Goal: Task Accomplishment & Management: Manage account settings

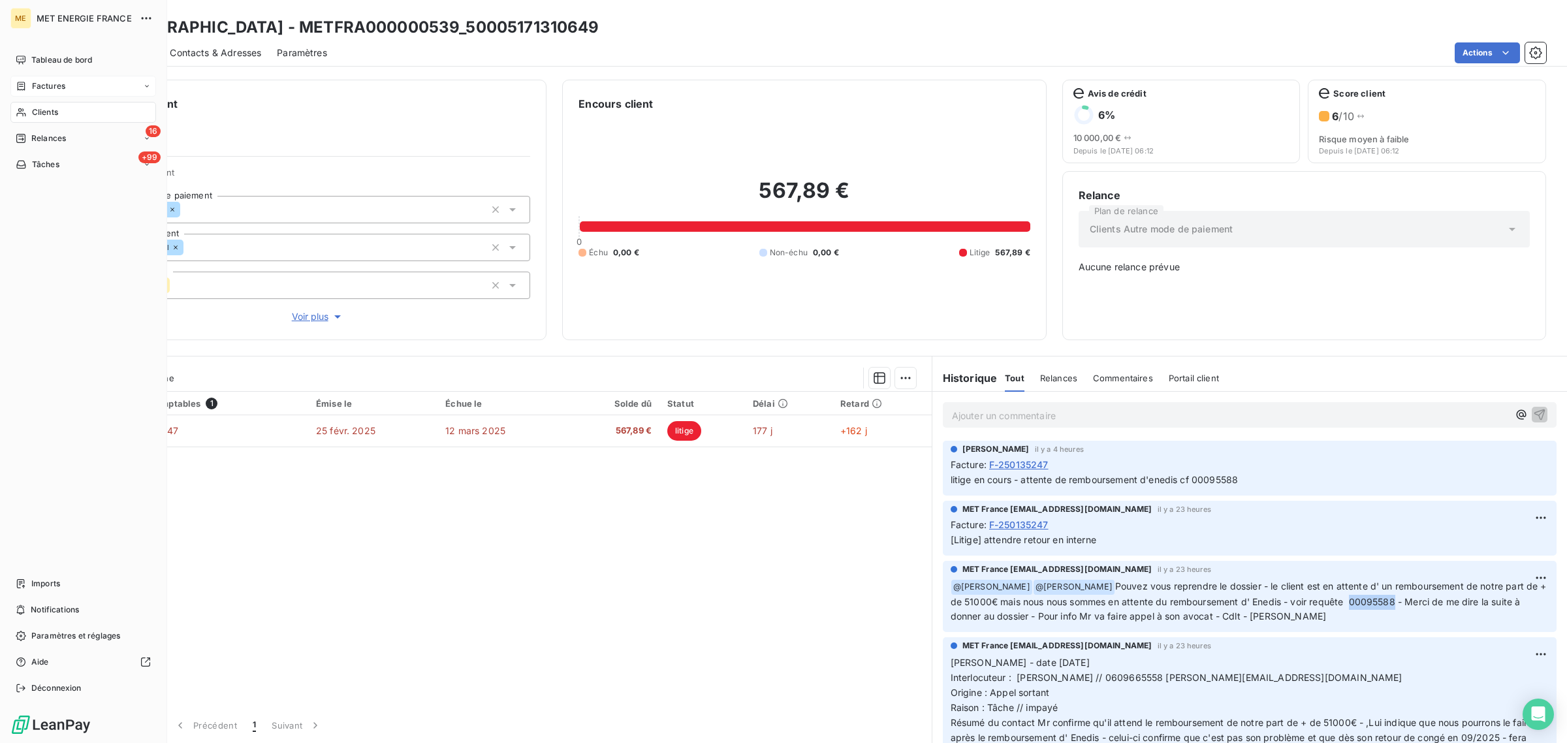
click at [31, 93] on div "Factures" at bounding box center [83, 86] width 146 height 21
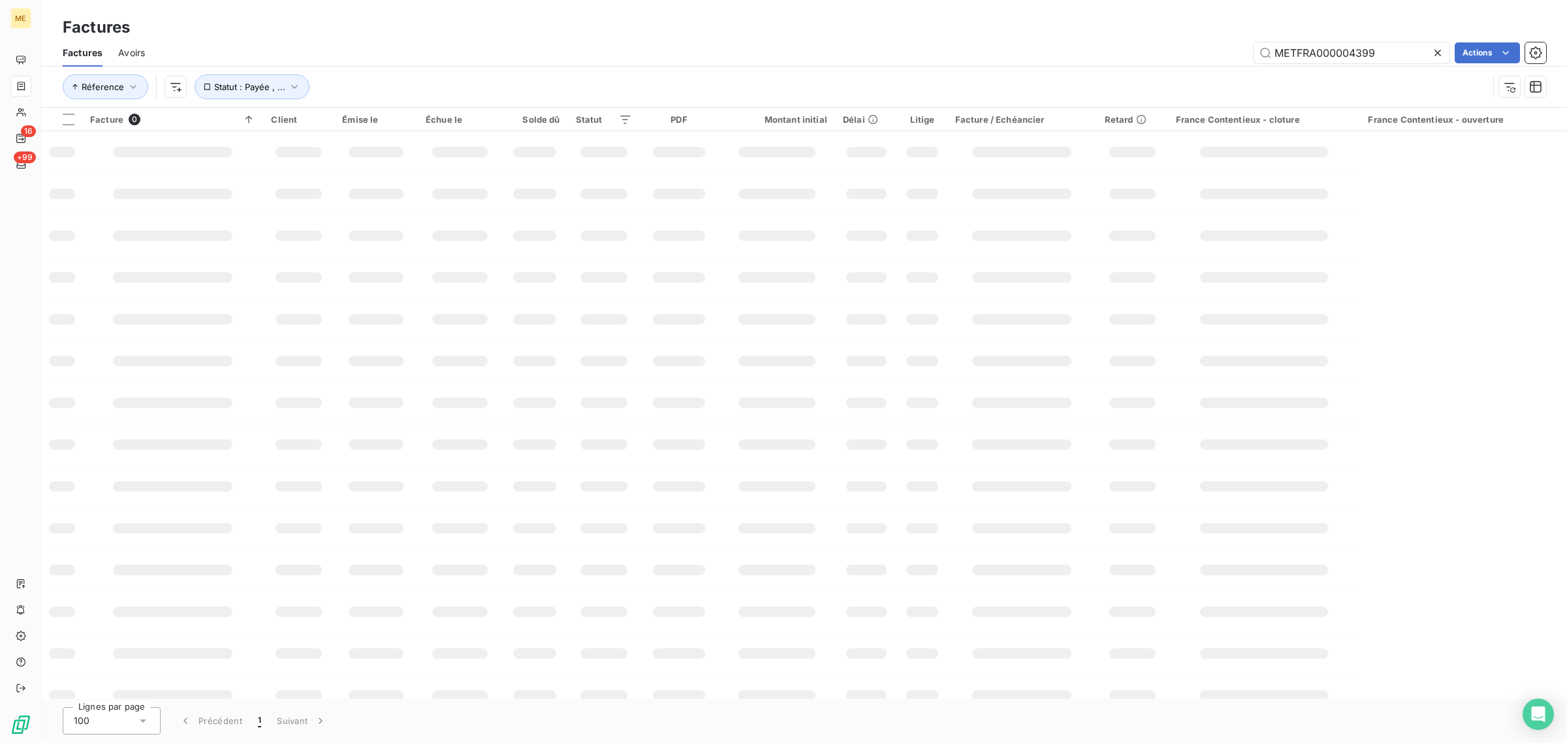
drag, startPoint x: 1389, startPoint y: 46, endPoint x: 951, endPoint y: 49, distance: 437.4
click at [1042, 49] on div "METFRA000004399 Actions" at bounding box center [853, 52] width 1385 height 21
type input "F-250174536"
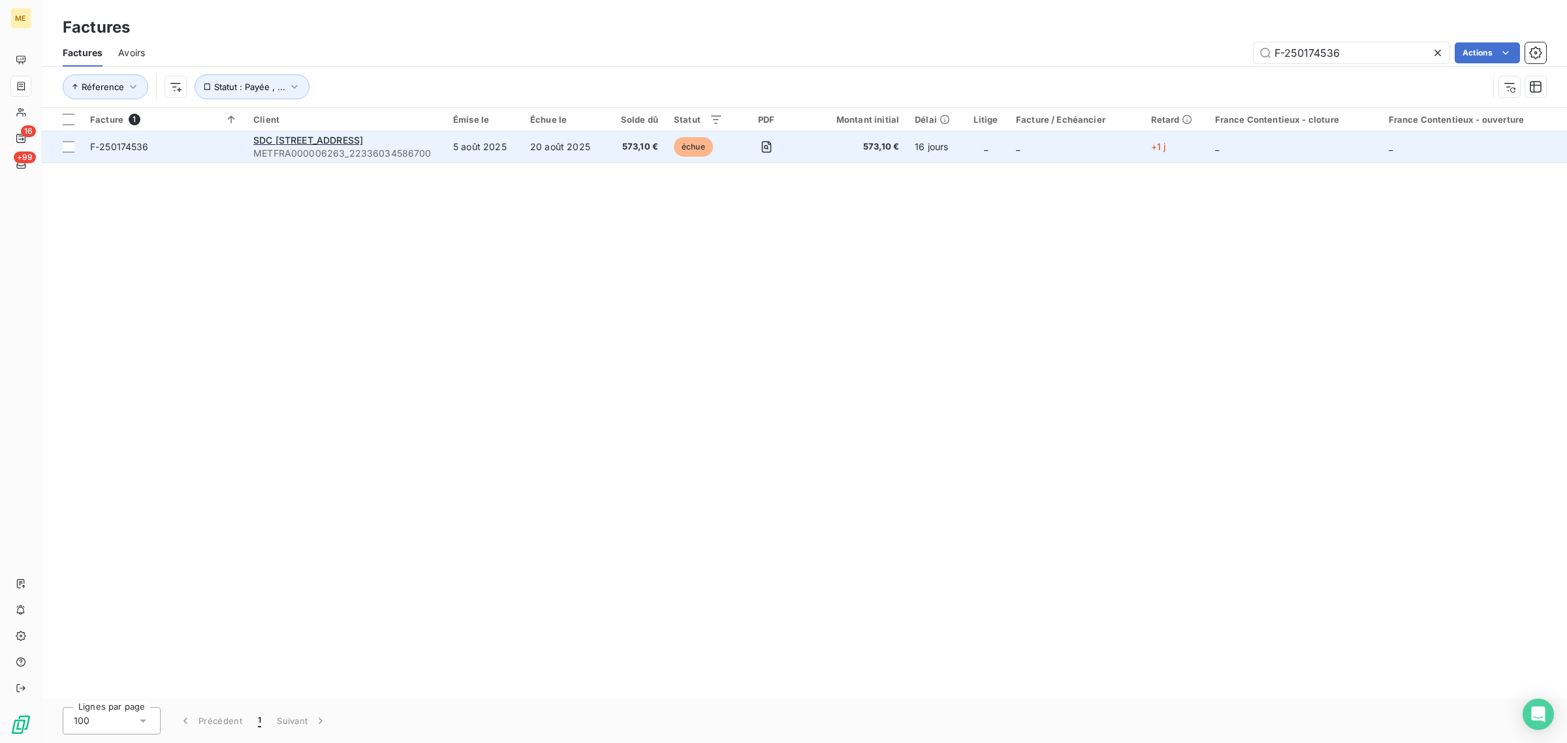
click at [527, 155] on td "20 août 2025" at bounding box center [564, 146] width 84 height 31
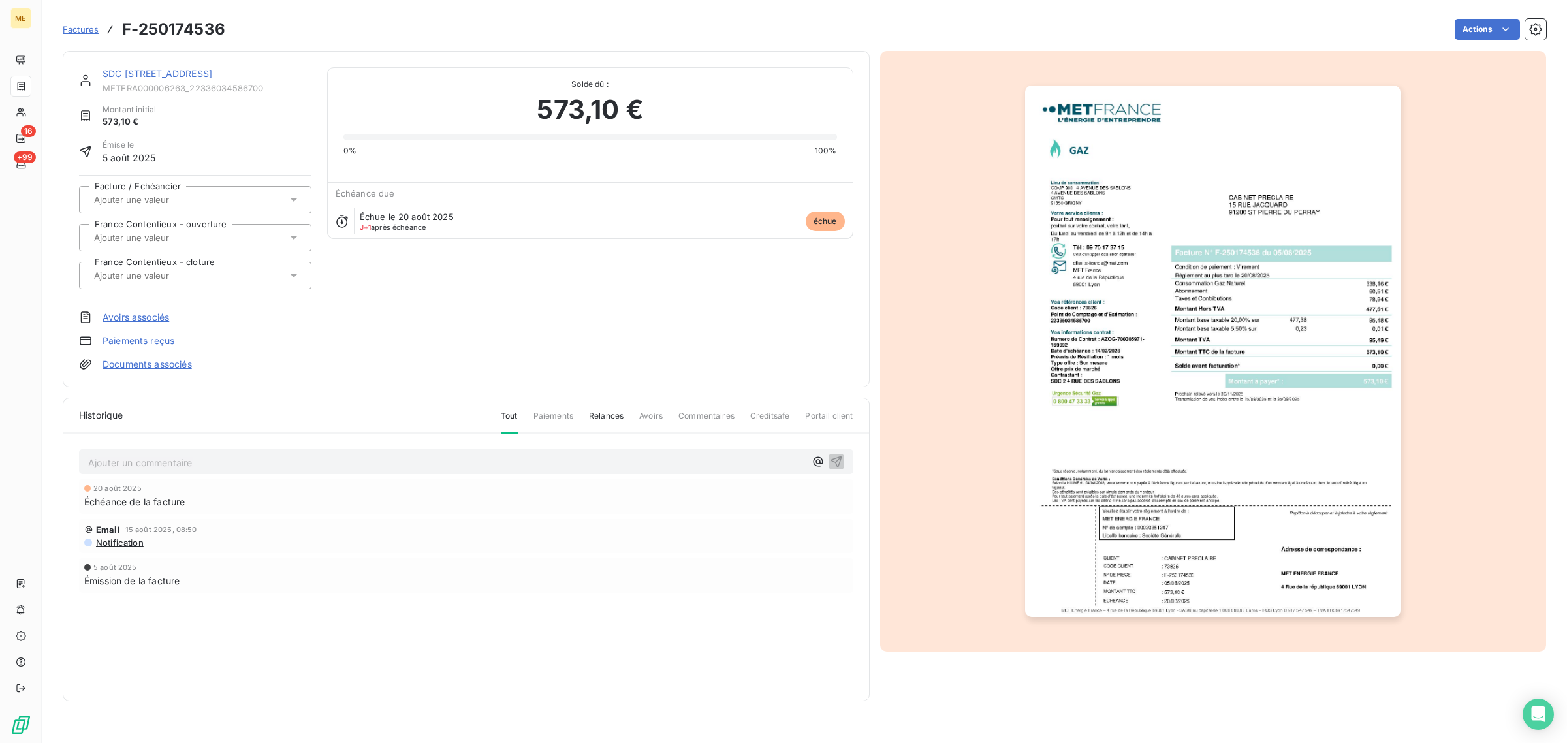
click at [168, 76] on link "SDC [STREET_ADDRESS]" at bounding box center [157, 73] width 110 height 11
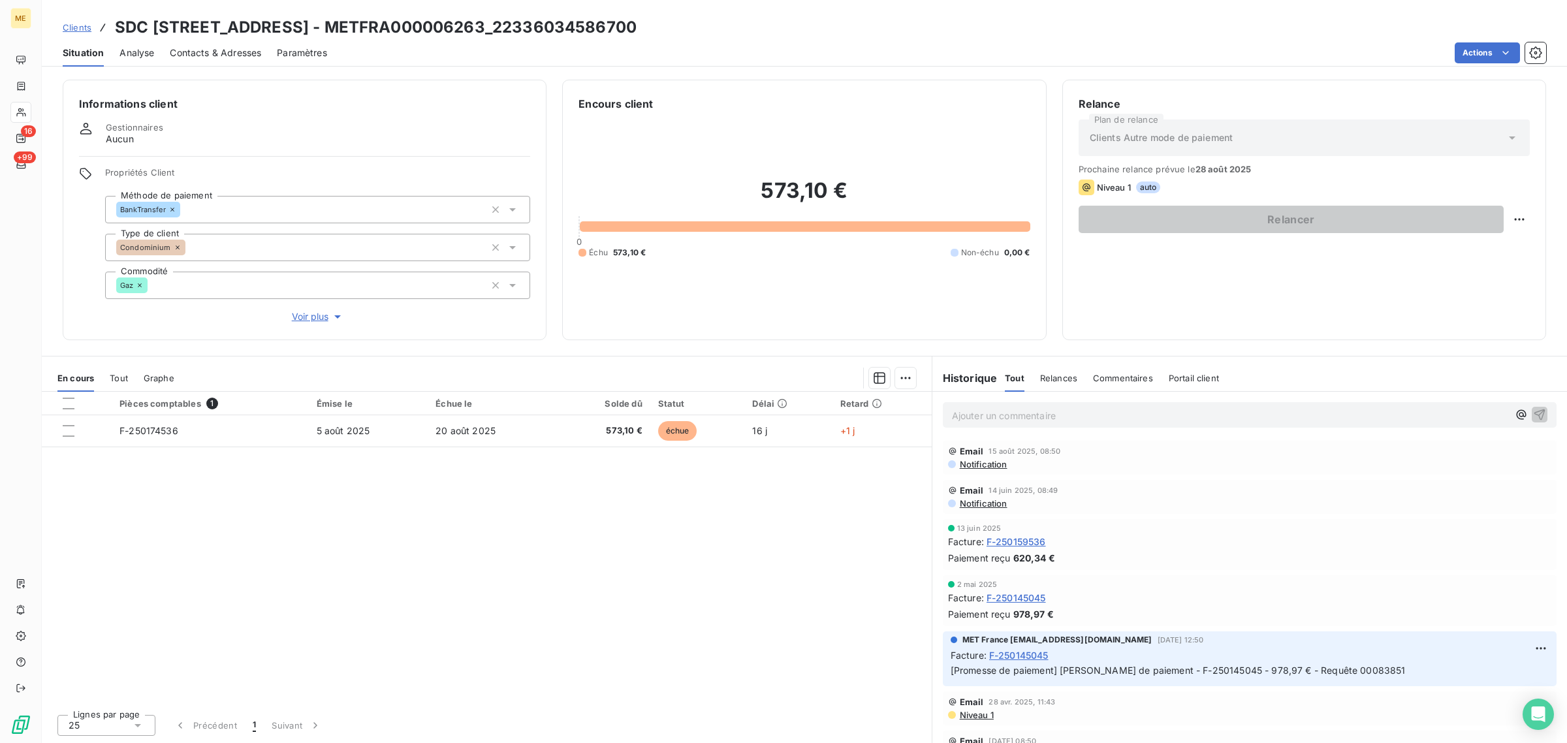
click at [311, 311] on span "Voir plus" at bounding box center [318, 316] width 52 height 13
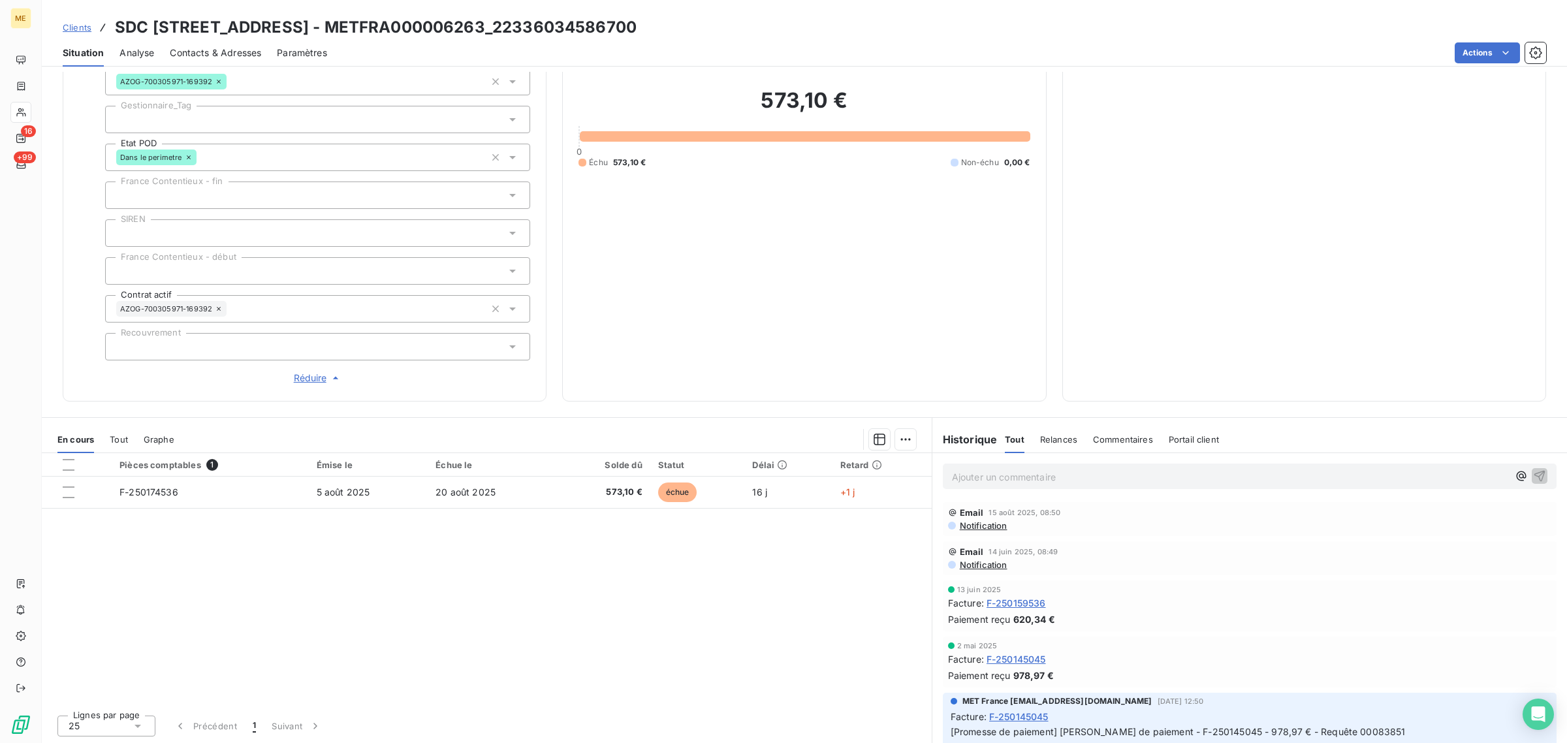
scroll to position [163, 0]
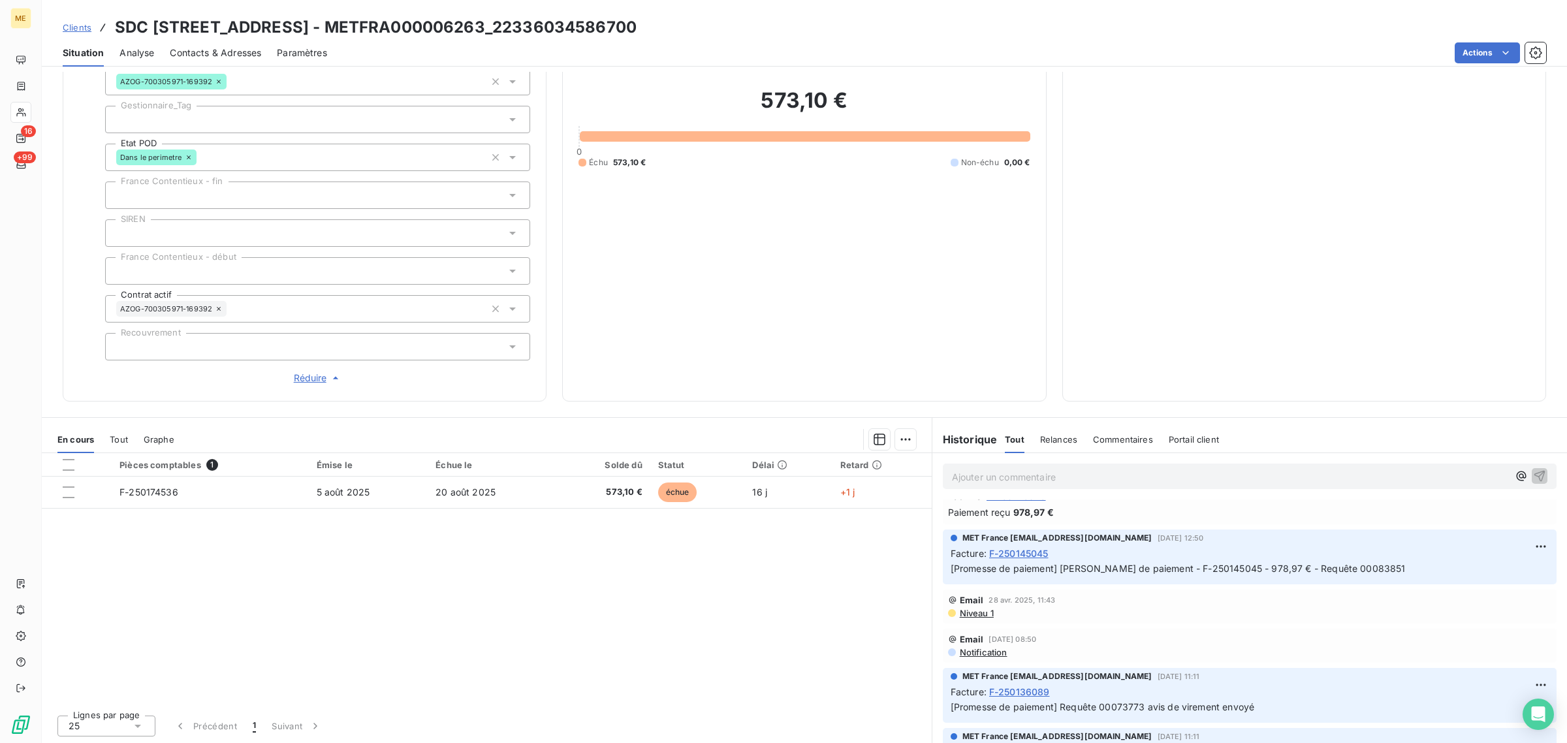
drag, startPoint x: 1056, startPoint y: 567, endPoint x: 1430, endPoint y: 568, distance: 374.7
click at [1430, 568] on p "[Promesse de paiement] [PERSON_NAME] de paiement - F-250145045 - 978,97 € - Req…" at bounding box center [1250, 568] width 598 height 15
click at [1225, 570] on span "[Promesse de paiement] [PERSON_NAME] de paiement - F-250145045 - 978,97 € - Req…" at bounding box center [1178, 568] width 455 height 11
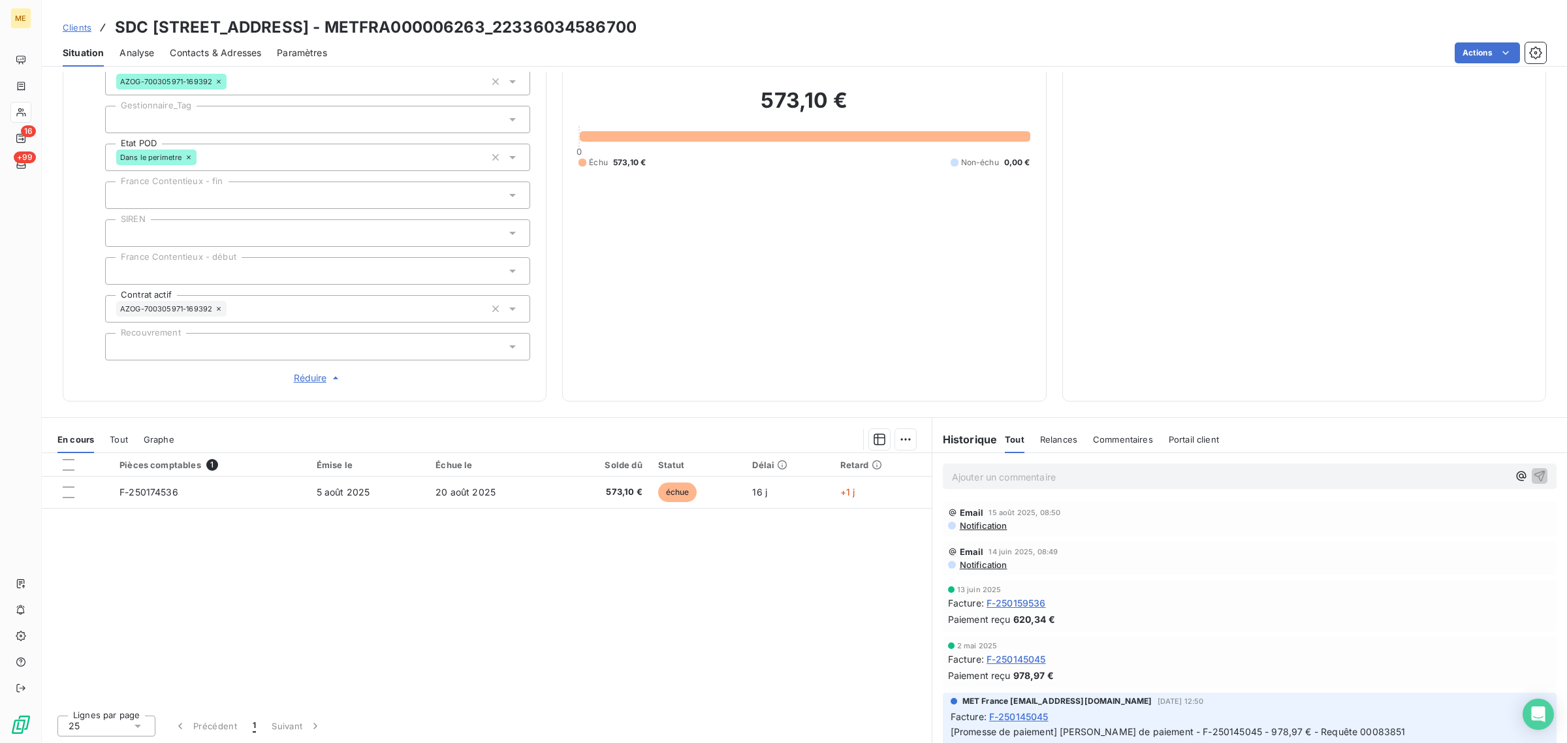
click at [1027, 484] on p "Ajouter un commentaire ﻿" at bounding box center [1230, 477] width 556 height 16
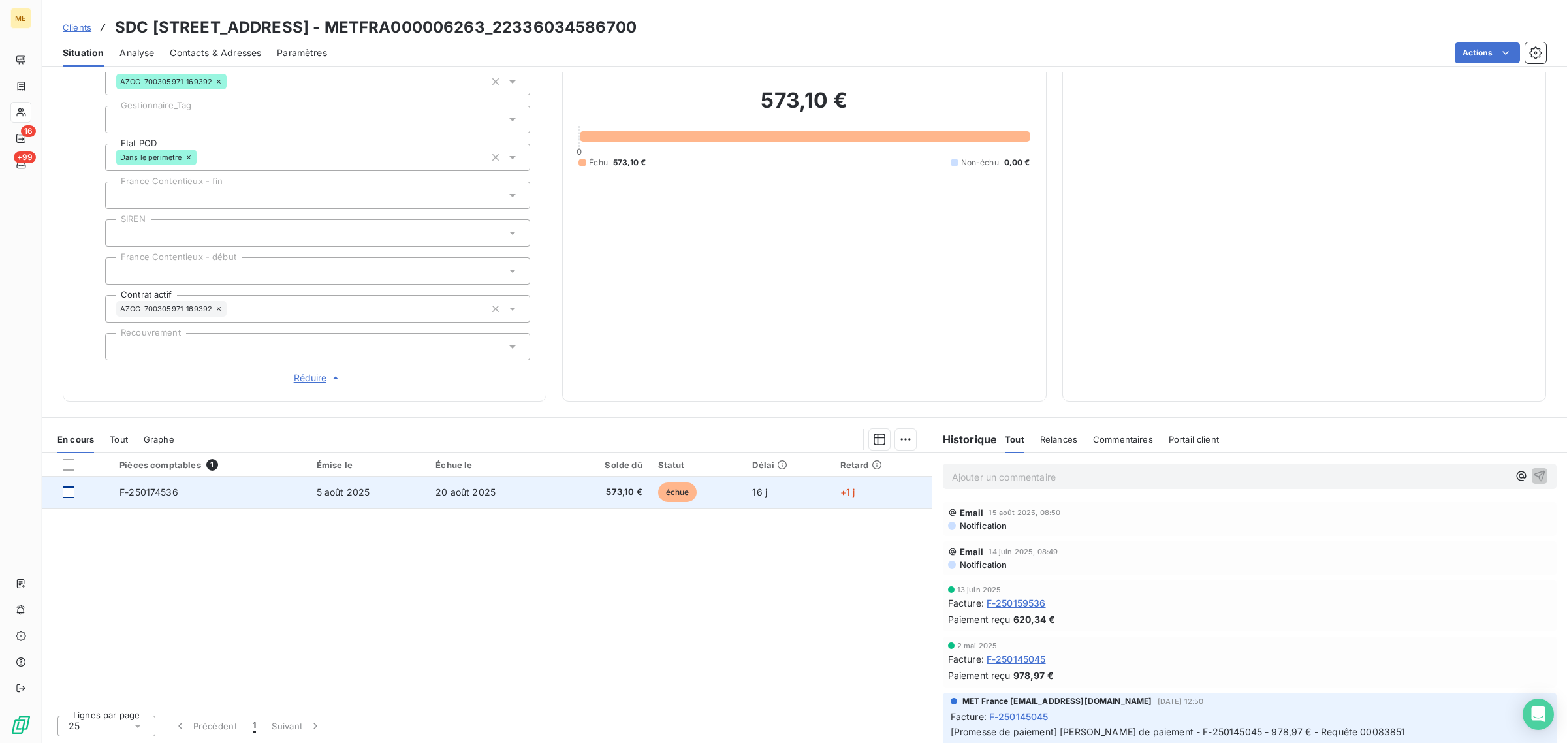
click at [72, 491] on div at bounding box center [69, 492] width 12 height 12
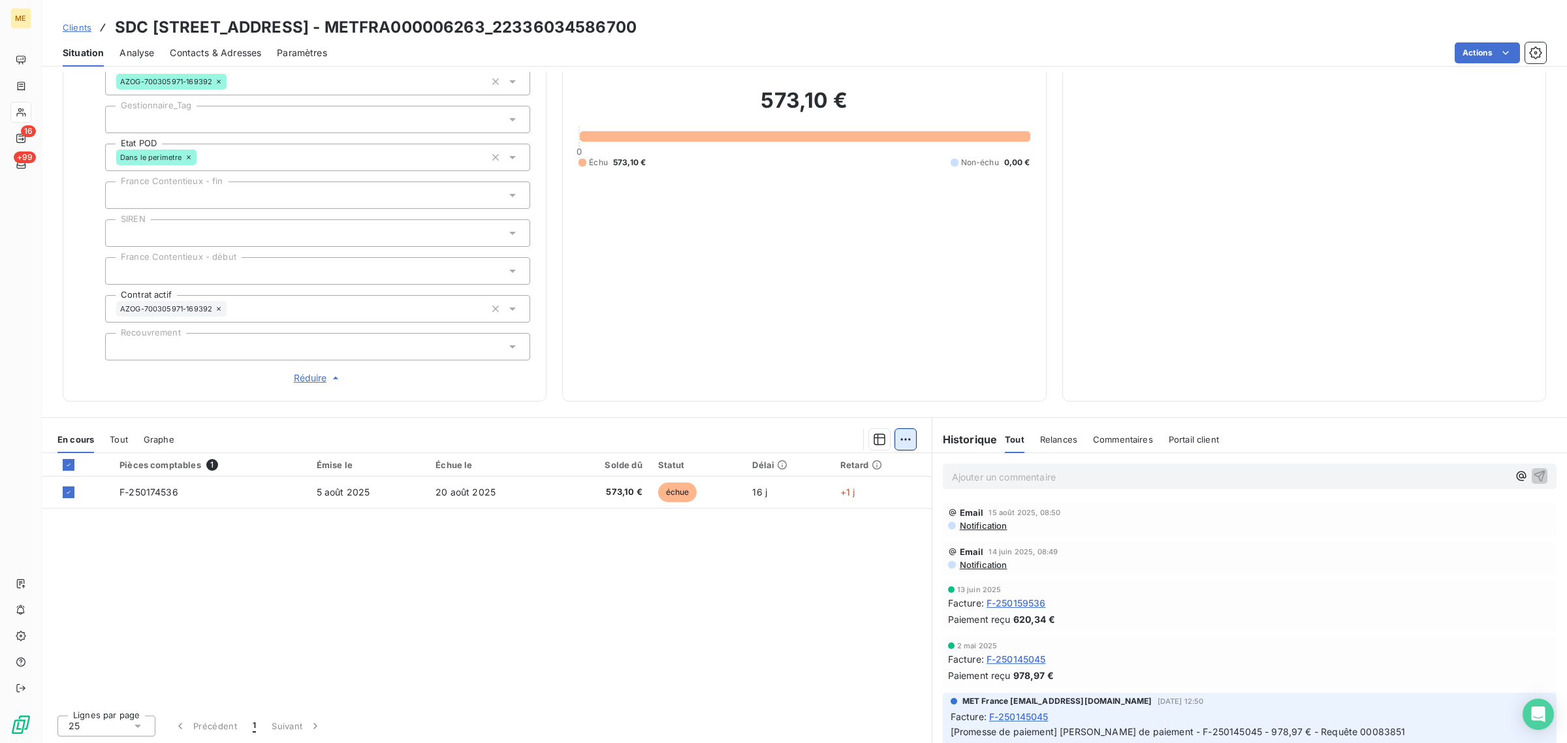
click at [901, 443] on html "ME 16 +99 Clients SDC 2 4 RUE DES SABLONS - METFRA000006263_22336034586700 Situ…" at bounding box center [783, 371] width 1567 height 743
click at [723, 486] on div "Ajouter une promesse de paiement (1 facture)" at bounding box center [787, 491] width 230 height 21
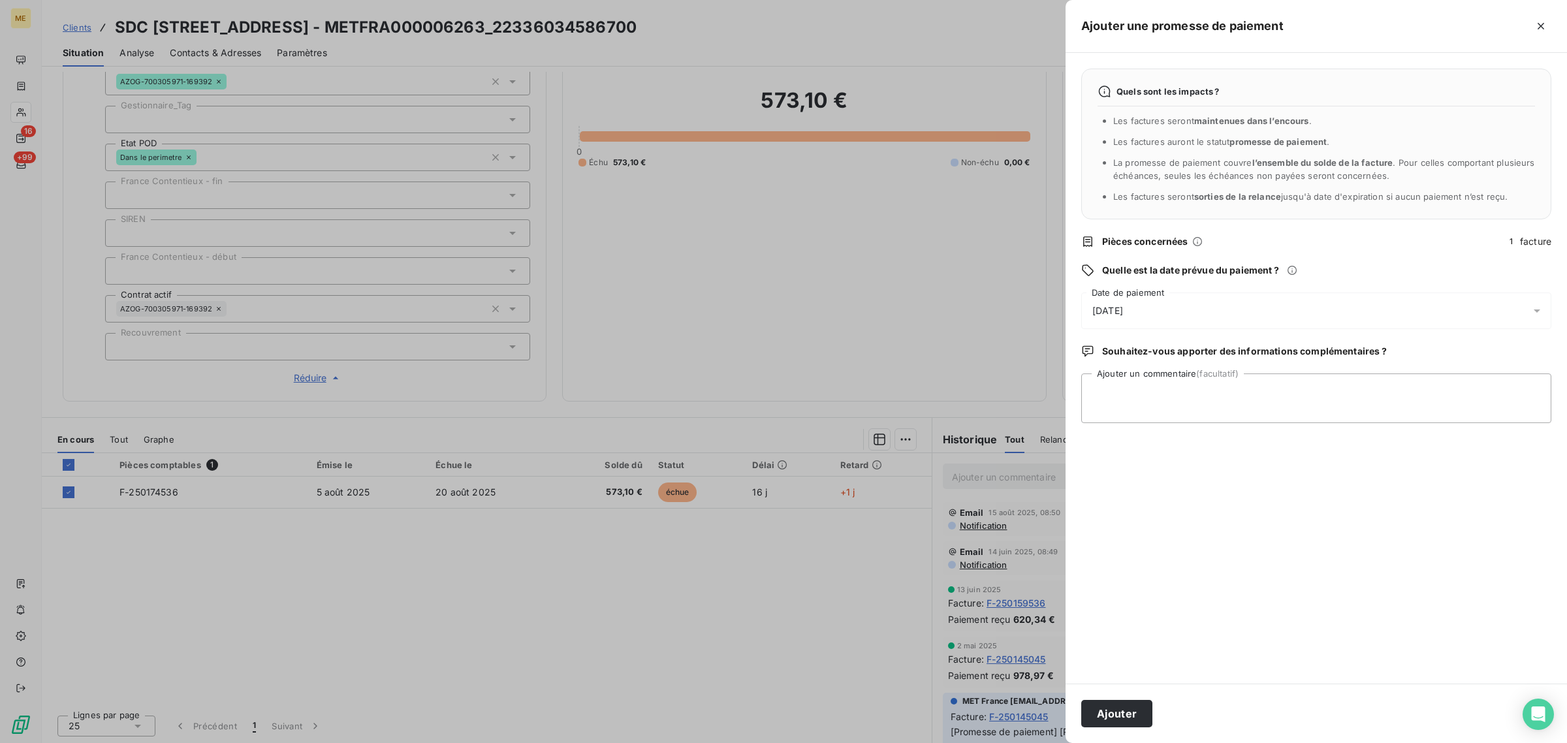
click at [1167, 311] on div "[DATE]" at bounding box center [1316, 310] width 470 height 37
click at [1274, 368] on icon "Go to next month" at bounding box center [1275, 367] width 10 height 10
click at [1118, 422] on button "1" at bounding box center [1119, 420] width 26 height 26
click at [1376, 380] on textarea "Ajouter un commentaire (facultatif)" at bounding box center [1316, 398] width 470 height 50
click at [1144, 403] on textarea "Ajouter un commentaire (facultatif)" at bounding box center [1316, 398] width 470 height 50
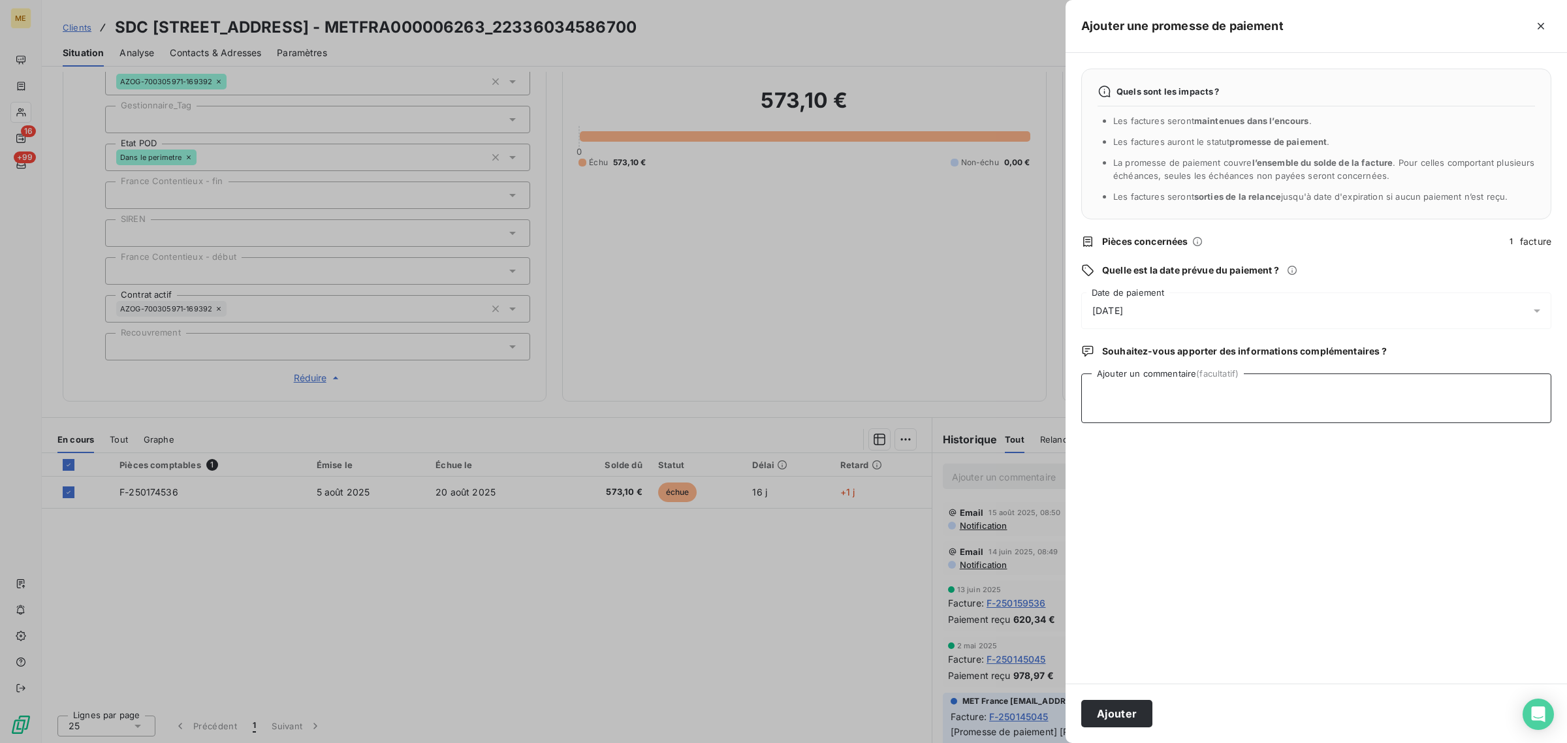
paste textarea "[URL][DOMAIN_NAME]"
click at [1199, 406] on textarea "[URL][DOMAIN_NAME] //" at bounding box center [1316, 398] width 470 height 50
paste textarea "F-250174536"
click at [1268, 405] on textarea "https://metholdingag.lightning.force.com/lightning/r/vlocity_cmt__CustomerInter…" at bounding box center [1316, 398] width 470 height 50
paste textarea "573,10"
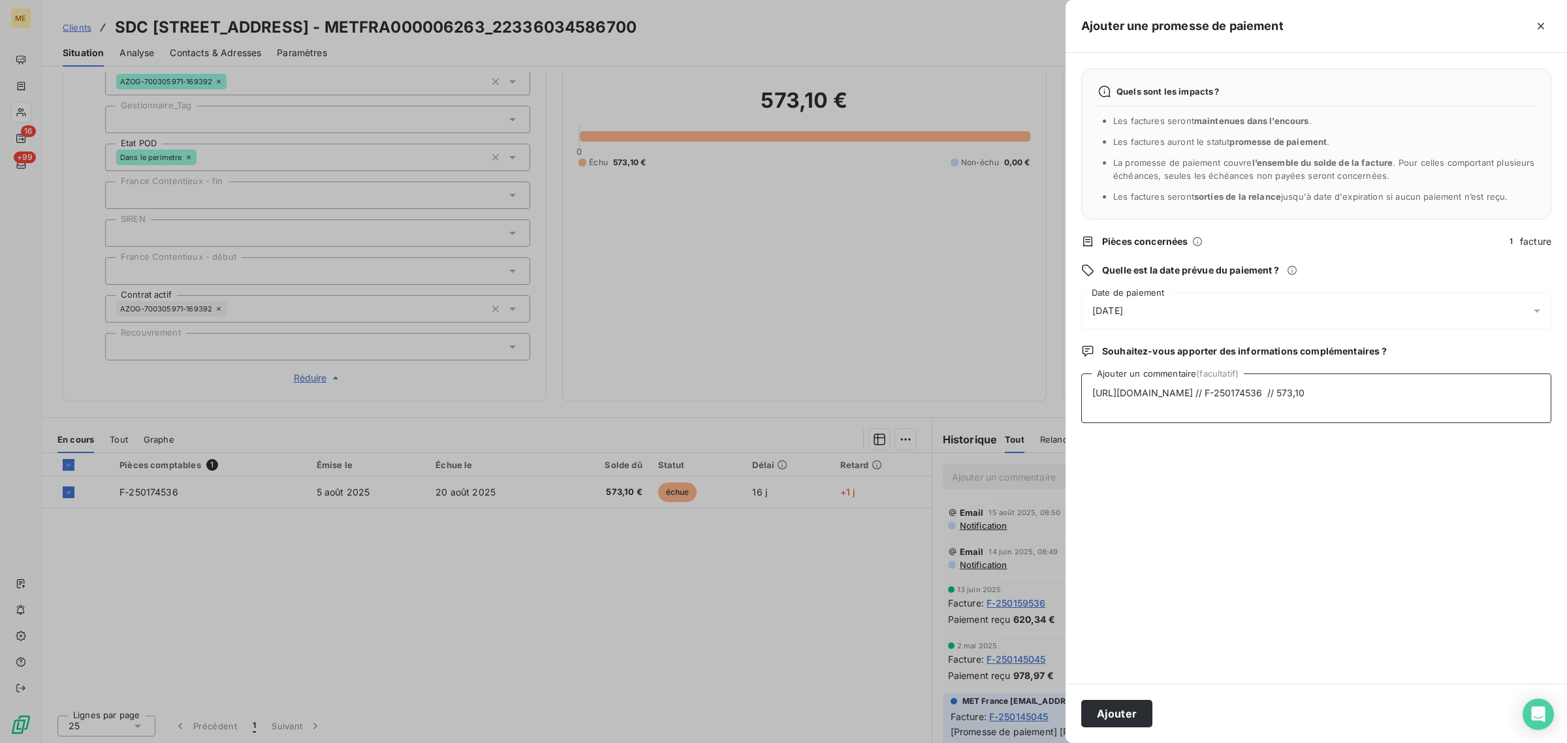
type textarea "https://metholdingag.lightning.force.com/lightning/r/vlocity_cmt__CustomerInter…"
click at [1184, 706] on div "Ajouter" at bounding box center [1315, 713] width 501 height 59
click at [1144, 717] on button "Ajouter" at bounding box center [1116, 713] width 71 height 27
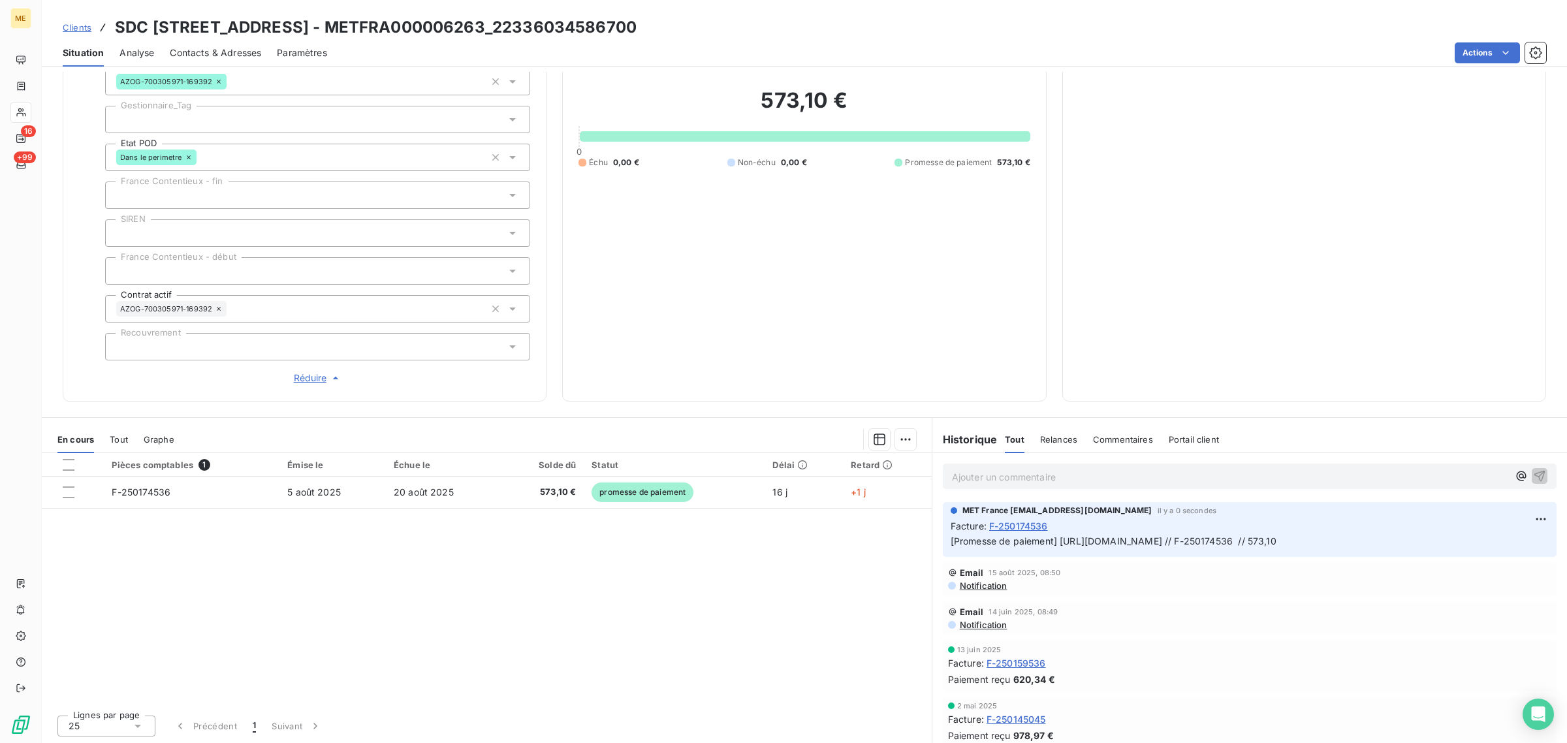
click at [28, 104] on div at bounding box center [20, 112] width 21 height 21
click at [13, 124] on nav "16 +99" at bounding box center [20, 112] width 20 height 125
click at [20, 118] on div at bounding box center [20, 112] width 21 height 21
click at [20, 85] on icon at bounding box center [21, 86] width 11 height 10
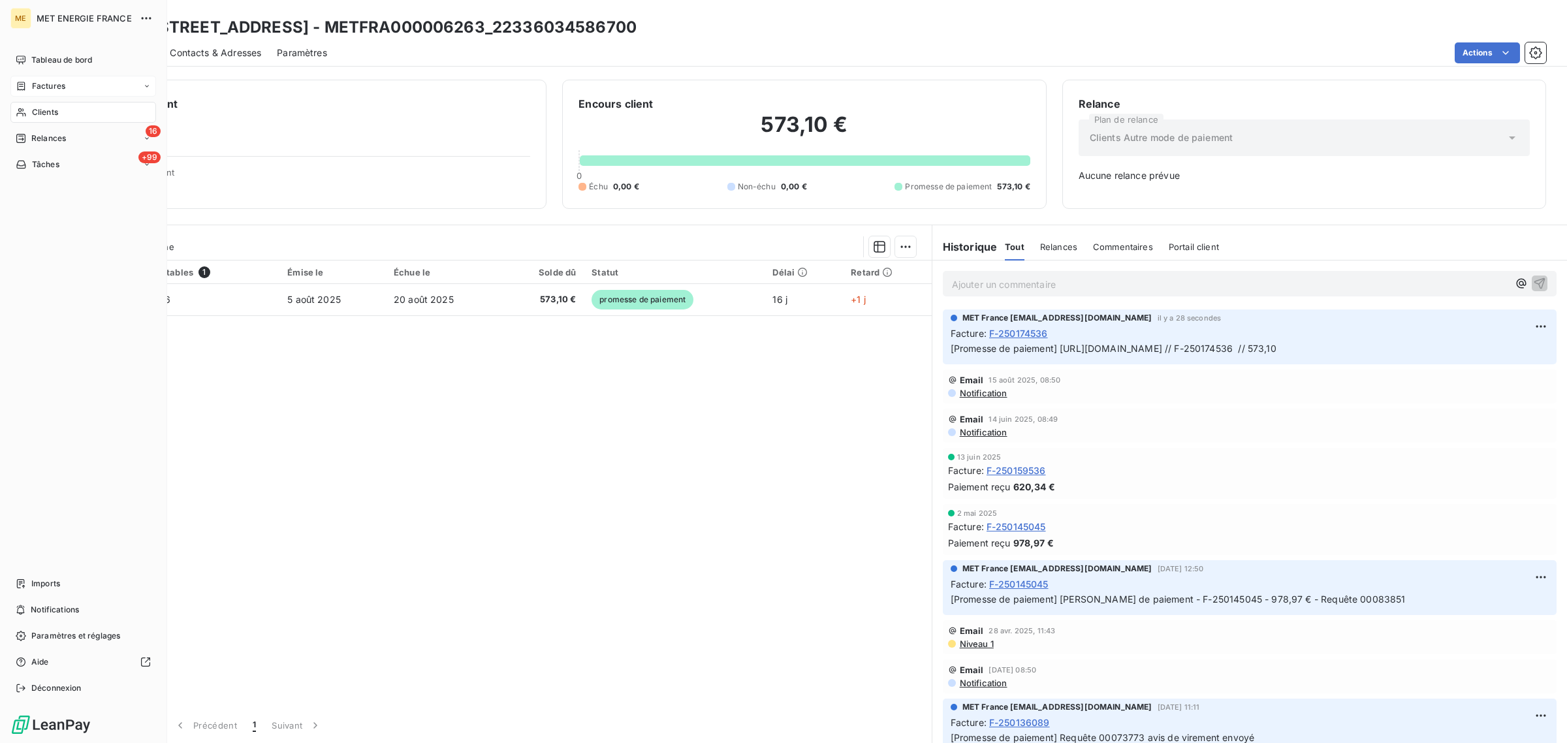
click at [23, 89] on icon at bounding box center [22, 86] width 8 height 8
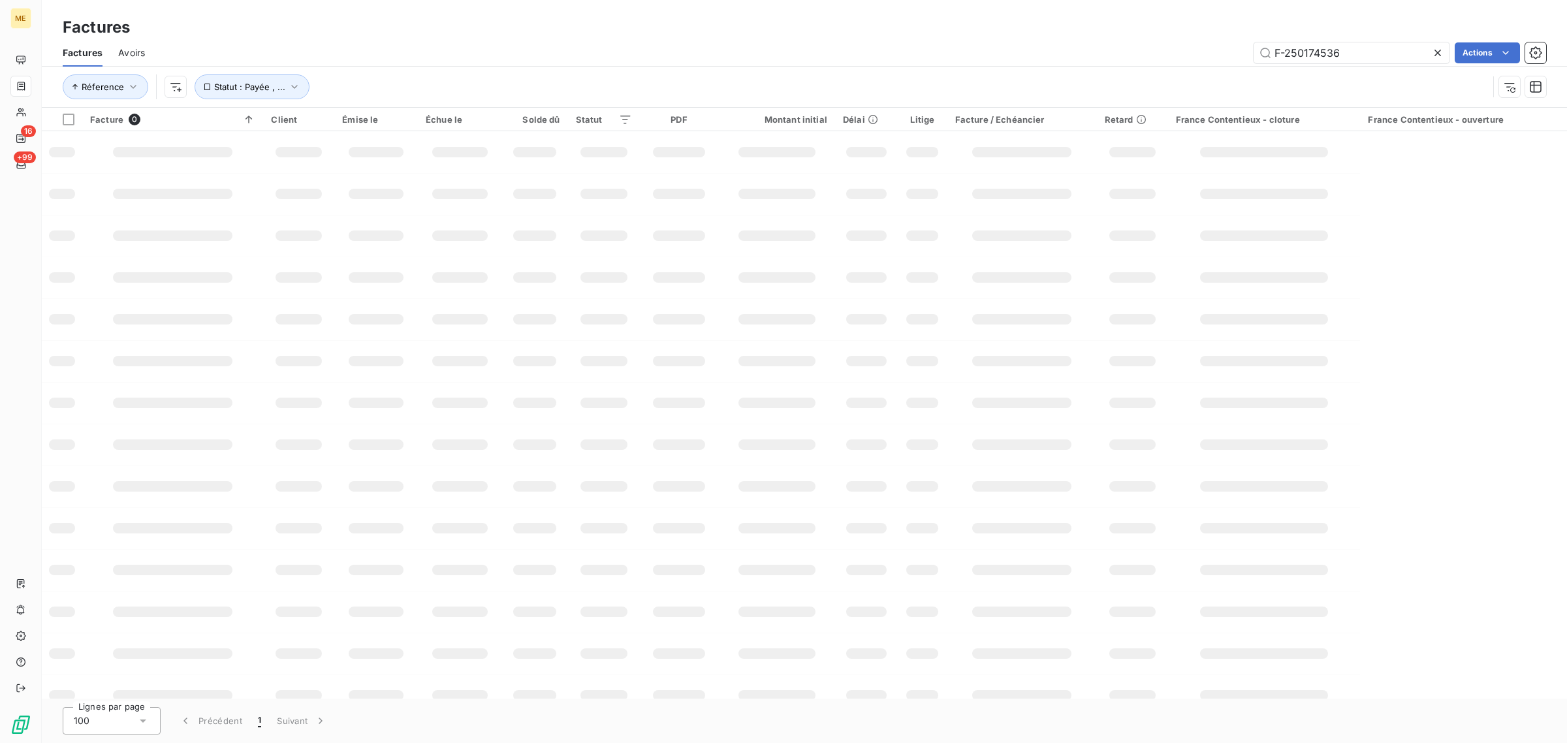
drag, startPoint x: 1351, startPoint y: 50, endPoint x: 1084, endPoint y: 46, distance: 267.7
click at [1092, 50] on div "F-250174536 Actions" at bounding box center [853, 52] width 1385 height 21
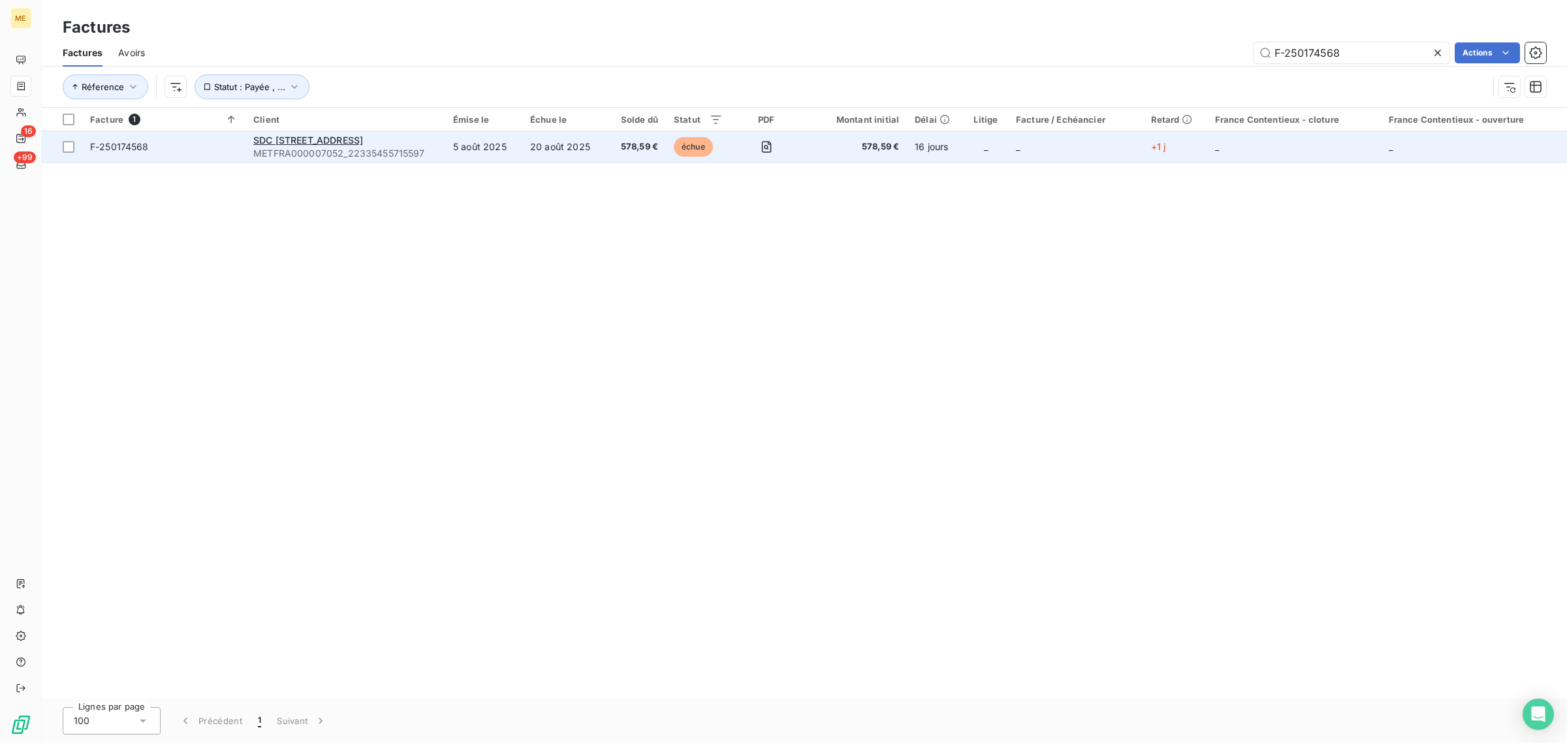
type input "F-250174568"
click at [666, 160] on td "578,59 €" at bounding box center [635, 146] width 59 height 31
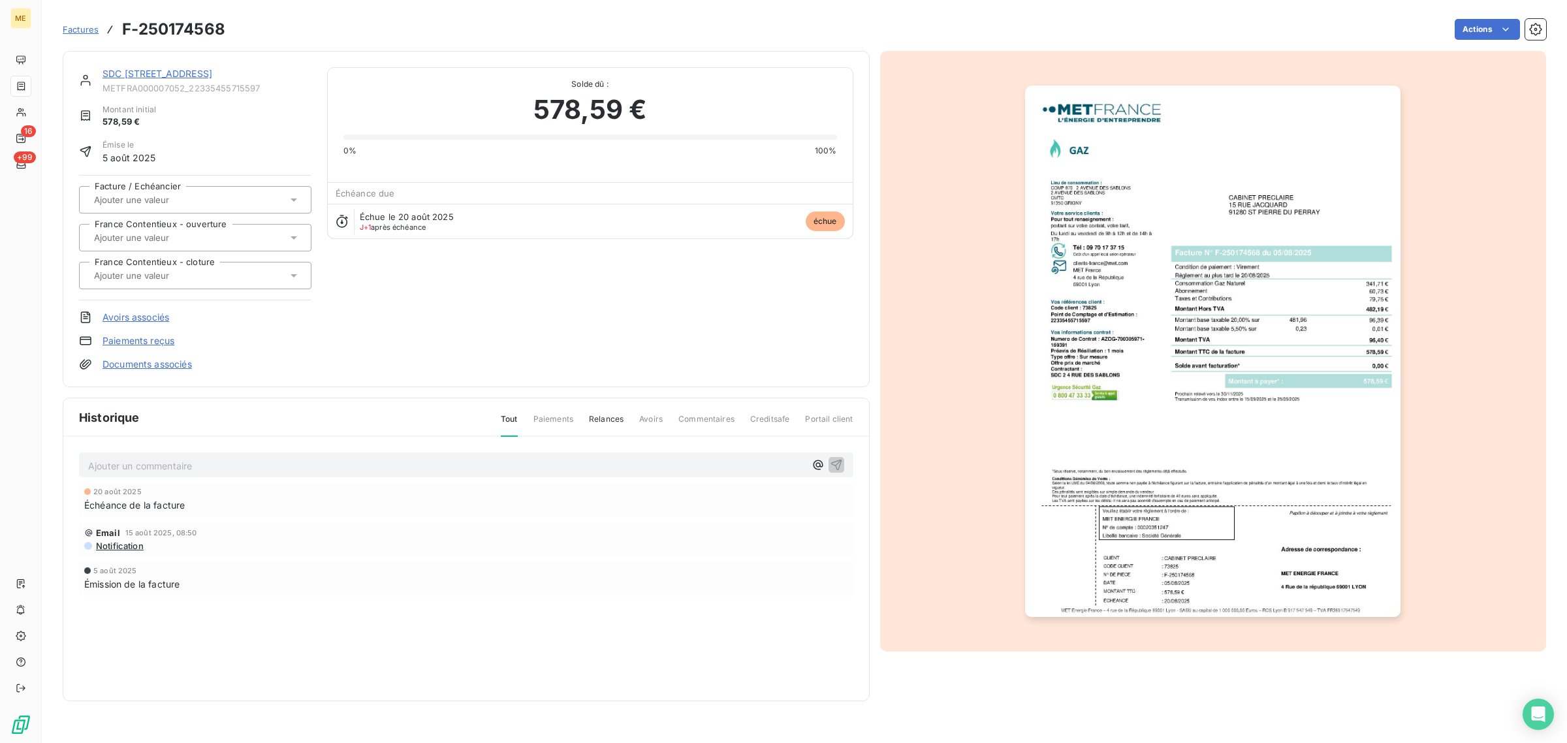
click at [160, 71] on link "SDC [STREET_ADDRESS]" at bounding box center [157, 73] width 110 height 11
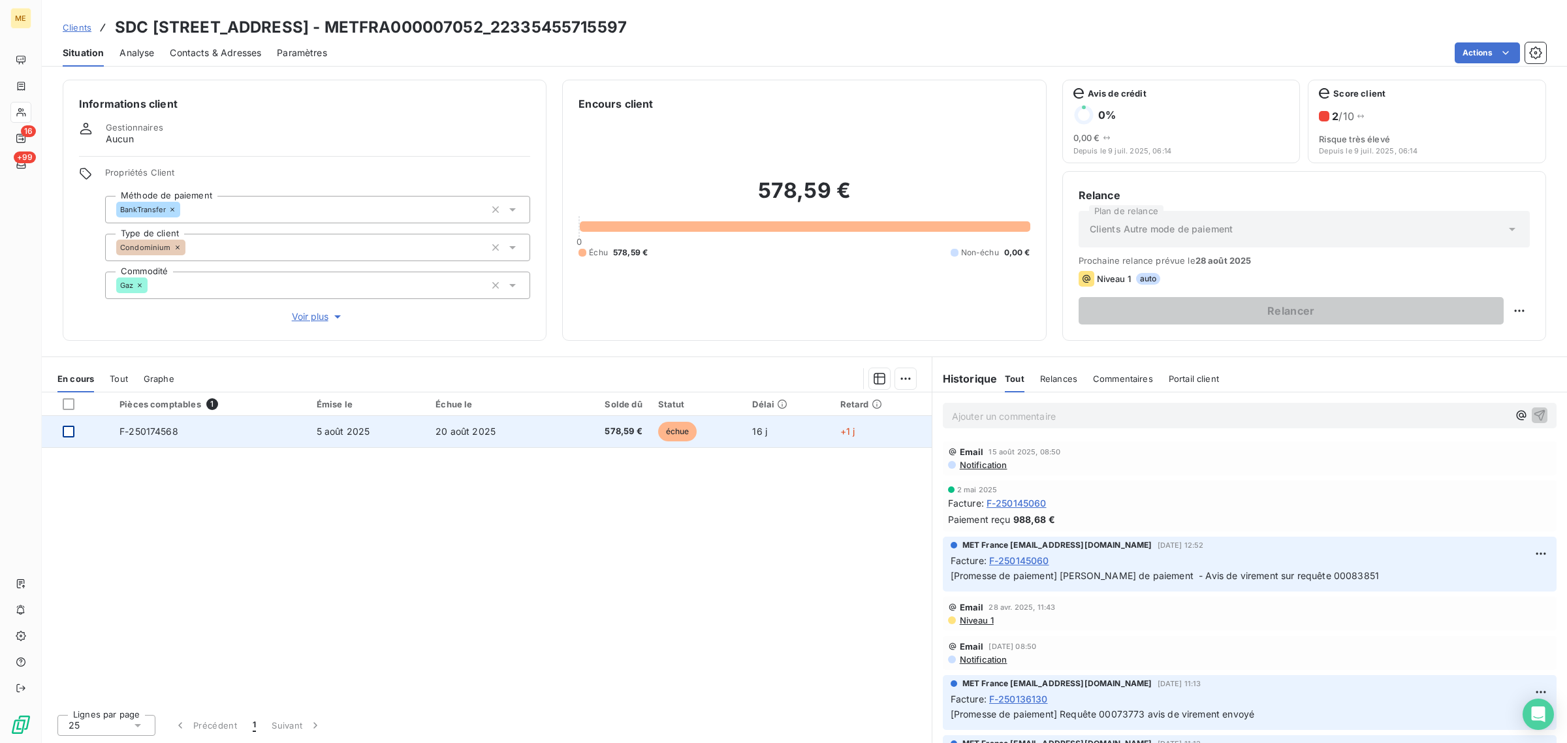
click at [73, 436] on div at bounding box center [69, 432] width 12 height 12
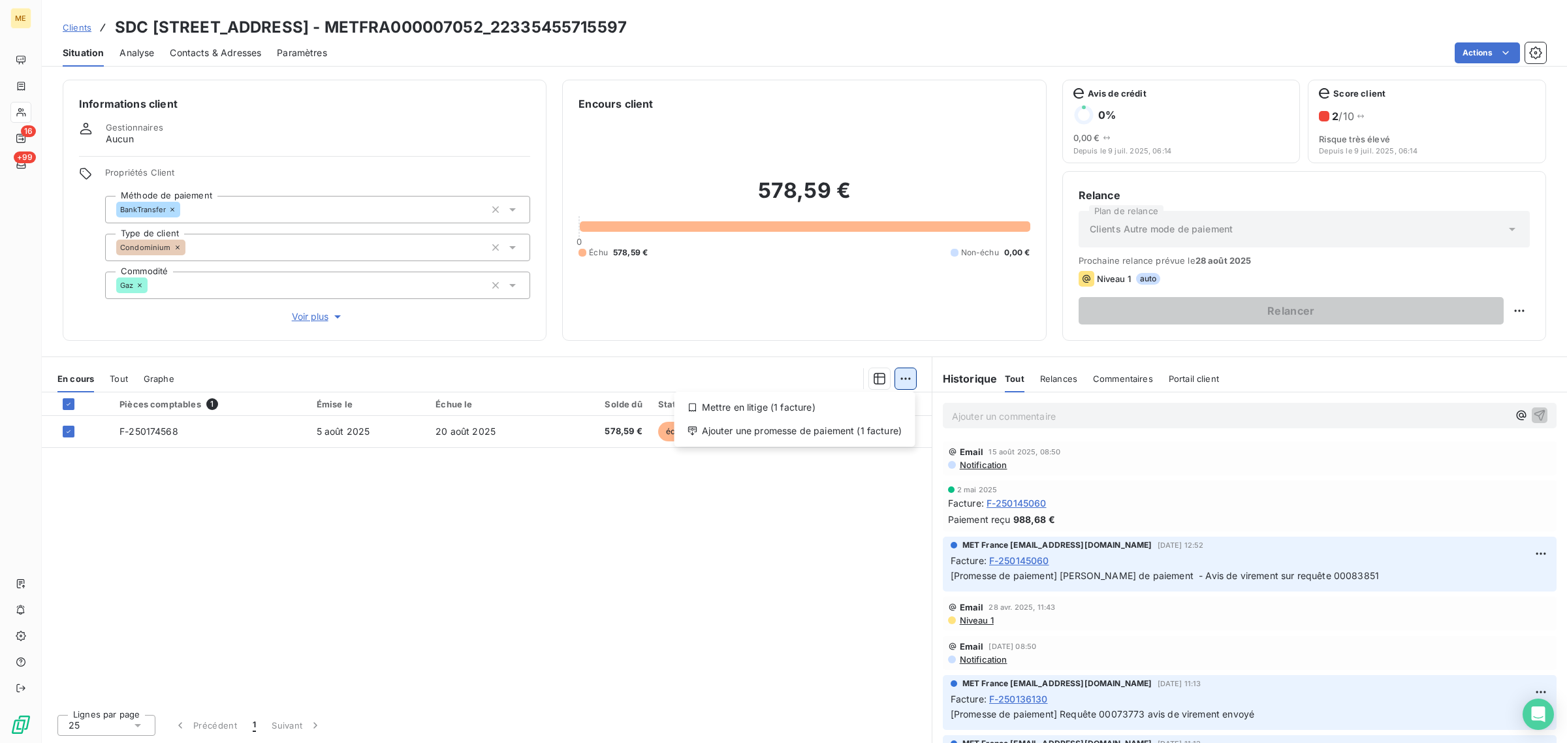
click at [899, 382] on html "ME 16 +99 Clients SDC 2 [GEOGRAPHIC_DATA] - METFRA000007052_22335455715597 Situ…" at bounding box center [783, 371] width 1567 height 743
click at [823, 423] on div "Ajouter une promesse de paiement (1 facture)" at bounding box center [795, 430] width 230 height 21
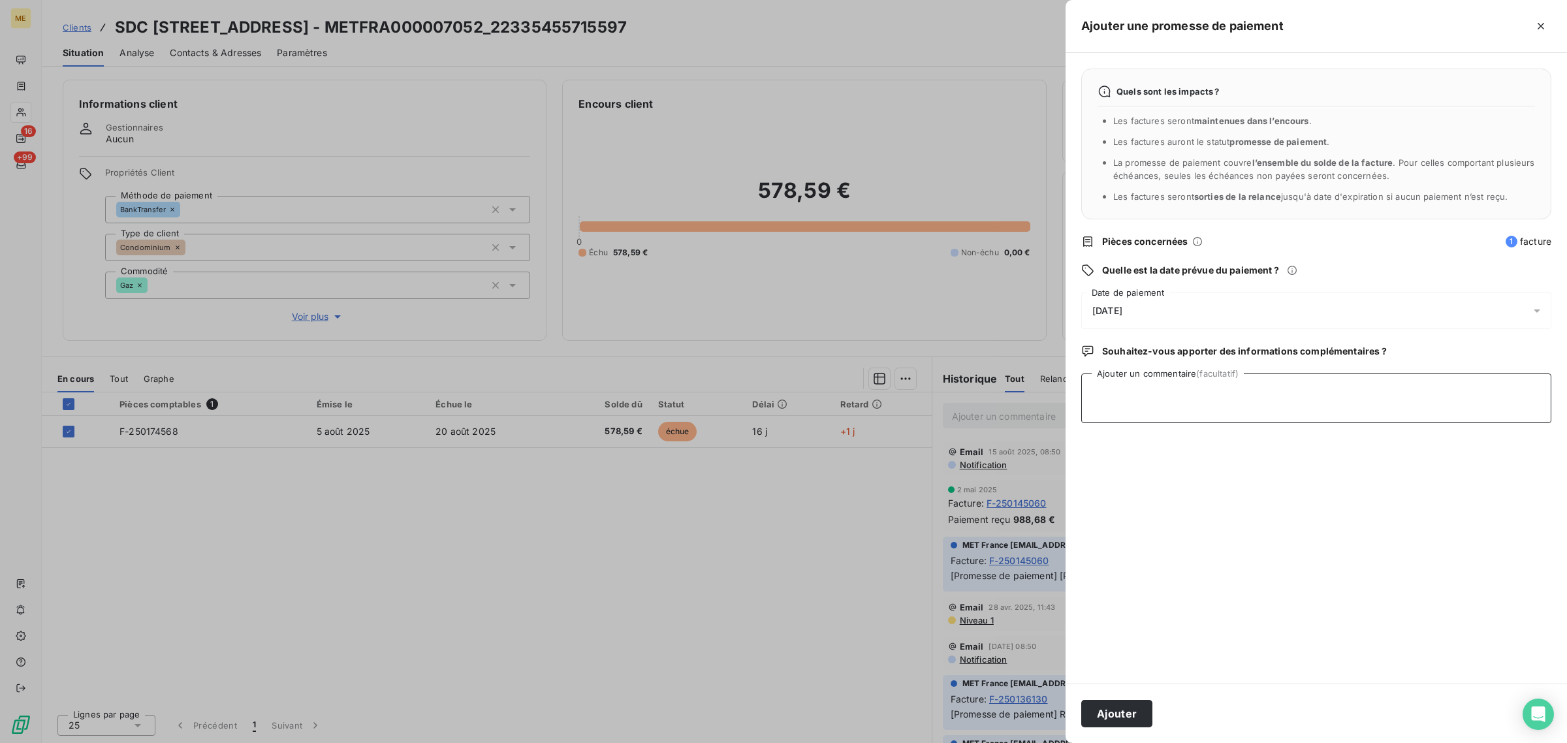
click at [1129, 405] on textarea "Ajouter un commentaire (facultatif)" at bounding box center [1316, 398] width 470 height 50
paste textarea "[URL][DOMAIN_NAME]"
click at [1177, 403] on textarea "[URL][DOMAIN_NAME] //" at bounding box center [1316, 398] width 470 height 50
paste textarea "F-250174568"
click at [1248, 408] on textarea "[URL][DOMAIN_NAME] // F-250174568 //" at bounding box center [1316, 398] width 470 height 50
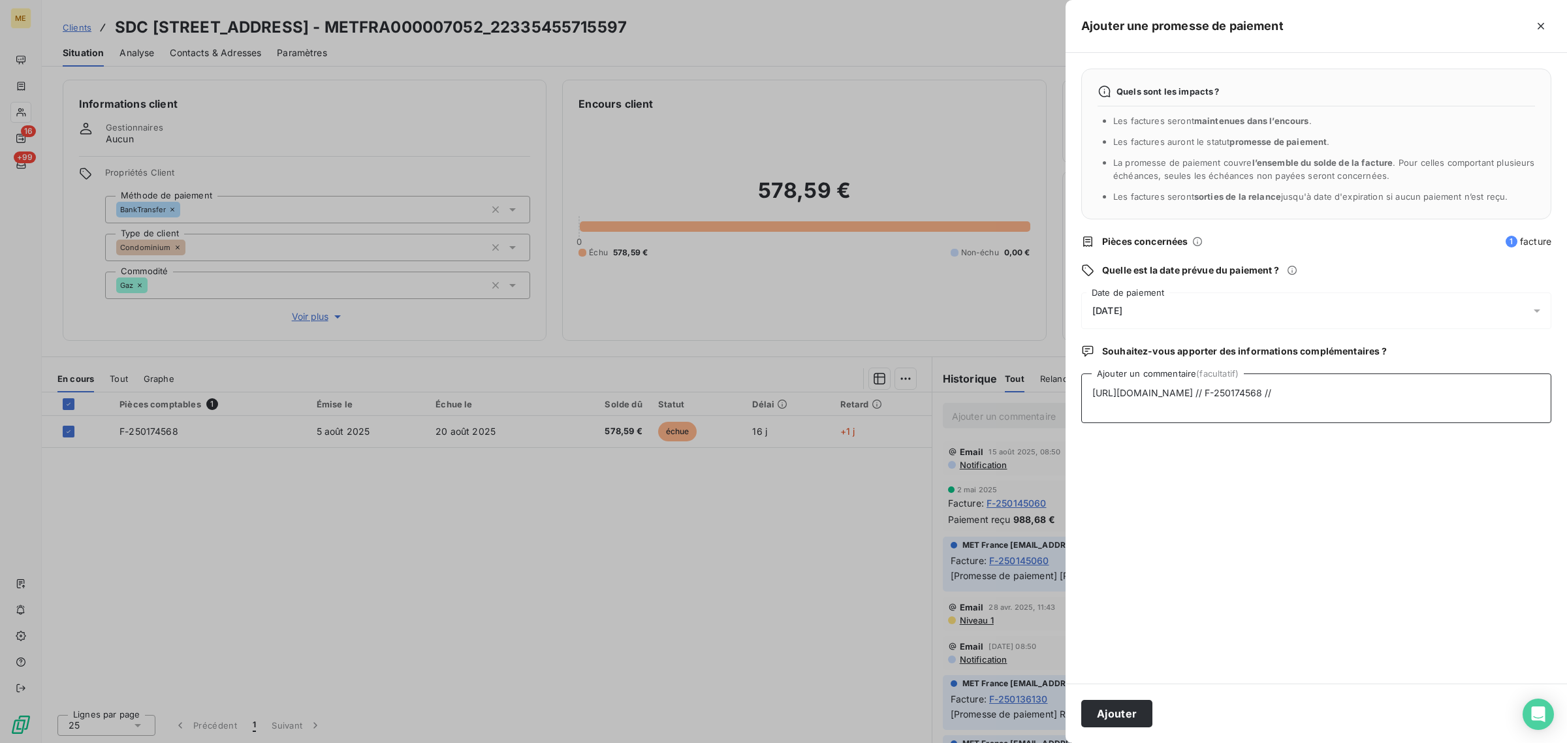
paste textarea "578,59"
type textarea "[URL][DOMAIN_NAME] // F-250174568 // 578,59€"
click at [1241, 480] on div "Quels sont les impacts ? Les factures seront maintenues dans l’encours . Les fa…" at bounding box center [1315, 368] width 501 height 631
click at [1124, 722] on button "Ajouter" at bounding box center [1116, 713] width 71 height 27
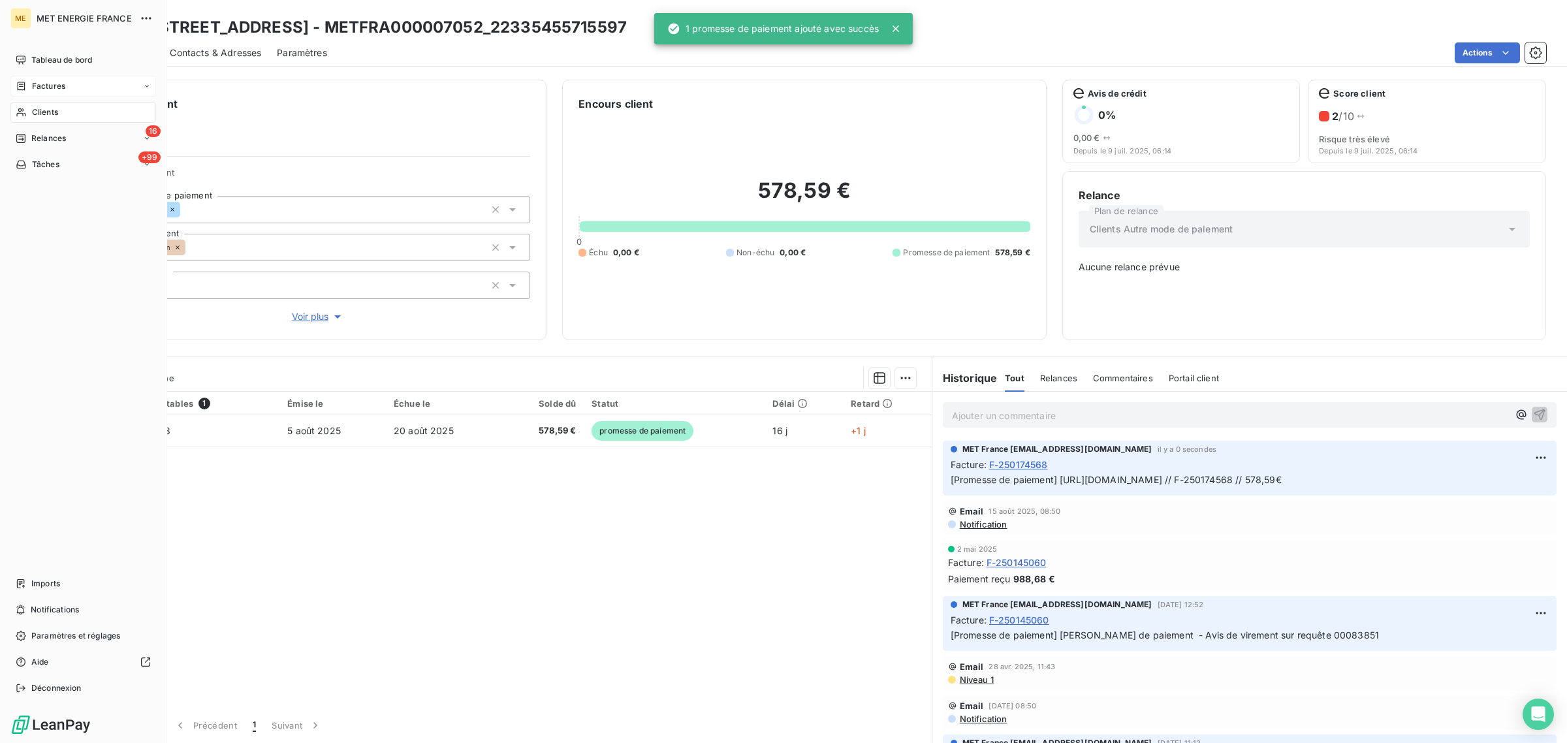
click at [30, 80] on div "Factures" at bounding box center [41, 86] width 50 height 12
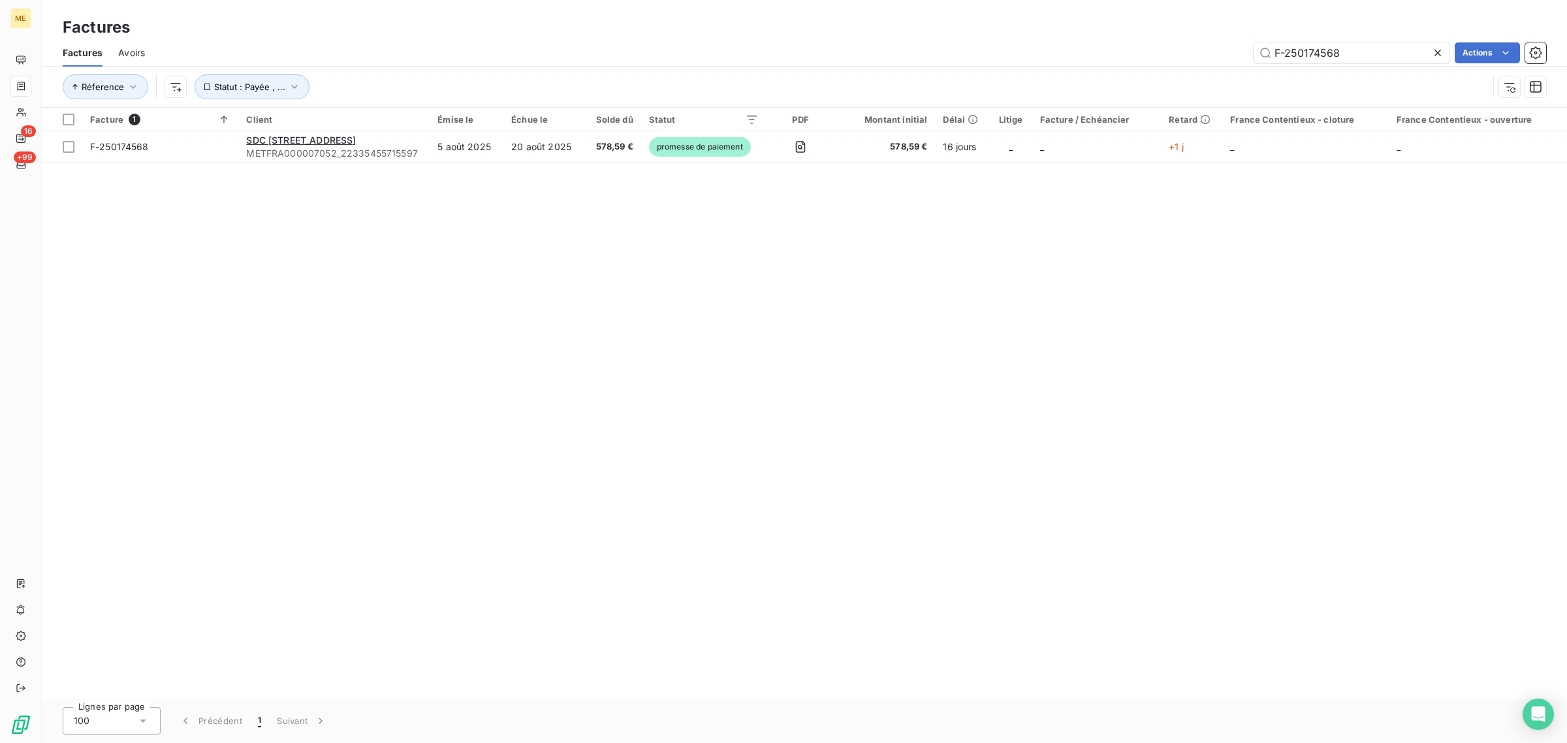
drag, startPoint x: 1350, startPoint y: 52, endPoint x: 1190, endPoint y: 51, distance: 159.9
click at [1218, 52] on div "F-250174568 Actions" at bounding box center [853, 52] width 1385 height 21
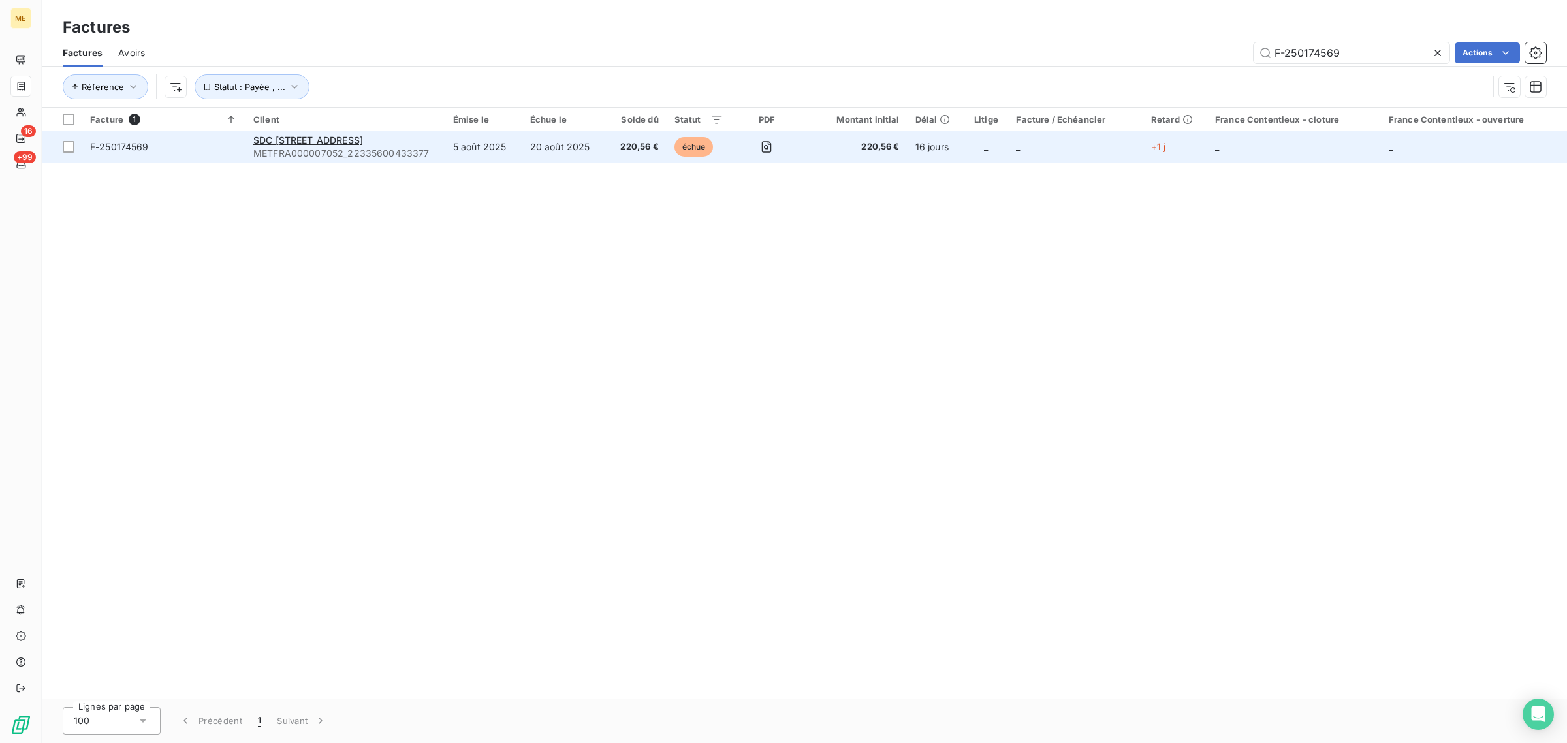
type input "F-250174569"
click at [606, 153] on td "20 août 2025" at bounding box center [564, 146] width 84 height 31
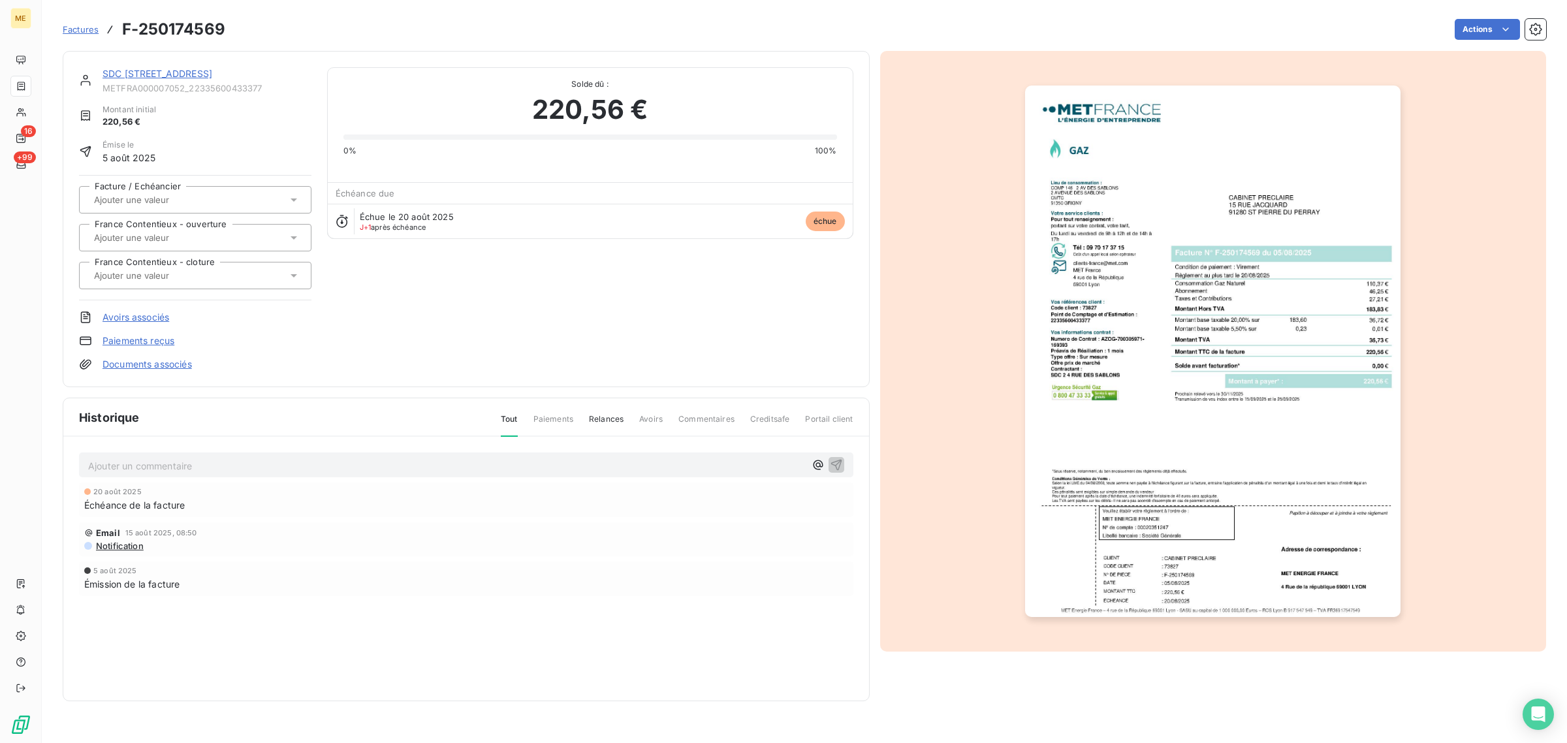
click at [149, 73] on link "SDC [STREET_ADDRESS]" at bounding box center [157, 73] width 110 height 11
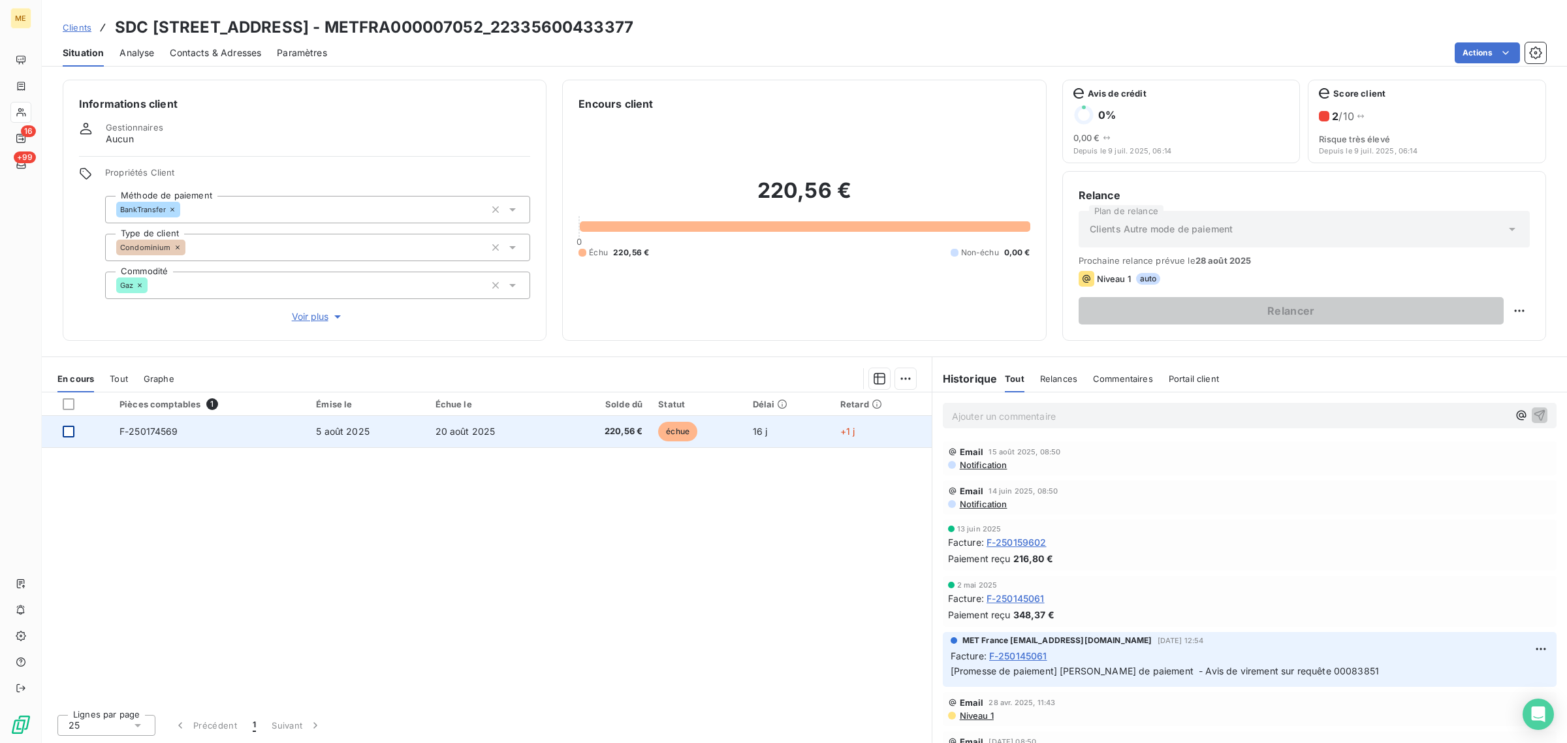
click at [70, 430] on div at bounding box center [69, 432] width 12 height 12
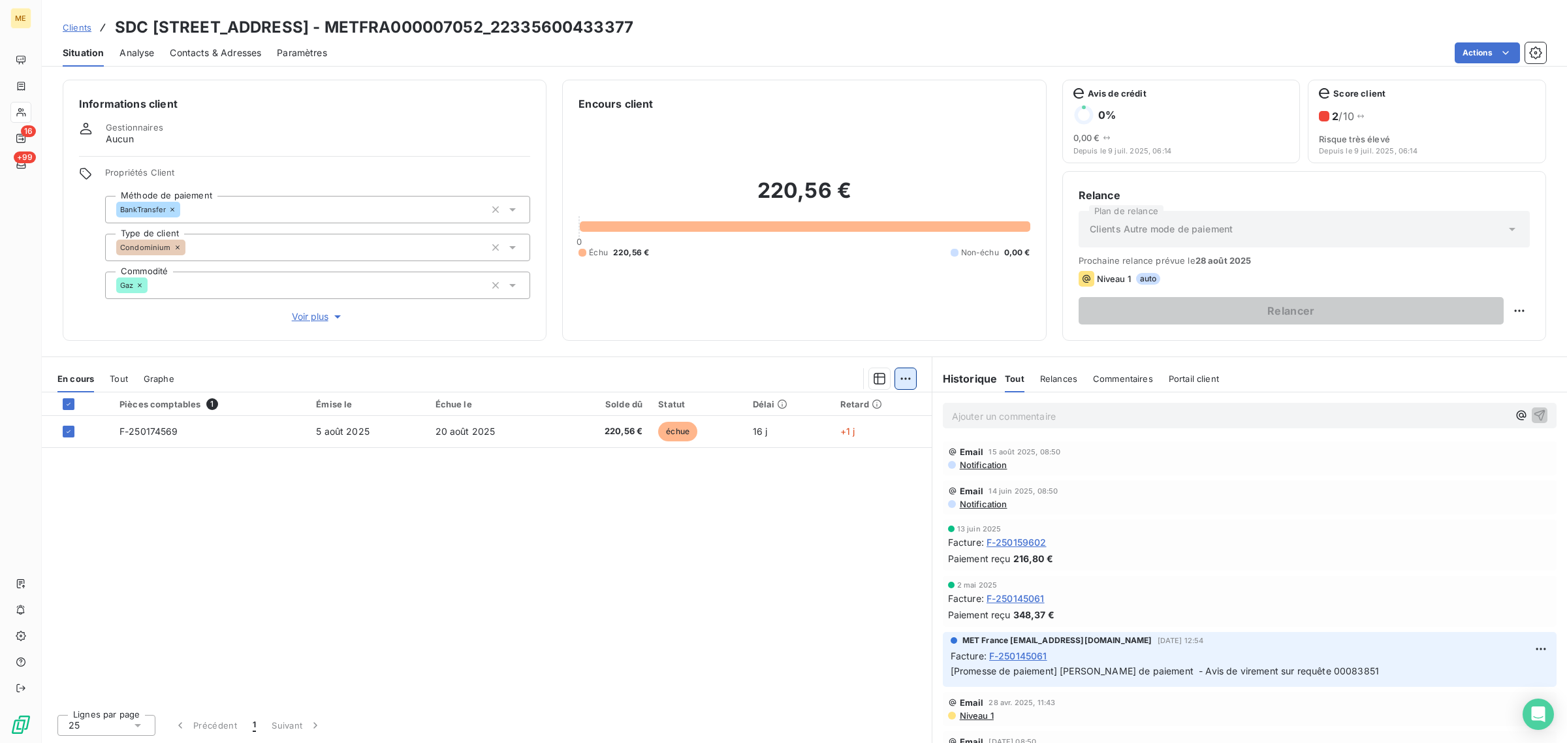
click at [907, 377] on html "ME 16 +99 Clients SDC 2 [GEOGRAPHIC_DATA] - METFRA000007052_22335600433377 Situ…" at bounding box center [783, 371] width 1567 height 743
click at [784, 428] on div "Ajouter une promesse de paiement (1 facture)" at bounding box center [795, 430] width 230 height 21
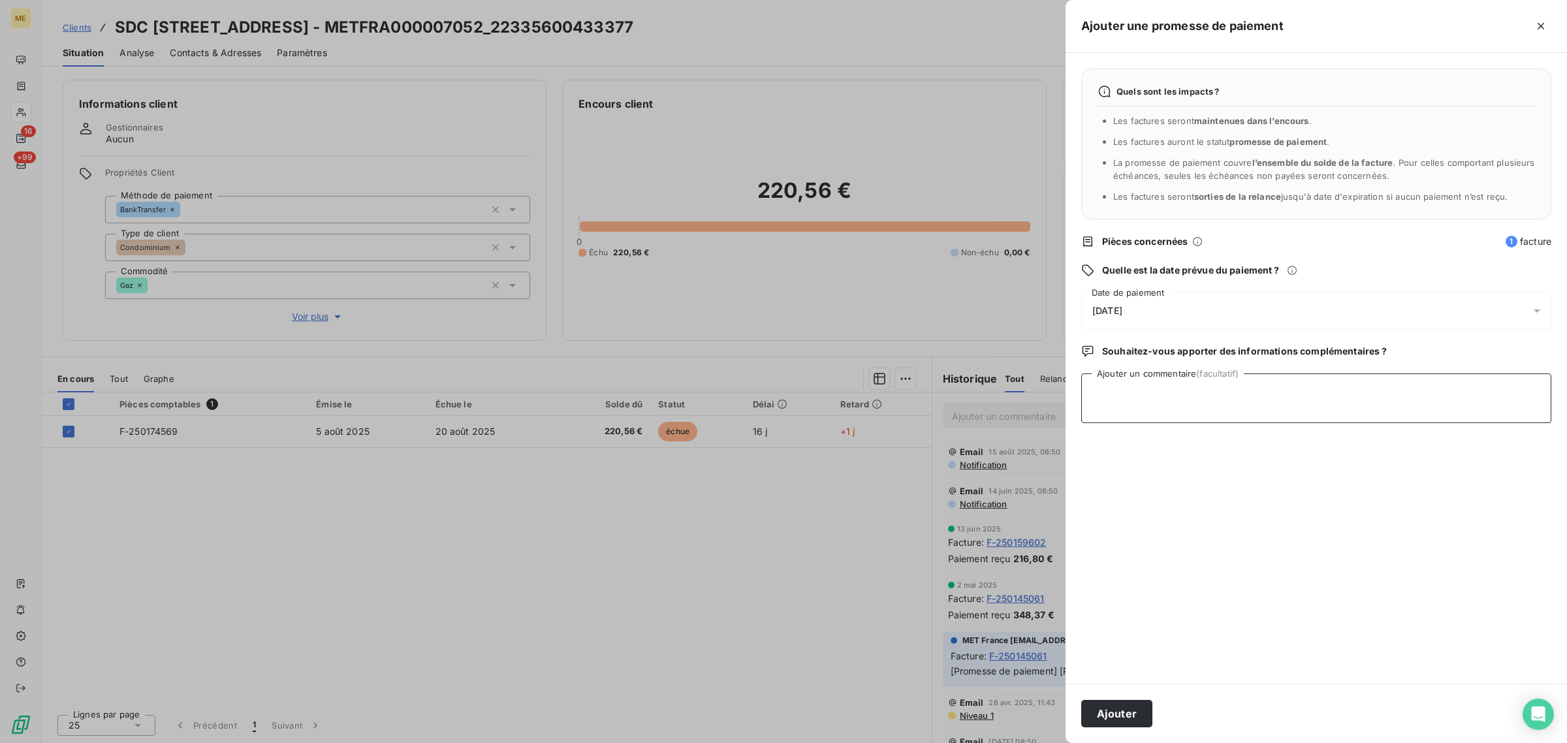
click at [1092, 384] on textarea "Ajouter un commentaire (facultatif)" at bounding box center [1316, 398] width 470 height 50
click at [1133, 392] on textarea "Ajouter un commentaire (facultatif)" at bounding box center [1316, 398] width 470 height 50
paste textarea "[URL][DOMAIN_NAME]"
click at [1189, 409] on textarea "[URL][DOMAIN_NAME] //" at bounding box center [1316, 398] width 470 height 50
paste textarea "F-250174569"
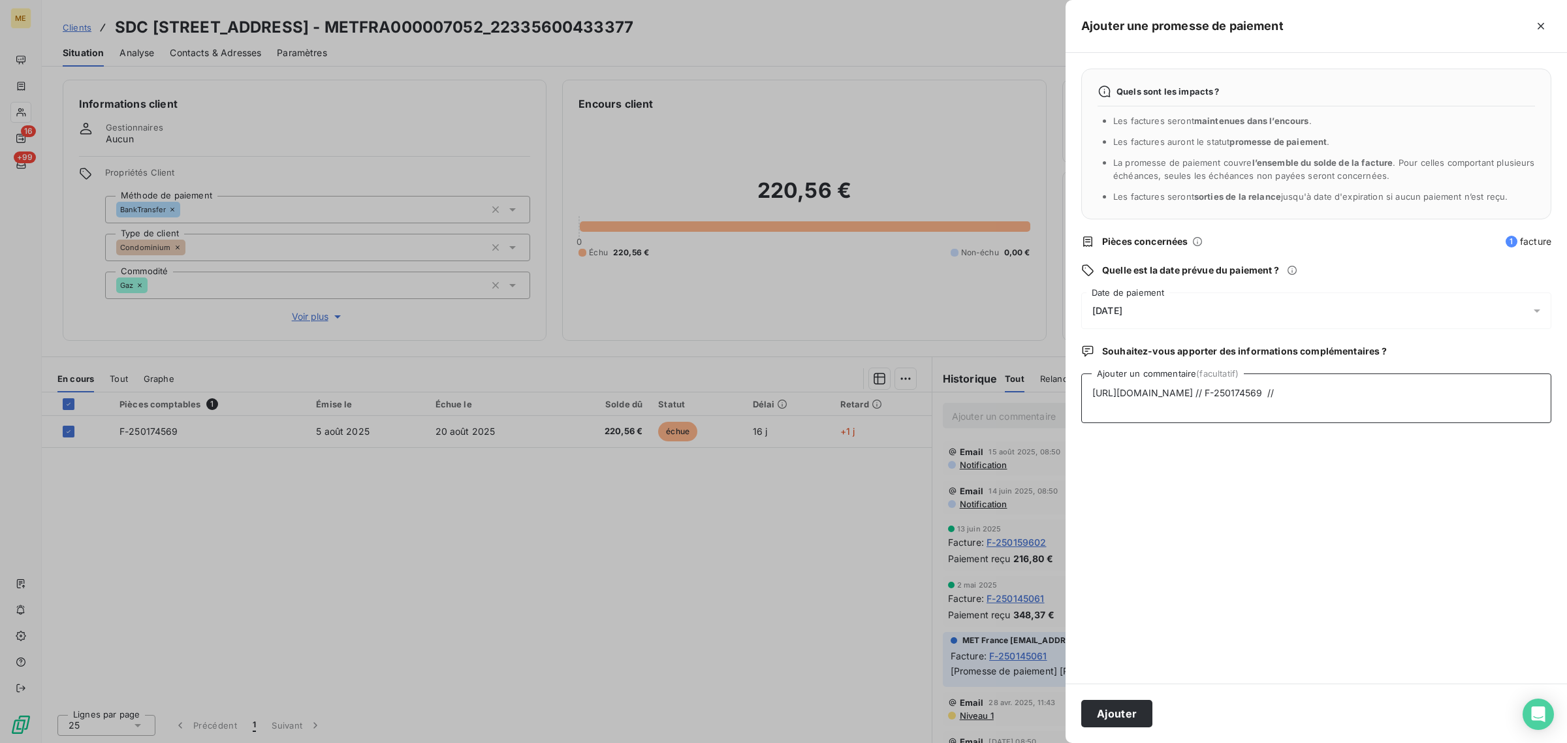
click at [1251, 402] on textarea "[URL][DOMAIN_NAME] // F-250174569 //" at bounding box center [1316, 398] width 470 height 50
paste textarea "220,56"
type textarea "[URL][DOMAIN_NAME] // F-250174569 // 220,56"
click at [1160, 315] on div "[DATE]" at bounding box center [1316, 310] width 470 height 37
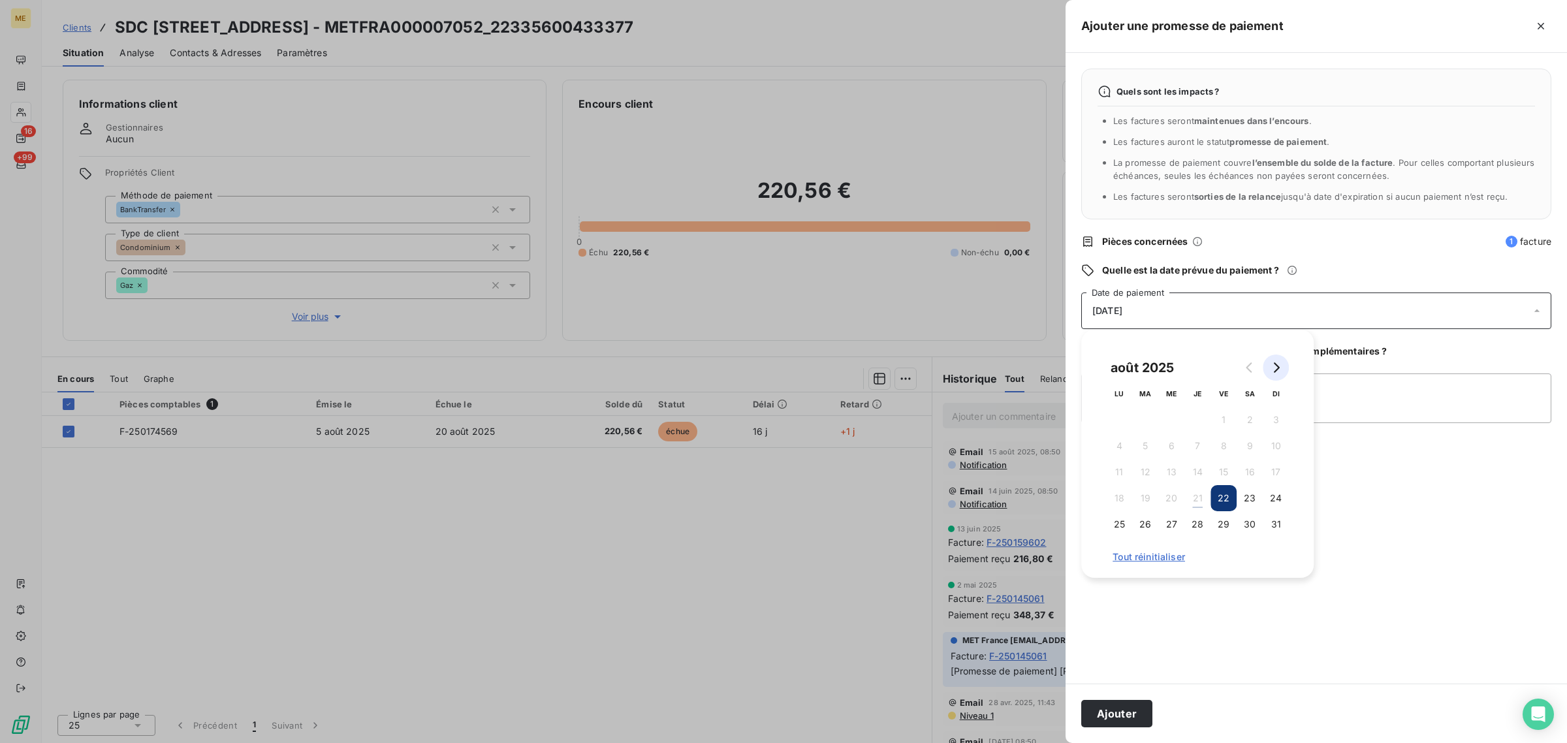
click at [1275, 369] on icon "Go to next month" at bounding box center [1275, 367] width 10 height 10
click at [1117, 426] on button "1" at bounding box center [1119, 420] width 26 height 26
click at [1225, 423] on button "5" at bounding box center [1223, 420] width 26 height 26
click at [1281, 637] on div "Quels sont les impacts ? Les factures seront maintenues dans l’encours . Les fa…" at bounding box center [1315, 368] width 501 height 631
click at [1152, 306] on div "[DATE]" at bounding box center [1316, 310] width 470 height 37
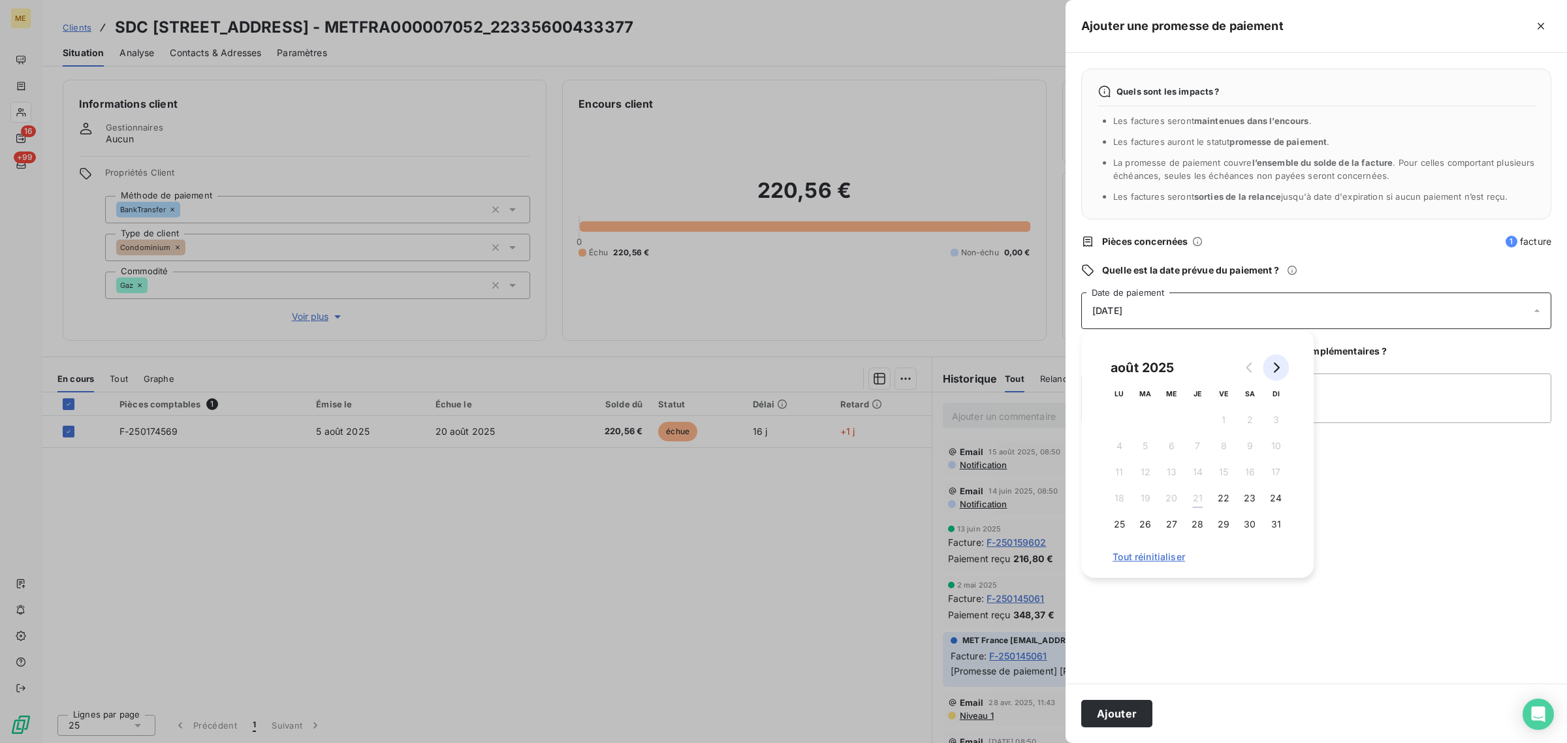
click at [1274, 373] on button "Go to next month" at bounding box center [1276, 367] width 26 height 26
click at [1112, 415] on button "1" at bounding box center [1119, 420] width 26 height 26
click at [1222, 668] on div "Quels sont les impacts ? Les factures seront maintenues dans l’encours . Les fa…" at bounding box center [1315, 368] width 501 height 631
click at [1108, 718] on button "Ajouter" at bounding box center [1116, 713] width 71 height 27
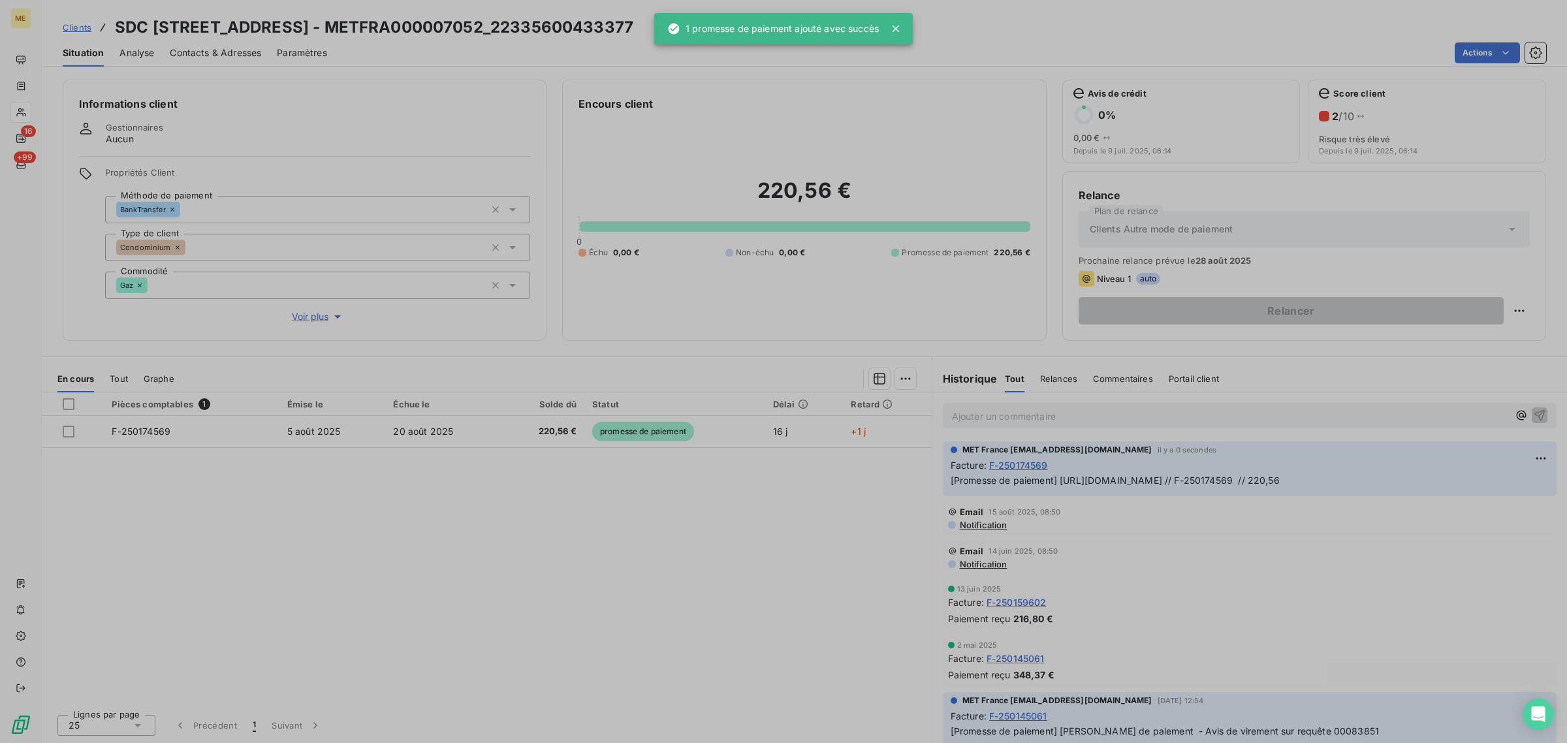
click at [674, 555] on div "Pièces comptables 1 Émise le Échue le Solde dû Statut Délai Retard F-250174569 …" at bounding box center [487, 547] width 890 height 311
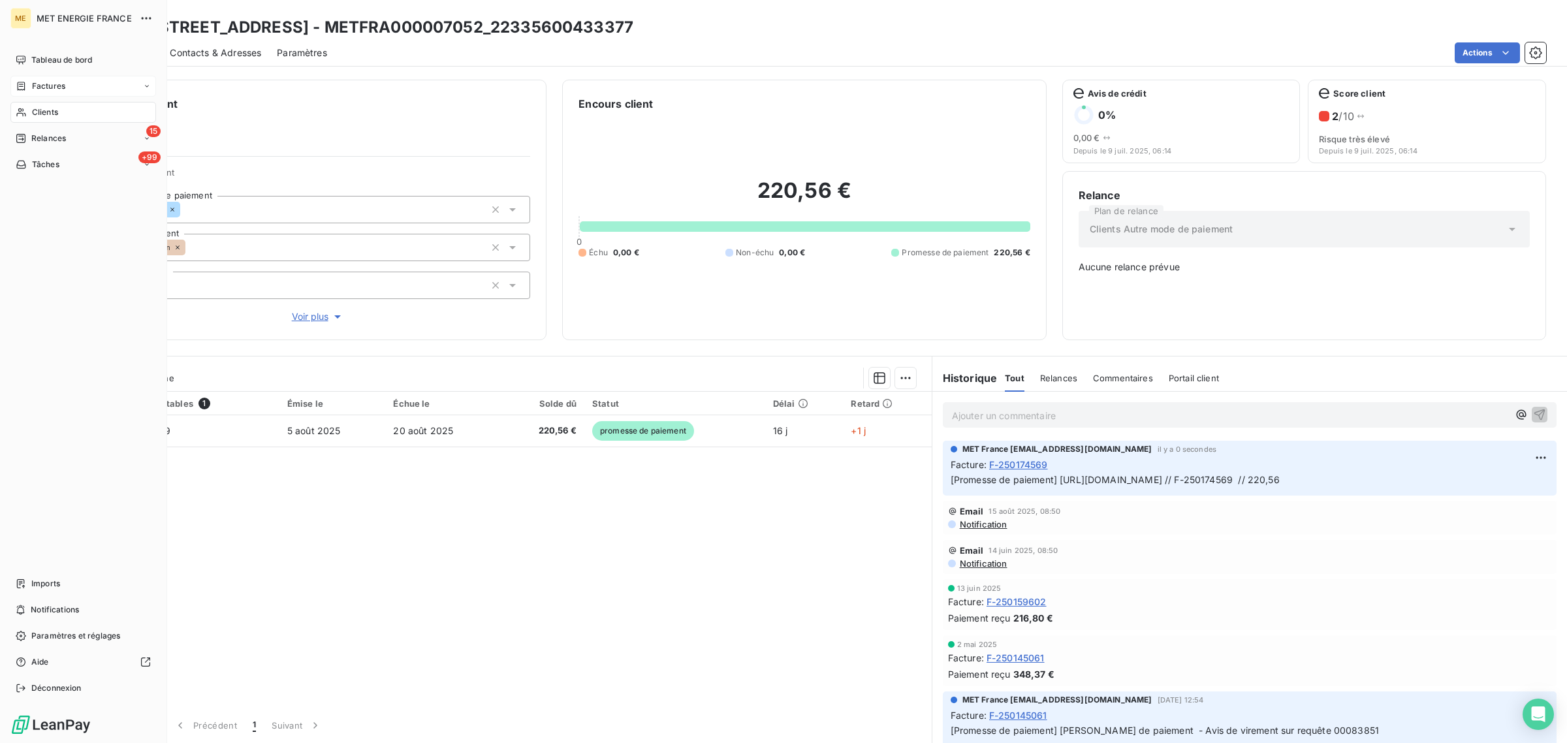
click at [40, 82] on span "Factures" at bounding box center [48, 86] width 33 height 12
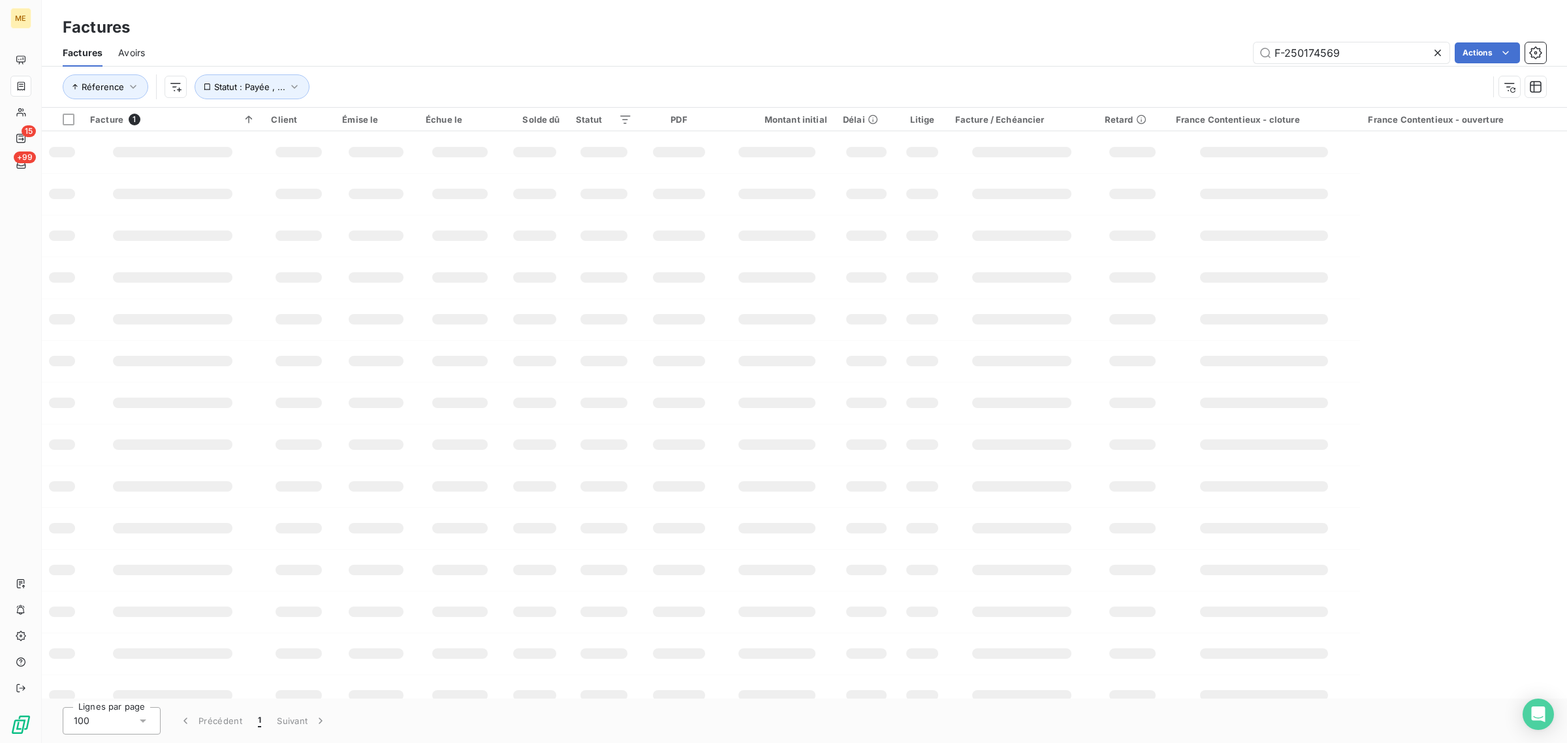
drag, startPoint x: 1357, startPoint y: 56, endPoint x: 952, endPoint y: 71, distance: 405.0
click at [963, 66] on div "Factures Avoirs F-250174569 Actions Réference Statut : Payée , ..." at bounding box center [804, 73] width 1525 height 68
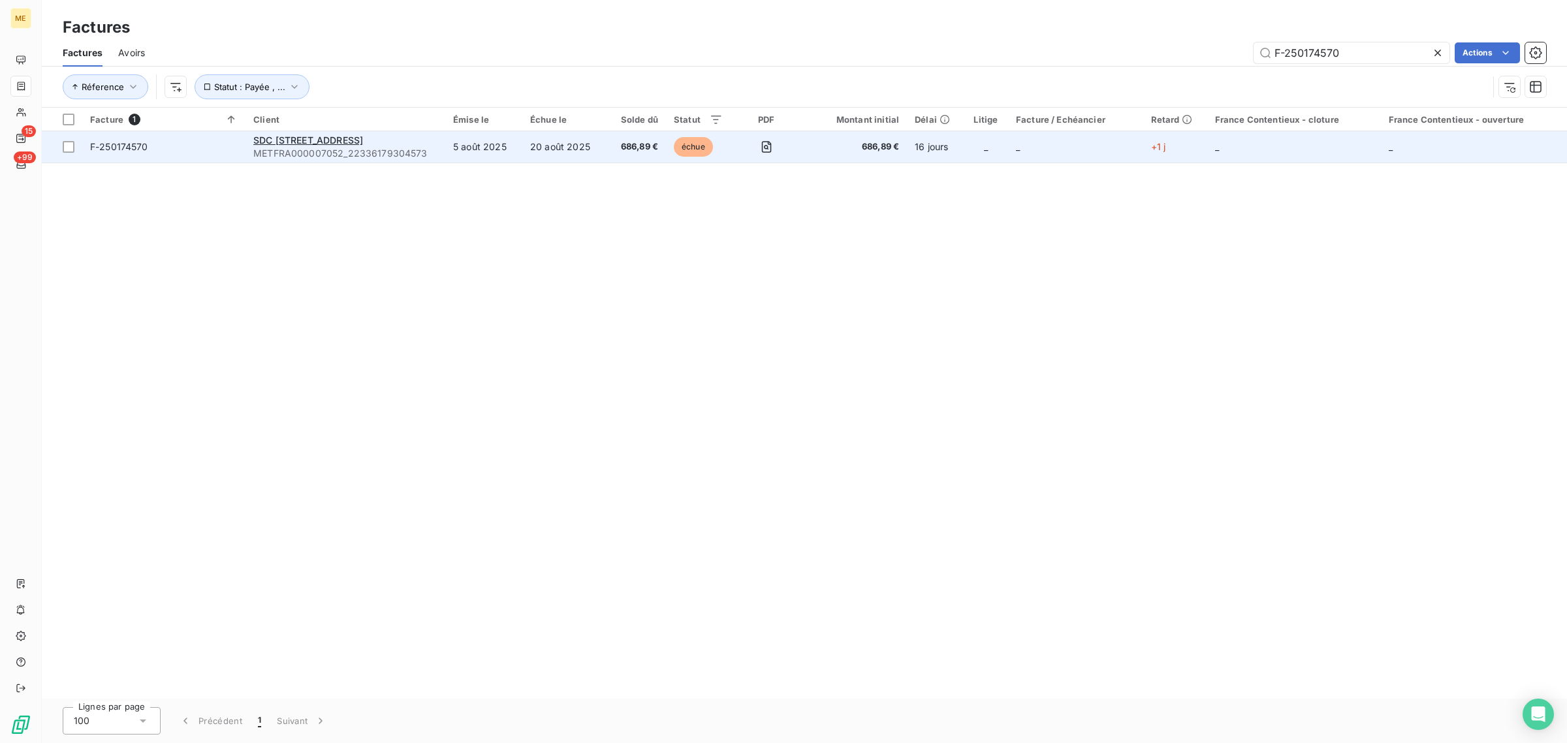
type input "F-250174570"
click at [428, 159] on span "METFRA000007052_22336179304573" at bounding box center [345, 153] width 184 height 13
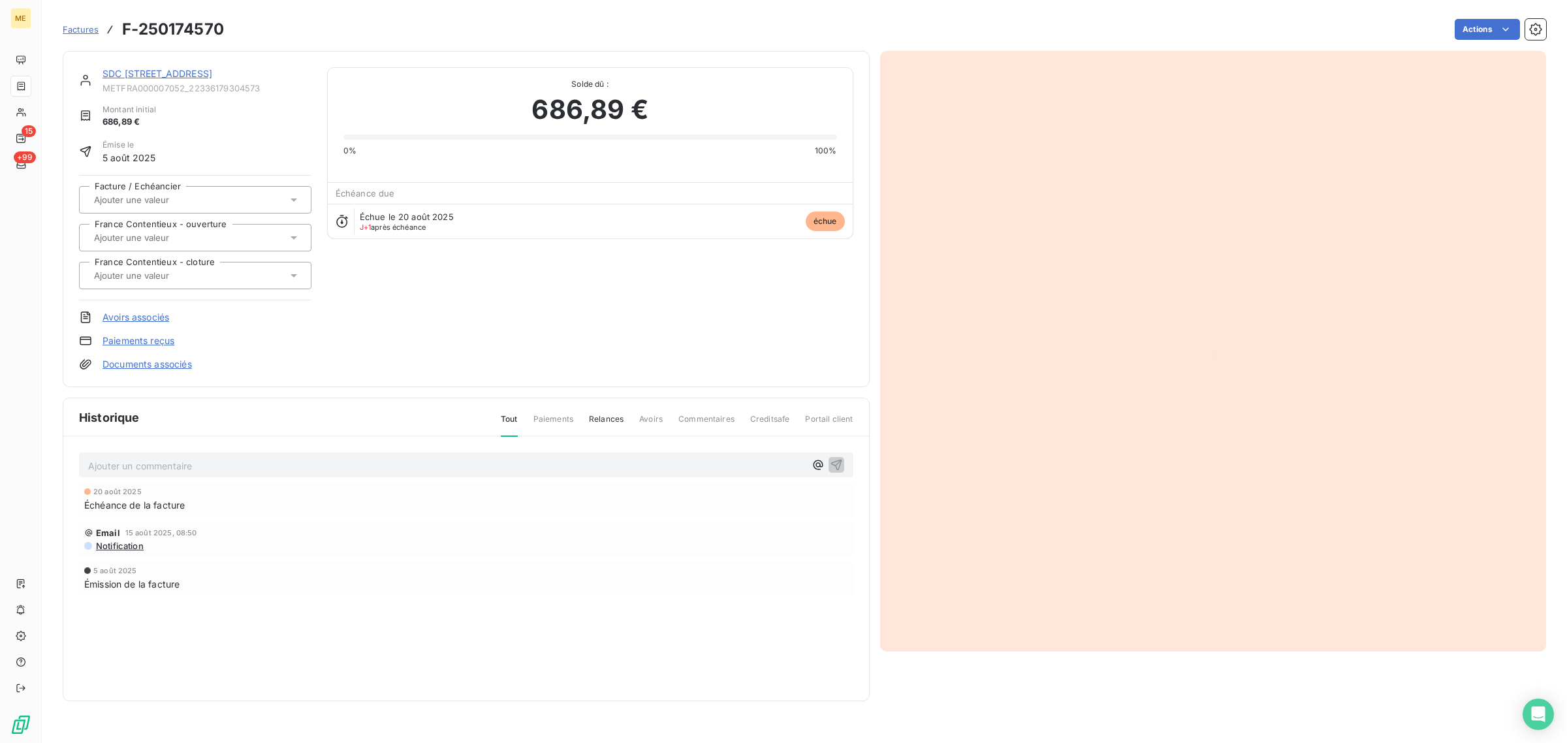
click at [178, 70] on link "SDC [STREET_ADDRESS]" at bounding box center [157, 73] width 110 height 11
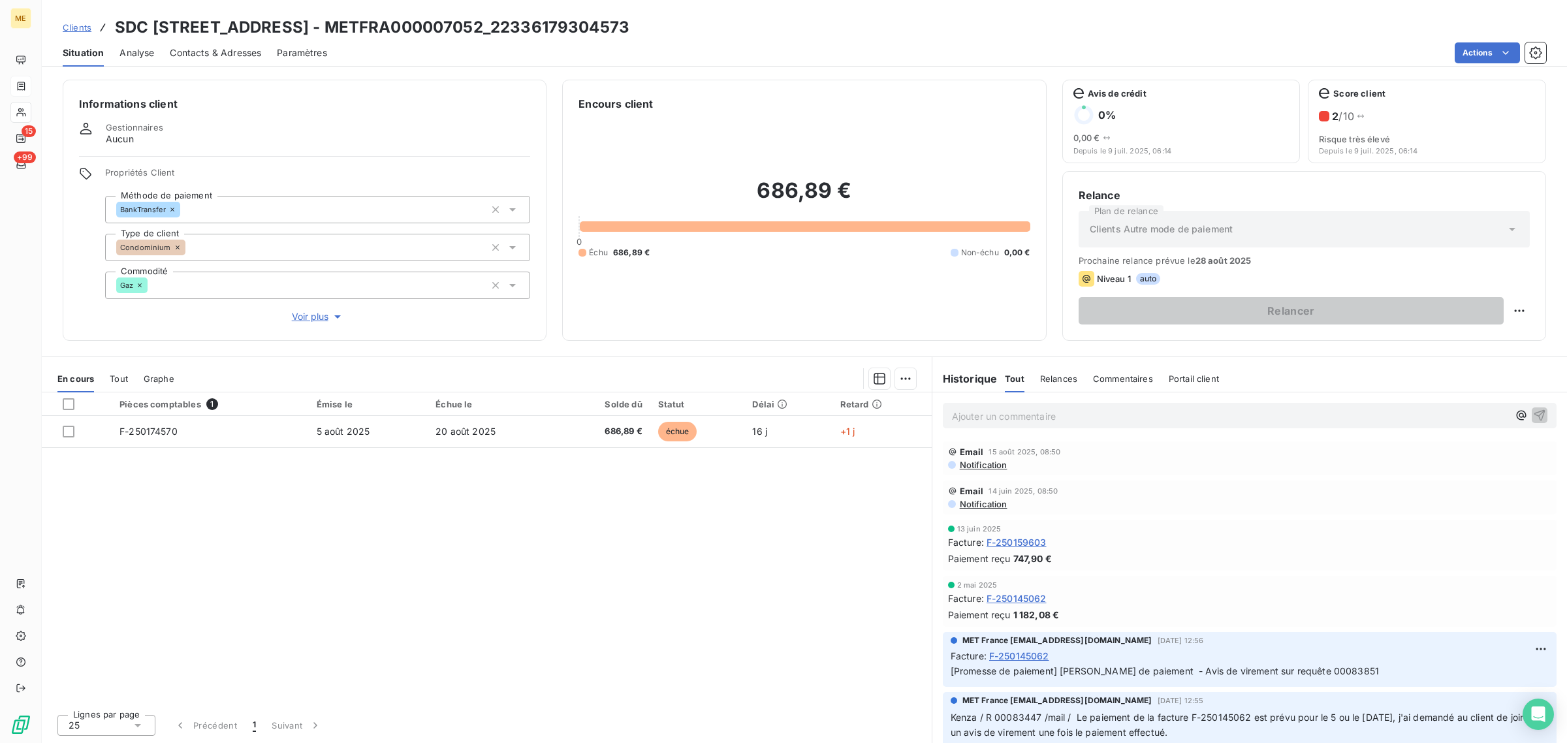
click at [990, 415] on p "Ajouter un commentaire ﻿" at bounding box center [1230, 416] width 556 height 16
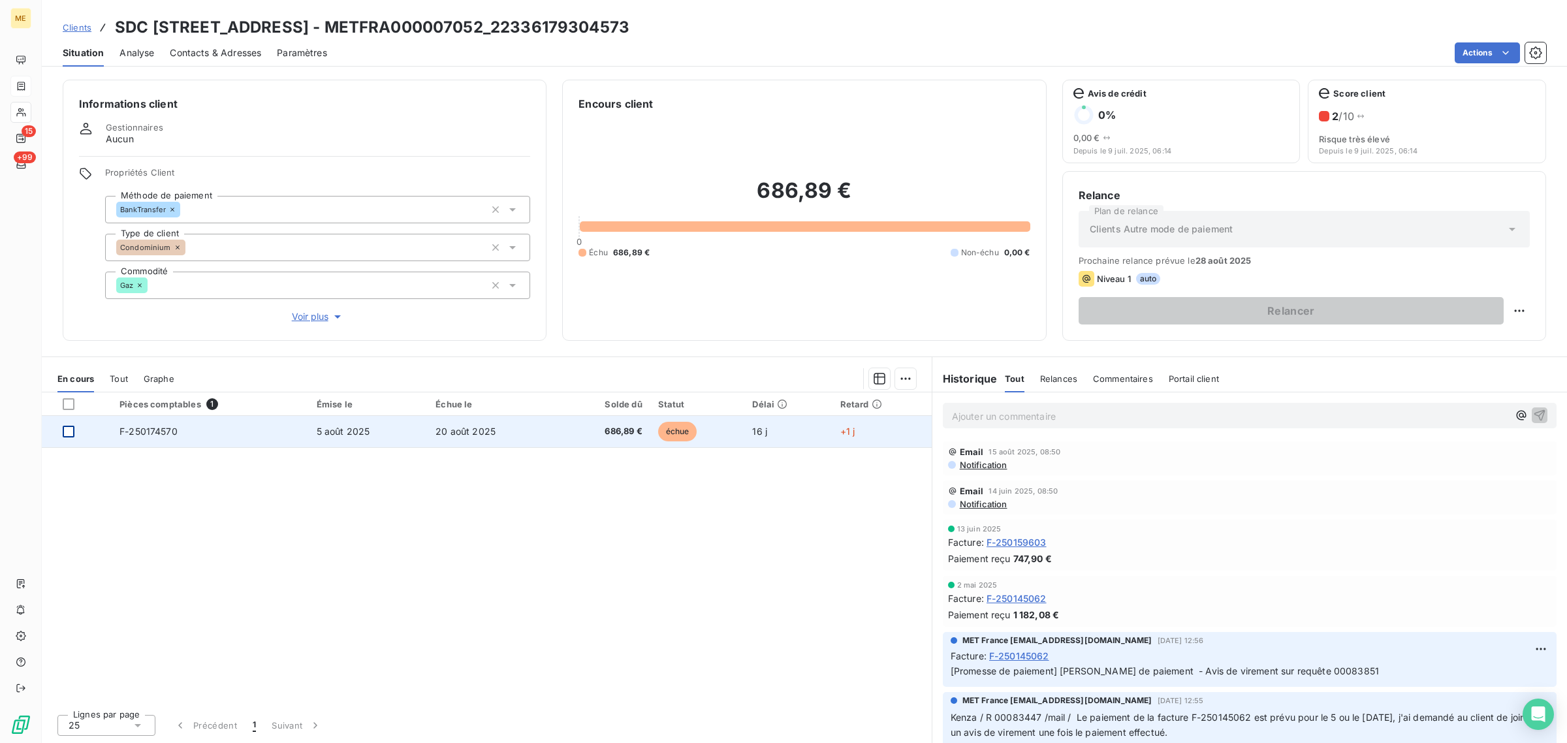
click at [69, 435] on div at bounding box center [69, 432] width 12 height 12
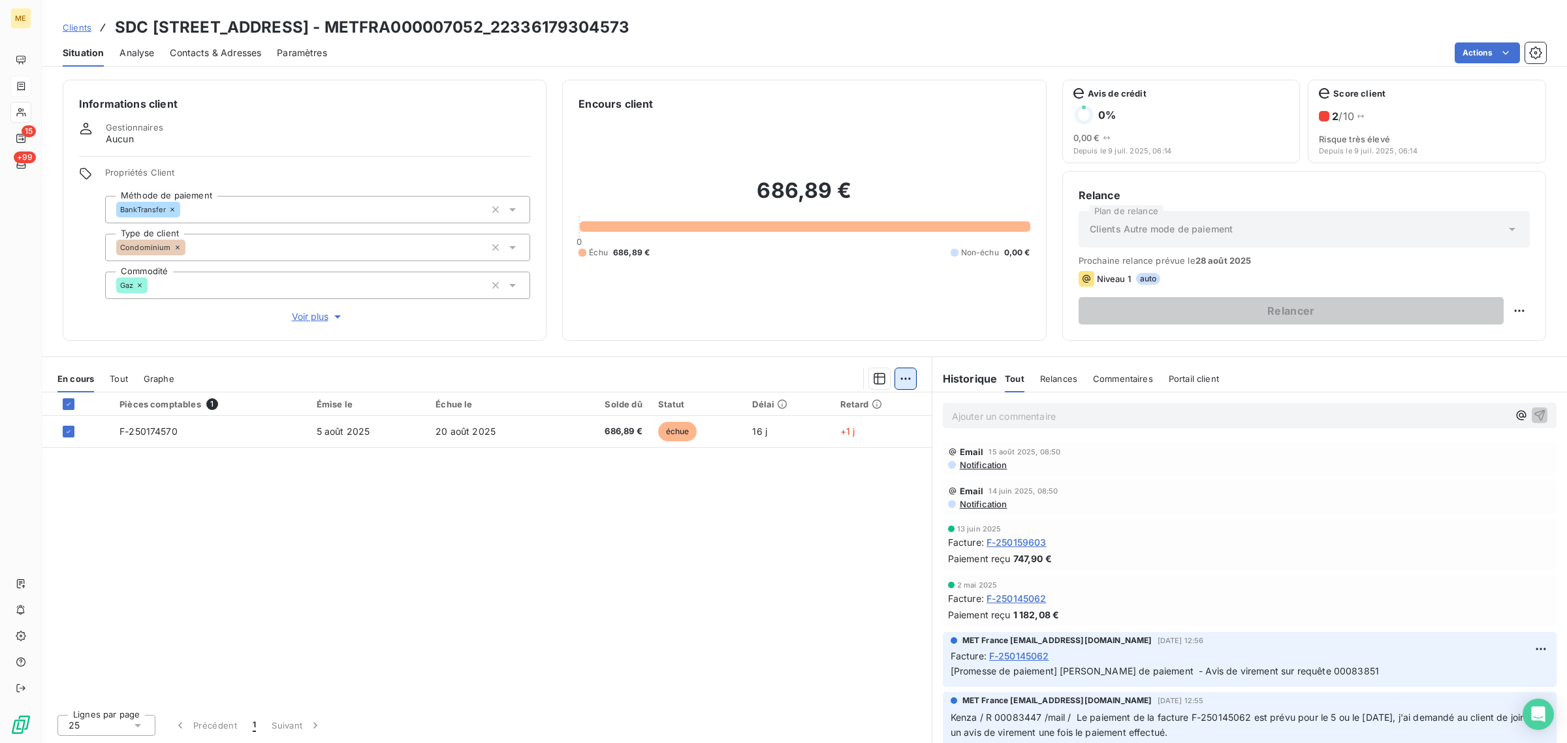
click at [909, 374] on html "ME 15 +99 Clients SDC 2 [GEOGRAPHIC_DATA] - METFRA000007052_22336179304573 Situ…" at bounding box center [783, 371] width 1567 height 743
click at [843, 438] on div "Ajouter une promesse de paiement (1 facture)" at bounding box center [795, 430] width 230 height 21
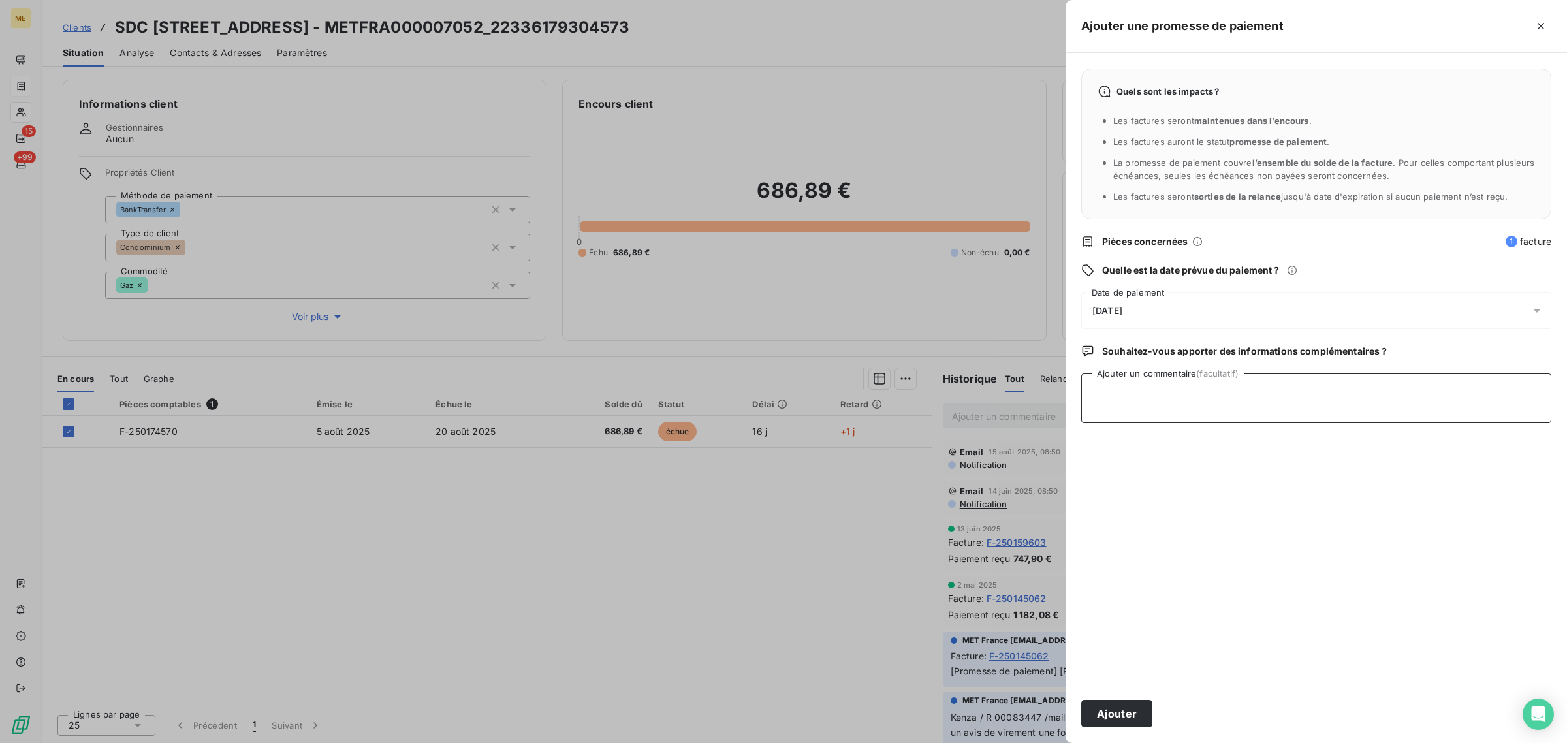
click at [1133, 402] on textarea "Ajouter un commentaire (facultatif)" at bounding box center [1316, 398] width 470 height 50
click at [1148, 387] on textarea "Ajouter un commentaire (facultatif)" at bounding box center [1316, 398] width 470 height 50
paste textarea "[URL][DOMAIN_NAME]"
click at [1182, 408] on textarea "[URL][DOMAIN_NAME] //" at bounding box center [1316, 398] width 470 height 50
paste textarea "F-250174570"
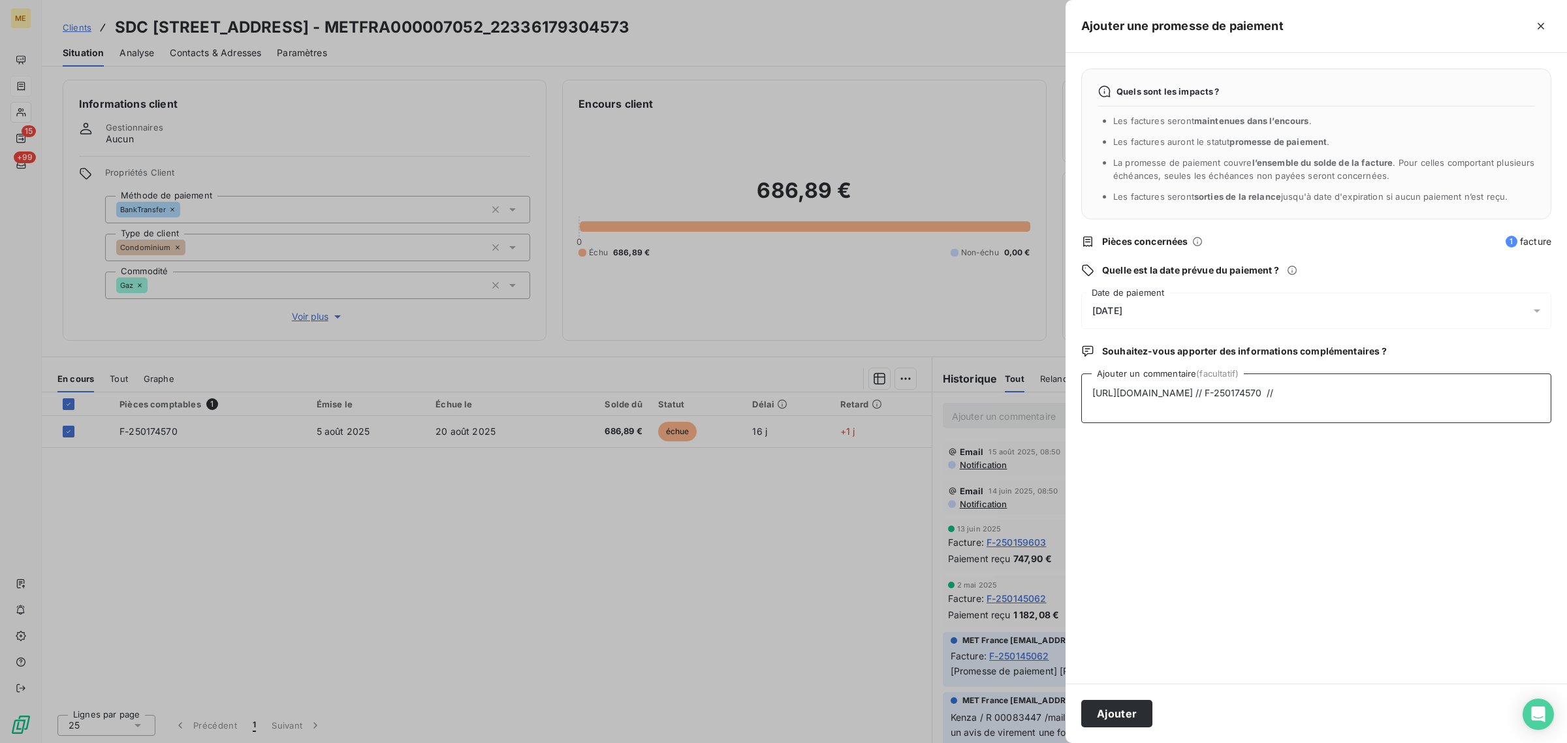
click at [1261, 400] on textarea "[URL][DOMAIN_NAME] // F-250174570 //" at bounding box center [1316, 398] width 470 height 50
paste textarea "686,89"
drag, startPoint x: 1257, startPoint y: 512, endPoint x: 1138, endPoint y: 506, distance: 119.6
click at [1138, 506] on div "Quels sont les impacts ? Les factures seront maintenues dans l’encours . Les fa…" at bounding box center [1315, 368] width 501 height 631
click at [1270, 405] on textarea "[URL][DOMAIN_NAME] // F-250174570 // 686,89" at bounding box center [1316, 398] width 470 height 50
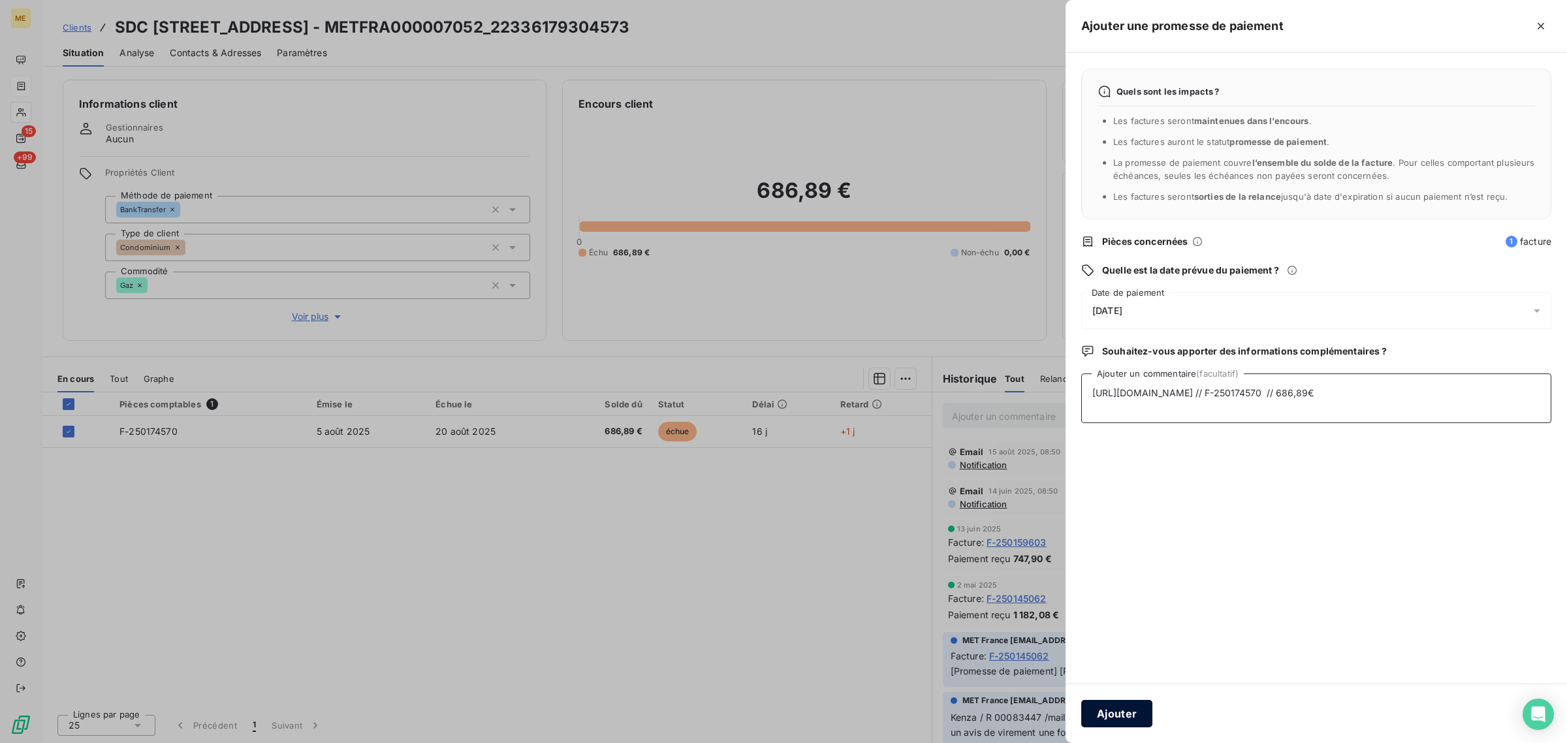
type textarea "[URL][DOMAIN_NAME] // F-250174570 // 686,89€"
click at [1092, 714] on button "Ajouter" at bounding box center [1116, 713] width 71 height 27
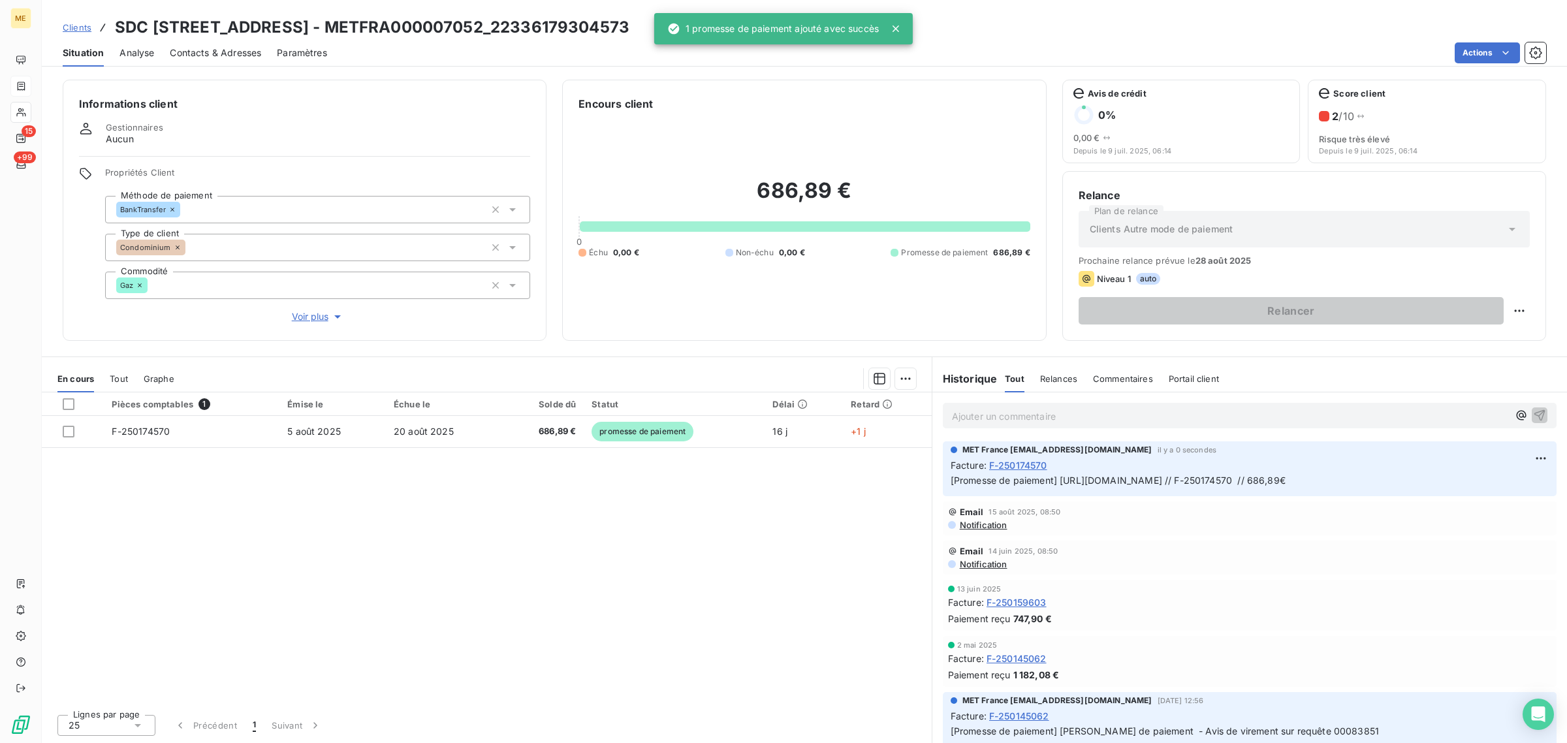
click at [24, 83] on icon at bounding box center [22, 86] width 8 height 8
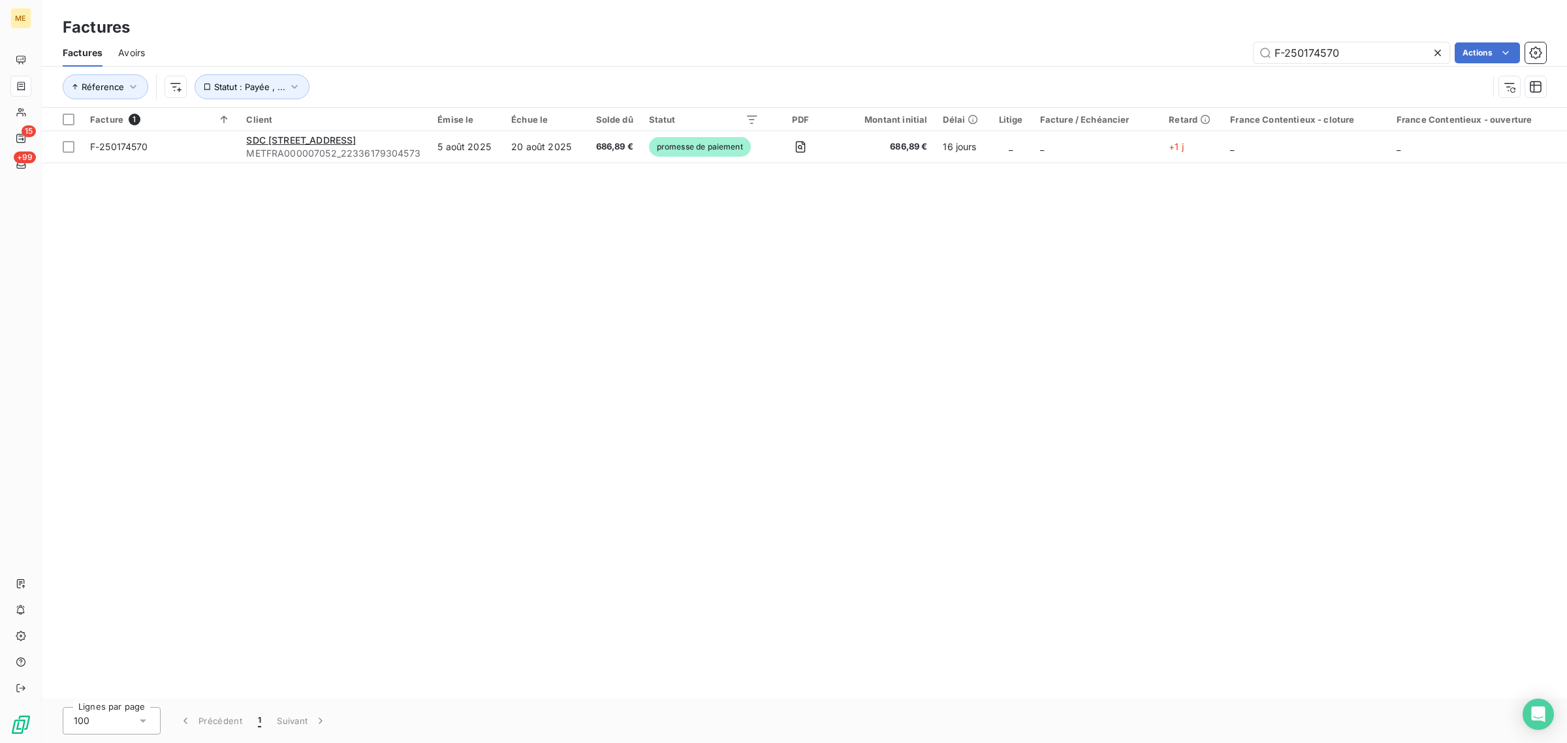
drag, startPoint x: 1349, startPoint y: 46, endPoint x: 1190, endPoint y: 47, distance: 159.3
click at [1198, 47] on div "F-250174570 Actions" at bounding box center [853, 52] width 1385 height 21
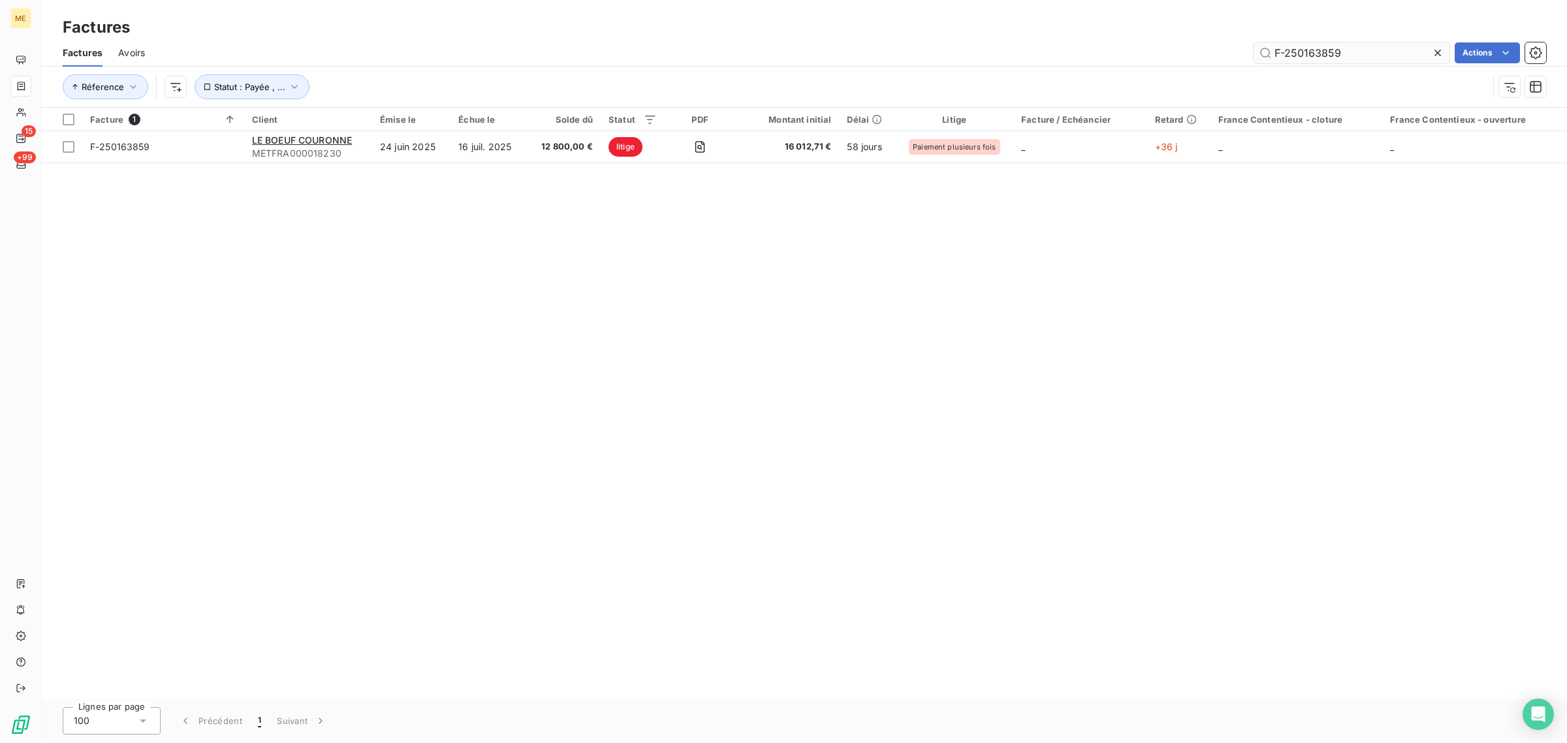
click at [1274, 54] on input "F-250163859" at bounding box center [1351, 52] width 196 height 21
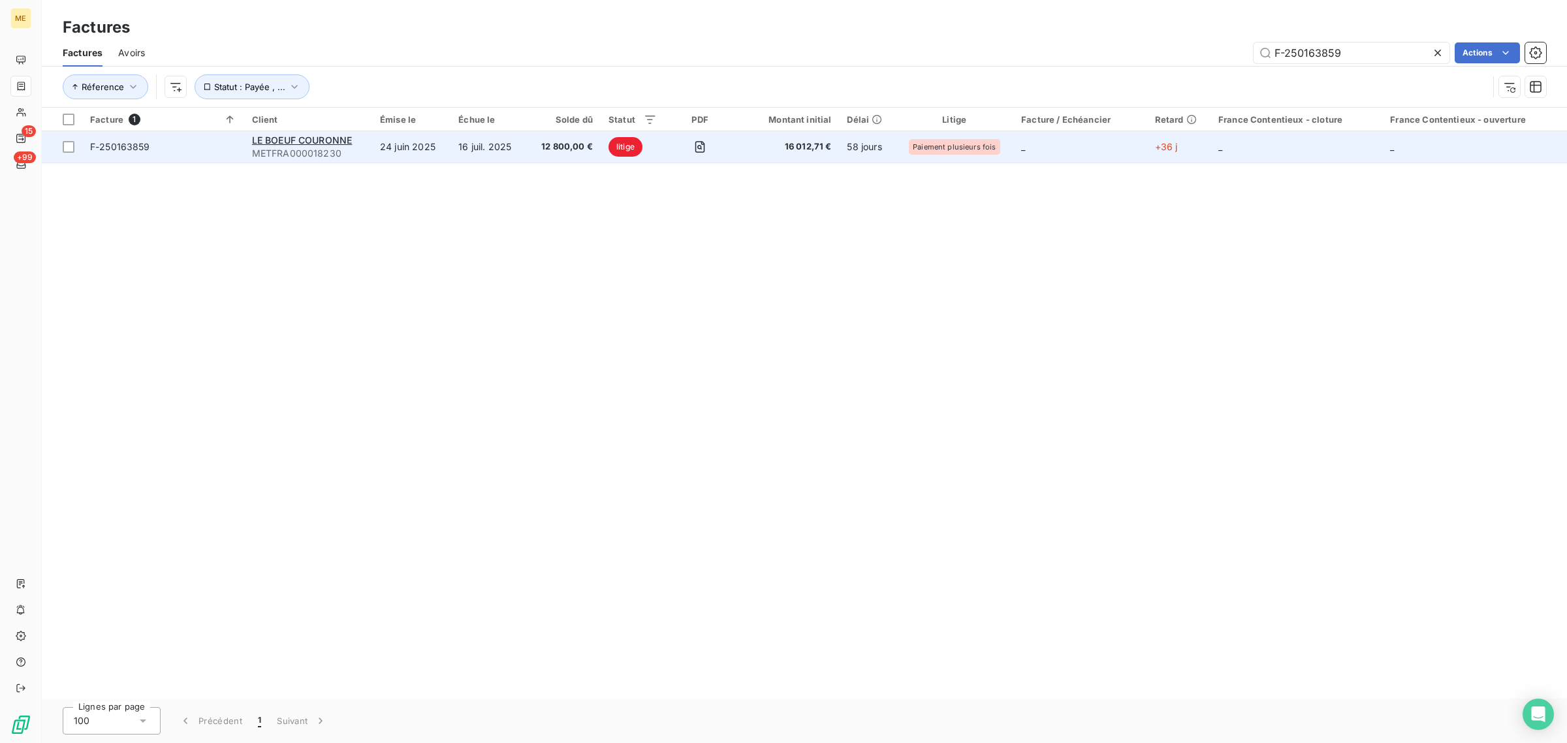
type input "F-250163859"
click at [519, 140] on td "16 juil. 2025" at bounding box center [488, 146] width 76 height 31
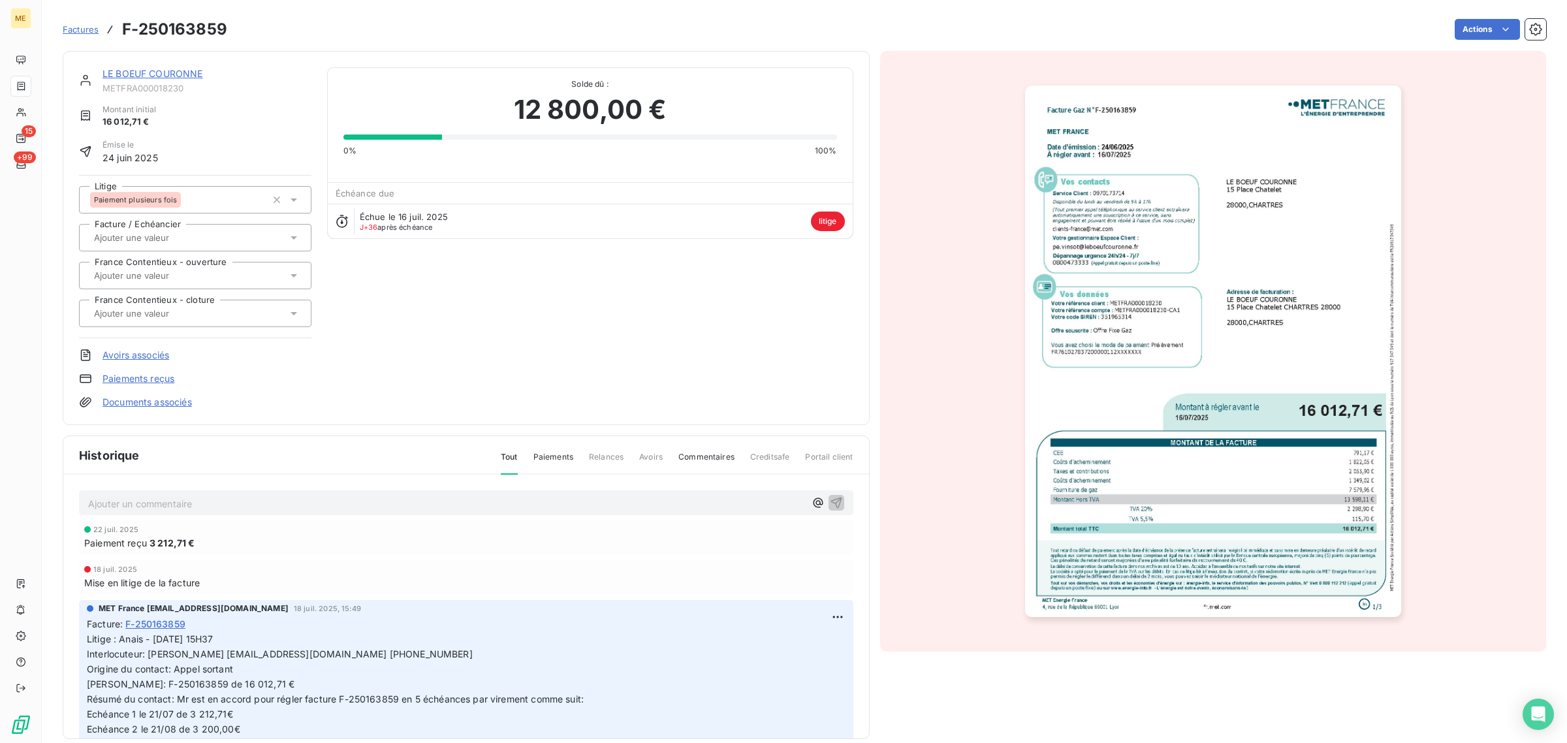
click at [131, 76] on link "LE BOEUF COURONNE" at bounding box center [152, 73] width 101 height 11
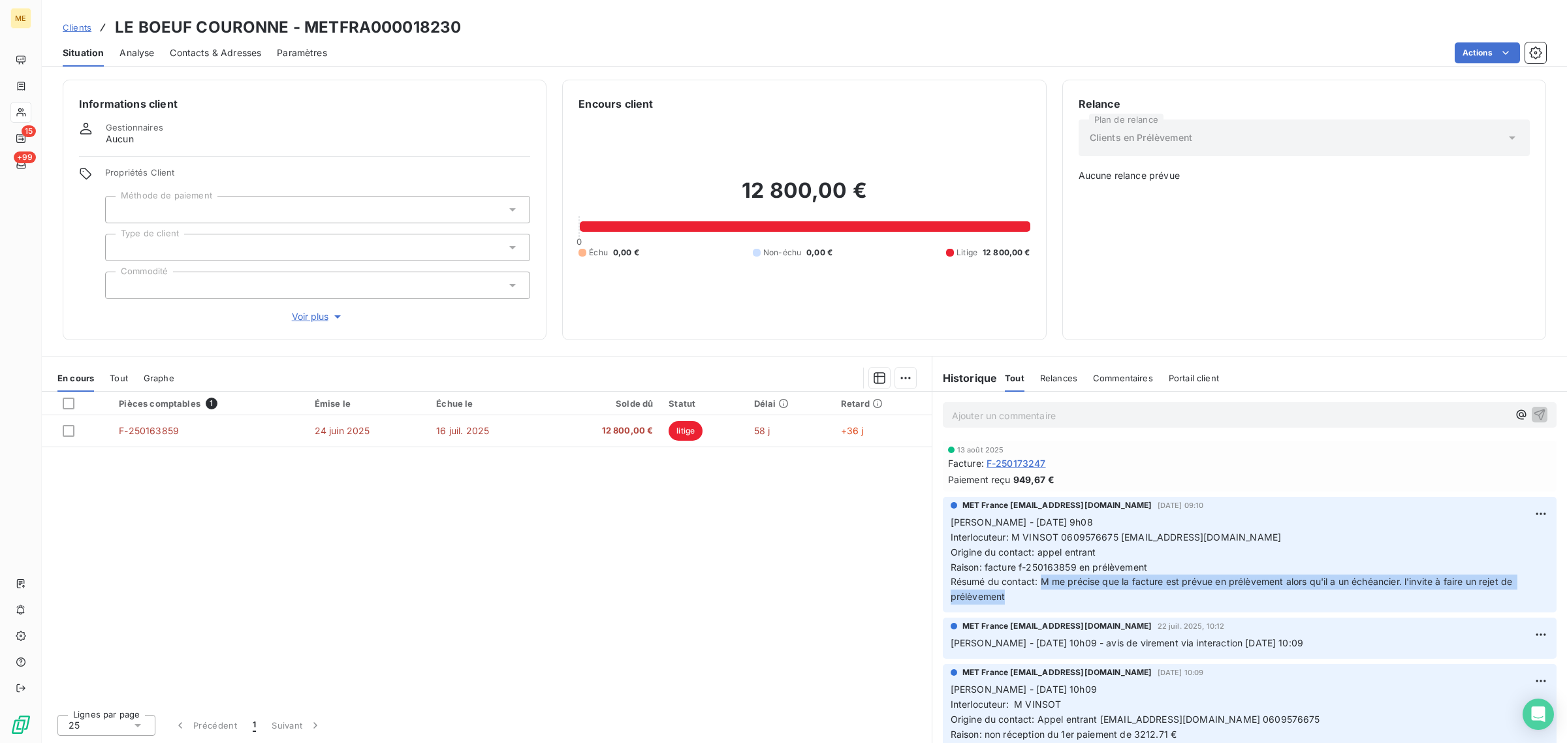
drag, startPoint x: 1069, startPoint y: 585, endPoint x: 1065, endPoint y: 601, distance: 16.1
click at [1065, 601] on p "[PERSON_NAME] - [DATE] 9h08 Interlocuteur: M VINSOT 0609576675 [EMAIL_ADDRESS][…" at bounding box center [1250, 559] width 598 height 89
click at [1062, 601] on p "[PERSON_NAME] - [DATE] 9h08 Interlocuteur: M VINSOT 0609576675 [EMAIL_ADDRESS][…" at bounding box center [1250, 559] width 598 height 89
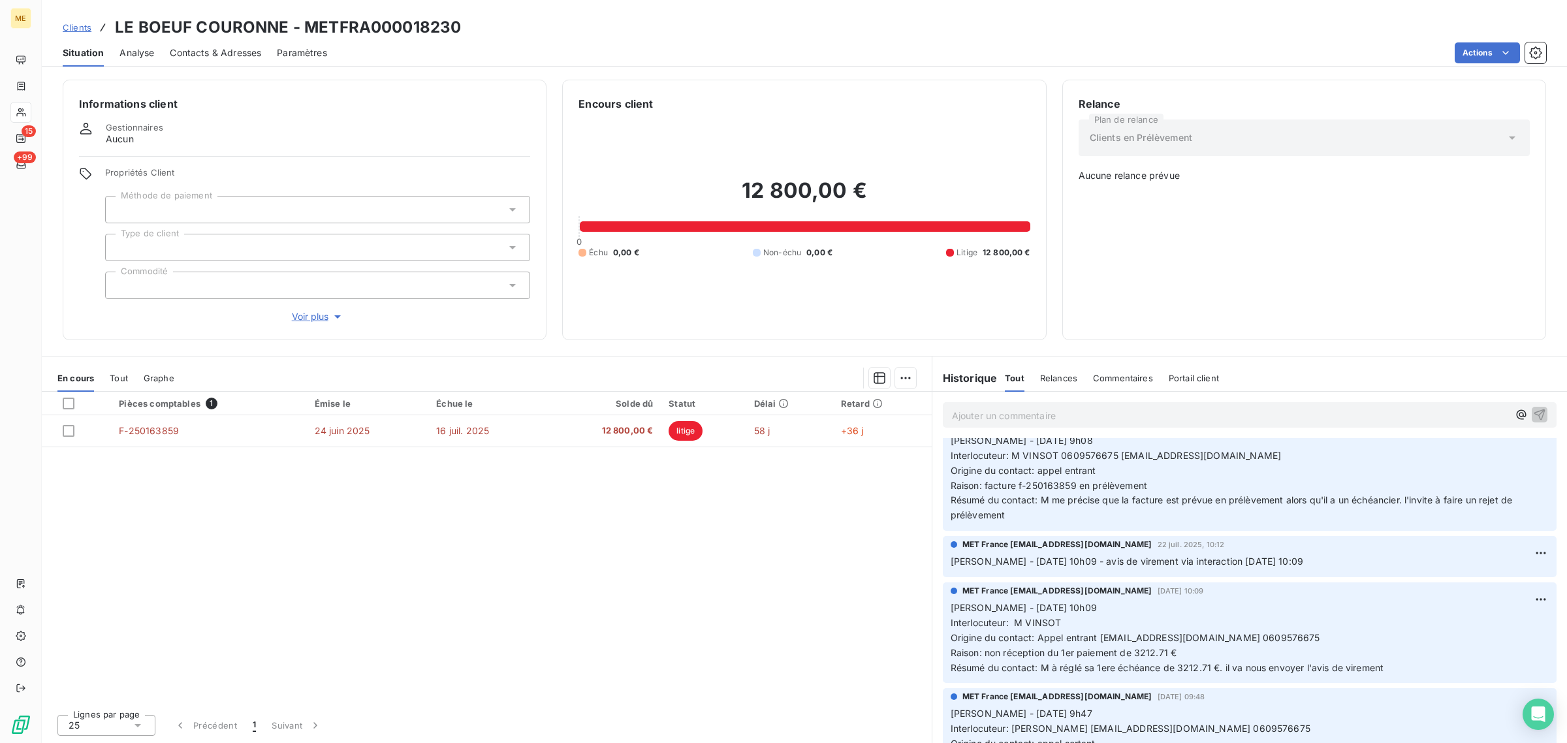
drag, startPoint x: 956, startPoint y: 556, endPoint x: 1336, endPoint y: 560, distance: 379.3
click at [1336, 559] on p "[PERSON_NAME] - [DATE] 10h09 - avis de virement via interaction [DATE] 10:09" at bounding box center [1250, 561] width 598 height 15
click at [1206, 599] on div "[PERSON_NAME] - [DATE] 10h09 Interlocuteur: M VINSOT Origine du contact: Appel …" at bounding box center [1250, 637] width 598 height 76
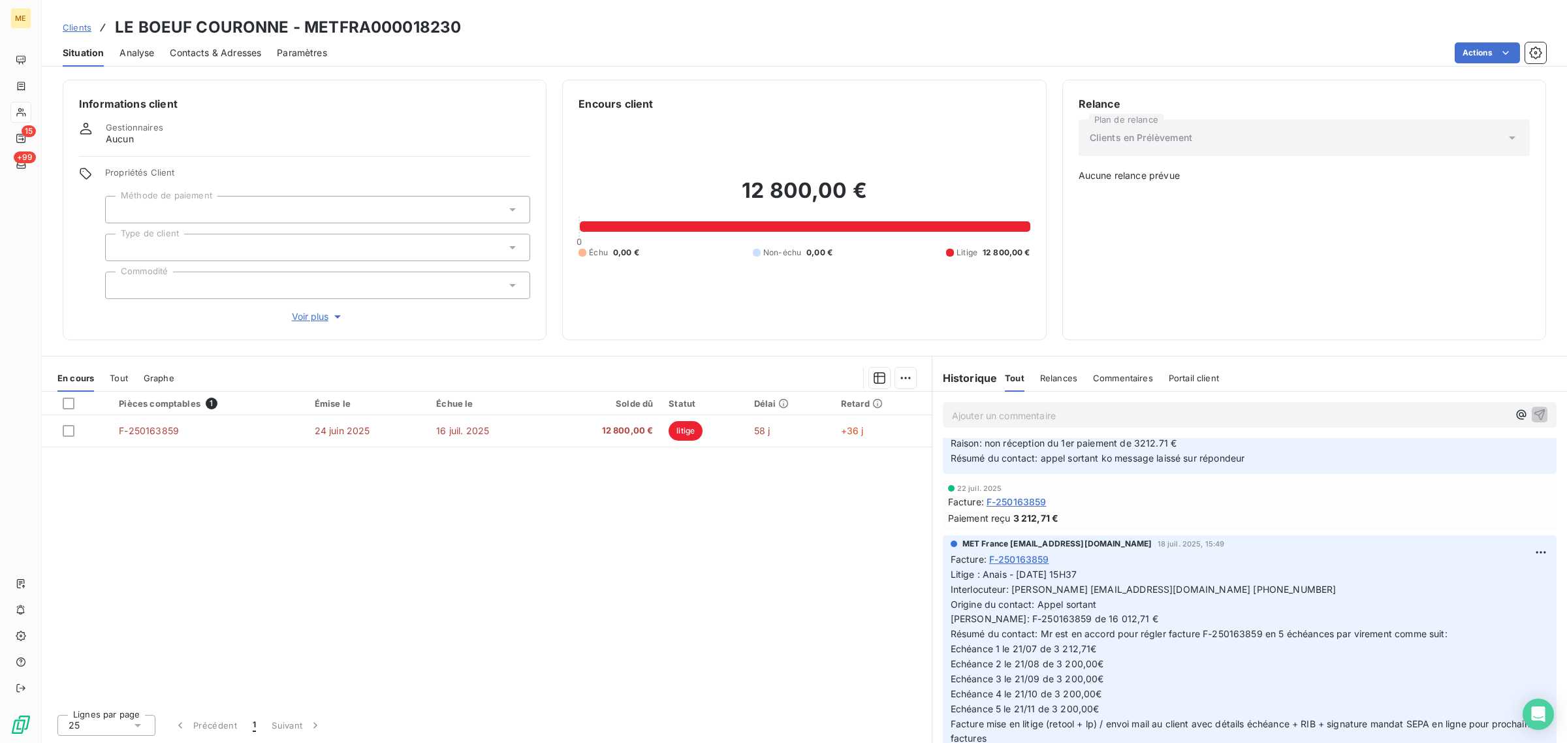
scroll to position [490, 0]
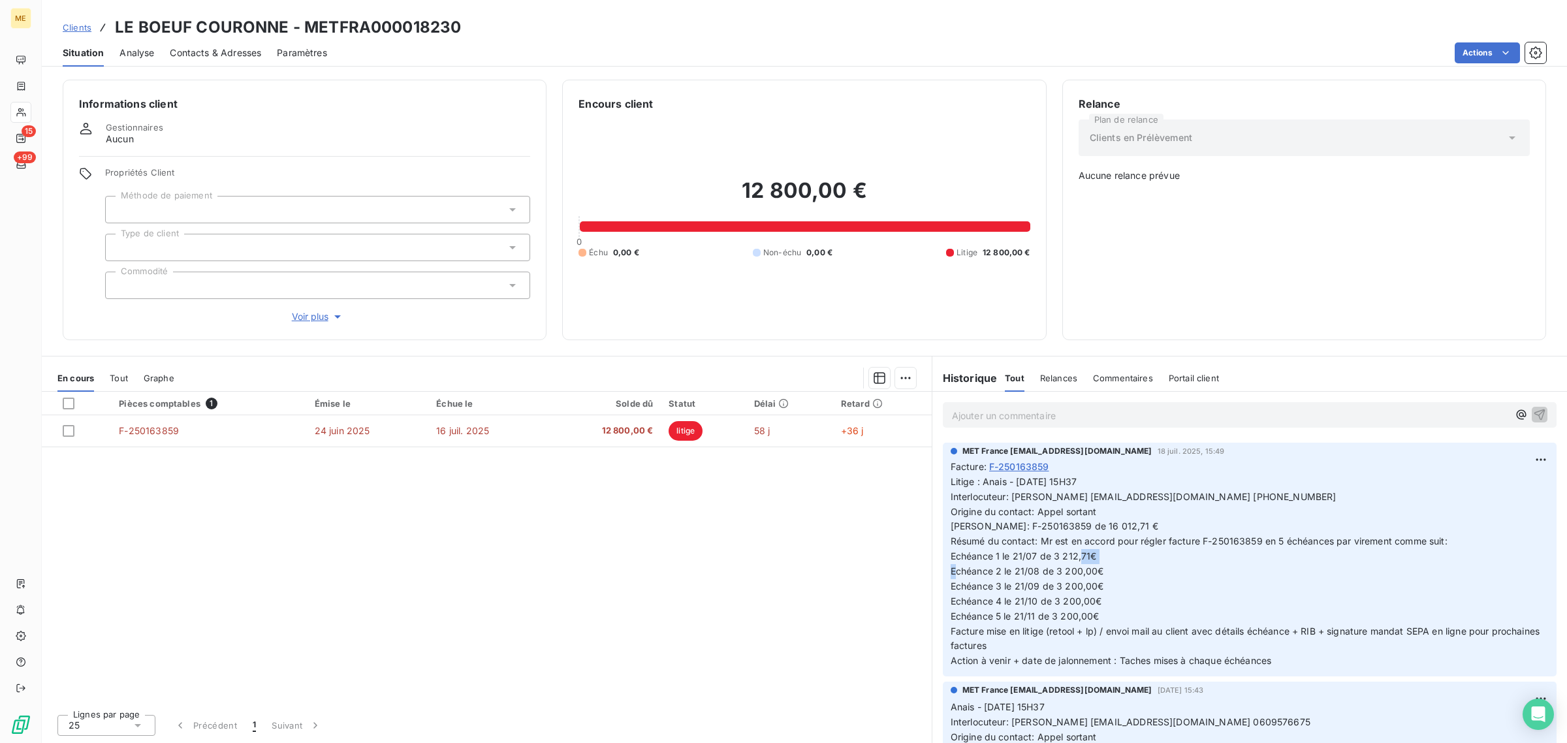
drag, startPoint x: 1055, startPoint y: 558, endPoint x: 1088, endPoint y: 558, distance: 33.3
click at [1088, 558] on span "Litige : Anais - [DATE] 15H37 Interlocuteur: [PERSON_NAME] [EMAIL_ADDRESS][DOMA…" at bounding box center [1247, 571] width 592 height 191
drag, startPoint x: 1058, startPoint y: 574, endPoint x: 1085, endPoint y: 576, distance: 27.4
click at [1082, 576] on span "Litige : Anais - [DATE] 15H37 Interlocuteur: [PERSON_NAME] [EMAIL_ADDRESS][DOMA…" at bounding box center [1247, 571] width 592 height 191
click at [1059, 576] on span "Litige : Anais - [DATE] 15H37 Interlocuteur: [PERSON_NAME] [EMAIL_ADDRESS][DOMA…" at bounding box center [1247, 571] width 592 height 191
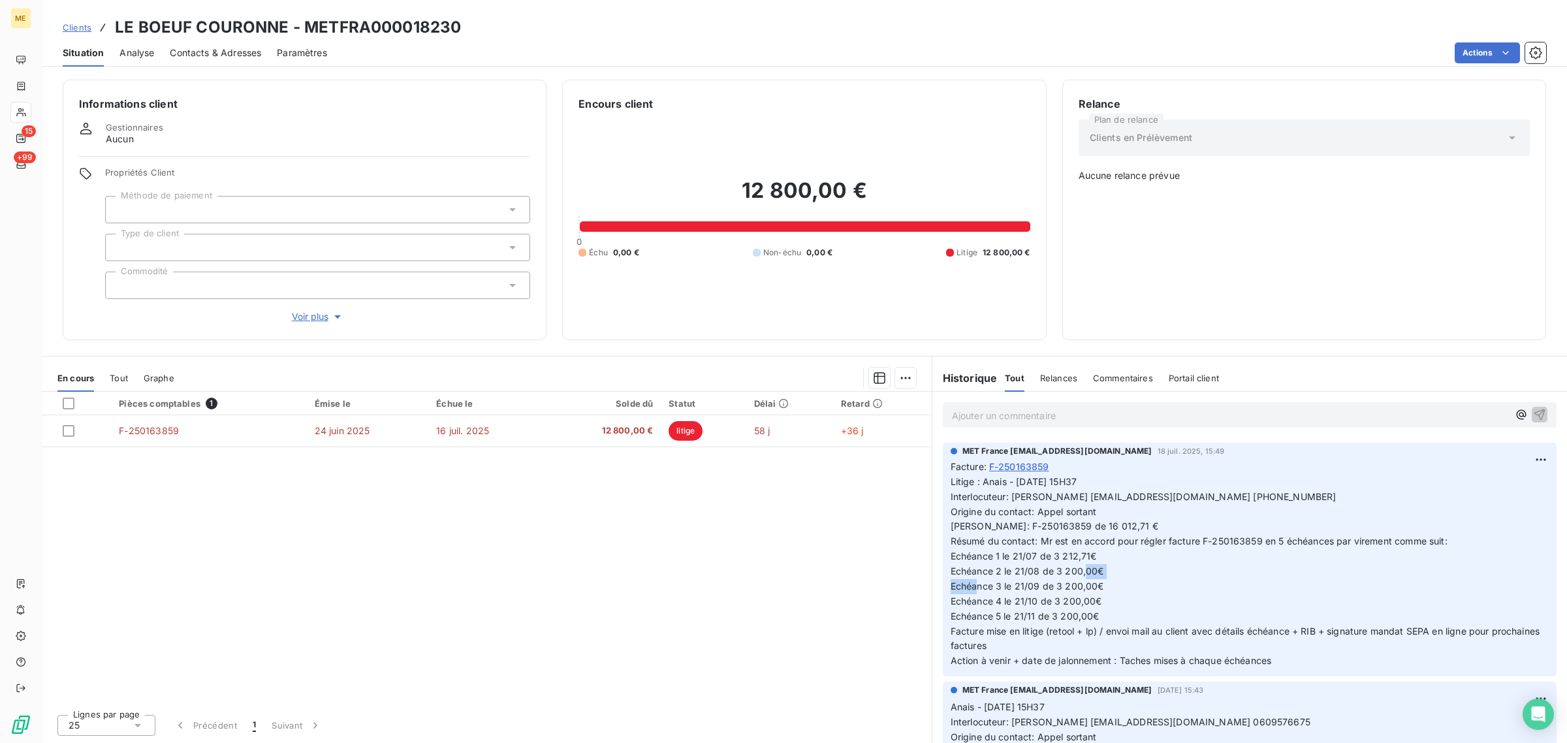
drag, startPoint x: 1056, startPoint y: 569, endPoint x: 1117, endPoint y: 572, distance: 60.8
click at [1116, 572] on p "Litige : Anais - [DATE] 15H37 Interlocuteur: [PERSON_NAME] [EMAIL_ADDRESS][DOMA…" at bounding box center [1250, 572] width 598 height 194
click at [1117, 572] on p "Litige : Anais - [DATE] 15H37 Interlocuteur: [PERSON_NAME] [EMAIL_ADDRESS][DOMA…" at bounding box center [1250, 572] width 598 height 194
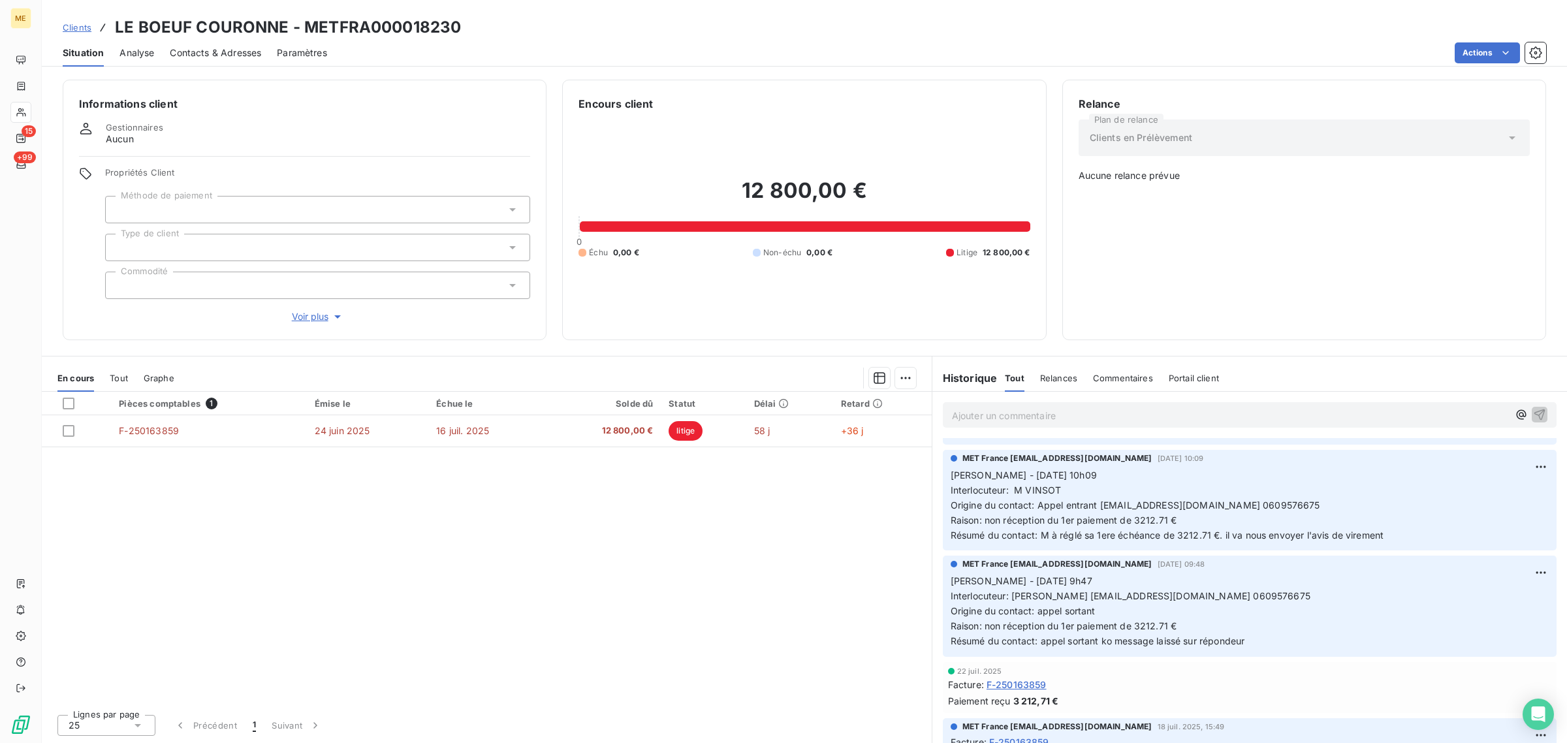
scroll to position [0, 0]
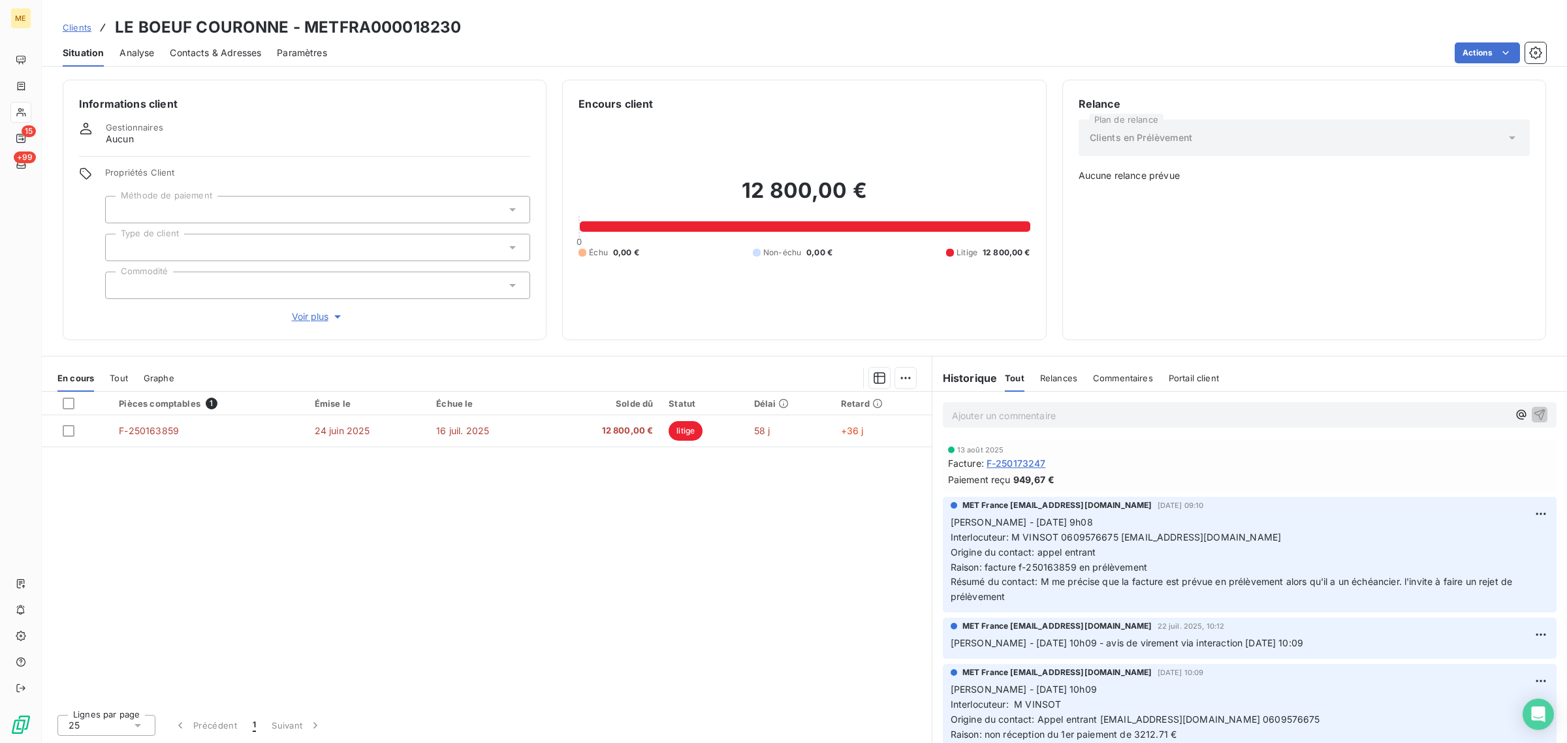
click at [1043, 417] on p "Ajouter un commentaire ﻿" at bounding box center [1230, 415] width 556 height 16
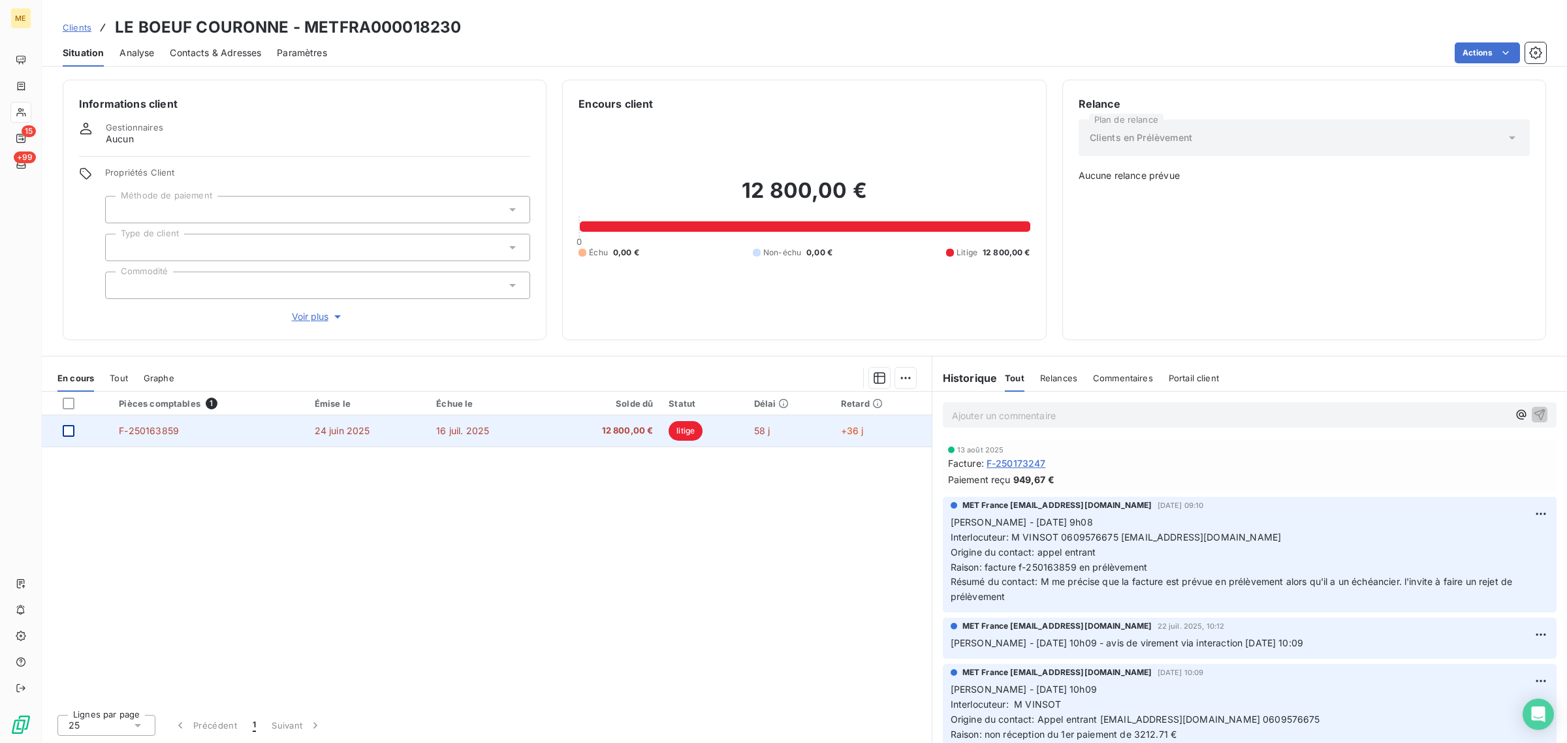
click at [72, 431] on div at bounding box center [69, 431] width 12 height 12
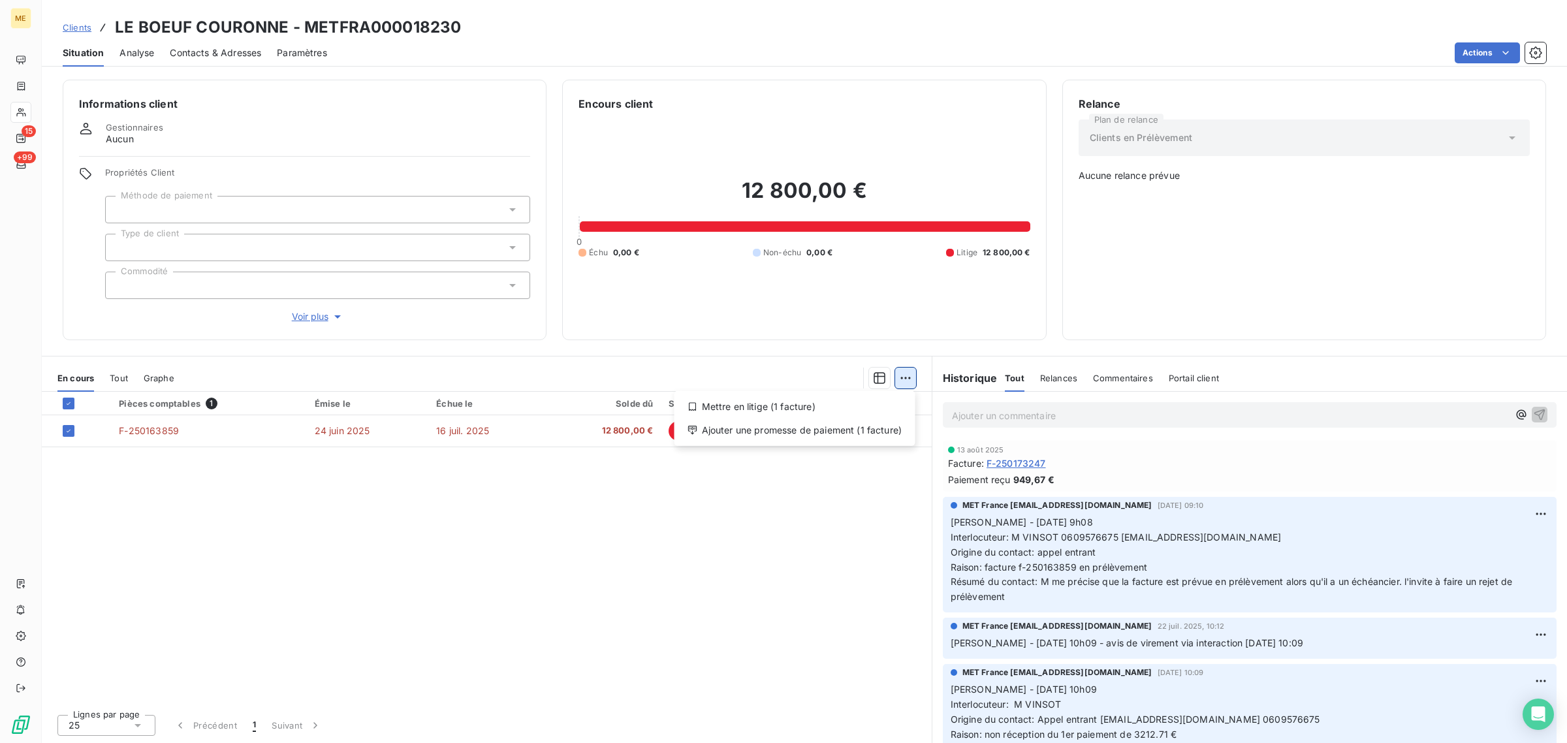
click at [908, 375] on html "ME 15 +99 Clients LE BOEUF COURONNE - METFRA000018230 Situation Analyse Contact…" at bounding box center [783, 371] width 1567 height 743
click at [772, 426] on div "Ajouter une promesse de paiement (1 facture)" at bounding box center [795, 430] width 230 height 21
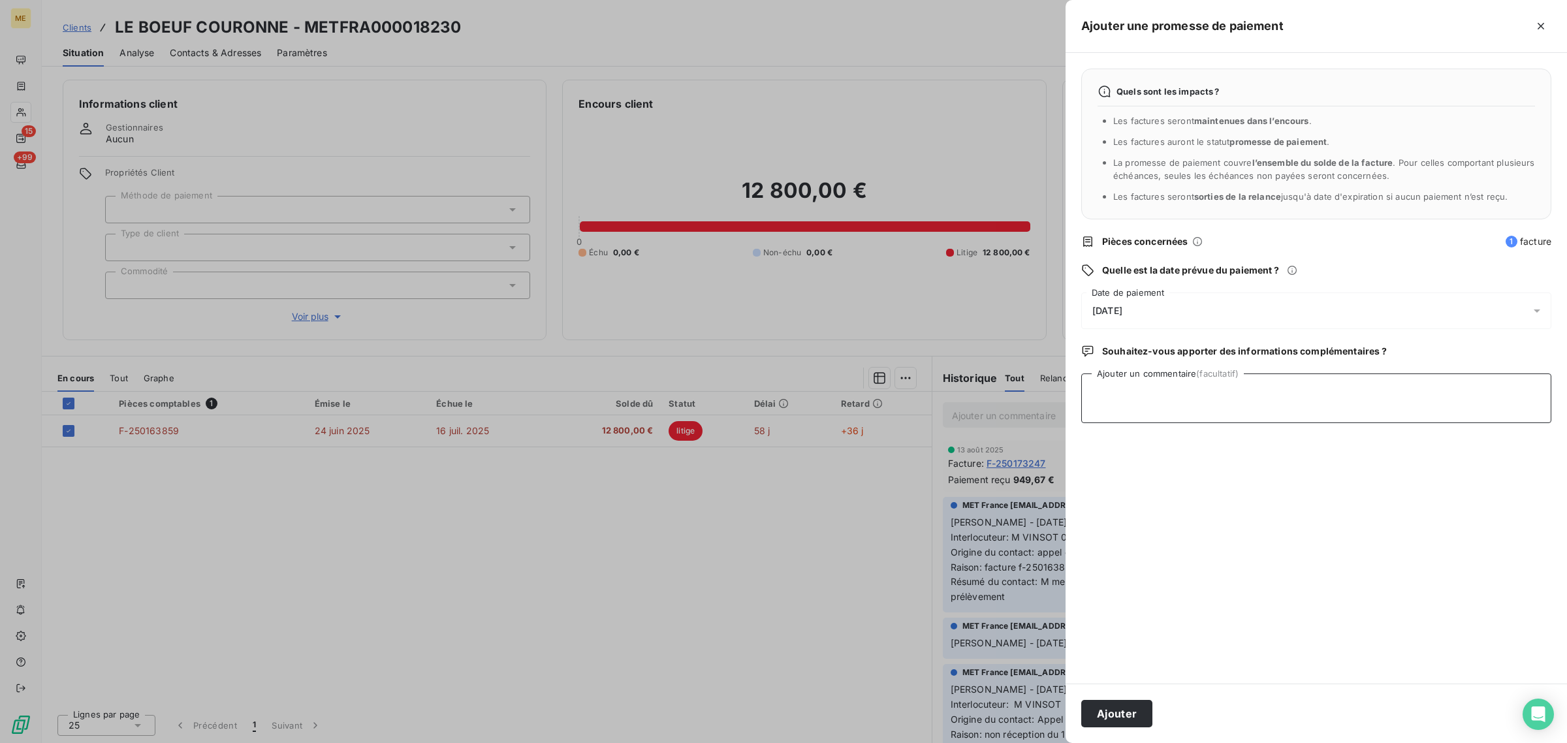
click at [1182, 405] on textarea "Ajouter un commentaire (facultatif)" at bounding box center [1316, 398] width 470 height 50
click at [1141, 322] on div "[DATE]" at bounding box center [1316, 310] width 470 height 37
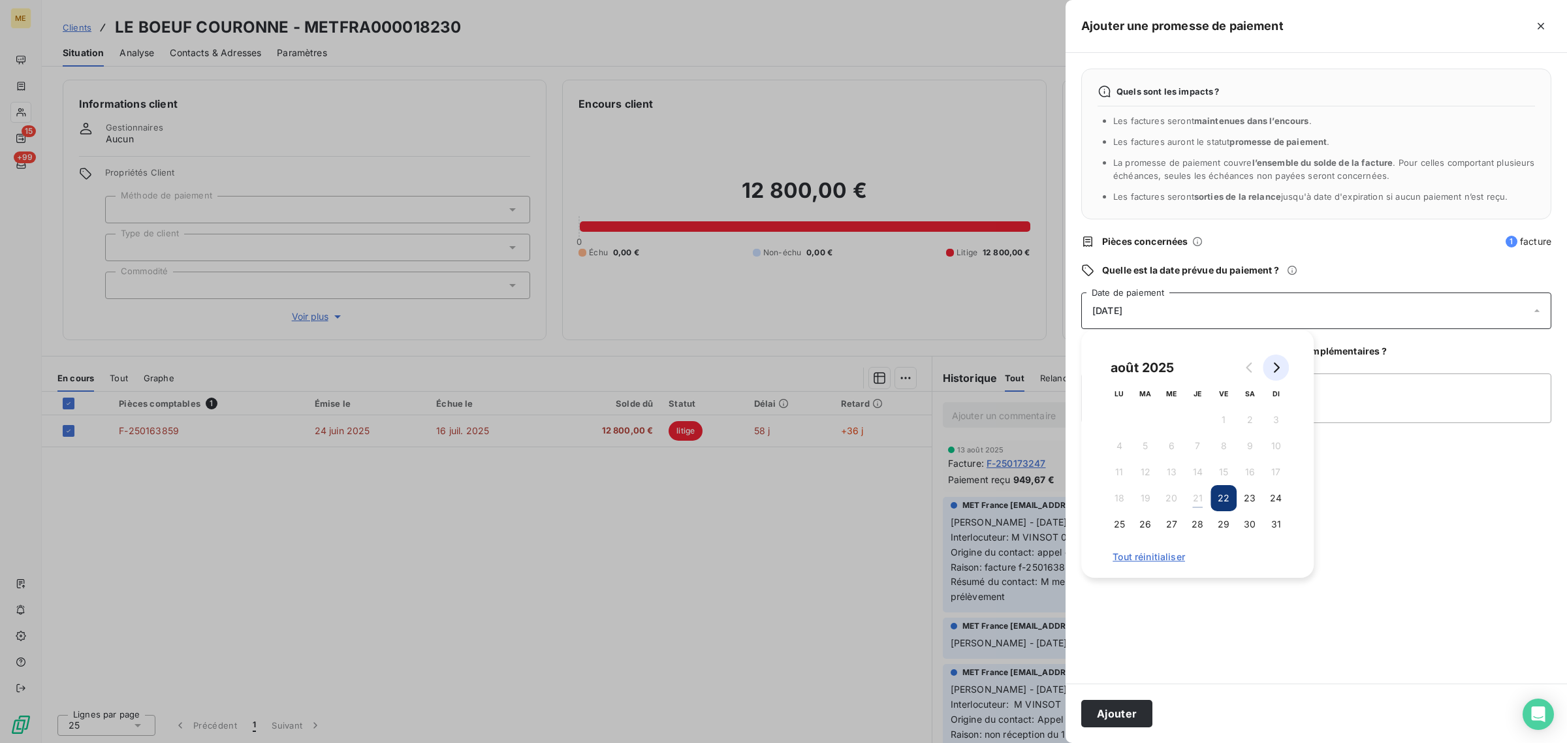
click at [1281, 371] on button "Go to next month" at bounding box center [1276, 367] width 26 height 26
click at [1124, 430] on button "1" at bounding box center [1119, 420] width 26 height 26
click at [1203, 594] on div "Quels sont les impacts ? Les factures seront maintenues dans l’encours . Les fa…" at bounding box center [1315, 368] width 501 height 631
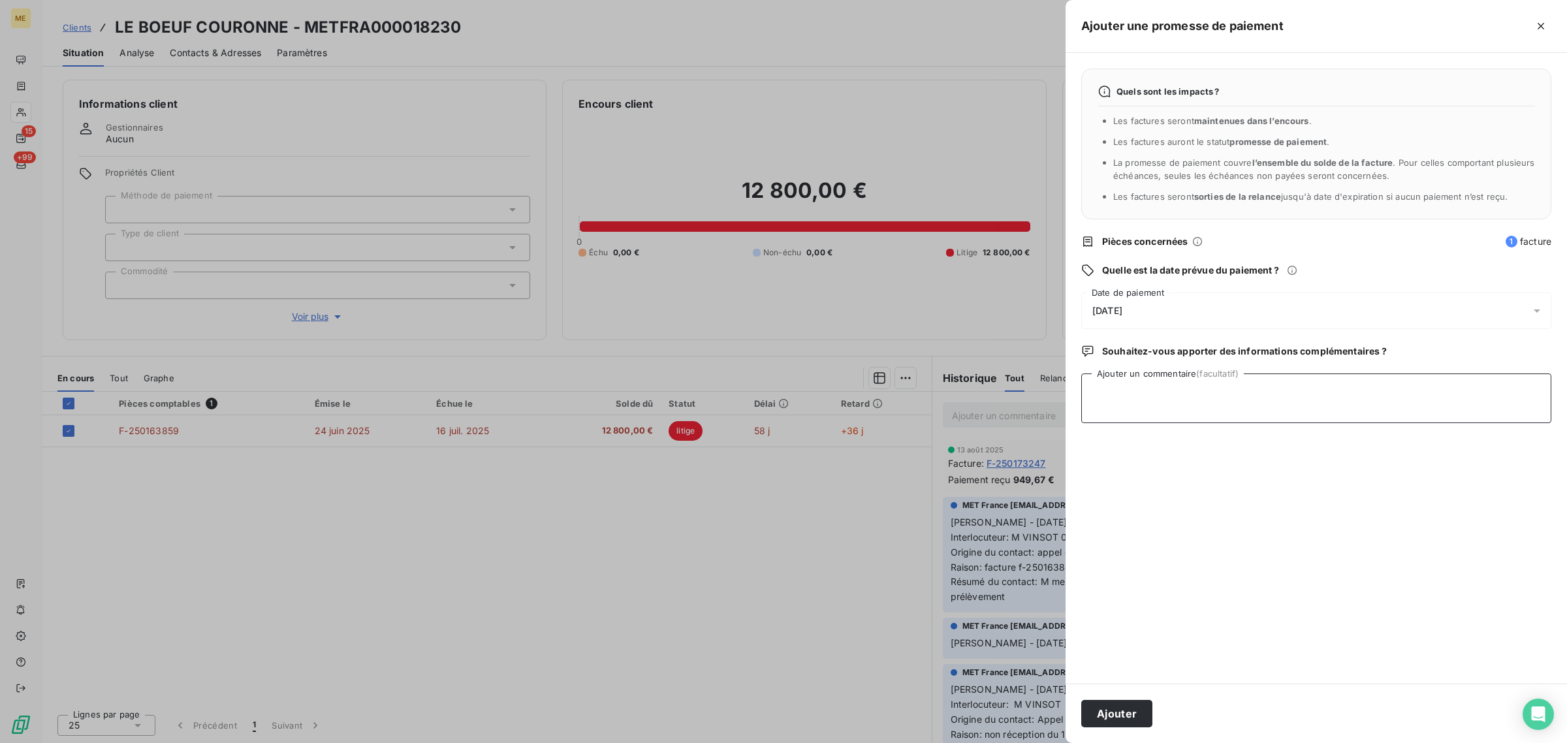
click at [1138, 400] on textarea "Ajouter un commentaire (facultatif)" at bounding box center [1316, 398] width 470 height 50
click at [1140, 393] on textarea "Ajouter un commentaire (facultatif)" at bounding box center [1316, 398] width 470 height 50
paste textarea "F-250163859"
click at [1094, 395] on textarea "F-250163859" at bounding box center [1316, 398] width 470 height 50
click at [1092, 394] on textarea "// F-250163859" at bounding box center [1316, 398] width 470 height 50
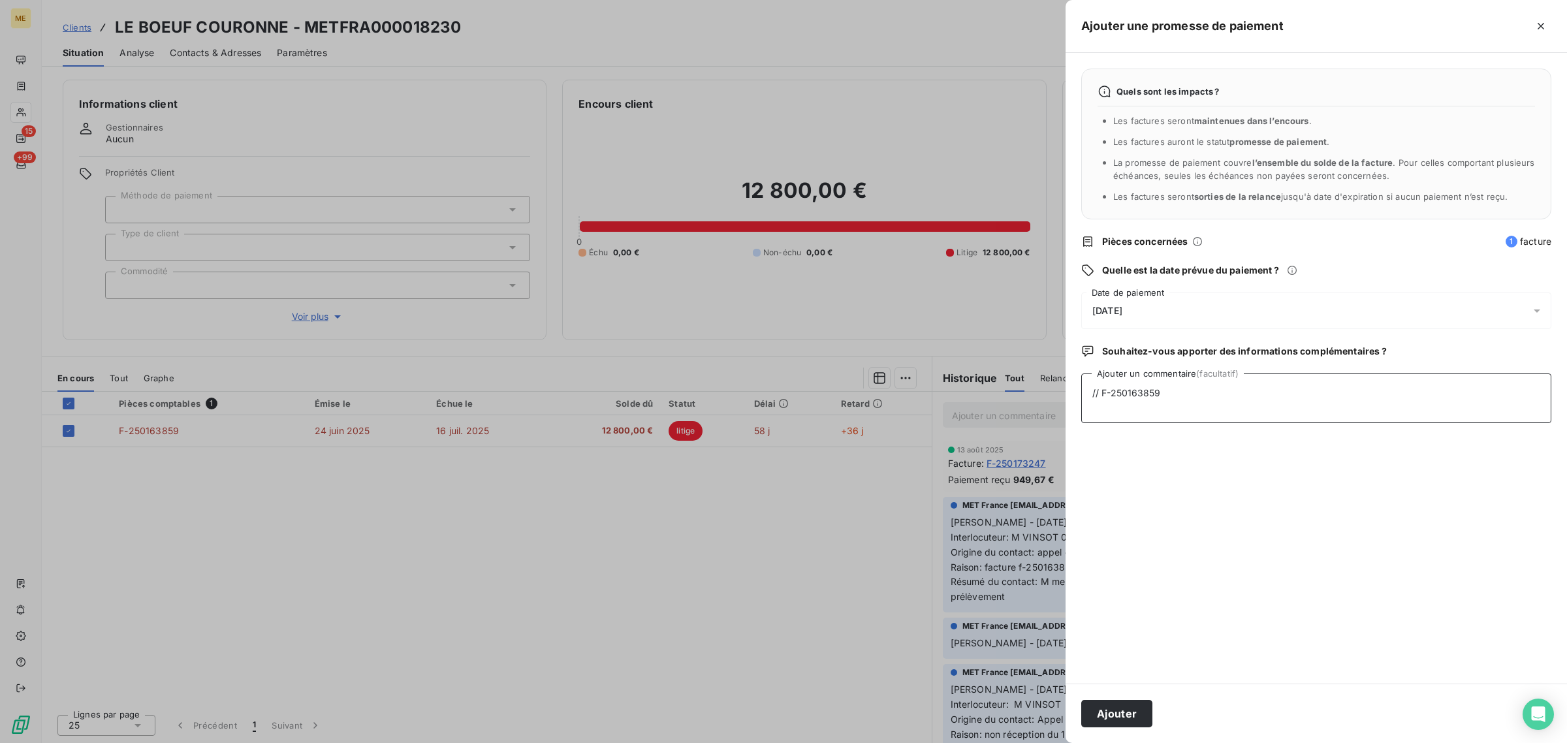
paste textarea "[URL][DOMAIN_NAME]"
click at [1239, 399] on textarea "[URL][DOMAIN_NAME] // F-250163859" at bounding box center [1316, 398] width 470 height 50
click at [1241, 411] on textarea "[URL][DOMAIN_NAME] // F-250163859" at bounding box center [1316, 398] width 470 height 50
click at [1261, 403] on textarea "[URL][DOMAIN_NAME] // F-250163859 //" at bounding box center [1316, 398] width 470 height 50
paste textarea "3 200,00"
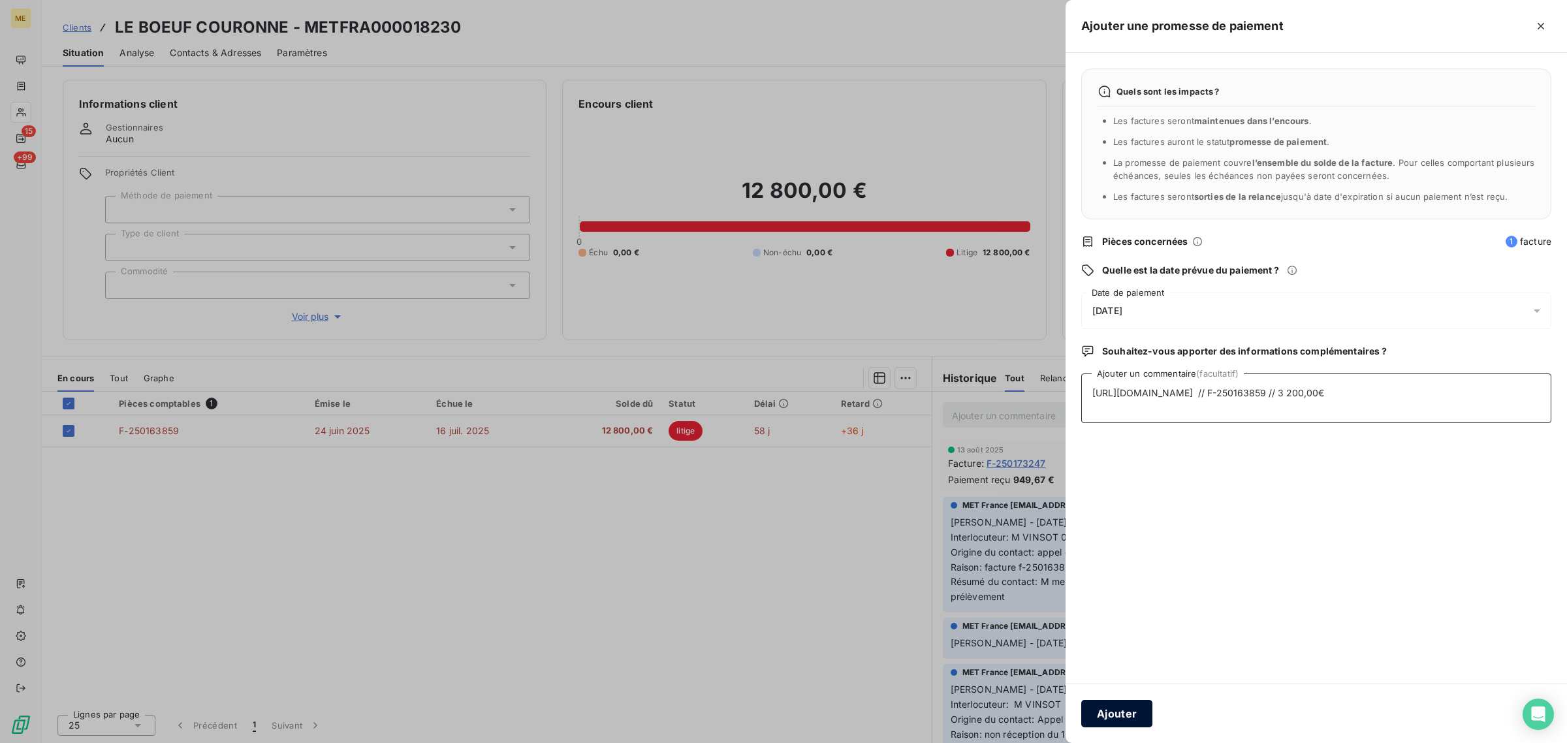
type textarea "[URL][DOMAIN_NAME] // F-250163859 // 3 200,00€"
click at [1126, 704] on button "Ajouter" at bounding box center [1116, 713] width 71 height 27
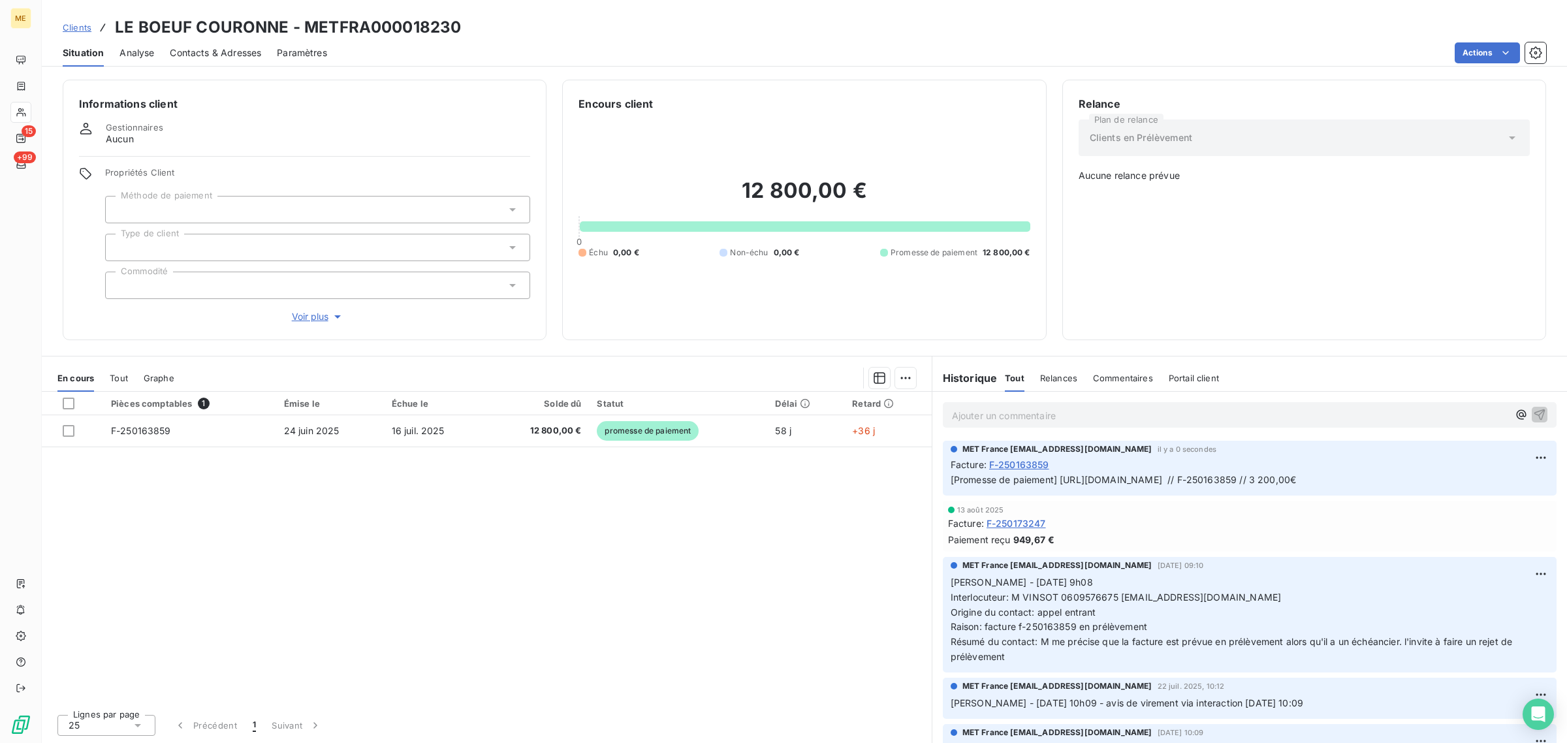
click at [500, 506] on div "Pièces comptables 1 Émise le Échue le Solde dû Statut Délai Retard F-250163859 …" at bounding box center [487, 548] width 890 height 312
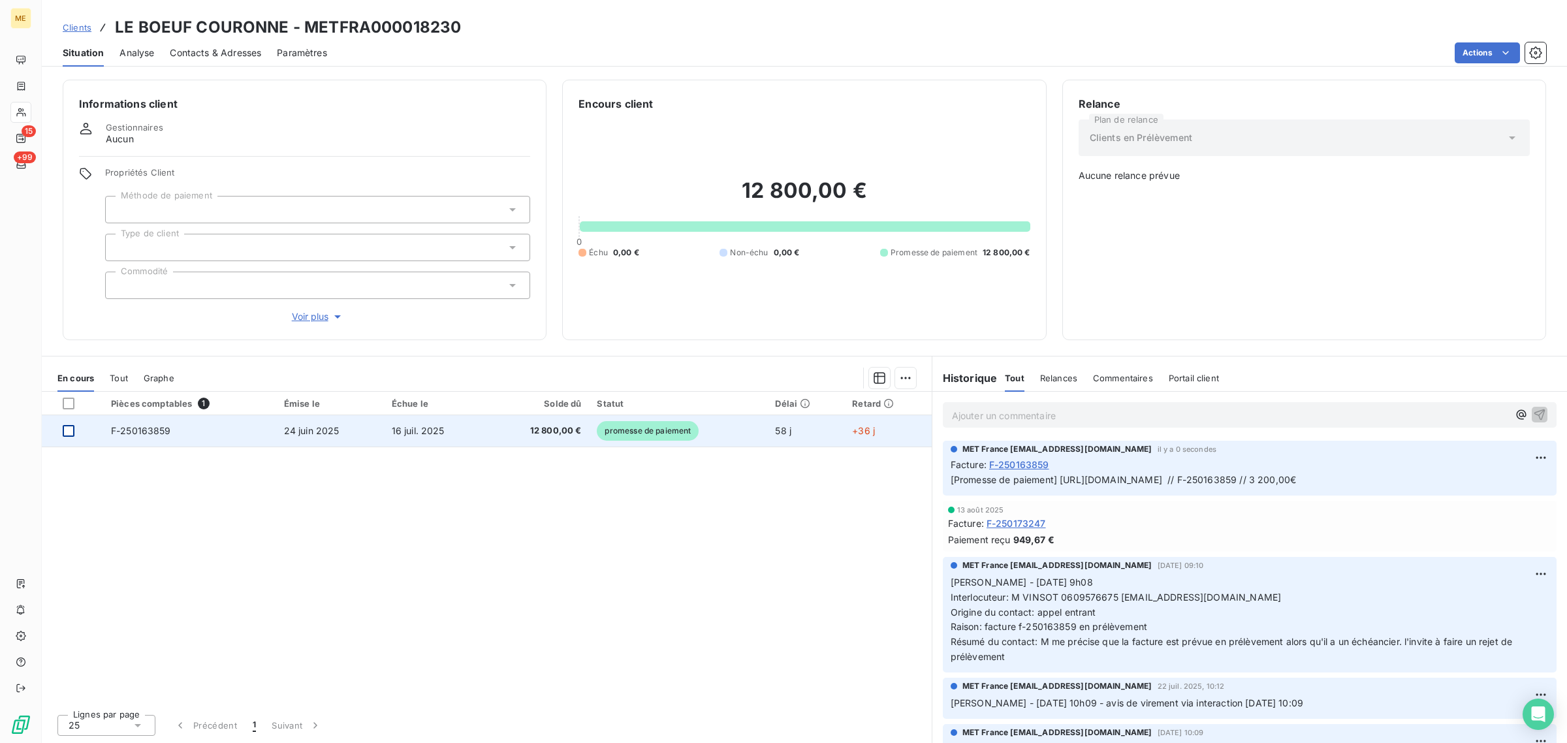
click at [69, 429] on div at bounding box center [69, 431] width 12 height 12
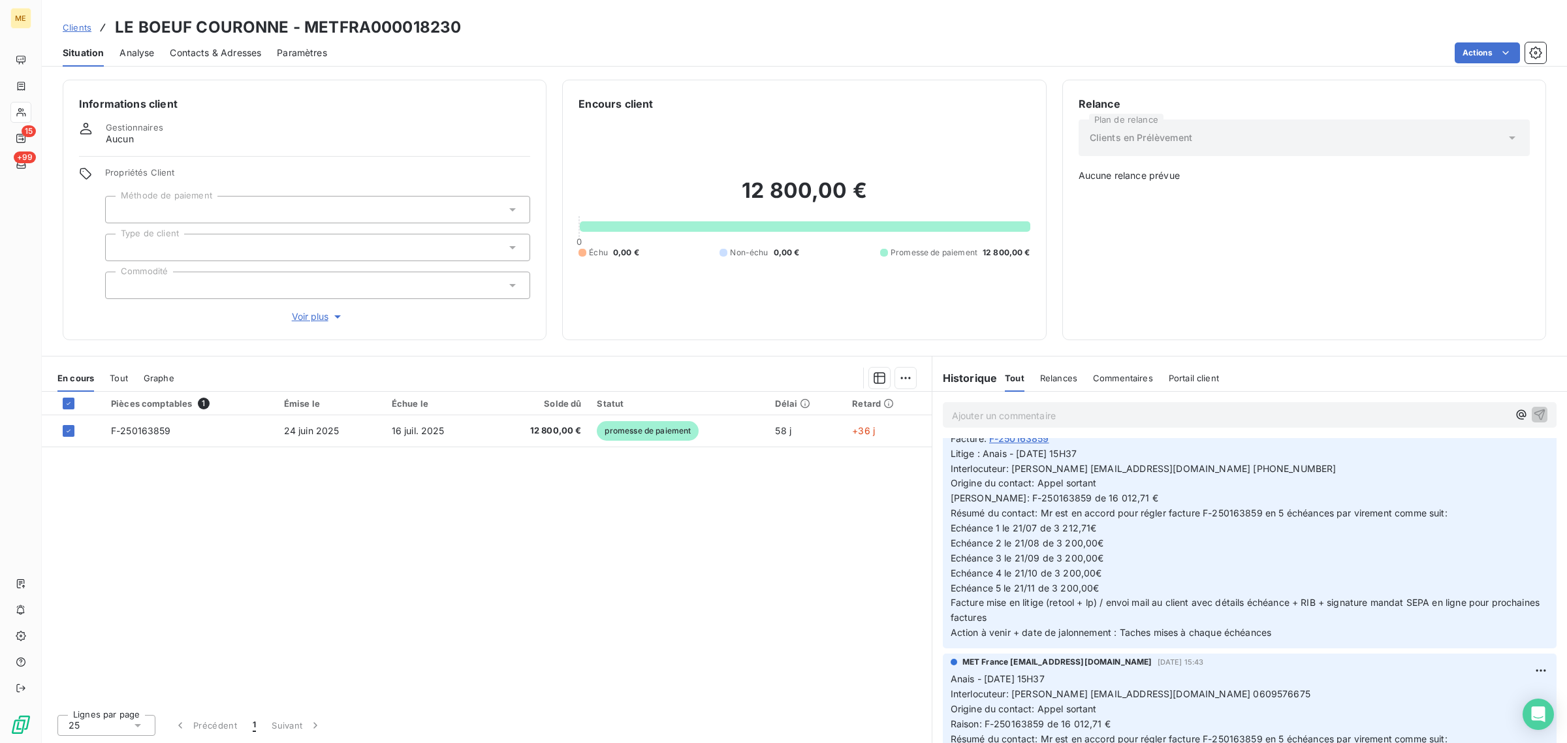
scroll to position [571, 0]
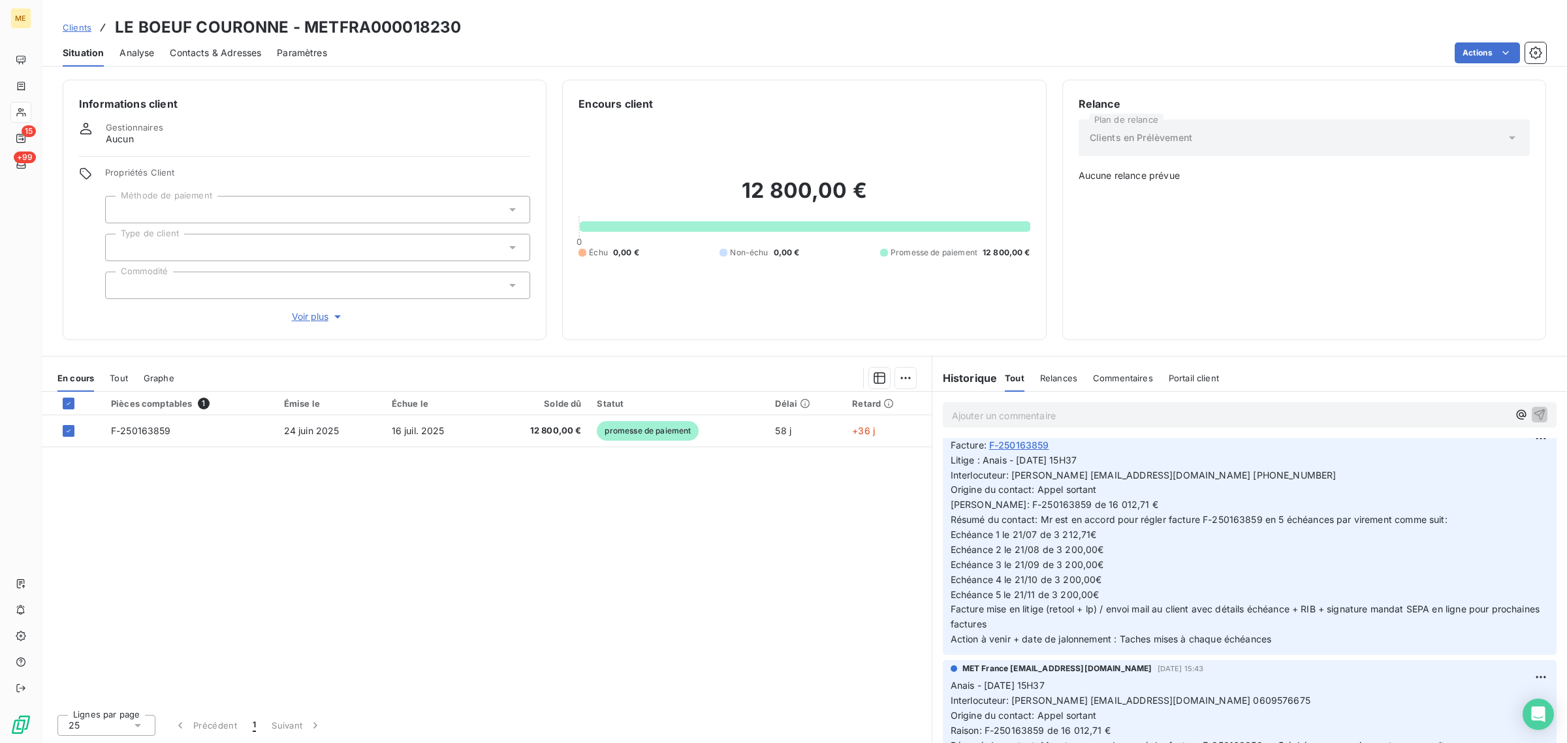
click at [248, 509] on div "Pièces comptables 1 Émise le Échue le Solde dû Statut Délai Retard F-250163859 …" at bounding box center [487, 548] width 890 height 312
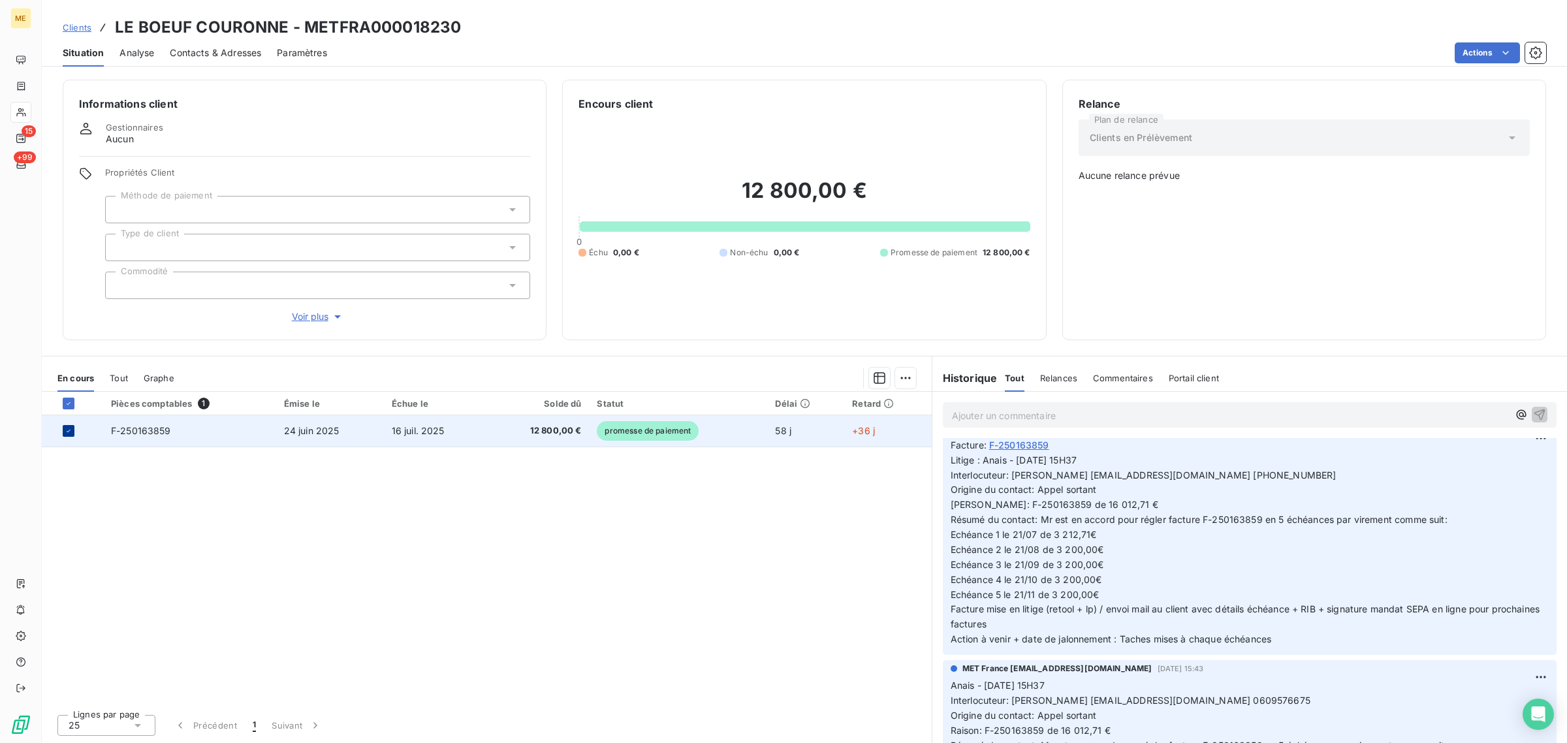
click at [70, 430] on icon at bounding box center [69, 431] width 4 height 3
click at [412, 522] on div "Pièces comptables 1 Émise le Échue le Solde dû Statut Délai Retard F-250163859 …" at bounding box center [487, 548] width 890 height 312
click at [63, 435] on div at bounding box center [69, 431] width 12 height 12
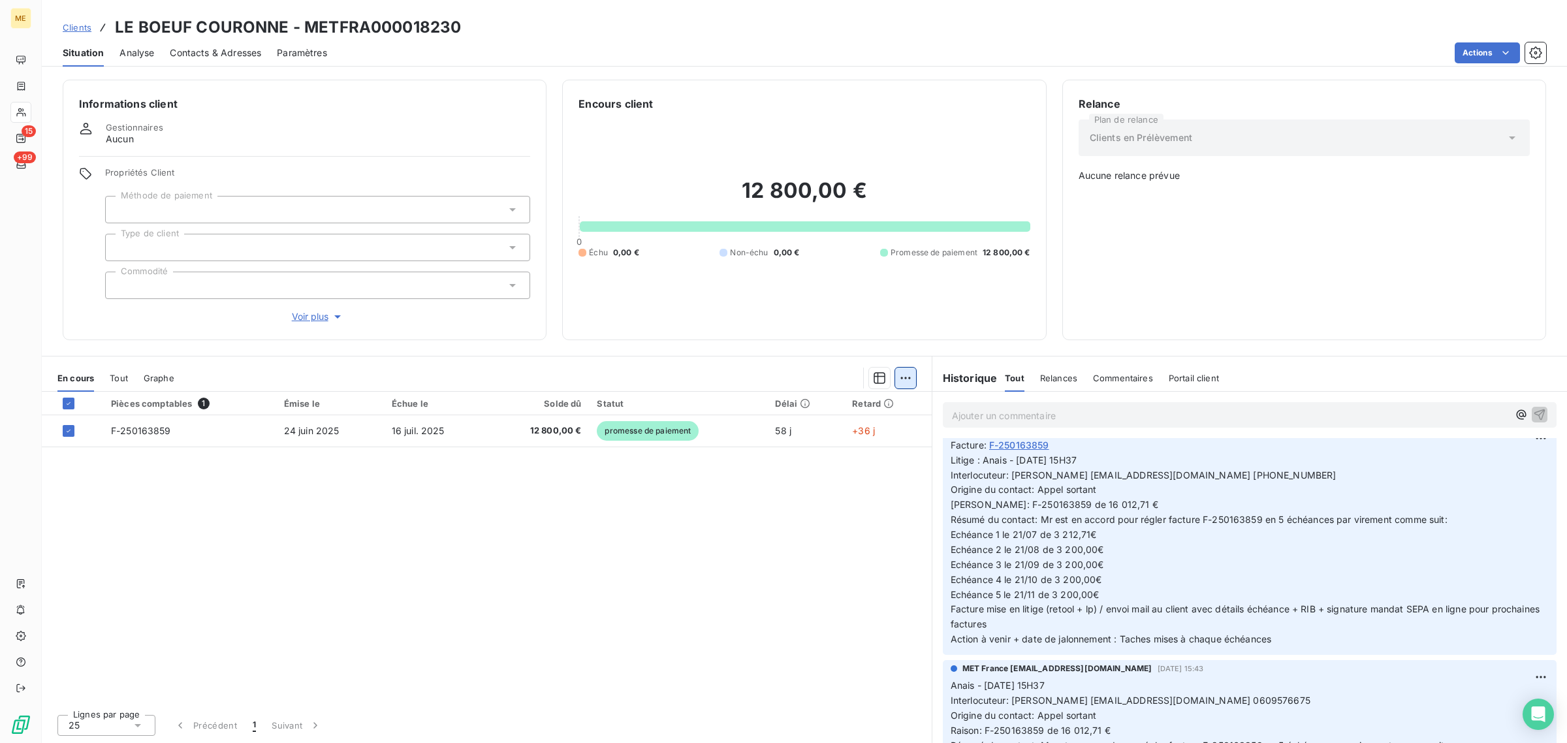
click at [914, 379] on html "ME 15 +99 Clients LE BOEUF COURONNE - METFRA000018230 Situation Analyse Contact…" at bounding box center [783, 371] width 1567 height 743
click at [816, 410] on div "Mettre en litige (1 facture)" at bounding box center [795, 406] width 230 height 21
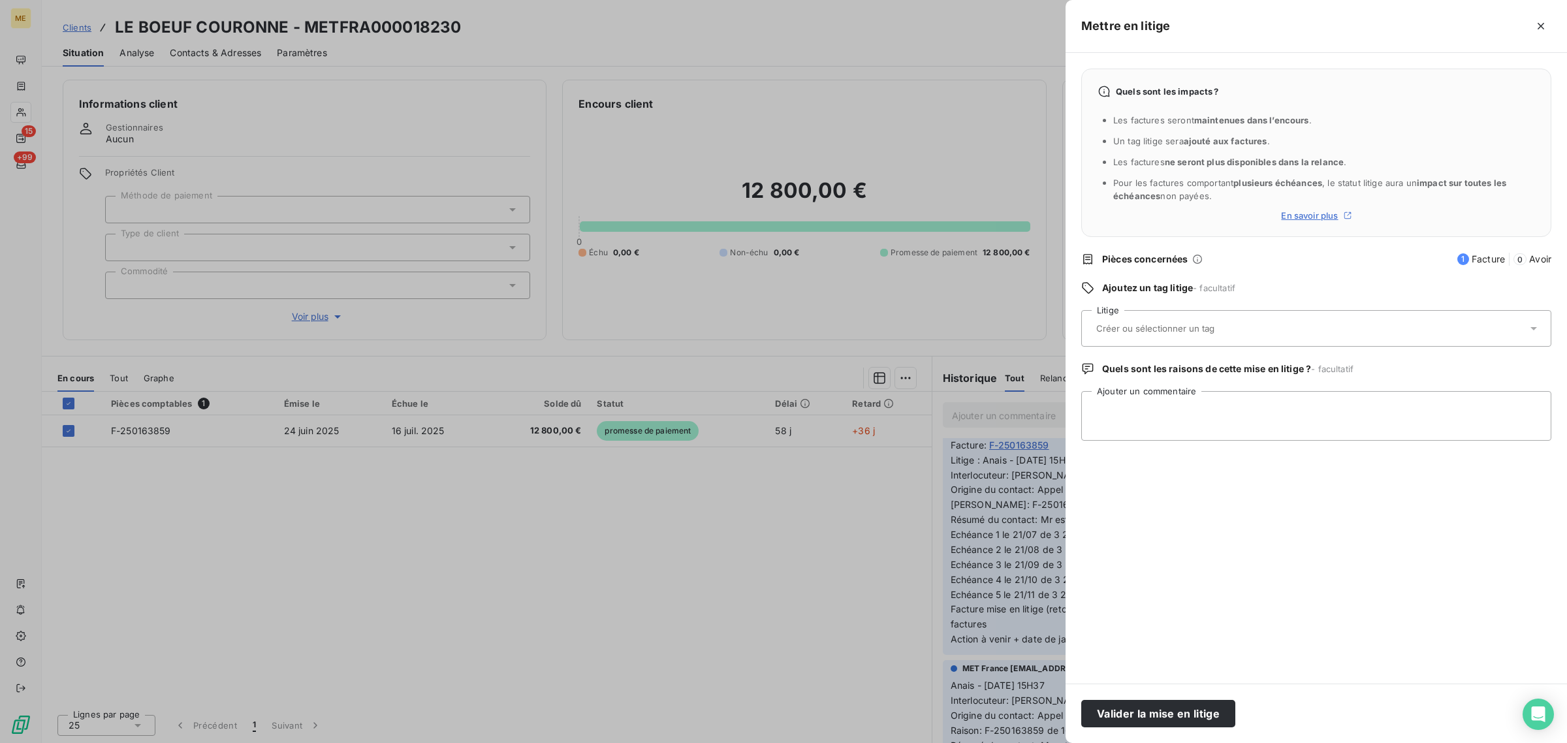
click at [1222, 330] on input "text" at bounding box center [1190, 328] width 190 height 12
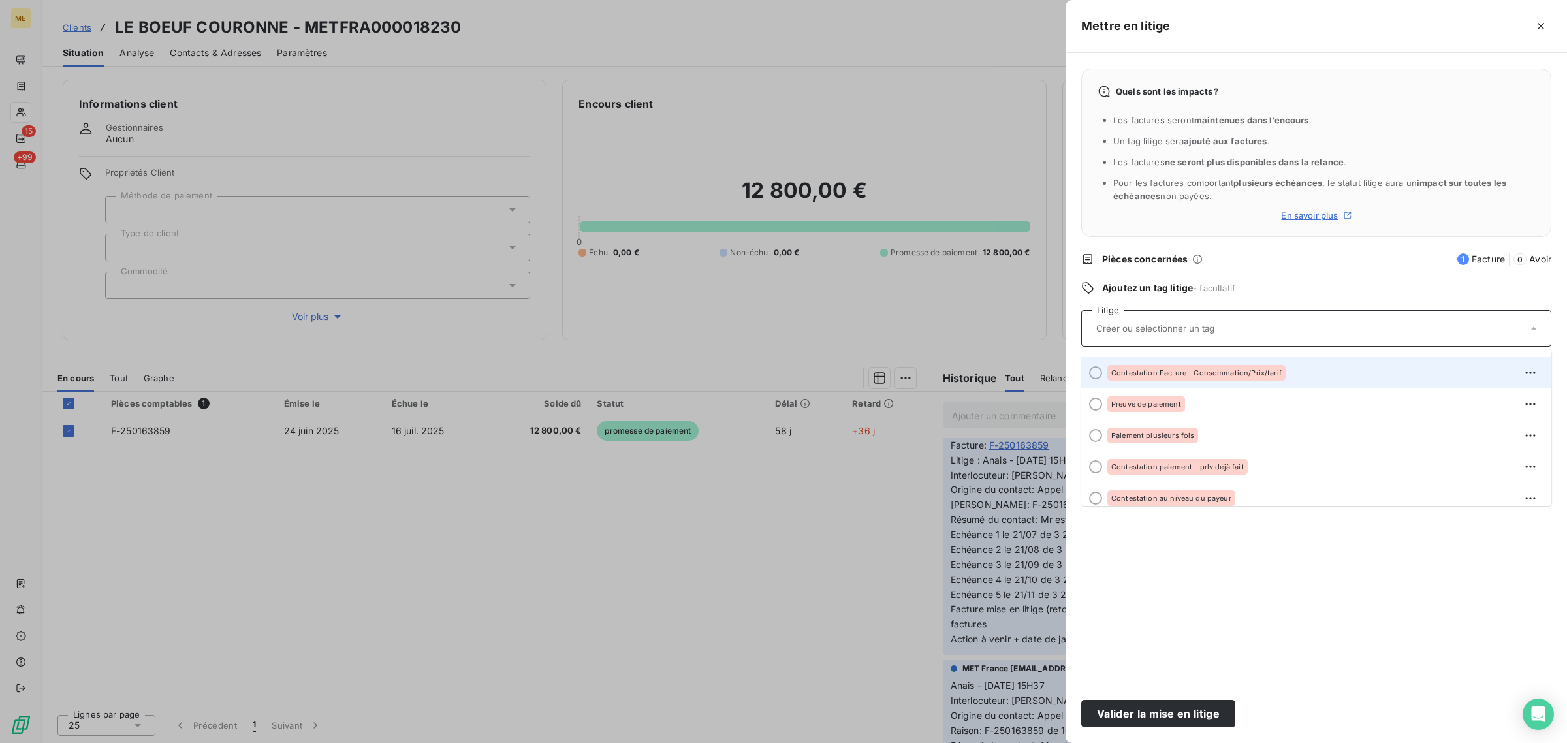
scroll to position [82, 0]
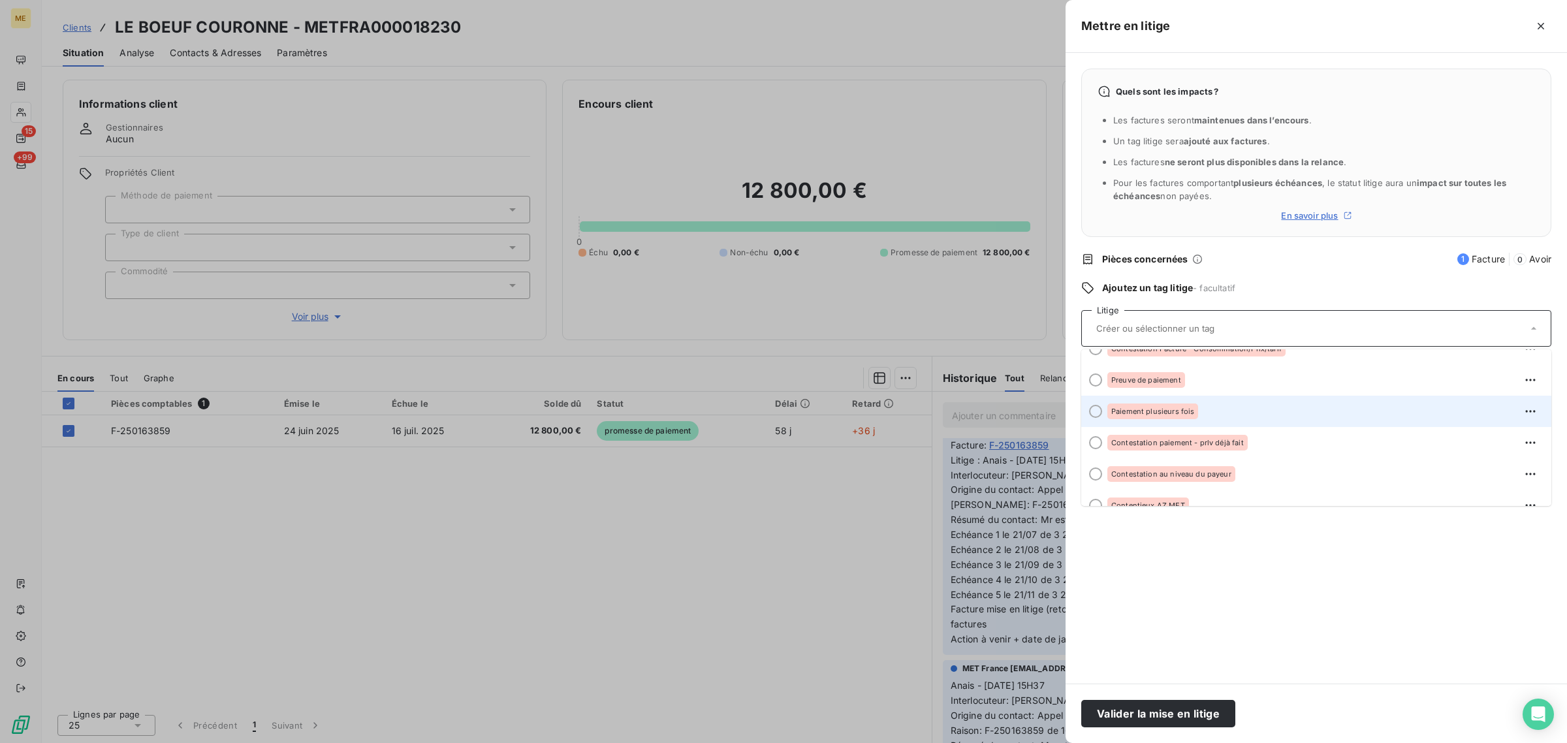
click at [1172, 415] on span "Paiement plusieurs fois" at bounding box center [1152, 411] width 83 height 8
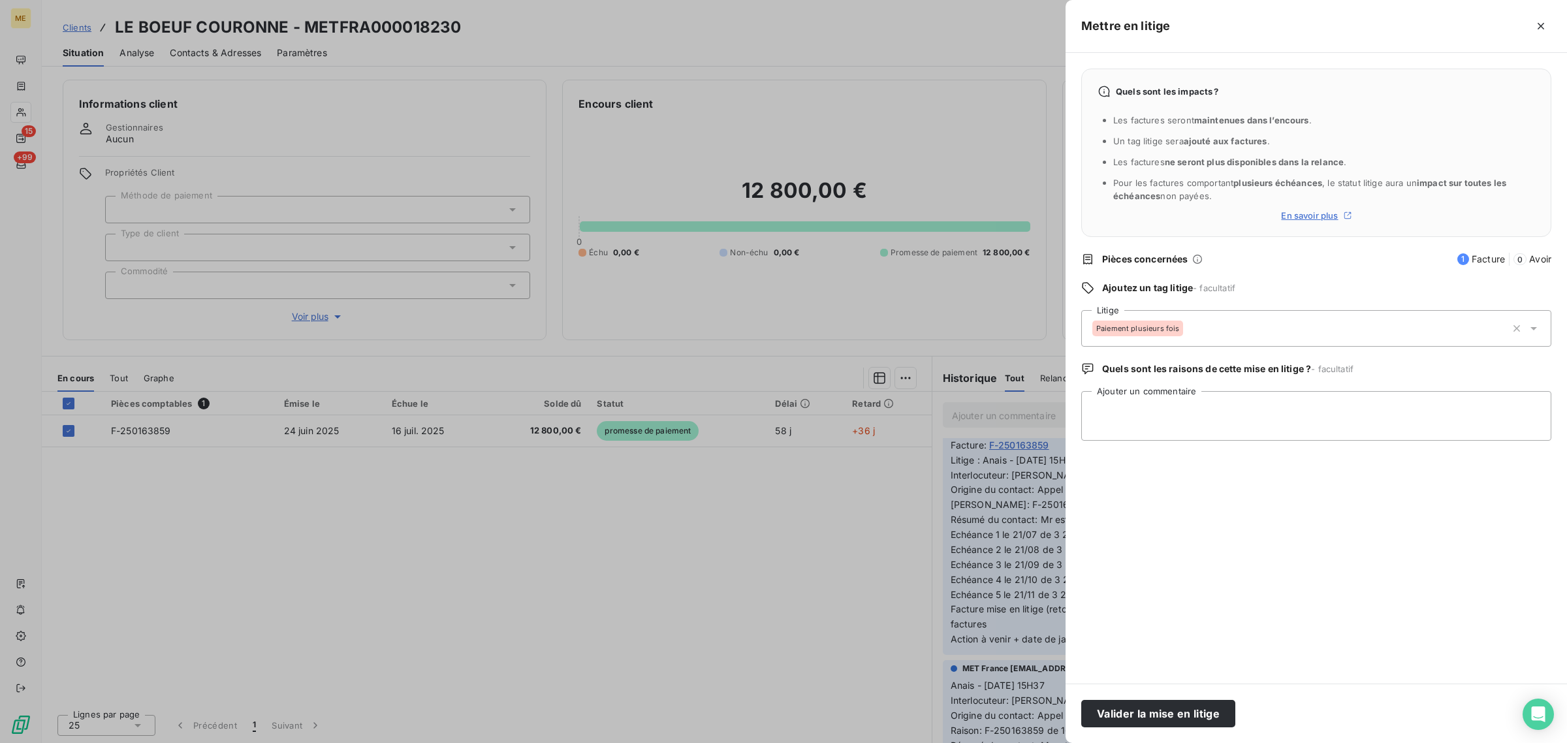
click at [512, 560] on div at bounding box center [783, 371] width 1567 height 743
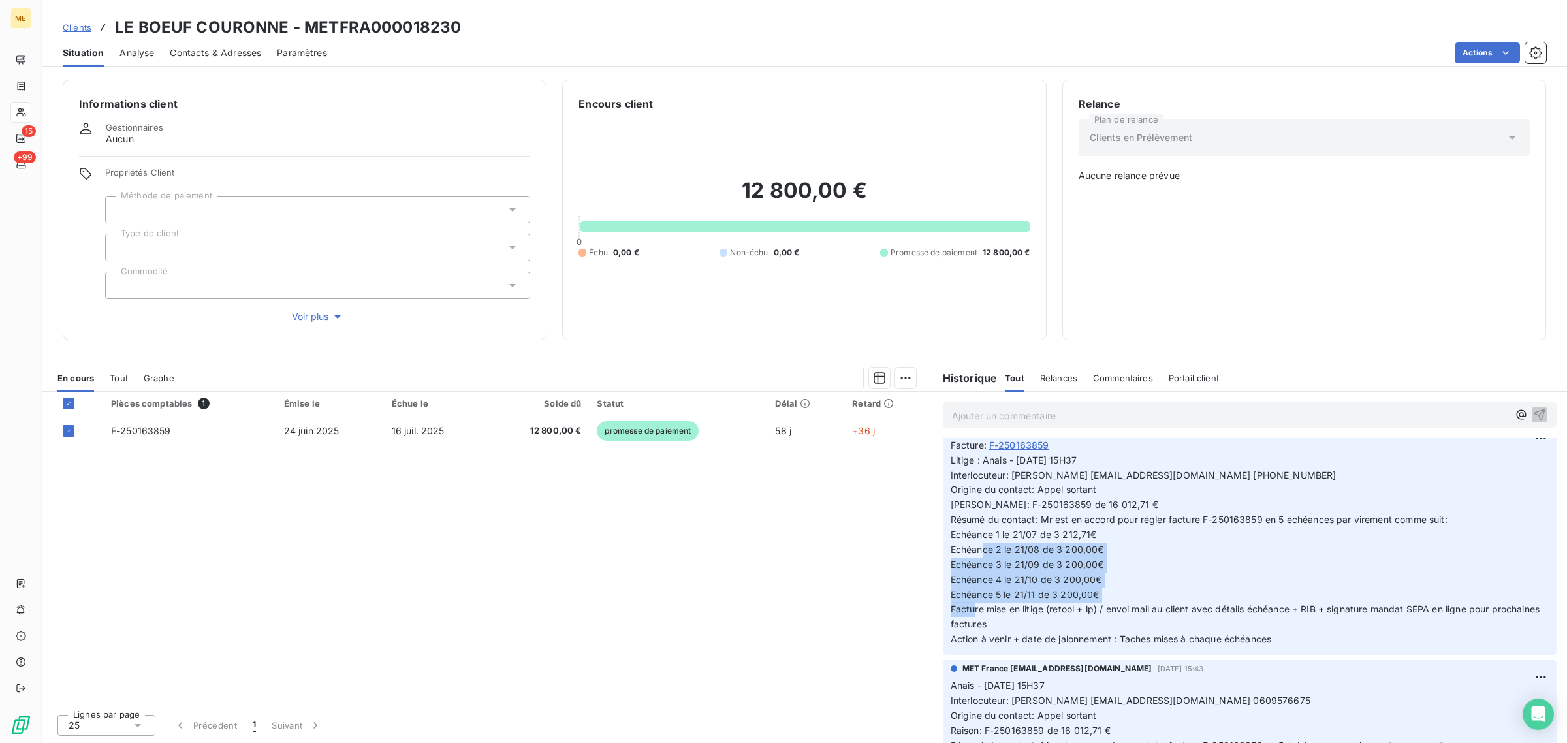
drag, startPoint x: 1107, startPoint y: 625, endPoint x: 939, endPoint y: 580, distance: 173.7
click at [941, 581] on div "MET France [EMAIL_ADDRESS][DOMAIN_NAME] [DATE] 15:49 Facture : F-250163859 Liti…" at bounding box center [1249, 537] width 635 height 239
copy span "Echéance 2 le 21/08 de 3 200,00€ Echéance 3 le 21/09 de 3 200,00€ Echéance 4 le…"
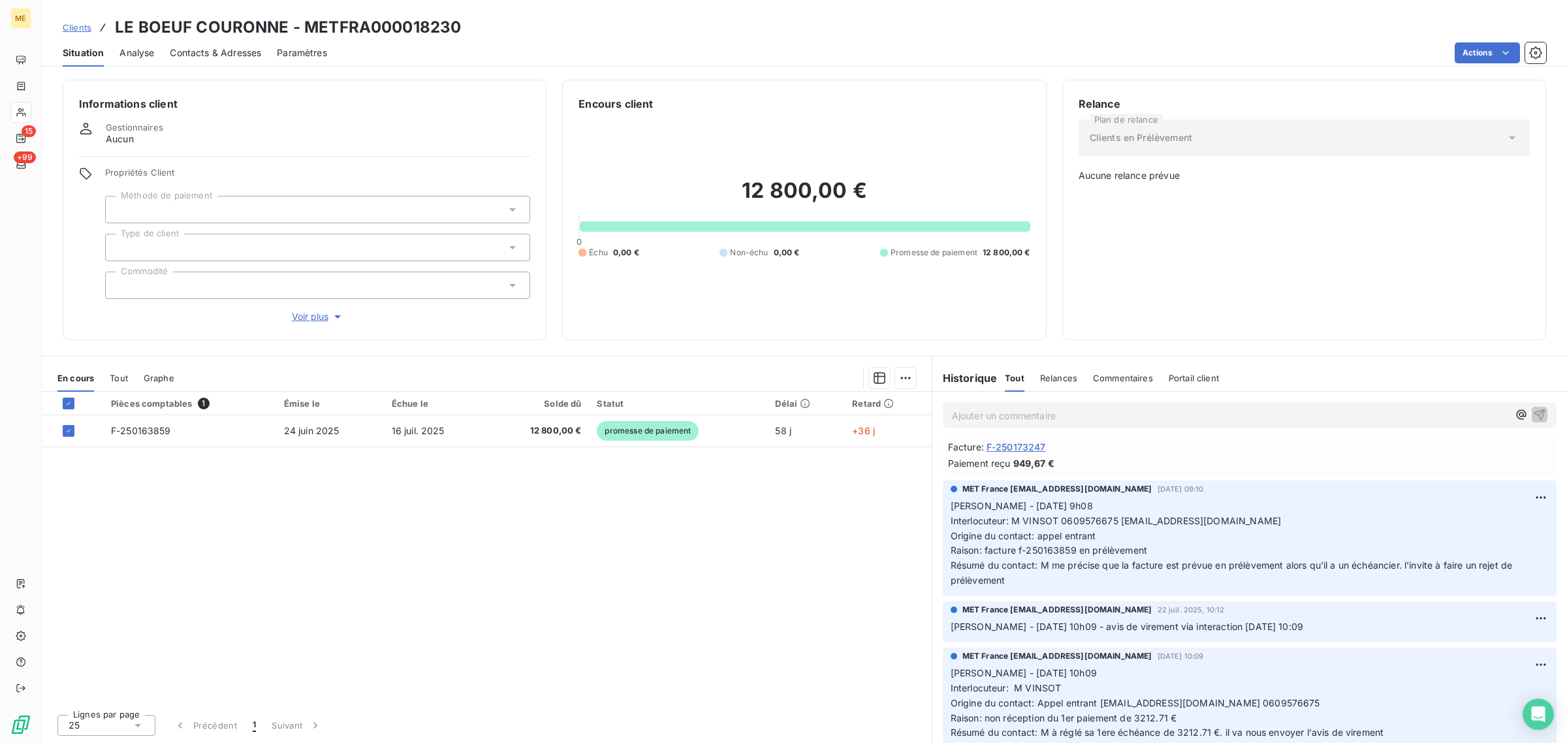
scroll to position [0, 0]
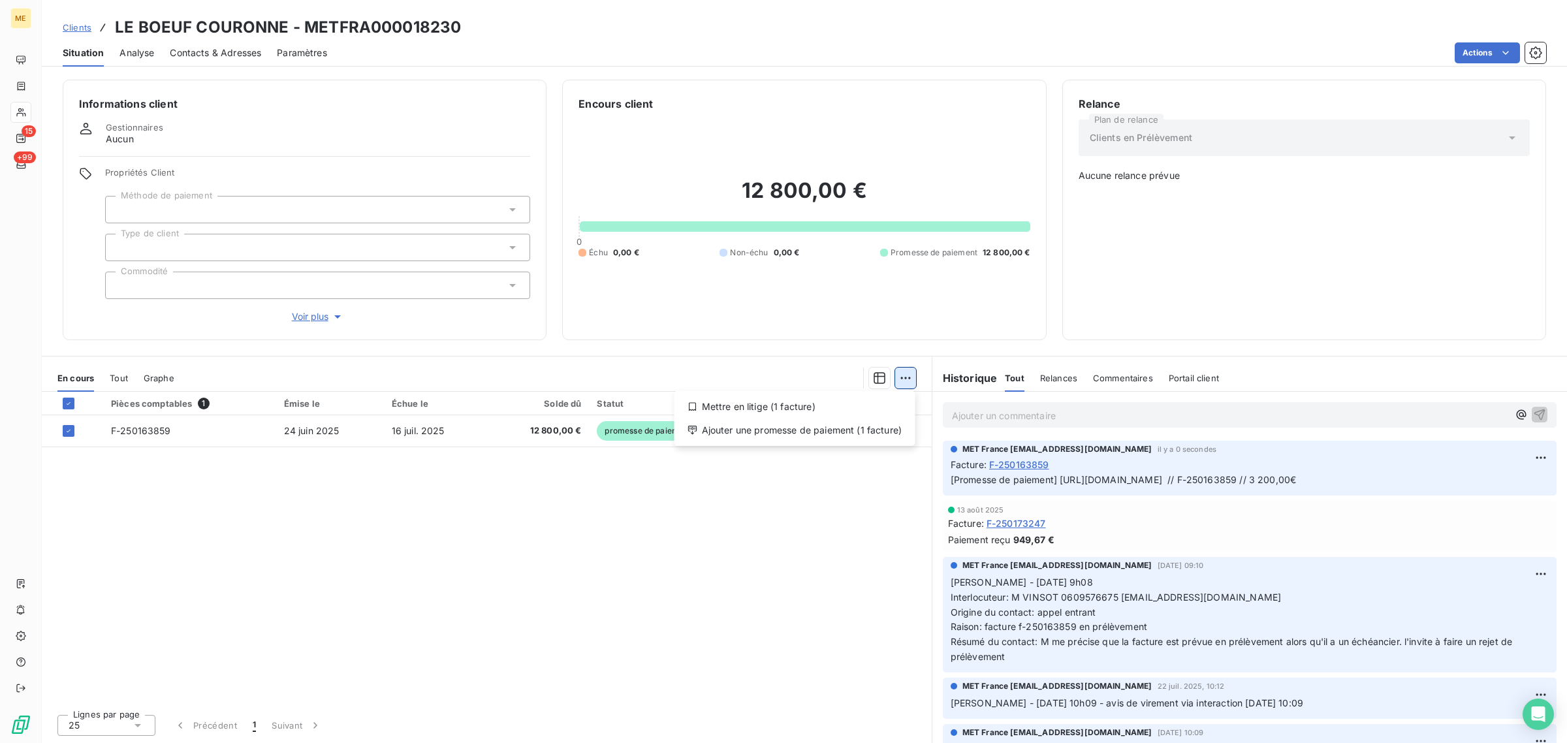
click at [907, 379] on html "ME 15 +99 Clients LE BOEUF COURONNE - METFRA000018230 Situation Analyse Contact…" at bounding box center [783, 371] width 1567 height 743
click at [762, 413] on div "Mettre en litige (1 facture)" at bounding box center [795, 406] width 230 height 21
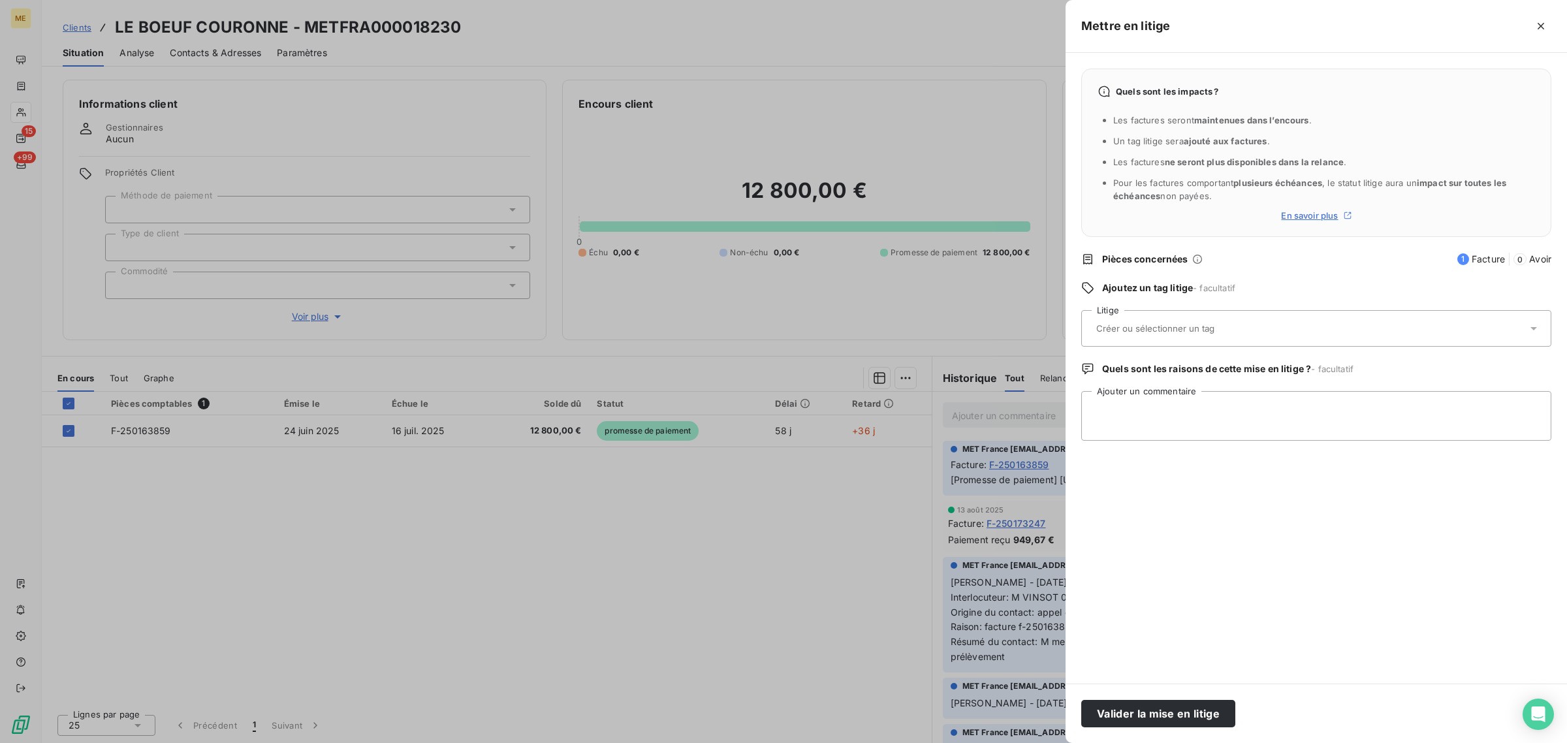
click at [1160, 338] on div at bounding box center [1309, 328] width 435 height 27
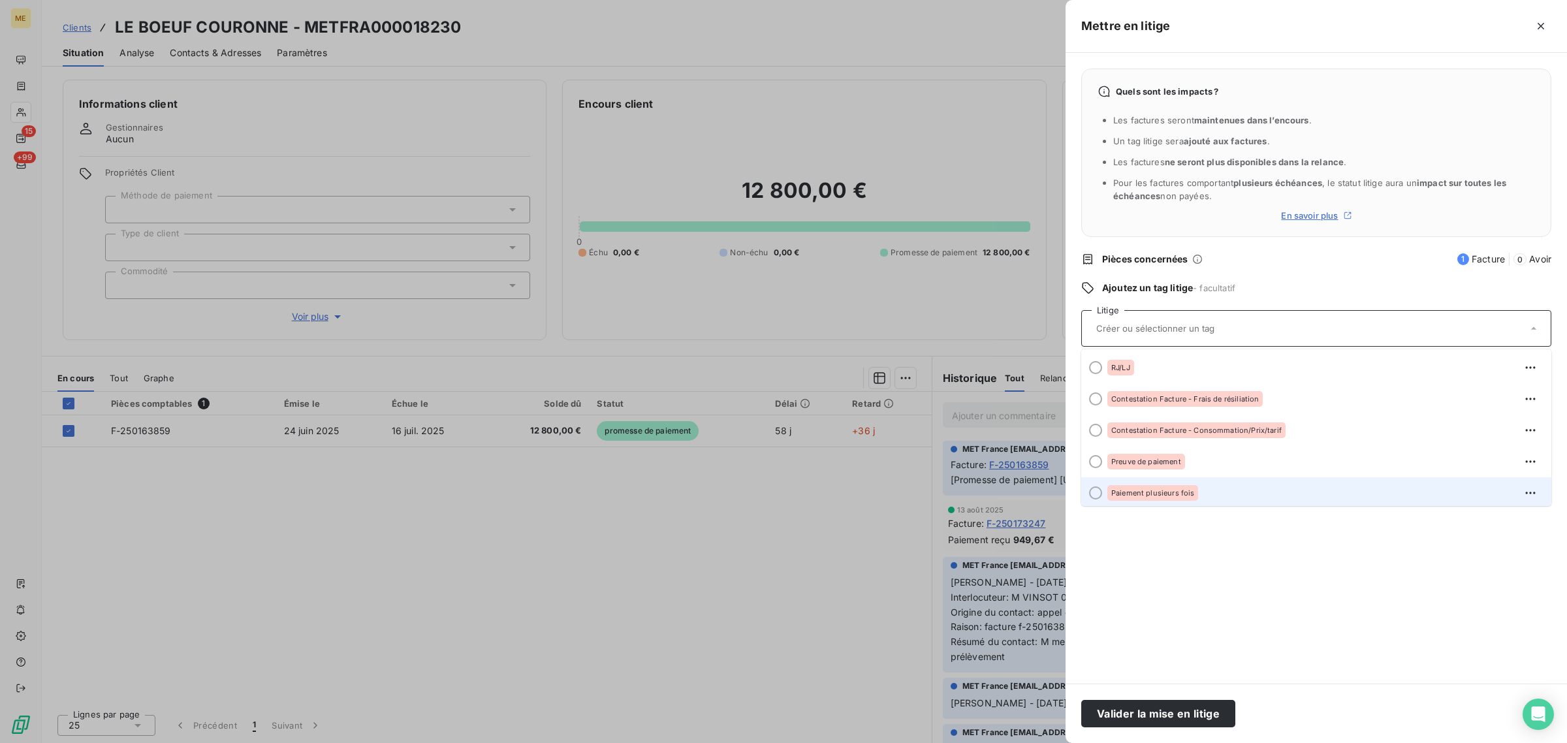
click at [1128, 489] on span "Paiement plusieurs fois" at bounding box center [1152, 493] width 83 height 8
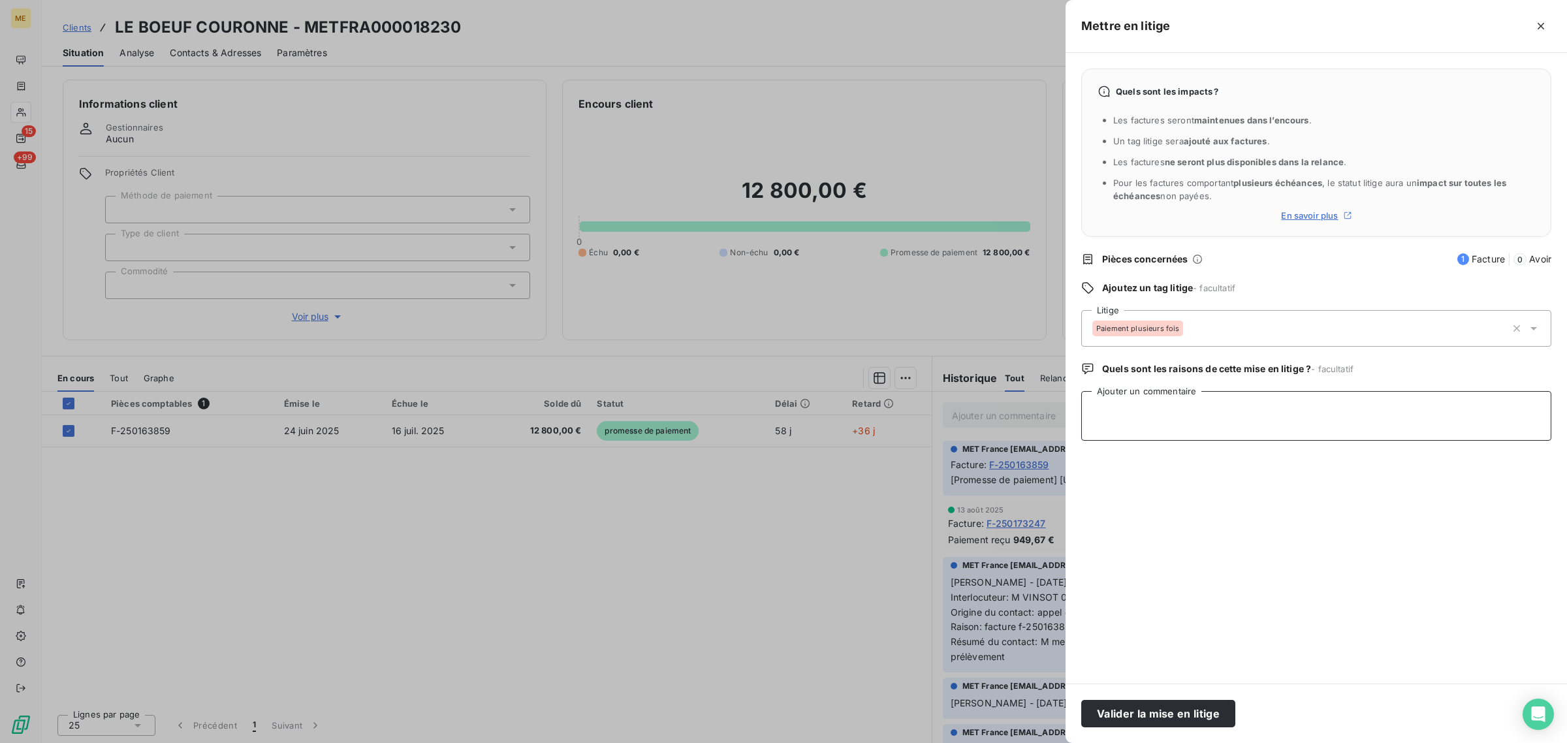
click at [1114, 409] on textarea "Ajouter un commentaire" at bounding box center [1316, 416] width 470 height 50
paste textarea "Echéance 2 le 21/08 de 3 200,00€ Echéance 3 le 21/09 de 3 200,00€ Echéance 4 le…"
type textarea "Echéance 2 le 21/08 de 3 200,00€ Echéance 3 le 21/09 de 3 200,00€ Echéance 4 le…"
click at [1197, 478] on div "Quels sont les impacts ? Les factures seront maintenues dans l’encours . Un tag…" at bounding box center [1315, 368] width 501 height 631
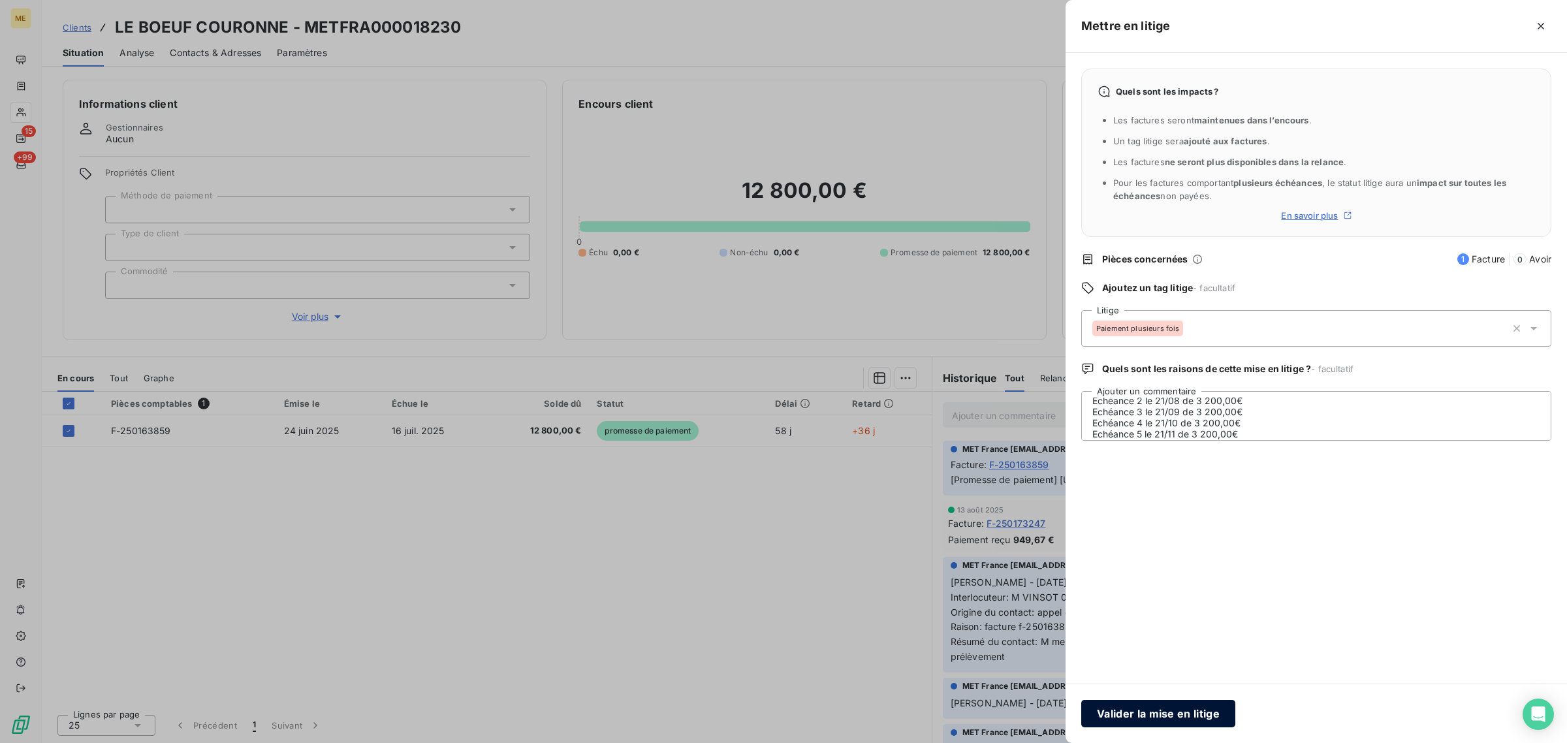
click at [1138, 717] on button "Valider la mise en litige" at bounding box center [1158, 713] width 154 height 27
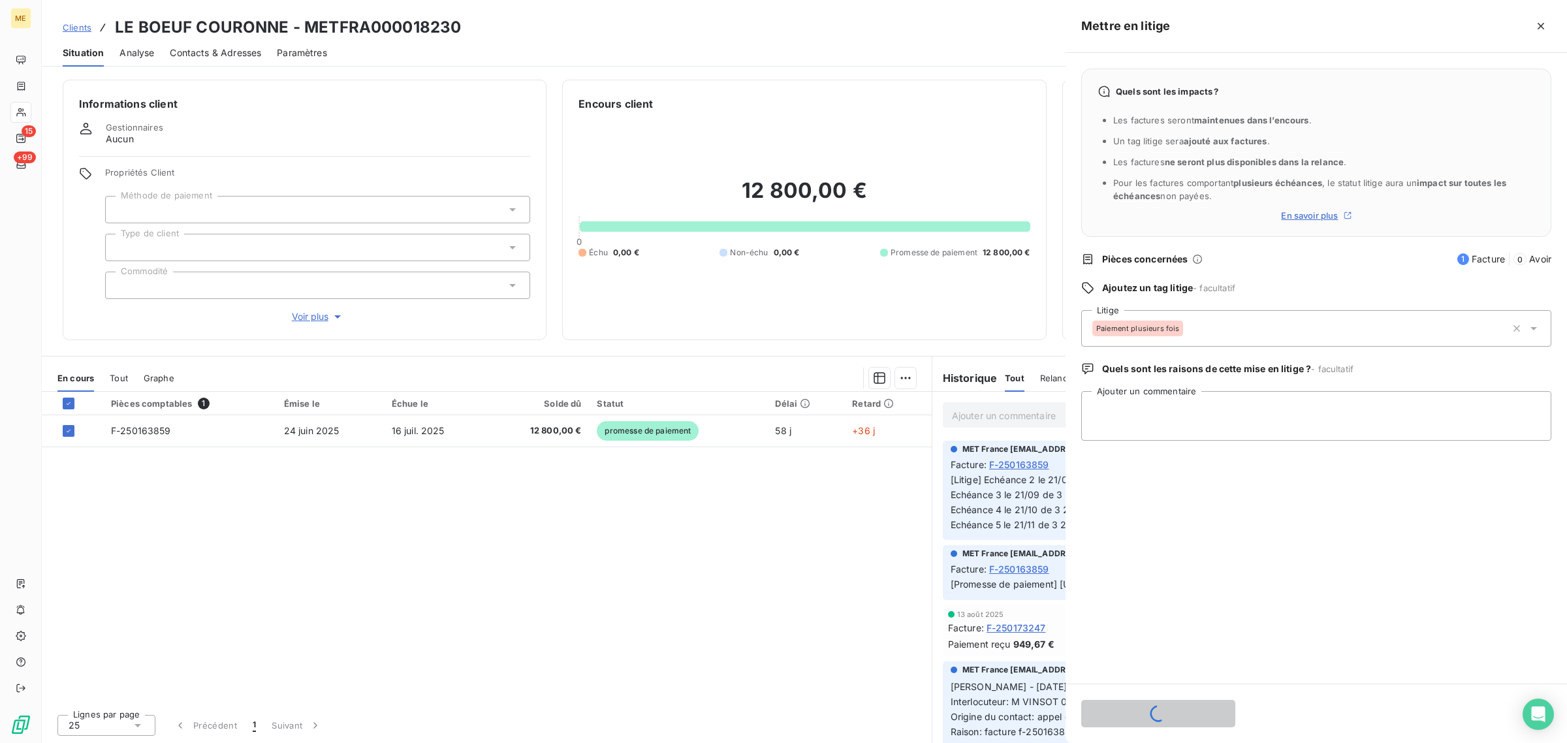
scroll to position [0, 0]
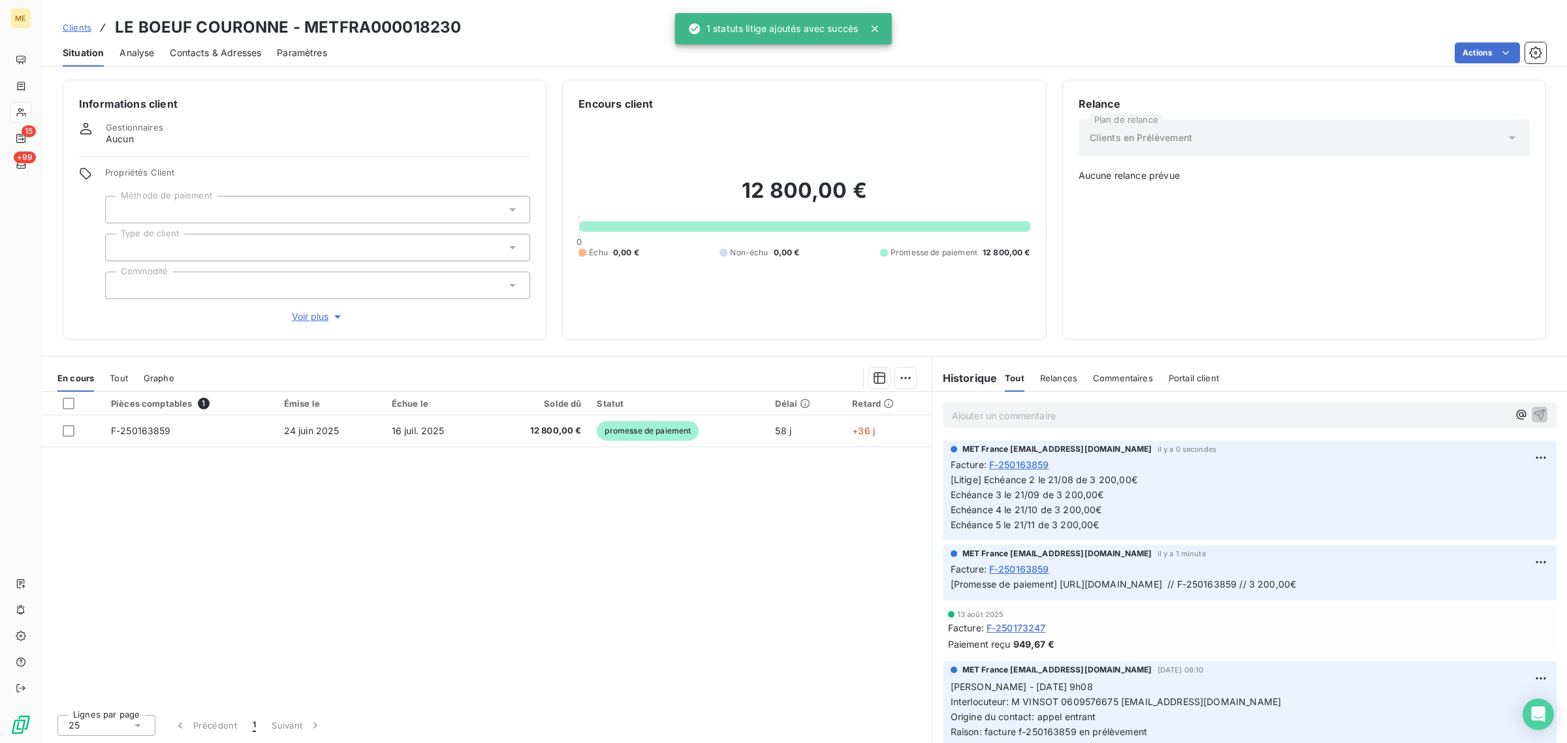
click at [821, 487] on div "Pièces comptables 1 Émise le Échue le Solde dû Statut Délai Retard F-250163859 …" at bounding box center [487, 548] width 890 height 312
click at [881, 24] on icon at bounding box center [874, 28] width 13 height 13
click at [323, 496] on div "Pièces comptables 1 Émise le Échue le Solde dû Statut Délai Retard F-250163859 …" at bounding box center [487, 548] width 890 height 312
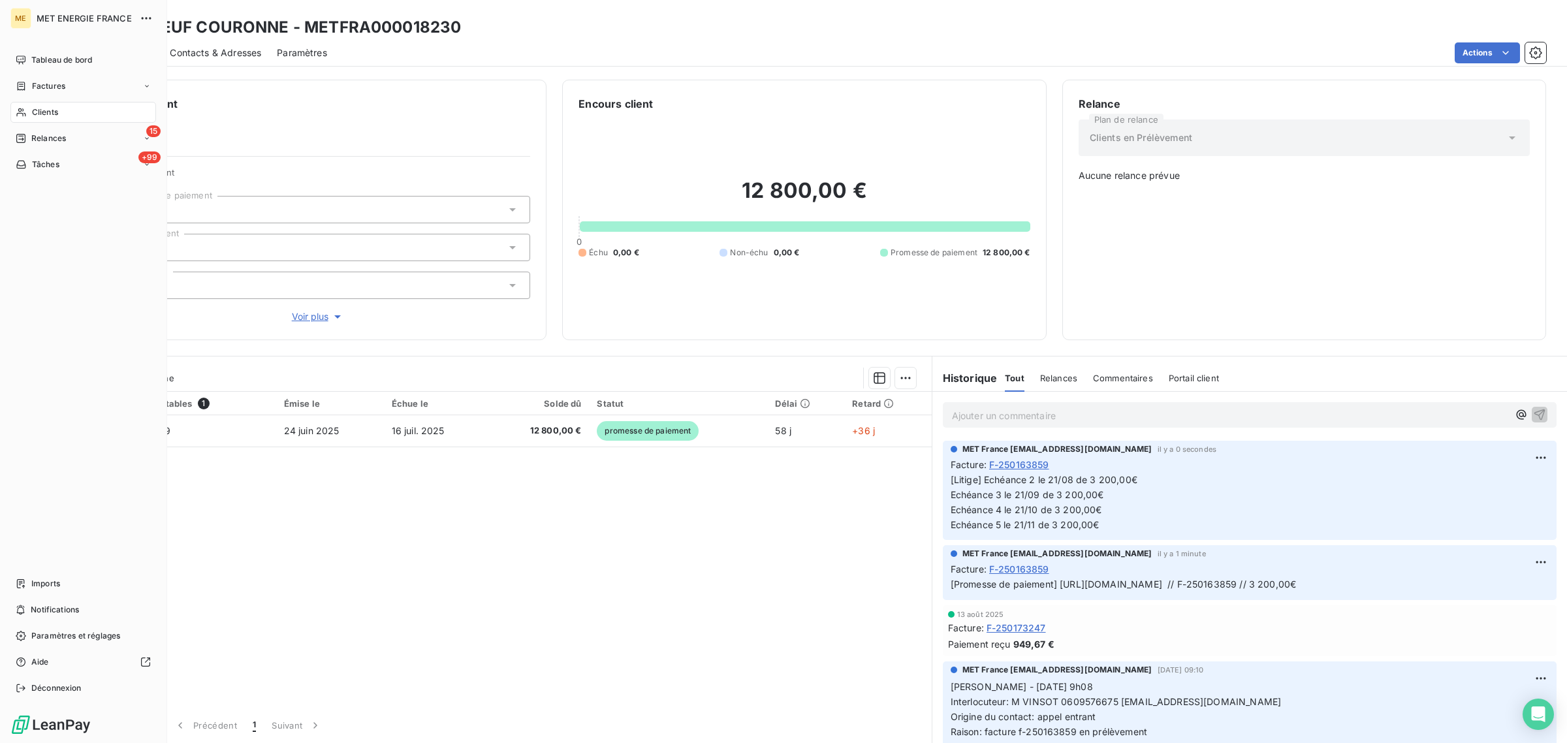
click at [27, 112] on div "Clients" at bounding box center [83, 112] width 146 height 21
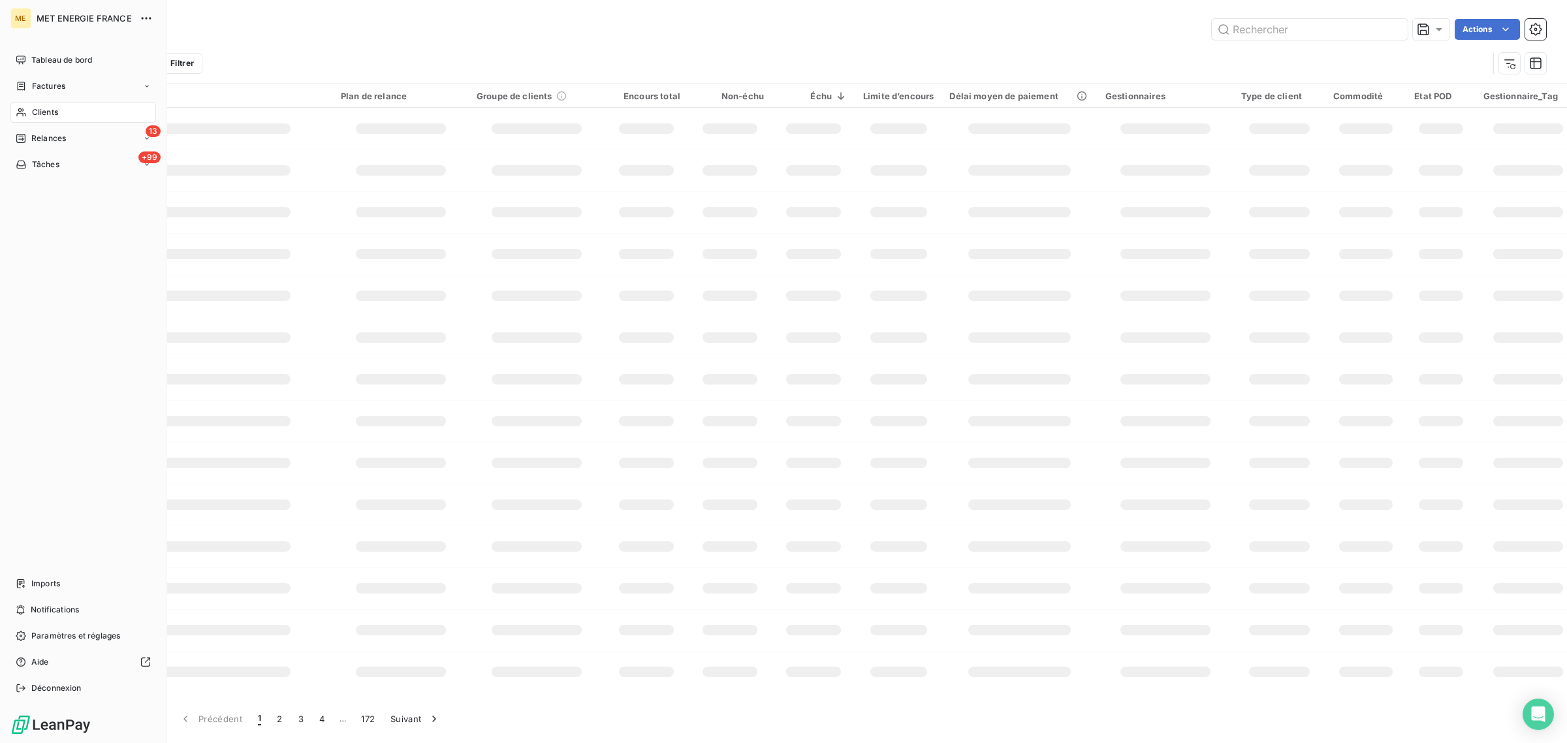
click at [33, 106] on span "Clients" at bounding box center [45, 112] width 26 height 12
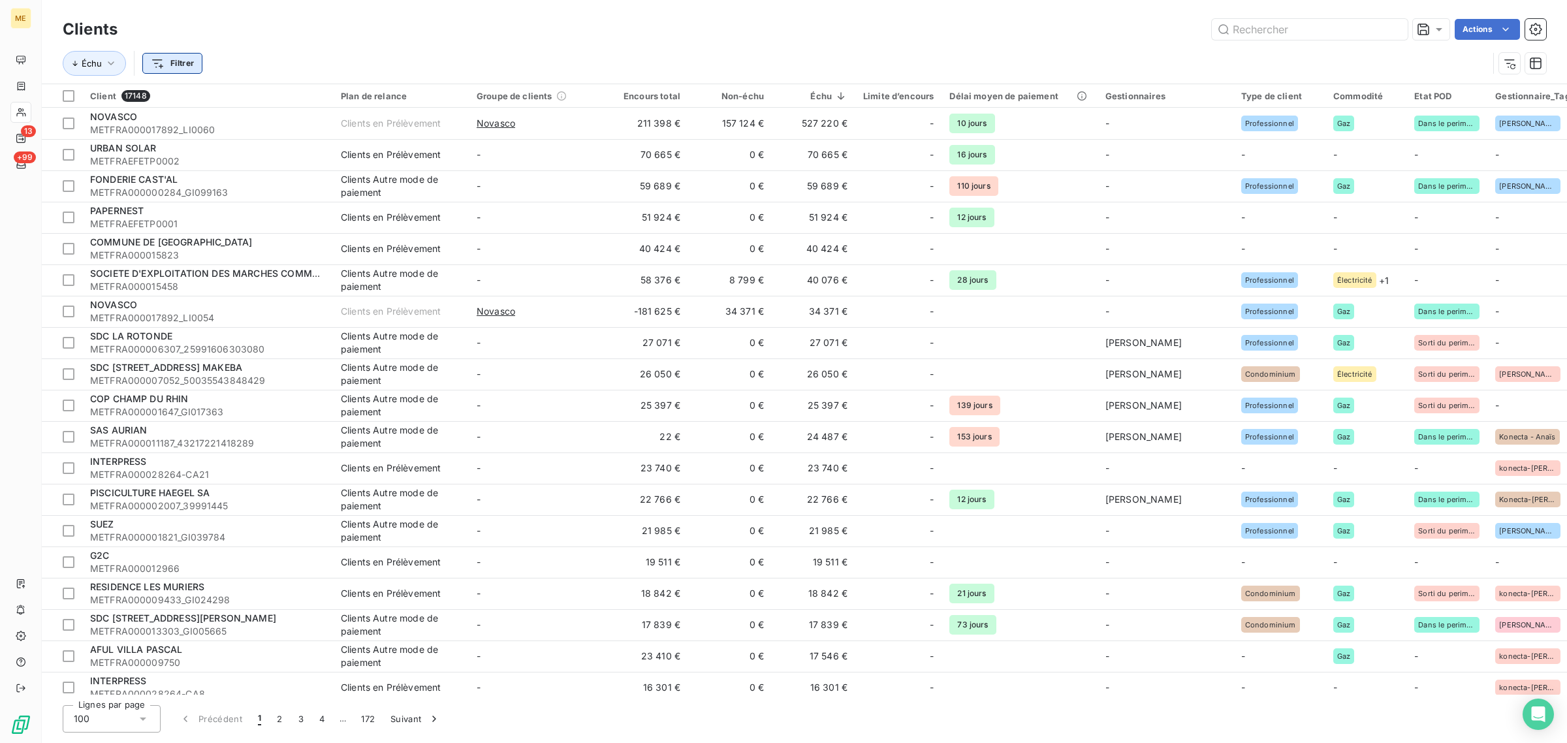
click at [175, 64] on html "ME 13 +99 Clients Actions Échu Filtrer Client 17148 Plan de relance Groupe de c…" at bounding box center [783, 371] width 1567 height 743
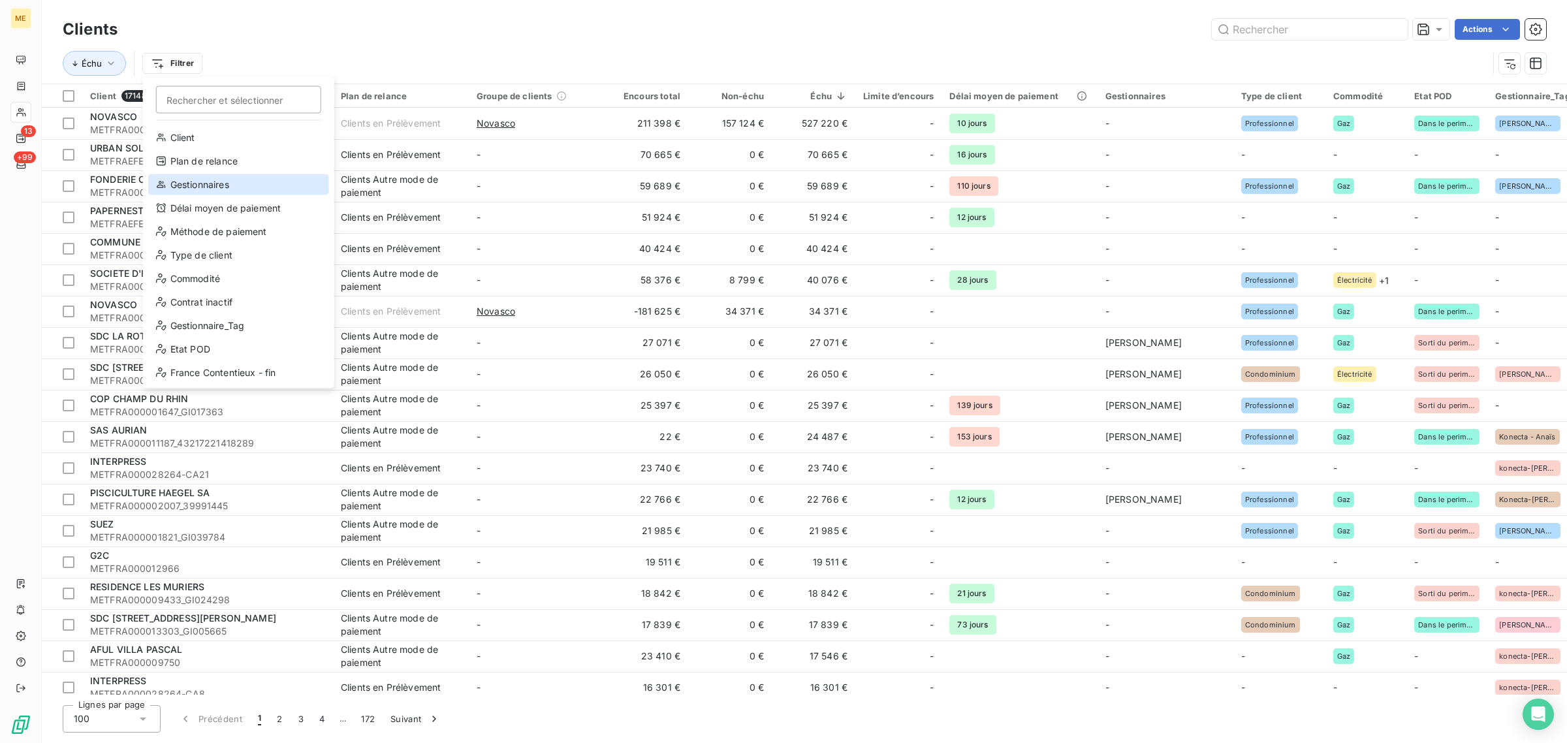
click at [189, 191] on div "Gestionnaires" at bounding box center [238, 184] width 181 height 21
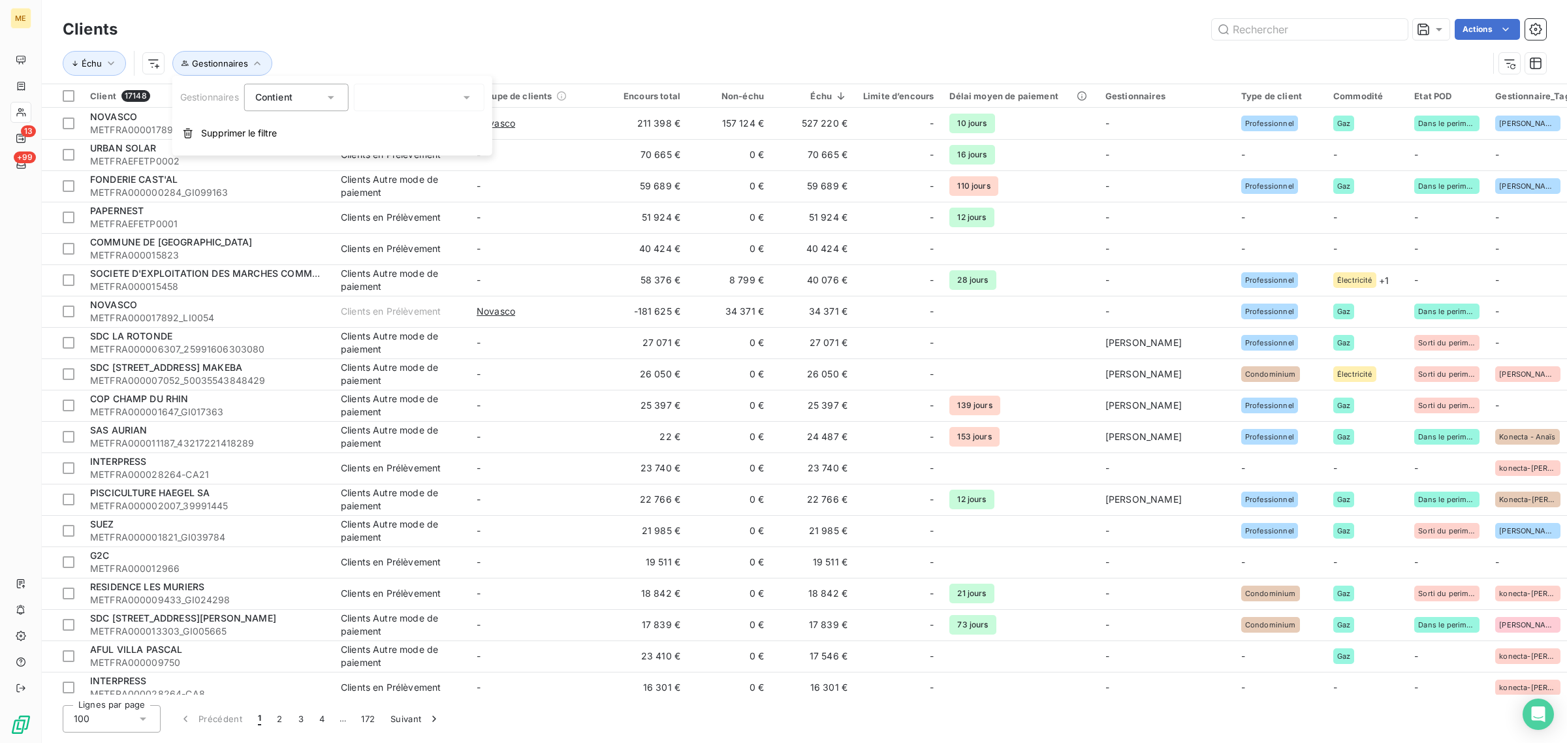
click at [395, 104] on div at bounding box center [419, 97] width 131 height 27
click at [406, 160] on span "[PERSON_NAME]" at bounding box center [419, 154] width 76 height 13
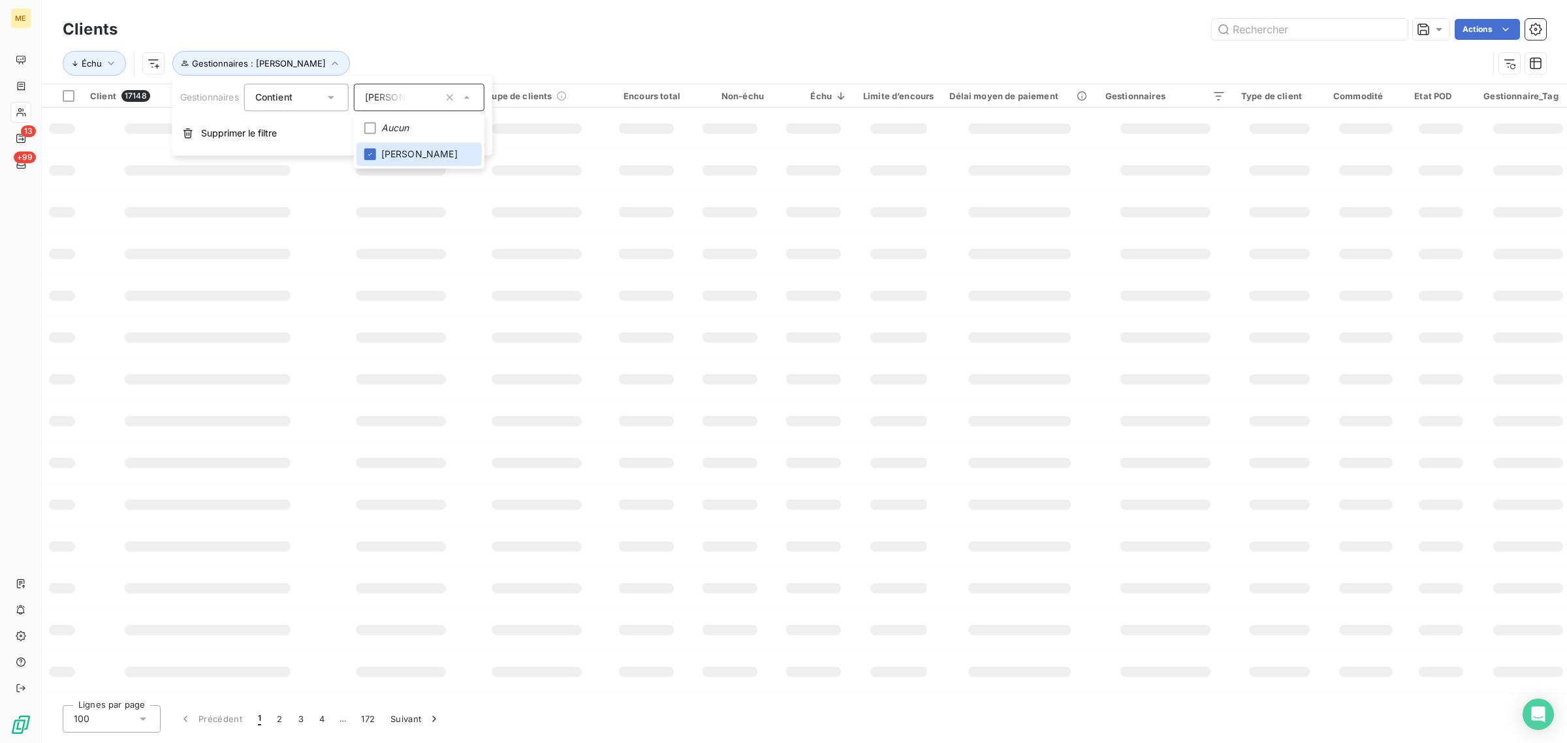
click at [299, 99] on div "Contient" at bounding box center [289, 97] width 69 height 18
click at [301, 142] on li "Ne contient pas" at bounding box center [297, 152] width 107 height 24
click at [301, 154] on span "Ne contient pas" at bounding box center [305, 151] width 71 height 11
click at [408, 39] on div "Actions" at bounding box center [839, 29] width 1413 height 21
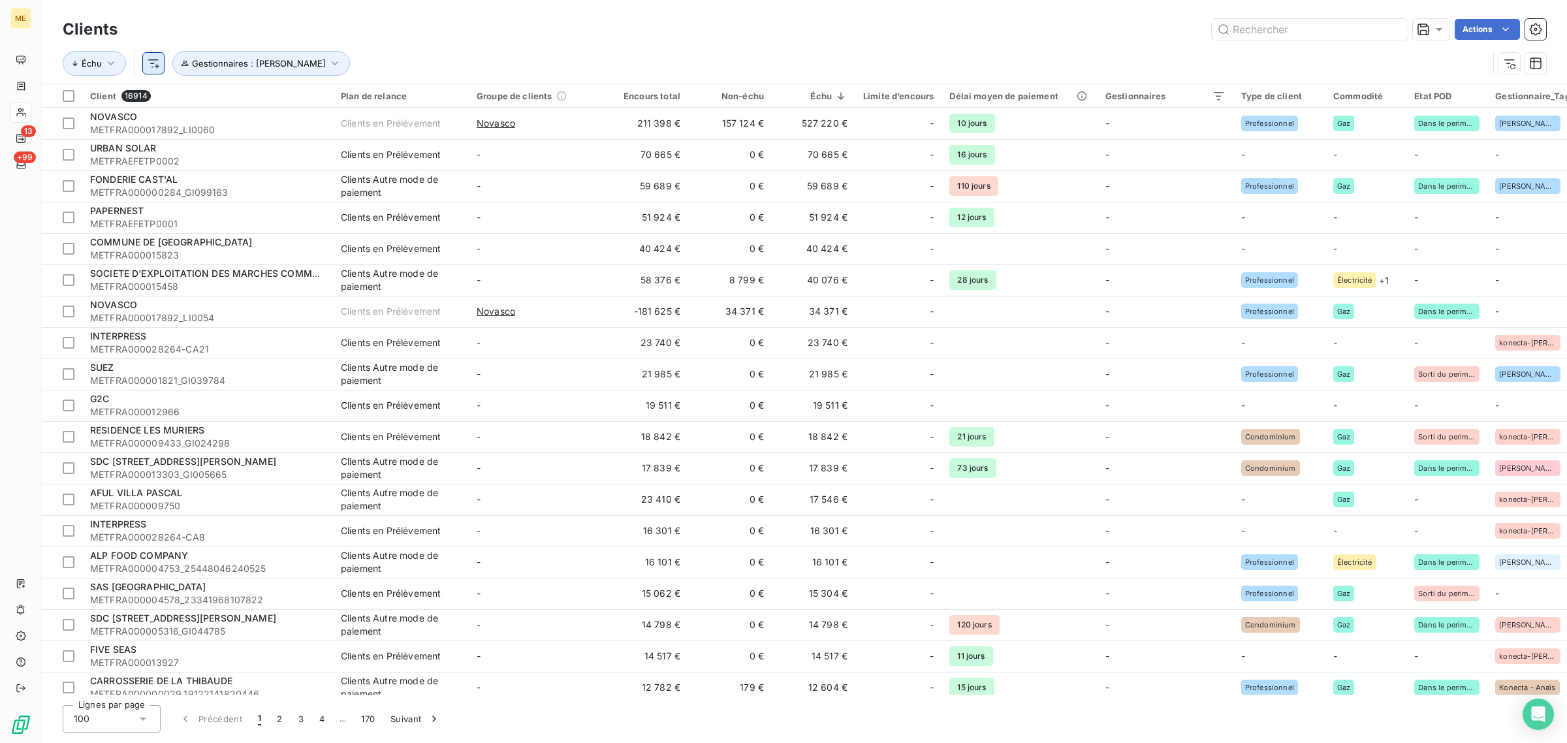
click at [151, 67] on html "ME 13 +99 Clients Actions Échu Gestionnaires : [PERSON_NAME] Client 16914 Plan …" at bounding box center [783, 371] width 1567 height 743
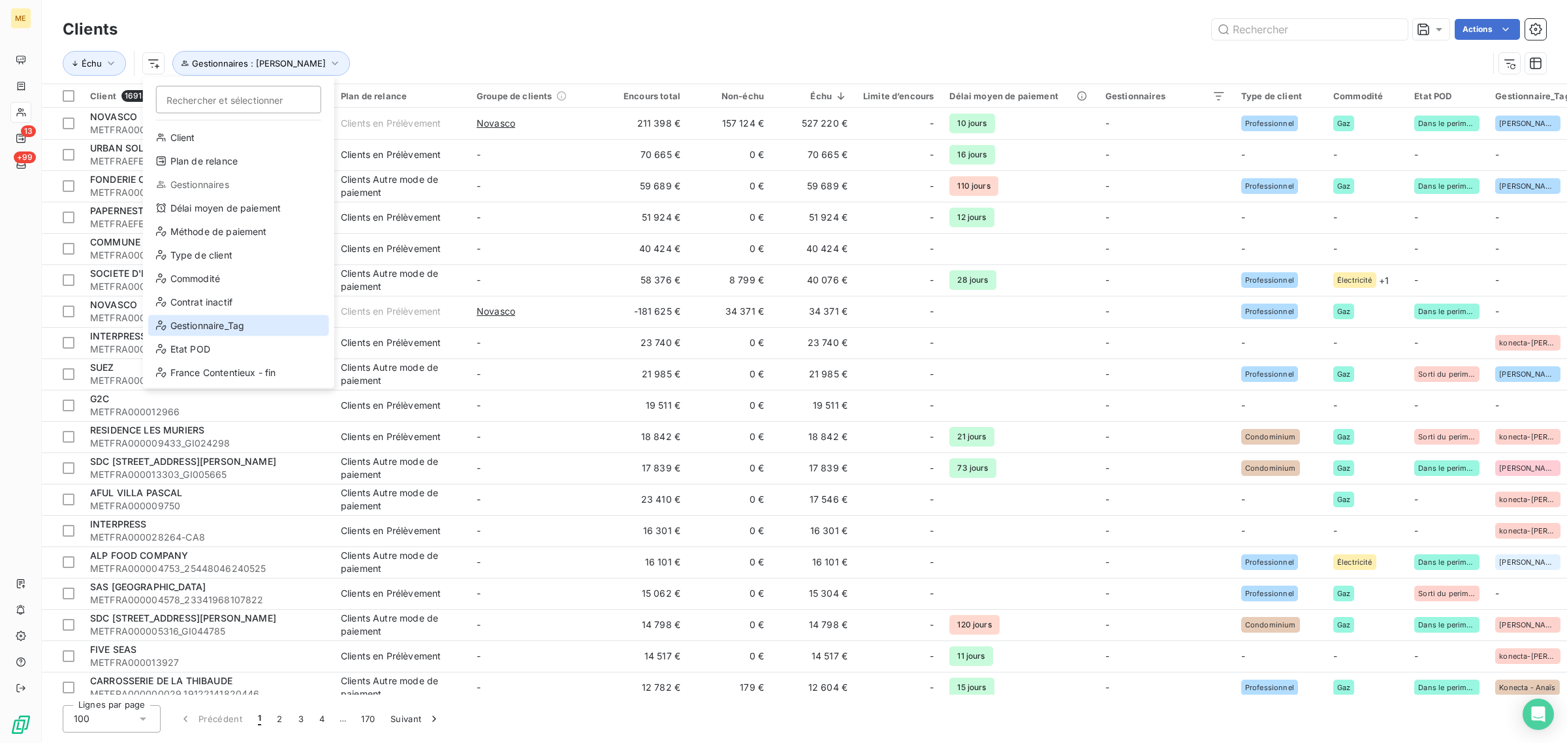
click at [175, 318] on div "Gestionnaire_Tag" at bounding box center [238, 325] width 181 height 21
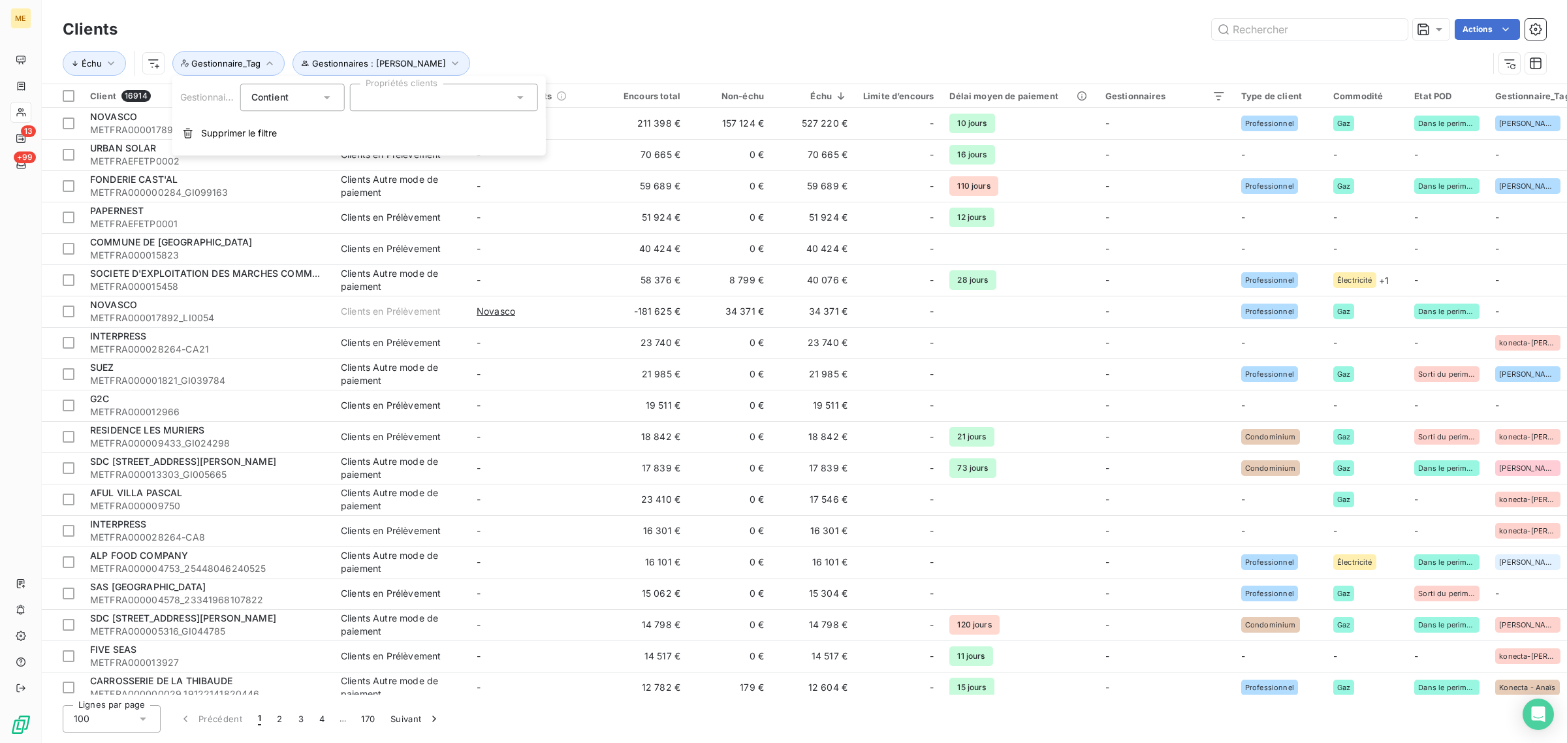
click at [308, 98] on div "Contient" at bounding box center [285, 97] width 69 height 18
click at [304, 152] on span "Ne contient pas" at bounding box center [301, 151] width 71 height 11
click at [395, 95] on div at bounding box center [444, 97] width 188 height 27
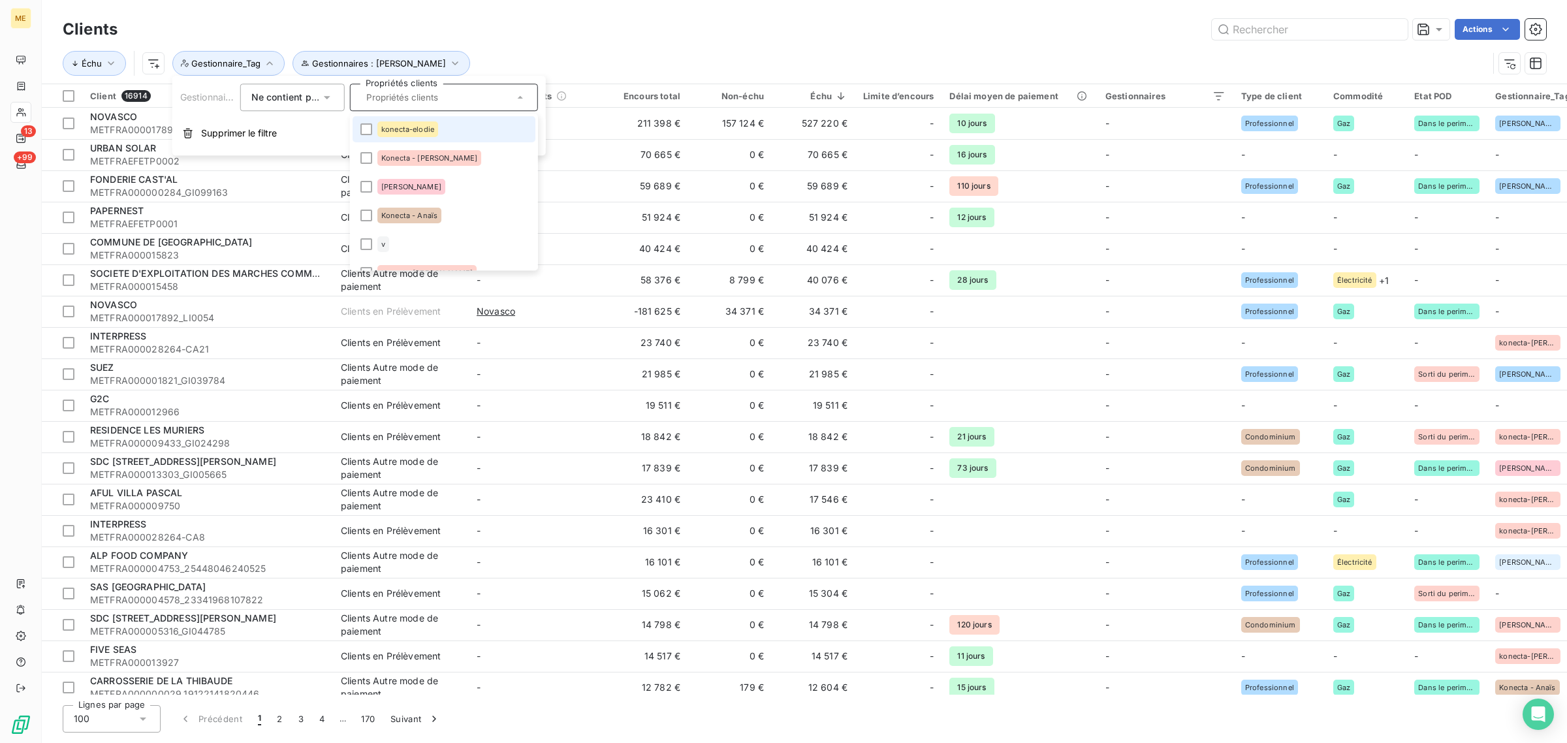
click at [393, 133] on span "konecta-elodie" at bounding box center [407, 129] width 53 height 8
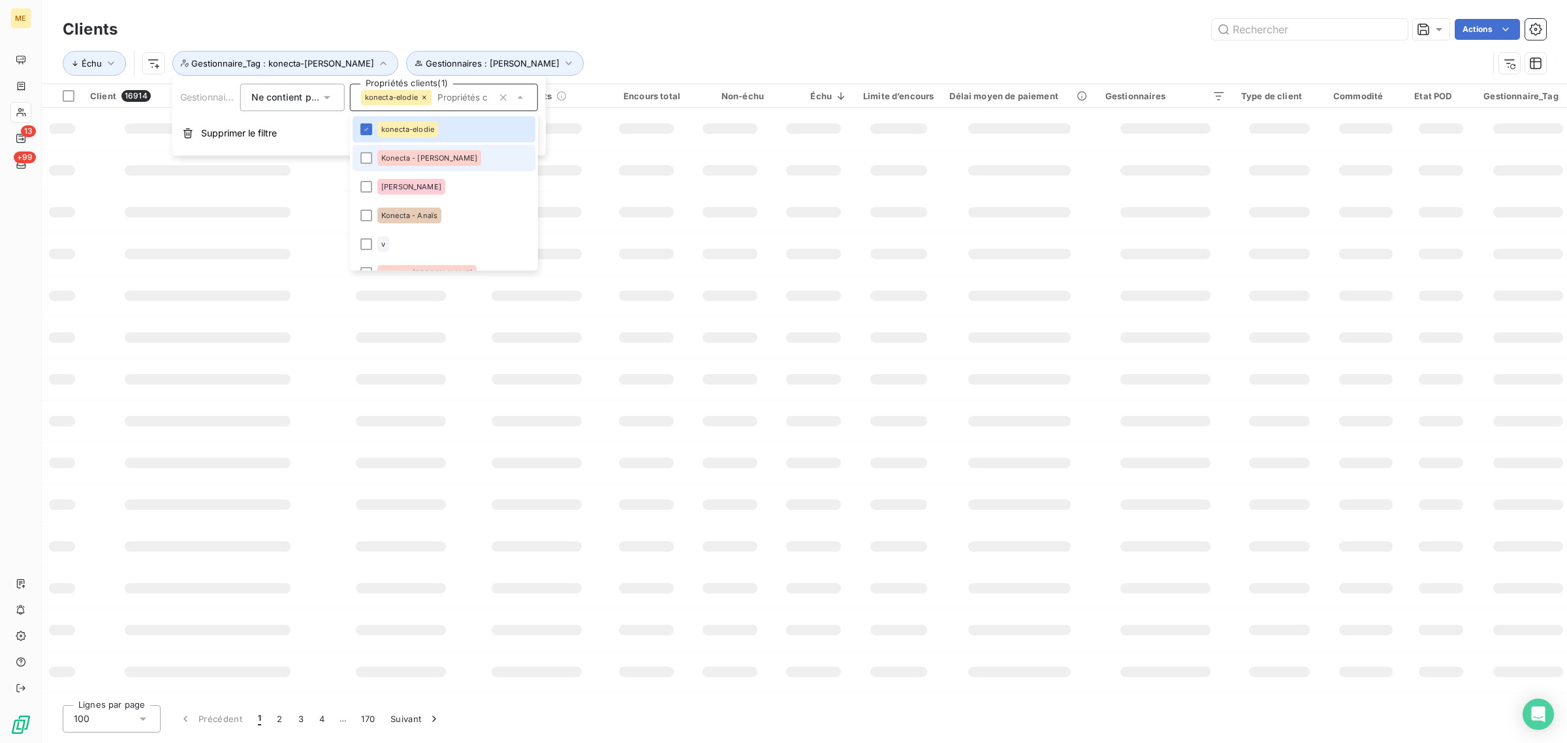
click at [393, 154] on span "Konecta - [PERSON_NAME]" at bounding box center [429, 158] width 96 height 8
click at [388, 194] on div "[PERSON_NAME]" at bounding box center [411, 187] width 68 height 16
click at [387, 216] on span "Konecta - Anaïs" at bounding box center [409, 216] width 56 height 8
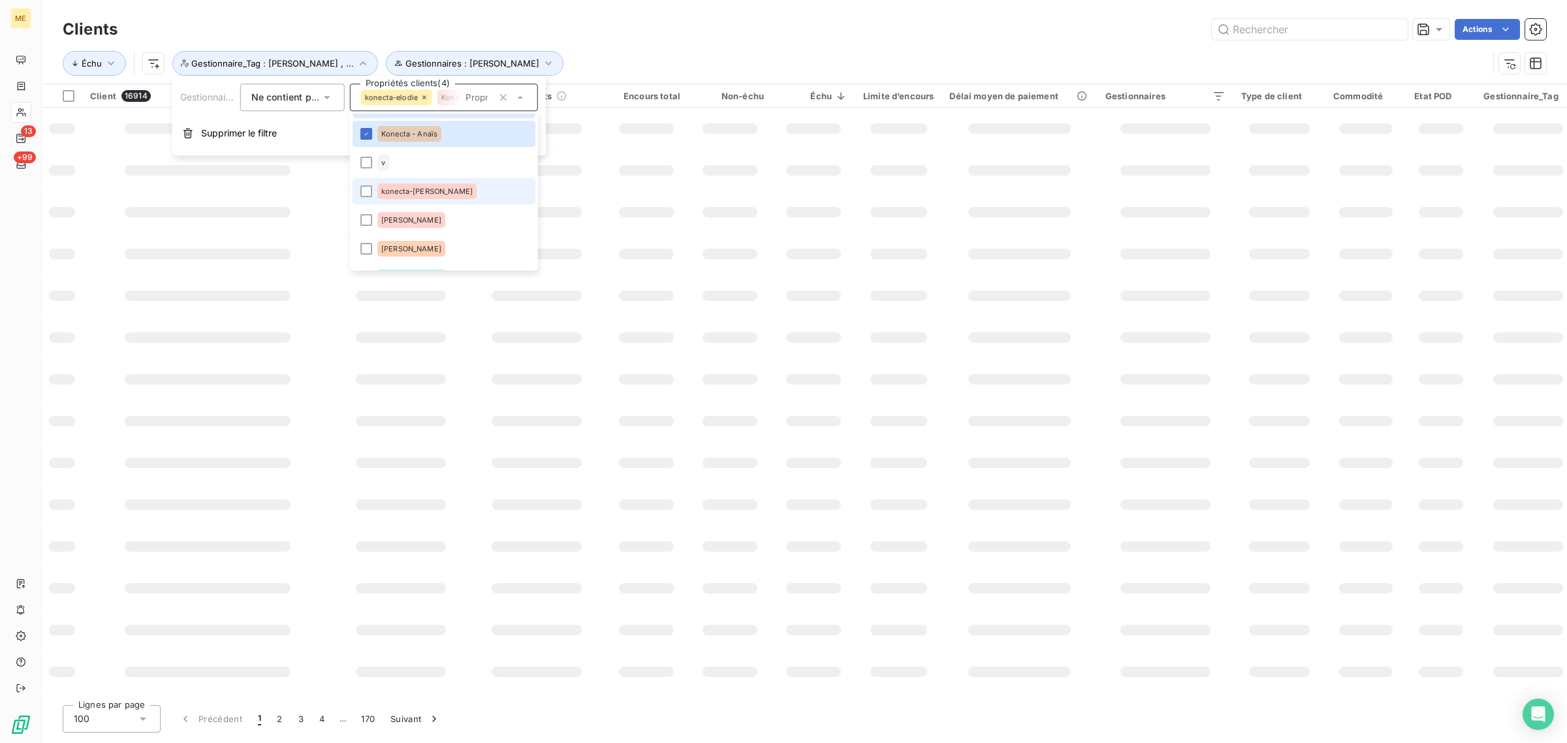
click at [394, 196] on div "konecta-[PERSON_NAME]" at bounding box center [426, 191] width 99 height 16
click at [394, 219] on span "[PERSON_NAME]" at bounding box center [411, 220] width 60 height 8
click at [390, 242] on div "[PERSON_NAME]" at bounding box center [411, 249] width 68 height 16
click at [386, 199] on span "[PERSON_NAME]" at bounding box center [411, 196] width 60 height 8
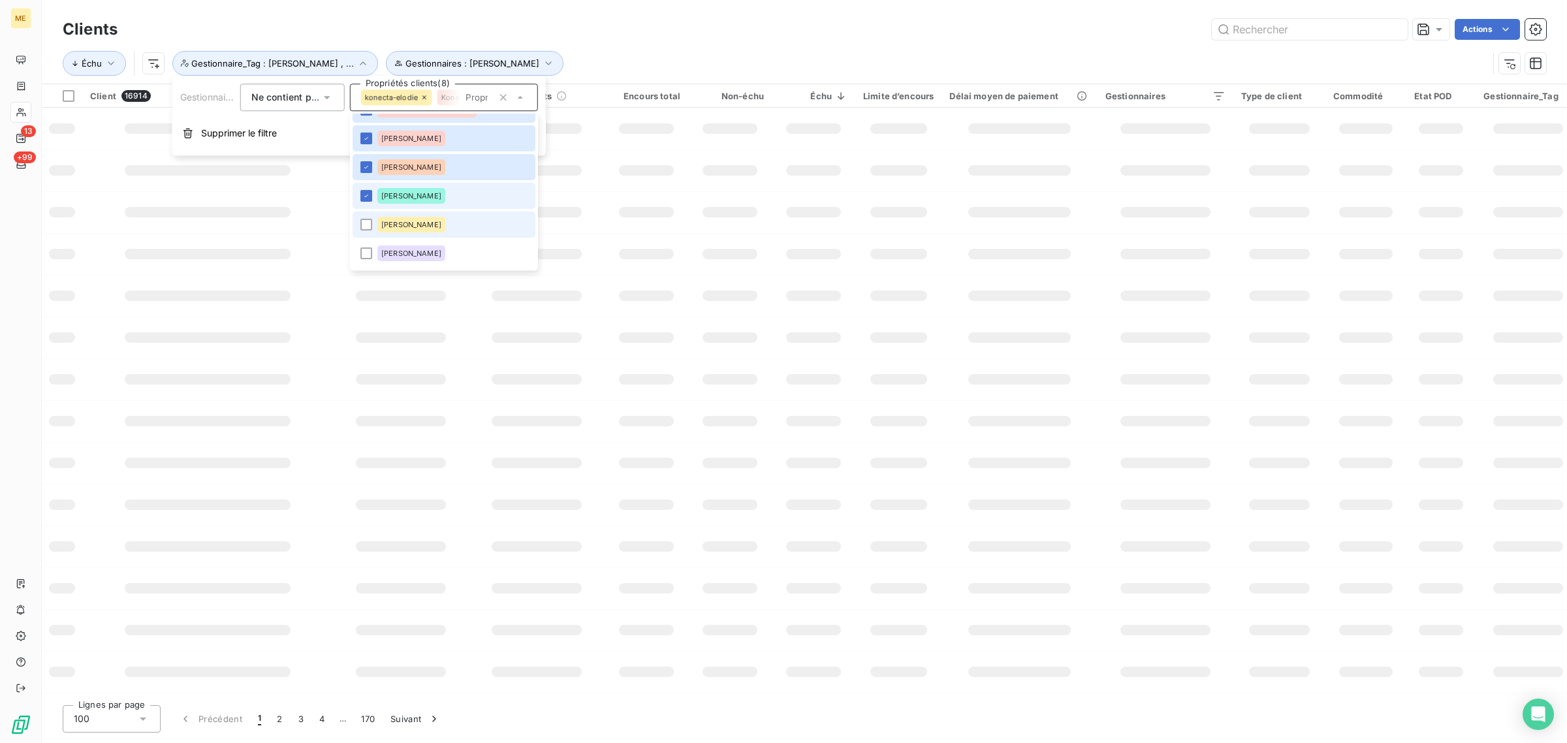
click at [388, 228] on div "[PERSON_NAME]" at bounding box center [411, 225] width 68 height 16
click at [388, 247] on div "[PERSON_NAME]" at bounding box center [411, 253] width 68 height 16
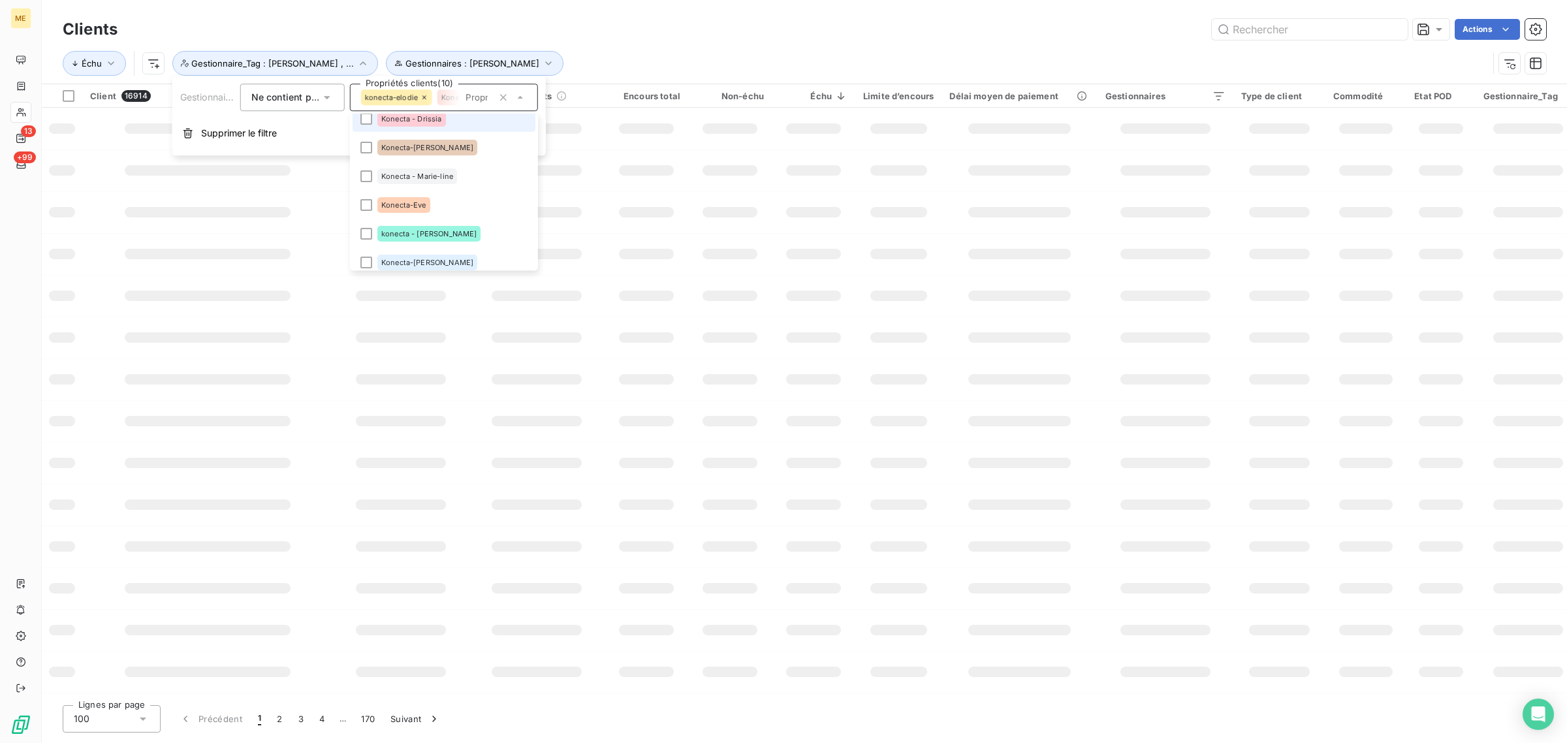
click at [398, 121] on div "Konecta - Drissia" at bounding box center [411, 119] width 69 height 16
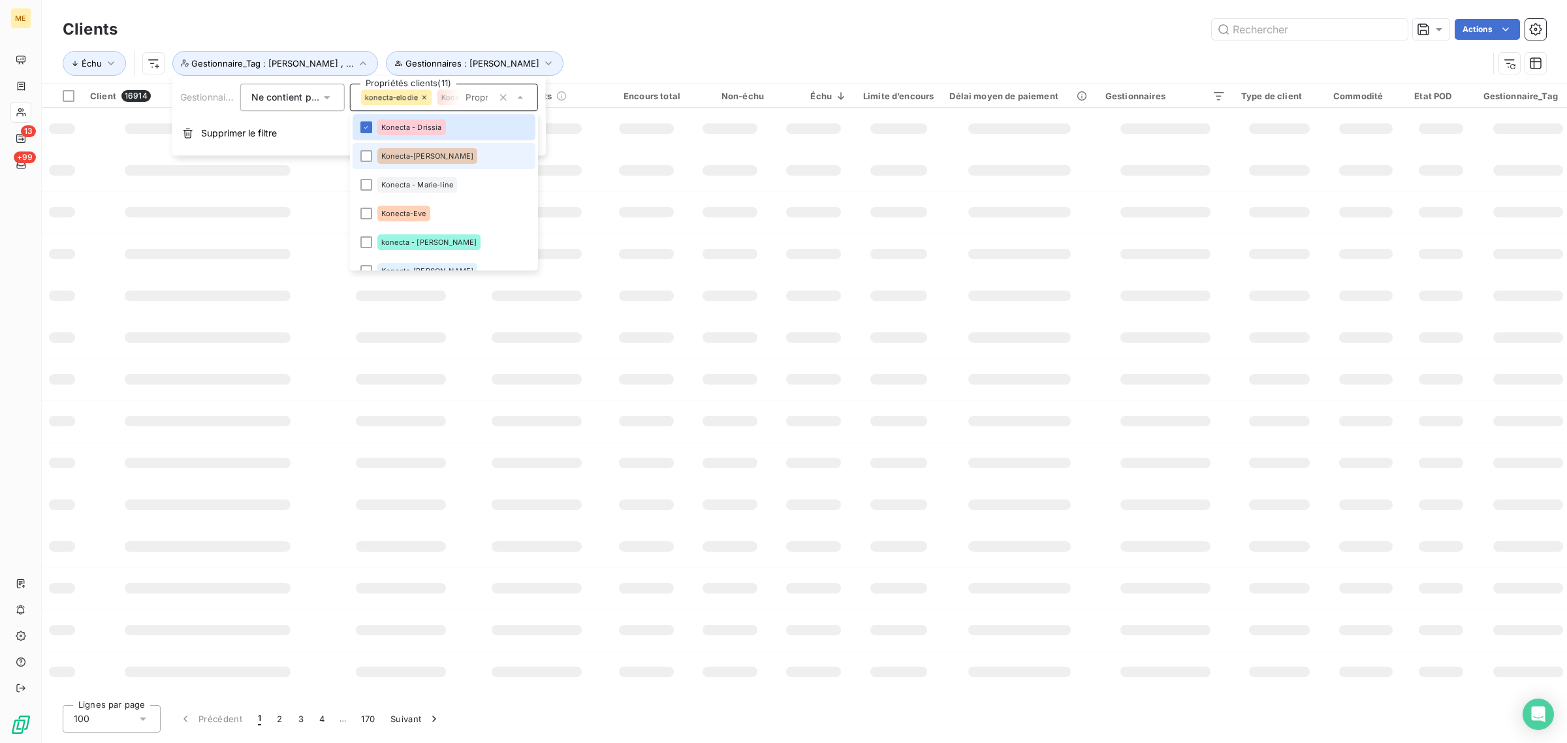
click at [397, 153] on span "Konecta-[PERSON_NAME]" at bounding box center [427, 156] width 92 height 8
click at [392, 181] on span "Konecta - Marie-line" at bounding box center [417, 185] width 72 height 8
click at [390, 215] on span "Konecta-Eve" at bounding box center [403, 214] width 45 height 8
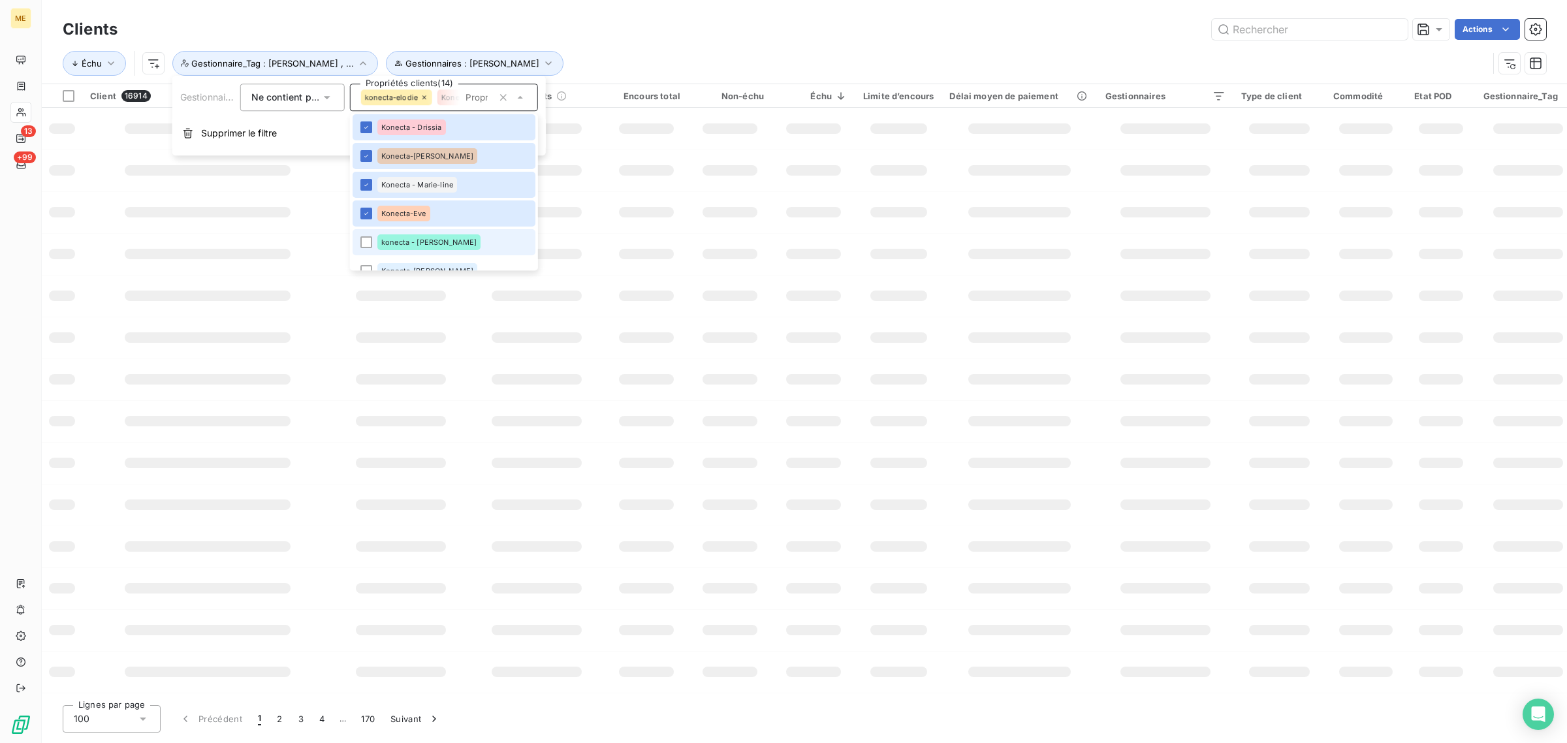
click at [389, 242] on span "konecta - [PERSON_NAME]" at bounding box center [428, 242] width 95 height 8
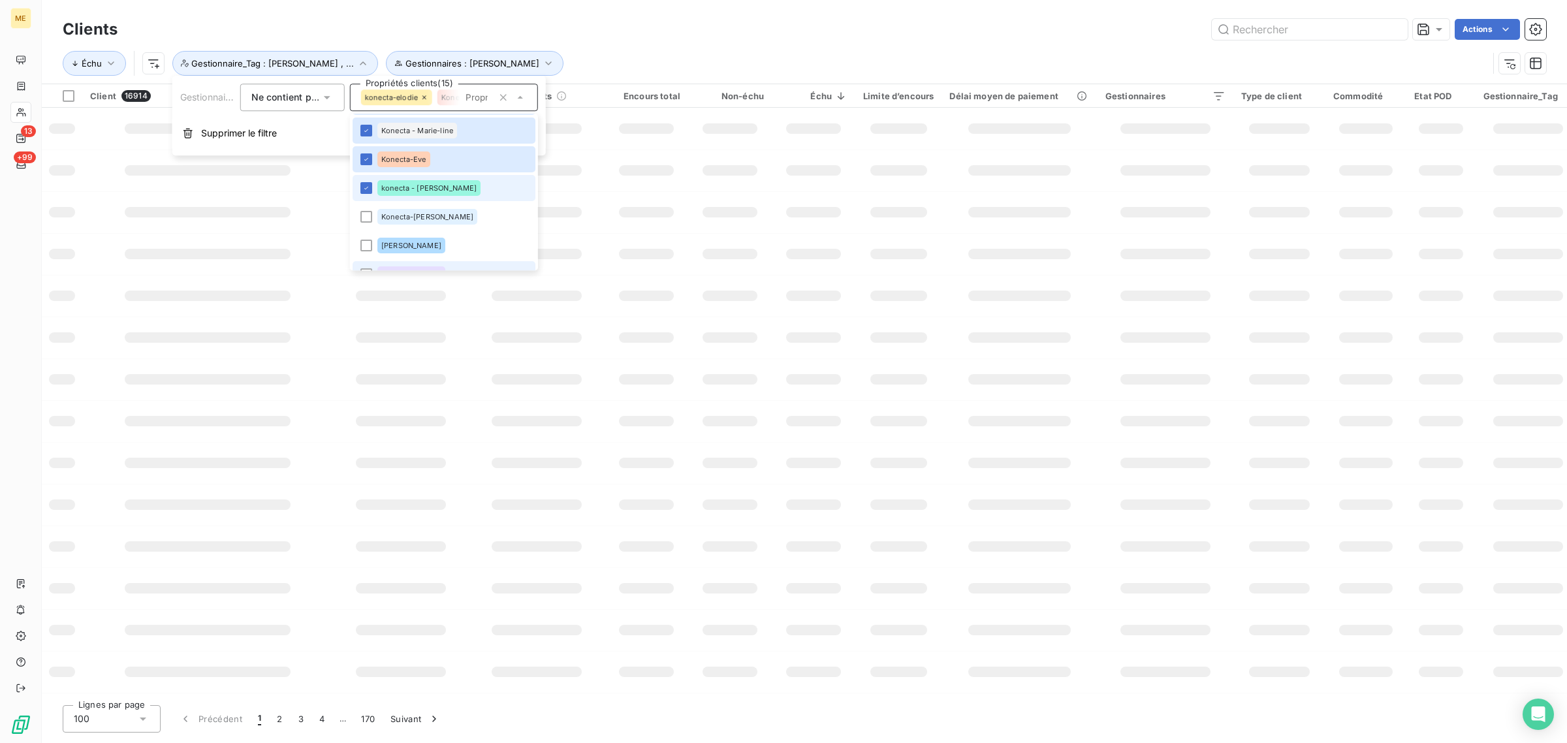
scroll to position [400, 0]
click at [392, 183] on div "Konecta-[PERSON_NAME]" at bounding box center [427, 189] width 100 height 16
click at [392, 222] on div "[PERSON_NAME]" at bounding box center [411, 218] width 68 height 16
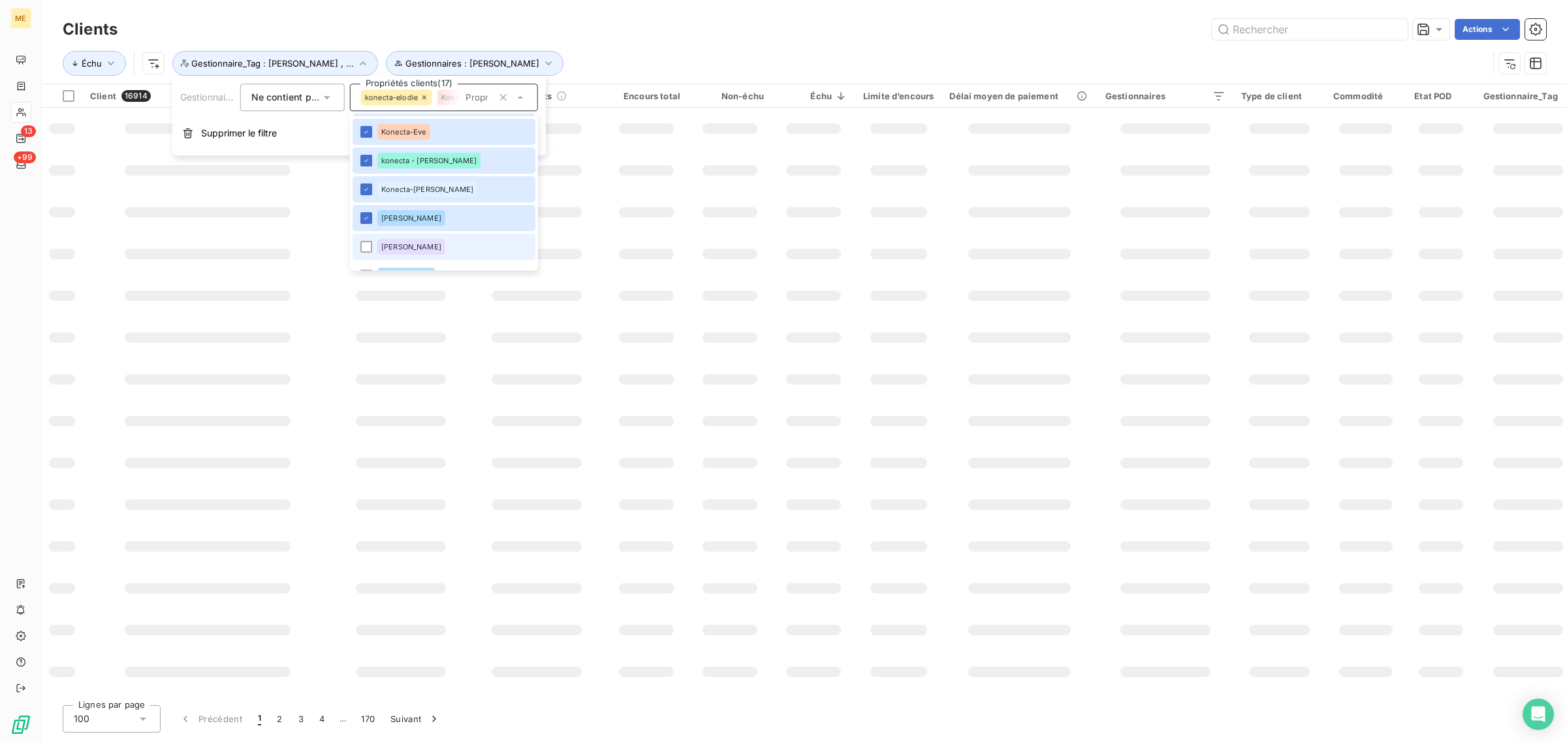
click at [396, 251] on div "[PERSON_NAME]" at bounding box center [411, 247] width 68 height 16
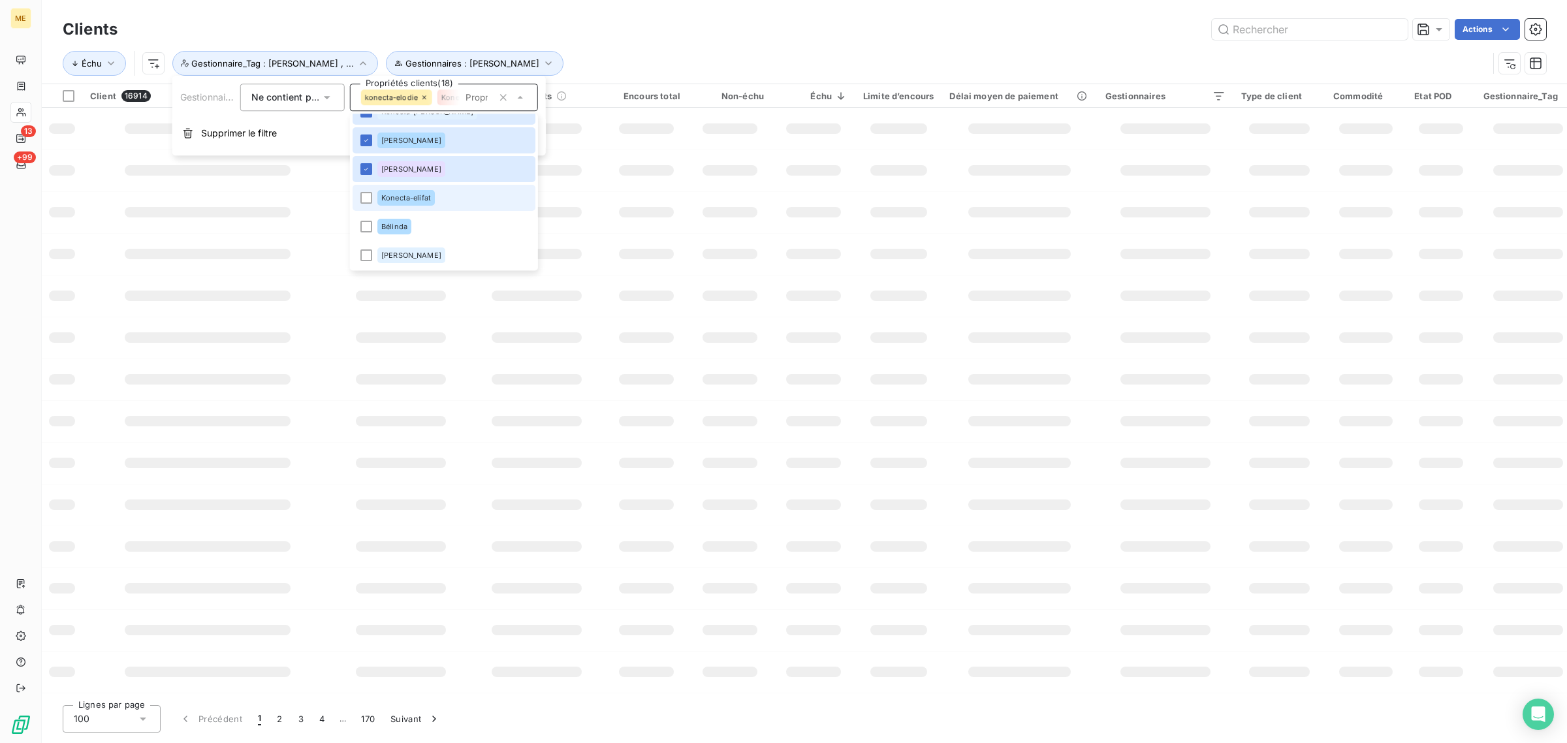
click at [390, 200] on span "Konecta-elifat" at bounding box center [406, 198] width 50 height 8
click at [390, 227] on span "Bélinda" at bounding box center [394, 227] width 26 height 8
click at [390, 252] on span "[PERSON_NAME]" at bounding box center [411, 255] width 60 height 8
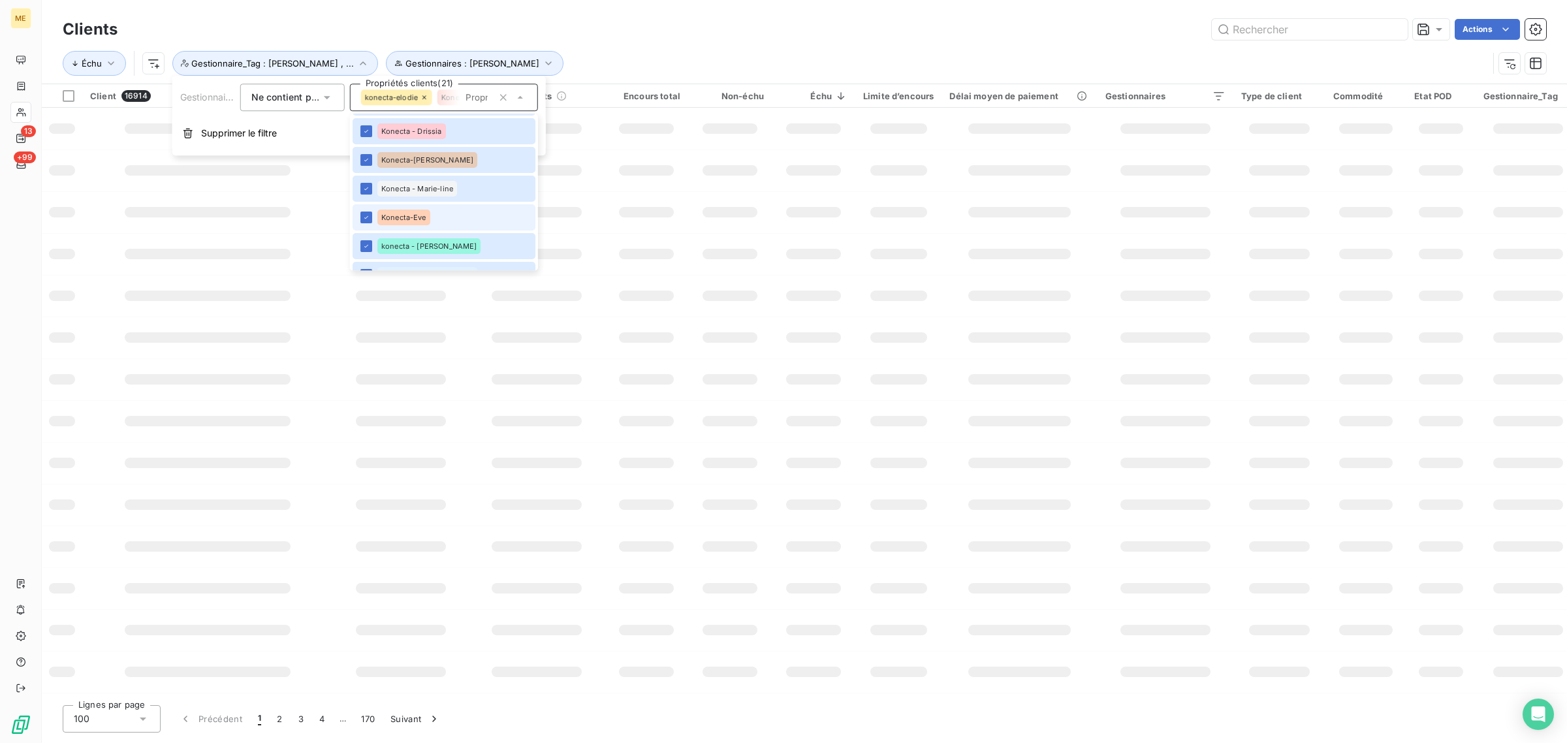
scroll to position [242, 0]
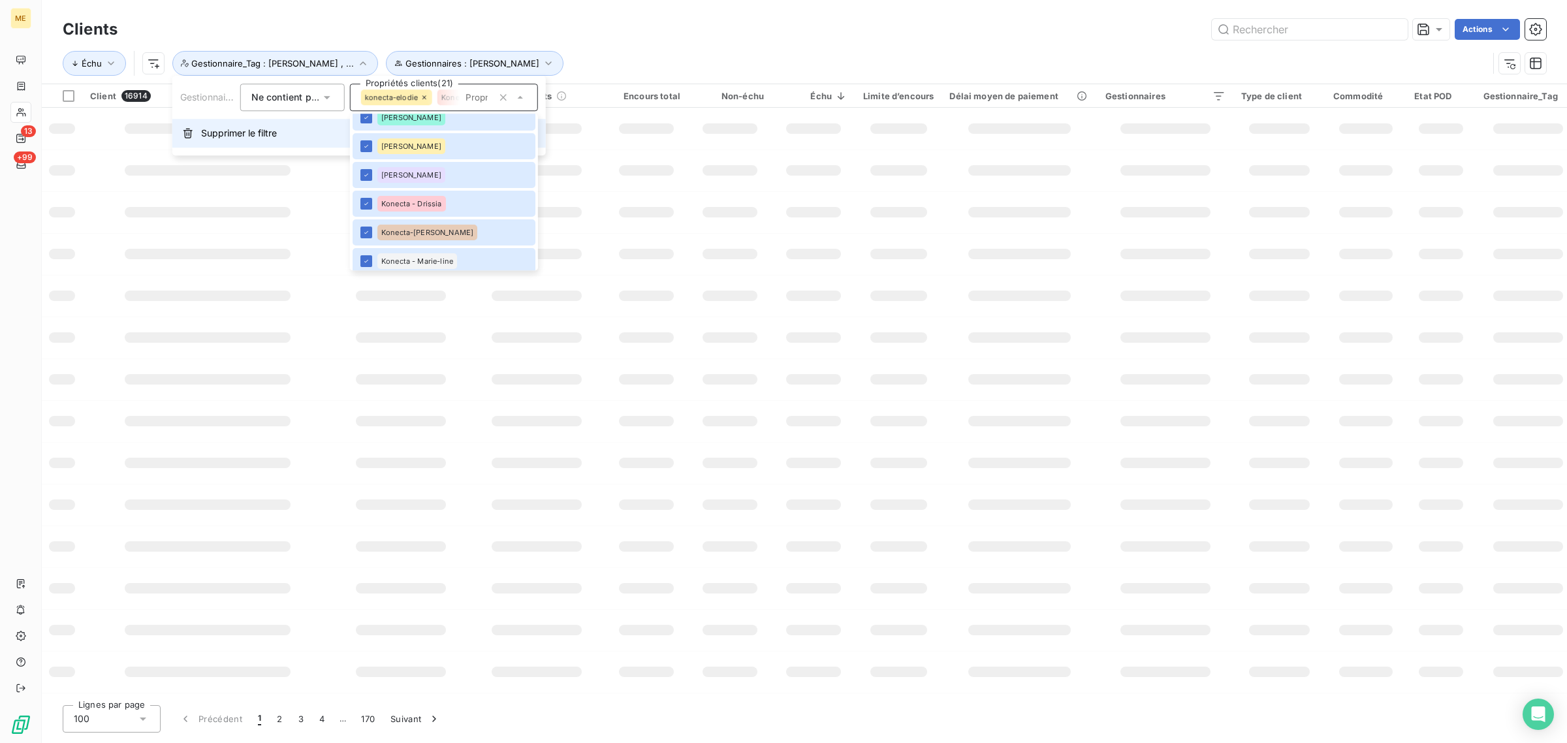
click at [387, 236] on span "Konecta-[PERSON_NAME]" at bounding box center [427, 232] width 92 height 8
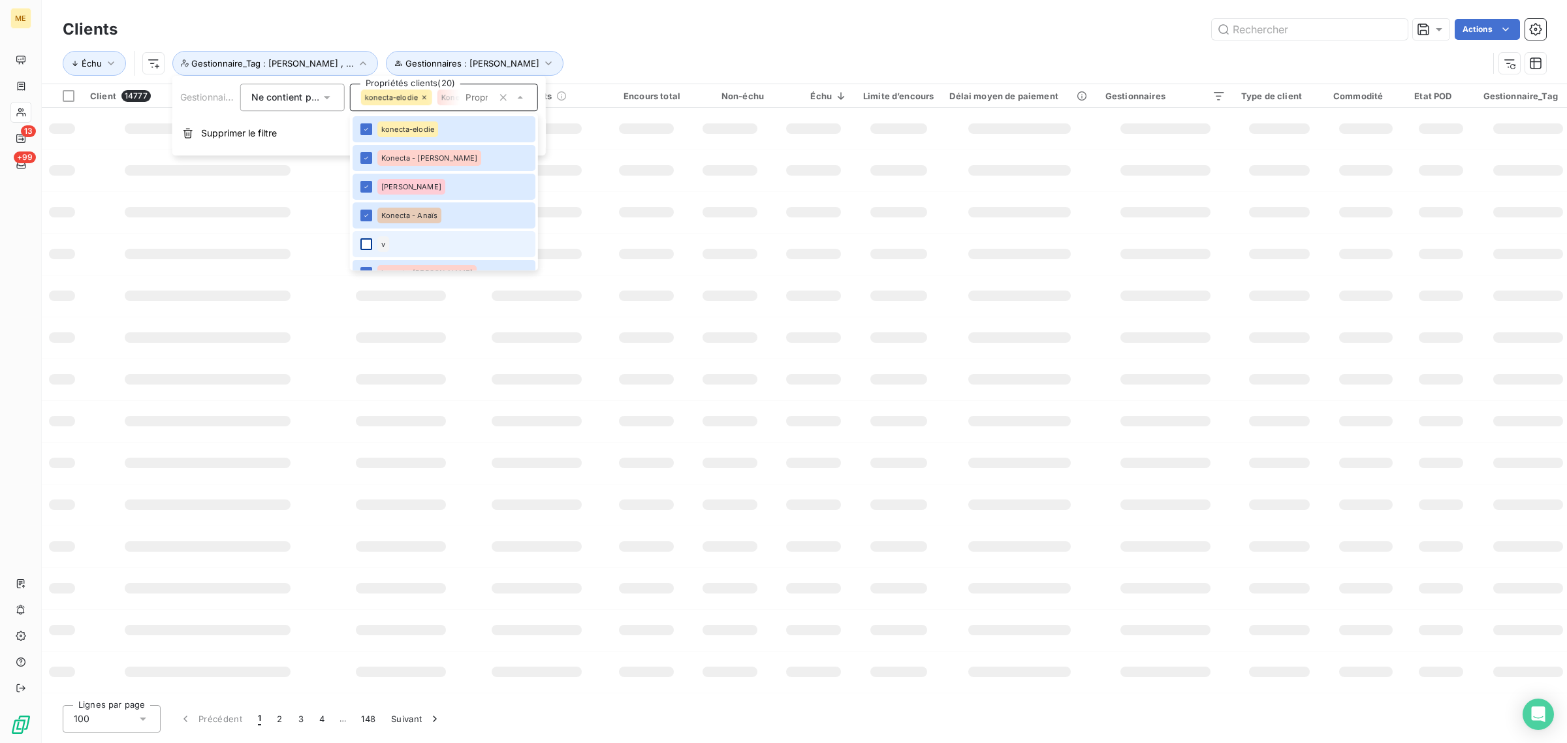
click at [369, 245] on div at bounding box center [366, 244] width 12 height 12
click at [605, 57] on div "Échu Gestionnaires : [PERSON_NAME] Gestionnaire_Tag : [PERSON_NAME] , ..." at bounding box center [775, 63] width 1425 height 25
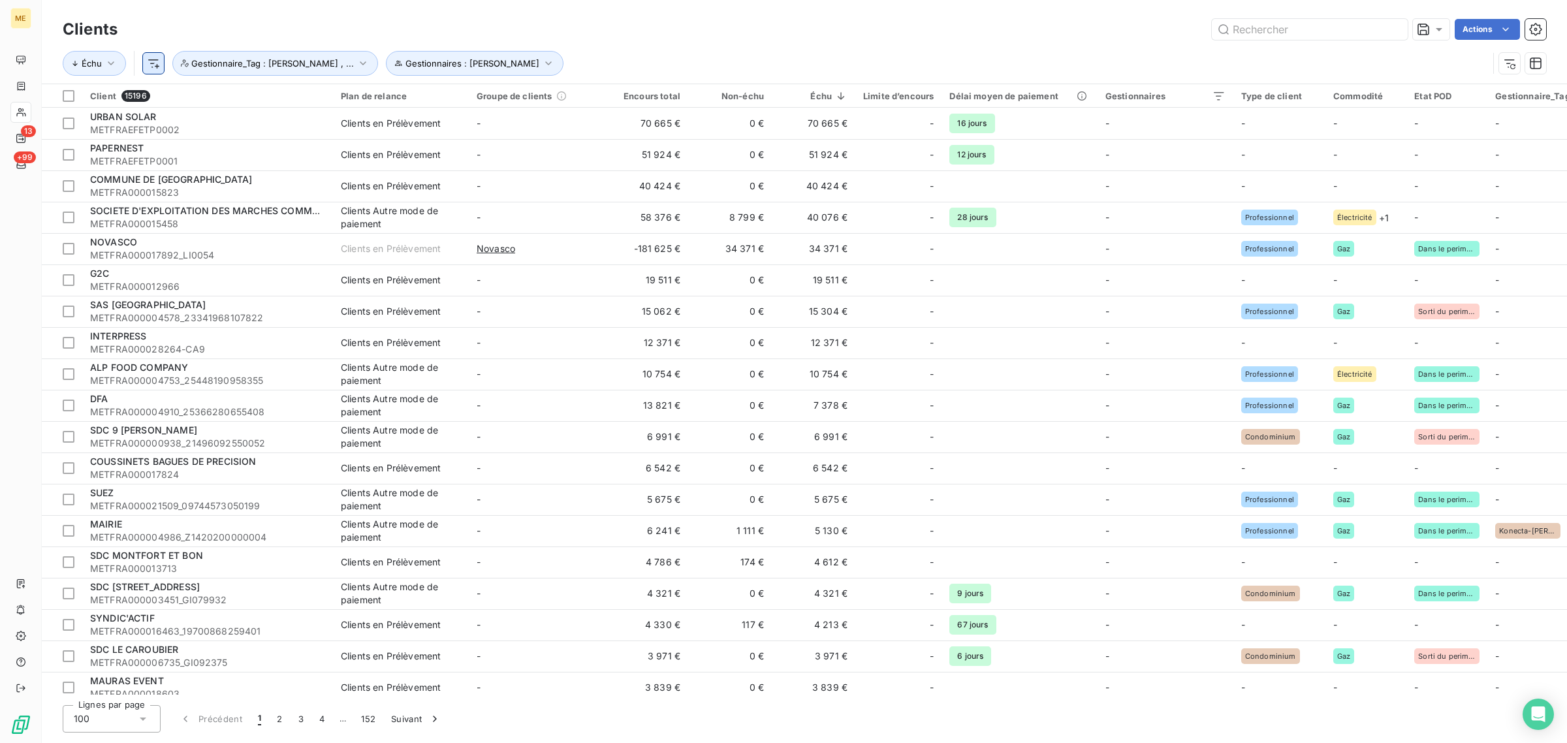
click at [150, 65] on html "ME 13 +99 Clients Actions Échu Gestionnaires : [PERSON_NAME] Gestionnaire_Tag :…" at bounding box center [783, 371] width 1567 height 743
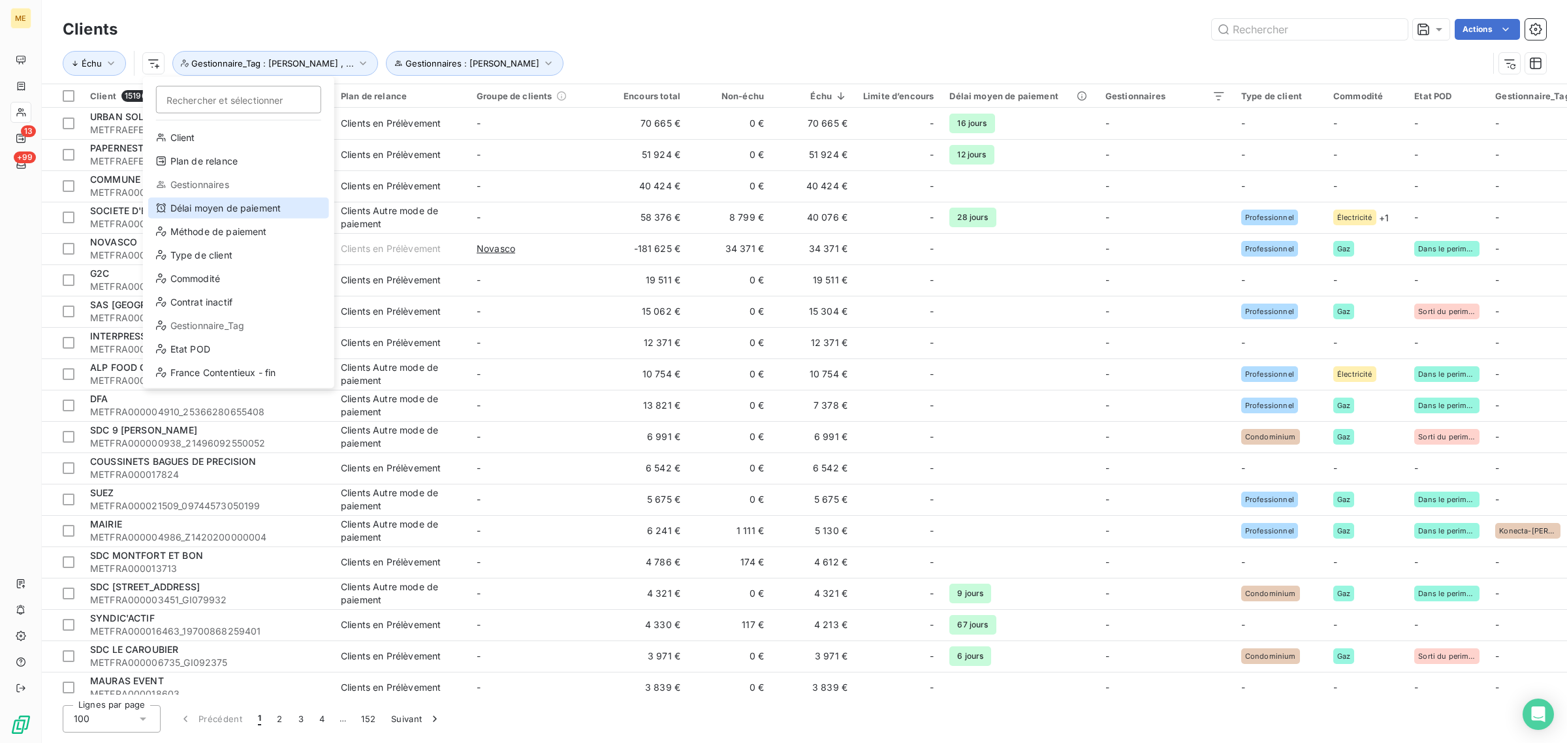
click at [178, 214] on div "Délai moyen de paiement" at bounding box center [238, 208] width 181 height 21
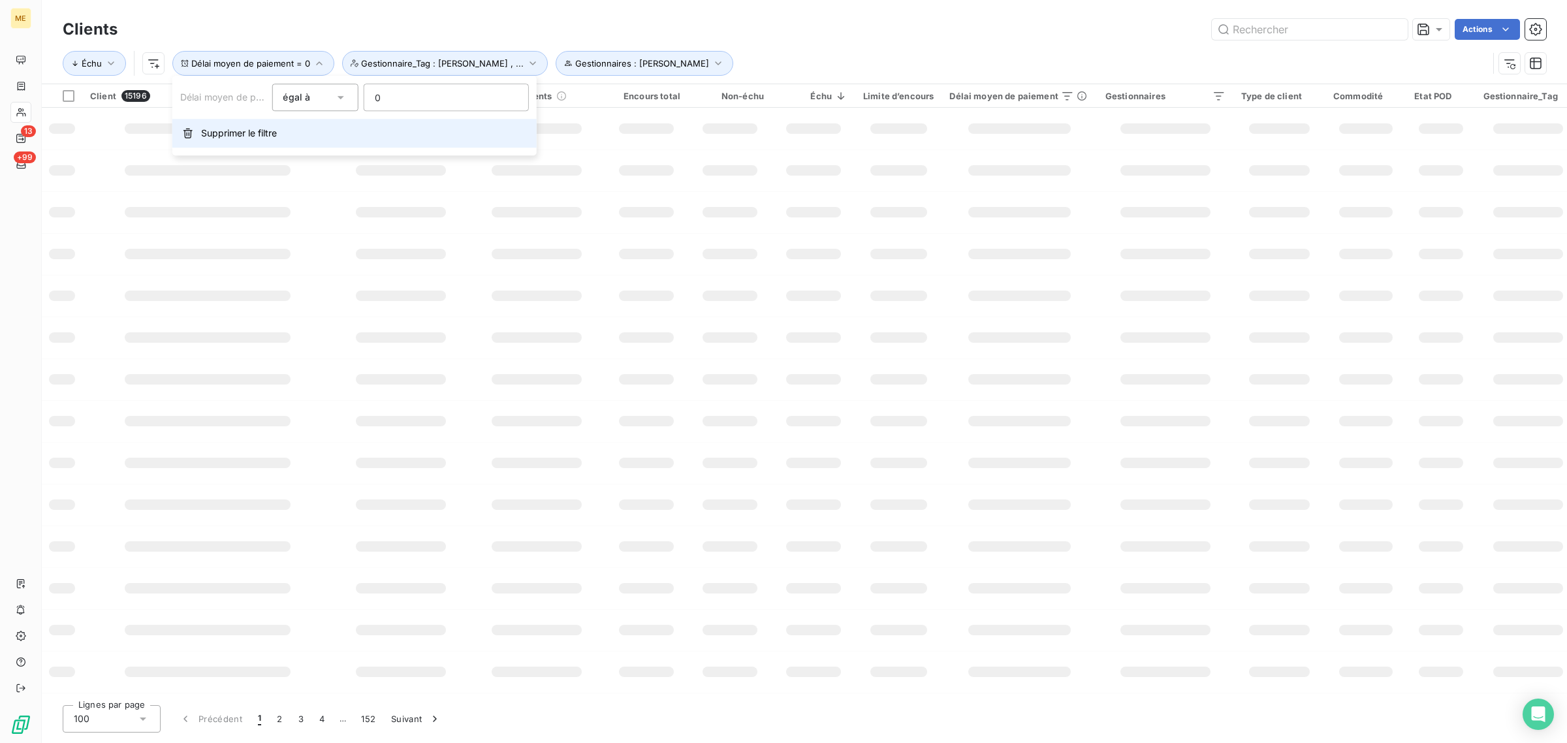
click at [211, 135] on span "Supprimer le filtre" at bounding box center [239, 133] width 76 height 13
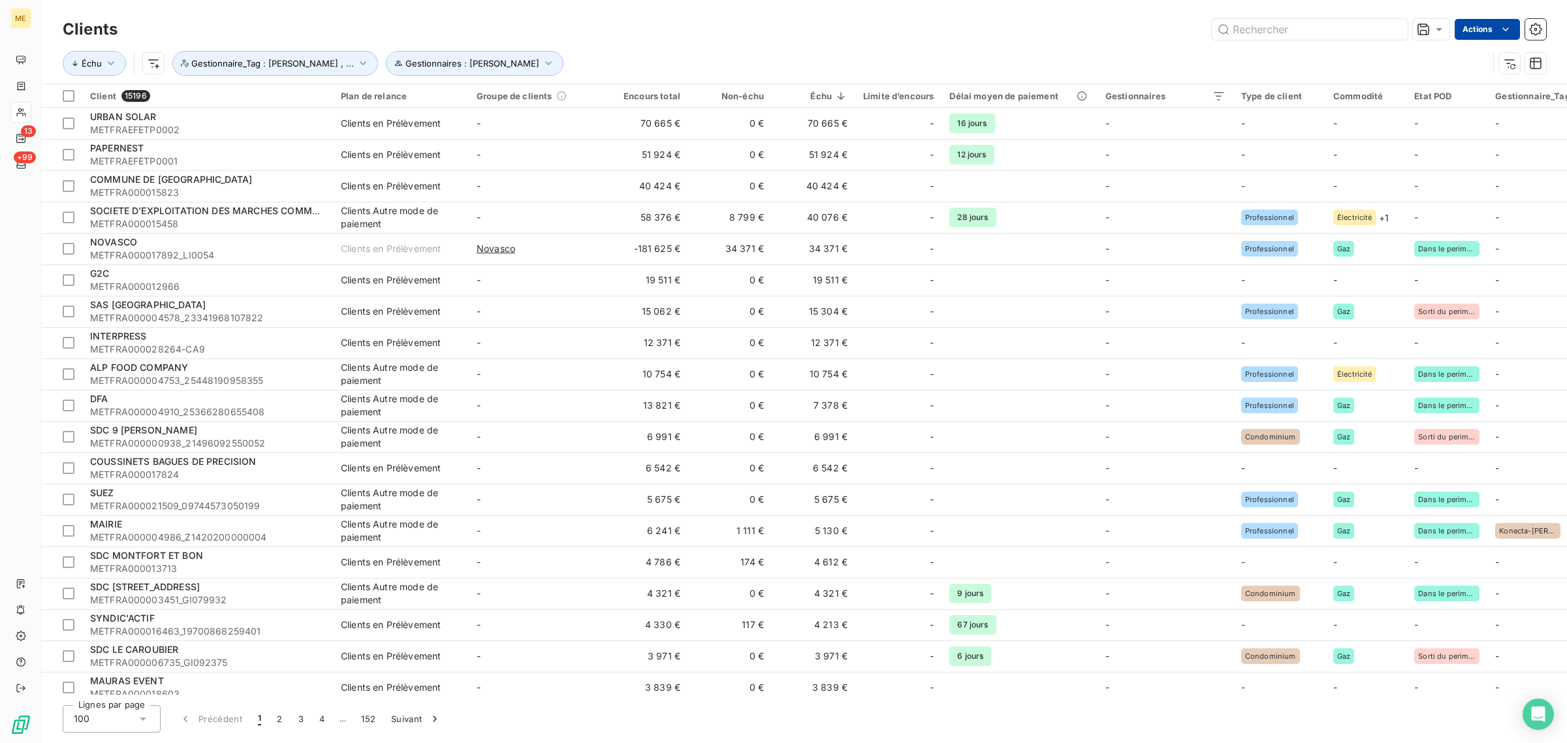
click at [1495, 28] on html "ME 13 +99 Clients Actions Échu Gestionnaires : [PERSON_NAME] Gestionnaire_Tag :…" at bounding box center [783, 371] width 1567 height 743
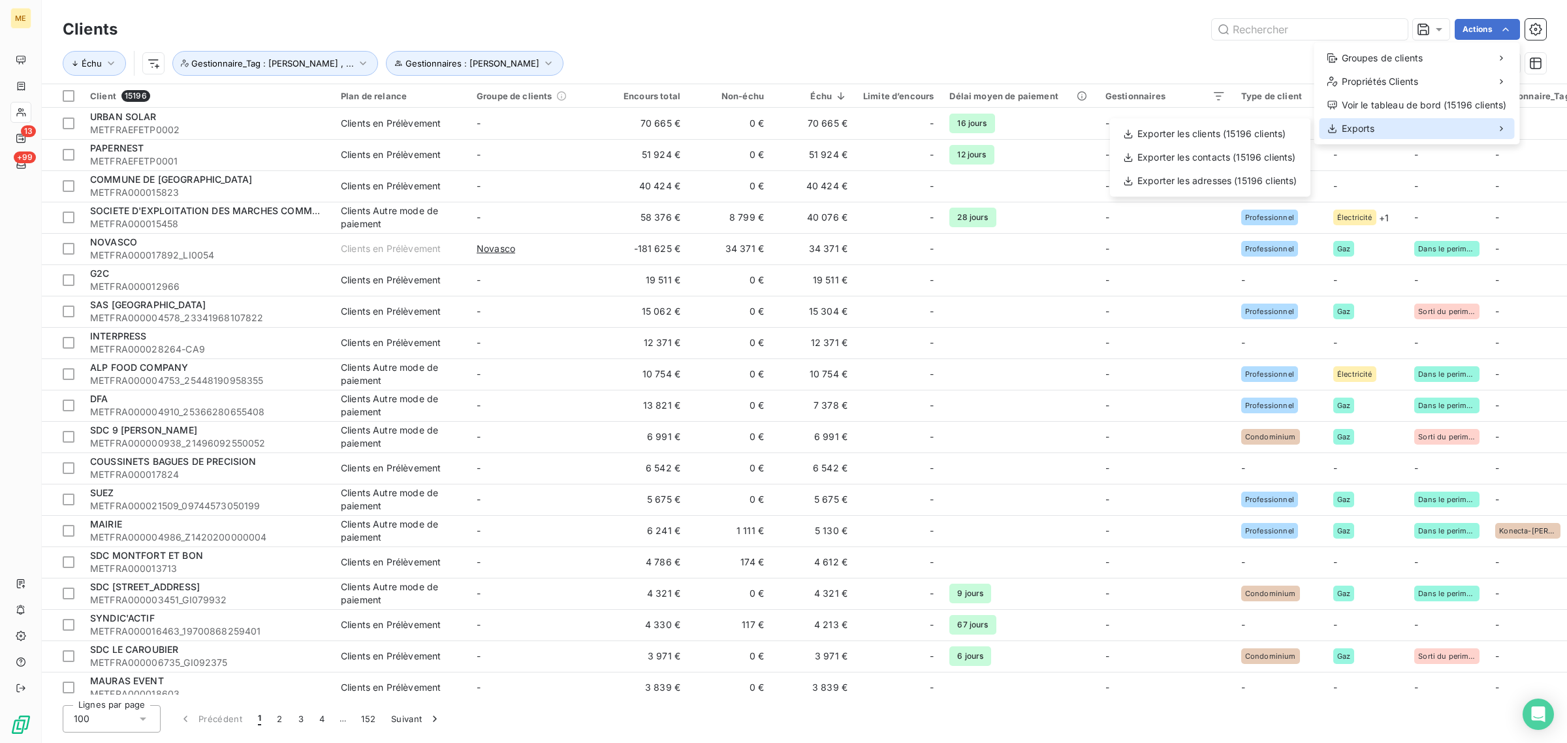
click at [1363, 125] on span "Exports" at bounding box center [1358, 128] width 33 height 13
click at [1148, 131] on div "Exporter les clients (15196 clients)" at bounding box center [1210, 133] width 190 height 21
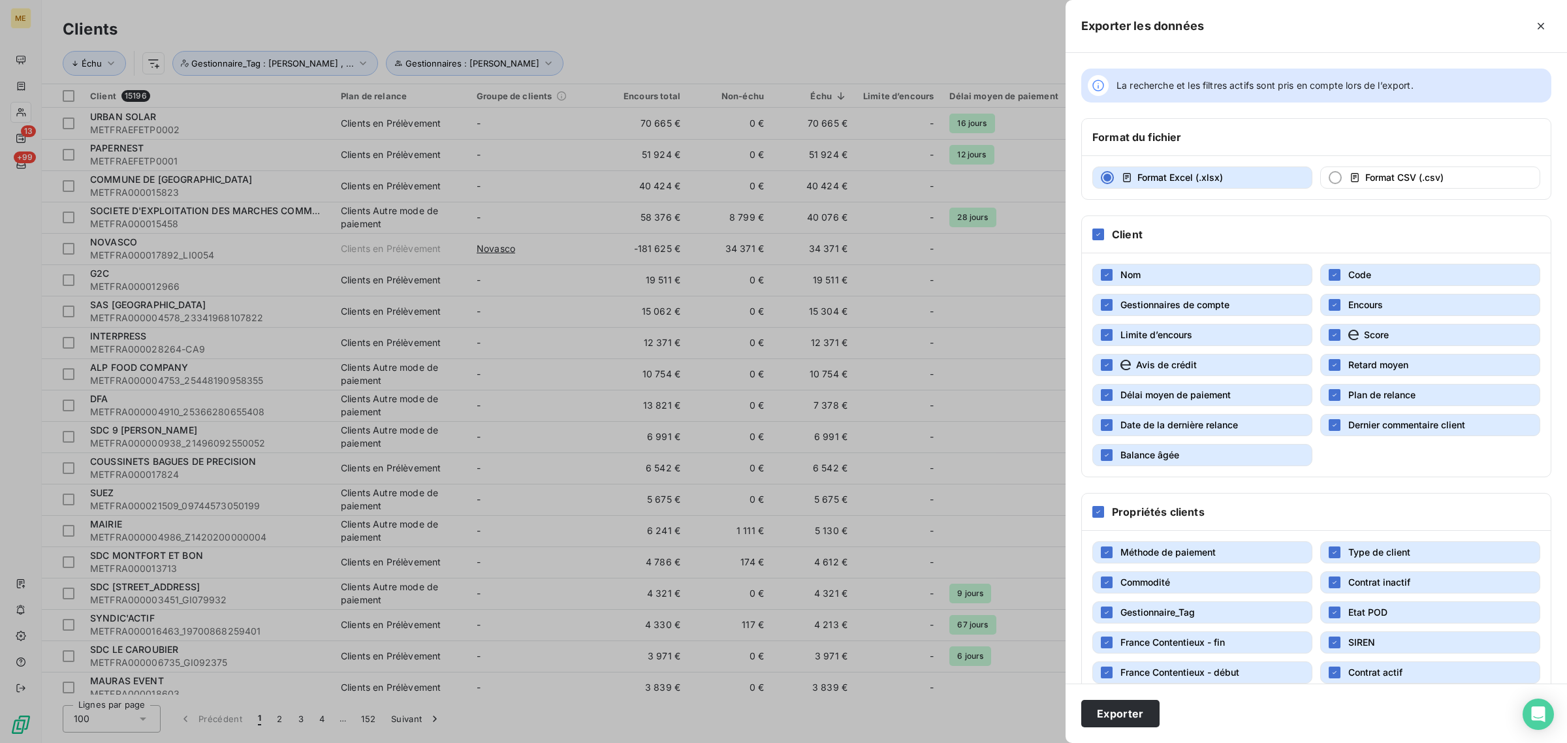
click at [1201, 369] on button "Avis de crédit" at bounding box center [1202, 365] width 220 height 22
click at [1348, 339] on icon "button" at bounding box center [1353, 335] width 10 height 10
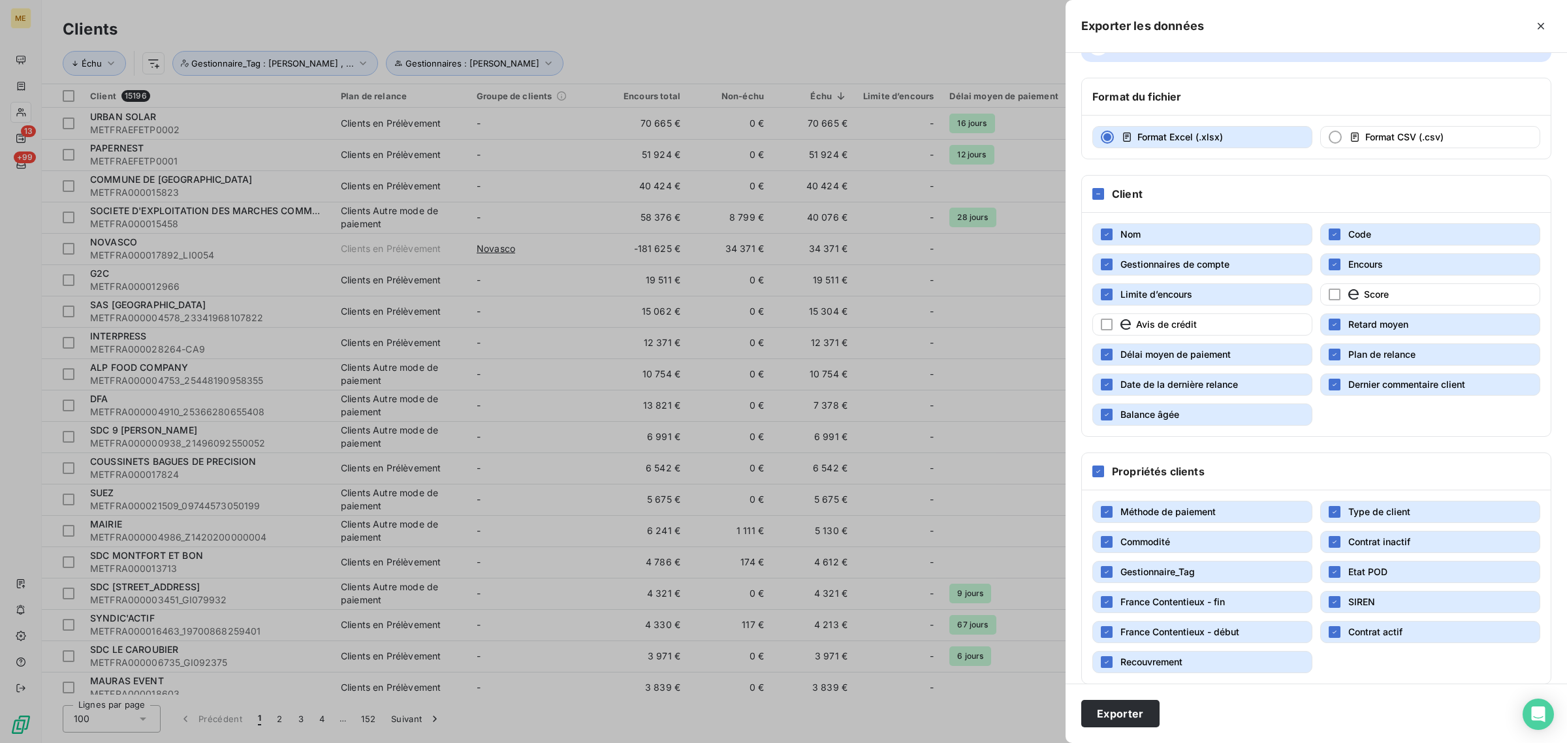
scroll to position [63, 0]
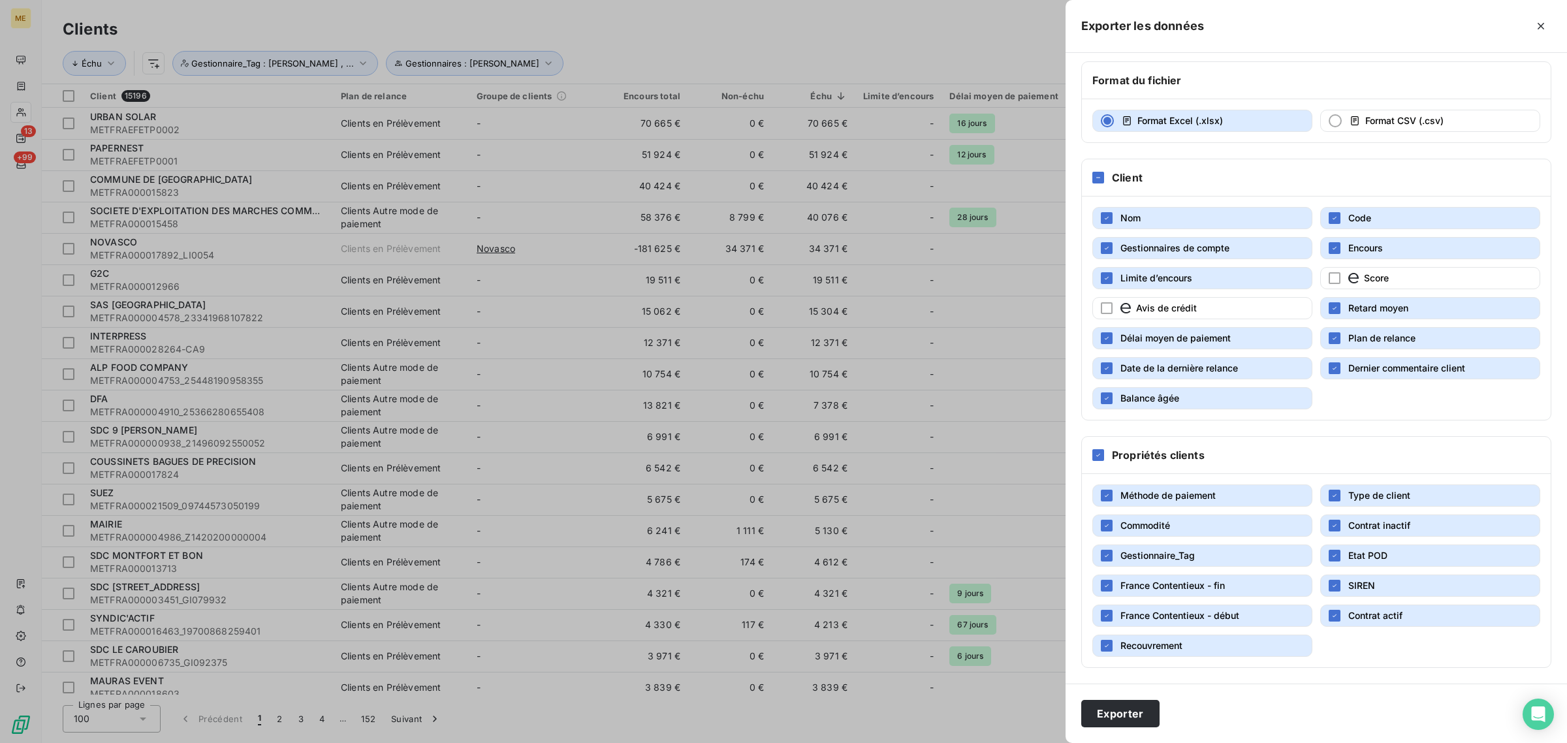
click at [1165, 640] on span "Recouvrement" at bounding box center [1151, 645] width 62 height 11
click at [1169, 610] on span "France Contentieux - début" at bounding box center [1179, 615] width 119 height 11
click at [1169, 576] on button "France Contentieux - fin" at bounding box center [1202, 585] width 220 height 22
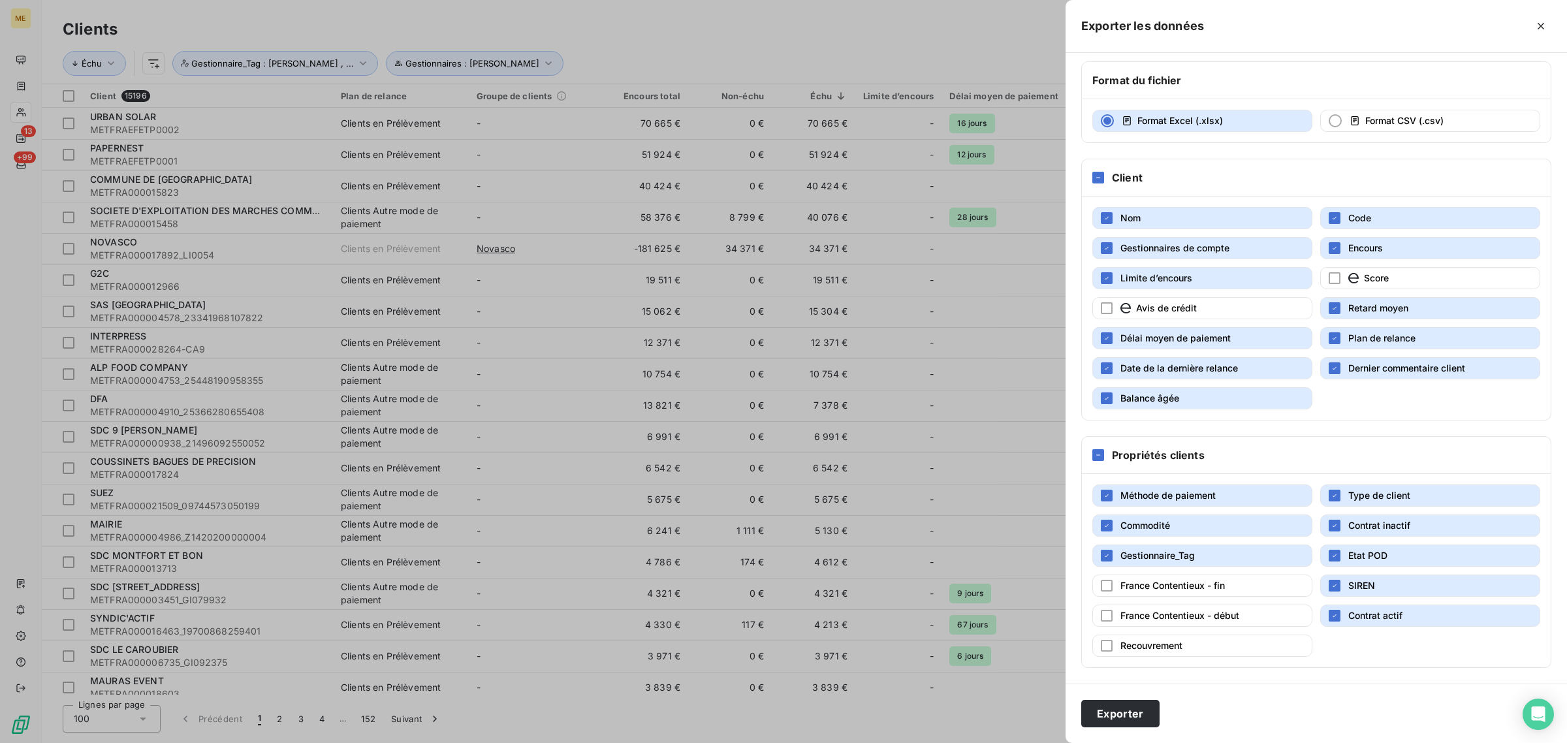
click at [1356, 552] on span "Etat POD" at bounding box center [1367, 555] width 39 height 11
click at [1358, 579] on span "SIREN" at bounding box center [1361, 585] width 27 height 13
click at [1362, 612] on span "Contrat actif" at bounding box center [1375, 615] width 54 height 11
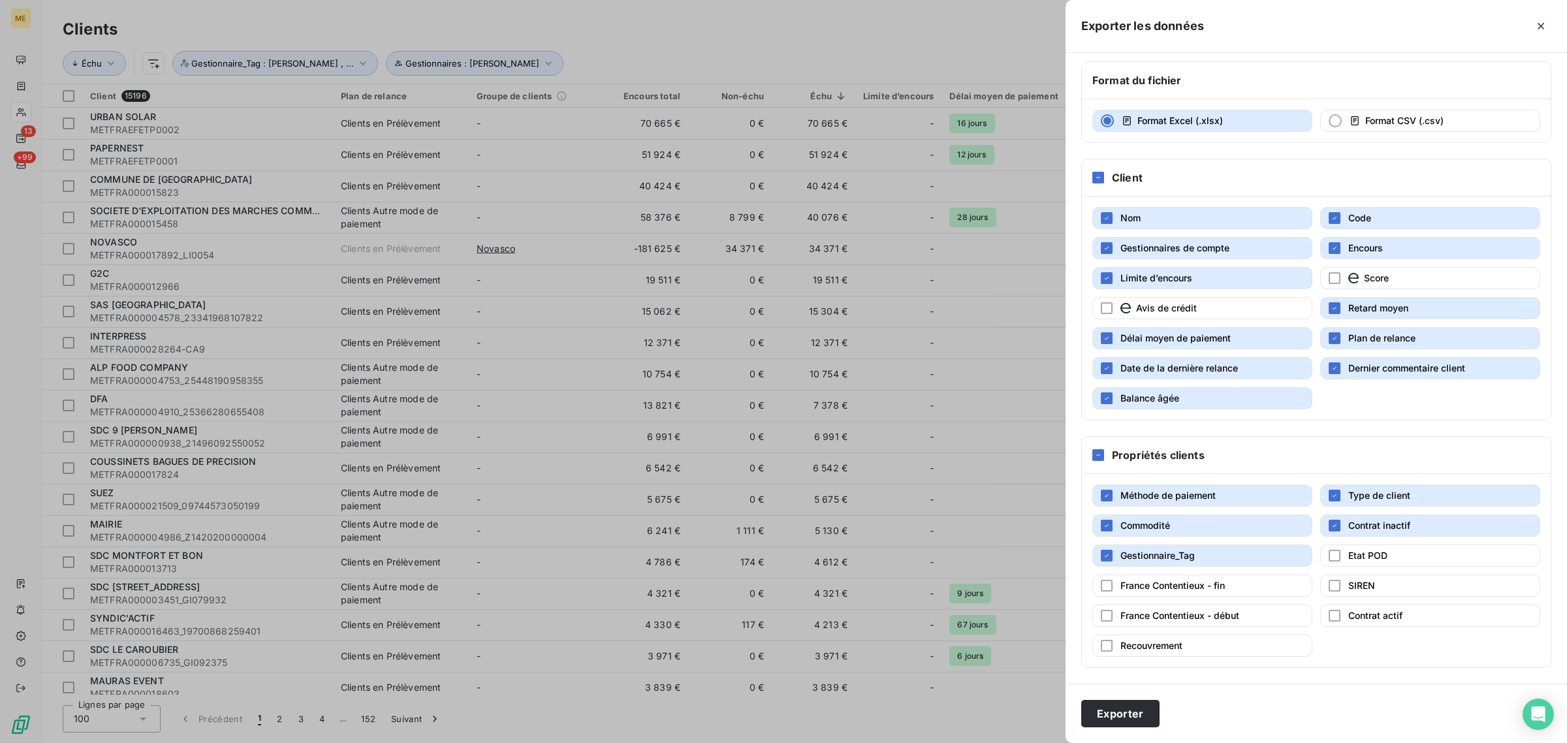
click at [1363, 530] on button "Contrat inactif" at bounding box center [1430, 525] width 220 height 22
click at [1362, 499] on span "Type de client" at bounding box center [1379, 495] width 62 height 13
click at [1199, 497] on span "Méthode de paiement" at bounding box center [1167, 495] width 95 height 11
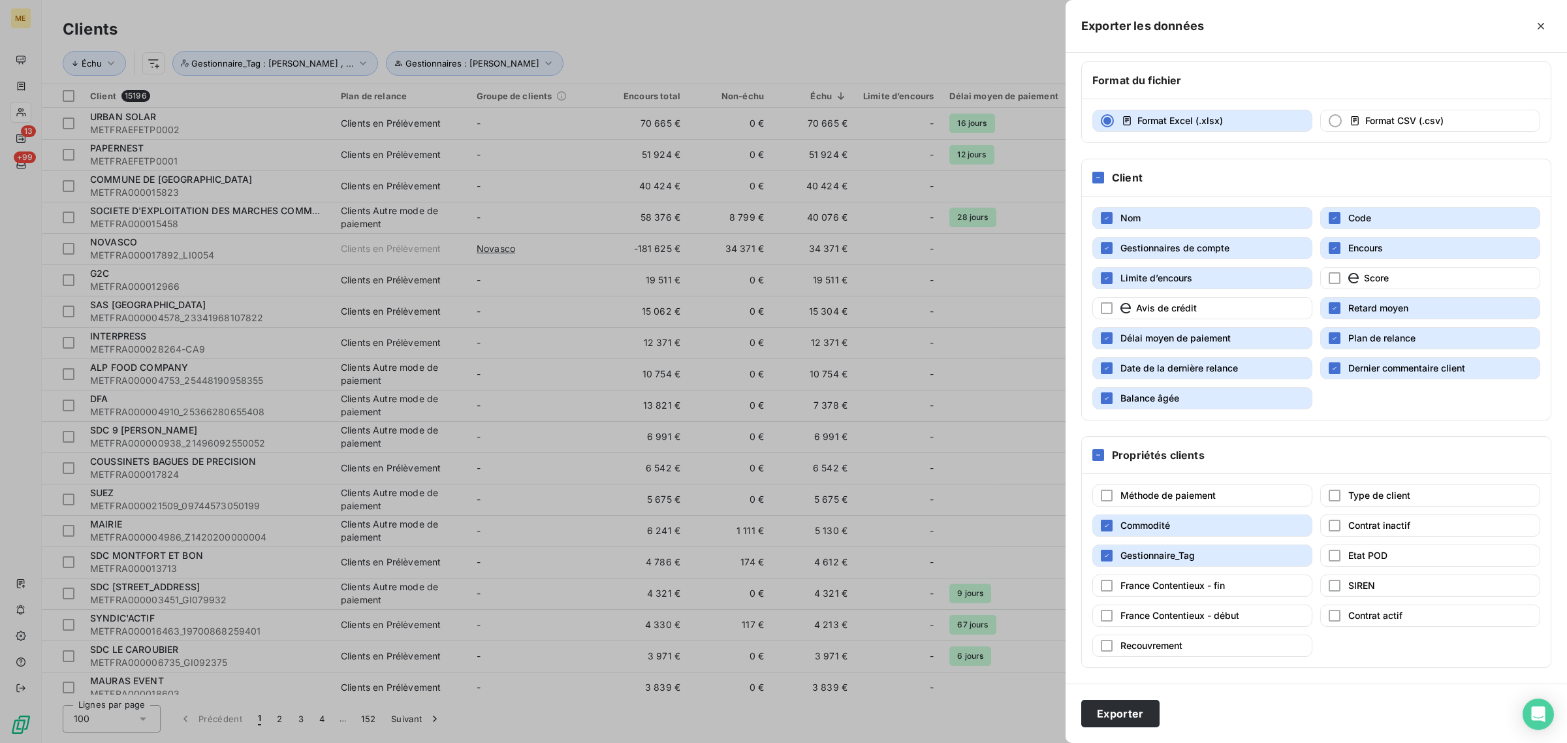
click at [1195, 514] on button "Commodité" at bounding box center [1202, 525] width 220 height 22
click at [1189, 545] on button "Gestionnaire_Tag" at bounding box center [1202, 555] width 220 height 22
click at [1278, 410] on div "Nom Code Gestionnaires de compte Encours Limite d’encours Score Avis de crédit …" at bounding box center [1316, 307] width 469 height 223
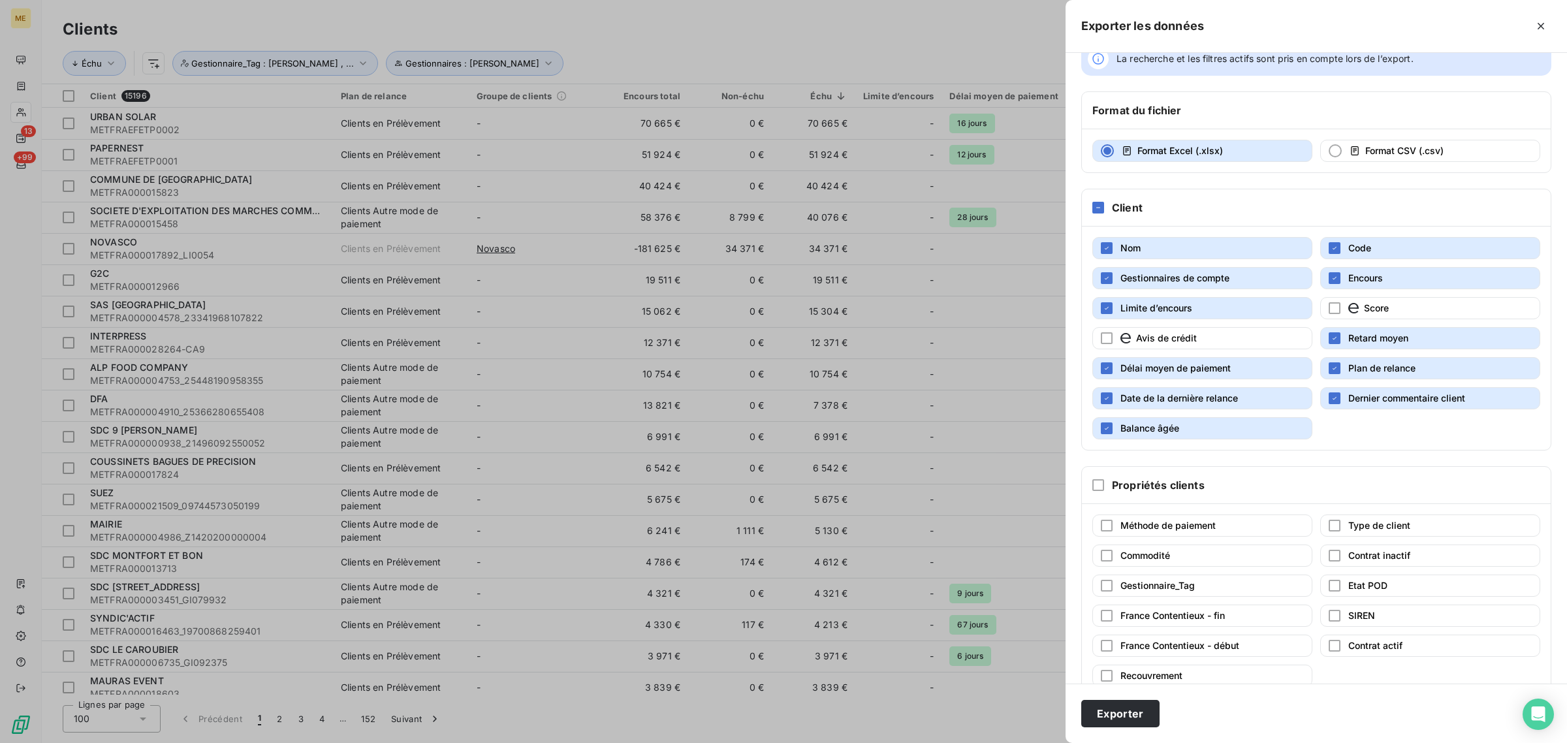
scroll to position [0, 0]
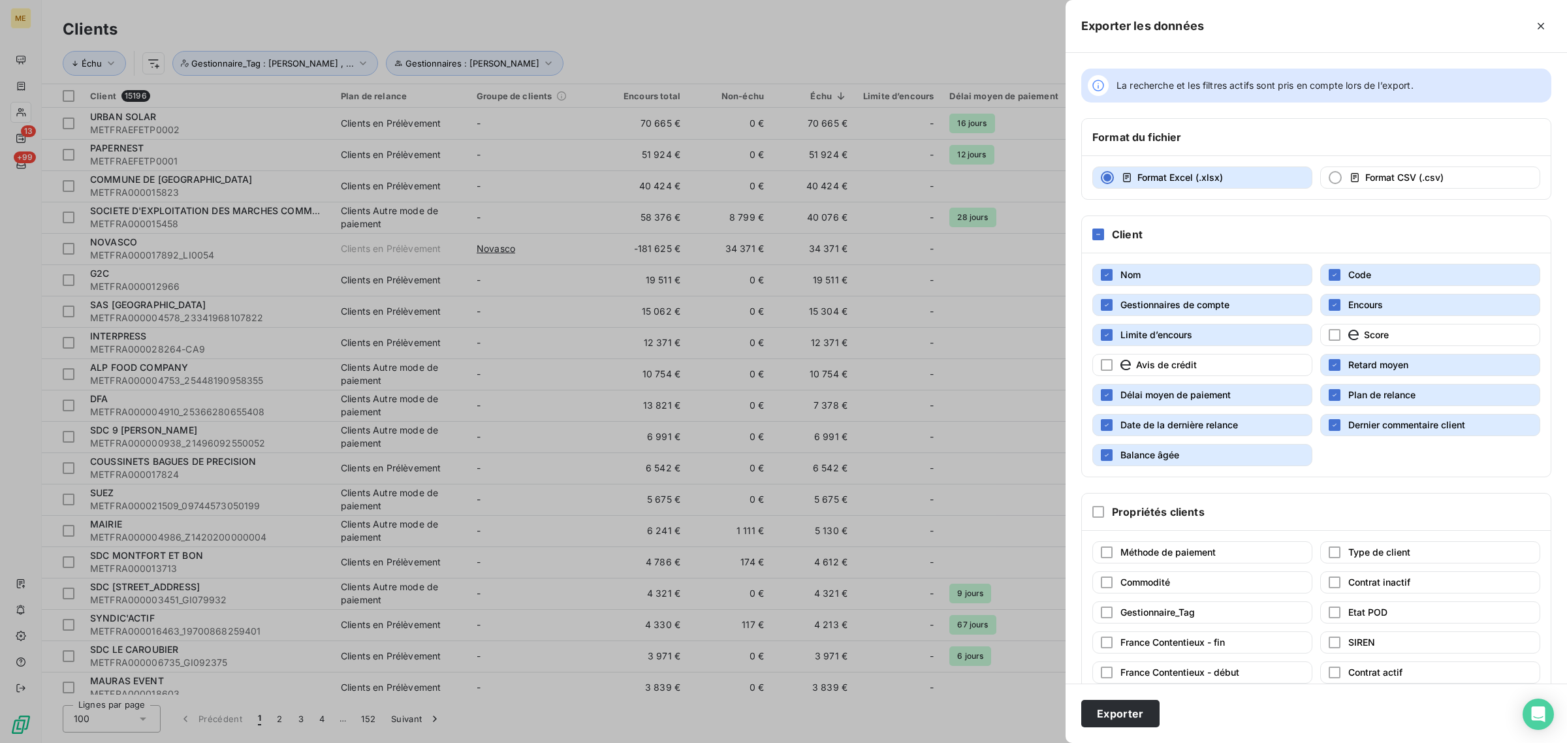
click at [1171, 400] on span "Délai moyen de paiement" at bounding box center [1175, 394] width 110 height 11
click at [1111, 712] on button "Exporter" at bounding box center [1120, 713] width 78 height 27
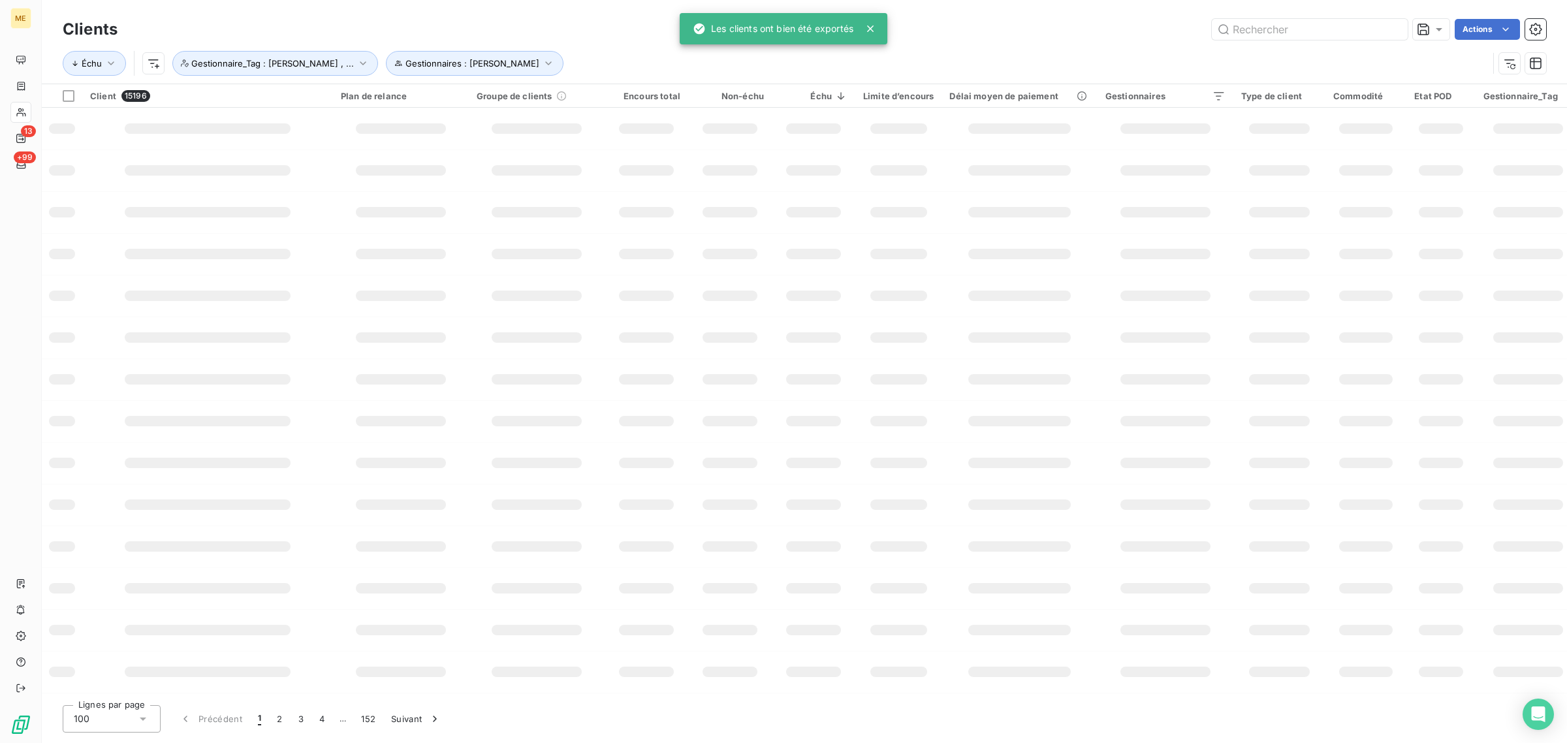
click at [872, 23] on icon at bounding box center [870, 28] width 13 height 13
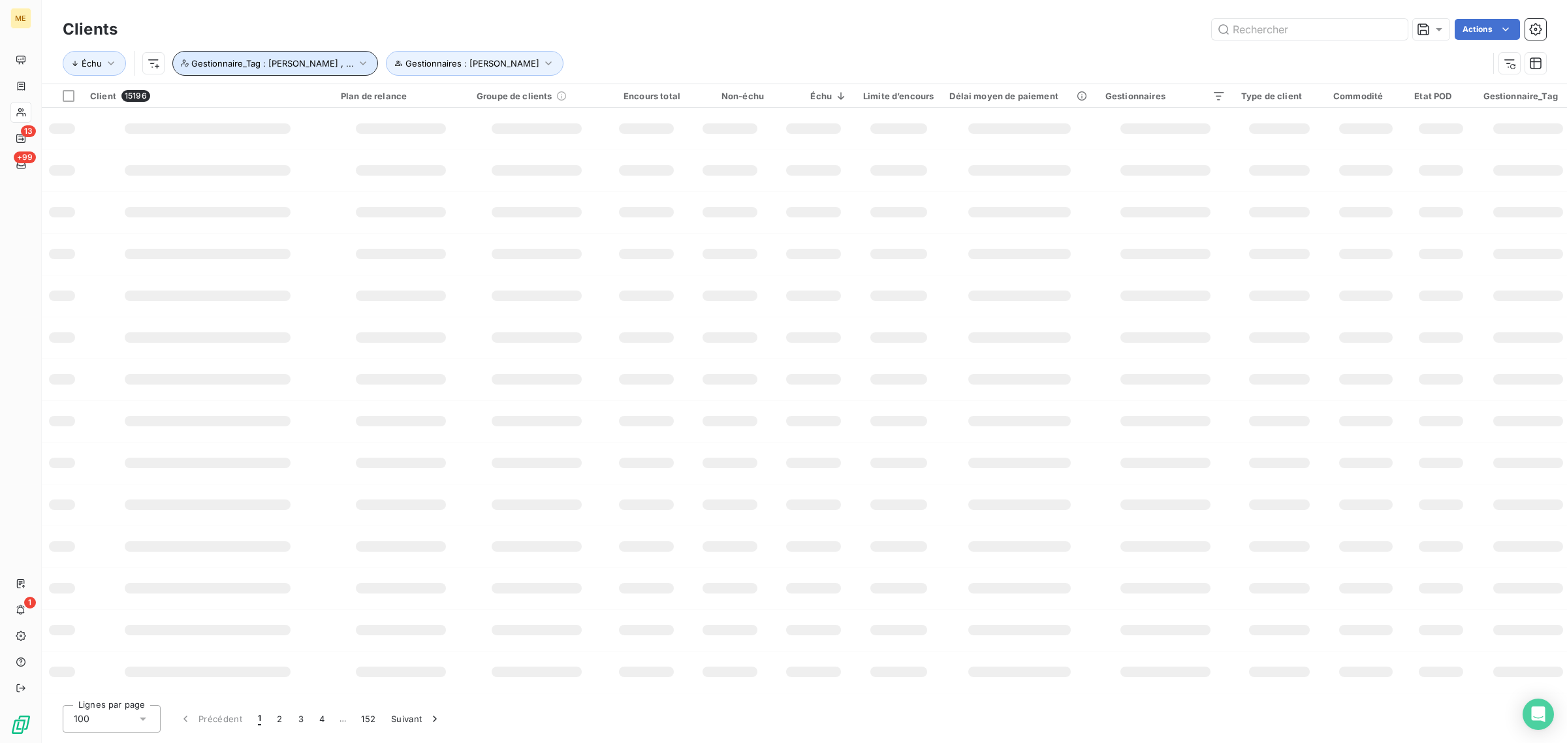
click at [325, 67] on span "Gestionnaire_Tag : [PERSON_NAME] , ..." at bounding box center [272, 63] width 163 height 10
click at [356, 60] on icon "button" at bounding box center [362, 63] width 13 height 13
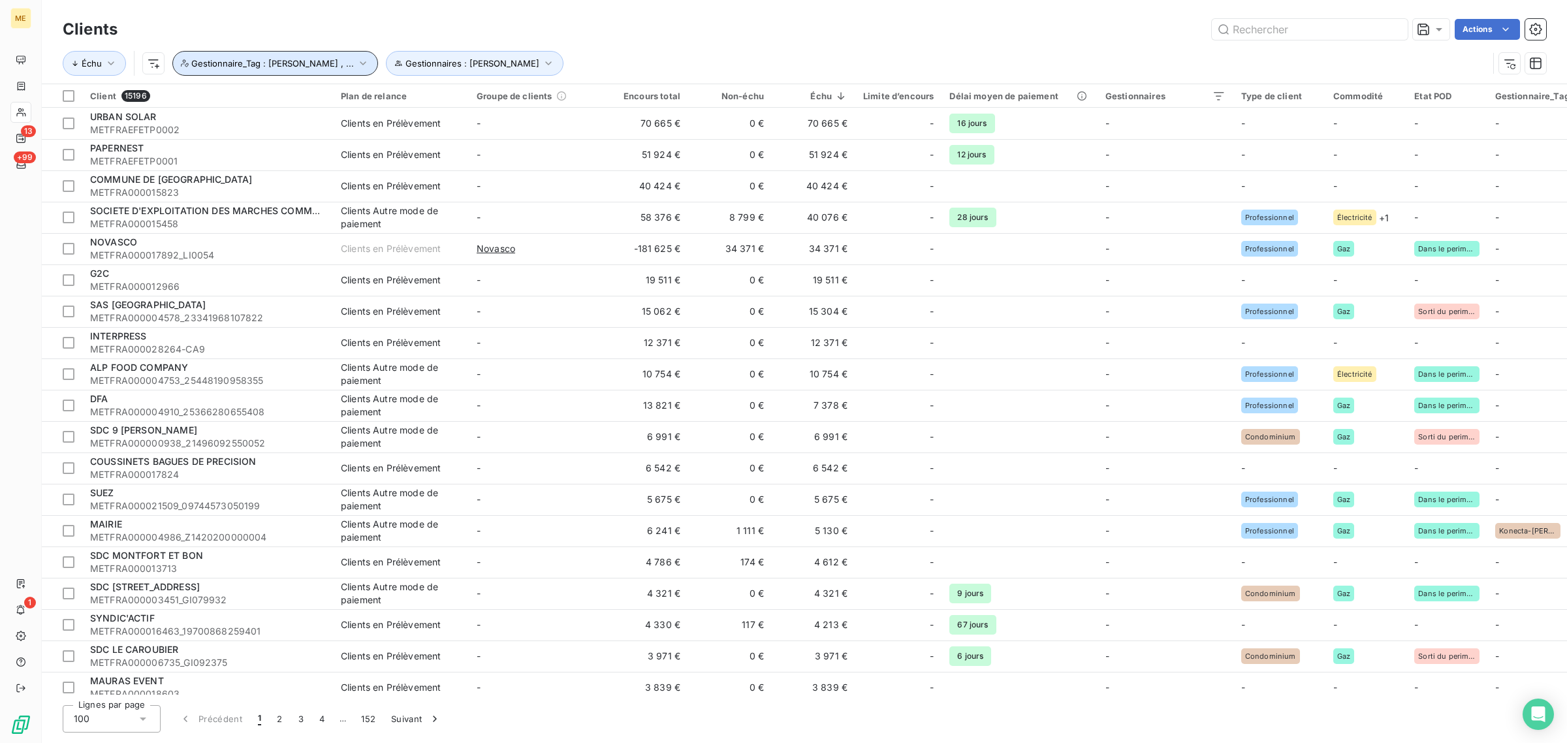
click at [360, 62] on icon "button" at bounding box center [363, 63] width 6 height 4
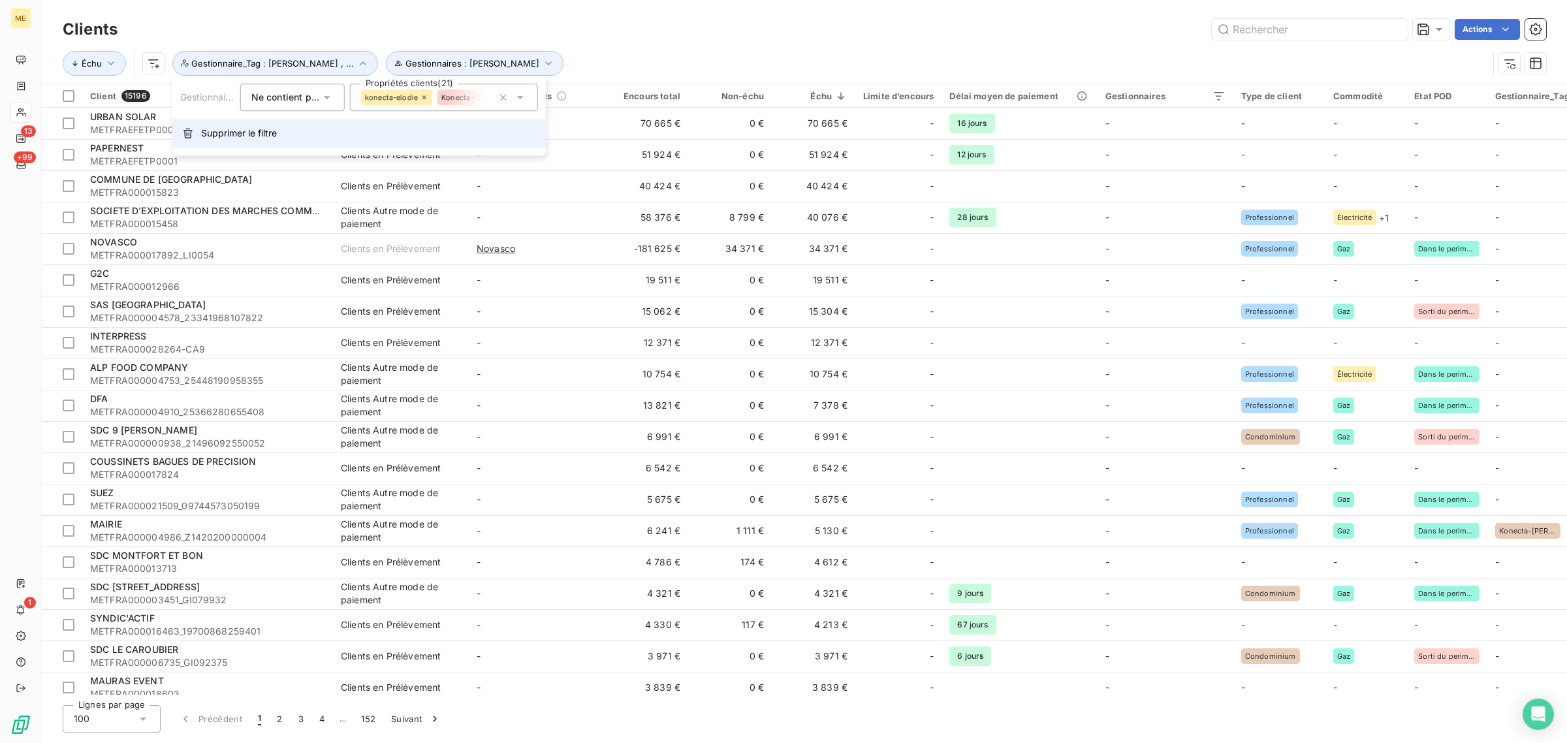
click at [217, 127] on span "Supprimer le filtre" at bounding box center [239, 133] width 76 height 13
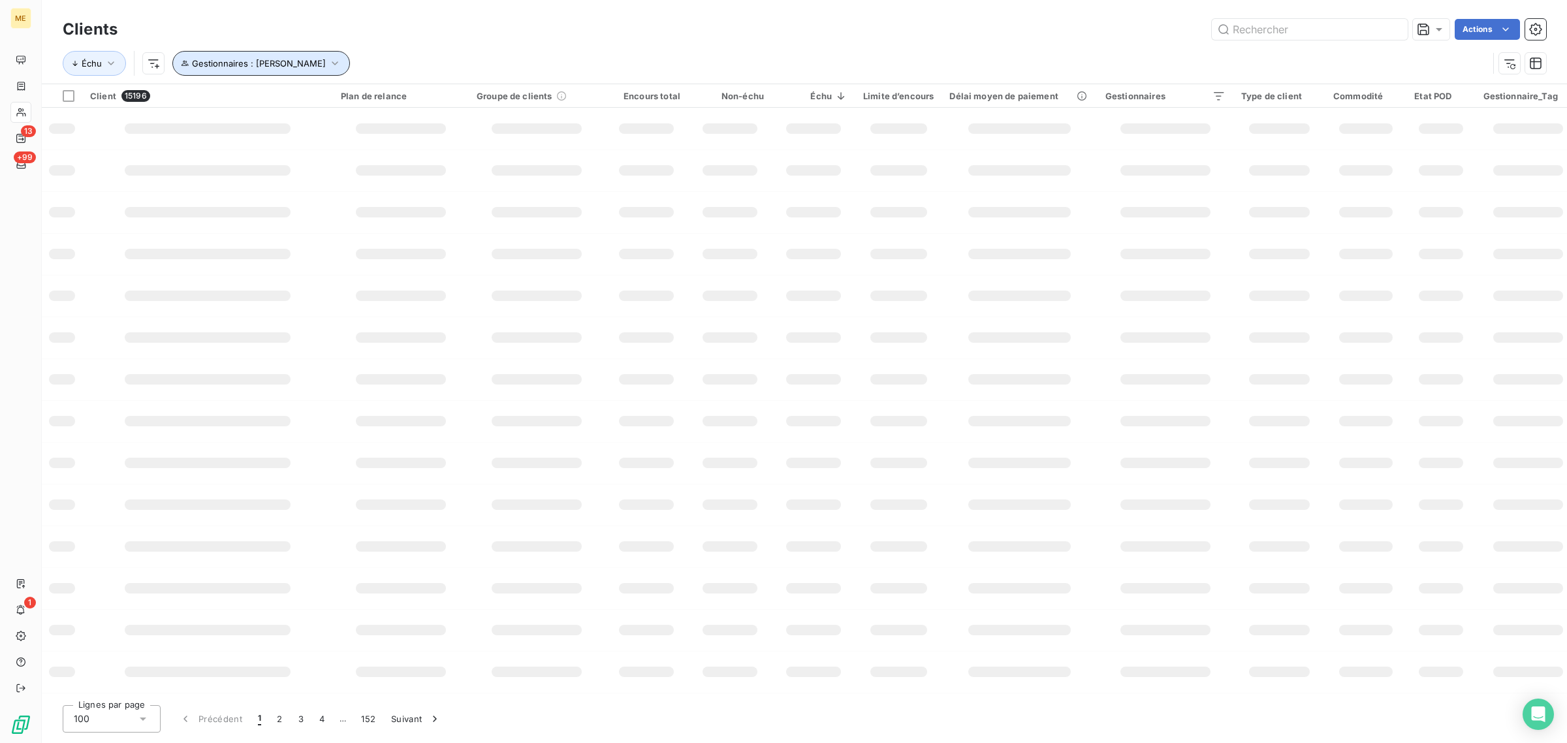
click at [333, 60] on button "Gestionnaires : [PERSON_NAME]" at bounding box center [261, 63] width 178 height 25
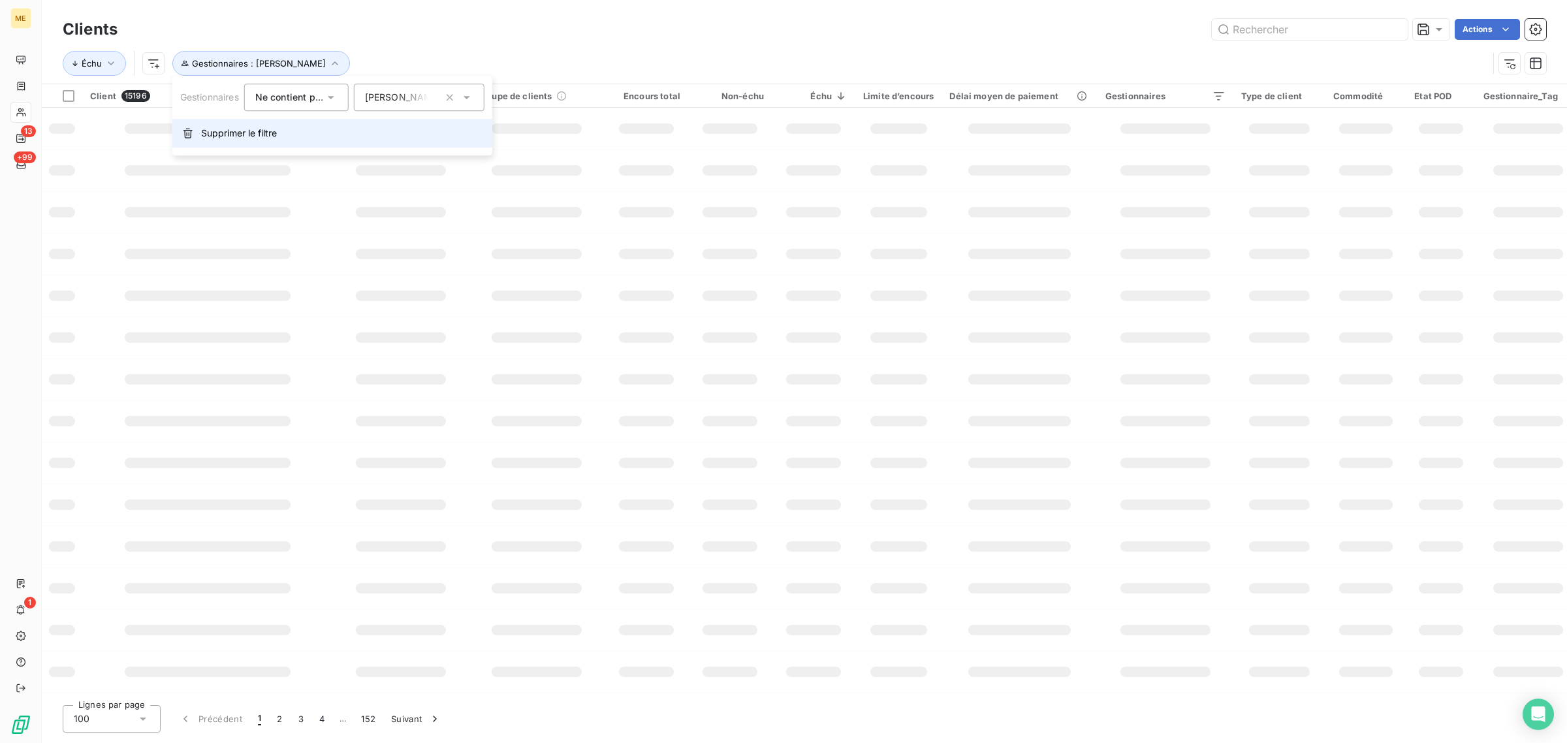
click at [234, 129] on span "Supprimer le filtre" at bounding box center [239, 133] width 76 height 13
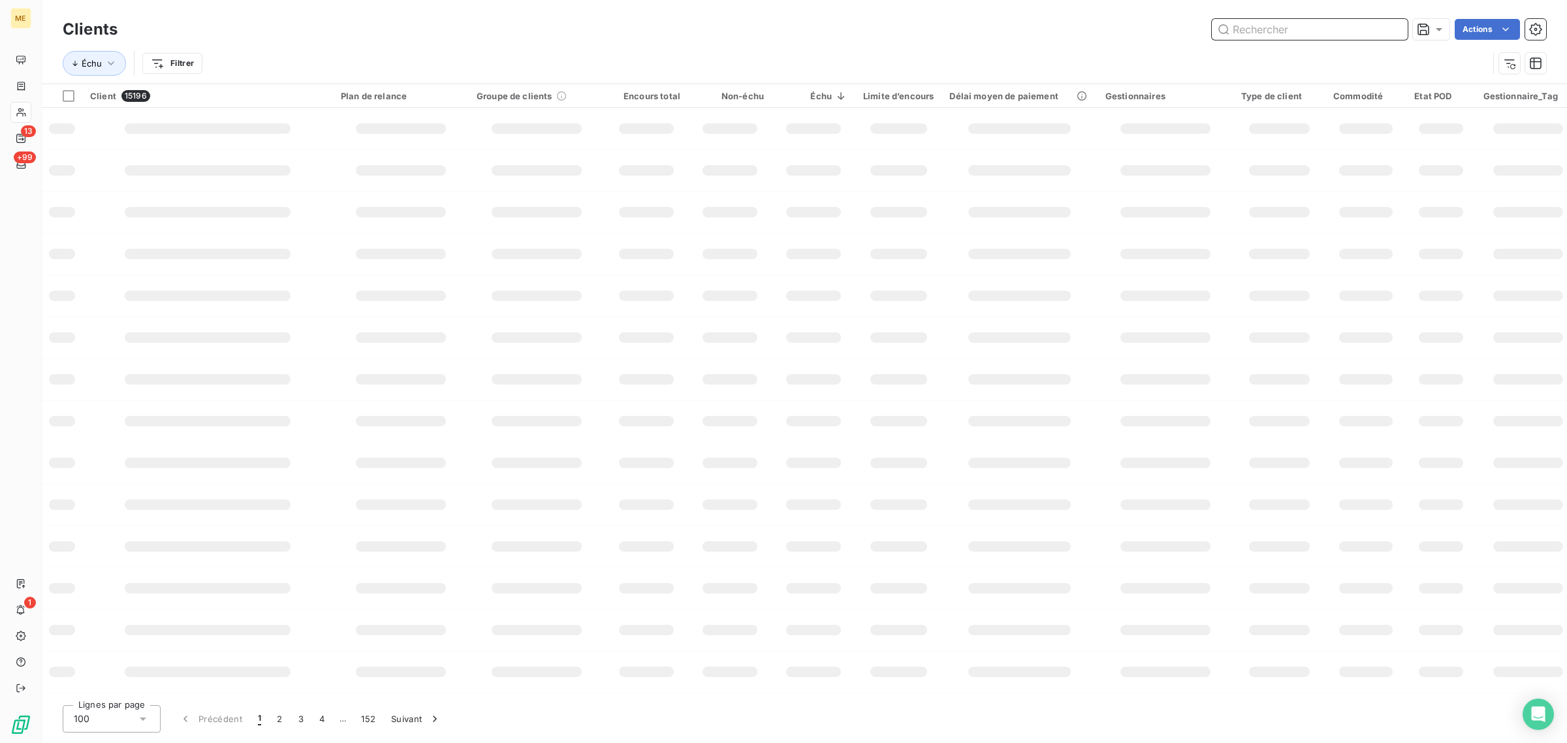
click at [1311, 37] on input "text" at bounding box center [1310, 29] width 196 height 21
paste input "METFRA000015823"
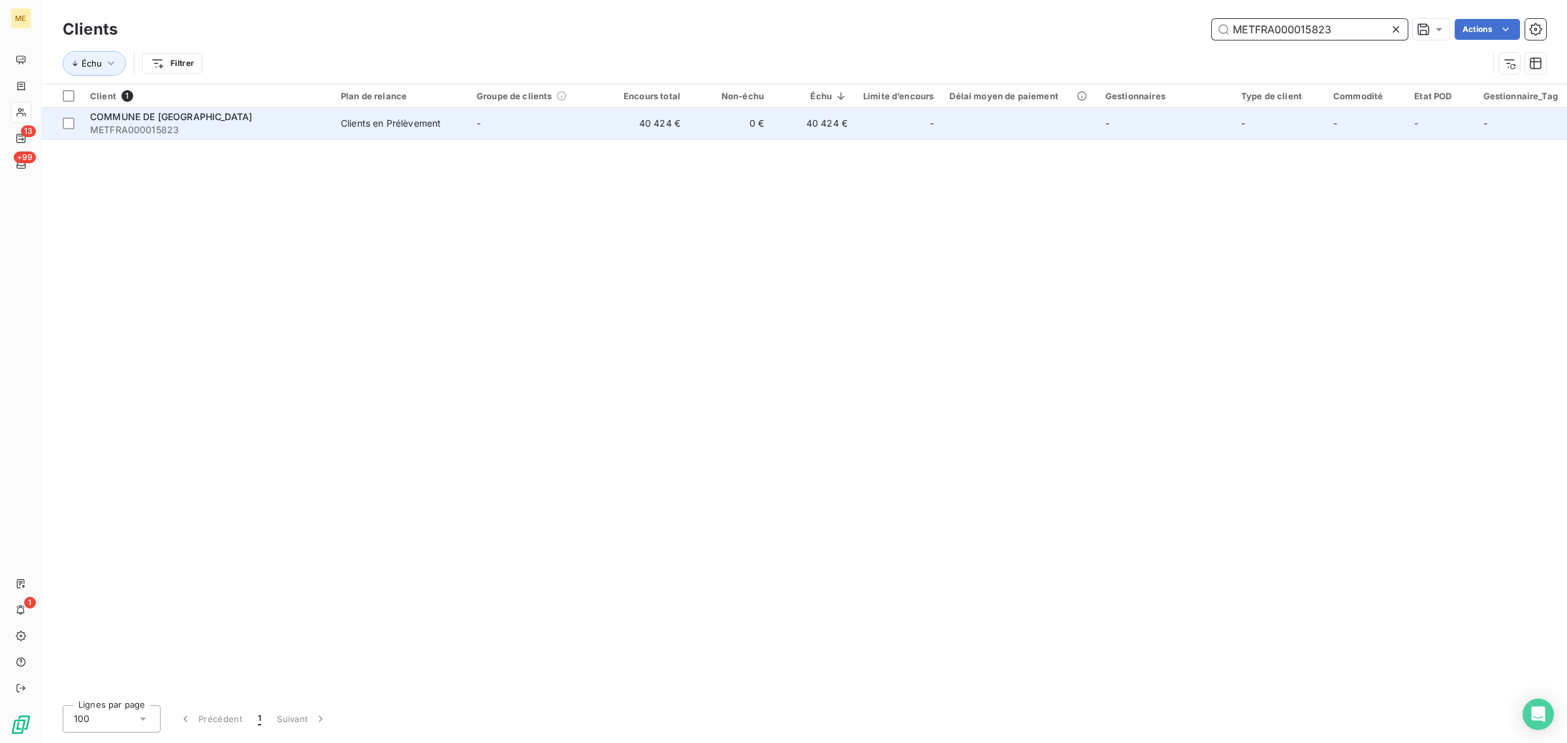
type input "METFRA000015823"
click at [582, 137] on td "-" at bounding box center [537, 123] width 136 height 31
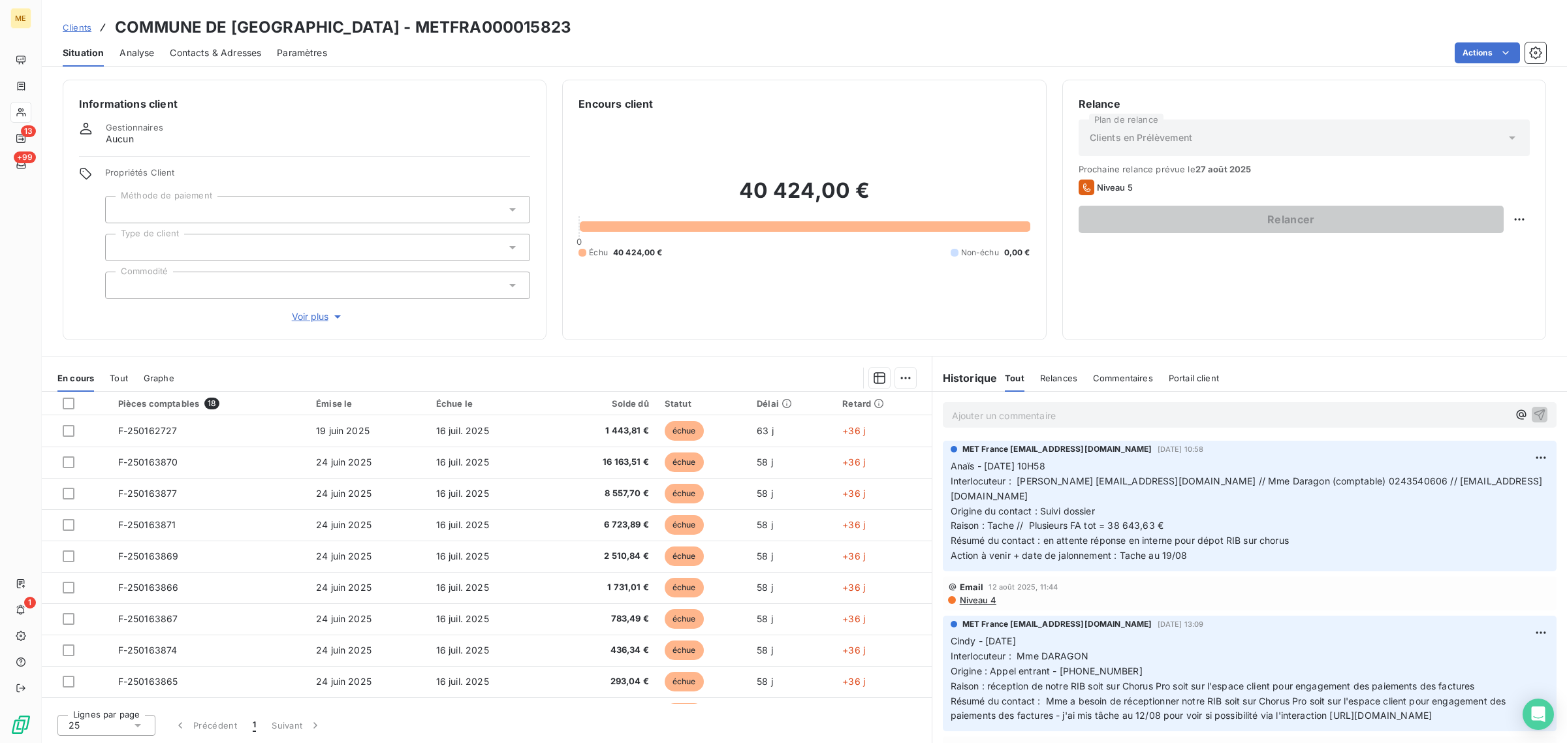
click at [307, 317] on span "Voir plus" at bounding box center [318, 316] width 52 height 13
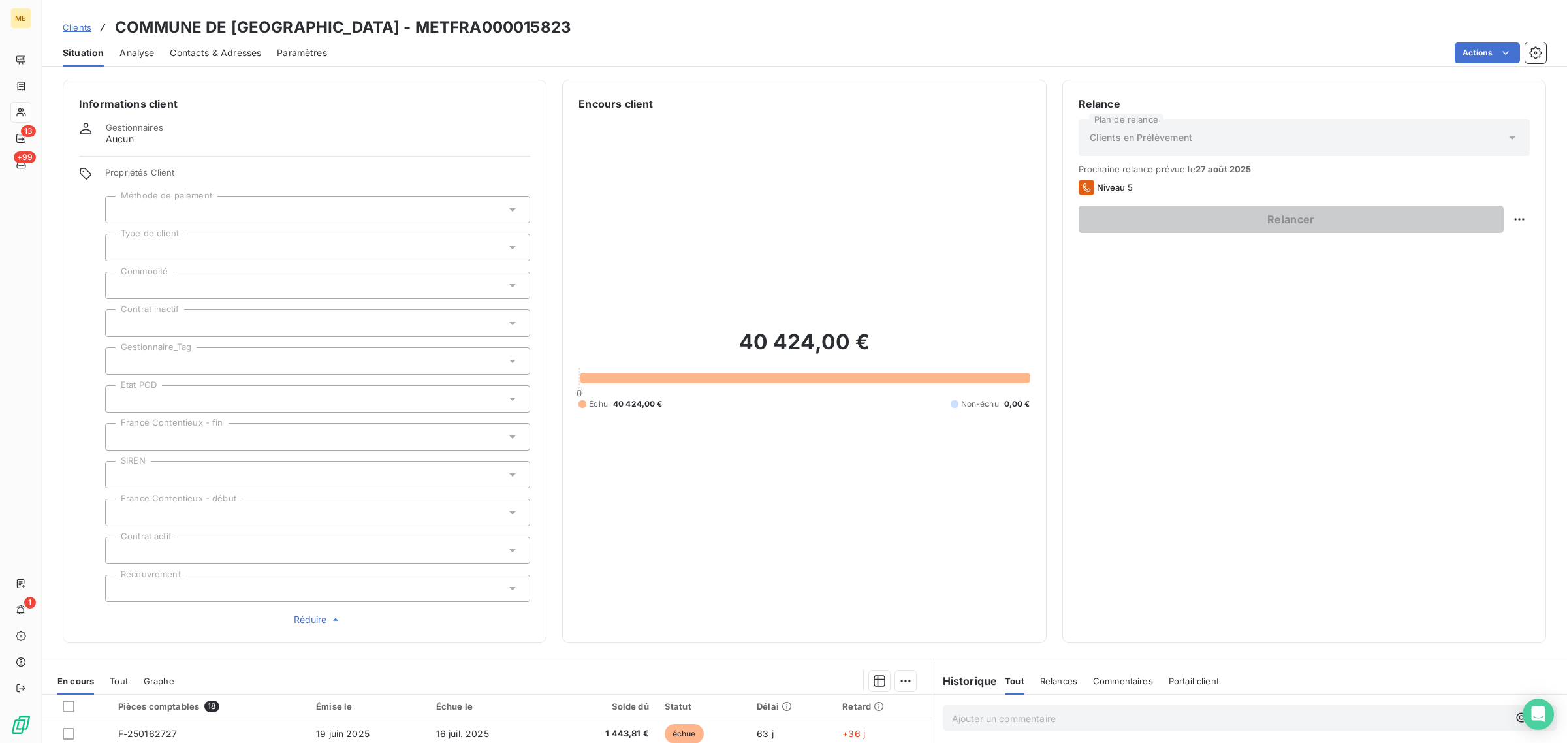
click at [186, 358] on div at bounding box center [317, 360] width 425 height 27
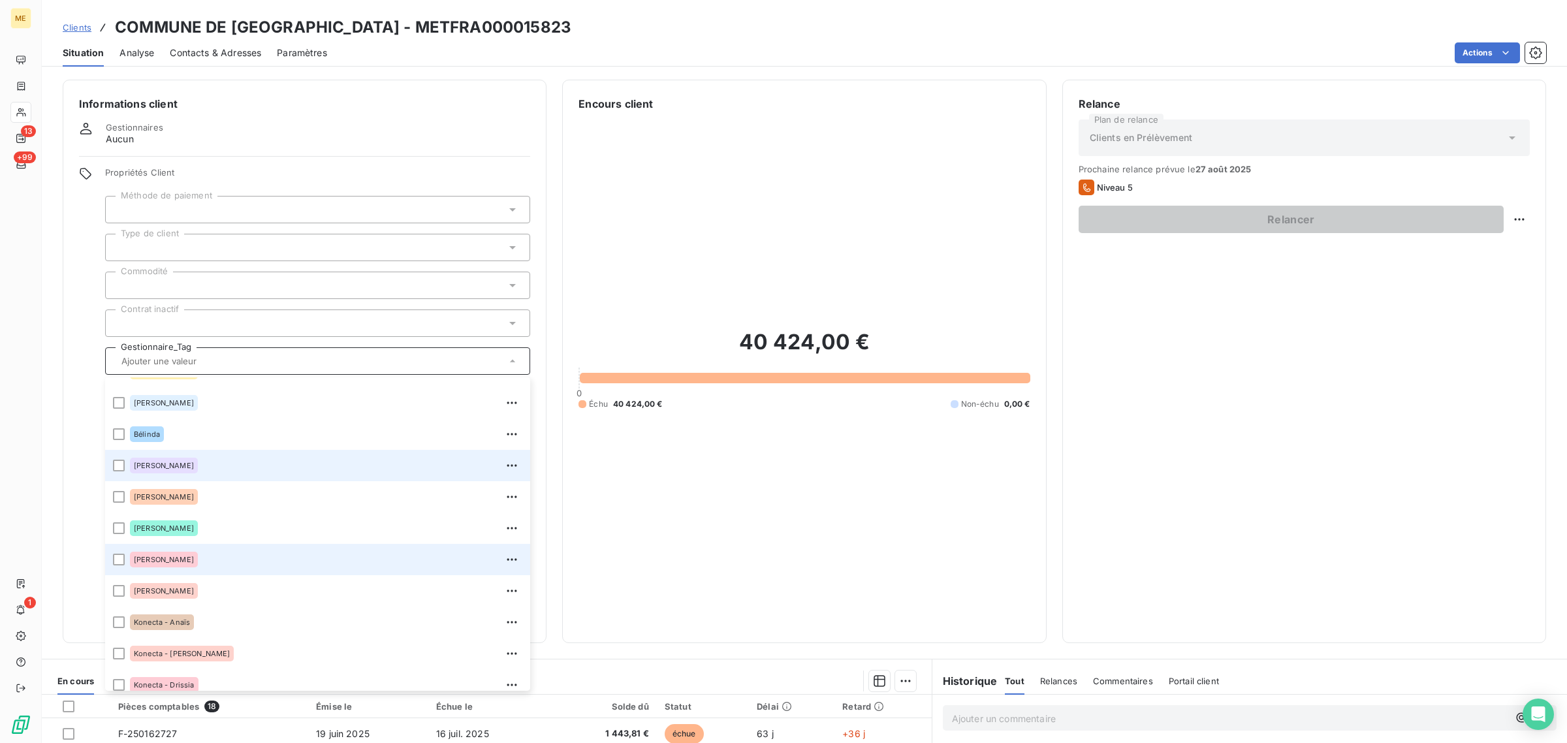
scroll to position [82, 0]
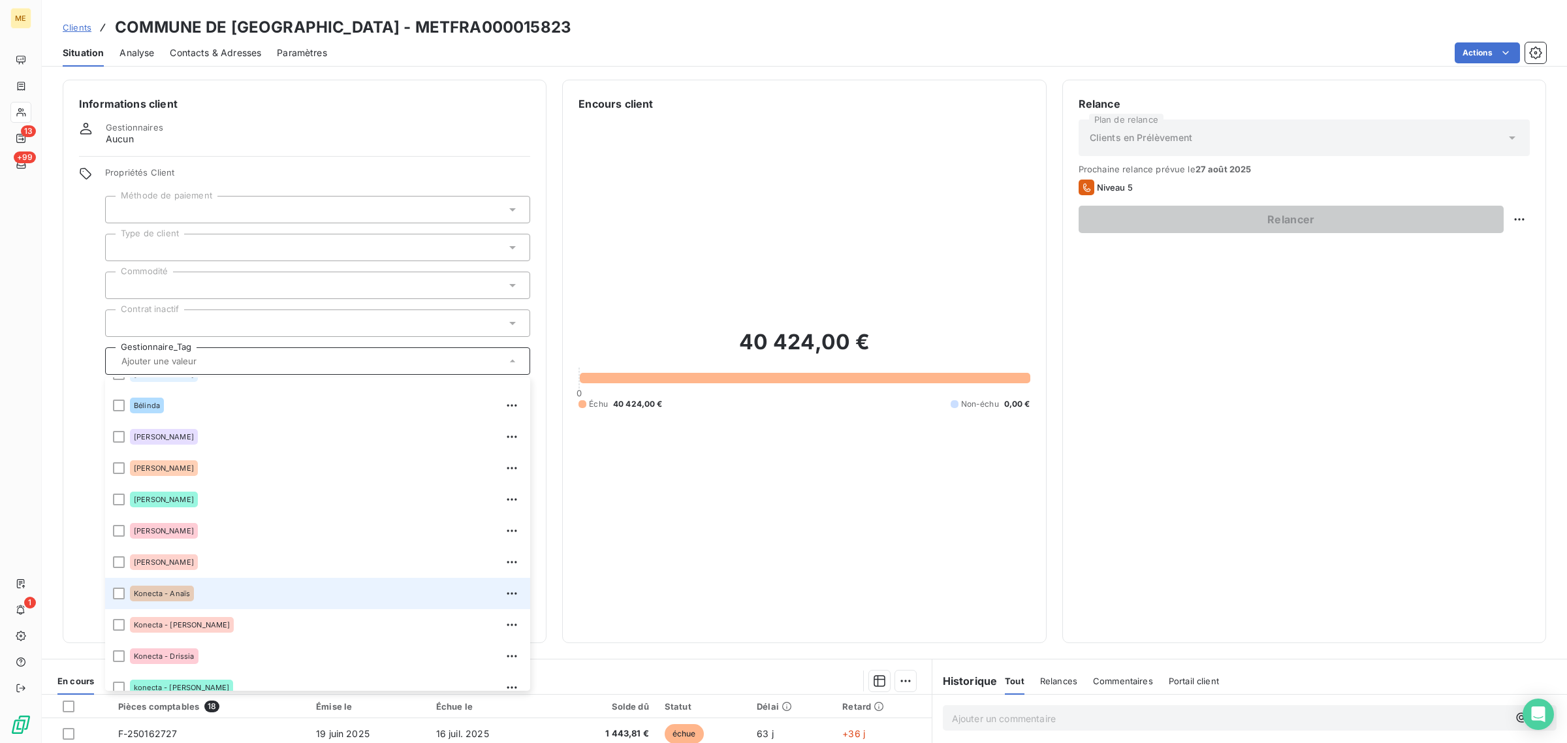
click at [138, 592] on span "Konecta - Anaïs" at bounding box center [162, 593] width 56 height 8
click at [63, 467] on div "Informations client Gestionnaires Aucun Propriétés Client Méthode de paiement T…" at bounding box center [305, 361] width 484 height 563
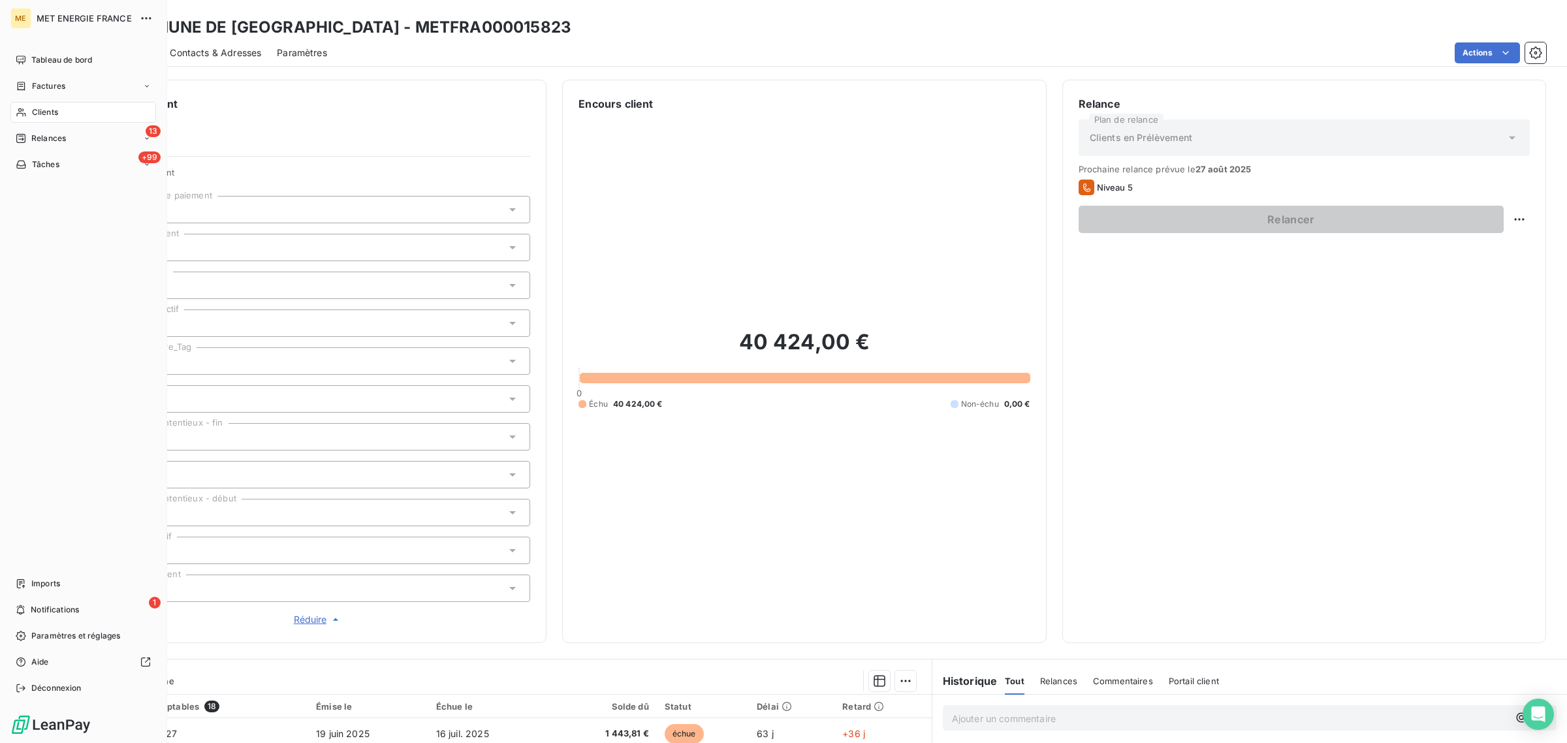
drag, startPoint x: 16, startPoint y: 104, endPoint x: 76, endPoint y: 106, distance: 60.1
click at [16, 104] on div "Clients" at bounding box center [83, 112] width 146 height 21
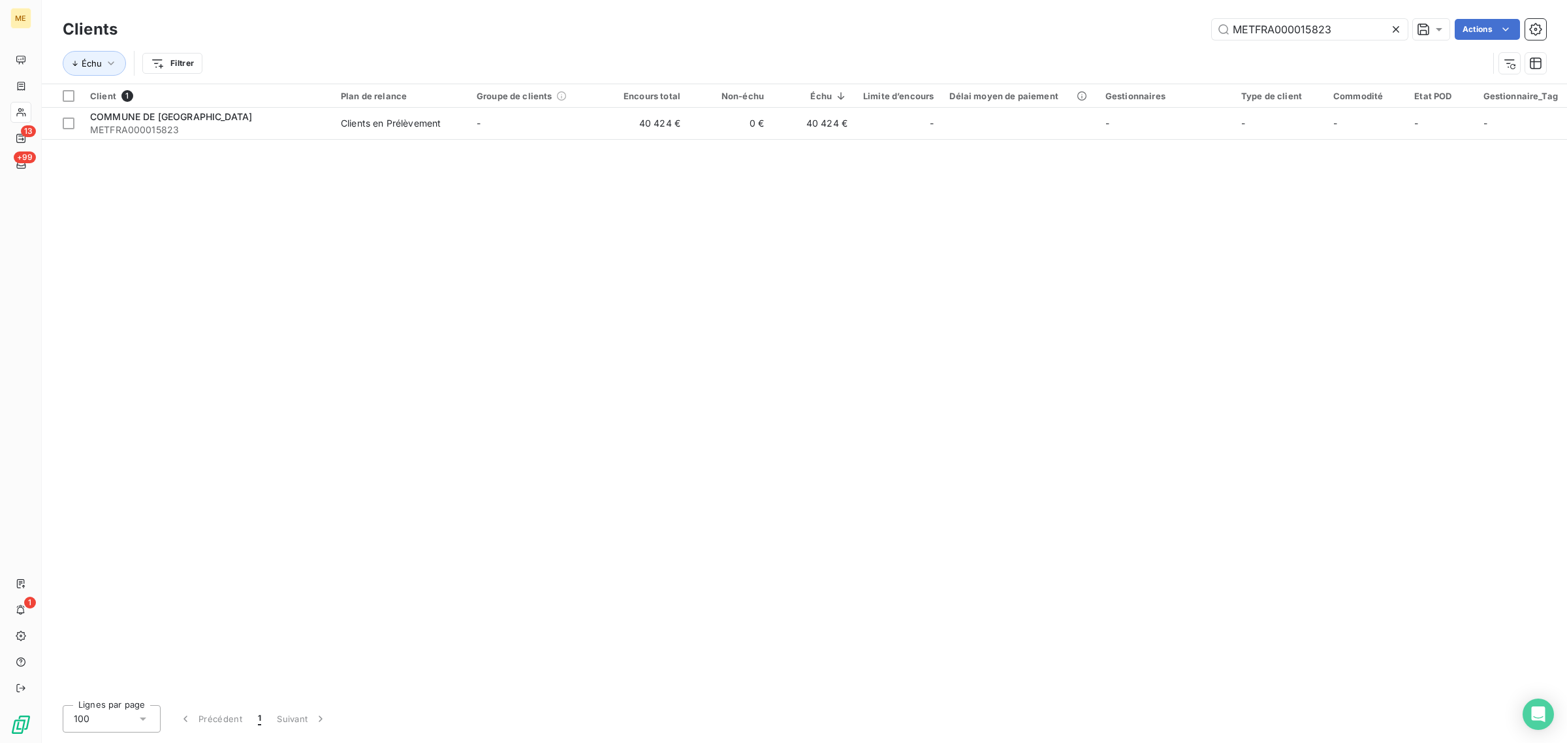
drag, startPoint x: 1355, startPoint y: 26, endPoint x: 1073, endPoint y: 26, distance: 282.7
click at [1073, 26] on div "METFRA000015823 Actions" at bounding box center [839, 29] width 1413 height 21
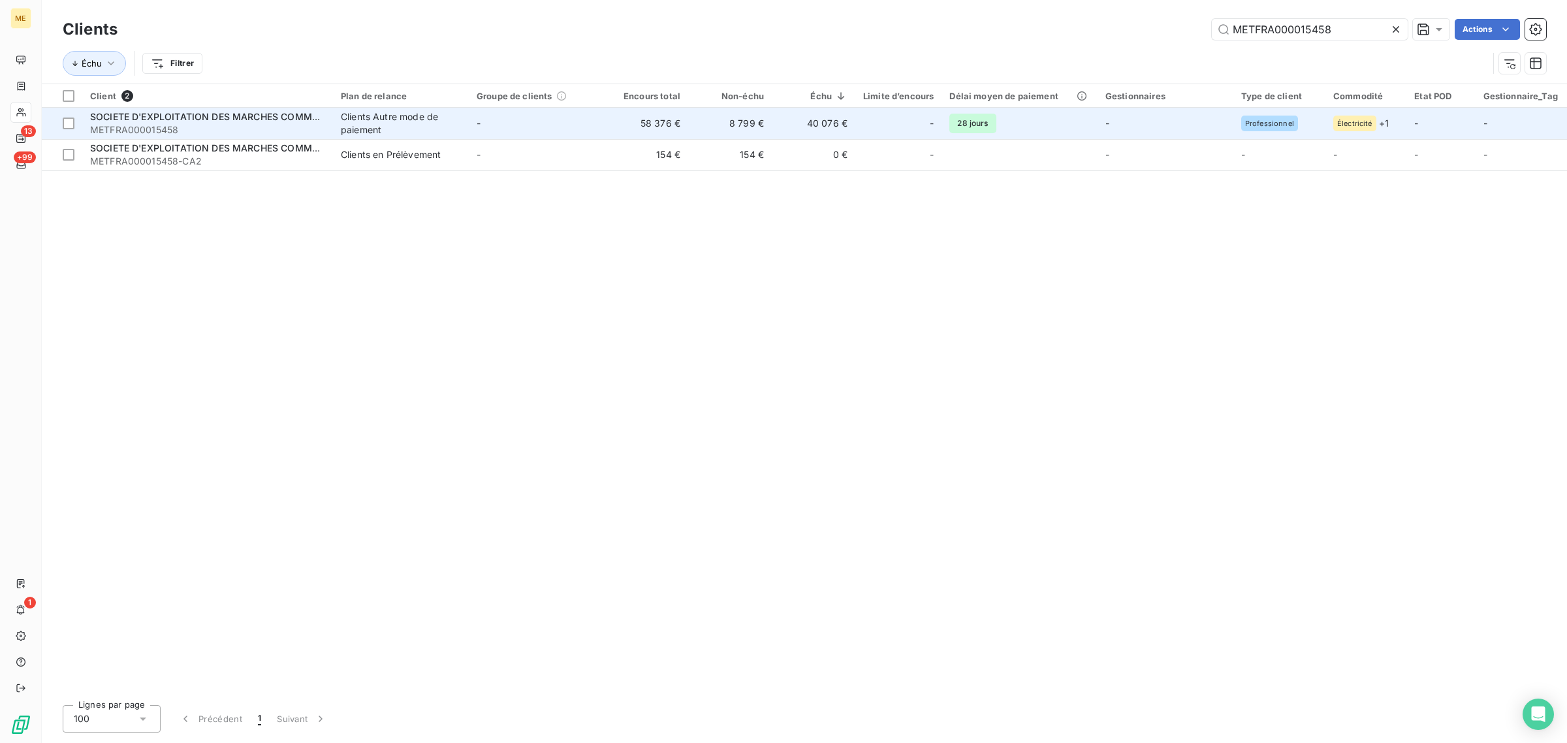
type input "METFRA000015458"
click at [586, 133] on td "-" at bounding box center [537, 123] width 136 height 31
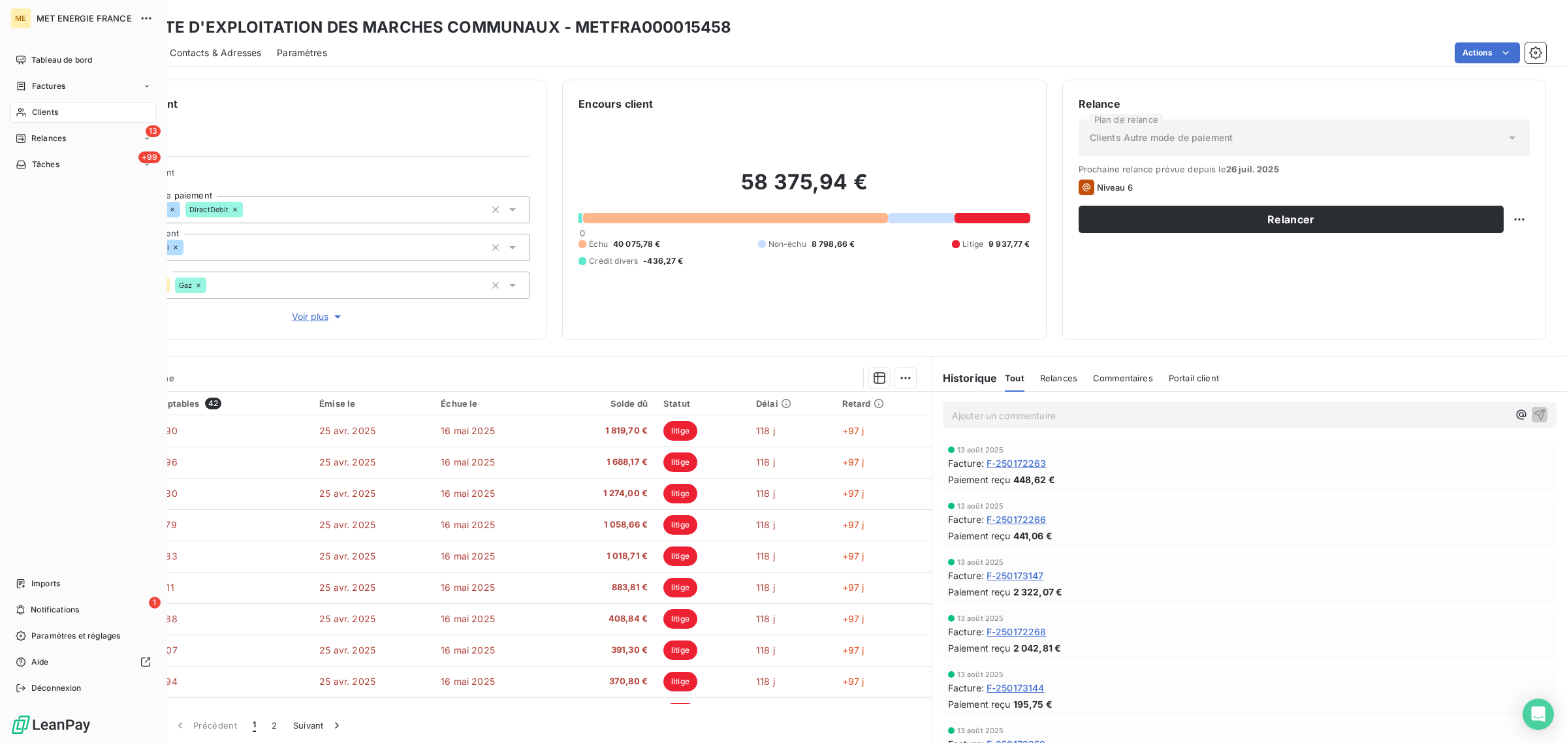
click at [27, 108] on div "Clients" at bounding box center [83, 112] width 146 height 21
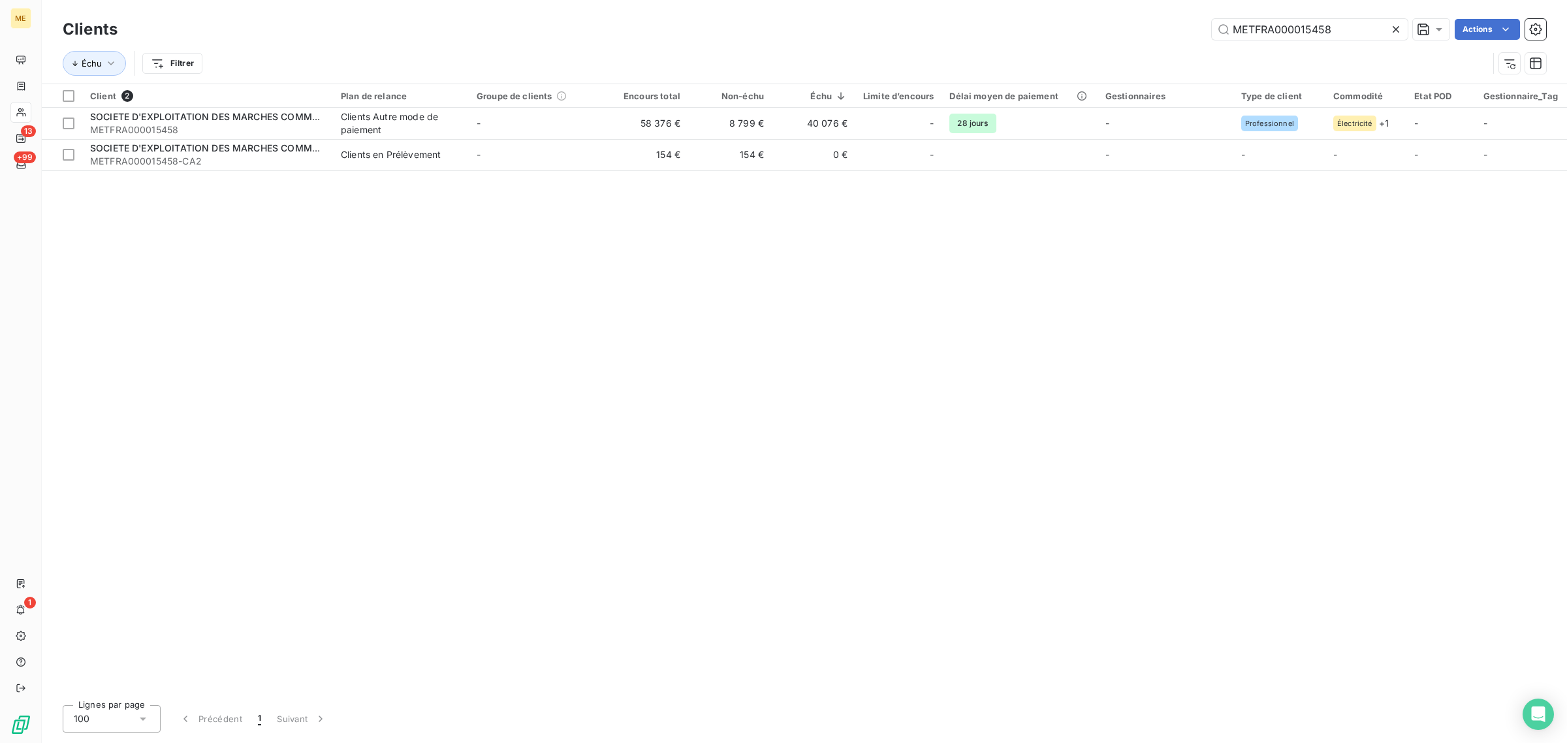
drag, startPoint x: 1360, startPoint y: 29, endPoint x: 1095, endPoint y: 37, distance: 264.5
click at [1191, 37] on div "METFRA000015458 Actions" at bounding box center [839, 29] width 1413 height 21
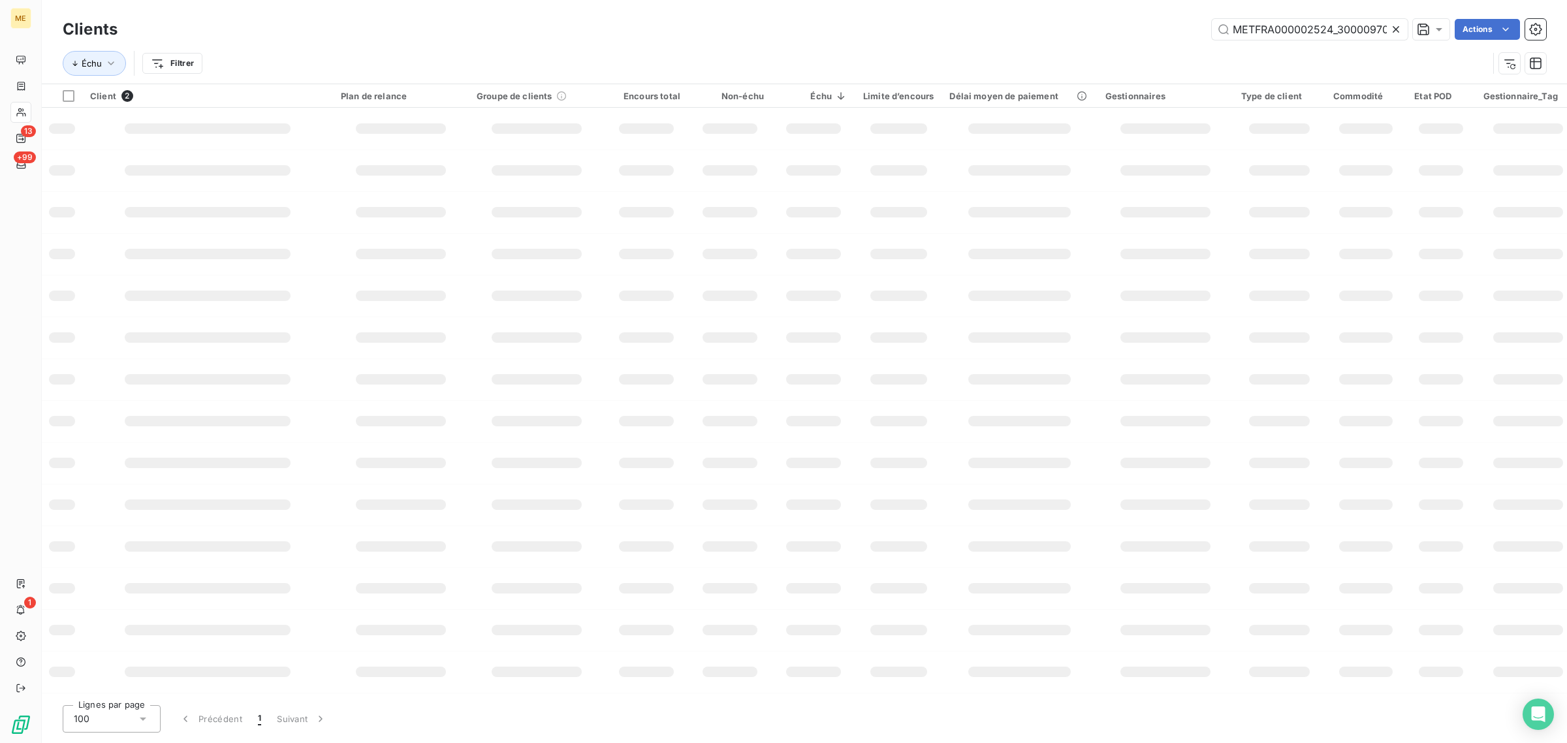
scroll to position [0, 41]
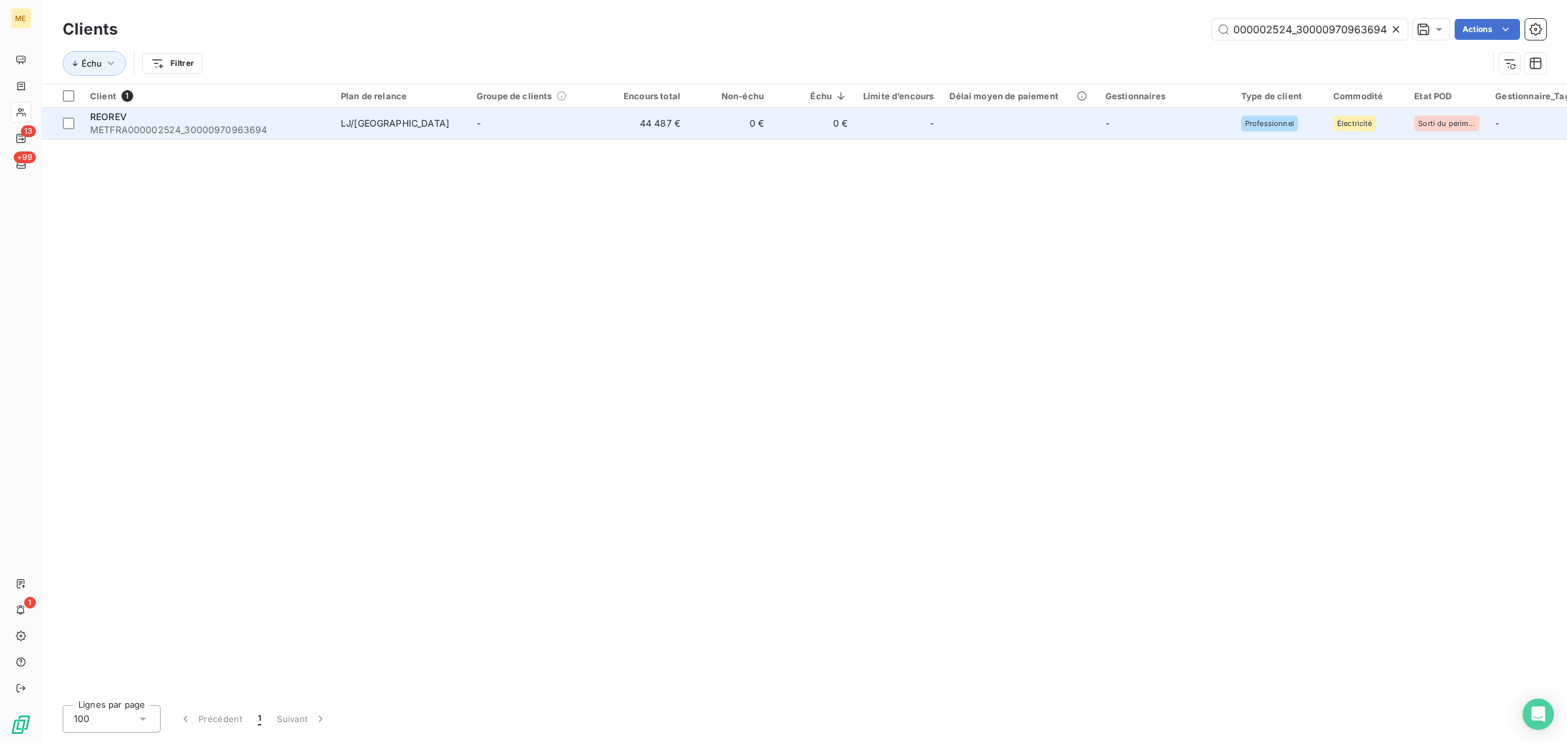
type input "METFRA000002524_30000970963694"
click at [746, 131] on td "0 €" at bounding box center [730, 123] width 84 height 31
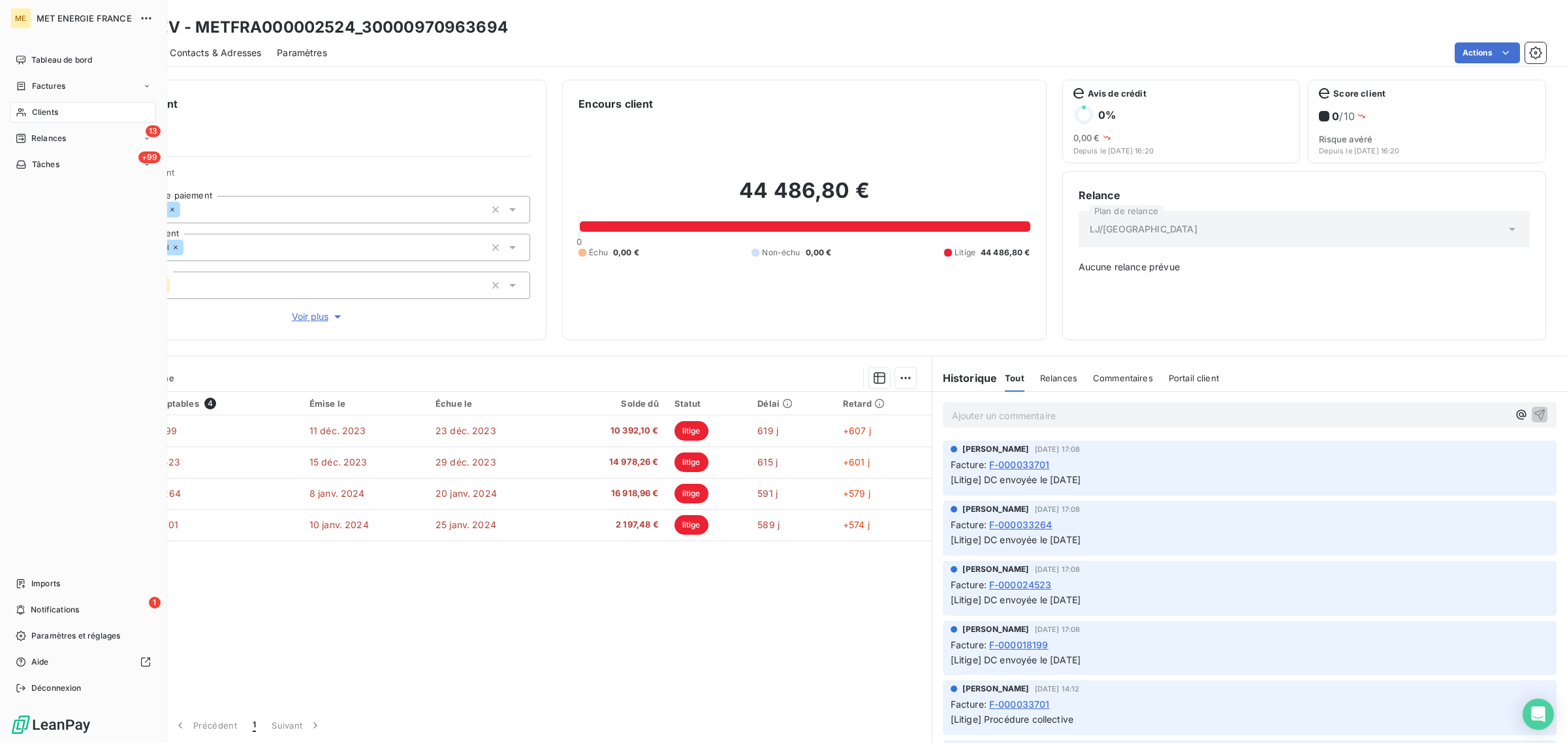
click at [33, 115] on span "Clients" at bounding box center [45, 112] width 26 height 12
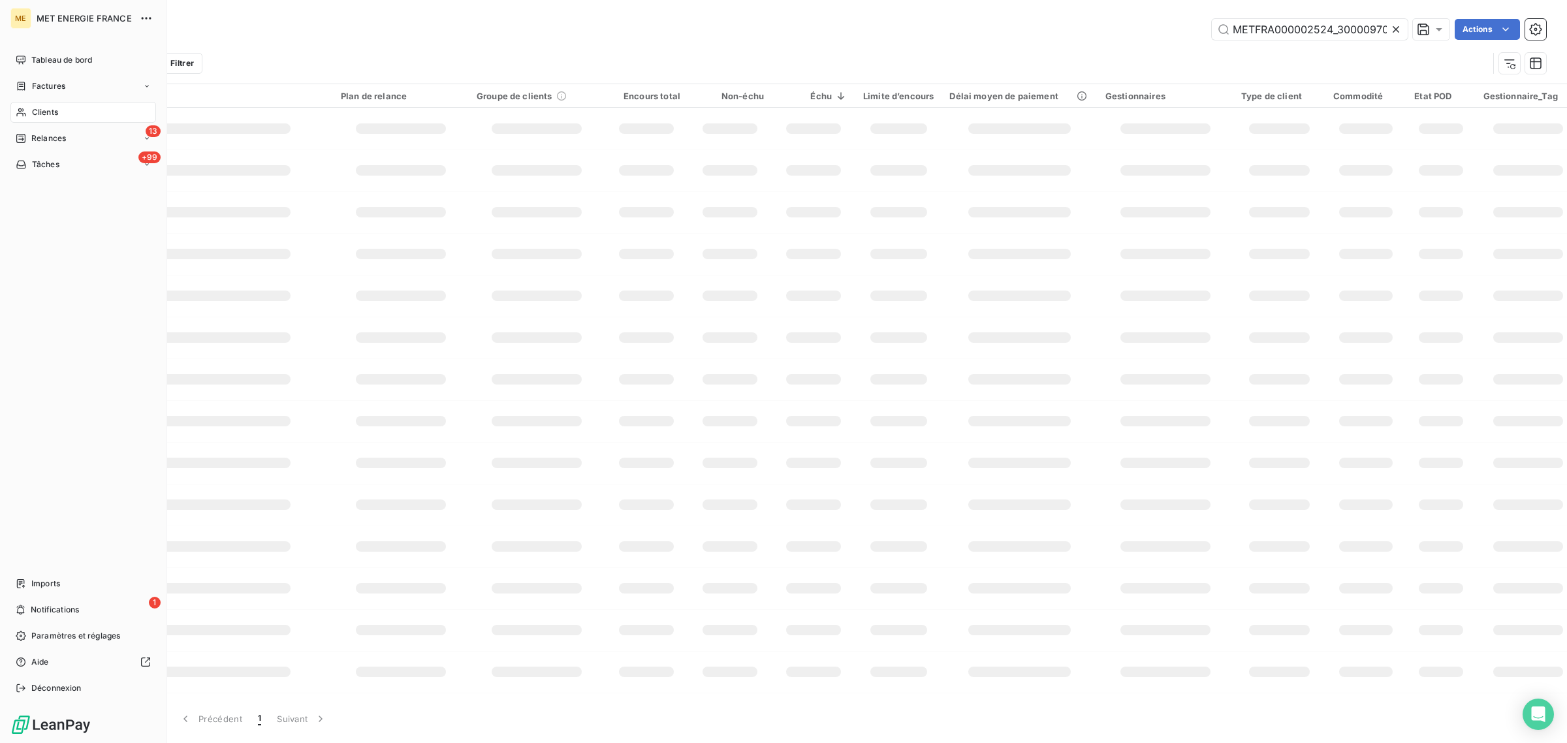
scroll to position [0, 41]
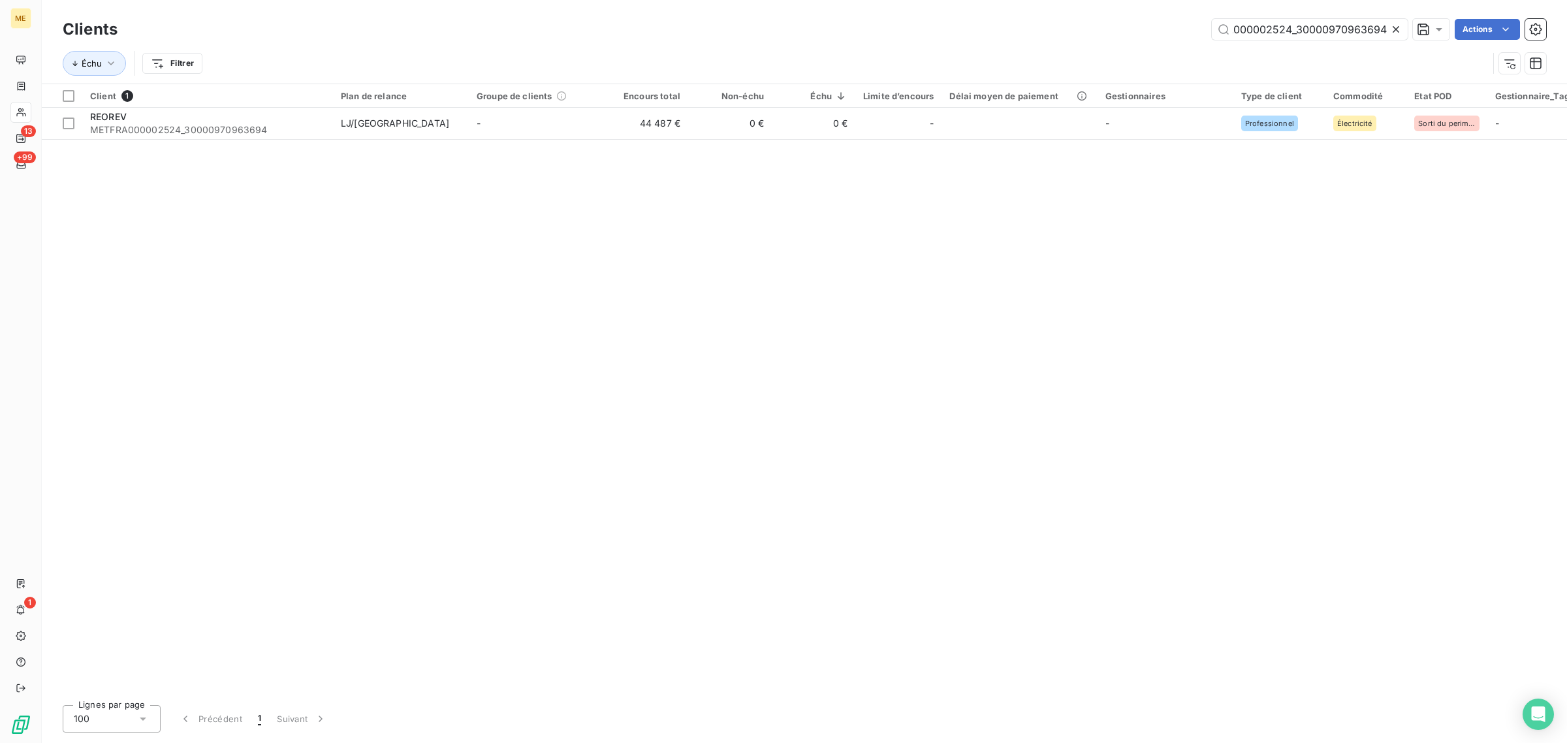
click at [1394, 33] on icon at bounding box center [1395, 29] width 13 height 13
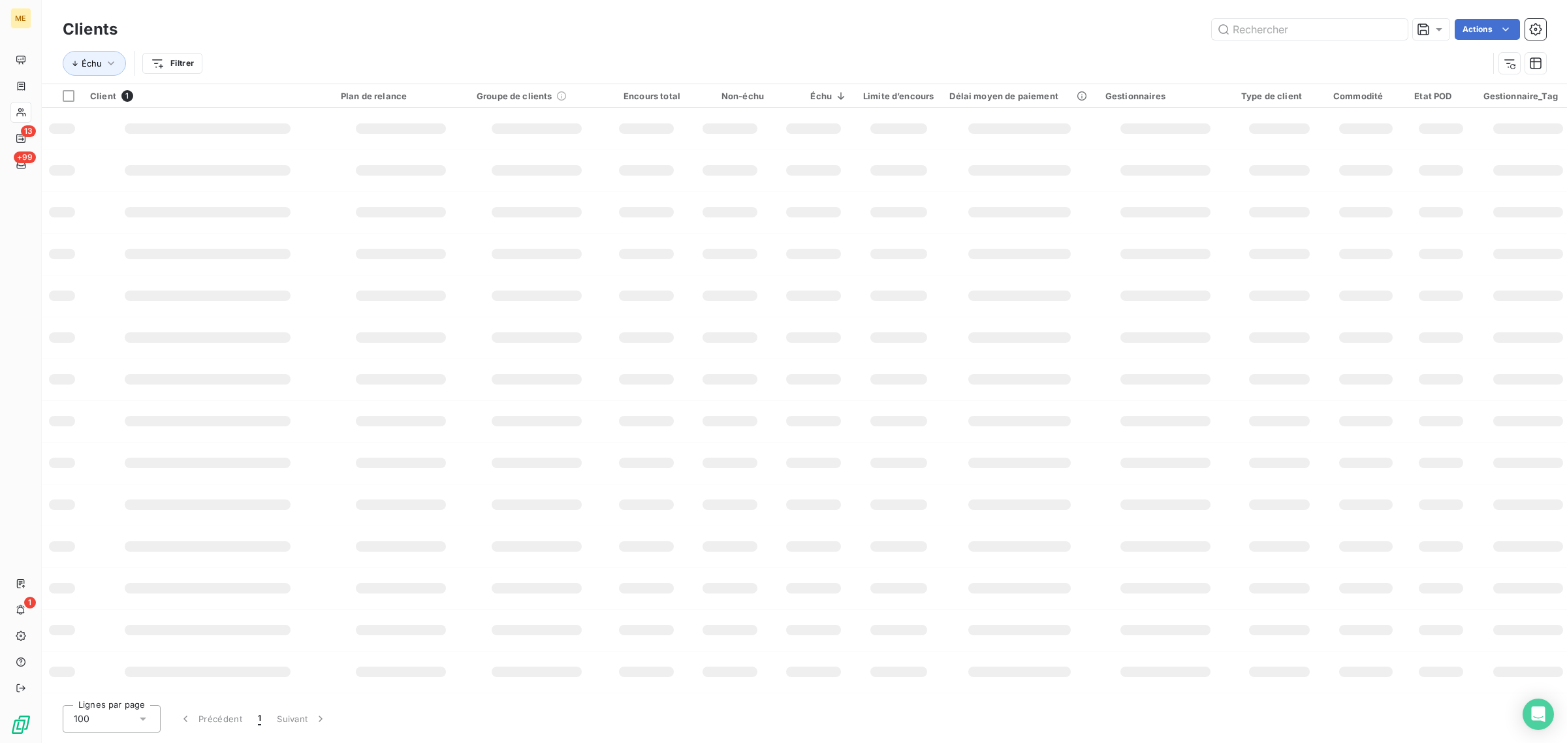
scroll to position [0, 0]
click at [1302, 31] on input "text" at bounding box center [1310, 29] width 196 height 21
paste input "METFRA000012966"
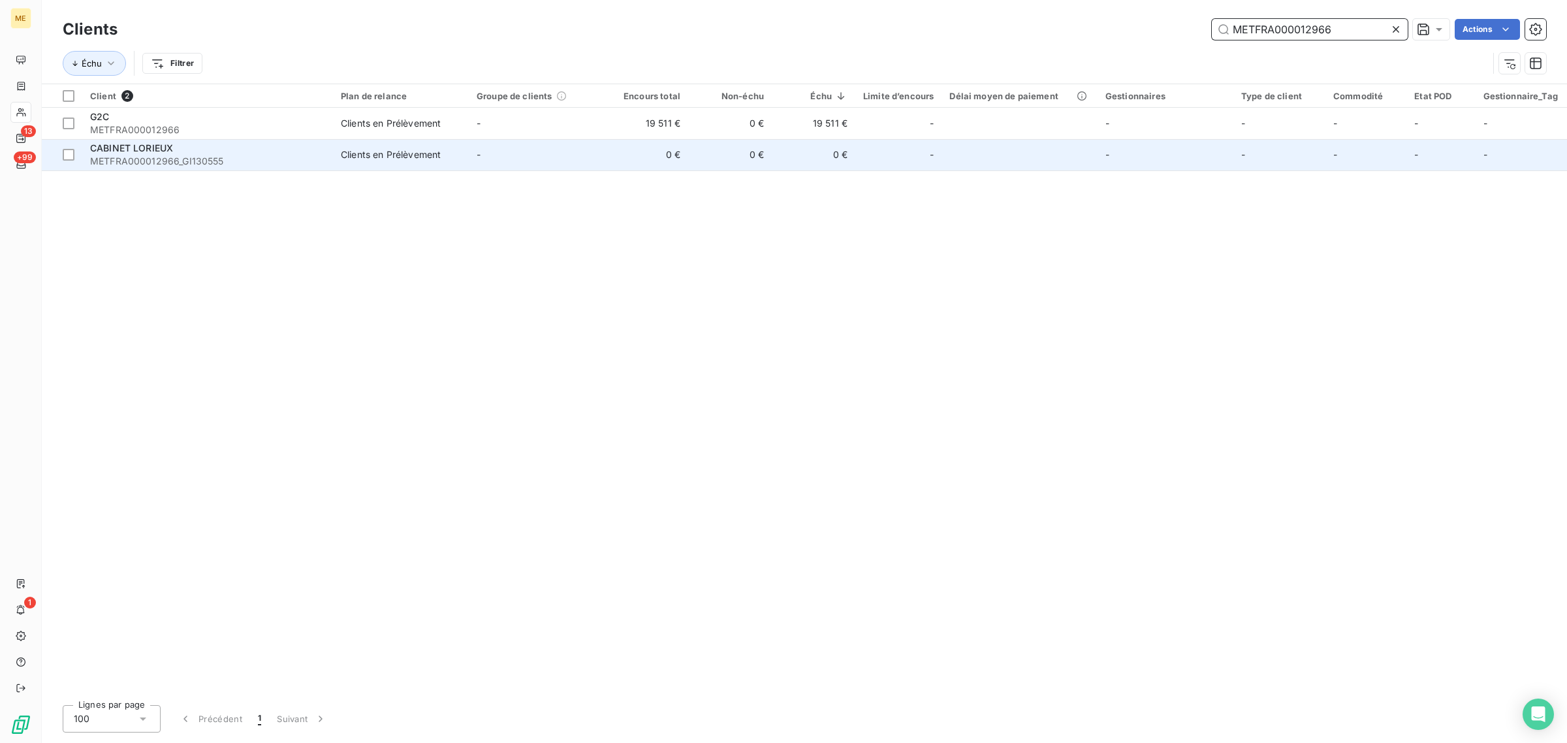
type input "METFRA000012966"
click at [664, 141] on td "0 €" at bounding box center [647, 154] width 84 height 31
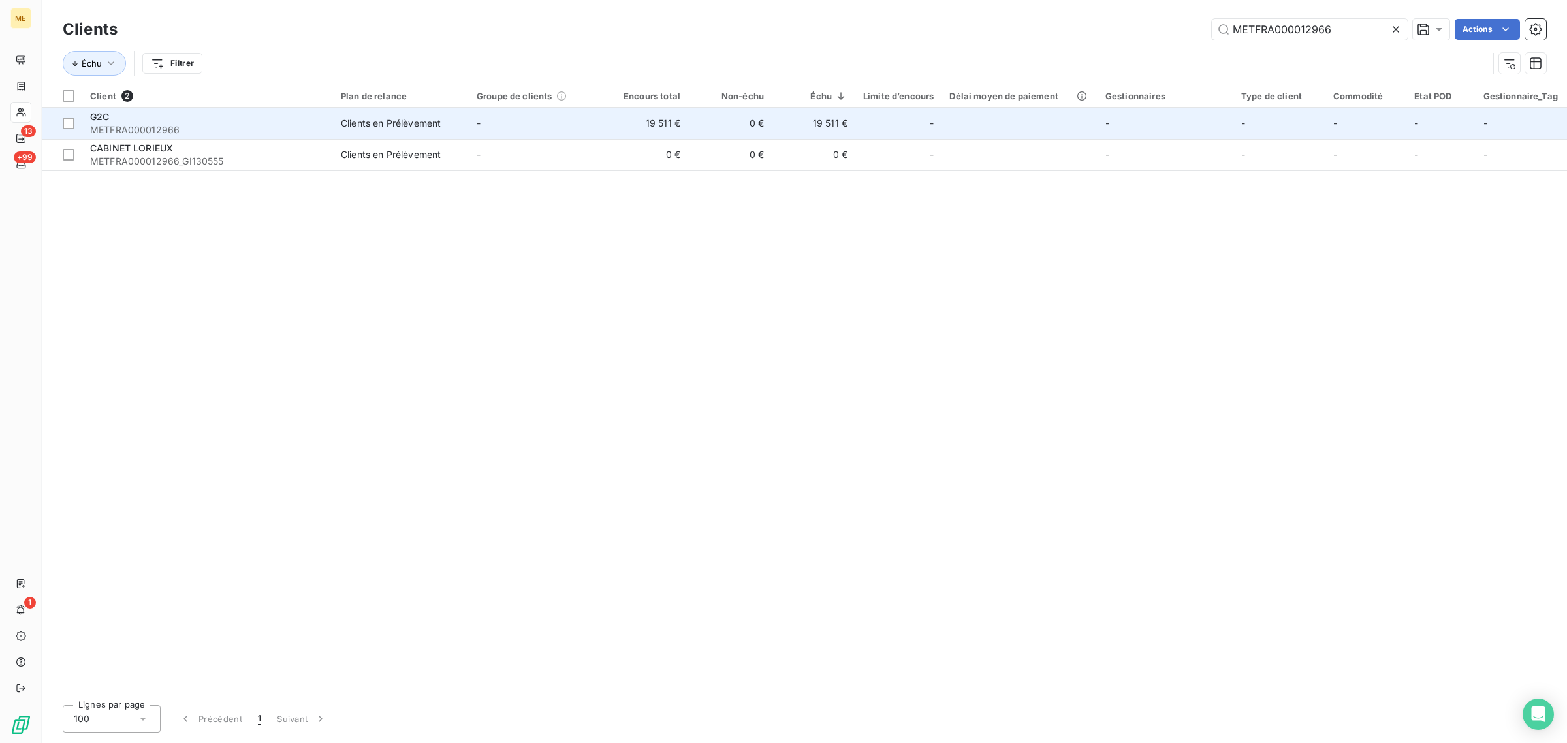
click at [573, 123] on td "-" at bounding box center [537, 123] width 136 height 31
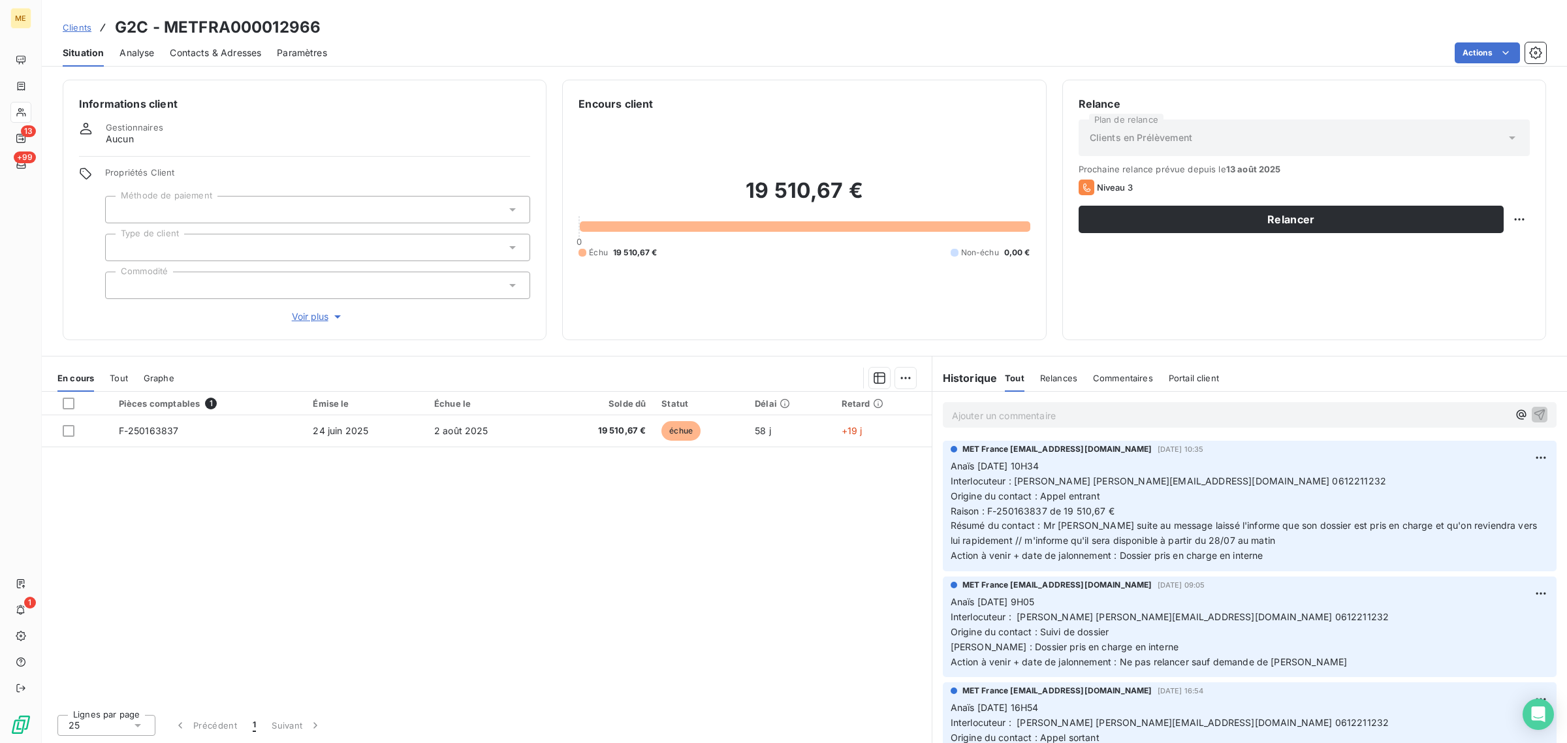
click at [304, 315] on span "Voir plus" at bounding box center [318, 316] width 52 height 13
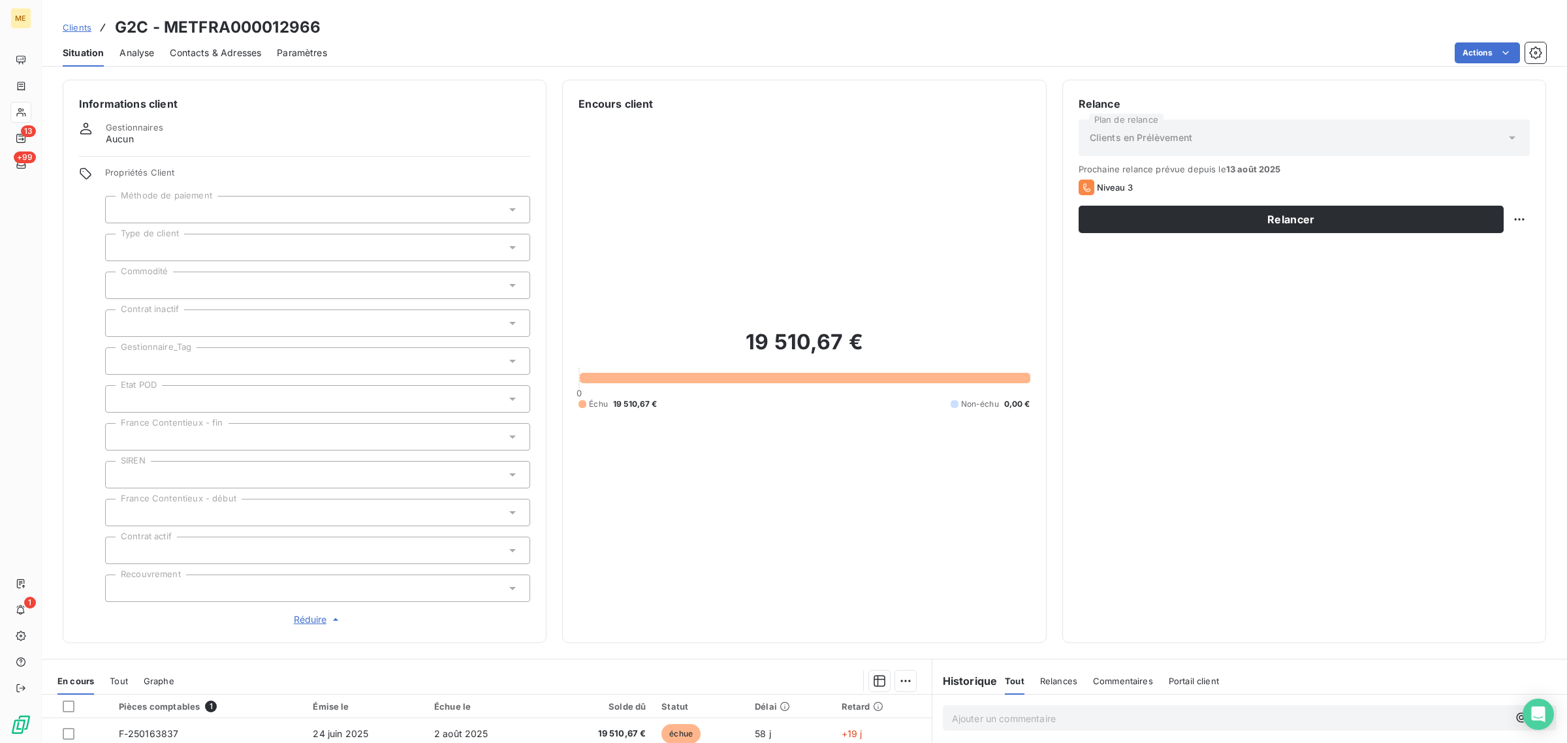
click at [183, 353] on div at bounding box center [317, 360] width 425 height 27
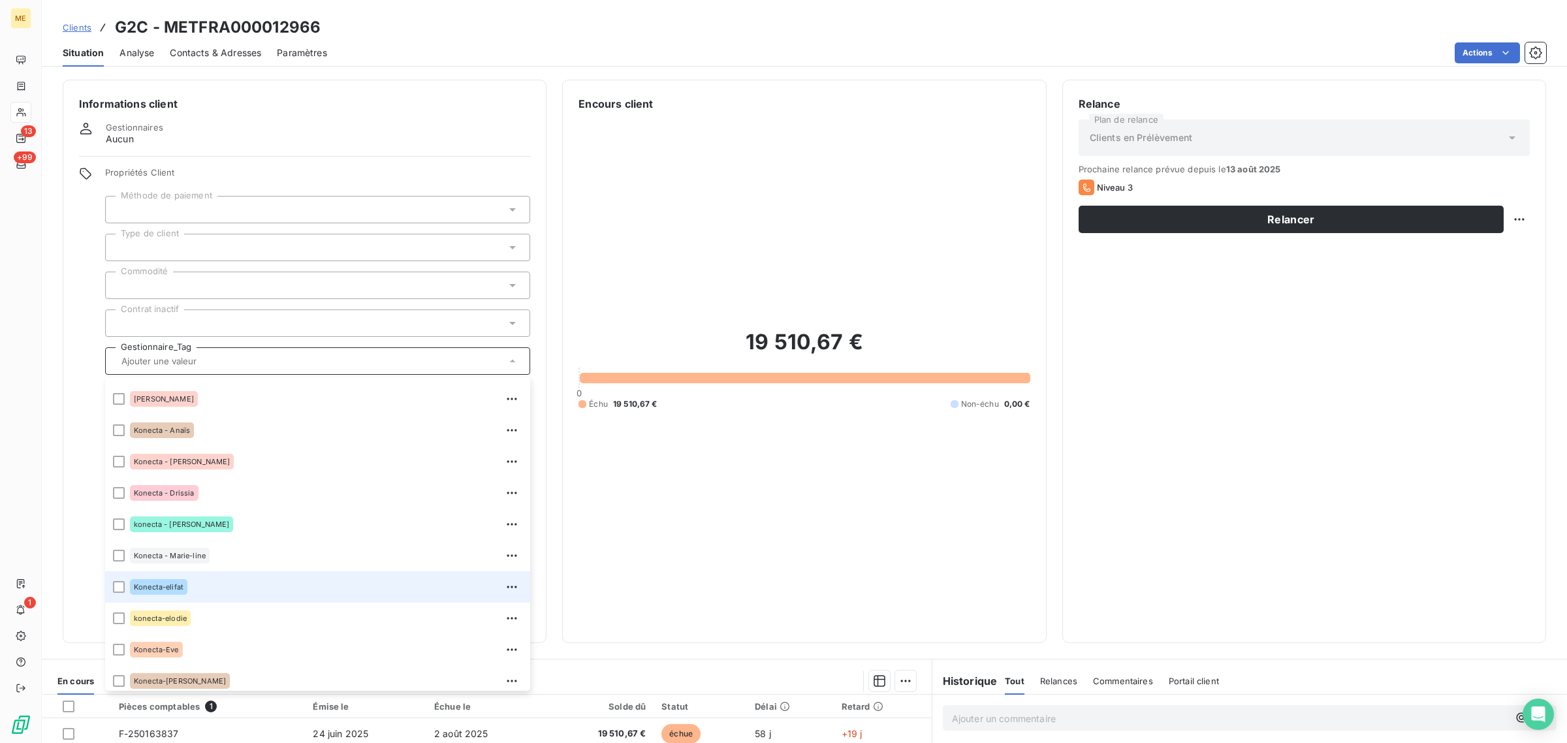
scroll to position [163, 0]
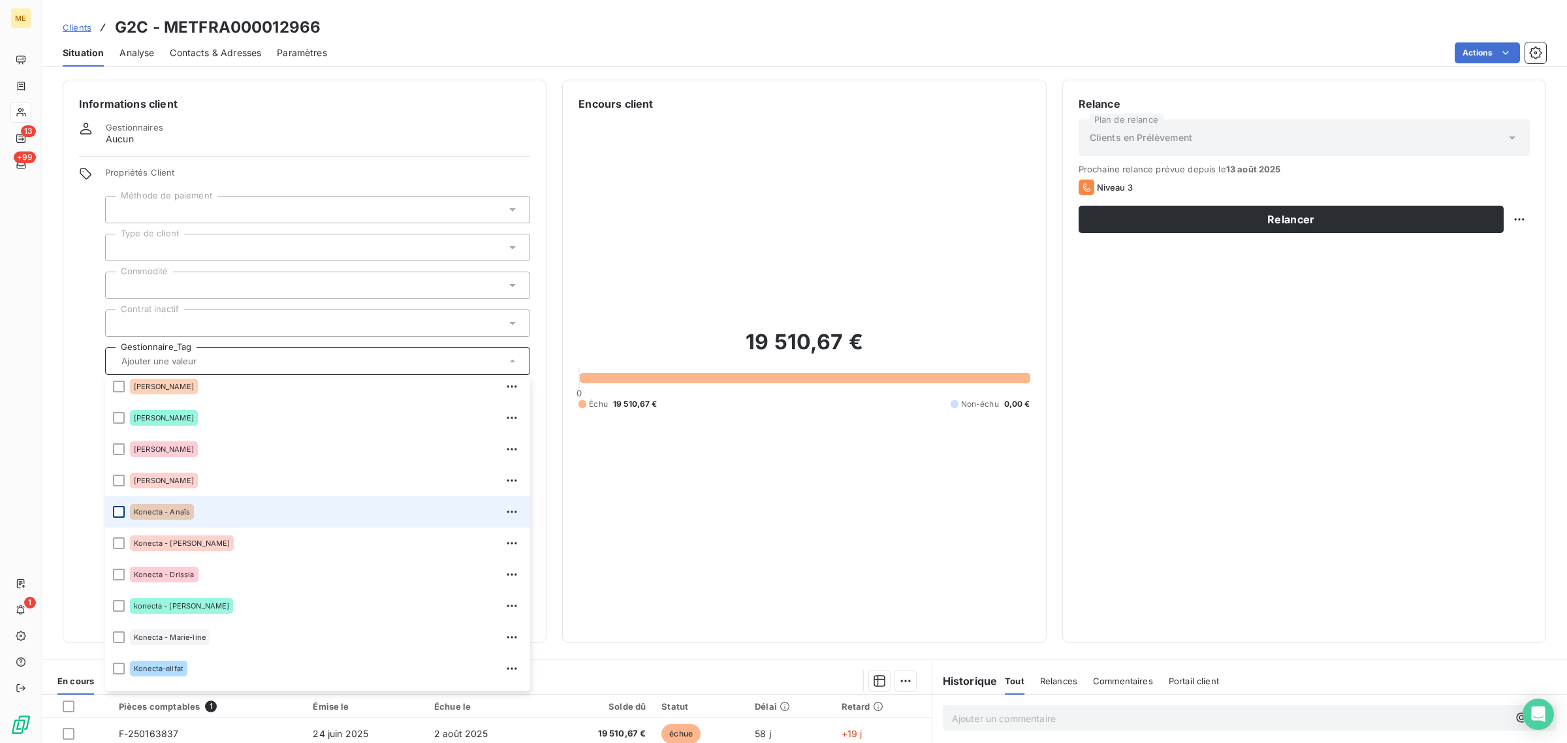
click at [124, 511] on div at bounding box center [119, 512] width 12 height 12
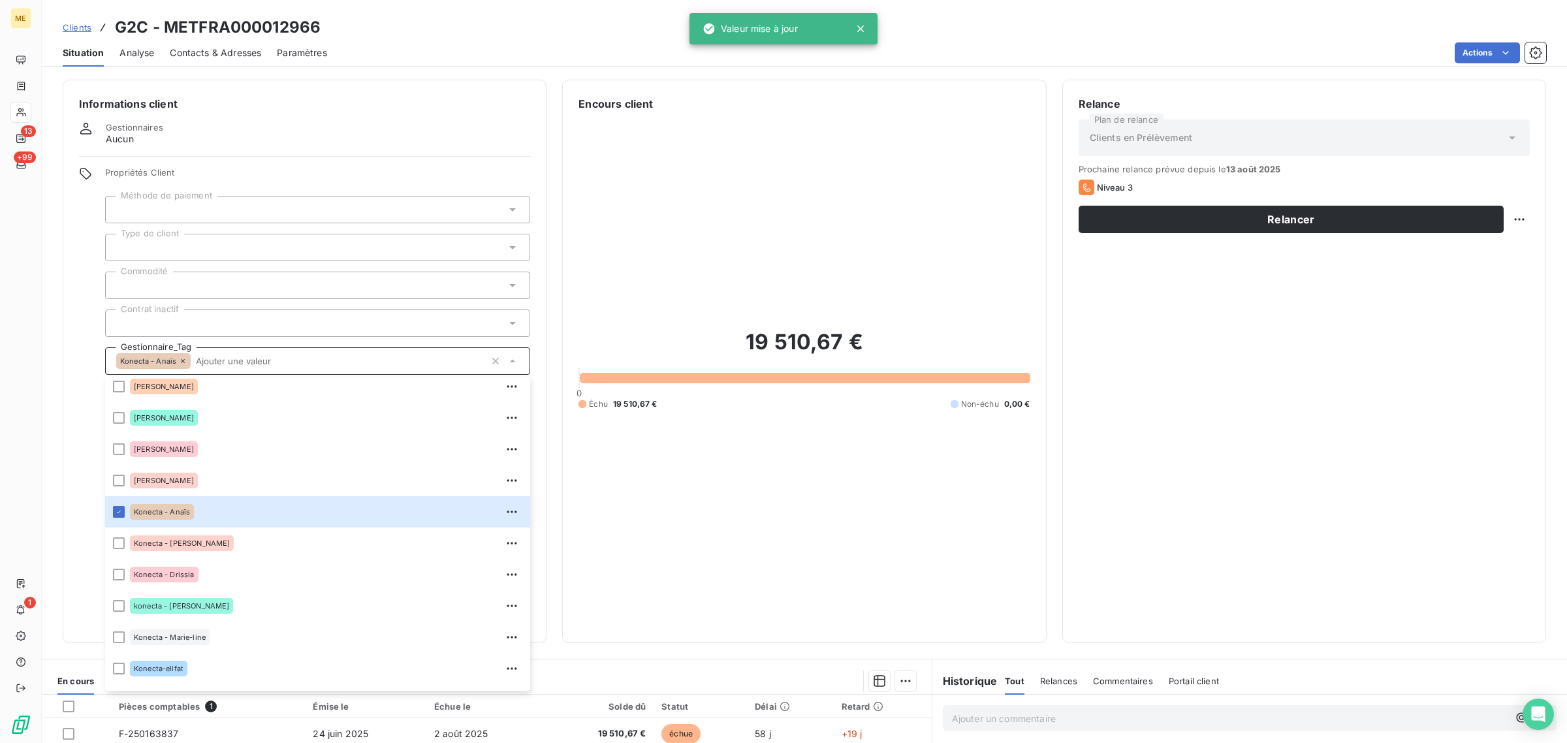
click at [707, 437] on div "19 510,67 € 0 Échu 19 510,67 € Non-échu 0,00 €" at bounding box center [803, 369] width 451 height 515
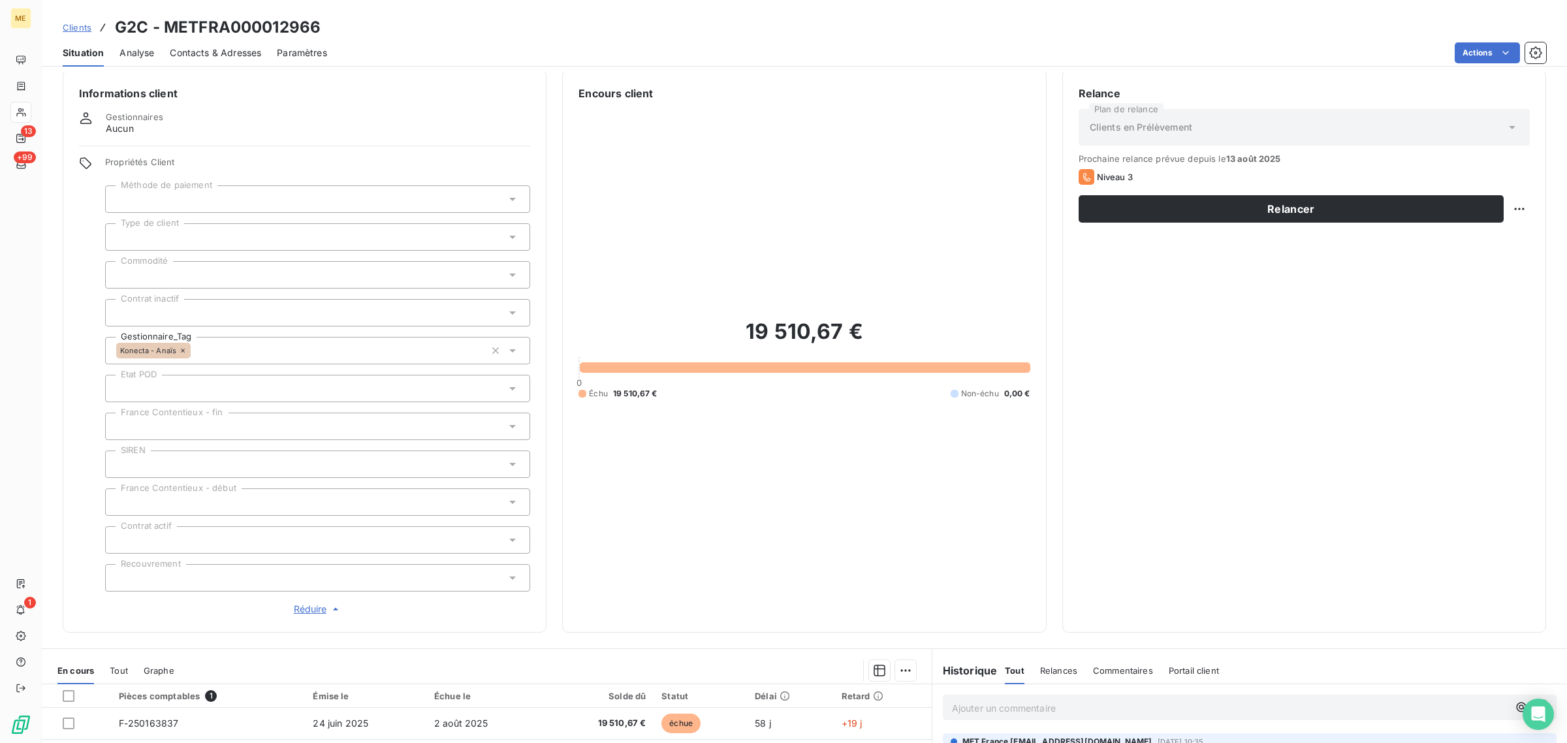
scroll to position [0, 0]
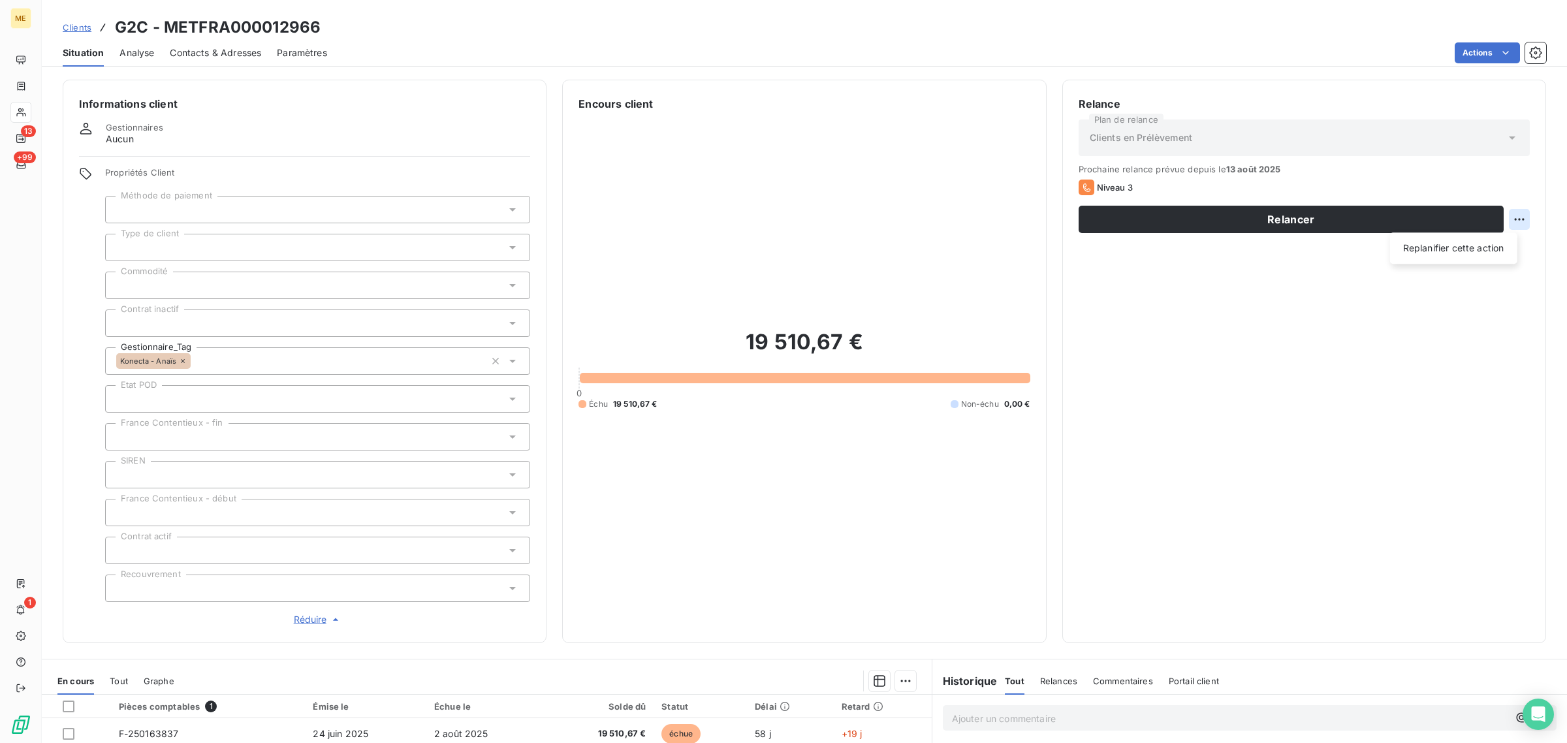
click at [1507, 222] on html "ME 13 +99 1 Clients G2C - METFRA000012966 Situation Analyse Contacts & Adresses…" at bounding box center [783, 371] width 1567 height 743
click at [1490, 245] on div "Replanifier cette action" at bounding box center [1453, 248] width 117 height 21
select select "7"
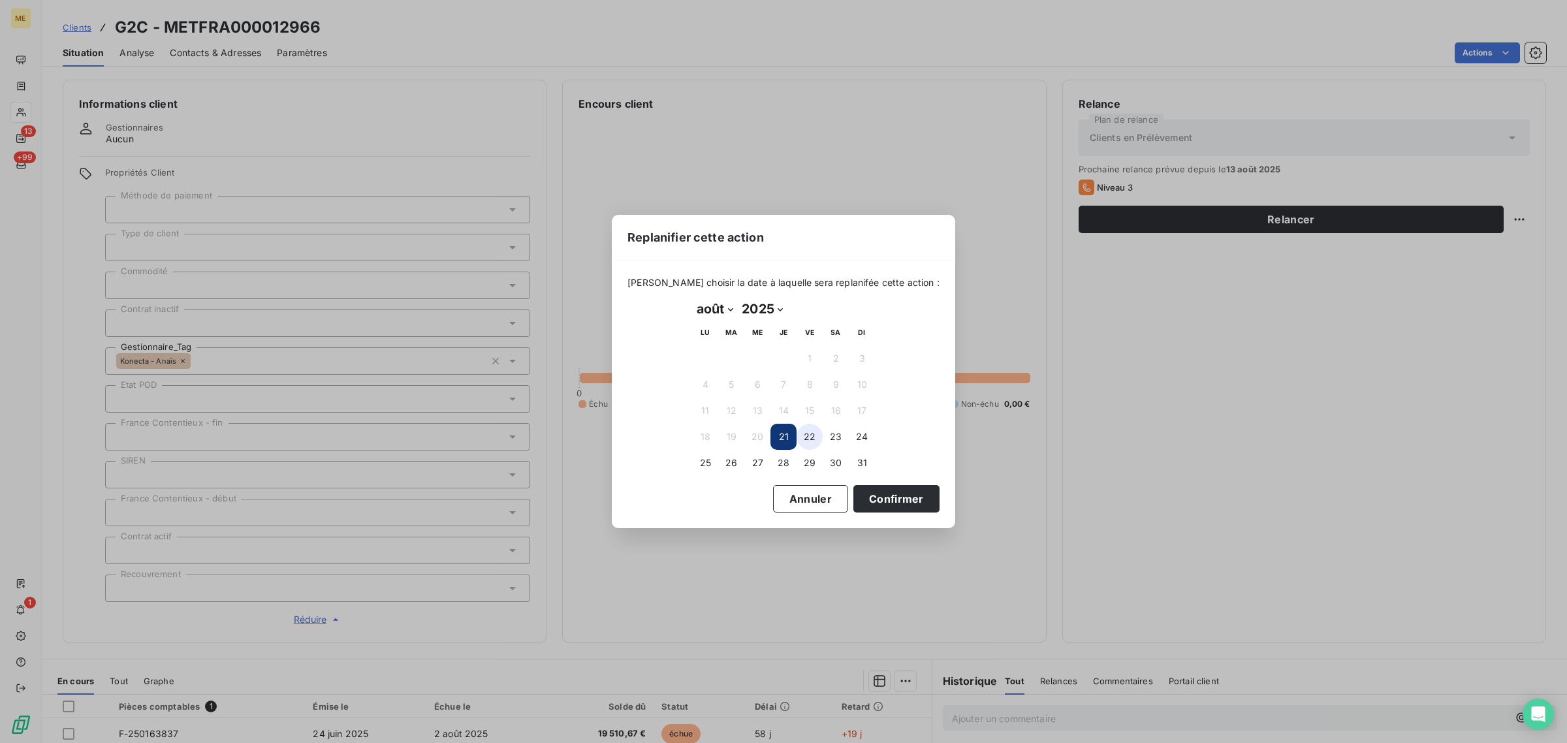
click at [804, 438] on button "22" at bounding box center [809, 437] width 26 height 26
click at [868, 494] on button "Confirmer" at bounding box center [896, 498] width 86 height 27
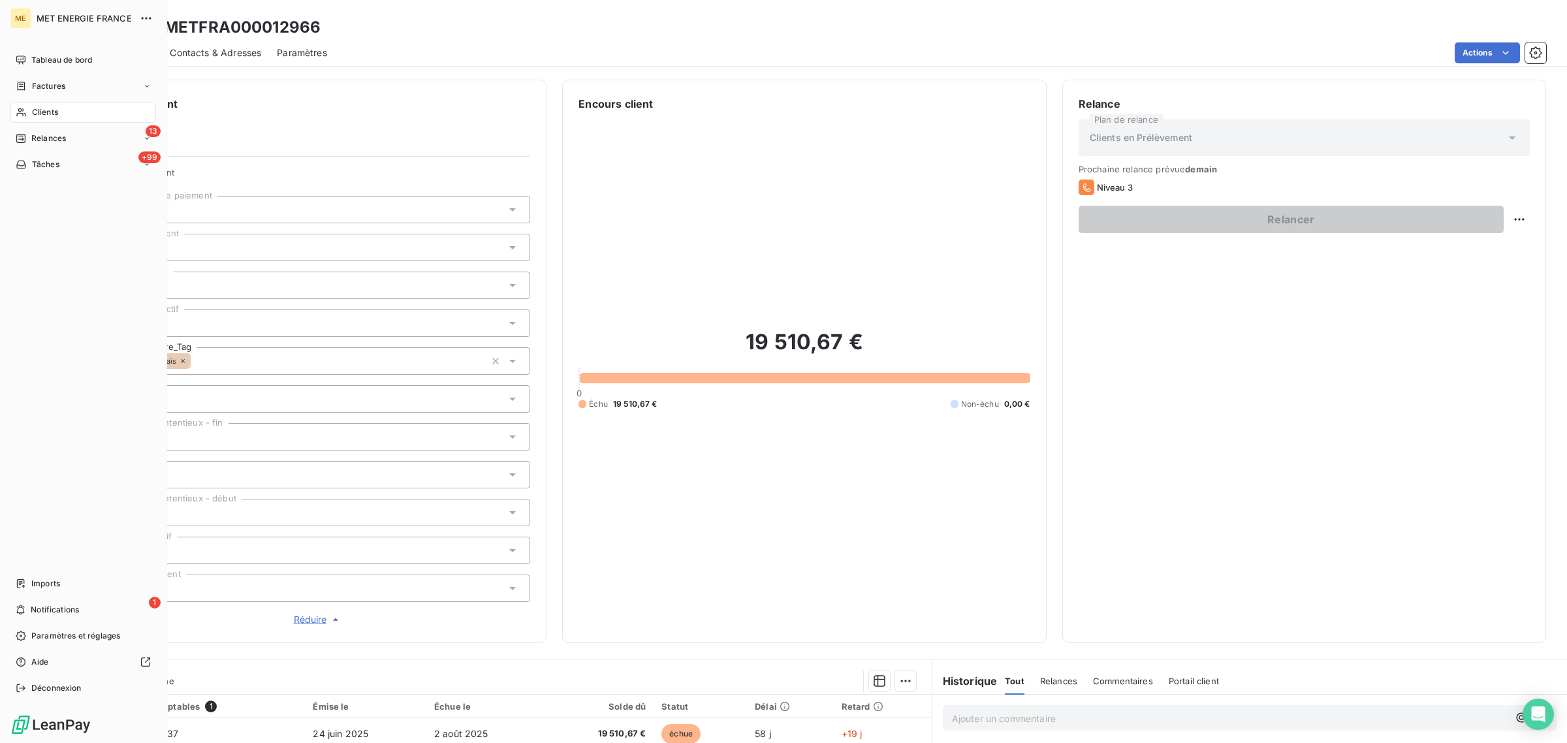
click at [33, 116] on span "Clients" at bounding box center [45, 112] width 26 height 12
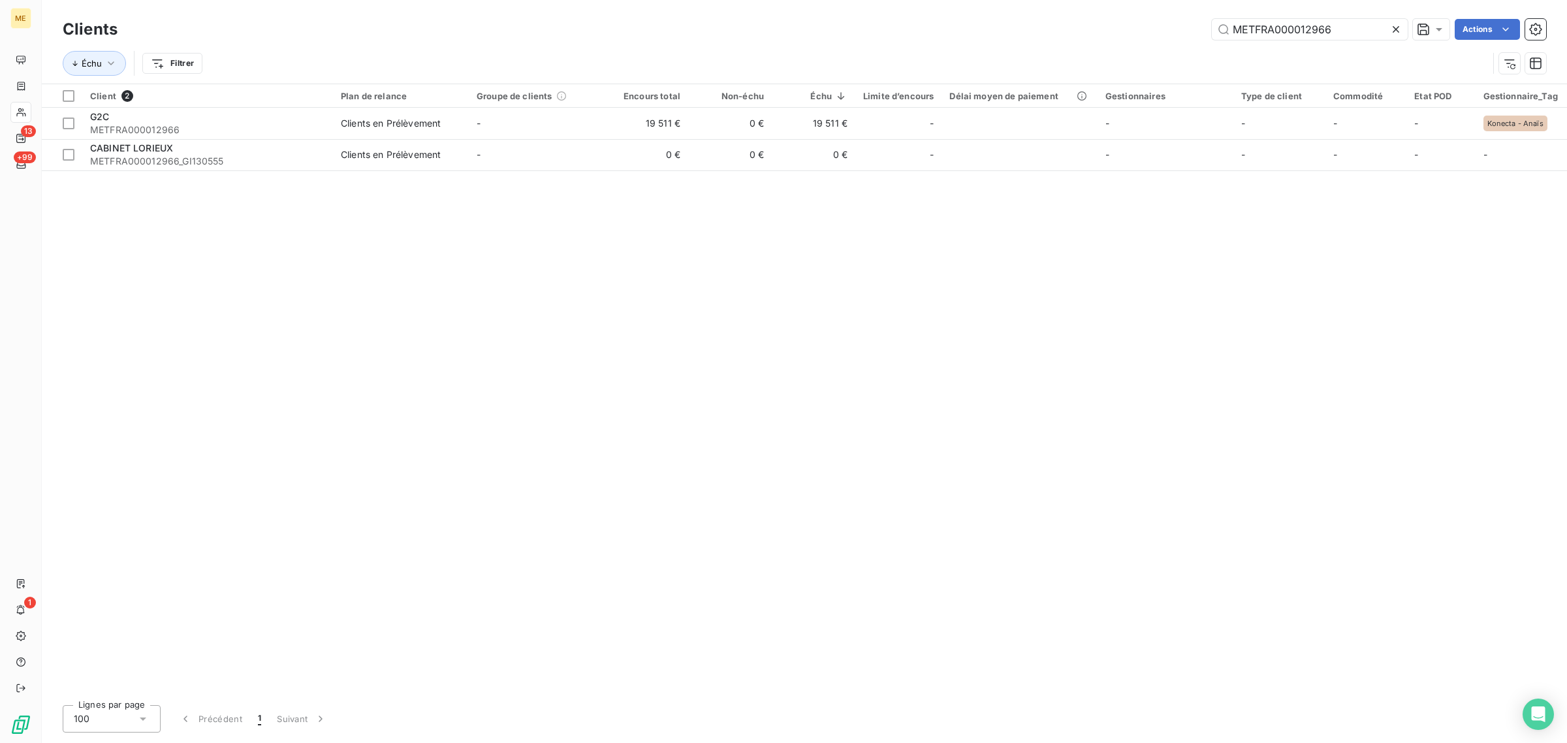
drag, startPoint x: 1348, startPoint y: 23, endPoint x: 1058, endPoint y: 27, distance: 289.9
click at [1058, 27] on div "METFRA000012966 Actions" at bounding box center [839, 29] width 1413 height 21
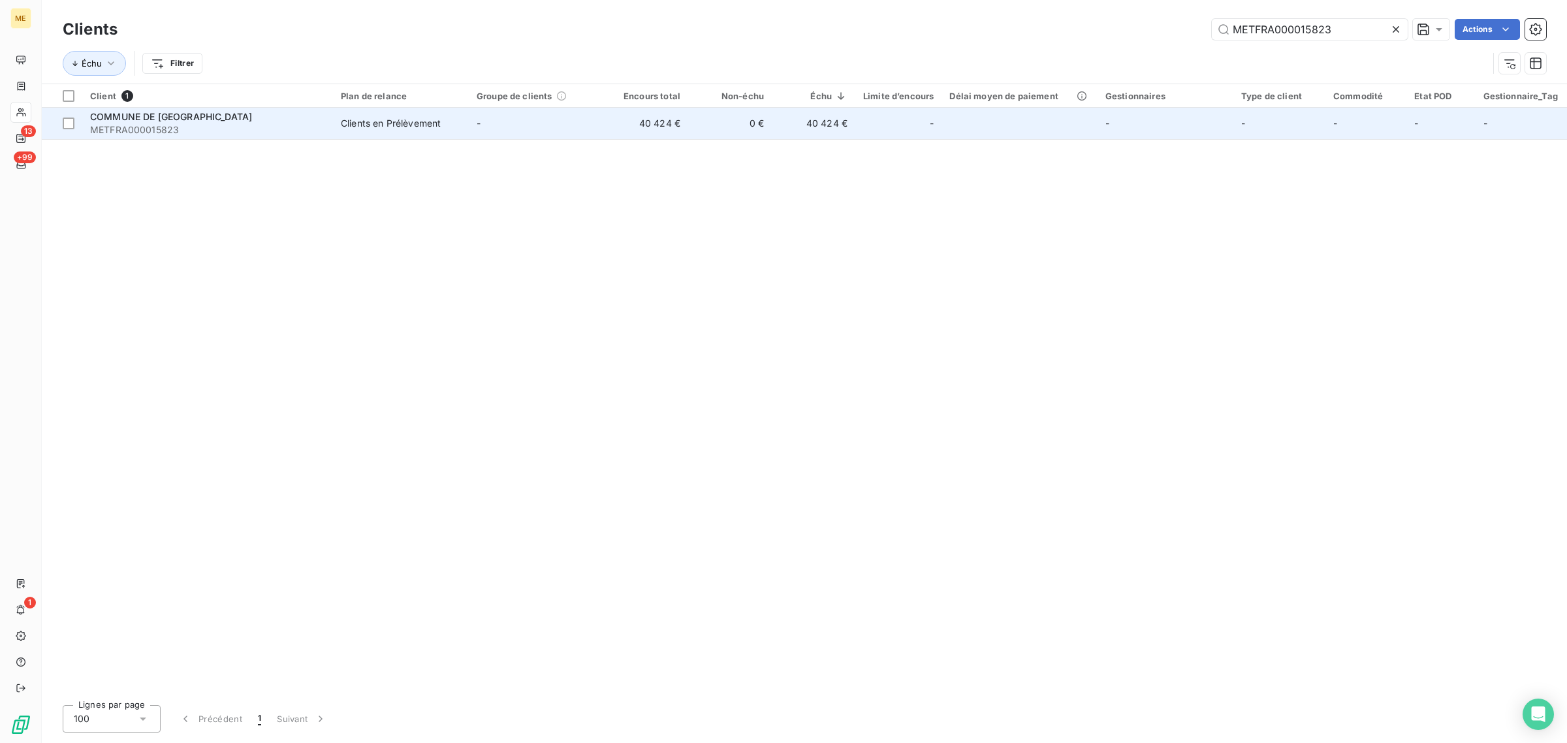
type input "METFRA000015823"
click at [588, 112] on td "-" at bounding box center [537, 123] width 136 height 31
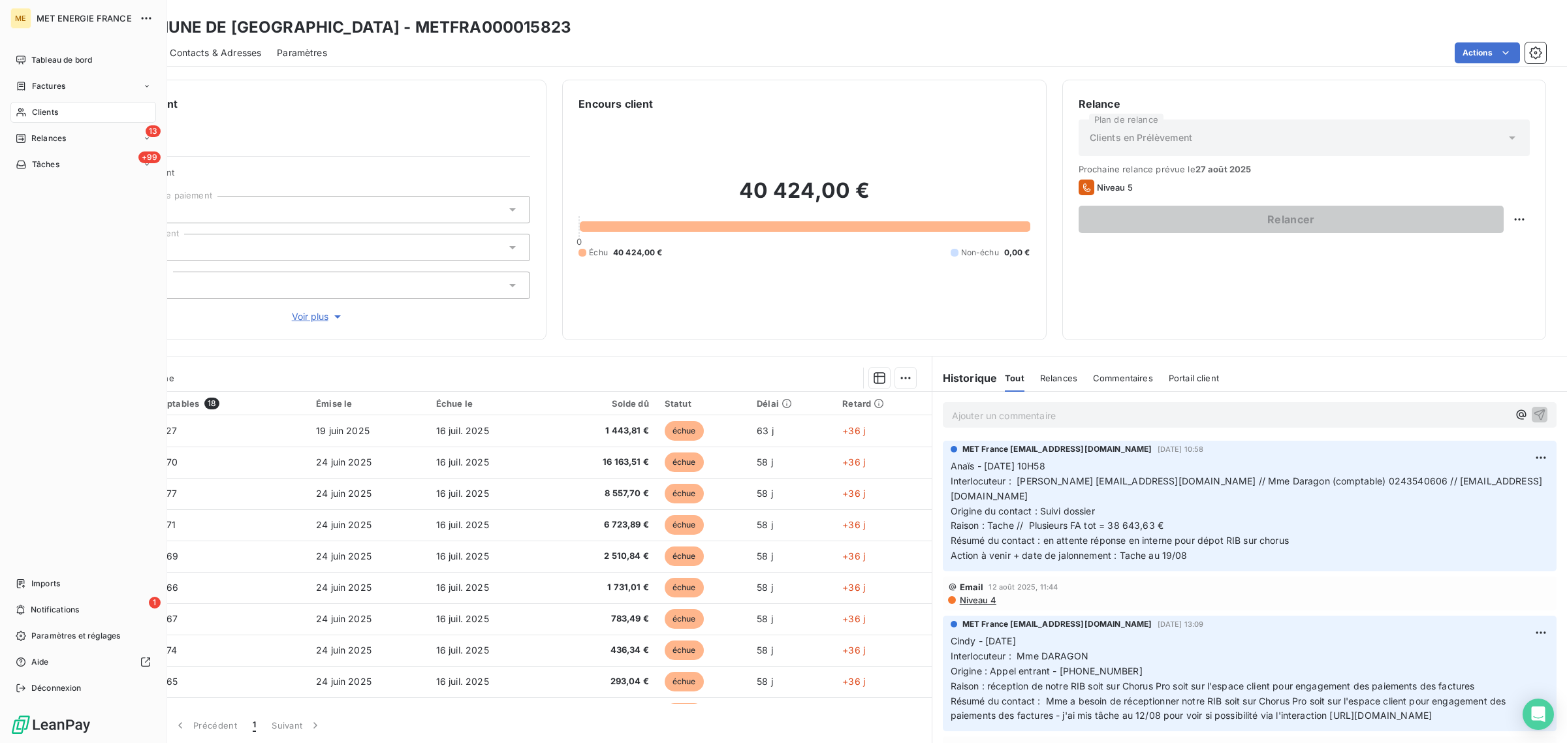
drag, startPoint x: 20, startPoint y: 106, endPoint x: 114, endPoint y: 124, distance: 96.4
click at [20, 106] on div "Clients" at bounding box center [83, 112] width 146 height 21
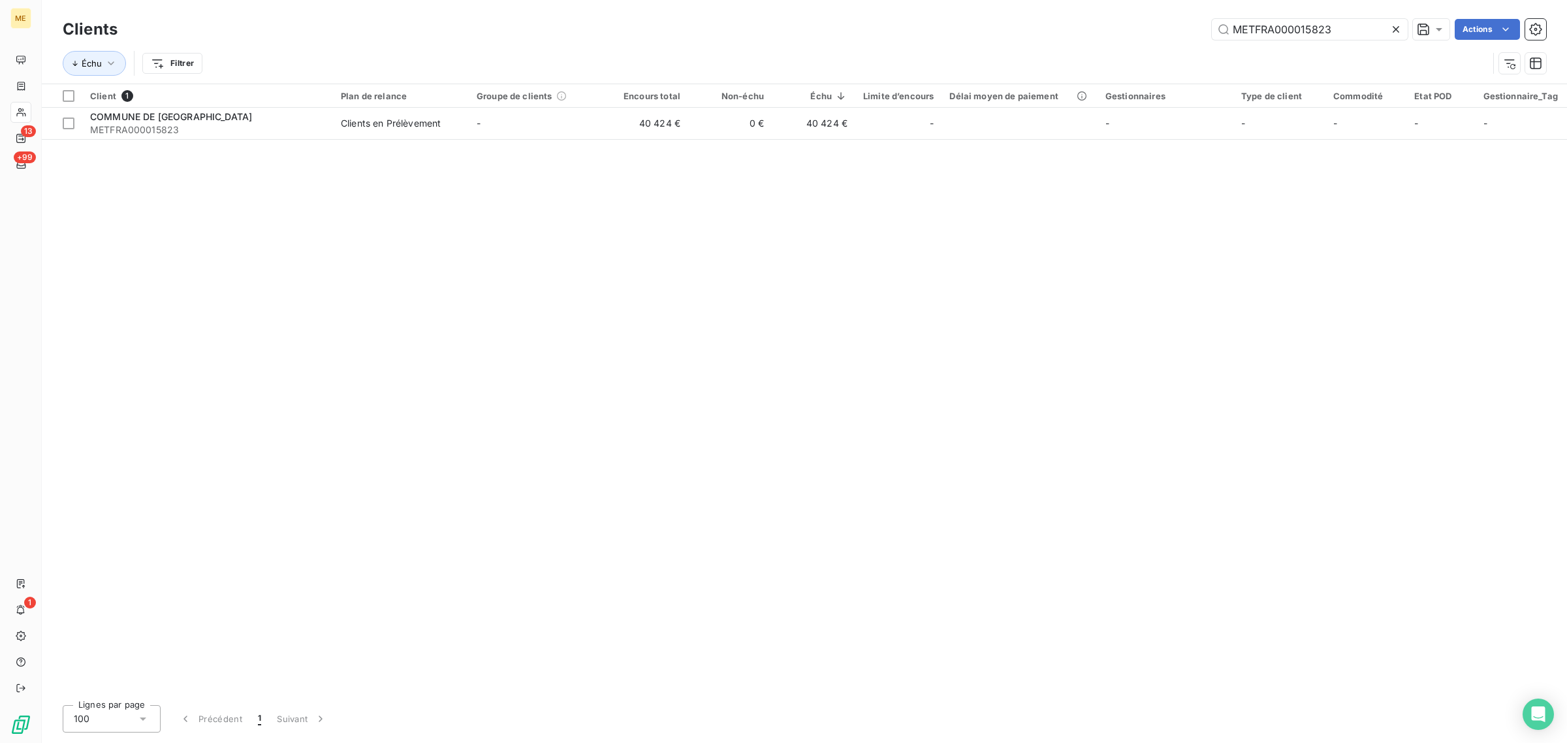
drag, startPoint x: 1348, startPoint y: 16, endPoint x: 998, endPoint y: 25, distance: 350.7
click at [1026, 25] on div "Clients METFRA000015823 Actions" at bounding box center [804, 29] width 1483 height 27
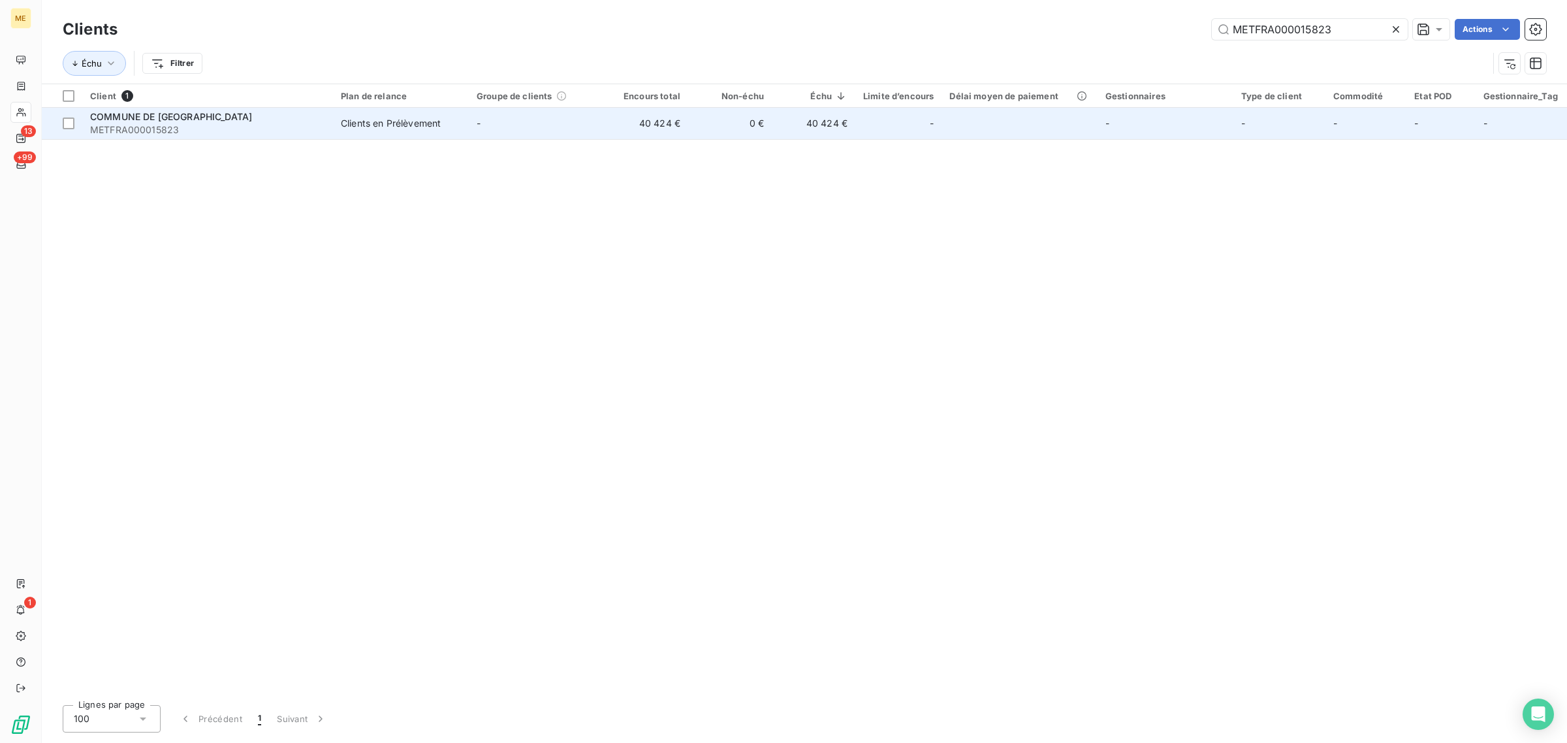
click at [572, 124] on td "-" at bounding box center [537, 123] width 136 height 31
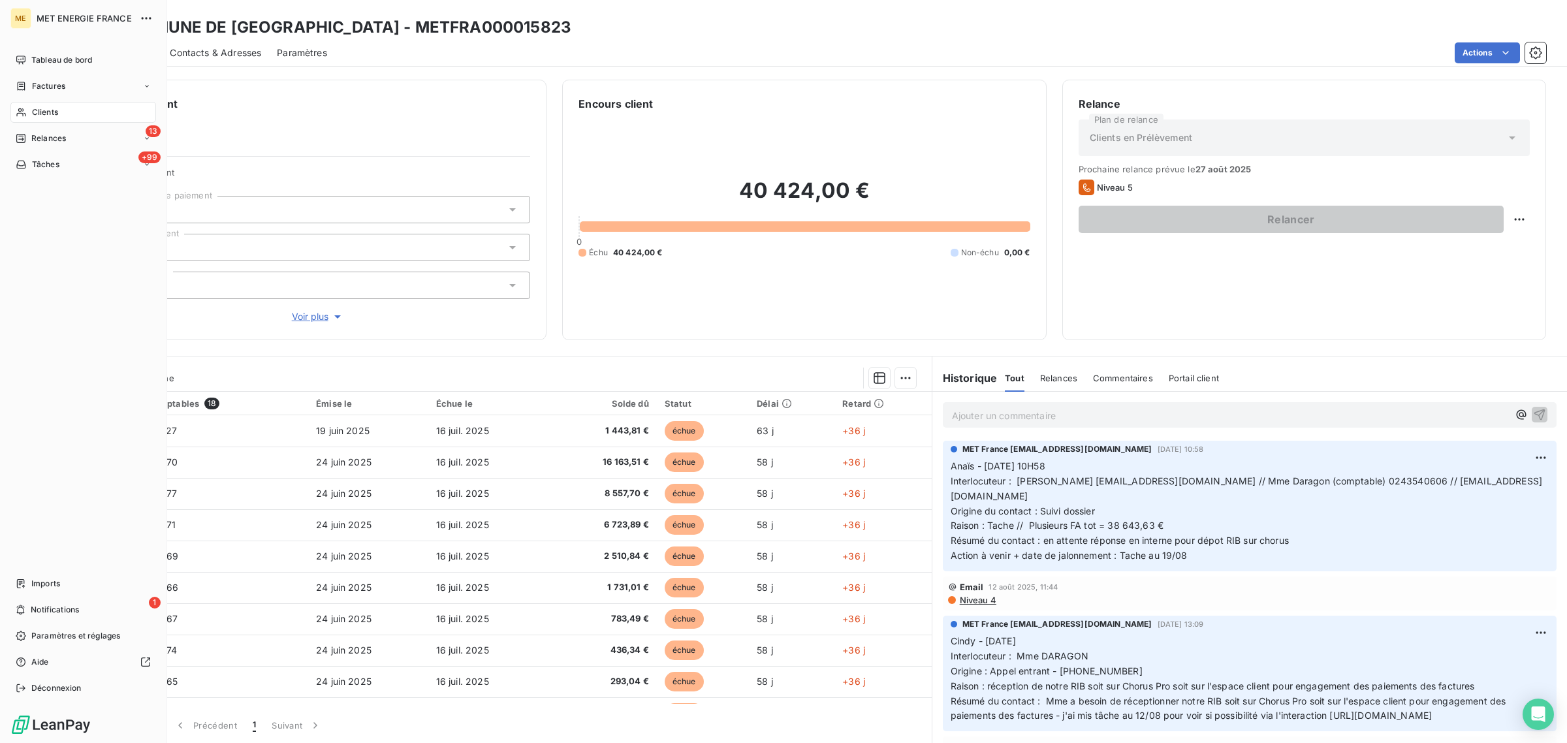
click at [8, 112] on div "ME MET ENERGIE FRANCE Tableau de bord Factures Clients 13 Relances +99 Tâches I…" at bounding box center [83, 371] width 167 height 743
click at [24, 118] on div "Clients" at bounding box center [83, 112] width 146 height 21
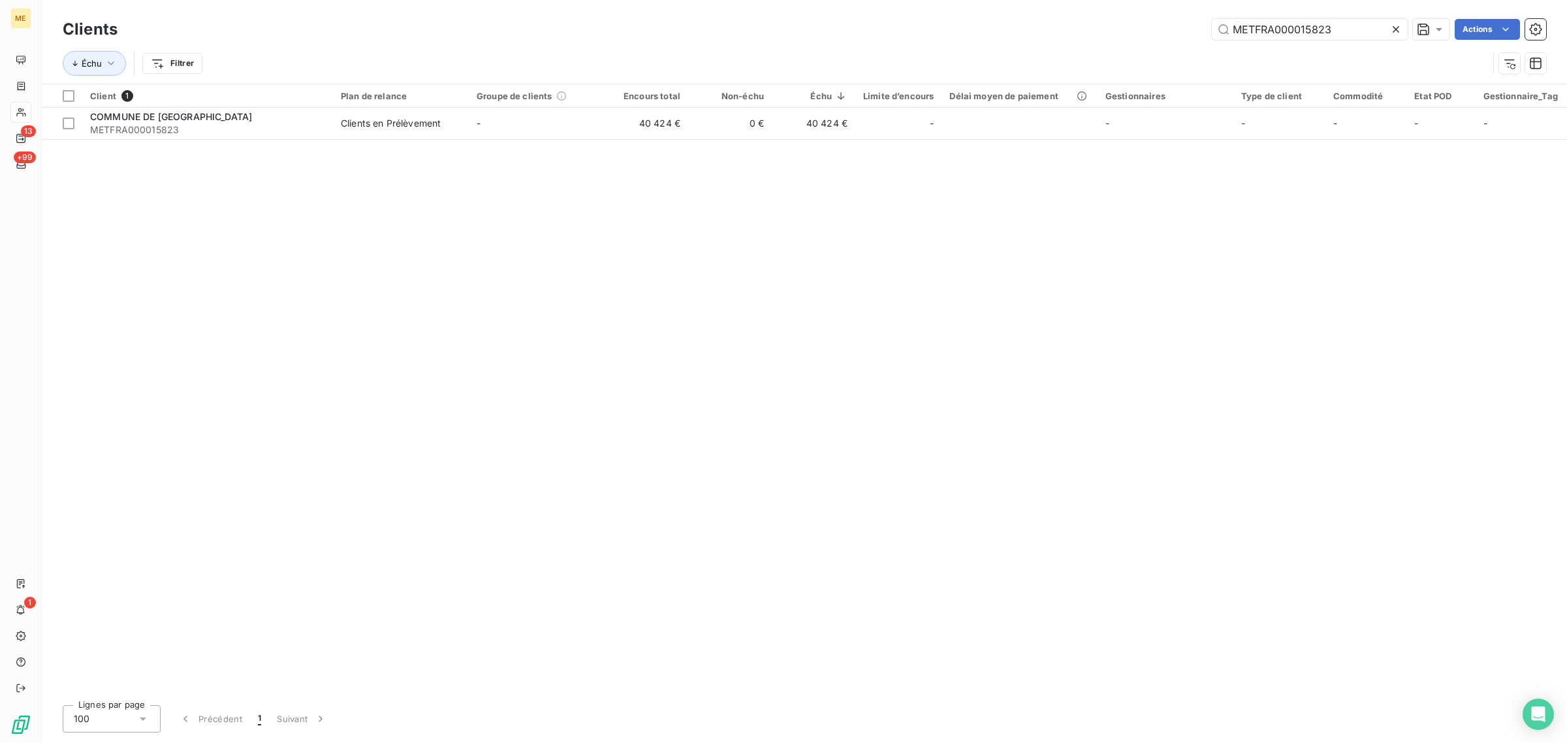
click at [1398, 27] on icon at bounding box center [1395, 29] width 13 height 13
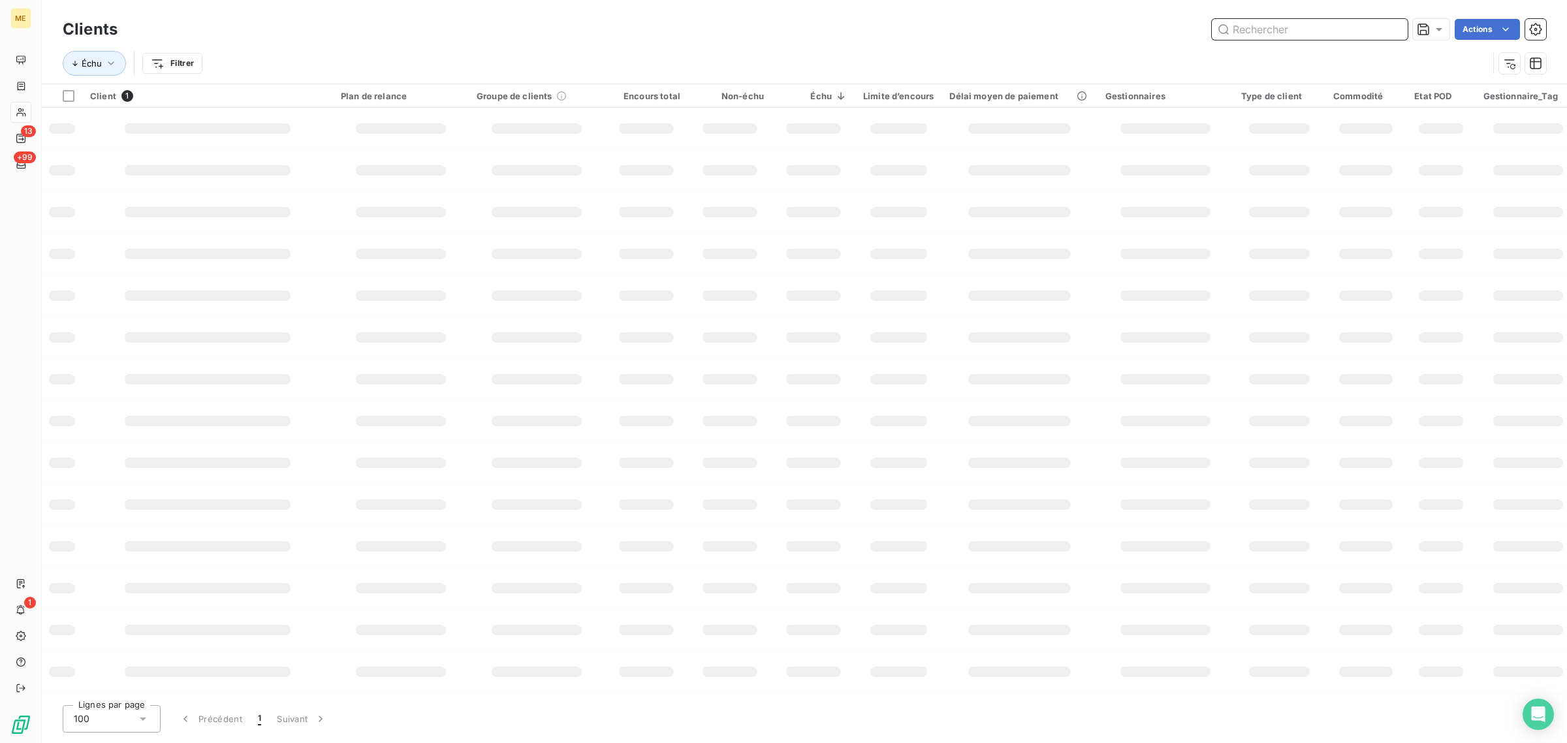
click at [1300, 27] on input "text" at bounding box center [1310, 29] width 196 height 21
paste input "METFRA000021518"
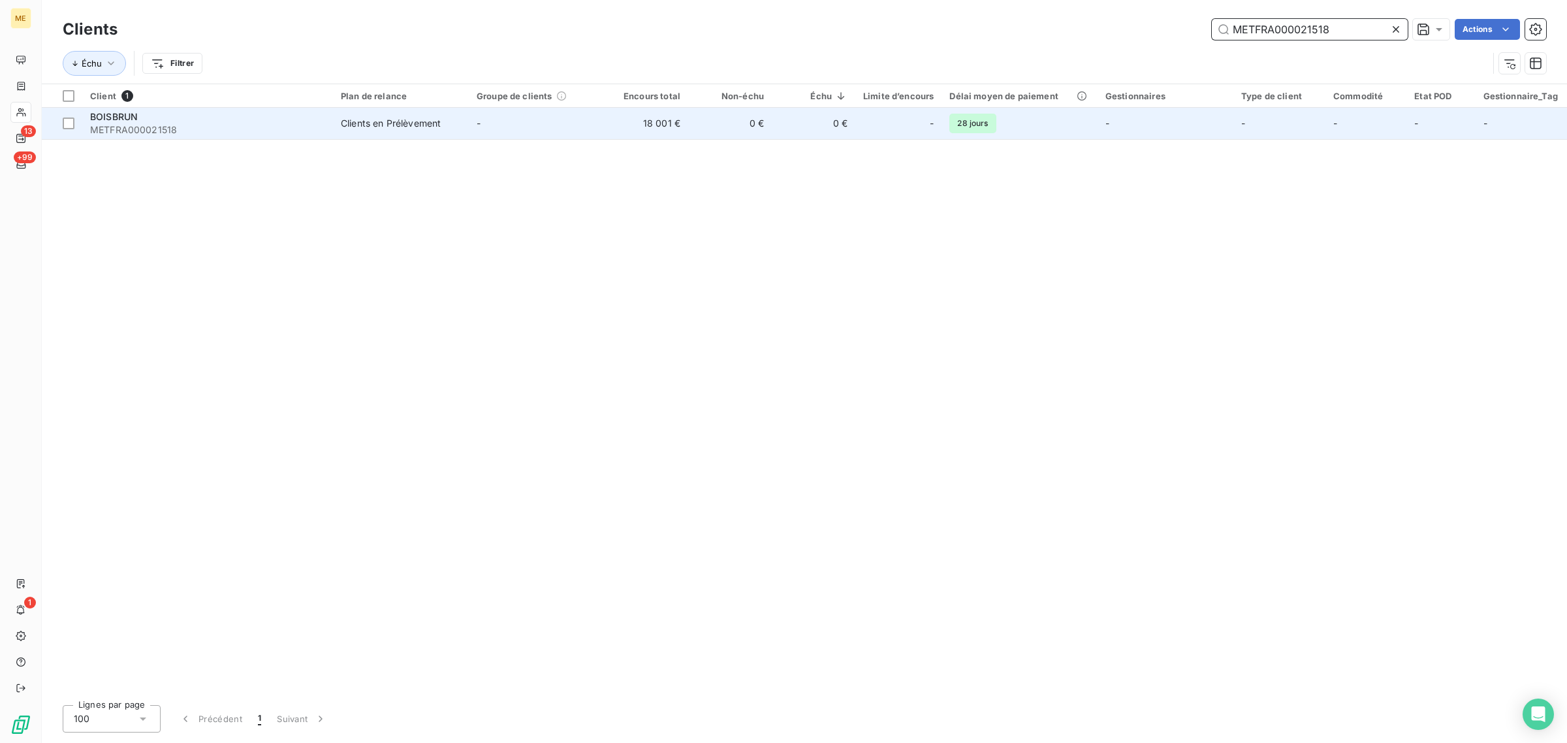
type input "METFRA000021518"
click at [415, 131] on td "Clients en Prélèvement" at bounding box center [401, 123] width 136 height 31
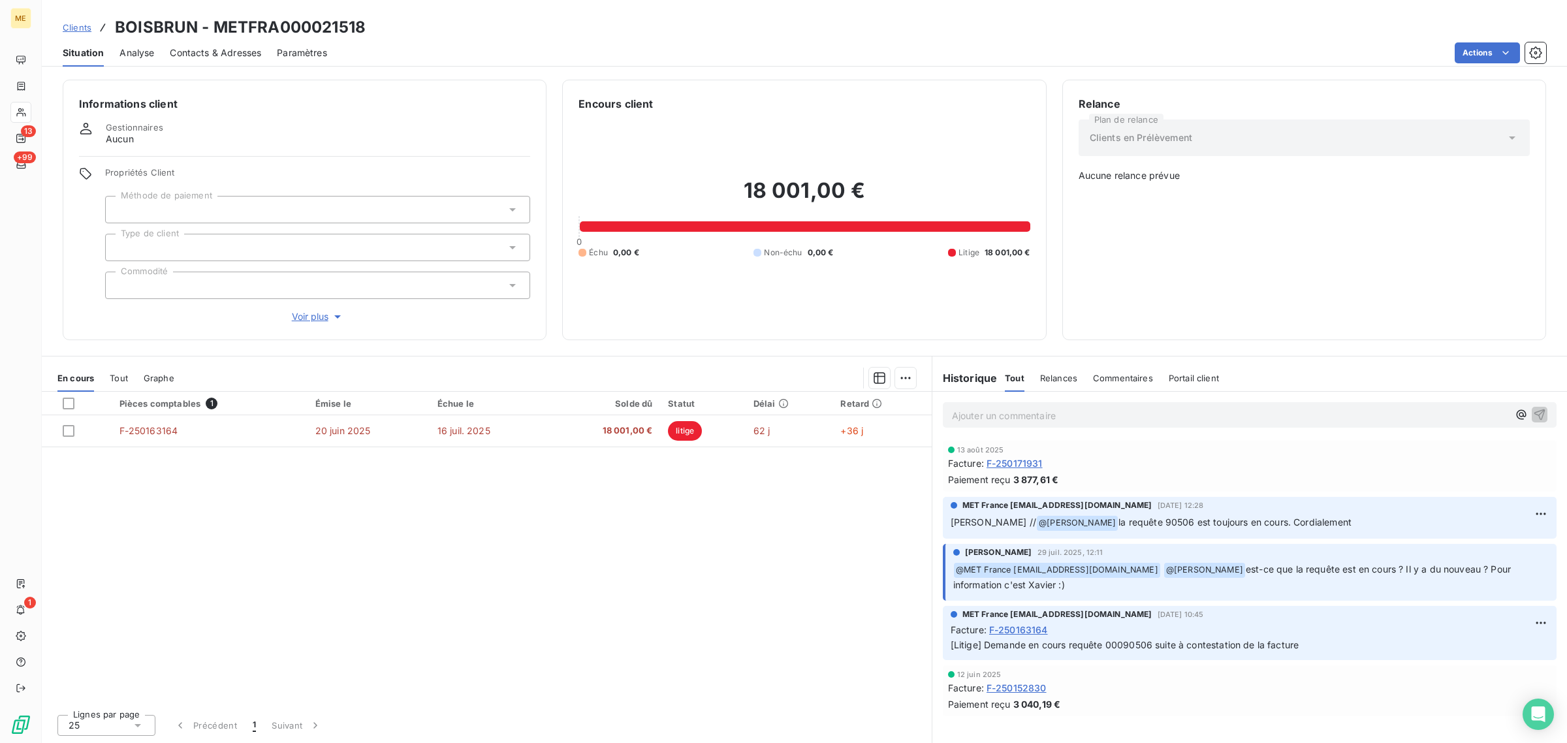
click at [802, 539] on div "Pièces comptables 1 Émise le Échue le Solde dû Statut Délai Retard F-250163164 …" at bounding box center [487, 548] width 890 height 312
click at [304, 315] on span "Voir plus" at bounding box center [318, 316] width 52 height 13
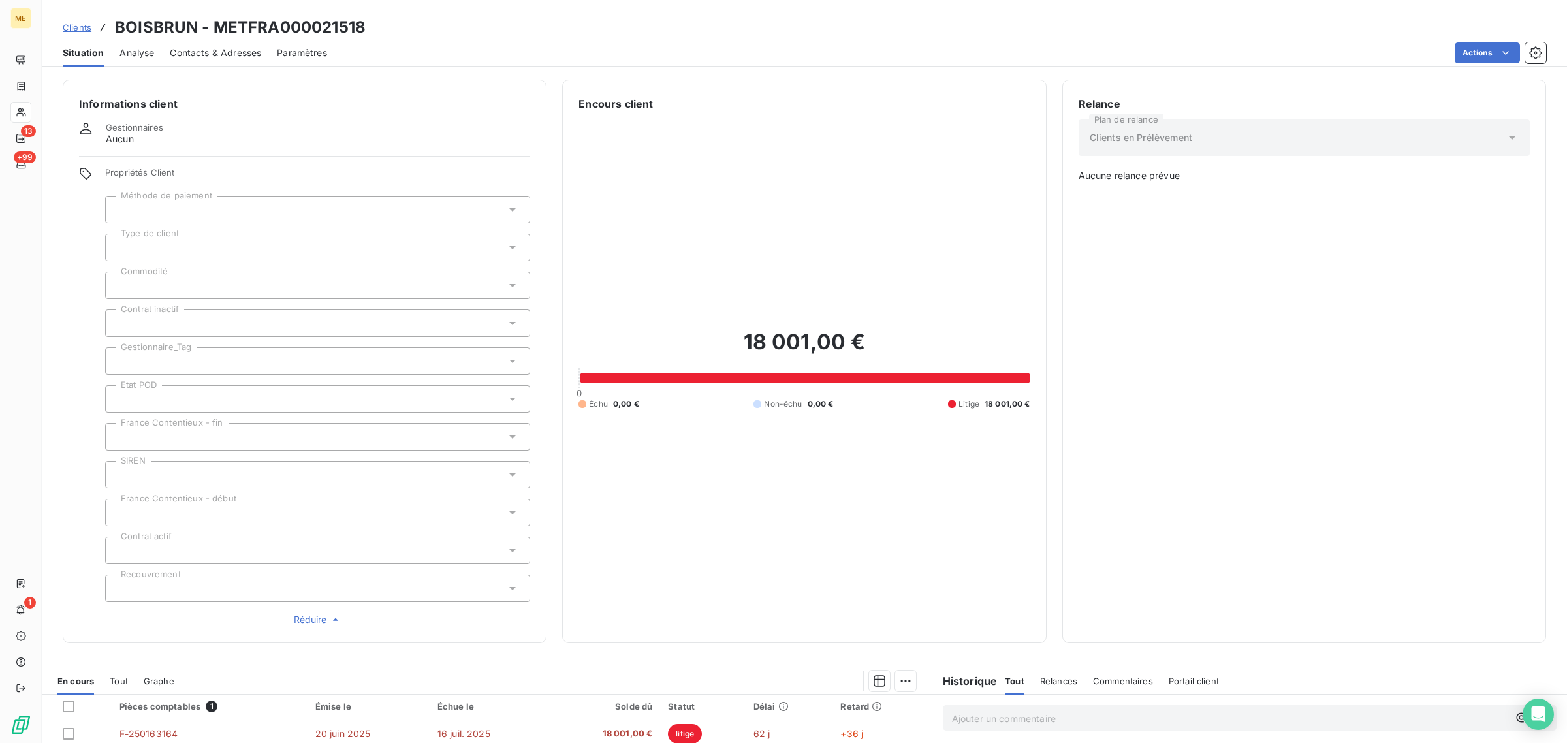
click at [126, 362] on input "text" at bounding box center [121, 361] width 10 height 12
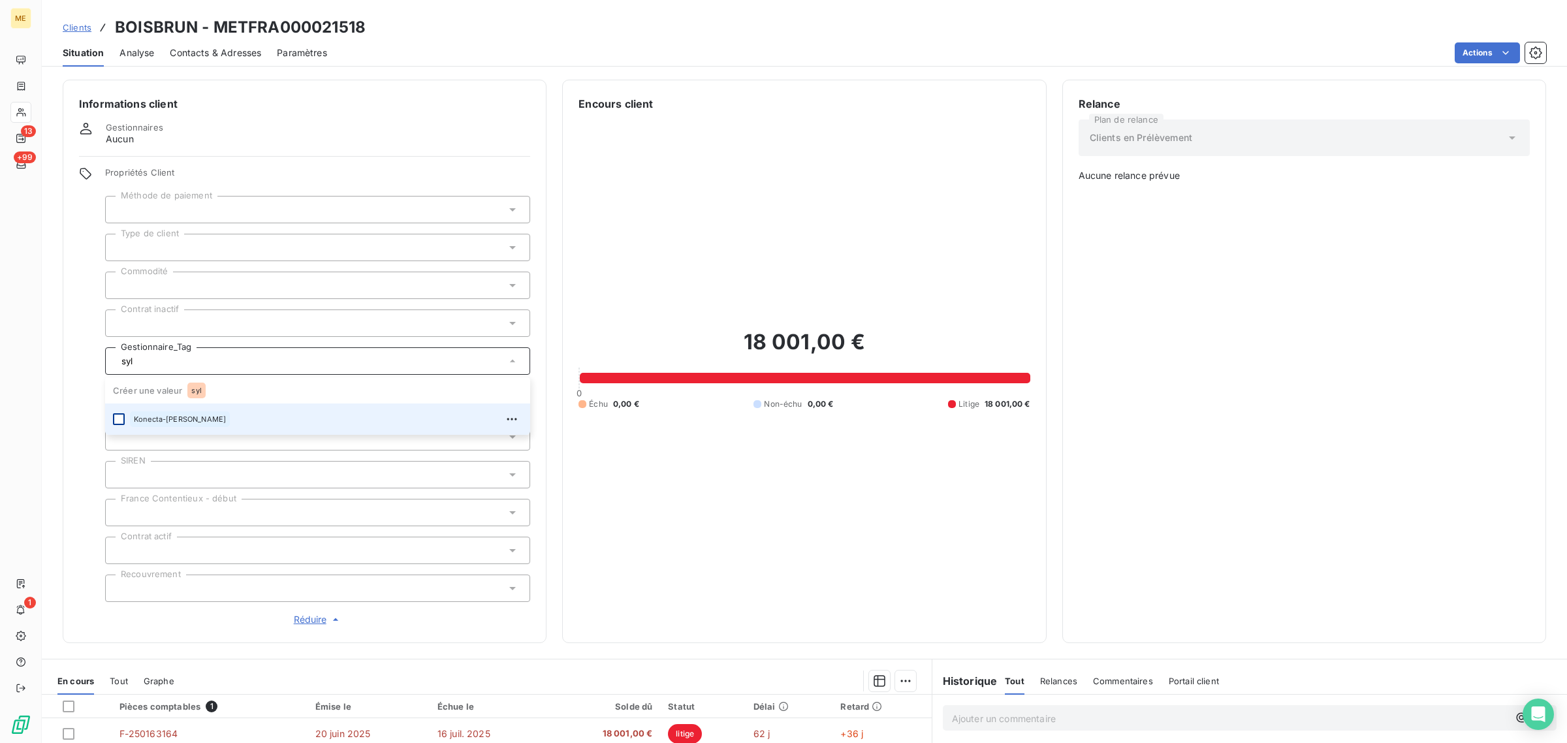
click at [123, 421] on div at bounding box center [119, 419] width 12 height 12
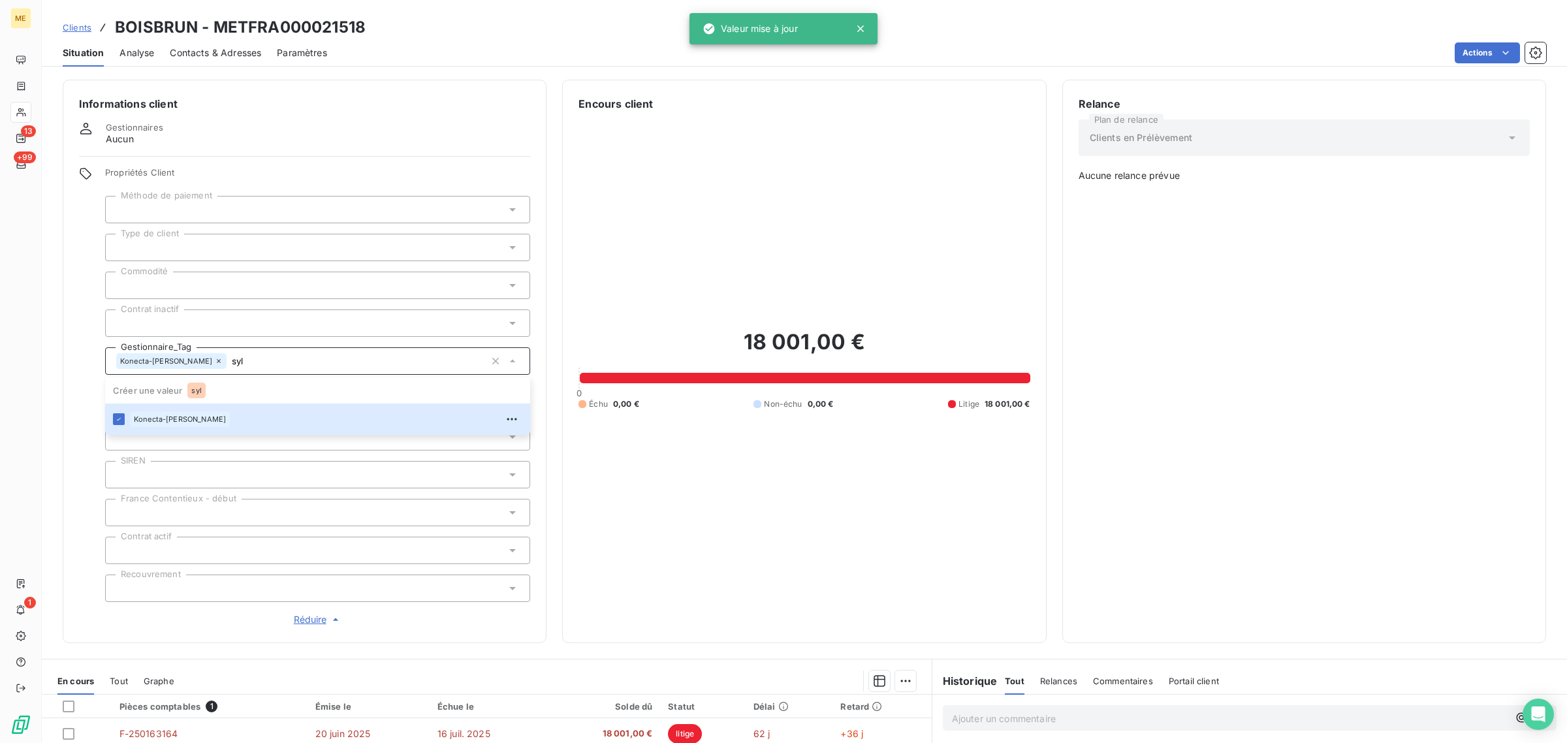
type input "syl"
click at [687, 285] on div "18 001,00 € 0 Échu 0,00 € Non-échu 0,00 € Litige 18 001,00 €" at bounding box center [803, 369] width 451 height 515
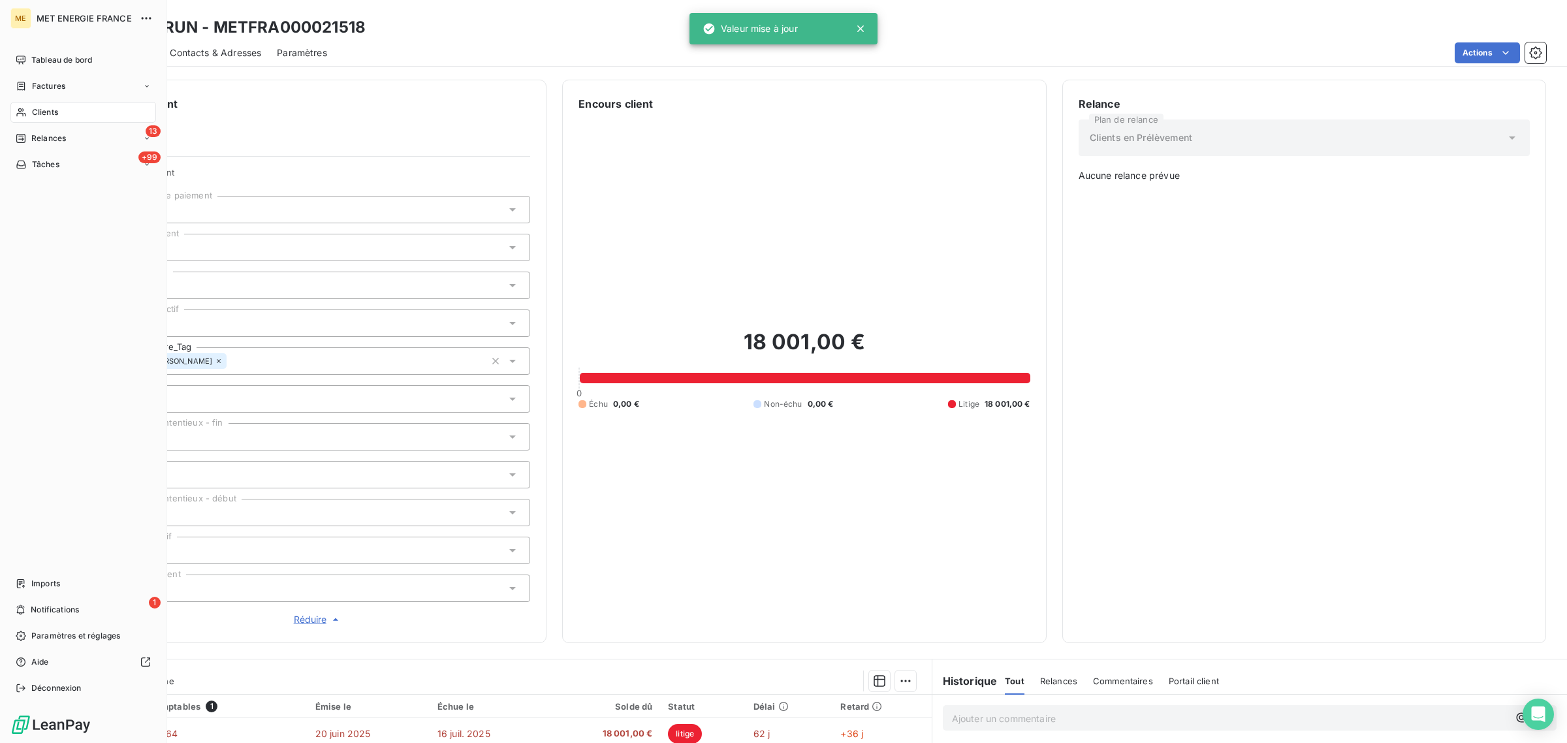
drag, startPoint x: 22, startPoint y: 108, endPoint x: 67, endPoint y: 115, distance: 46.3
click at [22, 108] on icon at bounding box center [21, 112] width 11 height 10
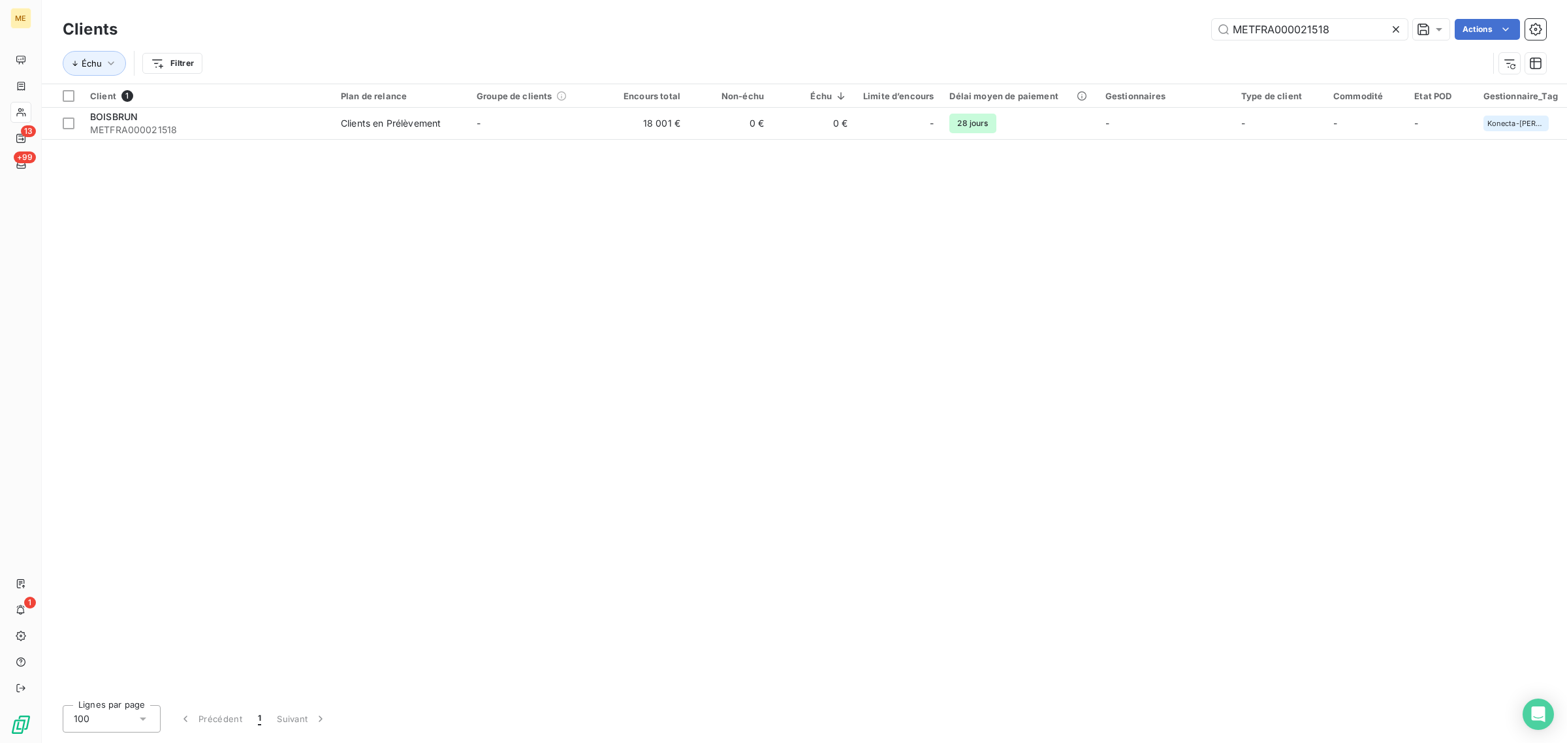
drag, startPoint x: 1355, startPoint y: 27, endPoint x: 947, endPoint y: 27, distance: 408.0
click at [989, 27] on div "METFRA000021518 Actions" at bounding box center [839, 29] width 1413 height 21
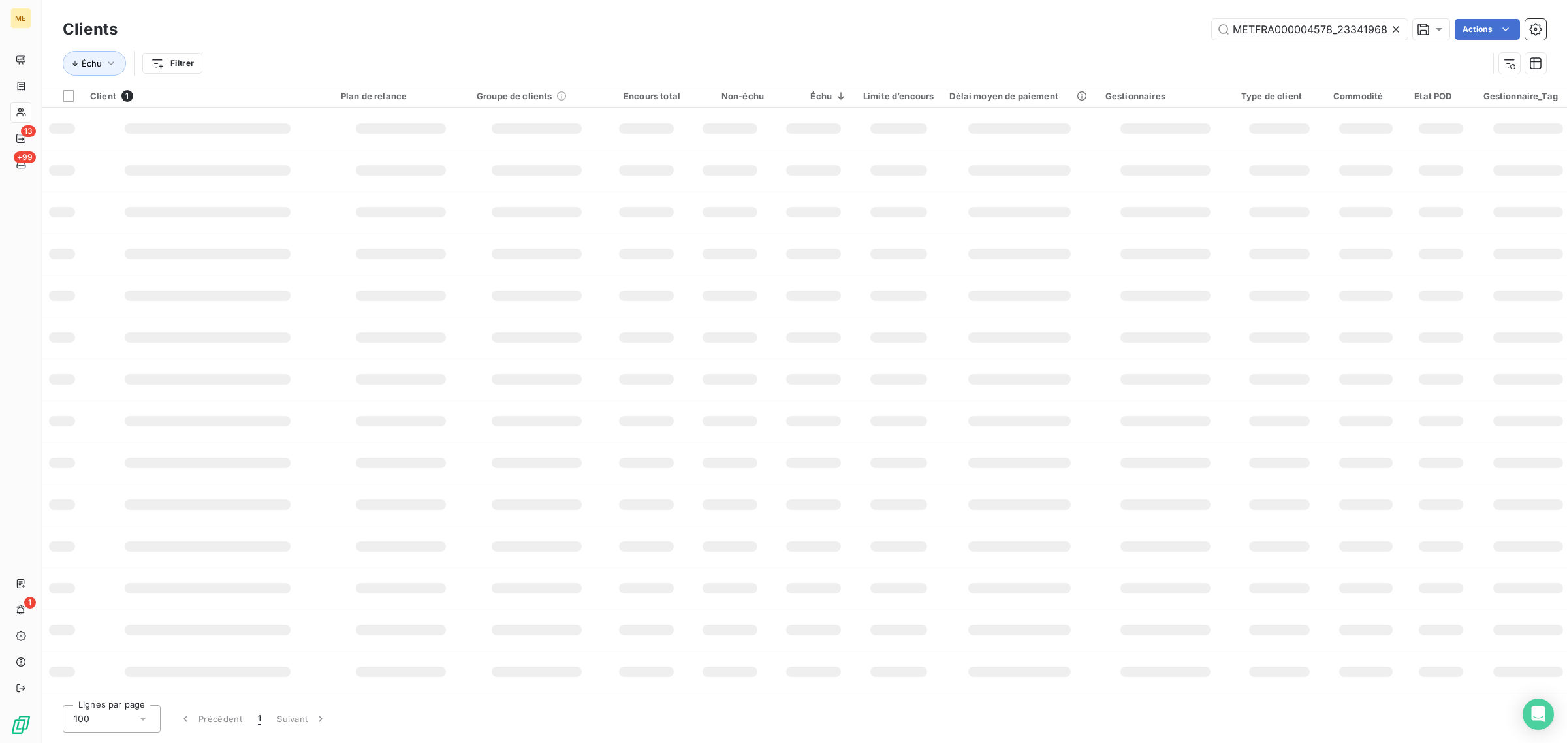
scroll to position [0, 36]
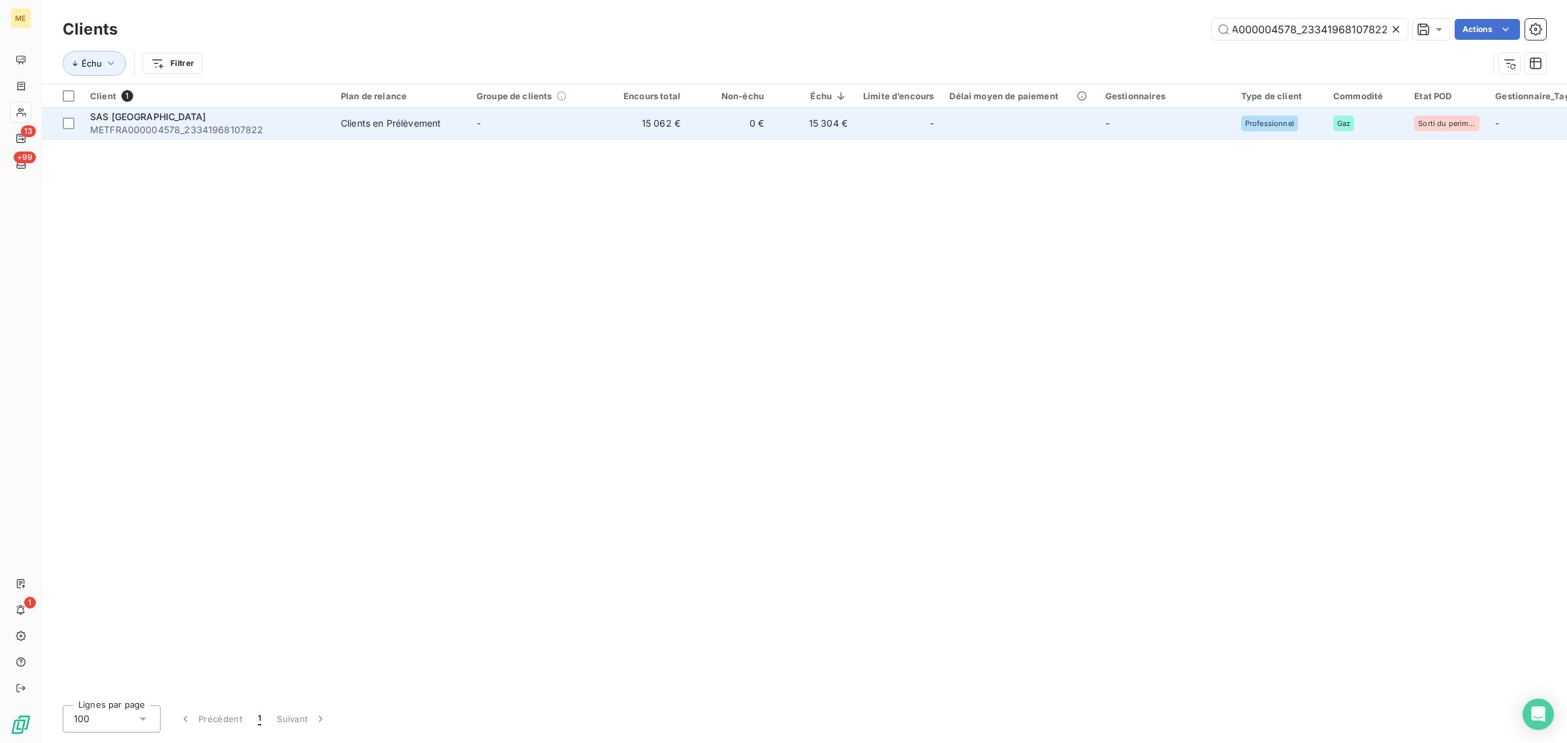
type input "METFRA000004578_23341968107822"
click at [565, 132] on td "-" at bounding box center [537, 123] width 136 height 31
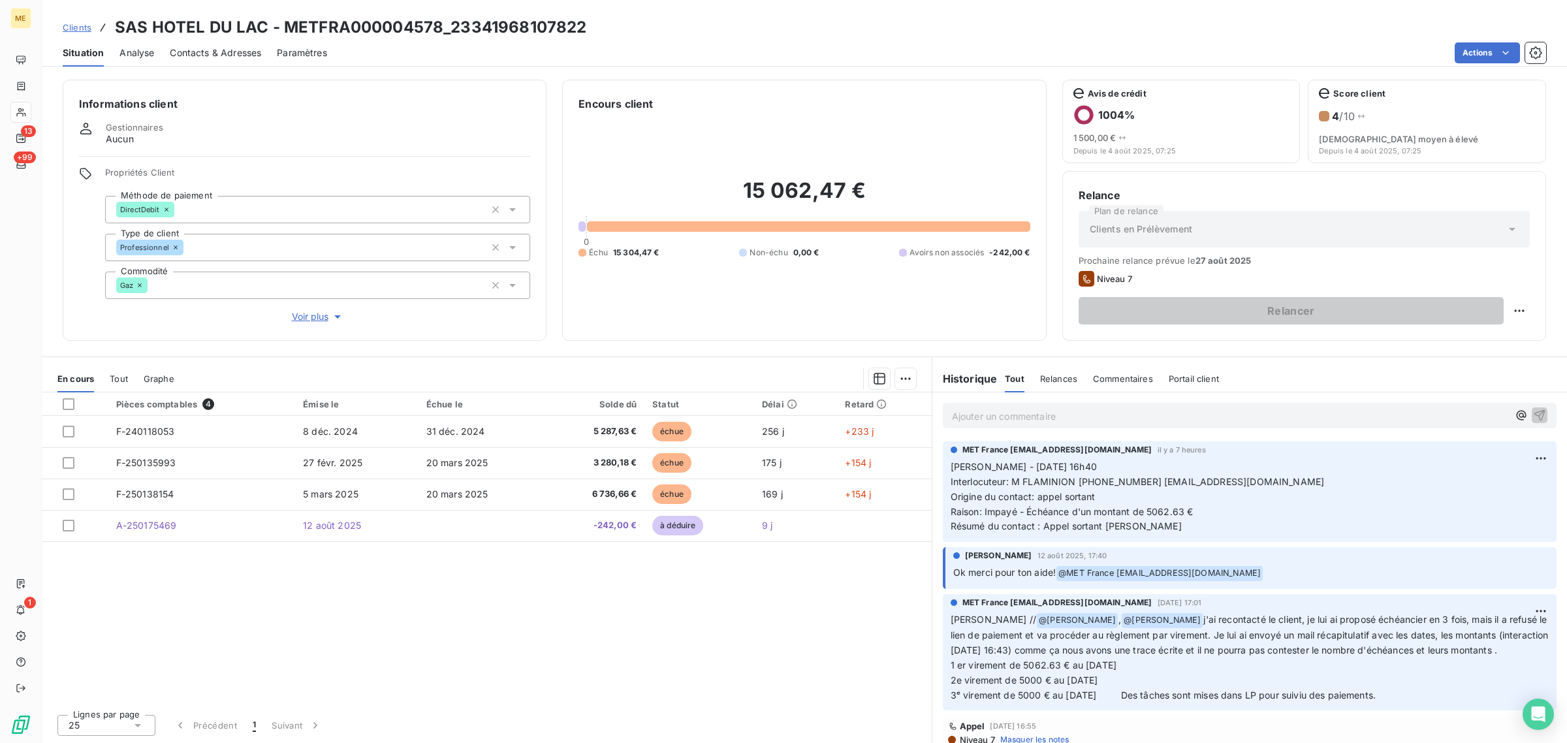
click at [307, 324] on div "Informations client Gestionnaires Aucun Propriétés Client Méthode de paiement D…" at bounding box center [305, 210] width 484 height 261
click at [309, 320] on span "Voir plus" at bounding box center [318, 316] width 52 height 13
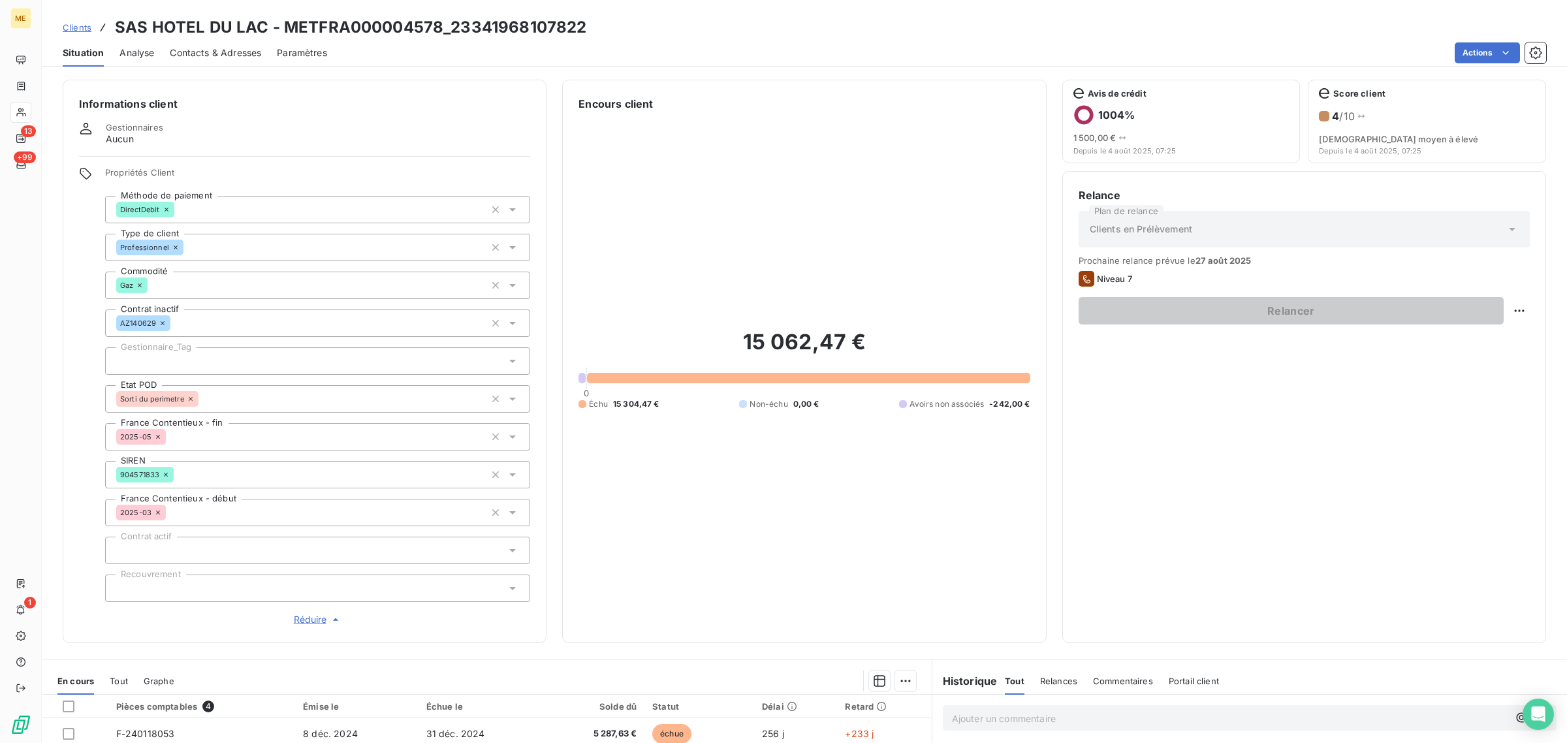
click at [165, 360] on div at bounding box center [317, 360] width 425 height 27
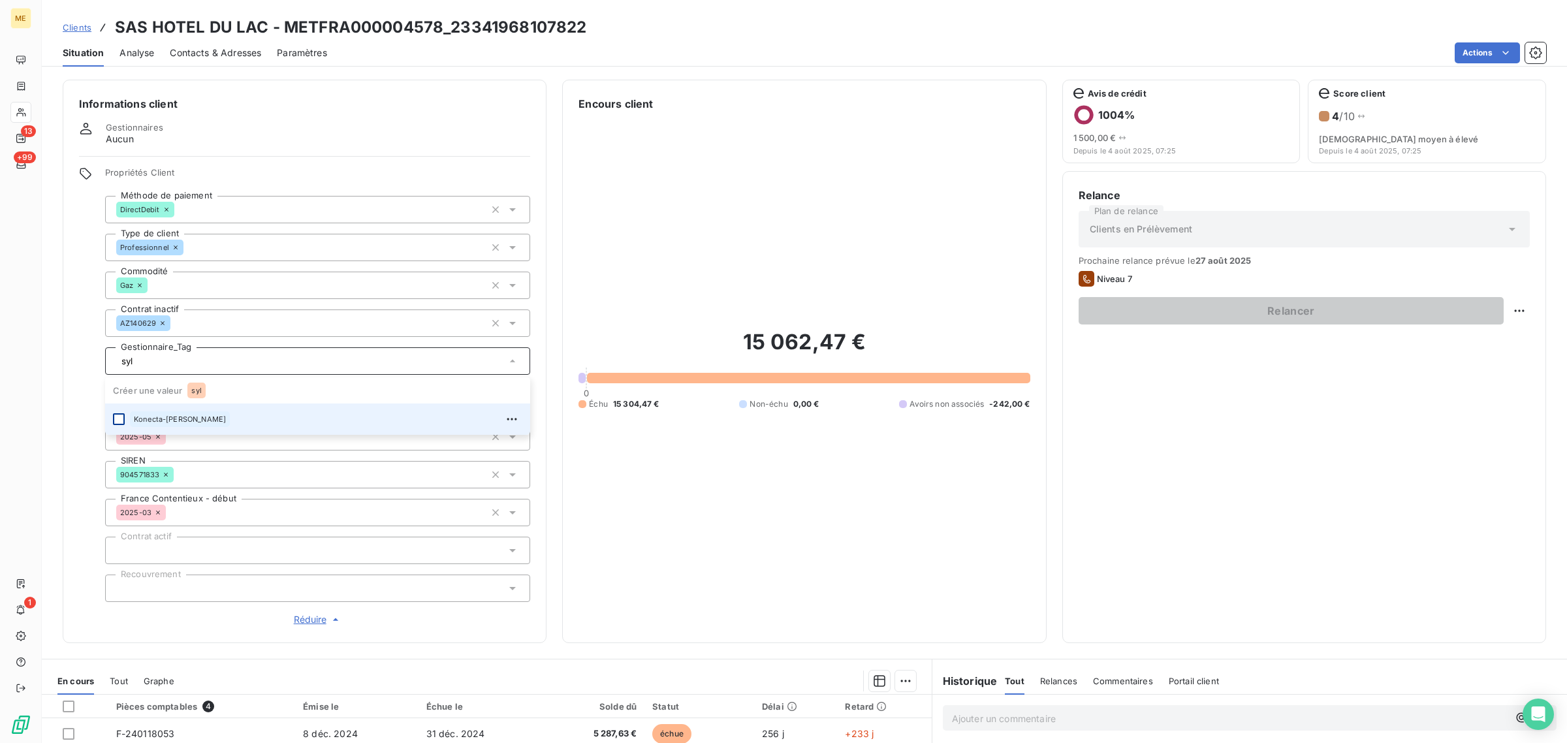
click at [119, 420] on div at bounding box center [119, 419] width 12 height 12
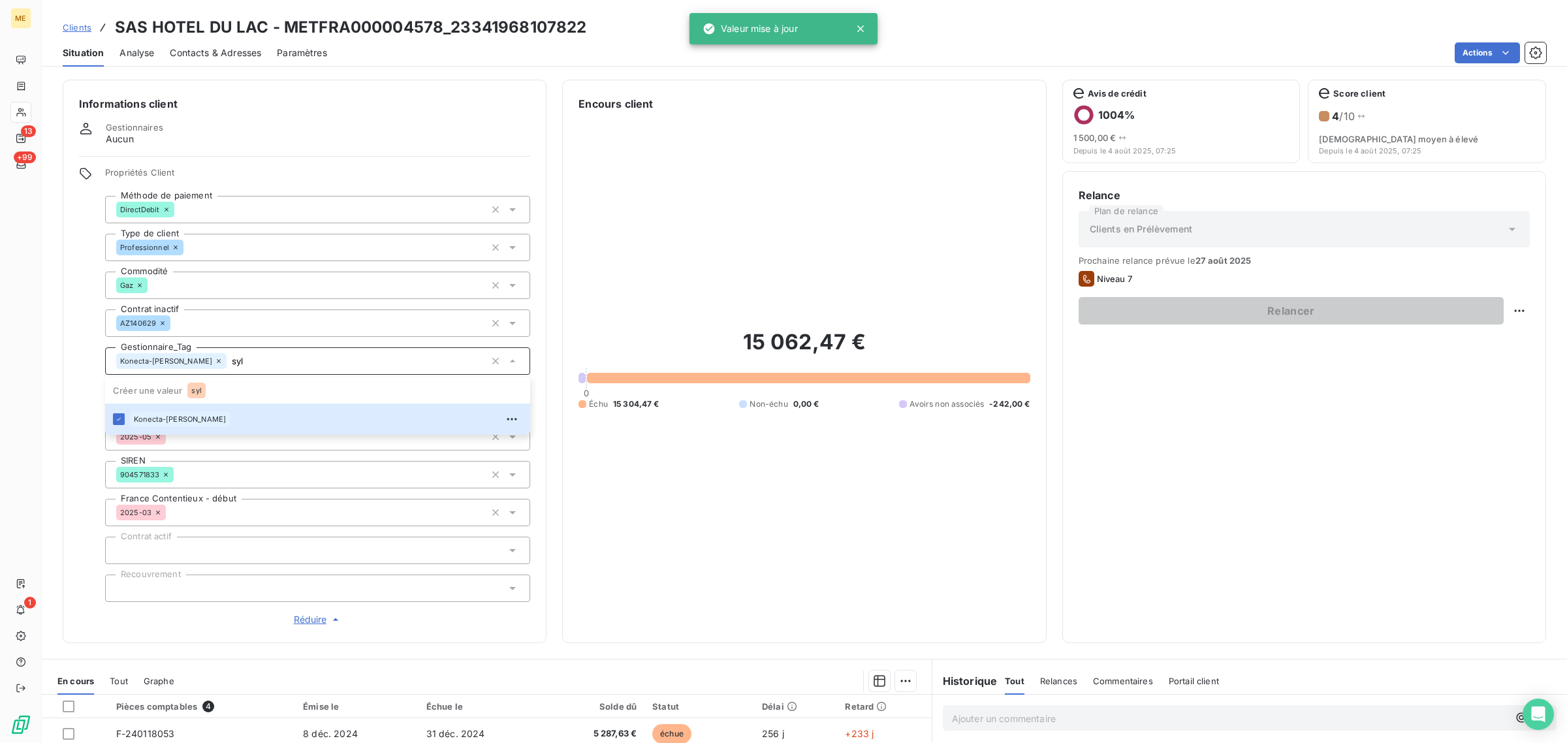
type input "syl"
click at [599, 313] on div "15 062,47 € 0 Échu 15 304,47 € Non-échu 0,00 € Avoirs non associés -242,00 €" at bounding box center [803, 369] width 451 height 515
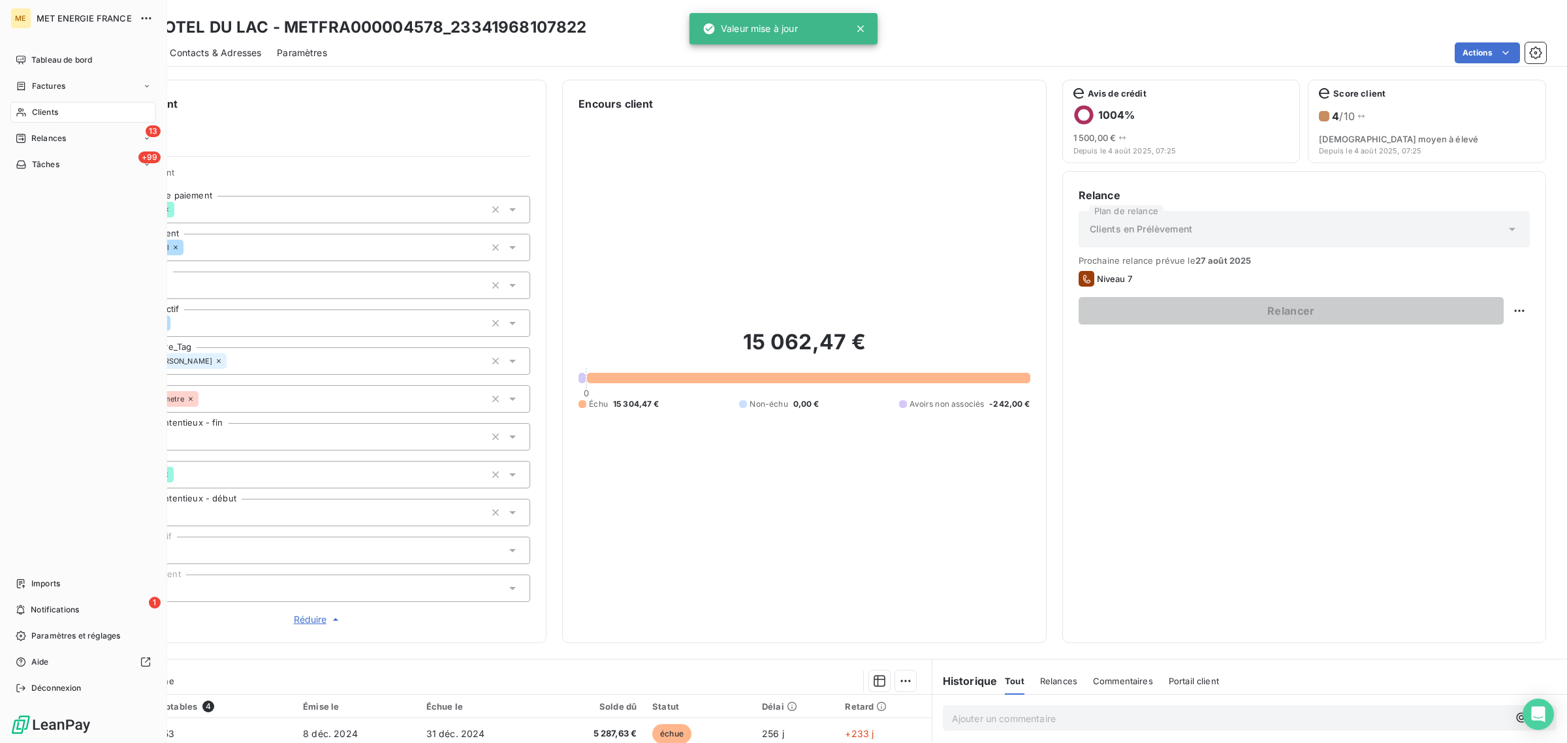
drag, startPoint x: 15, startPoint y: 113, endPoint x: 43, endPoint y: 112, distance: 28.1
click at [16, 113] on icon at bounding box center [21, 112] width 11 height 10
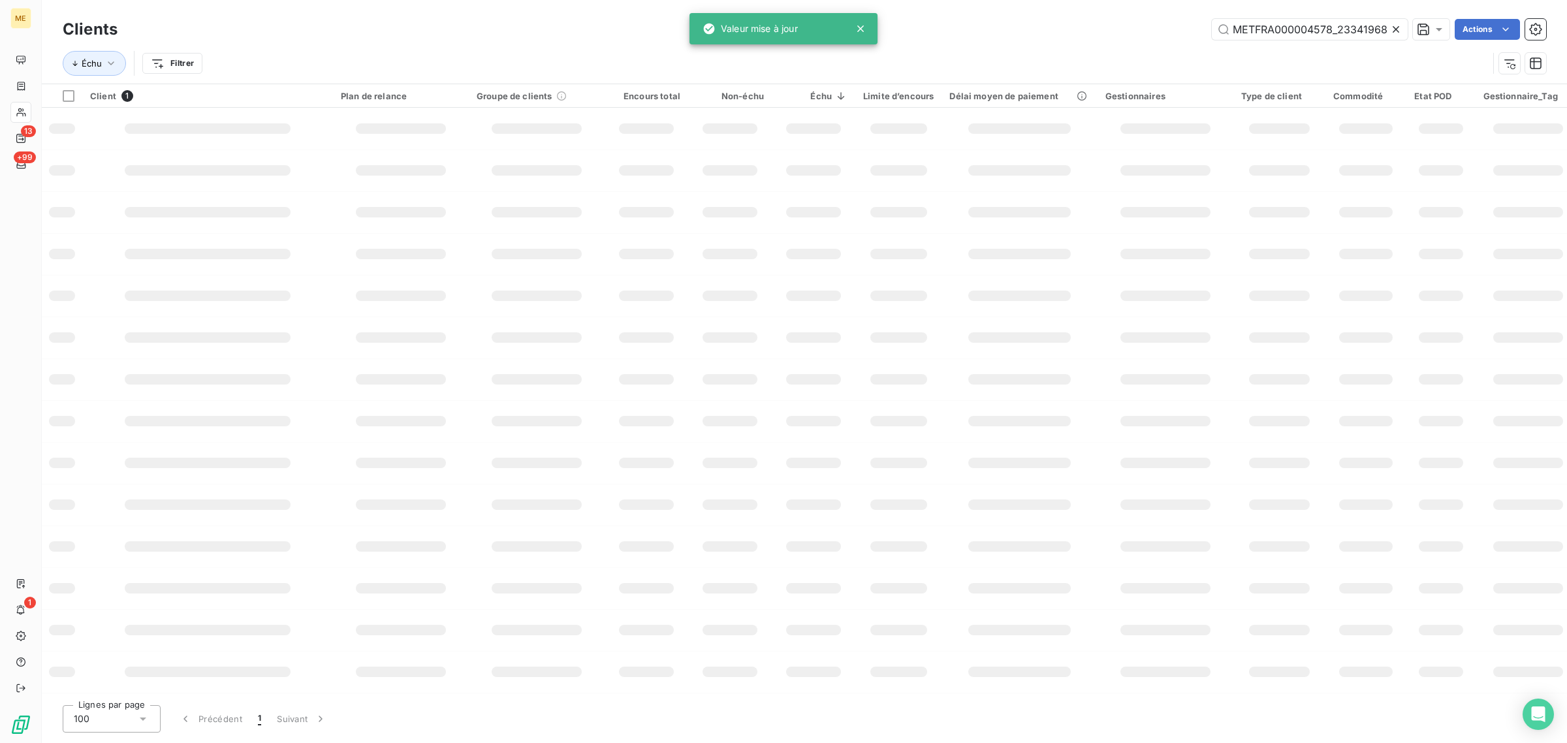
scroll to position [0, 36]
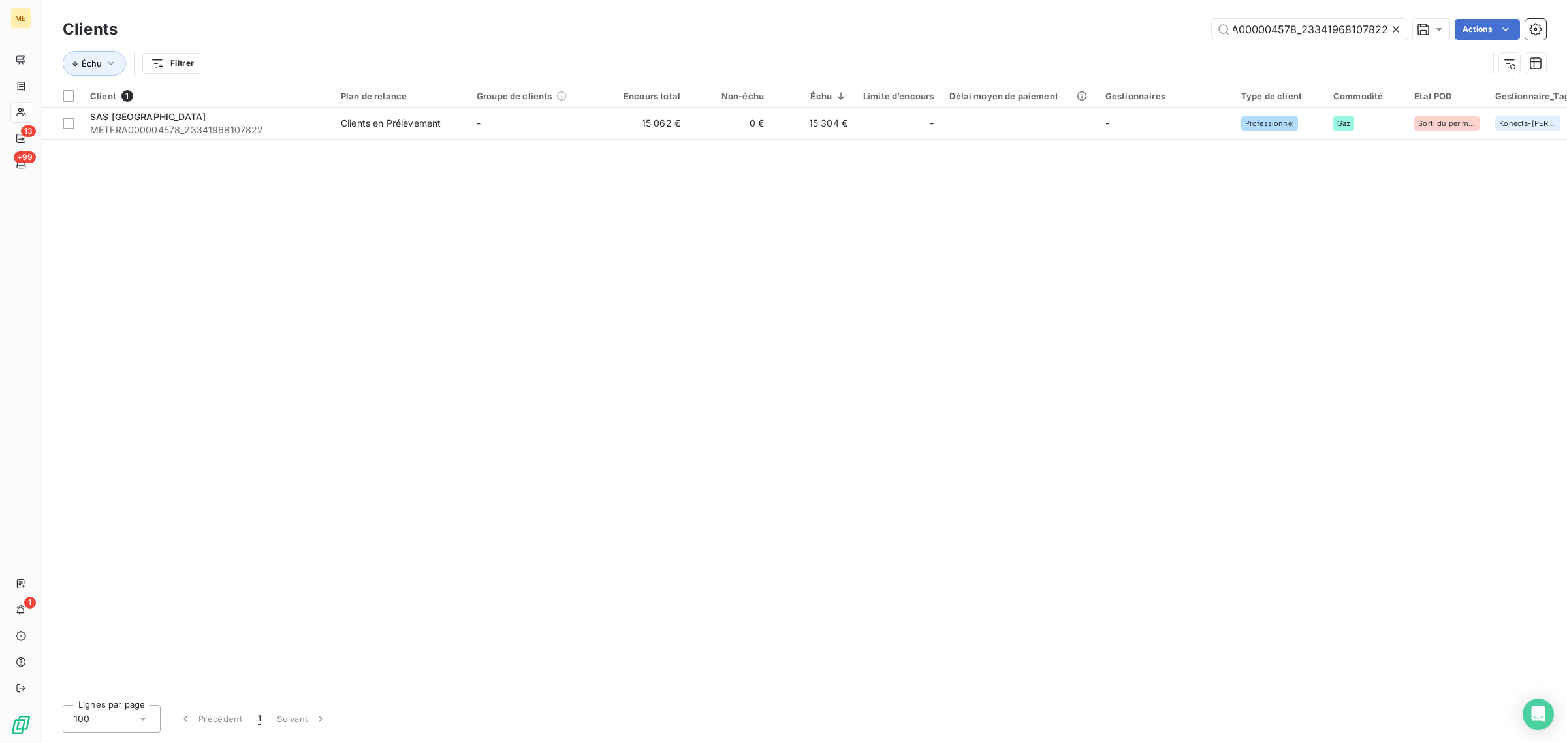
click at [1396, 28] on icon at bounding box center [1395, 29] width 7 height 7
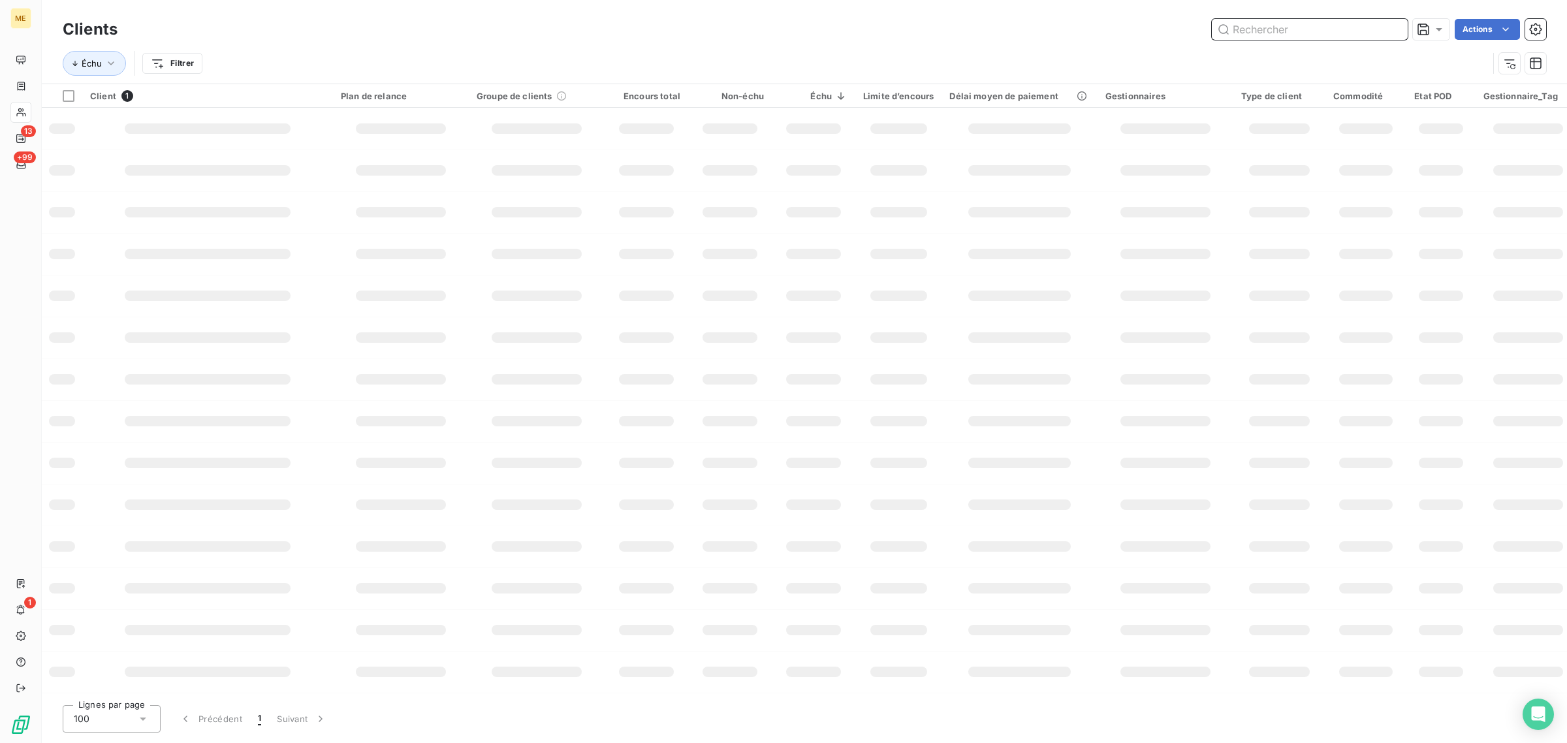
click at [1246, 27] on input "text" at bounding box center [1310, 29] width 196 height 21
paste input "METFRA000004910_25366280655408"
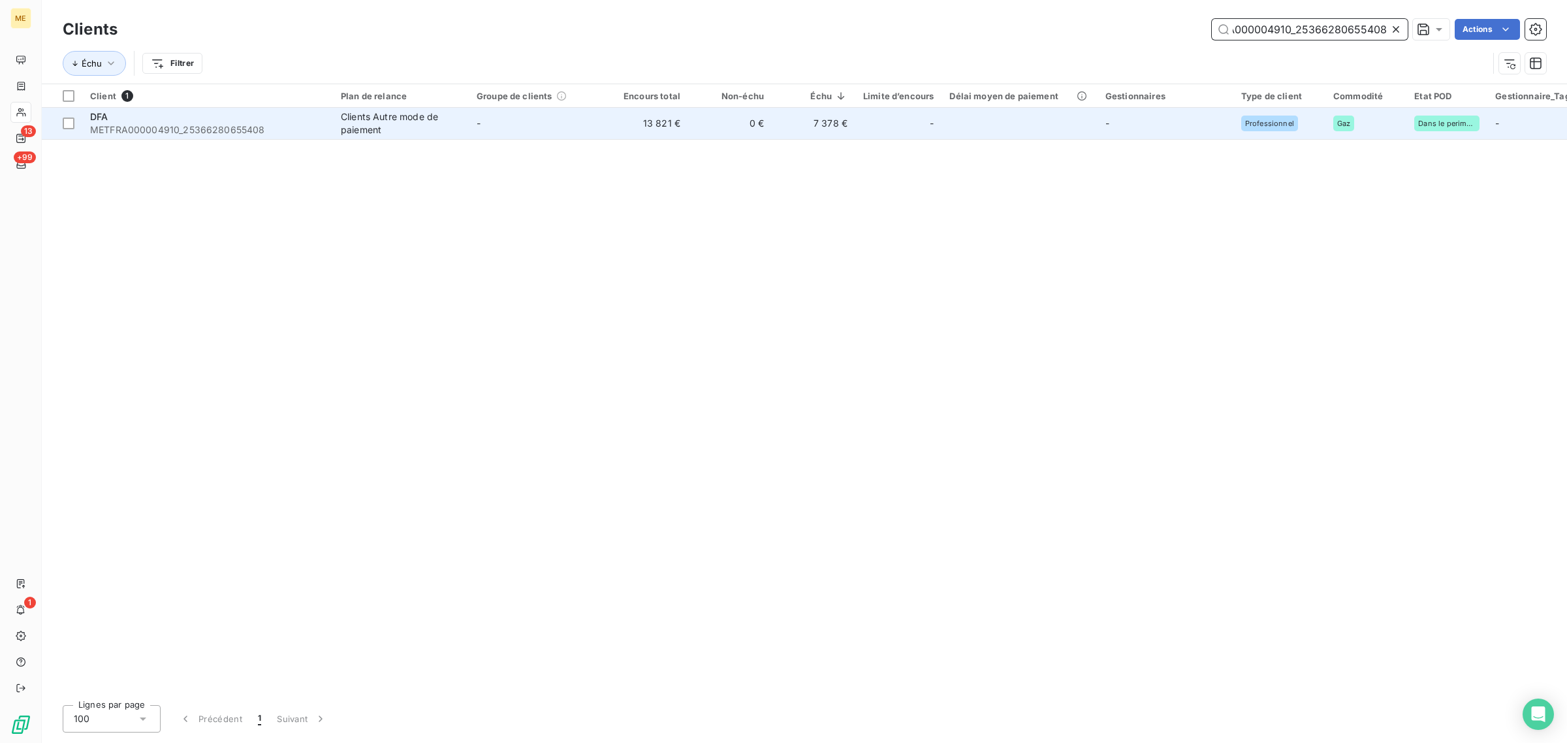
type input "METFRA000004910_25366280655408"
click at [648, 126] on td "13 821 €" at bounding box center [647, 123] width 84 height 31
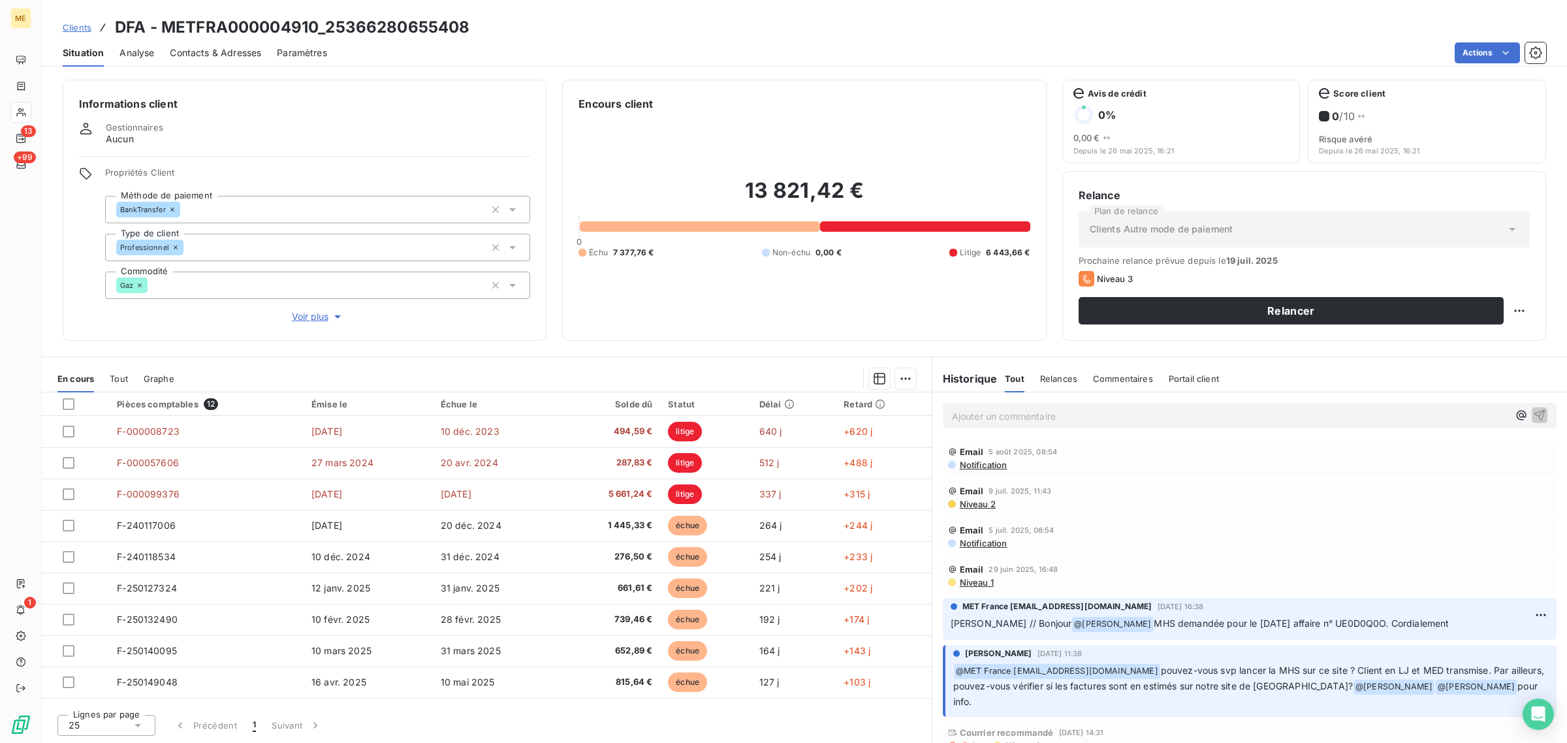
click at [302, 317] on span "Voir plus" at bounding box center [318, 316] width 52 height 13
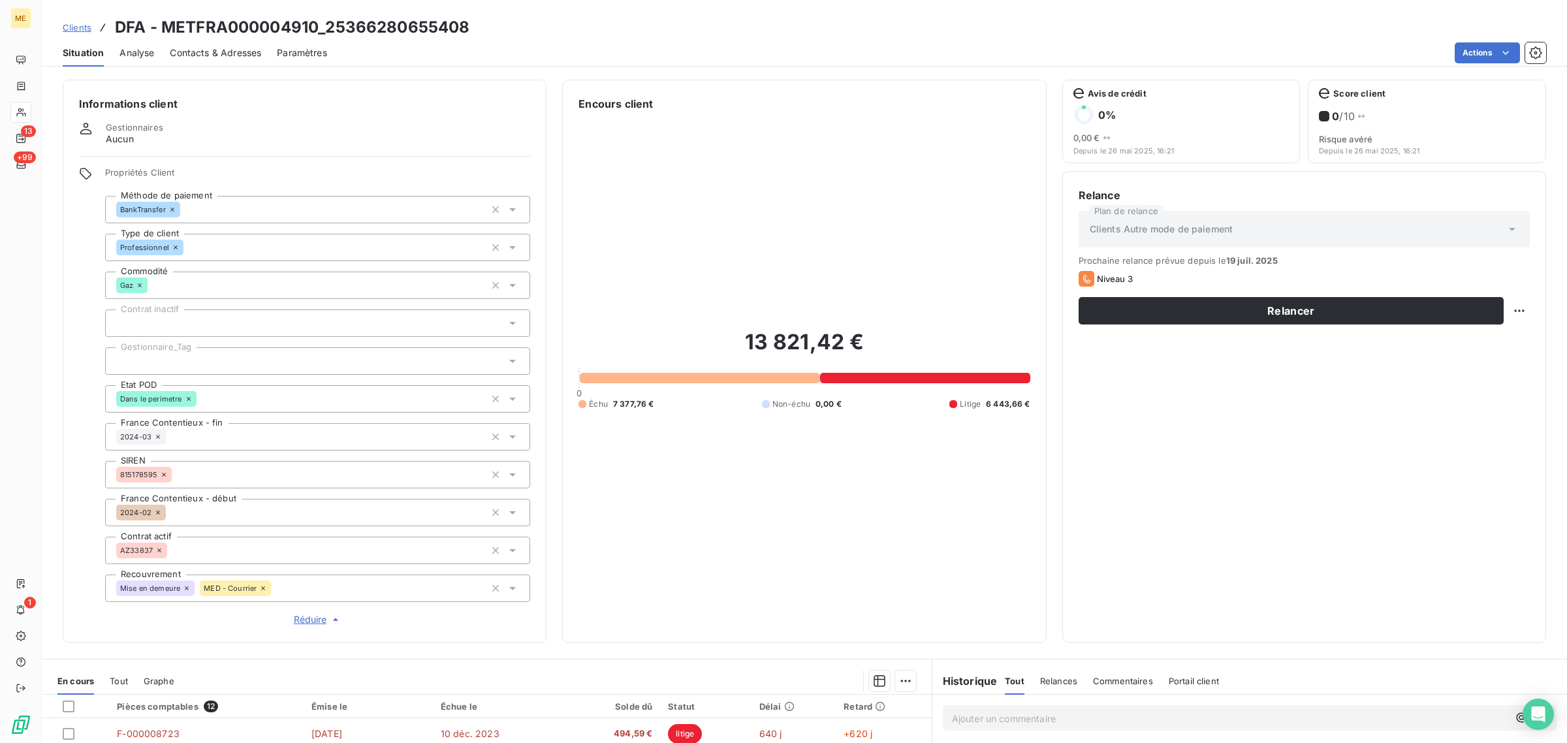
click at [148, 362] on div at bounding box center [317, 360] width 425 height 27
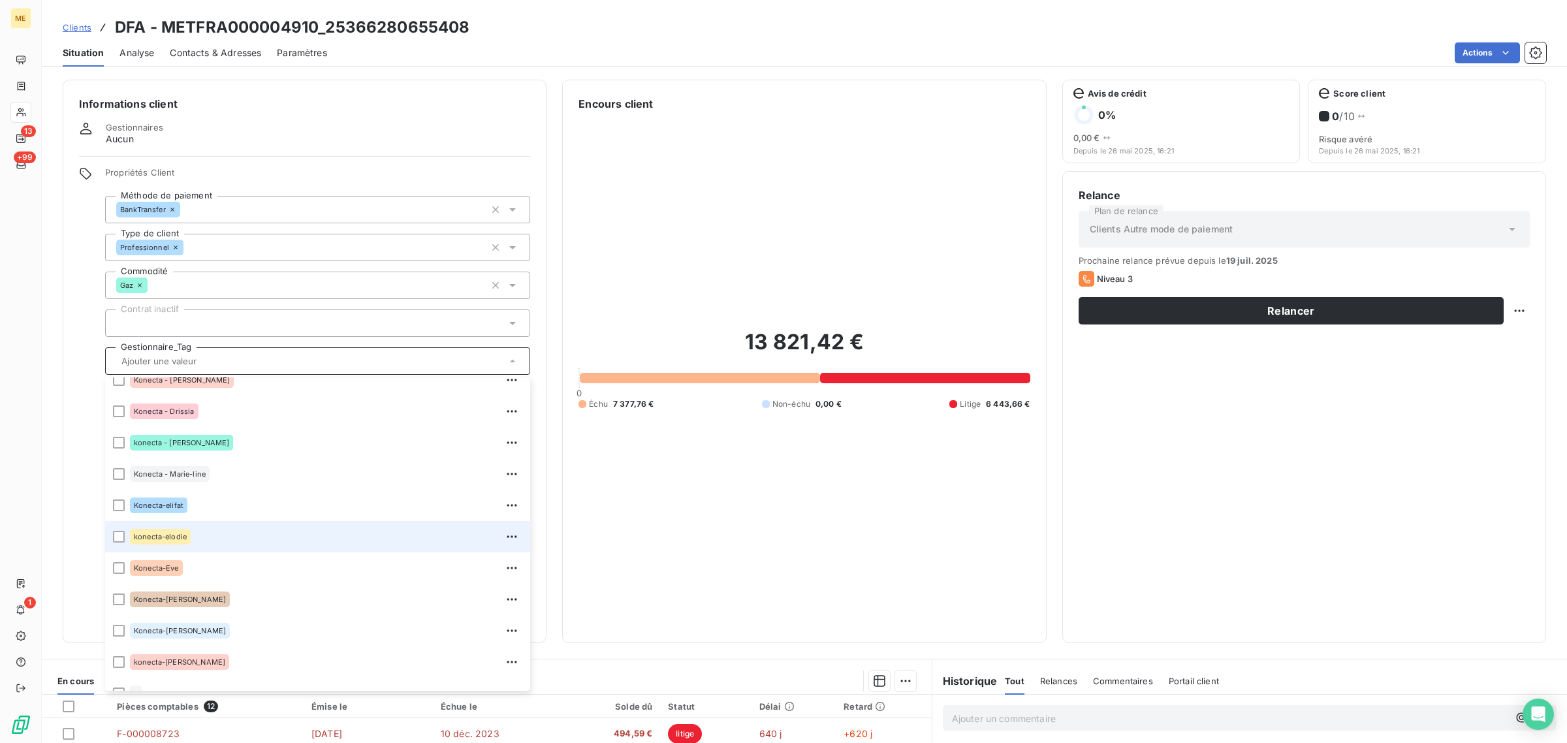
scroll to position [375, 0]
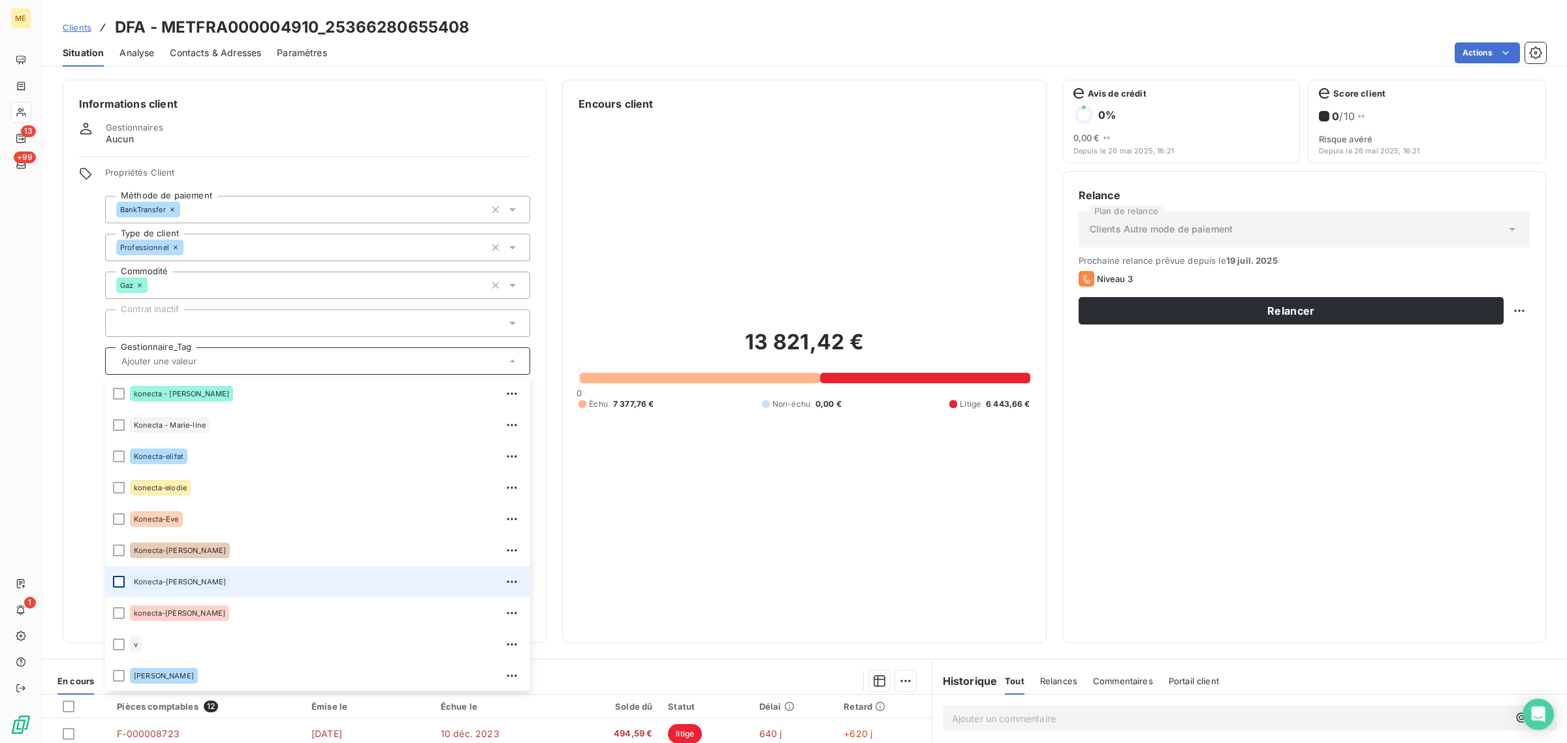
click at [119, 579] on div at bounding box center [119, 582] width 12 height 12
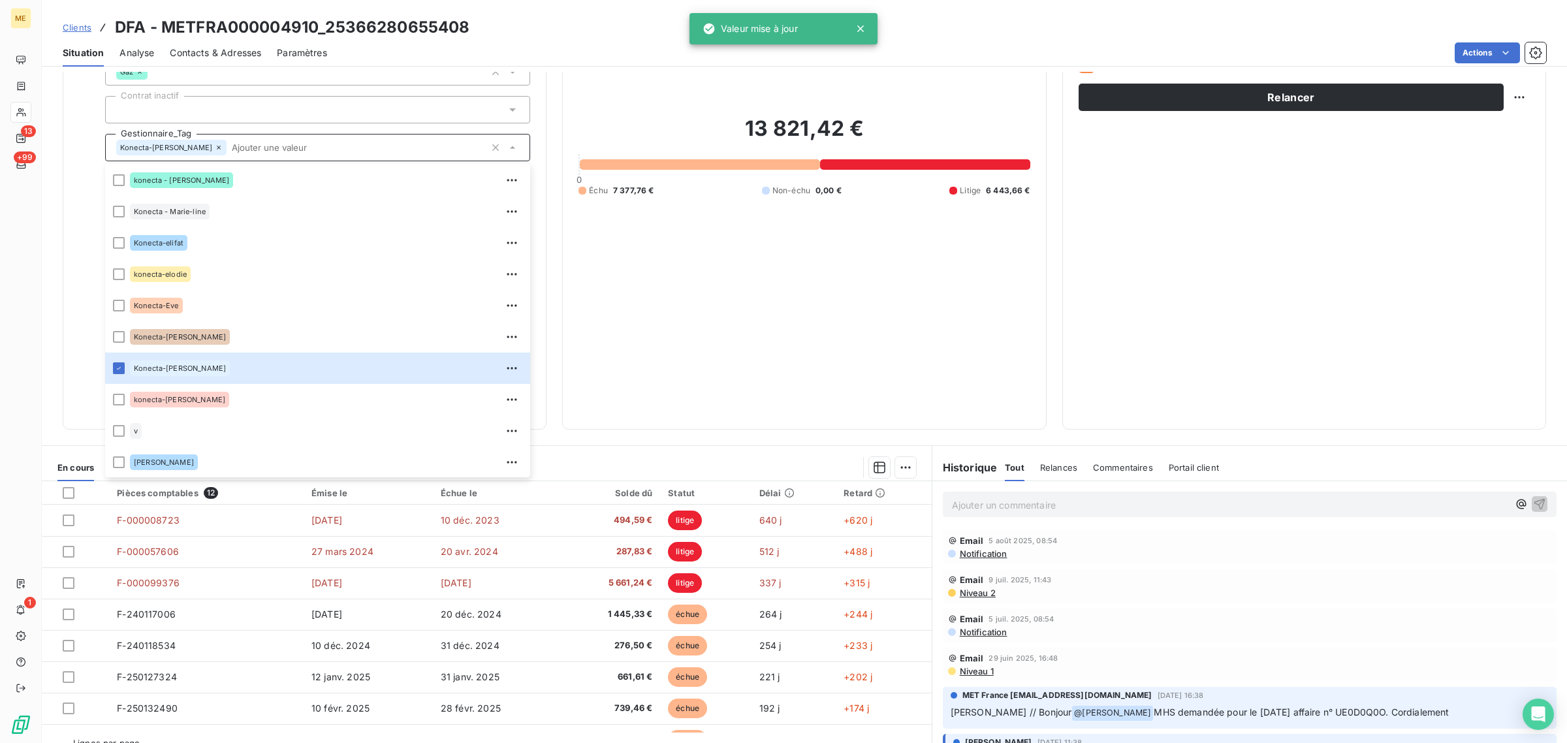
scroll to position [242, 0]
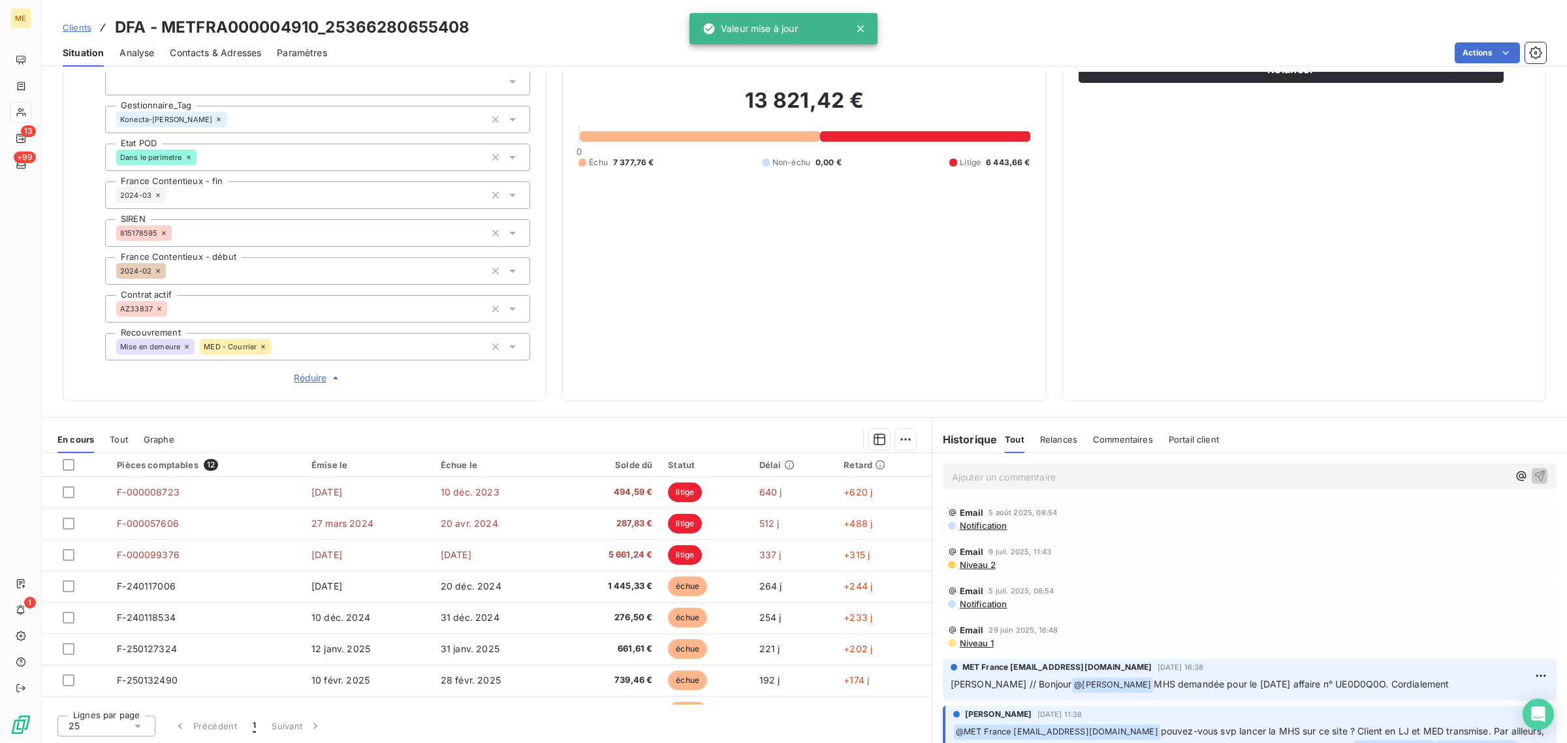
click at [693, 319] on div "13 821,42 € 0 Échu 7 377,76 € Non-échu 0,00 € Litige 6 443,66 €" at bounding box center [803, 127] width 451 height 515
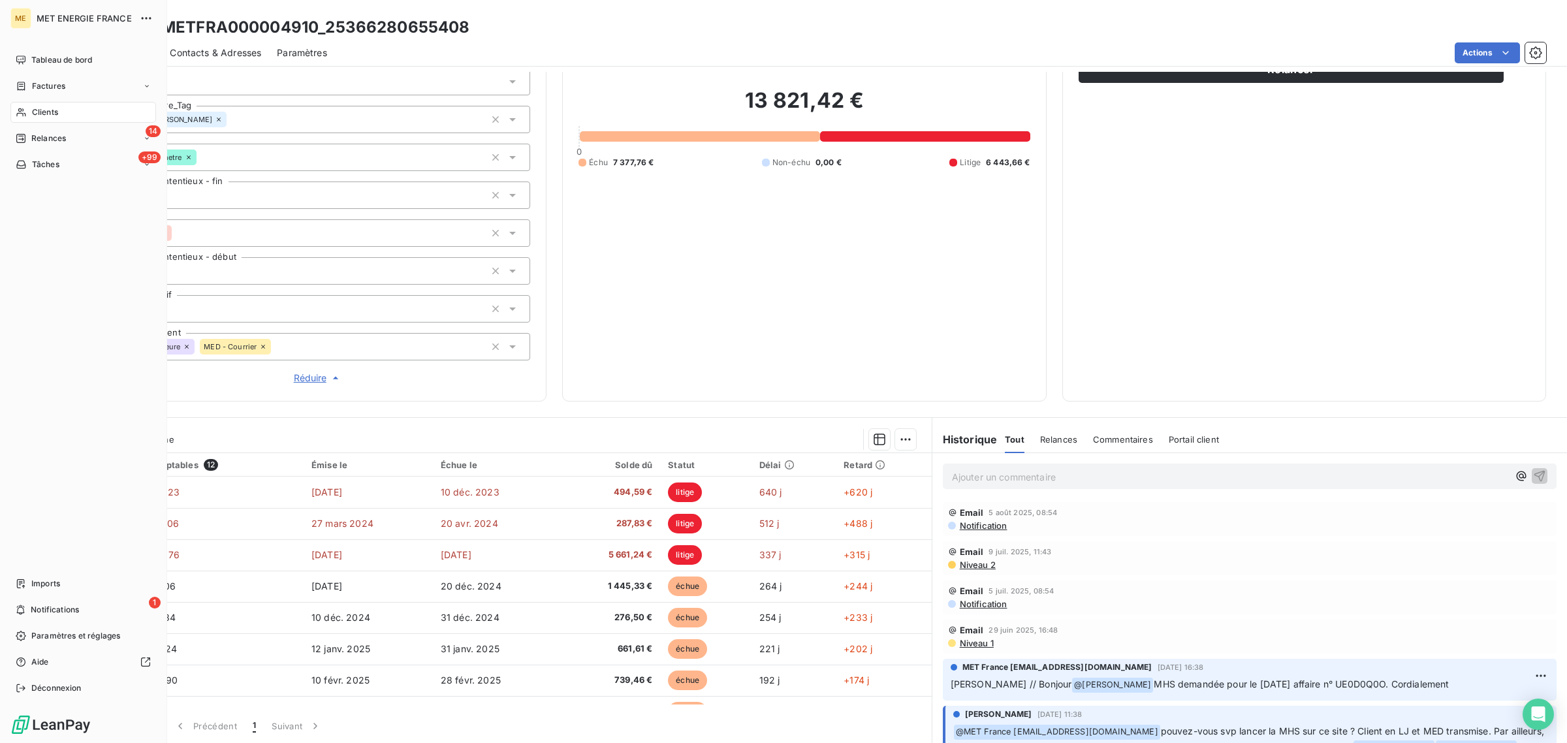
click at [31, 110] on div "Clients" at bounding box center [83, 112] width 146 height 21
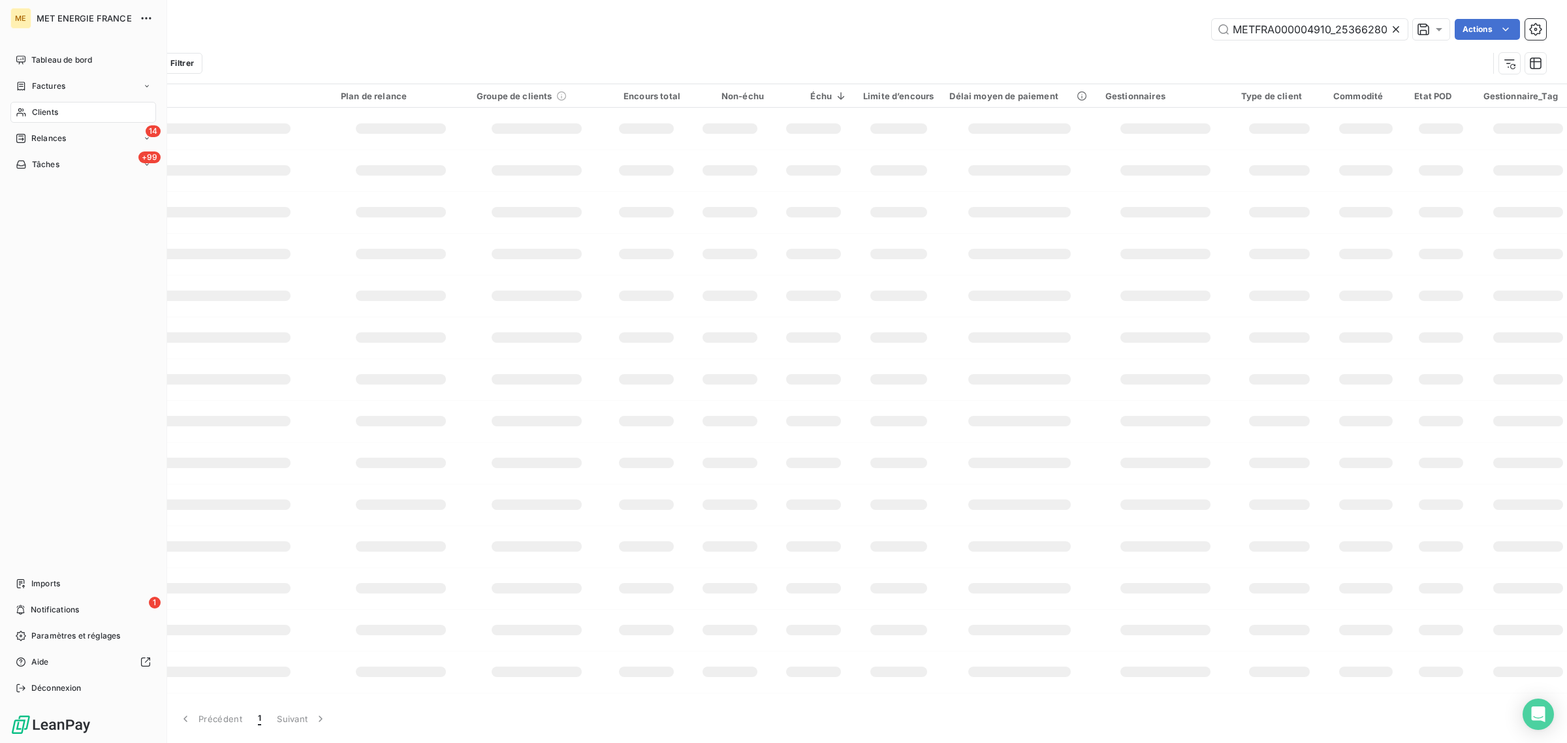
scroll to position [0, 40]
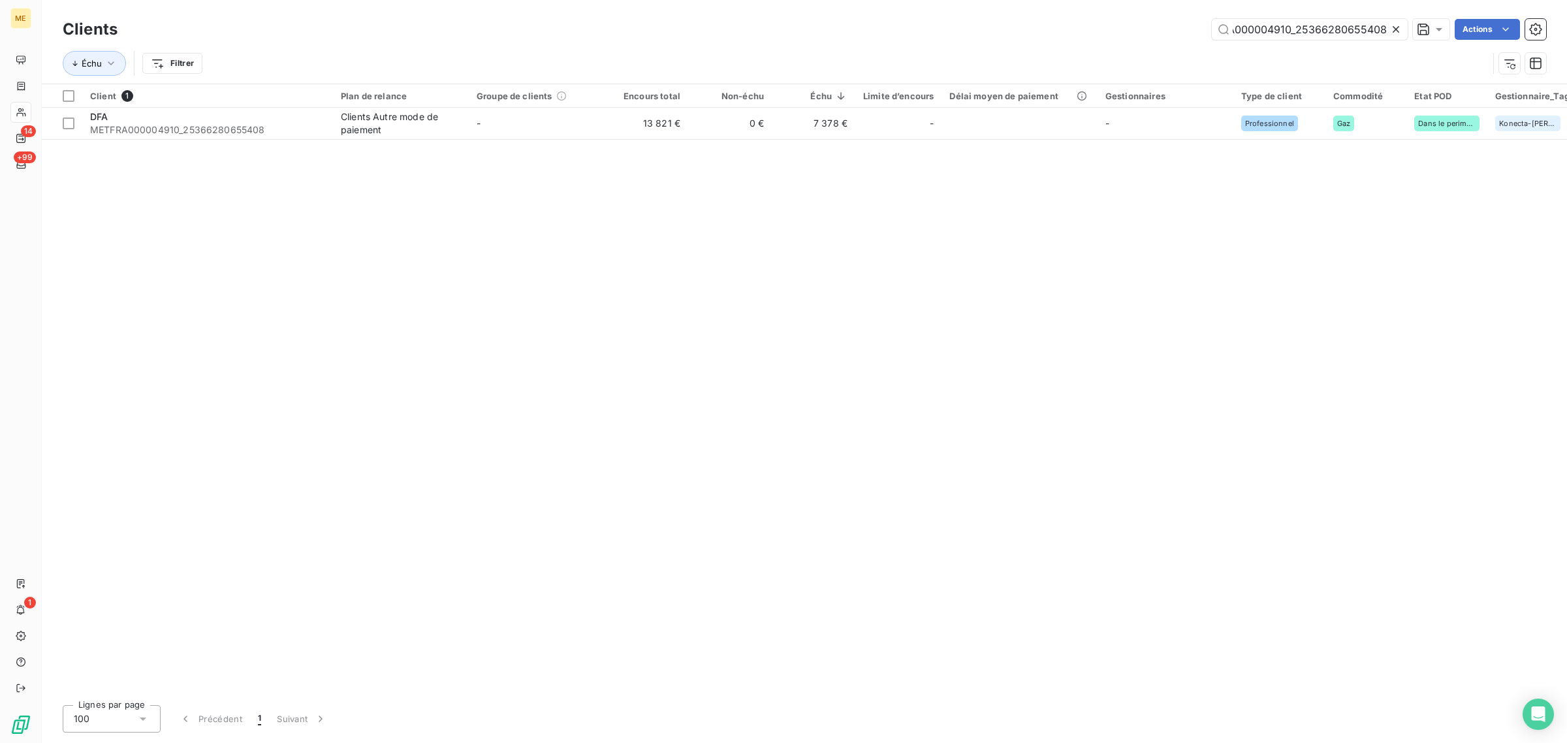
click at [1398, 31] on icon at bounding box center [1395, 29] width 13 height 13
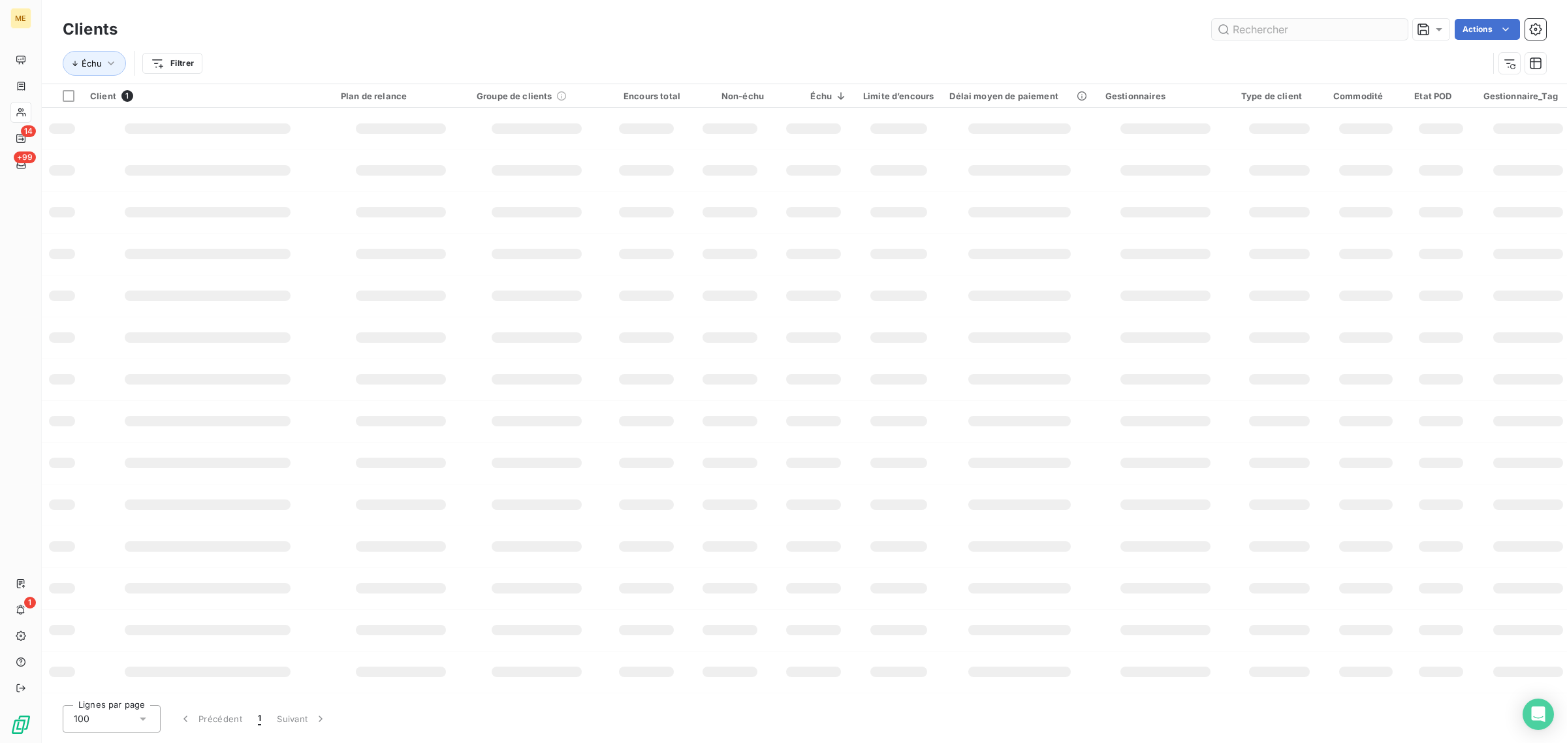
scroll to position [0, 0]
click at [1289, 24] on input "text" at bounding box center [1310, 29] width 196 height 21
paste input "METFRA000004050_02177134470574"
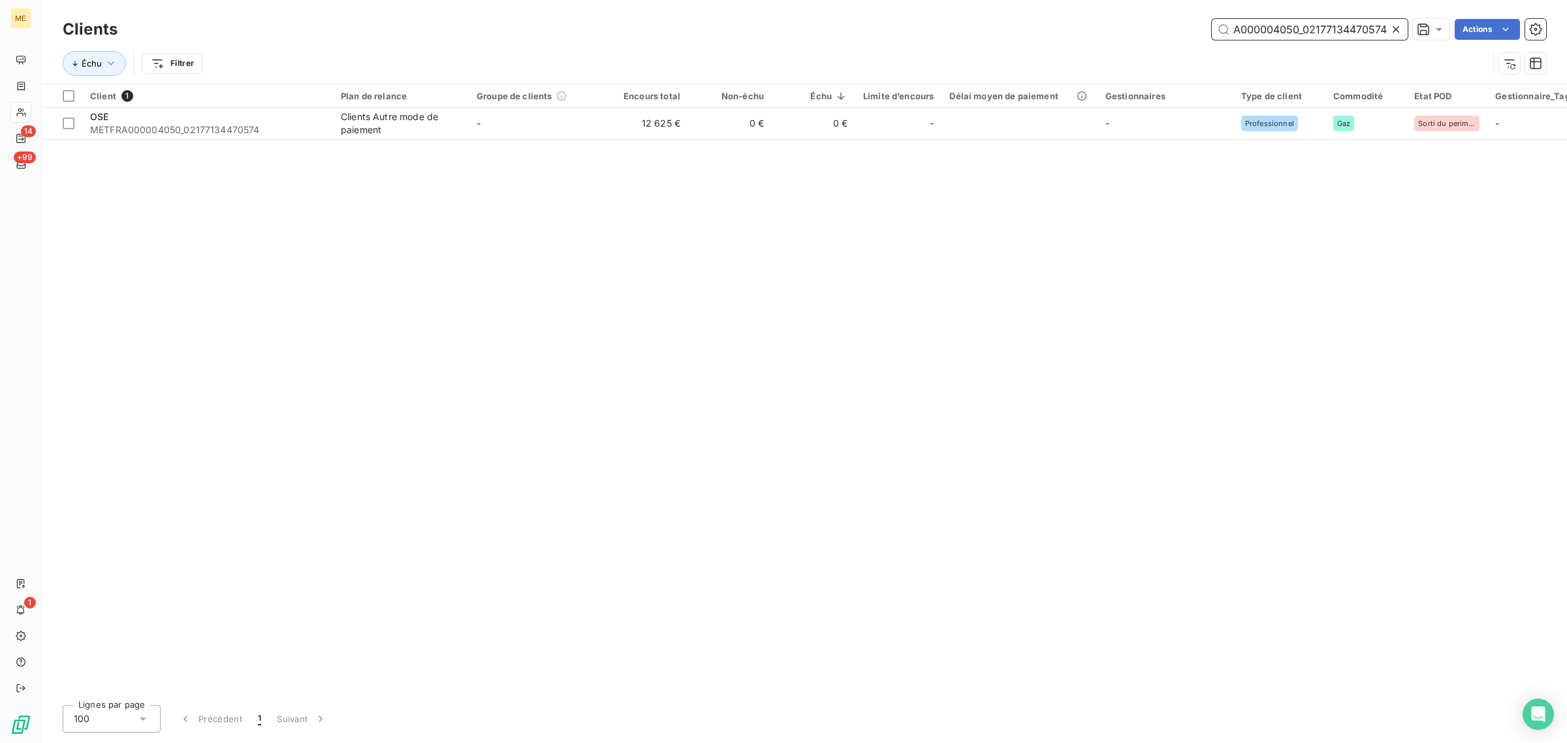
type input "METFRA000004050_02177134470574"
click at [524, 139] on table "Client 1 Plan de relance Groupe de clients Encours total Non-échu Échu Limite d…" at bounding box center [1288, 111] width 2492 height 55
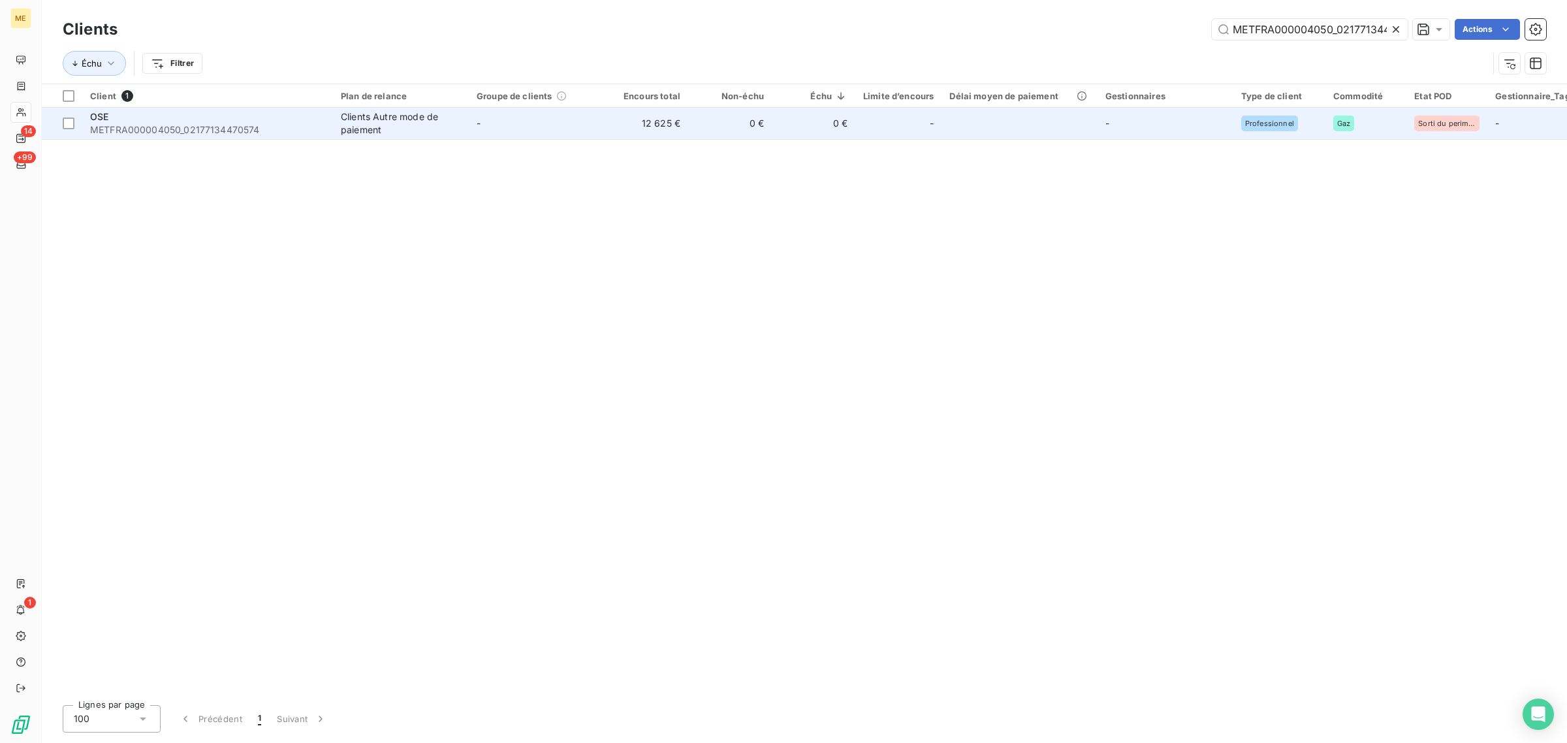
click at [529, 138] on td "-" at bounding box center [537, 123] width 136 height 31
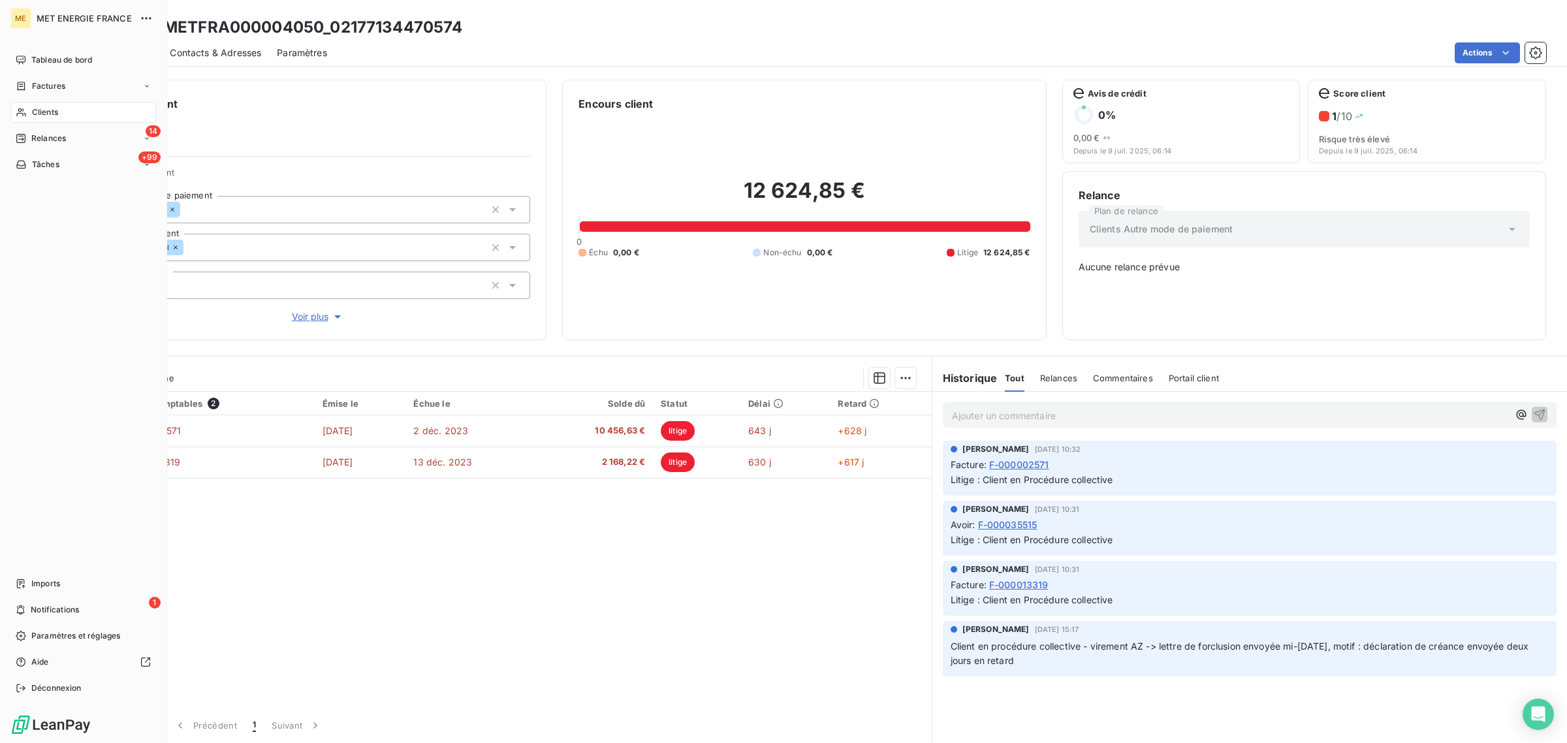
click at [20, 116] on icon at bounding box center [21, 112] width 11 height 10
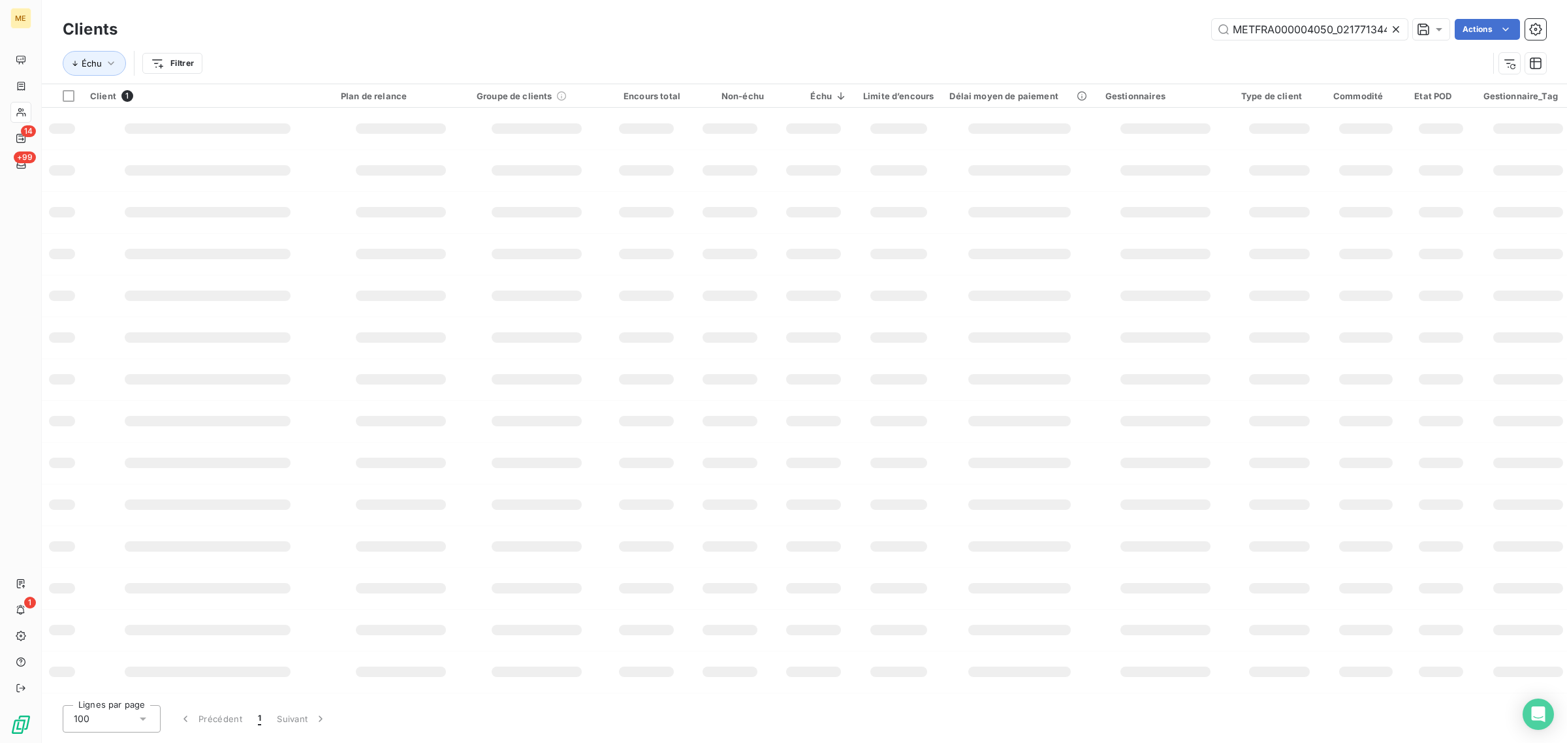
scroll to position [0, 35]
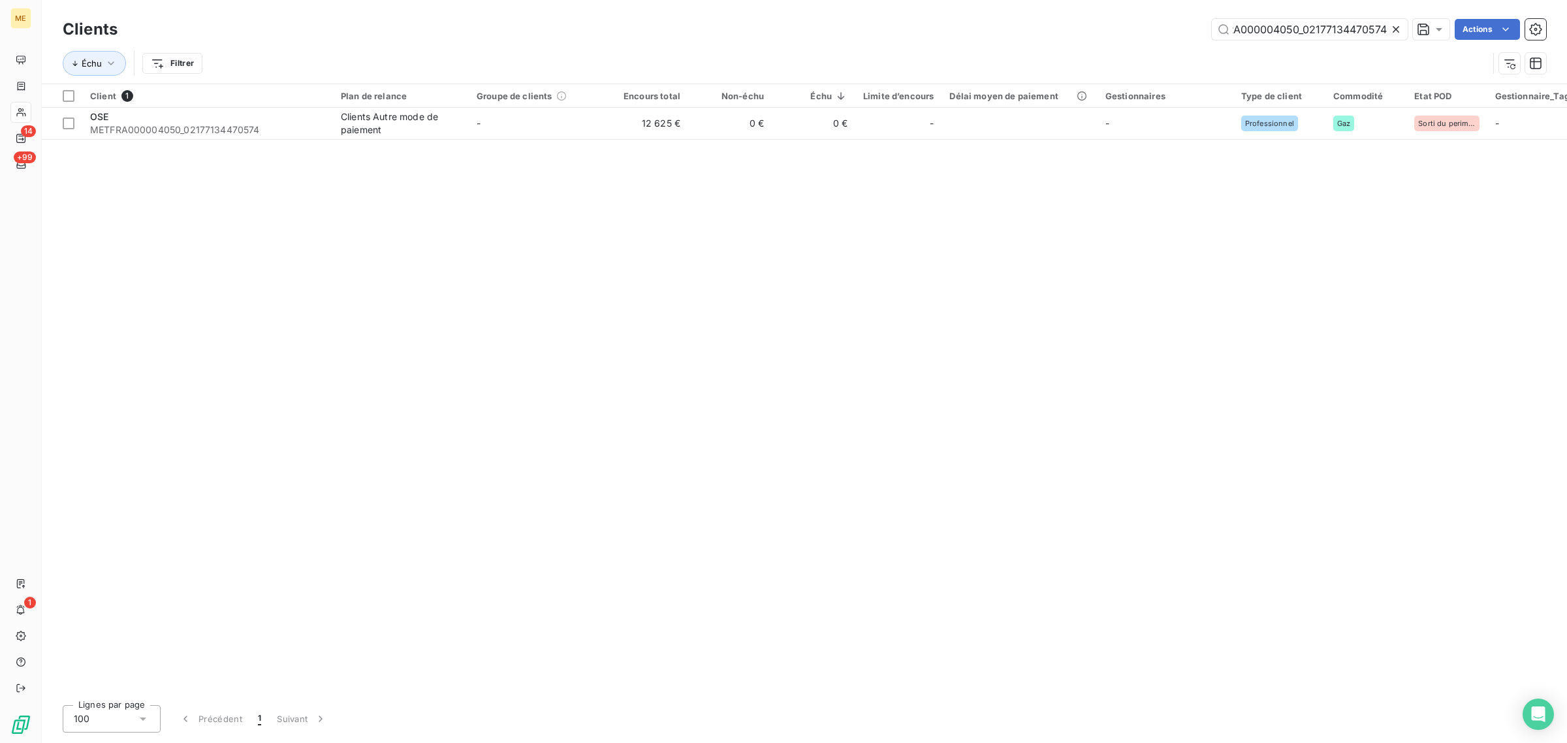
click at [1398, 29] on icon at bounding box center [1395, 29] width 13 height 13
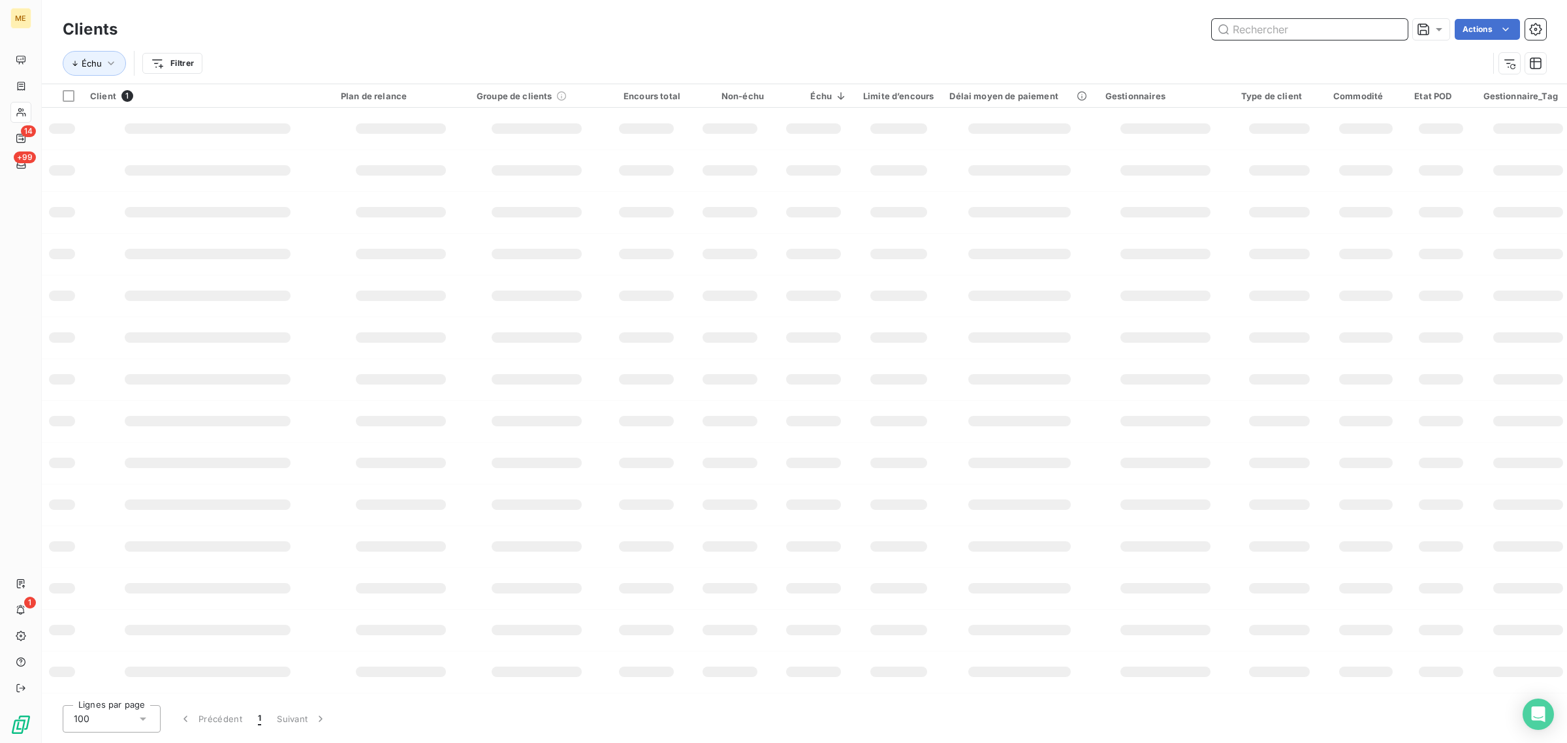
click at [1319, 30] on input "text" at bounding box center [1310, 29] width 196 height 21
paste input "METFRA000004753_25448190958355"
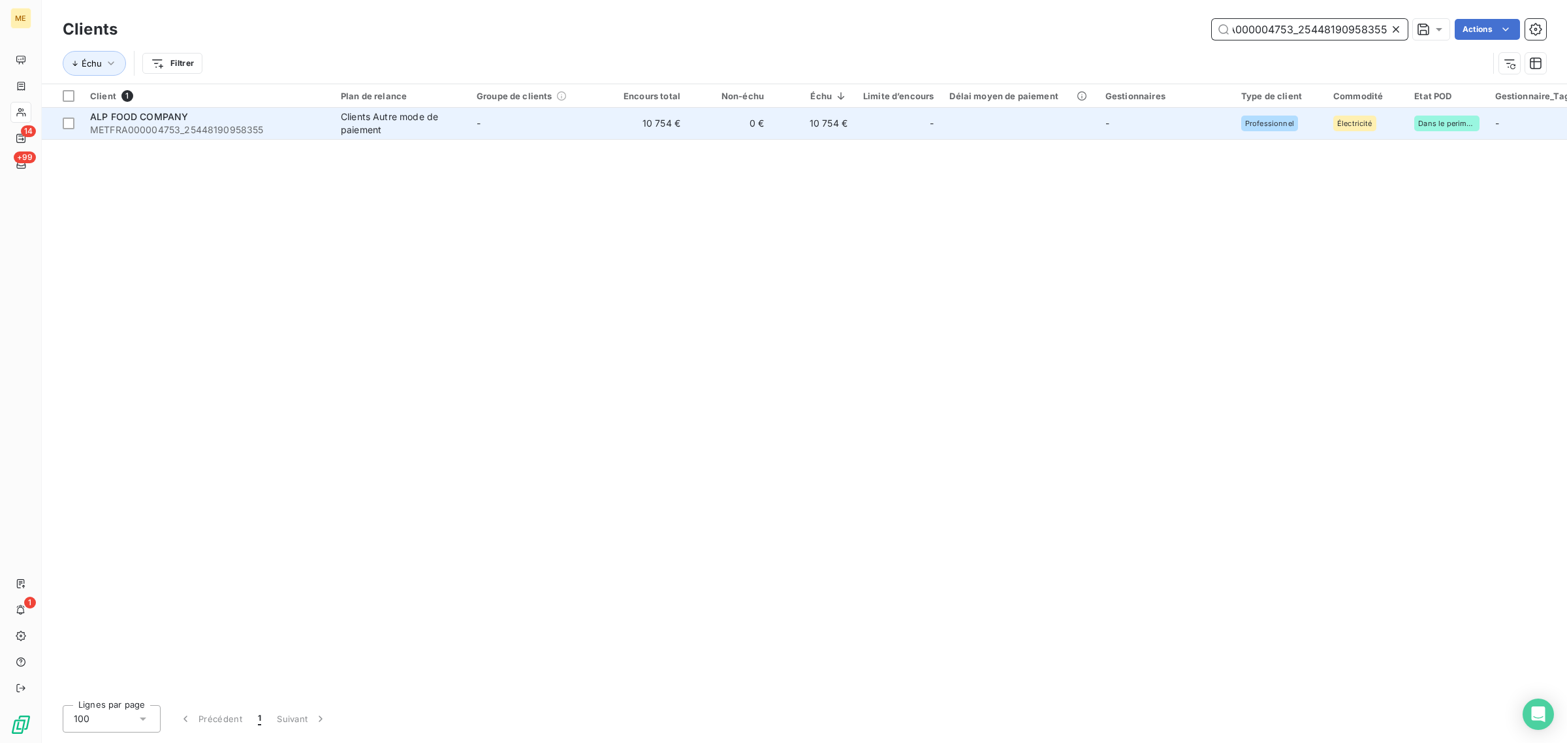
type input "METFRA000004753_25448190958355"
click at [614, 121] on td "10 754 €" at bounding box center [647, 123] width 84 height 31
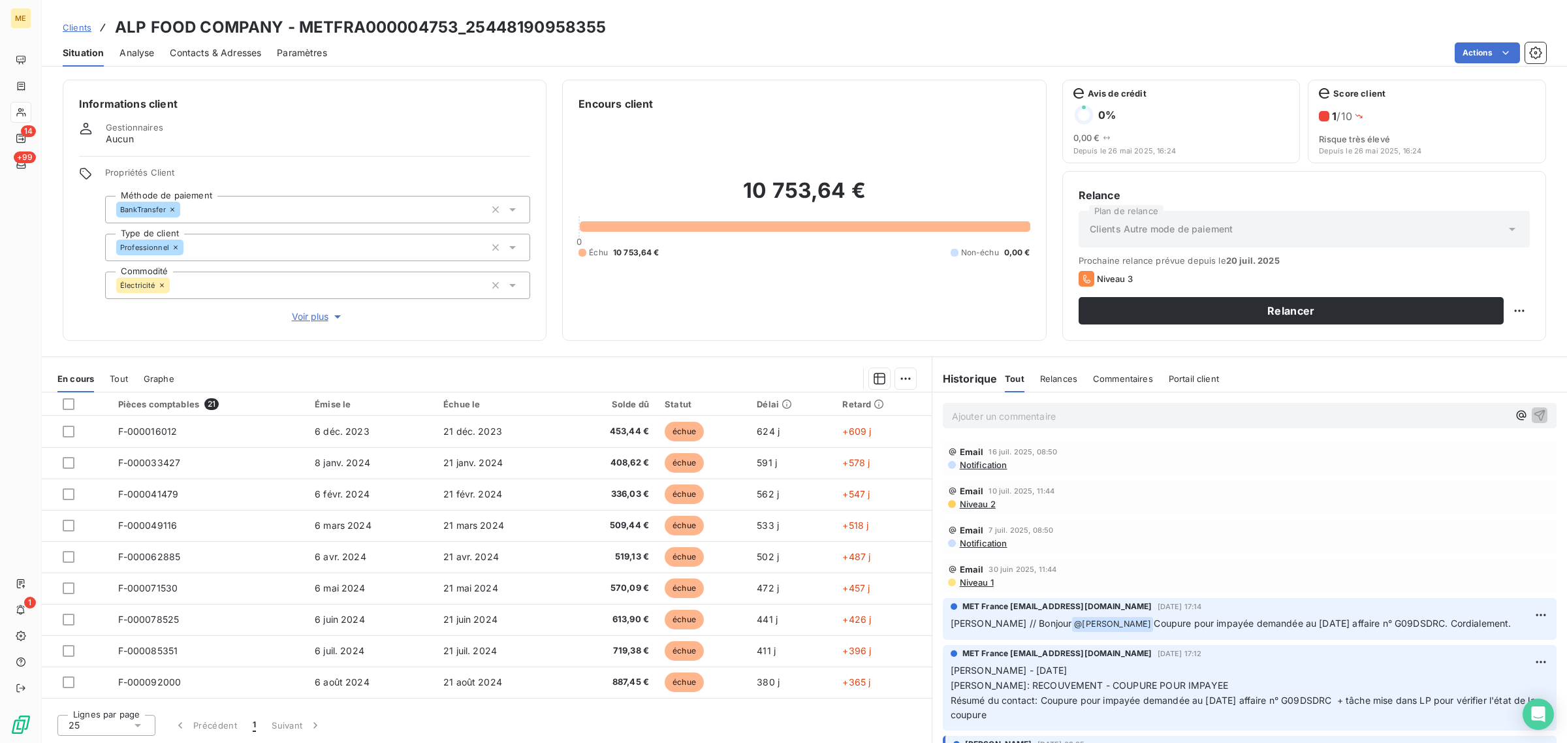
click at [312, 311] on span "Voir plus" at bounding box center [318, 316] width 52 height 13
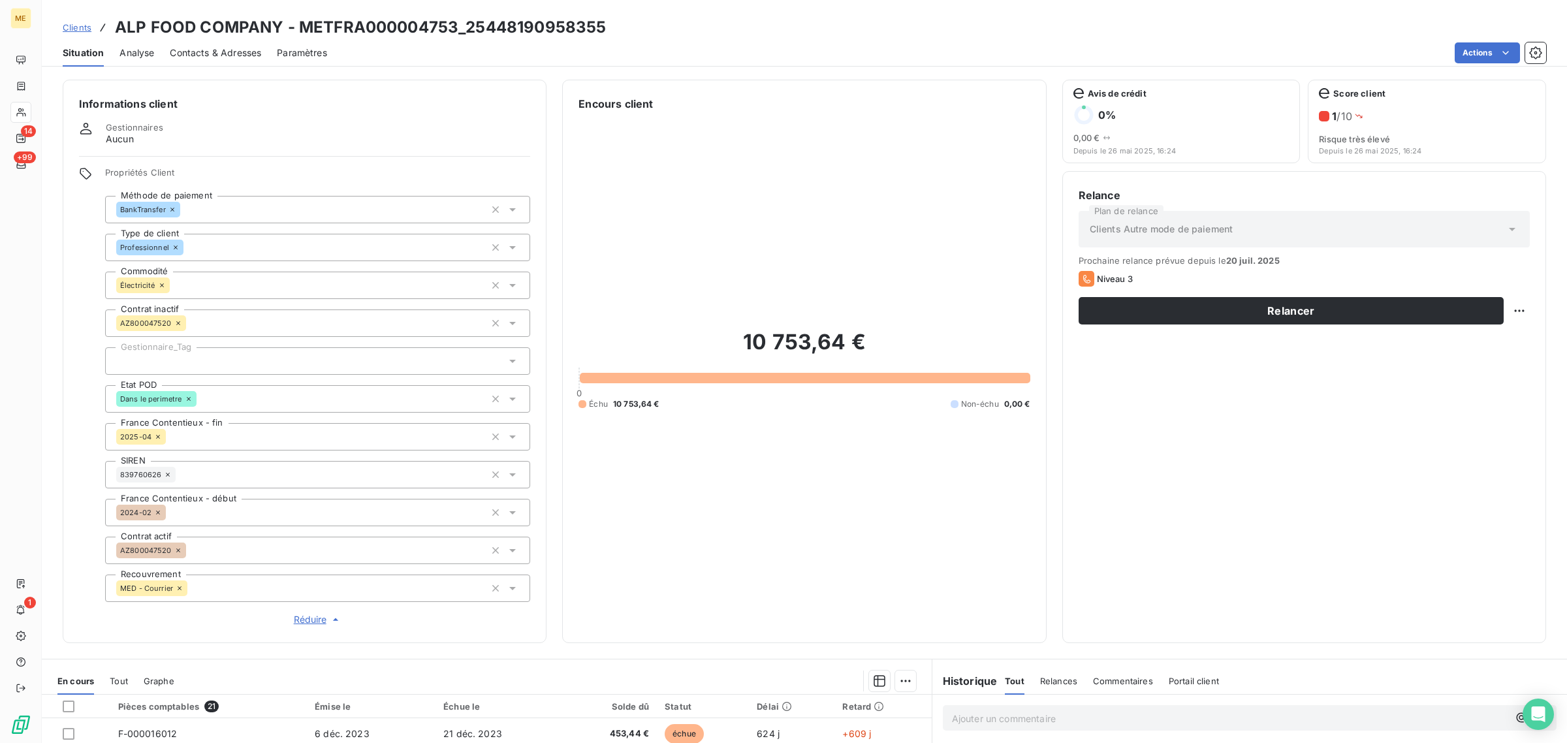
click at [181, 361] on div at bounding box center [317, 360] width 425 height 27
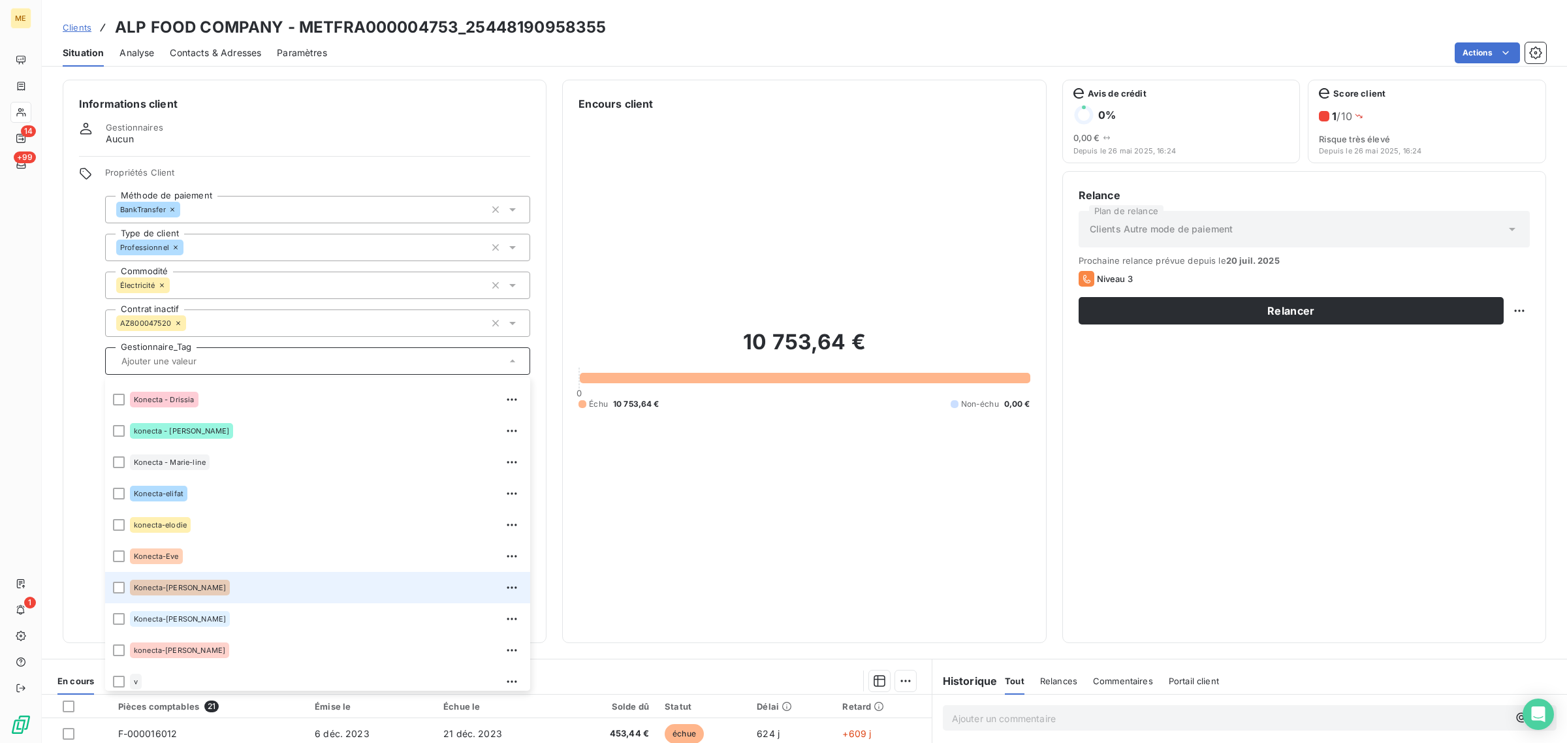
scroll to position [375, 0]
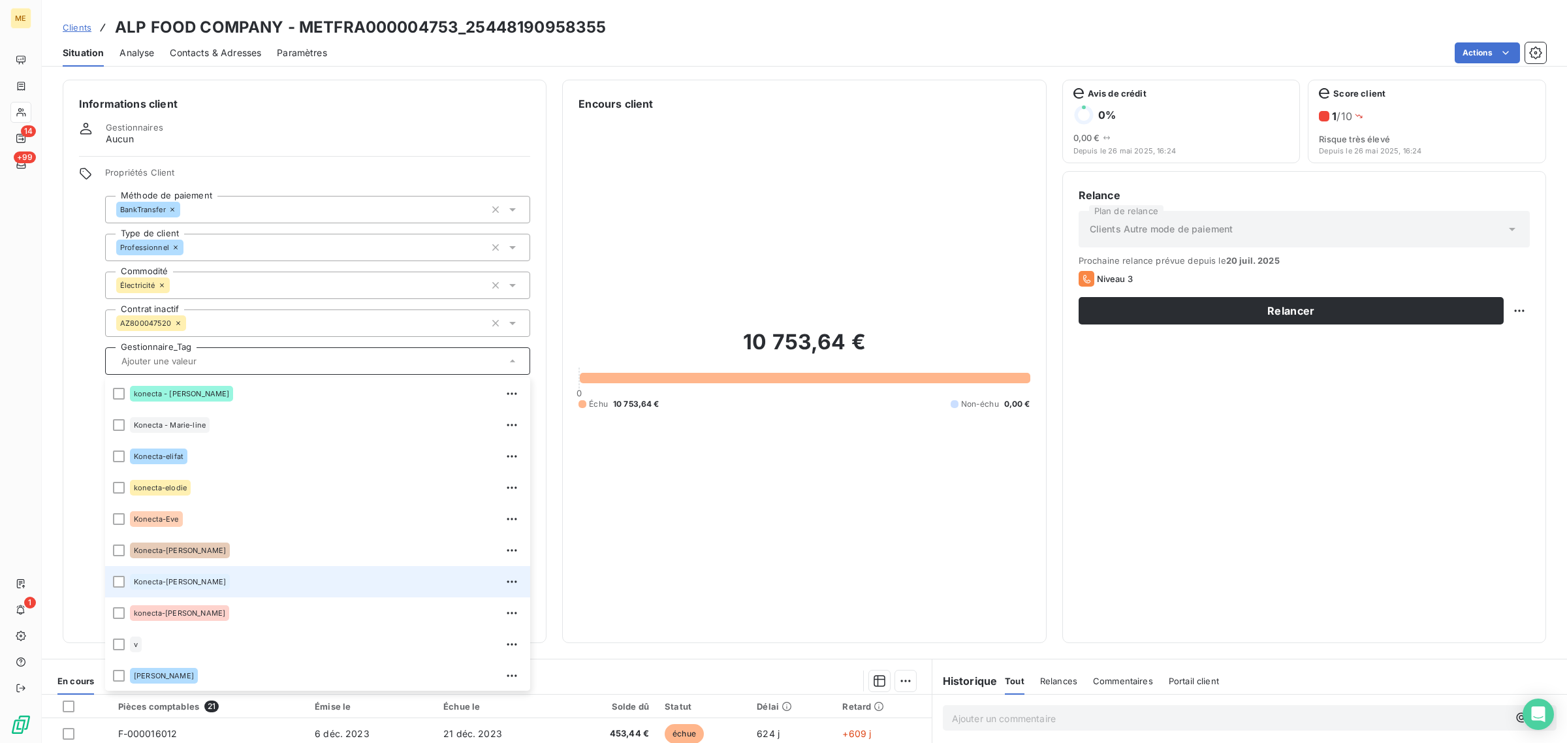
click at [149, 585] on span "Konecta-[PERSON_NAME]" at bounding box center [180, 582] width 92 height 8
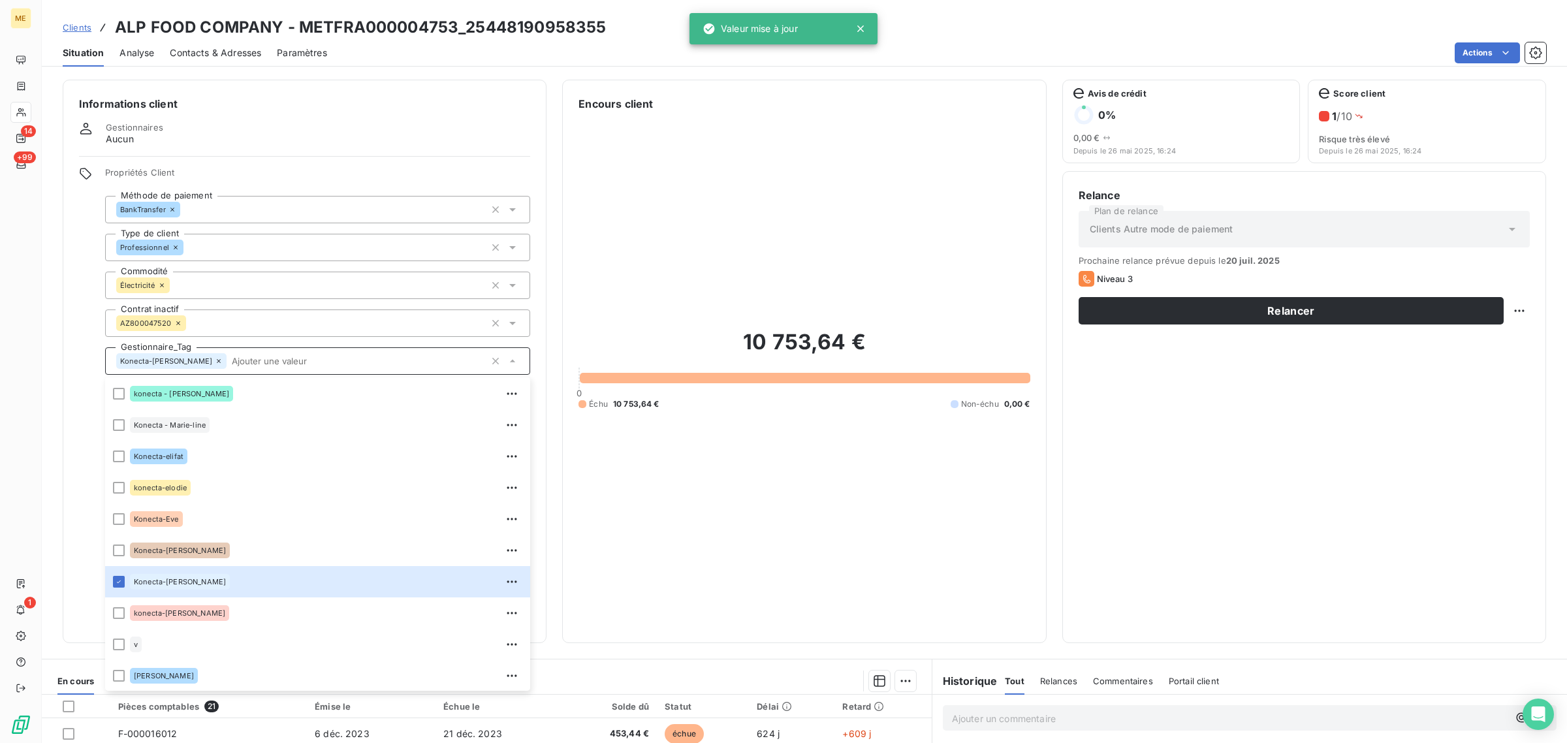
scroll to position [242, 0]
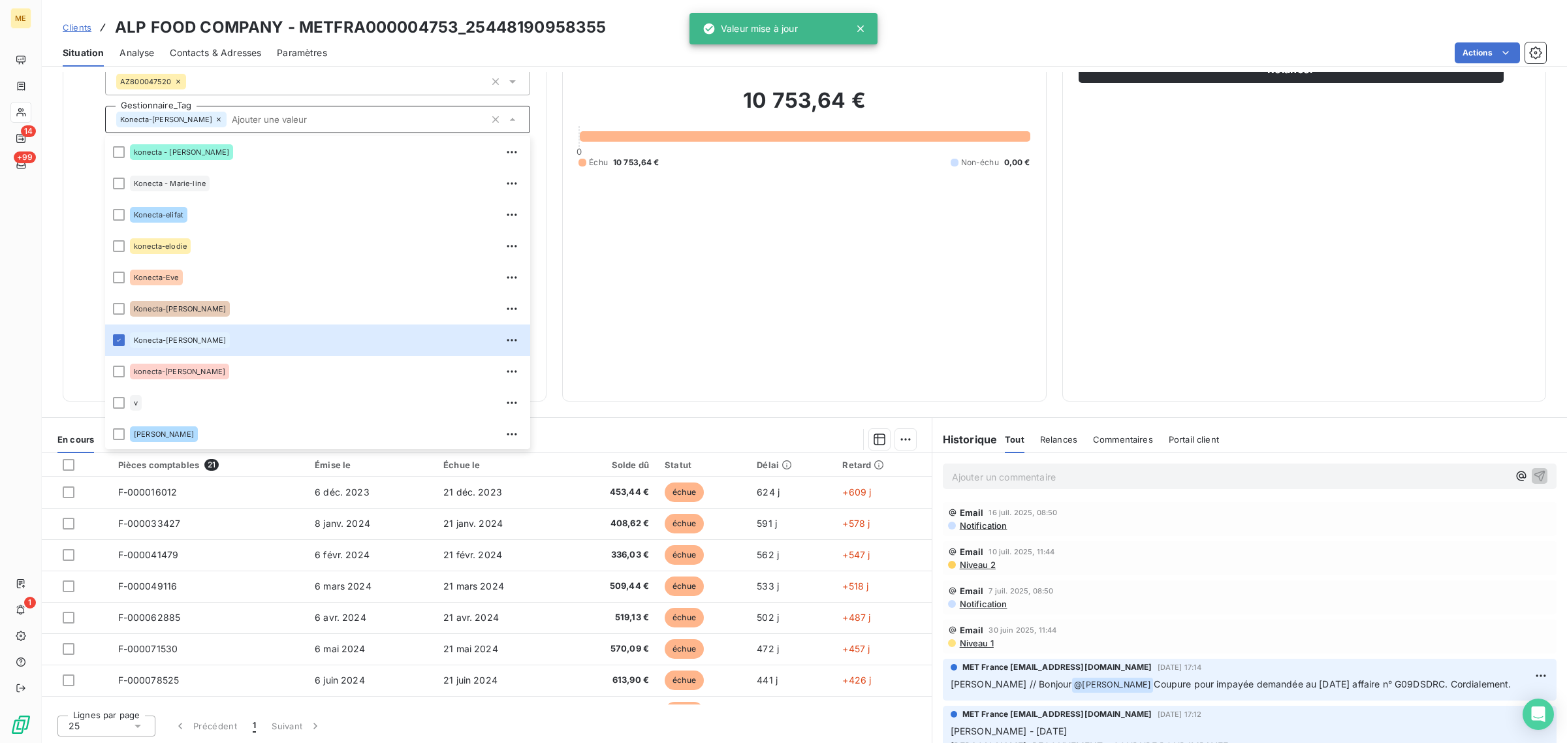
click at [755, 369] on div "10 753,64 € 0 Échu 10 753,64 € Non-échu 0,00 €" at bounding box center [803, 127] width 451 height 515
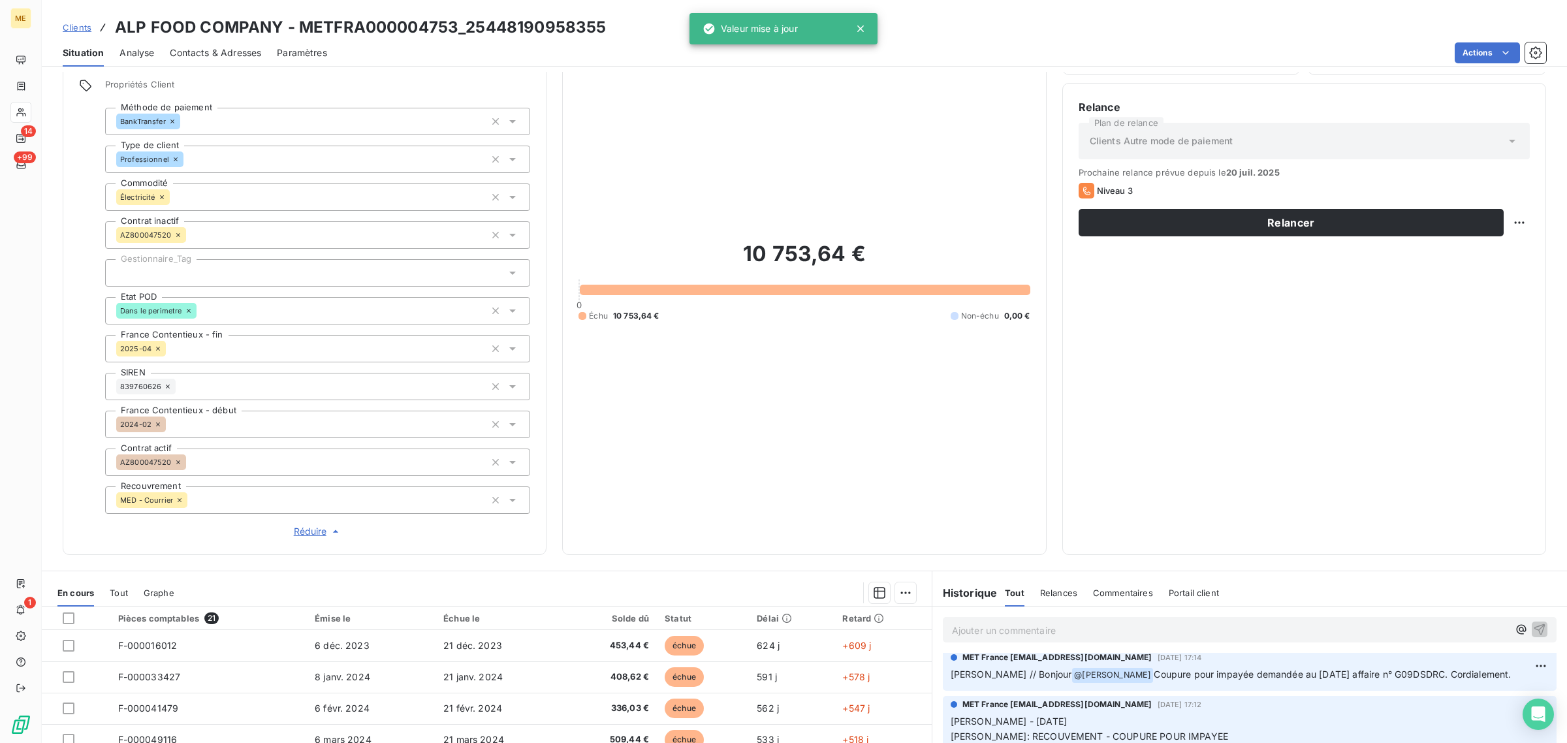
scroll to position [78, 0]
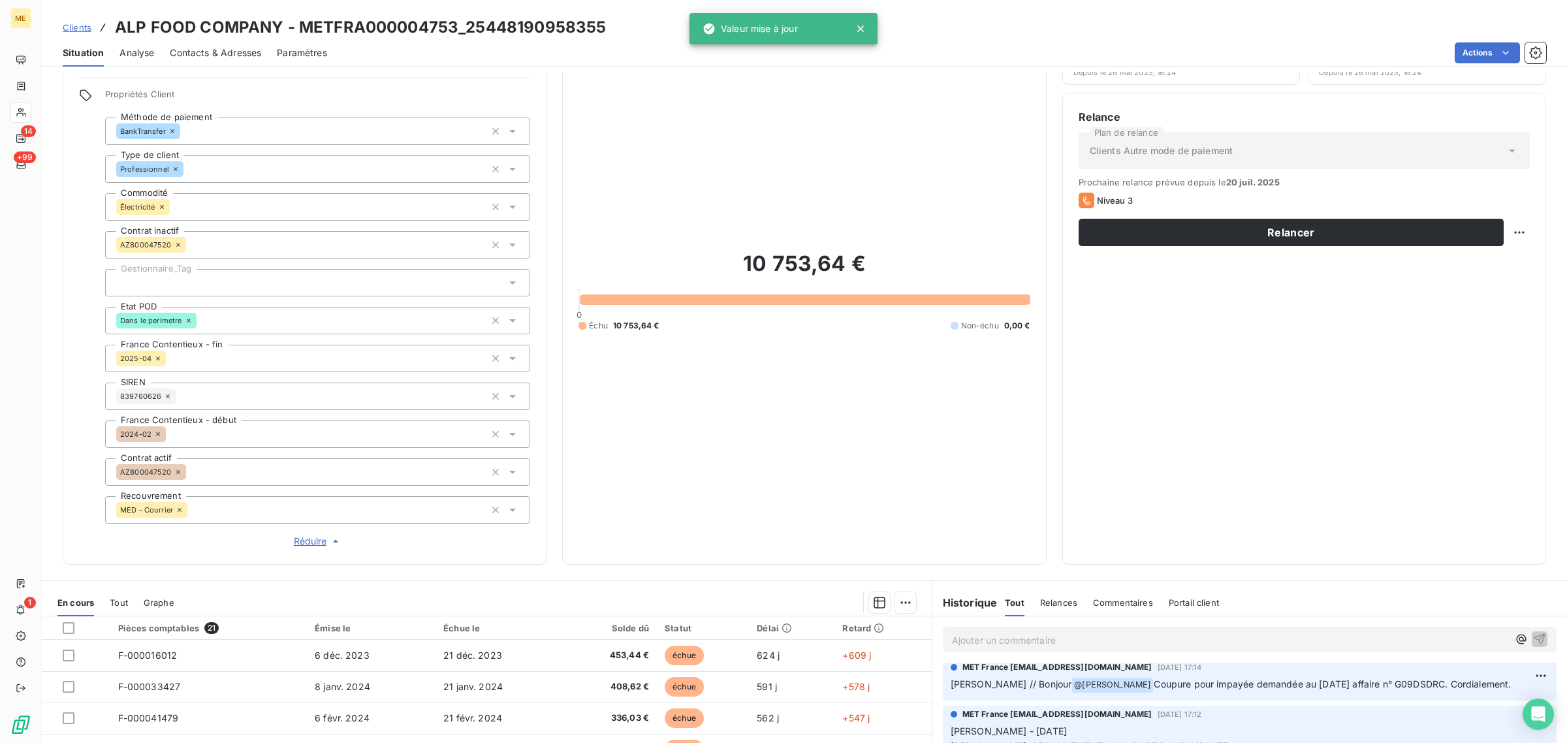
click at [194, 287] on div at bounding box center [317, 282] width 425 height 27
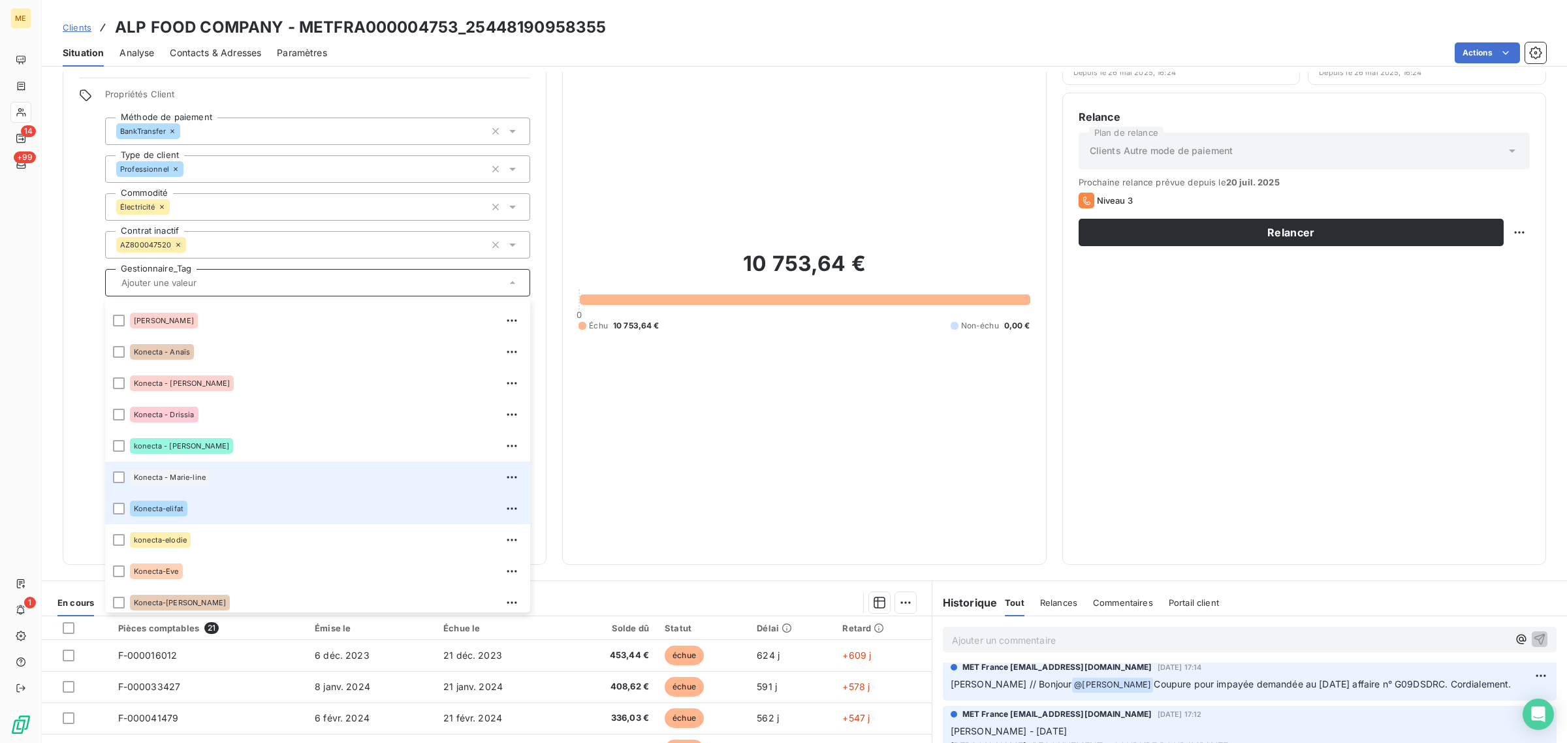
scroll to position [326, 0]
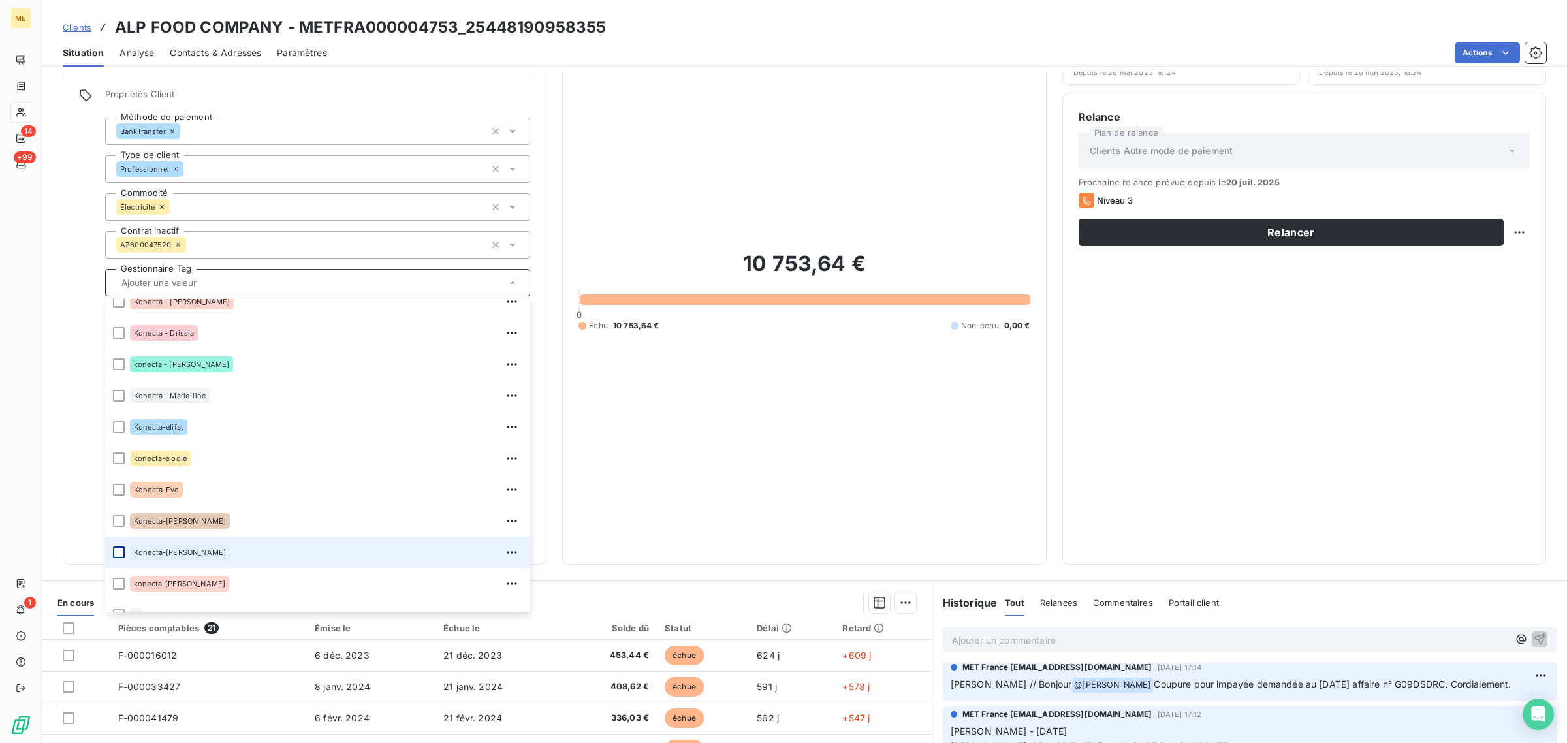
click at [116, 550] on div at bounding box center [119, 552] width 12 height 12
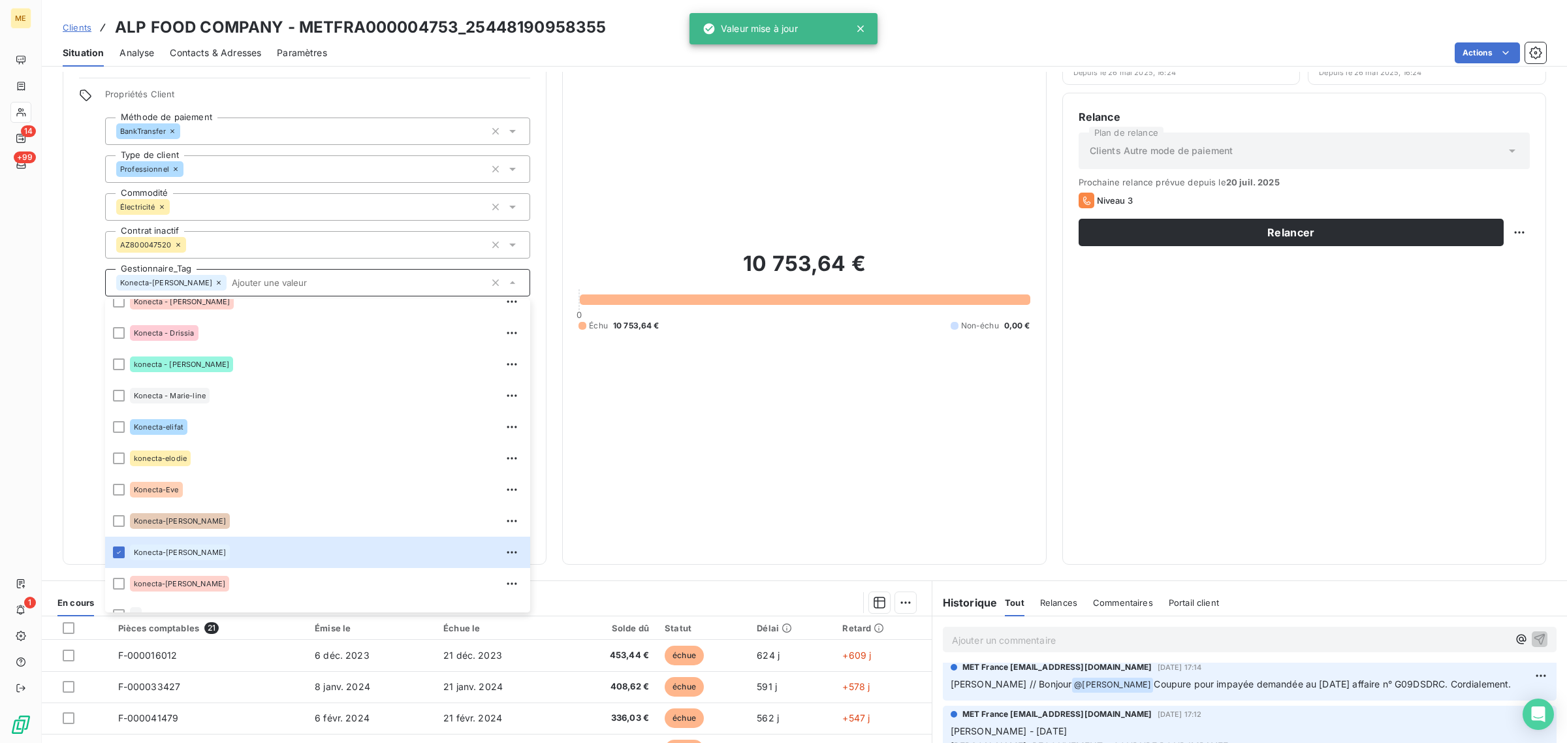
click at [789, 479] on div "10 753,64 € 0 Échu 10 753,64 € Non-échu 0,00 €" at bounding box center [803, 290] width 451 height 515
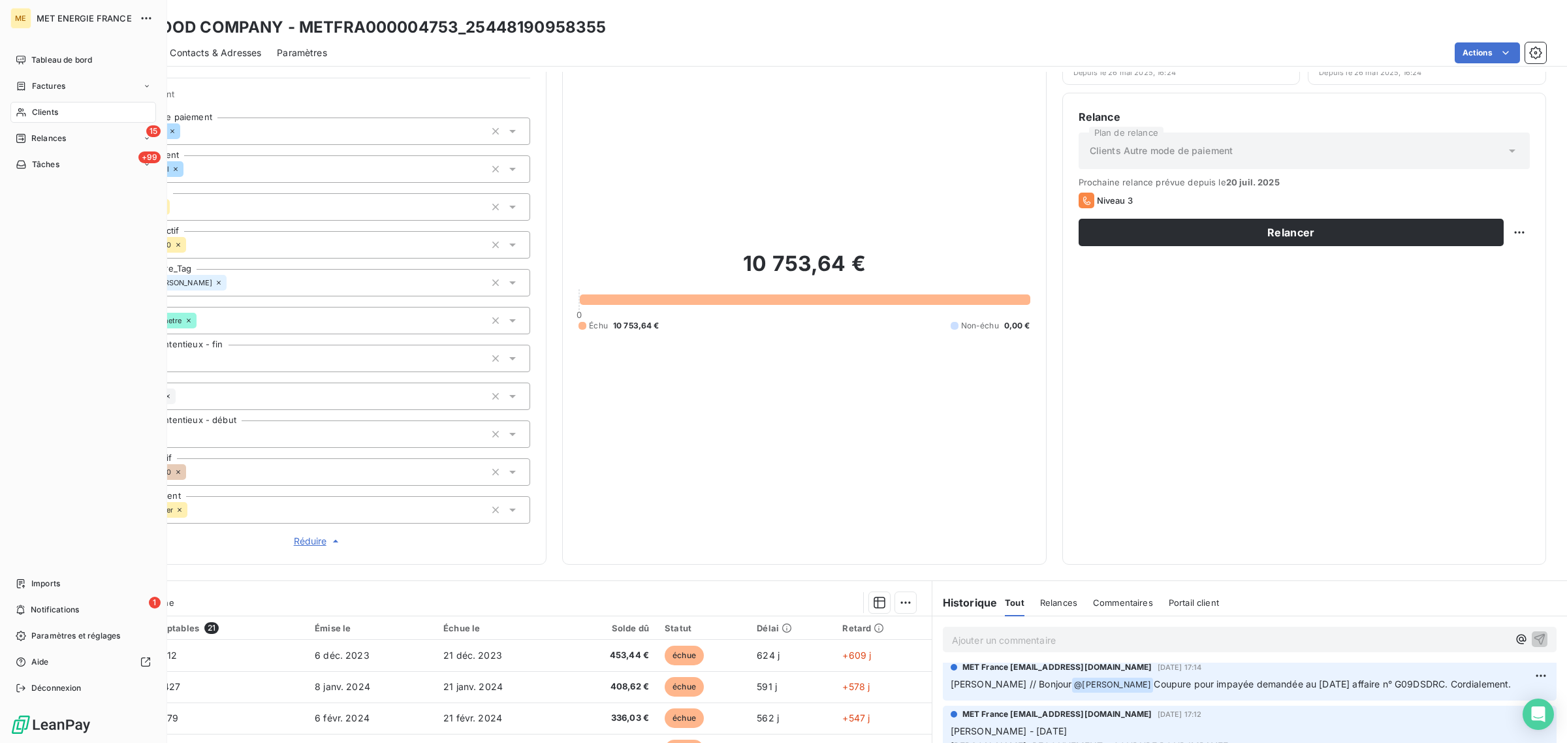
click at [34, 105] on div "Clients" at bounding box center [83, 112] width 146 height 21
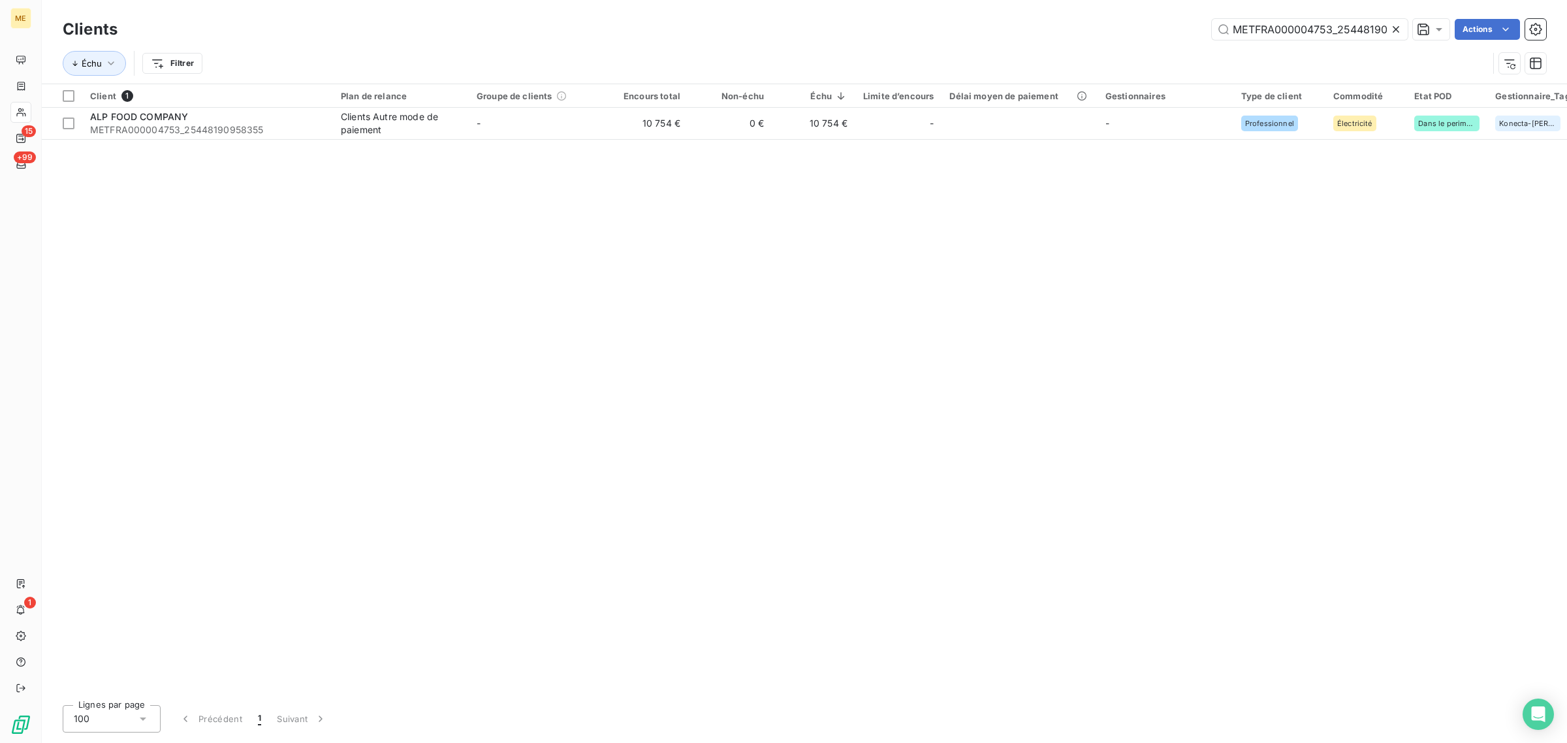
scroll to position [0, 39]
click at [1397, 34] on icon at bounding box center [1395, 29] width 13 height 13
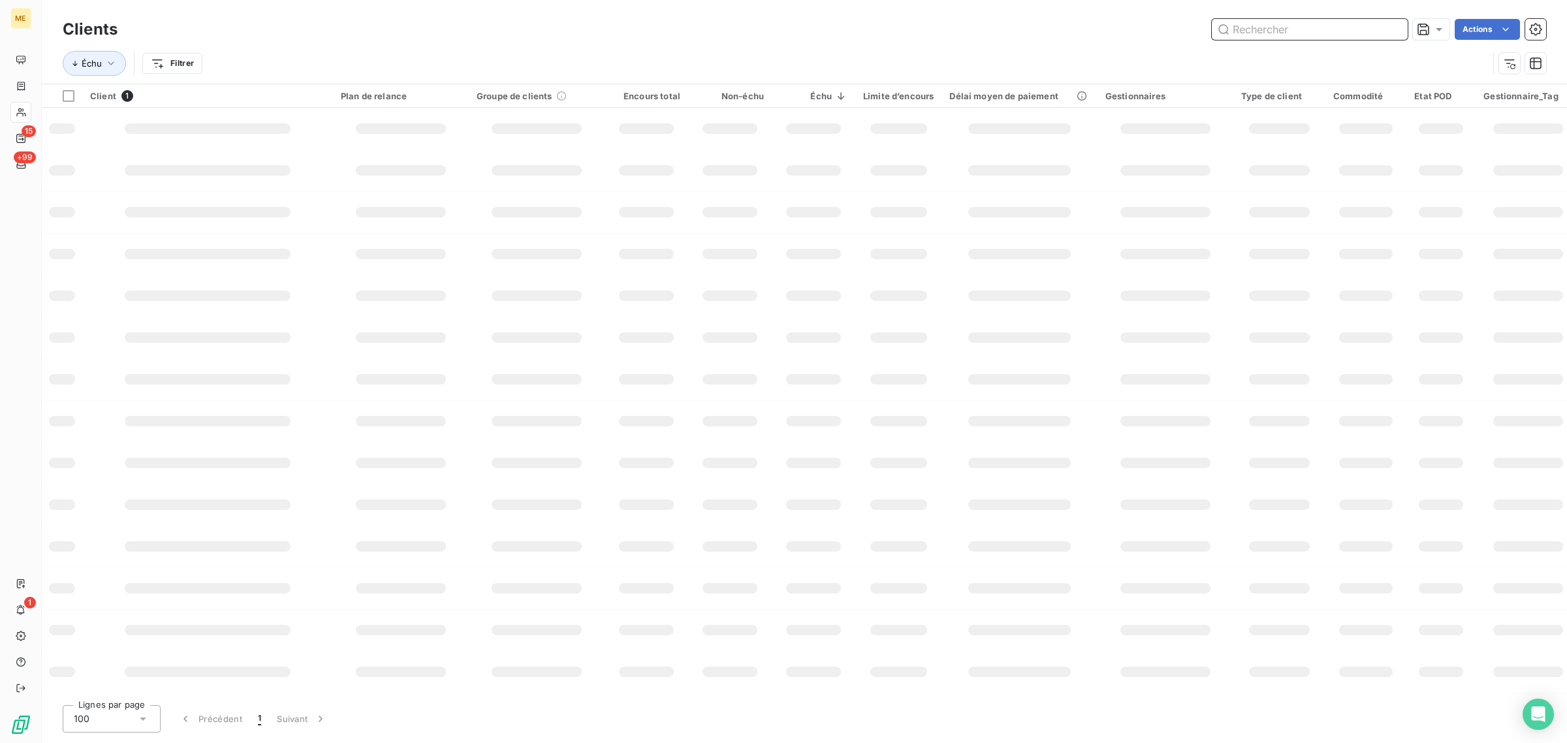
click at [1348, 30] on input "text" at bounding box center [1310, 29] width 196 height 21
paste input "METFRA000004312_19997539763954"
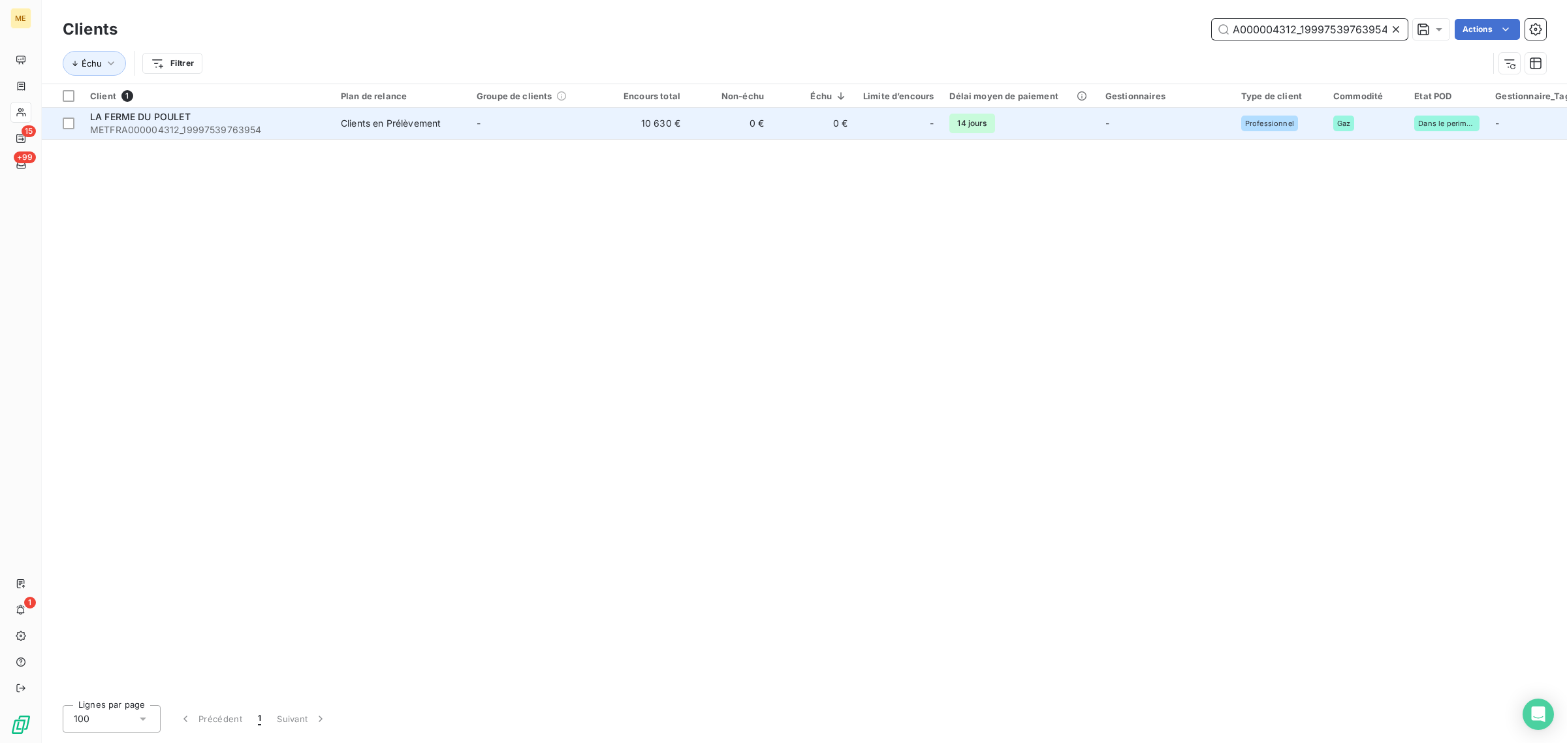
type input "METFRA000004312_19997539763954"
click at [644, 121] on td "10 630 €" at bounding box center [647, 123] width 84 height 31
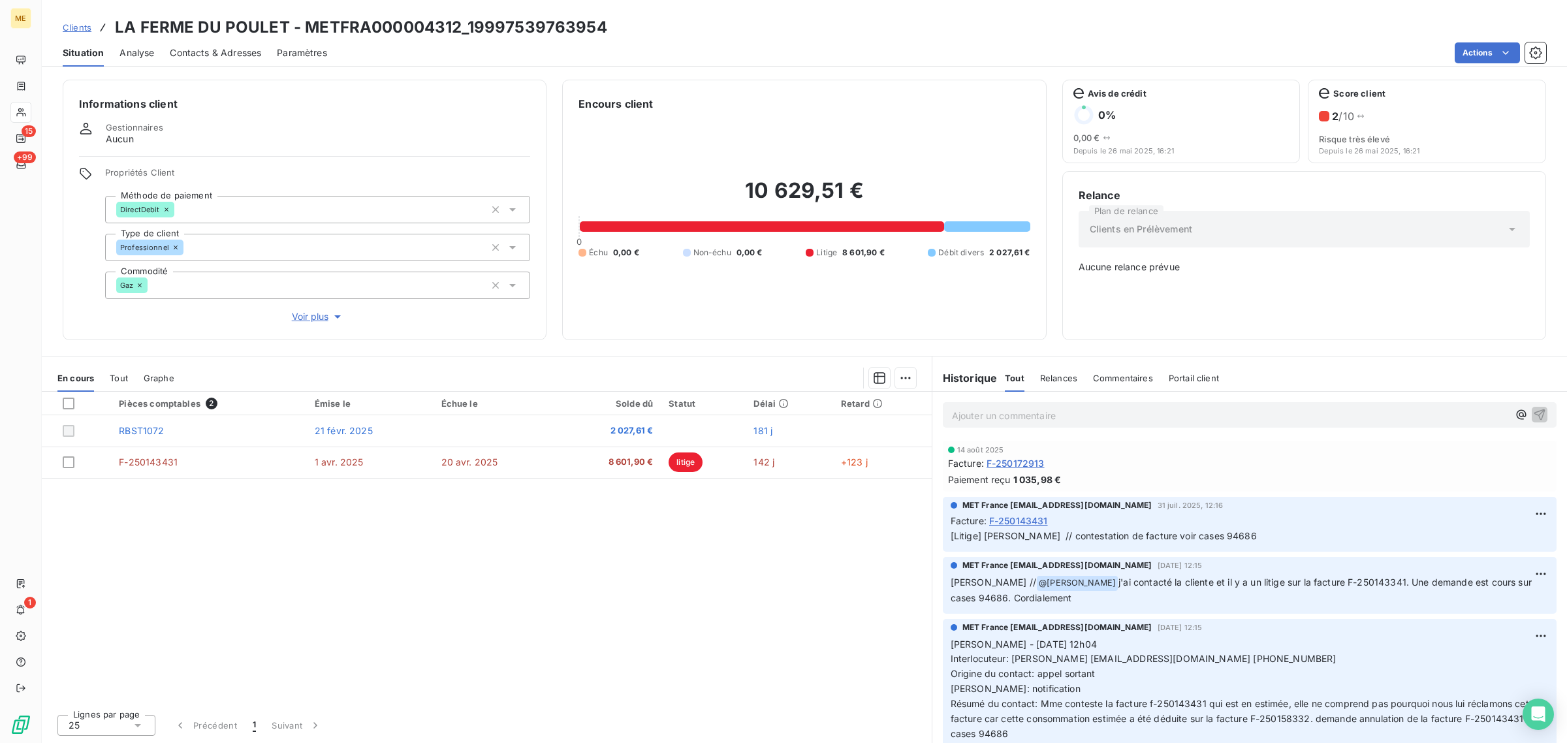
click at [317, 320] on span "Voir plus" at bounding box center [318, 316] width 52 height 13
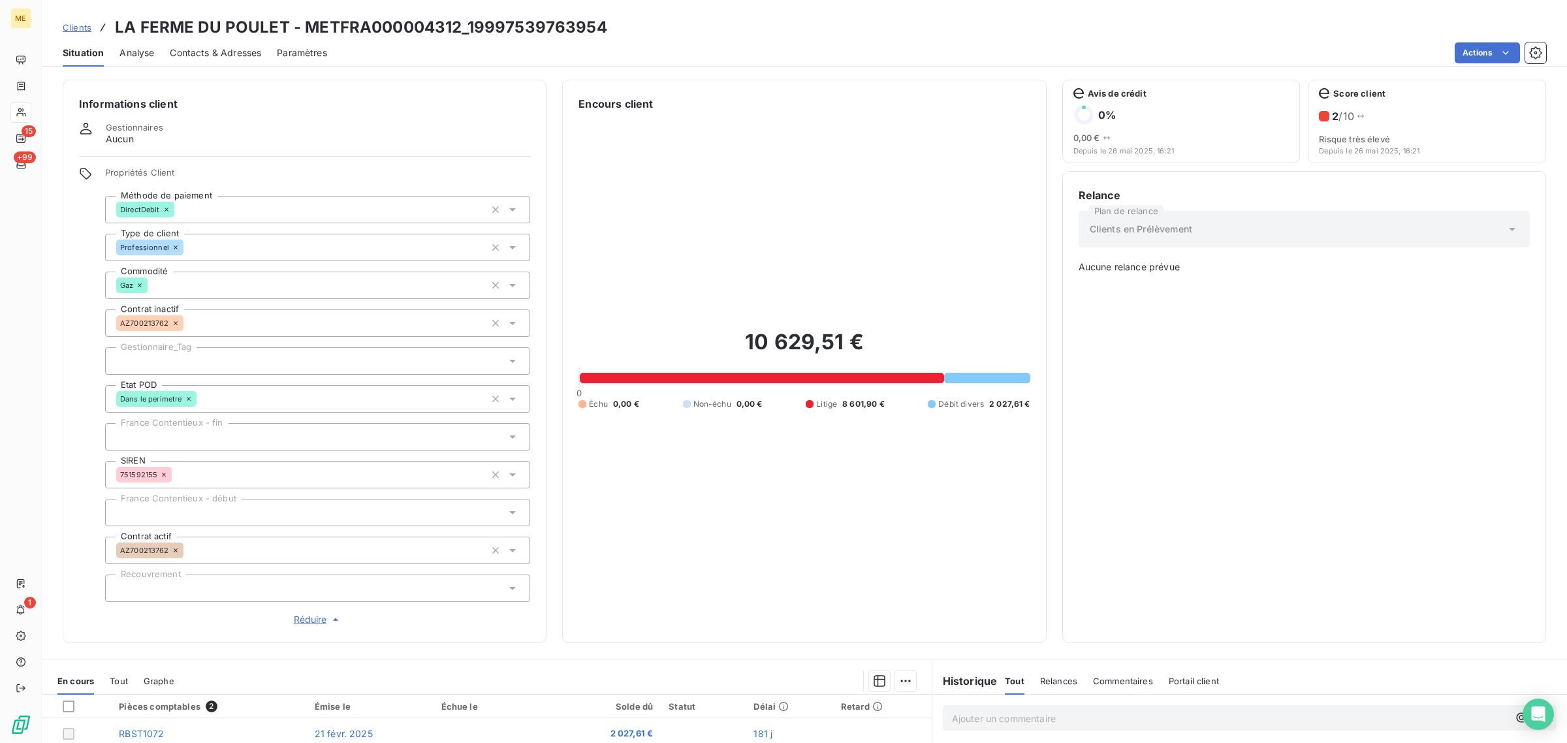
click at [148, 354] on div at bounding box center [317, 360] width 425 height 27
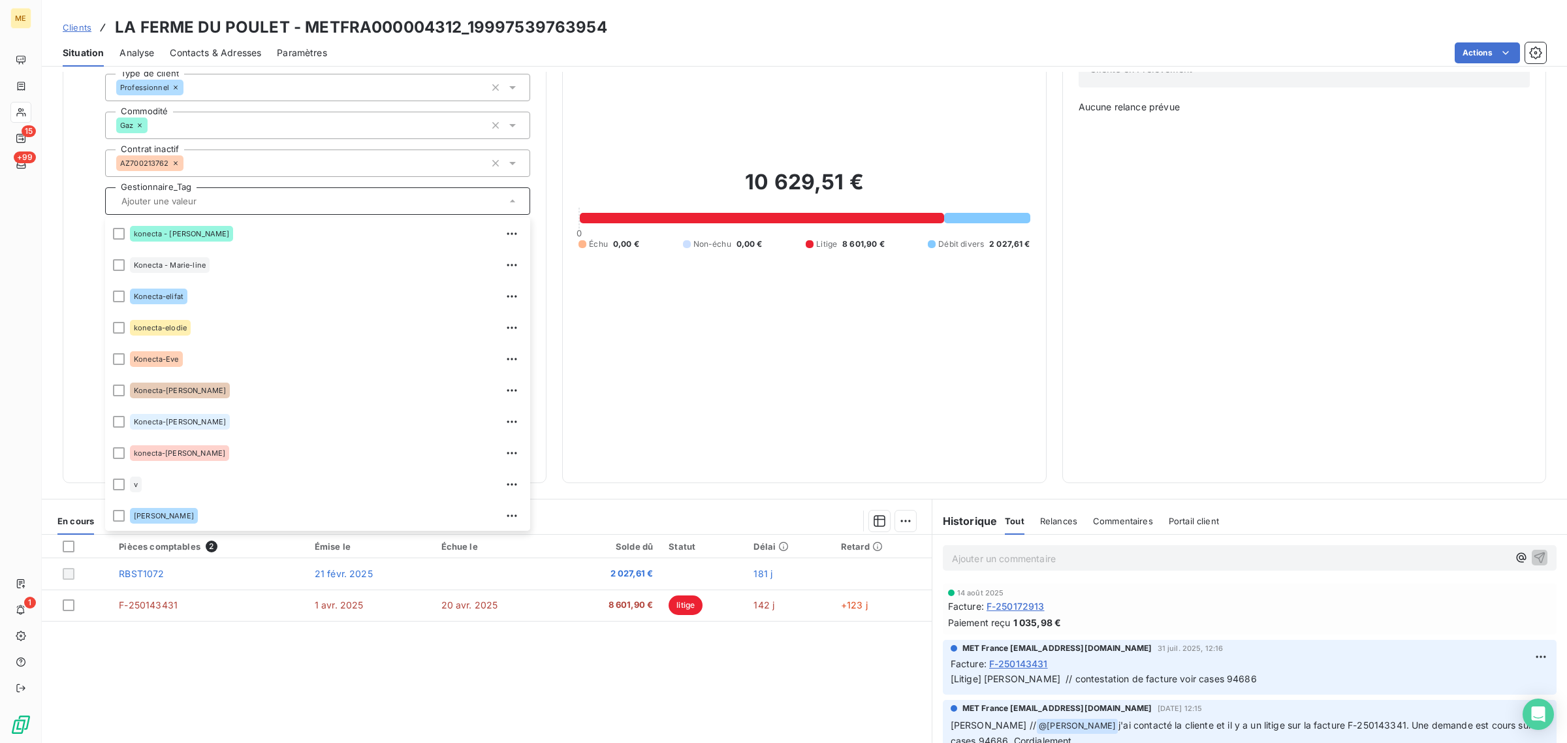
scroll to position [163, 0]
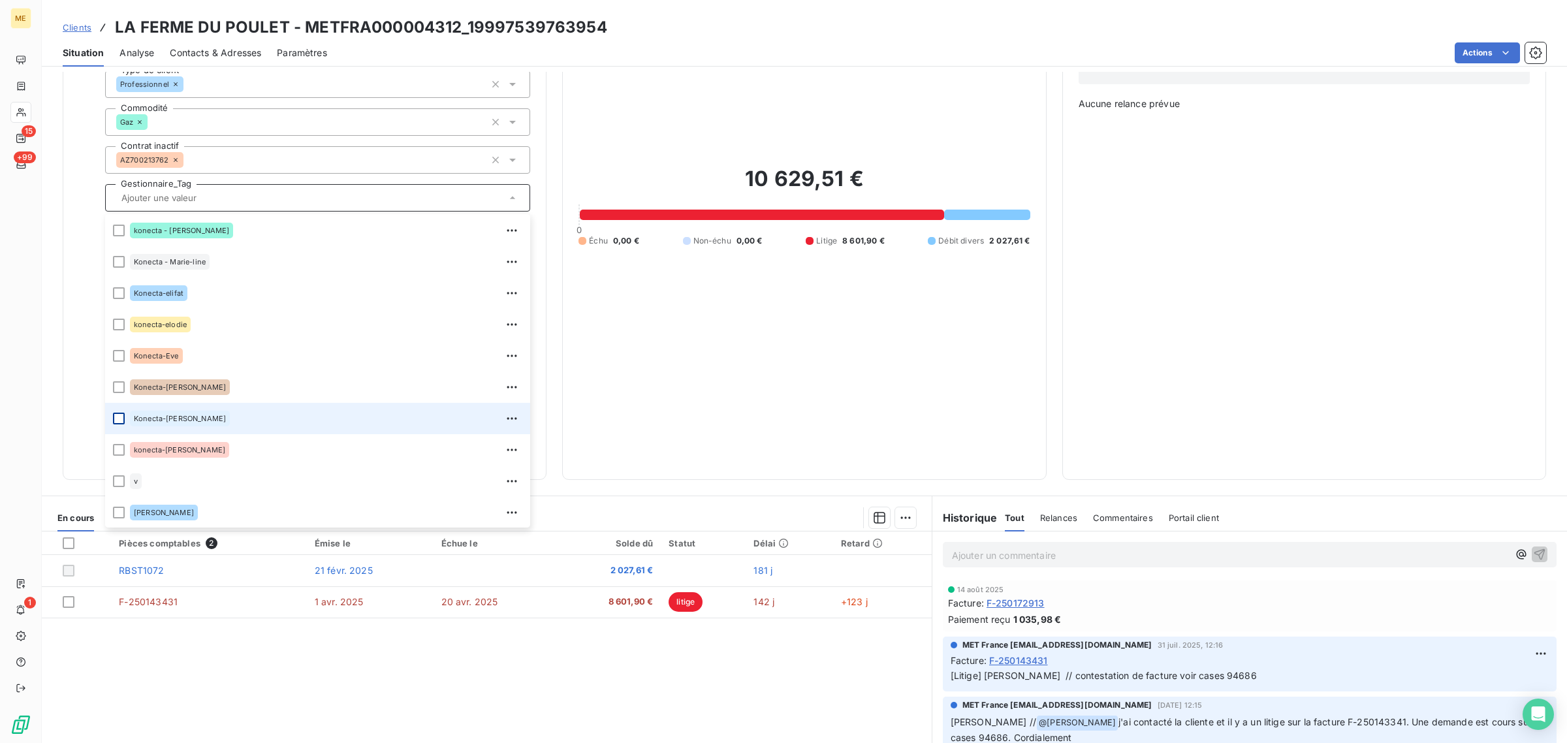
click at [119, 416] on div at bounding box center [119, 419] width 12 height 12
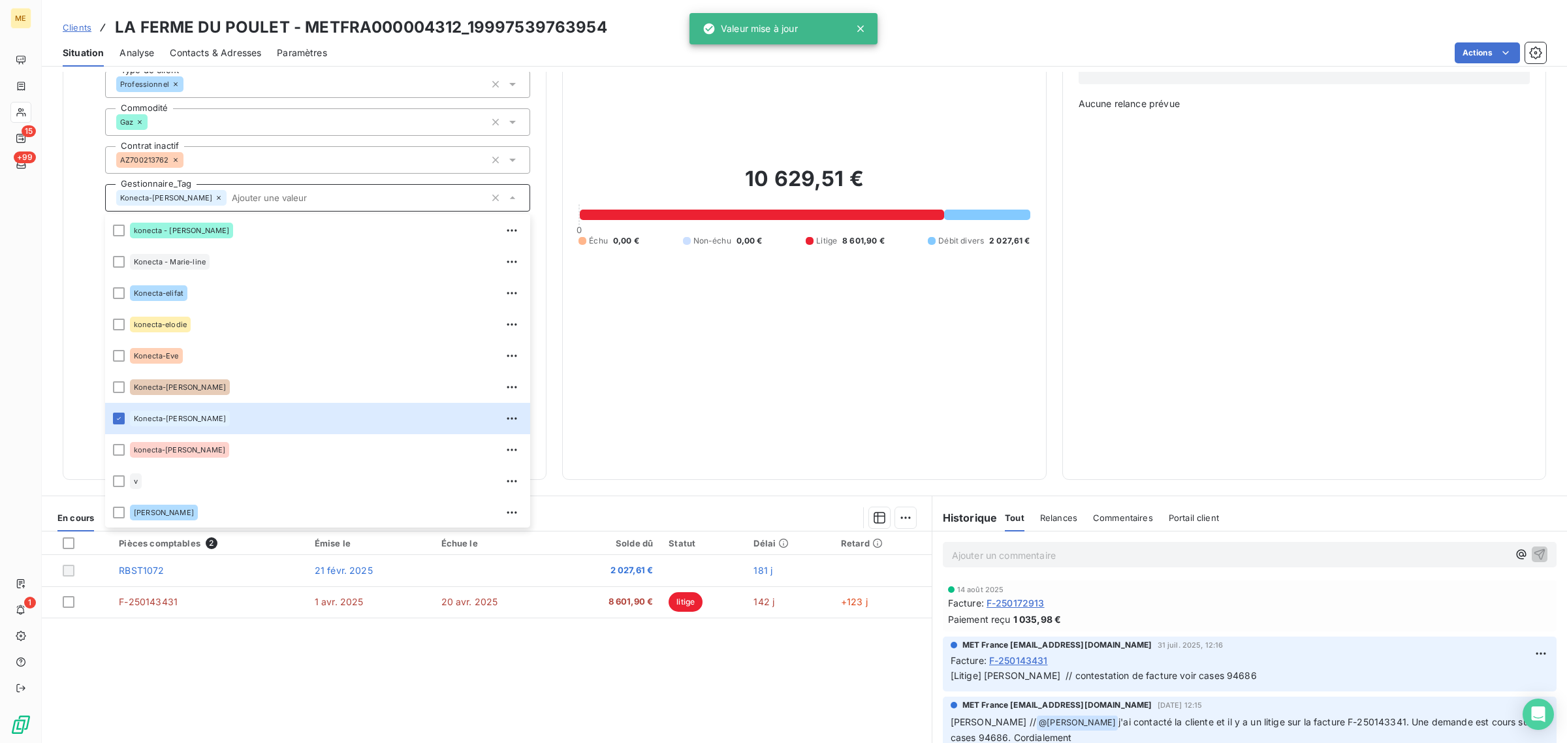
click at [729, 360] on div "10 629,51 € 0 Échu 0,00 € Non-échu 0,00 € Litige 8 601,90 € Débit divers 2 027,…" at bounding box center [803, 205] width 451 height 515
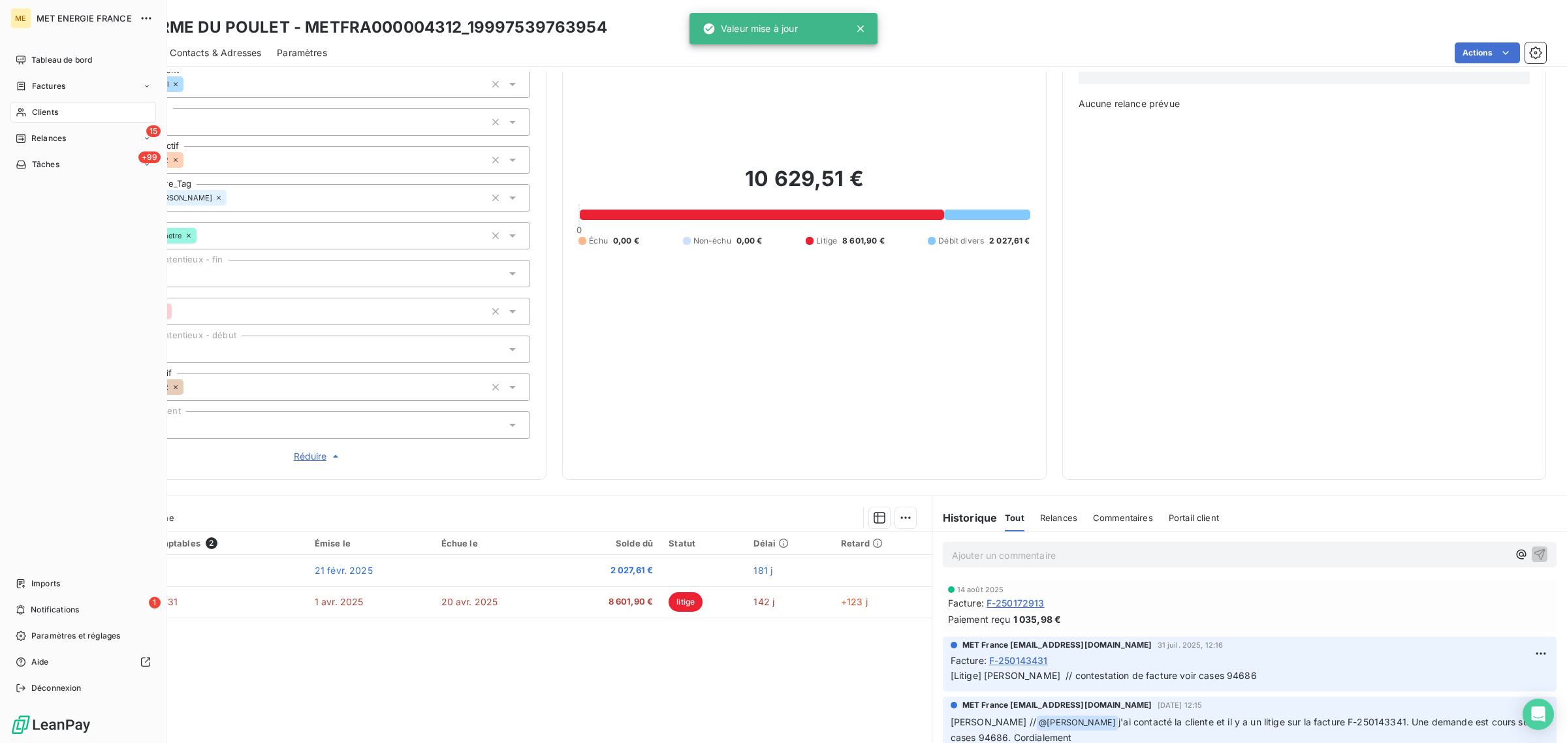
click at [24, 112] on icon at bounding box center [21, 112] width 11 height 10
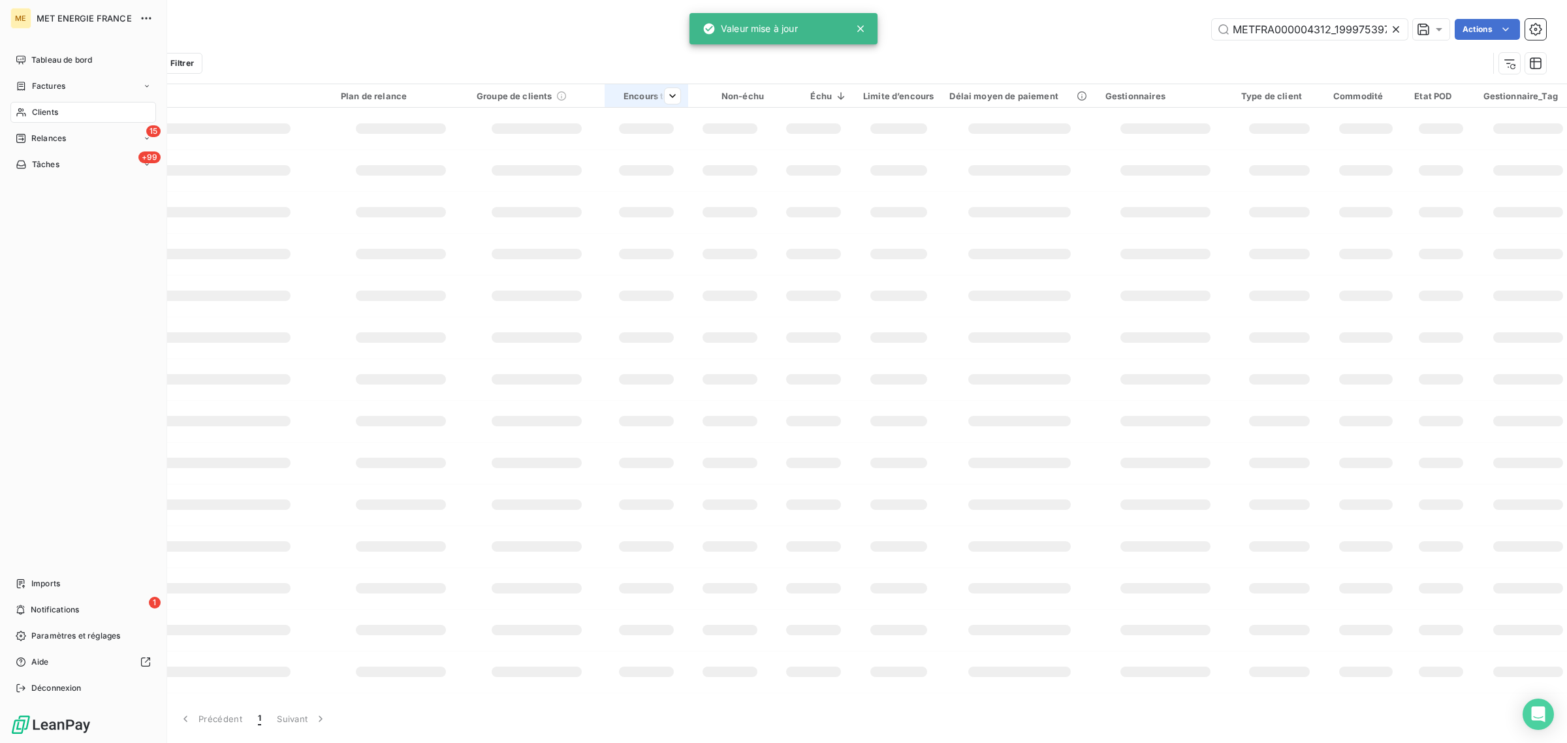
scroll to position [0, 35]
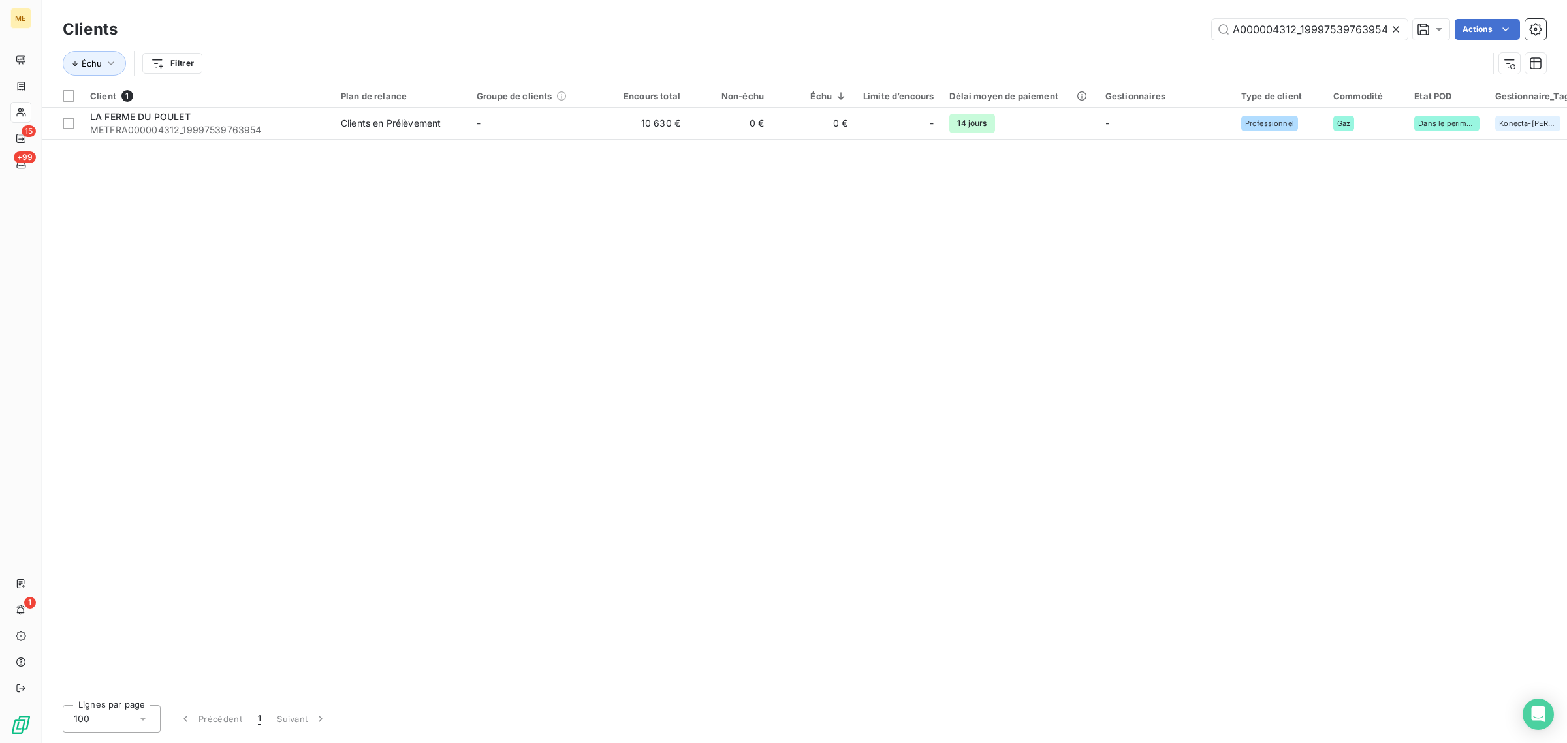
click at [1392, 30] on icon at bounding box center [1395, 29] width 13 height 13
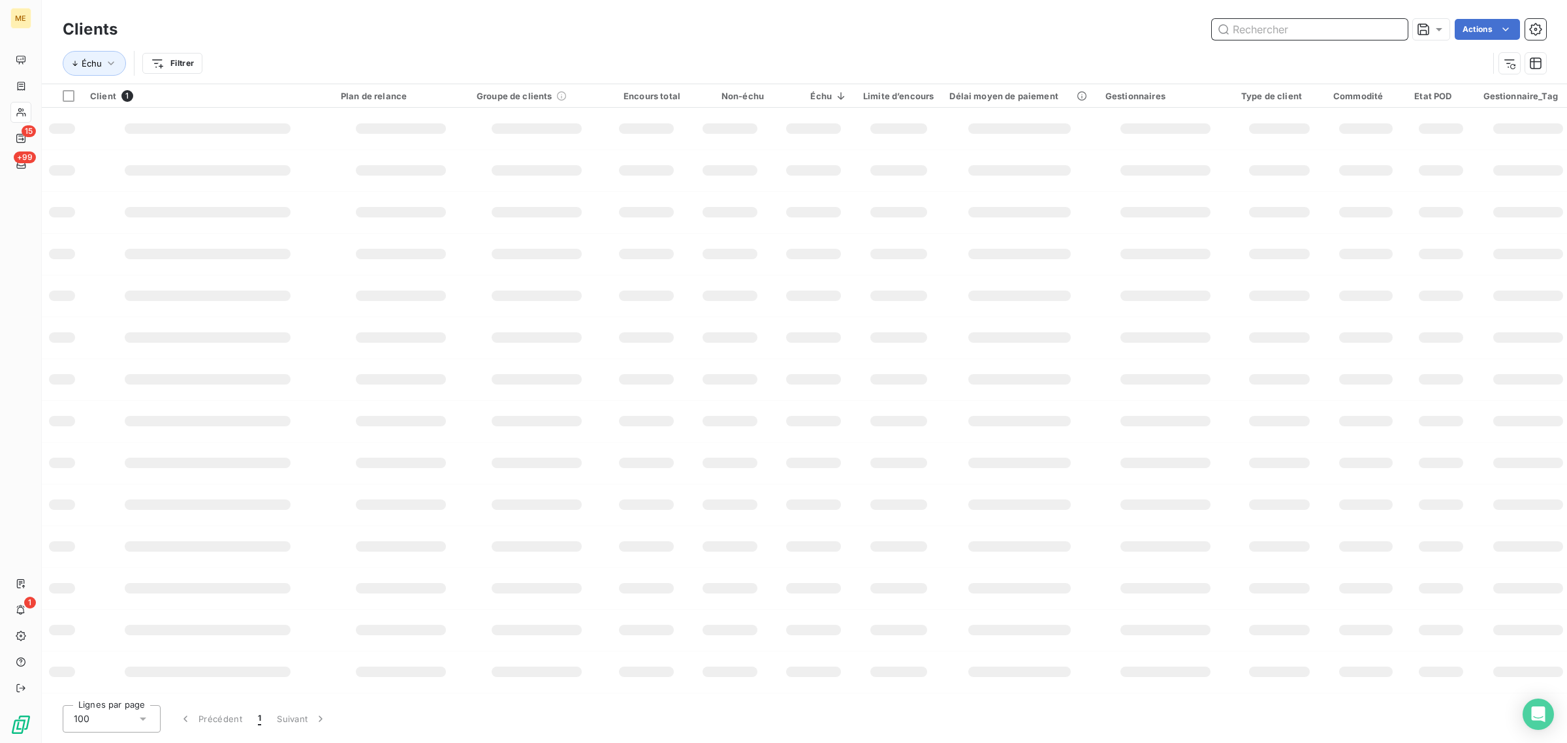
click at [1310, 25] on input "text" at bounding box center [1310, 29] width 196 height 21
paste input "METFRA000019396_25473950723279"
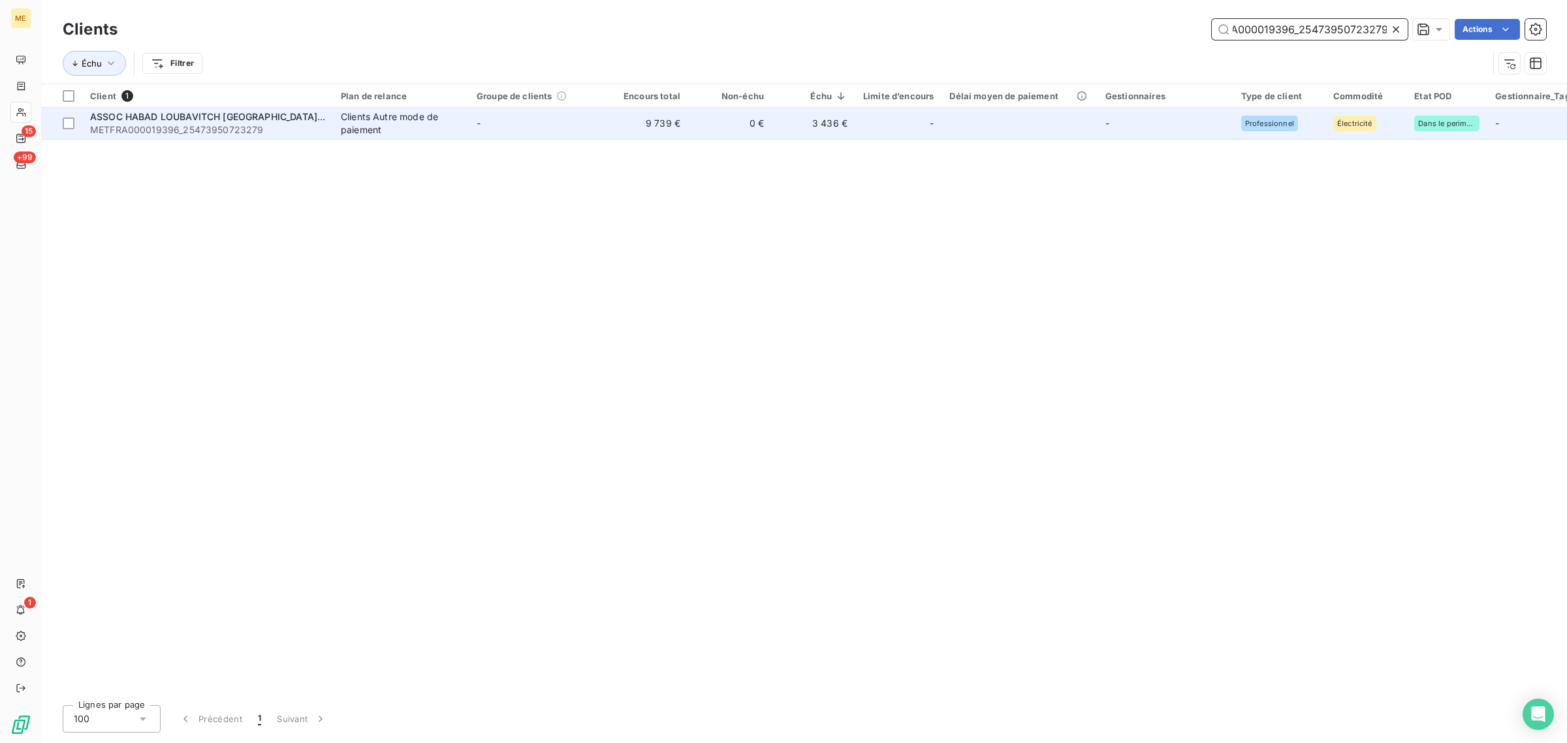
type input "METFRA000019396_25473950723279"
click at [601, 127] on td "-" at bounding box center [537, 123] width 136 height 31
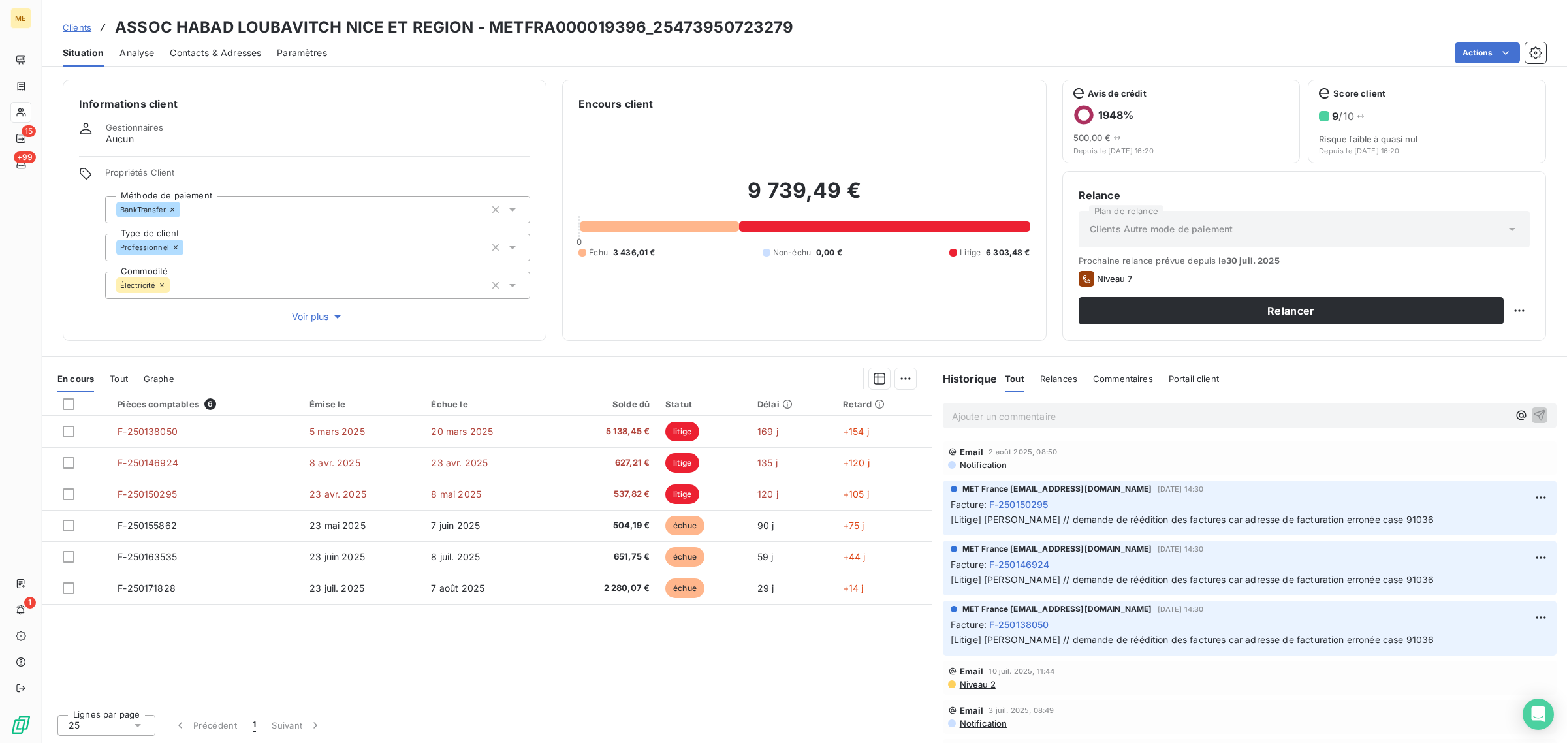
click at [321, 315] on span "Voir plus" at bounding box center [318, 316] width 52 height 13
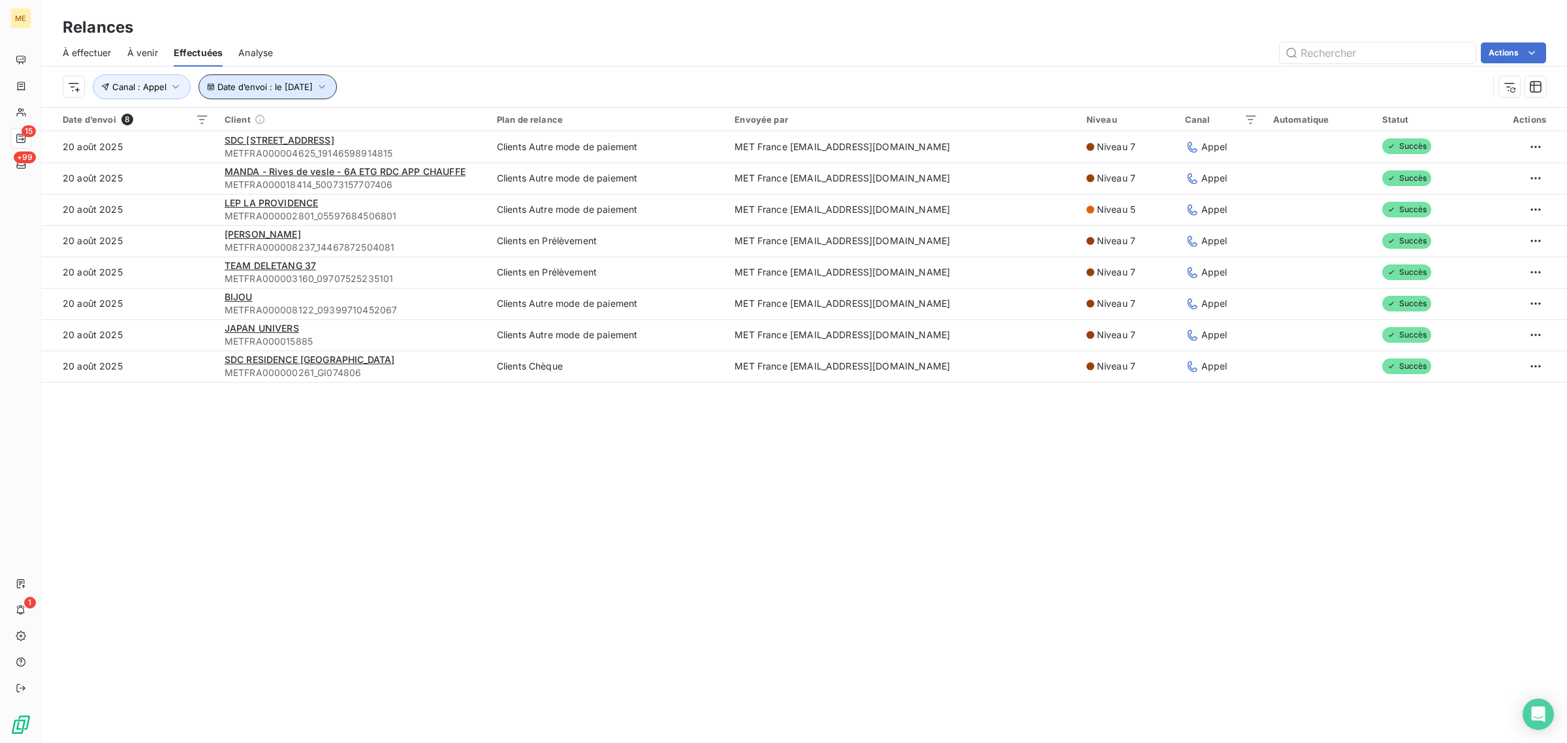
click at [291, 82] on span "Date d’envoi : le 20 août 2025" at bounding box center [264, 87] width 95 height 10
click at [119, 86] on span "Canal : Appel" at bounding box center [139, 87] width 54 height 10
click at [494, 90] on div "Date d’envoi : le 20 août 2025 Canal : Appel" at bounding box center [775, 86] width 1425 height 25
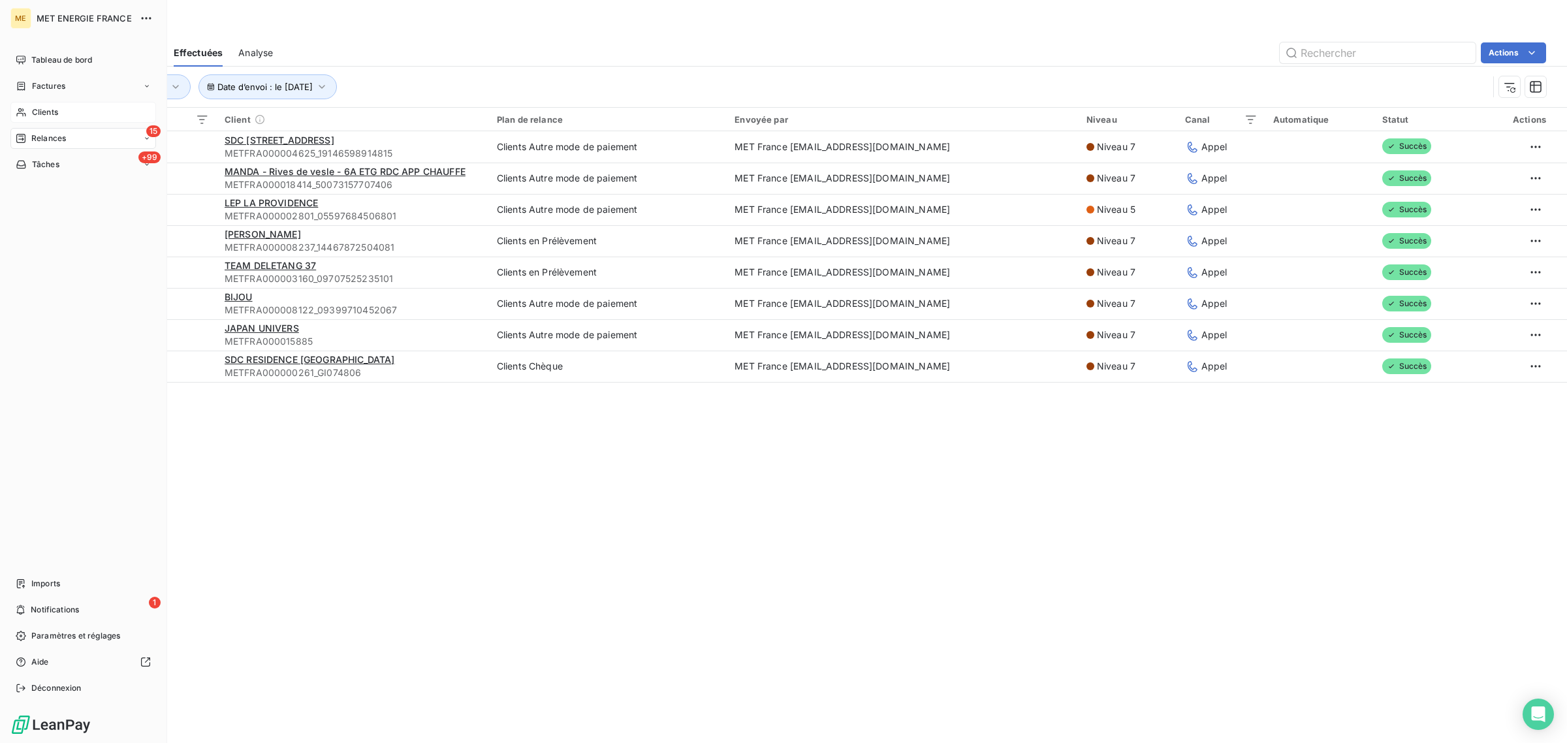
click at [33, 112] on span "Clients" at bounding box center [45, 112] width 26 height 12
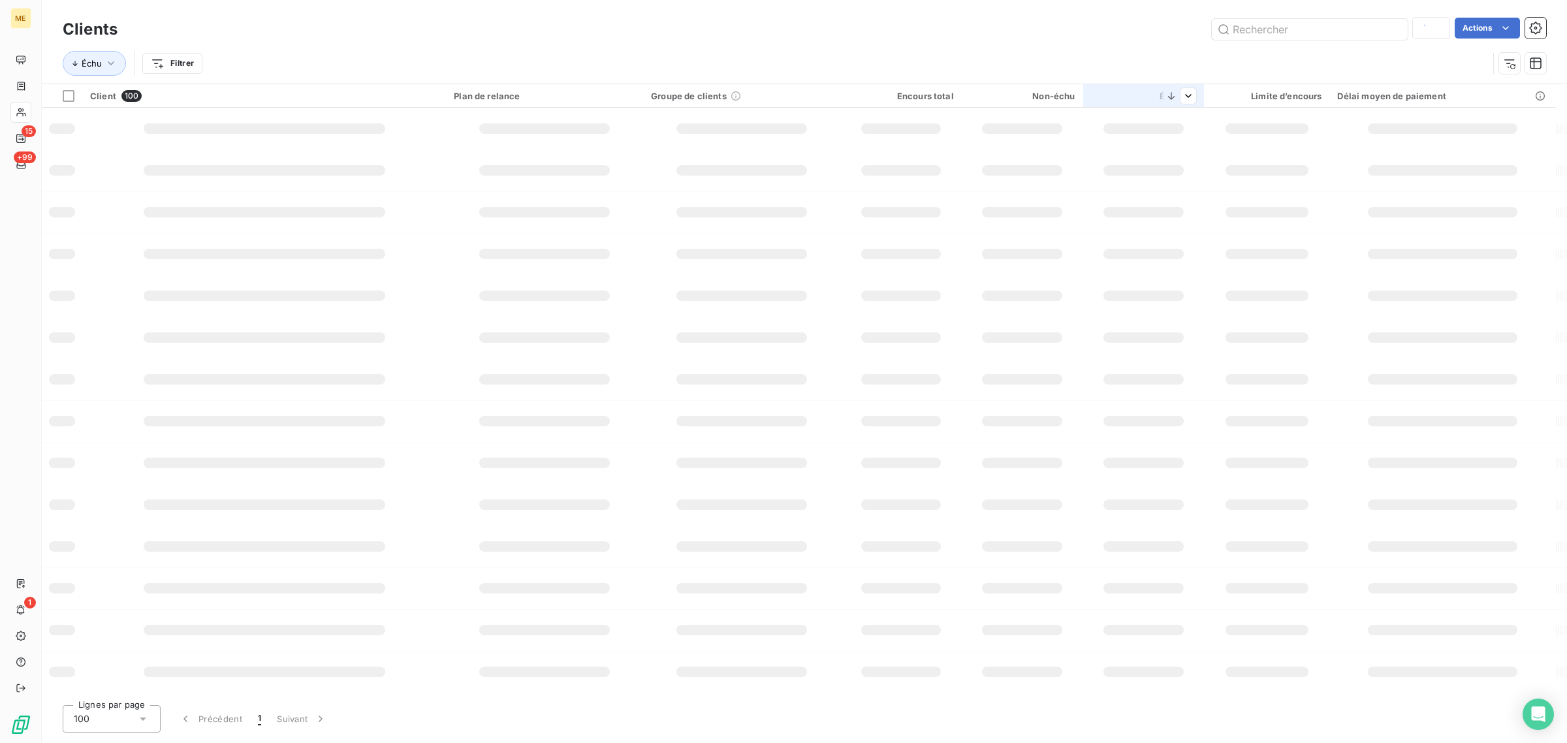
type input "METFRA000019396_25473950723279"
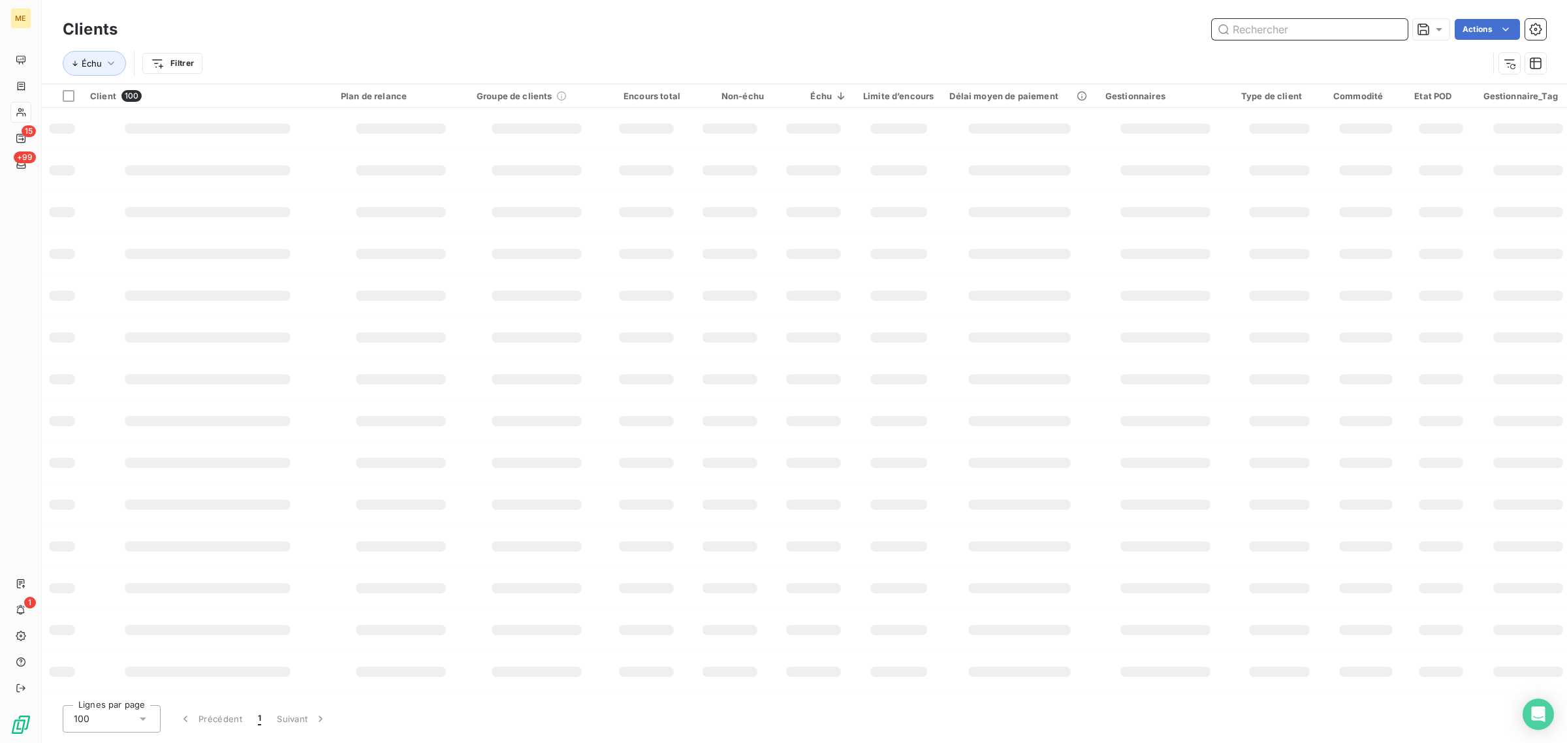
click at [1261, 28] on input "text" at bounding box center [1310, 29] width 196 height 21
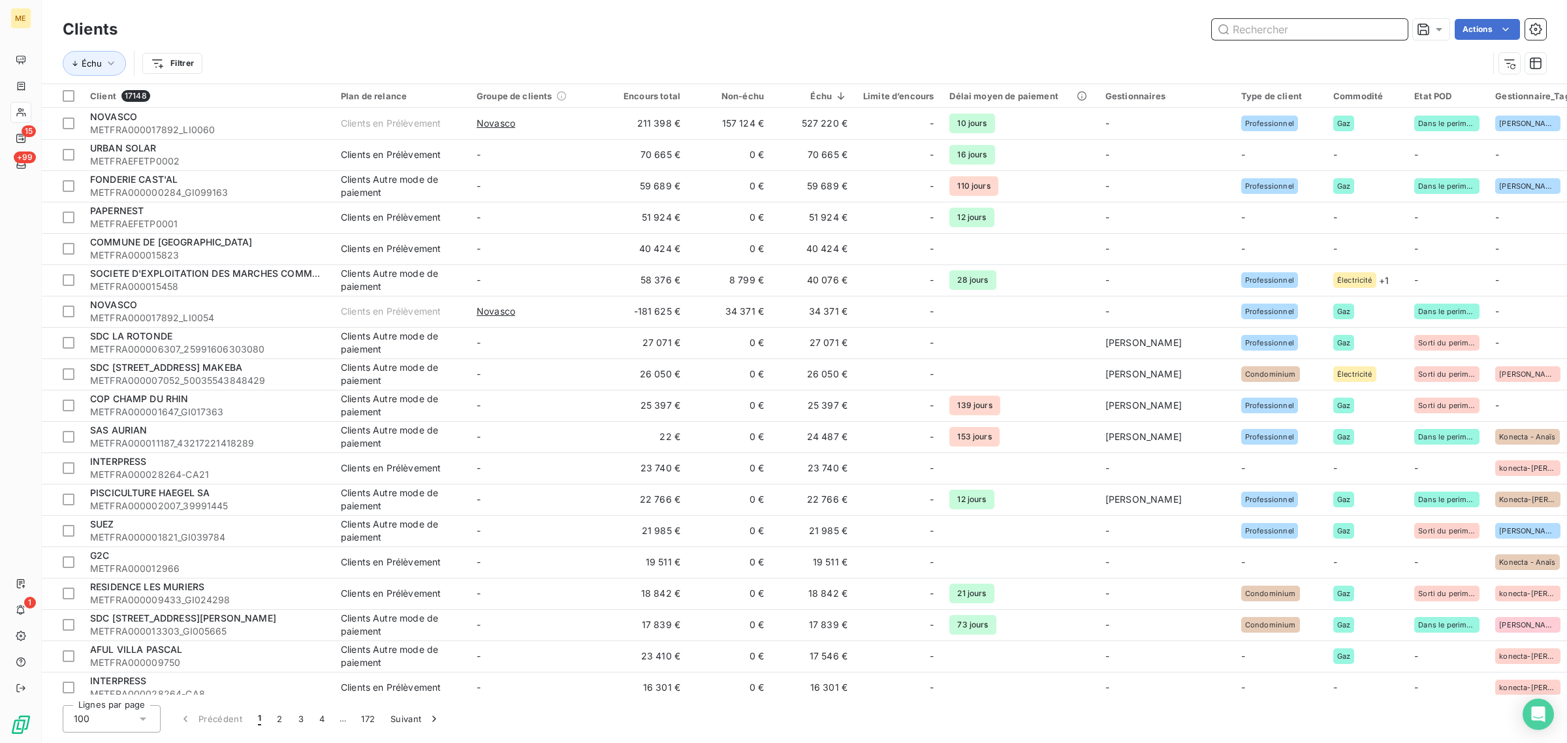
paste input "METFRA000019396_25473950723279"
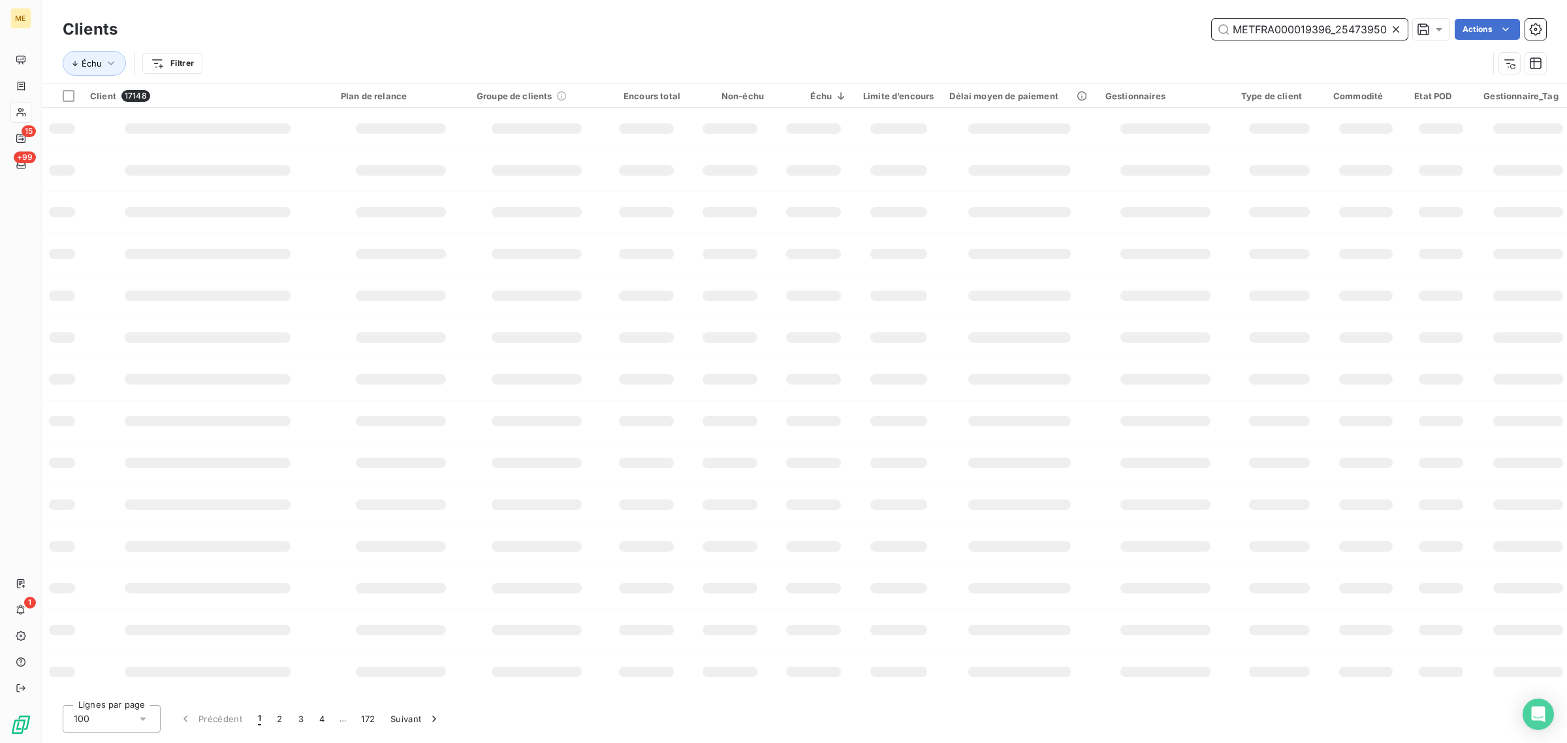
scroll to position [0, 37]
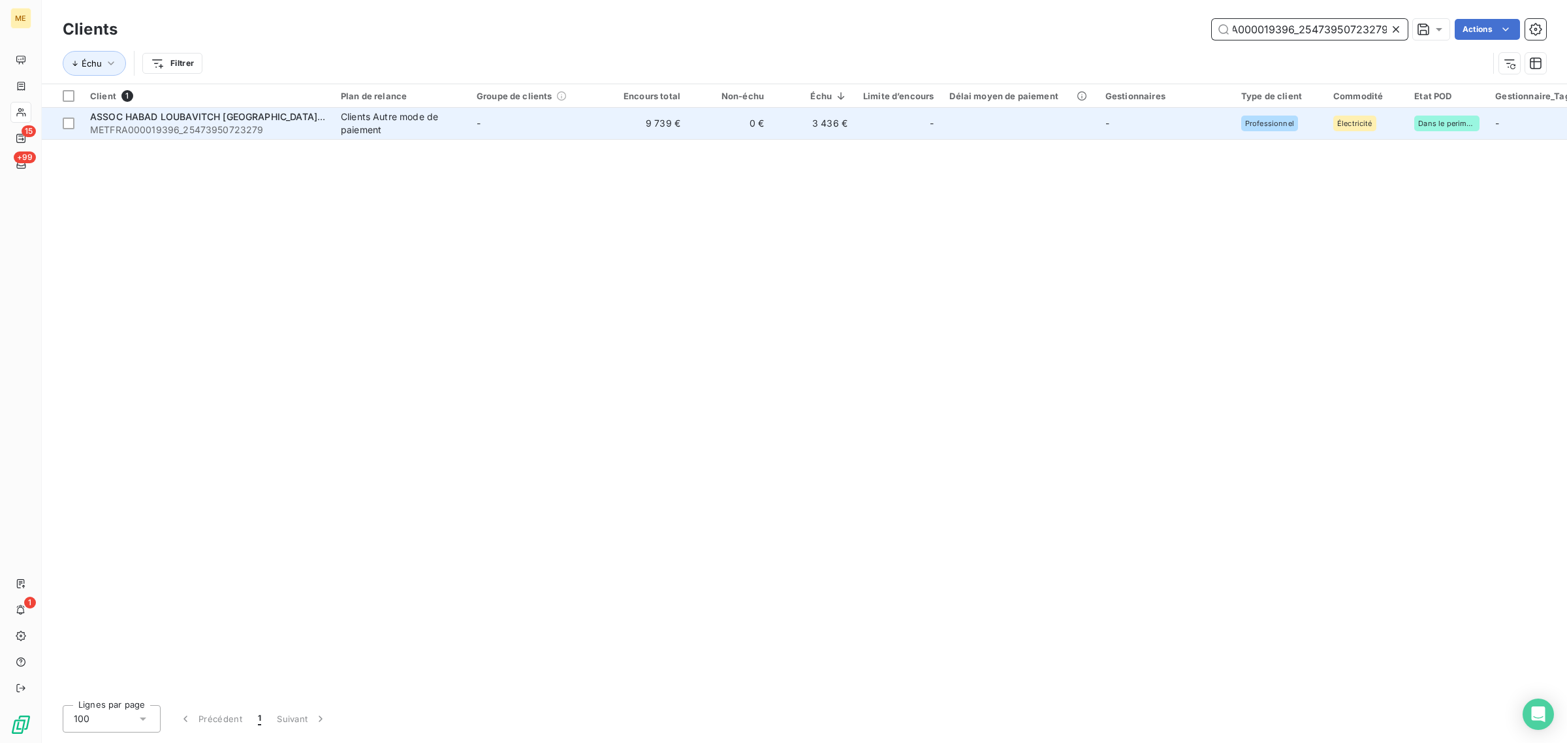
type input "METFRA000019396_25473950723279"
click at [582, 116] on td "-" at bounding box center [537, 123] width 136 height 31
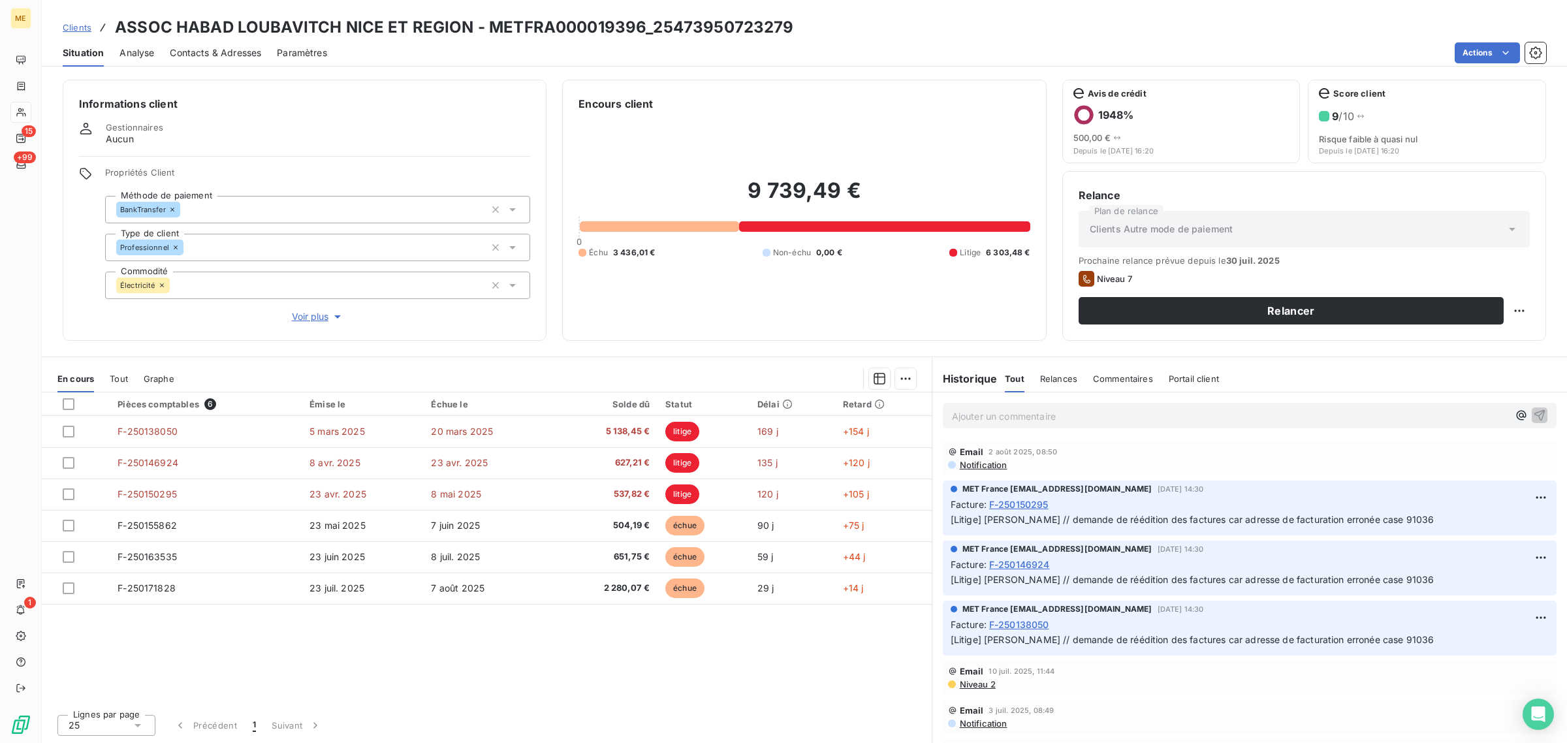
click at [317, 317] on span "Voir plus" at bounding box center [318, 316] width 52 height 13
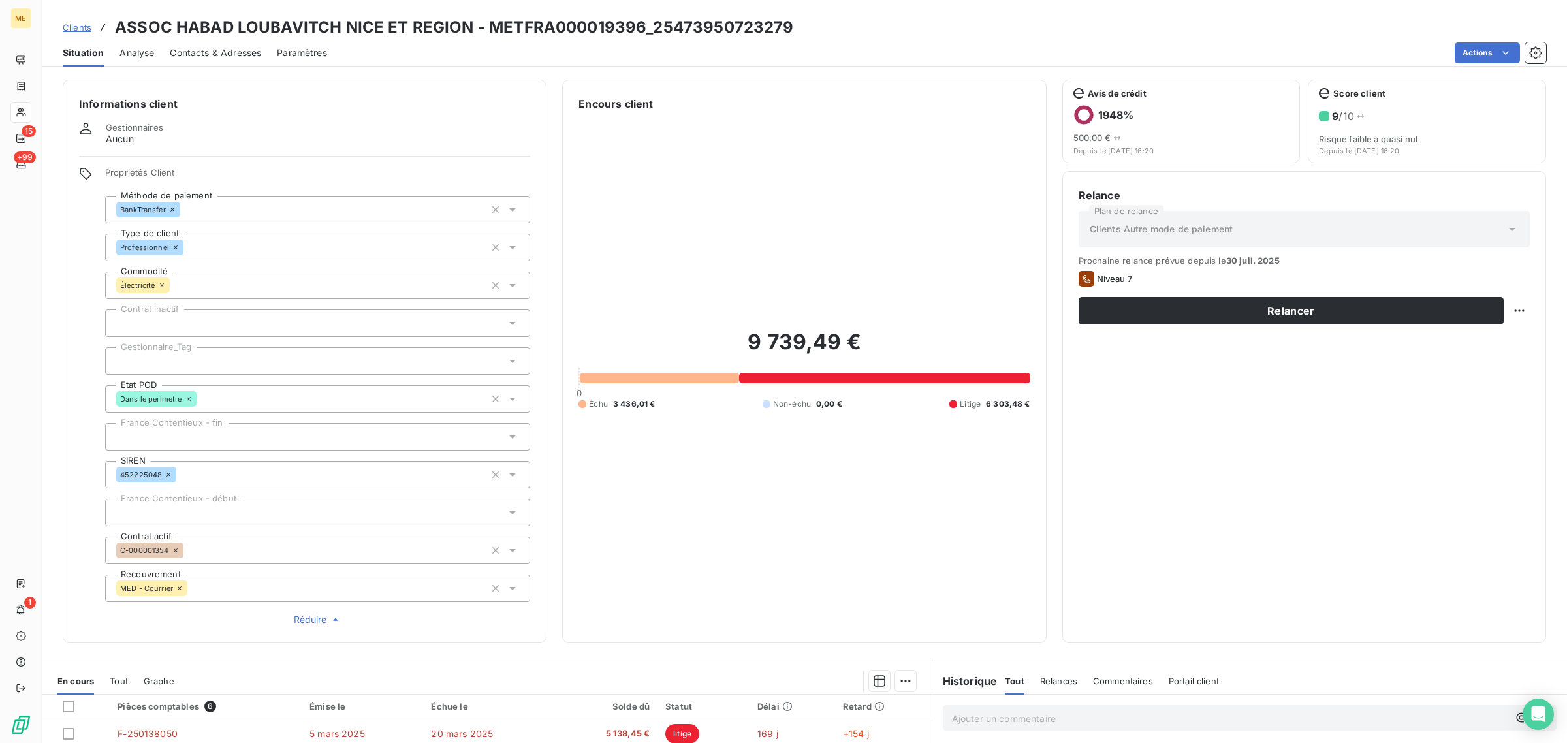
click at [174, 363] on div at bounding box center [317, 360] width 425 height 27
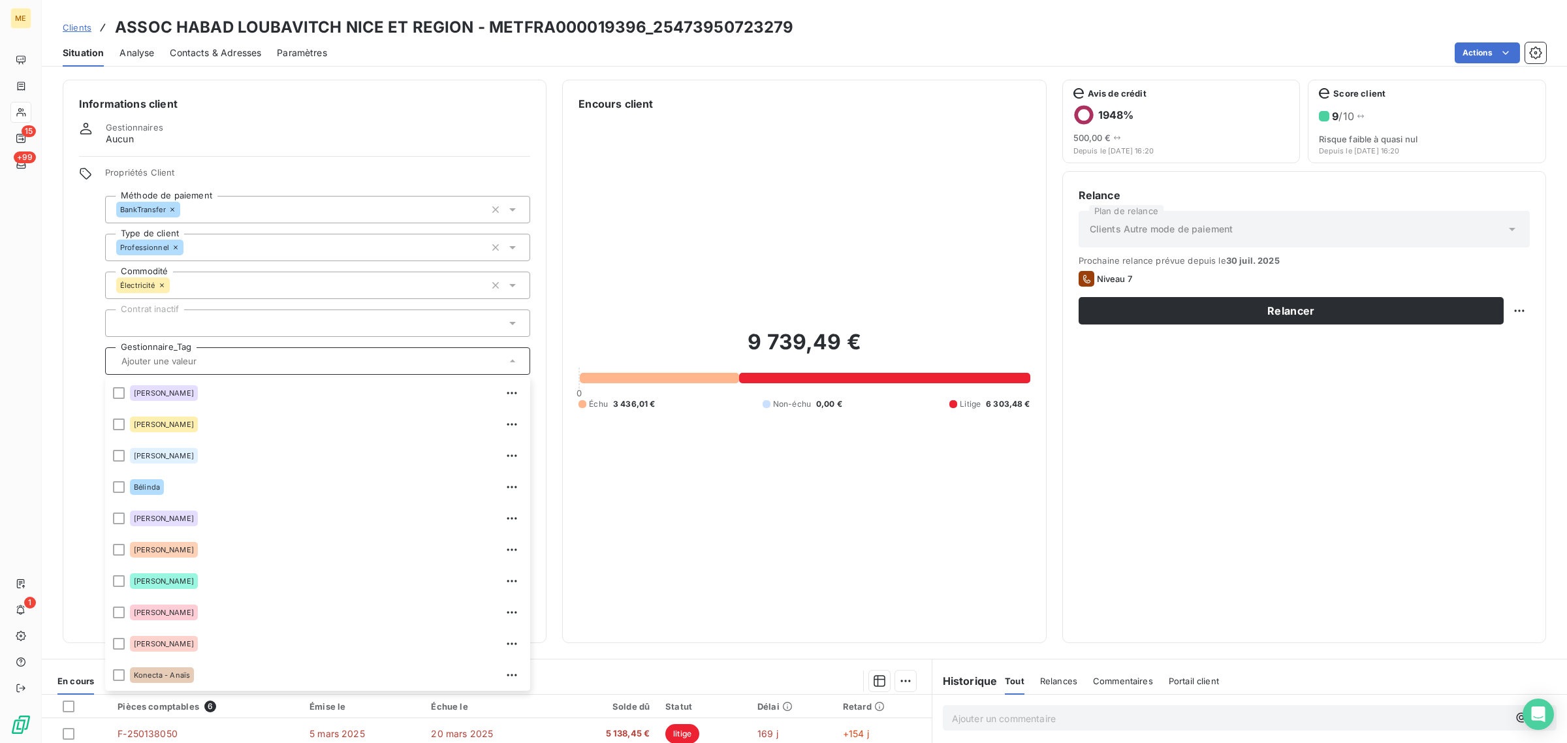
scroll to position [375, 0]
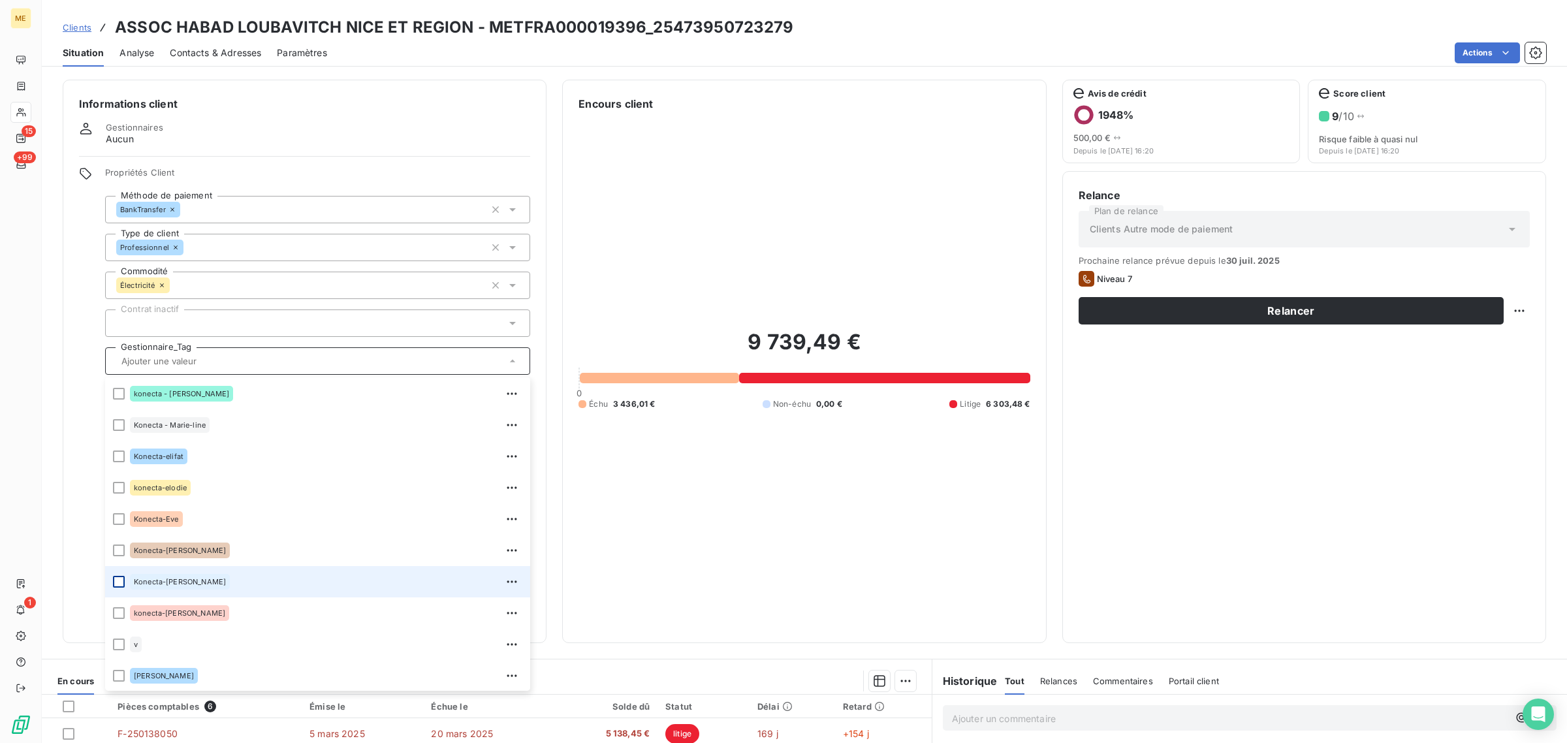
click at [116, 579] on div at bounding box center [119, 582] width 12 height 12
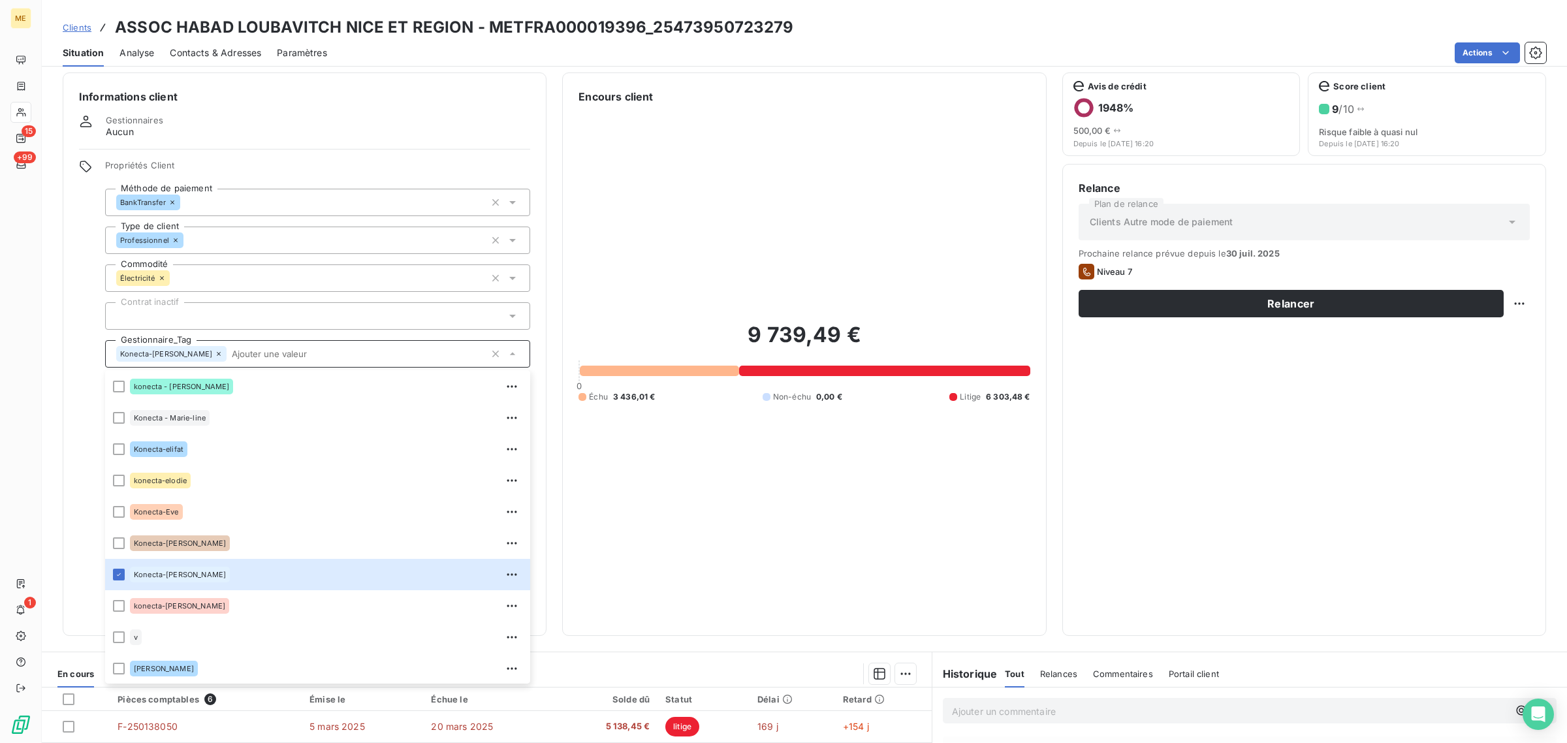
scroll to position [0, 0]
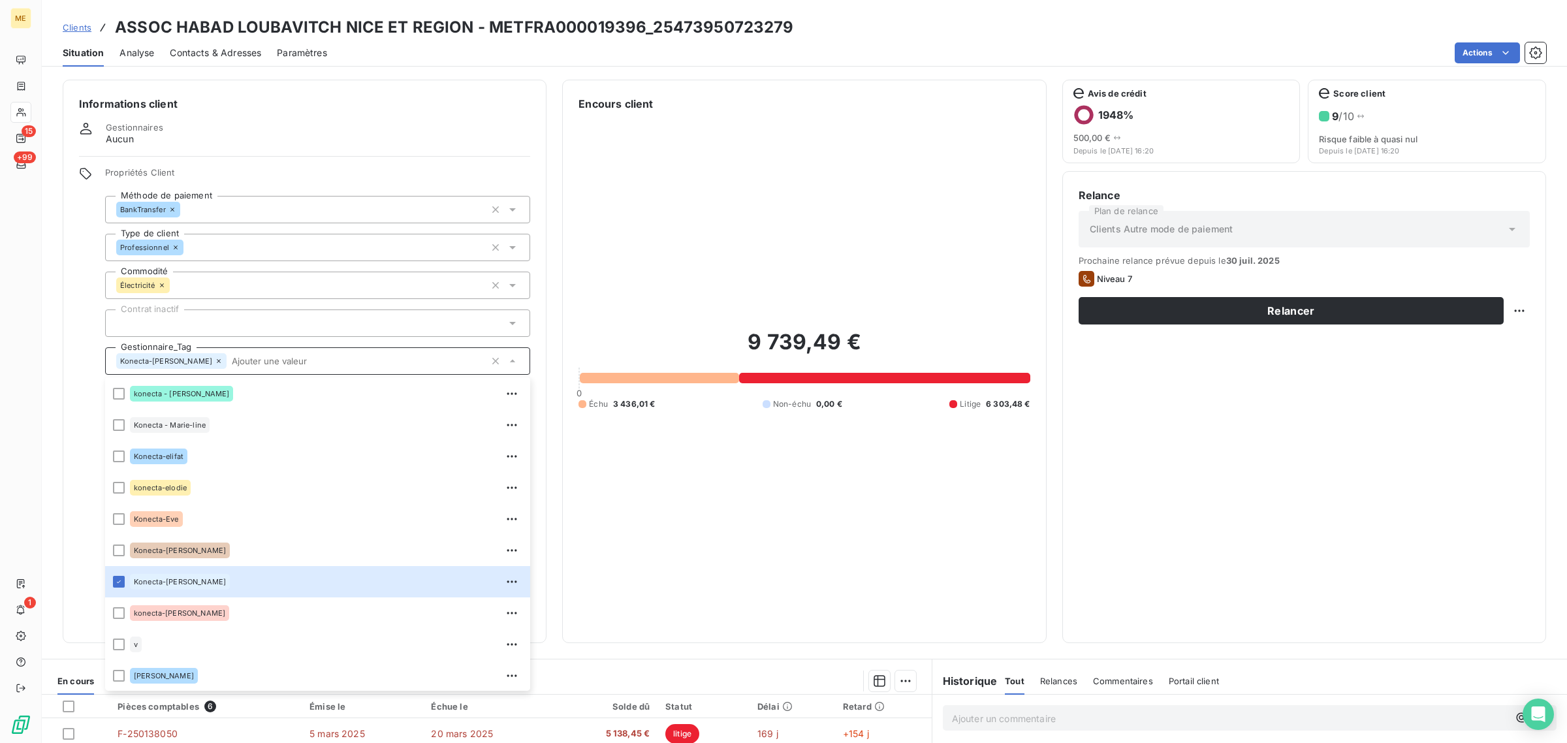
click at [734, 405] on div "Échu 3 436,01 € Non-échu 0,00 € Litige 6 303,48 €" at bounding box center [803, 404] width 451 height 12
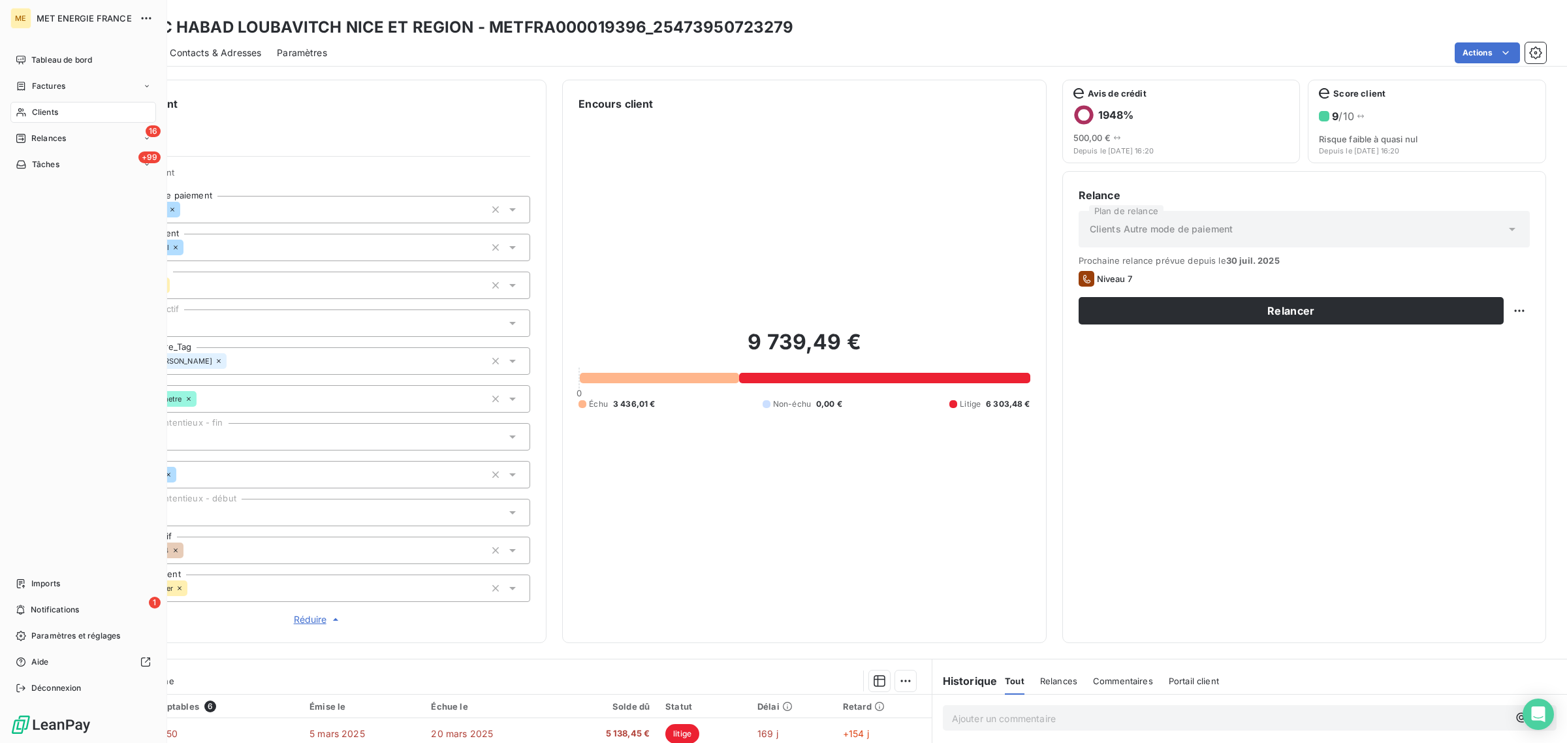
click at [26, 112] on icon at bounding box center [21, 112] width 11 height 10
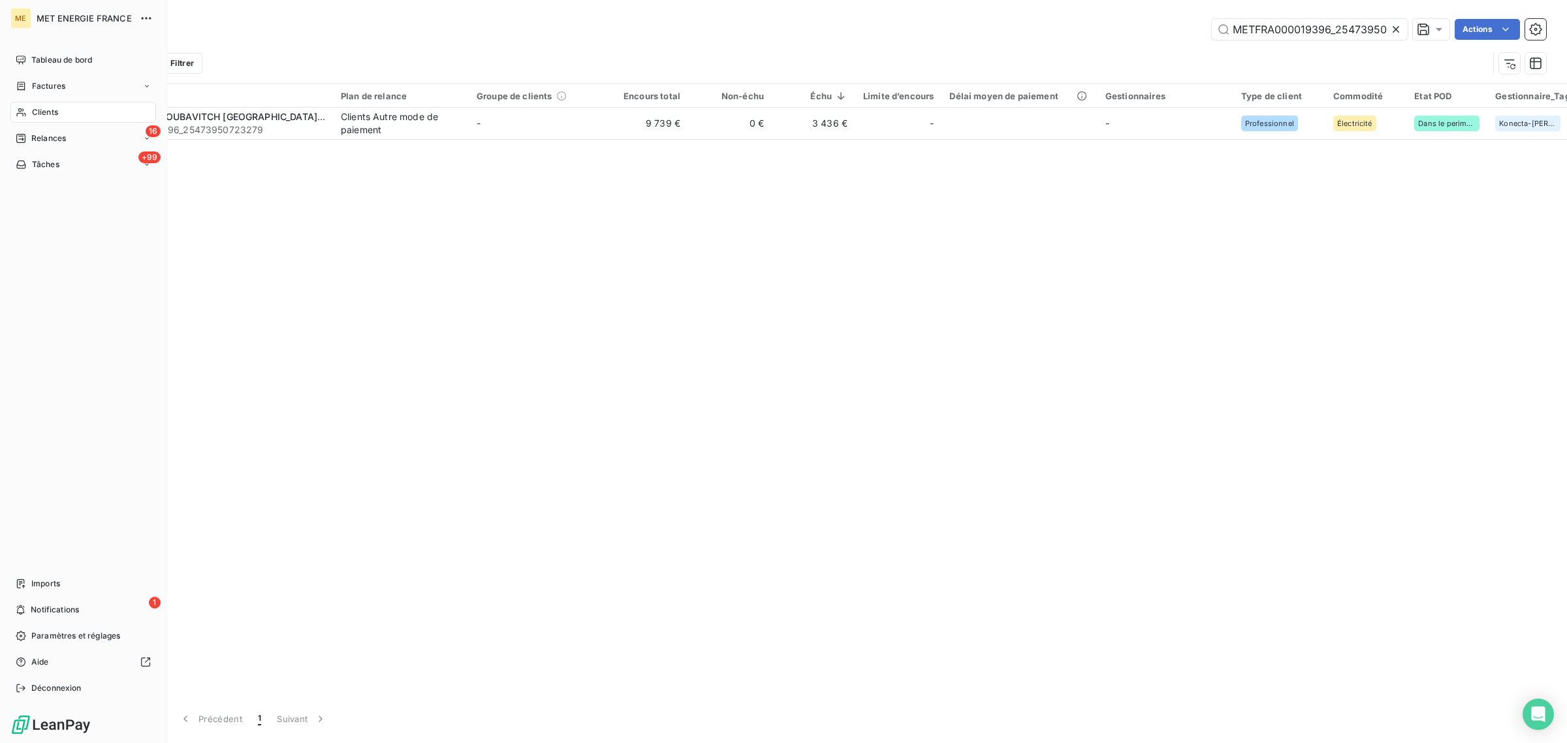
scroll to position [0, 37]
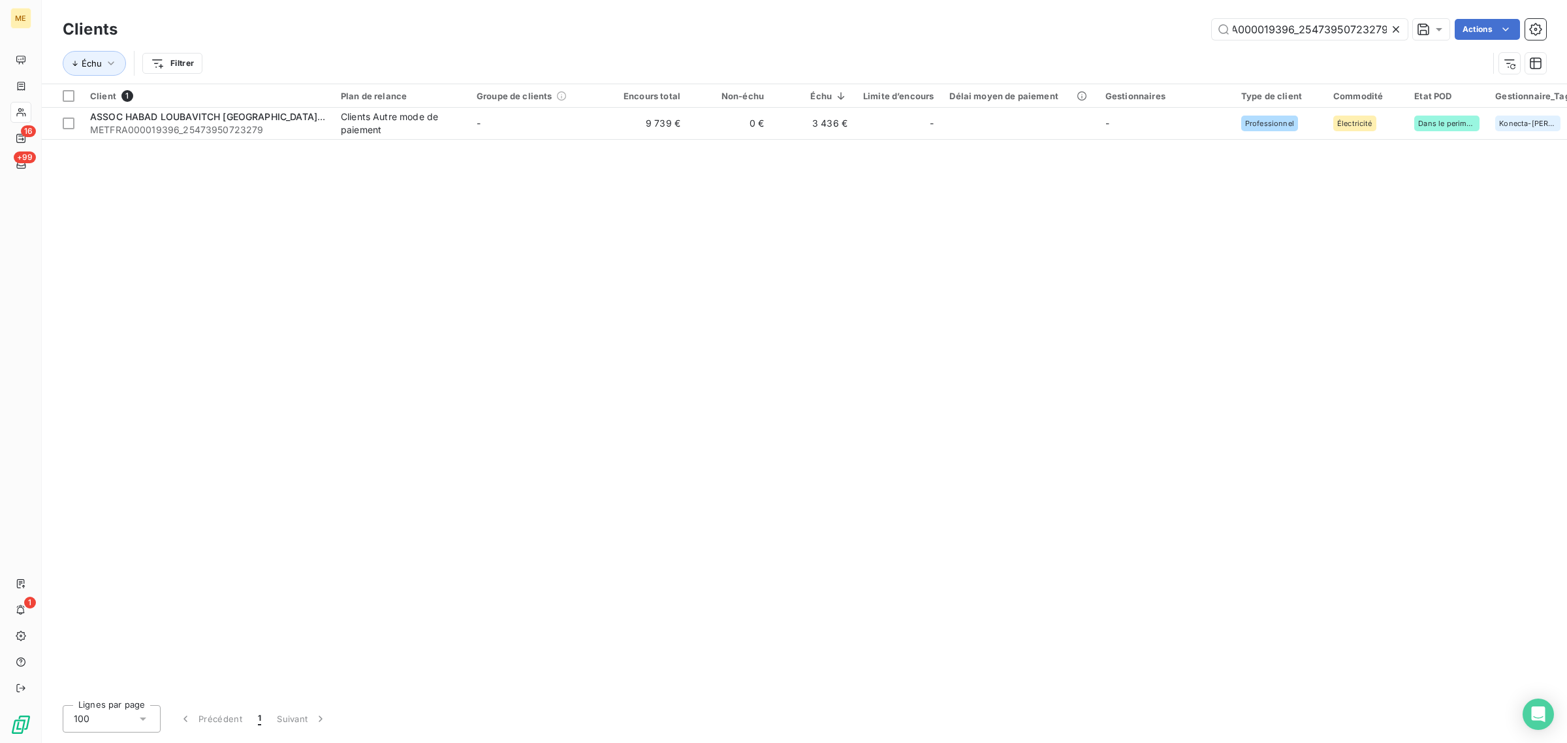
click at [1396, 28] on icon at bounding box center [1395, 29] width 7 height 7
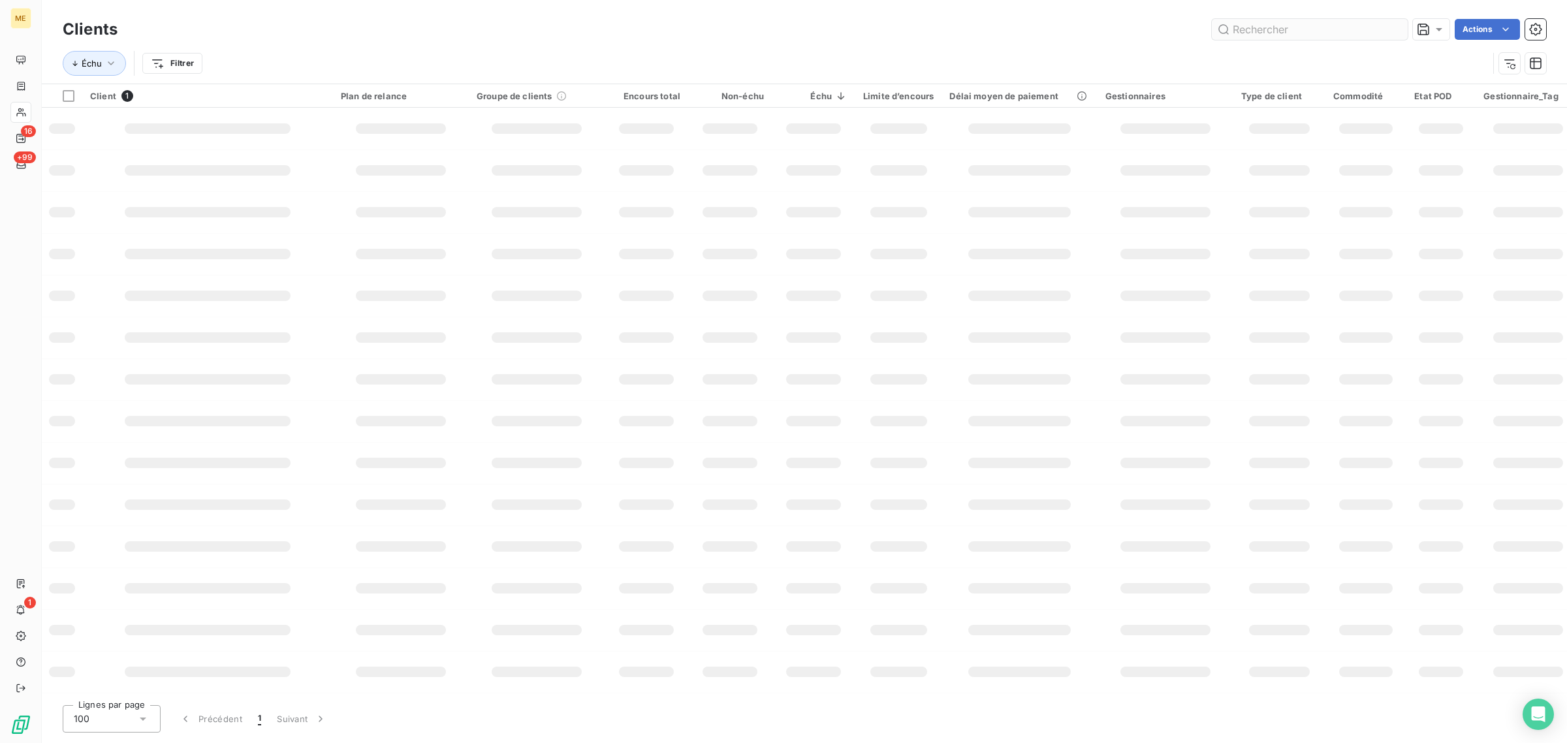
scroll to position [0, 0]
click at [1342, 29] on input "text" at bounding box center [1310, 29] width 196 height 21
paste input "METFRA000006032_05155137442550"
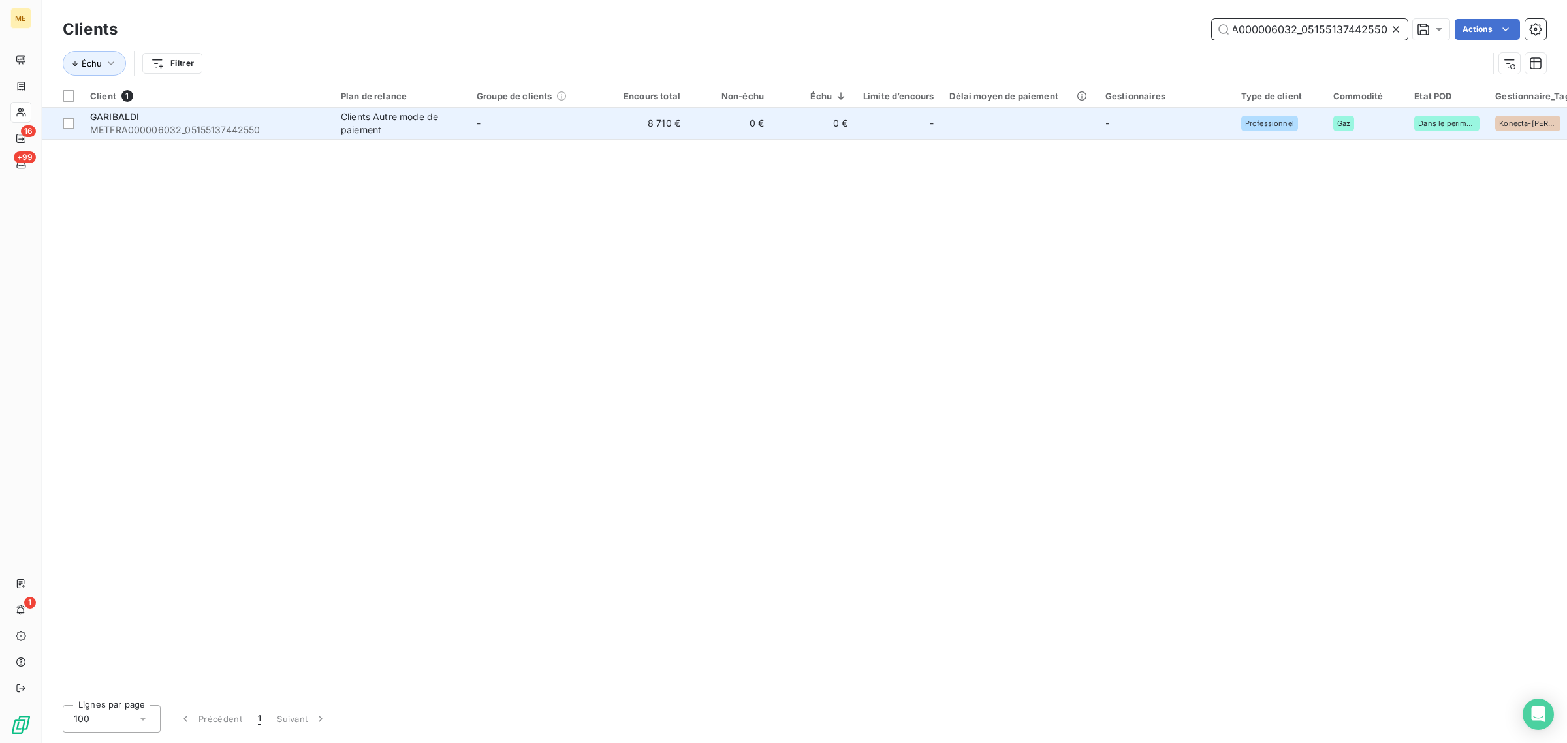
type input "METFRA000006032_05155137442550"
click at [471, 118] on td "-" at bounding box center [537, 123] width 136 height 31
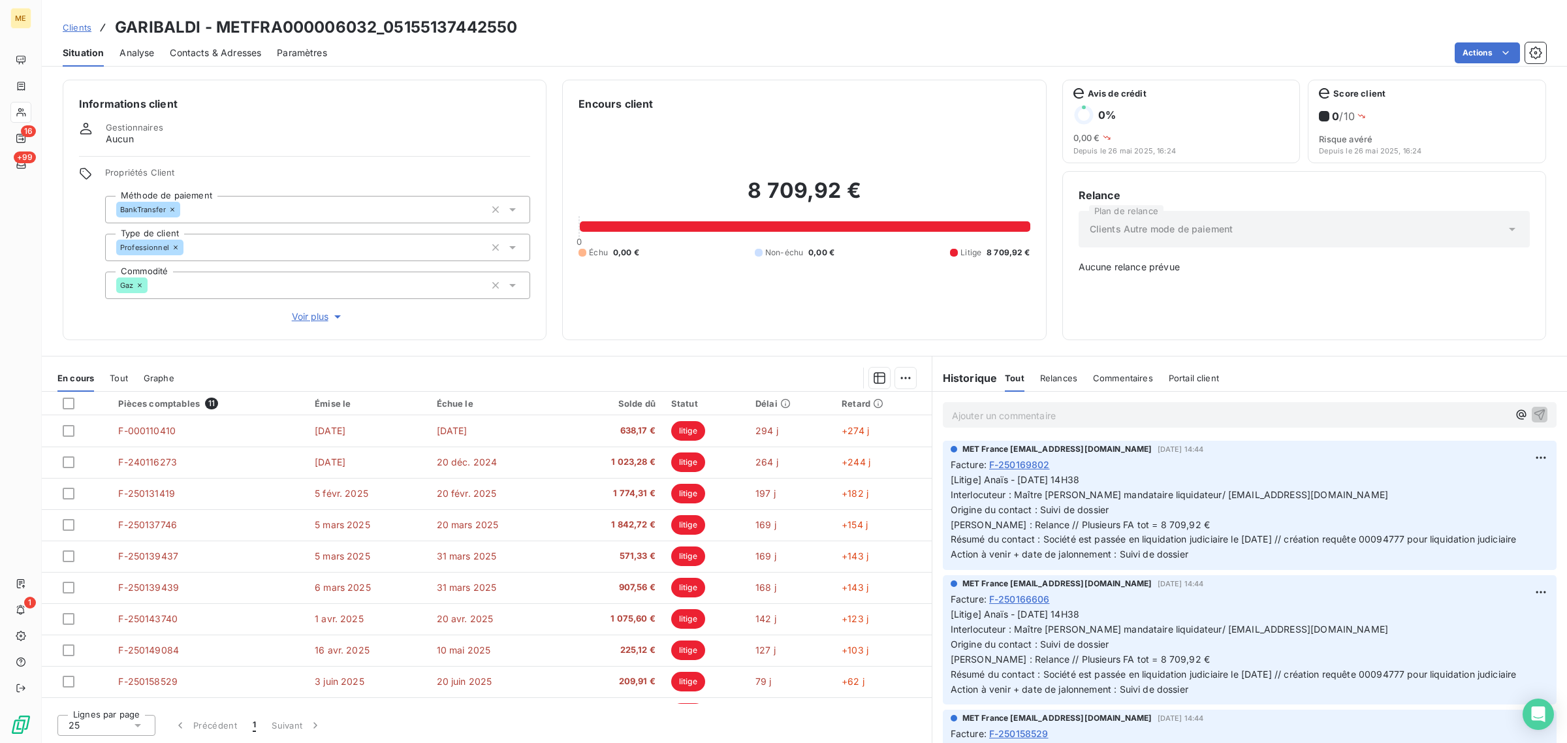
click at [307, 317] on span "Voir plus" at bounding box center [318, 316] width 52 height 13
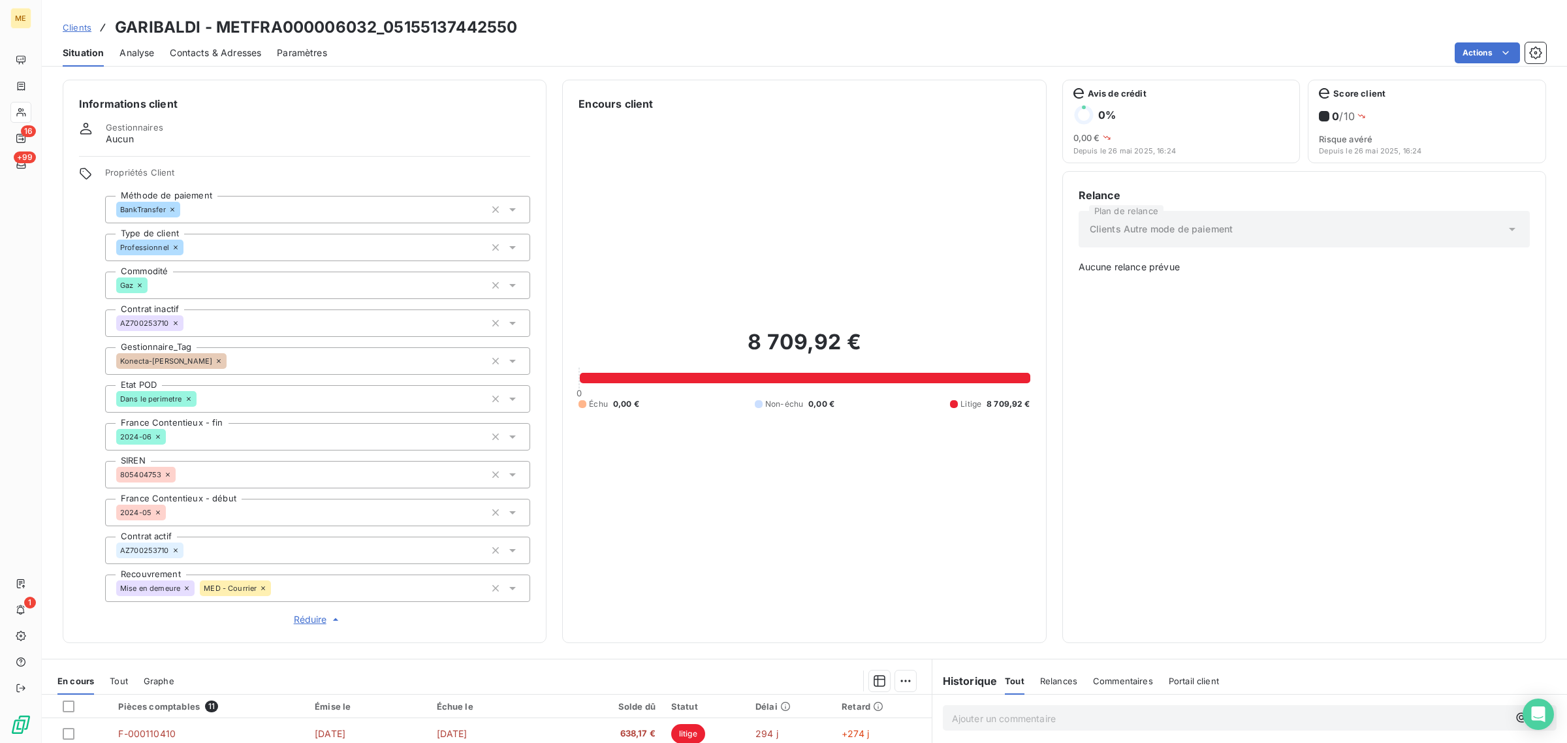
click at [223, 360] on div "Konecta-[PERSON_NAME]" at bounding box center [317, 360] width 425 height 27
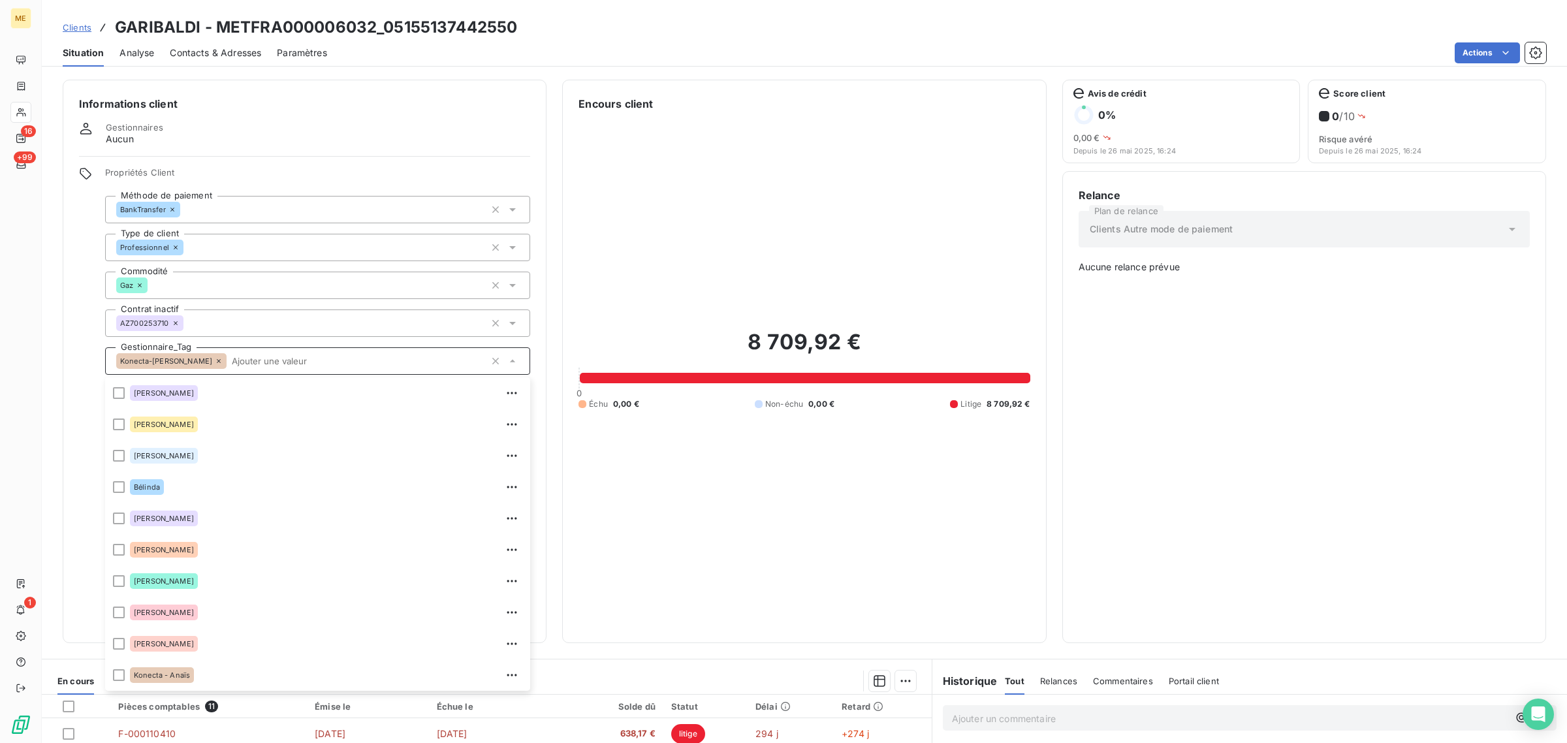
scroll to position [250, 0]
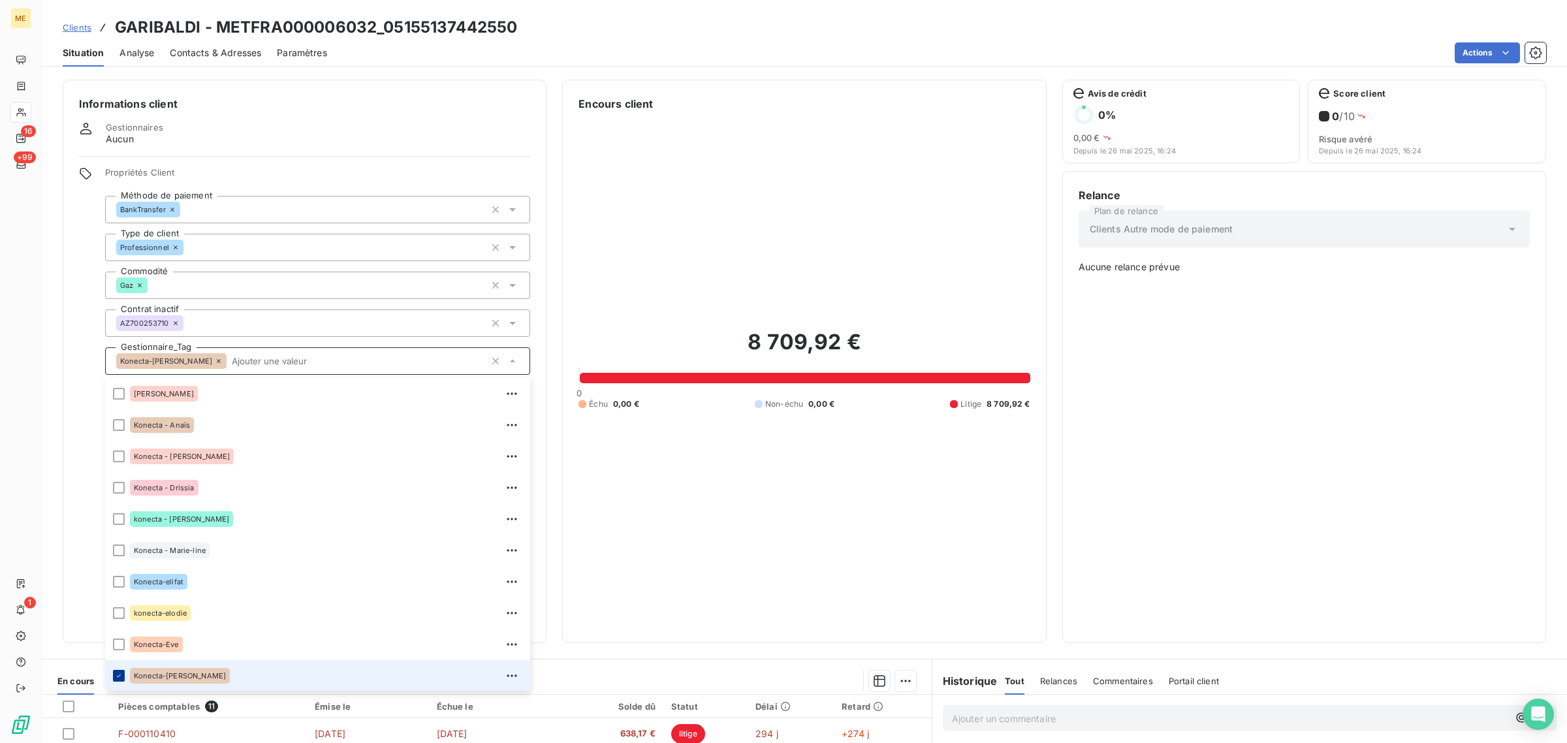
click at [118, 672] on icon at bounding box center [119, 676] width 8 height 8
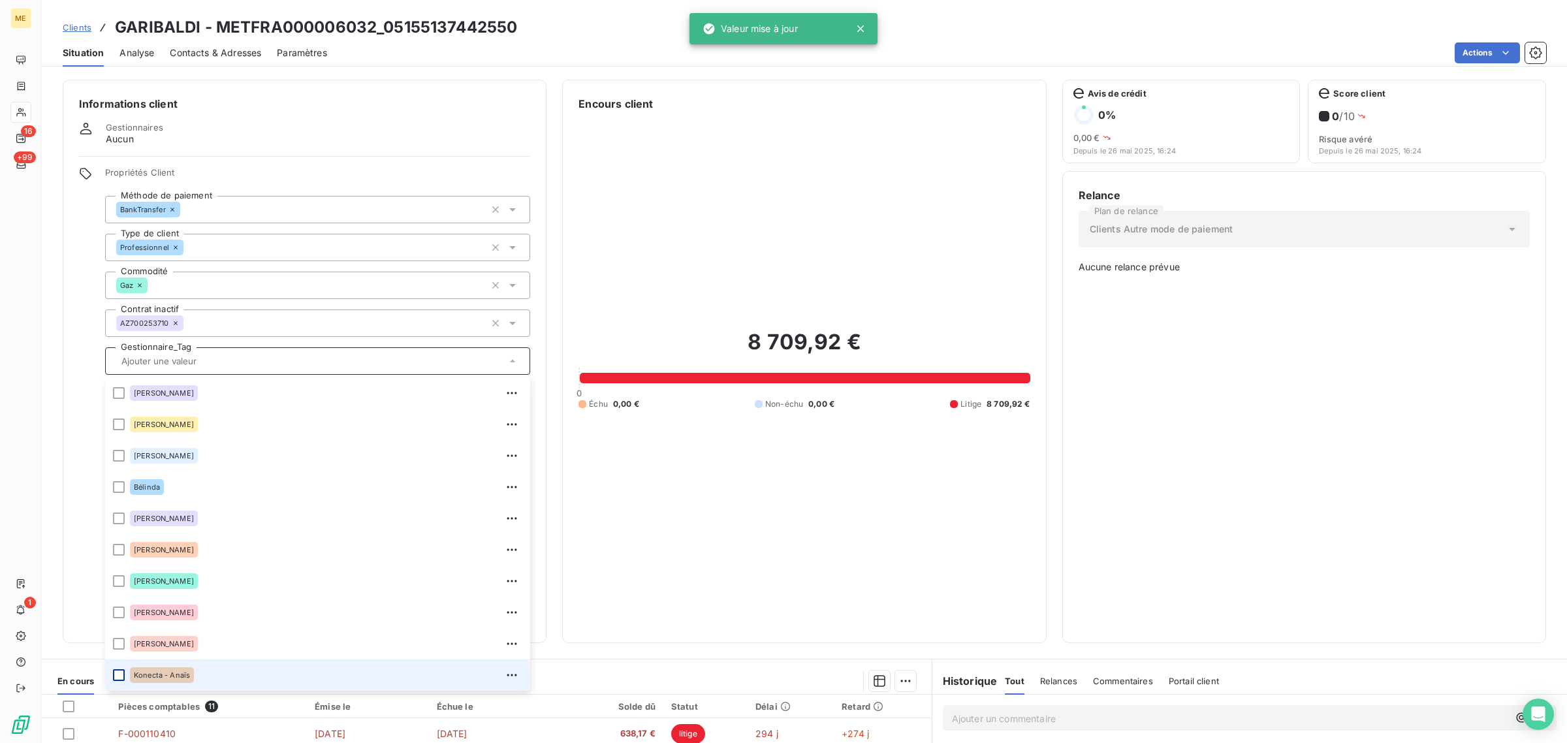
scroll to position [163, 0]
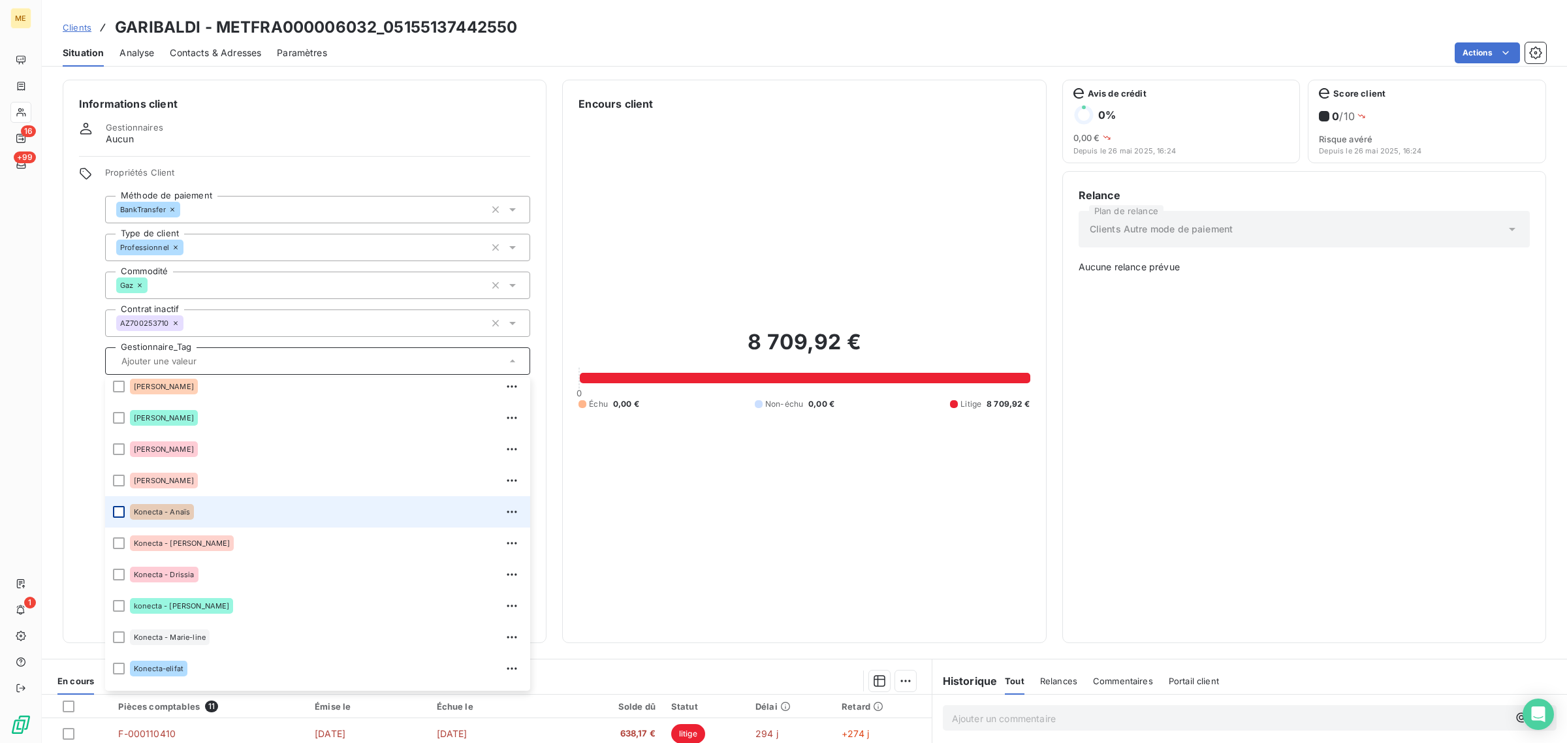
click at [121, 513] on div at bounding box center [119, 512] width 12 height 12
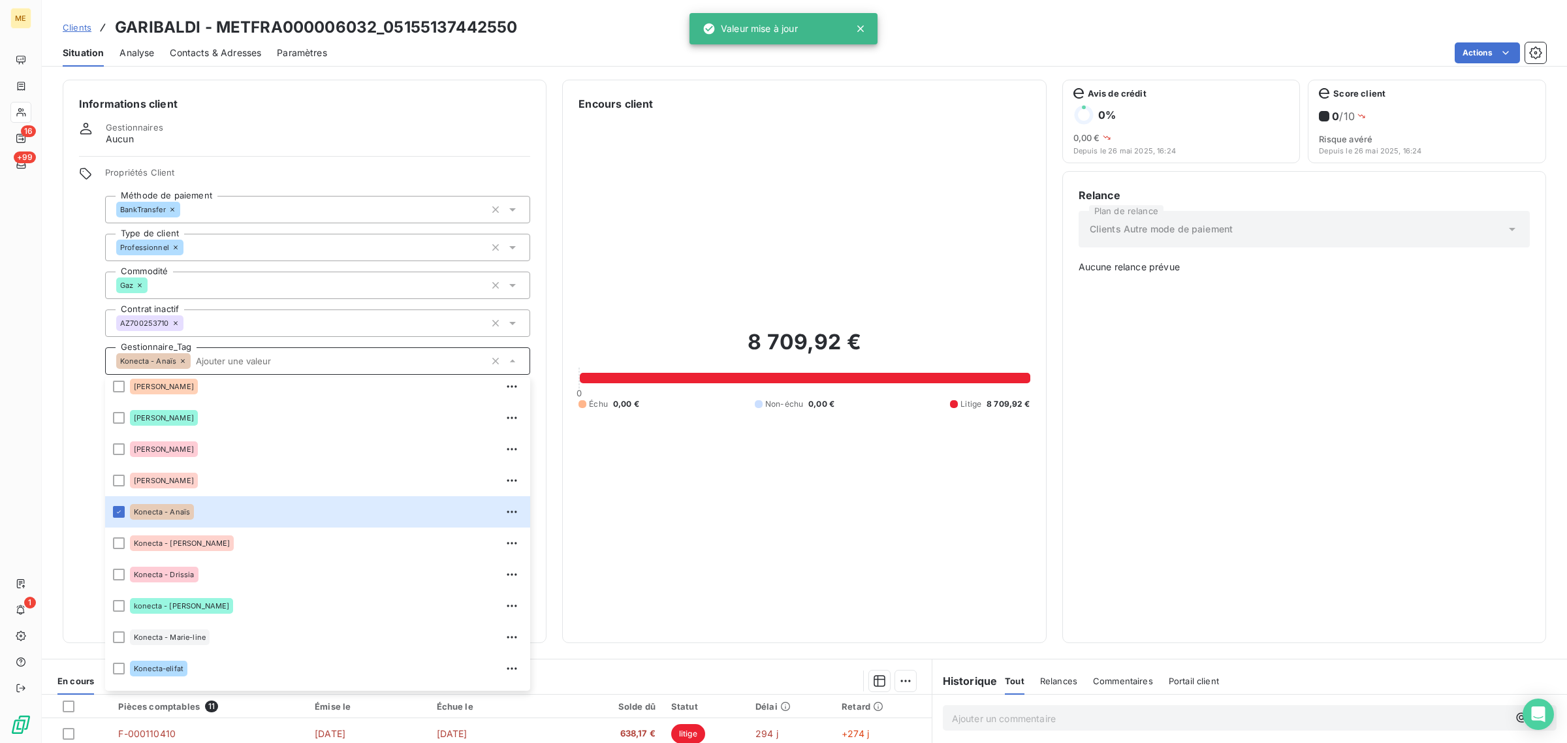
click at [673, 542] on div "8 709,92 € 0 Échu 0,00 € Non-échu 0,00 € Litige 8 709,92 €" at bounding box center [803, 369] width 451 height 515
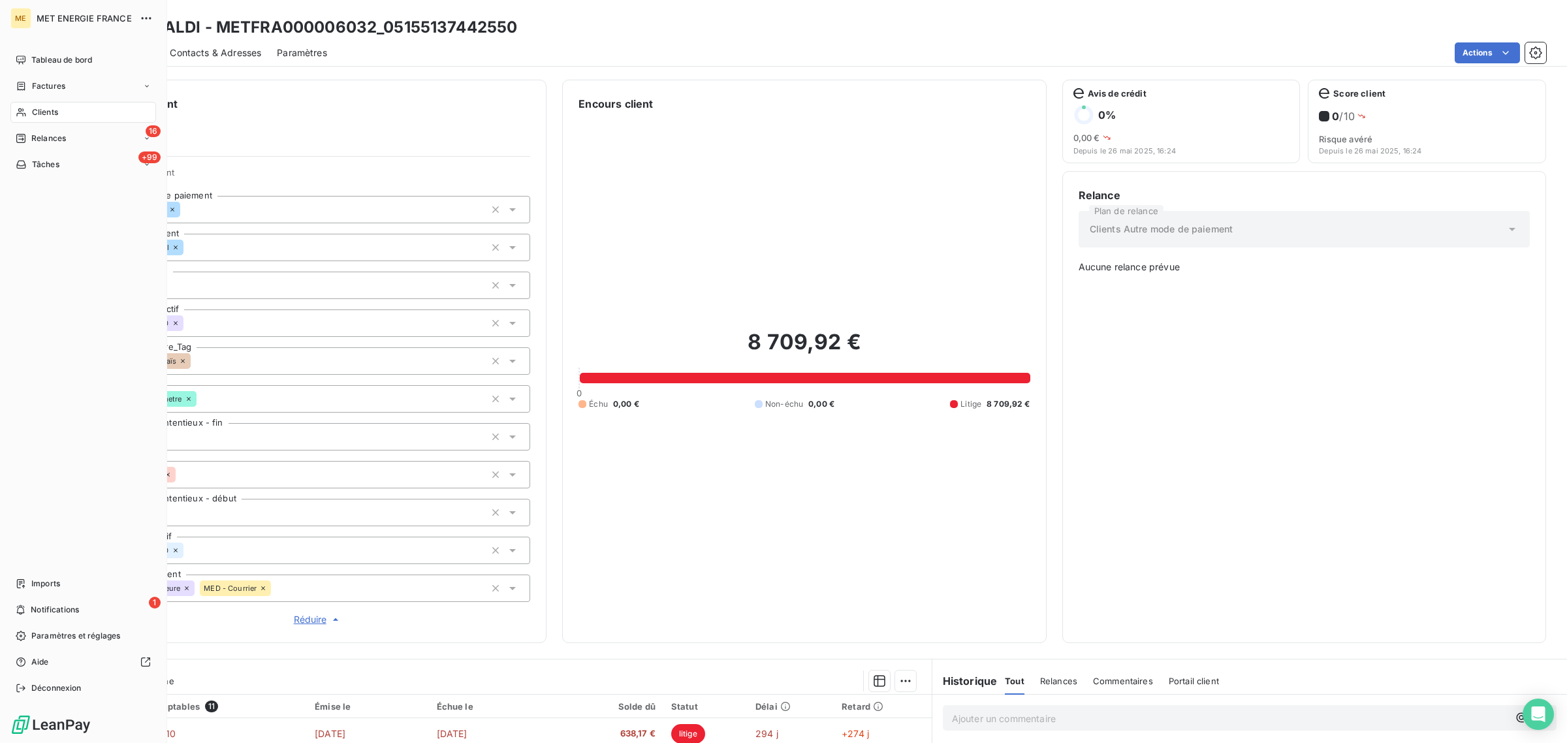
click at [16, 107] on icon at bounding box center [21, 112] width 11 height 10
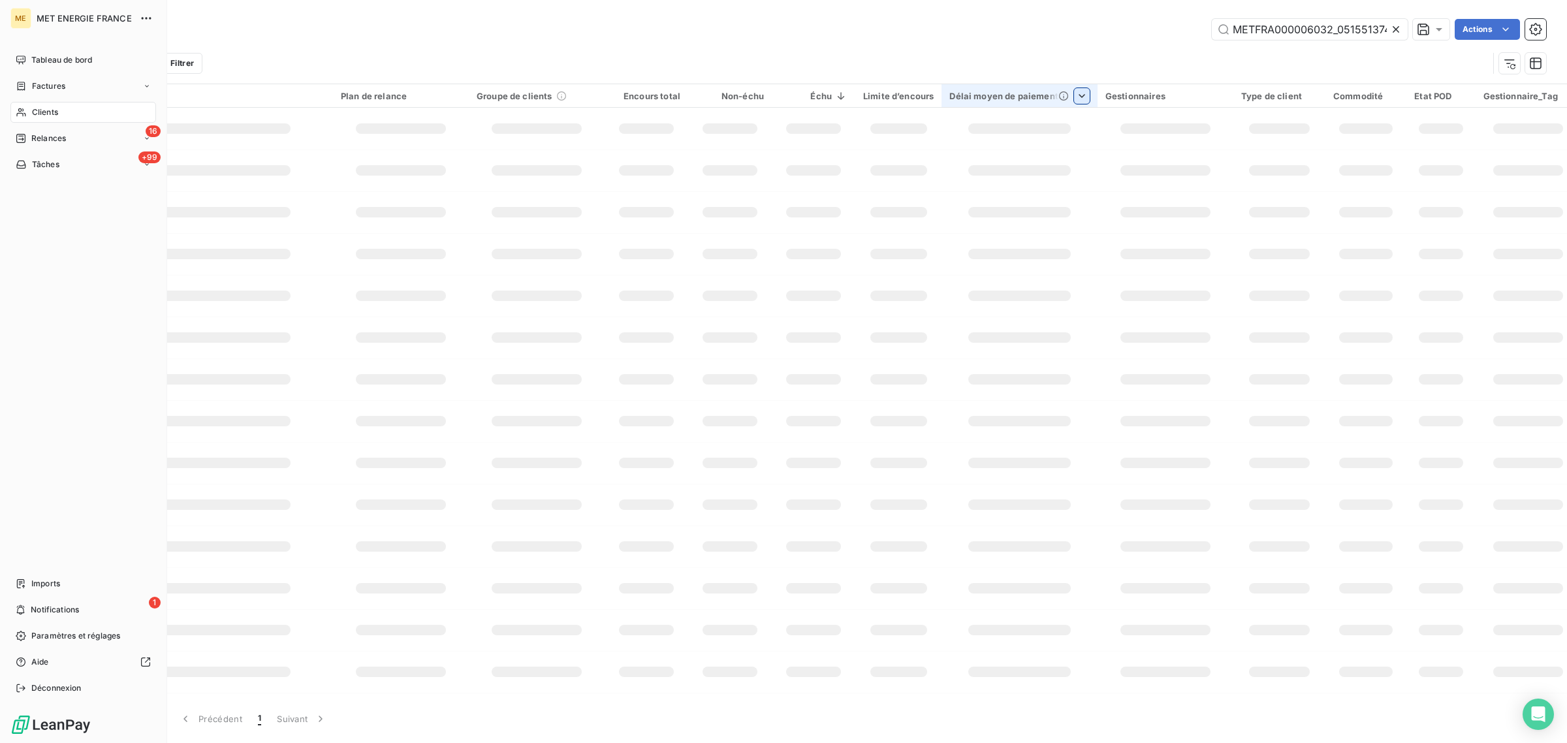
scroll to position [0, 36]
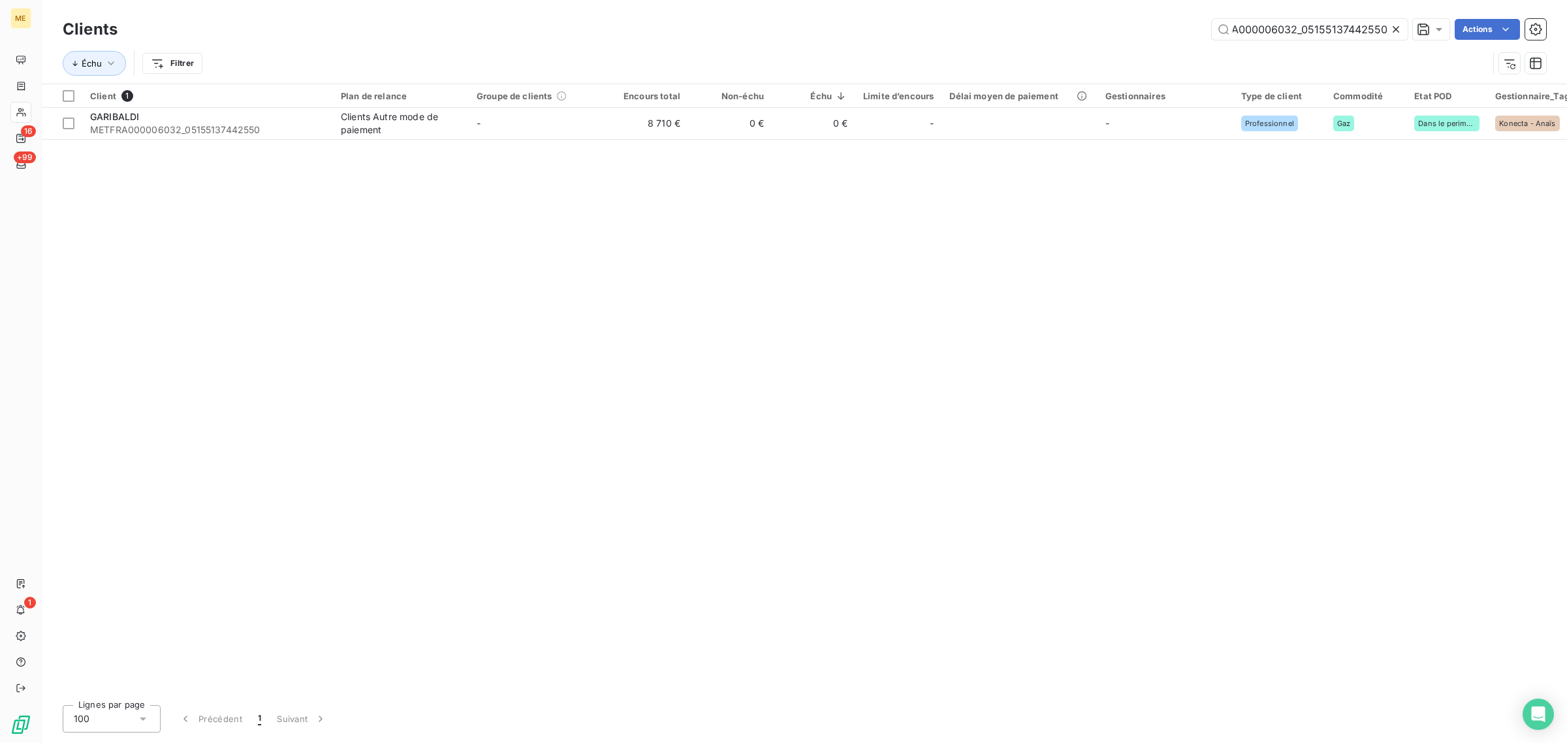
click at [1394, 31] on icon at bounding box center [1395, 29] width 13 height 13
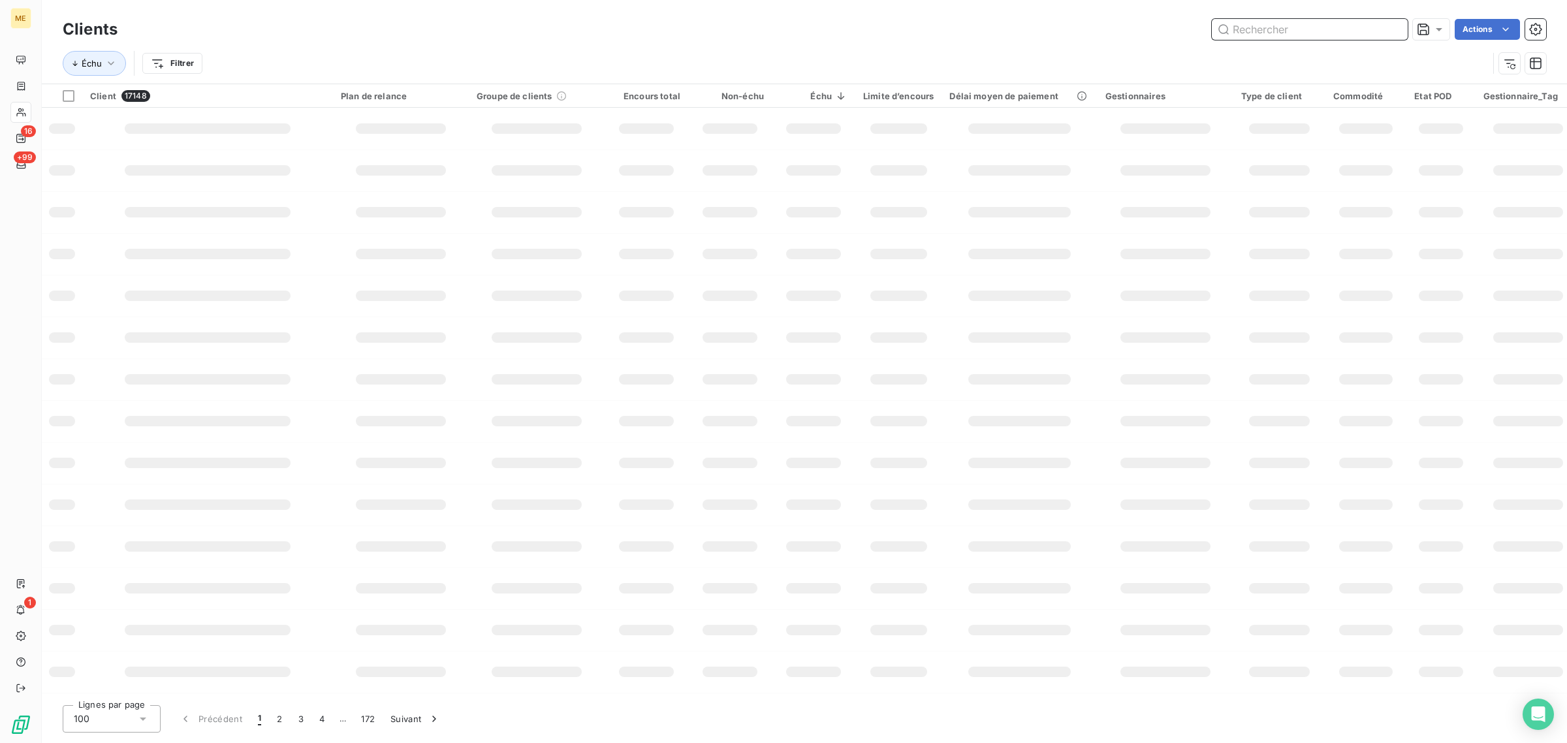
click at [1310, 33] on input "text" at bounding box center [1310, 29] width 196 height 21
paste input "METFRA000007052_06372503596067"
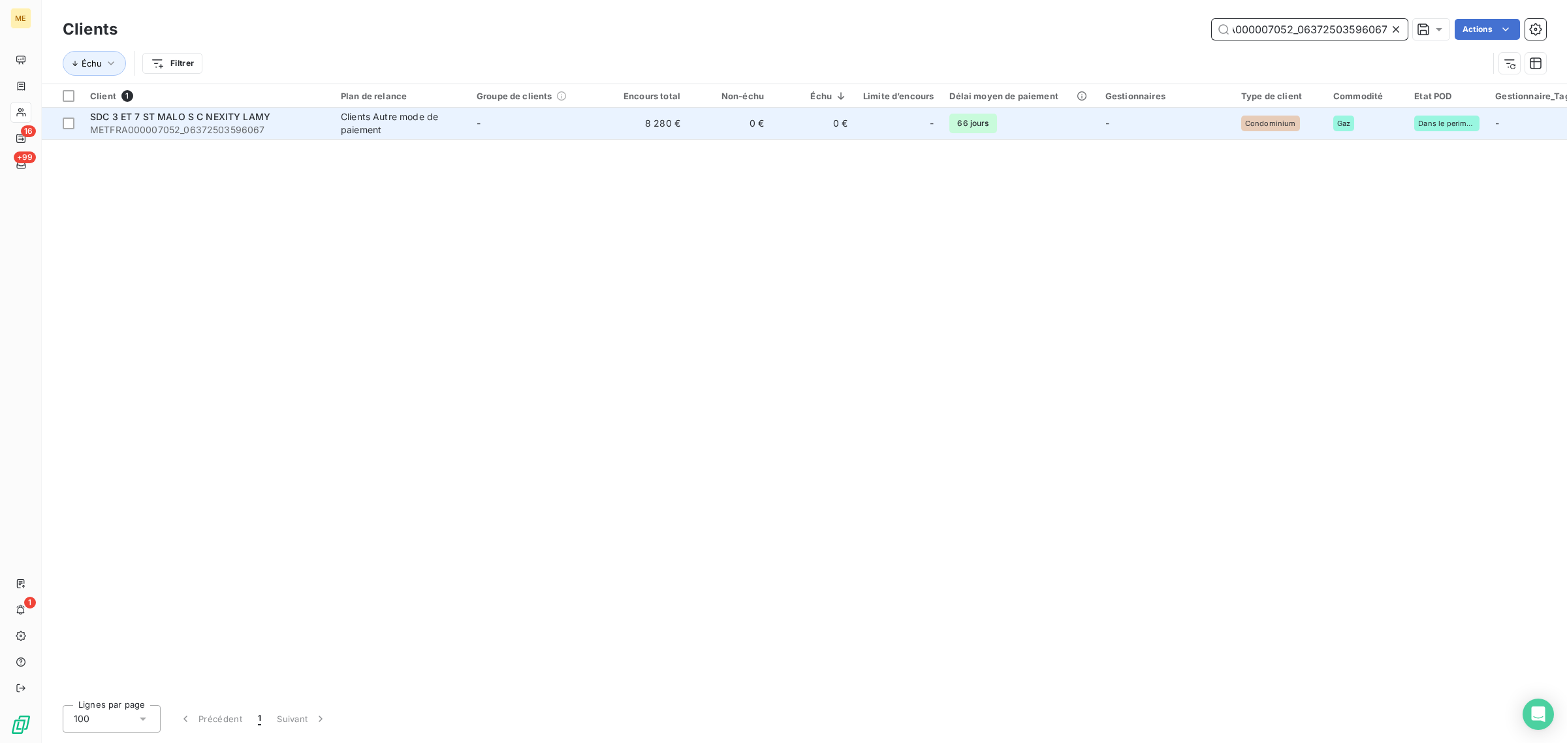
type input "METFRA000007052_06372503596067"
click at [530, 133] on td "-" at bounding box center [537, 123] width 136 height 31
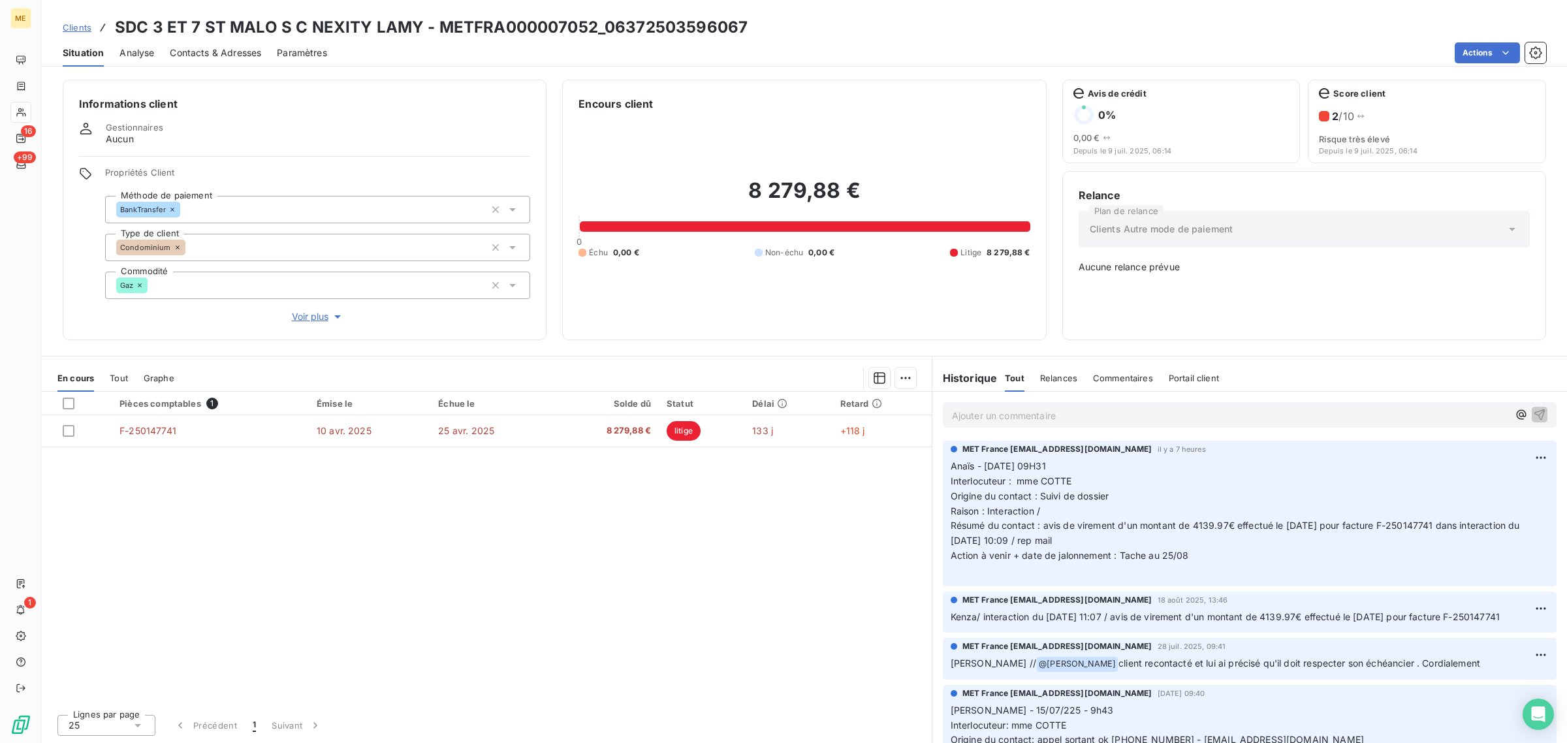
click at [307, 313] on span "Voir plus" at bounding box center [318, 316] width 52 height 13
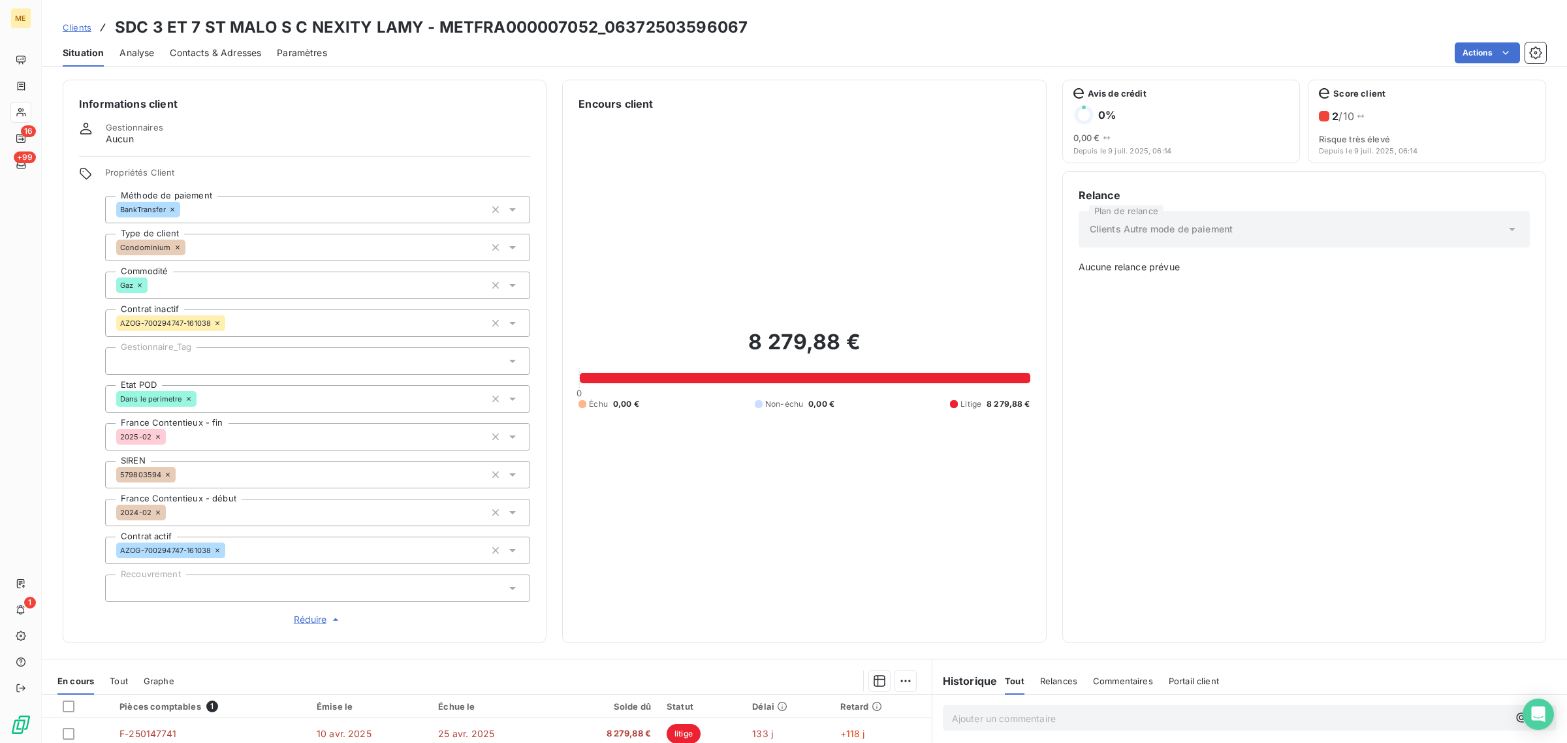
click at [176, 362] on div at bounding box center [317, 360] width 425 height 27
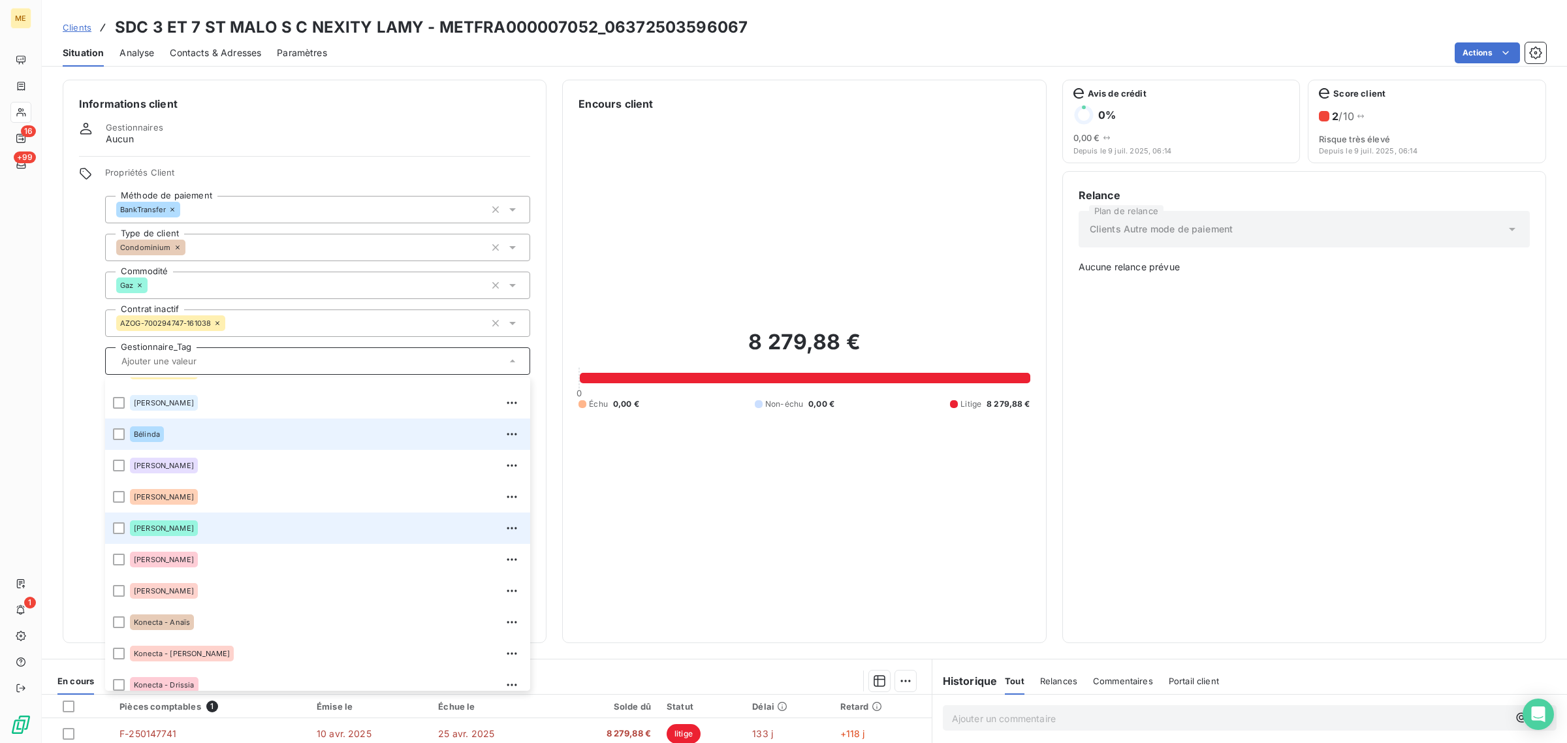
scroll to position [82, 0]
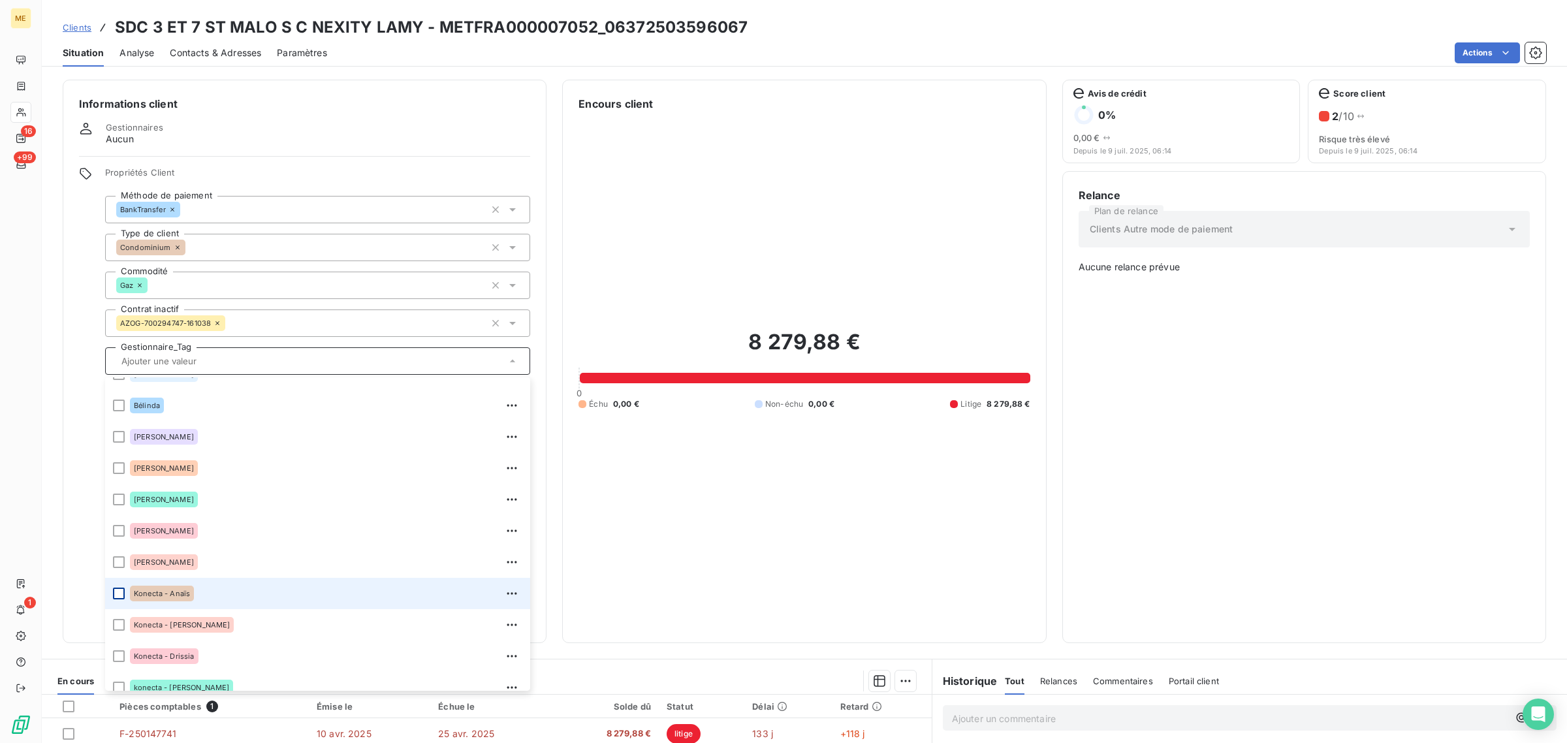
click at [122, 589] on div at bounding box center [119, 594] width 12 height 12
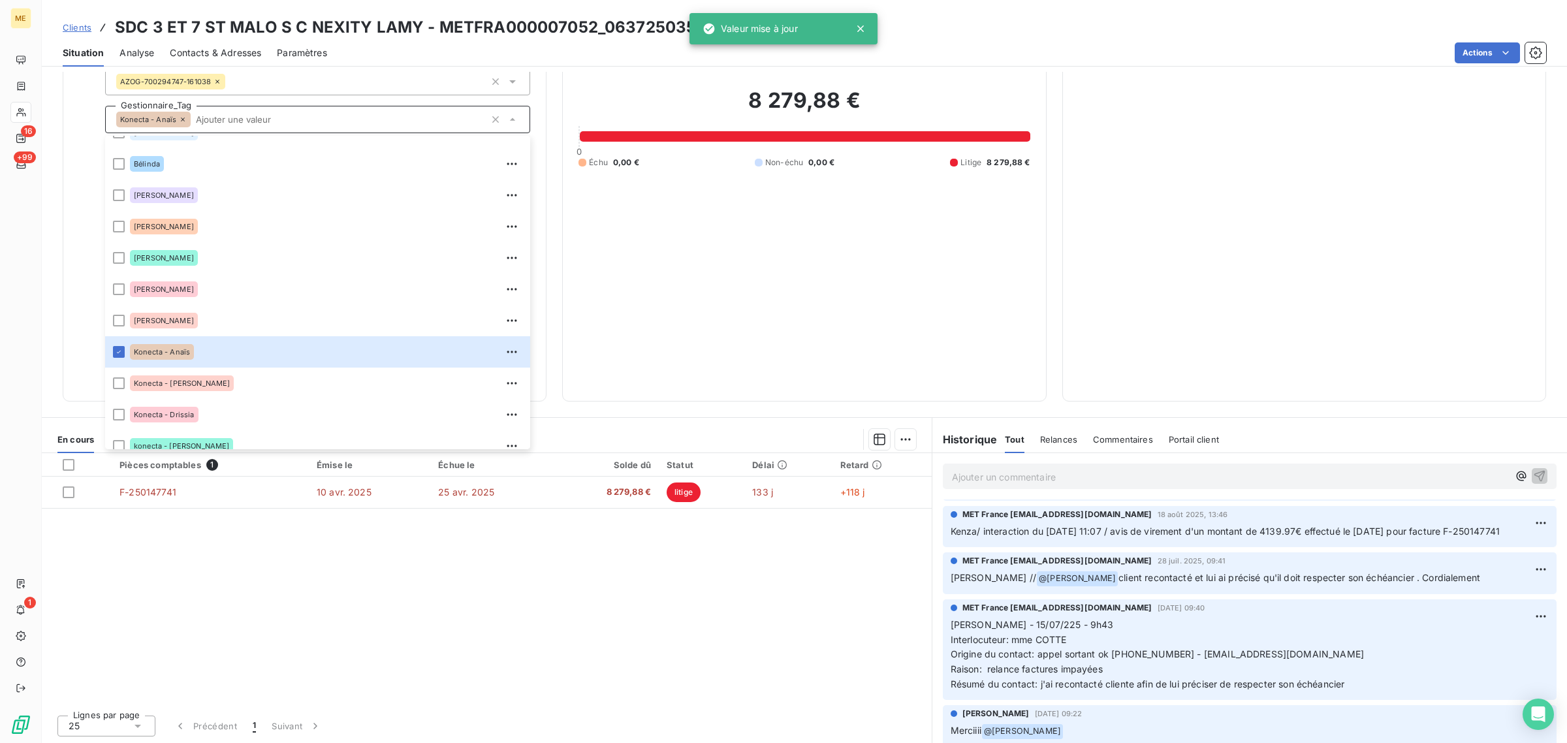
scroll to position [0, 0]
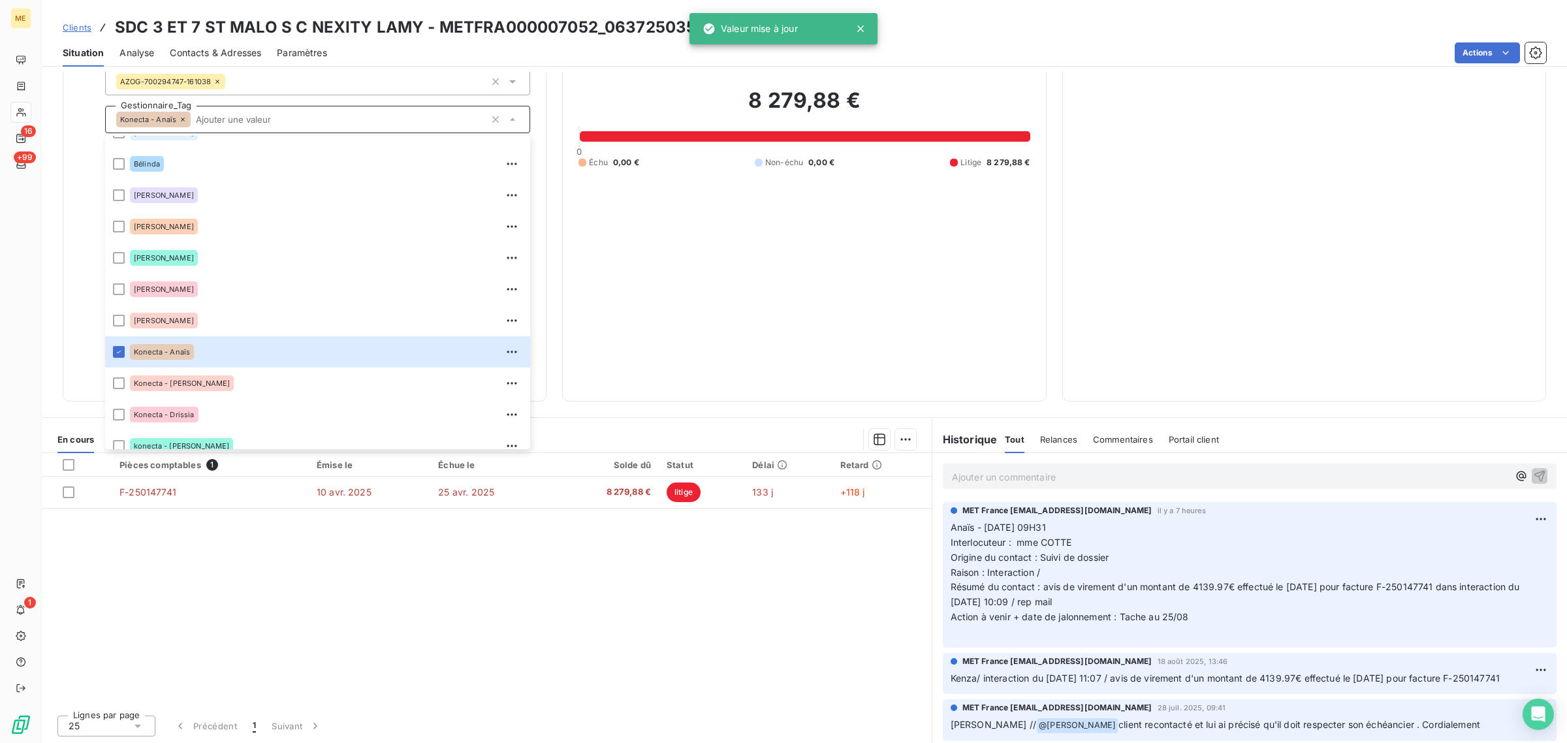
click at [608, 592] on div "Pièces comptables 1 Émise le Échue le Solde dû Statut Délai Retard F-250147741 …" at bounding box center [487, 578] width 890 height 251
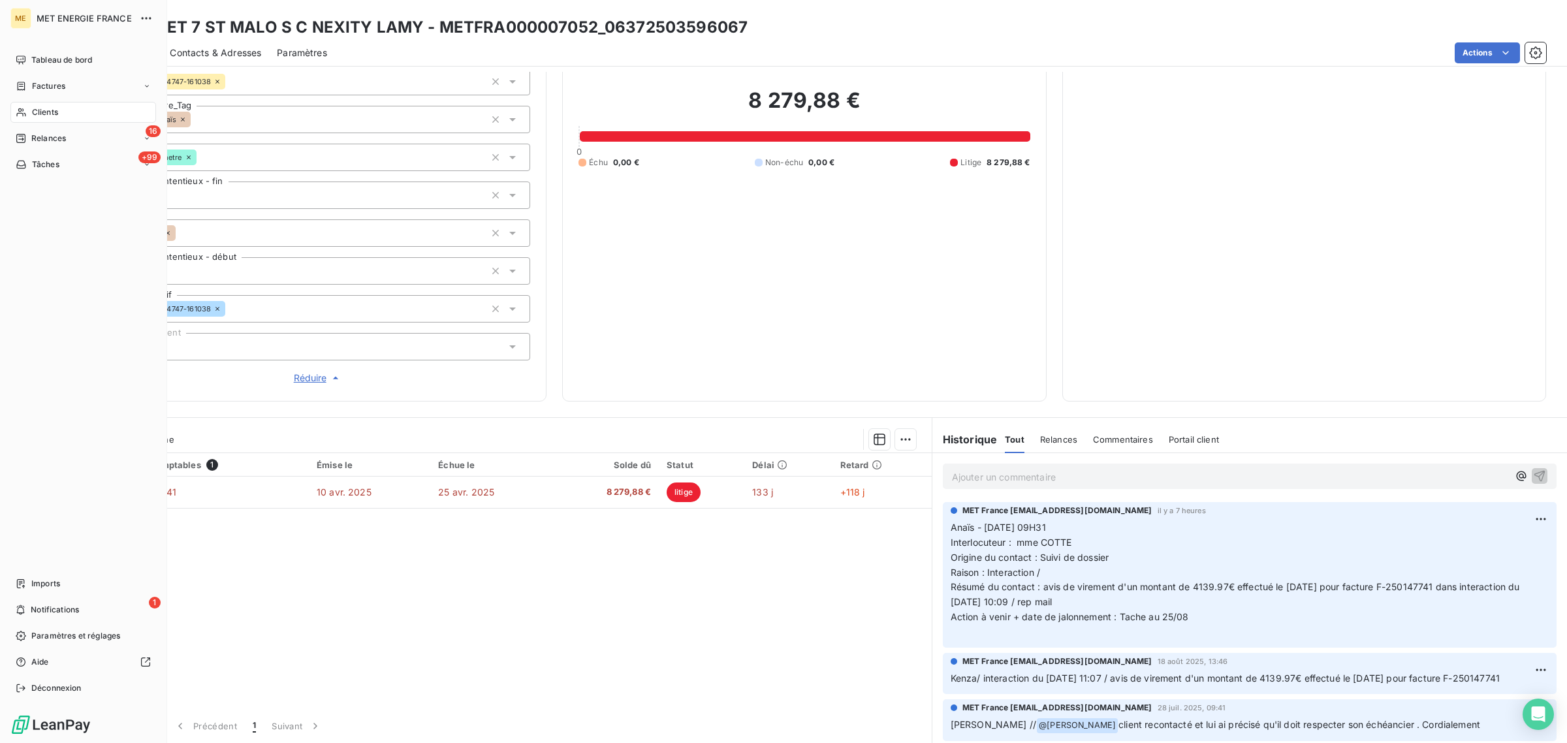
drag, startPoint x: 23, startPoint y: 114, endPoint x: 72, endPoint y: 124, distance: 50.6
click at [23, 114] on icon at bounding box center [20, 112] width 9 height 8
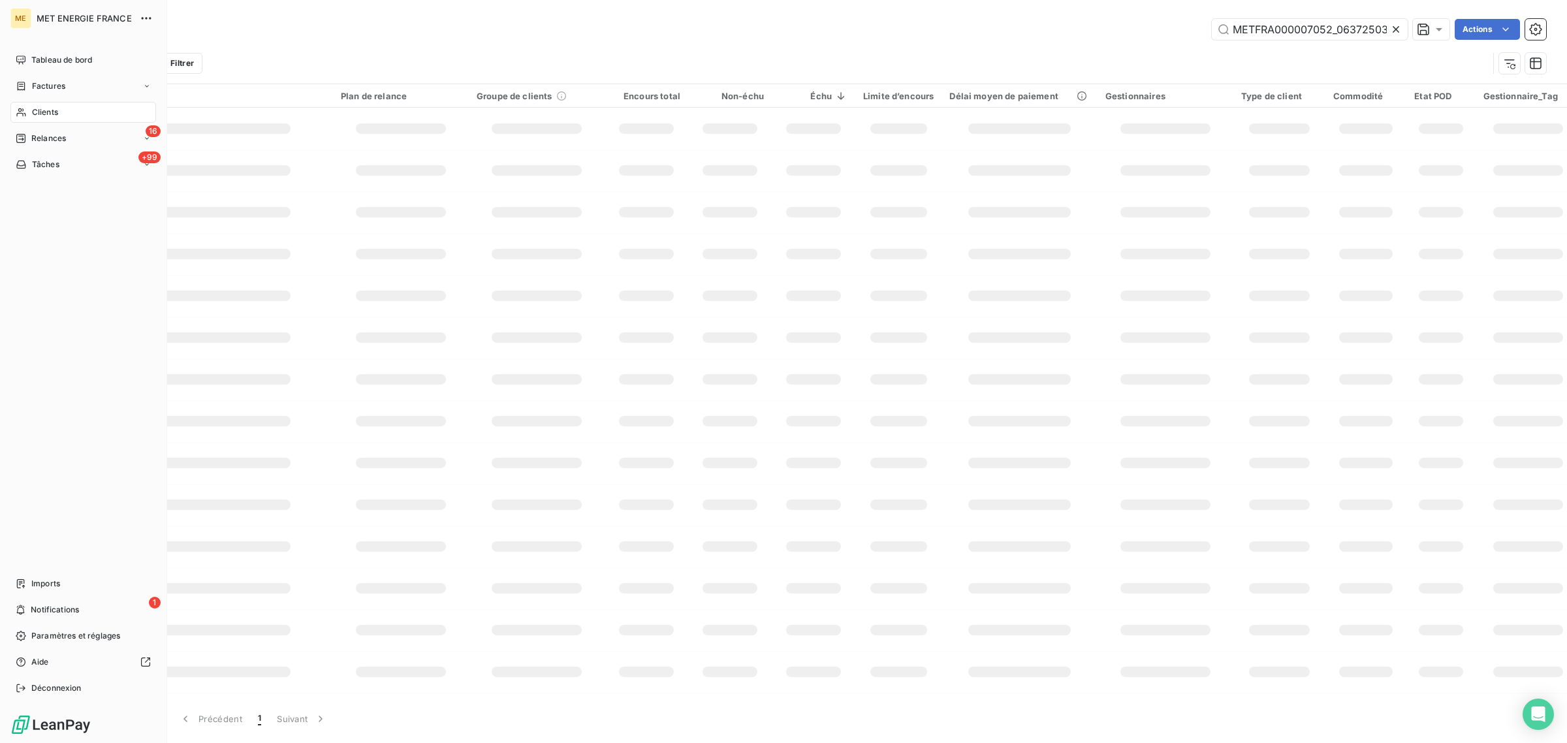
scroll to position [0, 39]
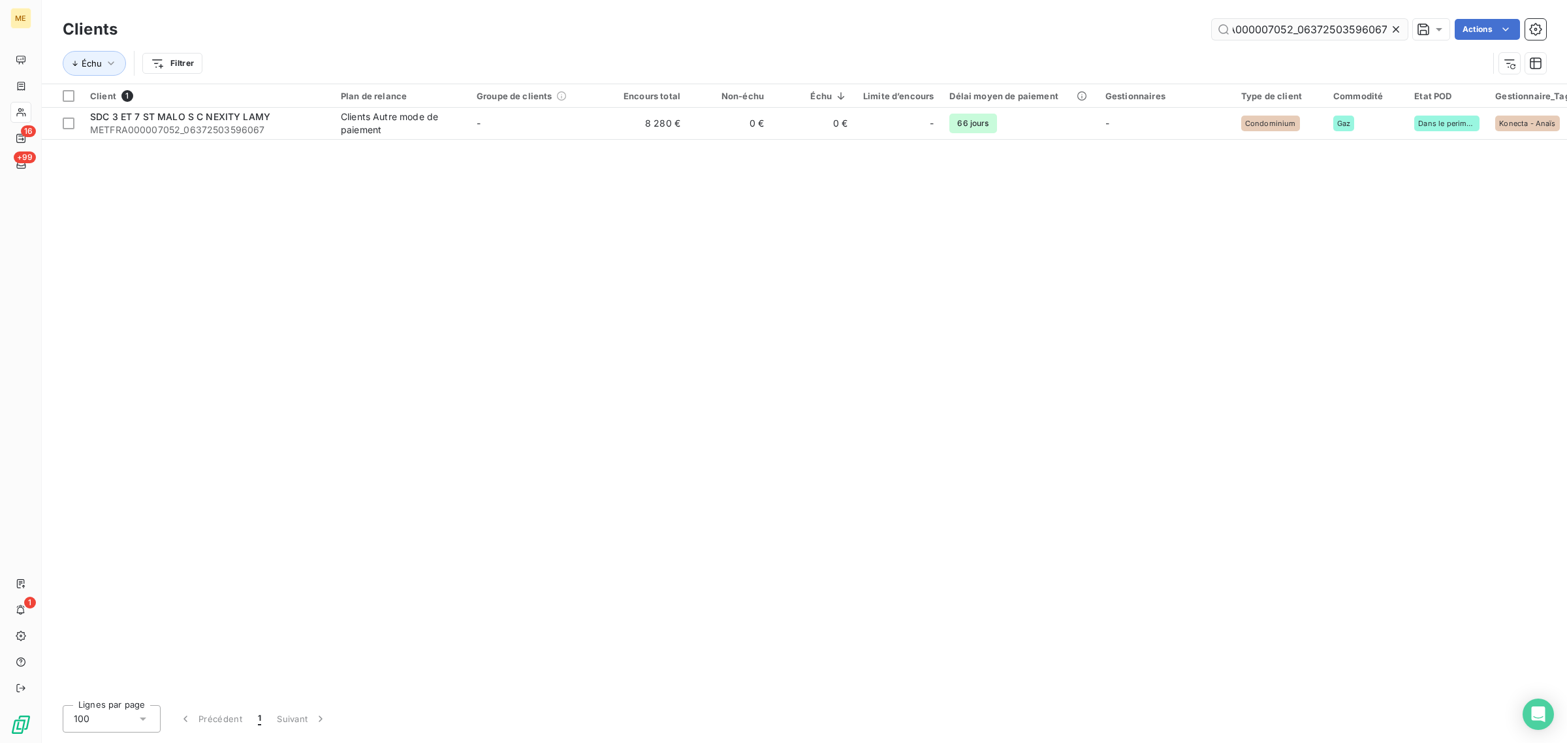
click at [1386, 27] on input "METFRA000007052_06372503596067" at bounding box center [1310, 29] width 196 height 21
click at [1395, 28] on icon at bounding box center [1395, 29] width 7 height 7
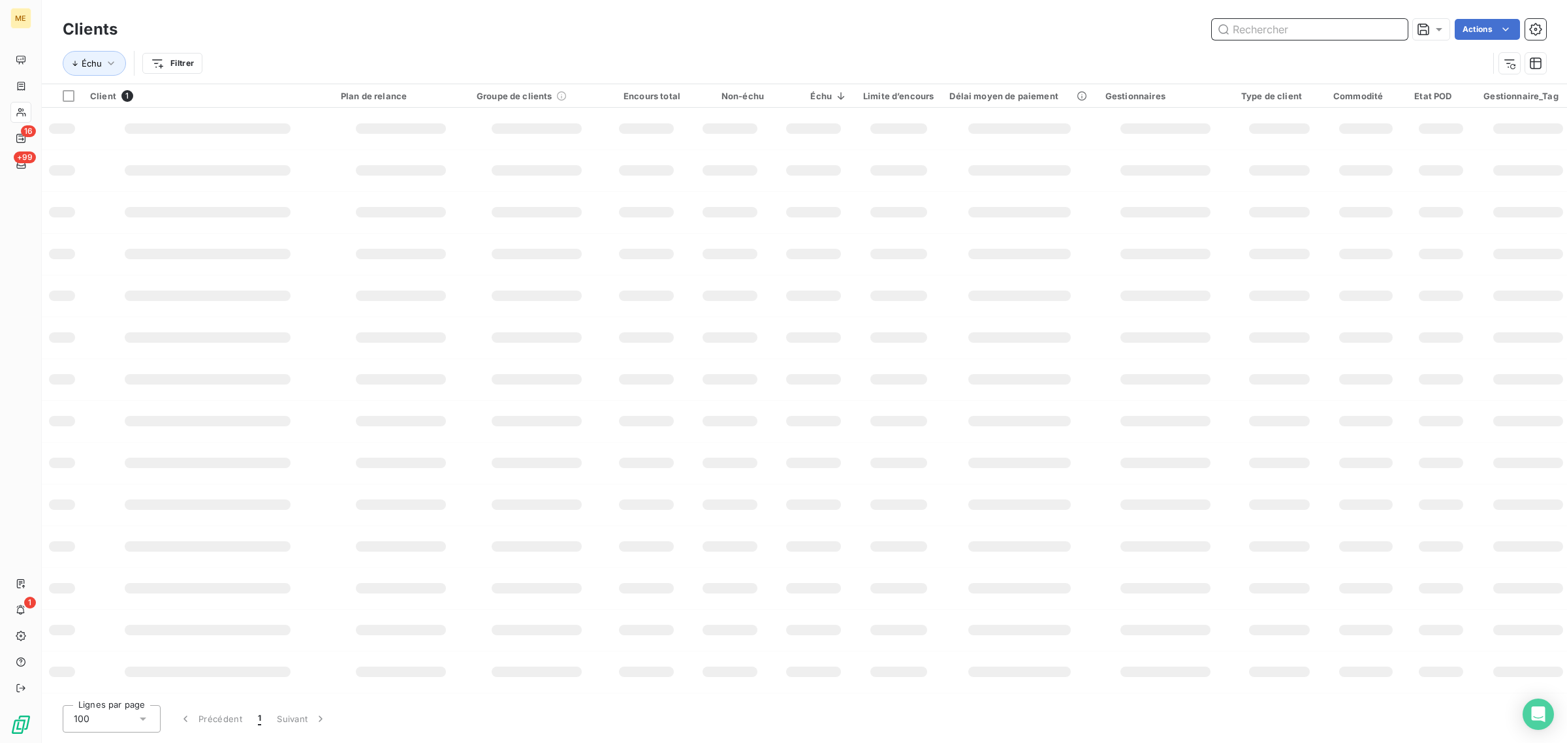
click at [1332, 27] on input "text" at bounding box center [1310, 29] width 196 height 21
paste input "METFRA000000938_21496092550052"
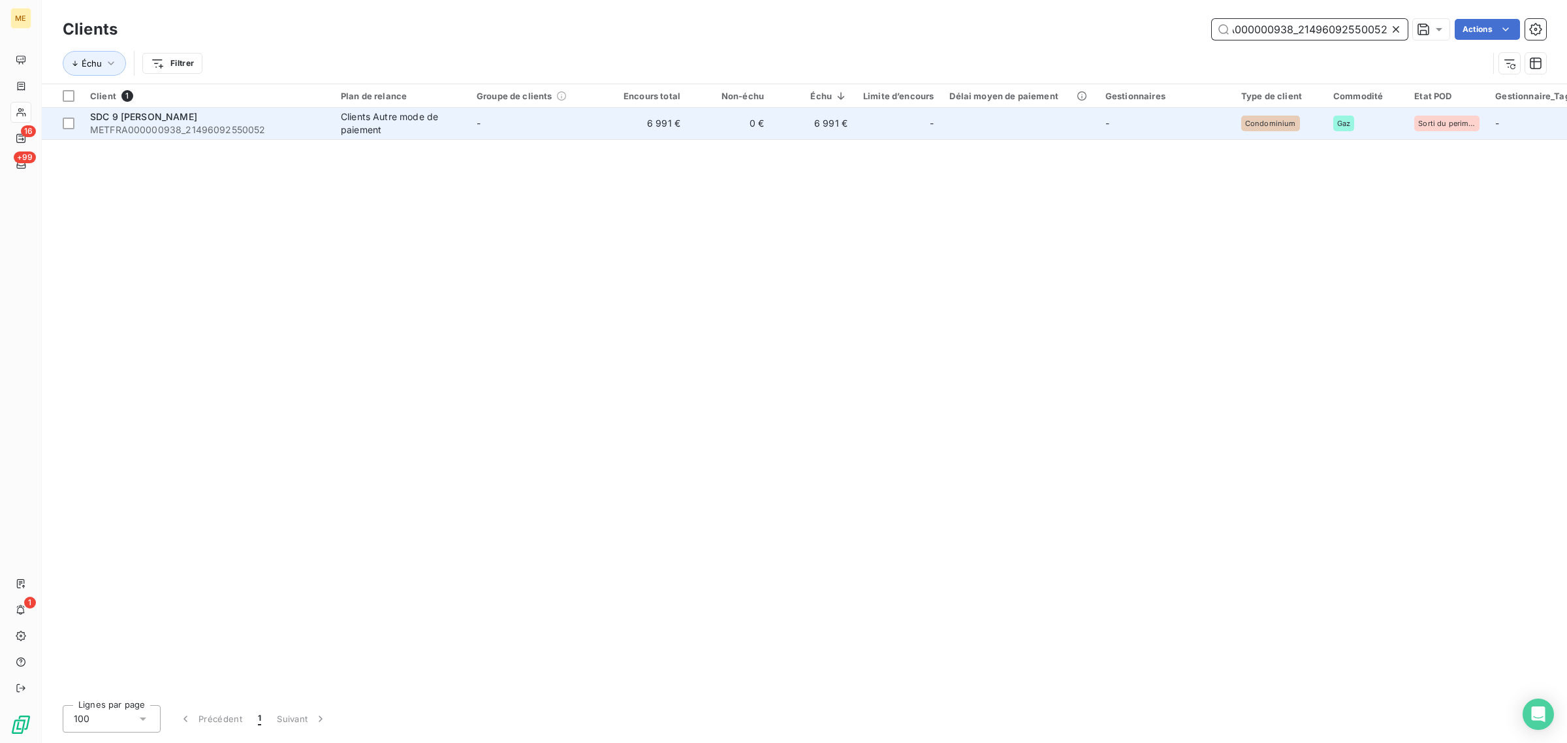
type input "METFRA000000938_21496092550052"
click at [533, 127] on td "-" at bounding box center [537, 123] width 136 height 31
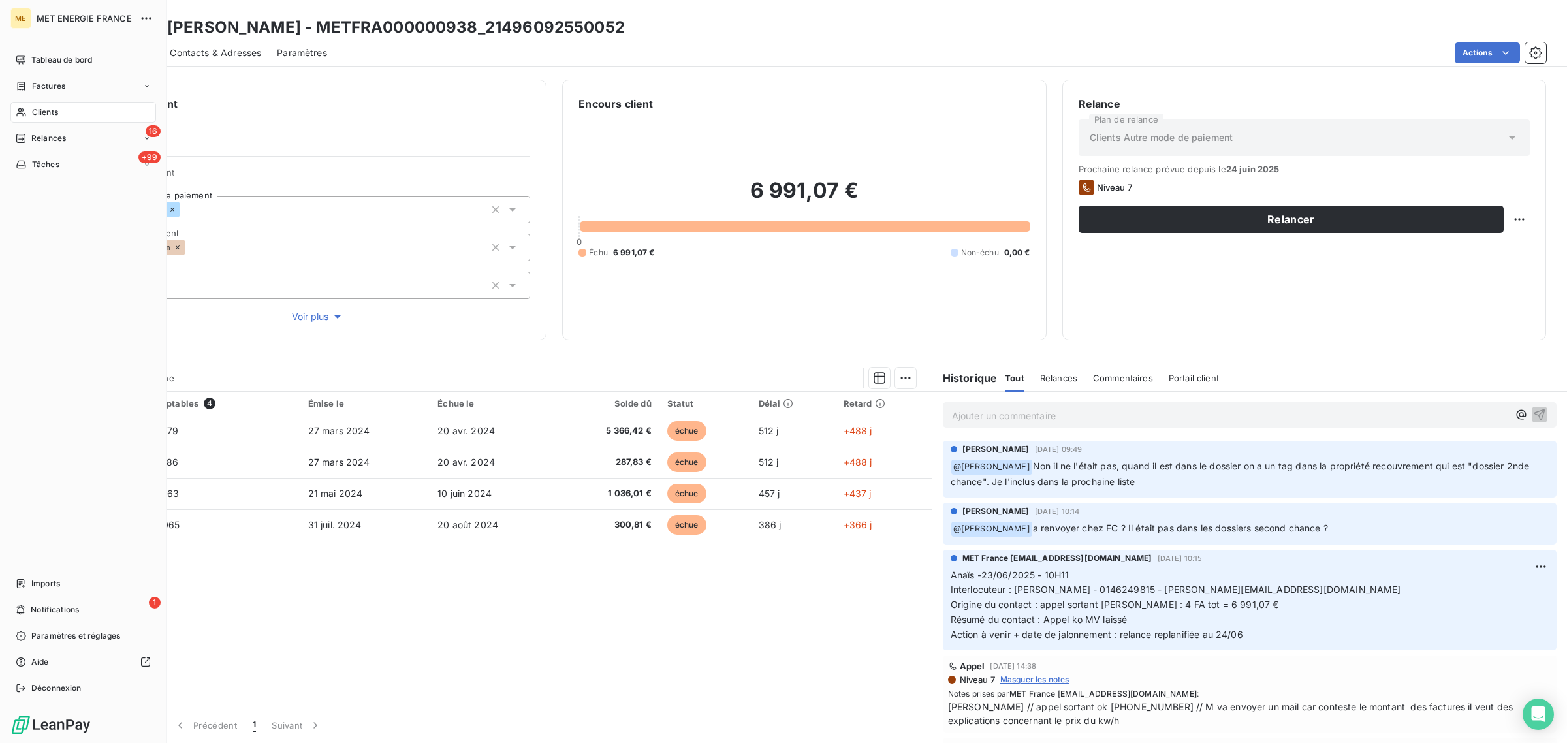
click at [59, 110] on div "Clients" at bounding box center [83, 112] width 146 height 21
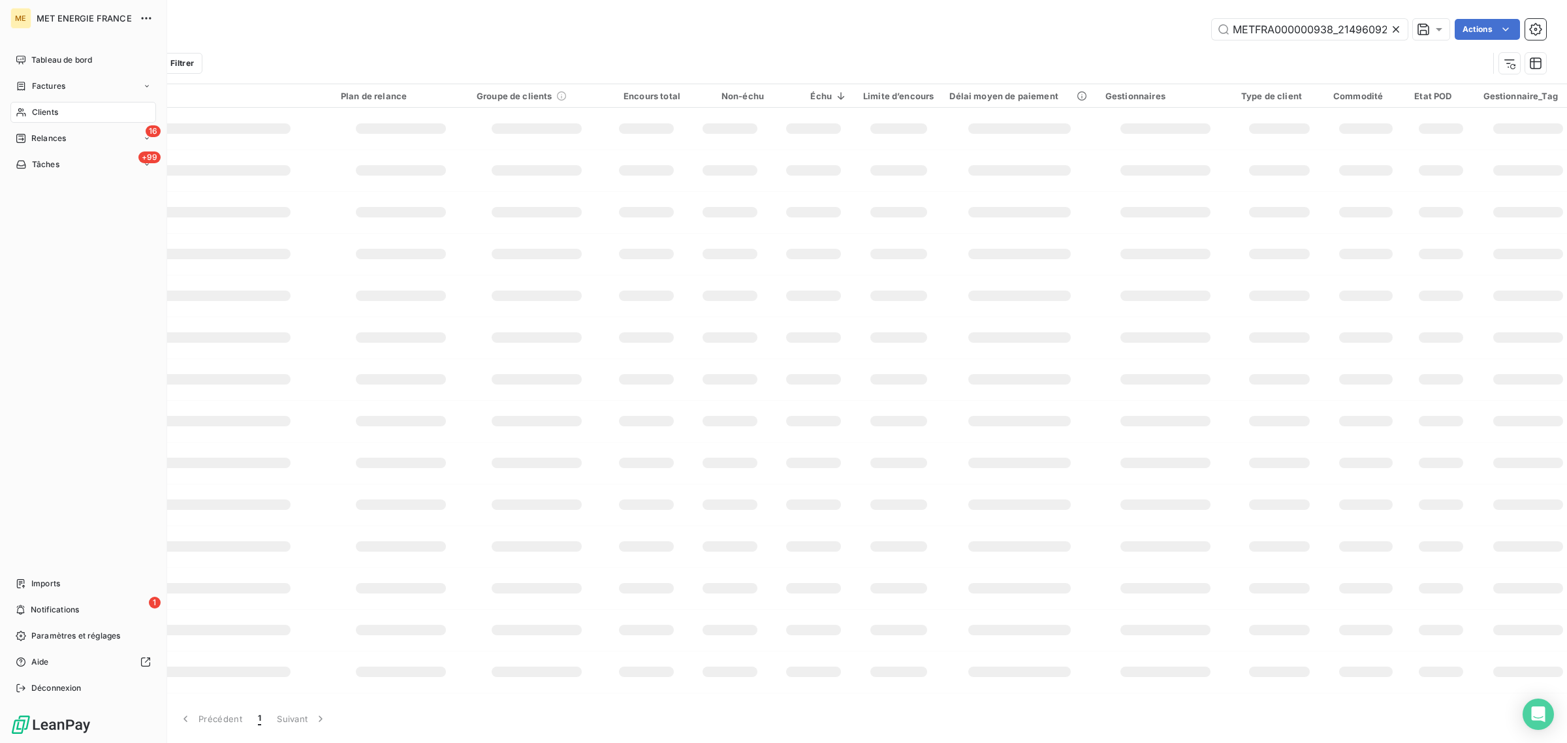
scroll to position [0, 40]
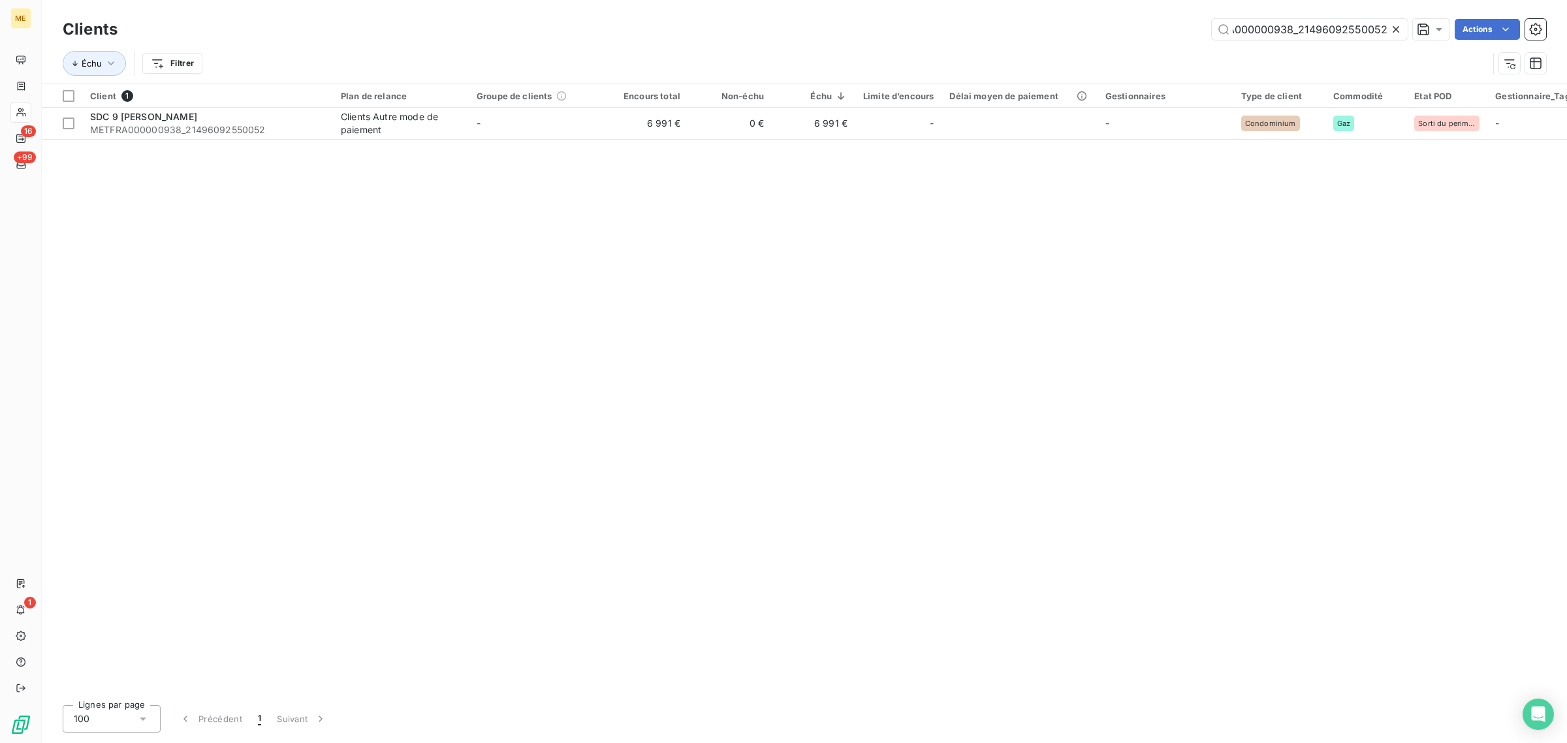
click at [1392, 31] on icon at bounding box center [1395, 29] width 13 height 13
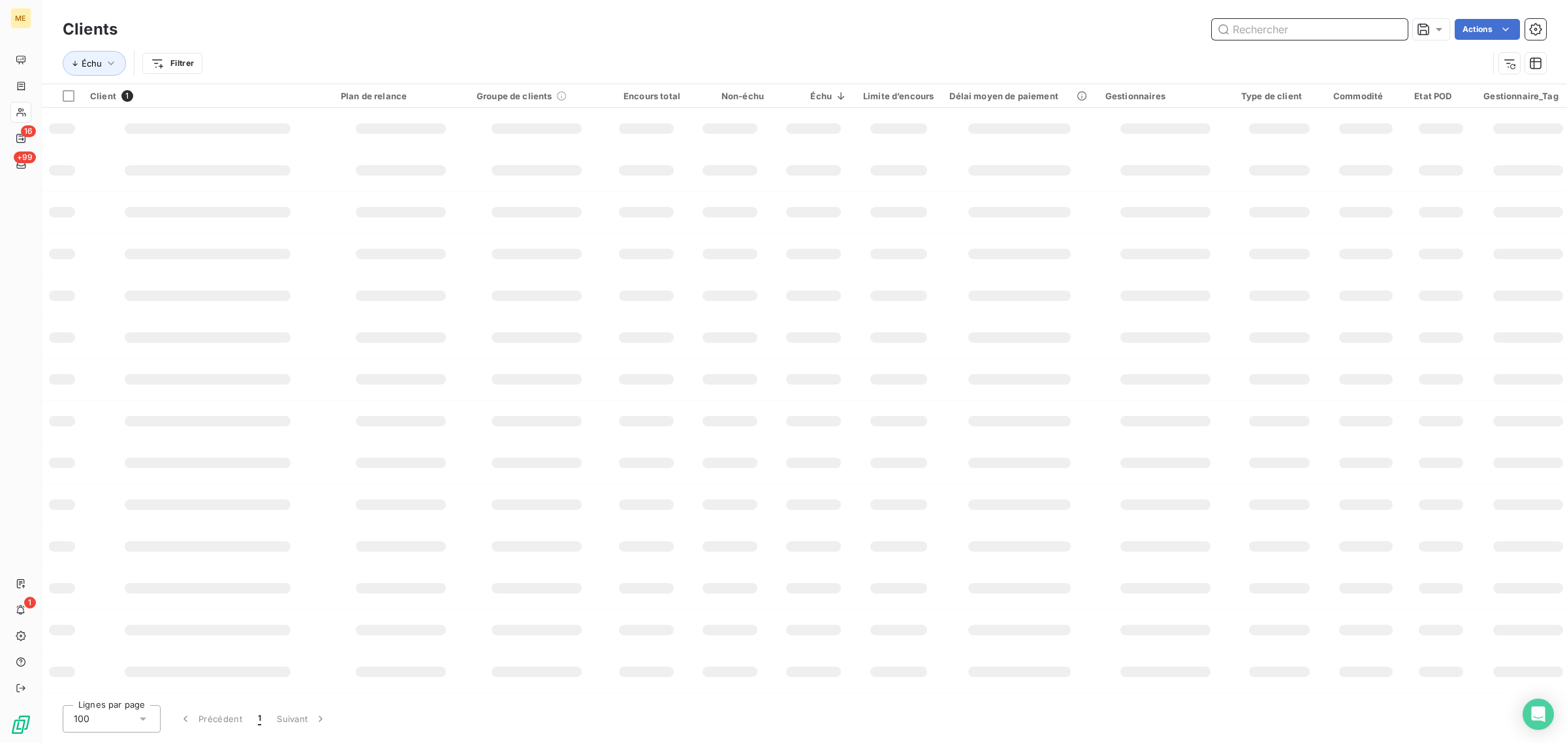
click at [1306, 36] on input "text" at bounding box center [1310, 29] width 196 height 21
paste input "METFRA000017824"
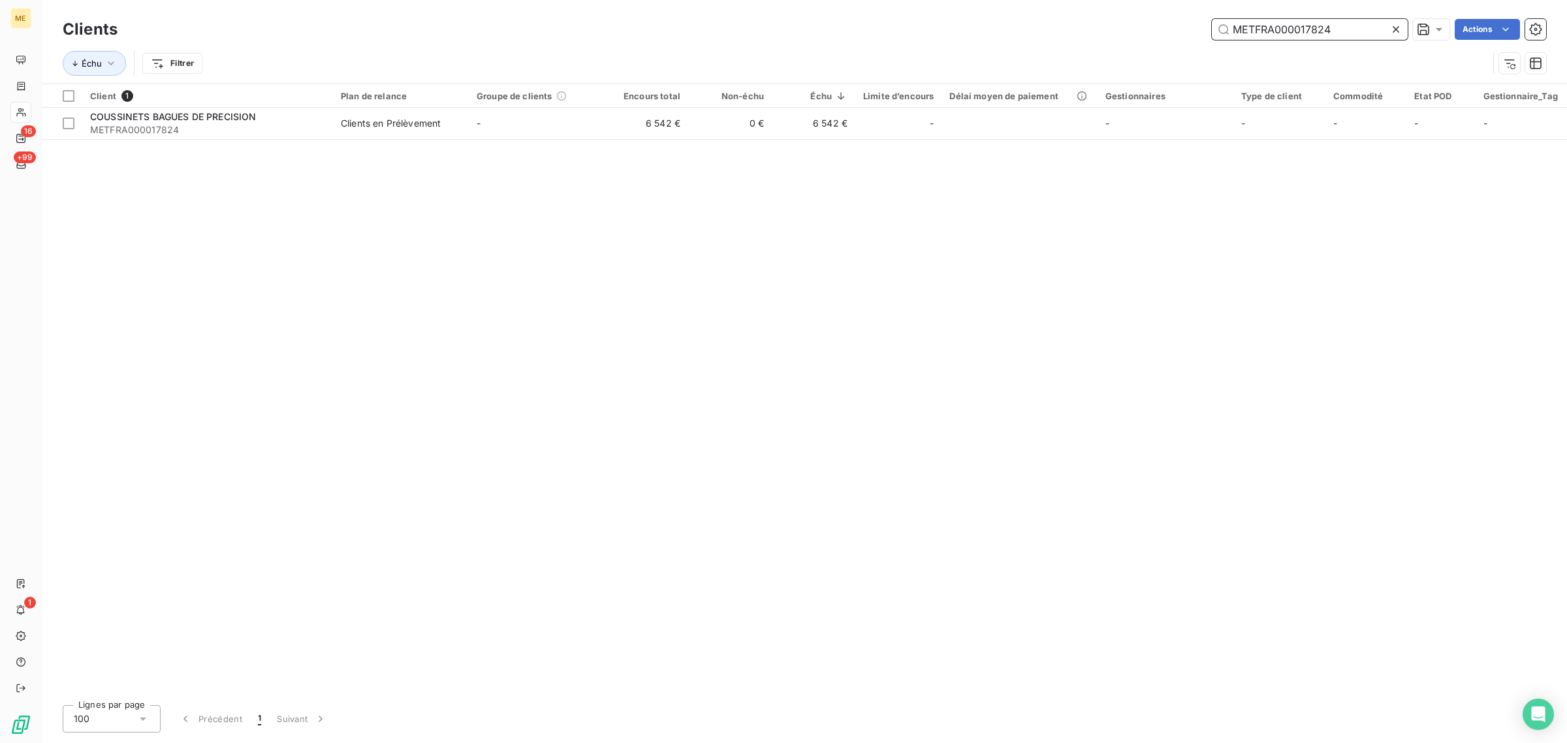
type input "METFRA000017824"
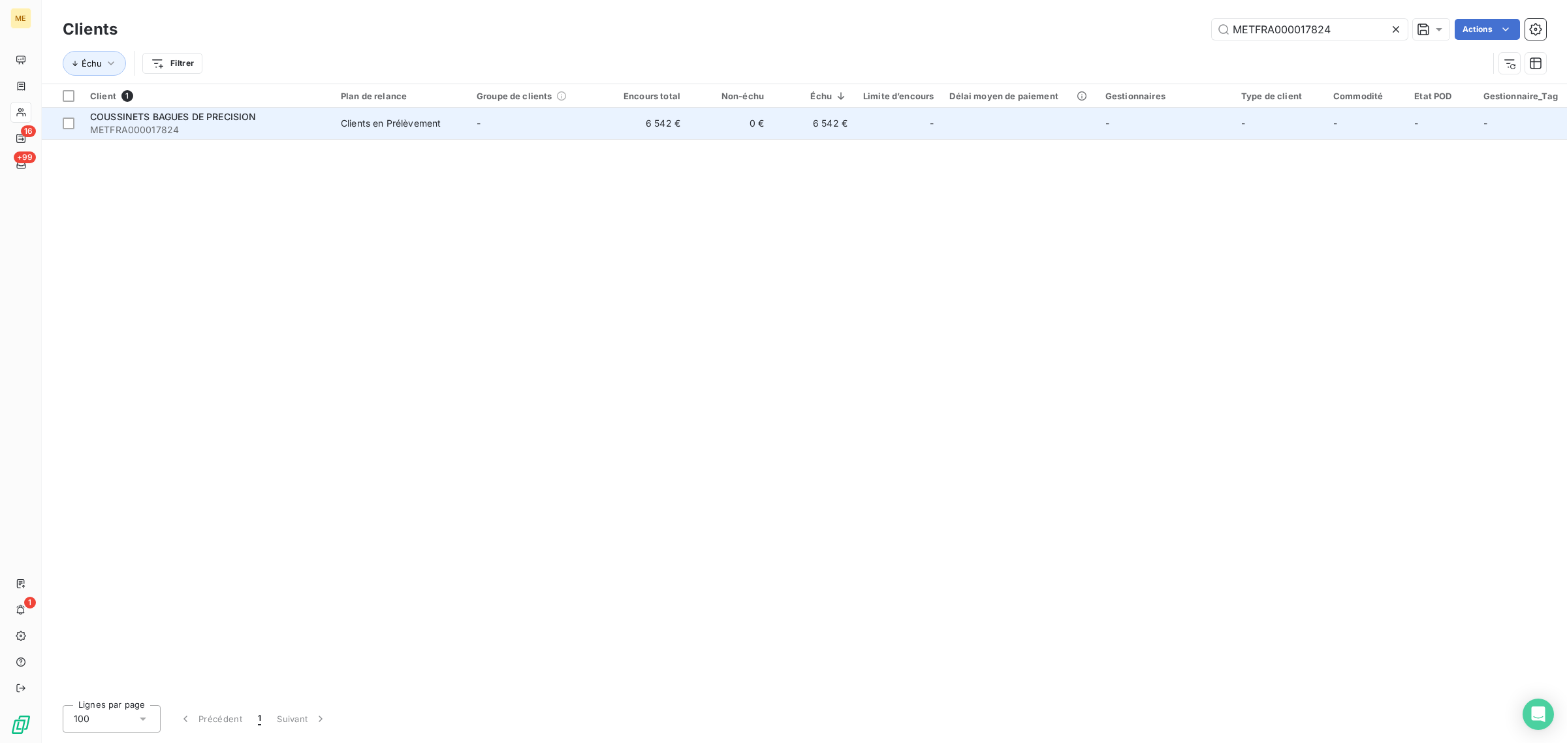
click at [519, 122] on td "-" at bounding box center [537, 123] width 136 height 31
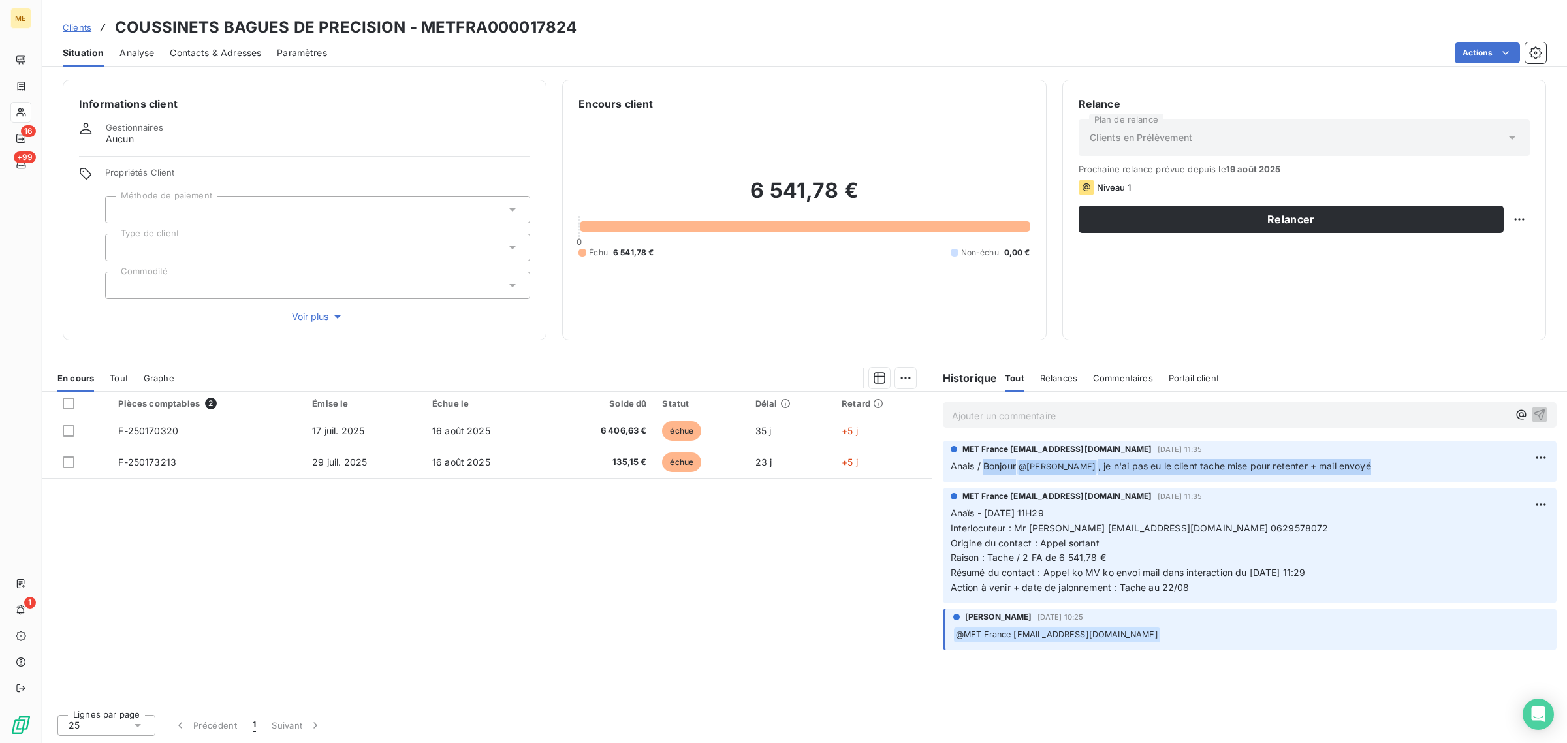
drag, startPoint x: 984, startPoint y: 465, endPoint x: 1368, endPoint y: 471, distance: 384.6
click at [1368, 471] on p "Anais / Bonjour @ Xavier Ruez , je n'ai pas eu le client tache mise pour retent…" at bounding box center [1250, 467] width 598 height 16
click at [1278, 516] on p "Anaïs - 19/08/2025 - 11H29 Interlocuteur : Mr Duveau cbpadm@orange.fr 062957807…" at bounding box center [1250, 550] width 598 height 89
drag, startPoint x: 1107, startPoint y: 471, endPoint x: 1377, endPoint y: 472, distance: 270.9
click at [1377, 472] on p "Anais / Bonjour @ Xavier Ruez , je n'ai pas eu le client tache mise pour retent…" at bounding box center [1250, 467] width 598 height 16
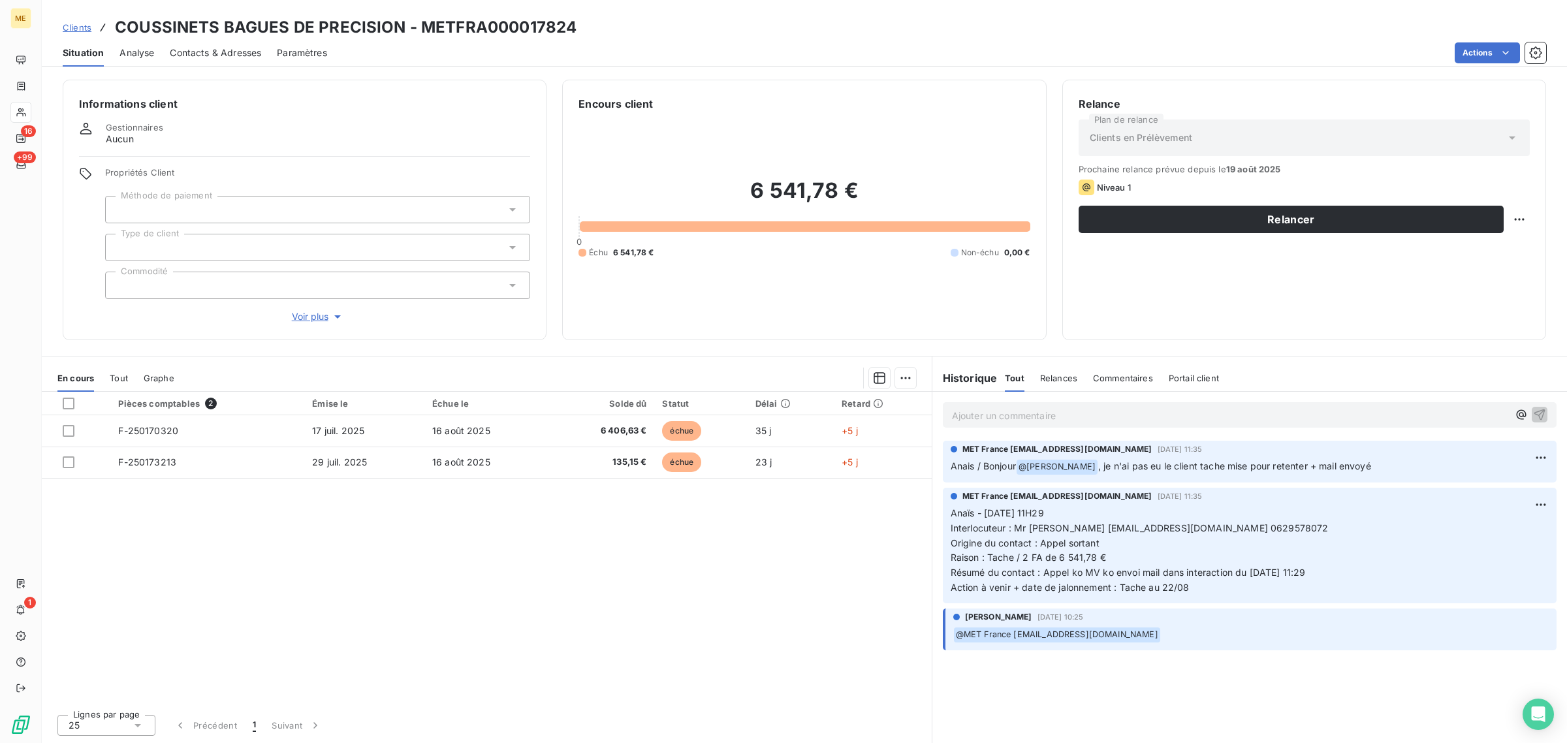
click at [1330, 509] on p "Anaïs - 19/08/2025 - 11H29 Interlocuteur : Mr Duveau cbpadm@orange.fr 062957807…" at bounding box center [1250, 550] width 598 height 89
click at [332, 315] on icon "button" at bounding box center [337, 316] width 13 height 13
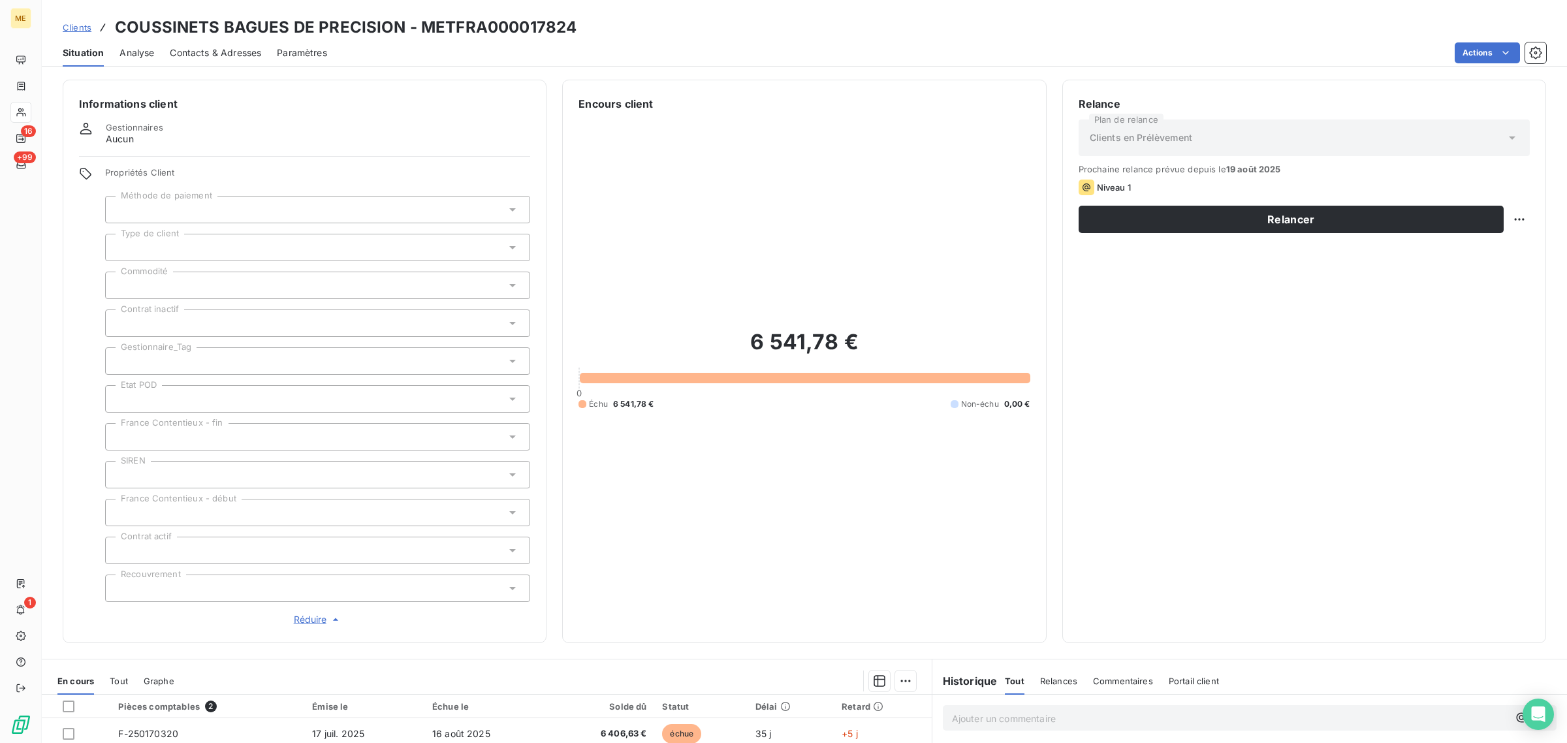
click at [185, 360] on div at bounding box center [317, 360] width 425 height 27
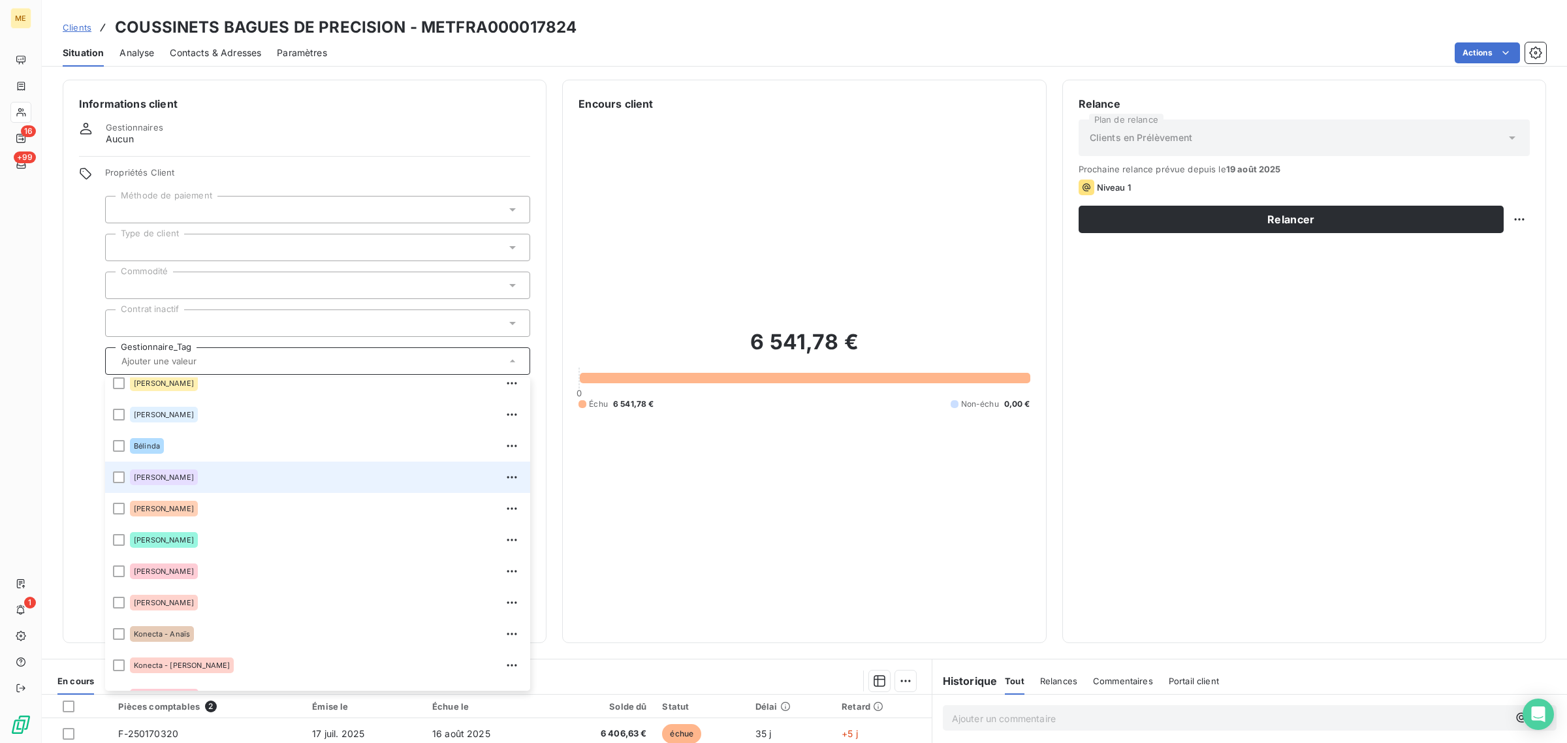
scroll to position [82, 0]
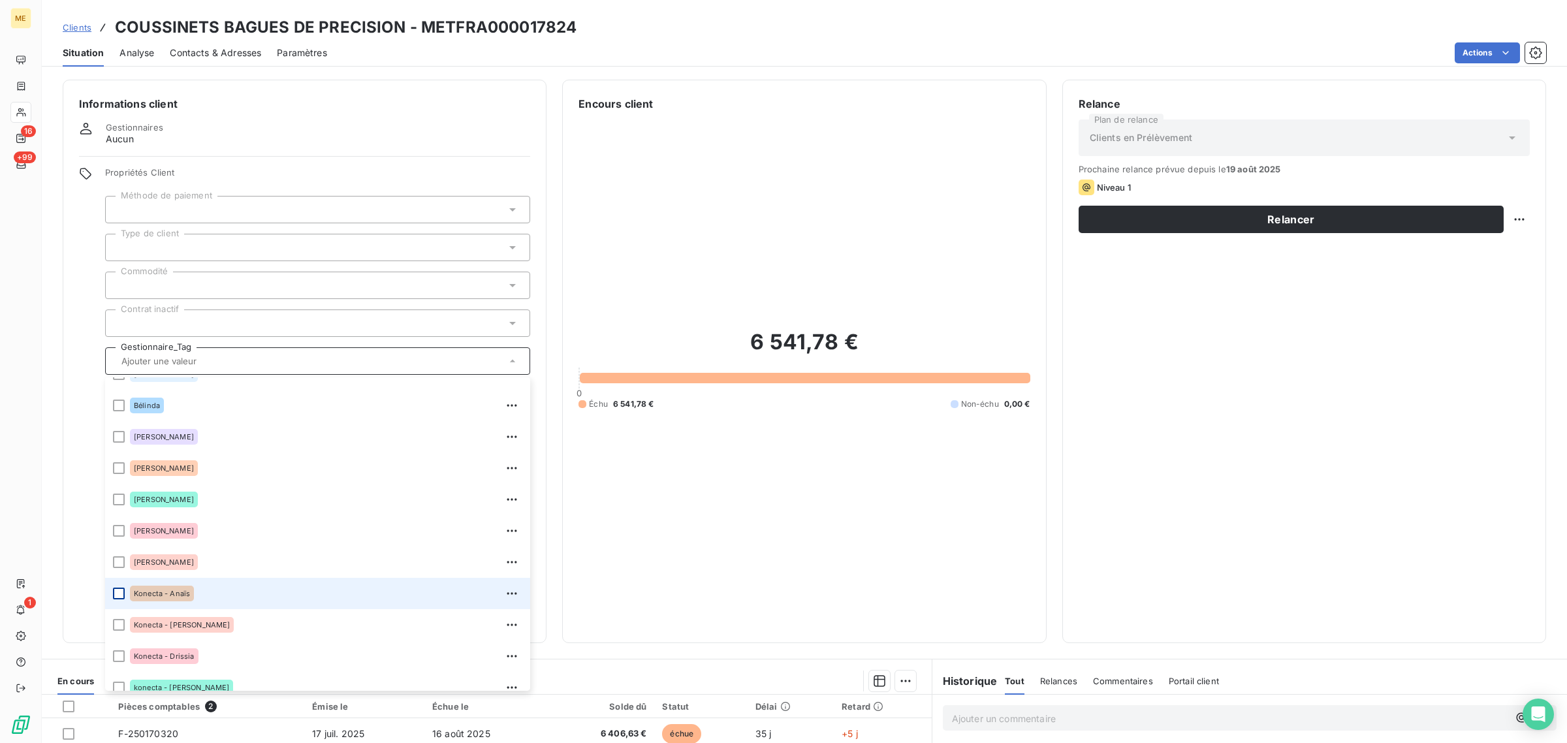
click at [118, 592] on div at bounding box center [119, 594] width 12 height 12
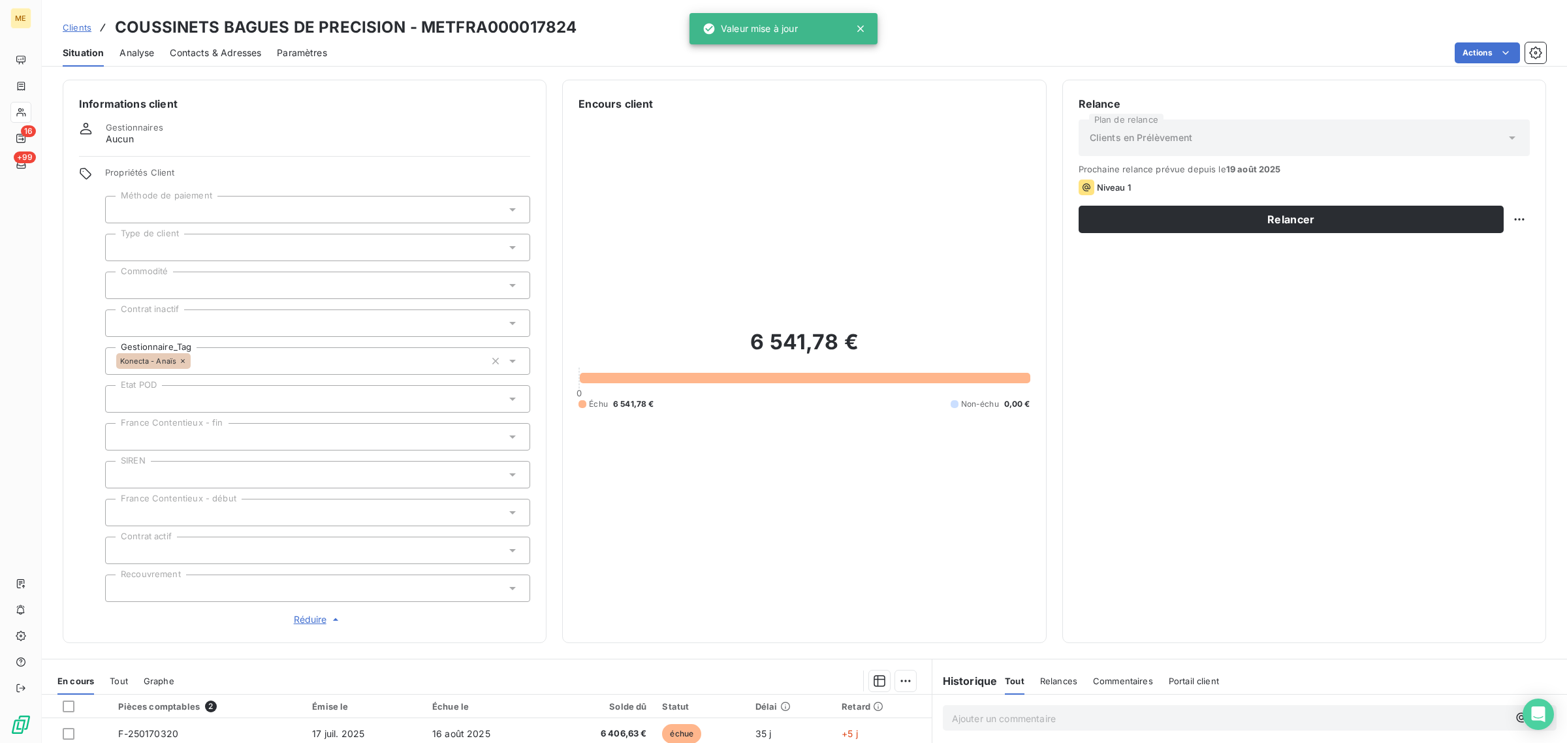
click at [766, 506] on div "6 541,78 € 0 Échu 6 541,78 € Non-échu 0,00 €" at bounding box center [803, 369] width 451 height 515
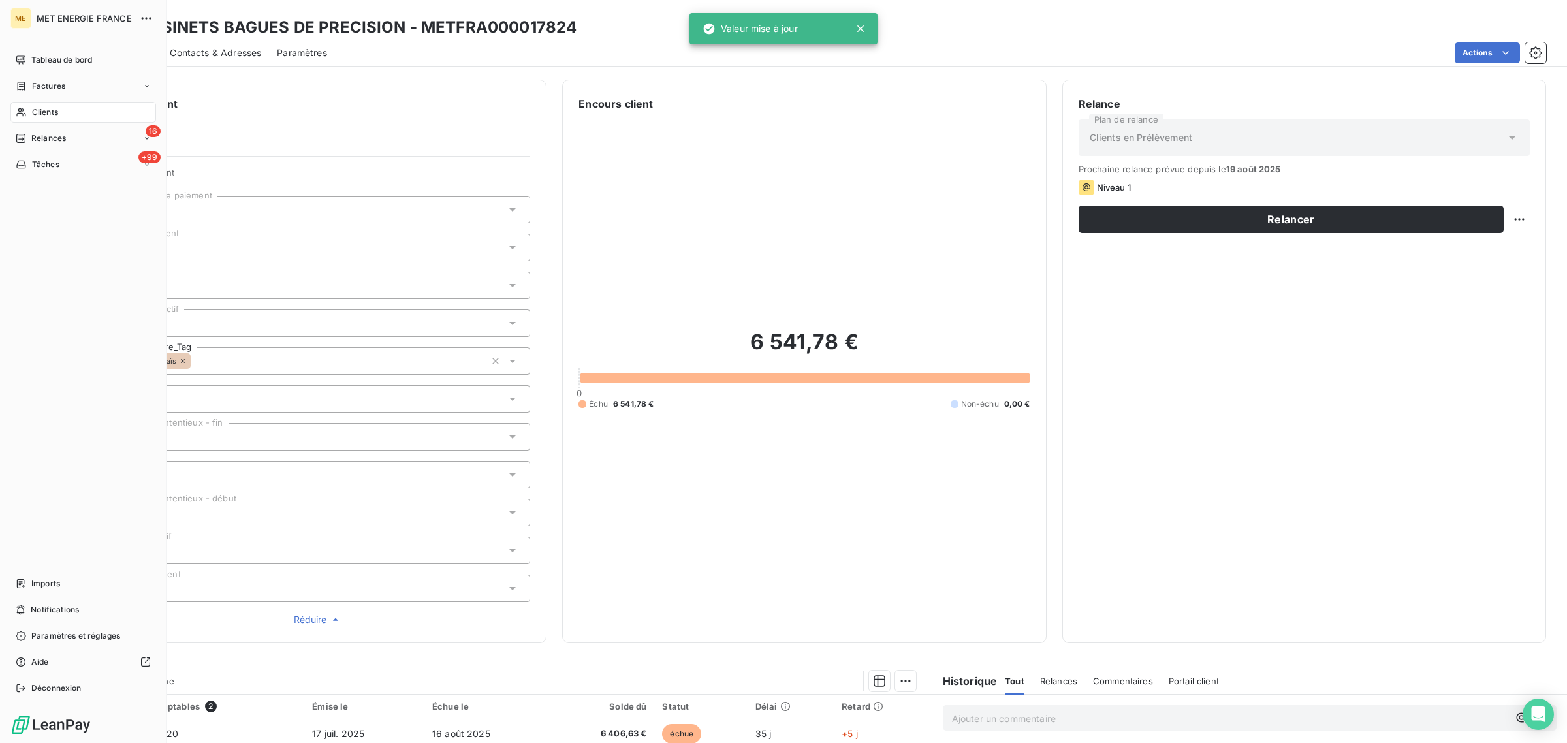
click at [24, 113] on icon at bounding box center [20, 112] width 9 height 8
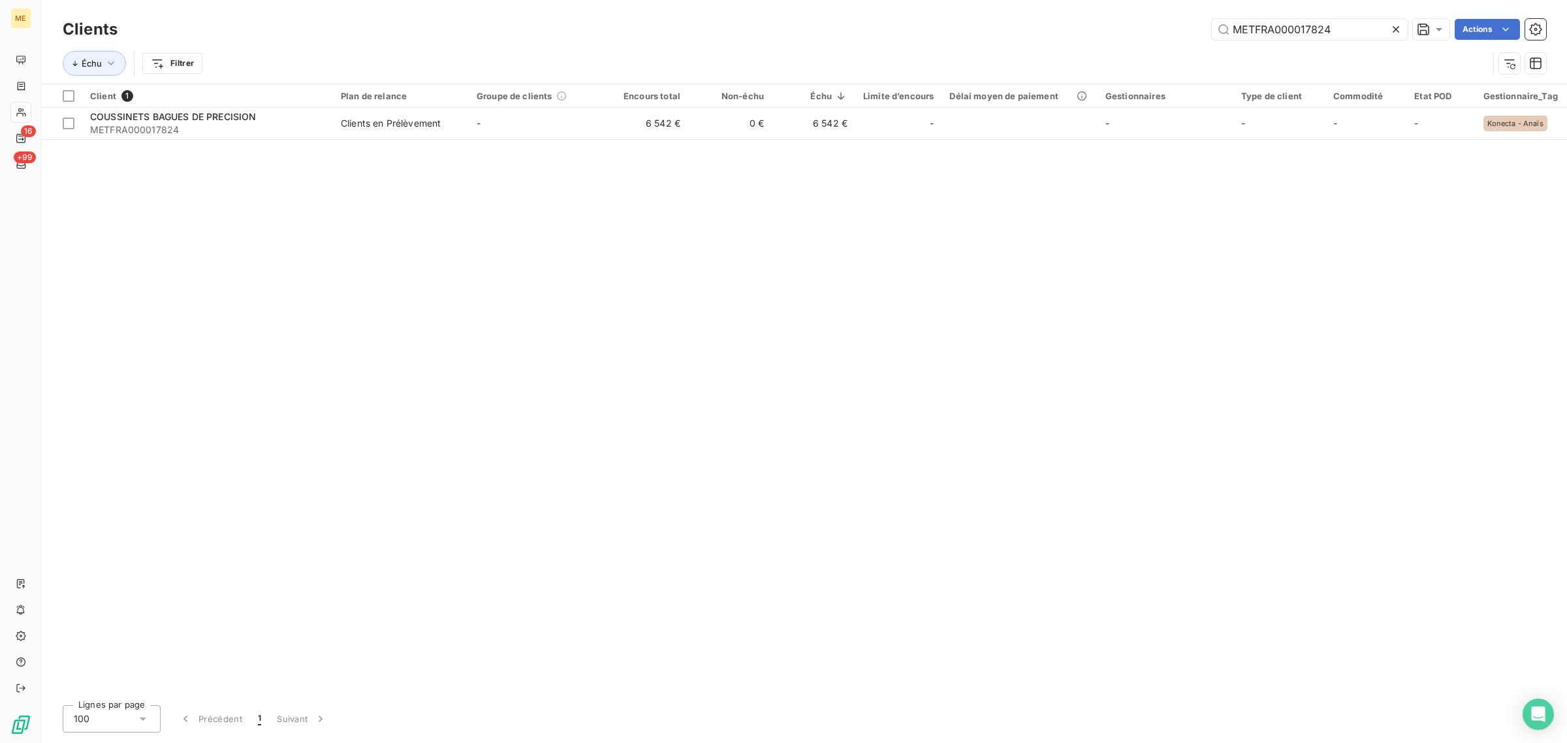
drag, startPoint x: 1345, startPoint y: 29, endPoint x: 1064, endPoint y: 30, distance: 280.7
click at [1065, 29] on div "METFRA000017824 Actions" at bounding box center [839, 29] width 1413 height 21
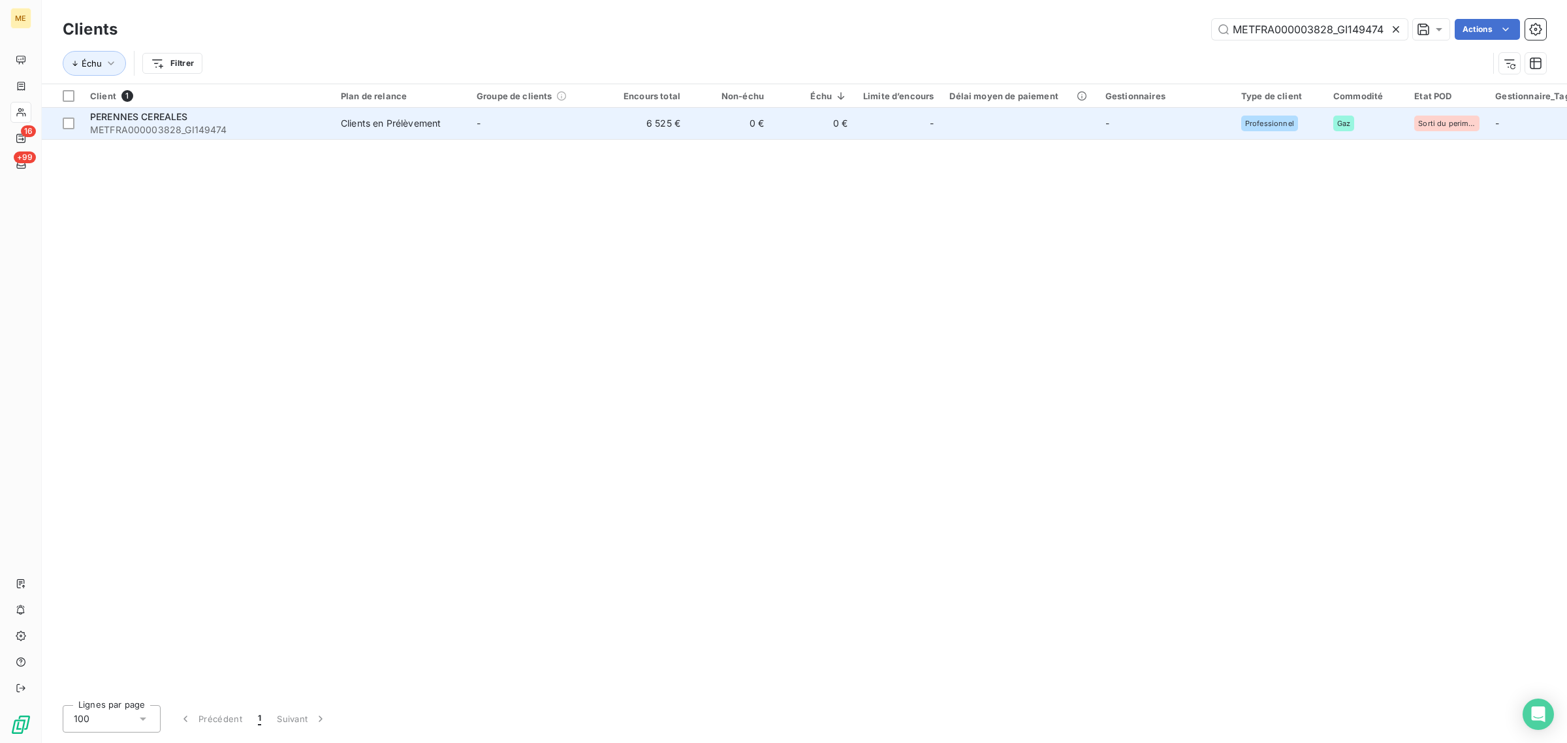
type input "METFRA000003828_GI149474"
click at [506, 131] on td "-" at bounding box center [537, 123] width 136 height 31
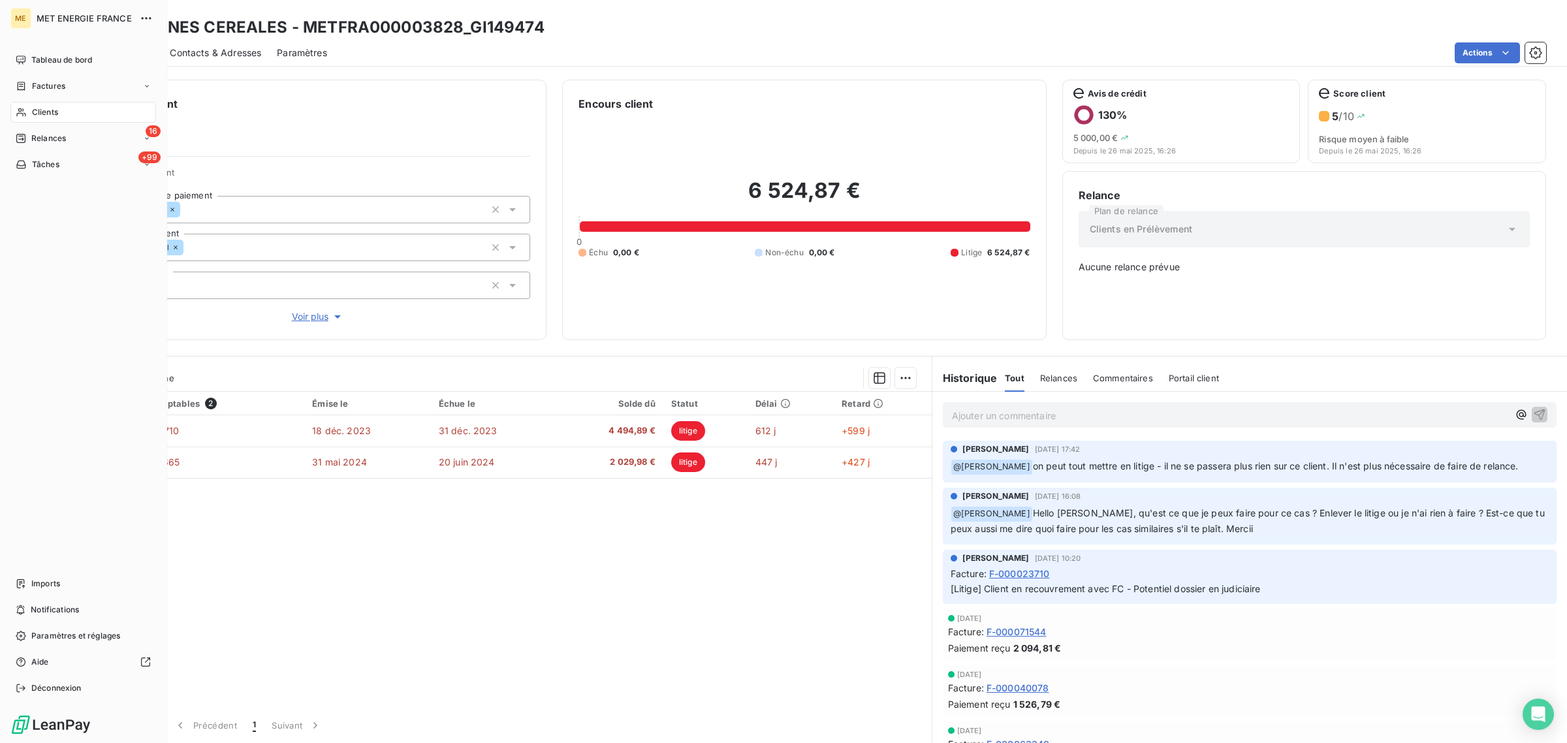
click at [16, 112] on icon at bounding box center [21, 112] width 11 height 10
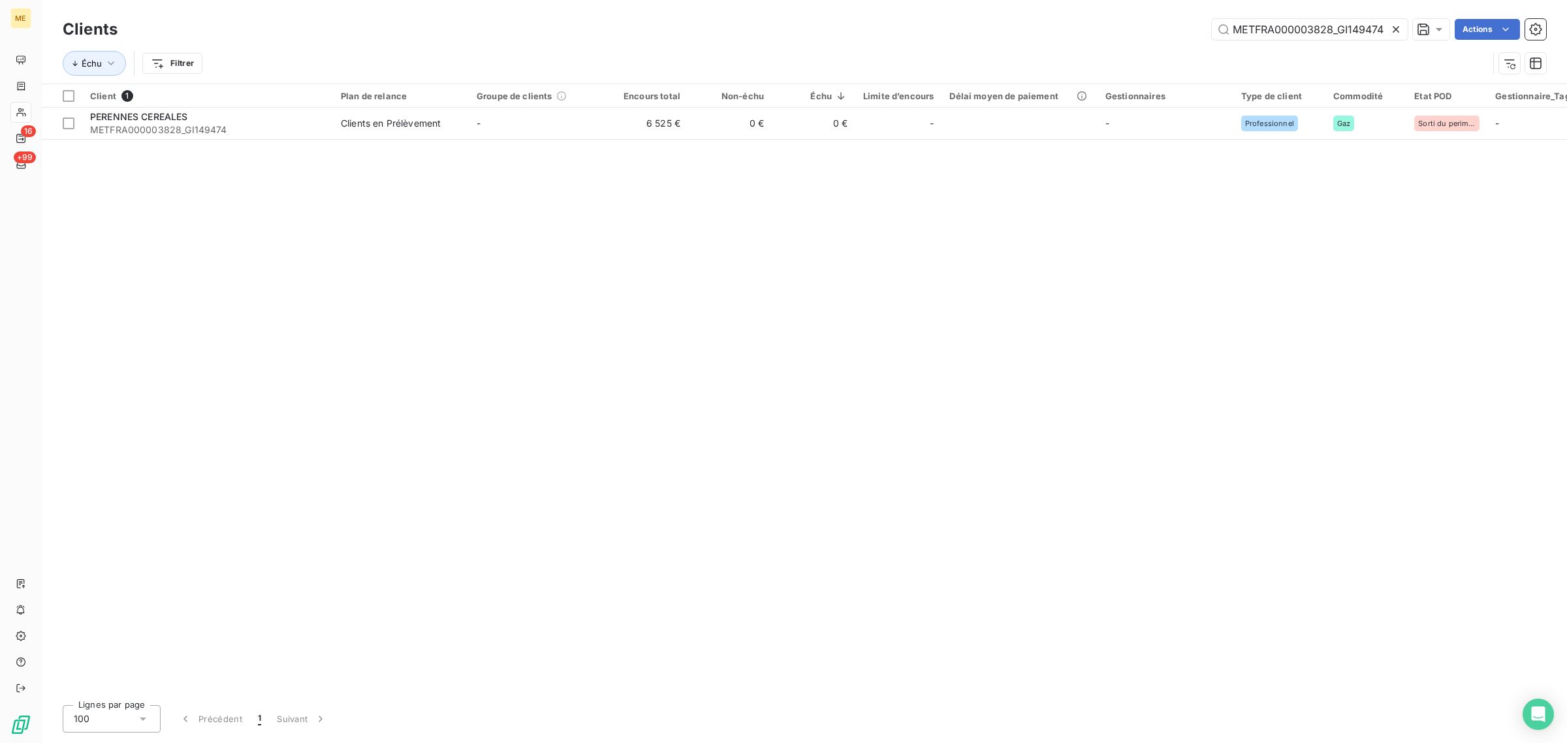
click at [1391, 30] on icon at bounding box center [1395, 29] width 13 height 13
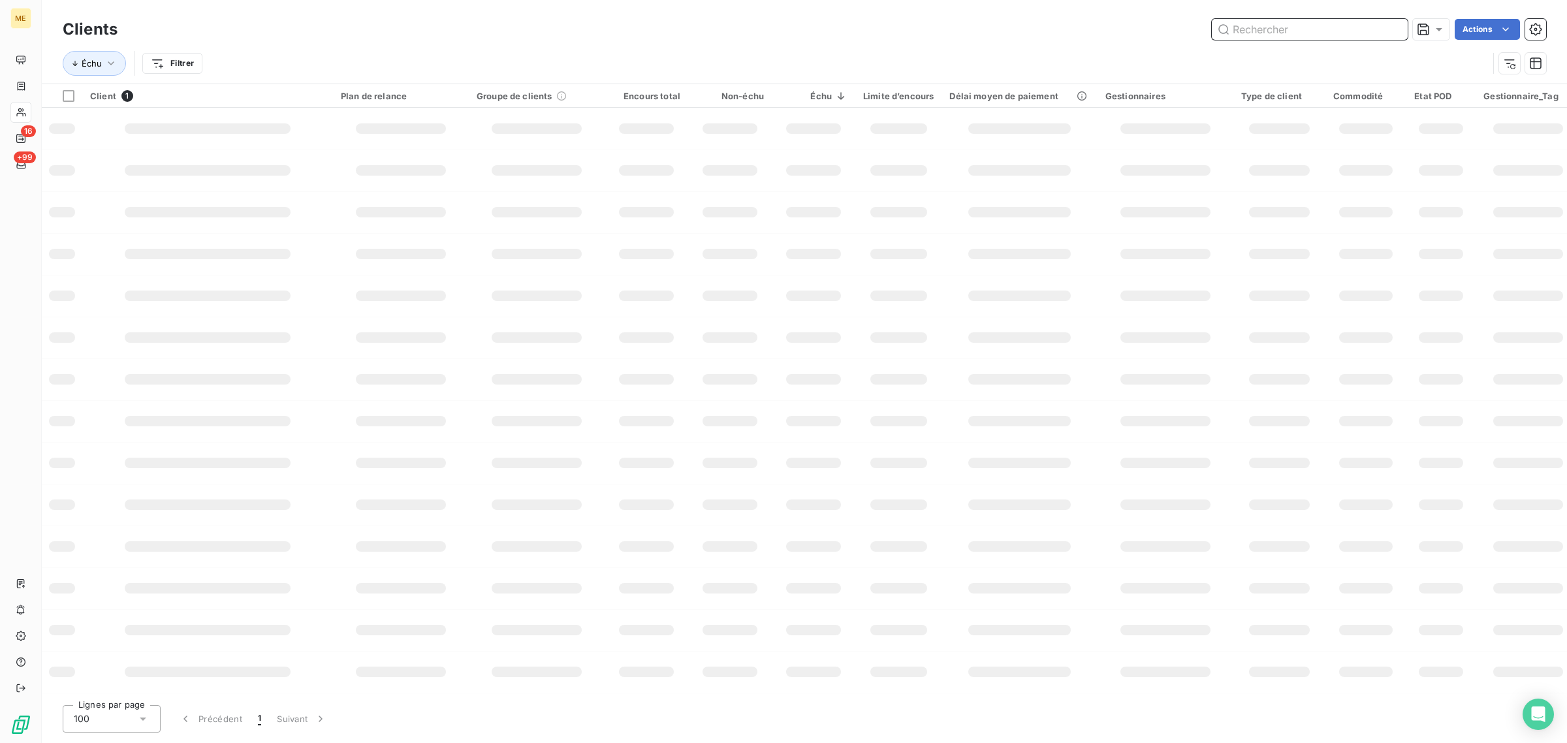
click at [1315, 28] on input "text" at bounding box center [1310, 29] width 196 height 21
paste input "METFRA000002753_21552821900958"
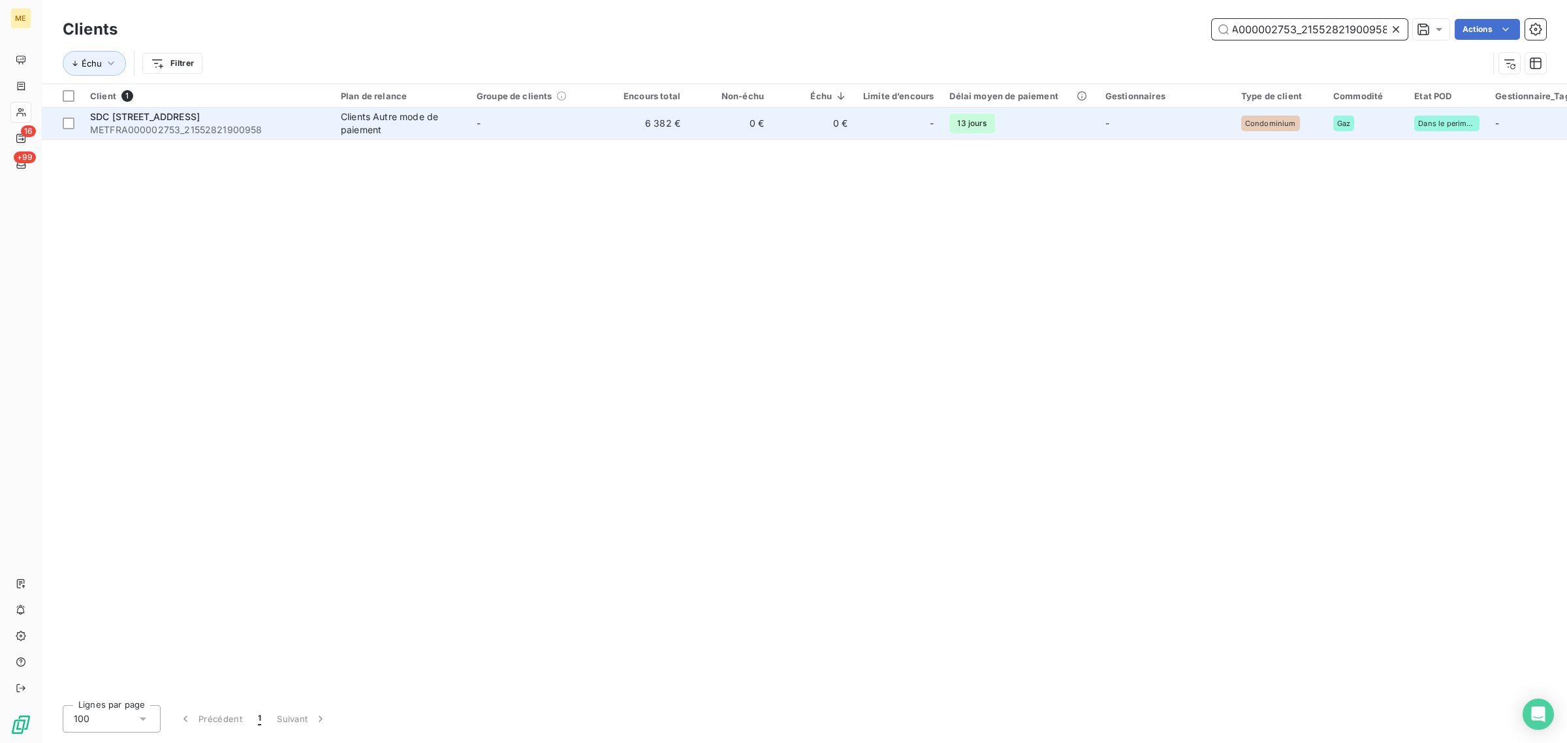
type input "METFRA000002753_21552821900958"
click at [556, 132] on td "-" at bounding box center [537, 123] width 136 height 31
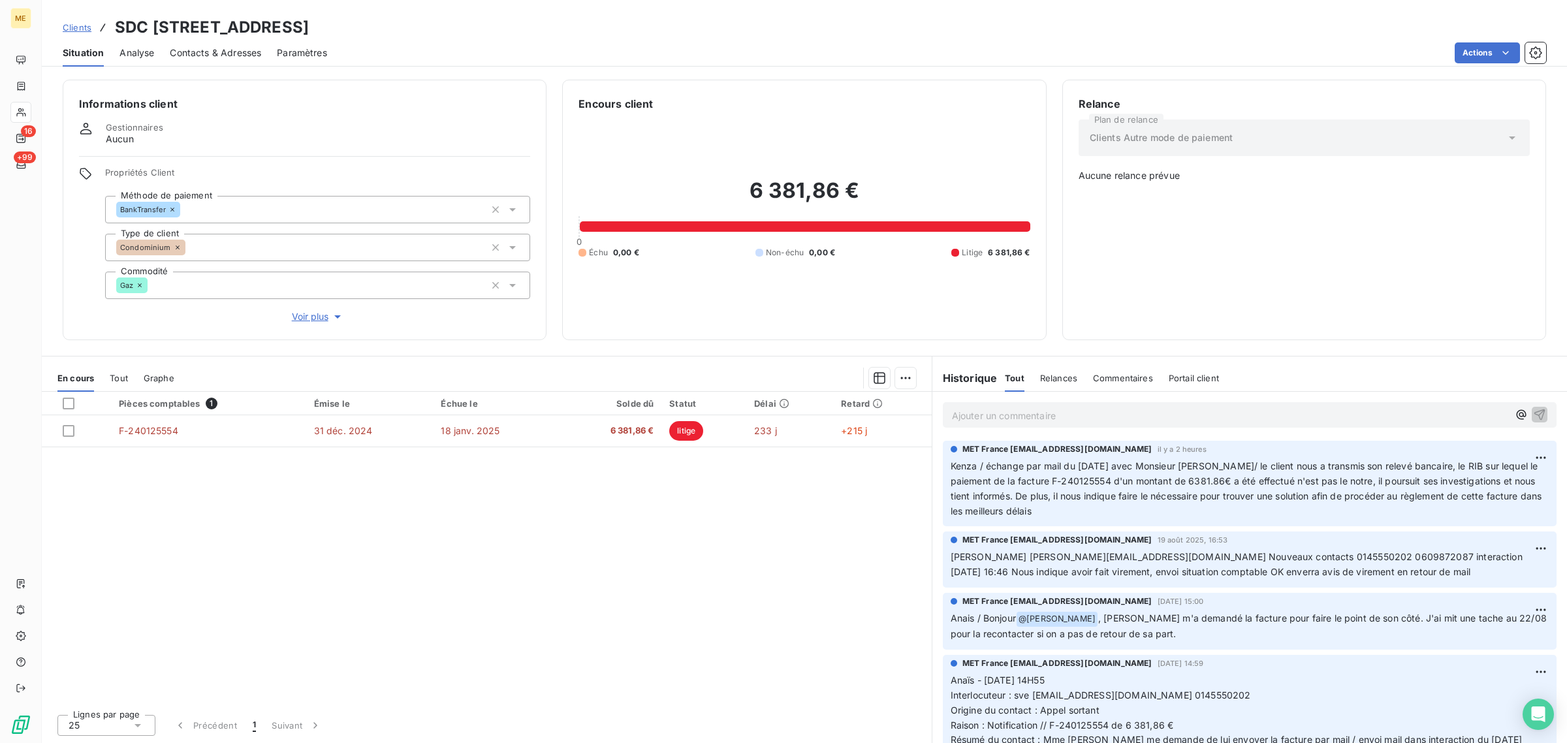
click at [304, 325] on div "Informations client Gestionnaires Aucun Propriétés Client Méthode de paiement B…" at bounding box center [305, 210] width 484 height 260
click at [304, 321] on span "Voir plus" at bounding box center [318, 316] width 52 height 13
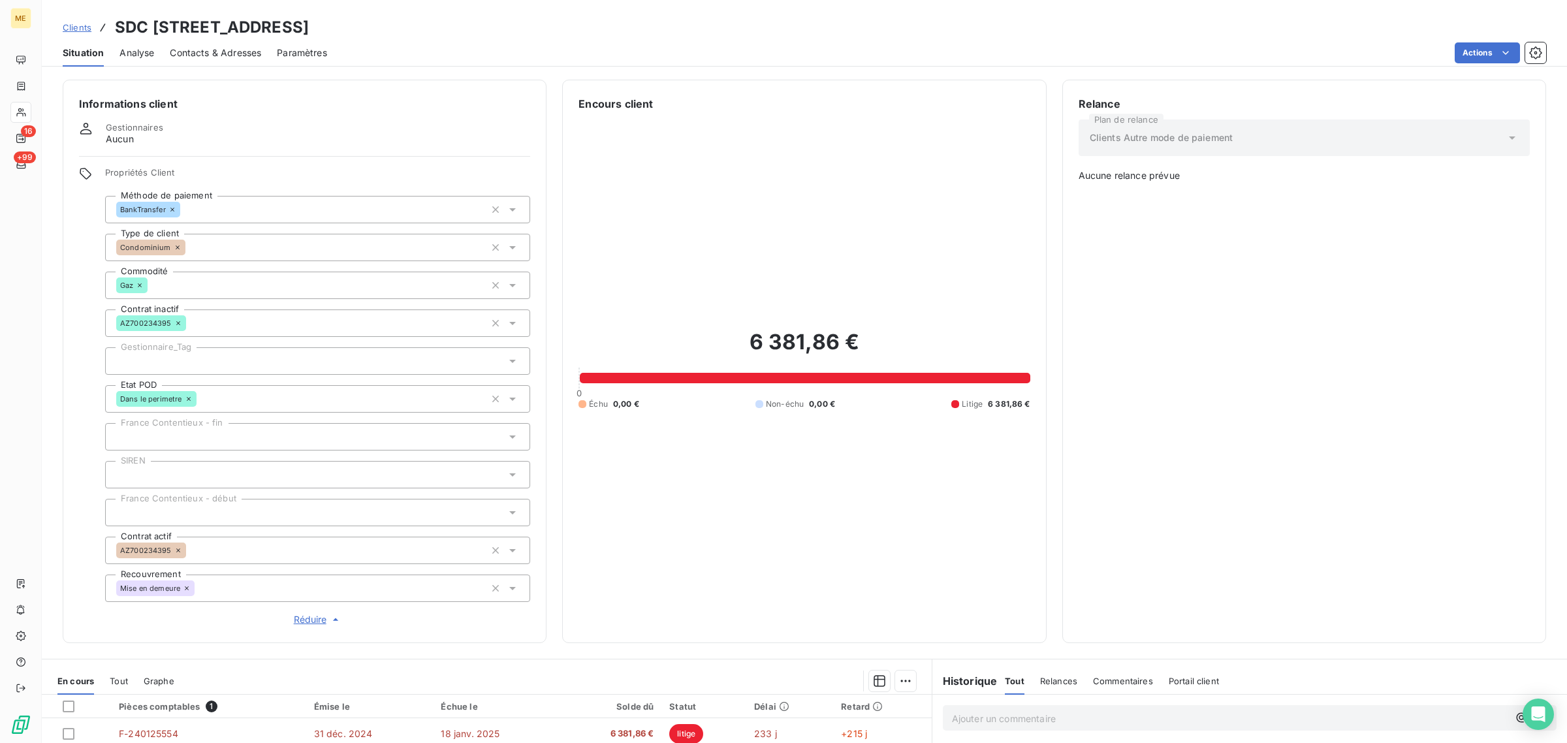
click at [224, 354] on div at bounding box center [317, 360] width 425 height 27
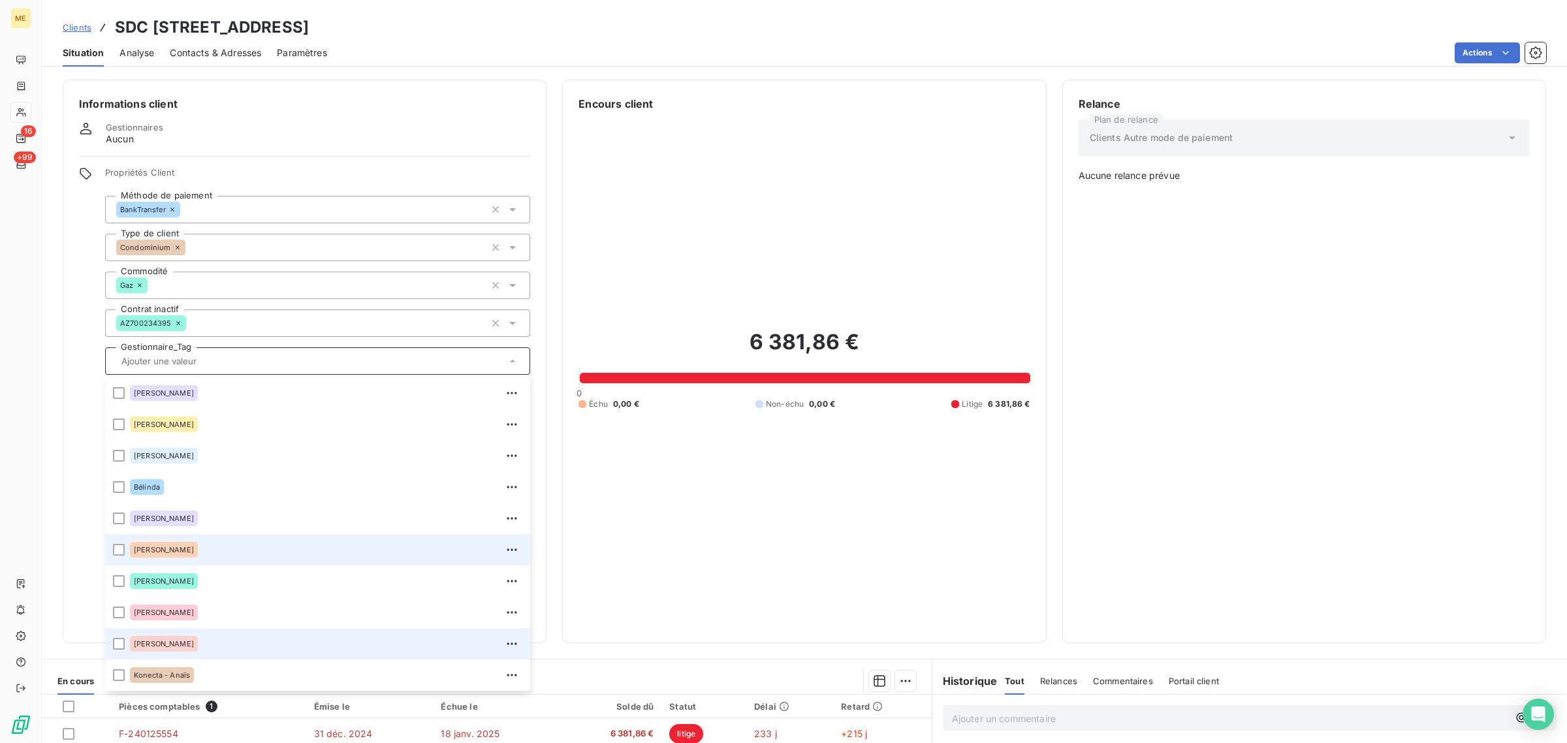
scroll to position [82, 0]
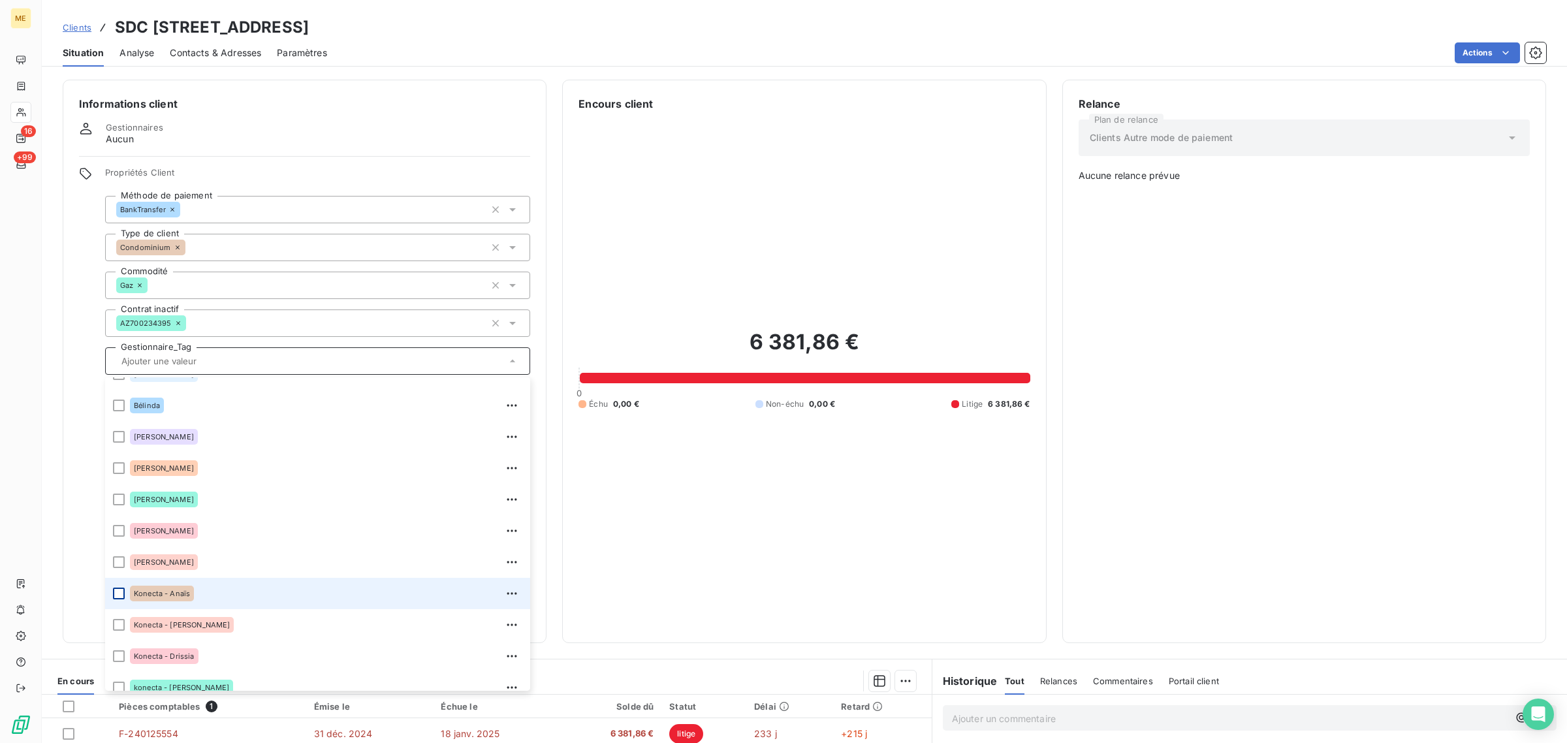
click at [119, 593] on div at bounding box center [119, 594] width 12 height 12
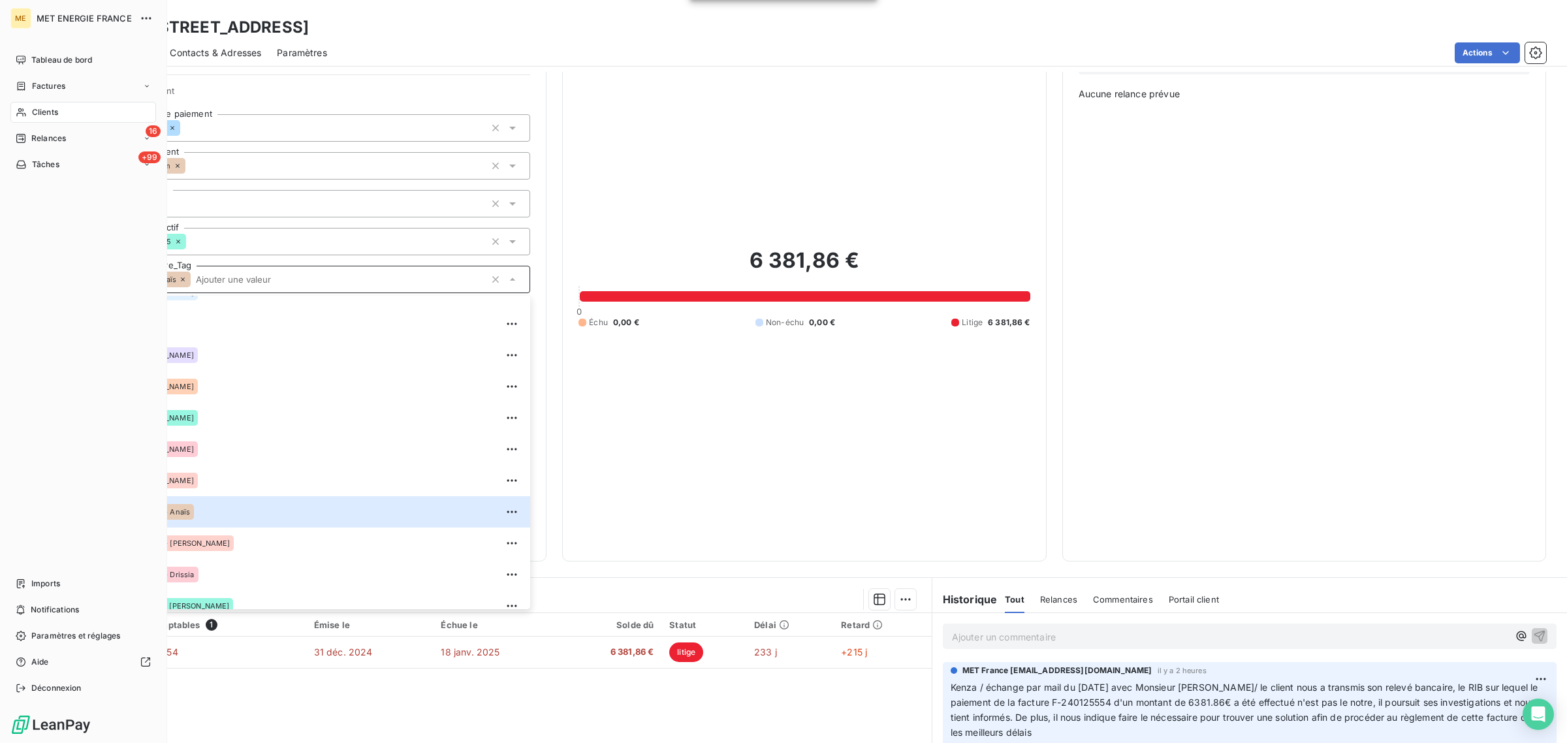
drag, startPoint x: 18, startPoint y: 108, endPoint x: 139, endPoint y: 112, distance: 120.8
click at [18, 108] on icon at bounding box center [21, 112] width 11 height 10
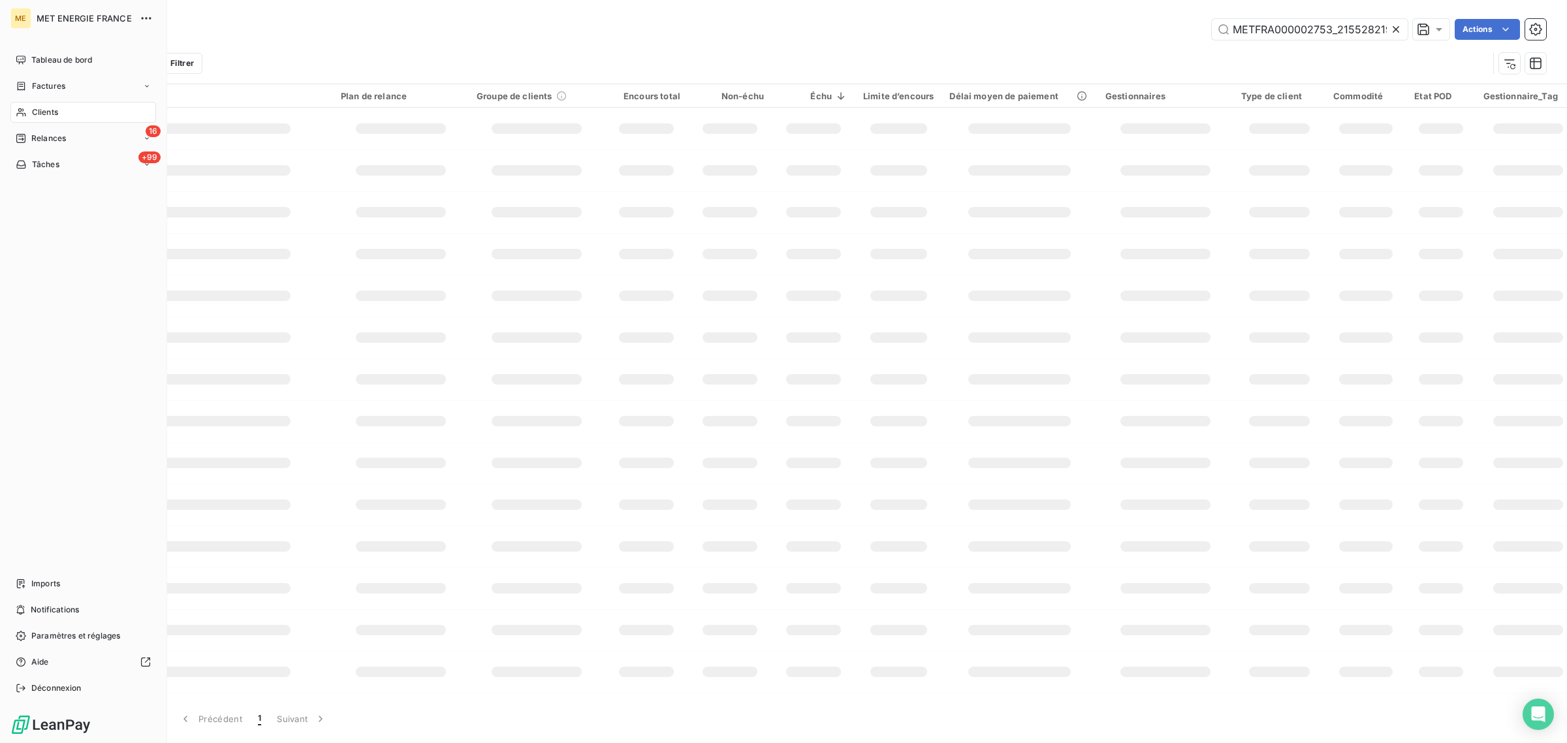
scroll to position [0, 36]
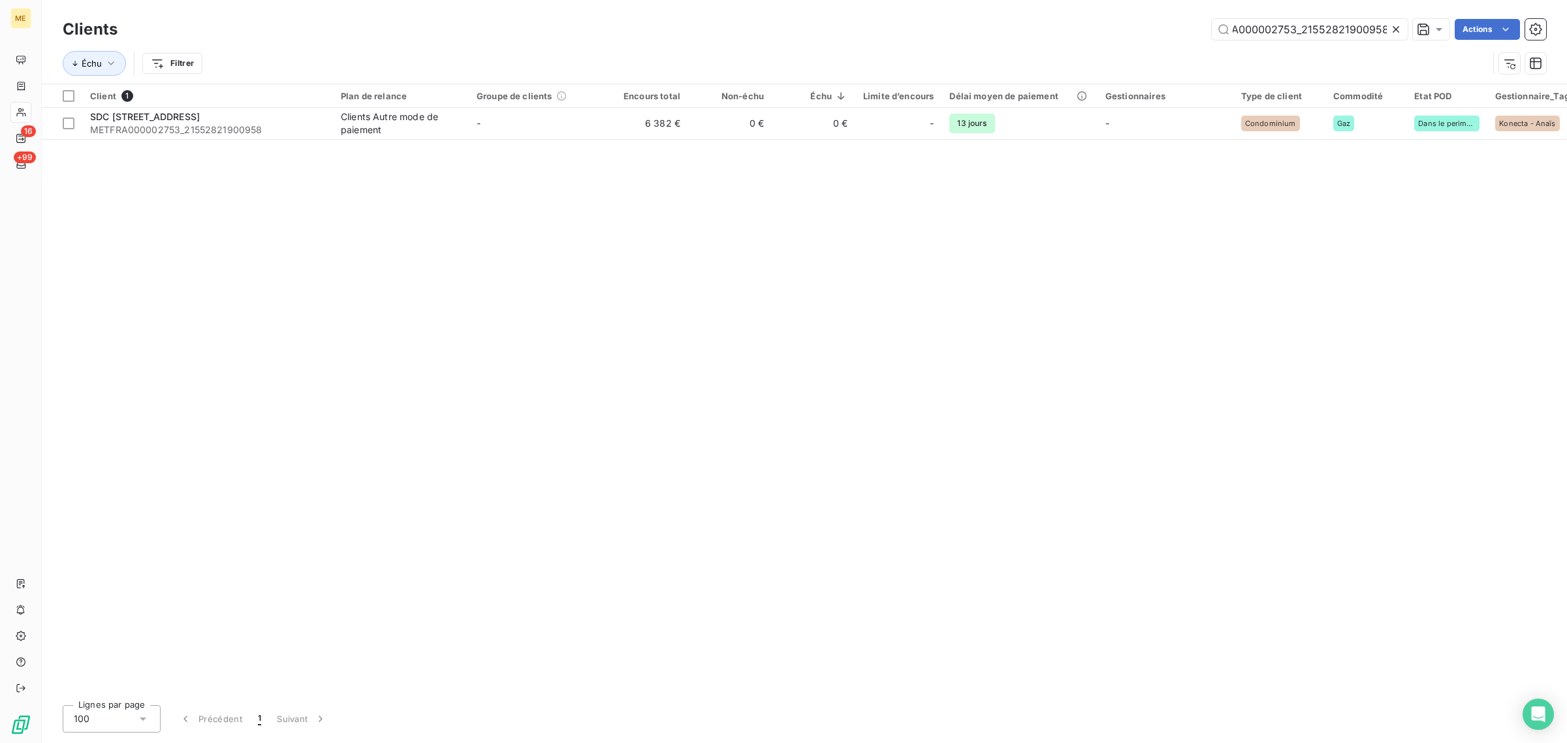
click at [1398, 31] on icon at bounding box center [1395, 29] width 13 height 13
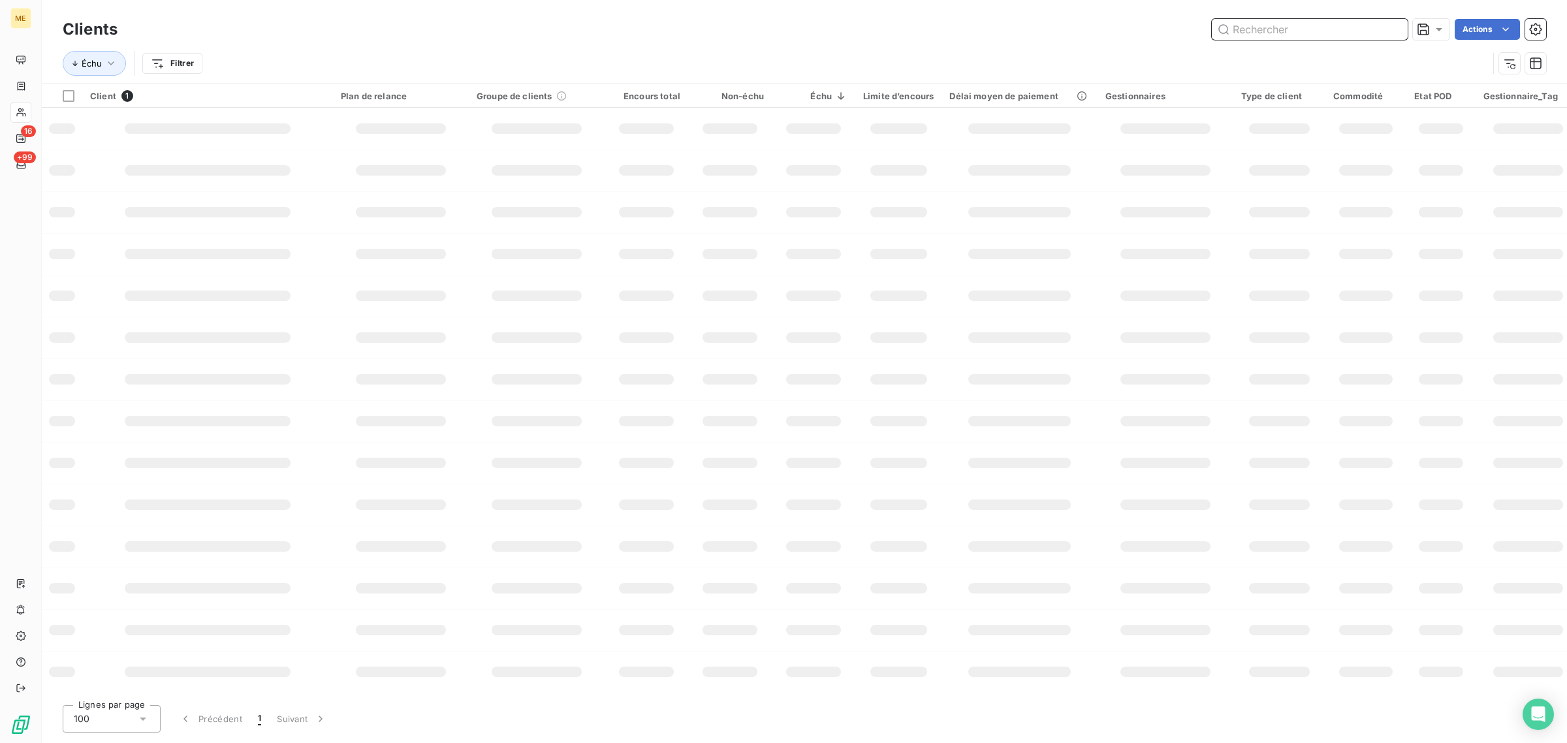
click at [1332, 28] on input "text" at bounding box center [1310, 29] width 196 height 21
paste input "METFRA000004986_Z1420200000004"
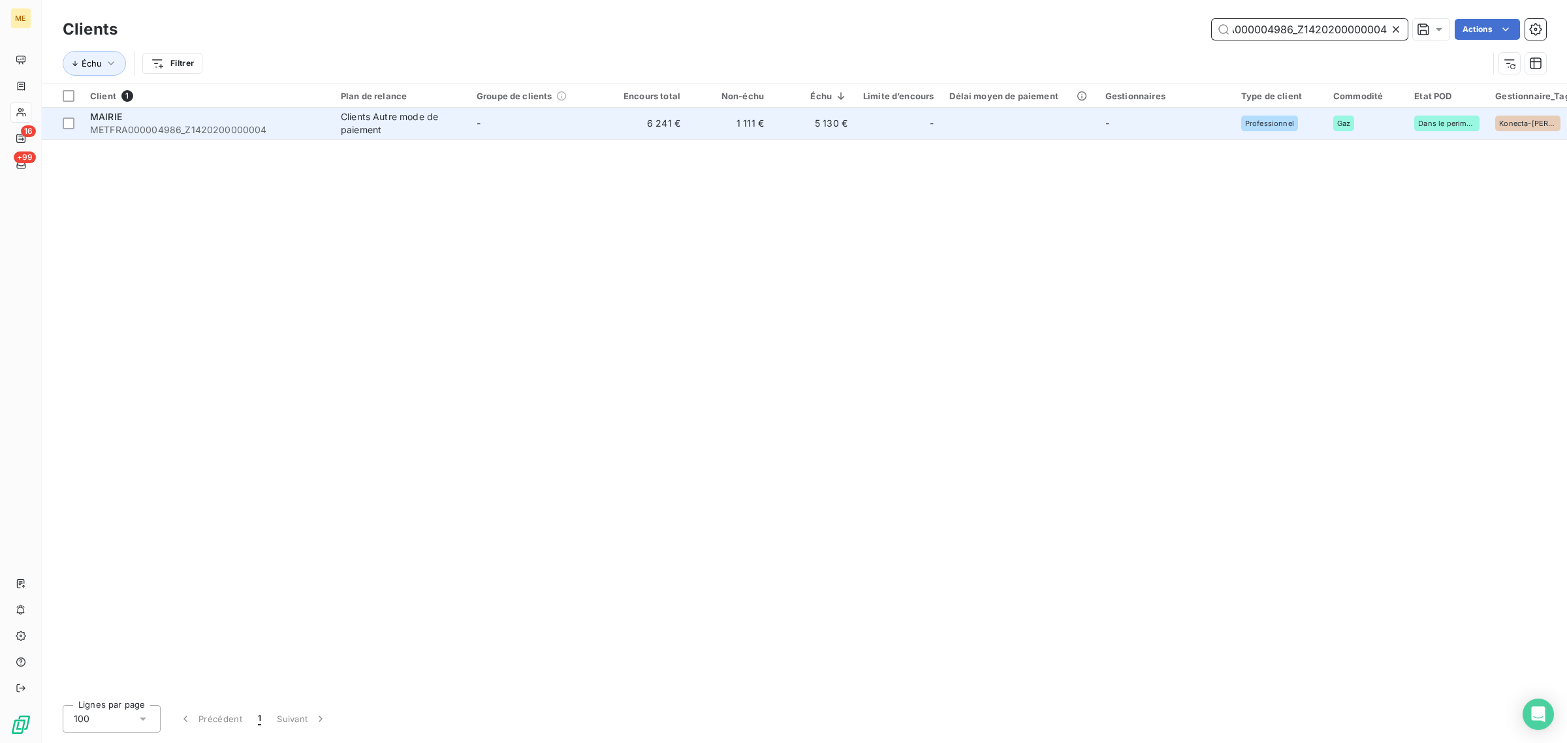
type input "METFRA000004986_Z1420200000004"
click at [573, 119] on td "-" at bounding box center [537, 123] width 136 height 31
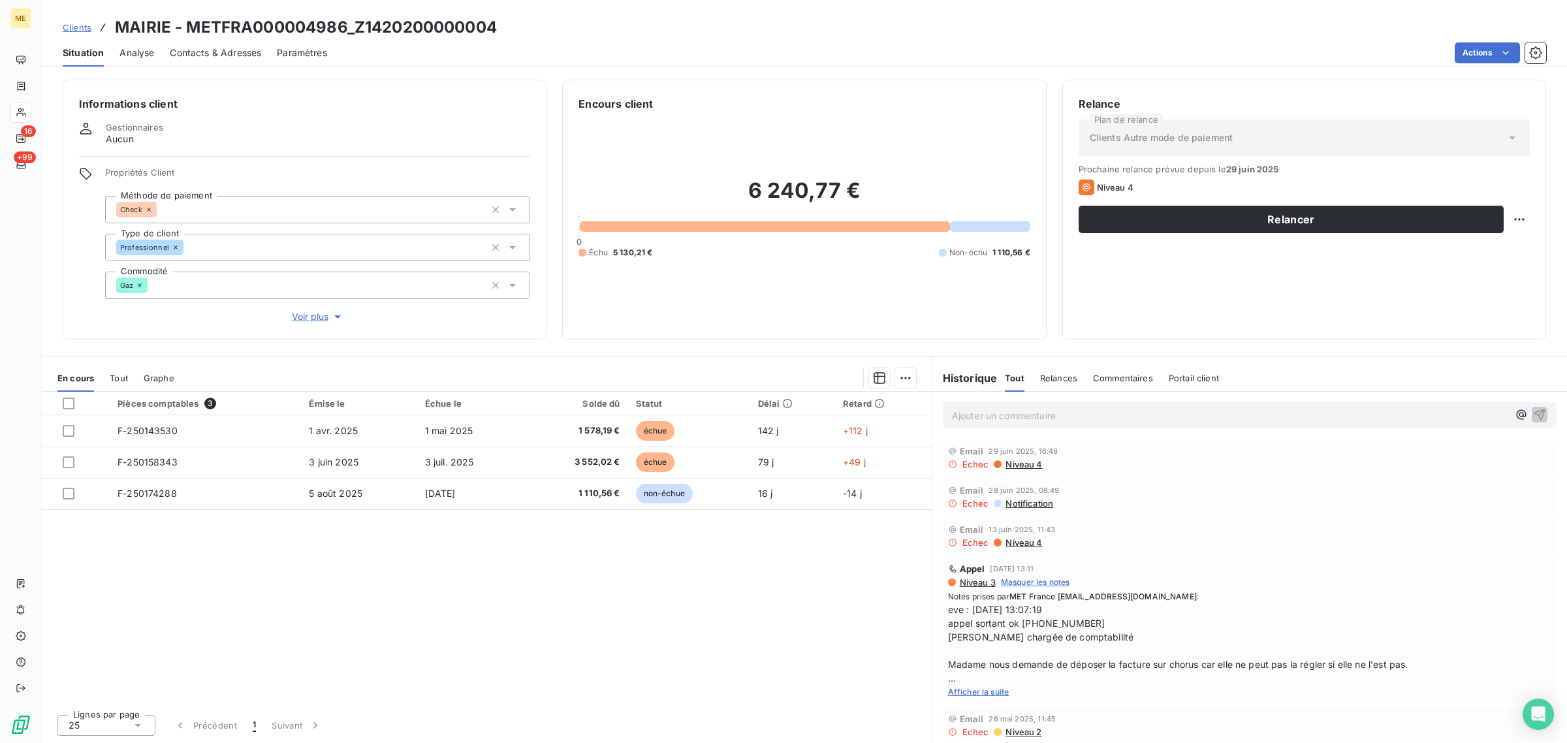
click at [313, 319] on span "Voir plus" at bounding box center [318, 316] width 52 height 13
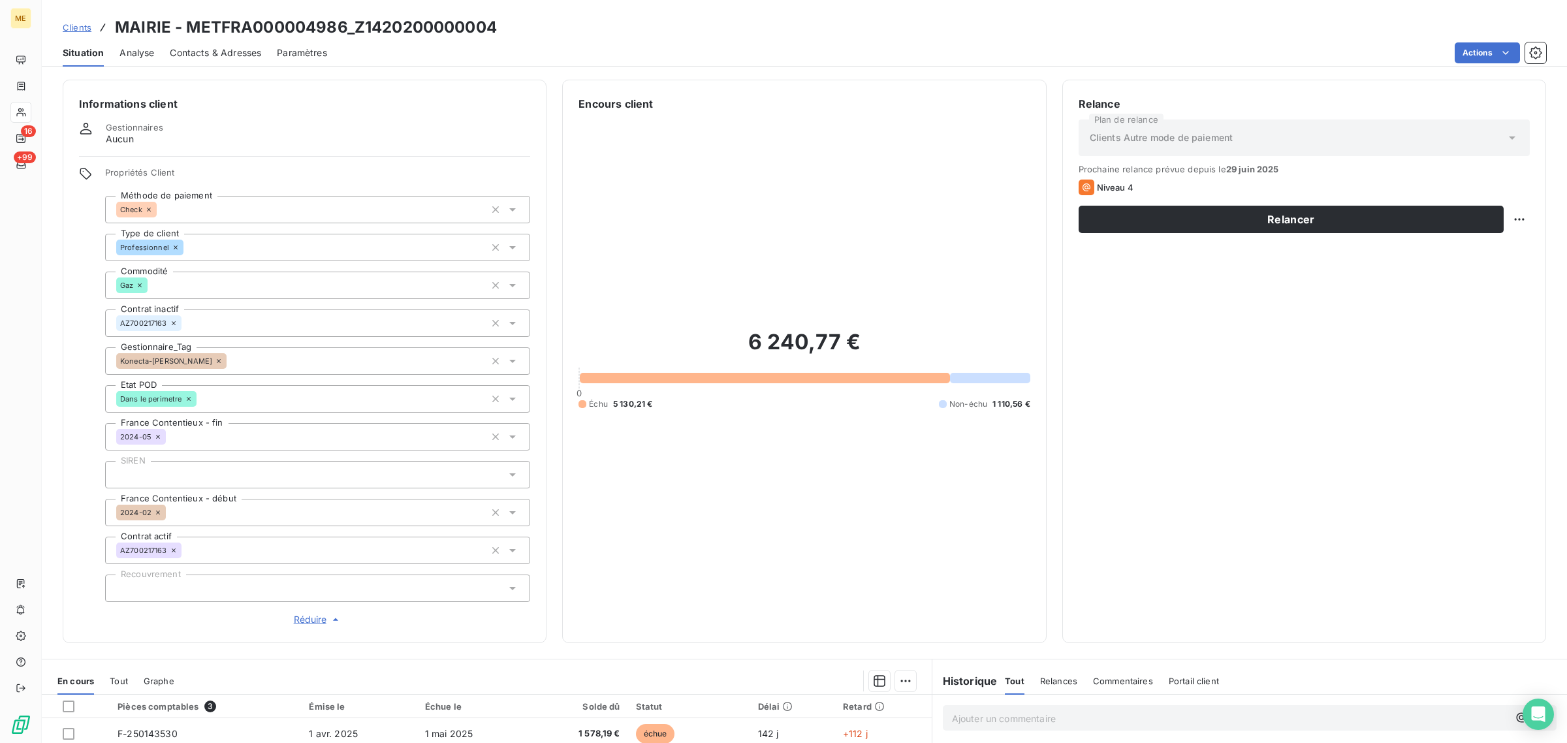
click at [215, 360] on icon at bounding box center [219, 361] width 8 height 8
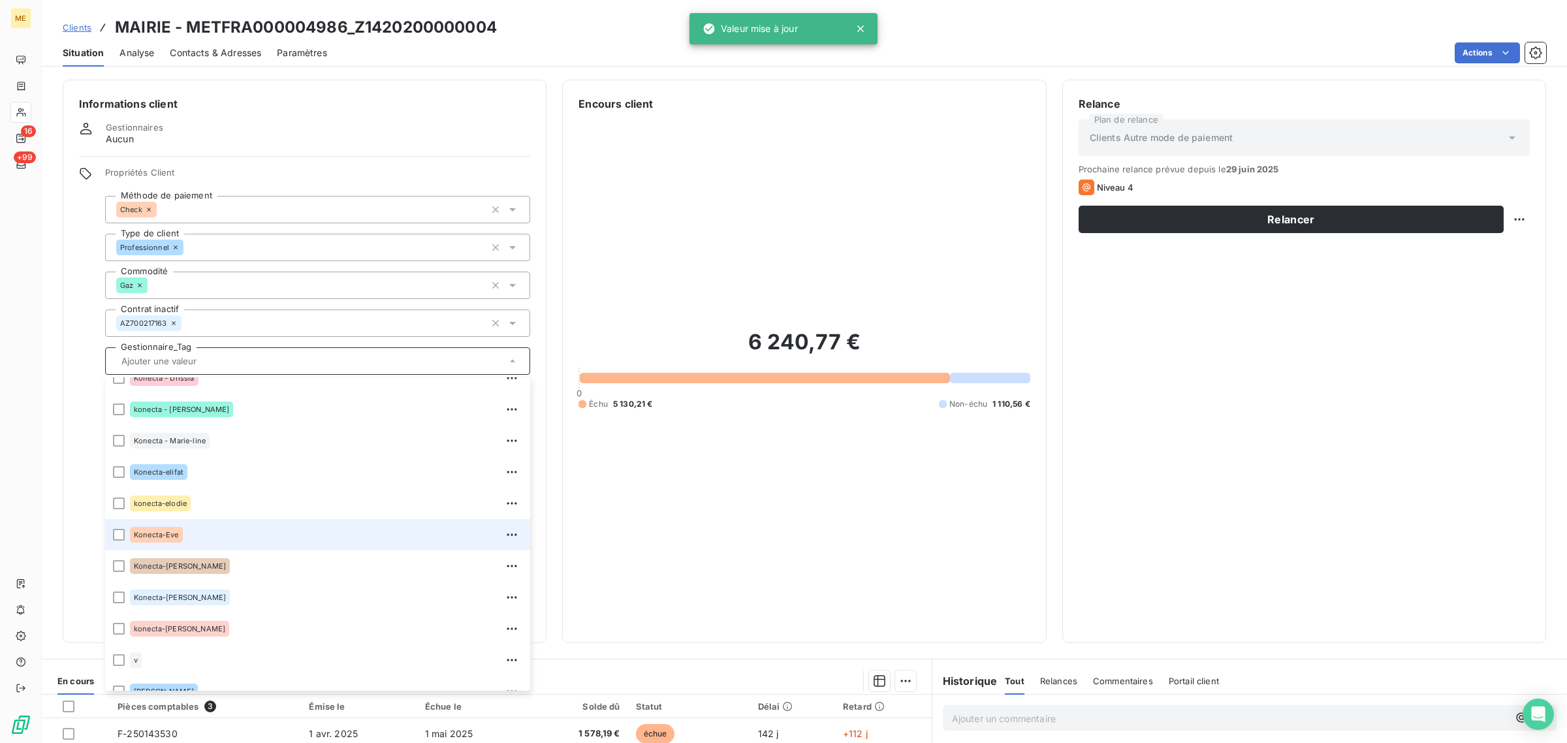
scroll to position [375, 0]
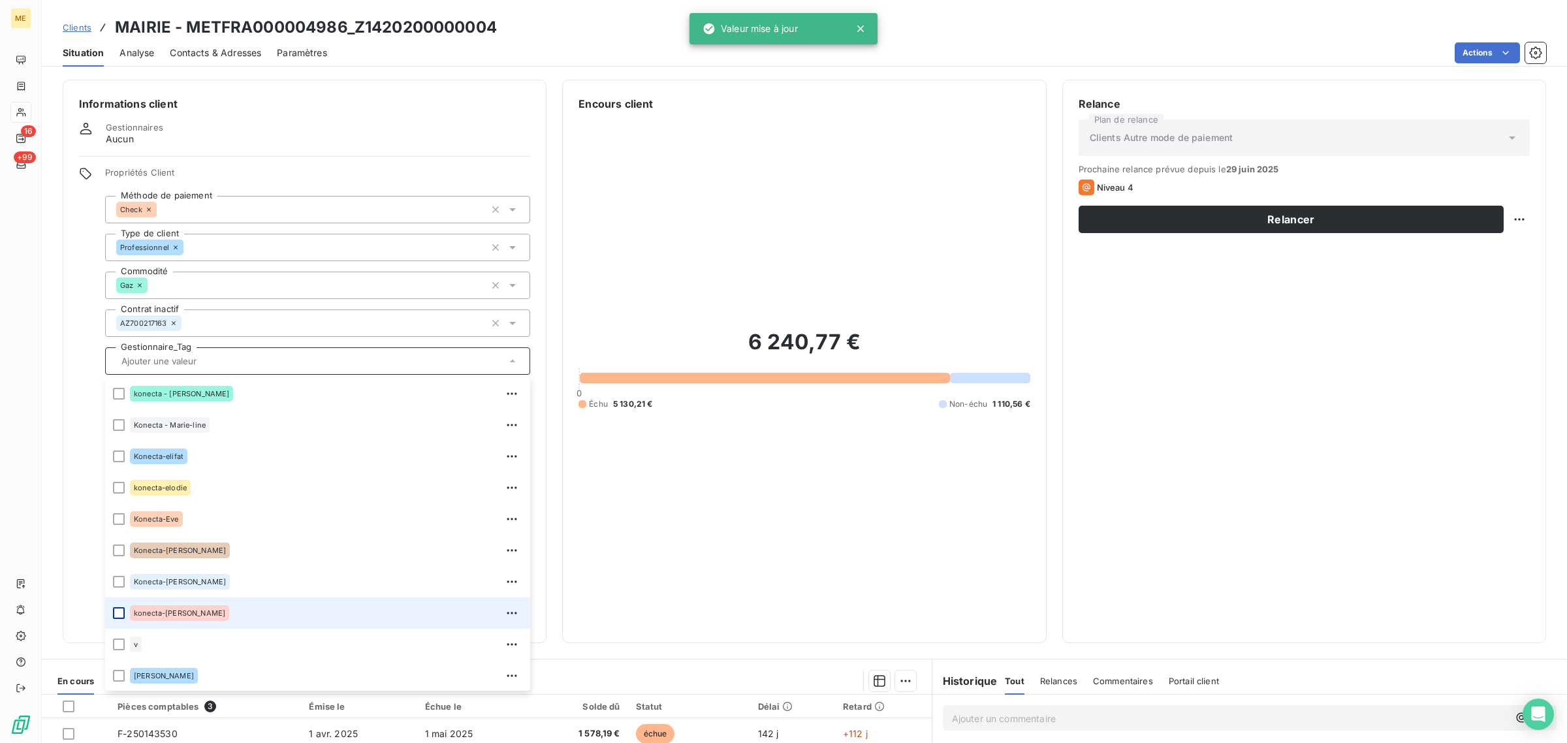
click at [119, 614] on div at bounding box center [119, 613] width 12 height 12
click at [1505, 222] on html "ME 16 +99 Clients MAIRIE - METFRA000004986_Z1420200000004 Situation Analyse Con…" at bounding box center [783, 371] width 1567 height 743
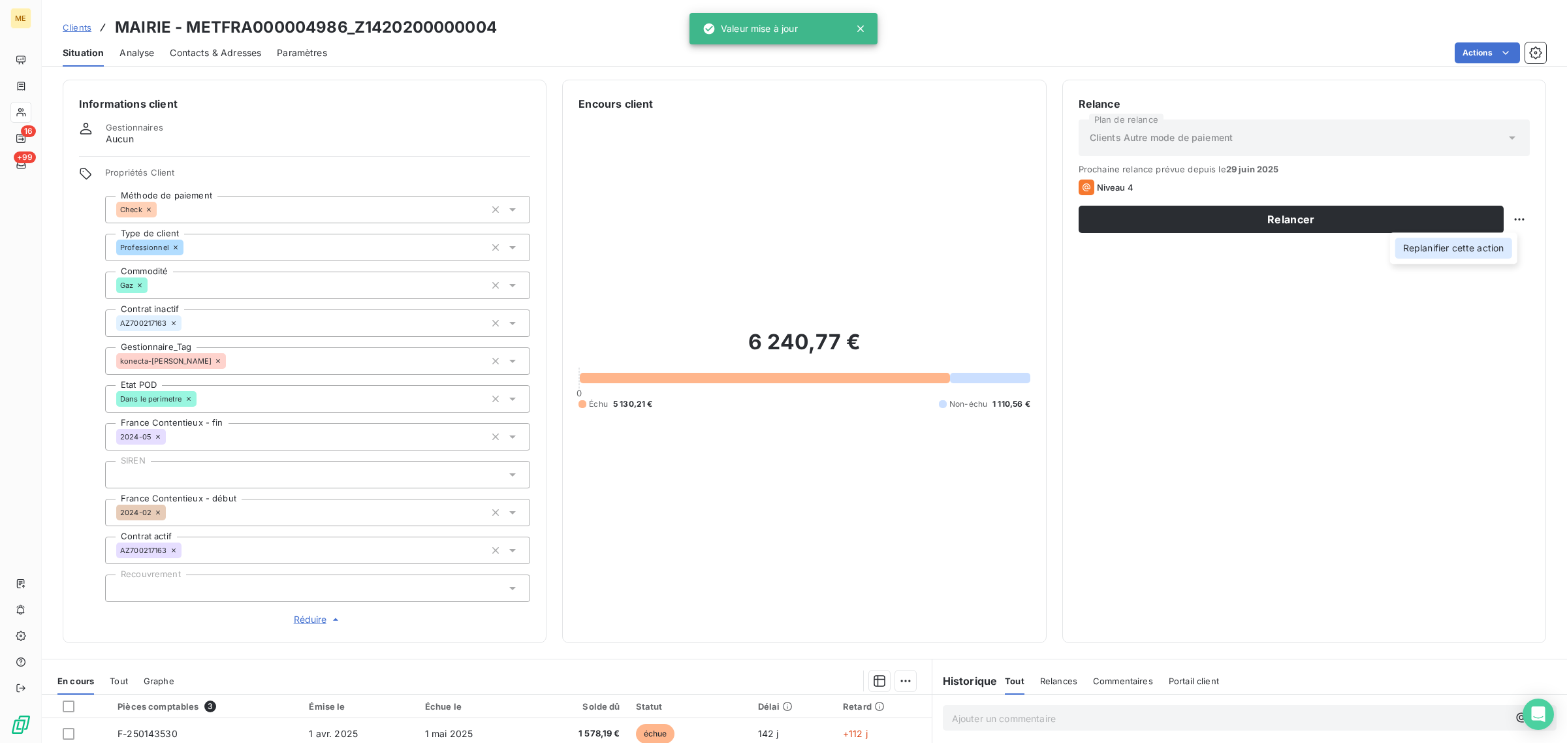
click at [1493, 246] on div "Replanifier cette action" at bounding box center [1453, 248] width 117 height 21
select select "7"
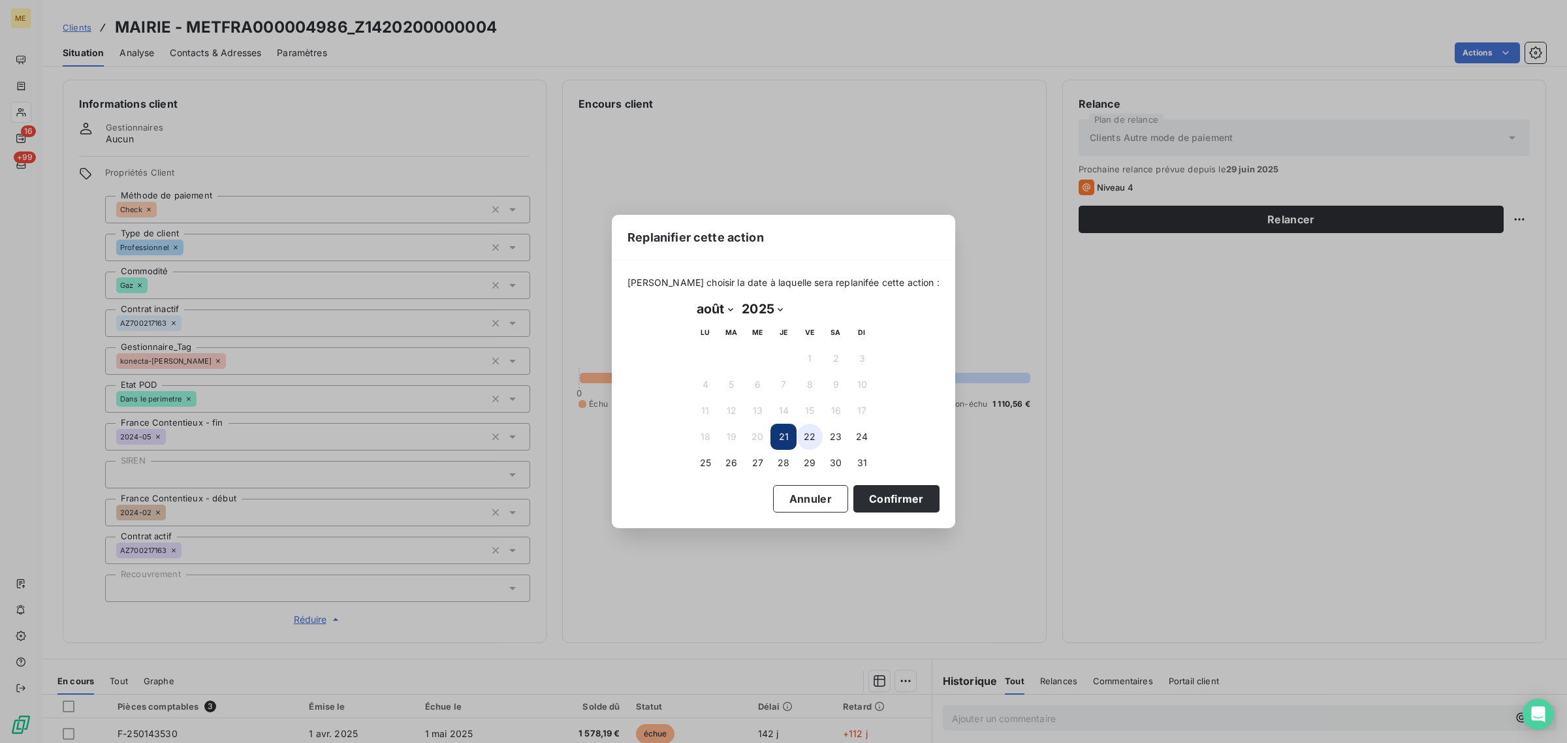
click at [804, 438] on button "22" at bounding box center [809, 437] width 26 height 26
click at [879, 507] on button "Confirmer" at bounding box center [896, 498] width 86 height 27
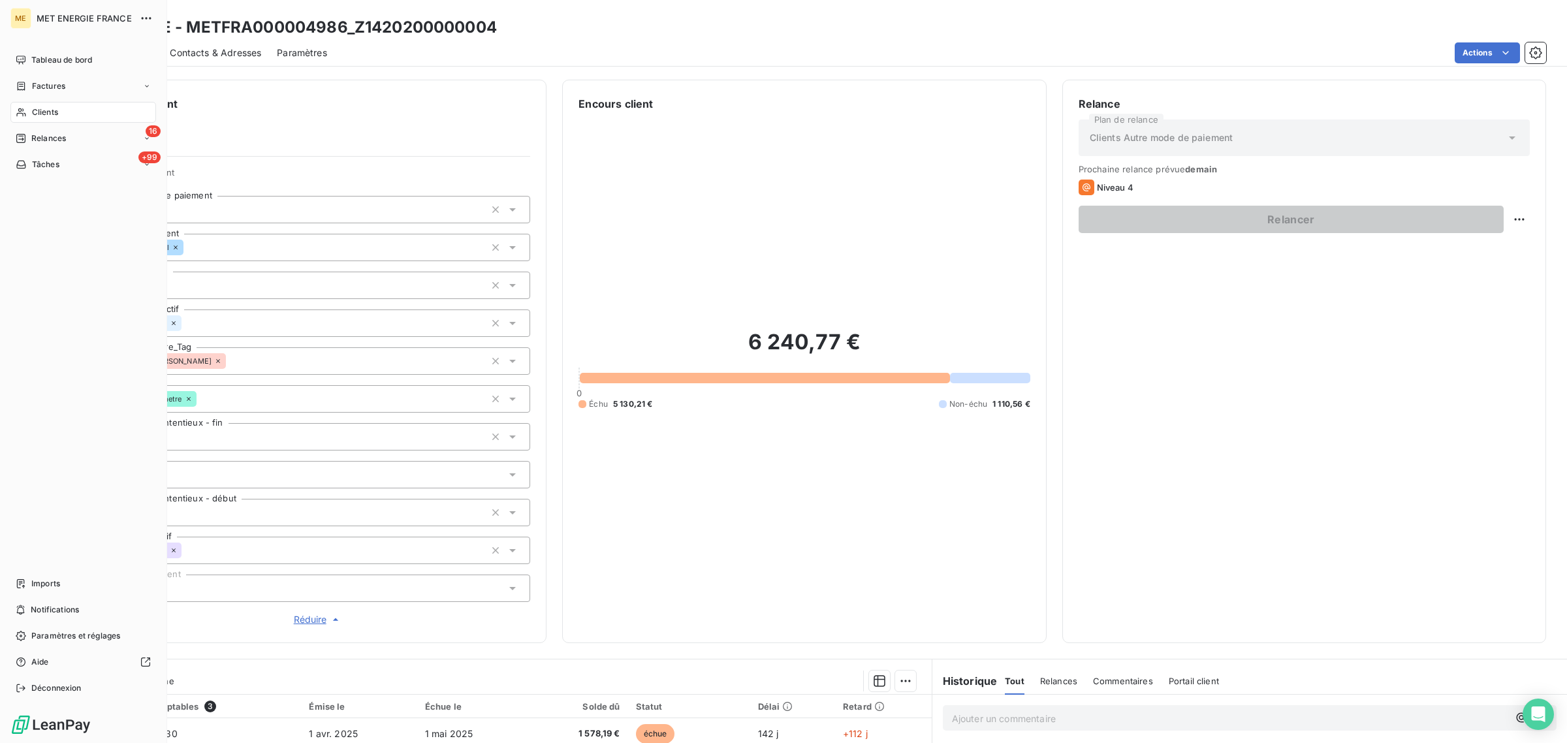
drag, startPoint x: 24, startPoint y: 116, endPoint x: 59, endPoint y: 116, distance: 34.6
click at [24, 116] on icon at bounding box center [21, 112] width 11 height 10
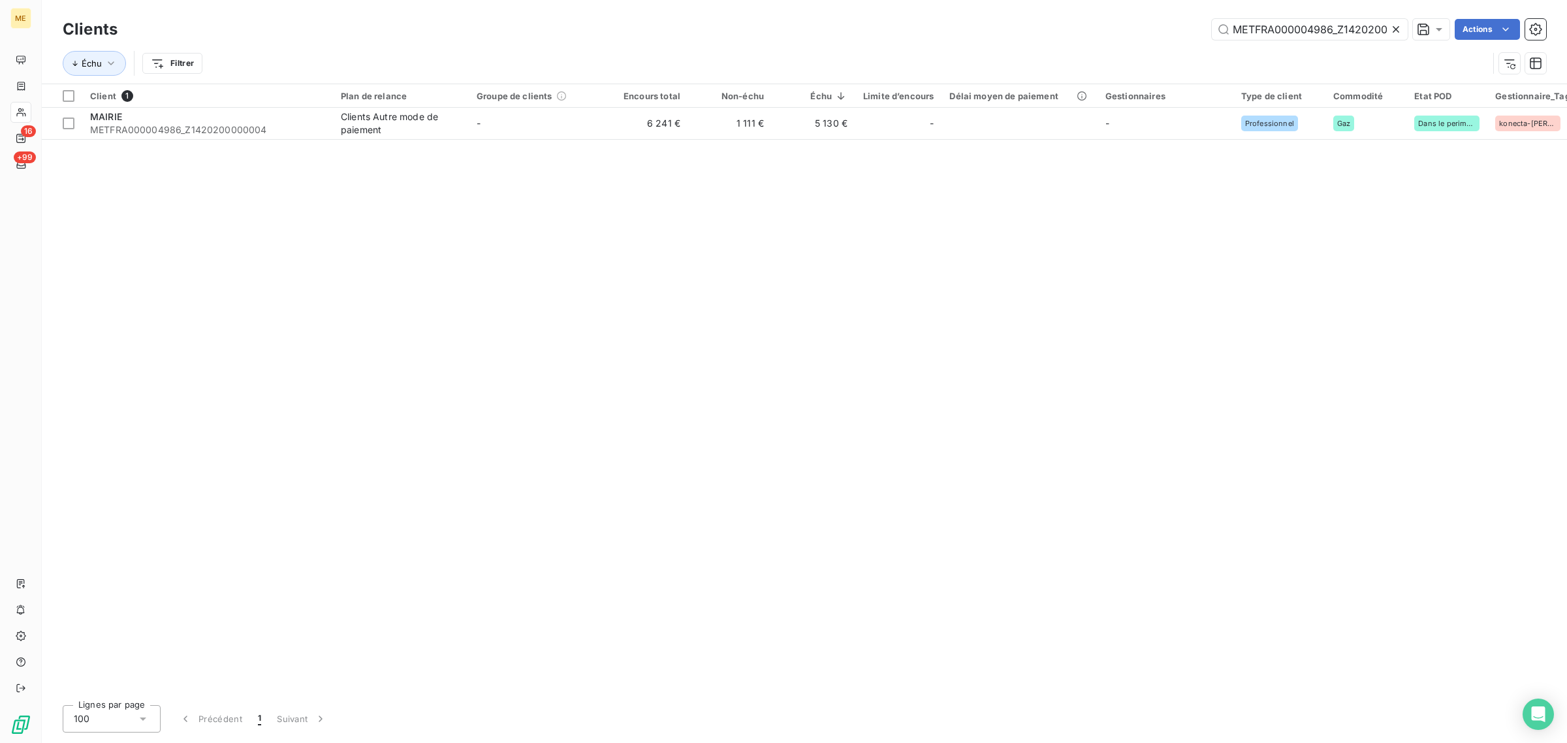
click at [1400, 27] on icon at bounding box center [1395, 29] width 13 height 13
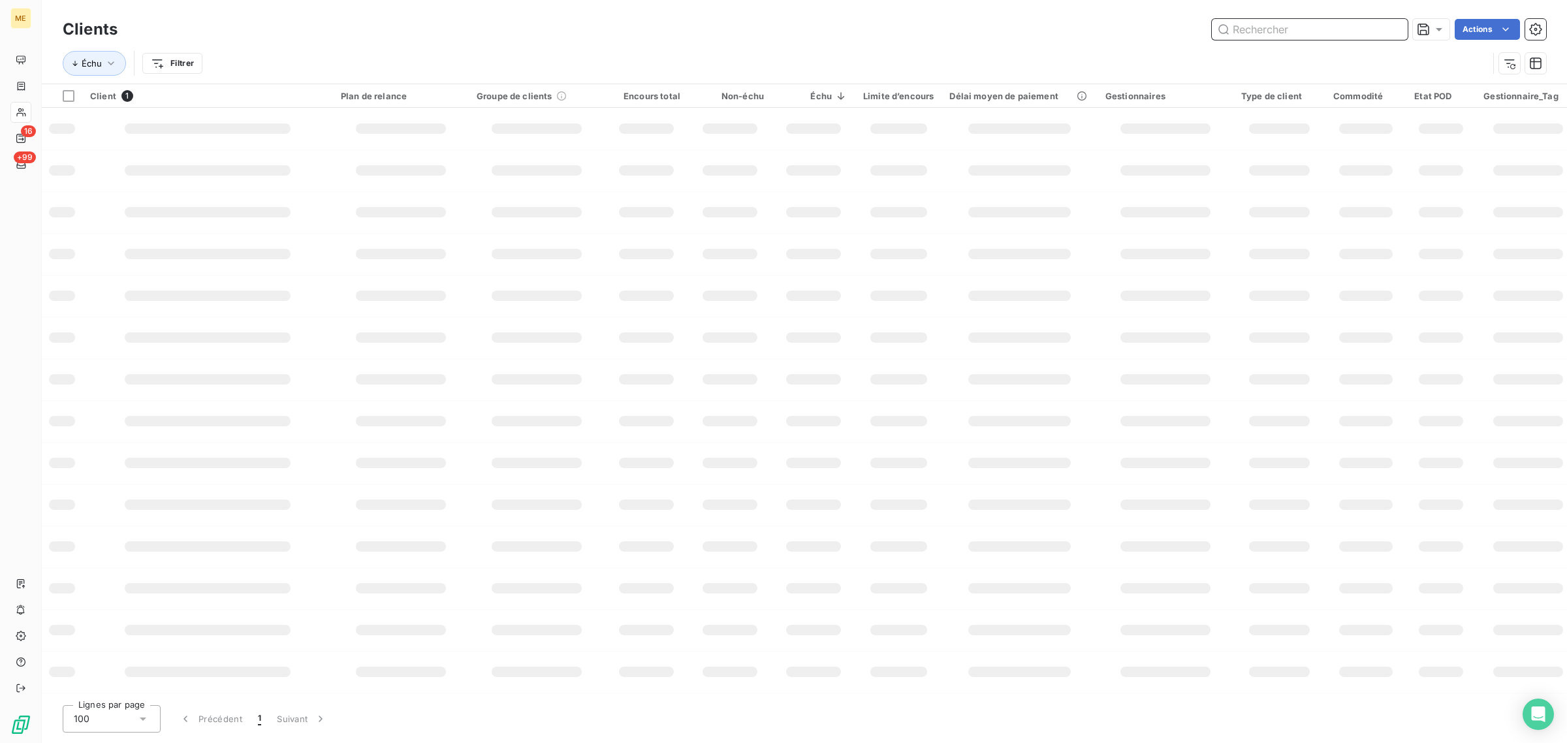
click at [1312, 27] on input "text" at bounding box center [1310, 29] width 196 height 21
paste input "METFRA000004570_23161504912858"
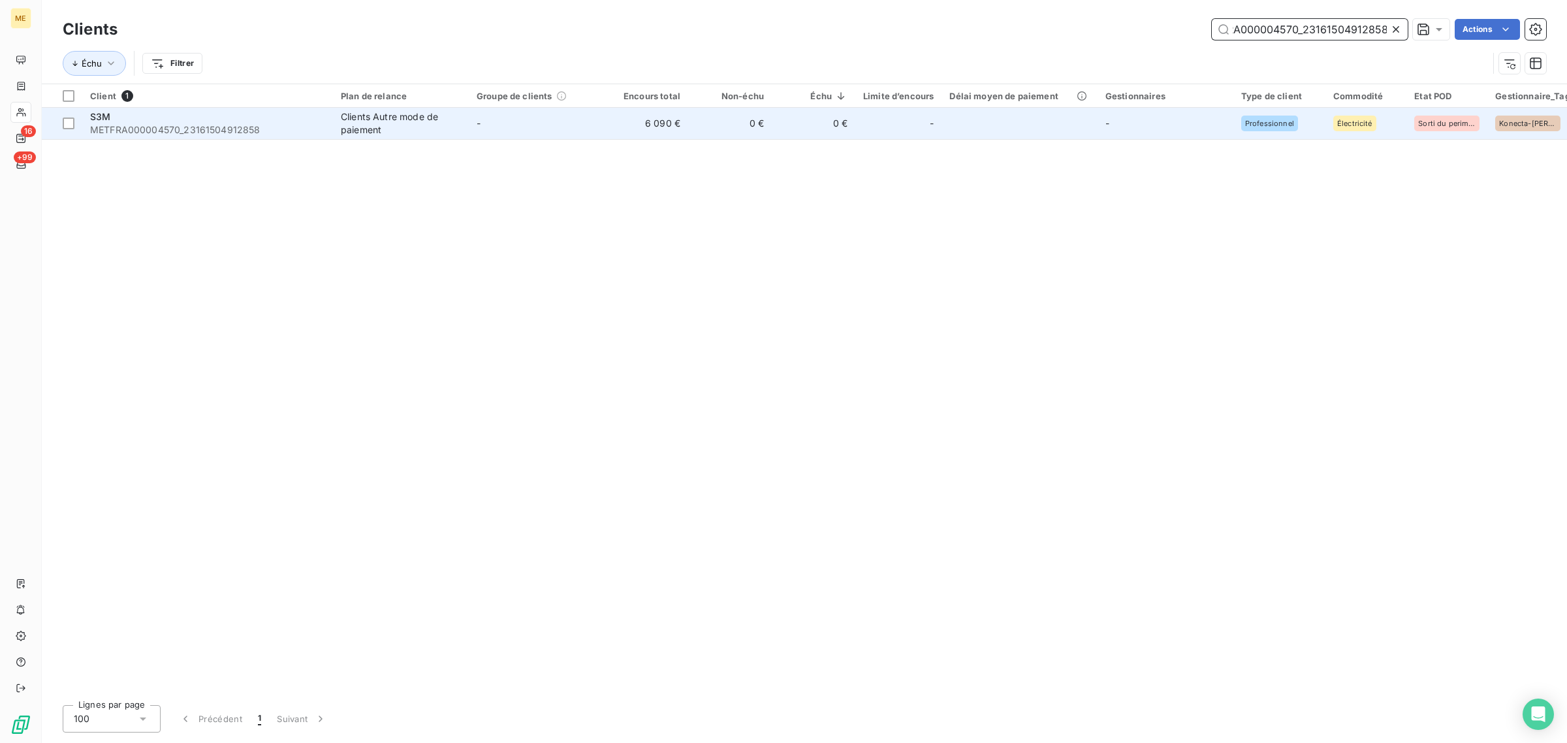
type input "METFRA000004570_23161504912858"
click at [603, 127] on td "-" at bounding box center [537, 123] width 136 height 31
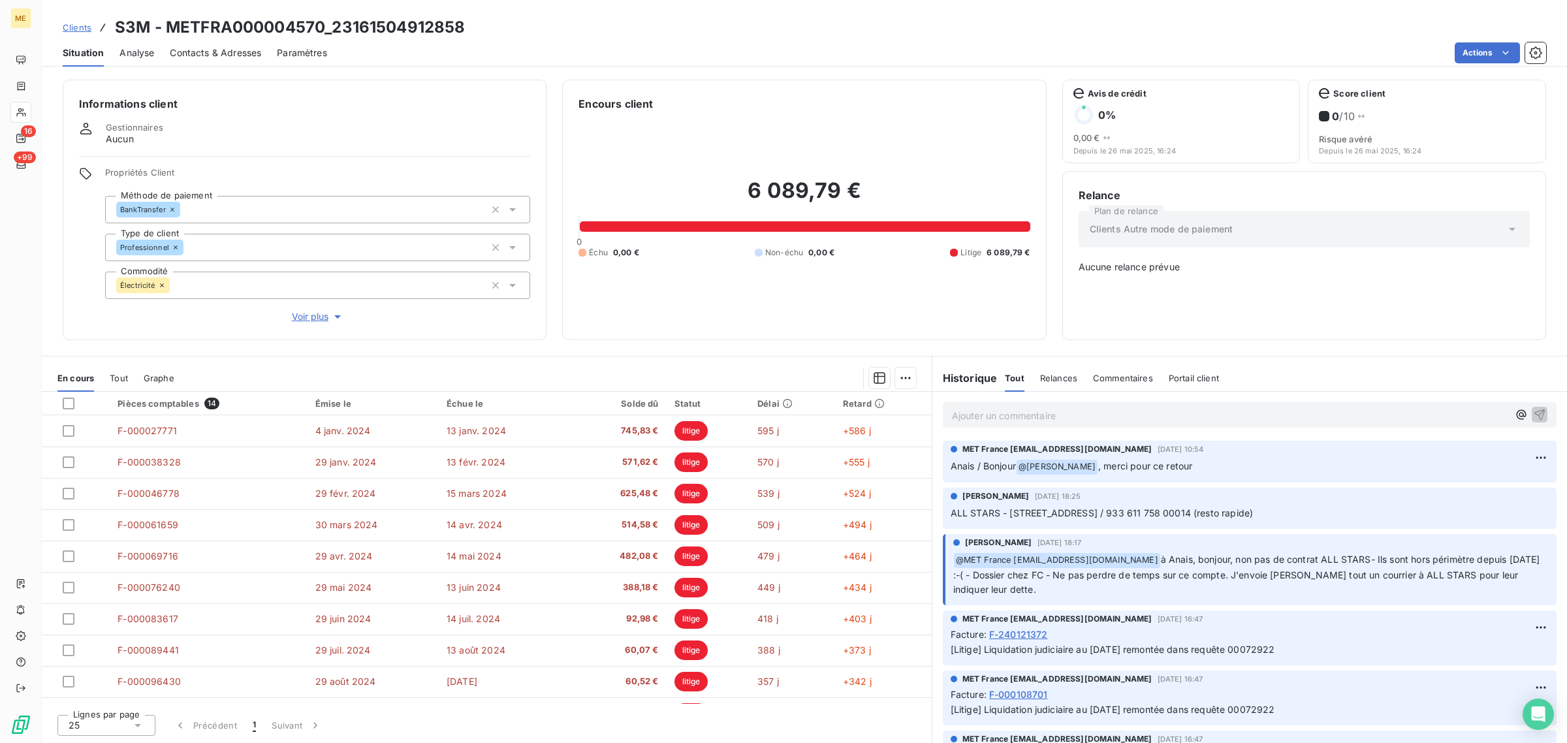
click at [305, 320] on span "Voir plus" at bounding box center [318, 316] width 52 height 13
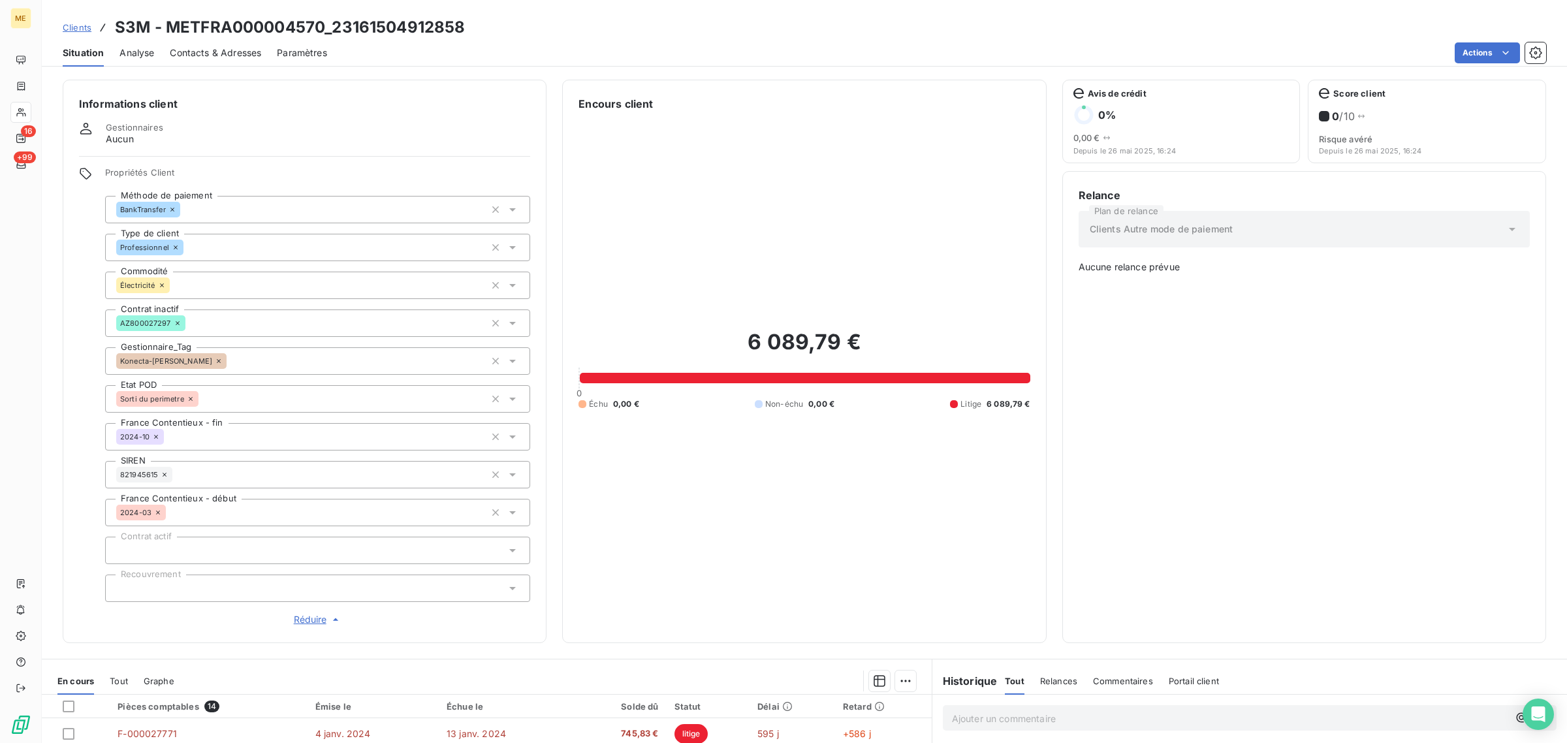
click at [507, 356] on icon at bounding box center [512, 360] width 13 height 13
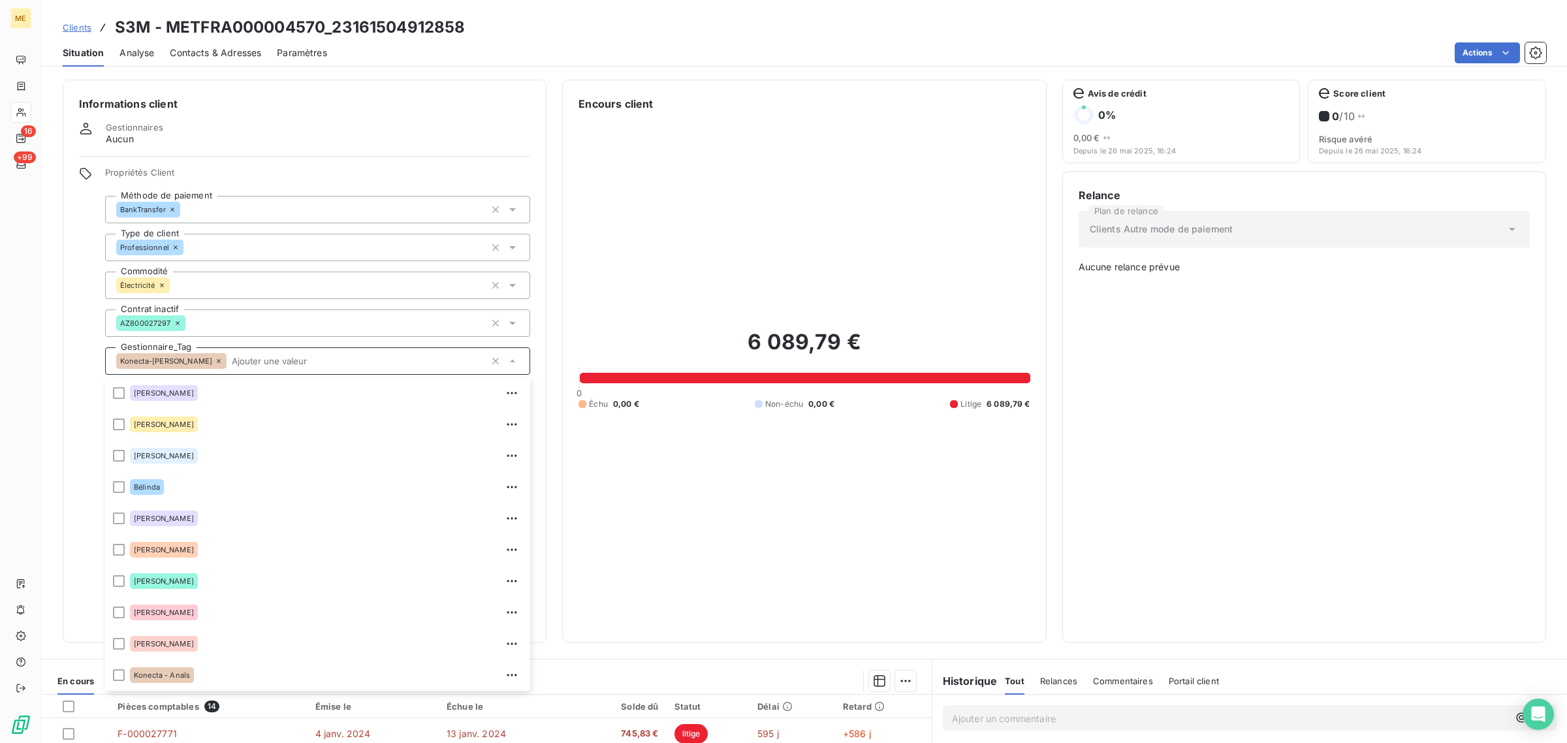
scroll to position [250, 0]
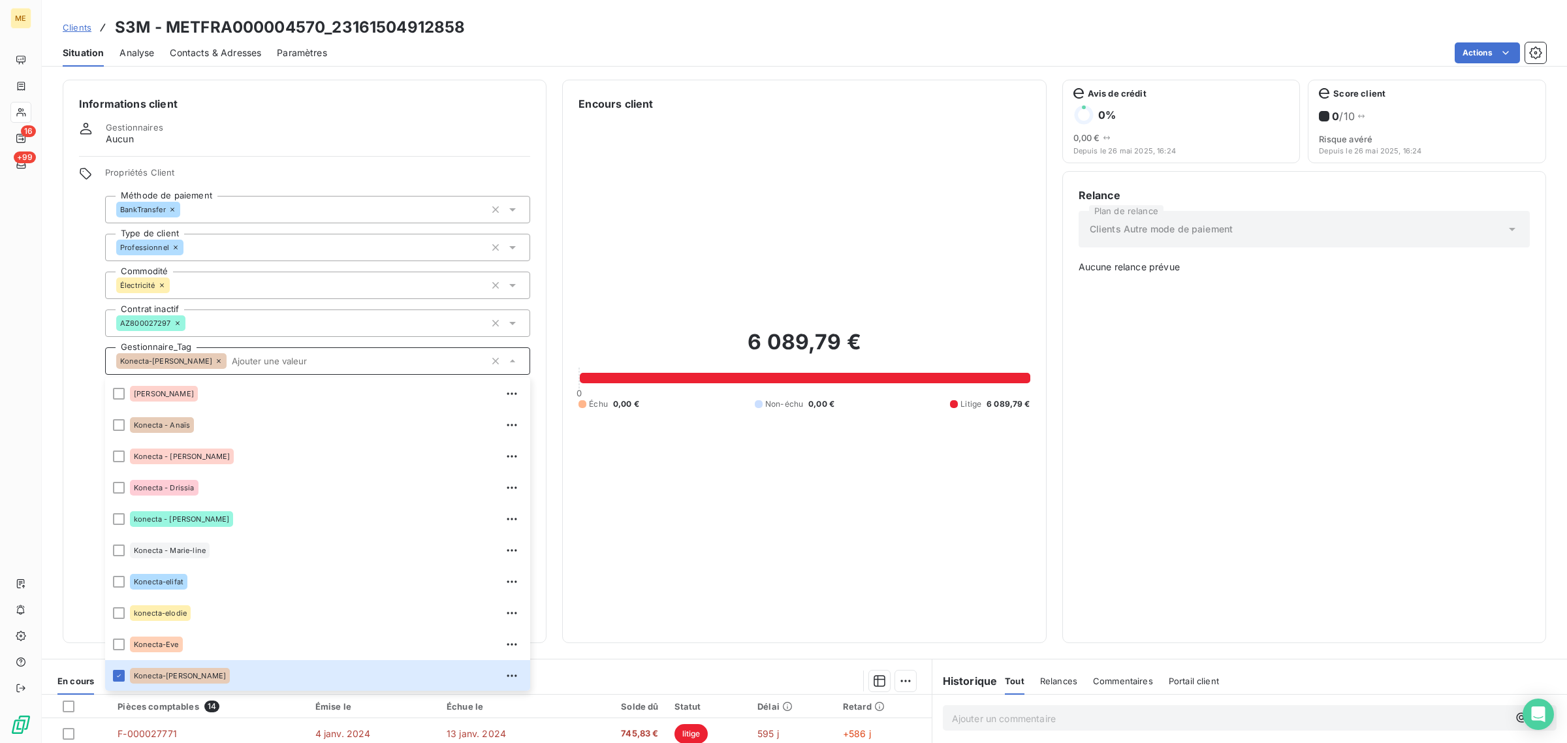
click at [217, 362] on icon at bounding box center [219, 361] width 4 height 4
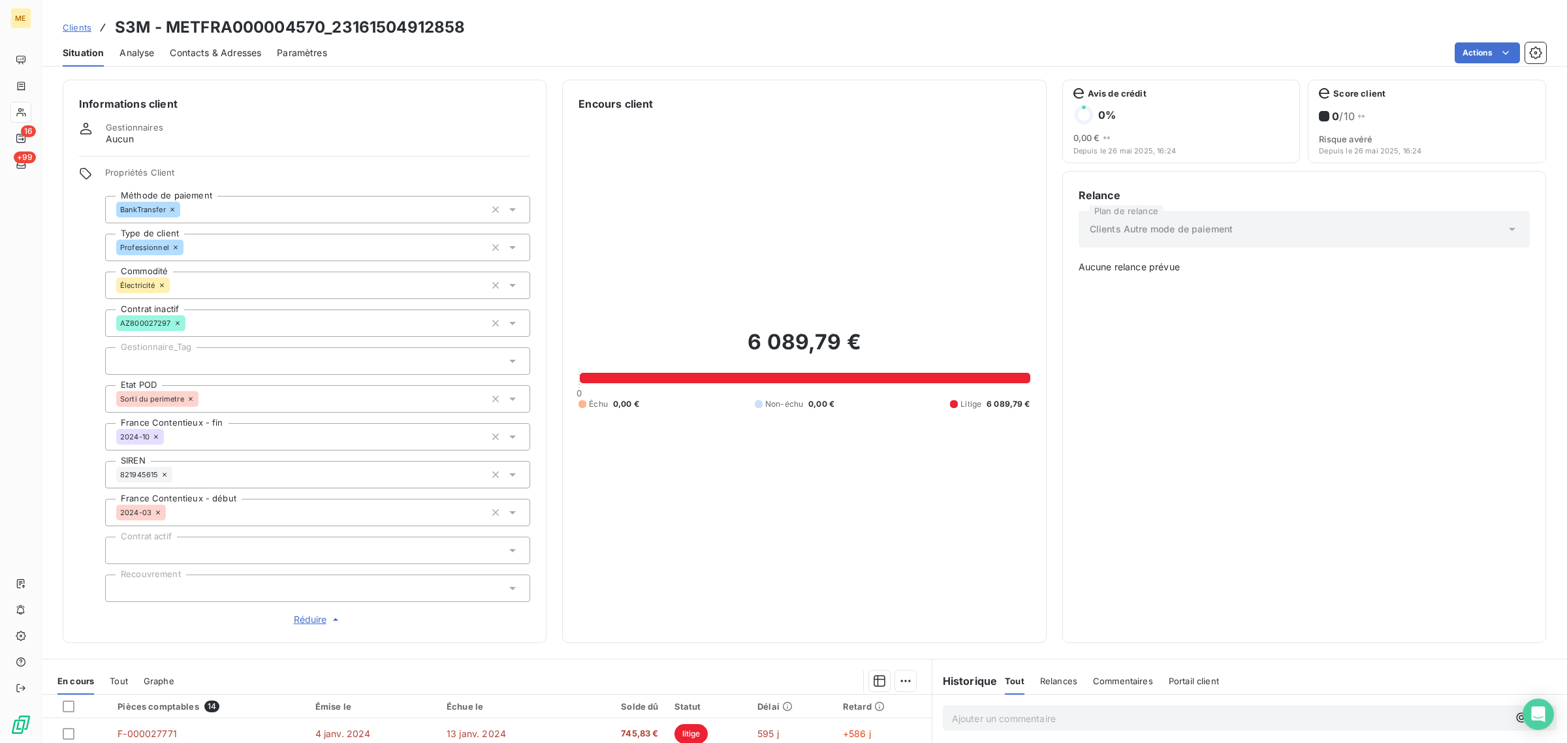
click at [249, 356] on div at bounding box center [317, 360] width 425 height 27
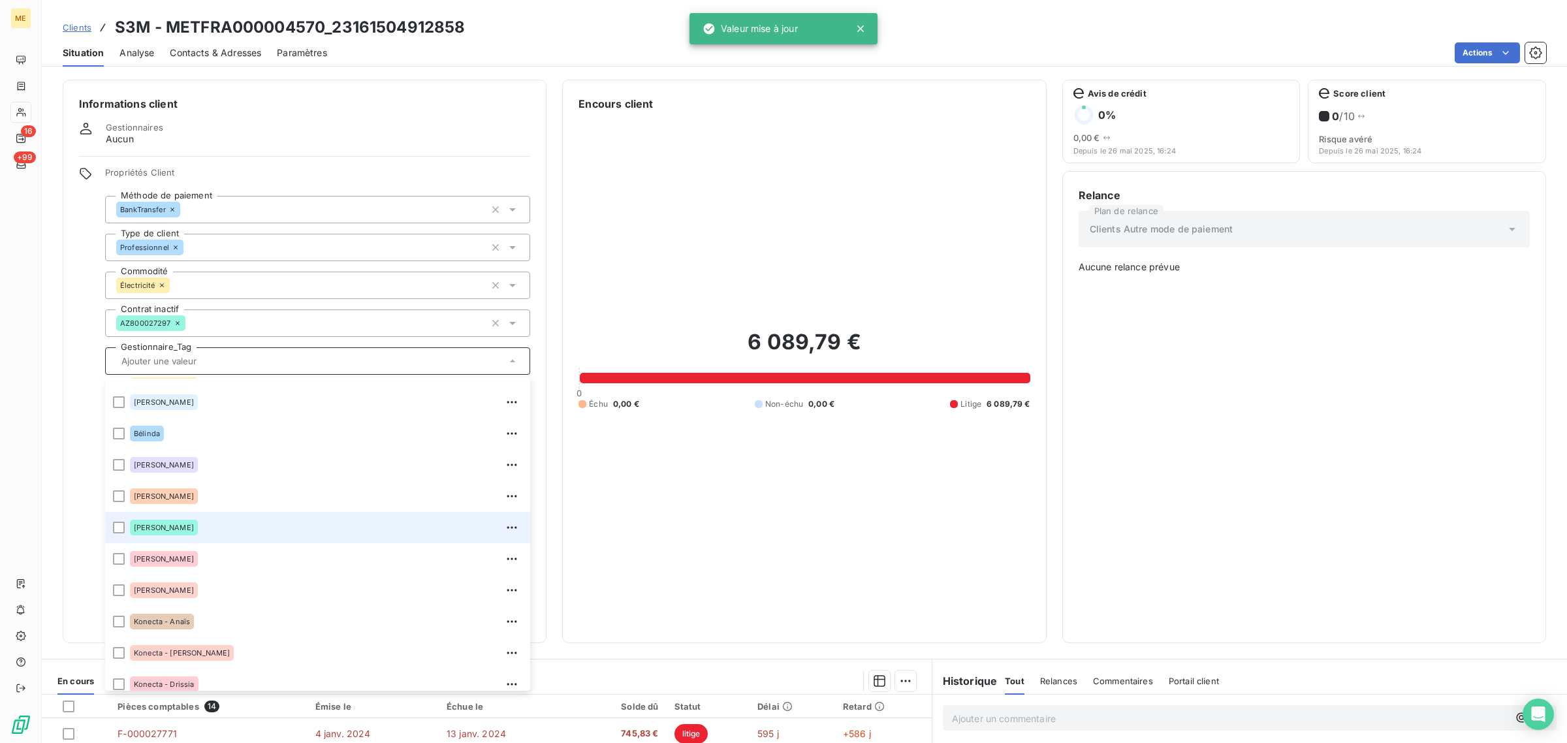
scroll to position [82, 0]
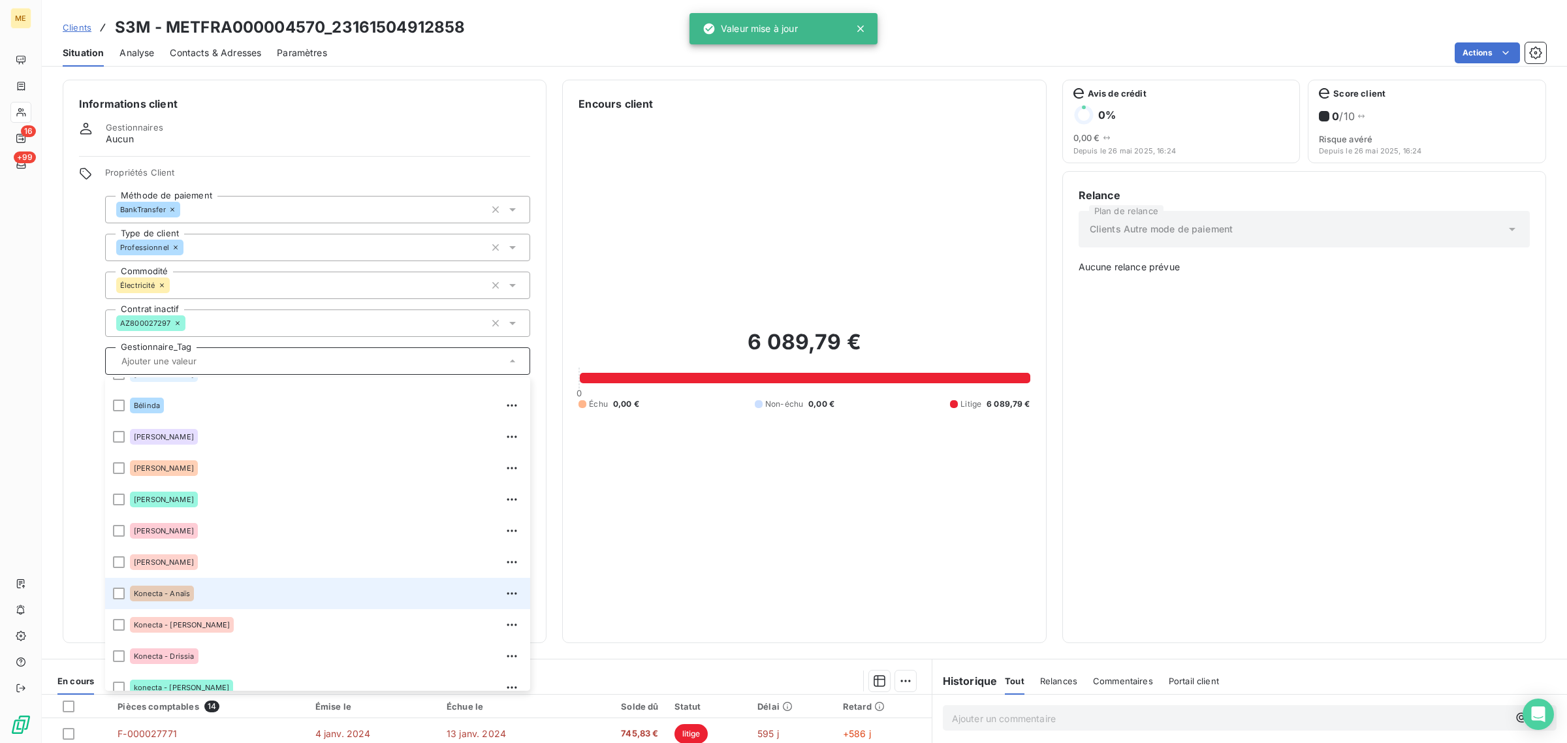
click at [178, 592] on span "Konecta - Anaïs" at bounding box center [162, 593] width 56 height 8
click at [597, 298] on div "6 089,79 € 0 Échu 0,00 € Non-échu 0,00 € Litige 6 089,79 €" at bounding box center [803, 369] width 451 height 515
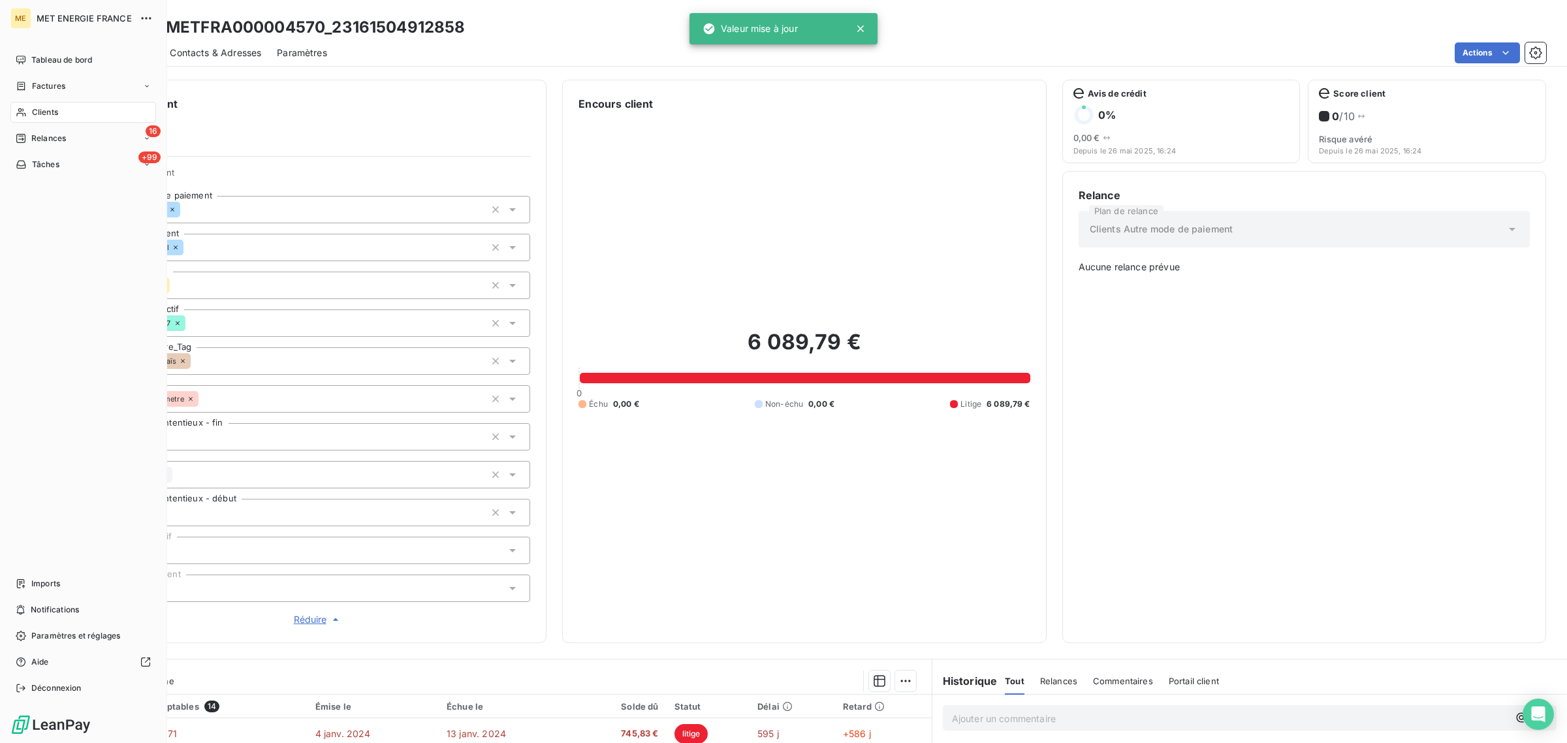
drag, startPoint x: 20, startPoint y: 108, endPoint x: 142, endPoint y: 109, distance: 122.1
click at [20, 108] on icon at bounding box center [20, 112] width 9 height 8
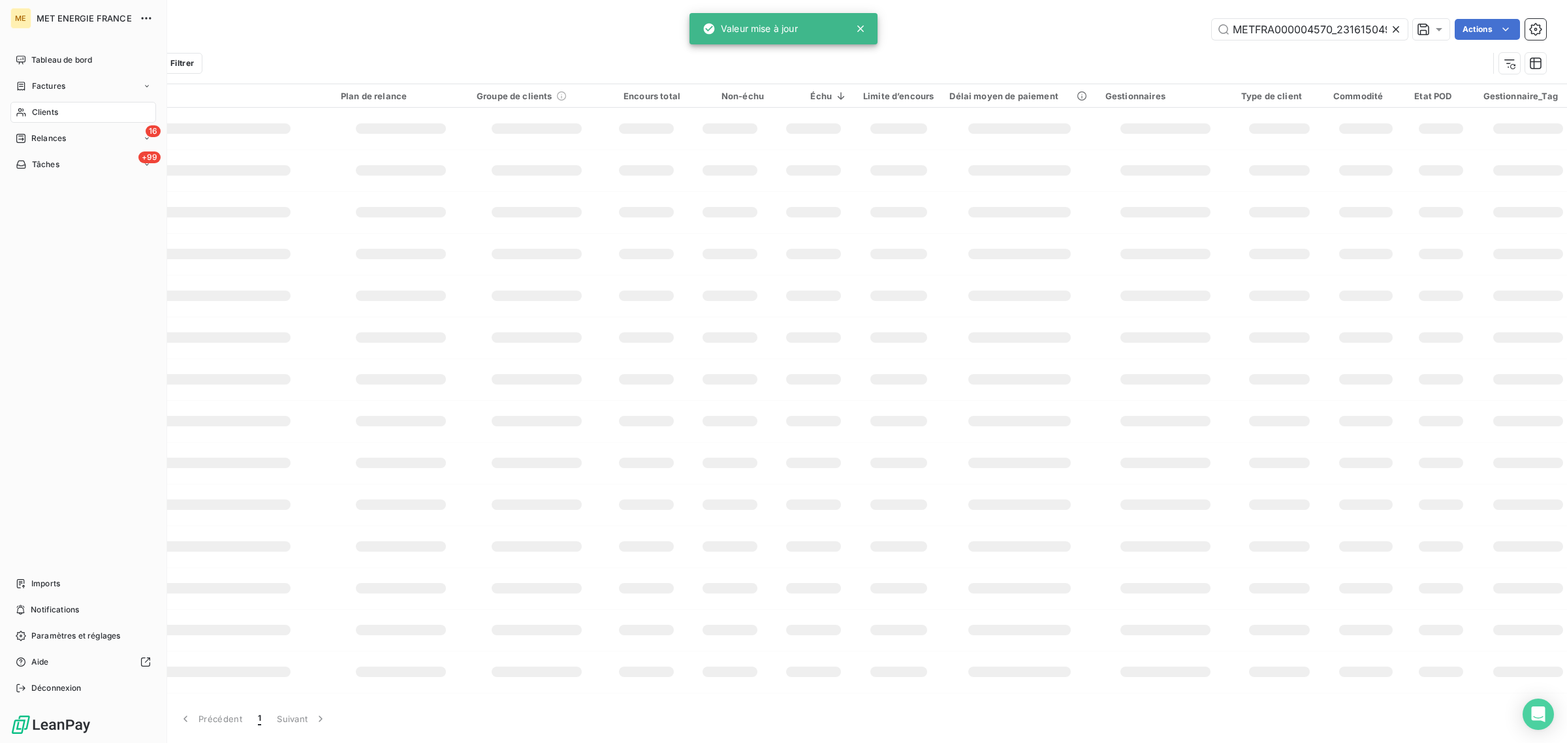
scroll to position [0, 34]
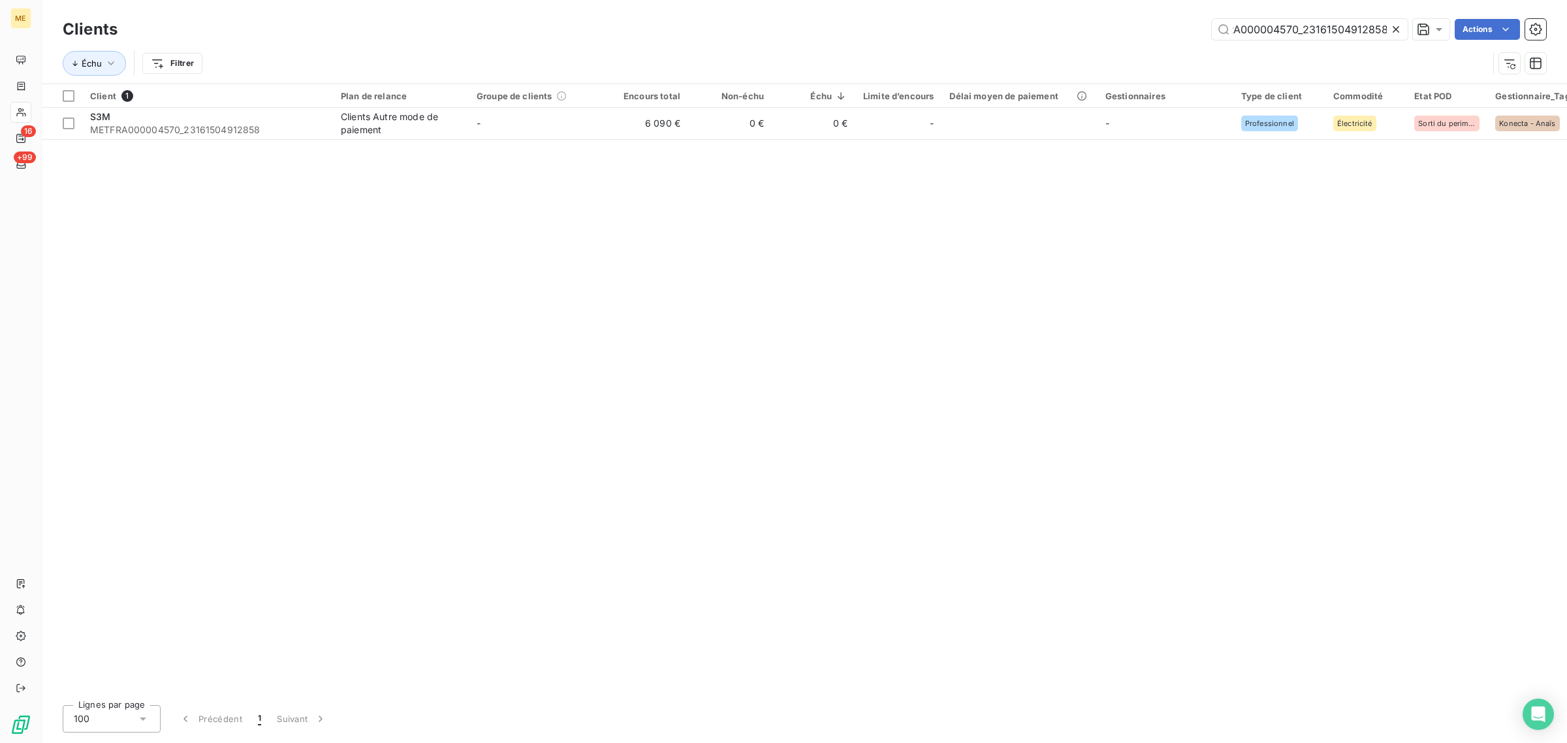
click at [1398, 25] on icon at bounding box center [1395, 29] width 13 height 13
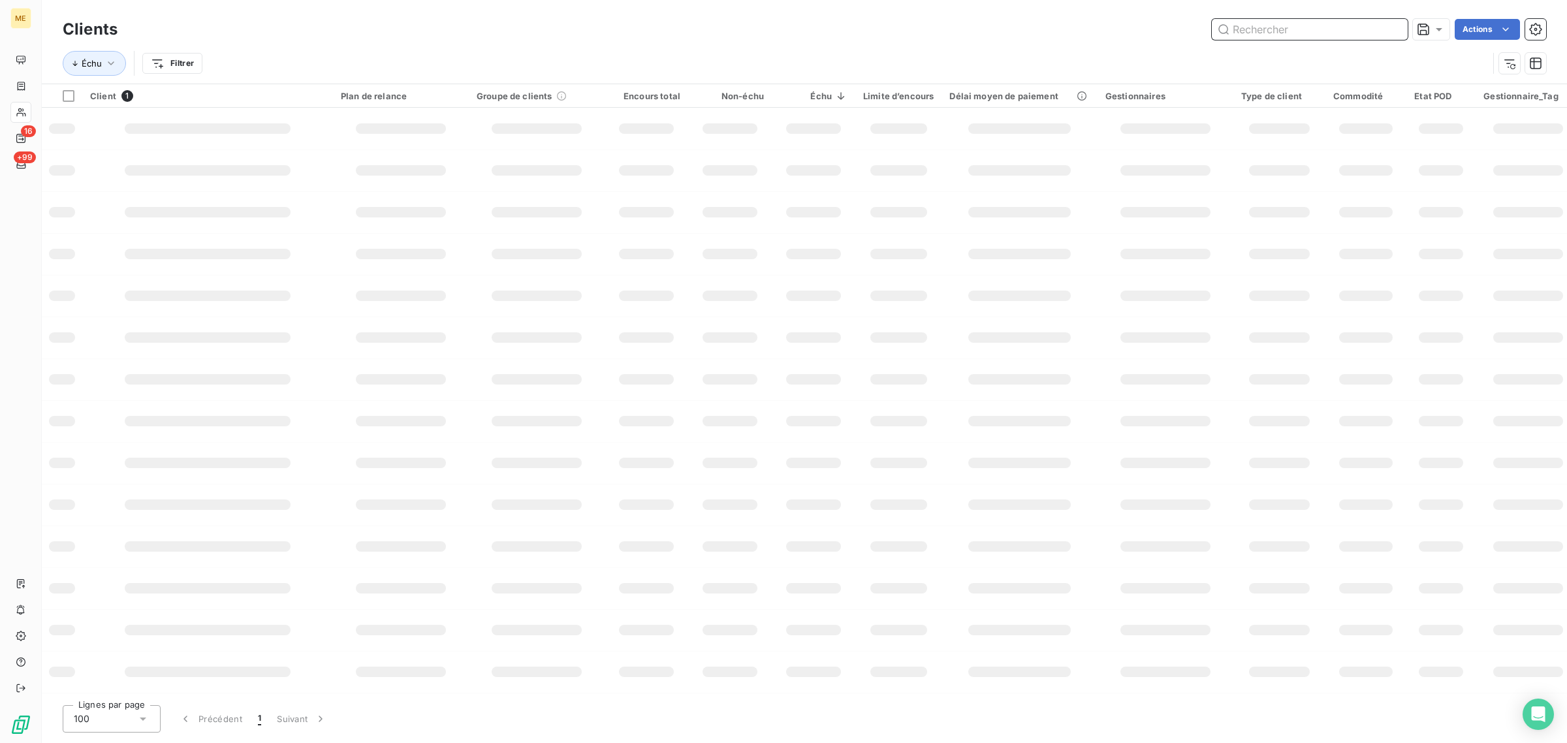
click at [1312, 27] on input "text" at bounding box center [1310, 29] width 196 height 21
paste input "METFRA000019396_25473661287646"
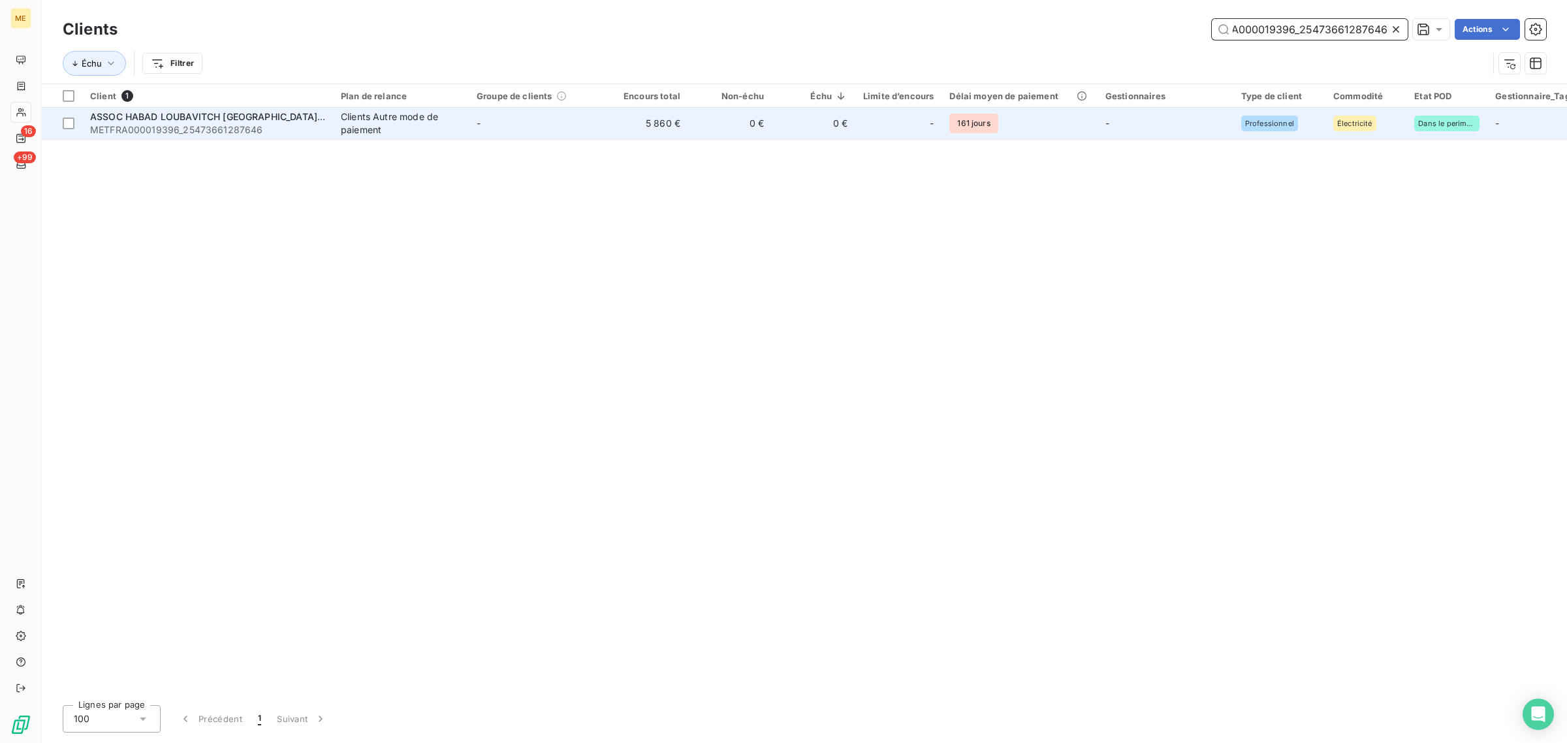
type input "METFRA000019396_25473661287646"
click at [527, 125] on td "-" at bounding box center [537, 123] width 136 height 31
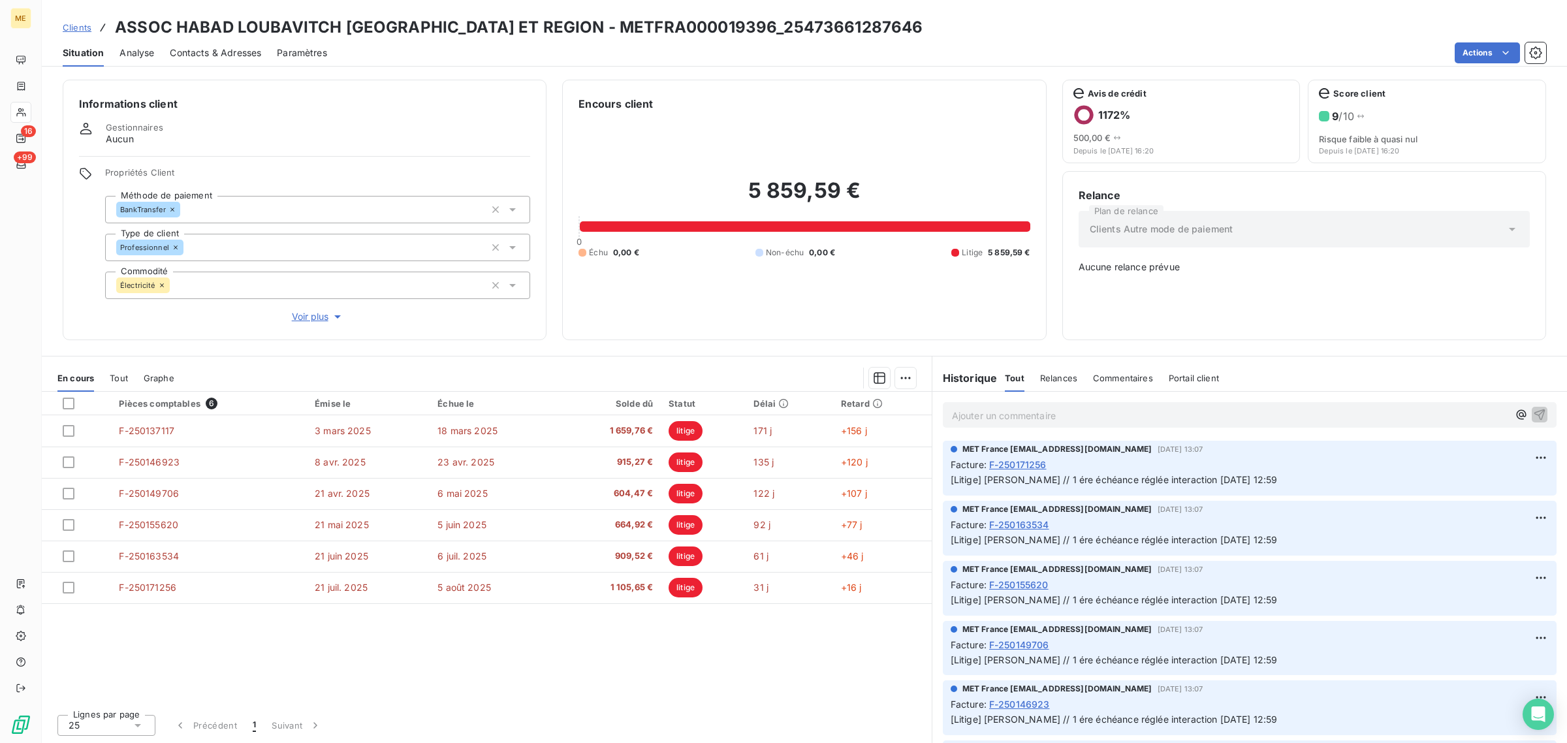
click at [305, 321] on span "Voir plus" at bounding box center [318, 316] width 52 height 13
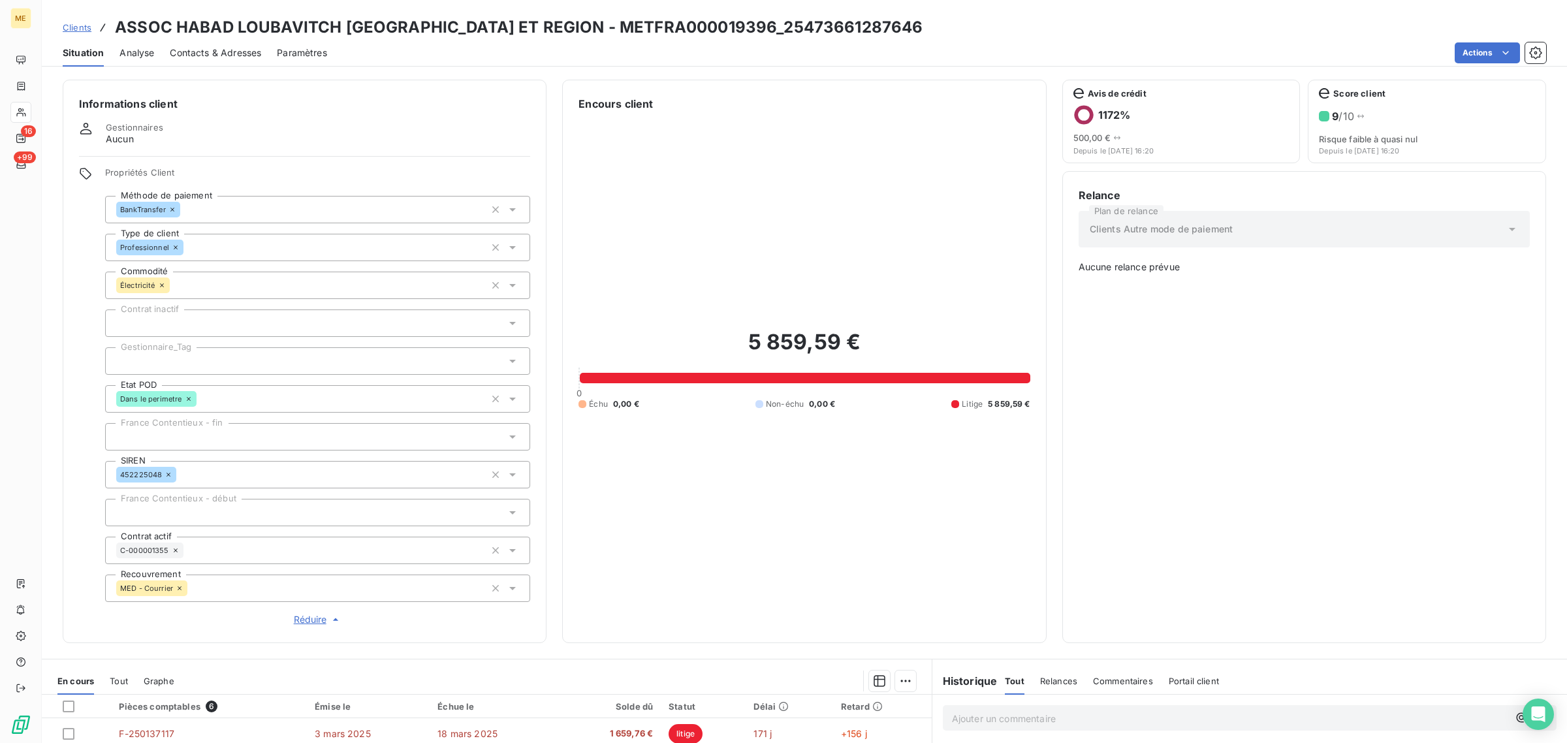
click at [171, 357] on div at bounding box center [317, 360] width 425 height 27
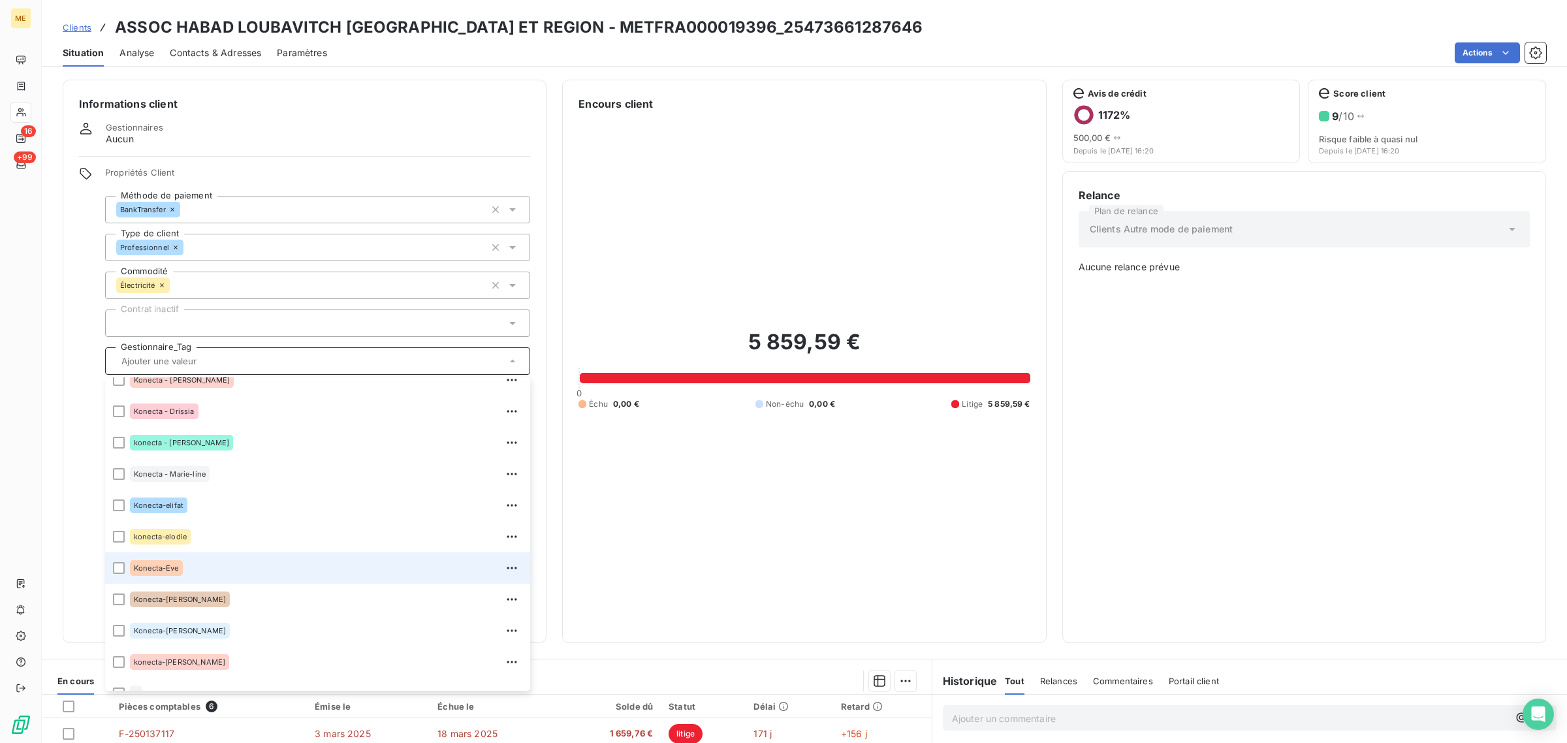
scroll to position [375, 0]
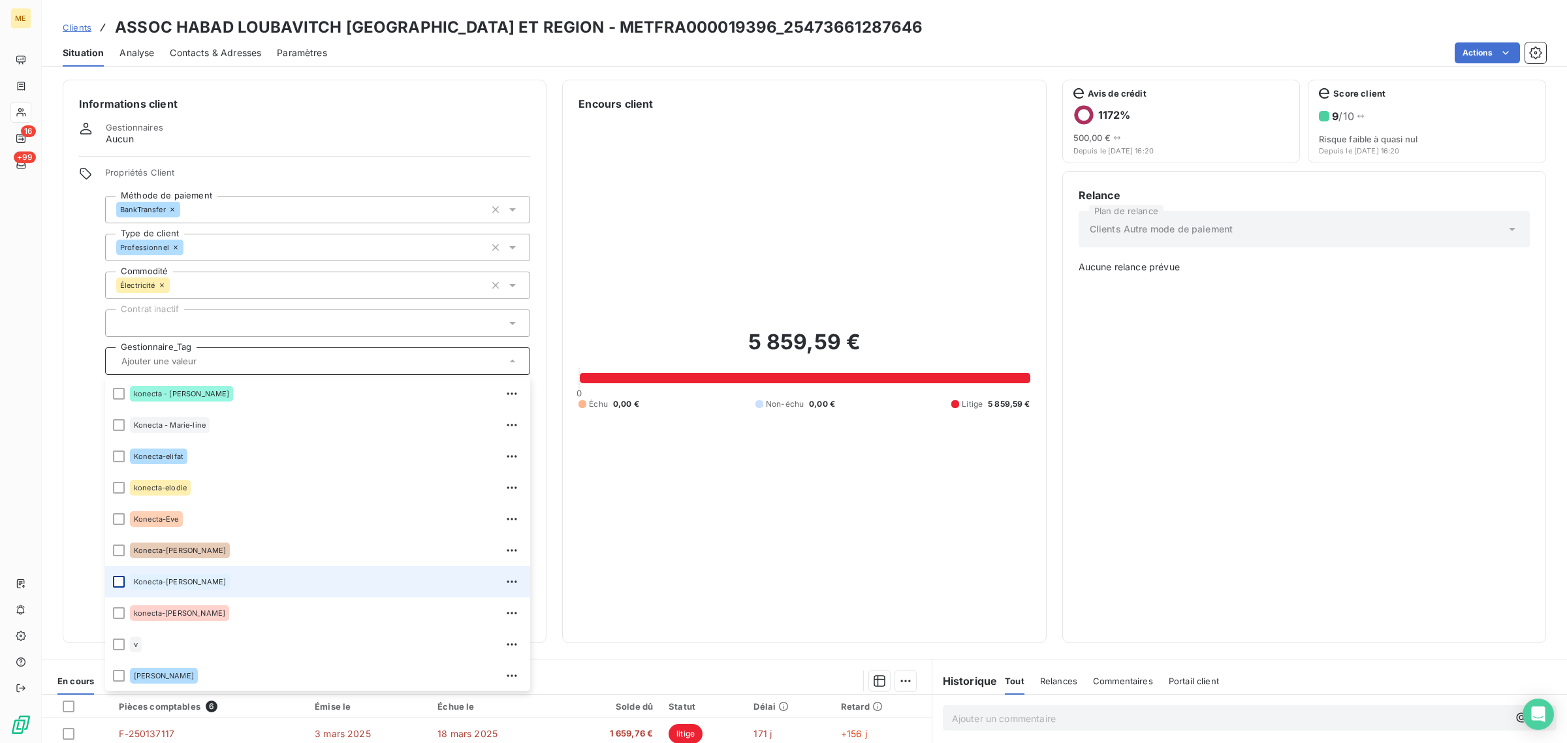
click at [118, 582] on div at bounding box center [119, 582] width 12 height 12
click at [610, 546] on div "5 859,59 € 0 Échu 0,00 € Non-échu 0,00 € Litige 5 859,59 €" at bounding box center [803, 369] width 451 height 515
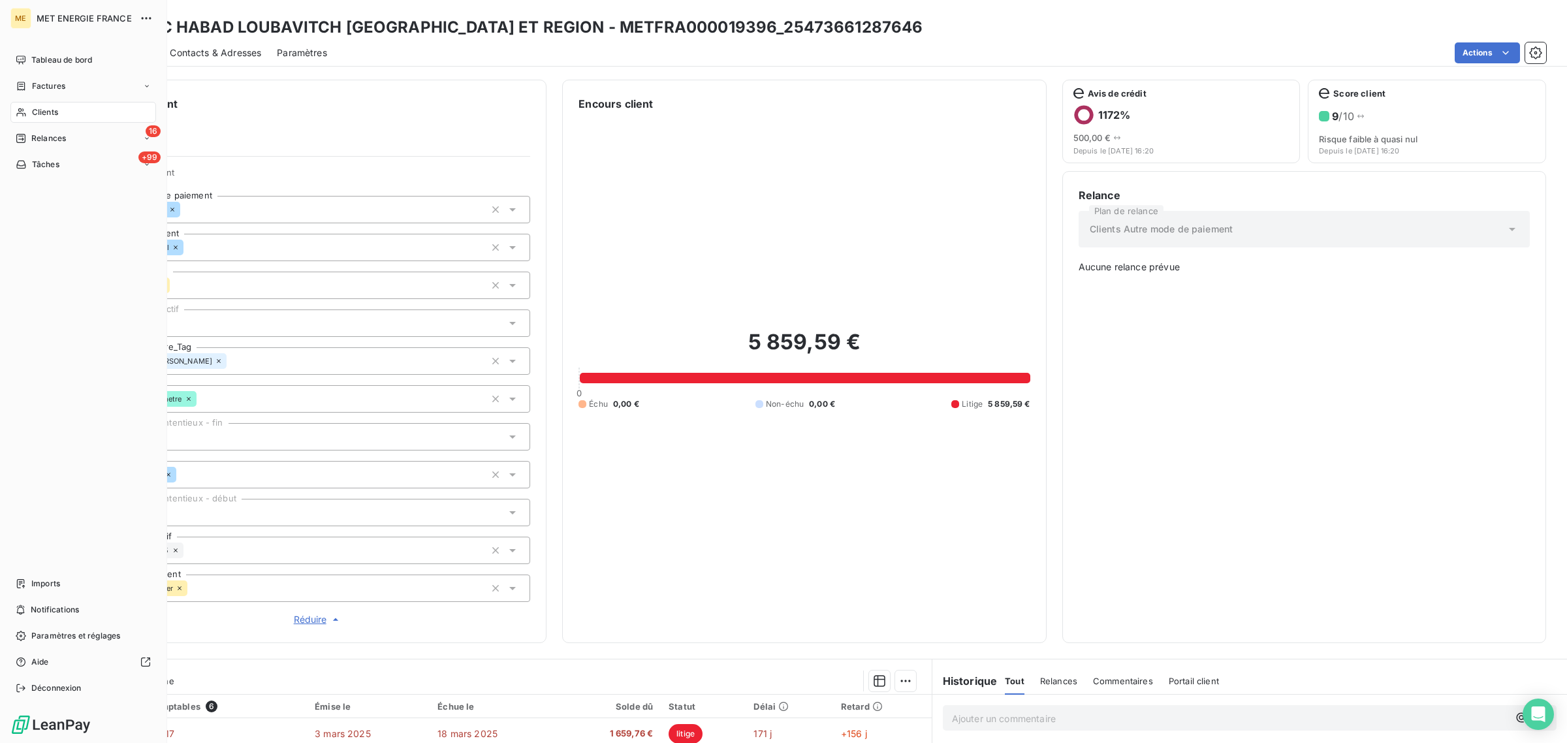
click at [28, 114] on div "Clients" at bounding box center [83, 112] width 146 height 21
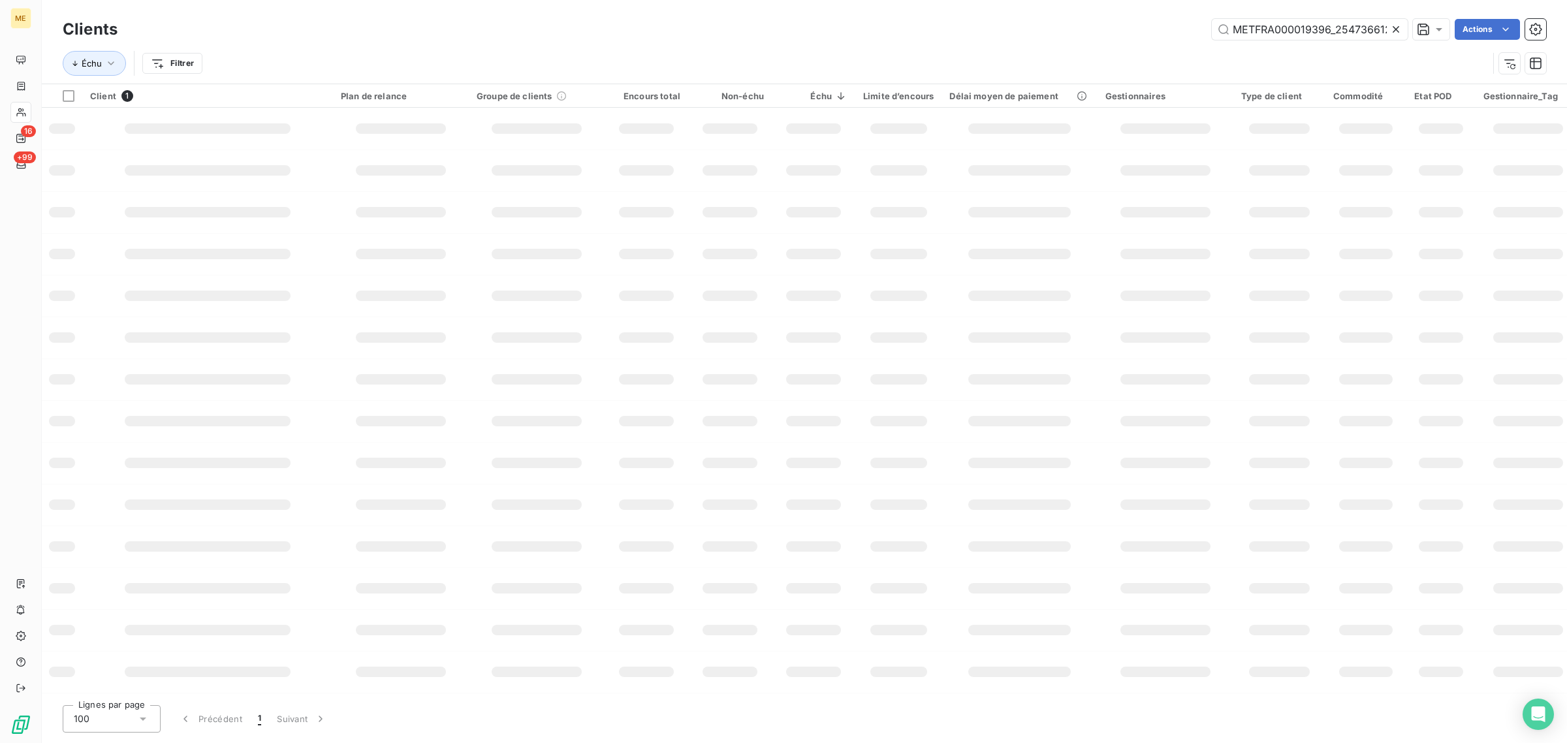
scroll to position [0, 36]
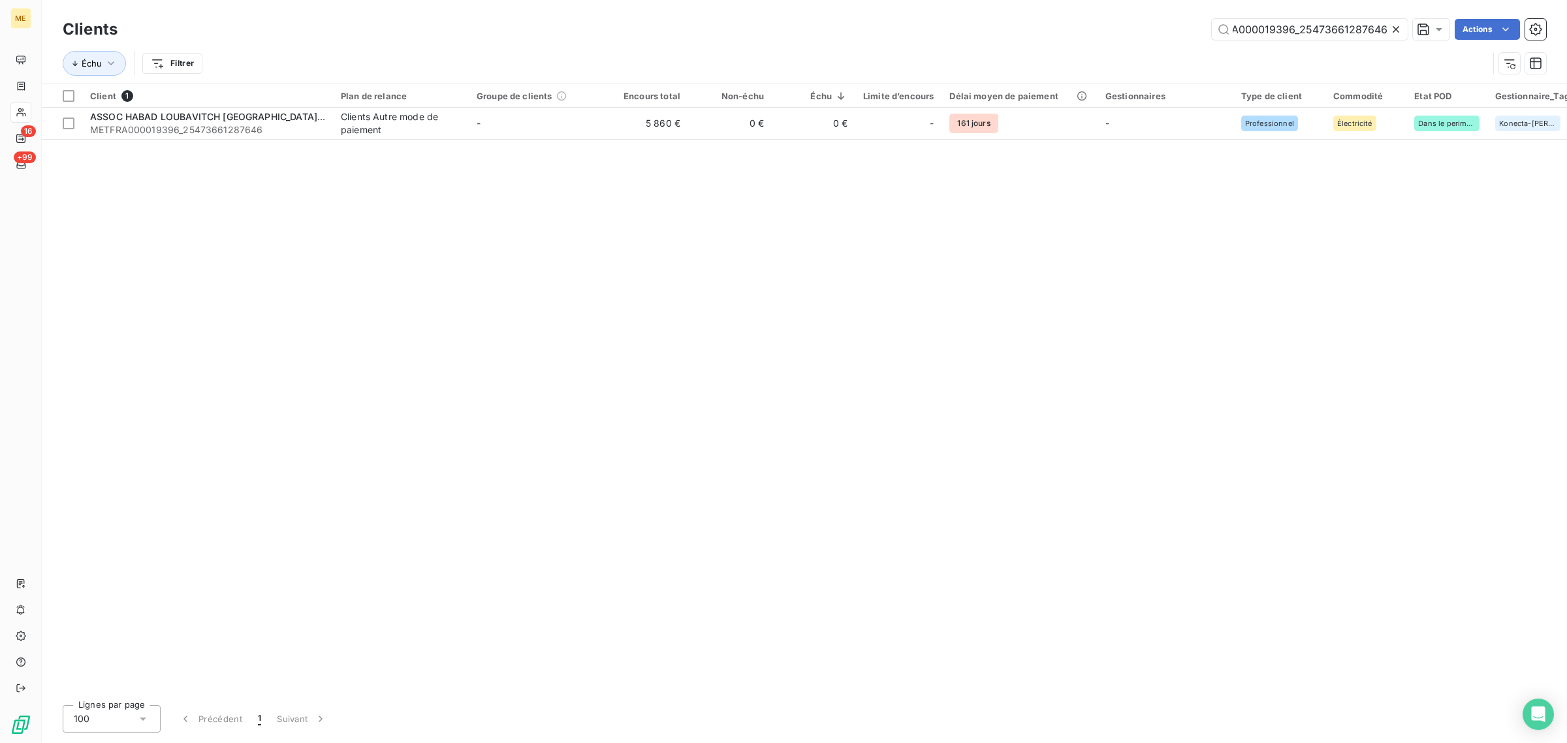
click at [1397, 28] on icon at bounding box center [1395, 29] width 13 height 13
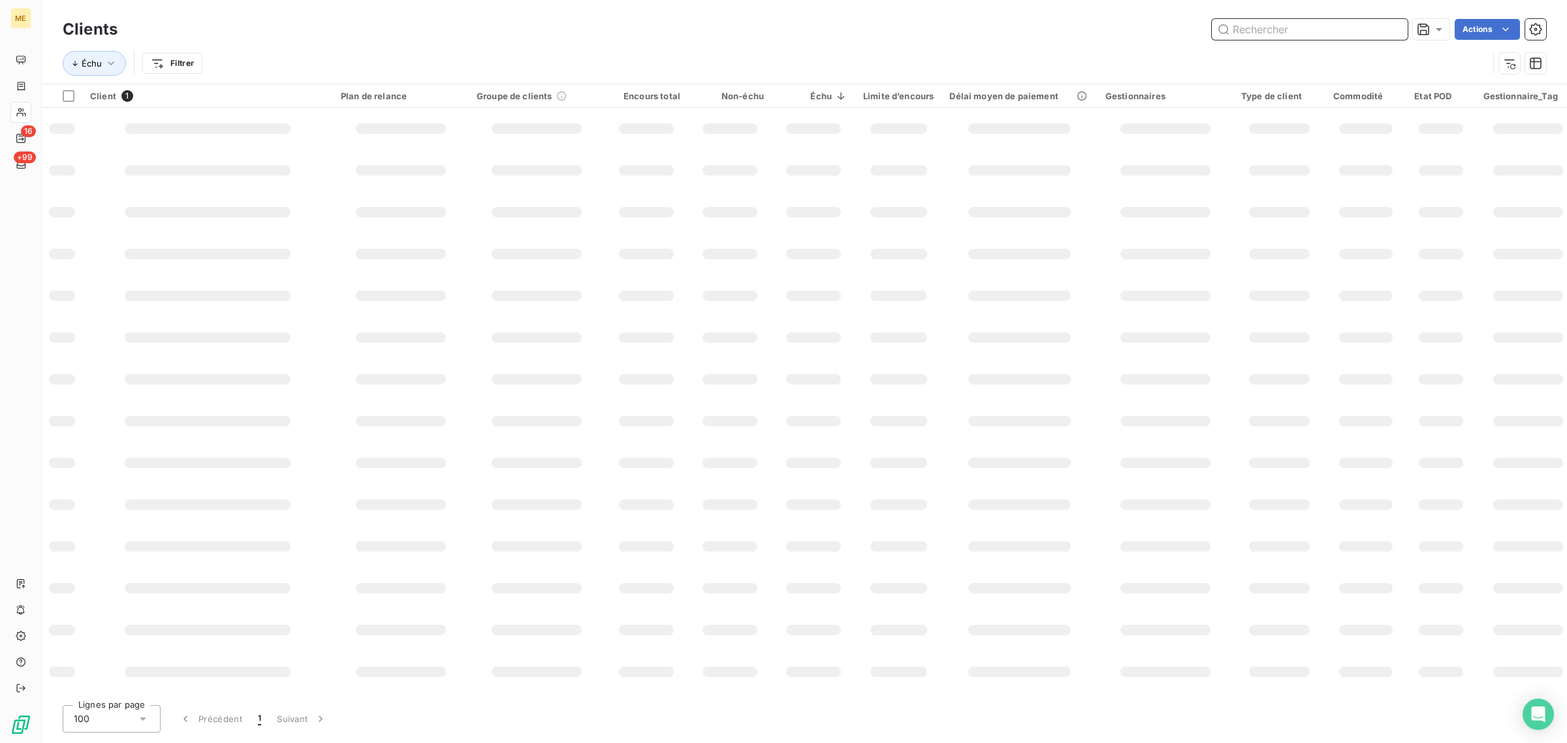
click at [1327, 27] on input "text" at bounding box center [1310, 29] width 196 height 21
paste input "METFRA000021509_09744573050199"
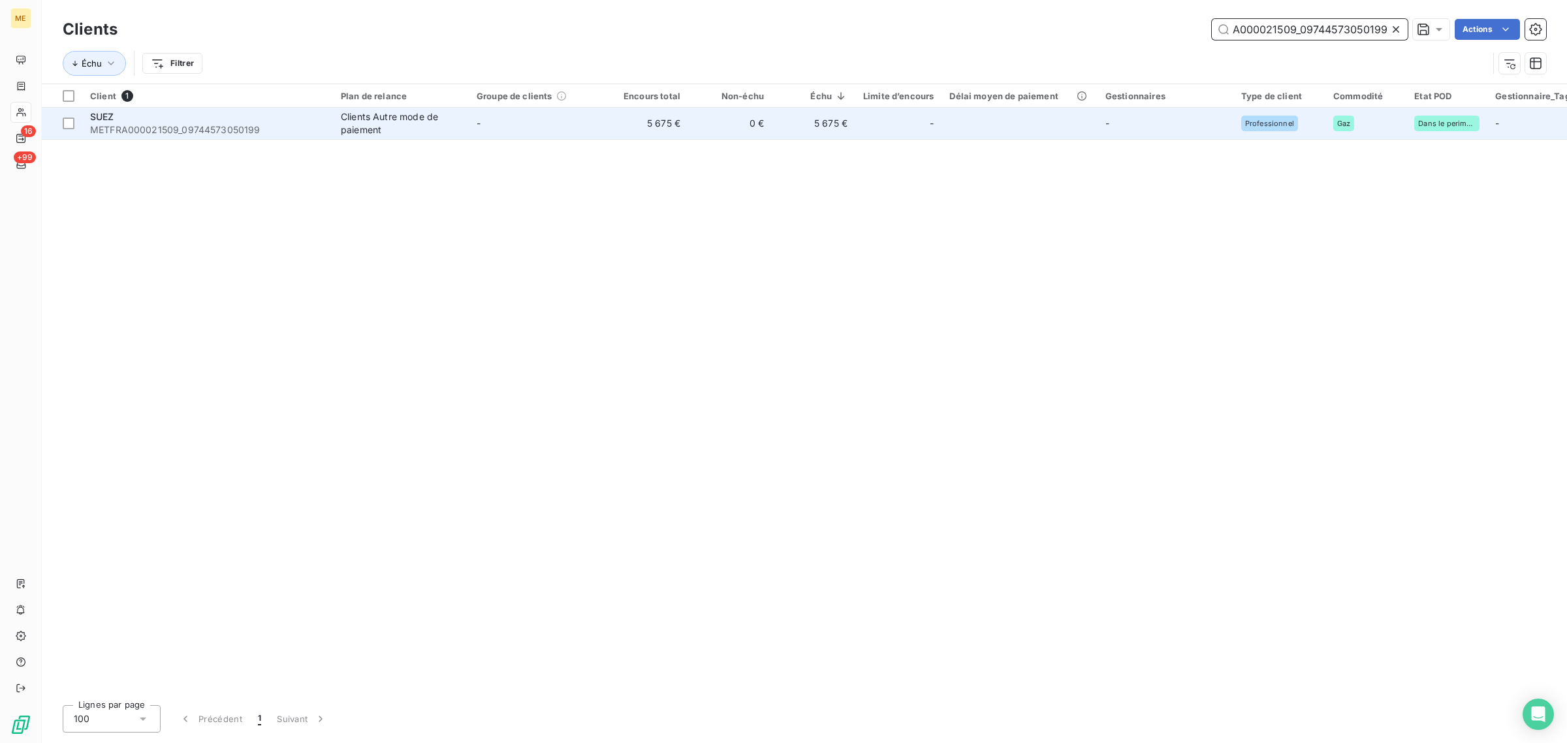
type input "METFRA000021509_09744573050199"
click at [434, 131] on div "Clients Autre mode de paiement" at bounding box center [401, 123] width 120 height 26
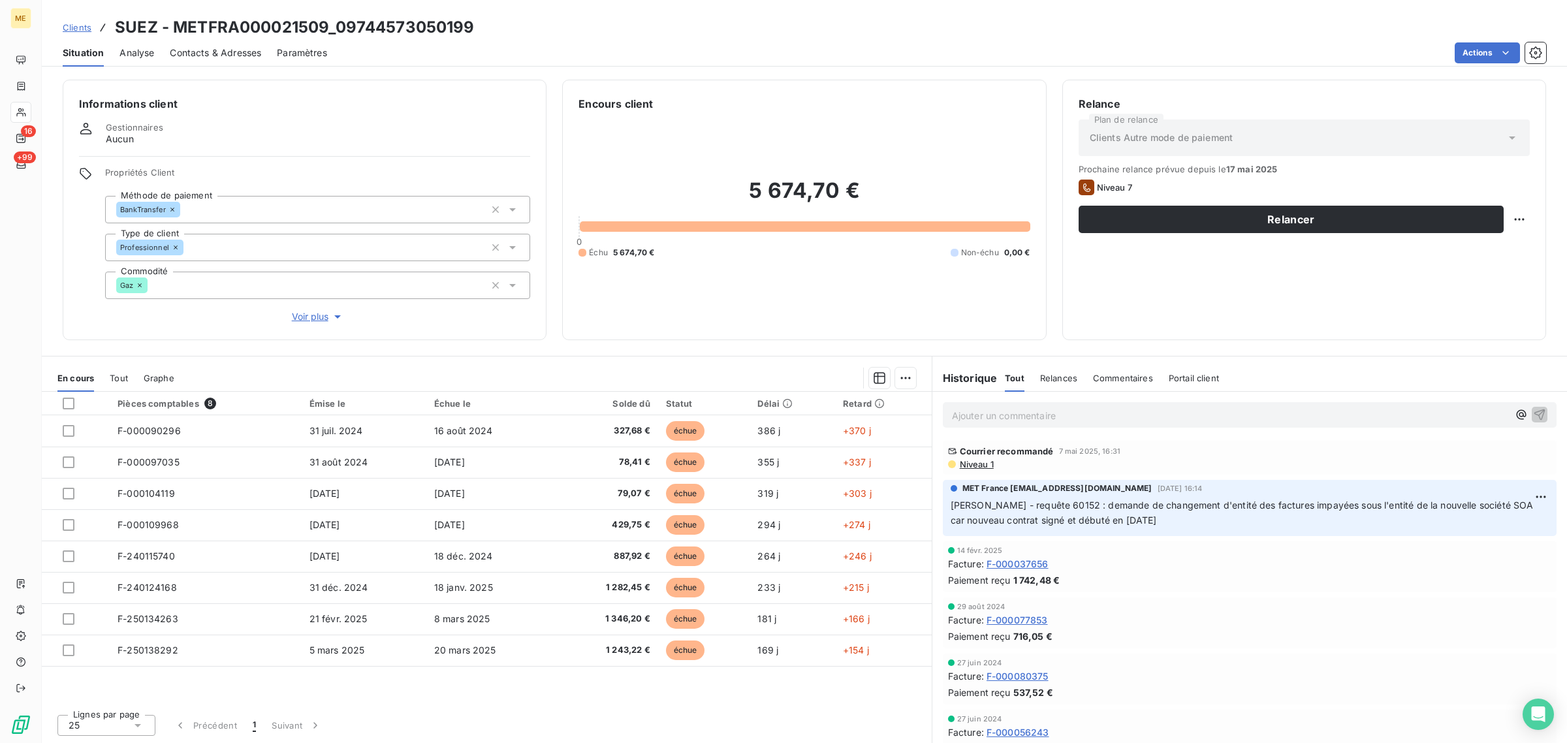
click at [308, 314] on span "Voir plus" at bounding box center [318, 316] width 52 height 13
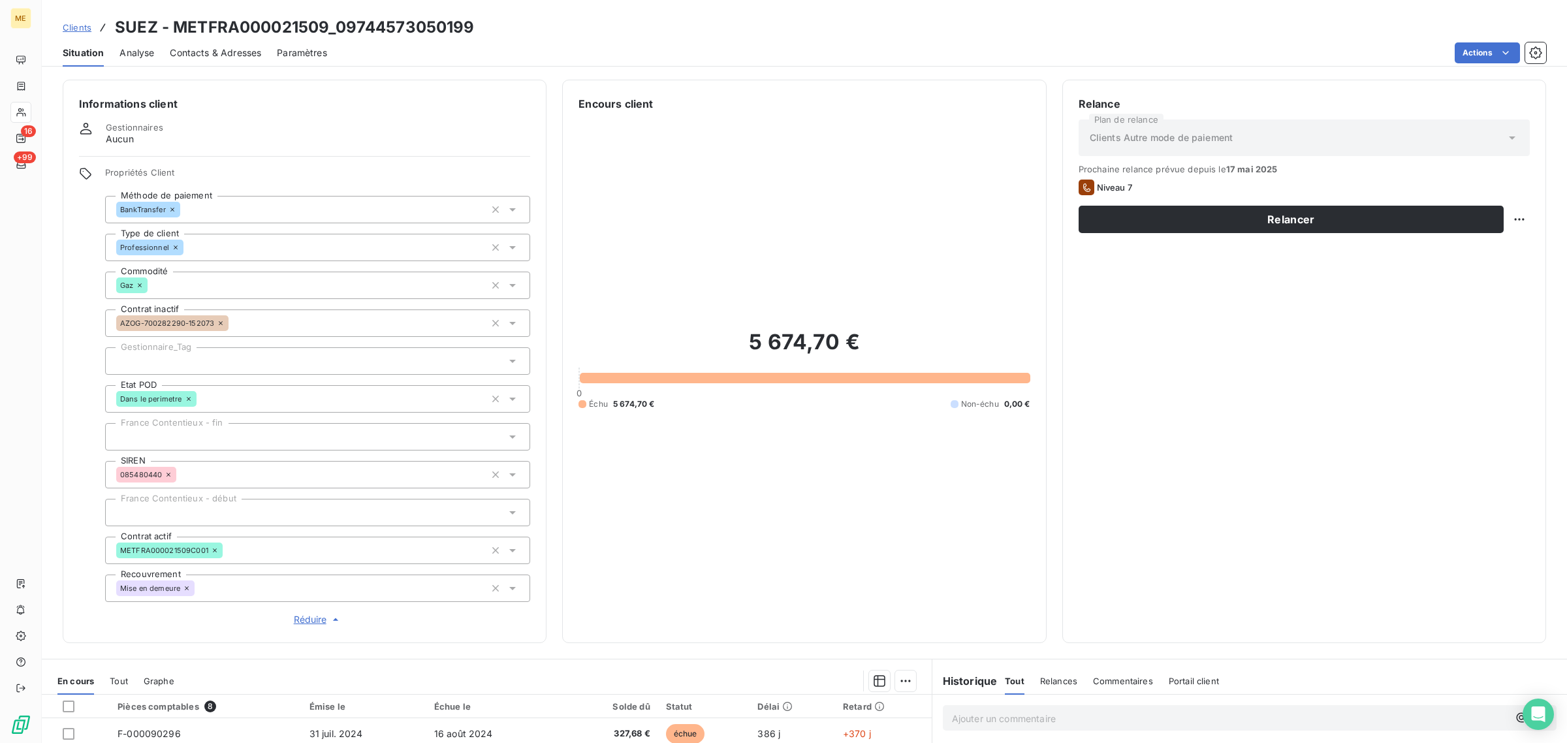
click at [135, 362] on div at bounding box center [317, 360] width 425 height 27
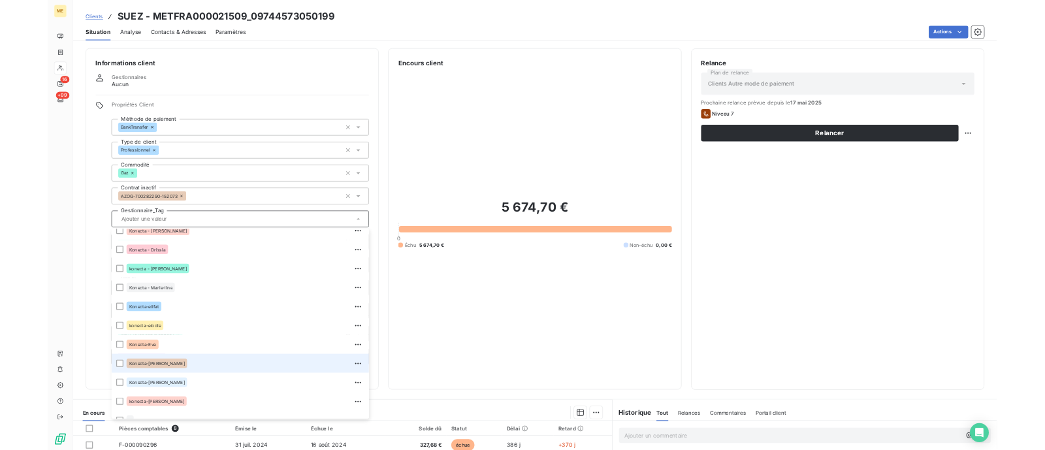
scroll to position [375, 0]
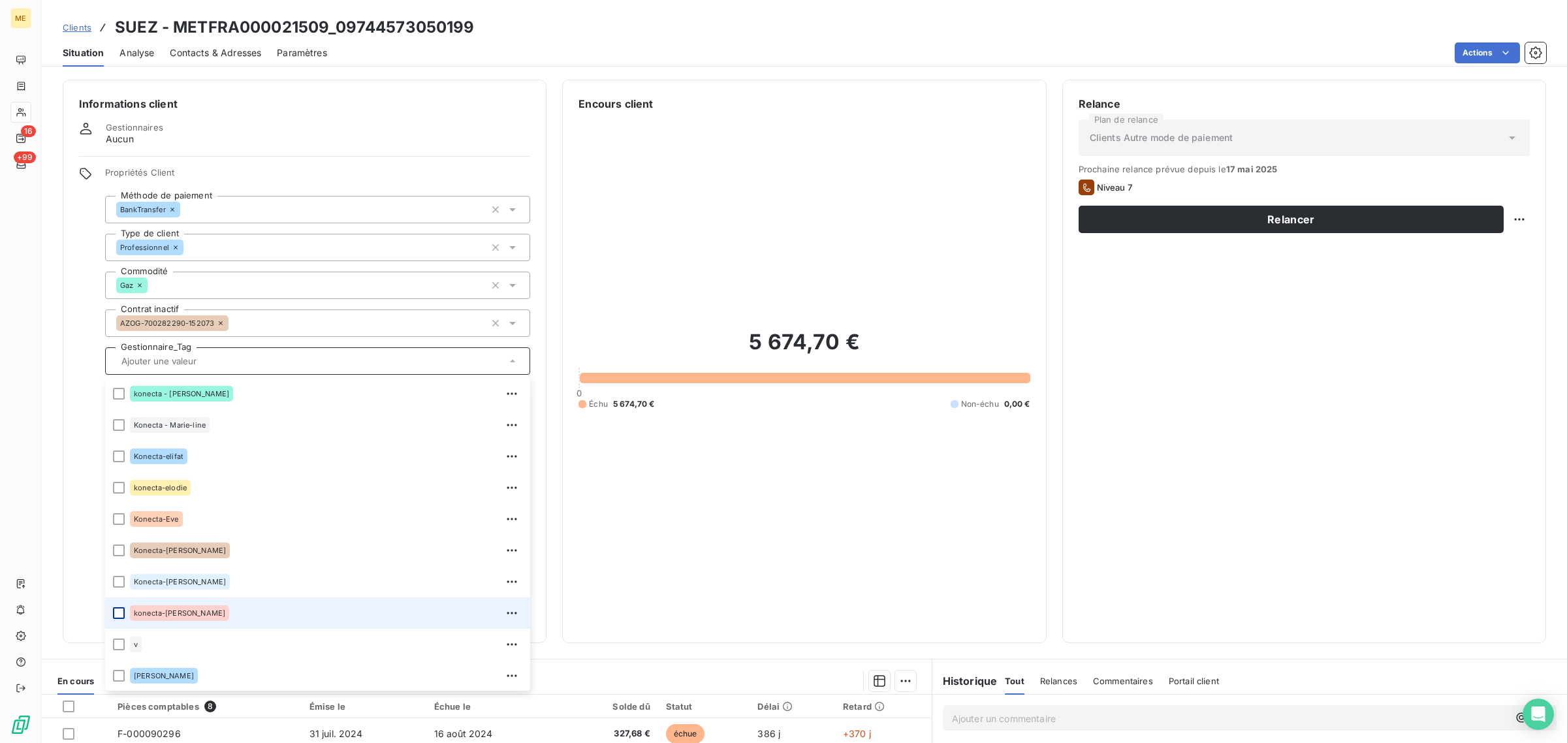
click at [121, 612] on div at bounding box center [119, 613] width 12 height 12
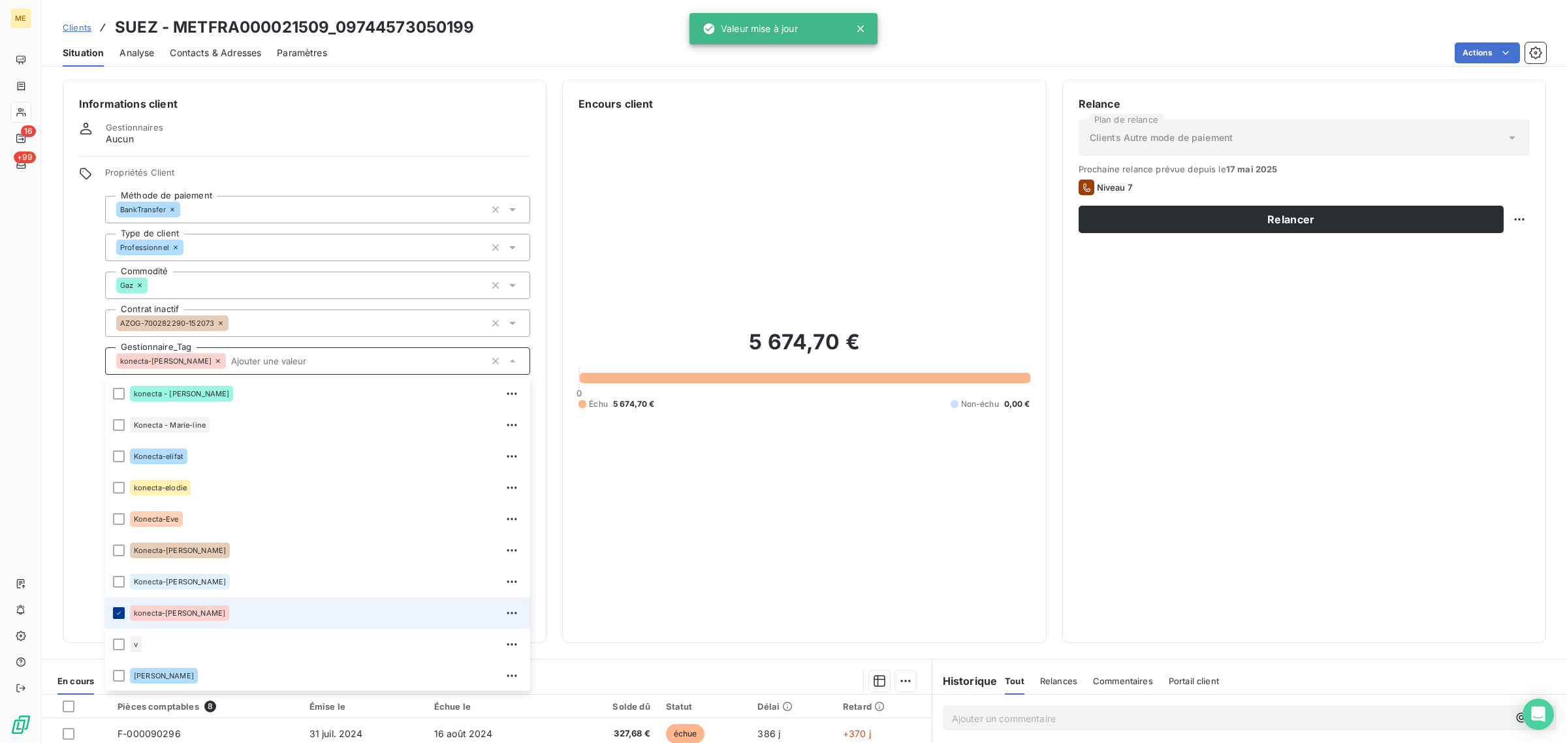
click at [121, 610] on icon at bounding box center [119, 613] width 8 height 8
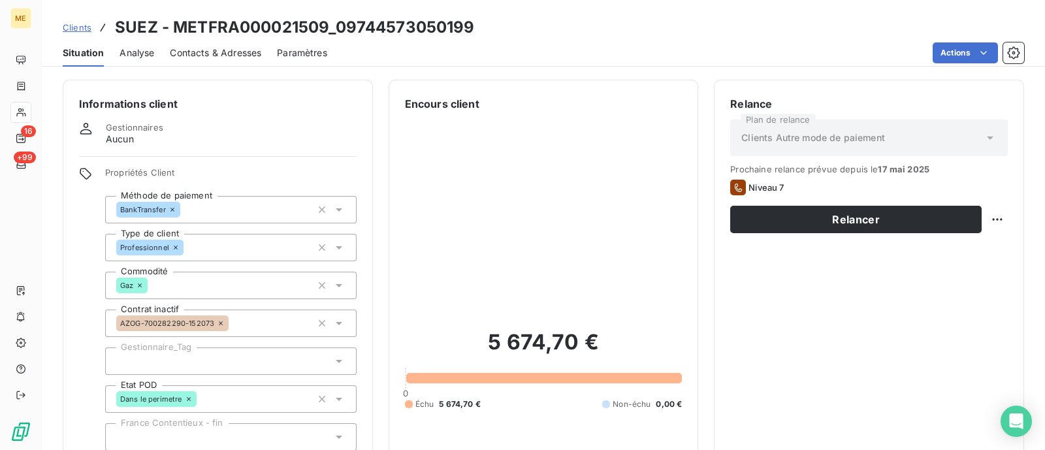
click at [657, 249] on div "5 674,70 € 0 Échu 5 674,70 € Non-échu 0,00 €" at bounding box center [543, 369] width 277 height 515
drag, startPoint x: 637, startPoint y: 221, endPoint x: 738, endPoint y: 369, distance: 179.6
drag, startPoint x: 738, startPoint y: 369, endPoint x: 685, endPoint y: 189, distance: 188.2
click at [685, 189] on div "Encours client 5 674,70 € 0 Échu 5 674,70 € Non-échu 0,00 €" at bounding box center [543, 361] width 310 height 563
drag, startPoint x: 473, startPoint y: 347, endPoint x: 578, endPoint y: 361, distance: 105.3
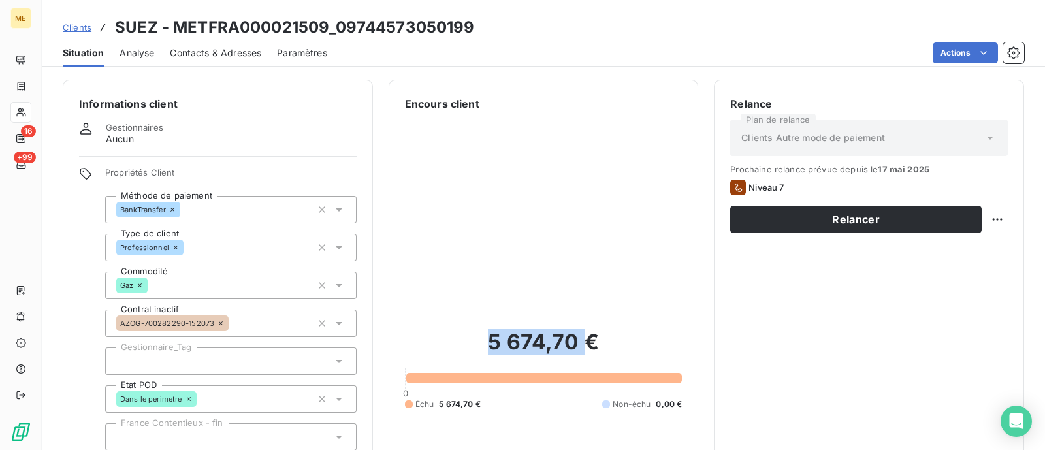
click at [578, 361] on h2 "5 674,70 €" at bounding box center [543, 348] width 277 height 39
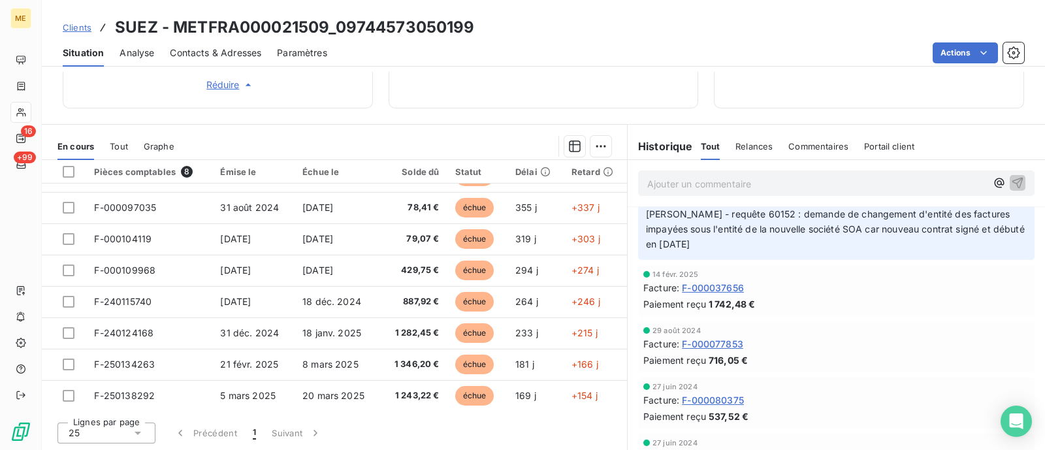
scroll to position [0, 0]
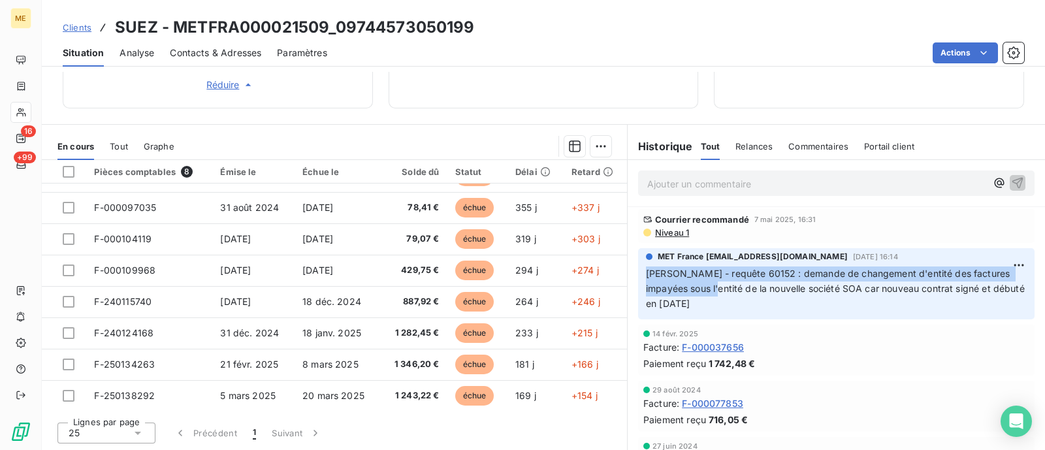
drag, startPoint x: 701, startPoint y: 295, endPoint x: 641, endPoint y: 276, distance: 63.0
click at [646, 276] on p "Cindy - requête 60152 : demande de changement d'entité des factures impayées so…" at bounding box center [836, 288] width 381 height 45
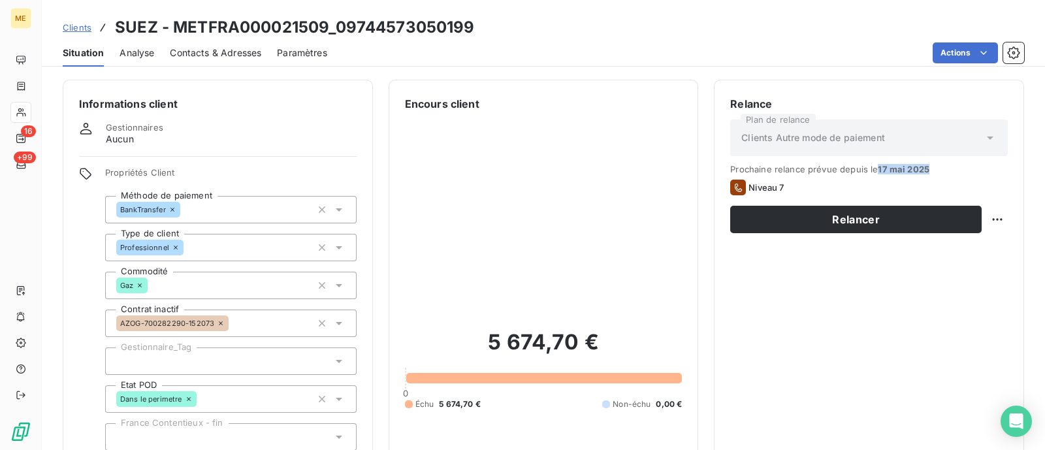
drag, startPoint x: 872, startPoint y: 170, endPoint x: 920, endPoint y: 174, distance: 49.1
click at [920, 174] on span "Prochaine relance prévue depuis le 17 mai 2025" at bounding box center [868, 169] width 277 height 10
click at [920, 174] on div "Prochaine relance prévue depuis le 17 mai 2025 Niveau 7 Relancer" at bounding box center [868, 198] width 277 height 69
drag, startPoint x: 920, startPoint y: 168, endPoint x: 858, endPoint y: 165, distance: 61.5
click at [858, 165] on span "Prochaine relance prévue depuis le 17 mai 2025" at bounding box center [868, 169] width 277 height 10
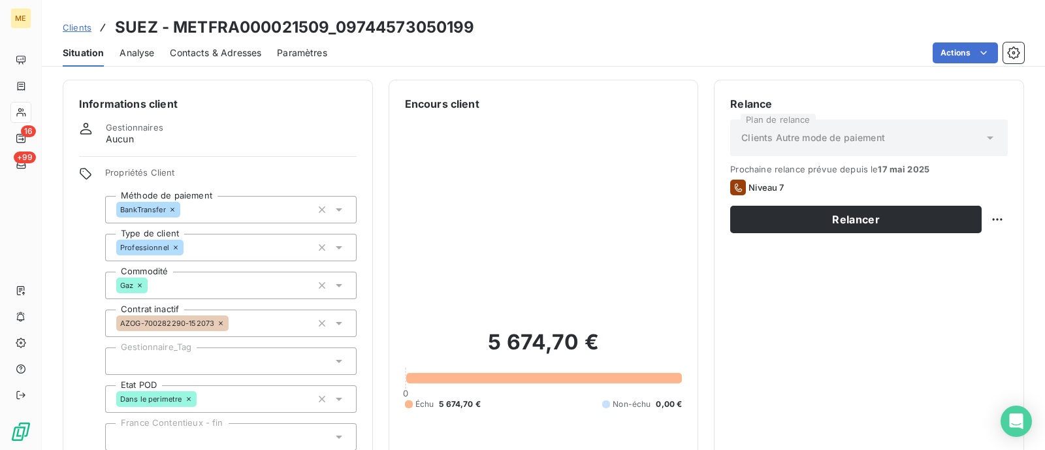
click at [301, 359] on div at bounding box center [230, 360] width 251 height 27
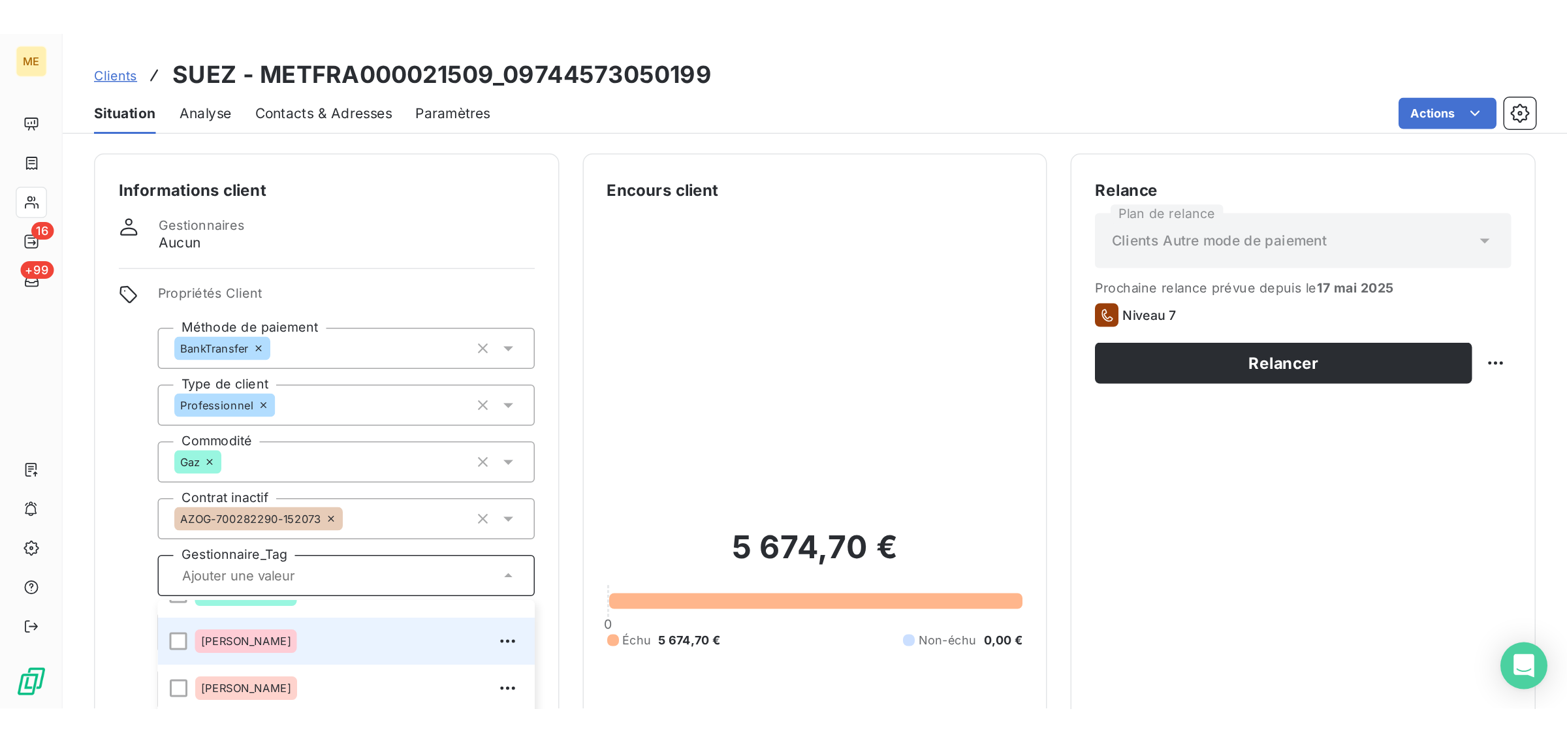
scroll to position [245, 0]
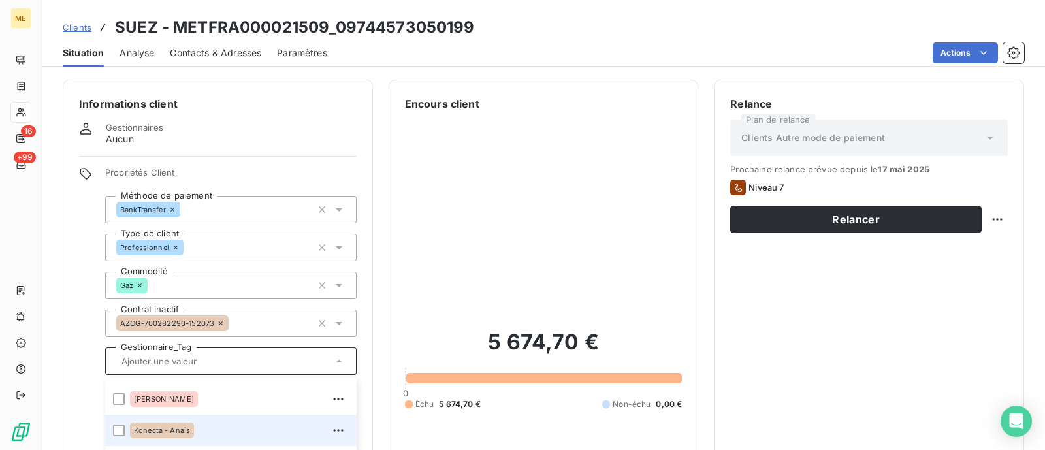
click at [202, 431] on div "Konecta - Anaïs" at bounding box center [239, 430] width 219 height 21
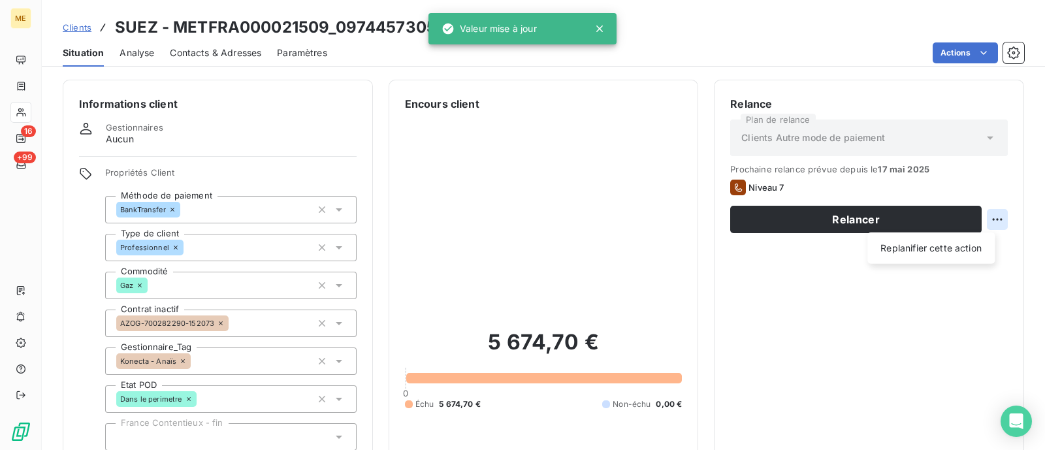
click at [988, 225] on html "ME 16 +99 Clients SUEZ - METFRA000021509_09744573050199 Situation Analyse Conta…" at bounding box center [522, 225] width 1045 height 450
click at [950, 250] on div "Replanifier cette action" at bounding box center [930, 248] width 117 height 21
select select "7"
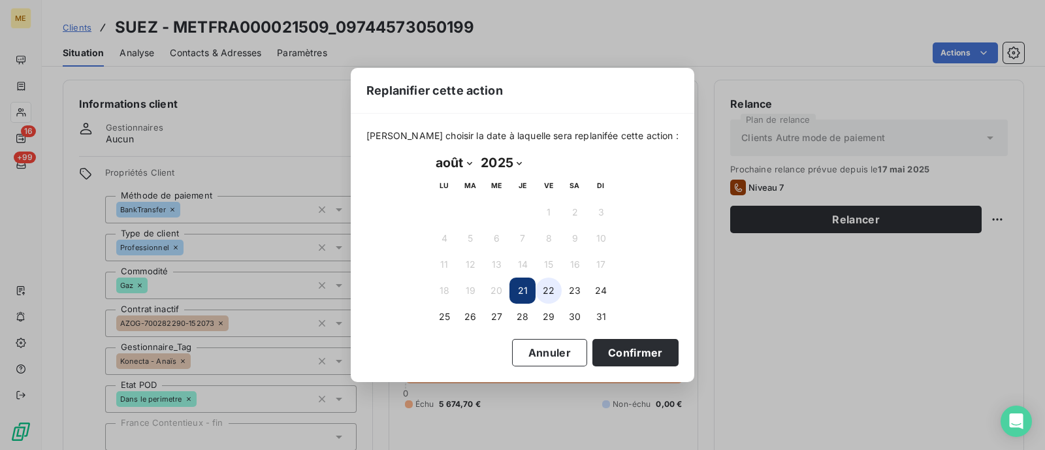
click at [558, 287] on button "22" at bounding box center [548, 290] width 26 height 26
click at [614, 352] on button "Confirmer" at bounding box center [635, 352] width 86 height 27
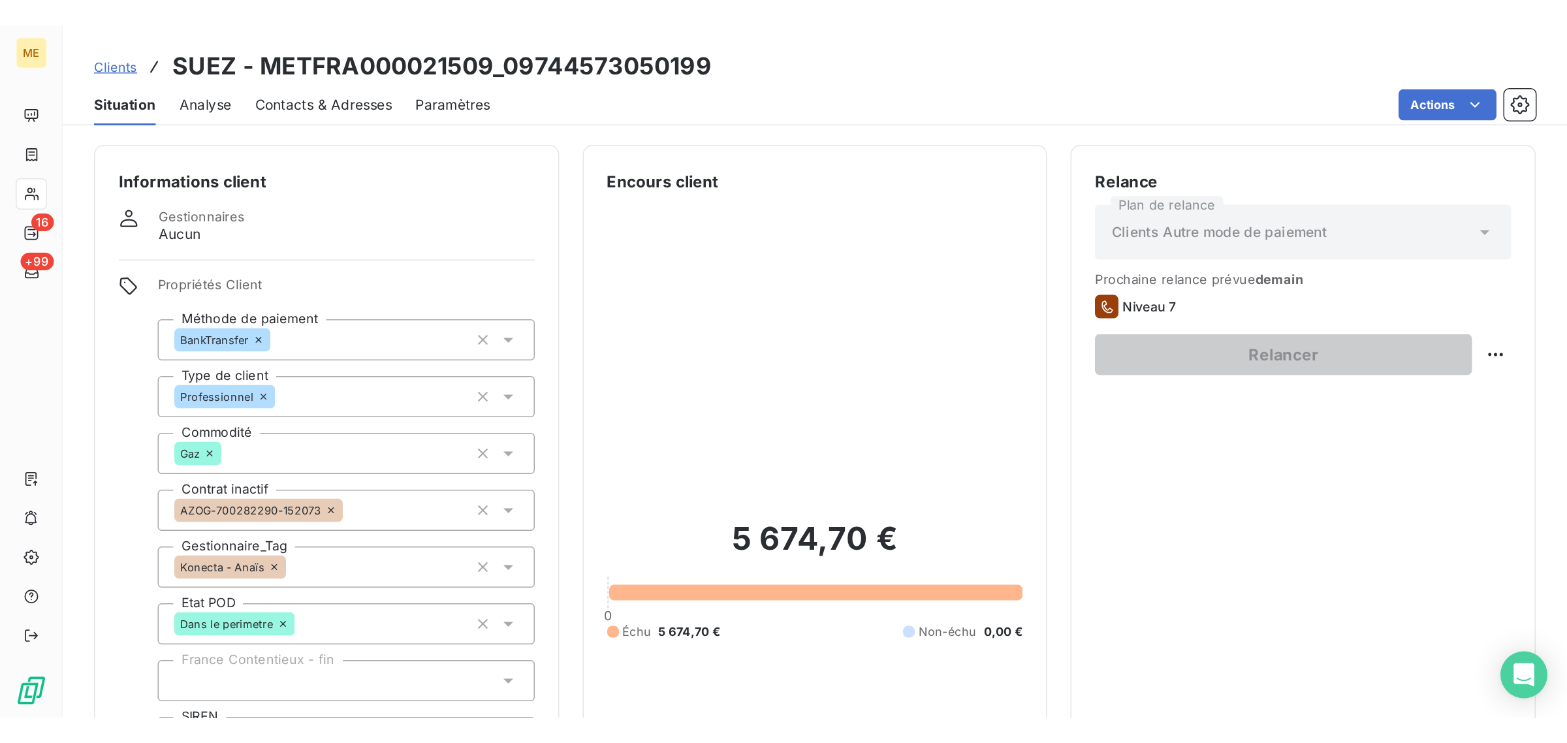
scroll to position [23, 0]
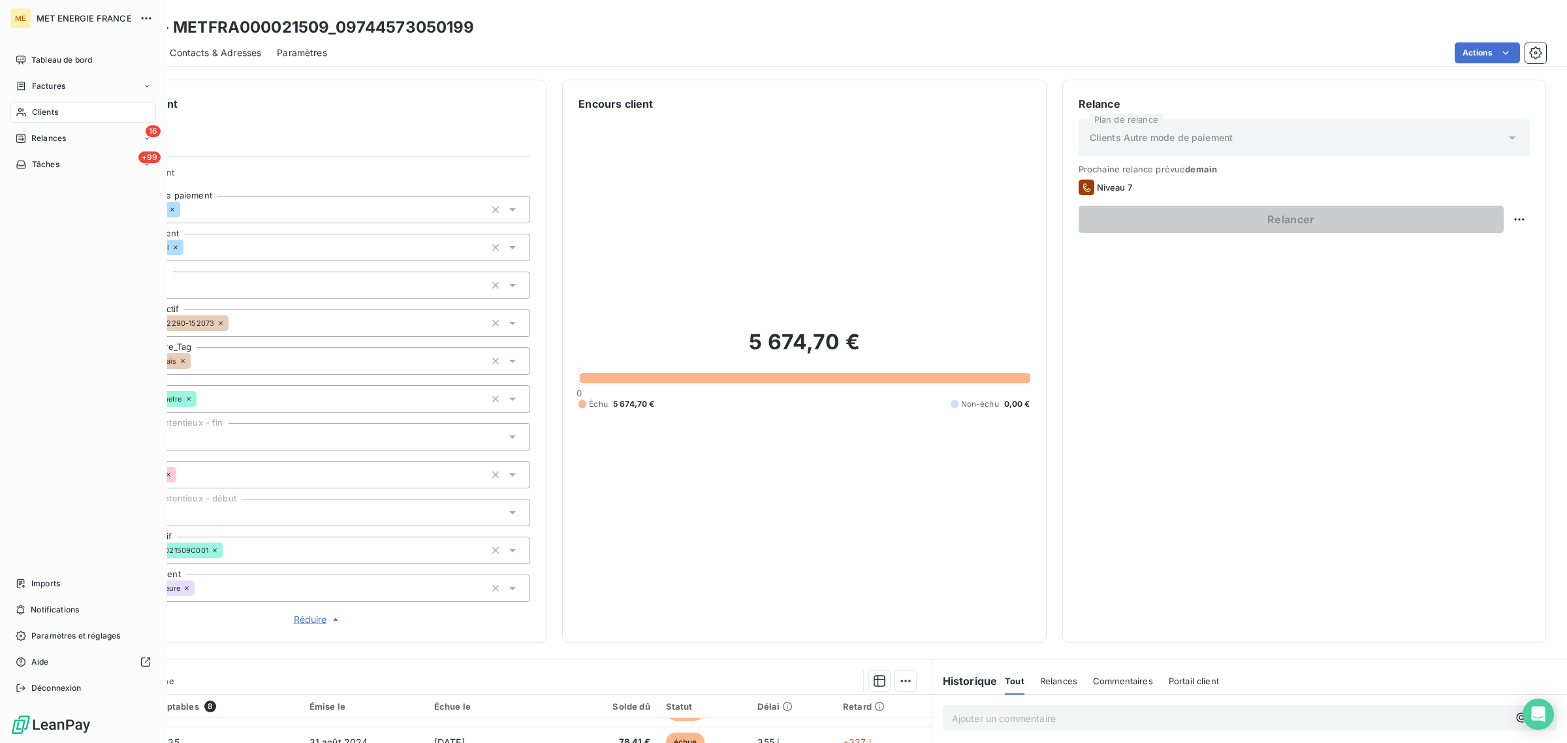
click at [17, 109] on icon at bounding box center [21, 112] width 11 height 10
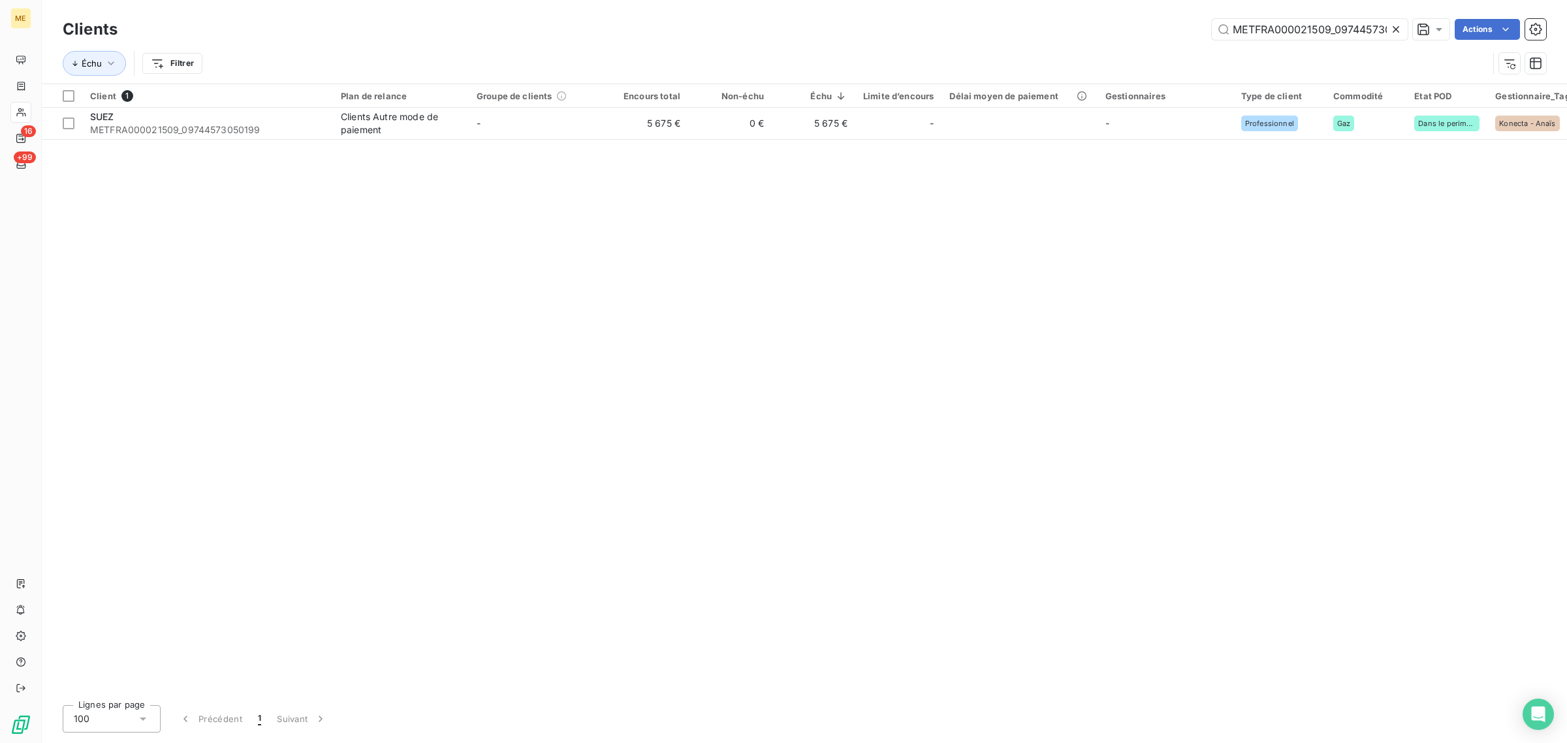
click at [1396, 27] on icon at bounding box center [1395, 29] width 7 height 7
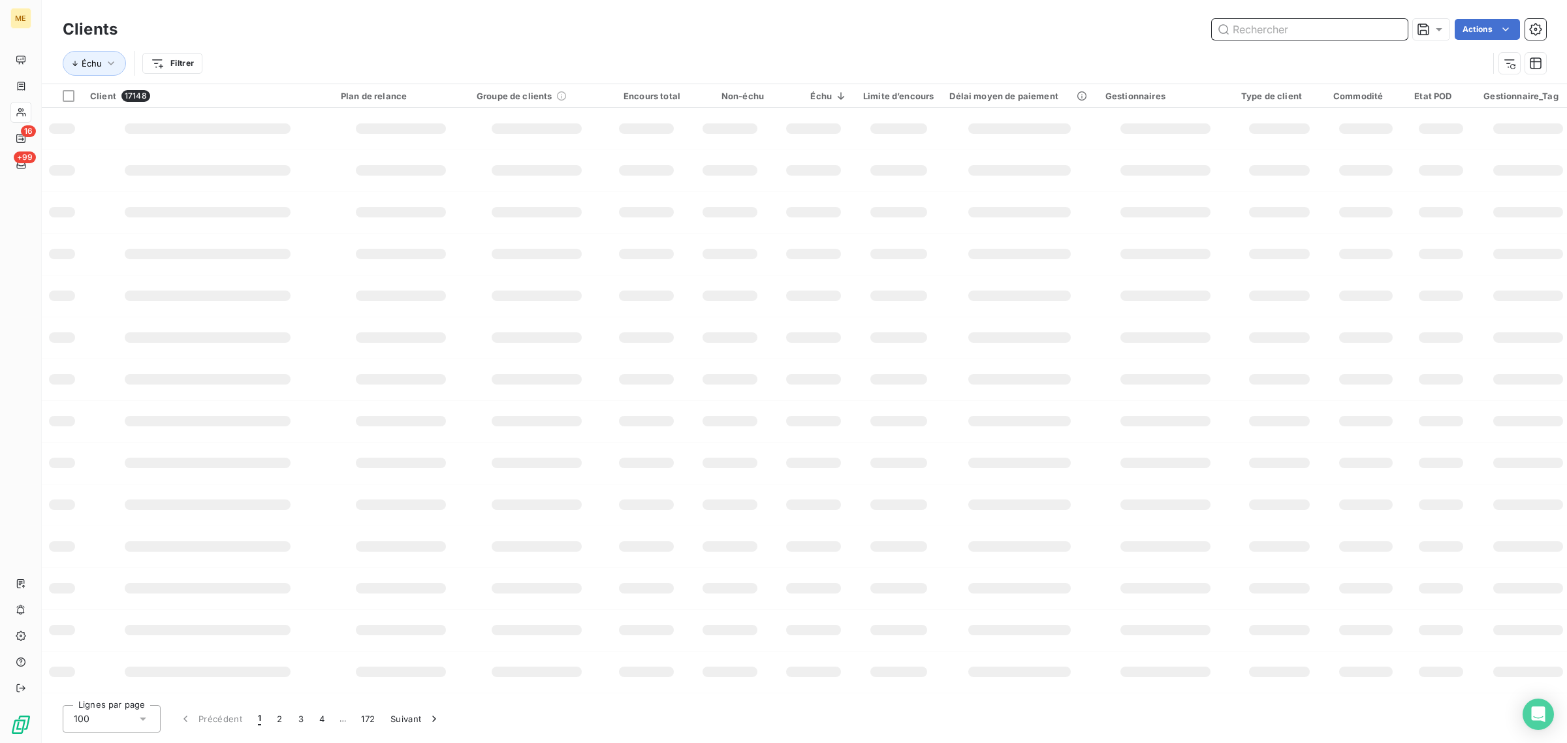
click at [1276, 34] on input "text" at bounding box center [1310, 29] width 196 height 21
paste input "METFRA000005625_23588422564304"
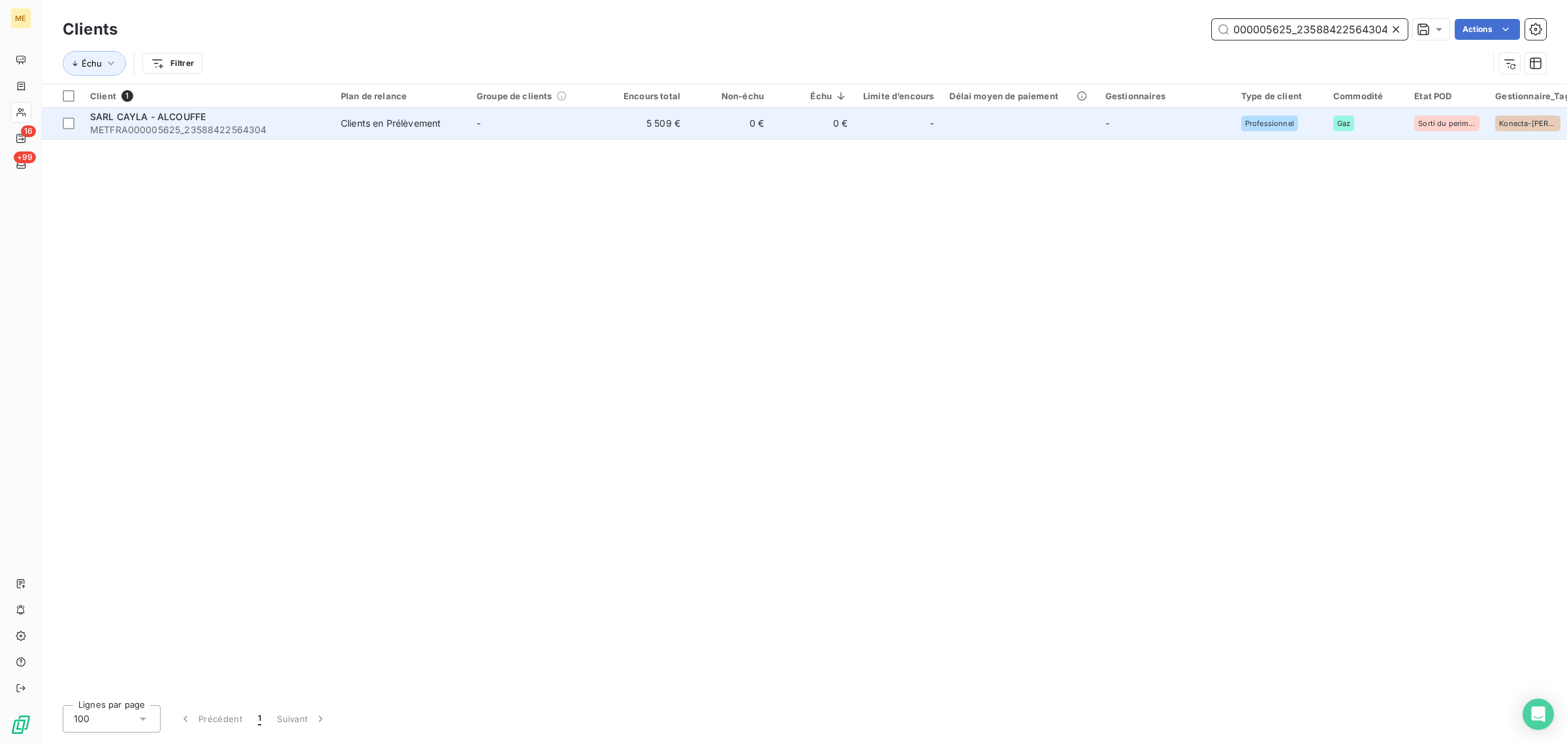
type input "METFRA000005625_23588422564304"
click at [584, 118] on td "-" at bounding box center [537, 123] width 136 height 31
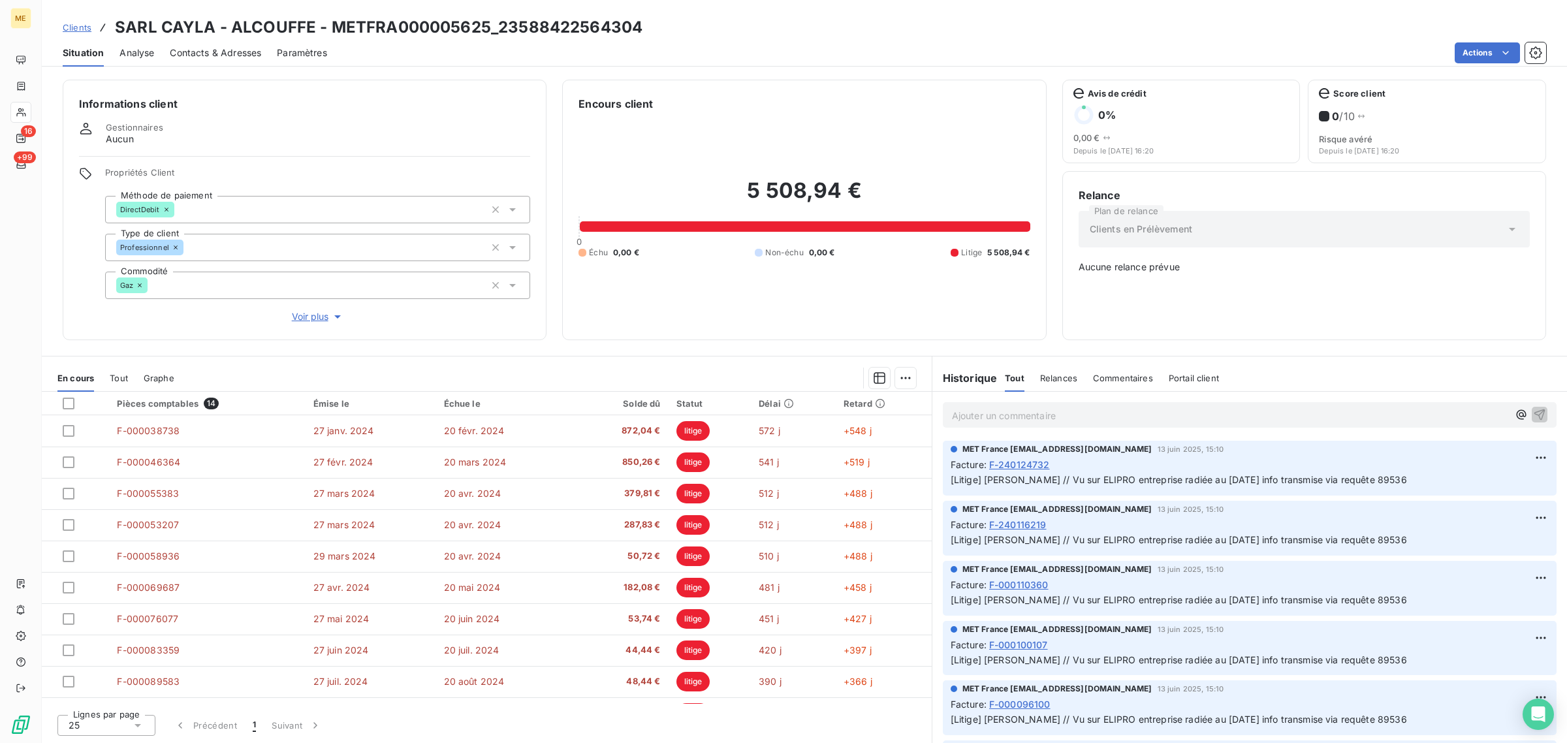
click at [694, 299] on div "5 508,94 € 0 Échu 0,00 € Non-échu 0,00 € Litige 5 508,94 €" at bounding box center [803, 218] width 451 height 212
click at [302, 315] on span "Voir plus" at bounding box center [318, 316] width 52 height 13
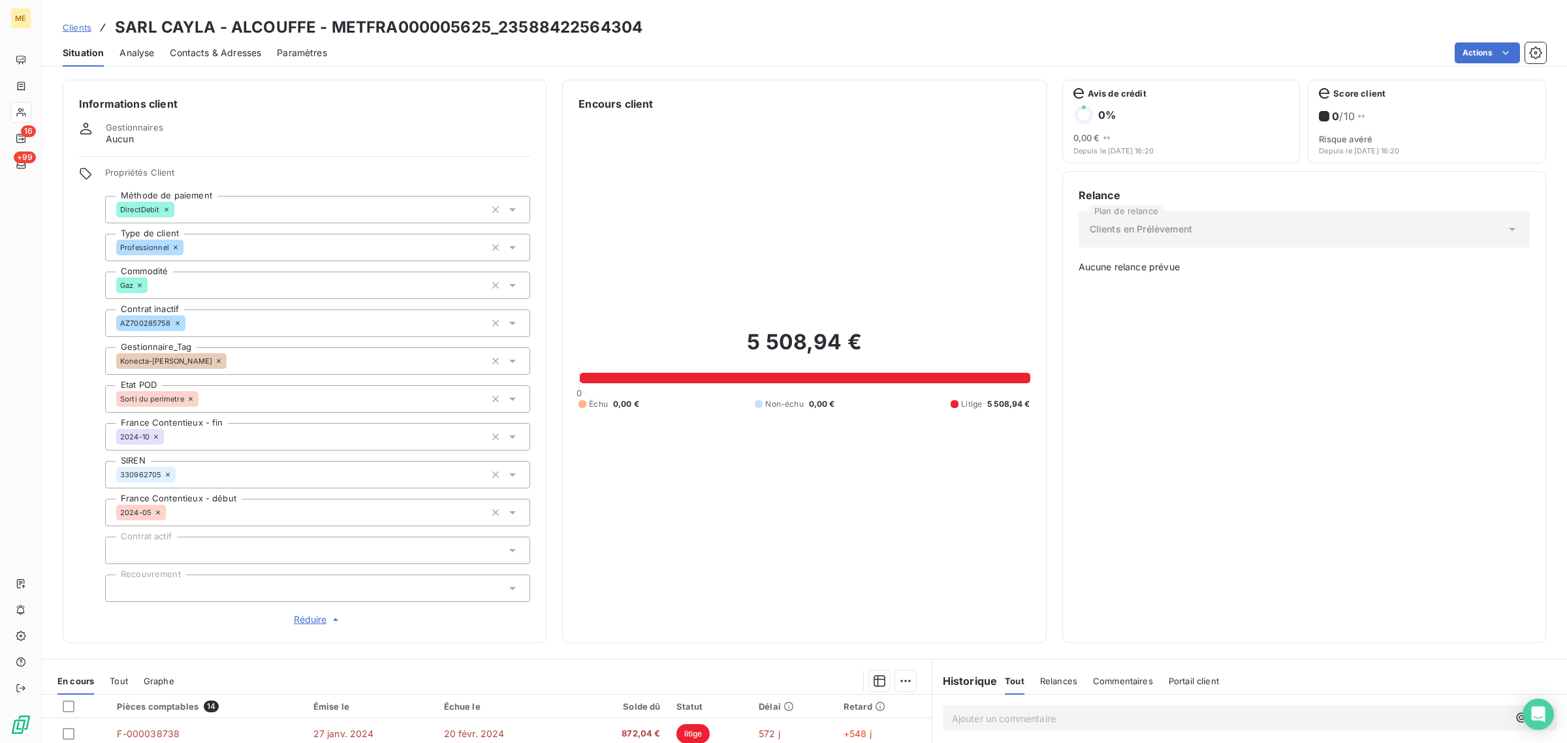
click at [215, 360] on icon at bounding box center [219, 361] width 8 height 8
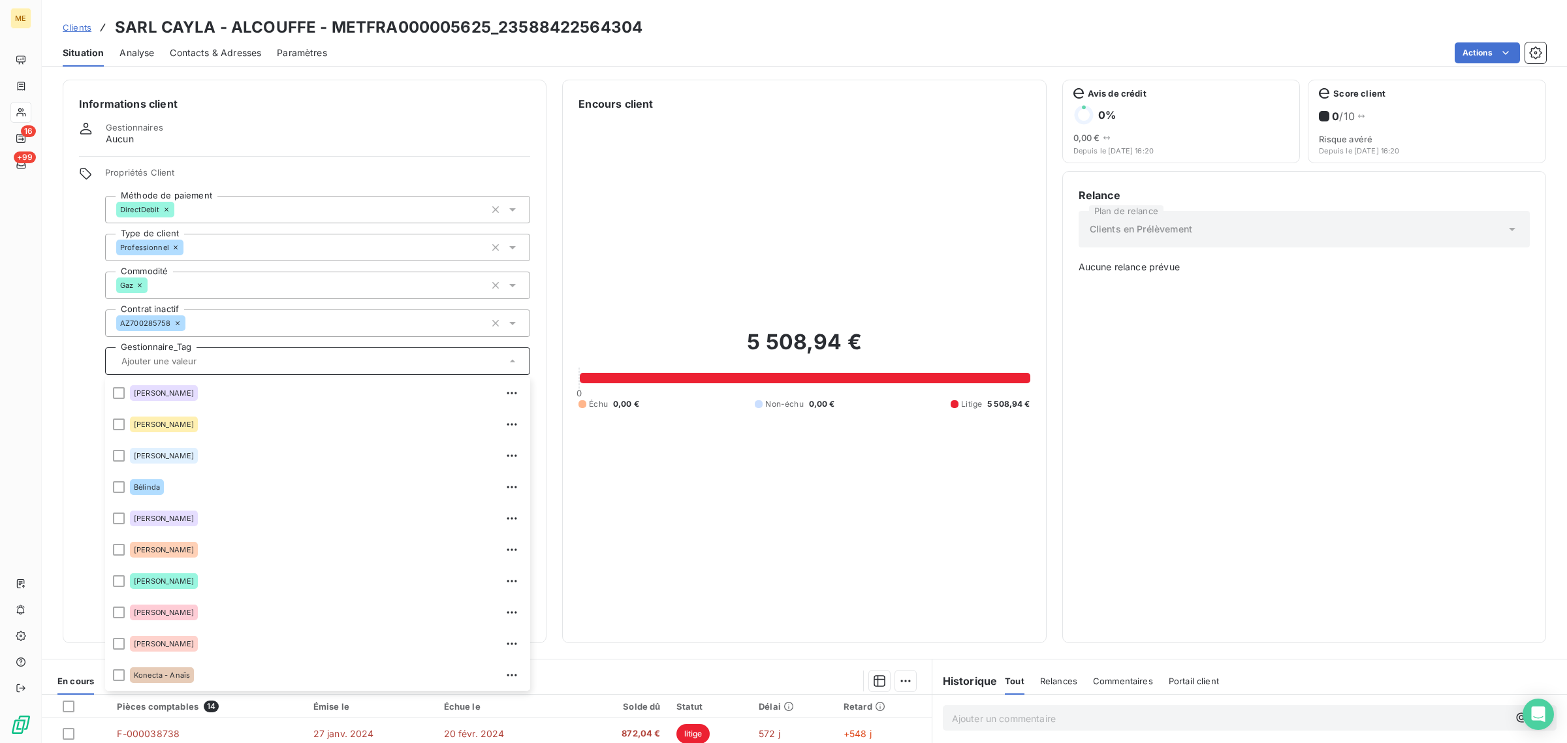
scroll to position [250, 0]
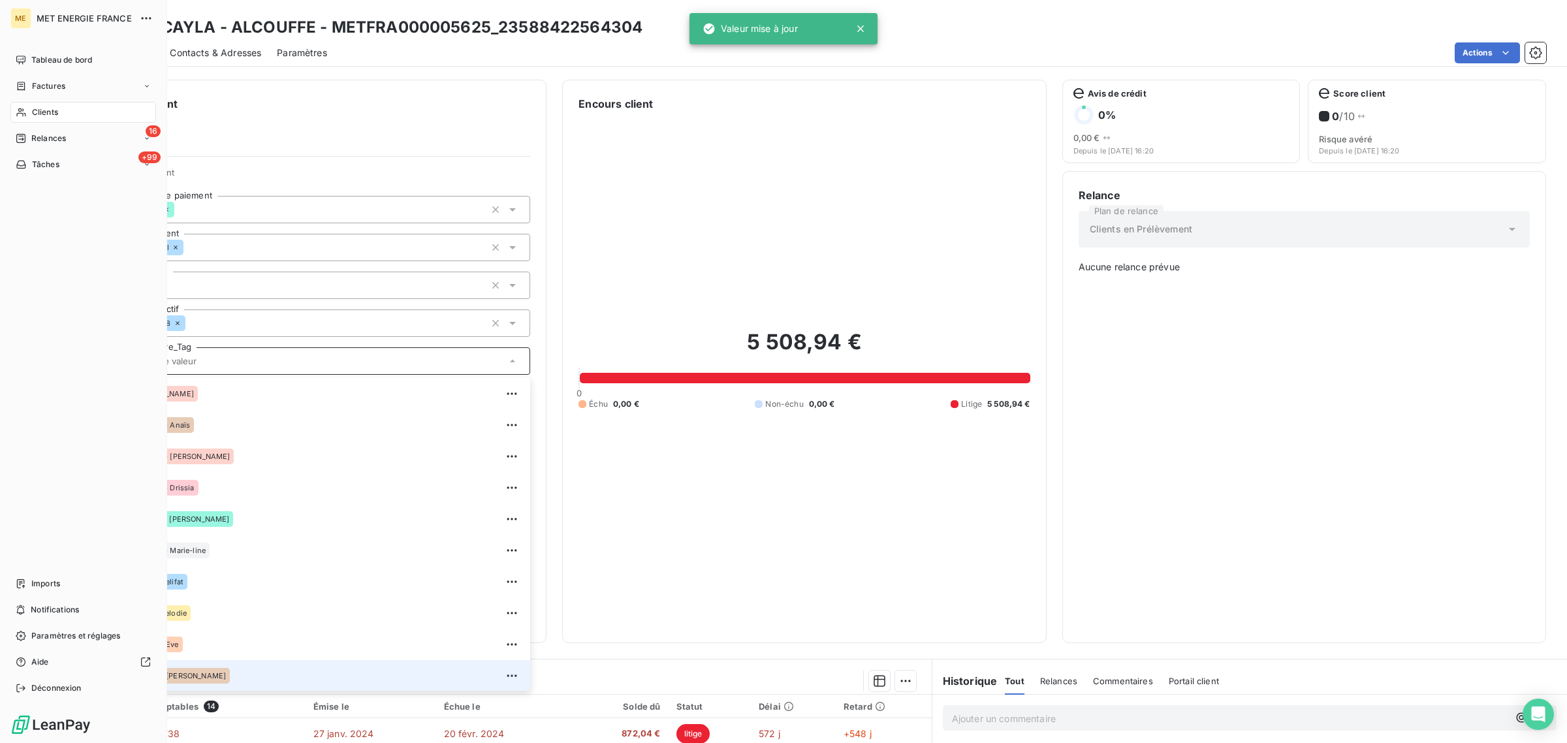
click at [29, 116] on div "Clients" at bounding box center [83, 112] width 146 height 21
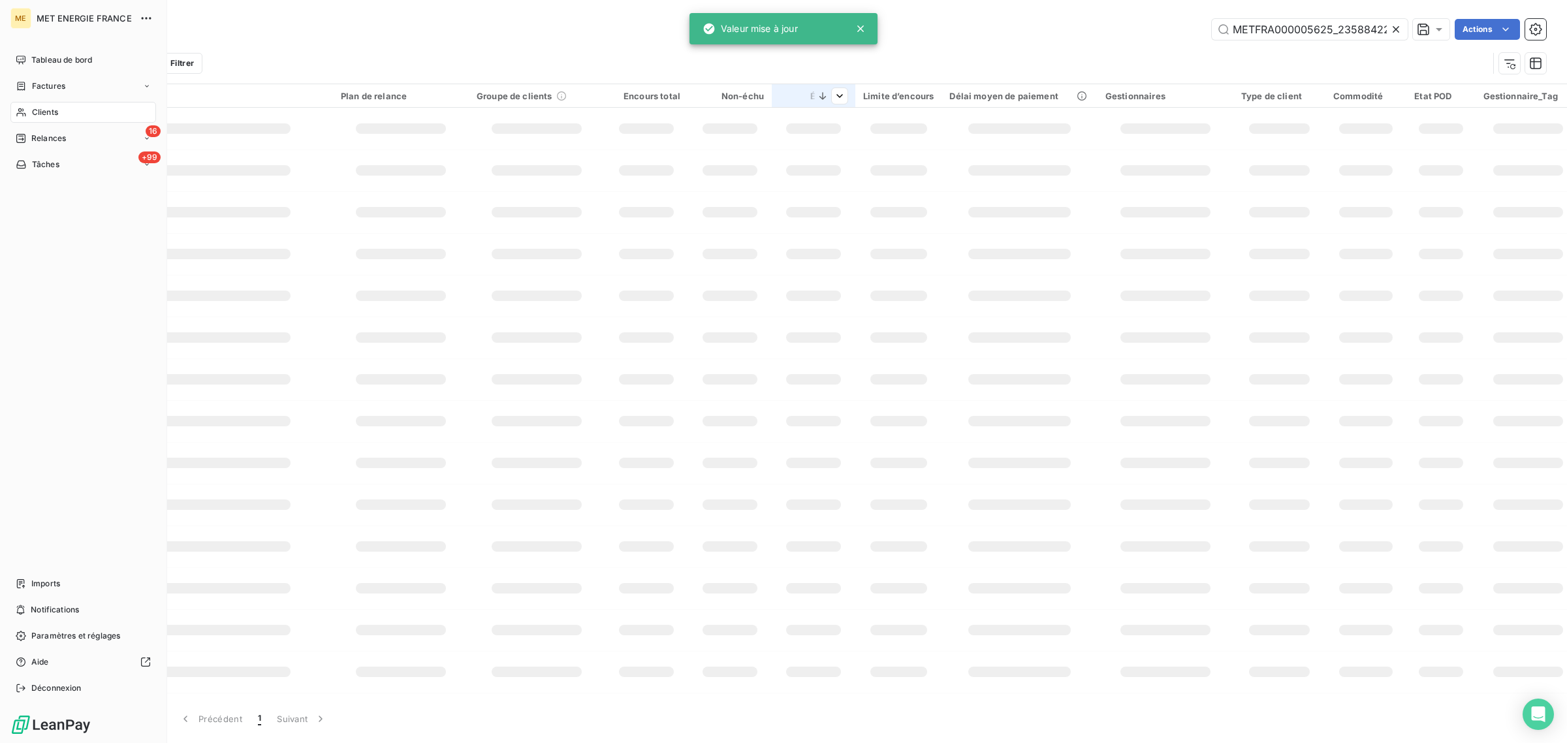
scroll to position [0, 41]
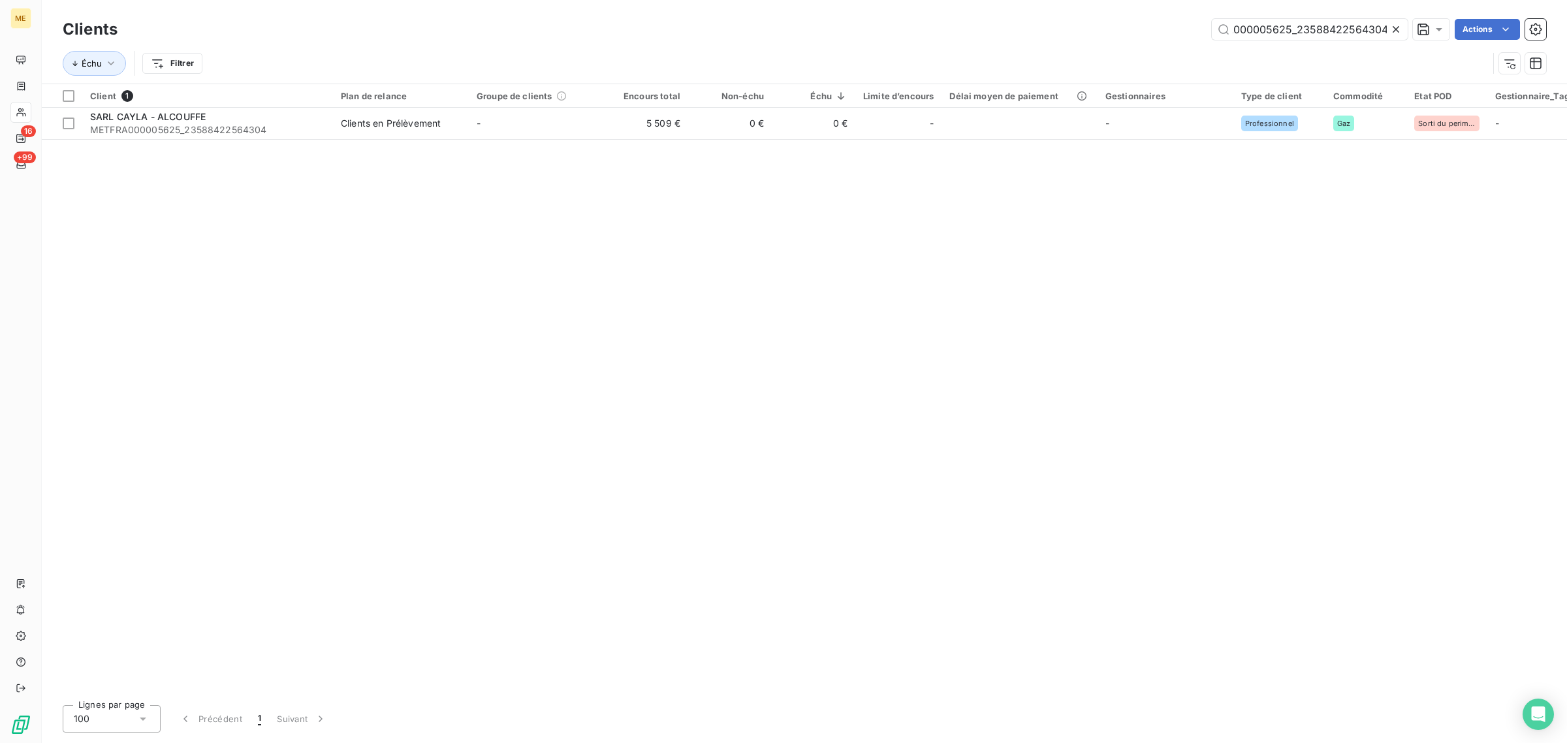
click at [1397, 26] on icon at bounding box center [1395, 29] width 13 height 13
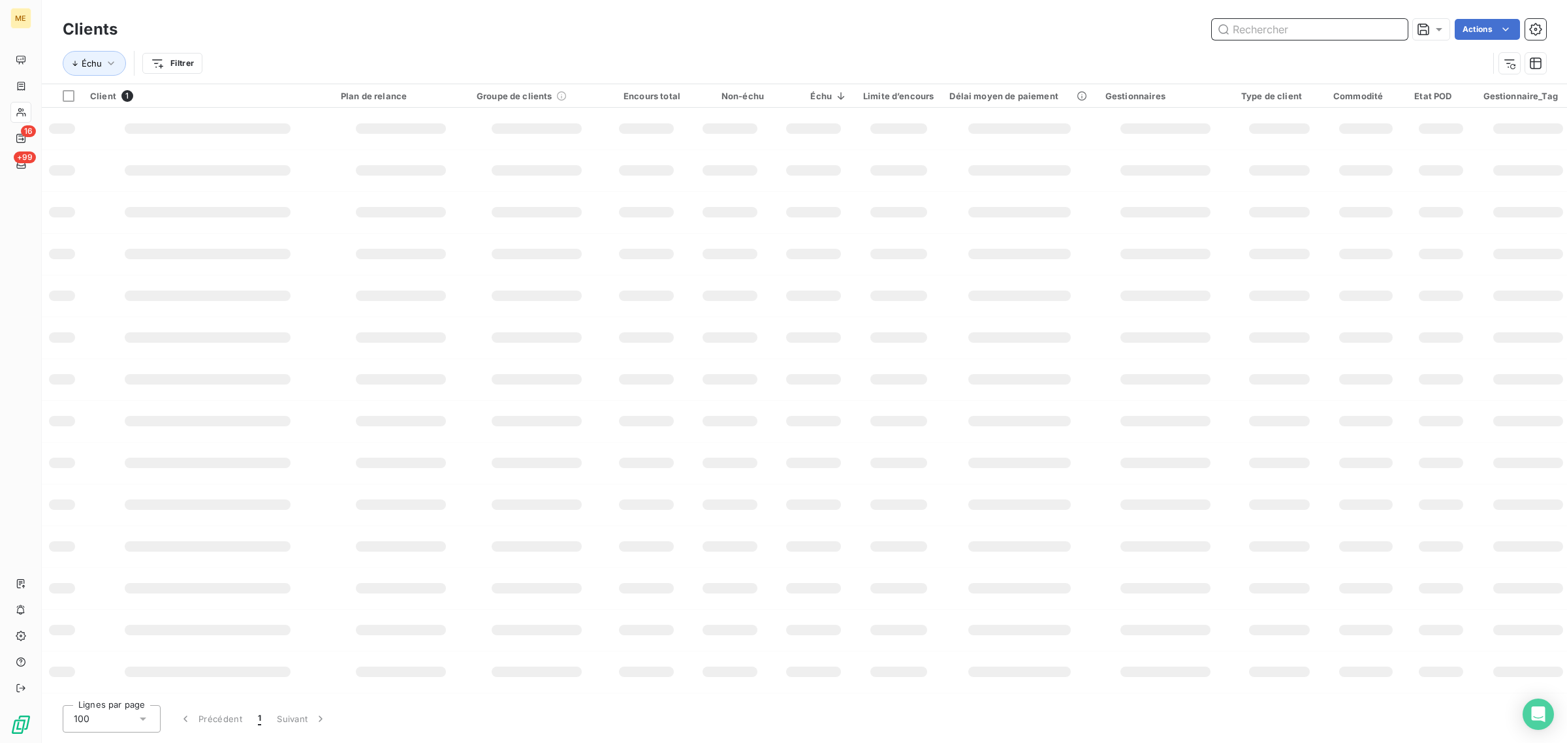
click at [1302, 31] on input "text" at bounding box center [1310, 29] width 196 height 21
paste input "METFRA000002091_19486975306682"
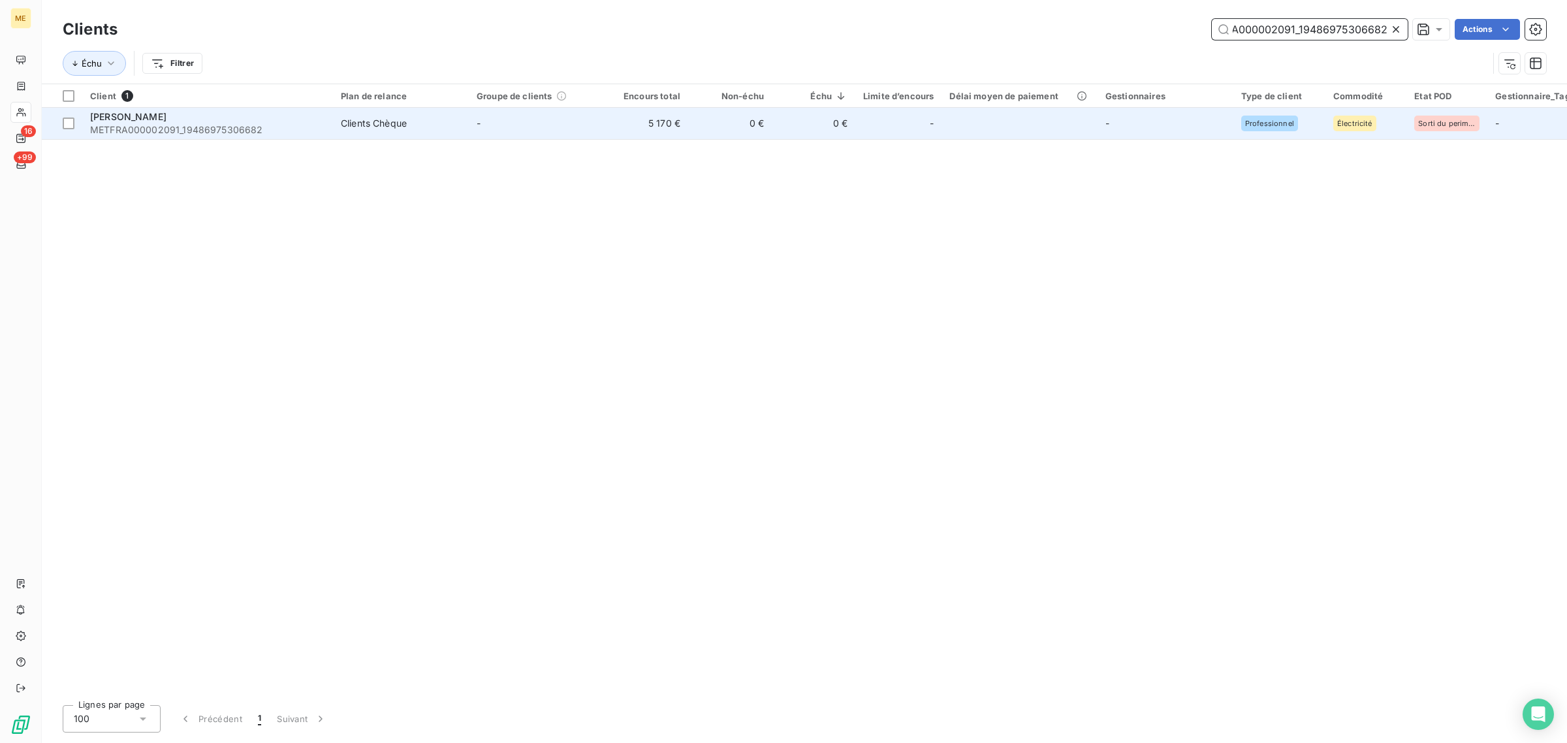
type input "METFRA000002091_19486975306682"
click at [529, 131] on td "-" at bounding box center [537, 123] width 136 height 31
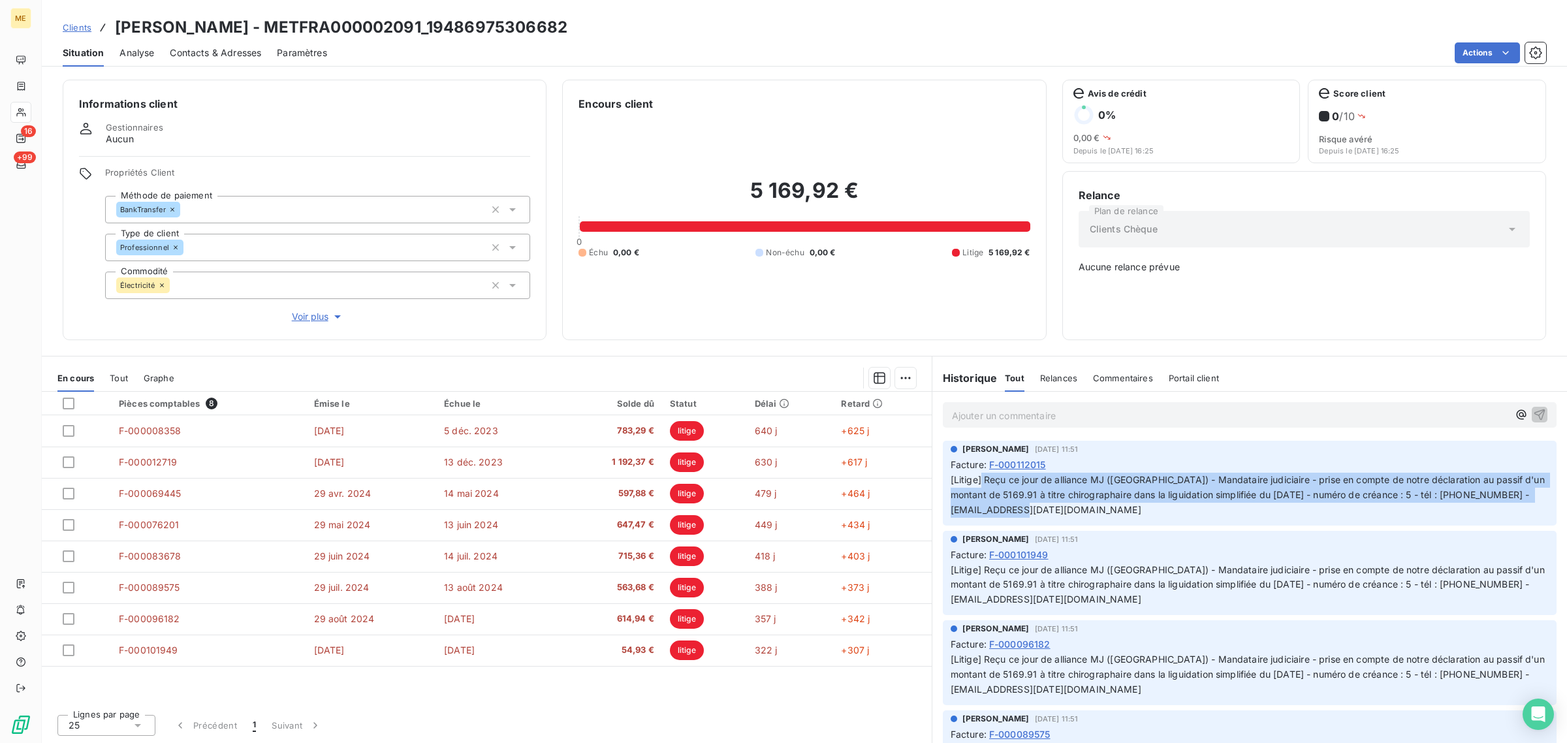
drag, startPoint x: 1046, startPoint y: 487, endPoint x: 1180, endPoint y: 521, distance: 138.1
click at [1180, 521] on div "Géraldine Moutafis 19 nov. 2024, 11:51 Facture : F-000112015 [Litige] Reçu ce j…" at bounding box center [1250, 483] width 614 height 85
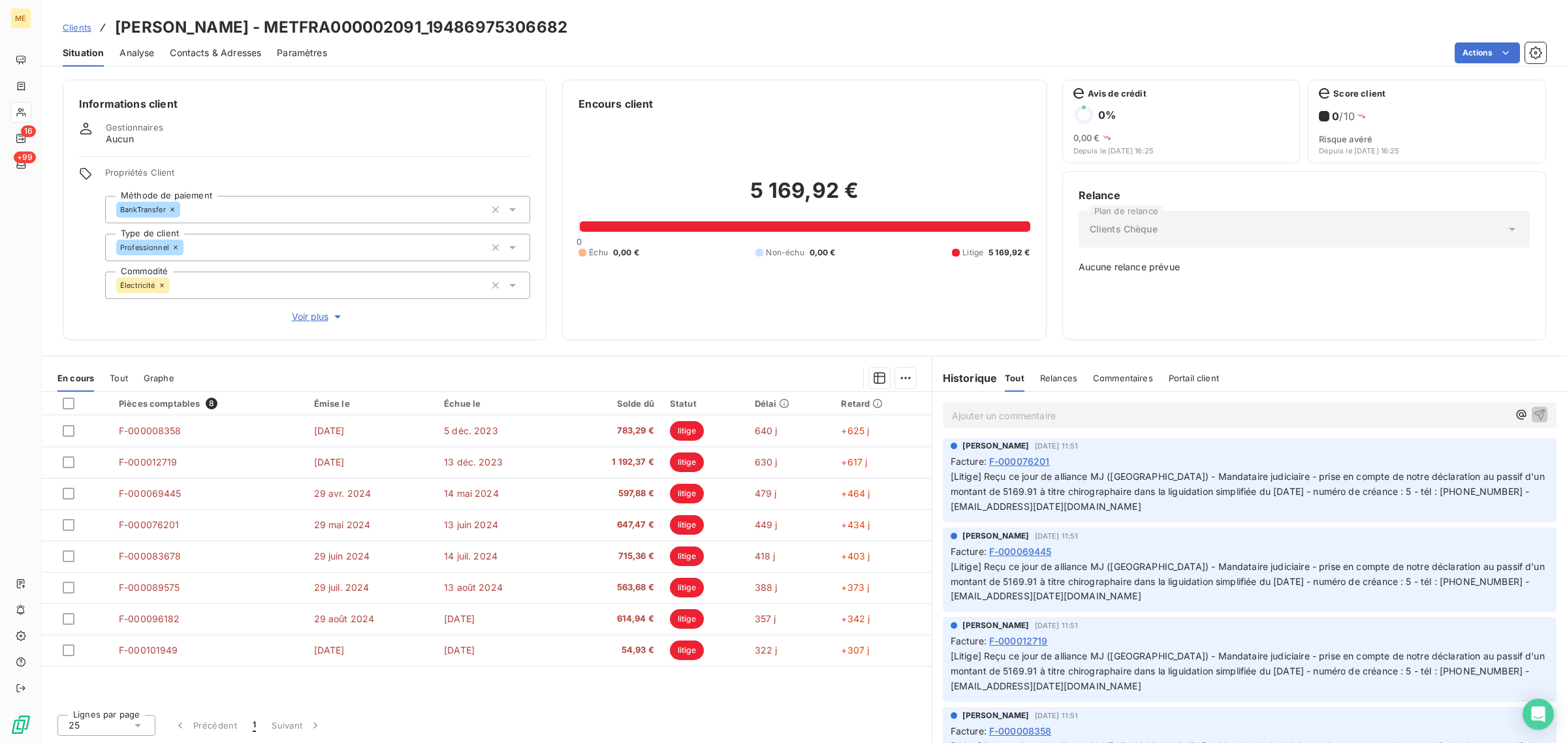
scroll to position [490, 0]
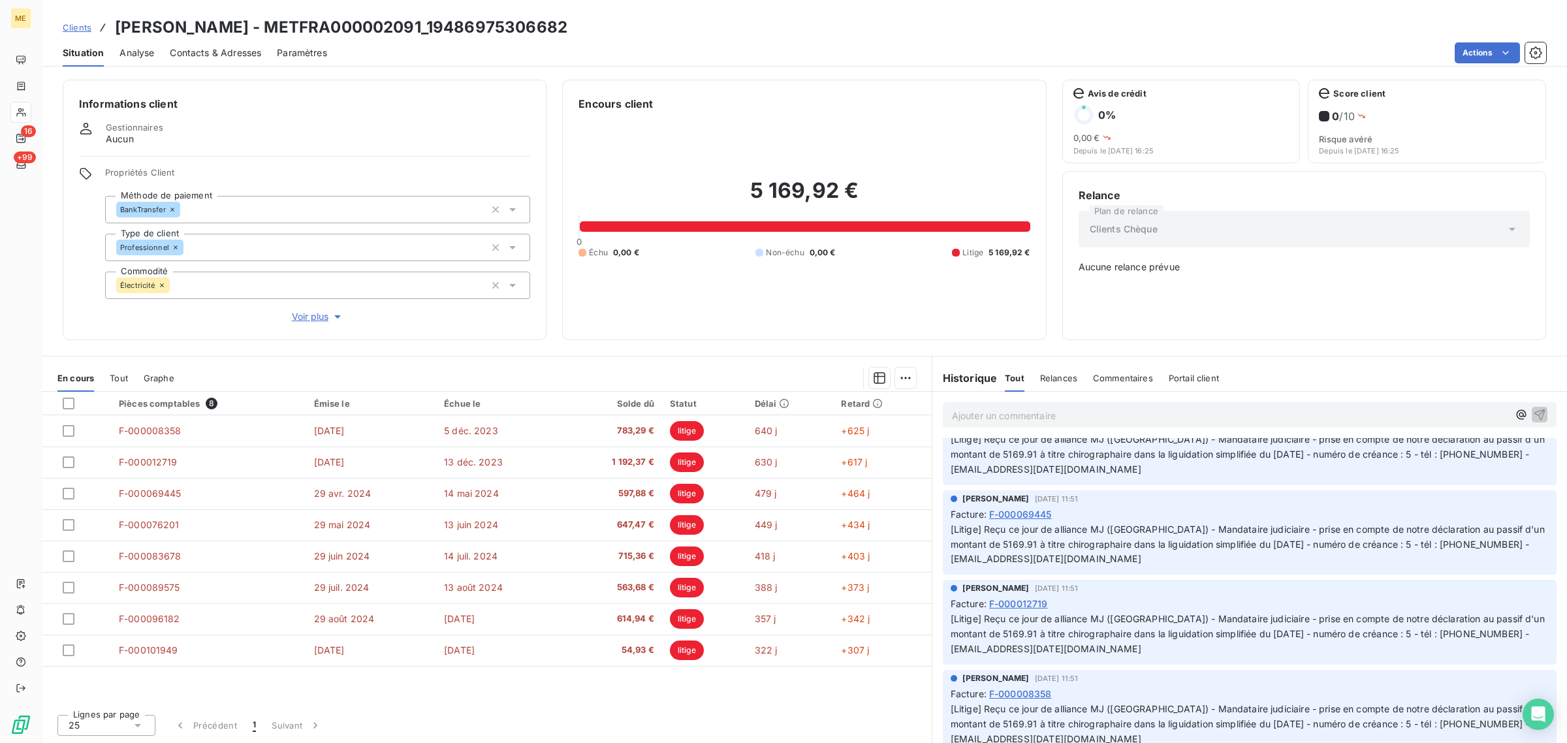
click at [324, 311] on span "Voir plus" at bounding box center [318, 316] width 52 height 13
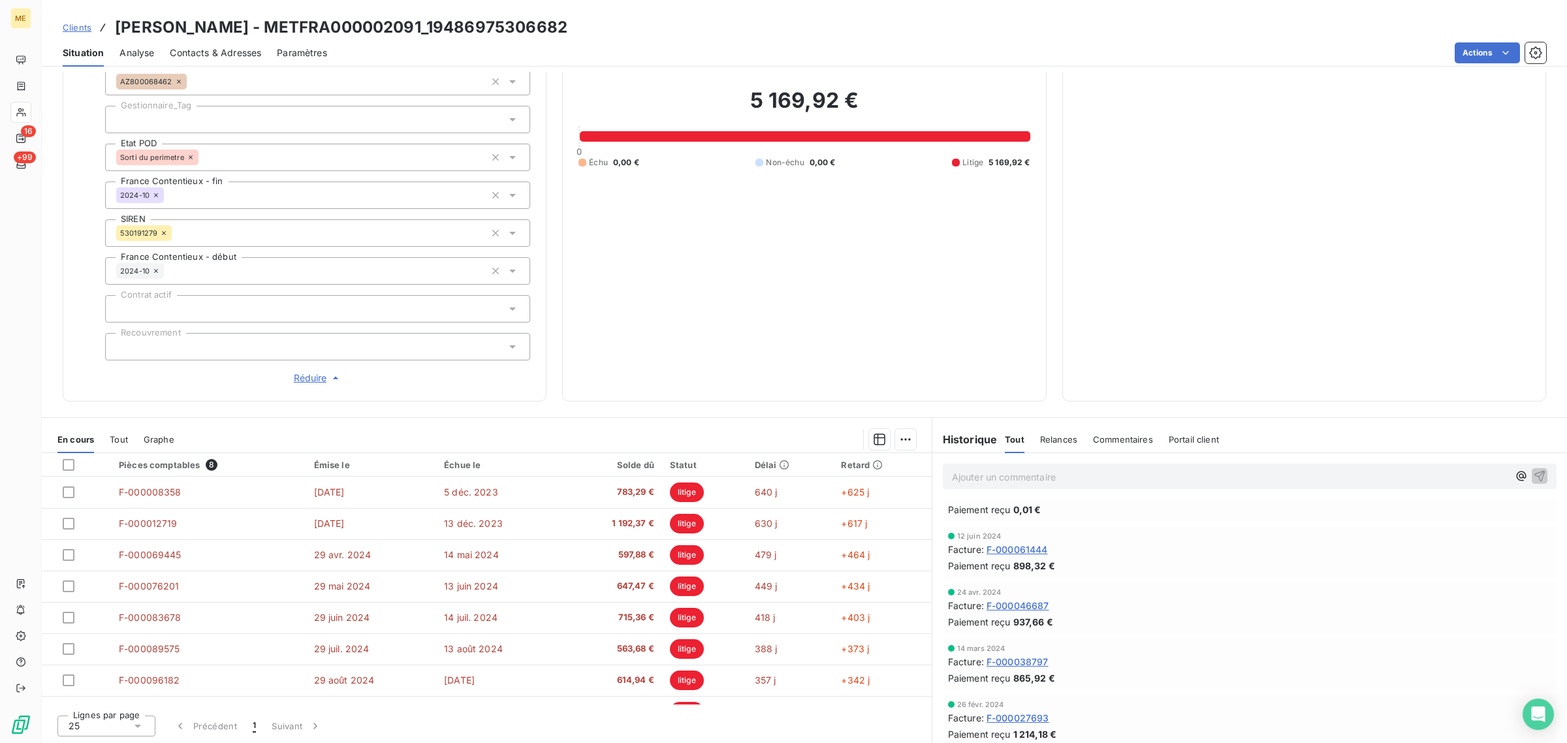
scroll to position [920, 0]
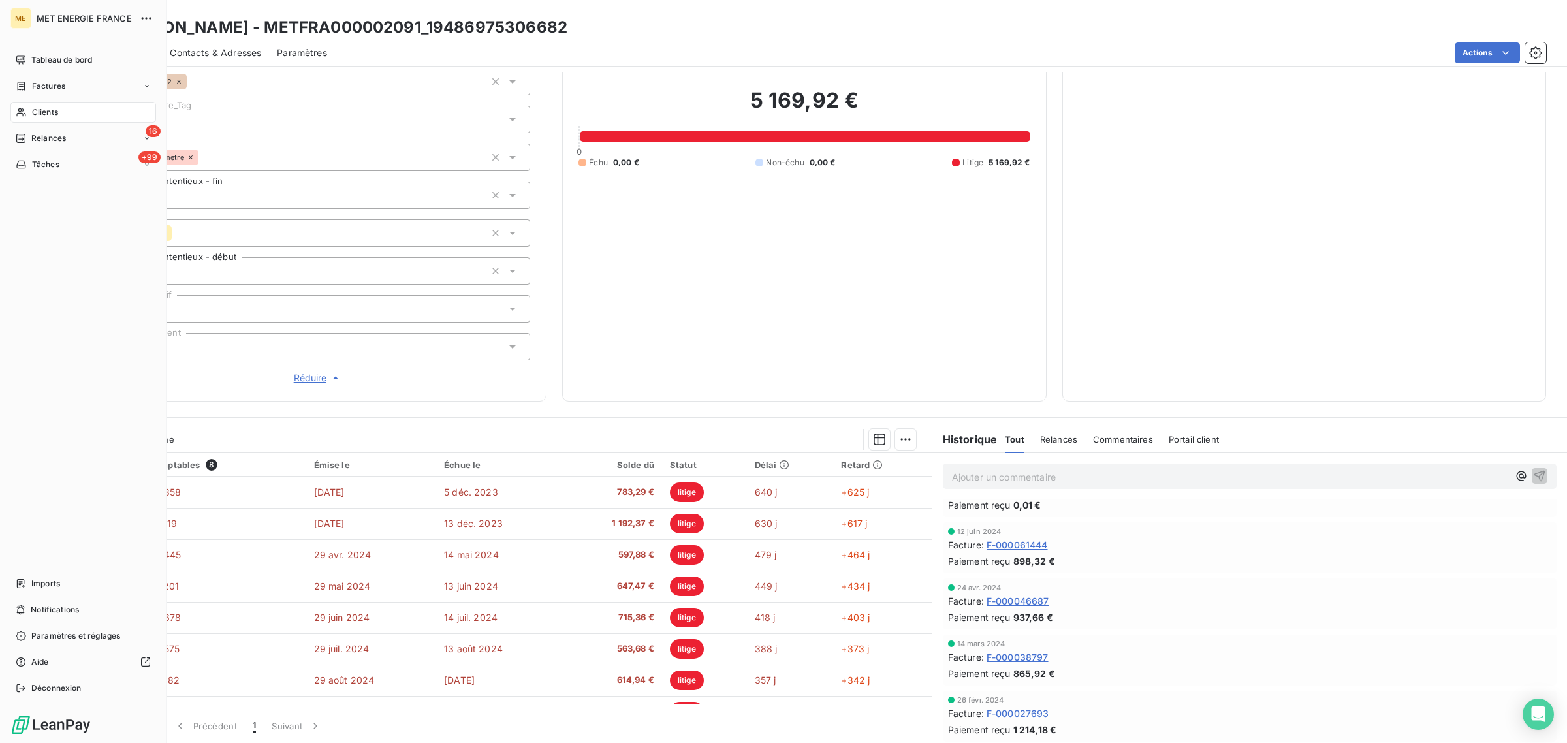
drag, startPoint x: 27, startPoint y: 116, endPoint x: 49, endPoint y: 116, distance: 21.5
click at [27, 116] on div "Clients" at bounding box center [83, 112] width 146 height 21
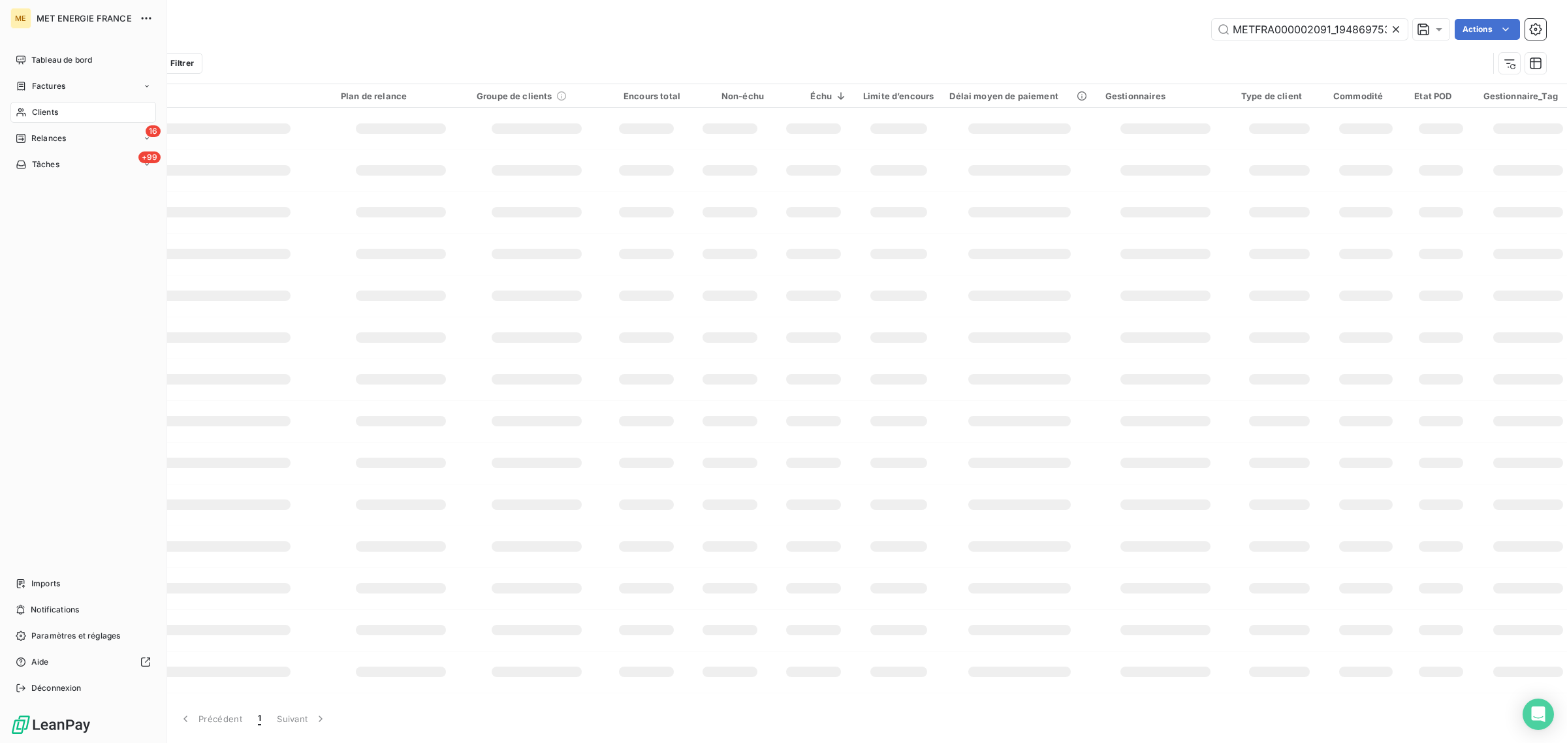
scroll to position [0, 36]
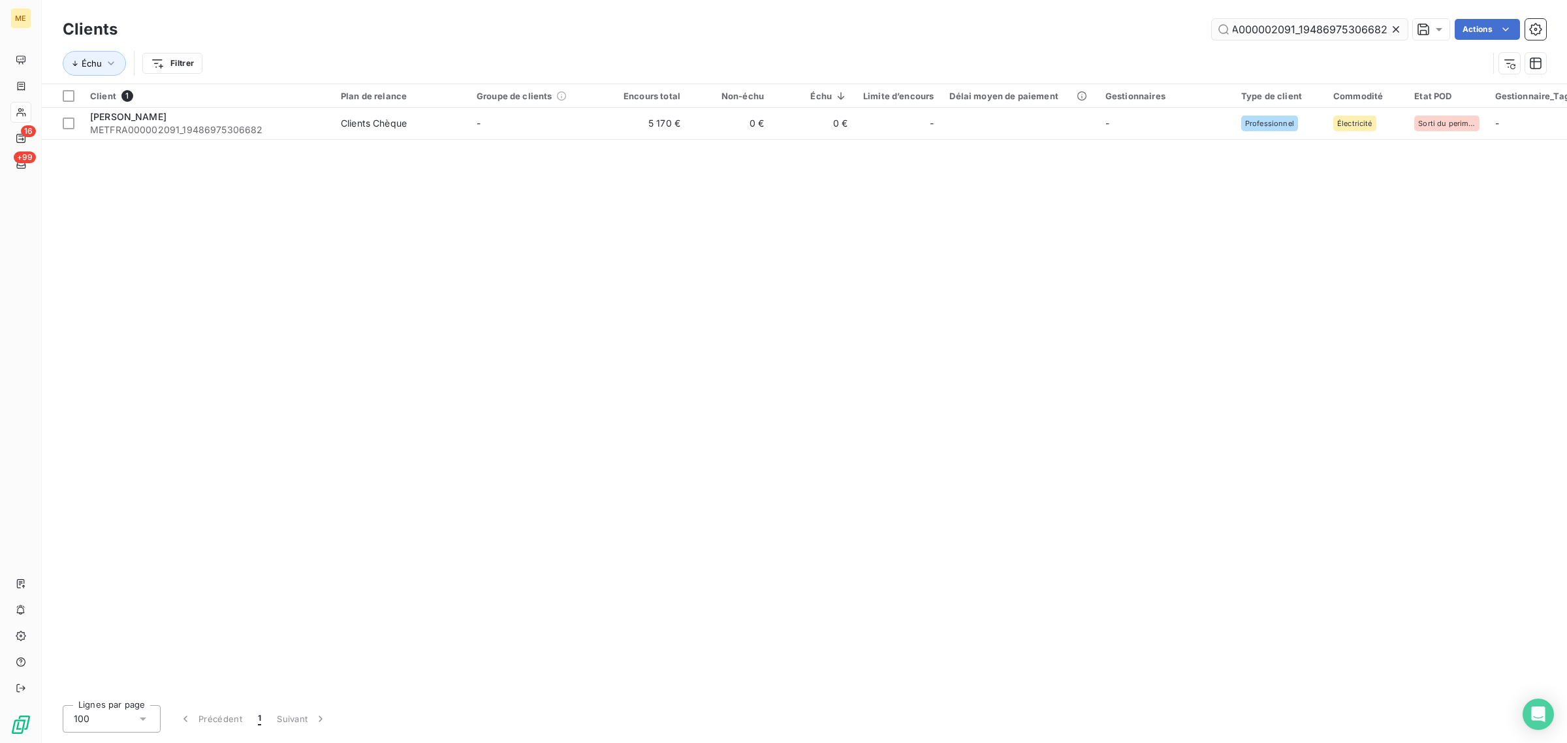
click at [1396, 33] on icon at bounding box center [1395, 29] width 13 height 13
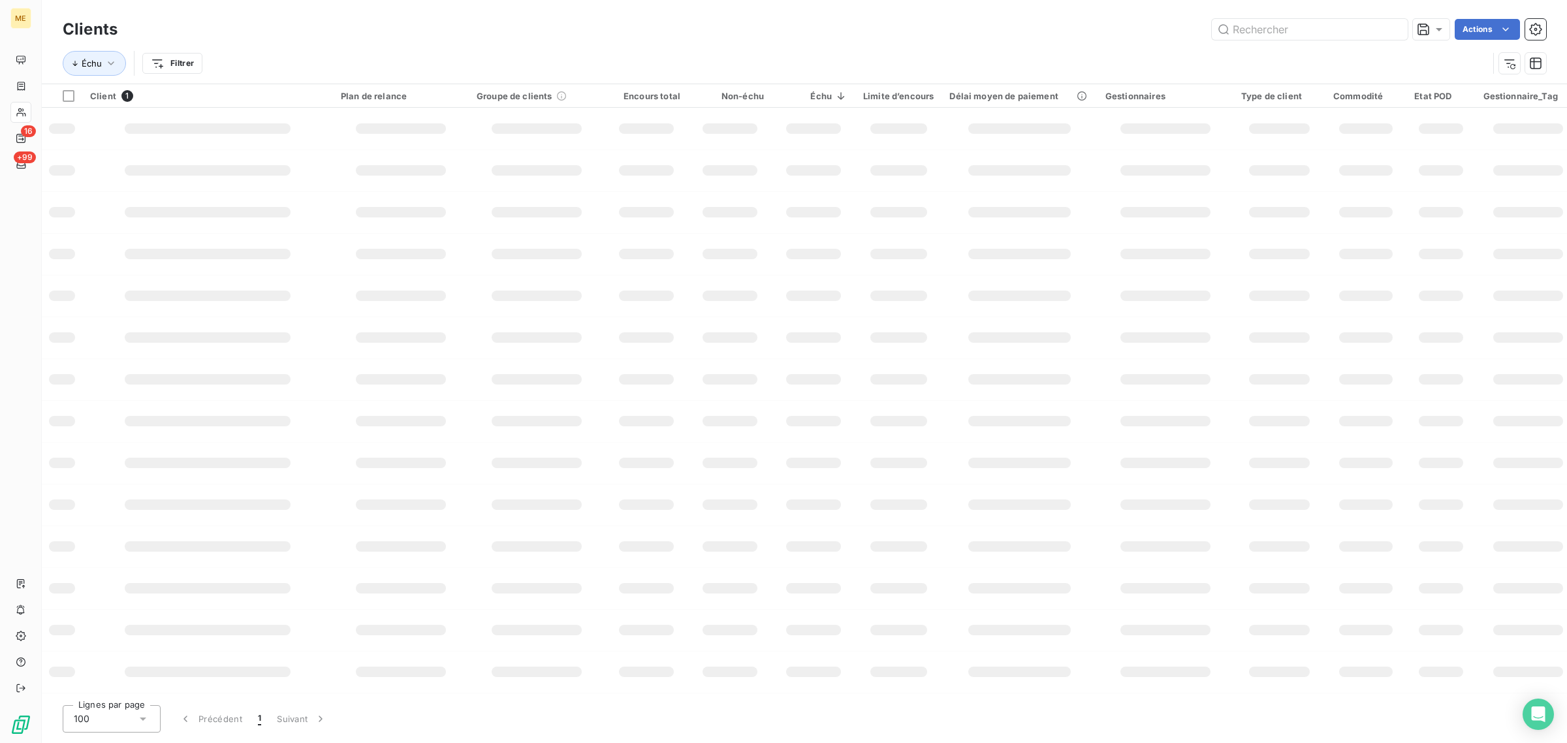
scroll to position [0, 0]
click at [1280, 16] on div "Clients Actions" at bounding box center [804, 29] width 1483 height 27
click at [1280, 25] on input "text" at bounding box center [1310, 29] width 196 height 21
paste input "METFRA000005874_30000550004387"
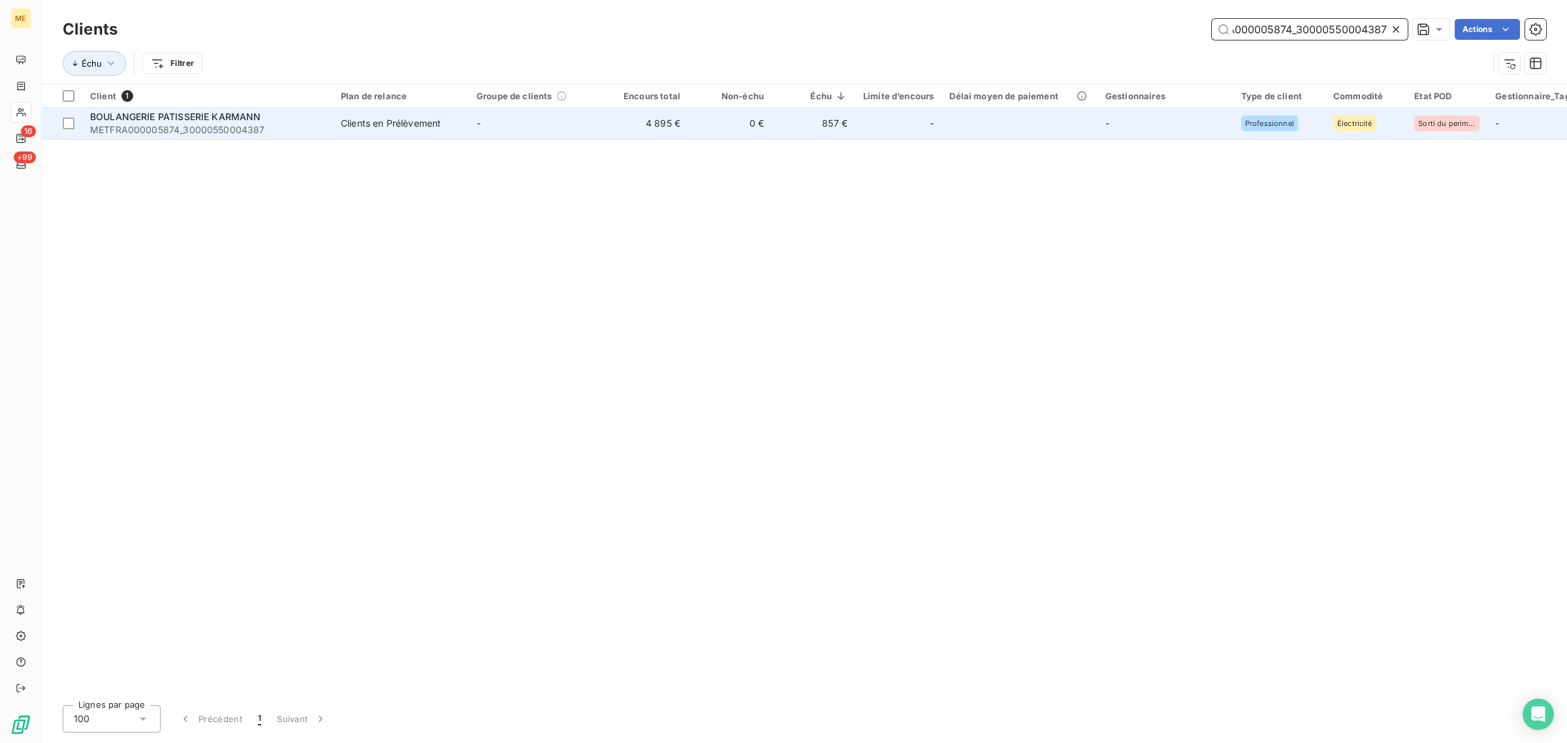
type input "METFRA000005874_30000550004387"
click at [727, 138] on td "0 €" at bounding box center [730, 123] width 84 height 31
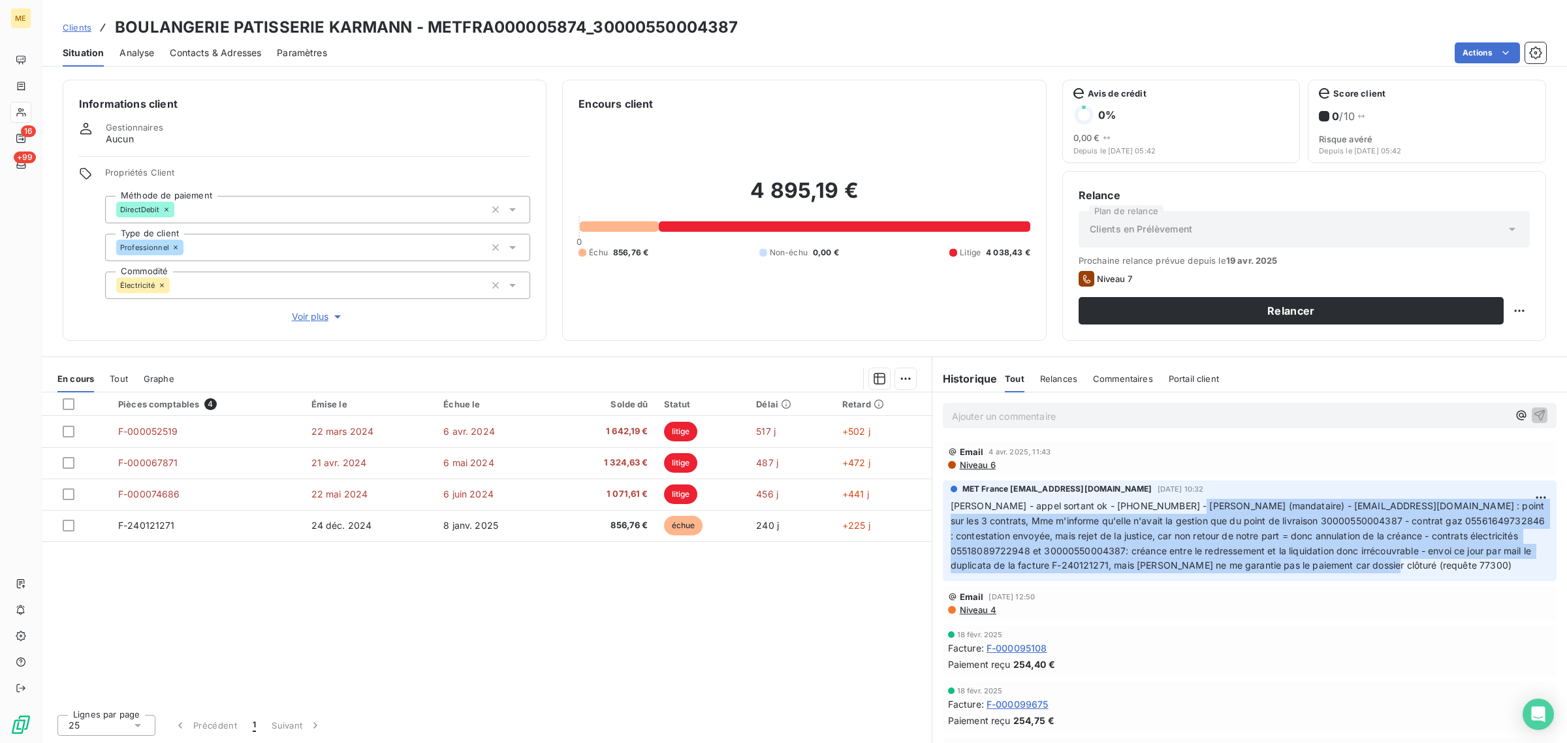
drag, startPoint x: 1257, startPoint y: 498, endPoint x: 1535, endPoint y: 565, distance: 286.1
click at [1535, 565] on p "Cindy - appel sortant ok - 0387980390 - Mme KLEIN (mandataire) - mklein@koch-as…" at bounding box center [1250, 536] width 598 height 74
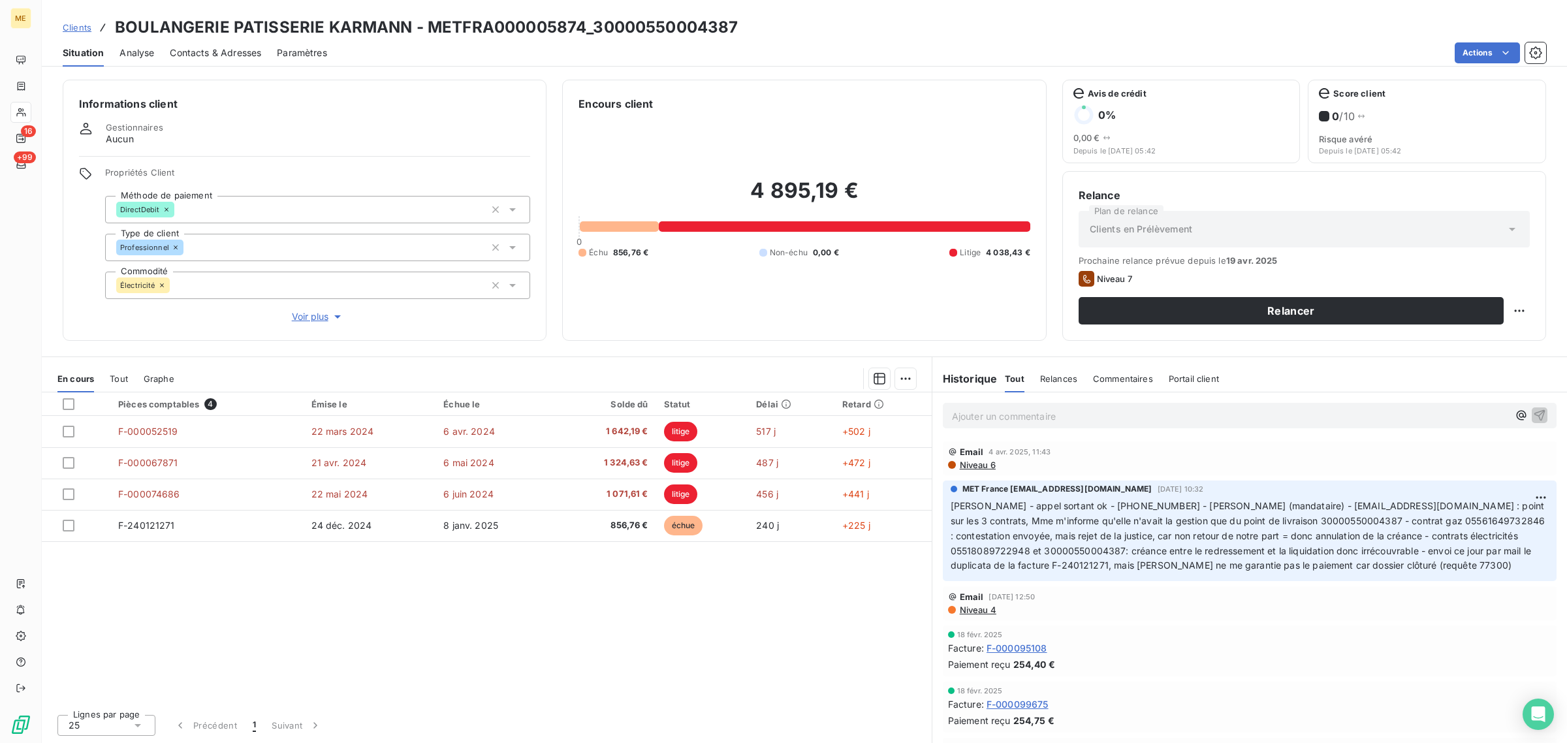
click at [631, 650] on div "Pièces comptables 4 Émise le Échue le Solde dû Statut Délai Retard F-000052519 …" at bounding box center [487, 547] width 890 height 311
click at [318, 317] on span "Voir plus" at bounding box center [318, 316] width 52 height 13
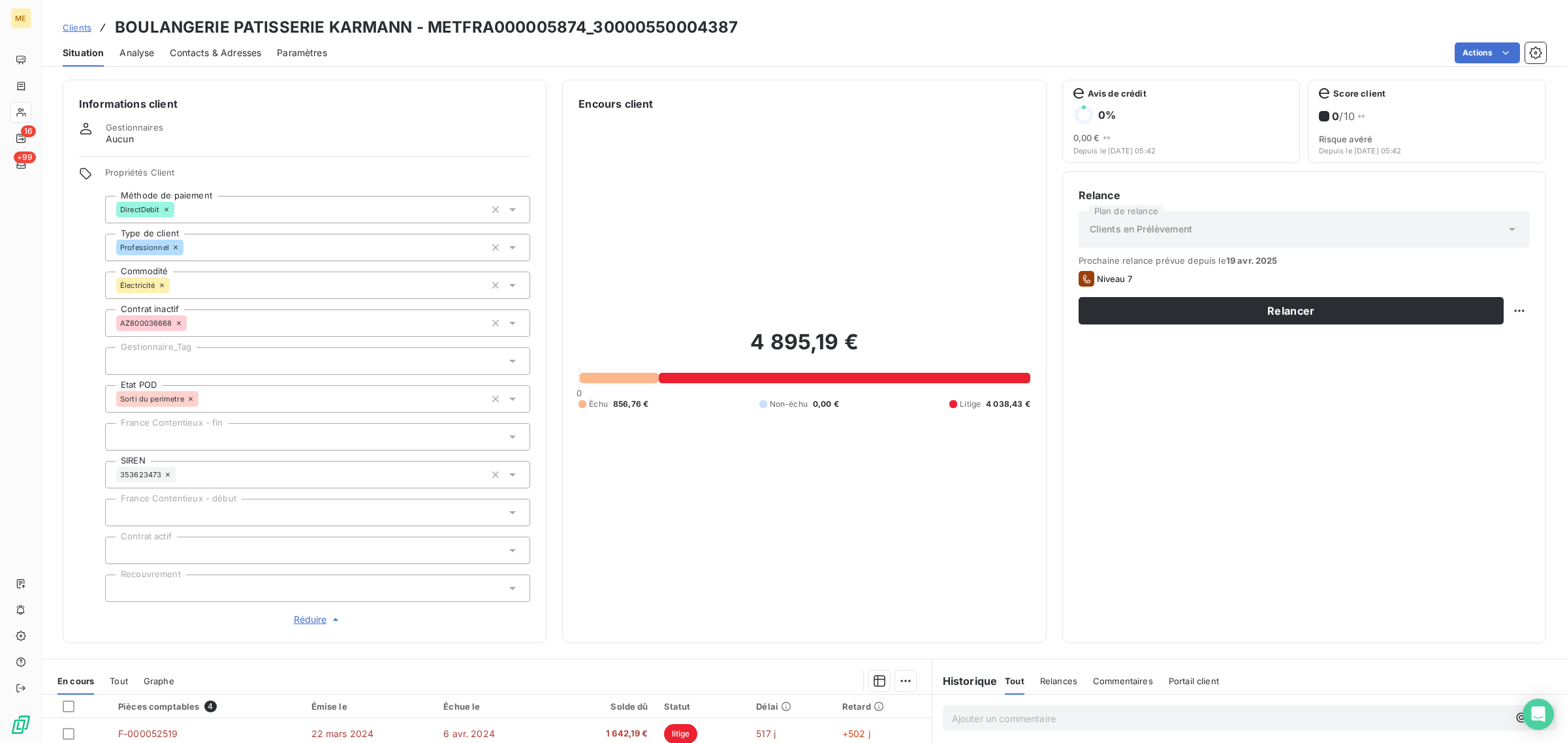
click at [183, 366] on div at bounding box center [317, 360] width 425 height 27
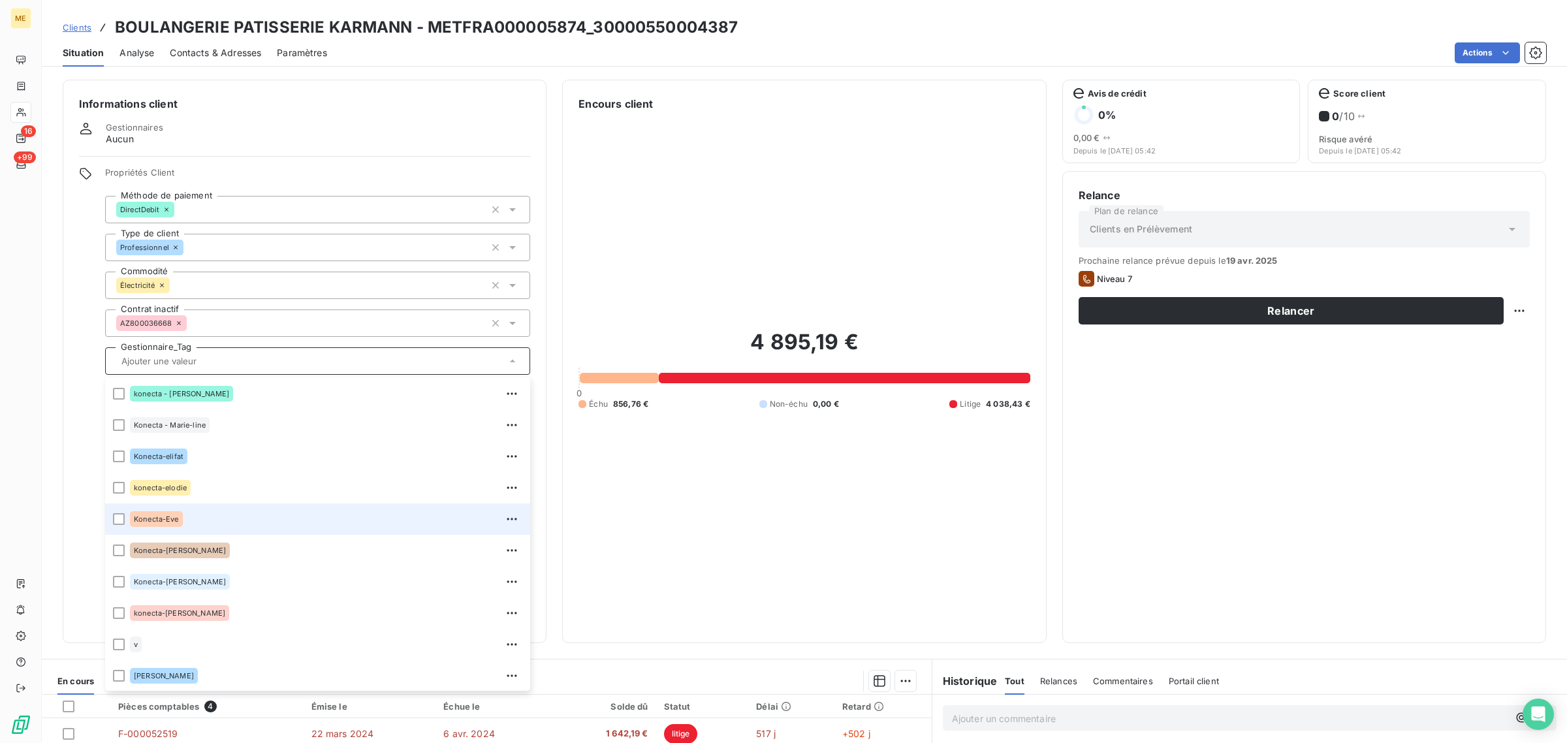
scroll to position [242, 0]
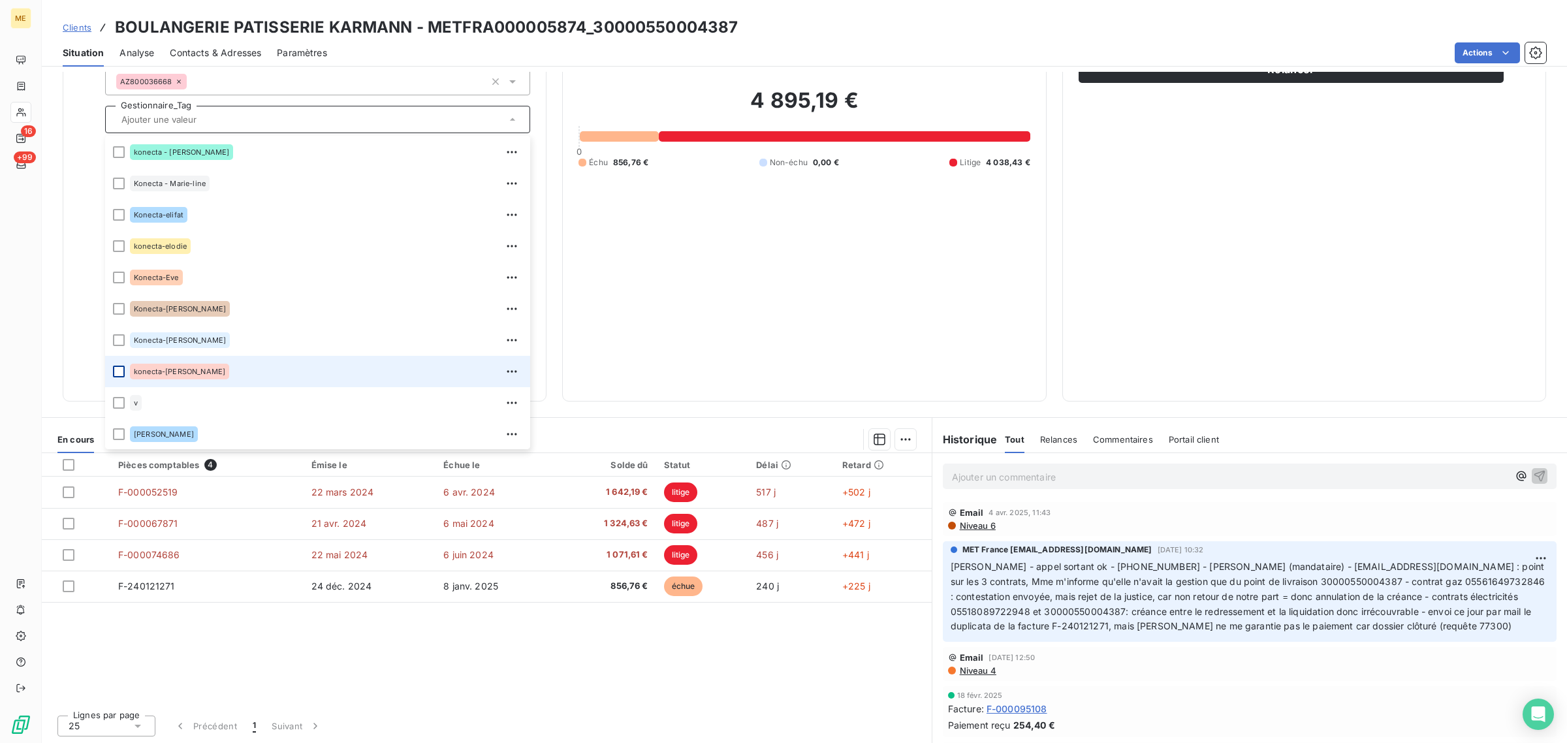
click at [118, 369] on div at bounding box center [119, 372] width 12 height 12
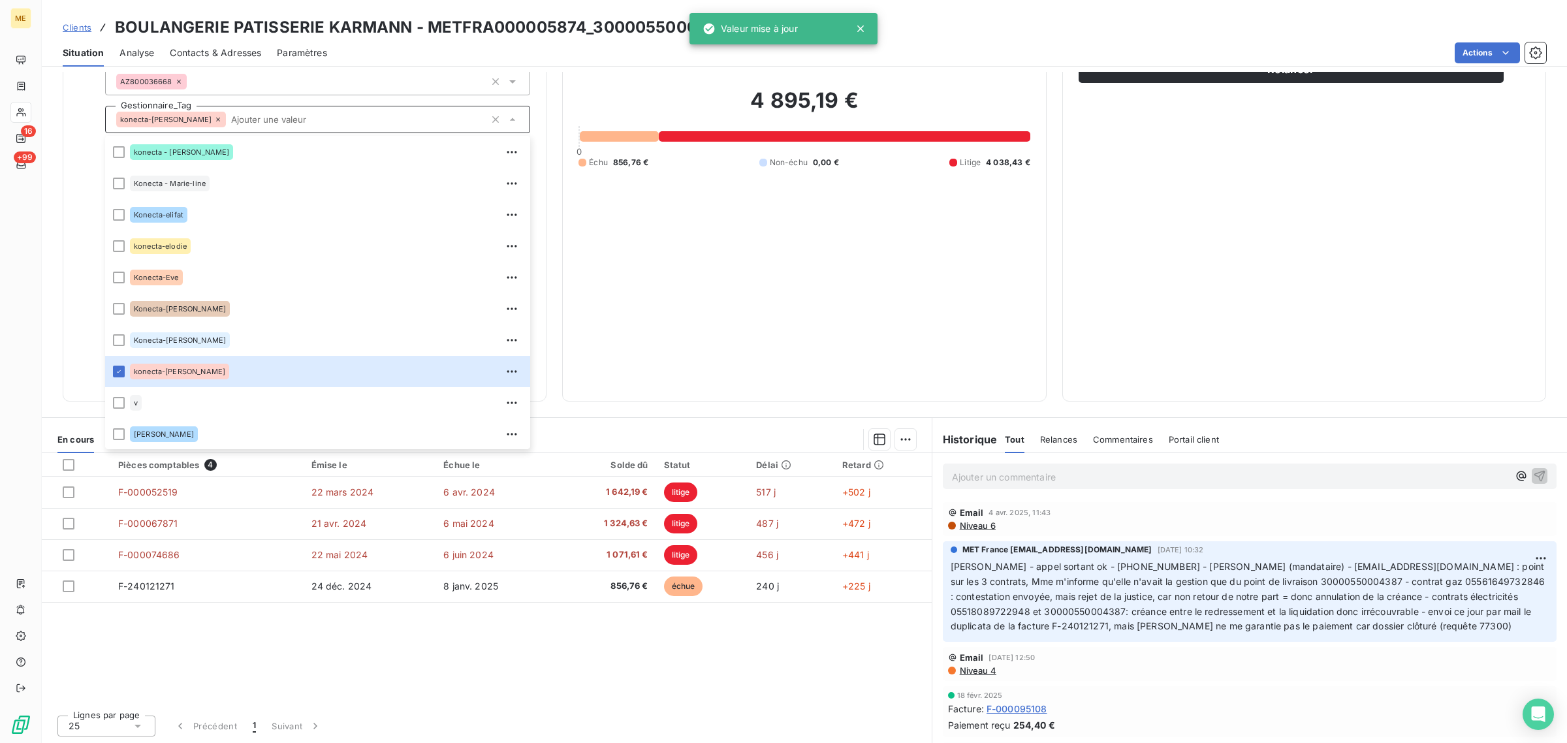
scroll to position [0, 0]
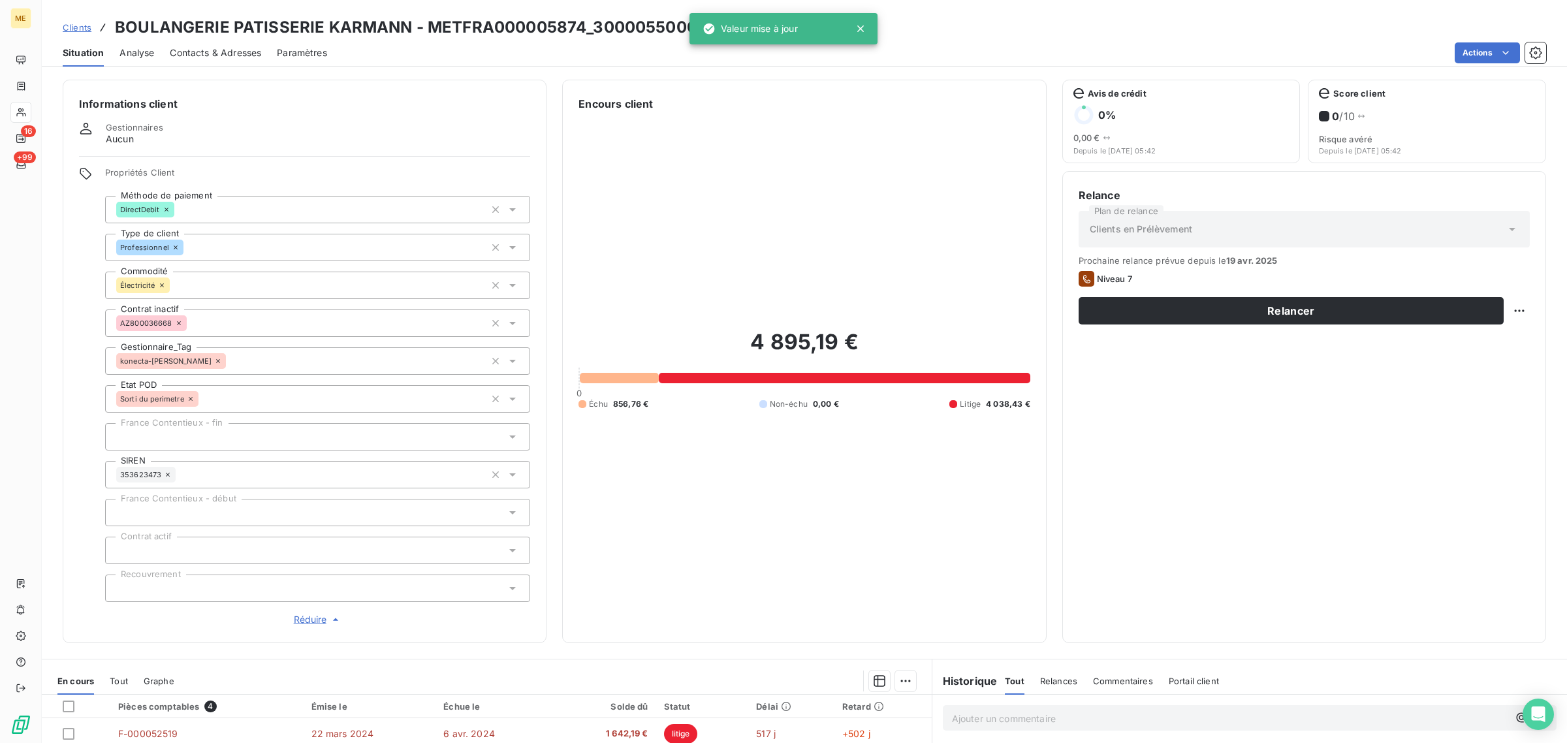
click at [1492, 313] on div "Relancer" at bounding box center [1303, 310] width 451 height 27
click at [1505, 312] on html "ME 16 +99 Clients BOULANGERIE PATISSERIE KARMANN - METFRA000005874_300005500043…" at bounding box center [783, 371] width 1567 height 743
click at [1489, 338] on div "Replanifier cette action" at bounding box center [1453, 339] width 117 height 21
select select "7"
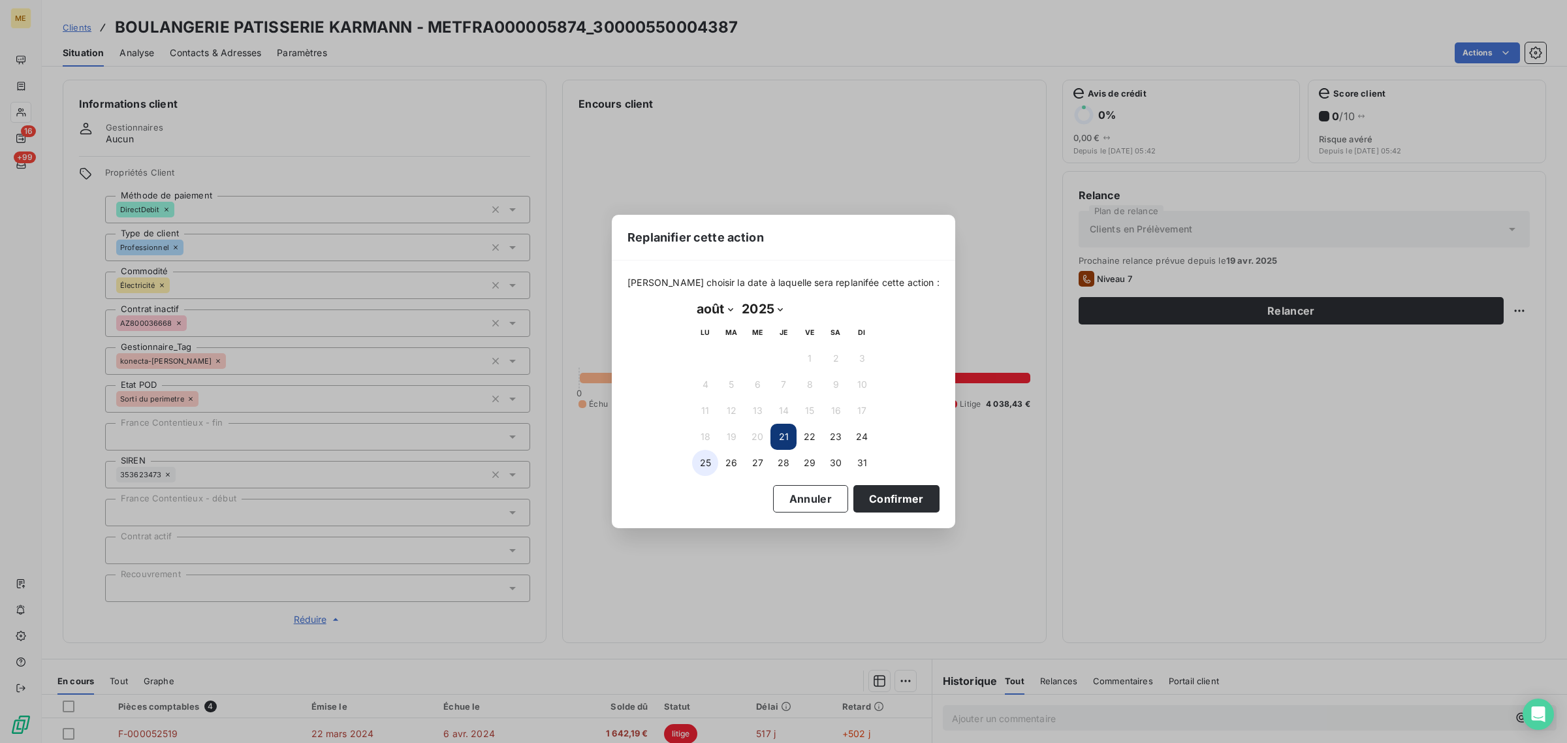
click at [693, 467] on button "25" at bounding box center [705, 463] width 26 height 26
click at [892, 493] on button "Confirmer" at bounding box center [896, 498] width 86 height 27
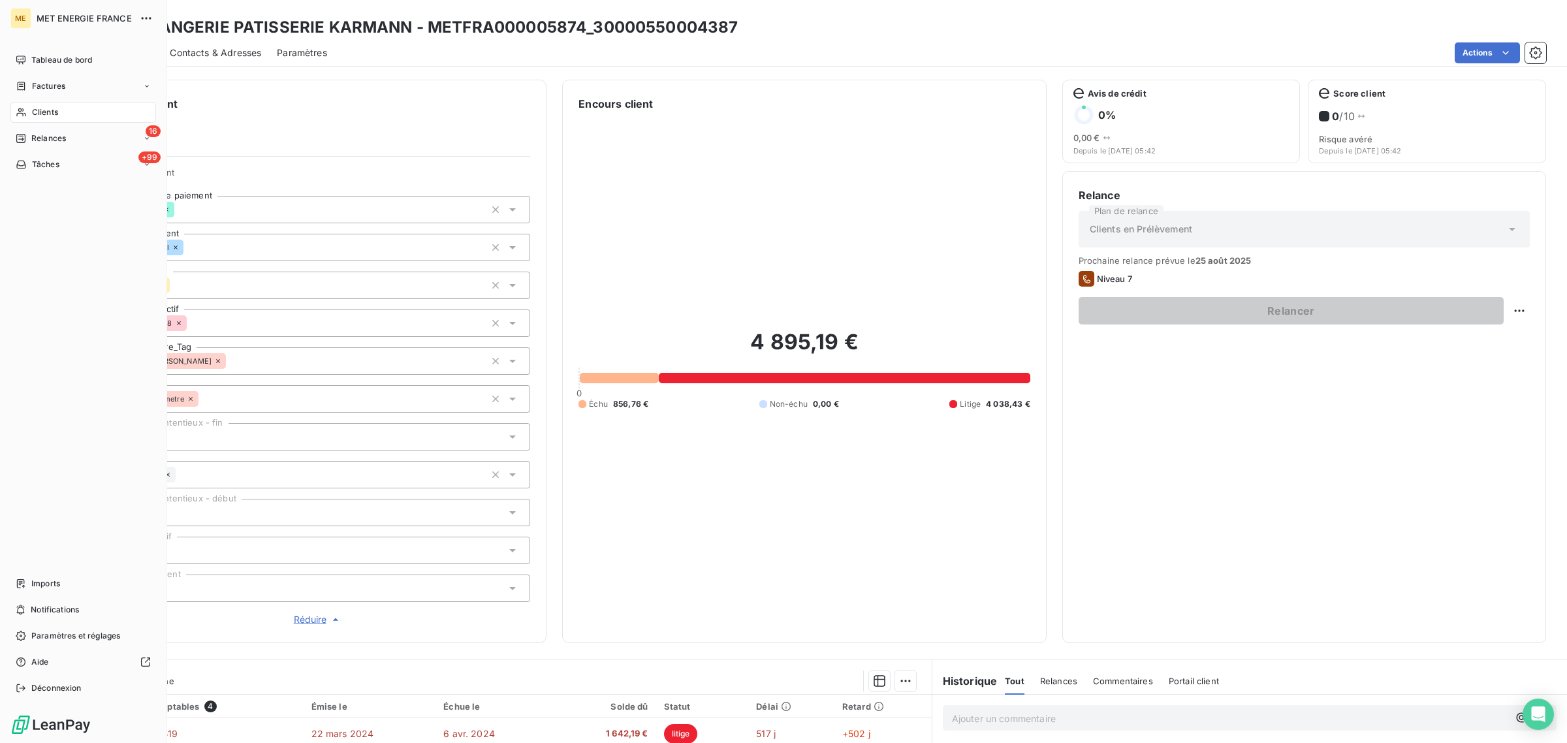
click at [28, 108] on div "Clients" at bounding box center [83, 112] width 146 height 21
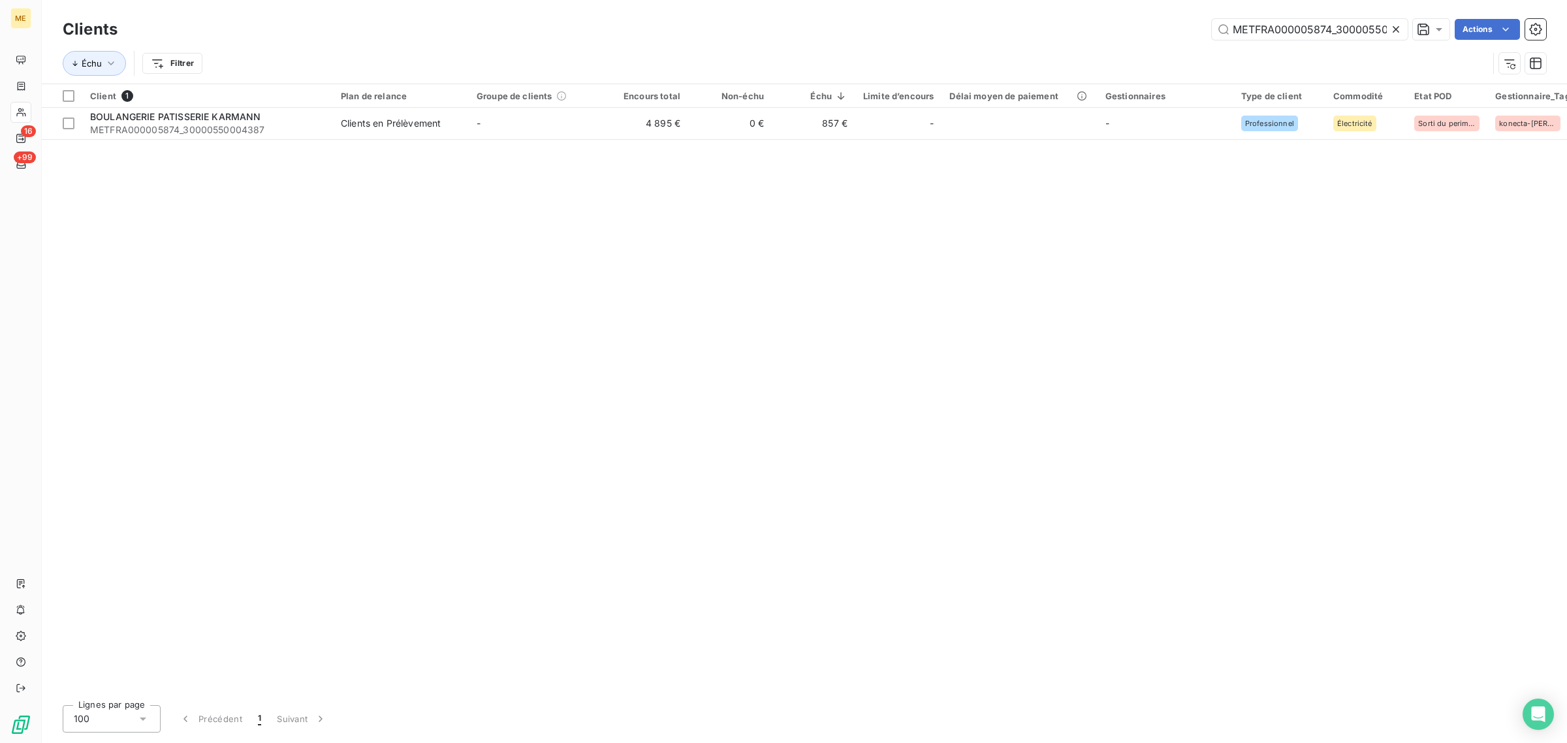
scroll to position [0, 40]
click at [1392, 30] on icon at bounding box center [1395, 29] width 13 height 13
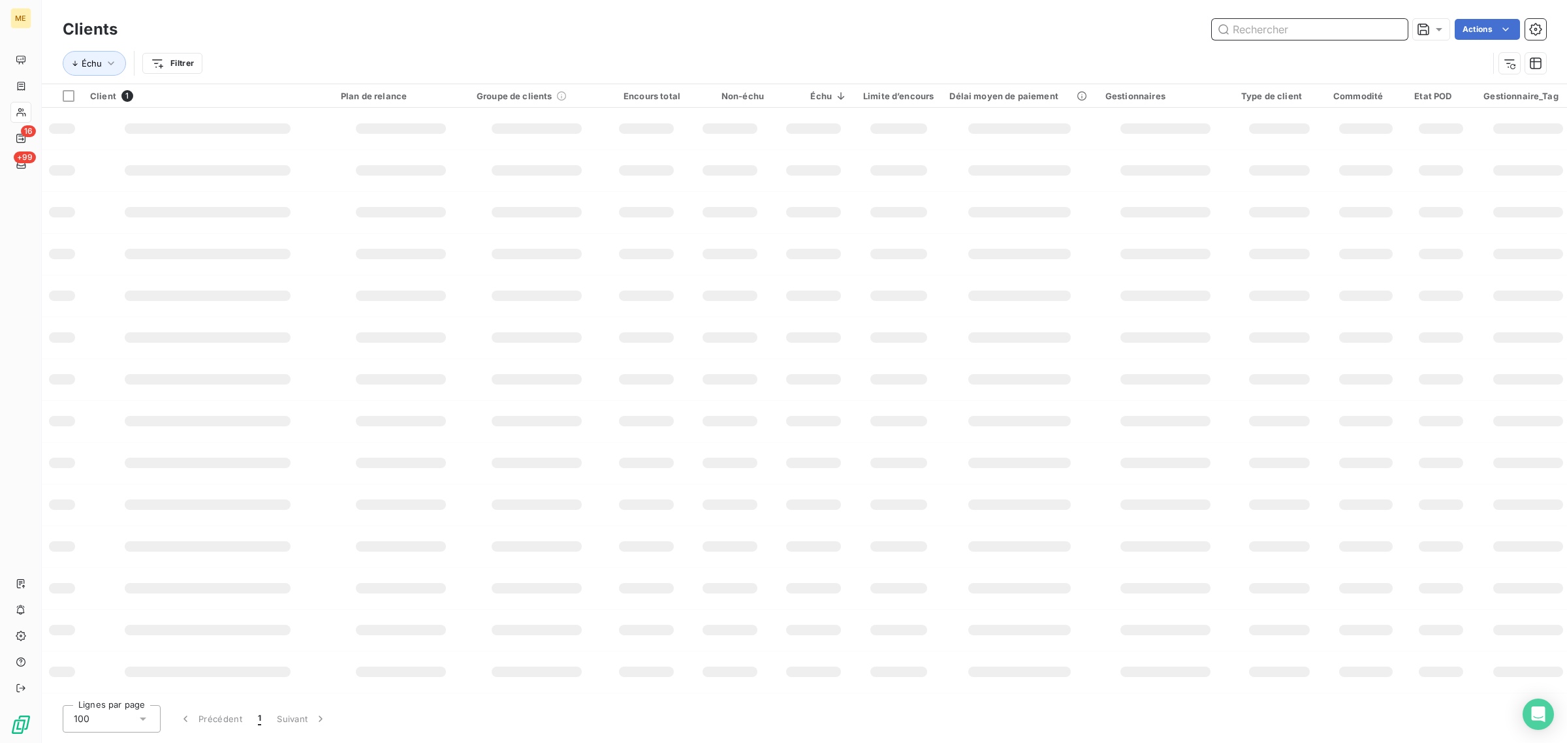
click at [1322, 33] on input "text" at bounding box center [1310, 29] width 196 height 21
paste input "METFRA000019396_25419247452911"
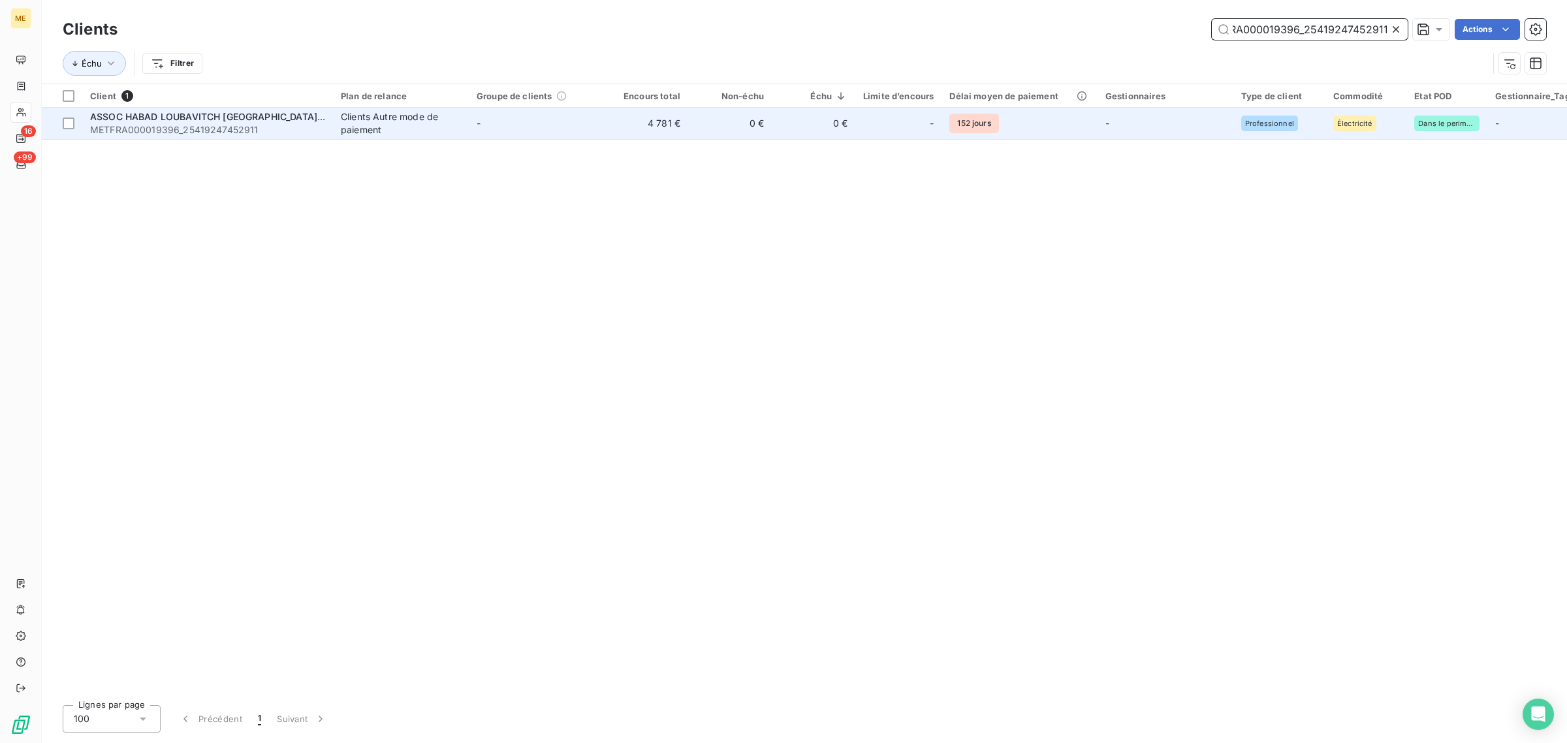
type input "METFRA000019396_25419247452911"
click at [605, 116] on td "4 781 €" at bounding box center [647, 123] width 84 height 31
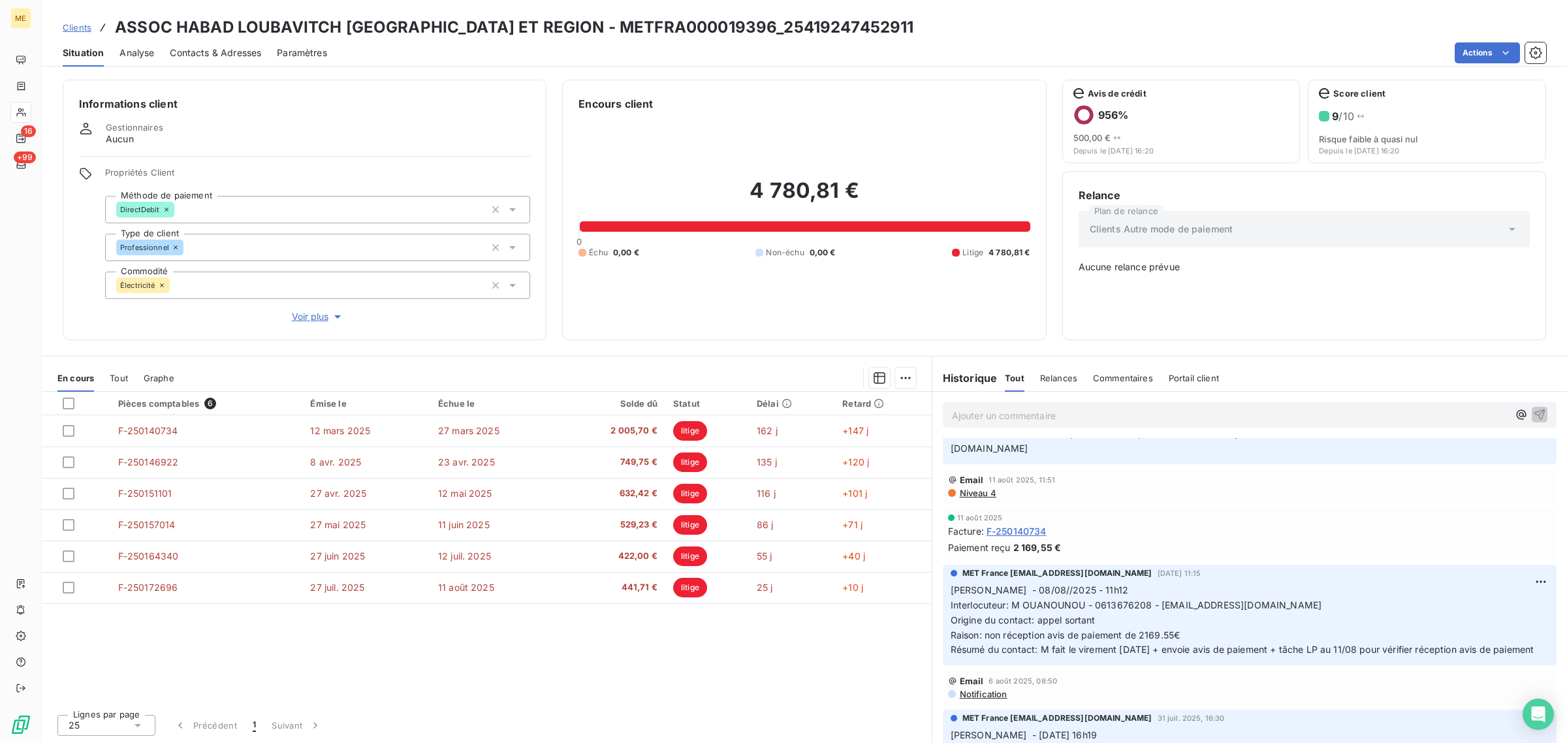
scroll to position [408, 0]
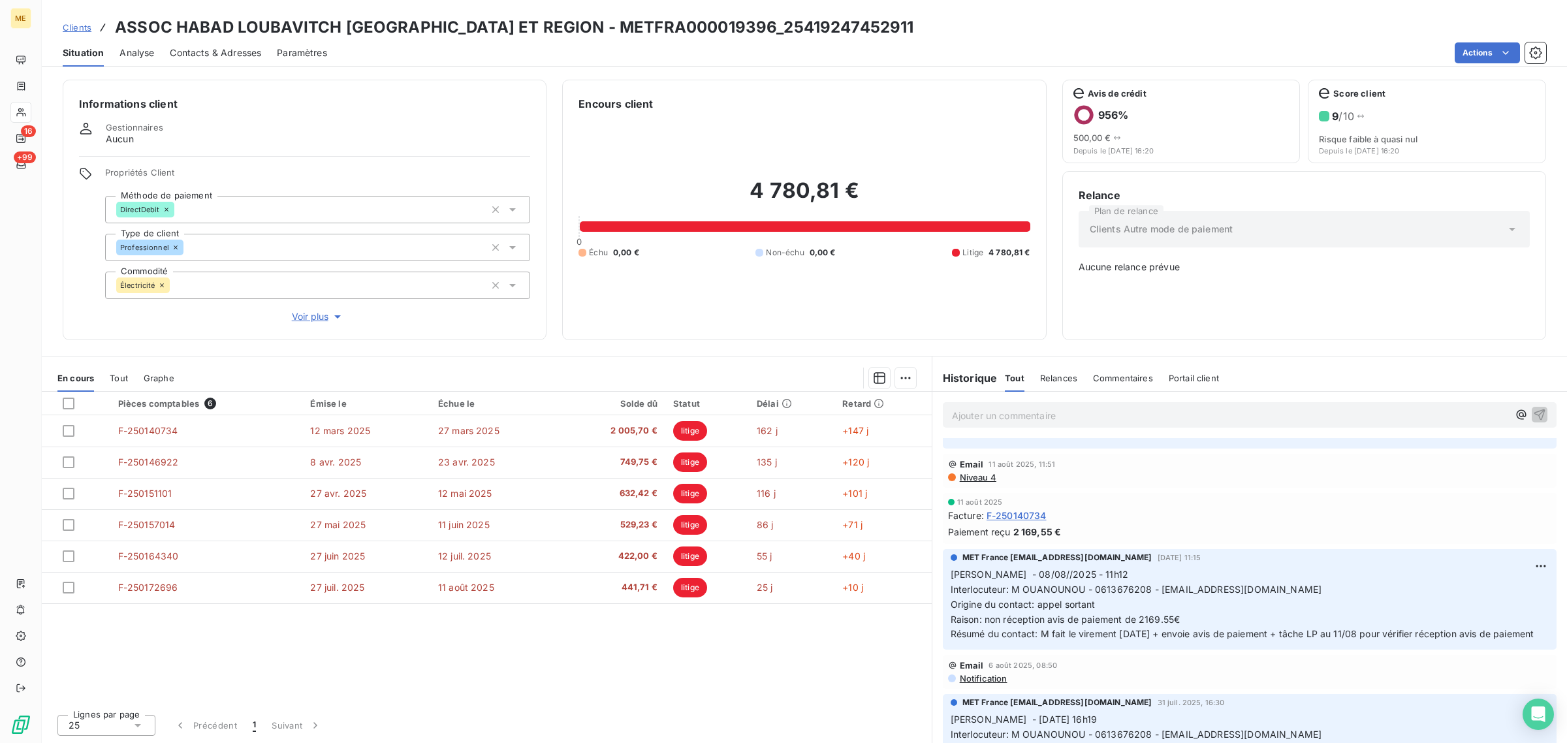
click at [317, 330] on div "Informations client Gestionnaires Aucun Propriétés Client Méthode de paiement D…" at bounding box center [305, 210] width 484 height 260
click at [318, 317] on span "Voir plus" at bounding box center [318, 316] width 52 height 13
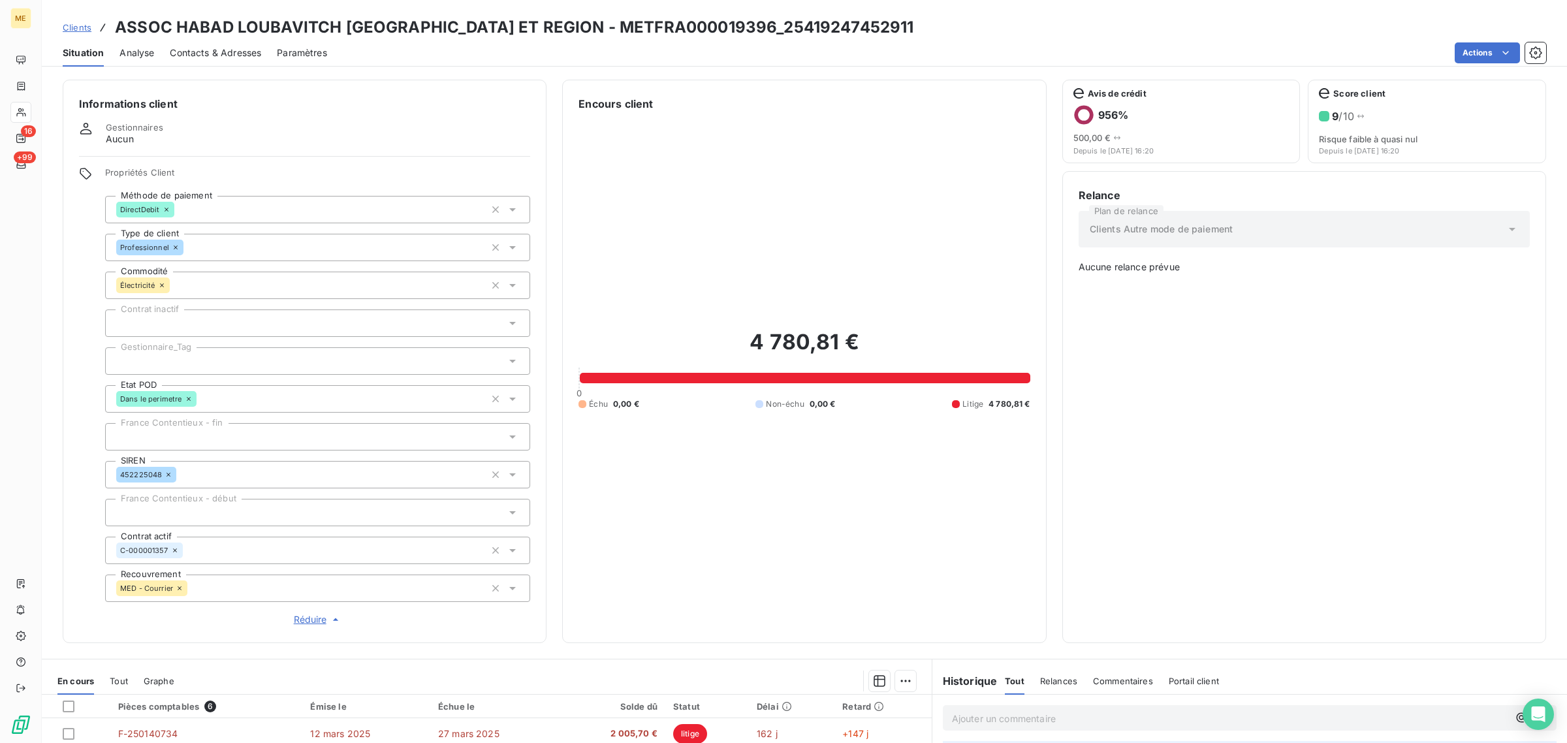
click at [159, 357] on div at bounding box center [317, 360] width 425 height 27
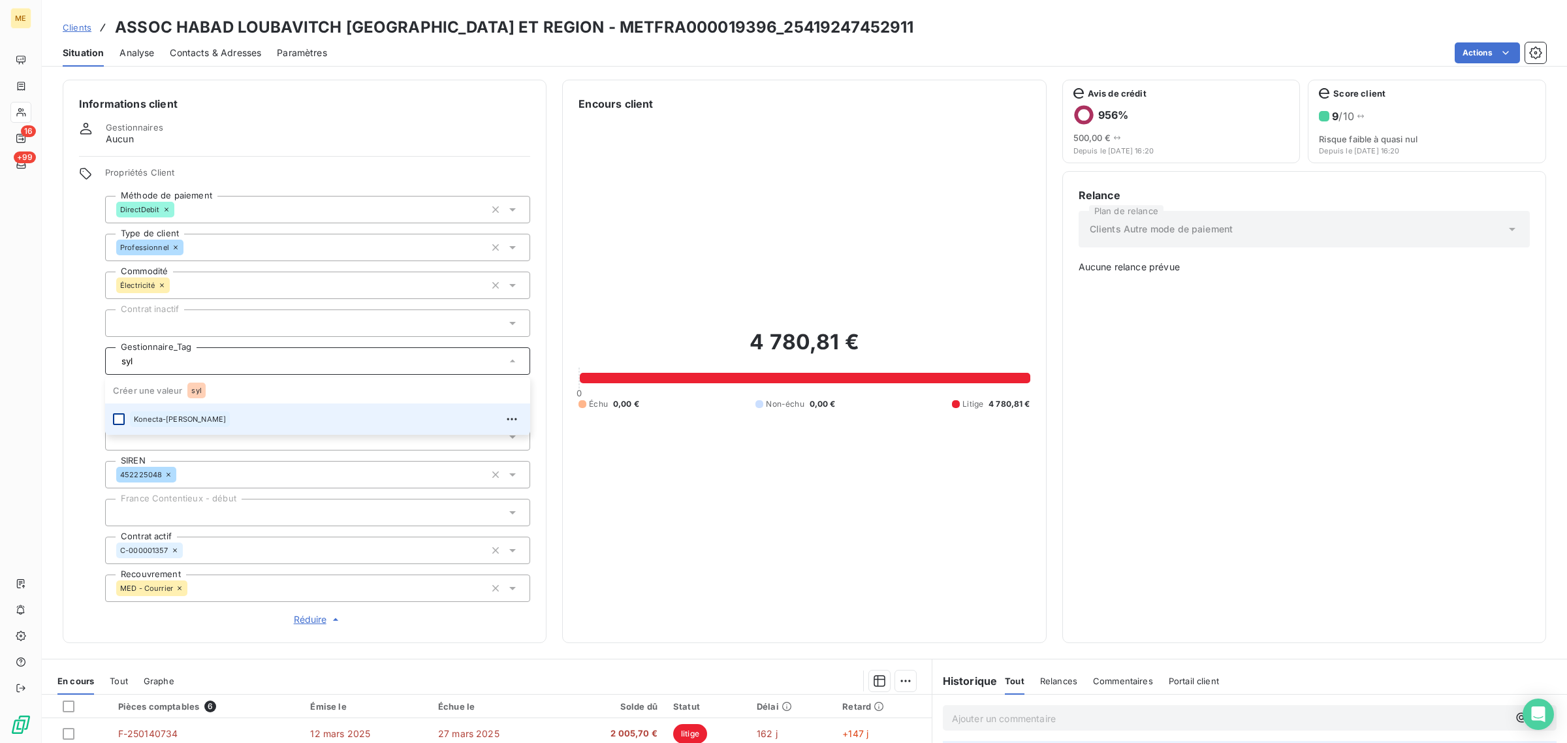
type input "syl"
click at [118, 418] on div at bounding box center [119, 419] width 12 height 12
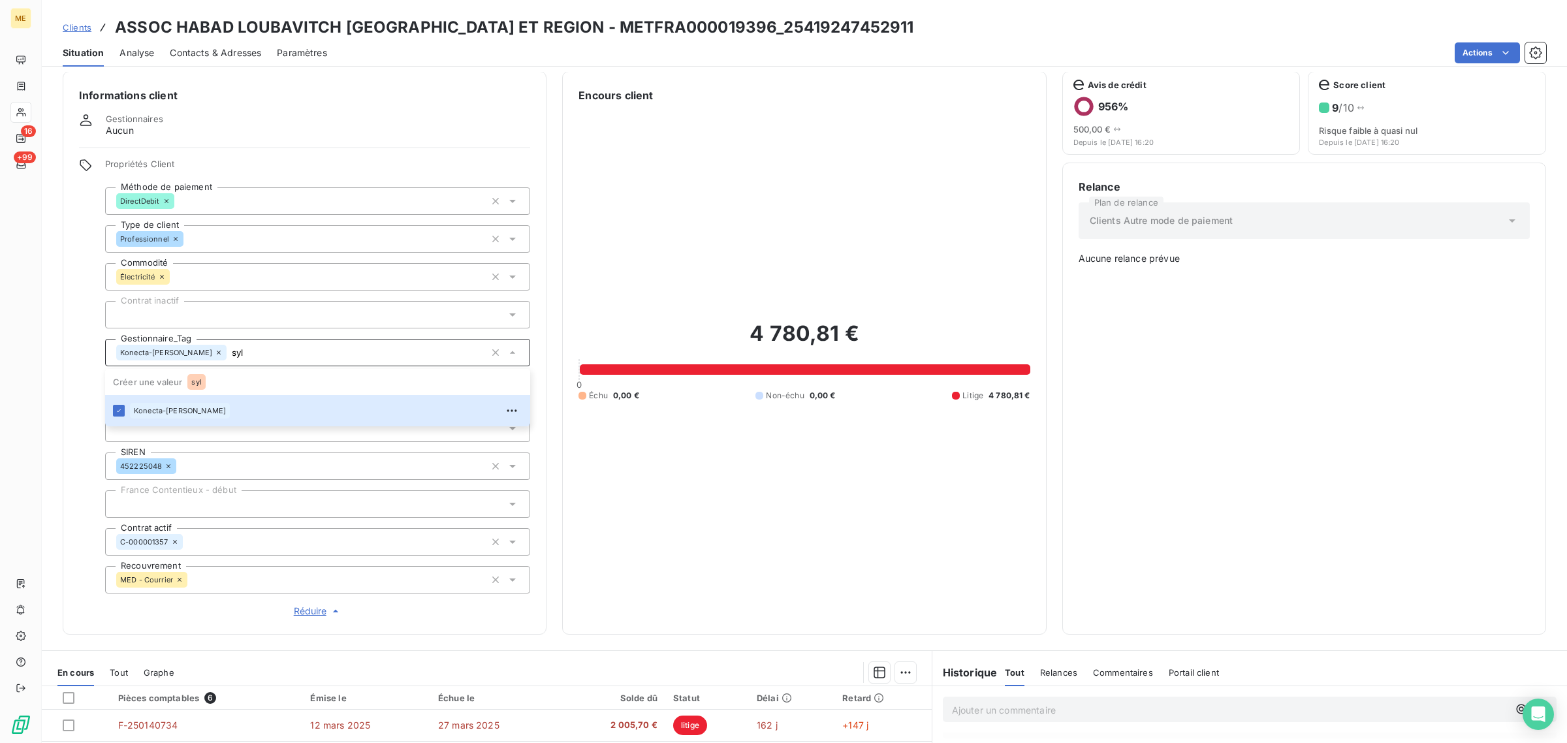
scroll to position [0, 0]
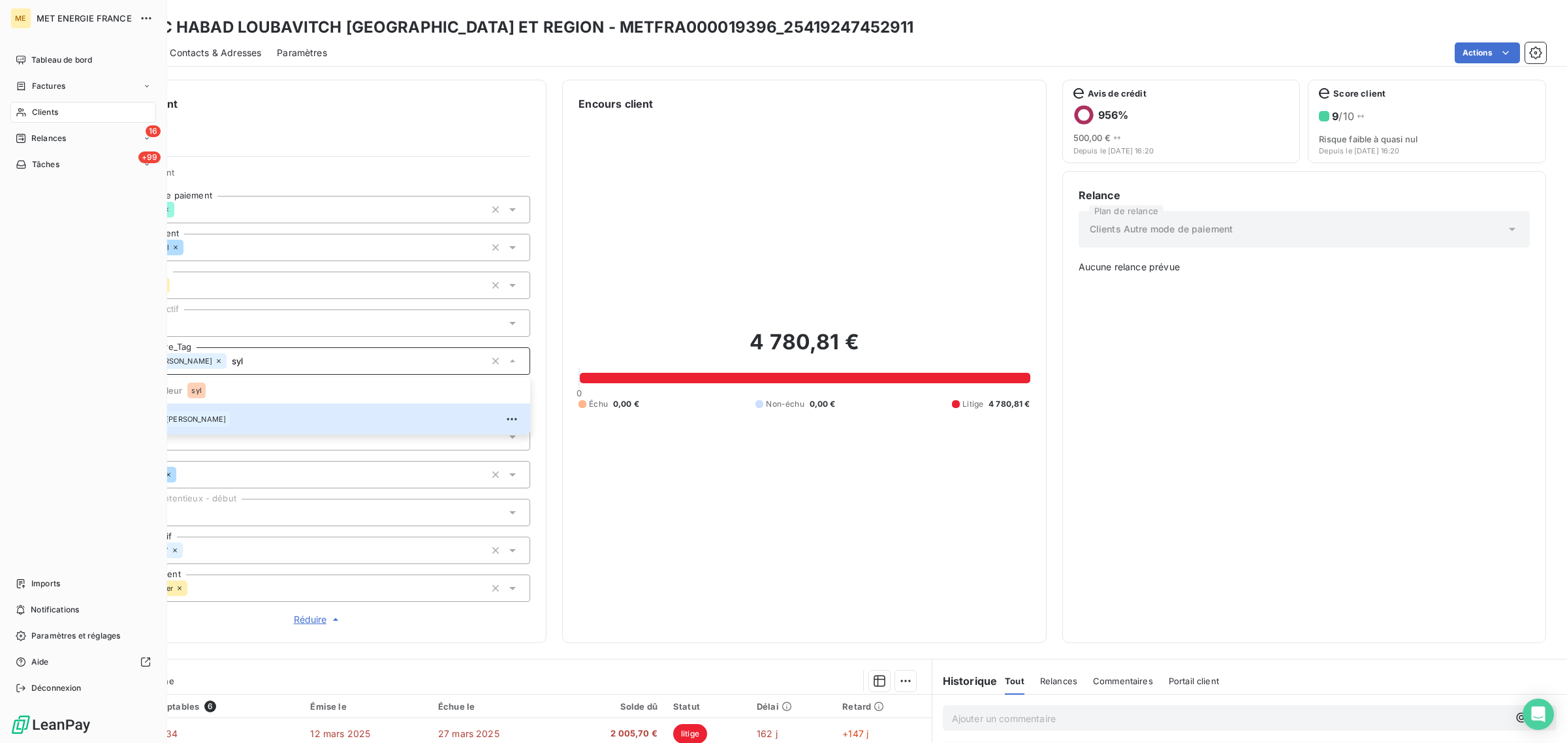
click at [16, 113] on icon at bounding box center [21, 112] width 11 height 10
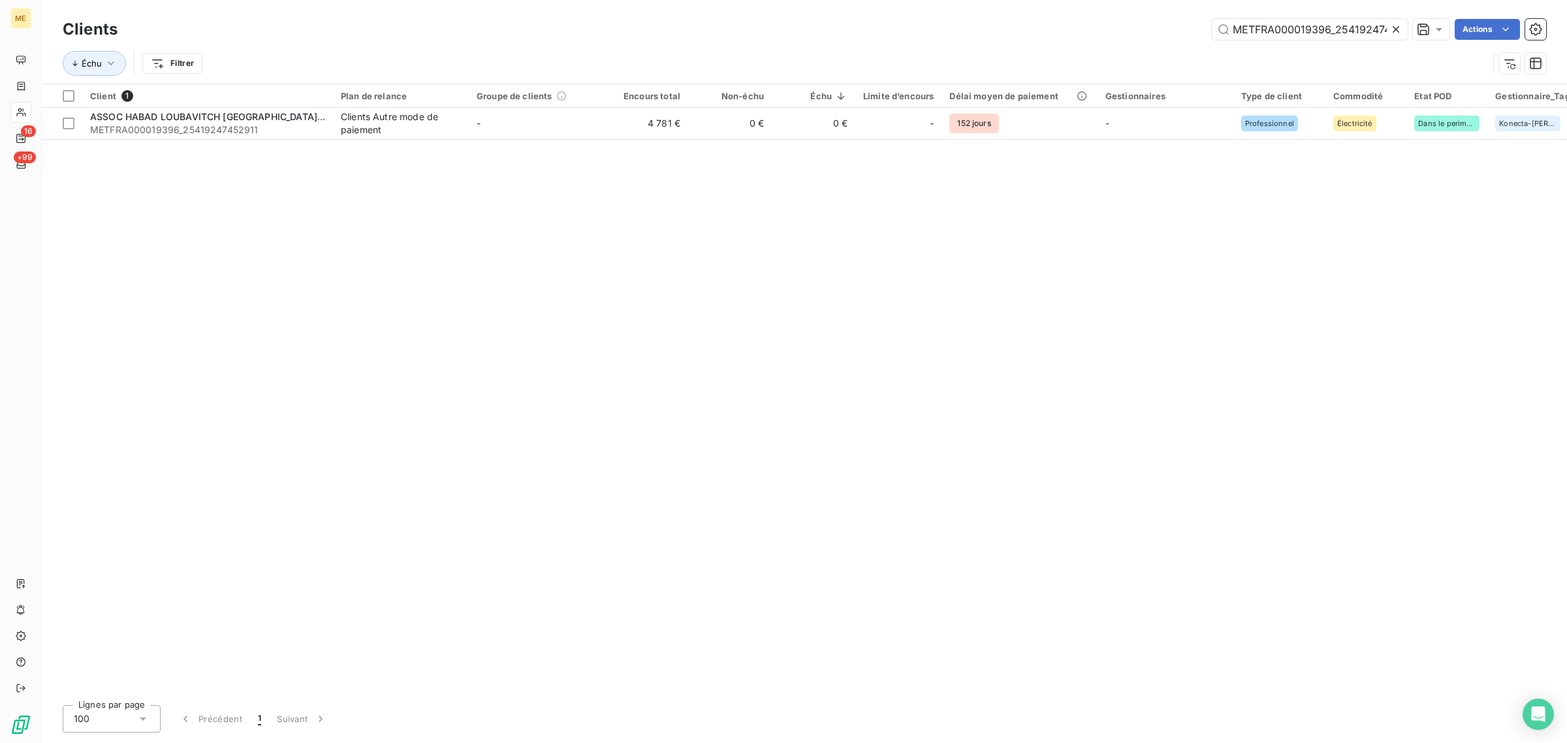
scroll to position [0, 31]
click at [1394, 26] on icon at bounding box center [1395, 29] width 13 height 13
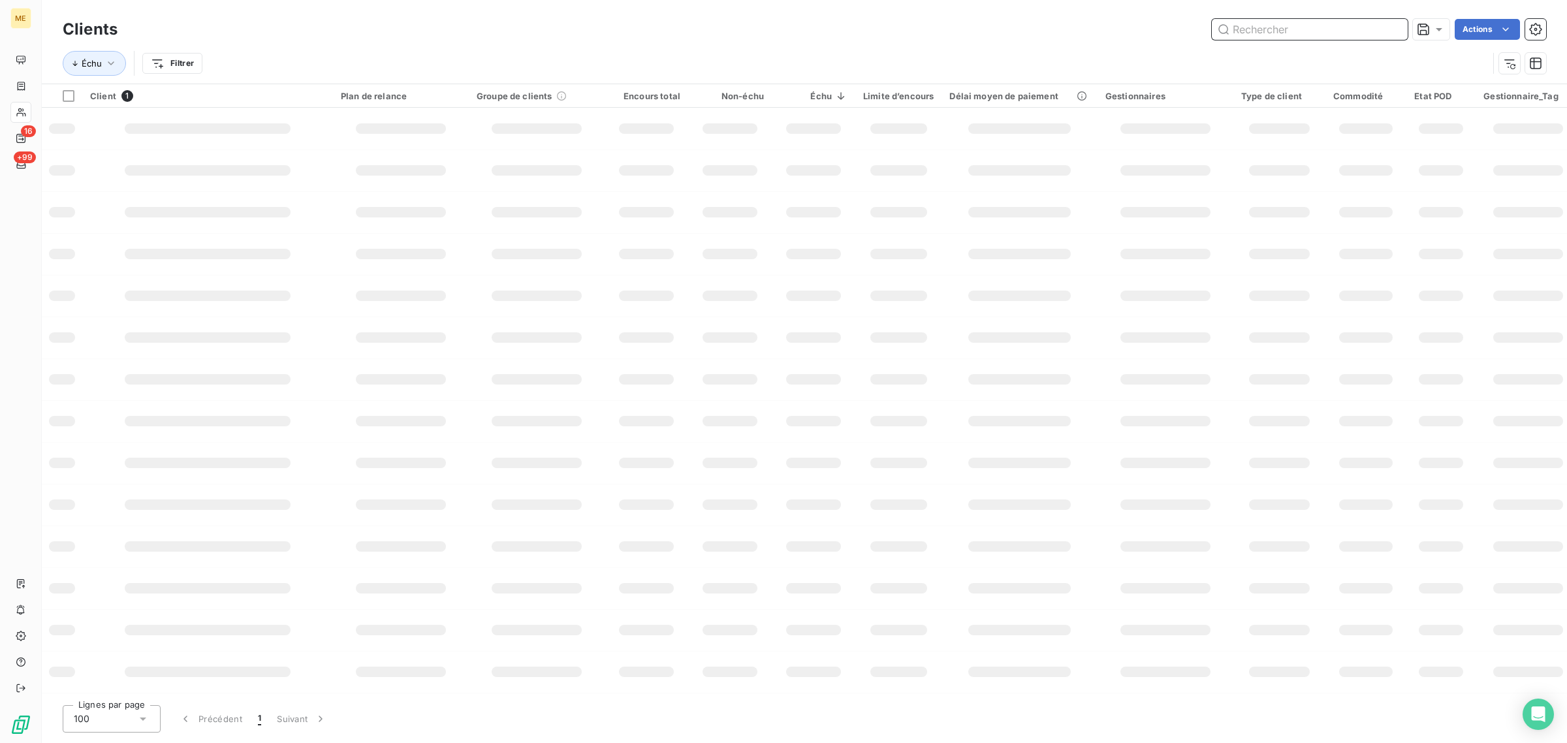
click at [1322, 34] on input "text" at bounding box center [1310, 29] width 196 height 21
paste input "METFRA000003178_19849348663895"
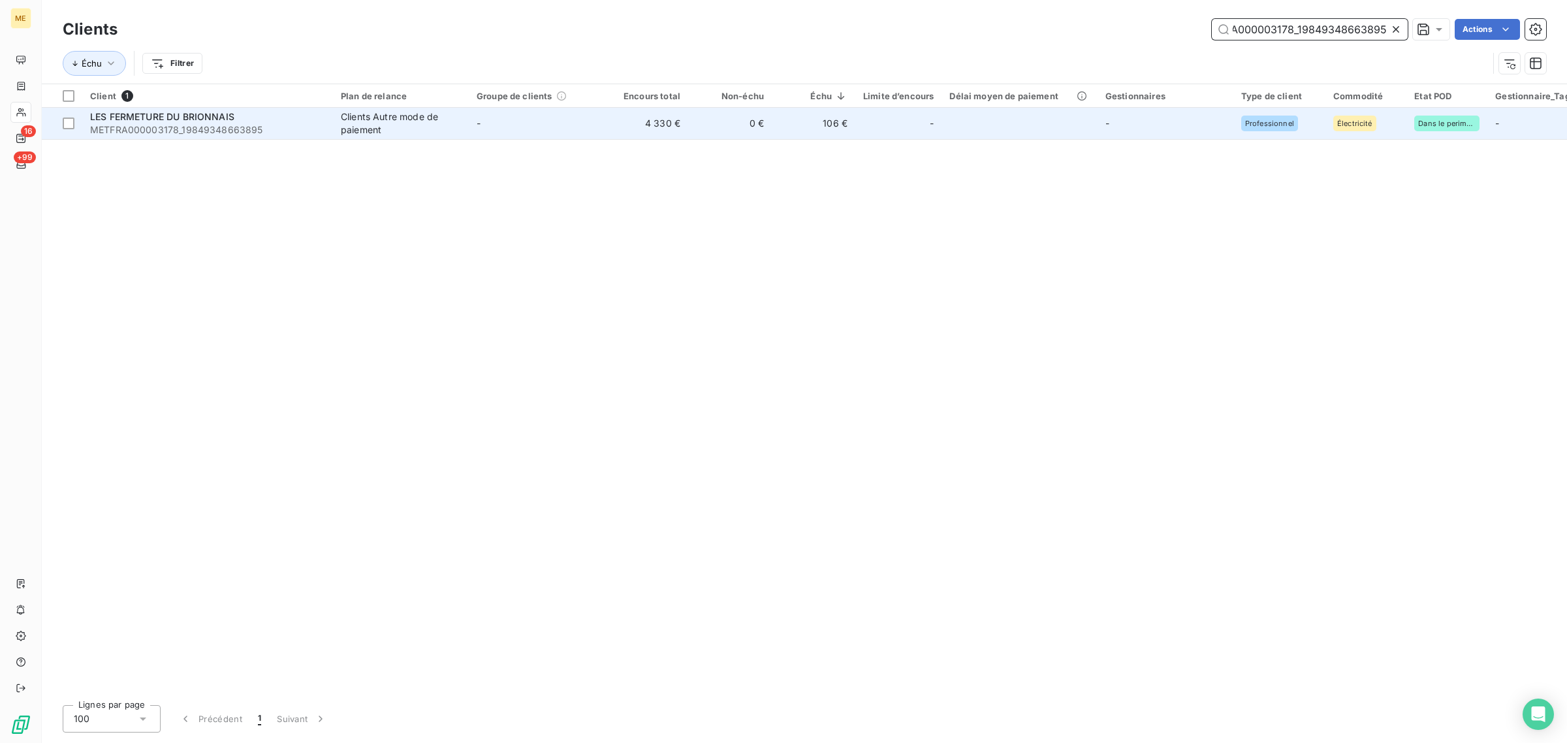
type input "METFRA000003178_19849348663895"
click at [602, 118] on td "-" at bounding box center [537, 123] width 136 height 31
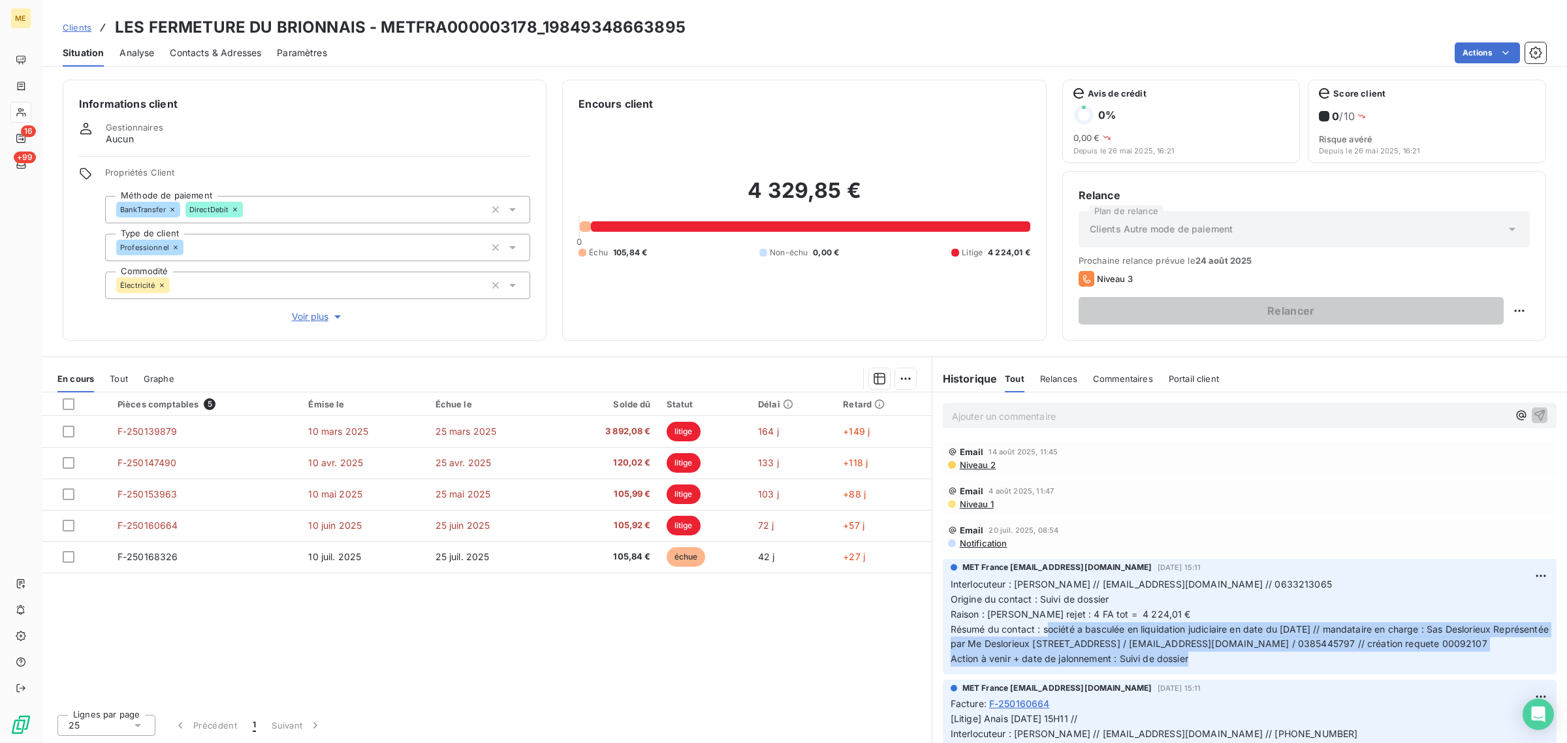
drag, startPoint x: 1048, startPoint y: 631, endPoint x: 1223, endPoint y: 687, distance: 182.9
click at [1223, 667] on p "Interlocuteur : Mme SOUVETON LINDA // alustar@free.fr // 0633213065 Origine du …" at bounding box center [1250, 621] width 598 height 89
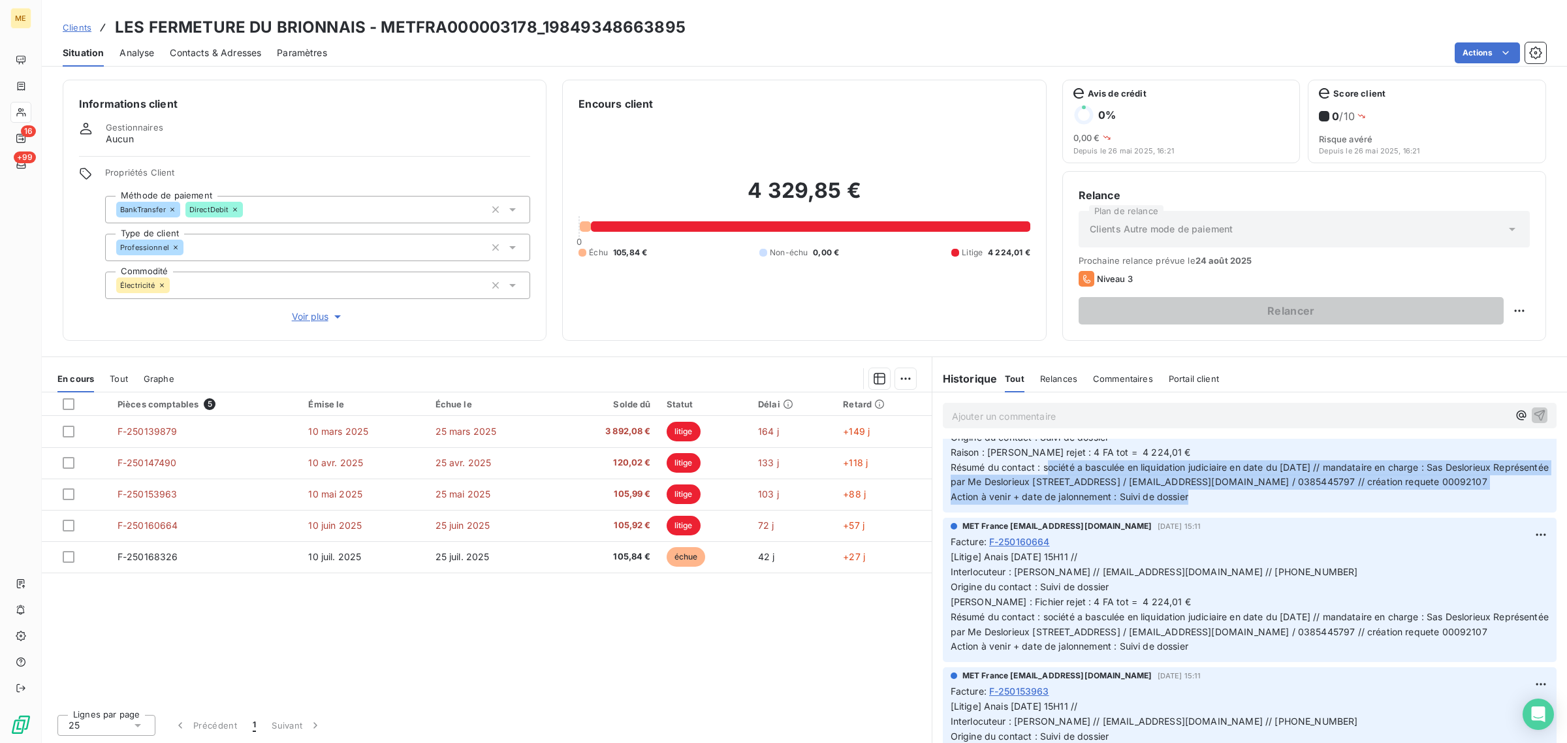
scroll to position [163, 0]
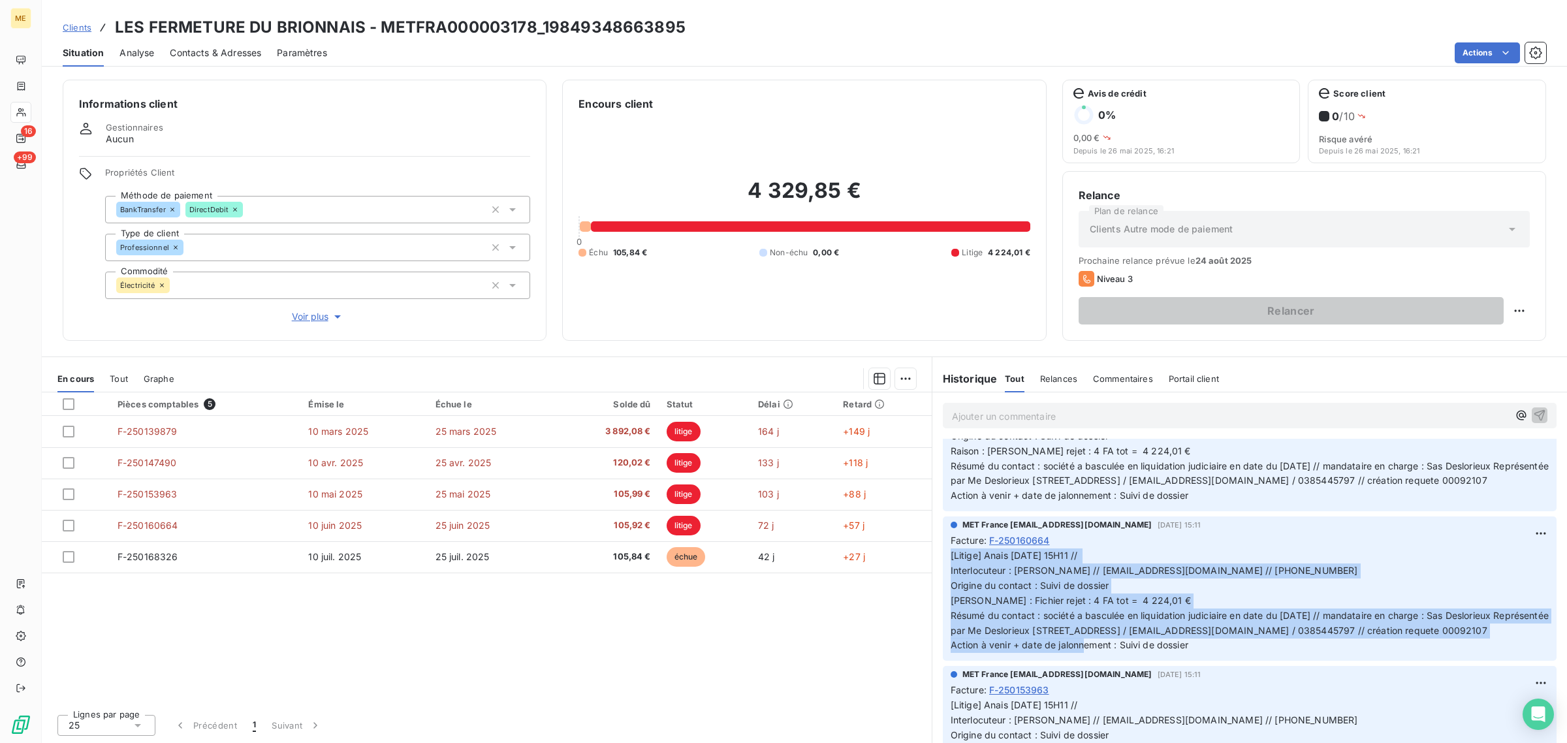
drag, startPoint x: 1192, startPoint y: 686, endPoint x: 944, endPoint y: 581, distance: 269.4
click at [944, 581] on div "MET France met-france@recouvrement.met.com 8 juil. 2025, 15:11 Facture : F-2501…" at bounding box center [1250, 588] width 614 height 144
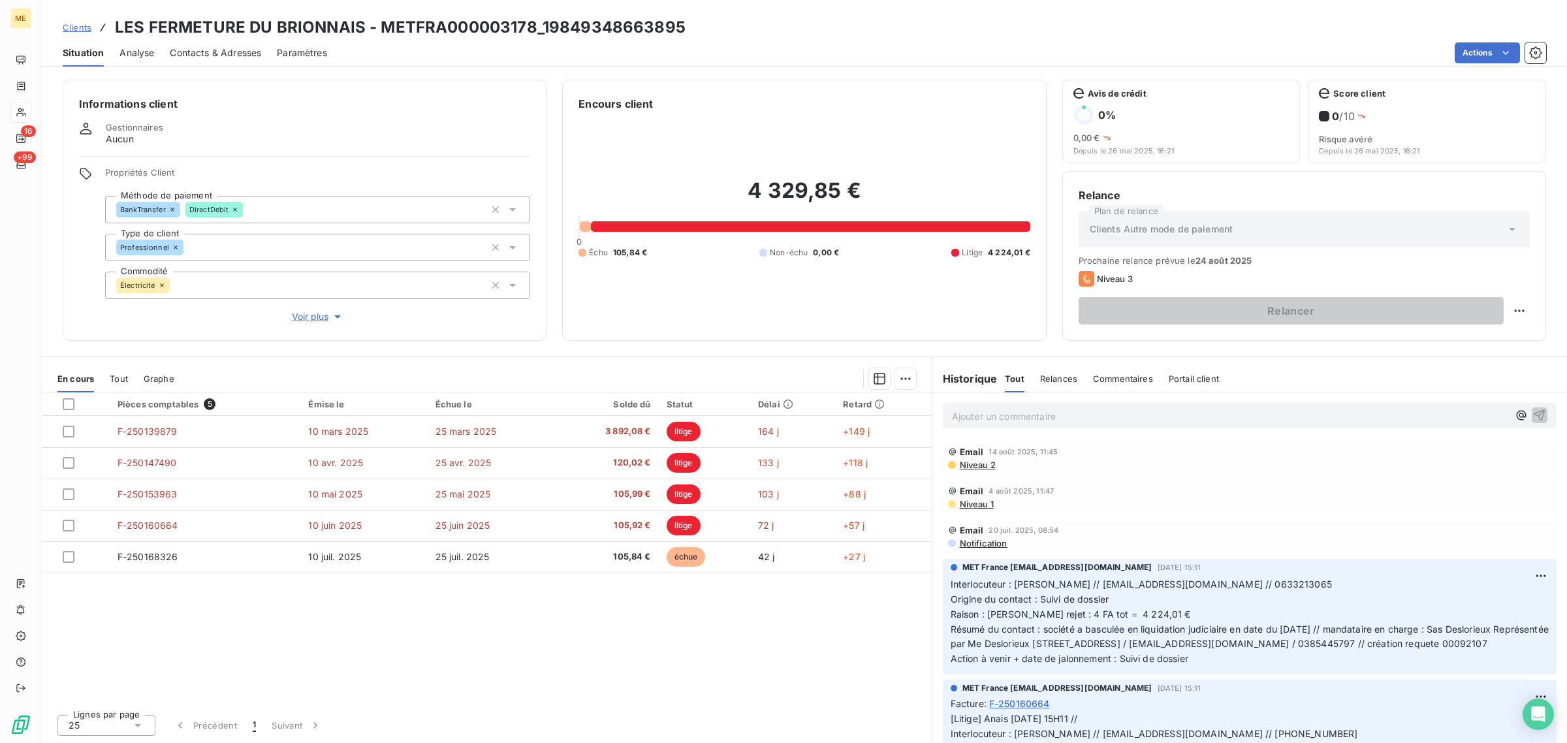
click at [645, 715] on div "Lignes par page 25 Précédent 1 Suivant" at bounding box center [487, 723] width 890 height 39
click at [301, 315] on span "Voir plus" at bounding box center [318, 316] width 52 height 13
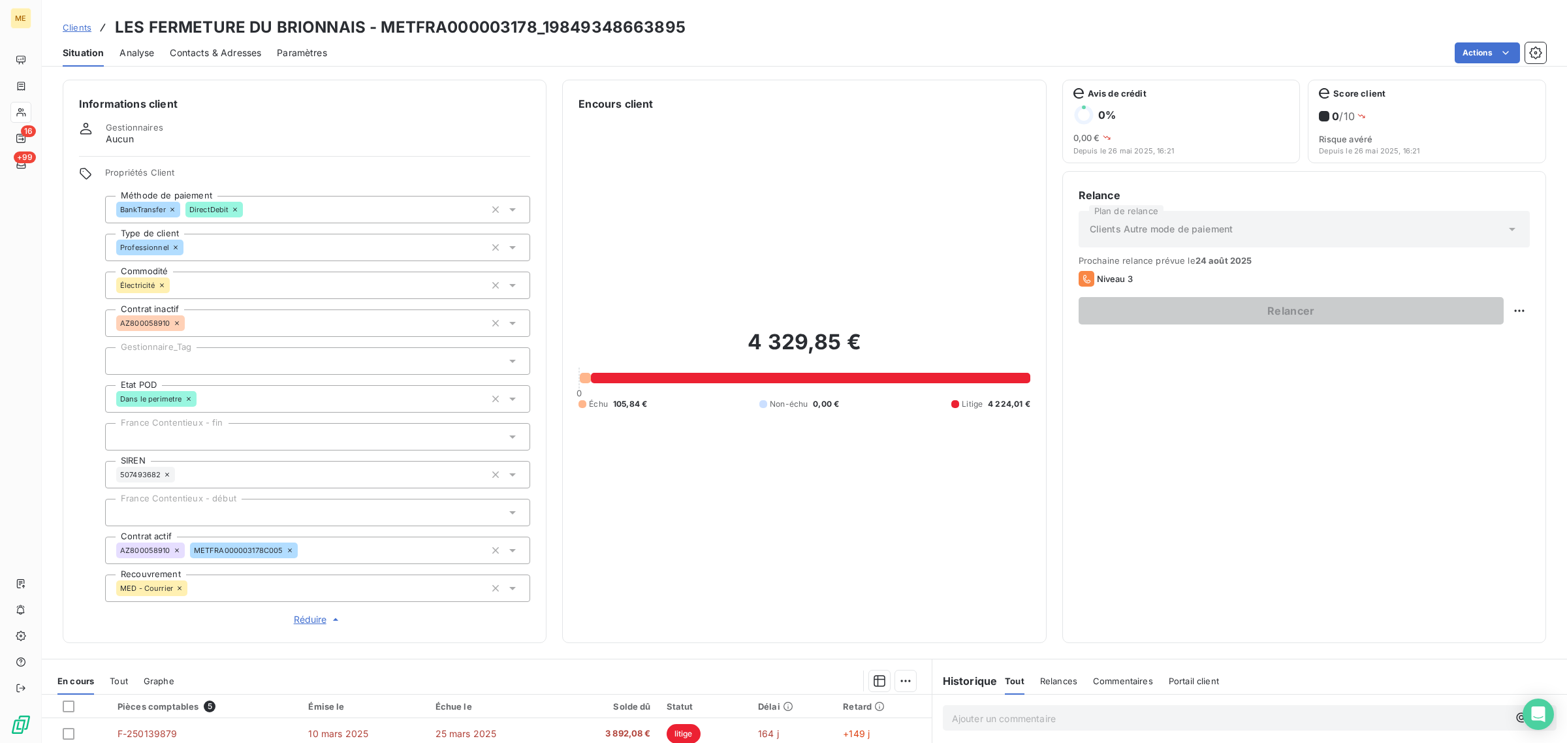
click at [214, 350] on div at bounding box center [317, 360] width 425 height 27
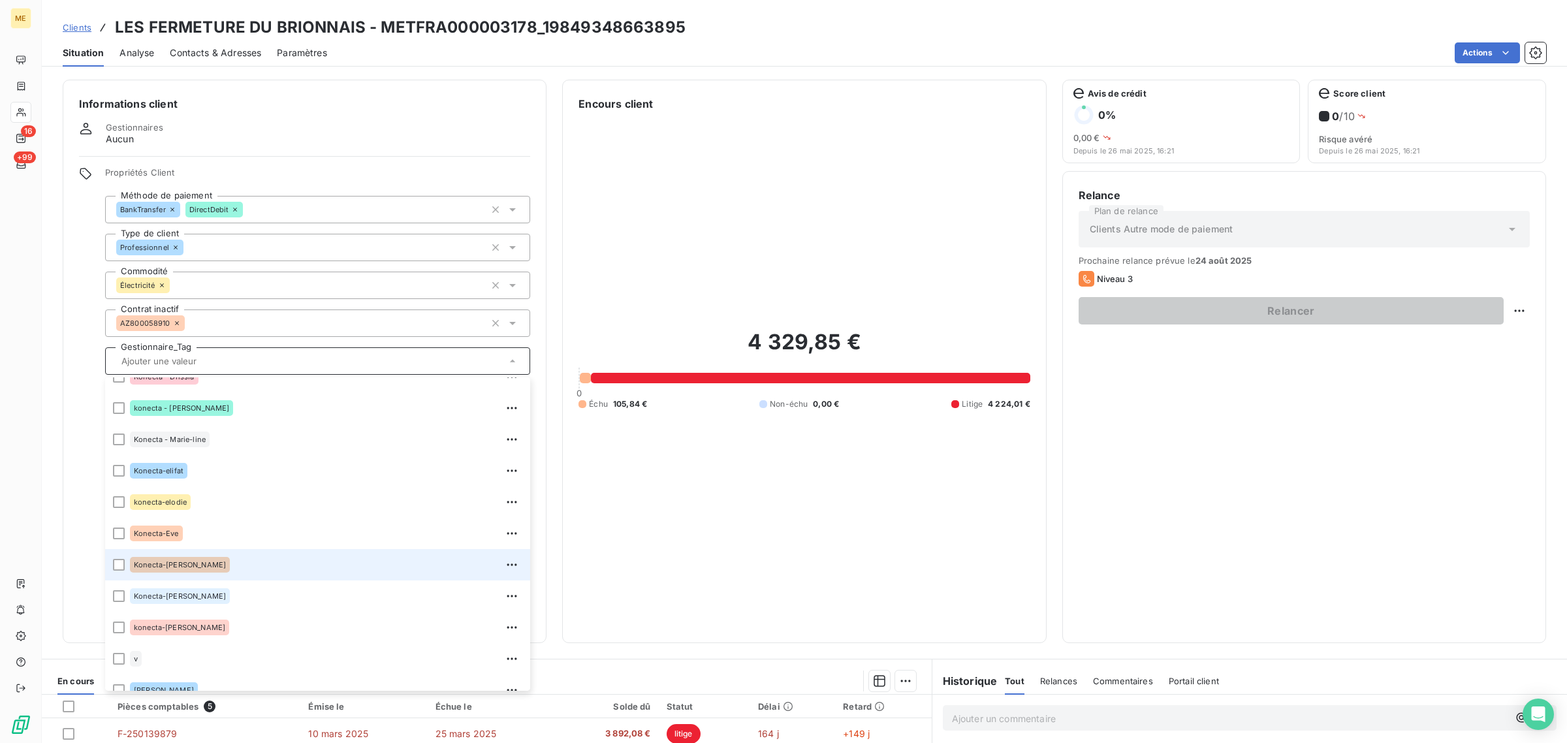
scroll to position [375, 0]
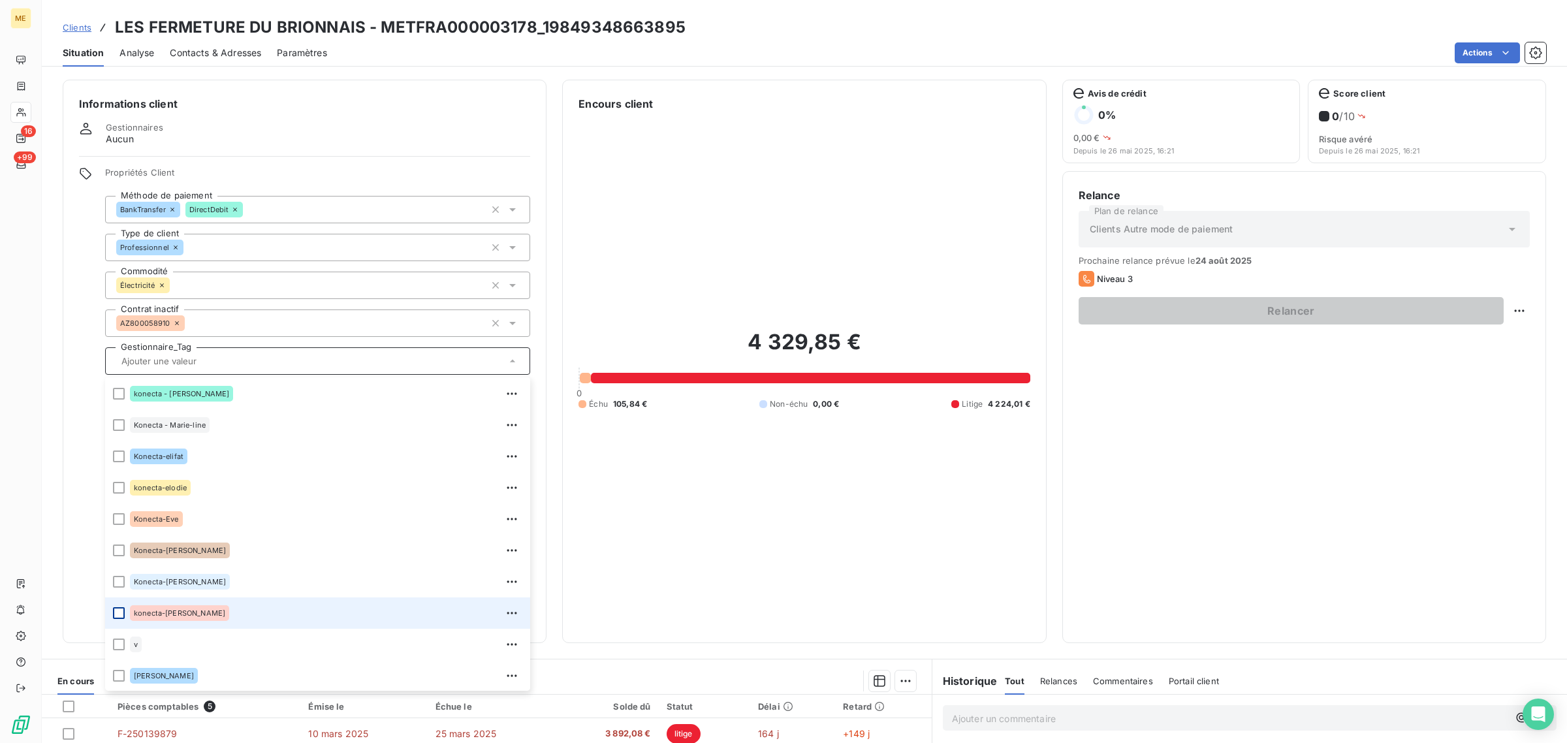
click at [113, 611] on div at bounding box center [119, 613] width 12 height 12
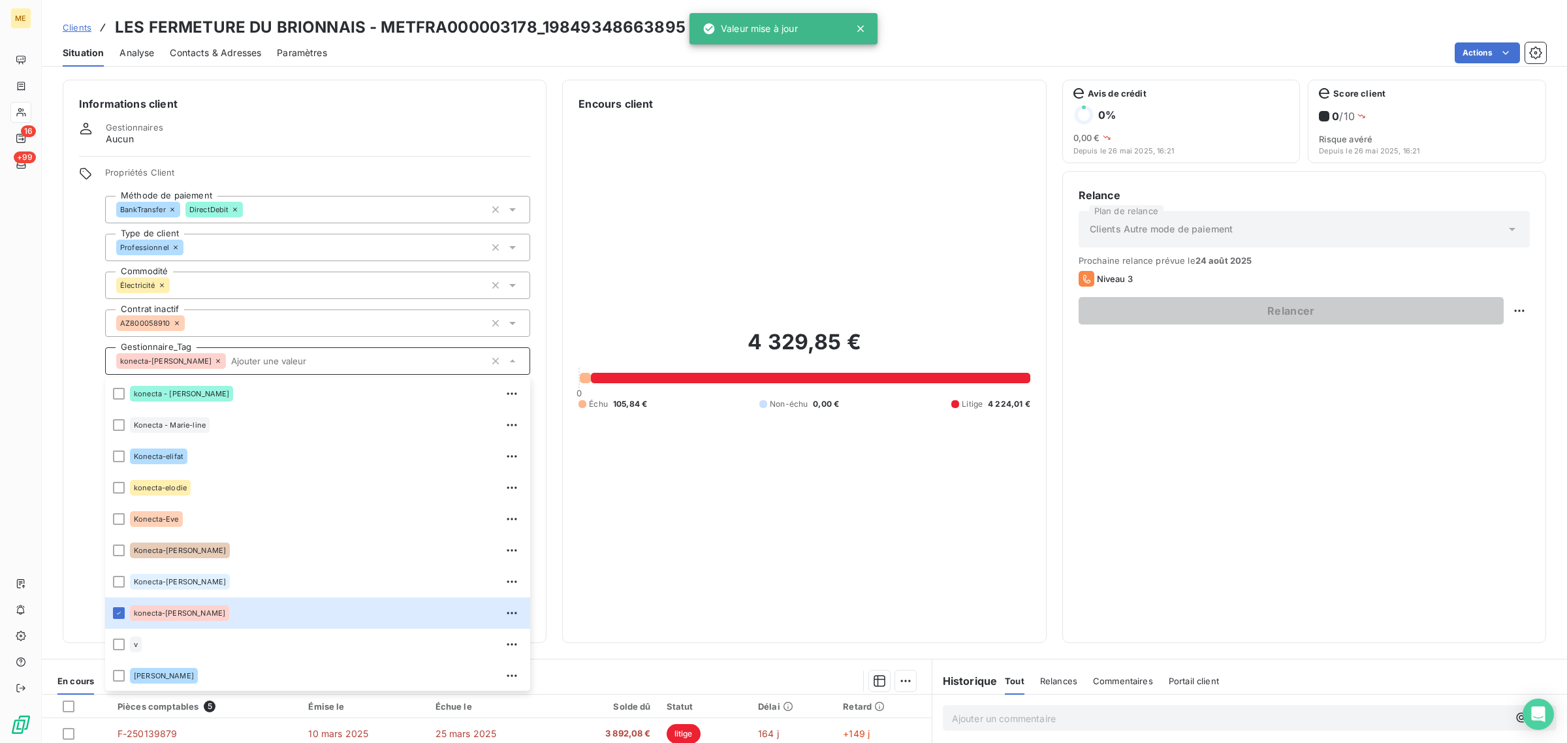
click at [648, 505] on div "4 329,85 € 0 Échu 105,84 € Non-échu 0,00 € Litige 4 224,01 €" at bounding box center [803, 369] width 451 height 515
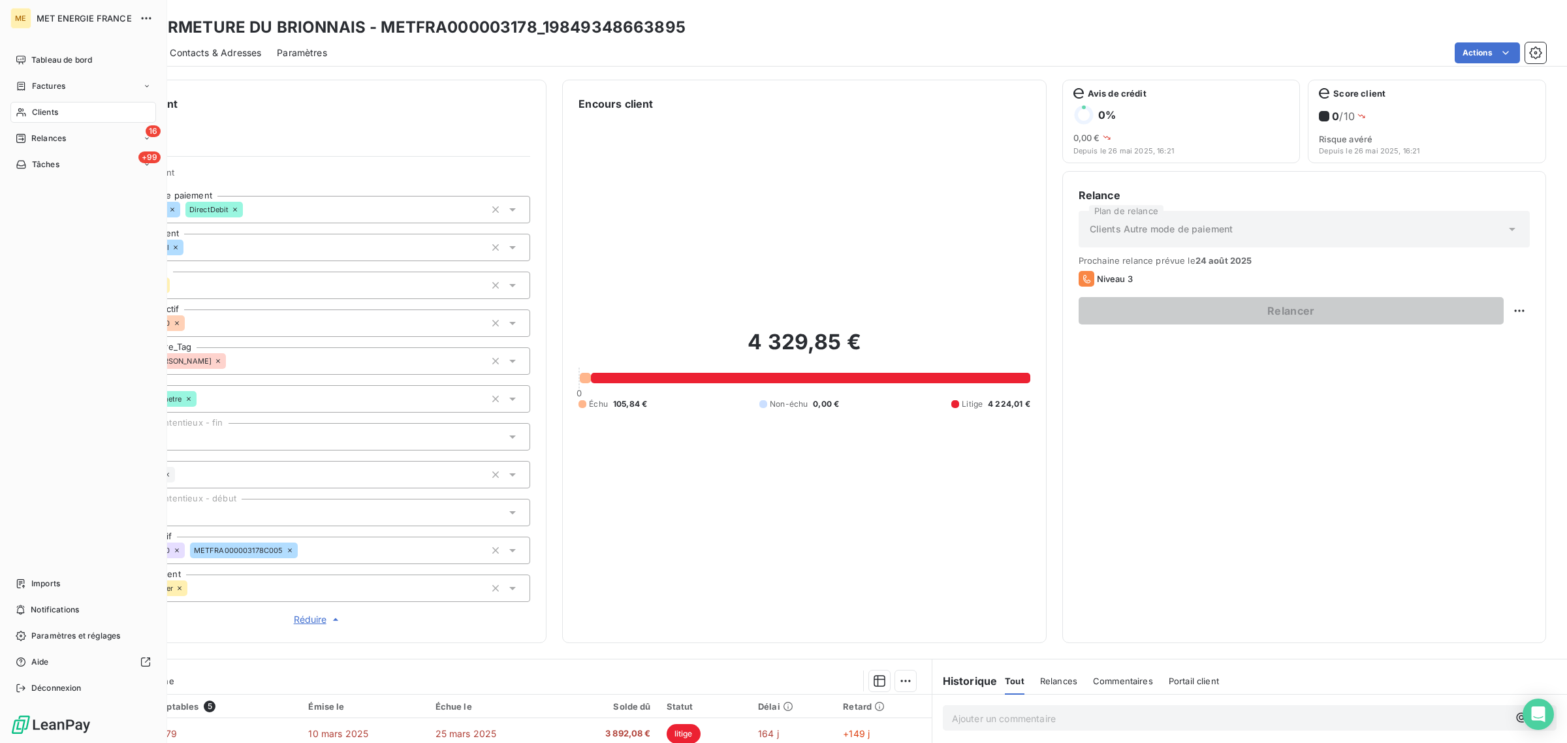
click at [20, 108] on icon at bounding box center [21, 112] width 11 height 10
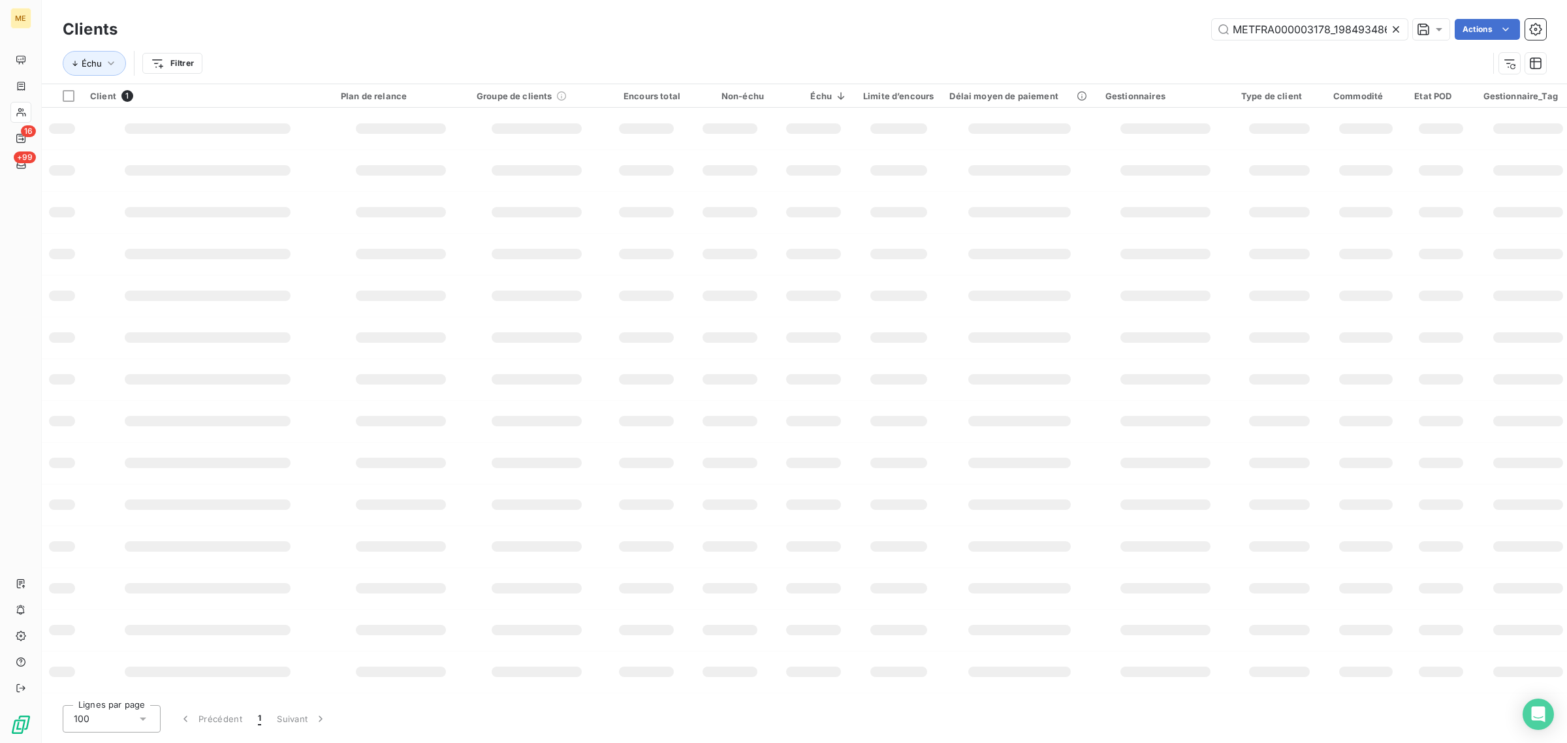
scroll to position [0, 37]
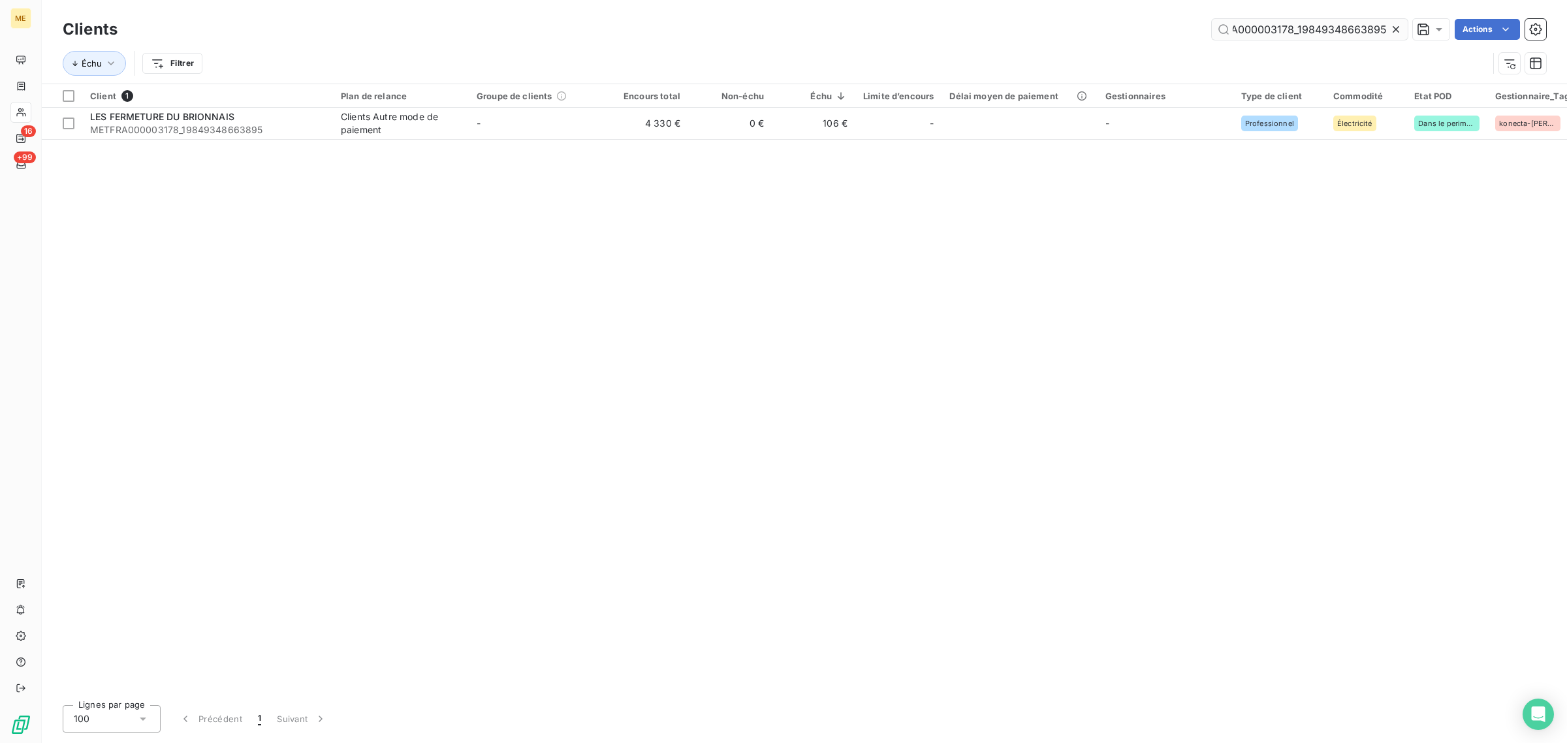
click at [1398, 27] on icon at bounding box center [1395, 29] width 13 height 13
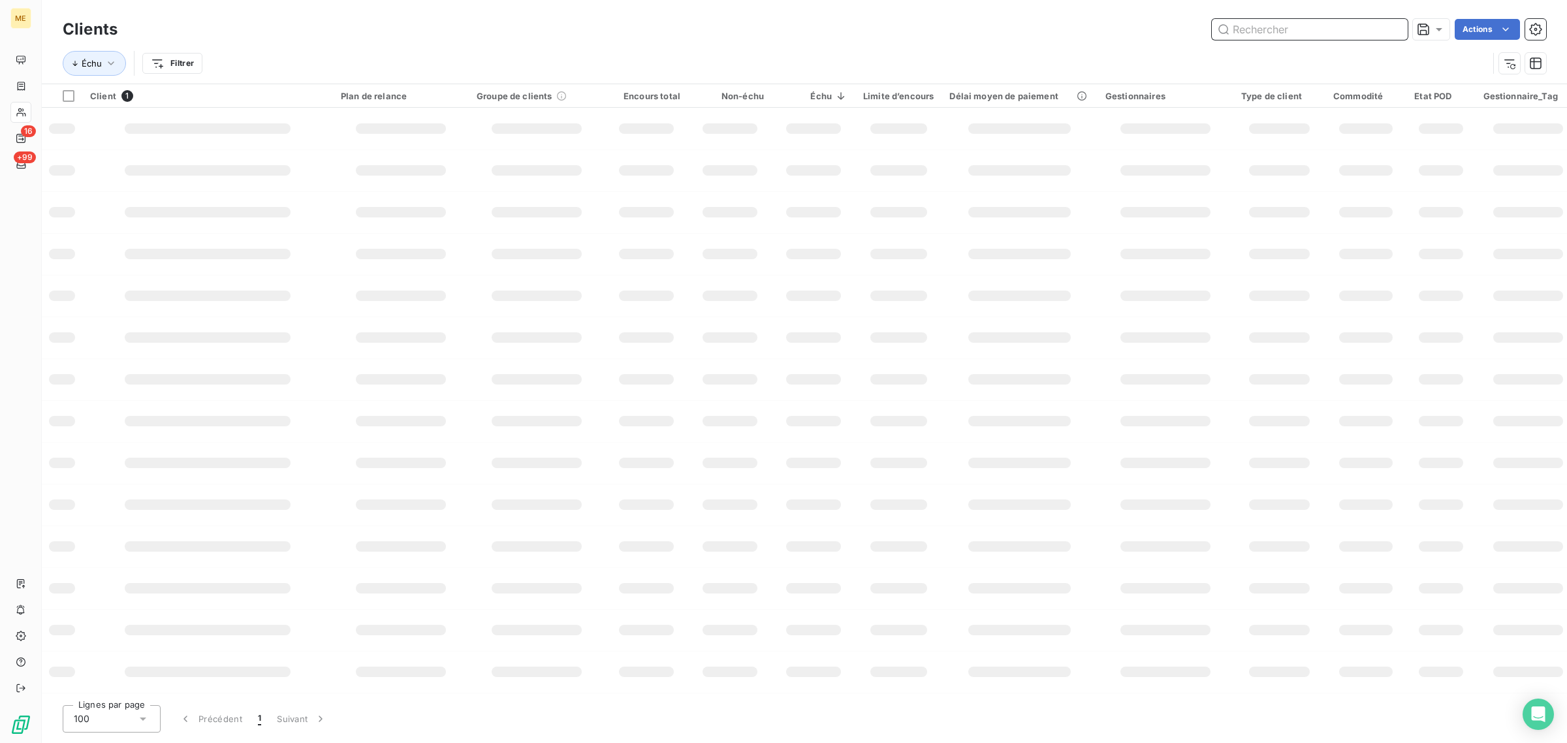
click at [1310, 38] on input "text" at bounding box center [1310, 29] width 196 height 21
paste input "METFRA000003451_GI079932"
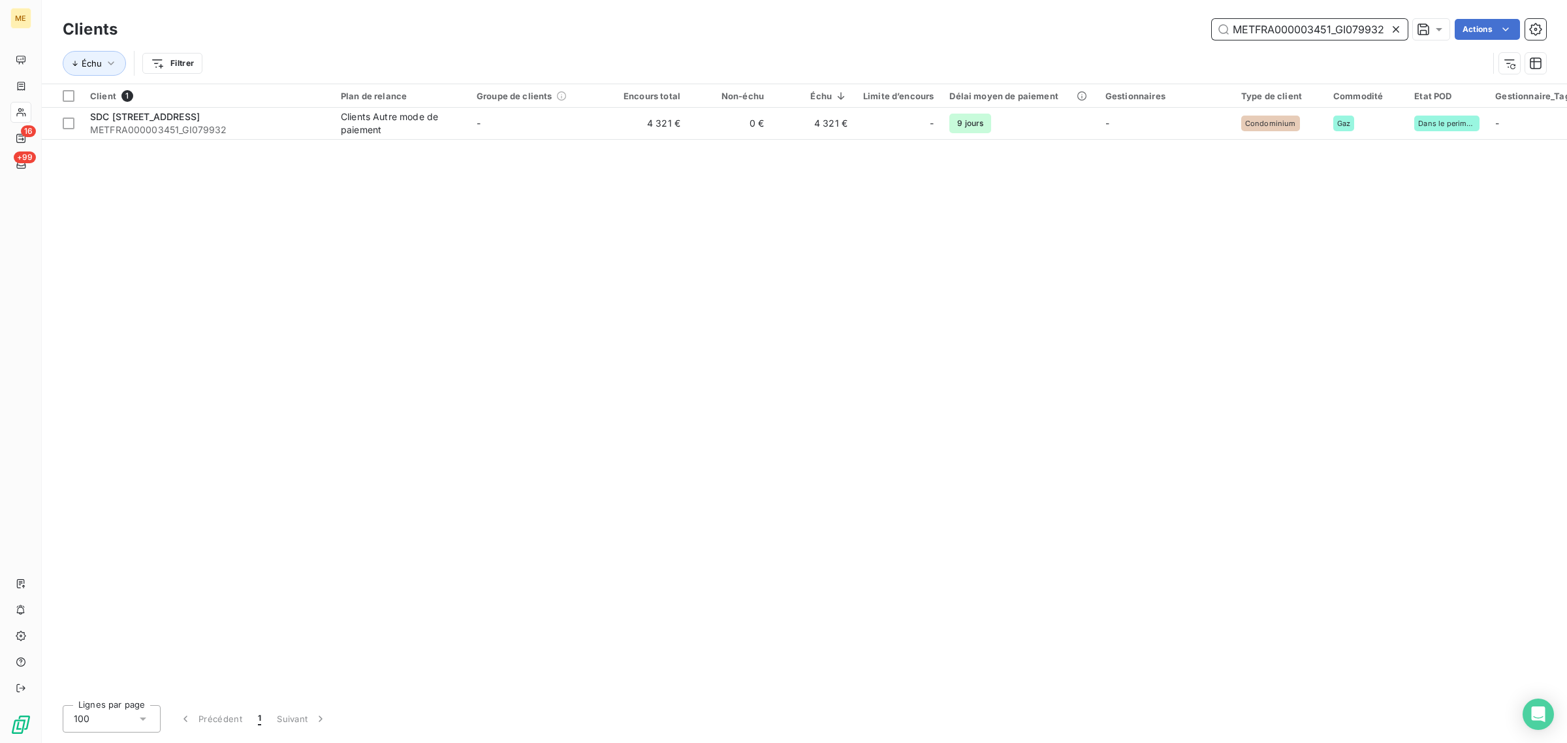
type input "METFRA000003451_GI079932"
click at [438, 84] on div "Client 1 Plan de relance Groupe de clients Encours total Non-échu Échu Limite d…" at bounding box center [804, 389] width 1525 height 611
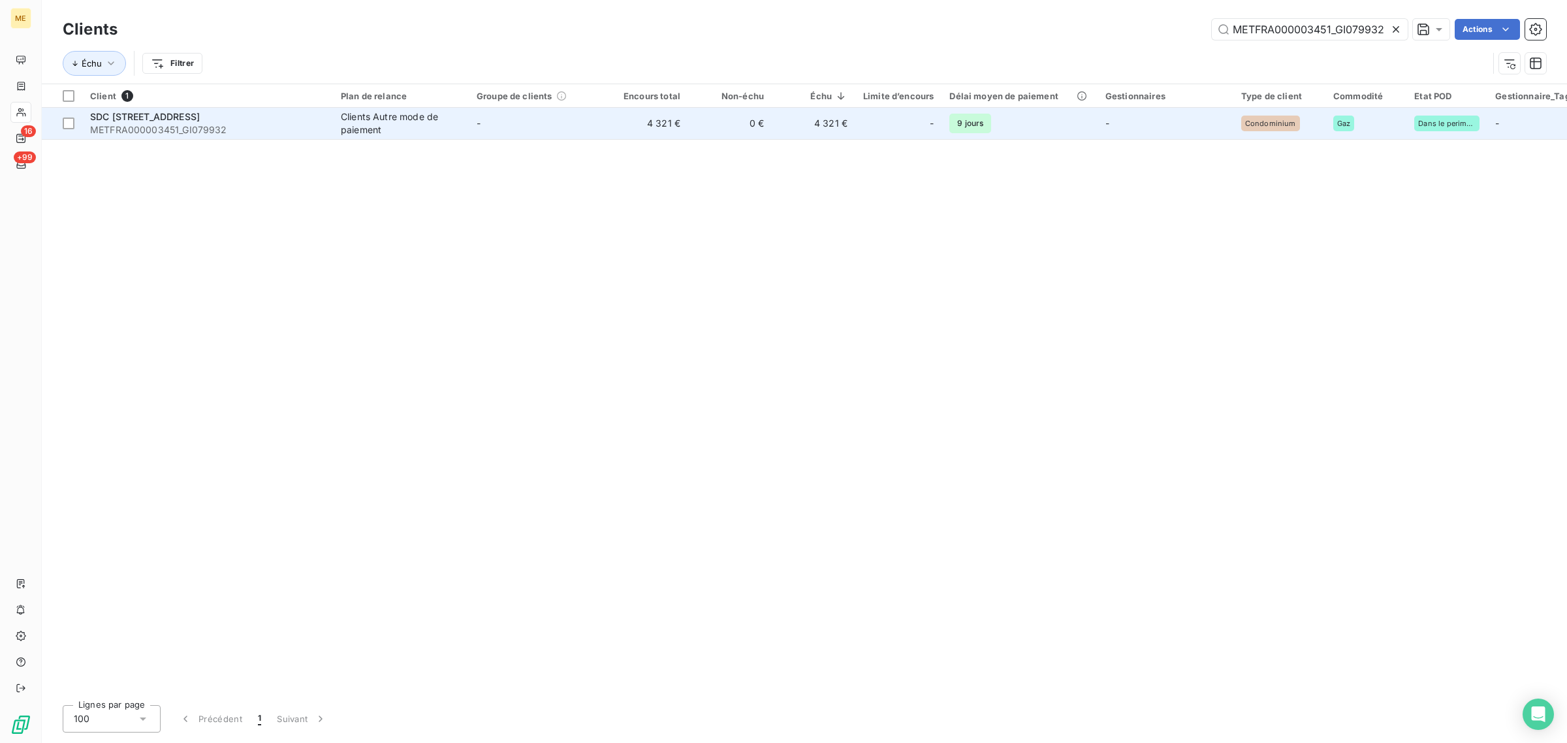
click at [475, 109] on td "-" at bounding box center [537, 123] width 136 height 31
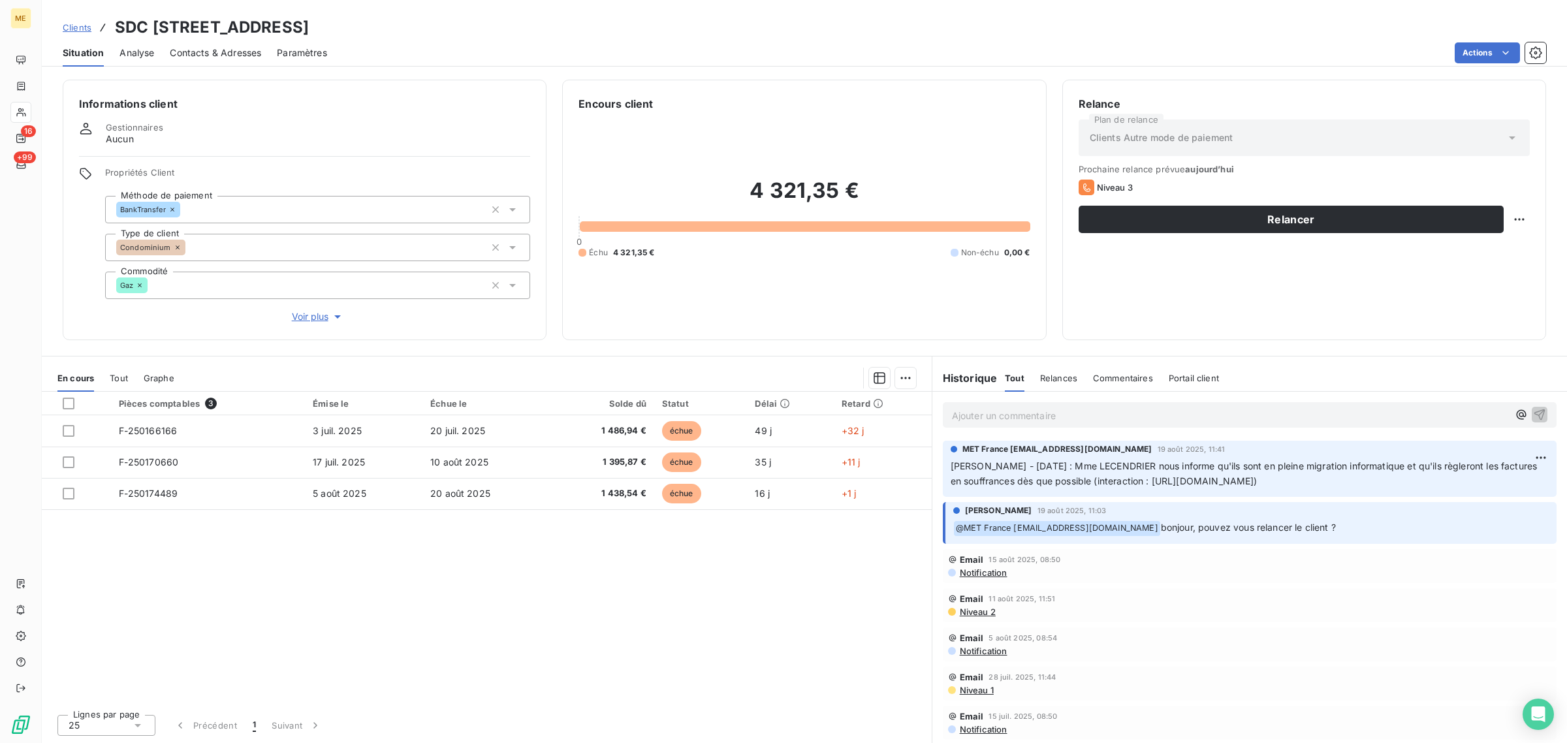
click at [322, 319] on span "Voir plus" at bounding box center [318, 316] width 52 height 13
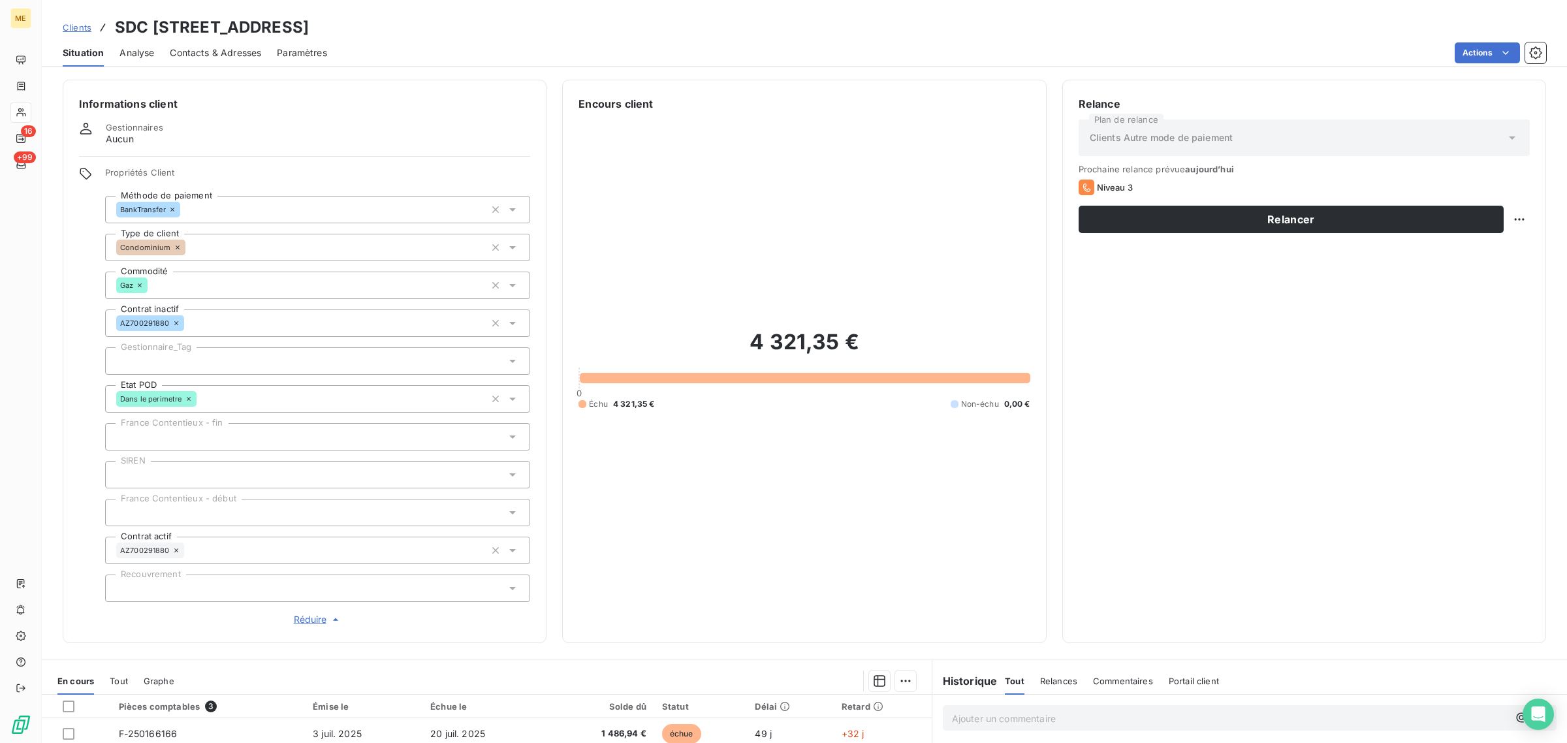
click at [183, 366] on div at bounding box center [317, 360] width 425 height 27
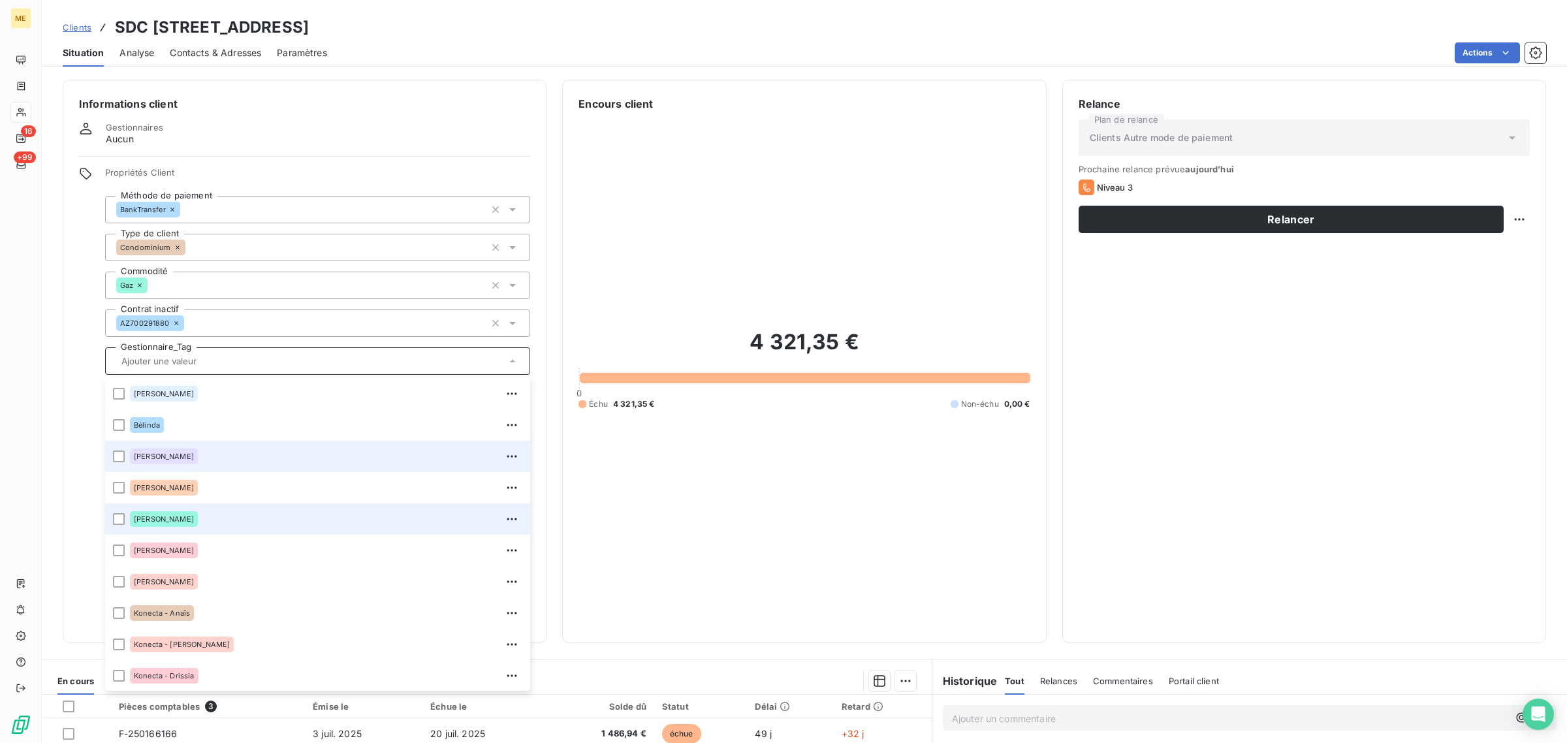
scroll to position [163, 0]
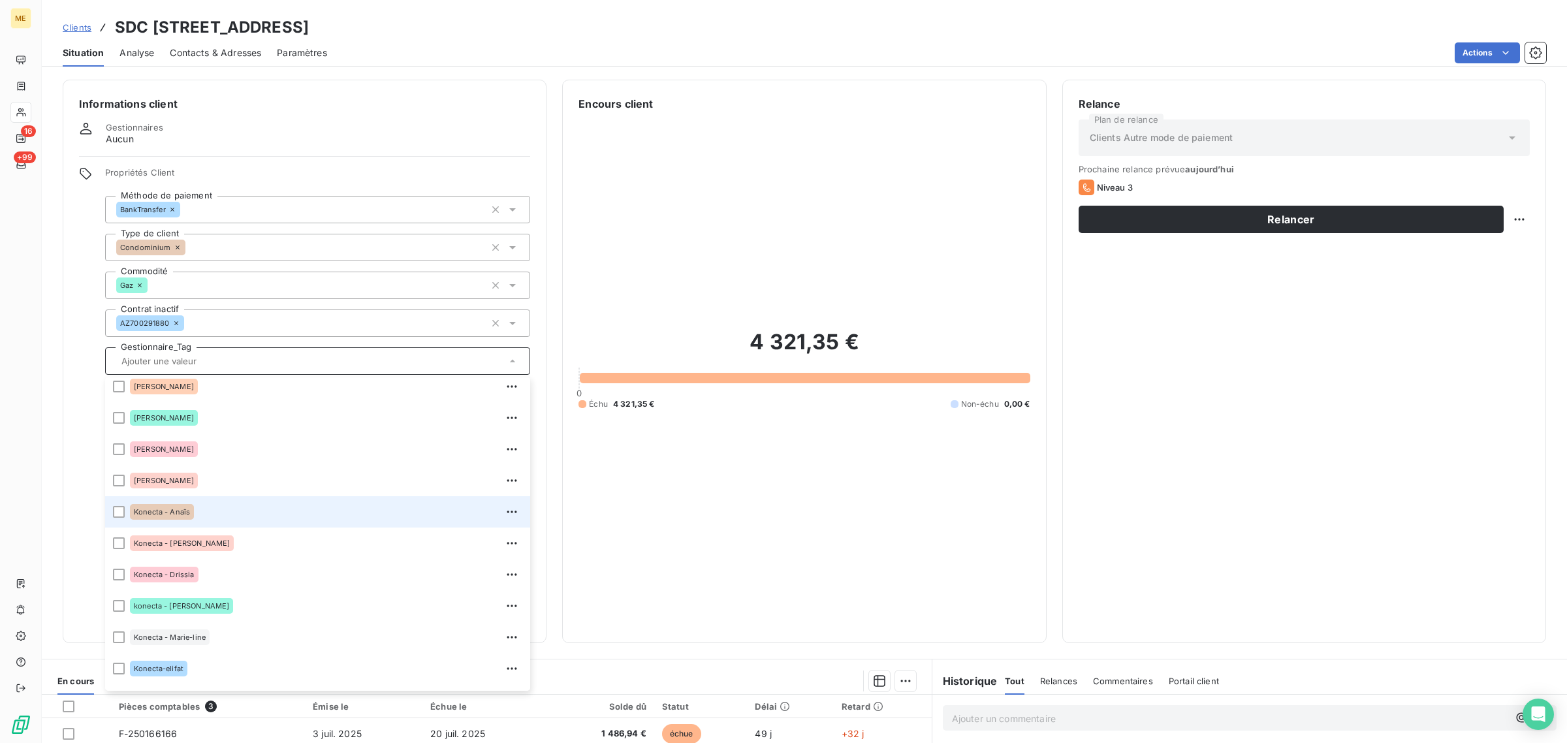
click at [153, 511] on span "Konecta - Anaïs" at bounding box center [162, 512] width 56 height 8
click at [1002, 520] on div "4 321,35 € 0 Échu 4 321,35 € Non-échu 0,00 €" at bounding box center [803, 369] width 451 height 515
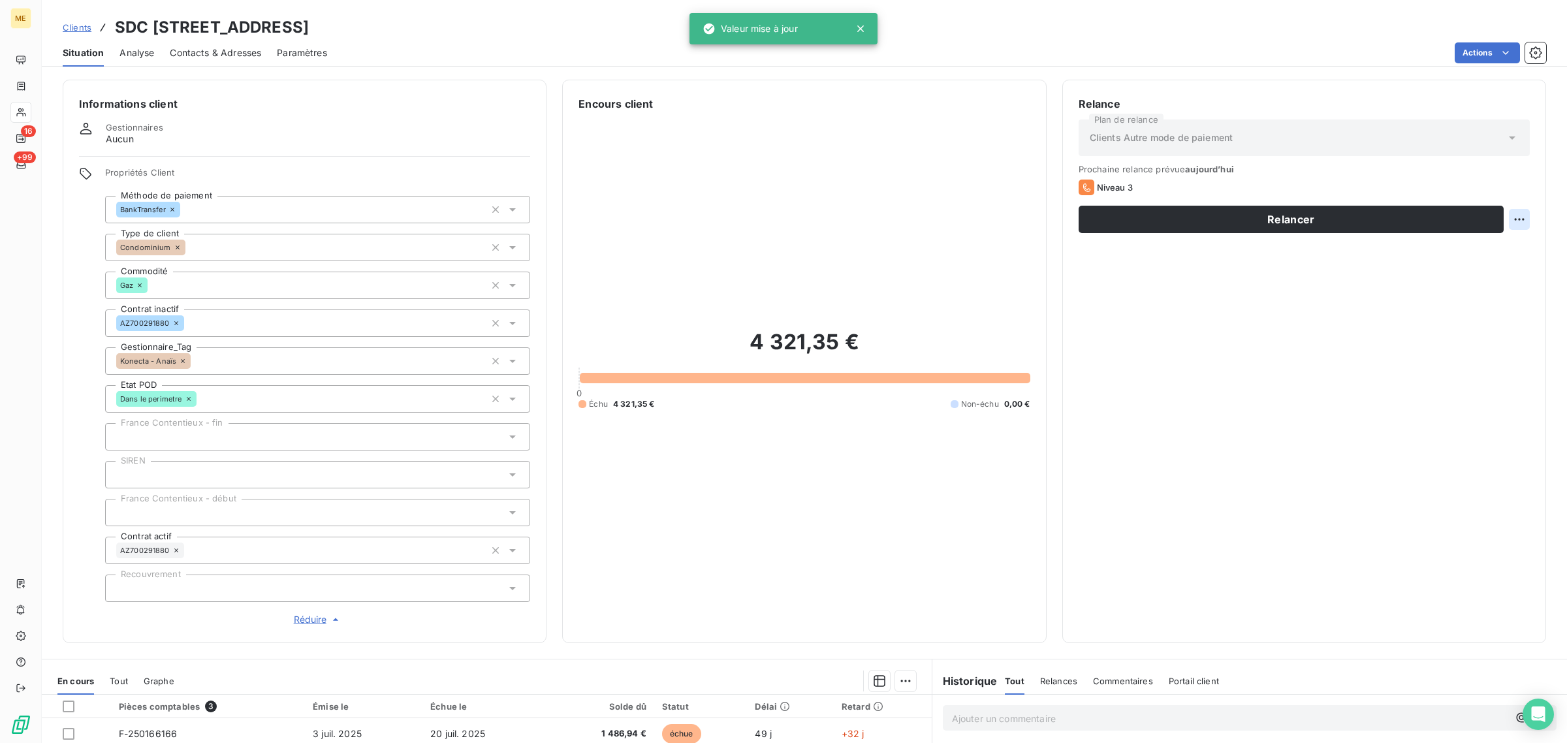
click at [1516, 223] on html "ME 16 +99 Clients SDC 39 RUE DUNOIS - METFRA000003451_GI079932 Situation Analys…" at bounding box center [783, 371] width 1567 height 743
click at [1485, 255] on div "Replanifier cette action" at bounding box center [1453, 248] width 117 height 21
select select "7"
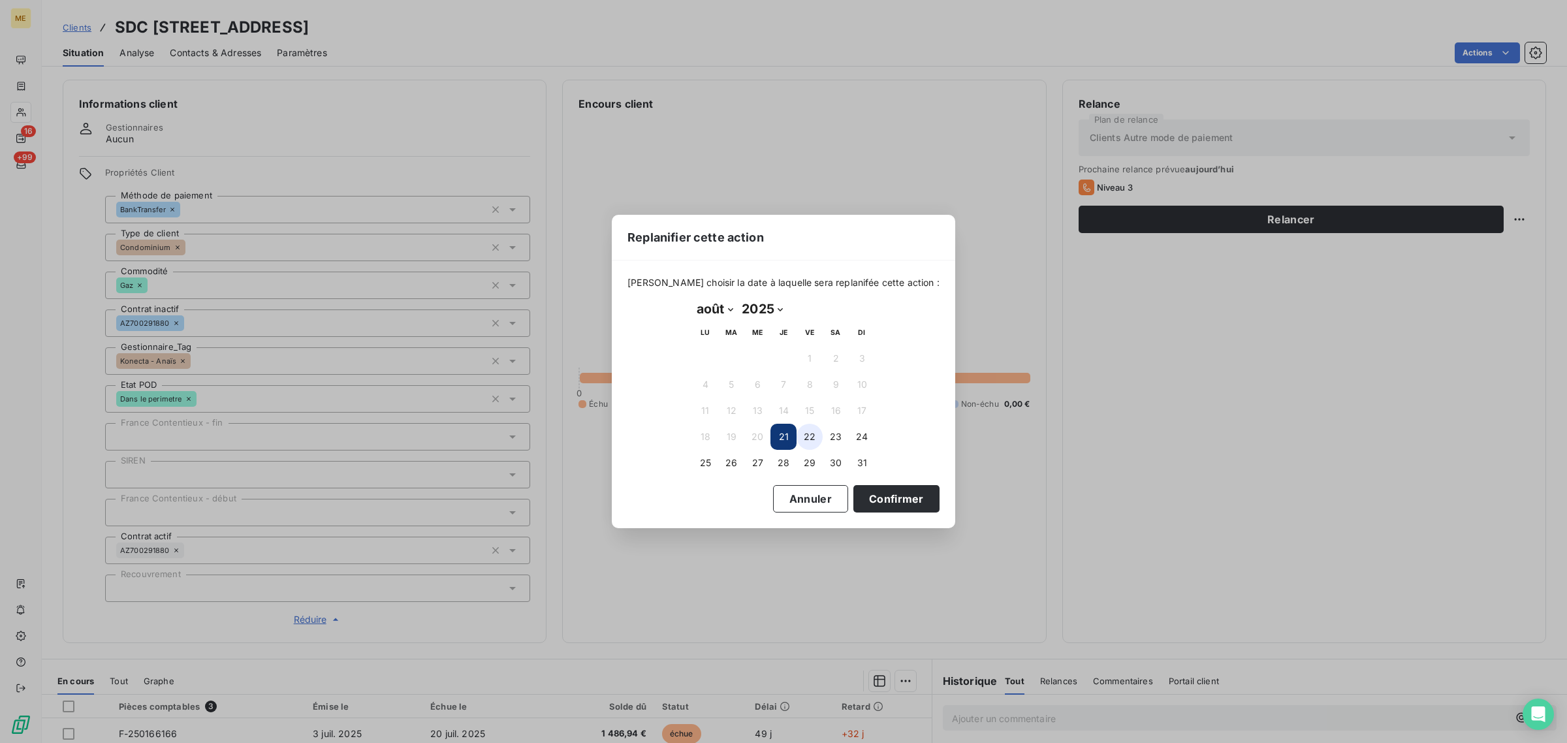
click at [798, 439] on button "22" at bounding box center [809, 437] width 26 height 26
click at [869, 496] on button "Confirmer" at bounding box center [896, 498] width 86 height 27
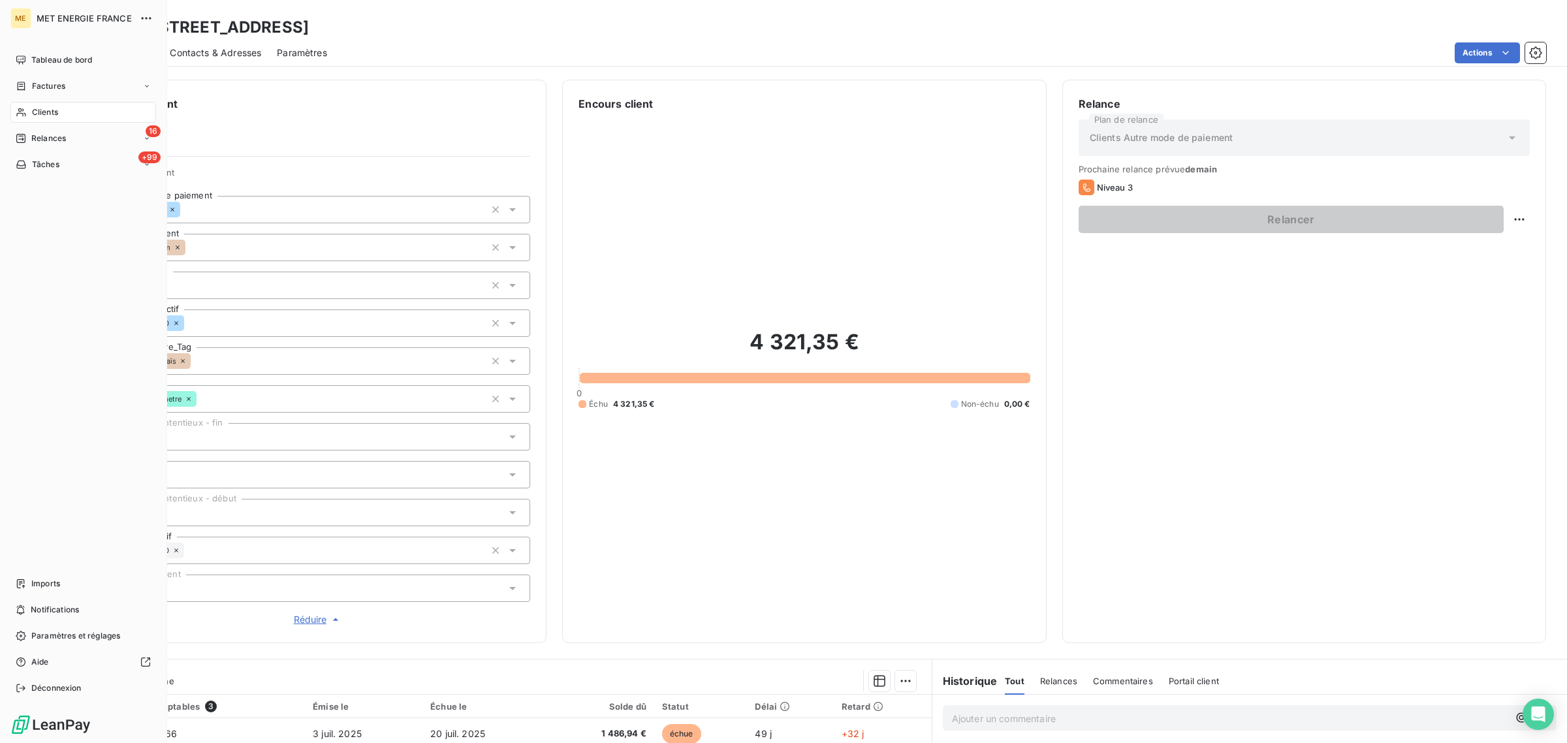
click at [29, 110] on div "Clients" at bounding box center [83, 112] width 146 height 21
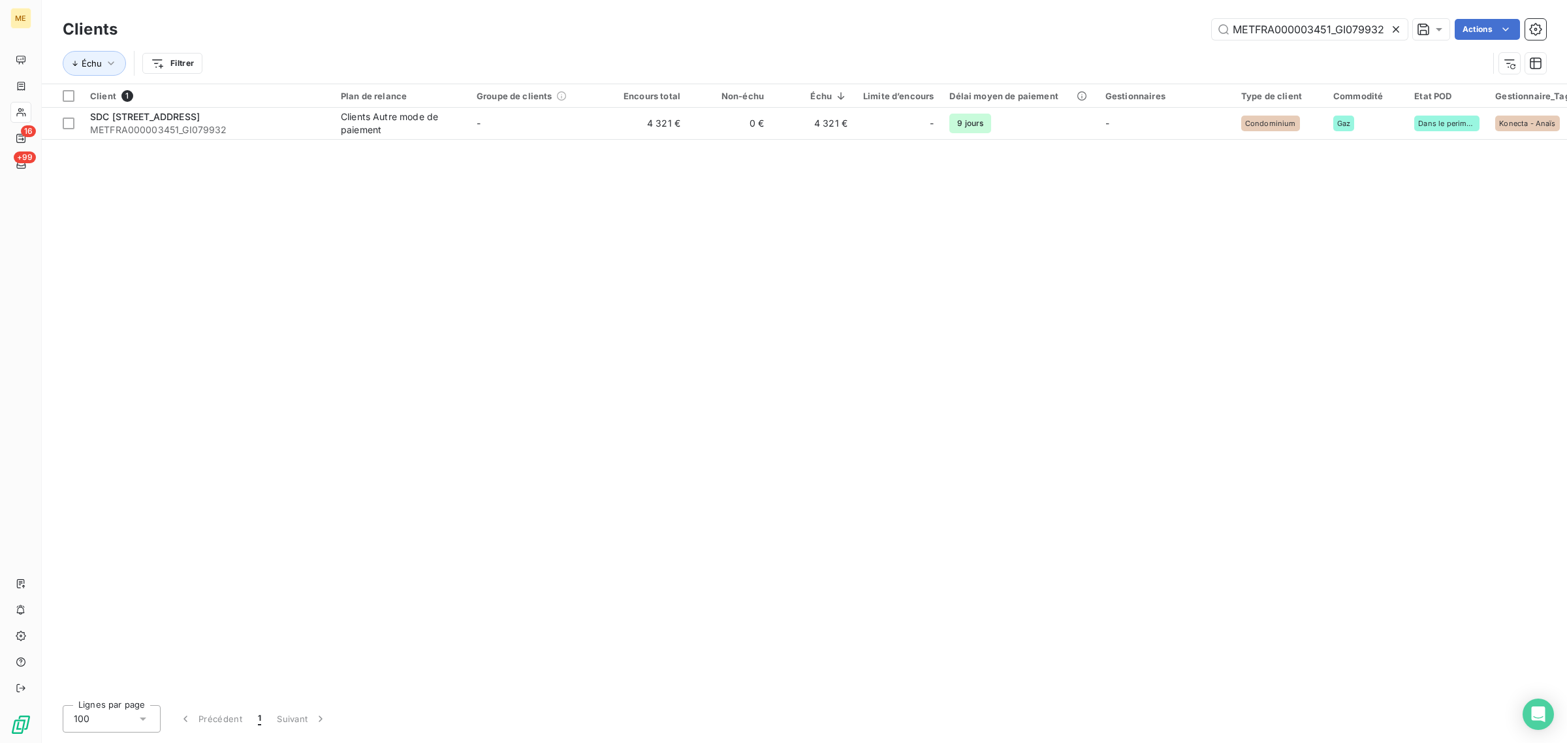
click at [1397, 30] on icon at bounding box center [1395, 29] width 13 height 13
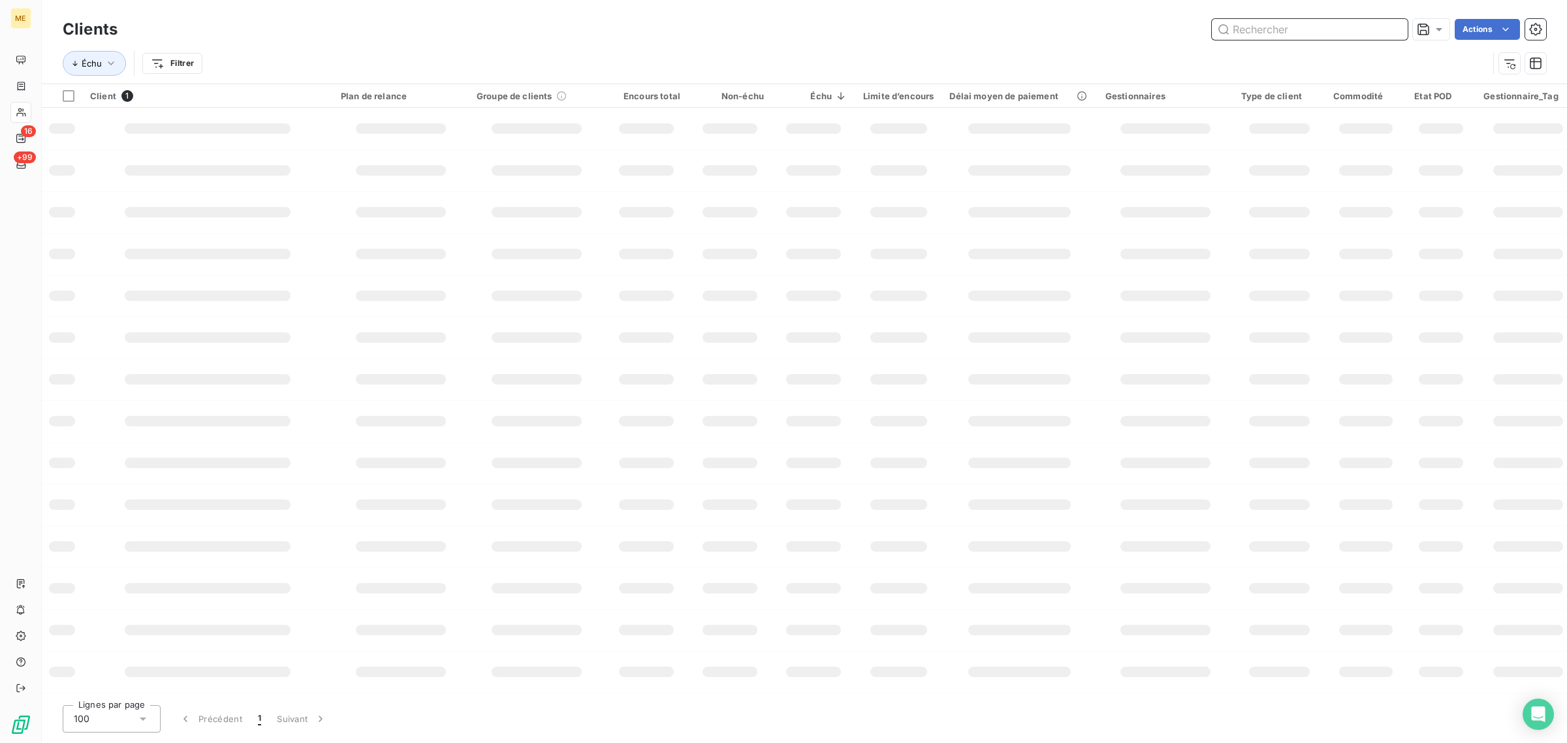
click at [1310, 29] on input "text" at bounding box center [1310, 29] width 196 height 21
paste input "METFRA000006735_GI092375"
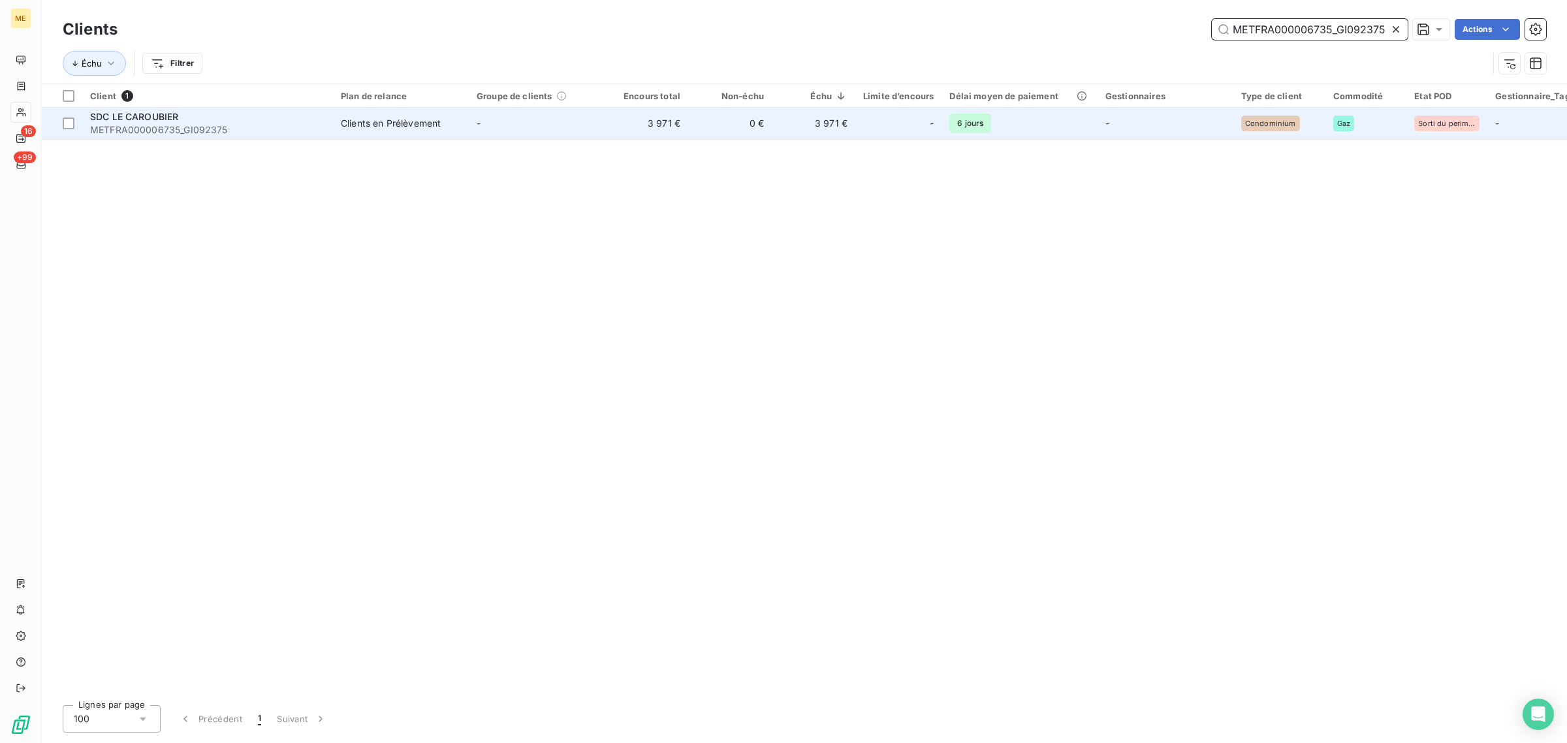
type input "METFRA000006735_GI092375"
click at [470, 115] on td "-" at bounding box center [537, 123] width 136 height 31
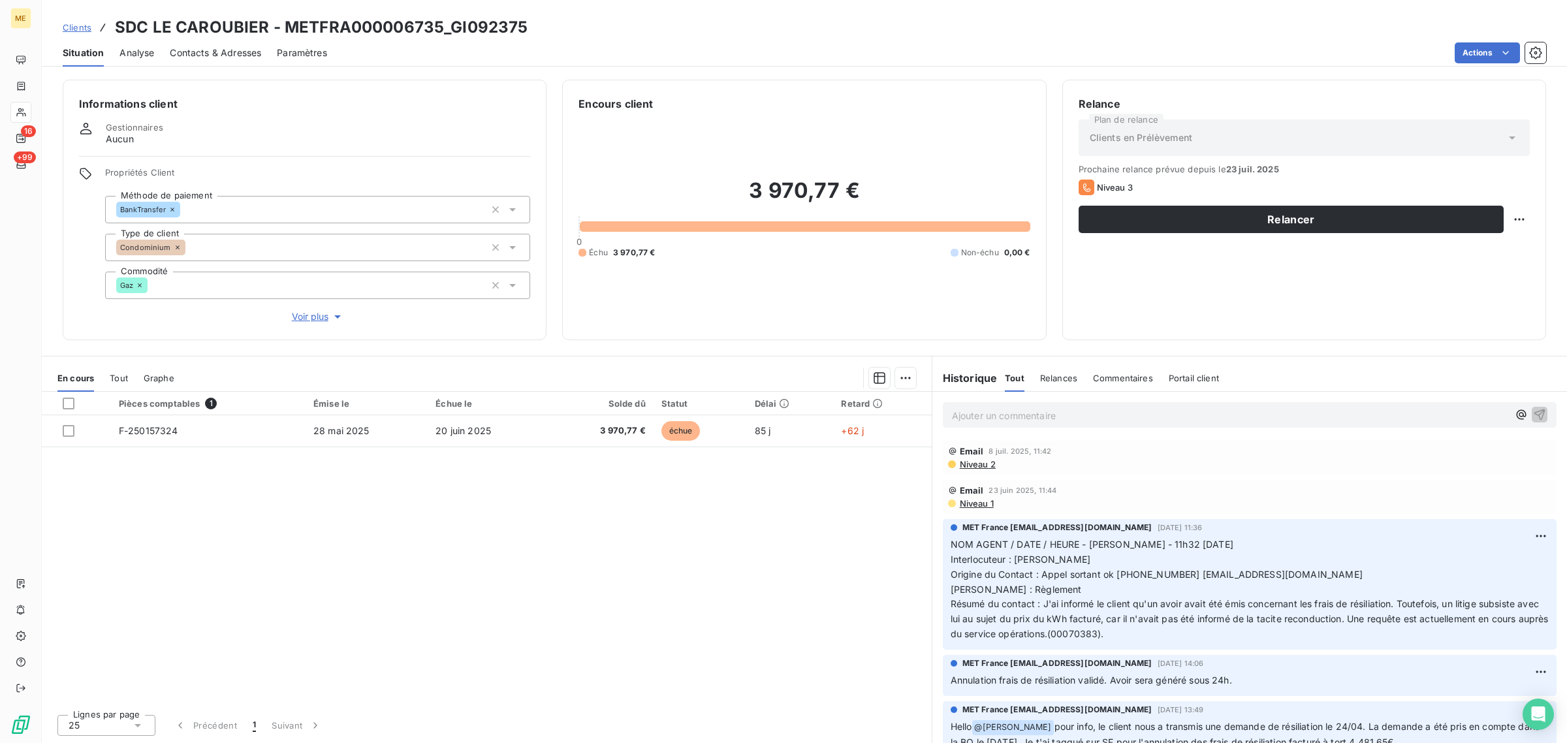
click at [311, 321] on span "Voir plus" at bounding box center [318, 316] width 52 height 13
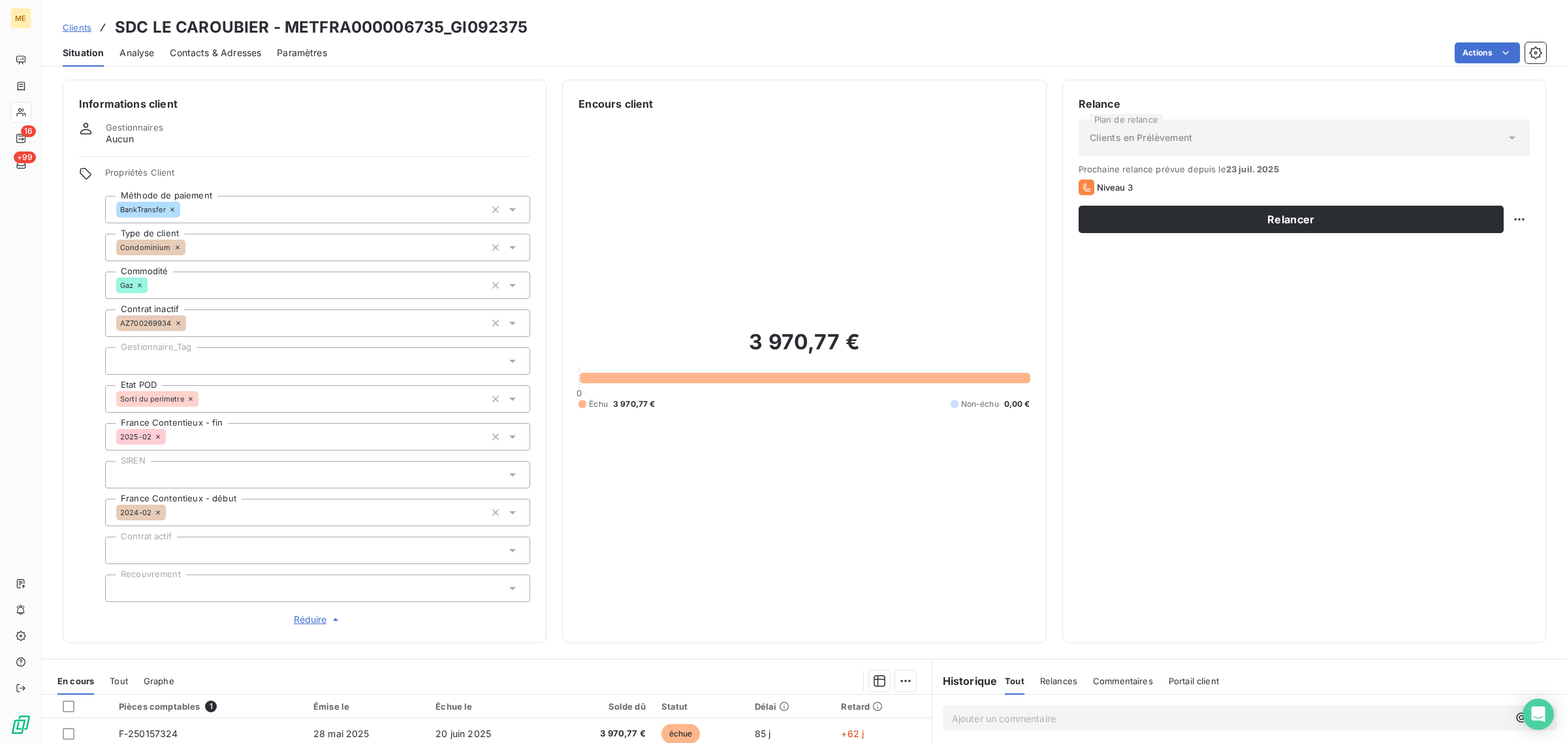
click at [210, 359] on div at bounding box center [317, 360] width 425 height 27
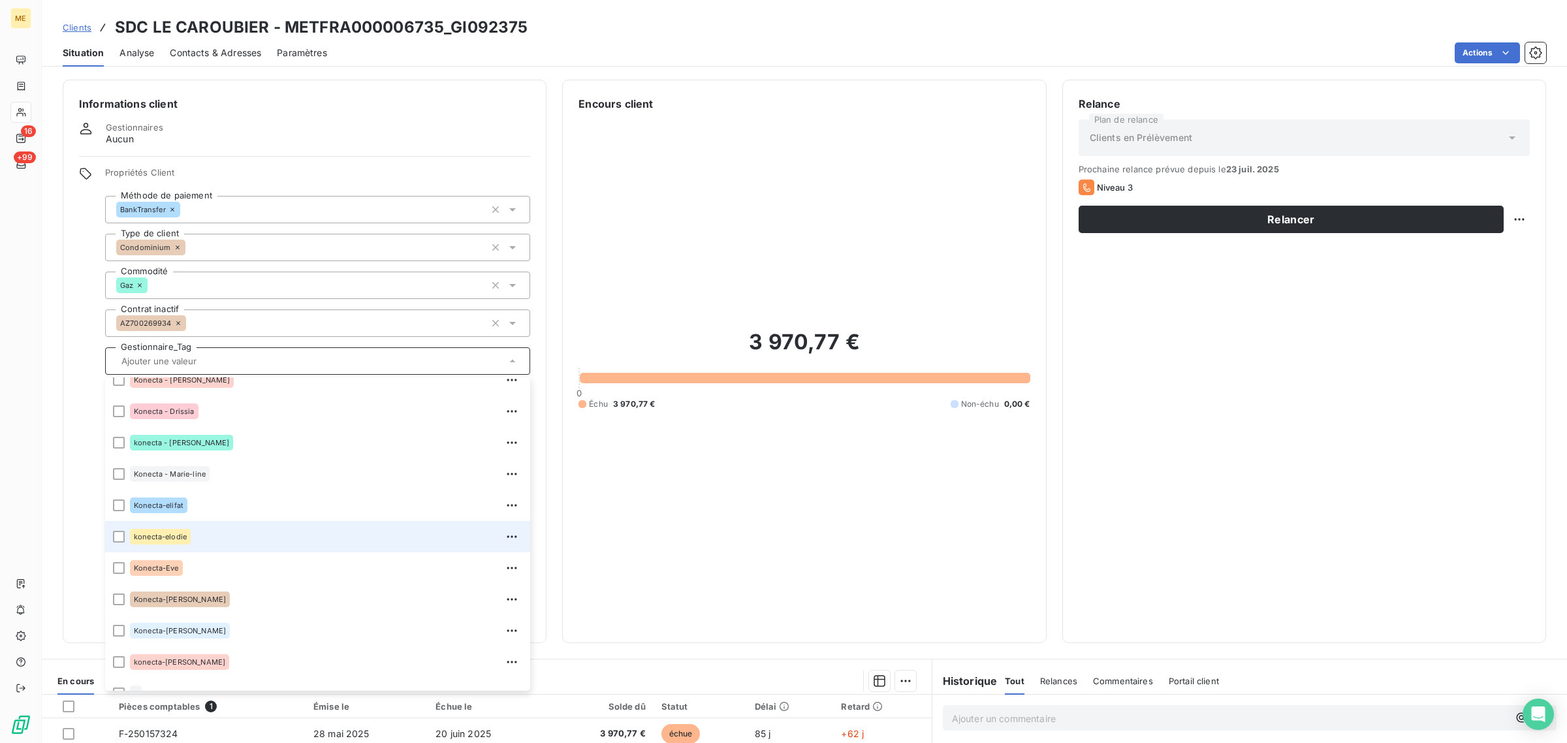
scroll to position [375, 0]
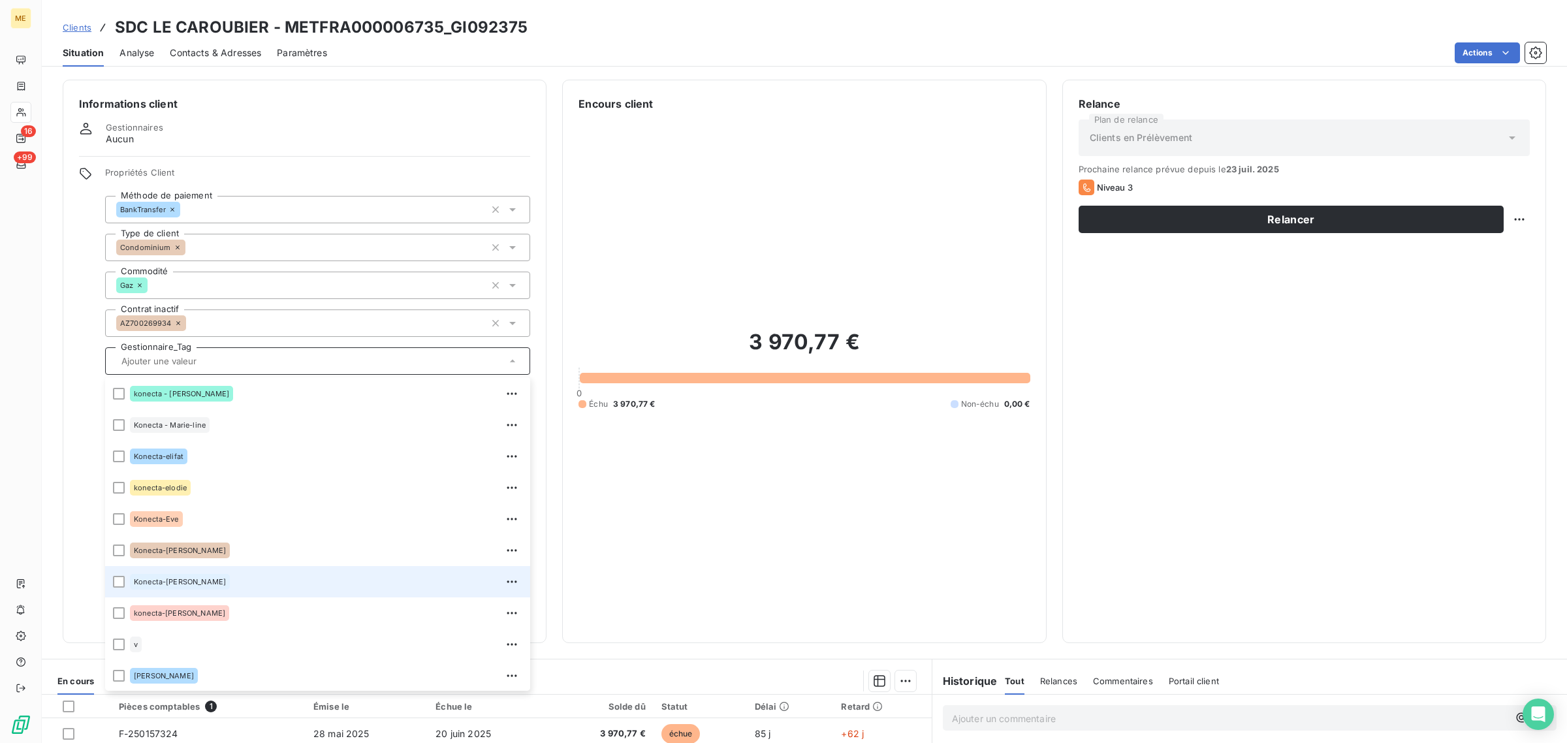
click at [173, 579] on span "Konecta-[PERSON_NAME]" at bounding box center [180, 582] width 92 height 8
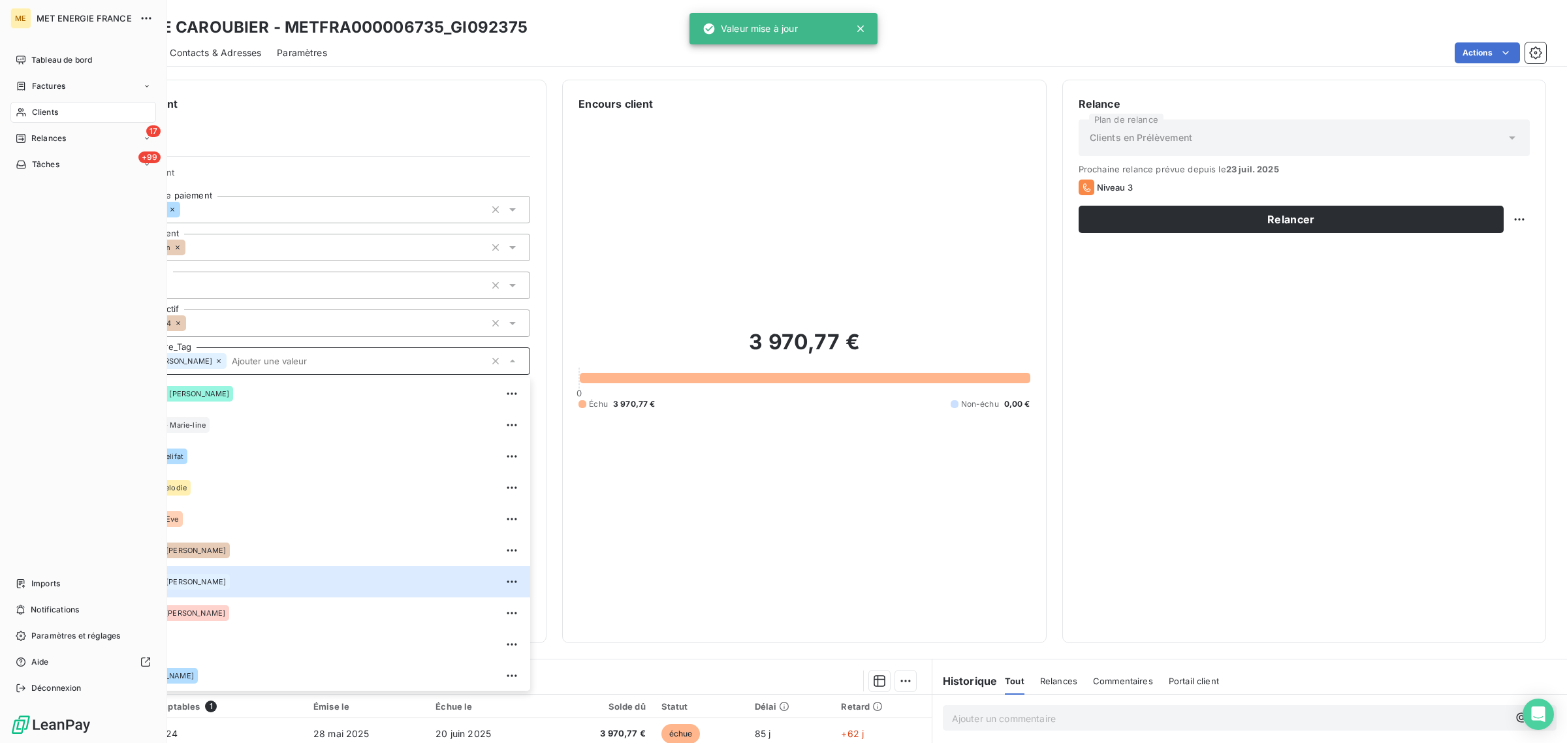
drag, startPoint x: 27, startPoint y: 108, endPoint x: 35, endPoint y: 108, distance: 7.2
click at [27, 108] on div "Clients" at bounding box center [83, 112] width 146 height 21
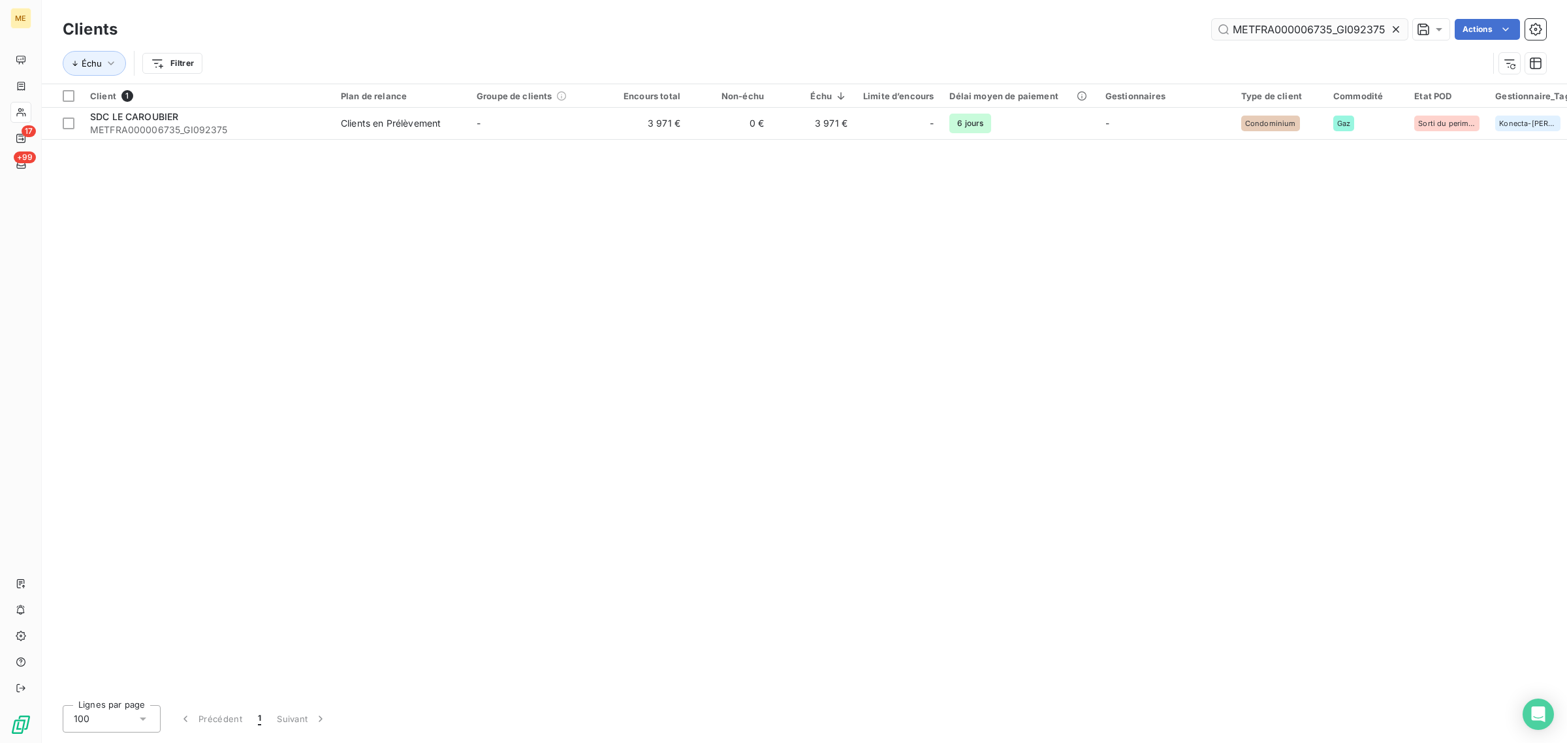
drag, startPoint x: 1392, startPoint y: 29, endPoint x: 1319, endPoint y: 28, distance: 73.1
click at [1392, 29] on icon at bounding box center [1395, 29] width 13 height 13
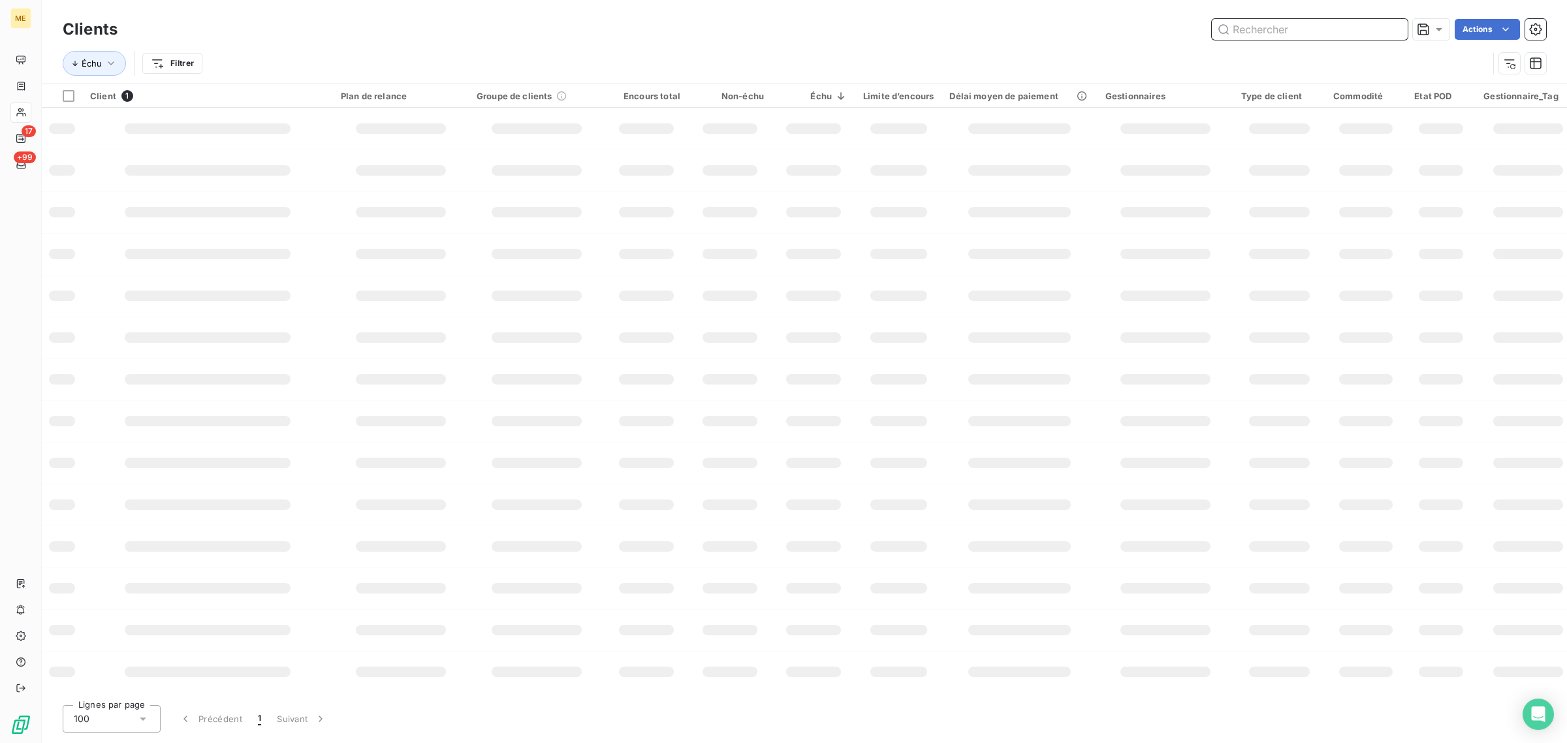
click at [1280, 27] on input "text" at bounding box center [1310, 29] width 196 height 21
paste input "METFRA000000751_19121418066198"
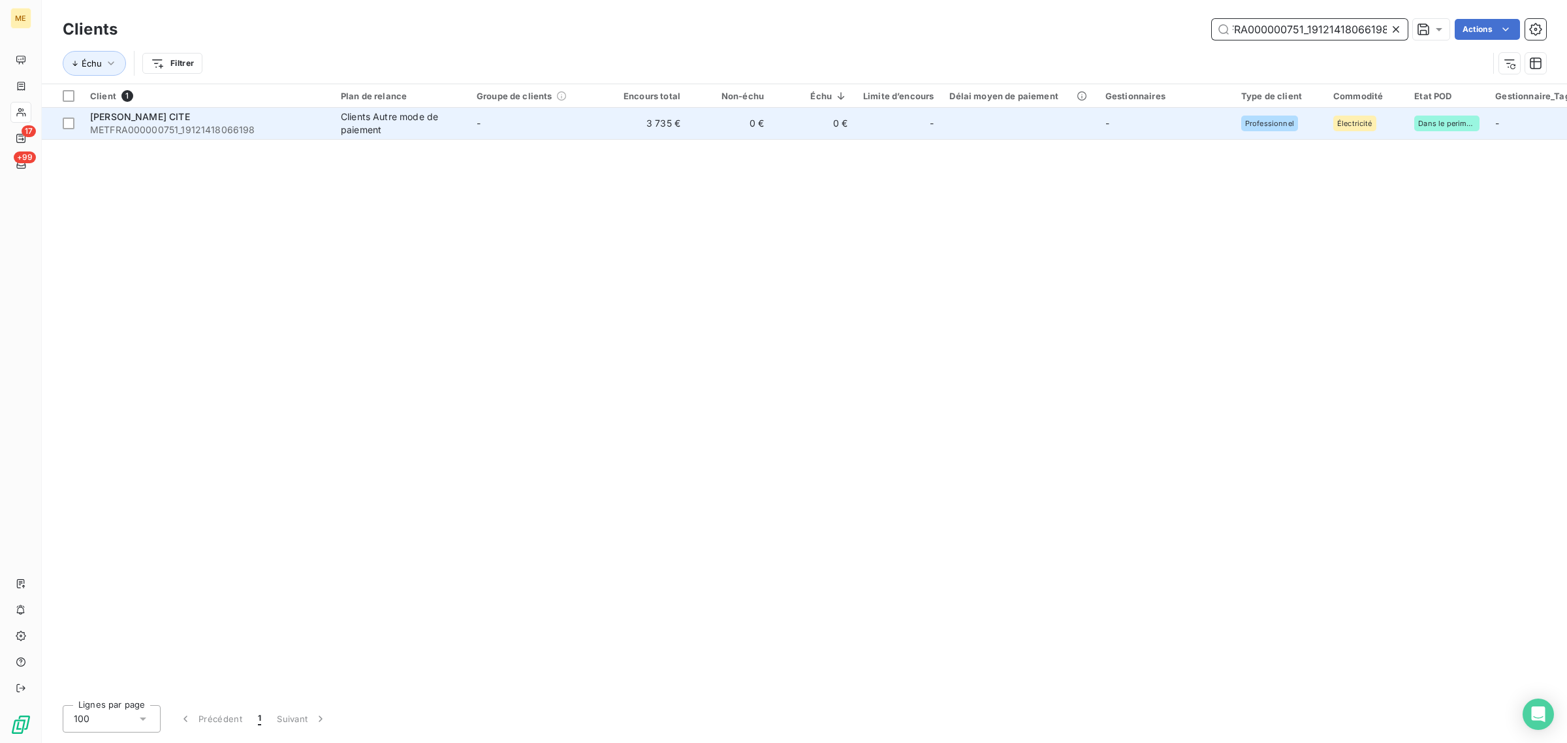
type input "METFRA000000751_19121418066198"
click at [552, 137] on td "-" at bounding box center [537, 123] width 136 height 31
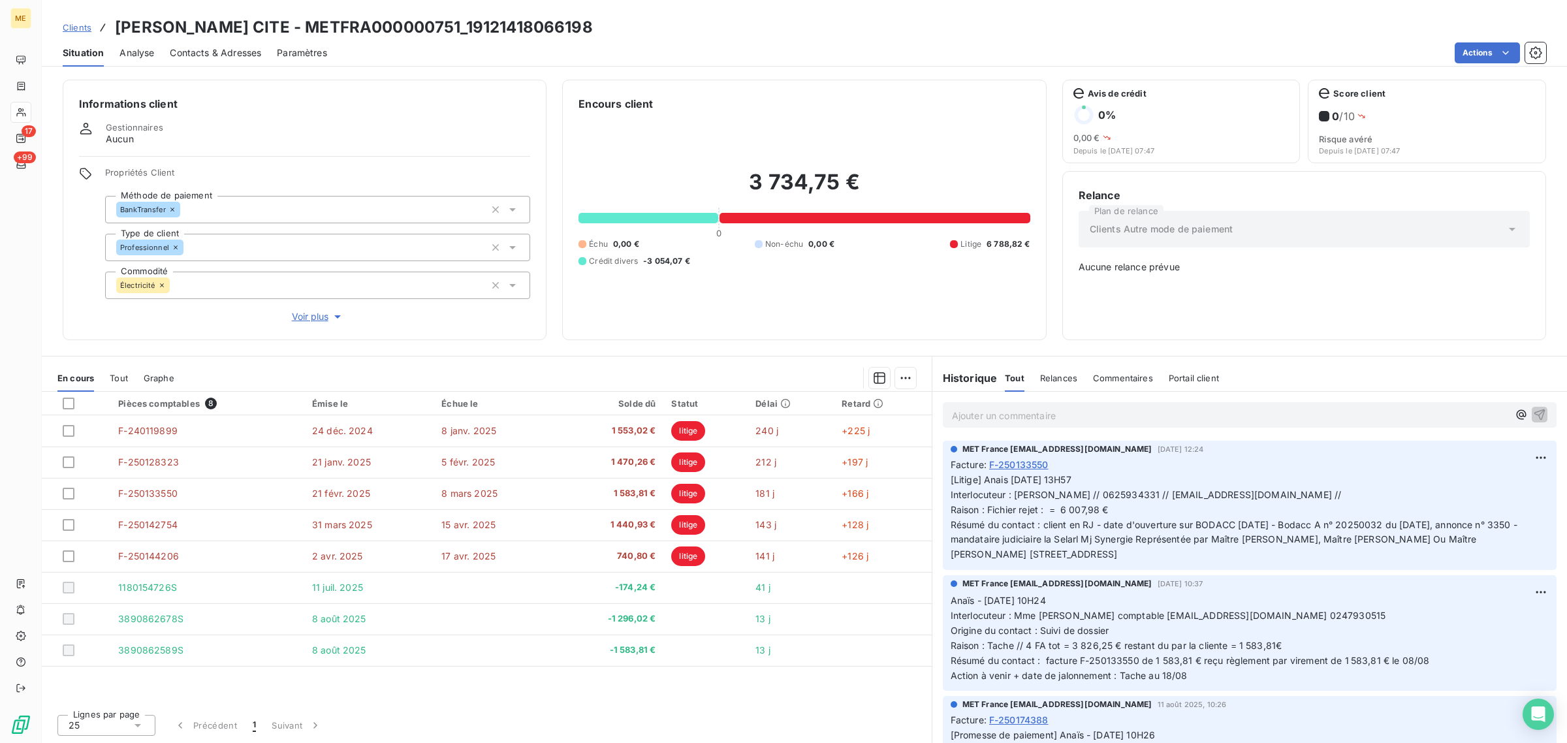
click at [318, 324] on div "Informations client Gestionnaires Aucun Propriétés Client Méthode de paiement B…" at bounding box center [305, 210] width 484 height 260
click at [315, 321] on span "Voir plus" at bounding box center [318, 316] width 52 height 13
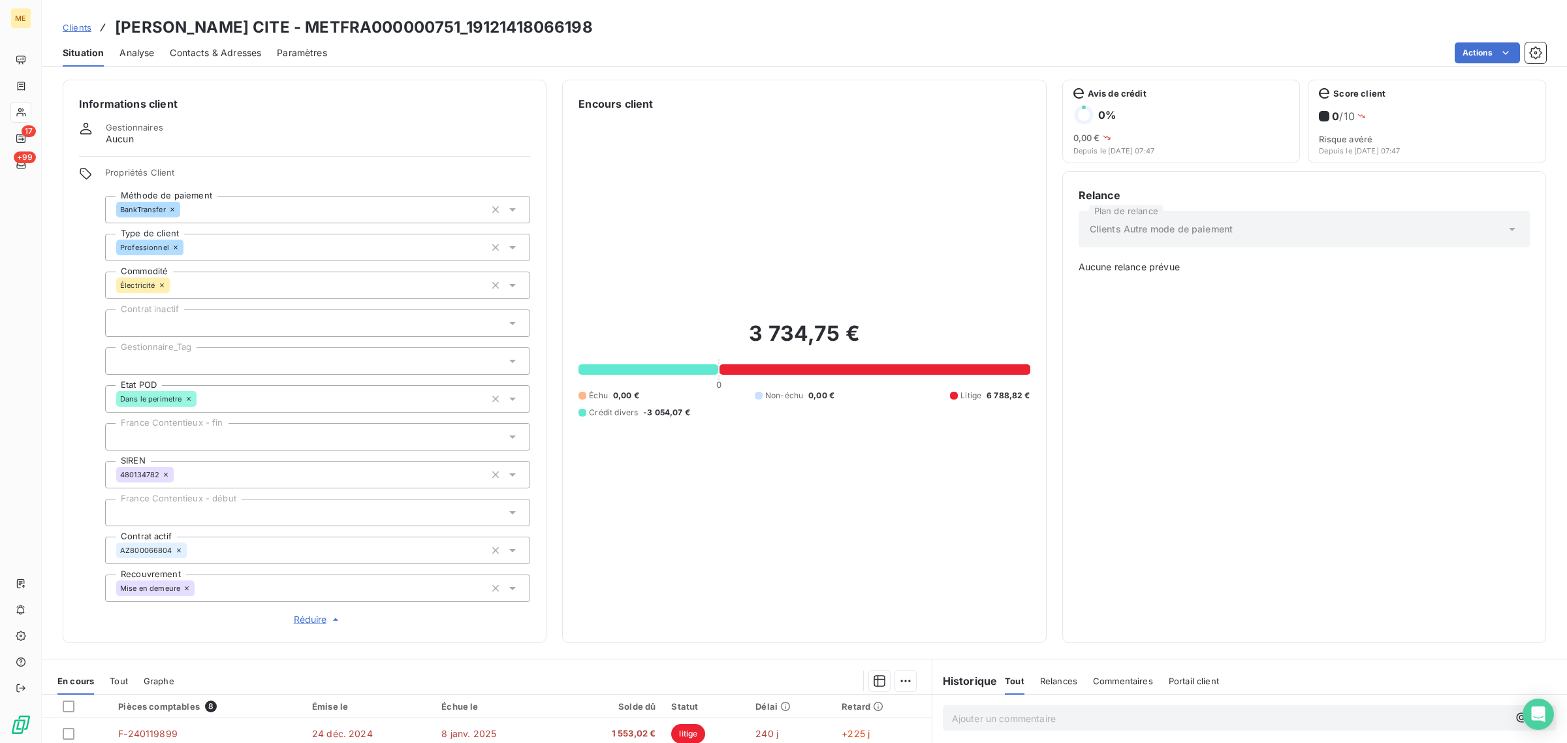
click at [191, 356] on div at bounding box center [317, 360] width 425 height 27
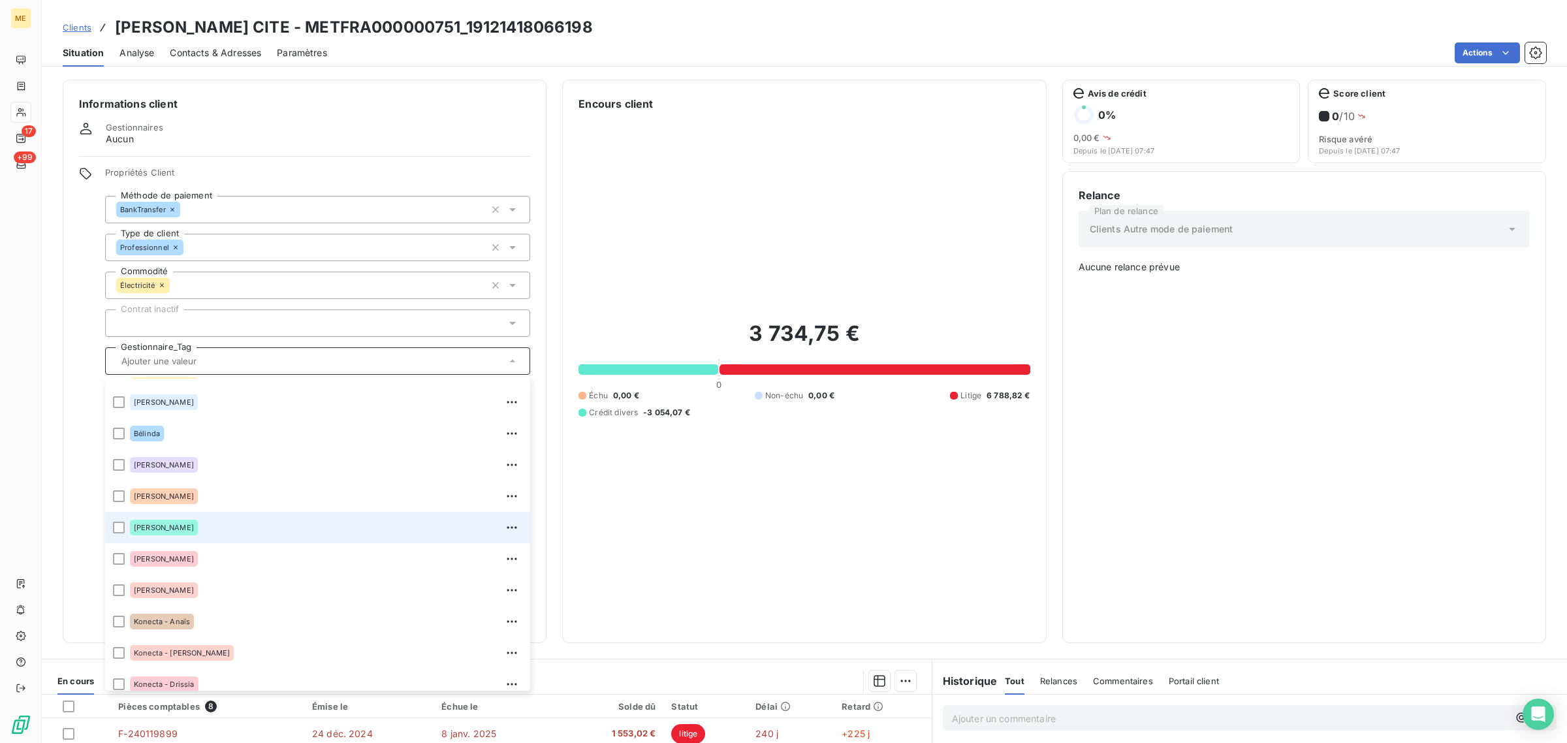
scroll to position [82, 0]
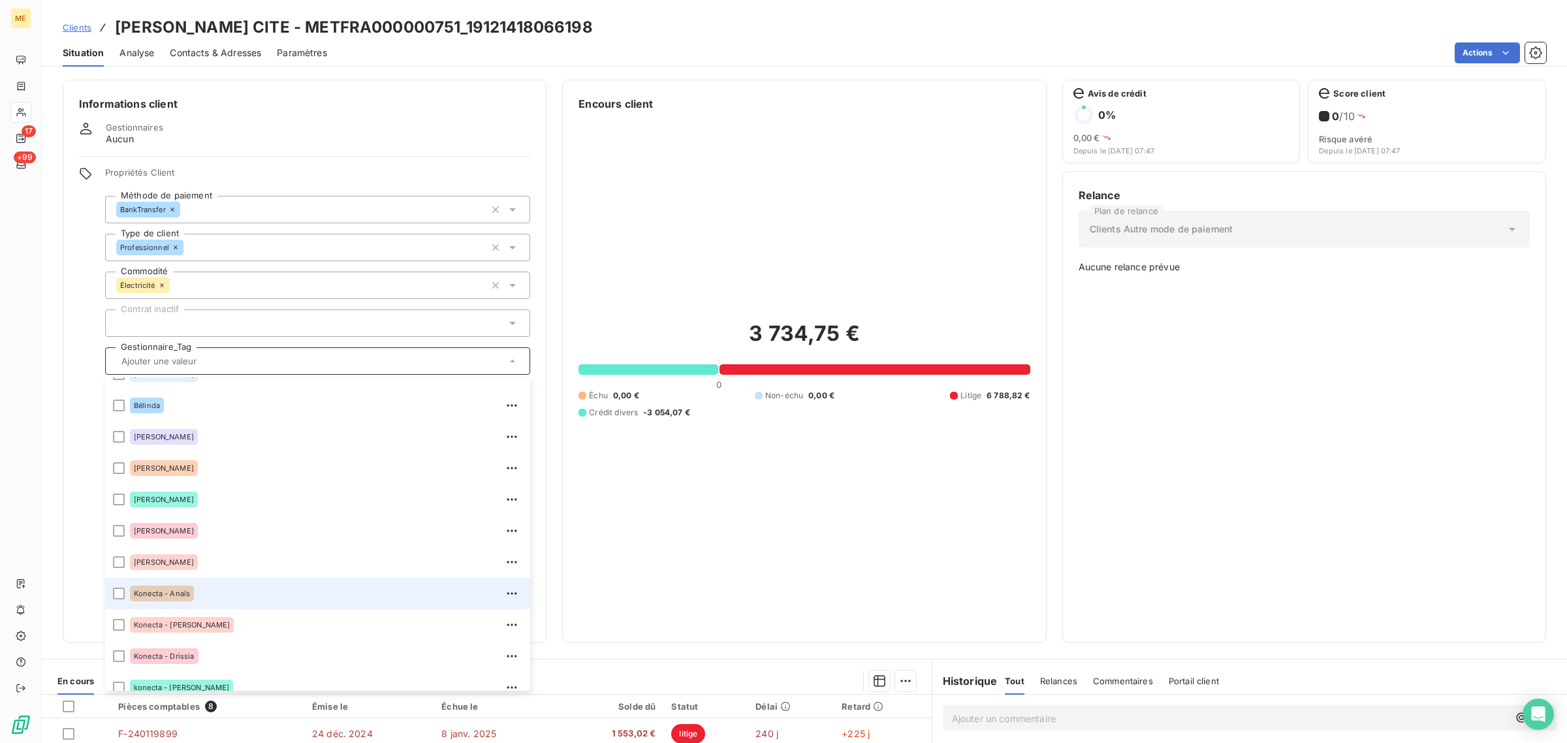
click at [173, 591] on span "Konecta - Anaïs" at bounding box center [162, 593] width 56 height 8
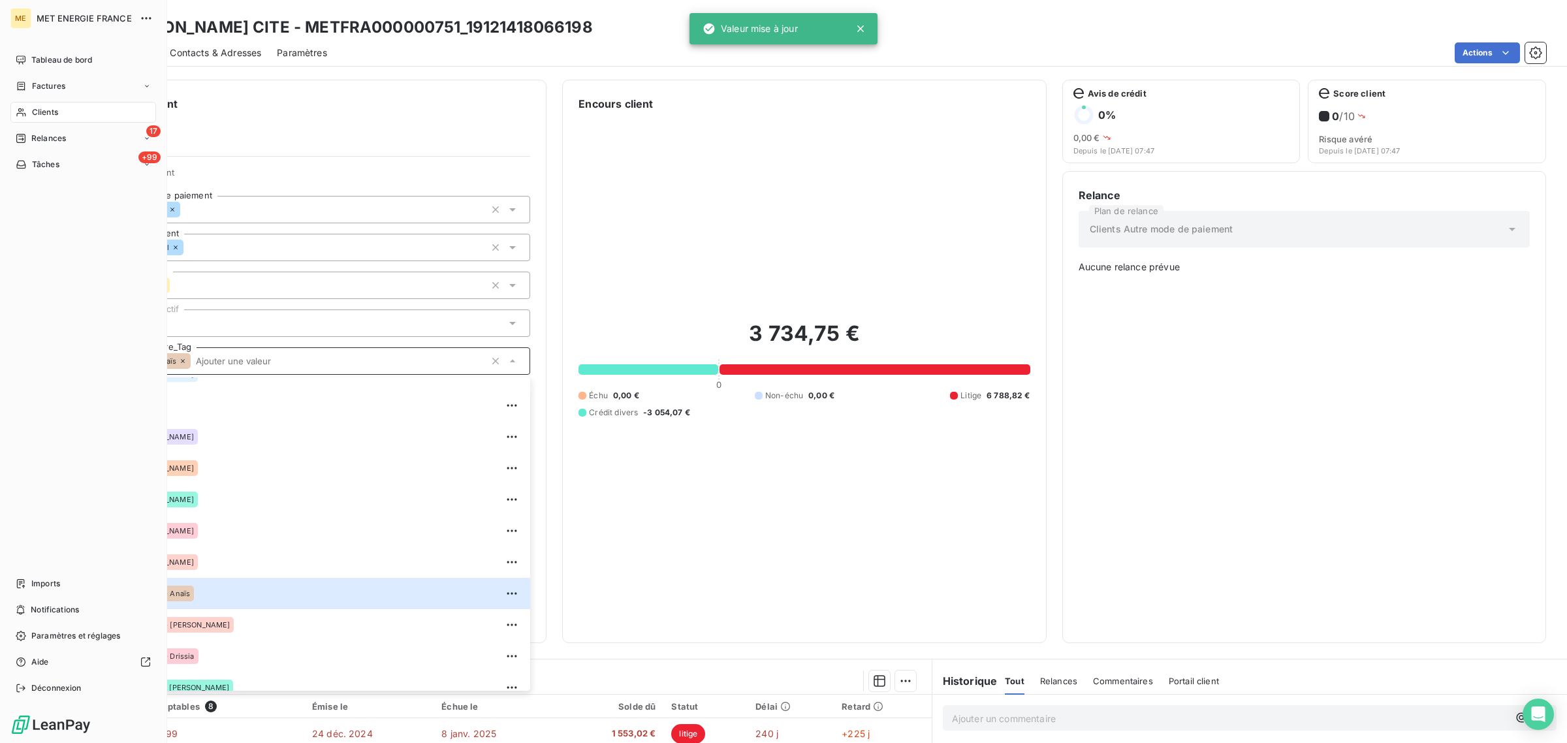
drag, startPoint x: 24, startPoint y: 114, endPoint x: 83, endPoint y: 122, distance: 59.9
click at [24, 114] on icon at bounding box center [21, 112] width 11 height 10
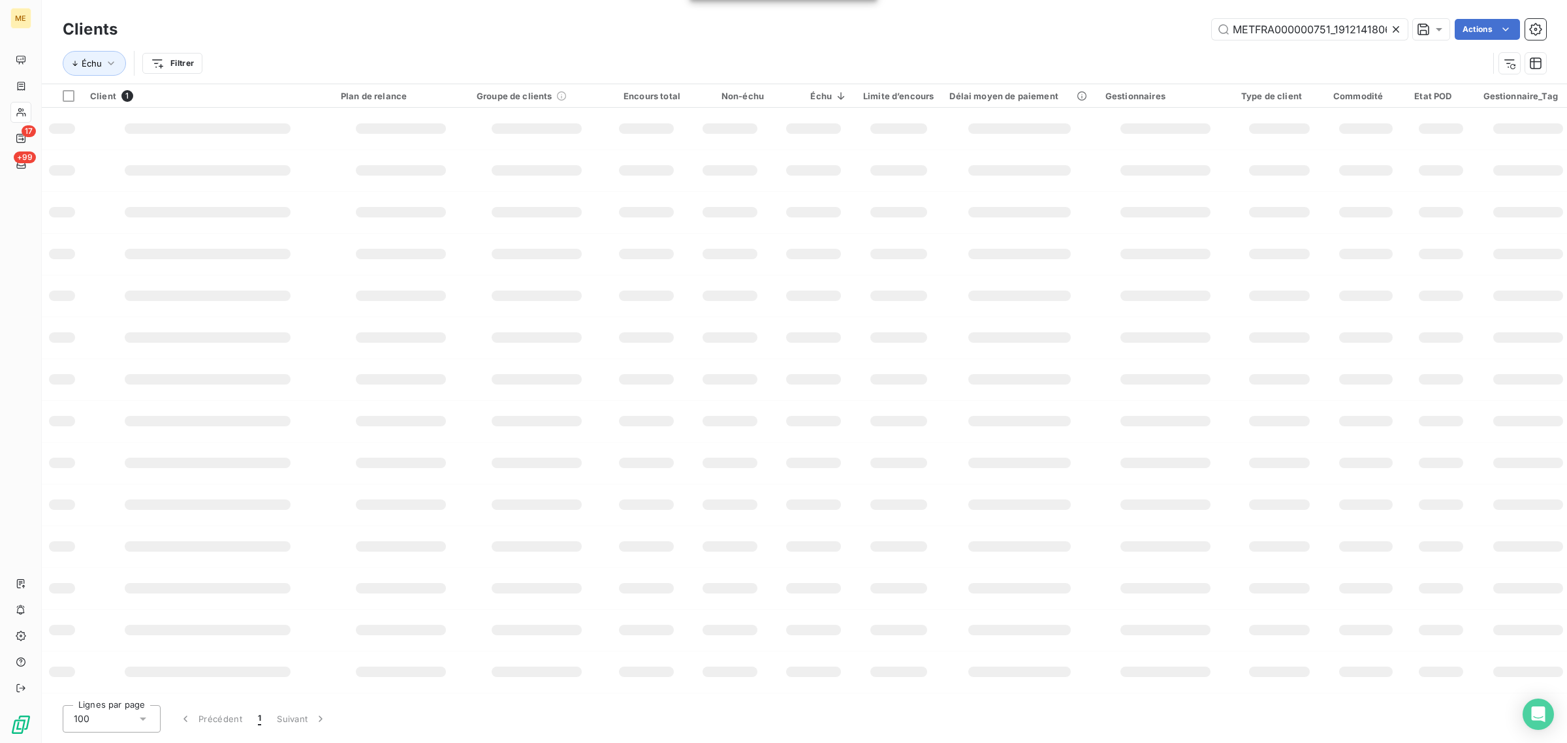
scroll to position [0, 27]
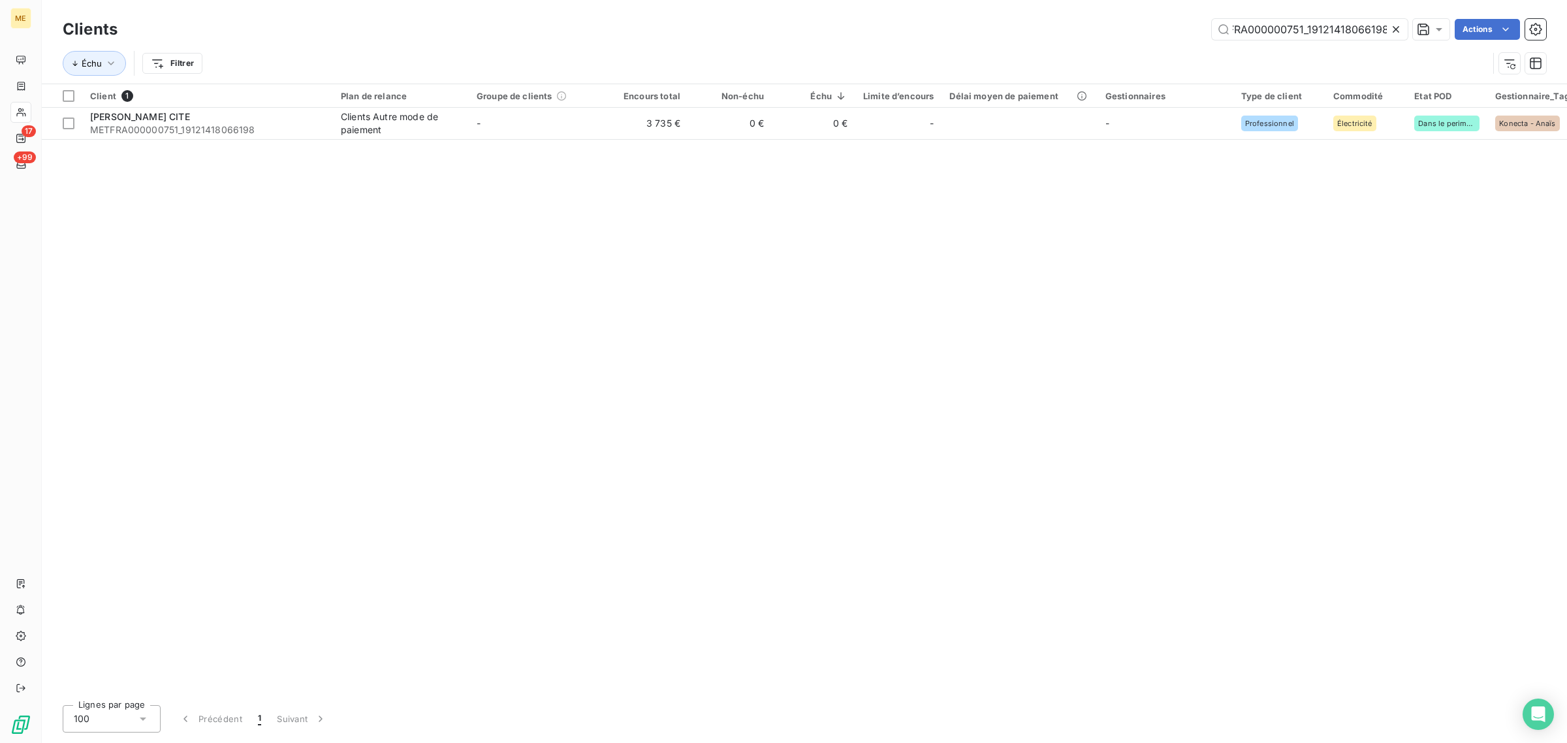
click at [1394, 34] on icon at bounding box center [1395, 29] width 13 height 13
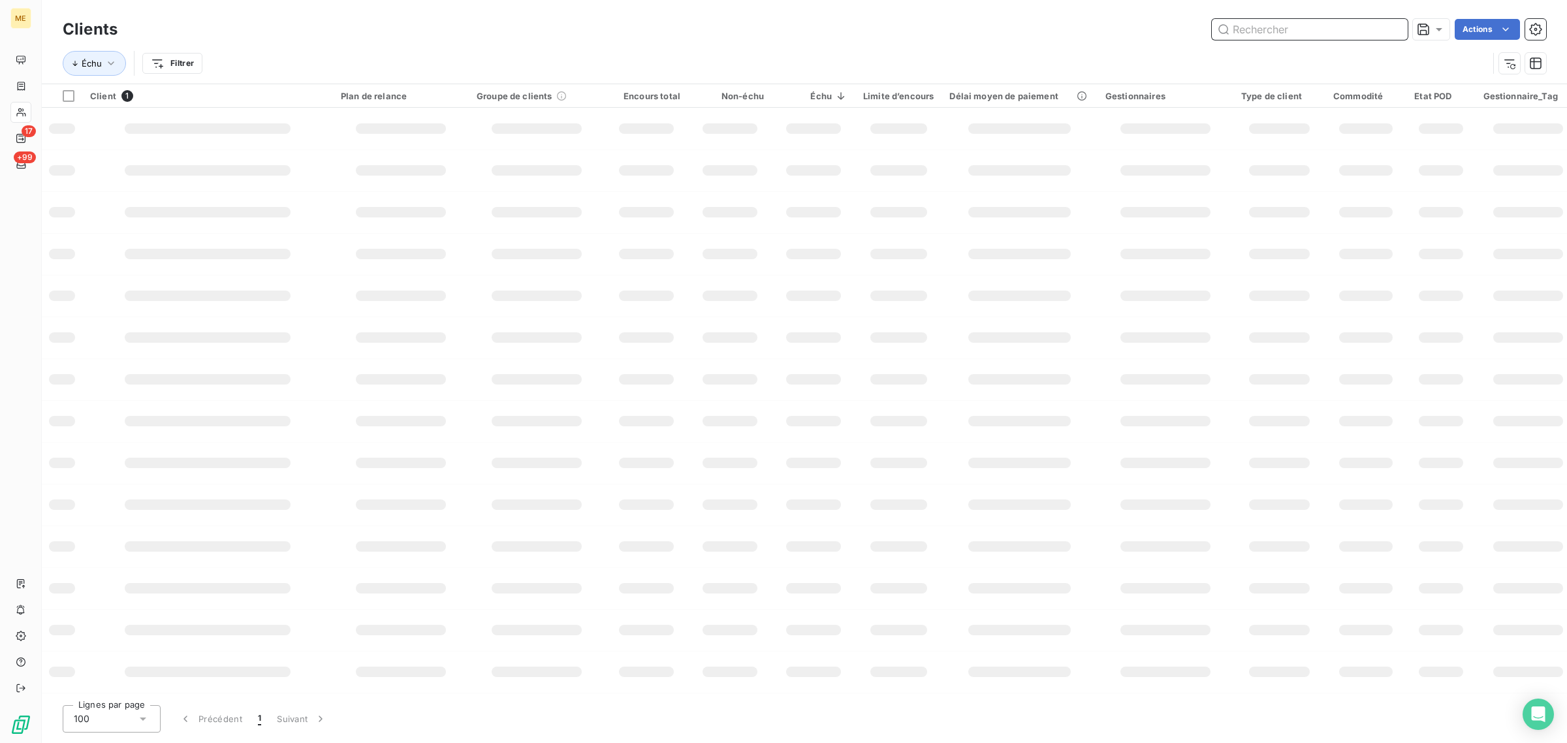
click at [1315, 33] on input "text" at bounding box center [1310, 29] width 196 height 21
paste input "METFRA000000539_01653545559322"
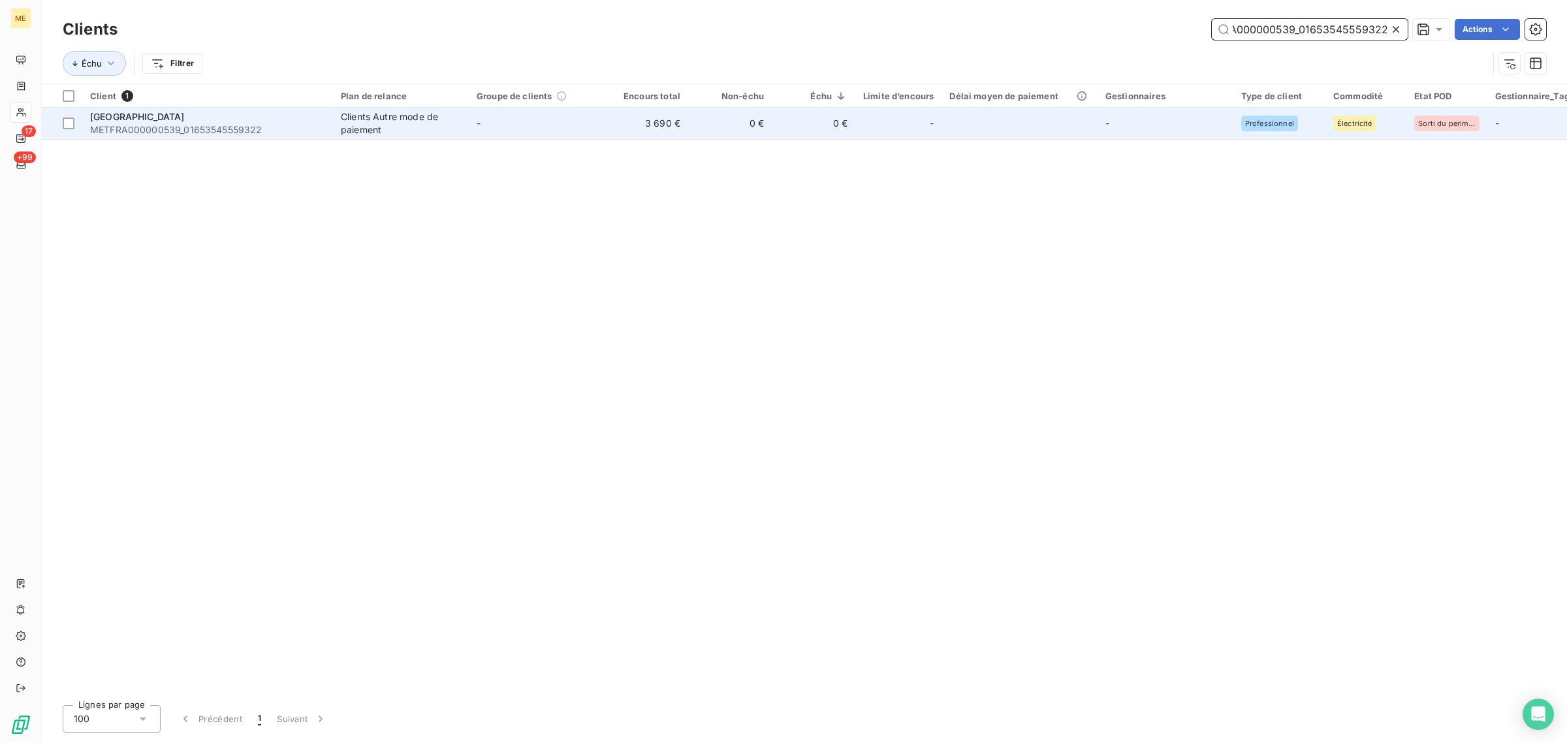
type input "METFRA000000539_01653545559322"
click at [586, 121] on td "-" at bounding box center [537, 123] width 136 height 31
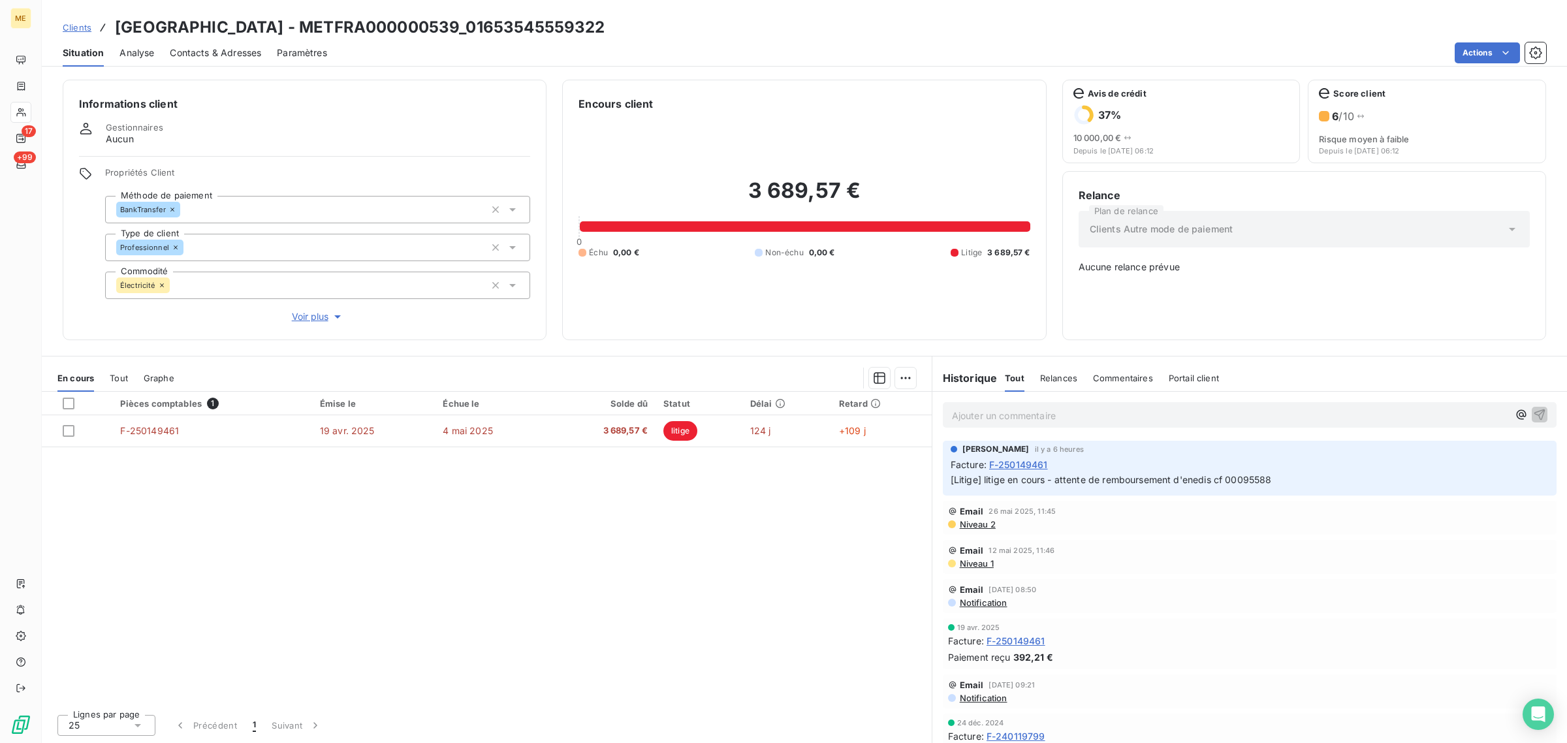
click at [309, 315] on span "Voir plus" at bounding box center [318, 316] width 52 height 13
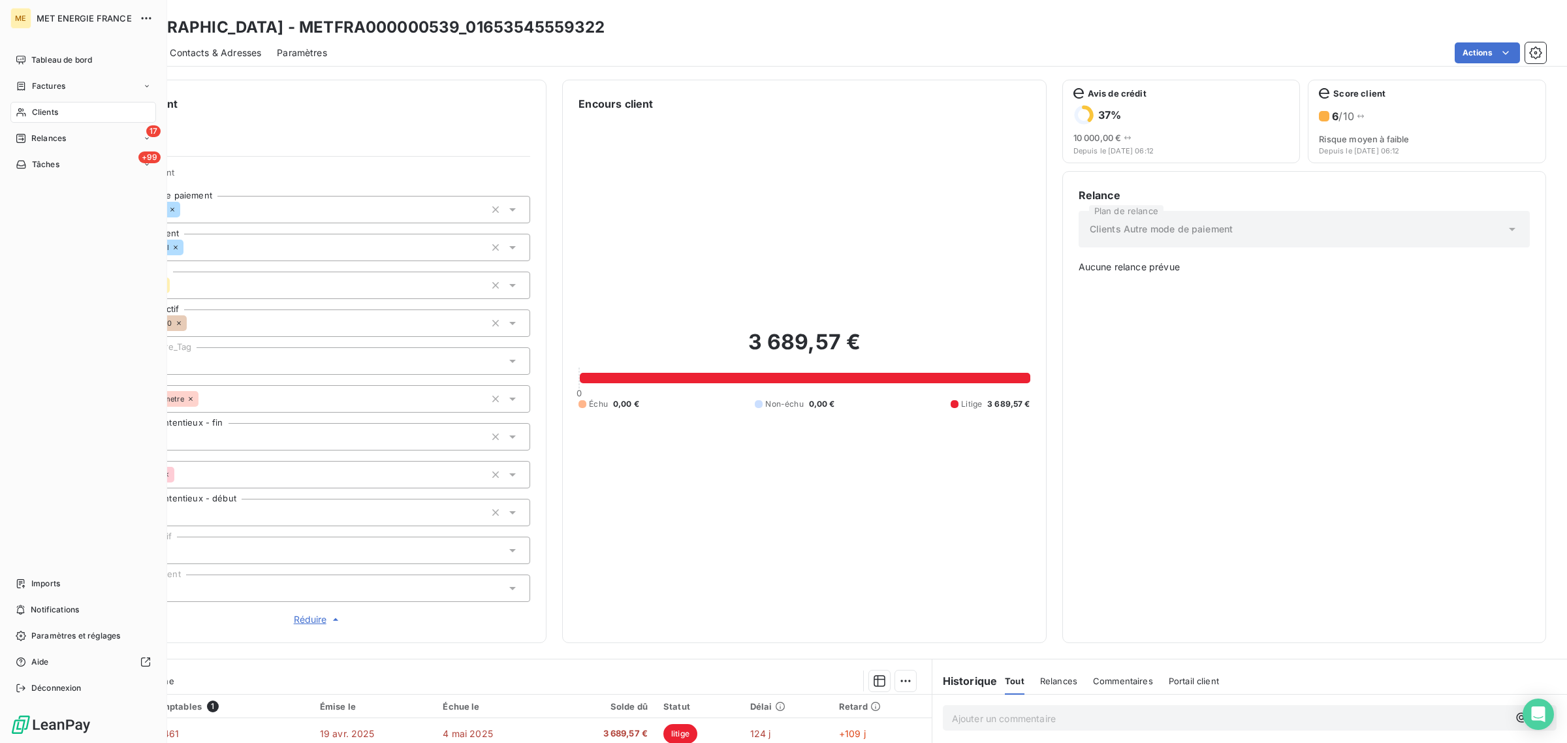
drag, startPoint x: 20, startPoint y: 109, endPoint x: 129, endPoint y: 114, distance: 108.5
click at [20, 109] on icon at bounding box center [21, 112] width 11 height 10
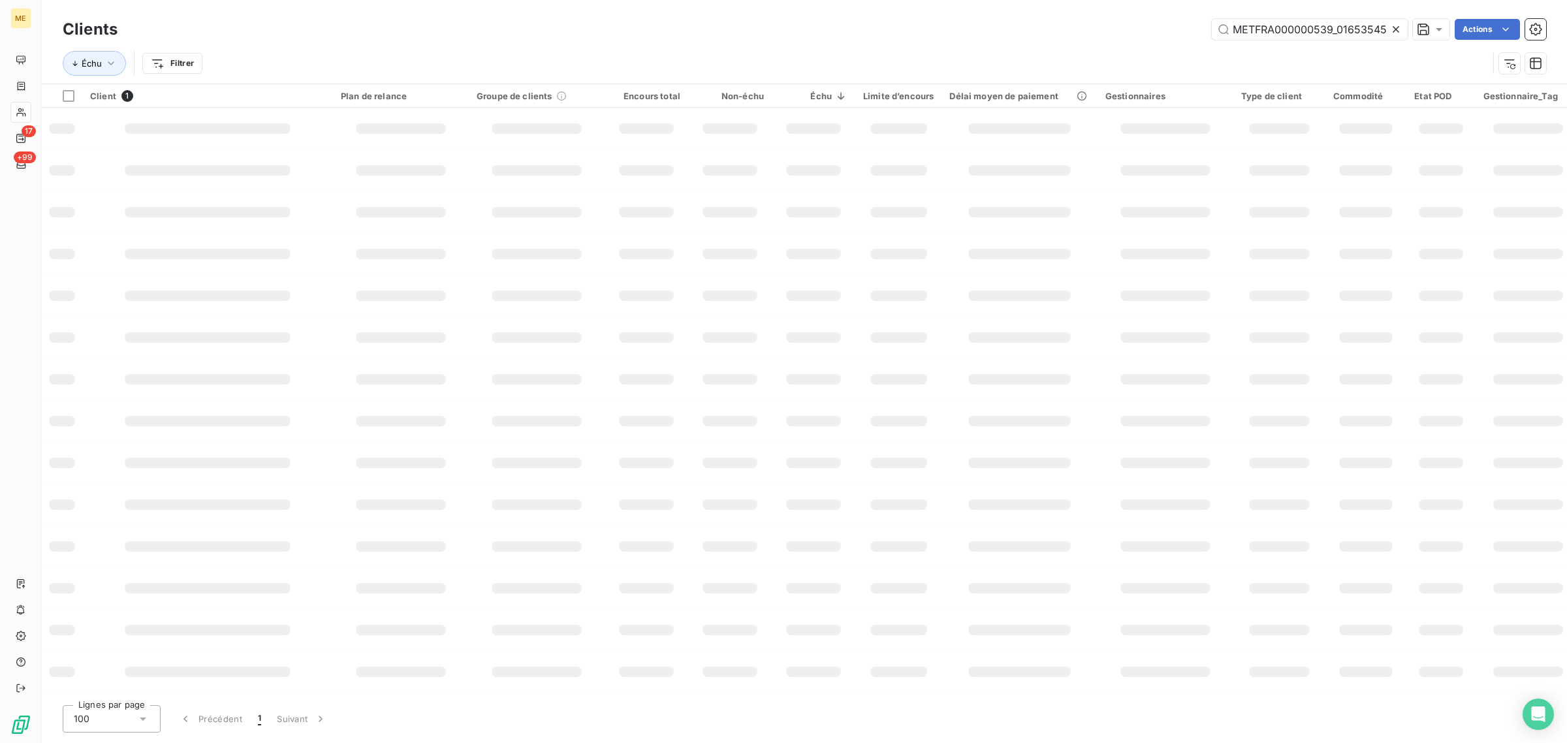
scroll to position [0, 38]
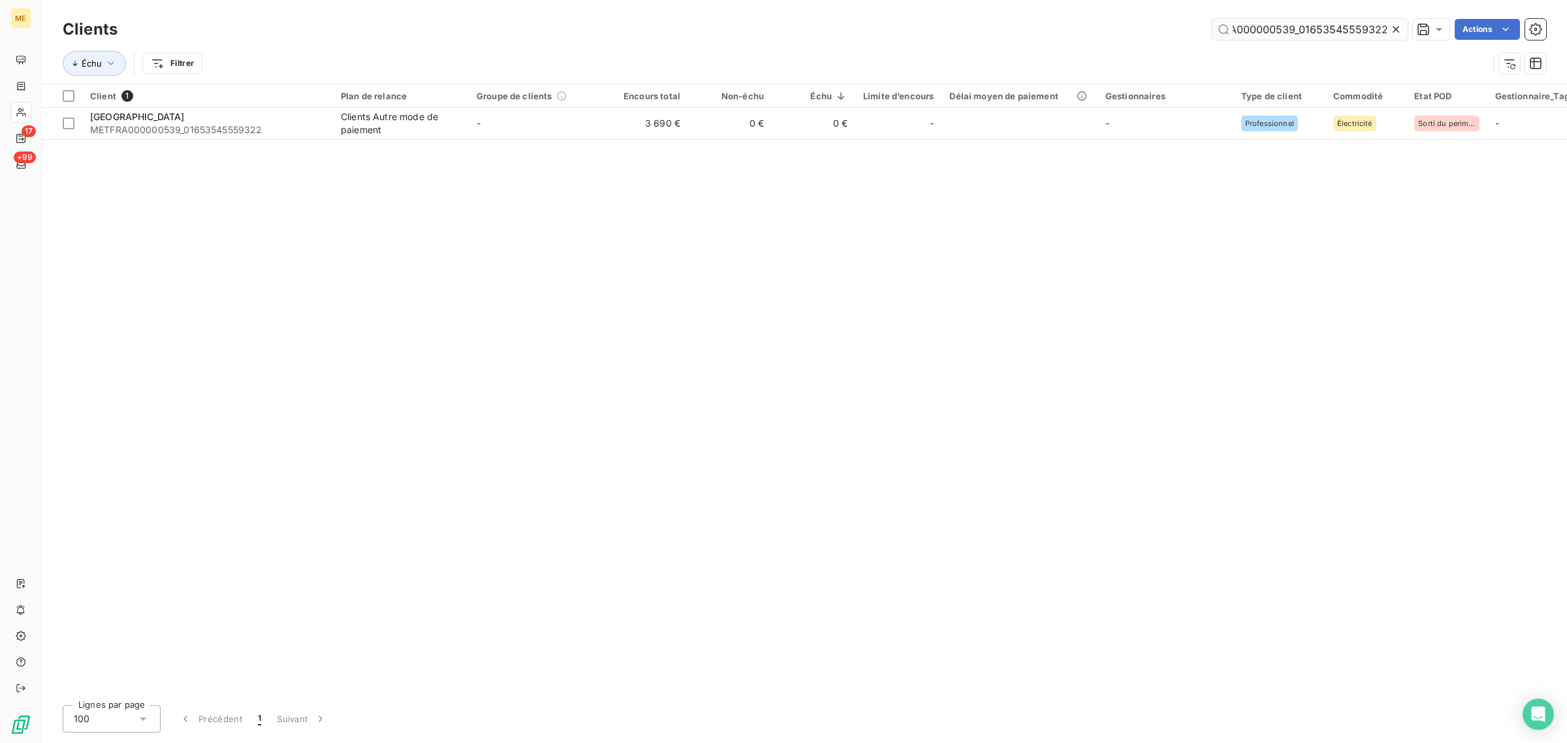
click at [1391, 26] on icon at bounding box center [1395, 29] width 13 height 13
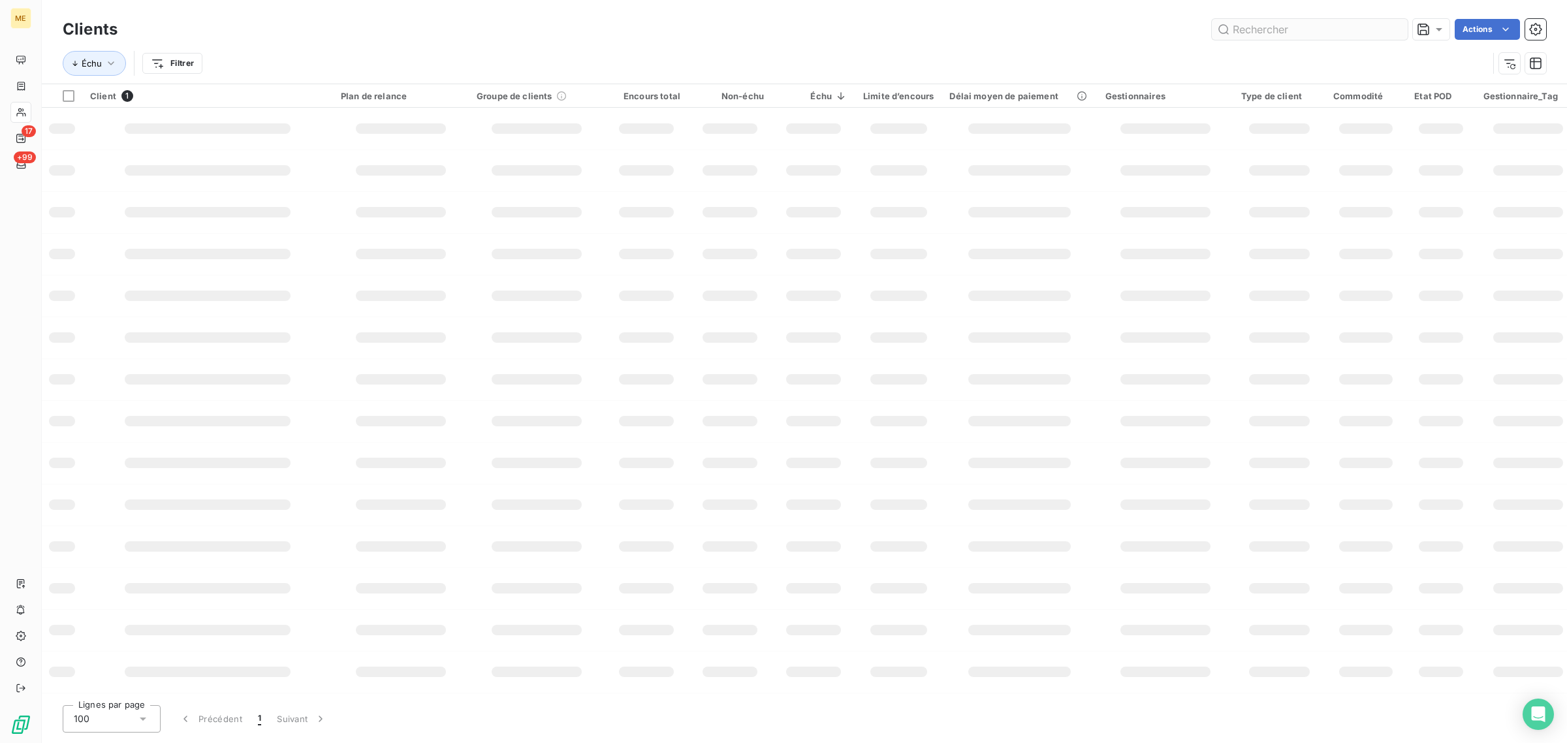
scroll to position [0, 0]
click at [1313, 29] on input "text" at bounding box center [1310, 29] width 196 height 21
paste input "METFRA000000040_17194934792277"
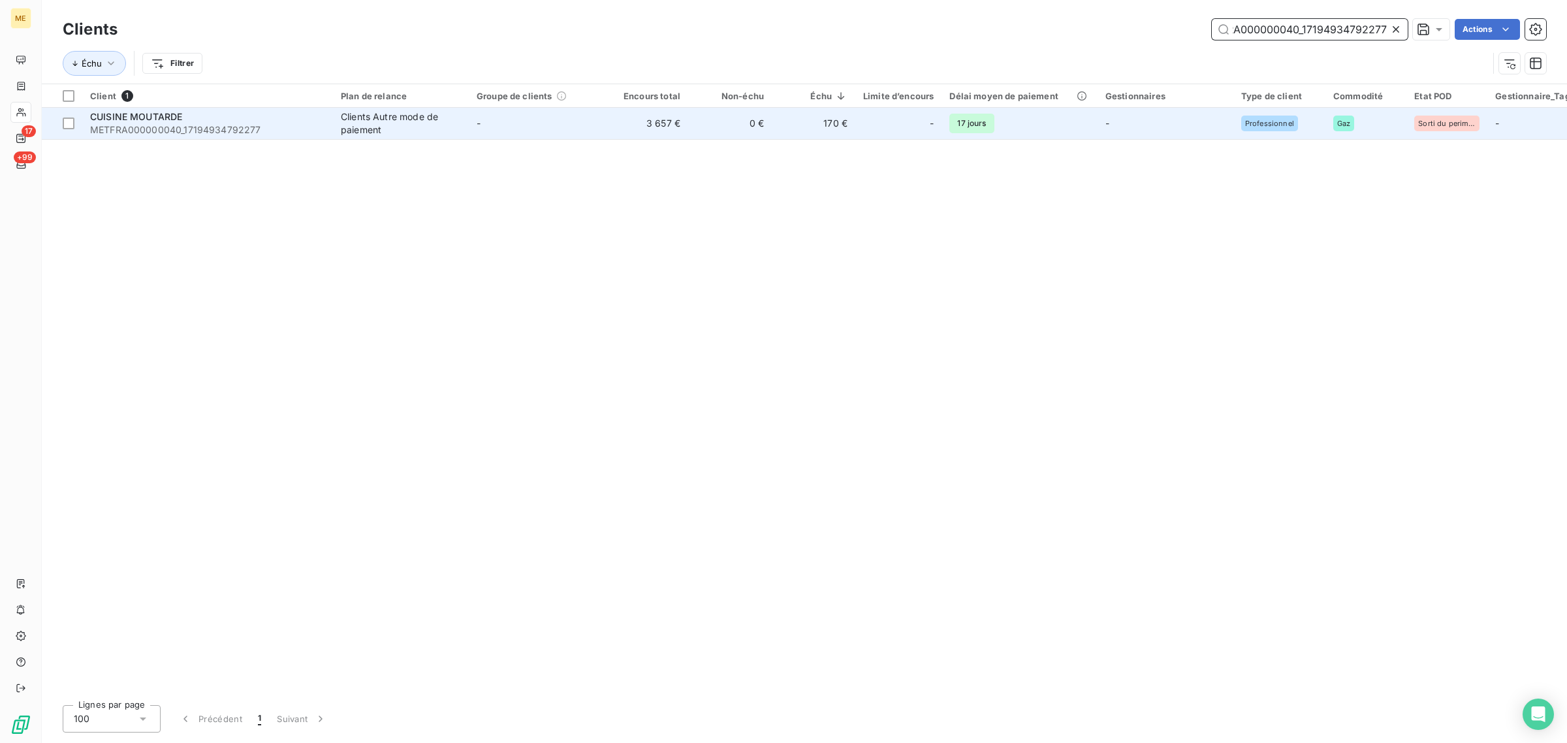
type input "METFRA000000040_17194934792277"
click at [633, 114] on td "3 657 €" at bounding box center [647, 123] width 84 height 31
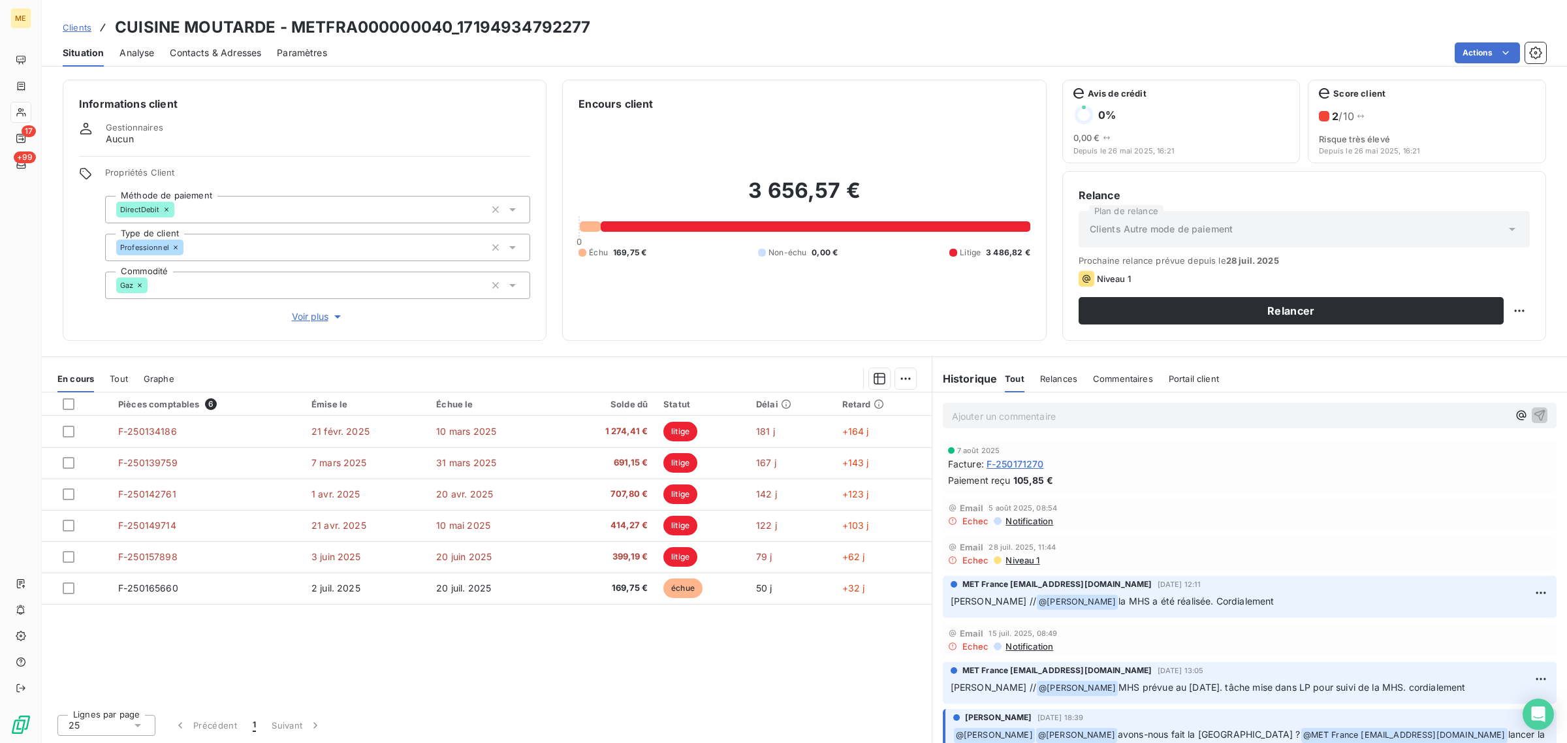
click at [318, 319] on span "Voir plus" at bounding box center [318, 316] width 52 height 13
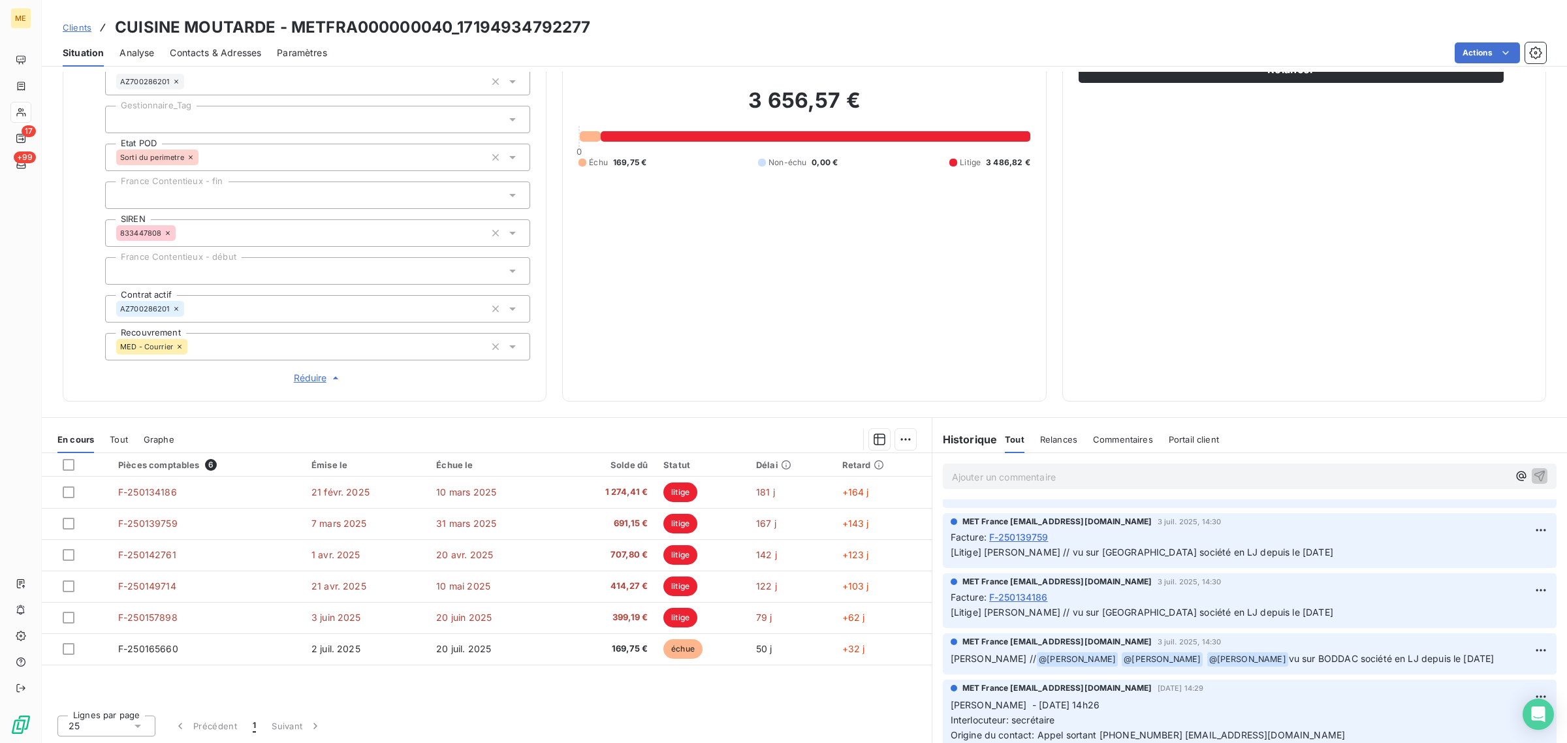
scroll to position [653, 0]
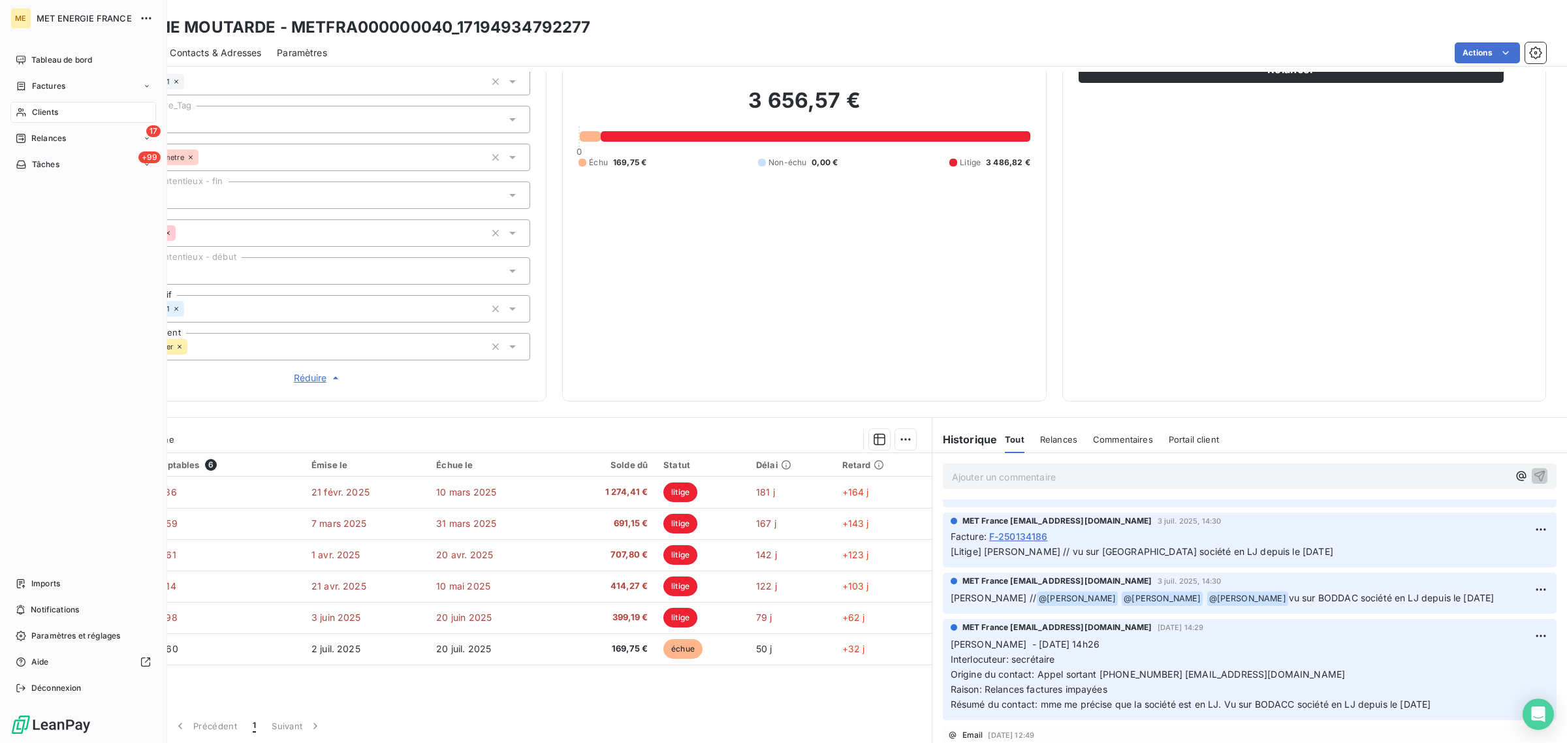
click at [21, 112] on icon at bounding box center [21, 112] width 11 height 10
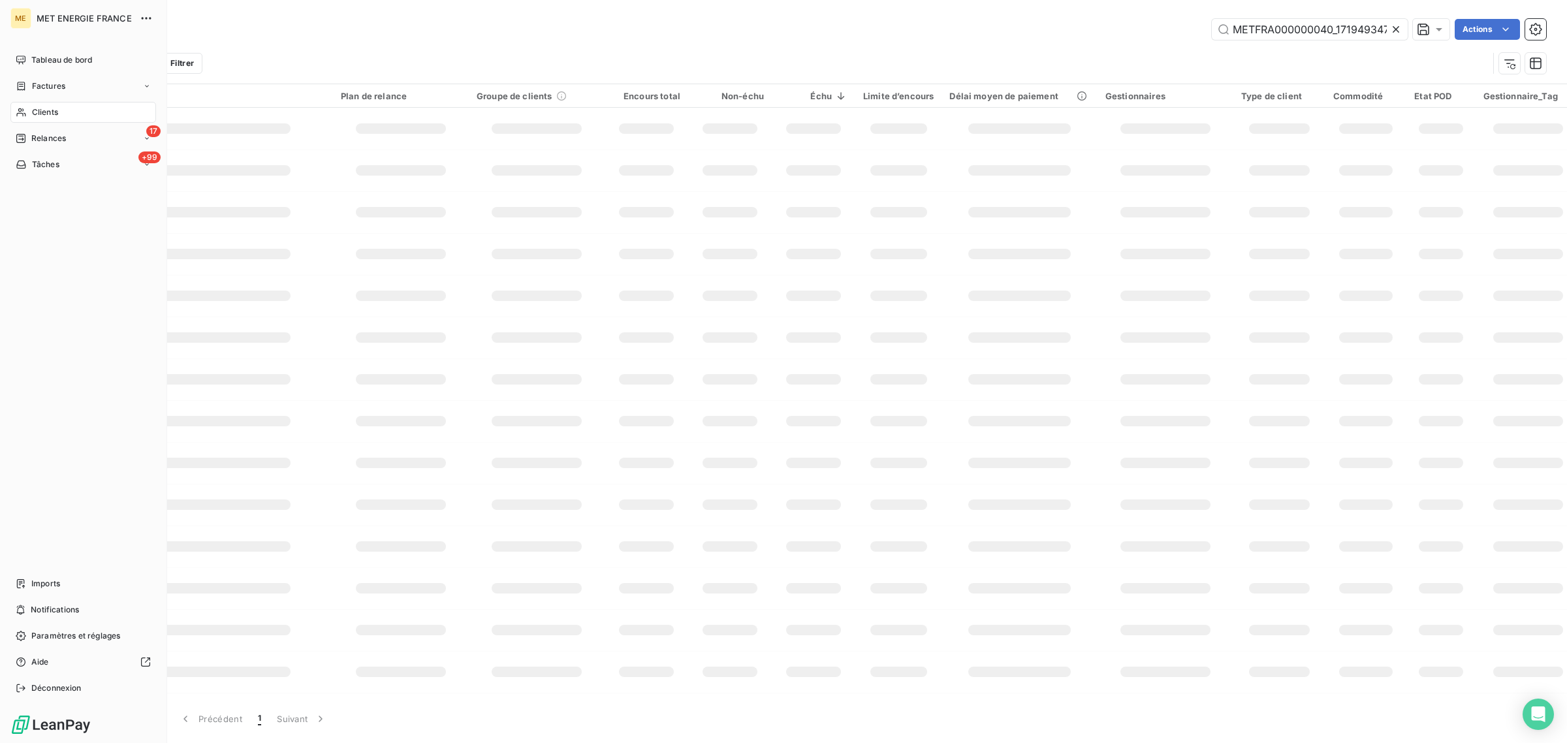
scroll to position [0, 35]
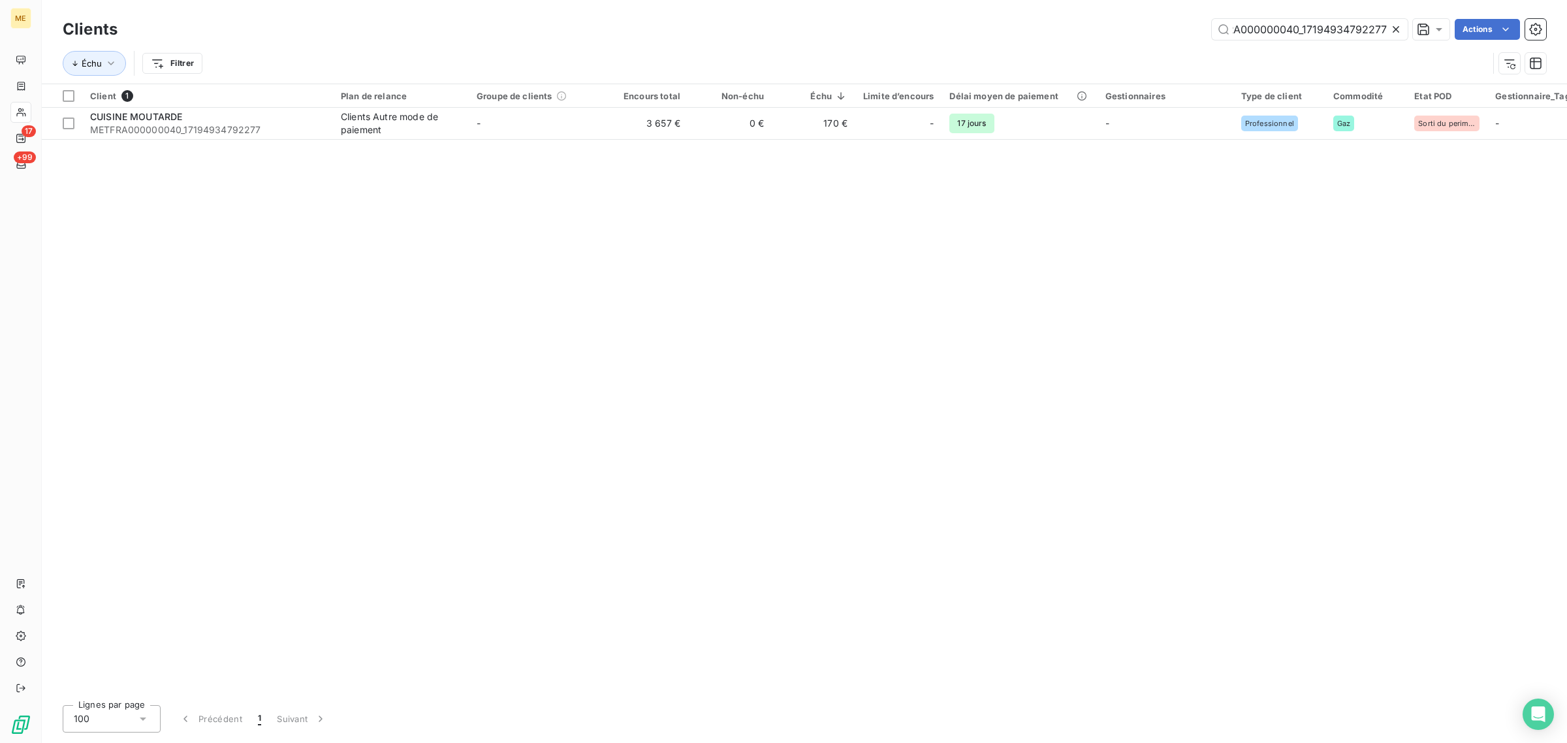
click at [1392, 25] on icon at bounding box center [1395, 29] width 13 height 13
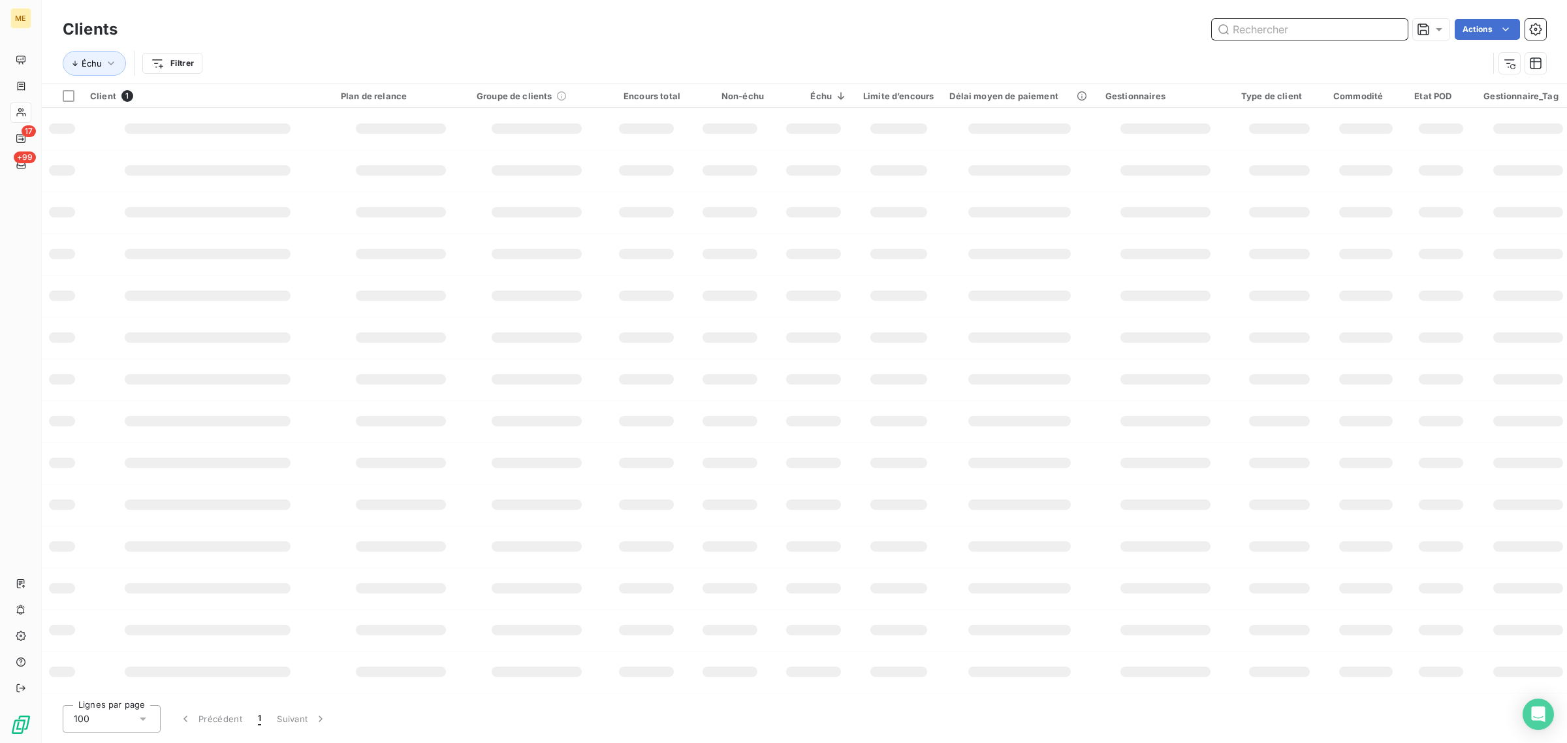
click at [1343, 25] on input "text" at bounding box center [1310, 29] width 196 height 21
paste input "METFRA000001440_09315774232991"
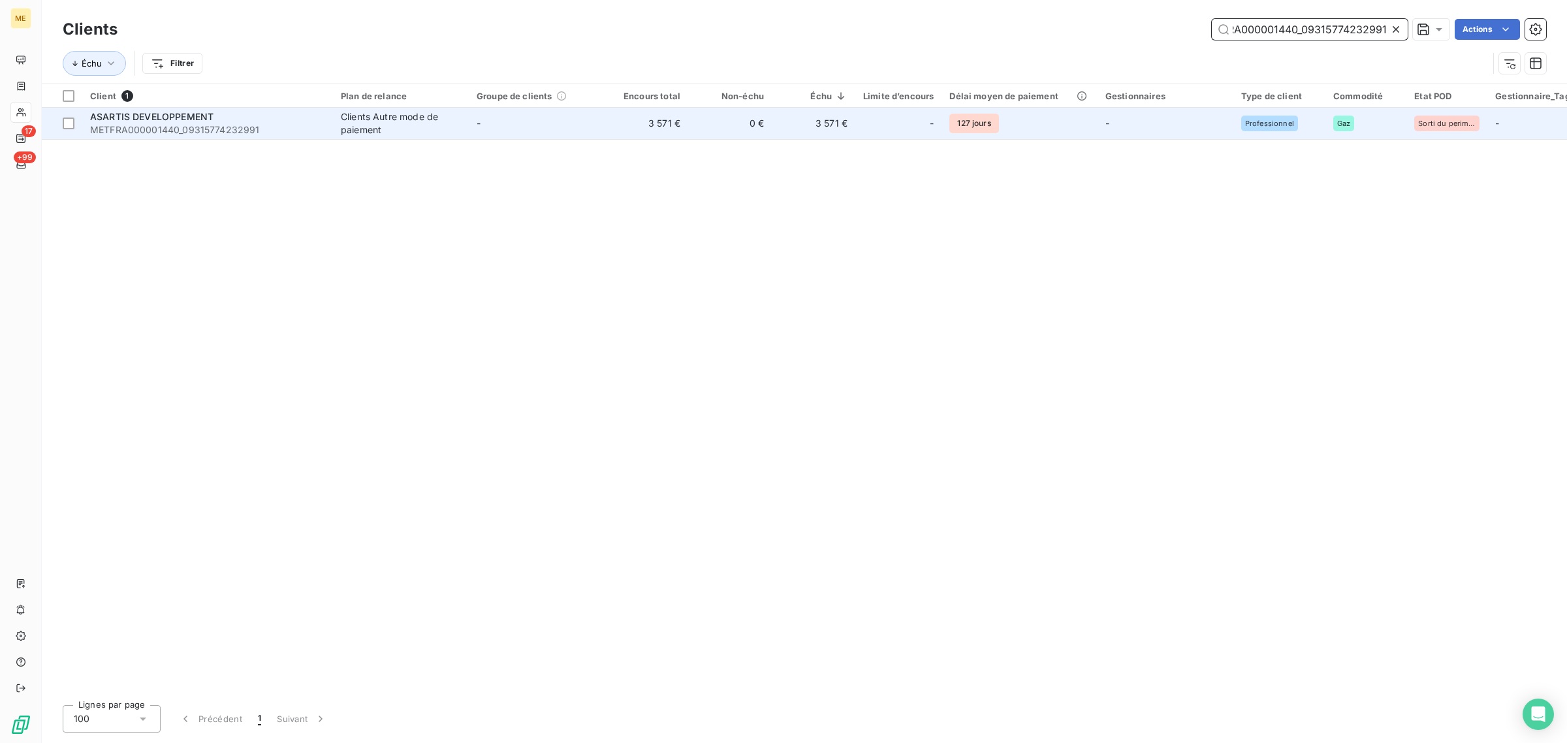
type input "METFRA000001440_09315774232991"
click at [475, 125] on td "-" at bounding box center [537, 123] width 136 height 31
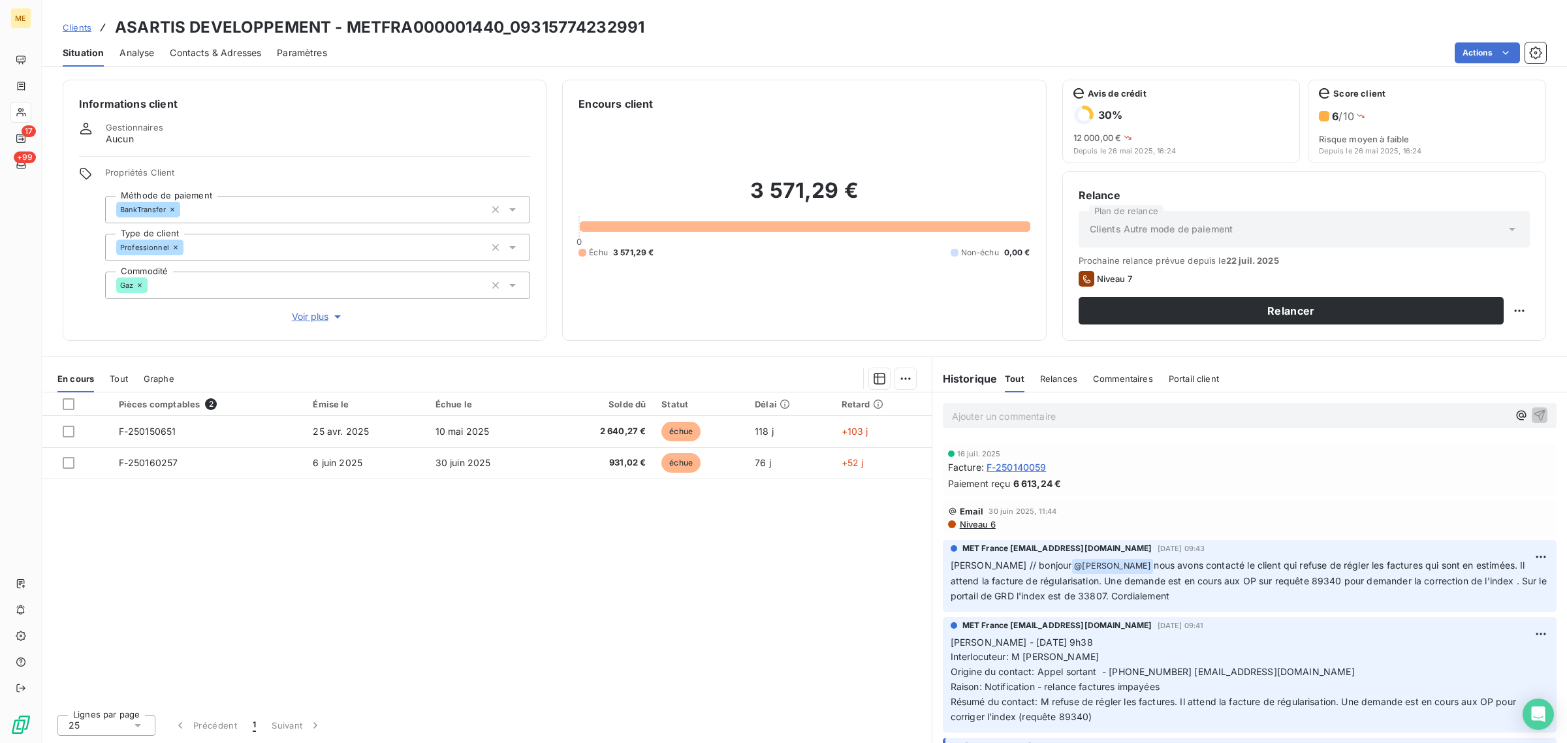
scroll to position [82, 0]
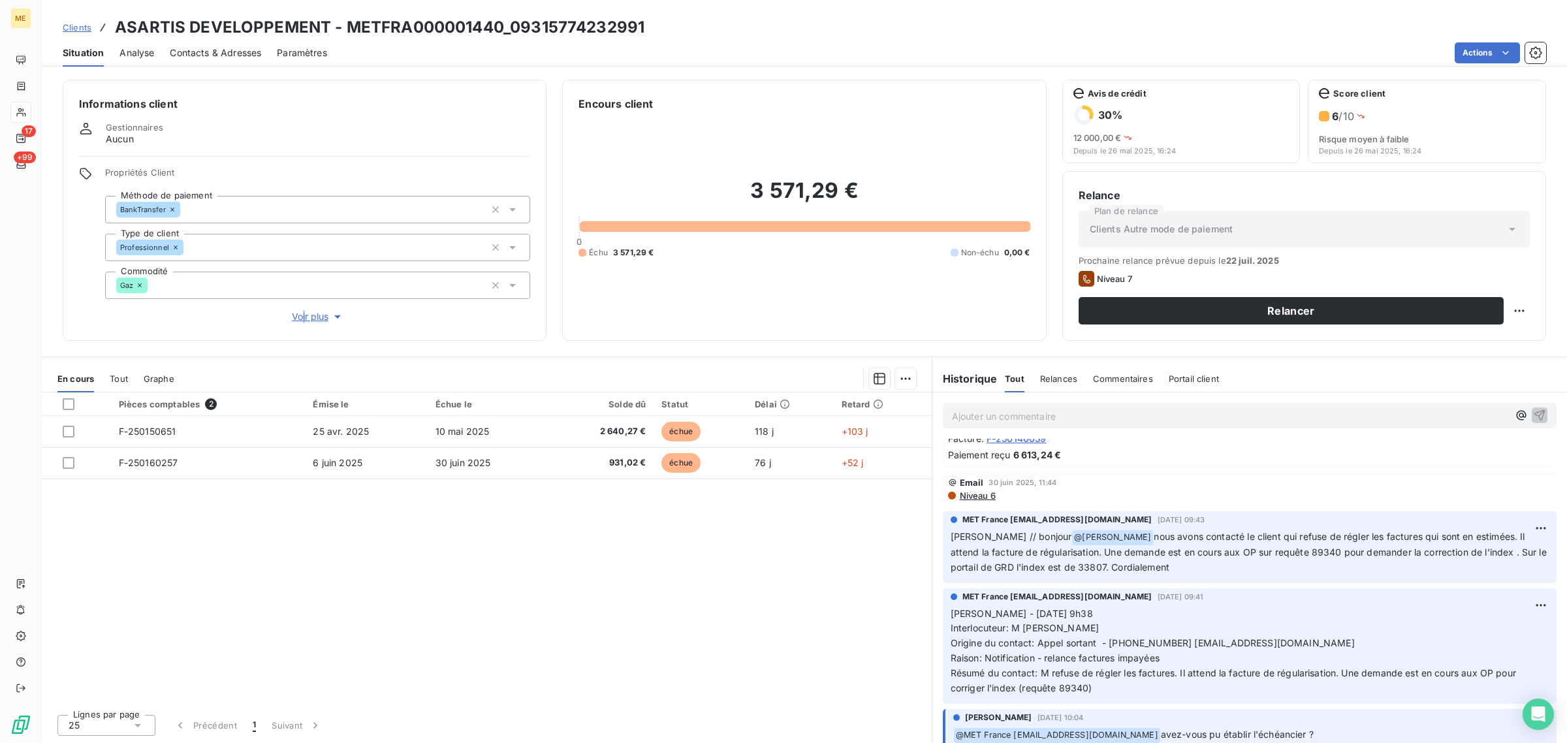
drag, startPoint x: 304, startPoint y: 308, endPoint x: 307, endPoint y: 324, distance: 16.0
click at [306, 315] on div "Propriétés Client Méthode de paiement BankTransfer Type de client Professionnel…" at bounding box center [317, 245] width 425 height 157
click at [308, 319] on span "Voir plus" at bounding box center [318, 316] width 52 height 13
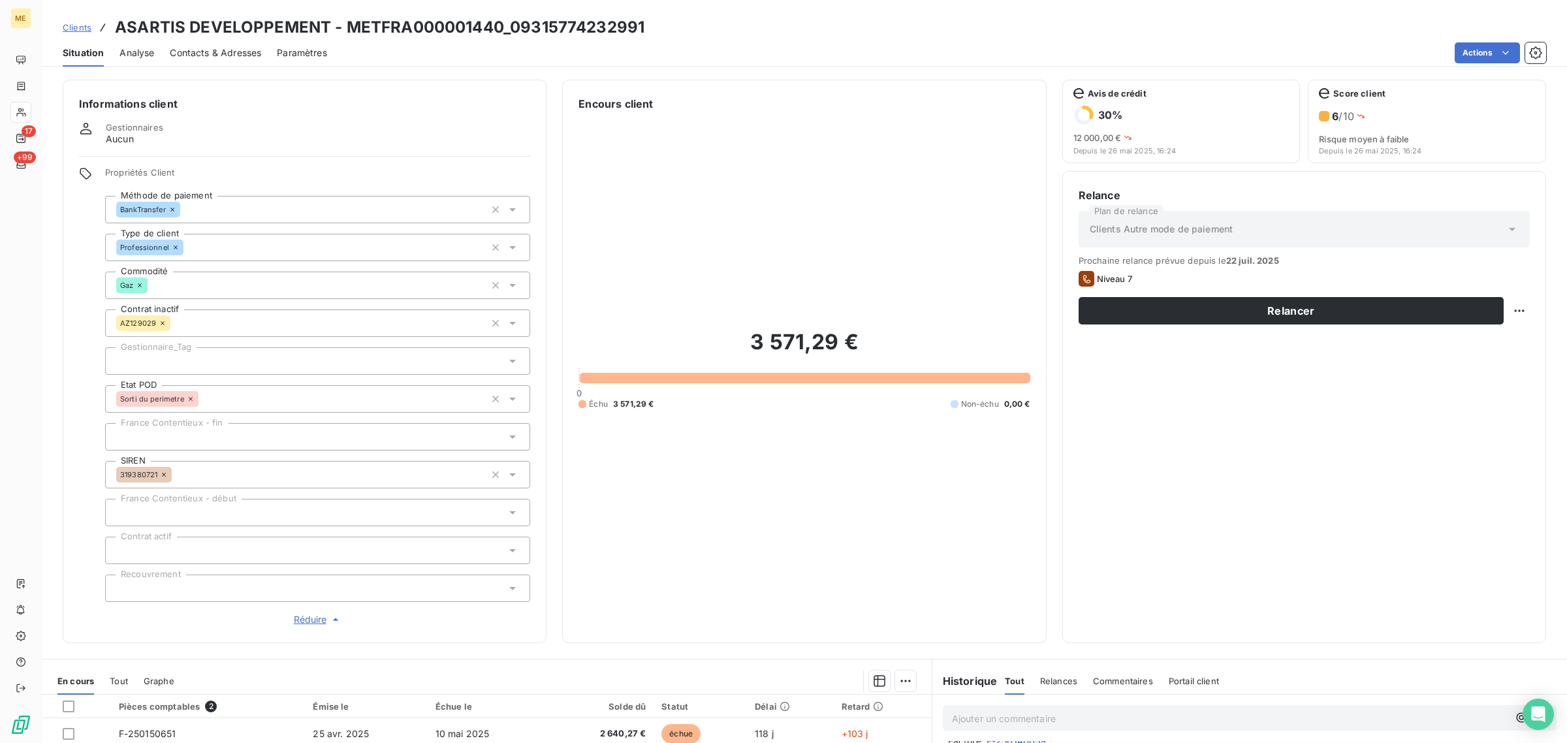
click at [170, 358] on div at bounding box center [317, 360] width 425 height 27
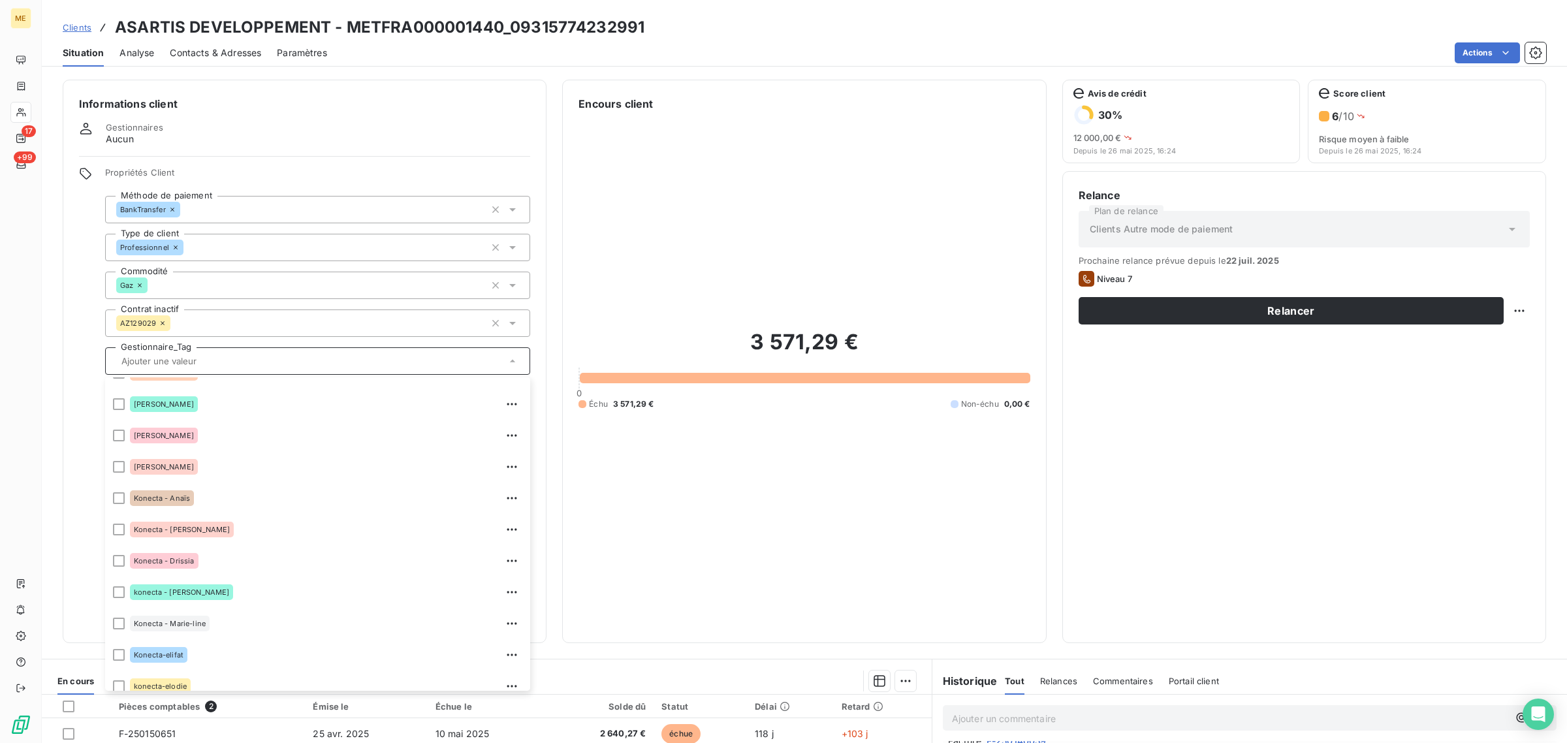
scroll to position [375, 0]
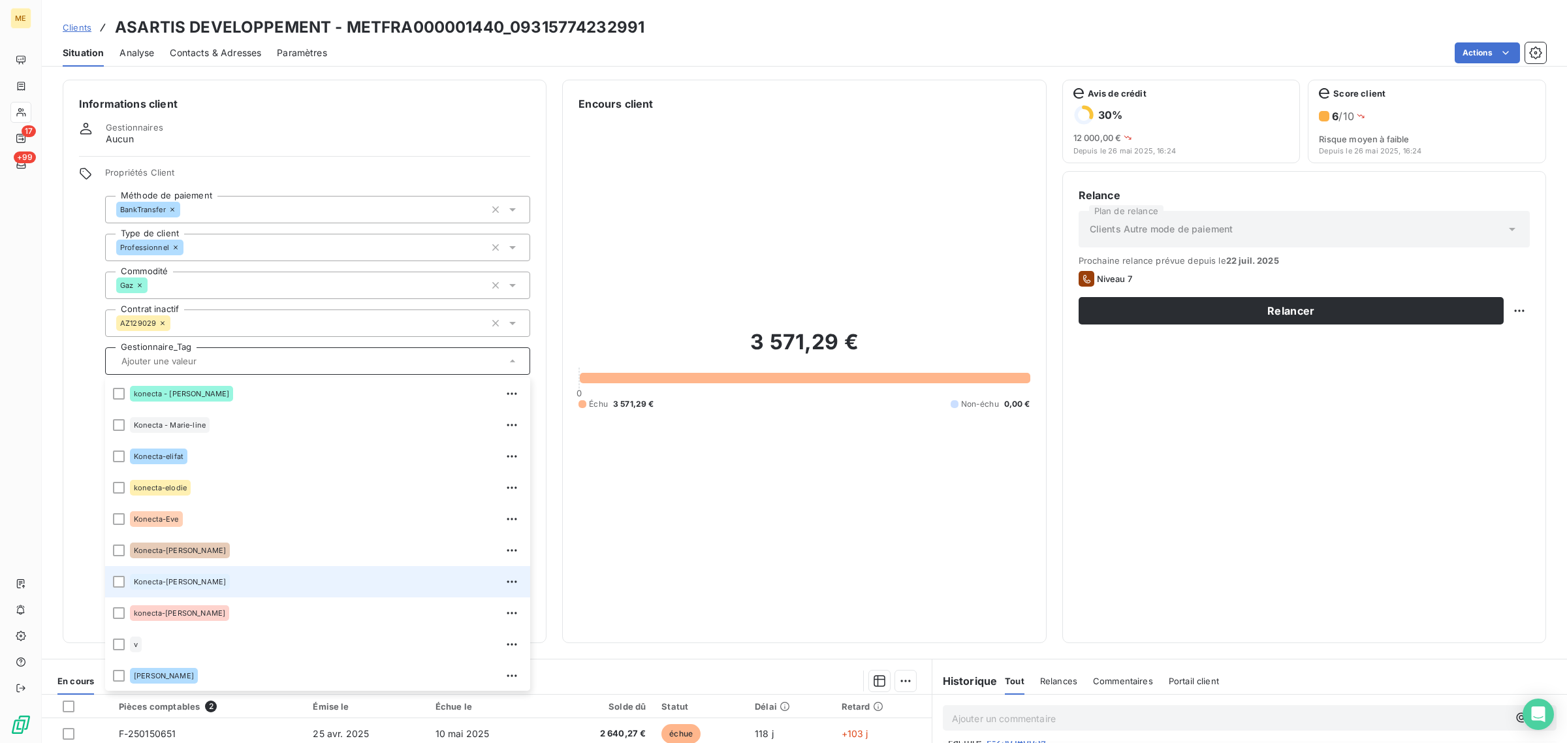
click at [168, 586] on div "Konecta-[PERSON_NAME]" at bounding box center [180, 582] width 100 height 16
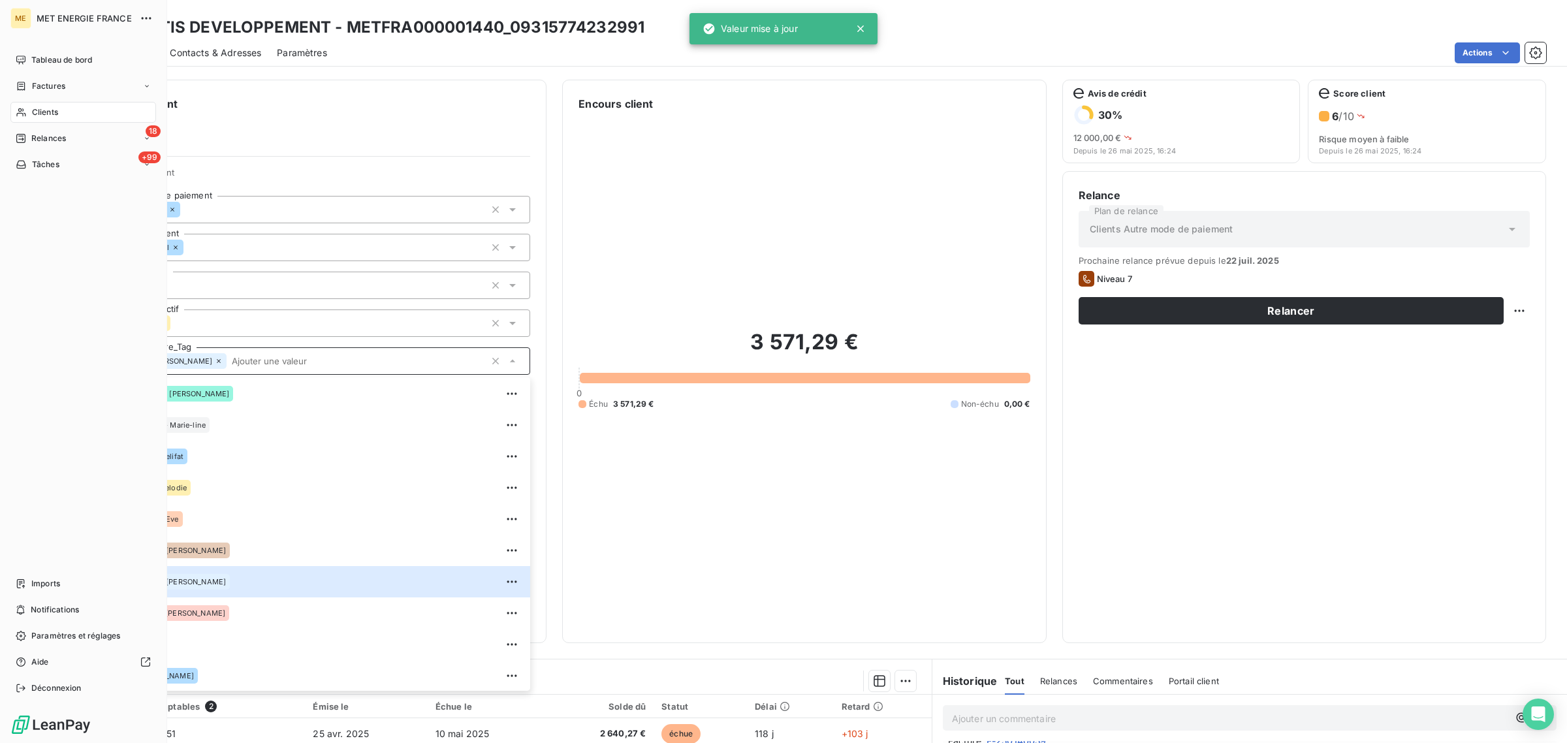
click at [16, 115] on icon at bounding box center [21, 112] width 11 height 10
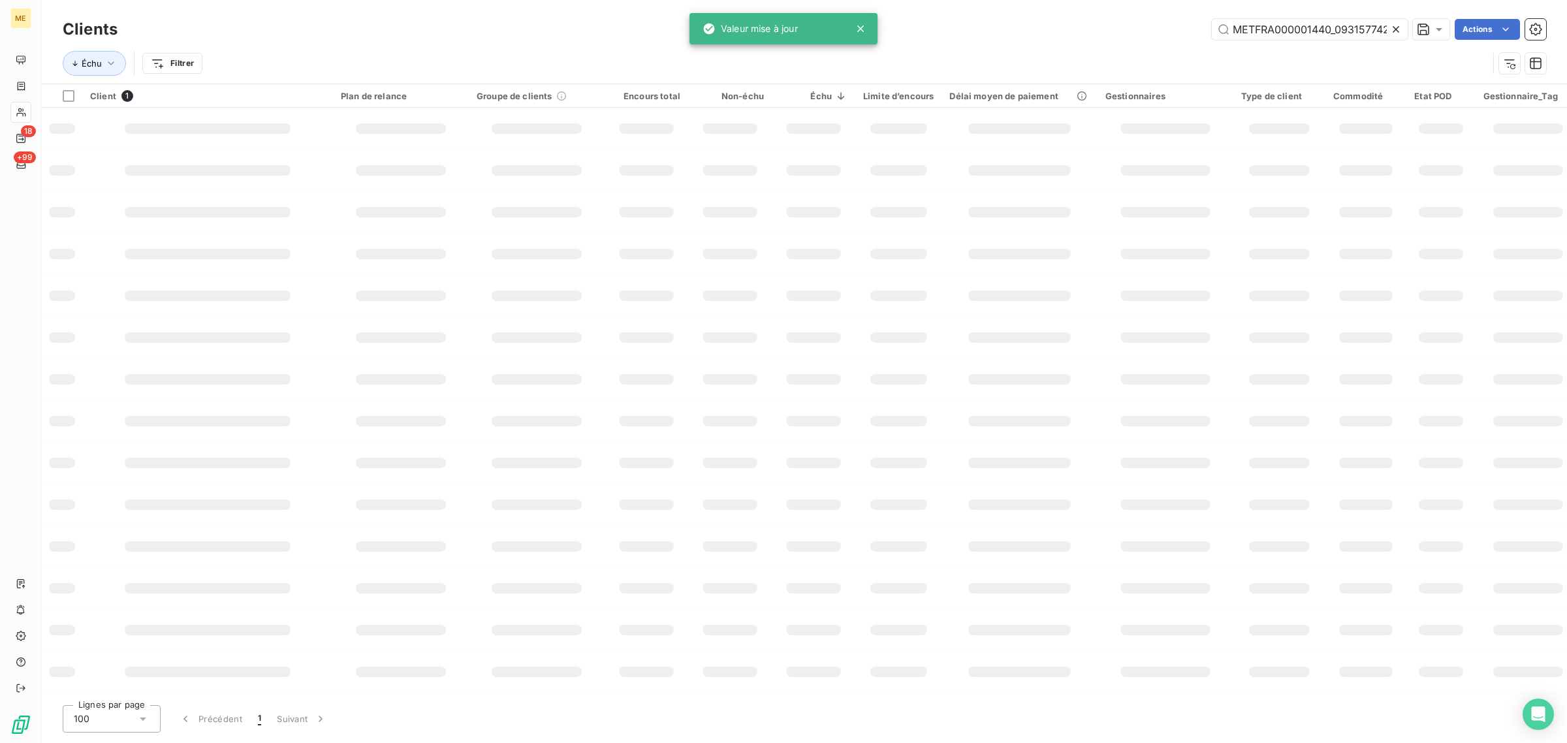
scroll to position [0, 34]
click at [1396, 29] on icon at bounding box center [1395, 29] width 13 height 13
click at [1296, 35] on input "text" at bounding box center [1310, 29] width 196 height 21
paste input "METFRA000006259_25493632377977"
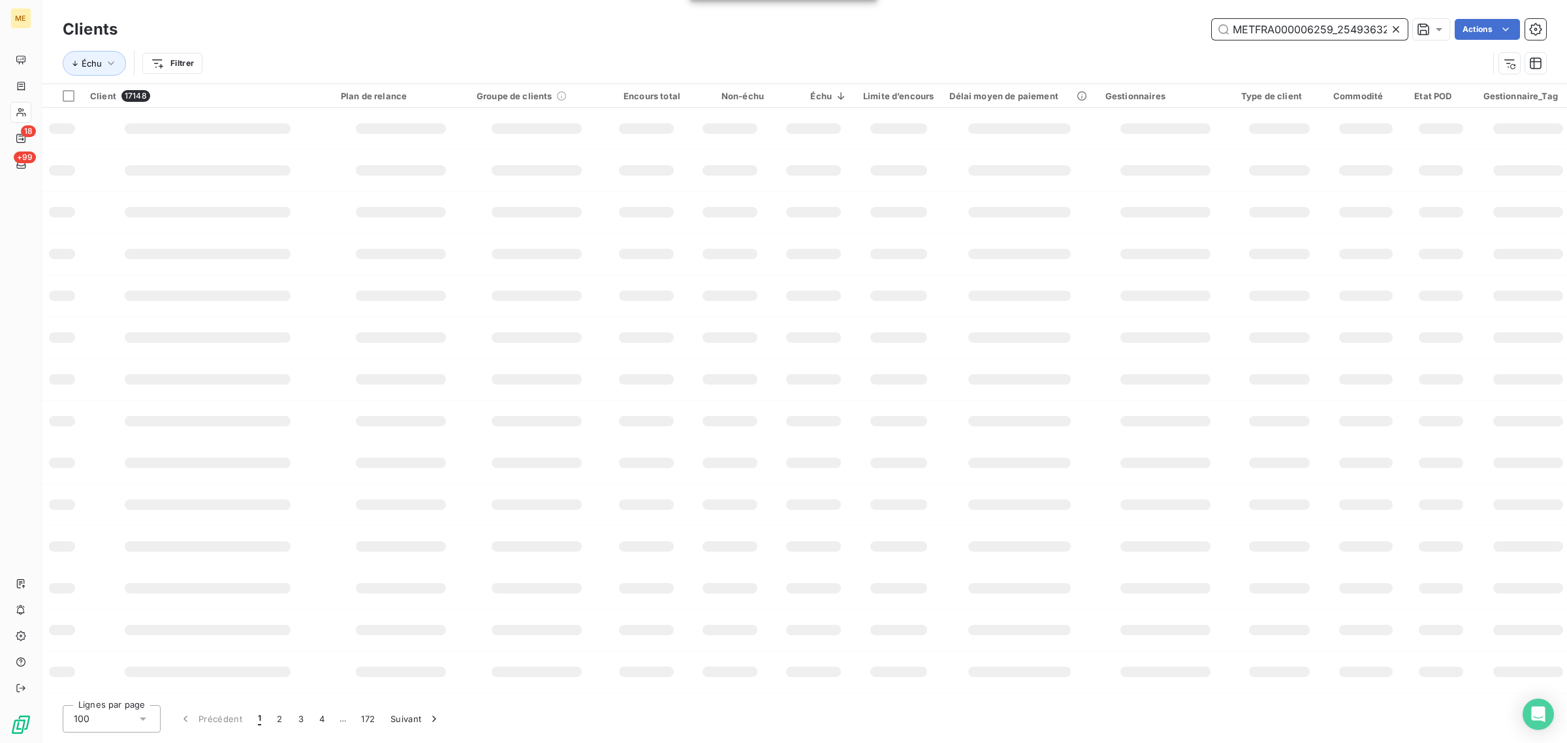
scroll to position [0, 39]
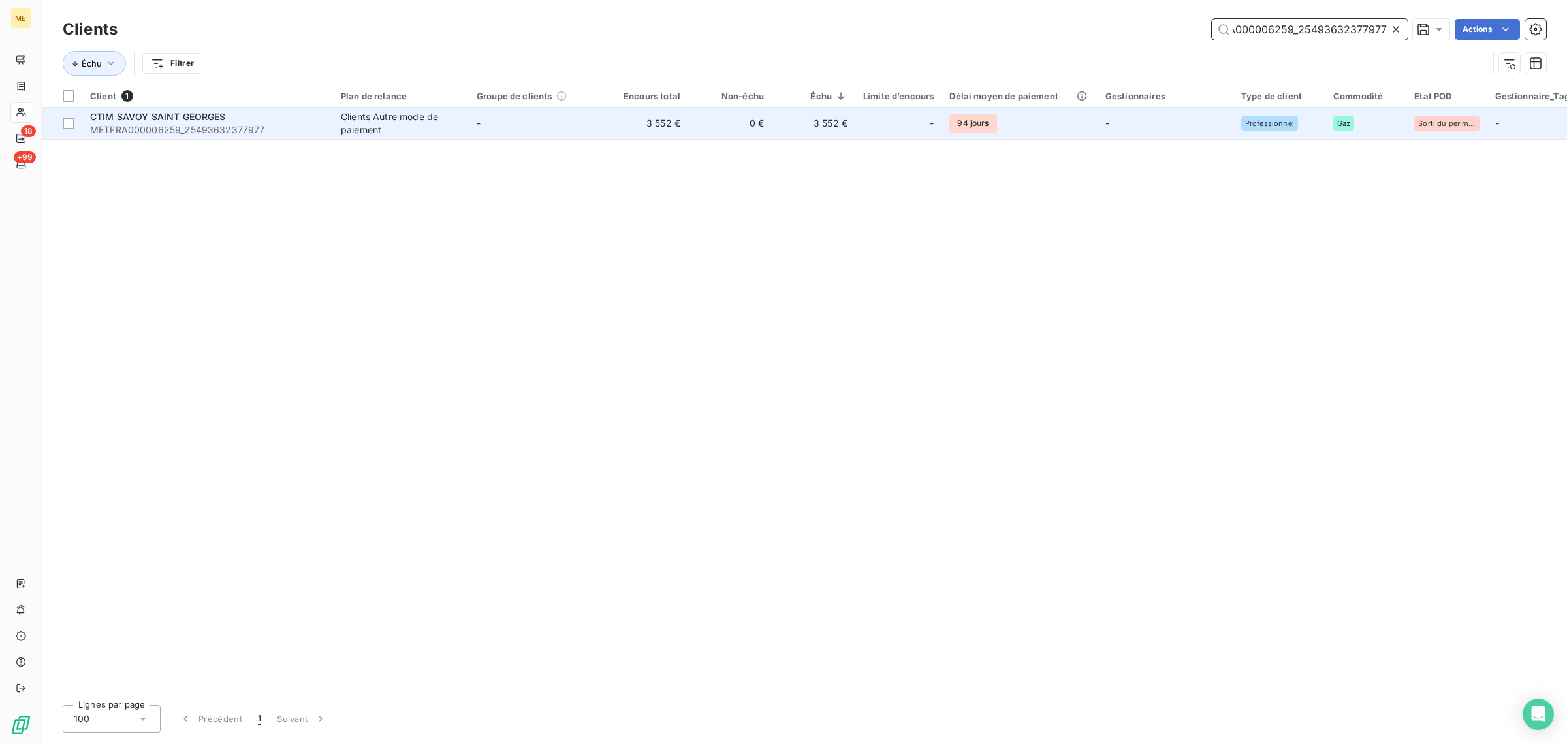
type input "METFRA000006259_25493632377977"
click at [521, 135] on td "-" at bounding box center [537, 123] width 136 height 31
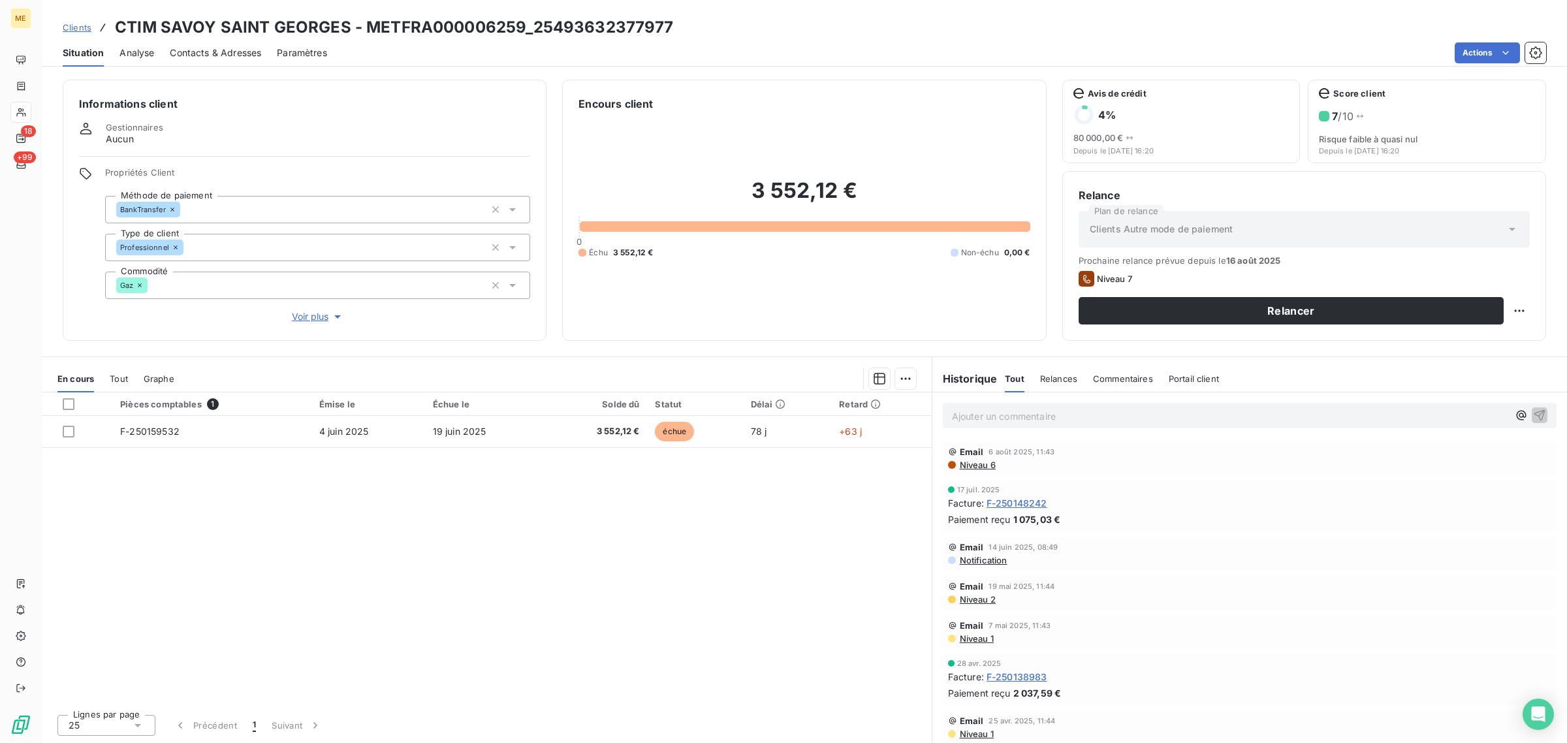
click at [324, 310] on span "Voir plus" at bounding box center [318, 316] width 52 height 13
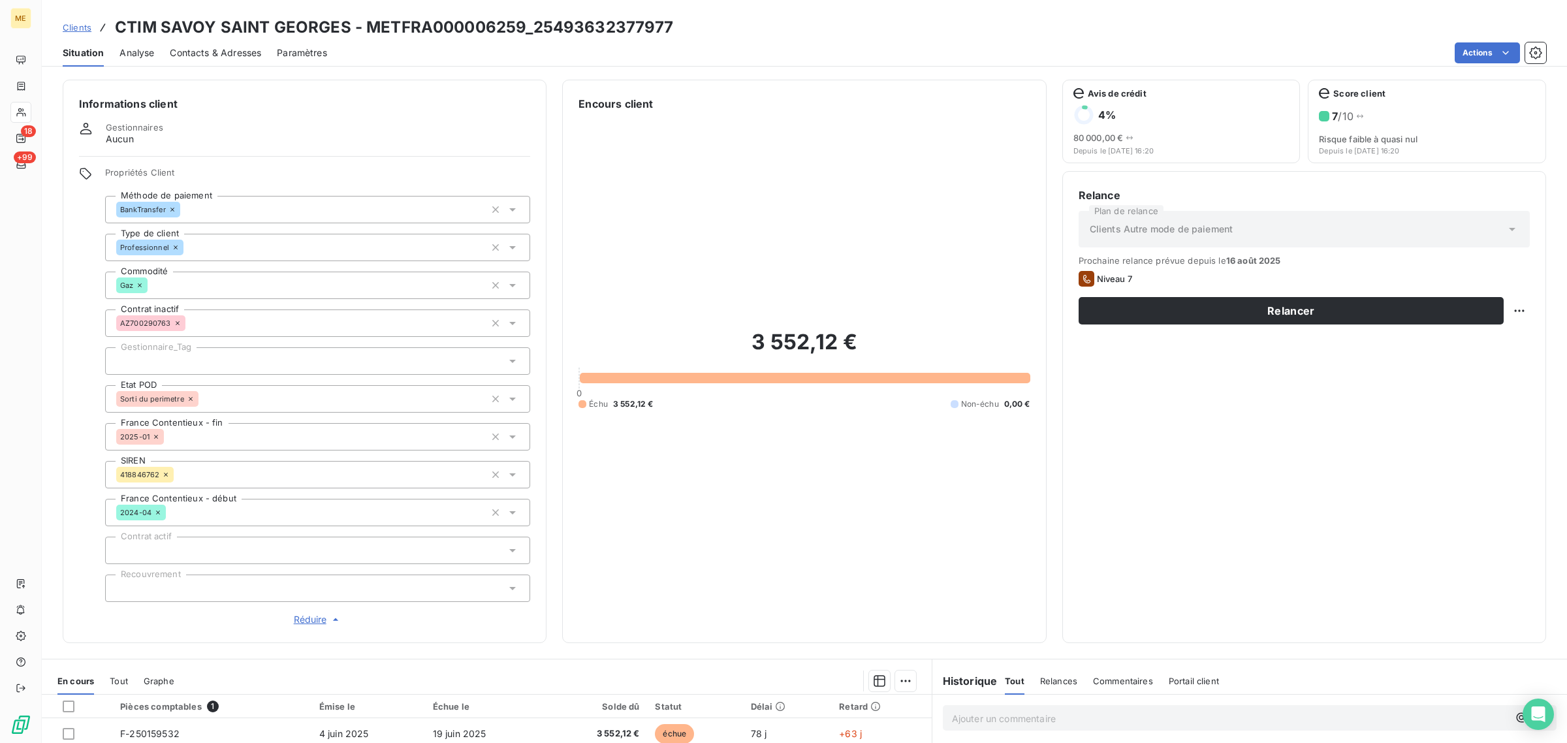
click at [163, 360] on div at bounding box center [317, 360] width 425 height 27
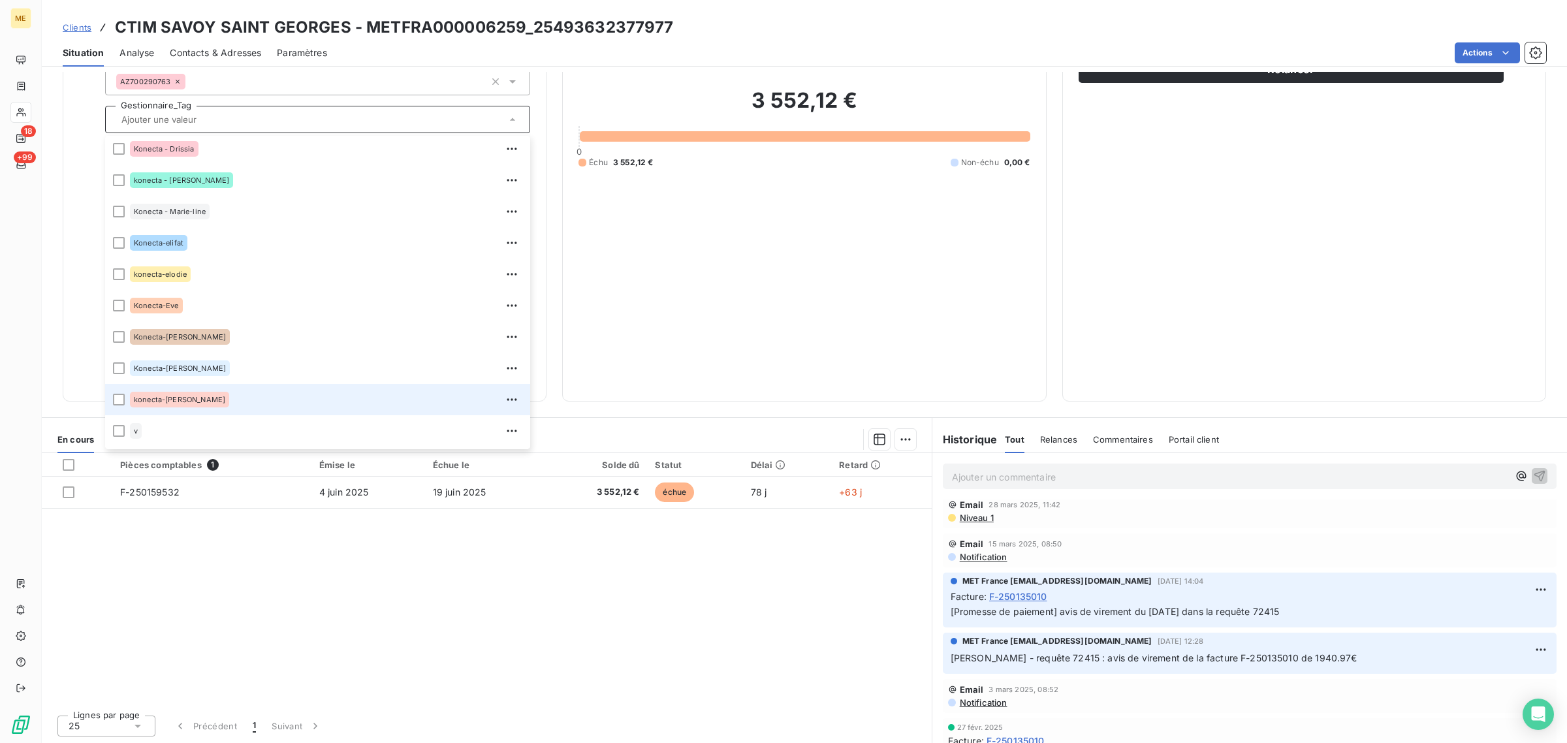
scroll to position [375, 0]
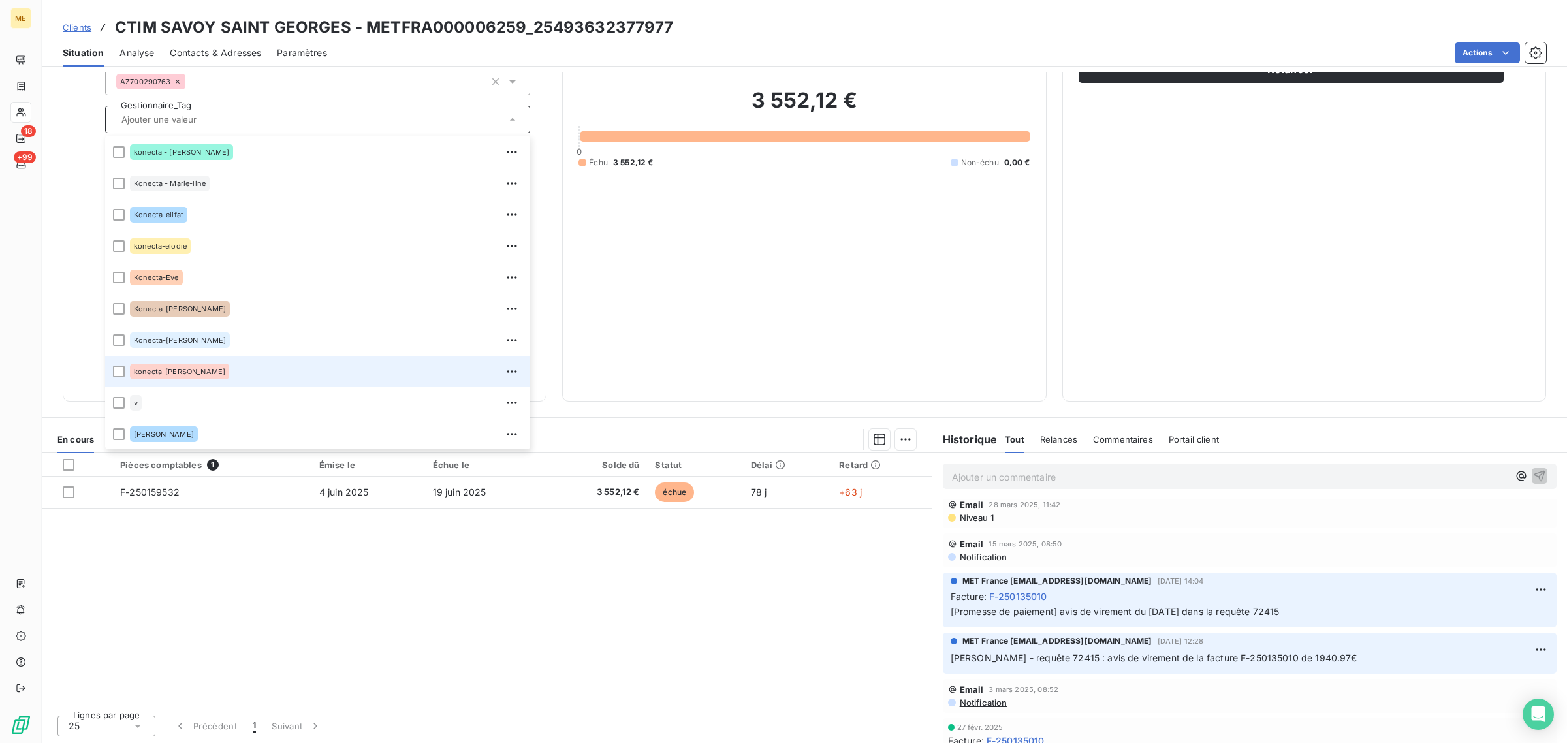
click at [154, 373] on span "konecta-[PERSON_NAME]" at bounding box center [179, 372] width 91 height 8
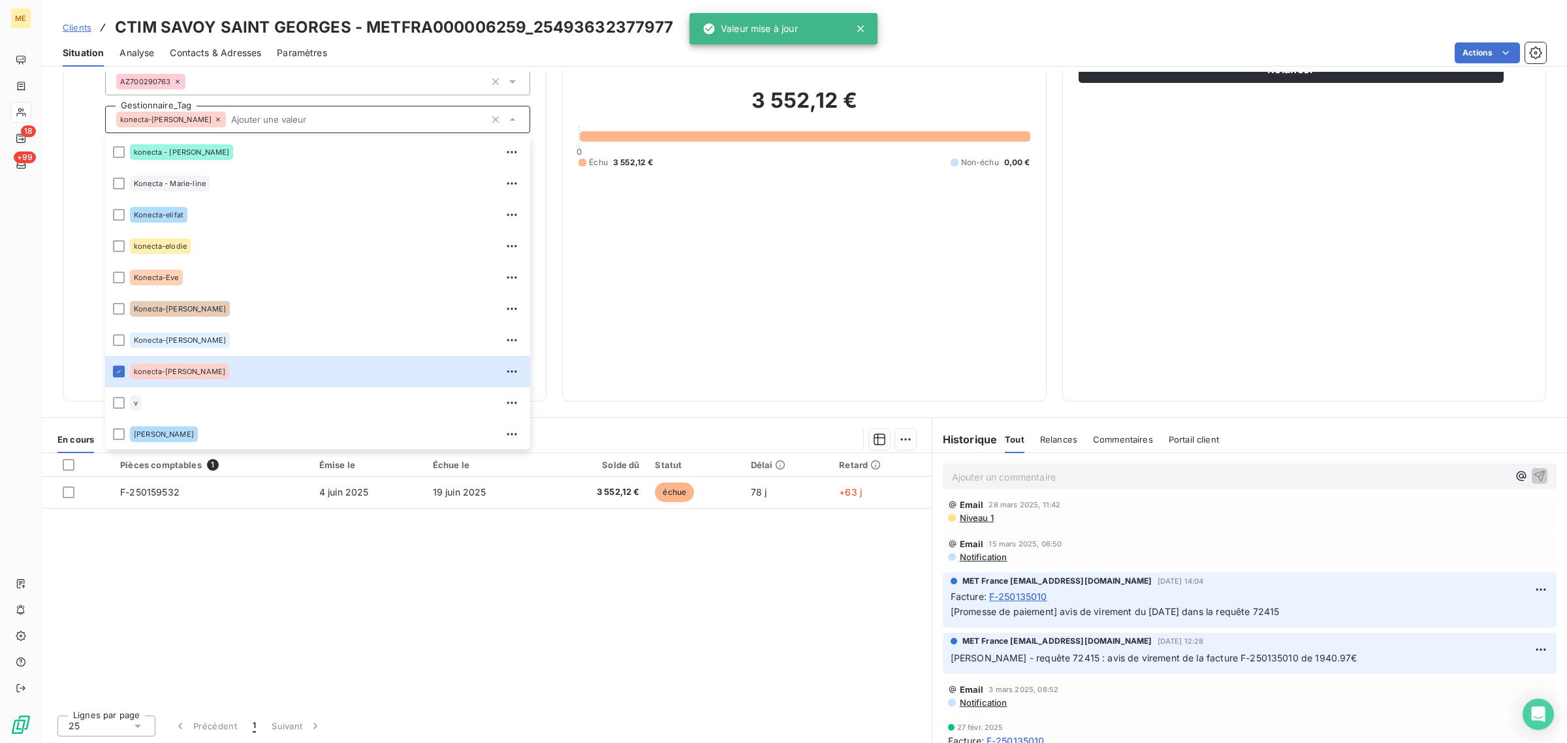
click at [847, 307] on div "3 552,12 € 0 Échu 3 552,12 € Non-échu 0,00 €" at bounding box center [803, 127] width 451 height 515
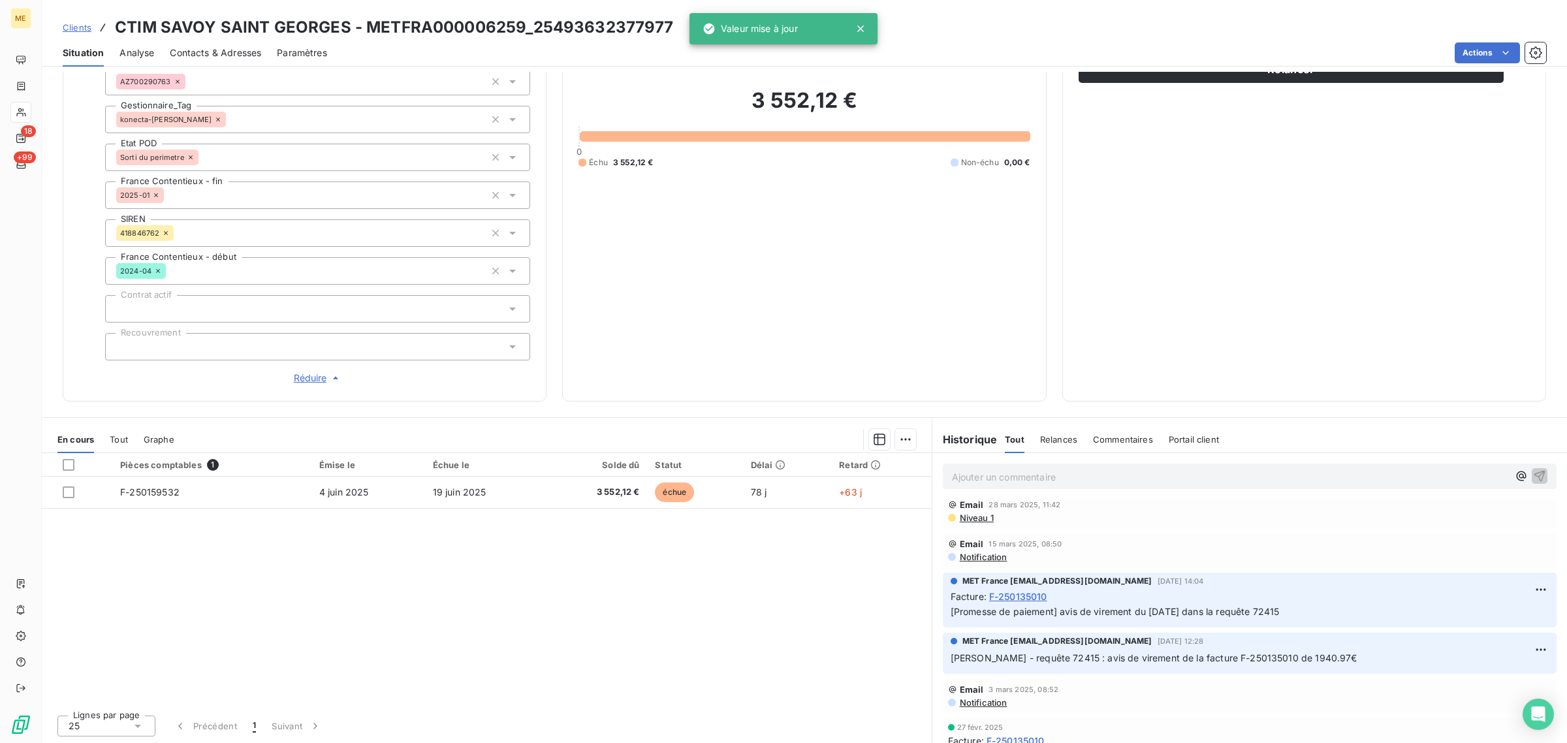
click at [857, 33] on icon at bounding box center [860, 28] width 13 height 13
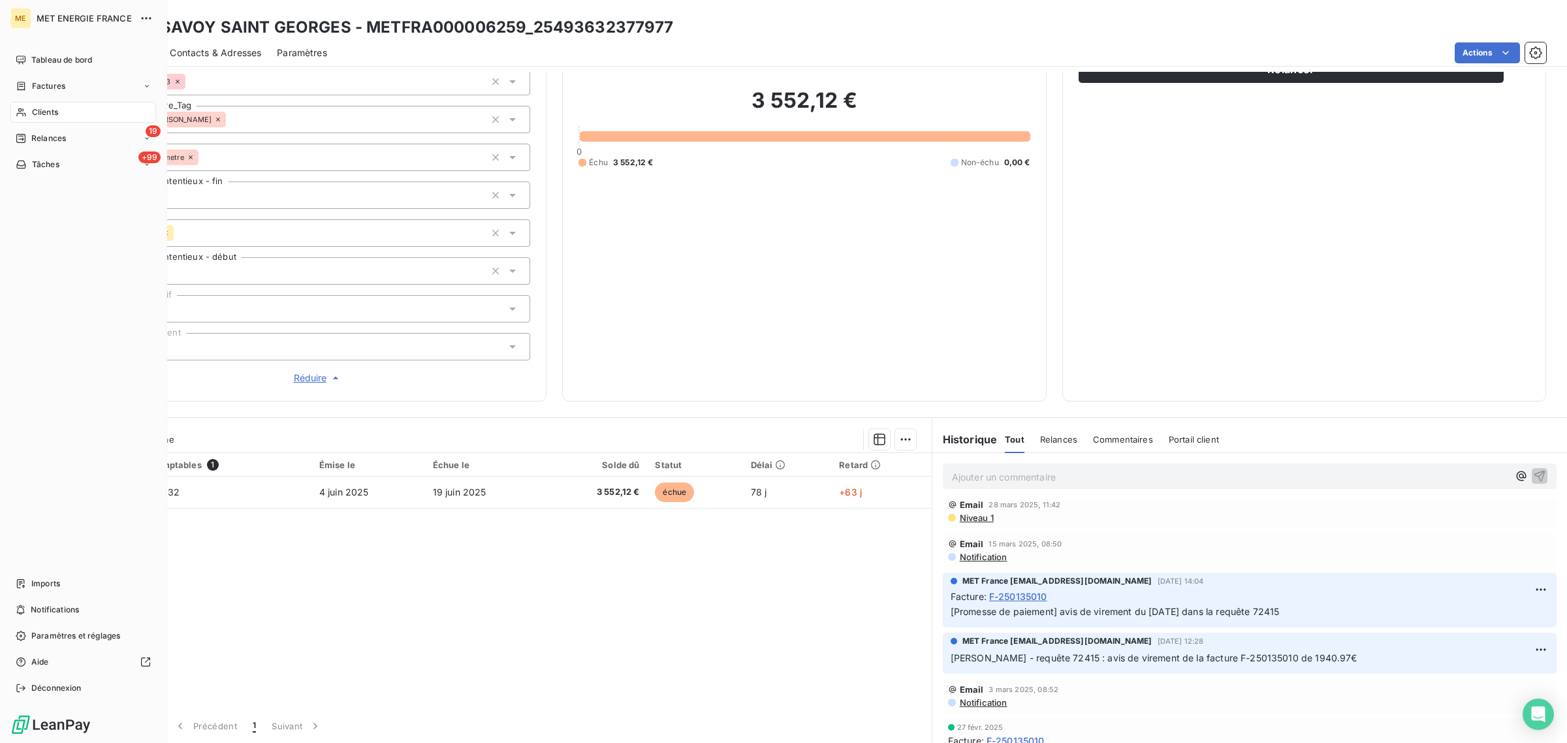
click at [40, 116] on span "Clients" at bounding box center [45, 112] width 26 height 12
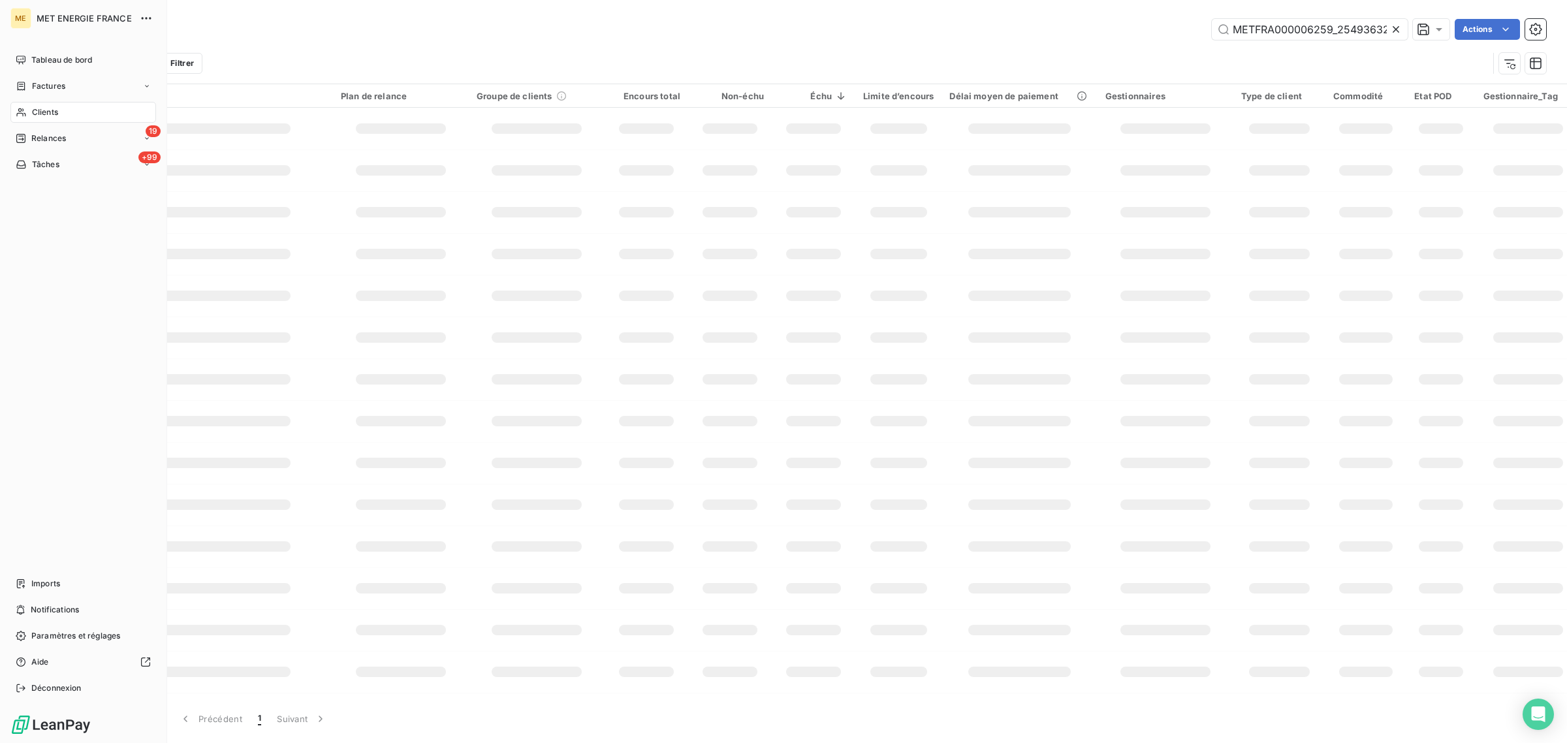
scroll to position [0, 39]
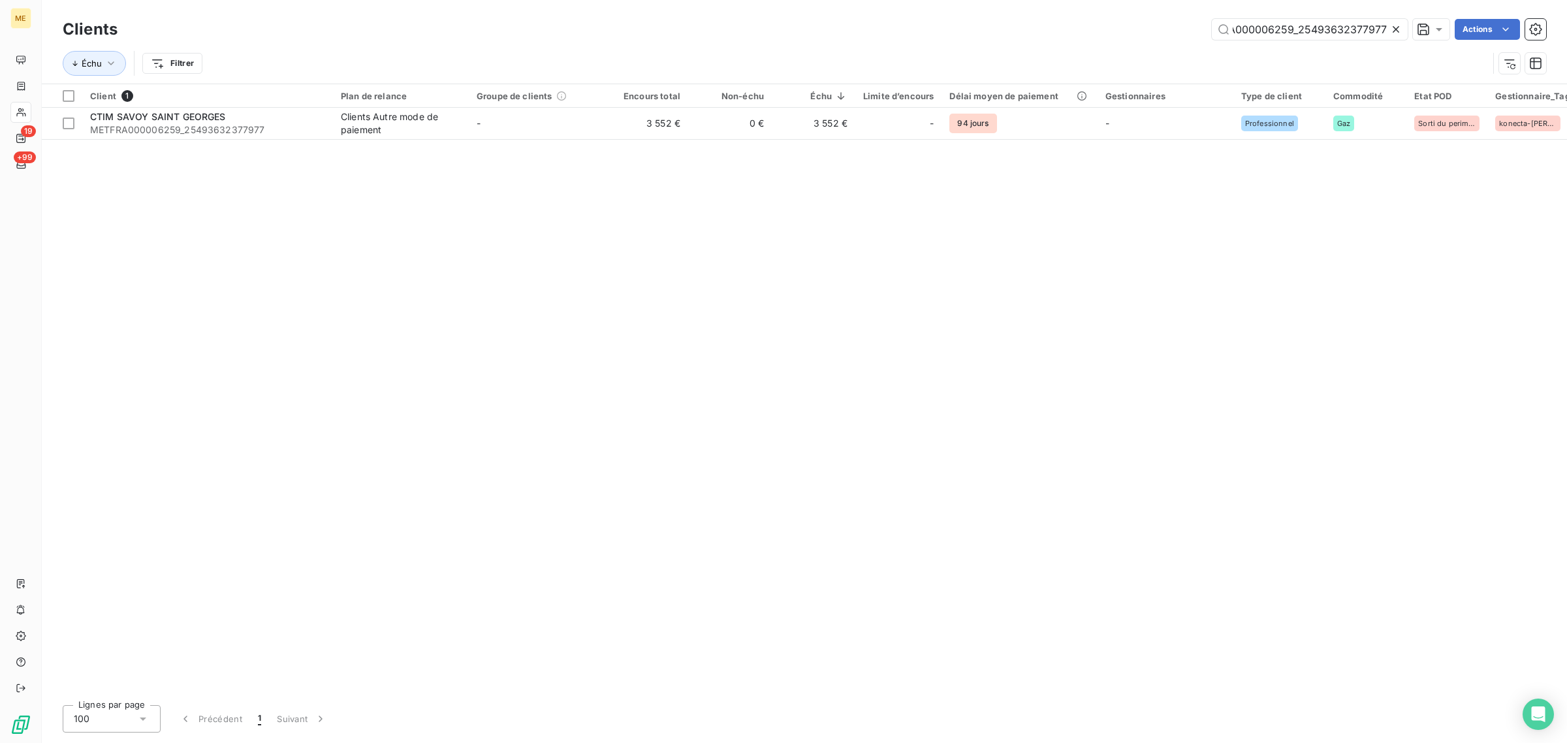
click at [1392, 27] on icon at bounding box center [1395, 29] width 7 height 7
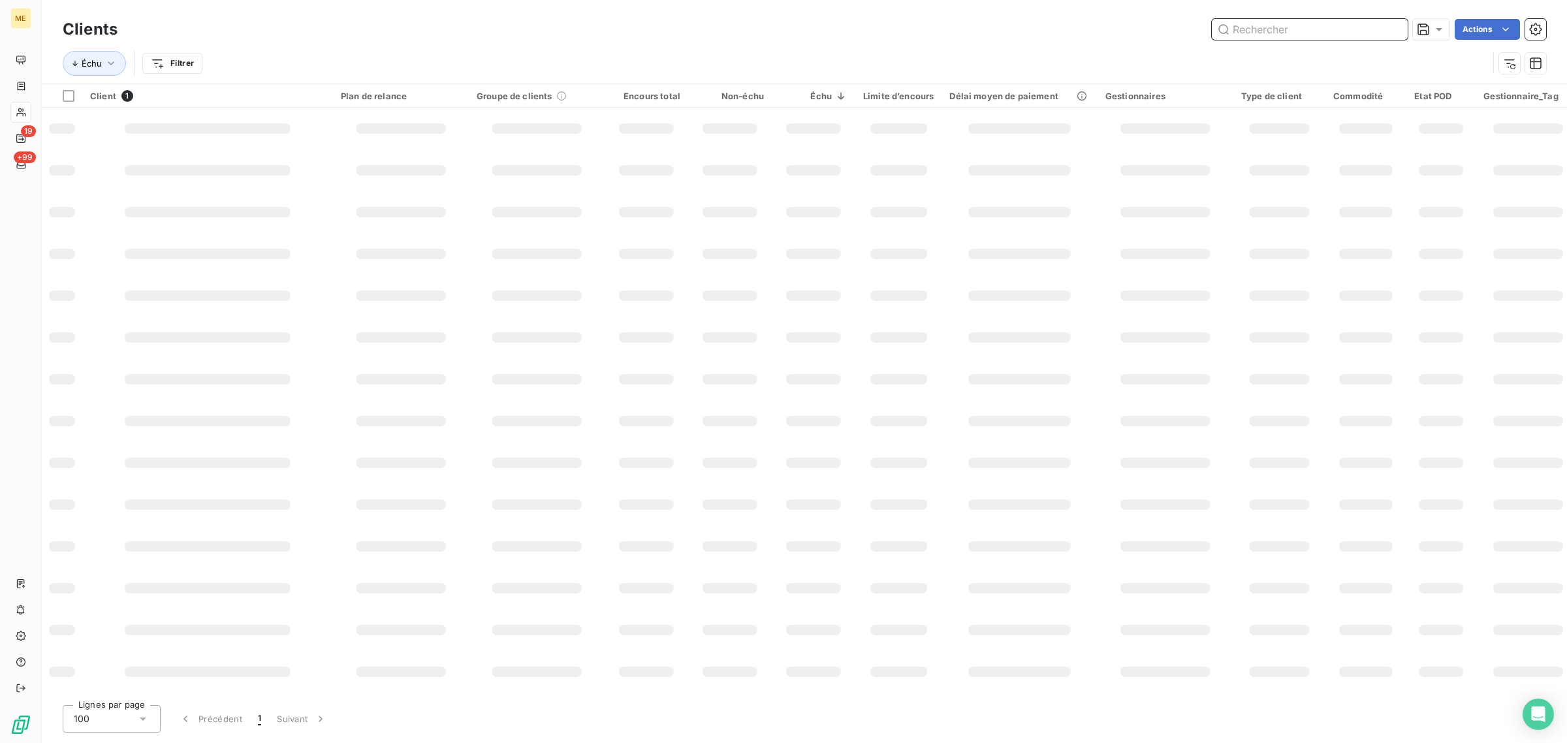
click at [1298, 26] on input "text" at bounding box center [1310, 29] width 196 height 21
paste input "METFRA000024338"
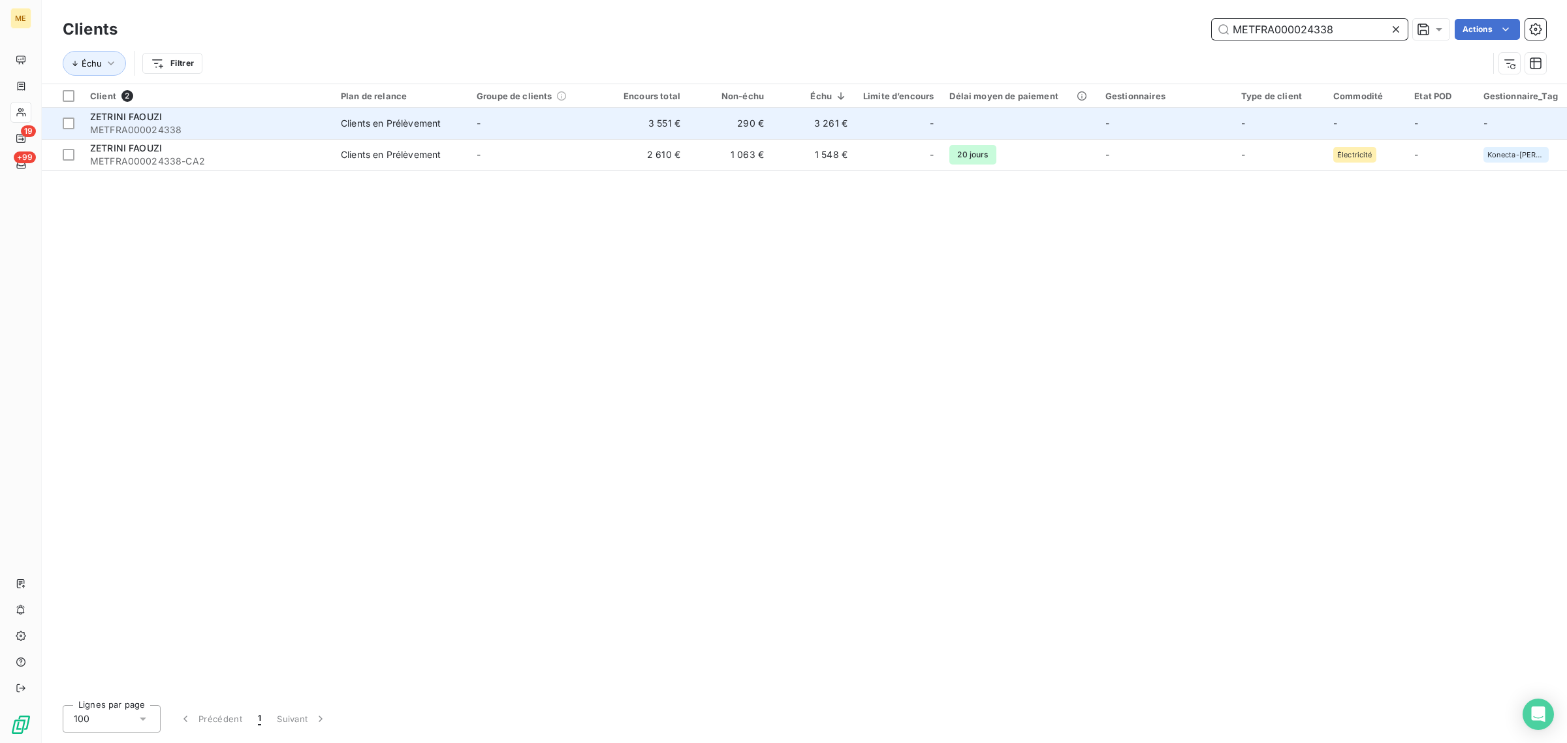
type input "METFRA000024338"
click at [592, 118] on td "-" at bounding box center [537, 123] width 136 height 31
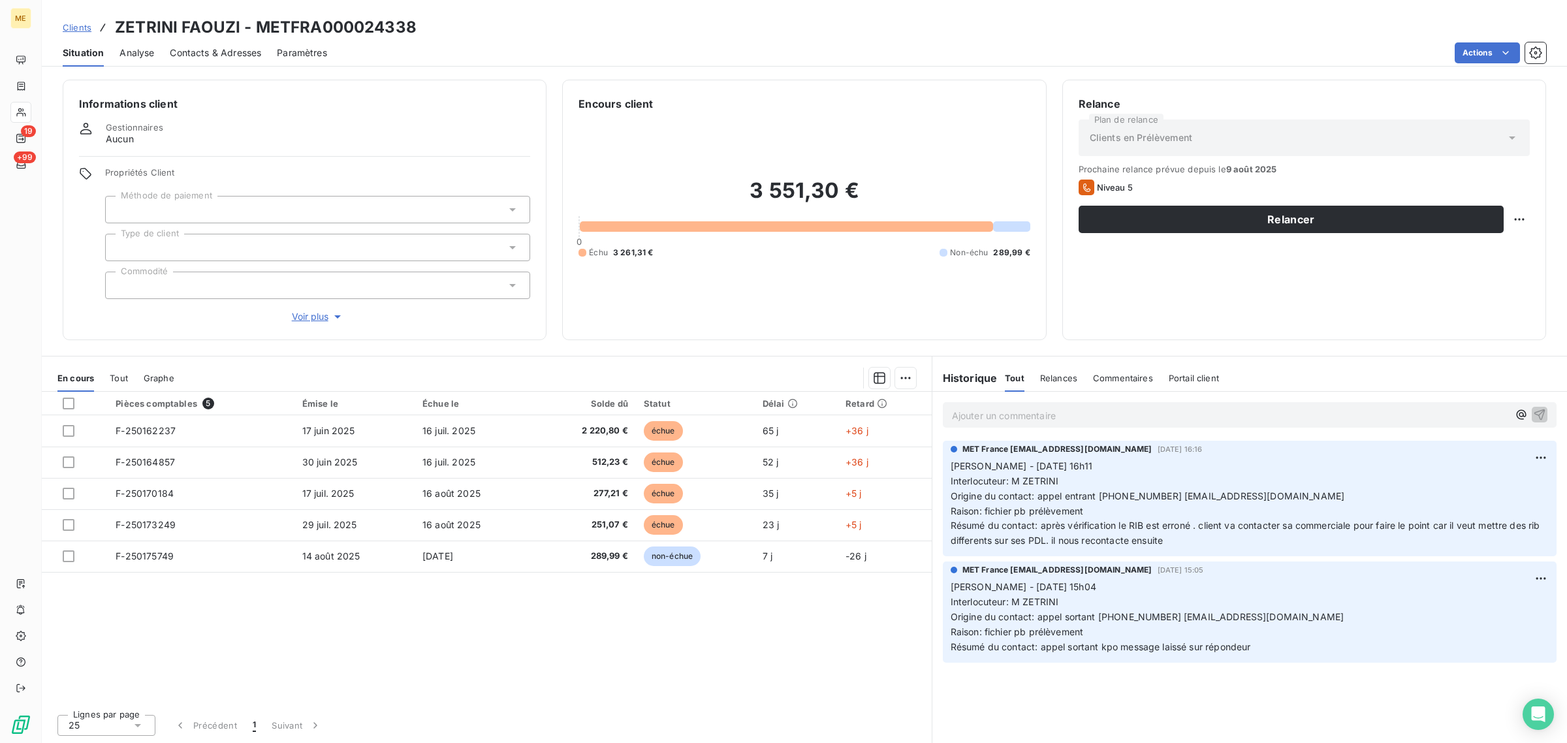
click at [314, 317] on span "Voir plus" at bounding box center [318, 316] width 52 height 13
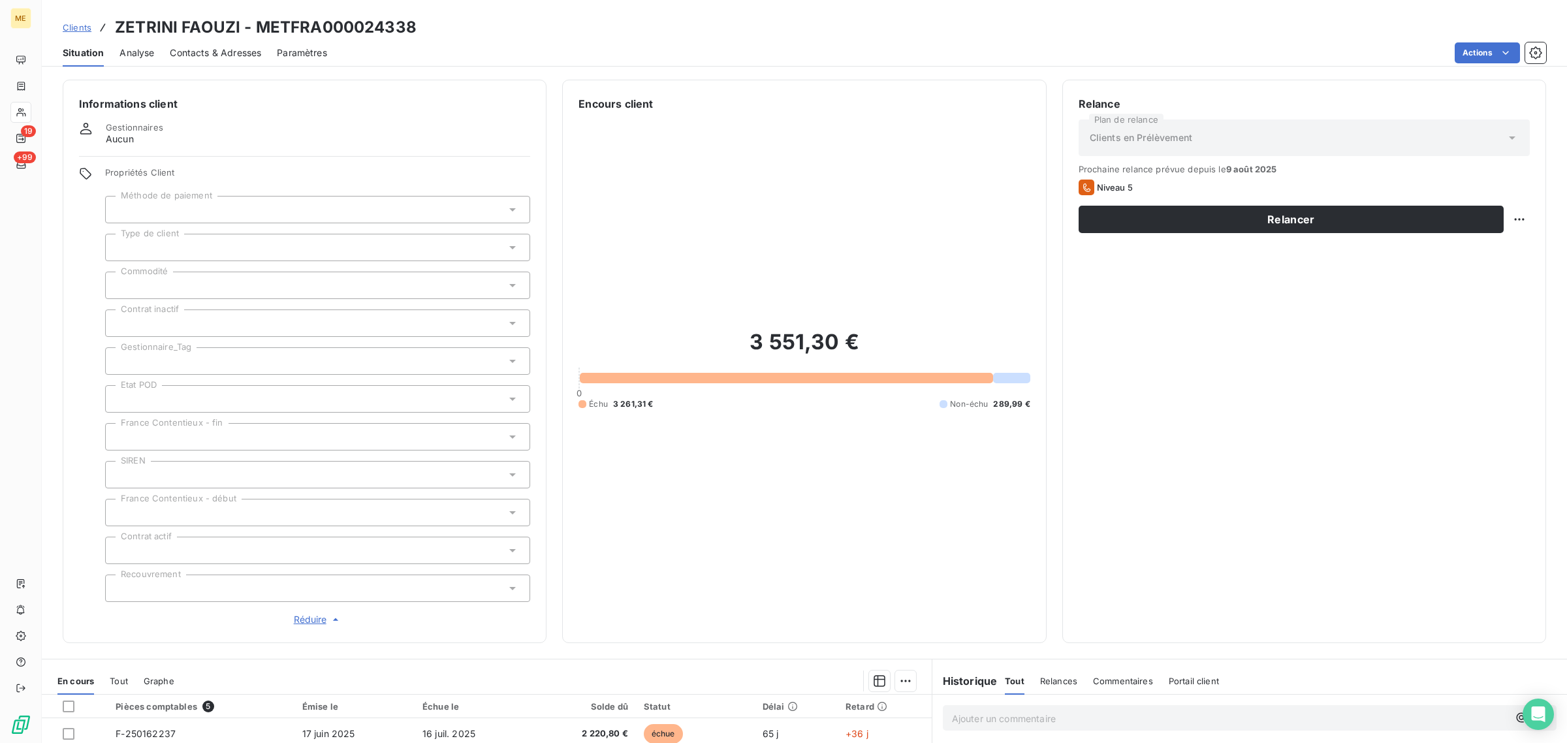
click at [175, 358] on div at bounding box center [317, 360] width 425 height 27
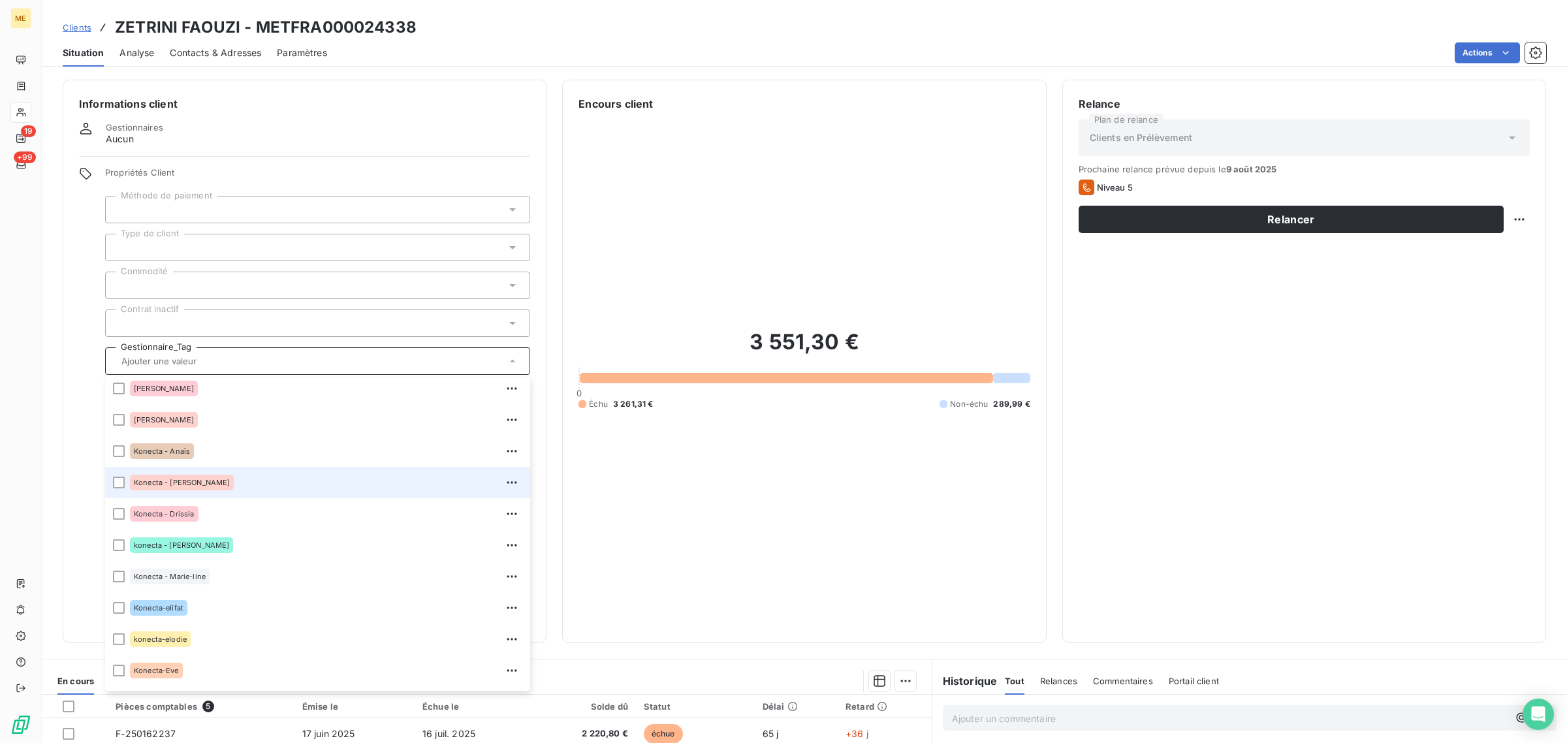
scroll to position [375, 0]
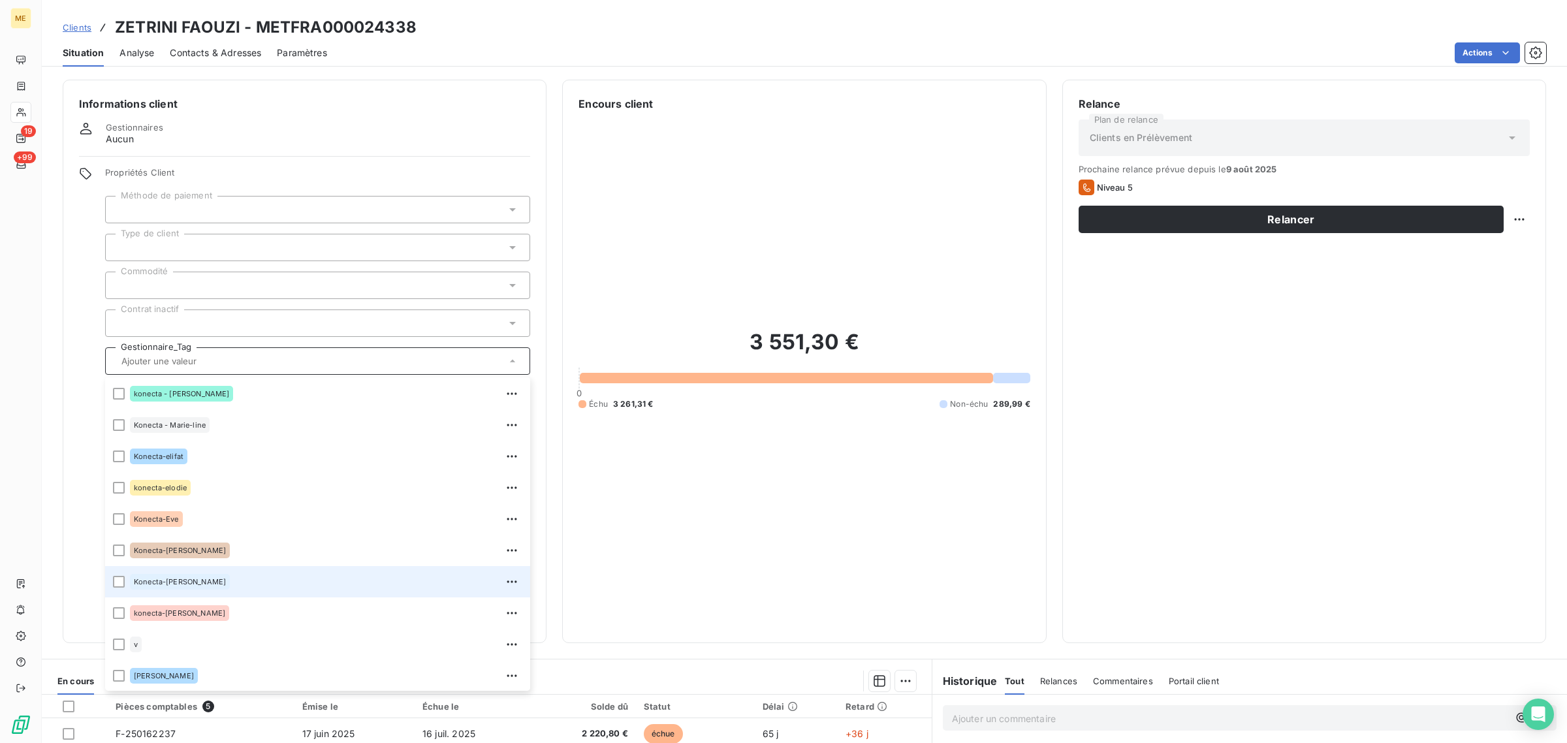
click at [155, 582] on span "Konecta-[PERSON_NAME]" at bounding box center [180, 582] width 92 height 8
click at [1511, 225] on html "ME 19 +99 Clients ZETRINI FAOUZI - METFRA000024338 Situation Analyse Contacts &…" at bounding box center [783, 371] width 1567 height 743
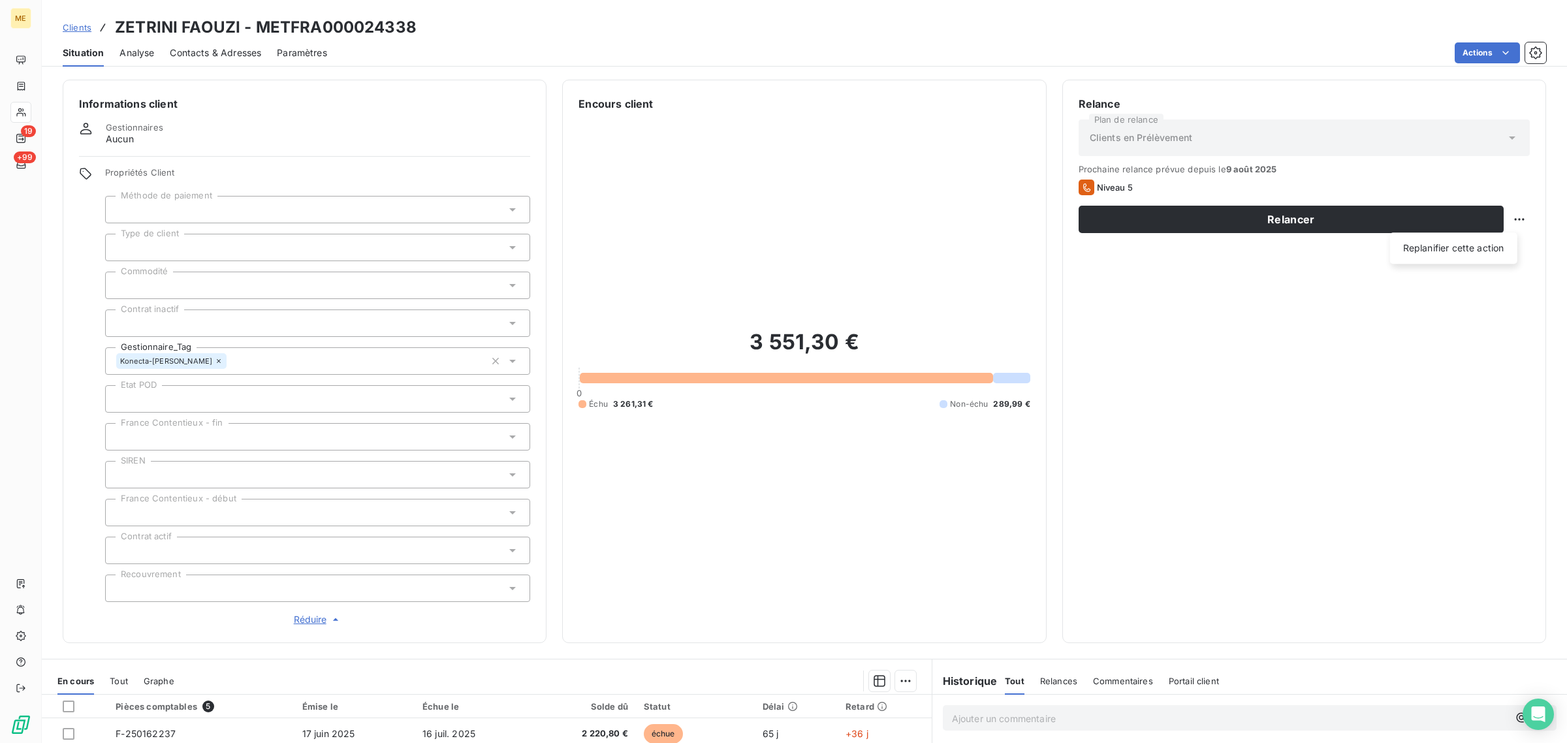
click at [1506, 217] on html "ME 19 +99 Clients ZETRINI FAOUZI - METFRA000024338 Situation Analyse Contacts &…" at bounding box center [783, 371] width 1567 height 743
click at [1477, 240] on div "Relance Plan de relance Clients en Prélèvement Prochaine relance prévue depuis …" at bounding box center [1303, 361] width 451 height 531
click at [1501, 213] on html "ME 19 +99 Clients ZETRINI FAOUZI - METFRA000024338 Situation Analyse Contacts &…" at bounding box center [783, 371] width 1567 height 743
click at [1464, 259] on div "Replanifier cette action" at bounding box center [1453, 247] width 127 height 31
click at [1462, 256] on div "Replanifier cette action" at bounding box center [1453, 248] width 117 height 21
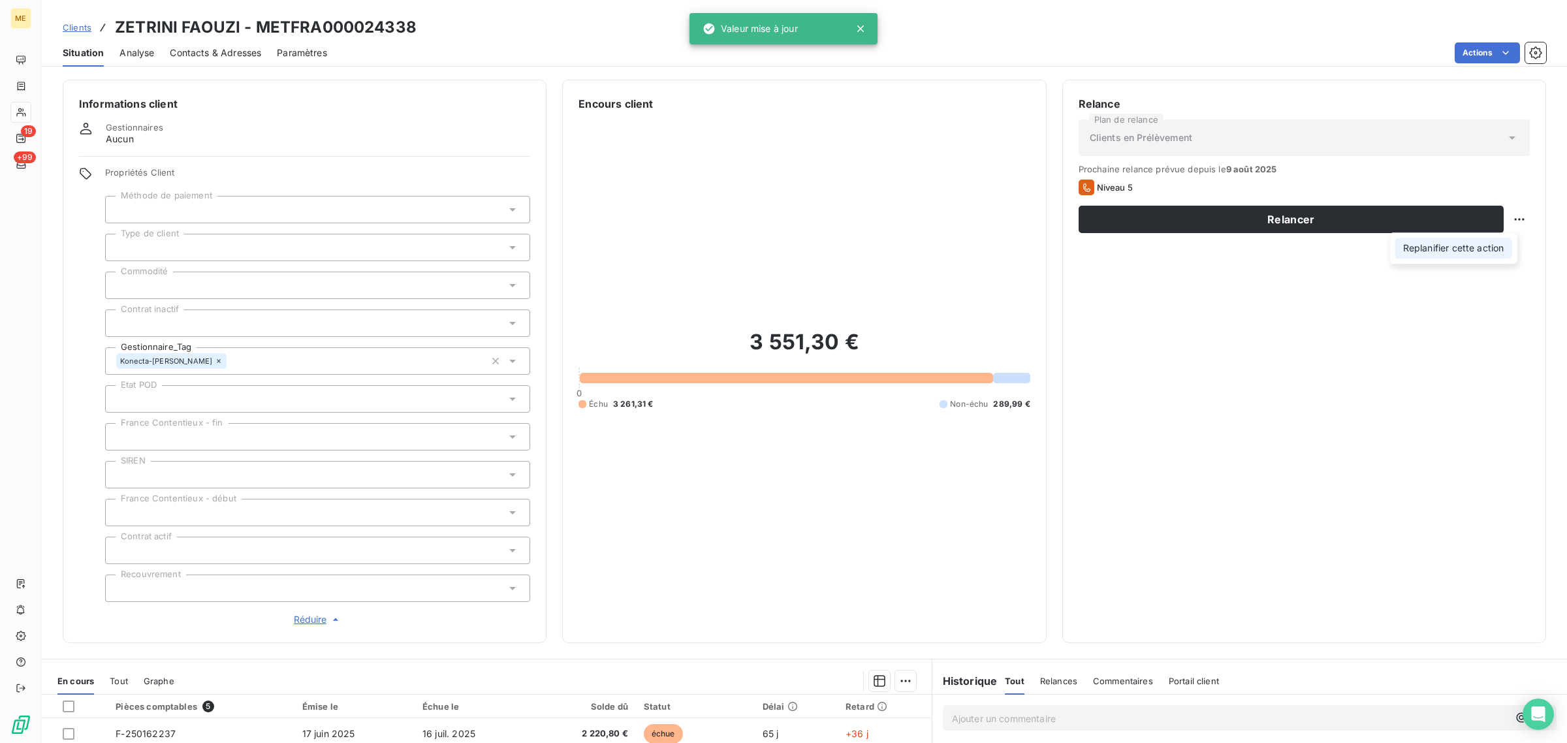
select select "7"
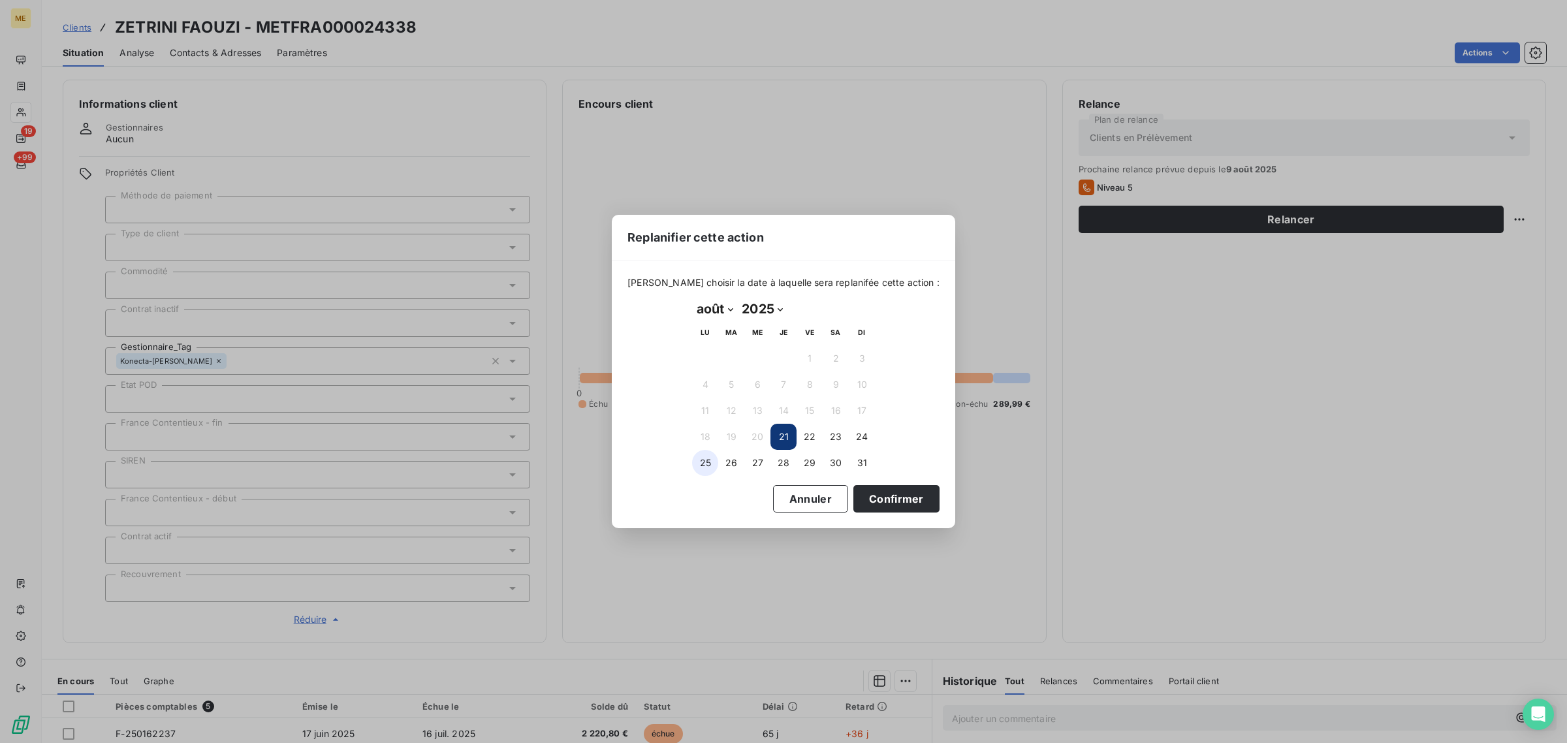
click at [709, 470] on button "25" at bounding box center [705, 463] width 26 height 26
click at [895, 497] on button "Confirmer" at bounding box center [896, 498] width 86 height 27
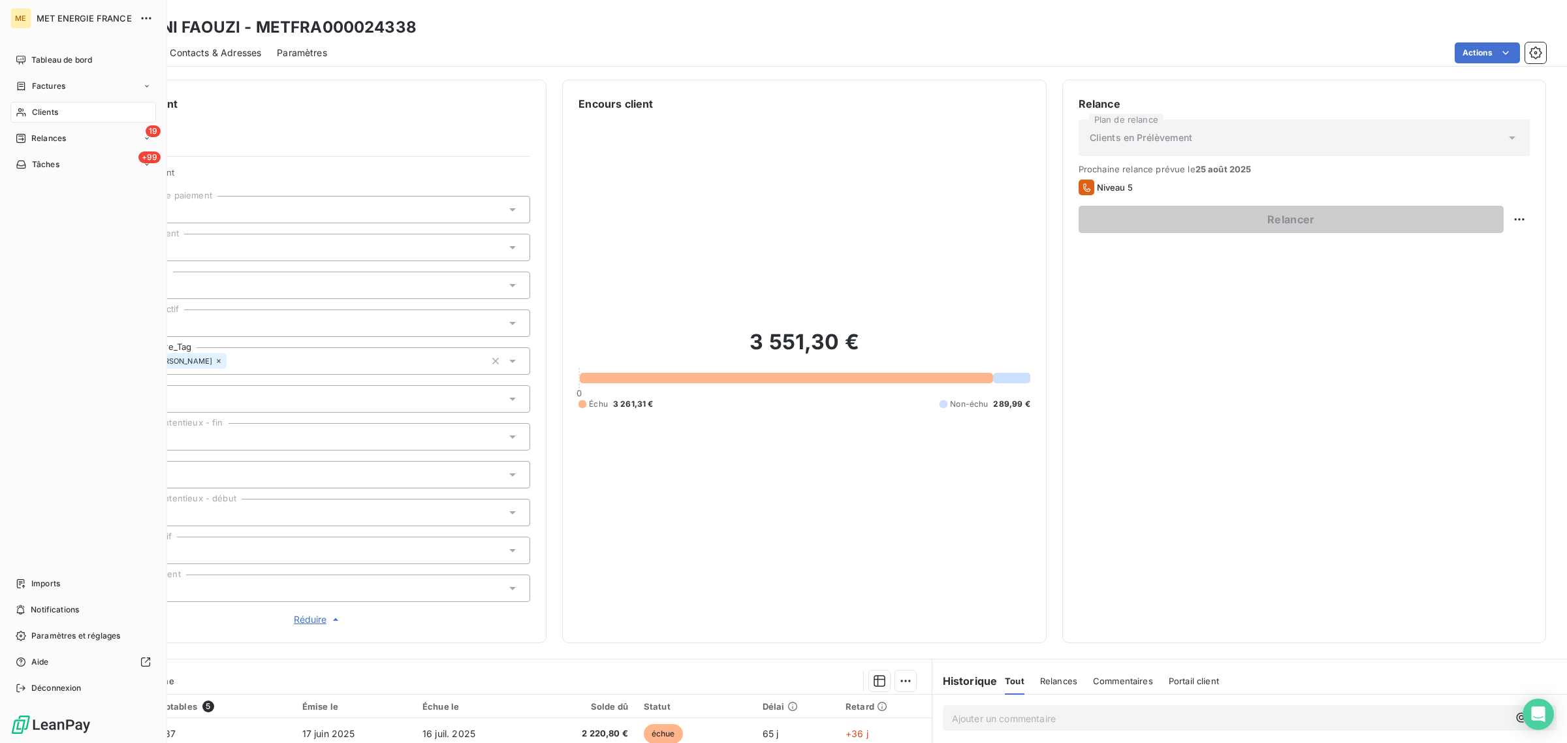
click at [26, 118] on div "Clients" at bounding box center [83, 112] width 146 height 21
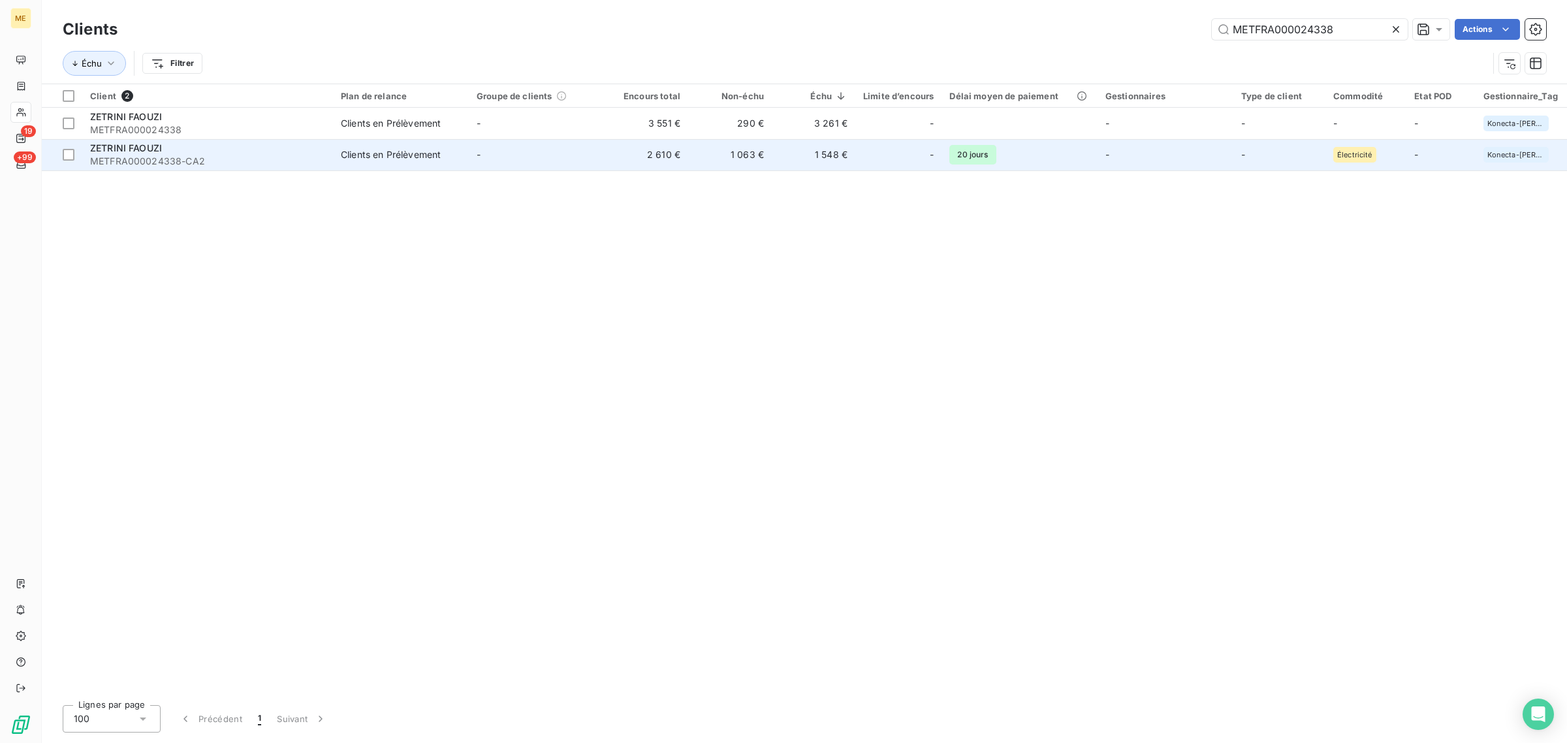
click at [479, 147] on td "-" at bounding box center [537, 154] width 136 height 31
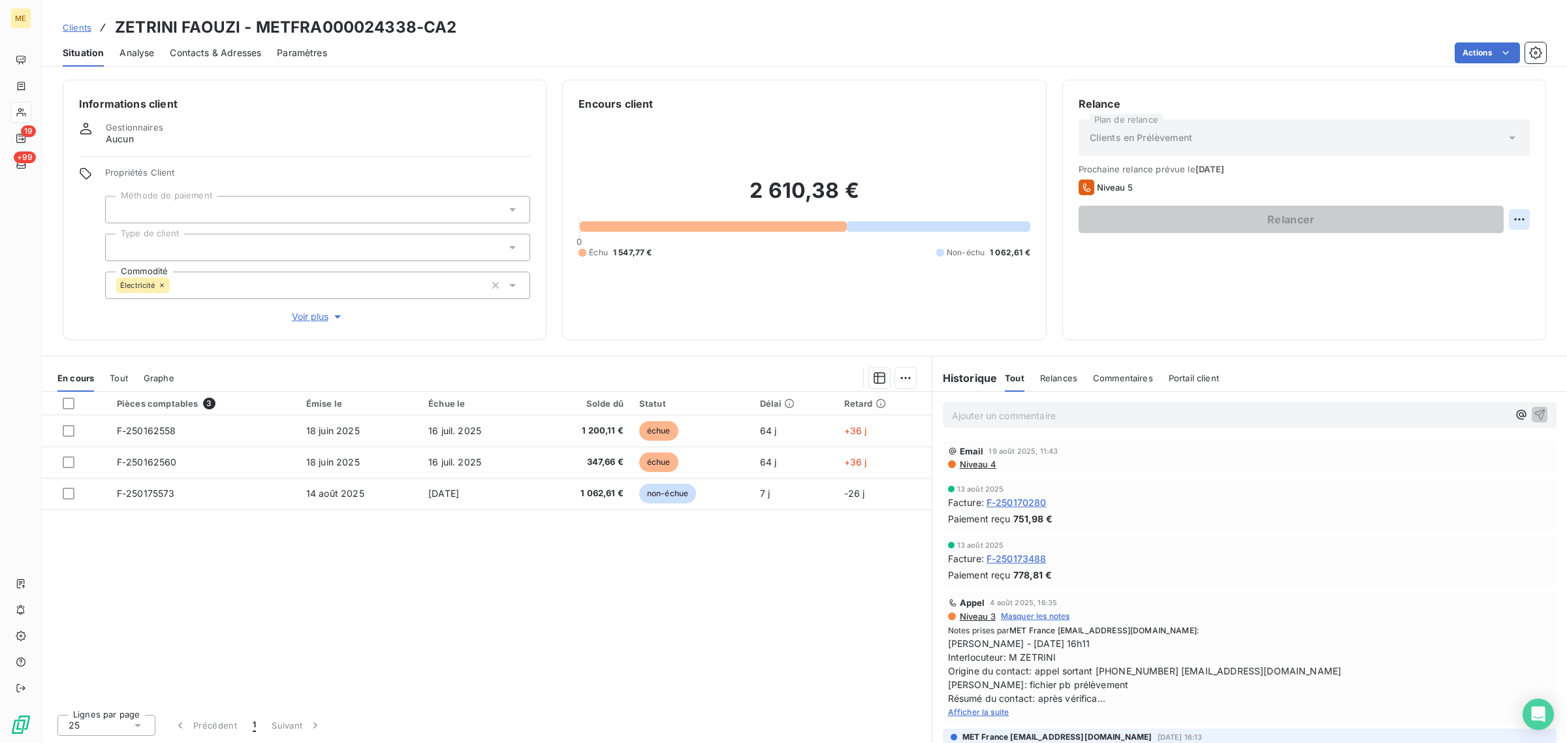
click at [1518, 217] on html "ME 19 +99 Clients ZETRINI FAOUZI - METFRA000024338-CA2 Situation Analyse Contac…" at bounding box center [783, 371] width 1567 height 743
click at [1492, 262] on div "Replanifier cette action" at bounding box center [1465, 247] width 127 height 31
click at [294, 318] on html "ME 19 +99 Clients ZETRINI FAOUZI - METFRA000024338-CA2 Situation Analyse Contac…" at bounding box center [783, 371] width 1567 height 743
click at [307, 317] on span "Voir plus" at bounding box center [318, 316] width 52 height 13
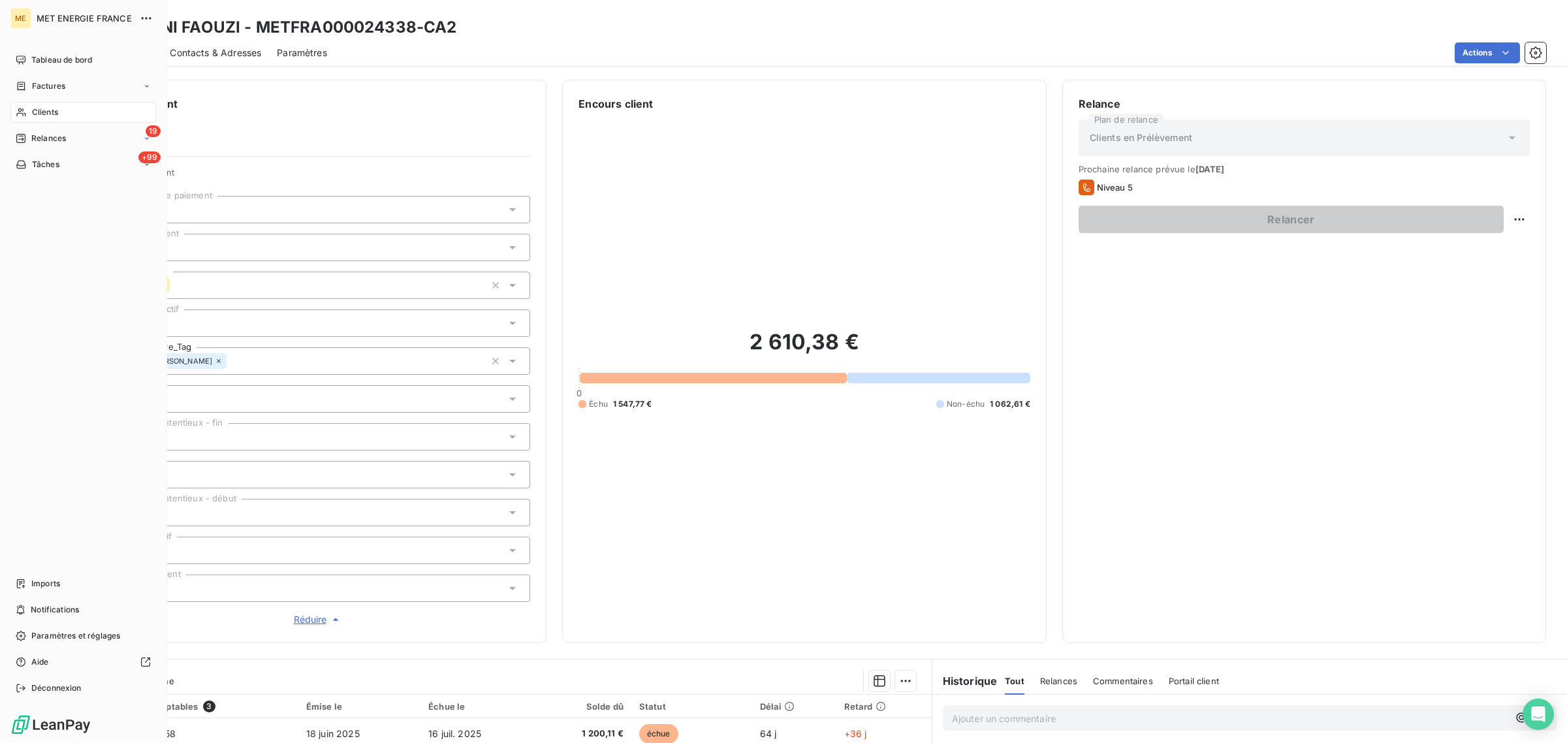
click at [82, 114] on div "Clients" at bounding box center [83, 112] width 146 height 21
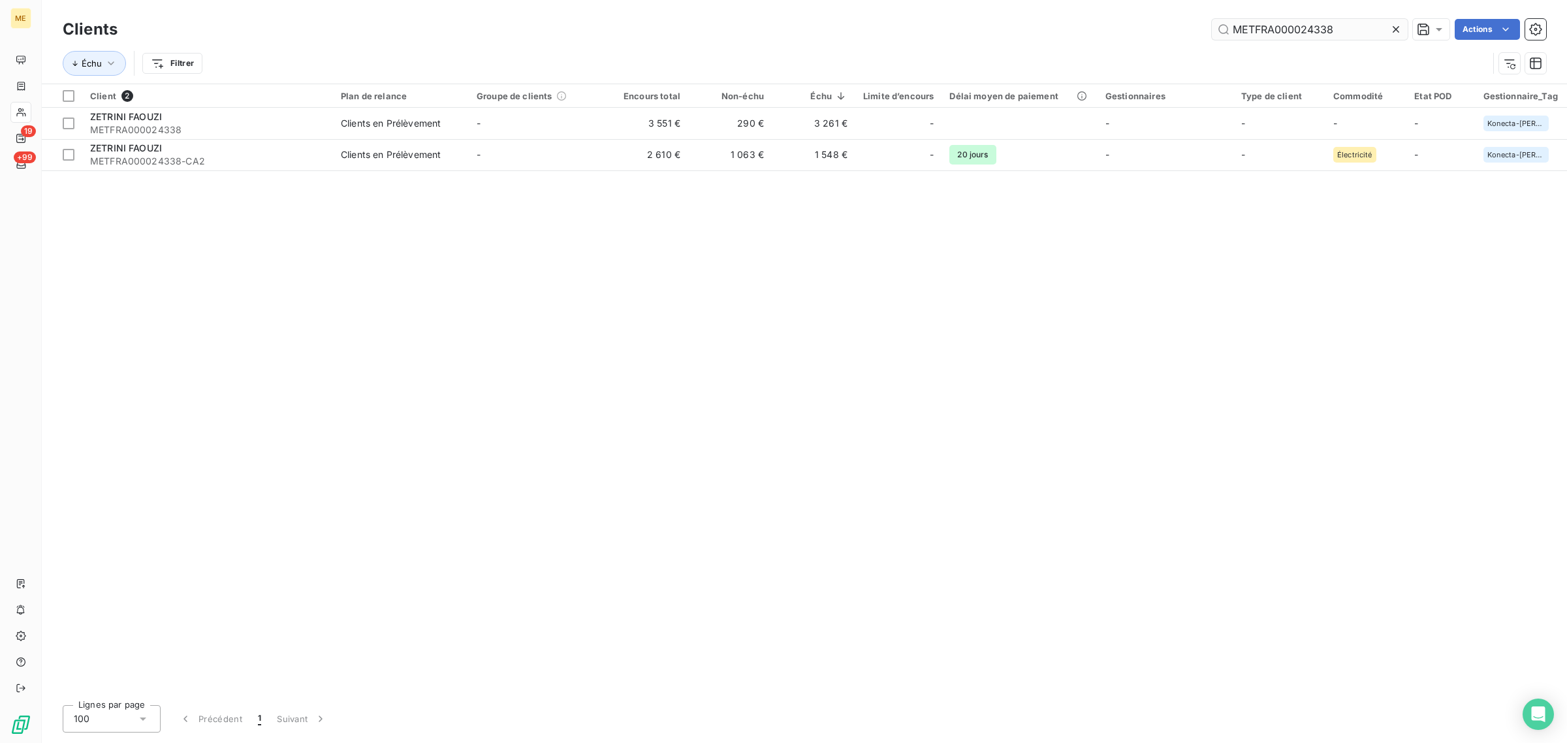
drag, startPoint x: 1396, startPoint y: 34, endPoint x: 1332, endPoint y: 23, distance: 64.9
click at [1396, 33] on icon at bounding box center [1395, 29] width 13 height 13
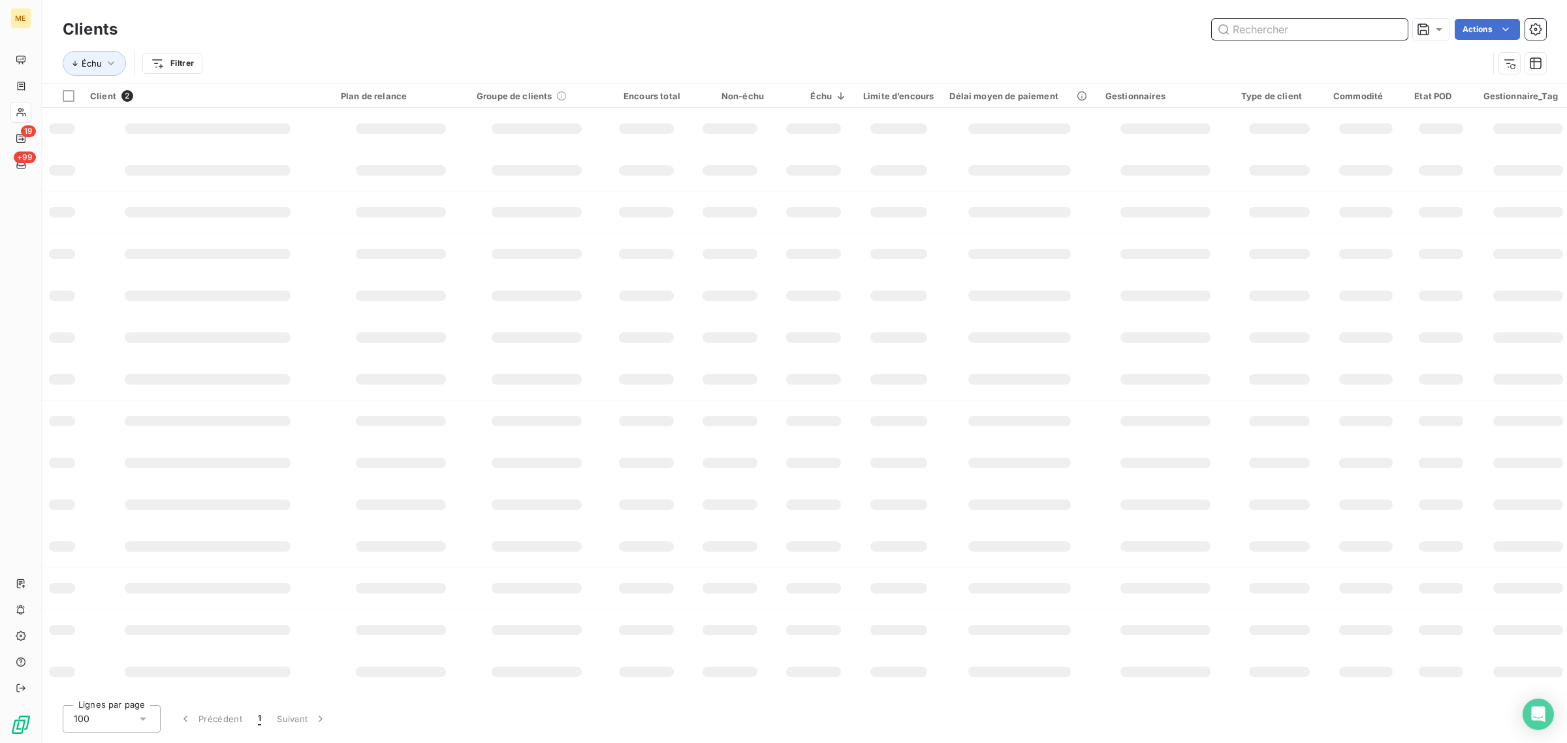
click at [1323, 23] on input "text" at bounding box center [1310, 29] width 196 height 21
paste input "METFRA000006259_25493632377977"
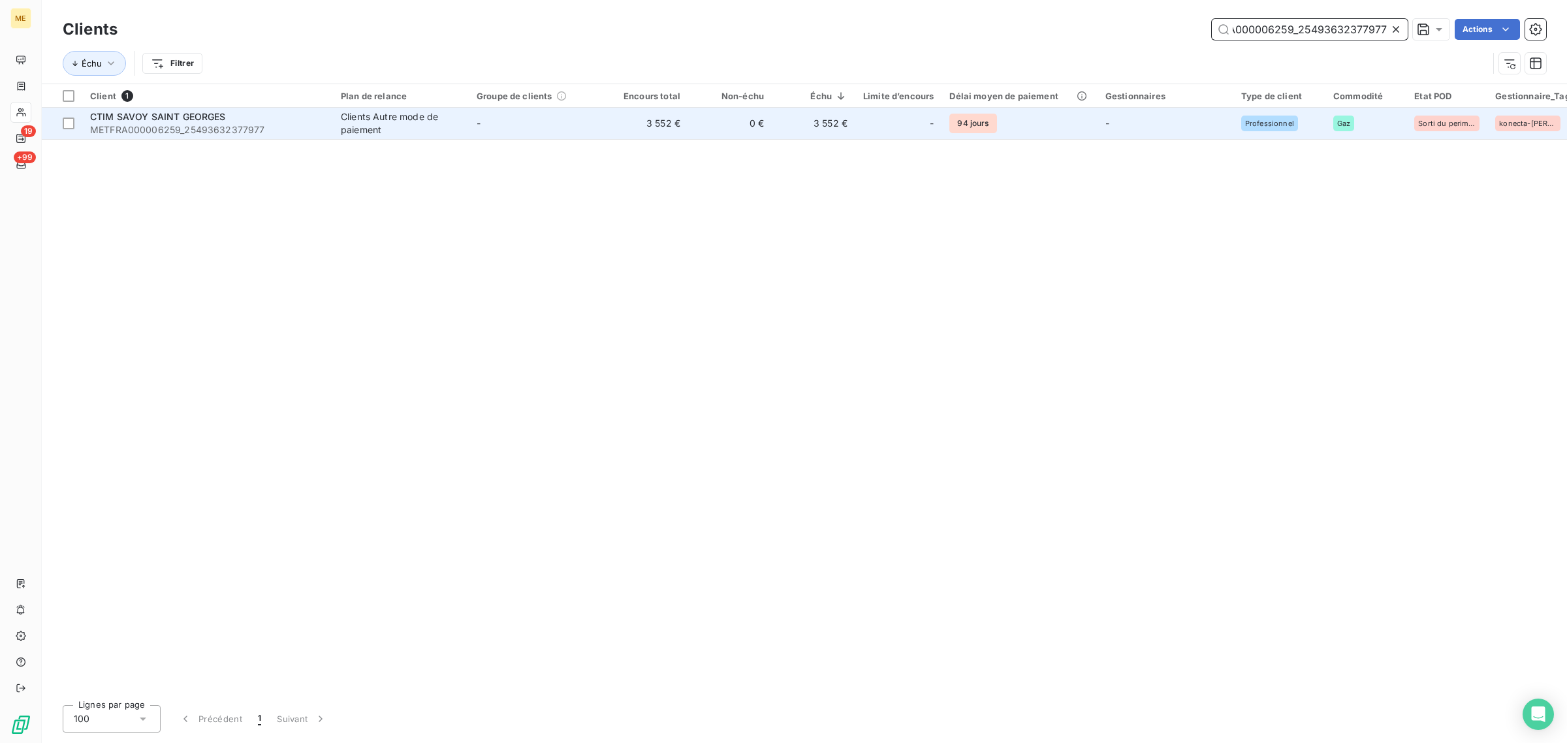
type input "METFRA000006259_25493632377977"
click at [580, 126] on td "-" at bounding box center [537, 123] width 136 height 31
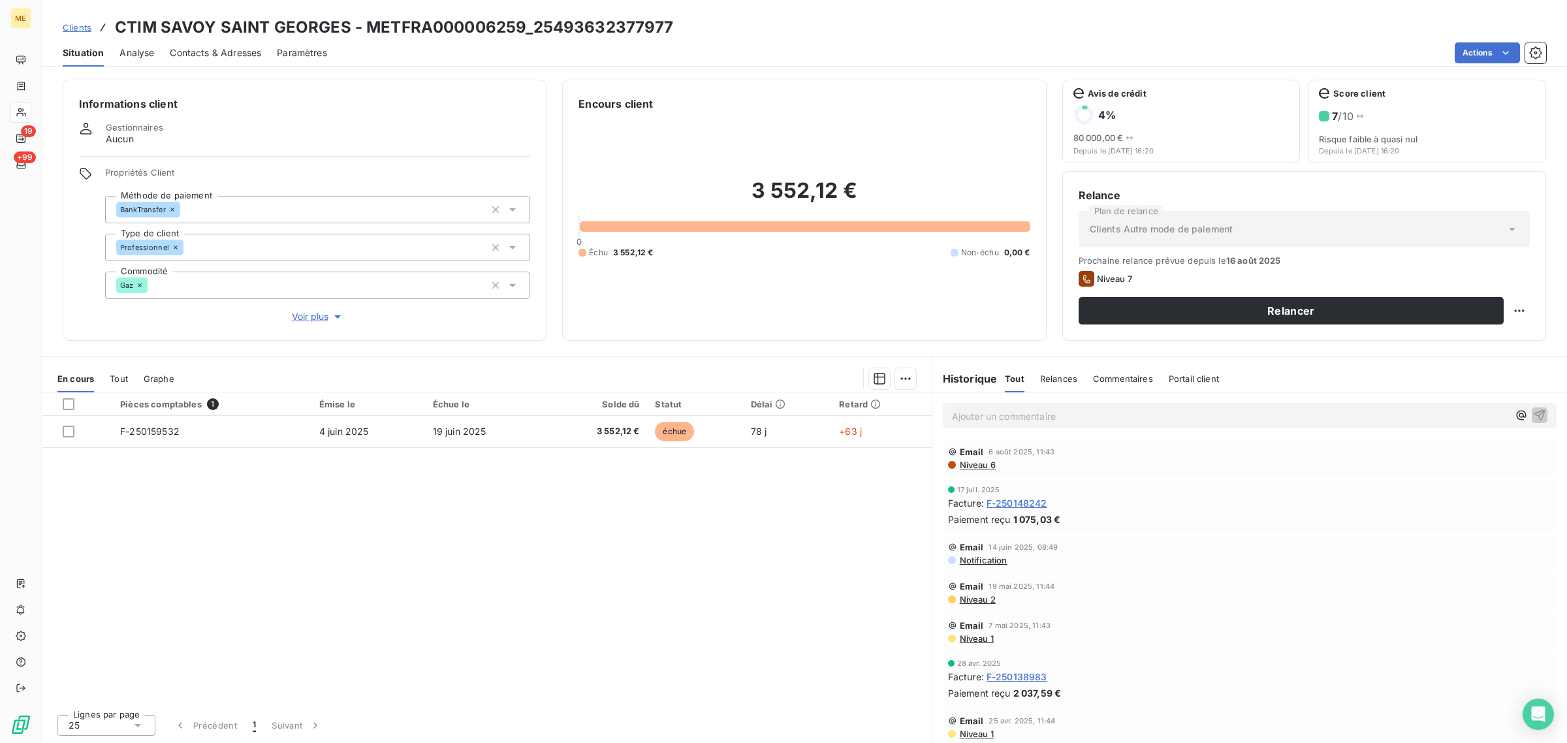
click at [304, 324] on div "Informations client Gestionnaires Aucun Propriétés Client Méthode de paiement B…" at bounding box center [305, 210] width 484 height 261
click at [1516, 311] on html "ME 19 +99 Clients CTIM SAVOY SAINT GEORGES - METFRA000006259_25493632377977 Sit…" at bounding box center [783, 371] width 1567 height 743
click at [1498, 330] on div "Replanifier cette action" at bounding box center [1465, 339] width 117 height 21
select select "7"
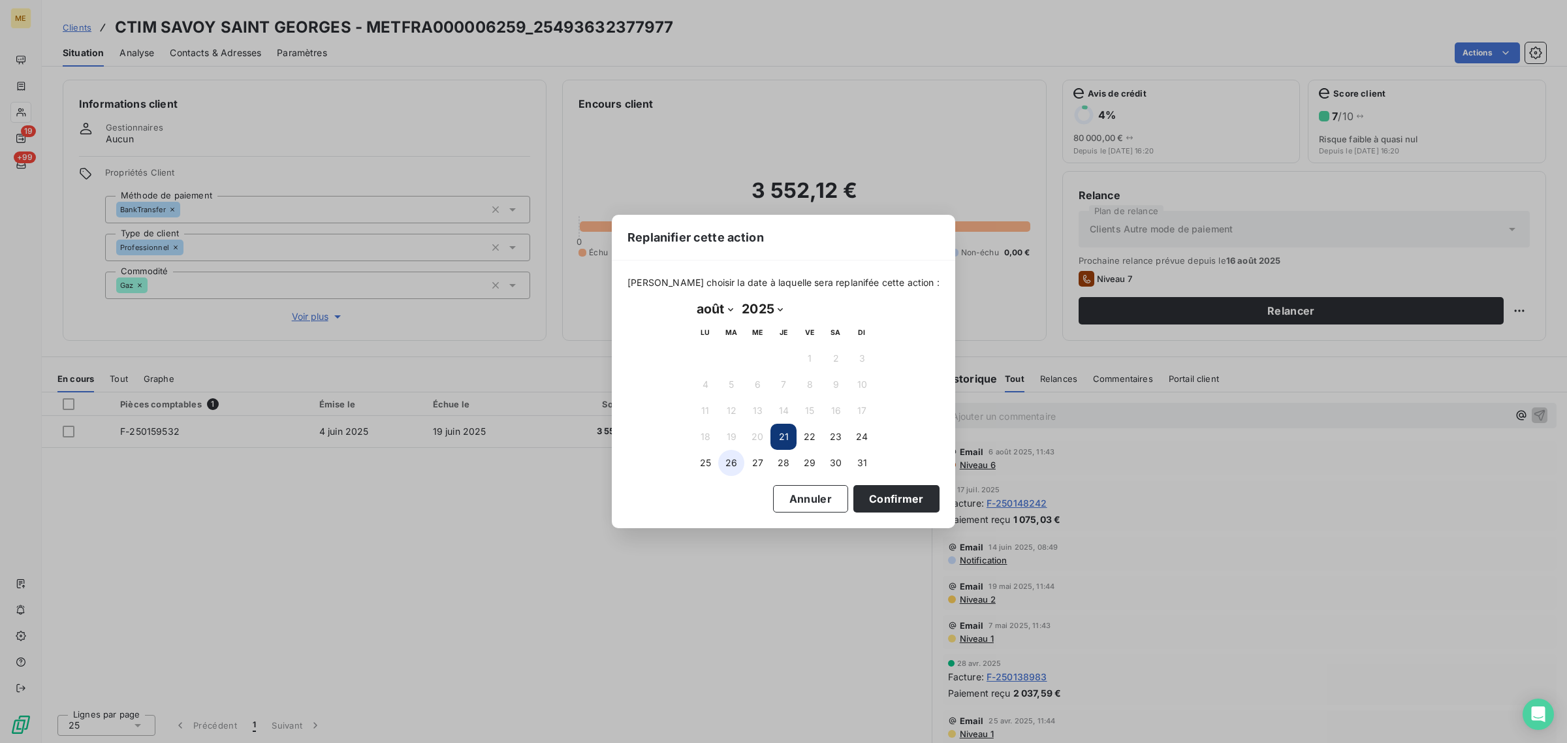
click at [719, 464] on button "26" at bounding box center [731, 463] width 26 height 26
click at [873, 498] on button "Confirmer" at bounding box center [896, 498] width 86 height 27
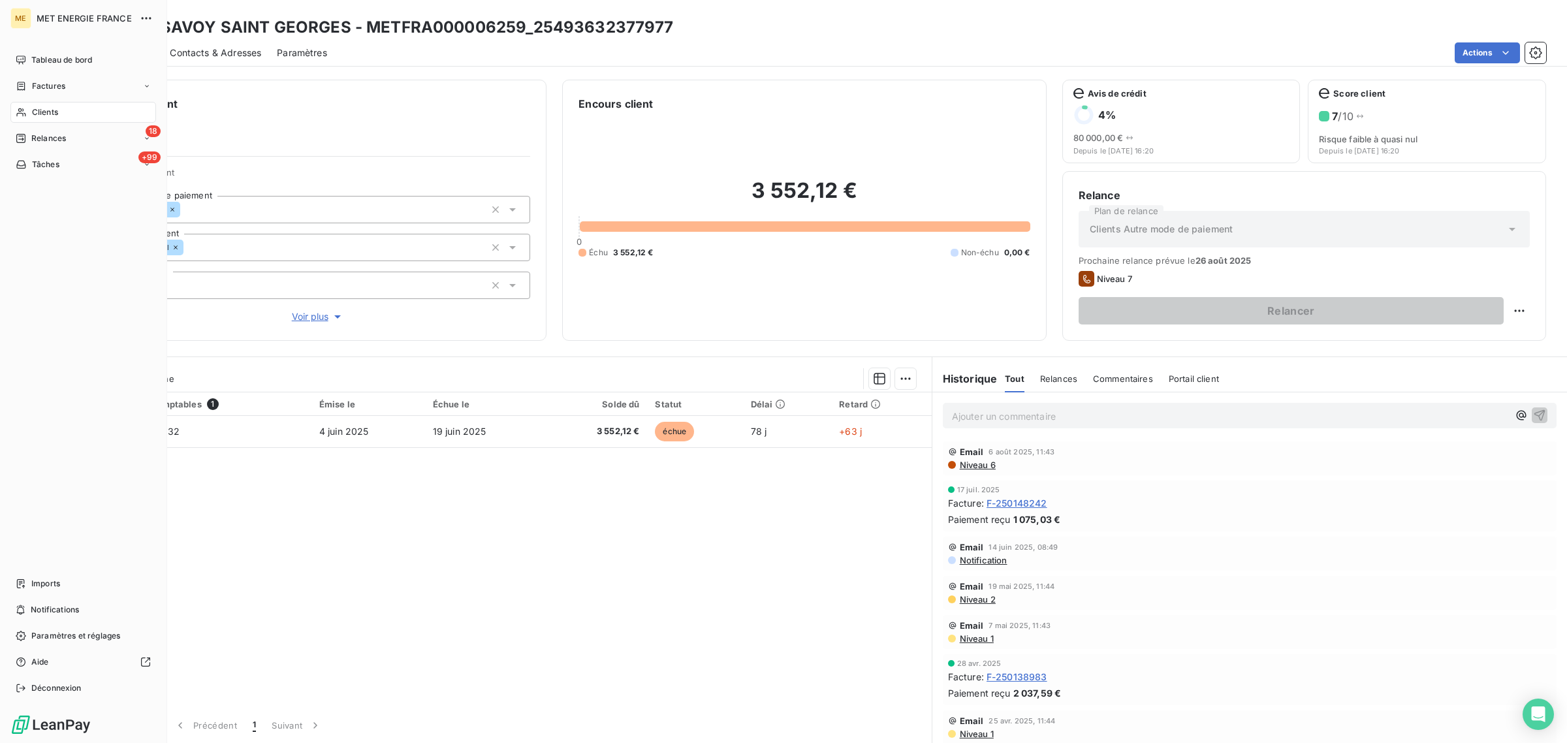
click at [37, 116] on span "Clients" at bounding box center [45, 112] width 26 height 12
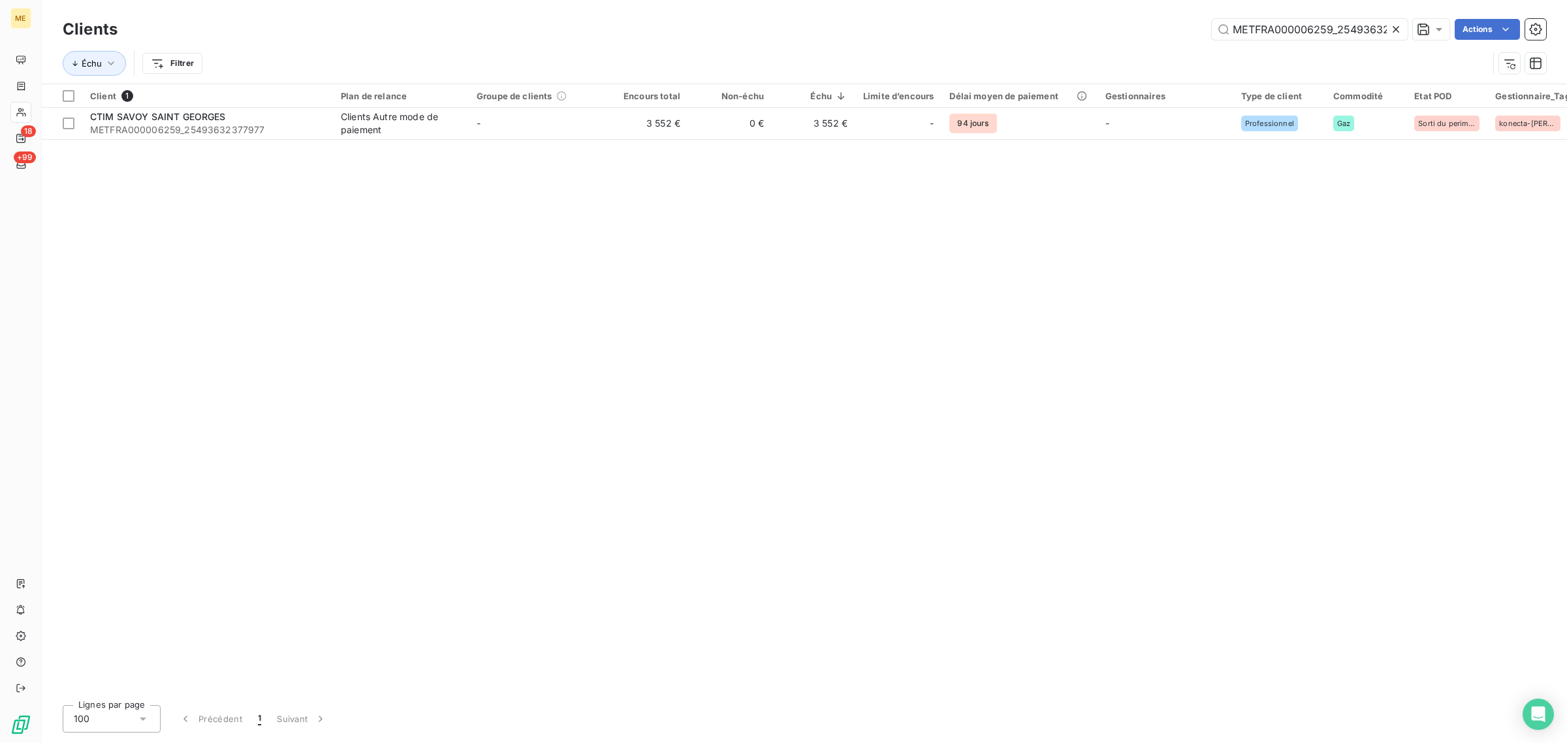
click at [1395, 30] on icon at bounding box center [1395, 29] width 7 height 7
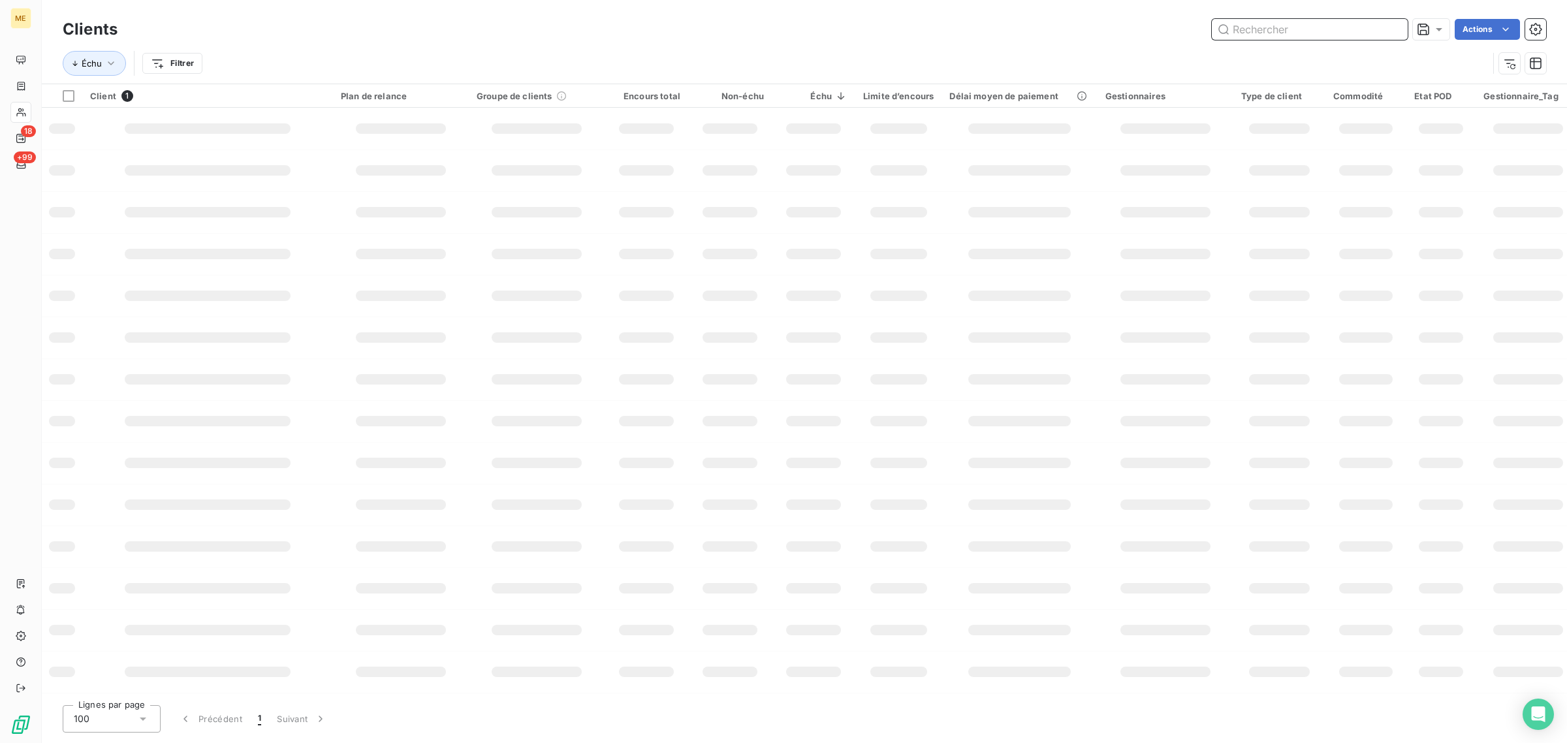
click at [1342, 28] on input "text" at bounding box center [1310, 29] width 196 height 21
paste input "METFRA000000204_23110130154285"
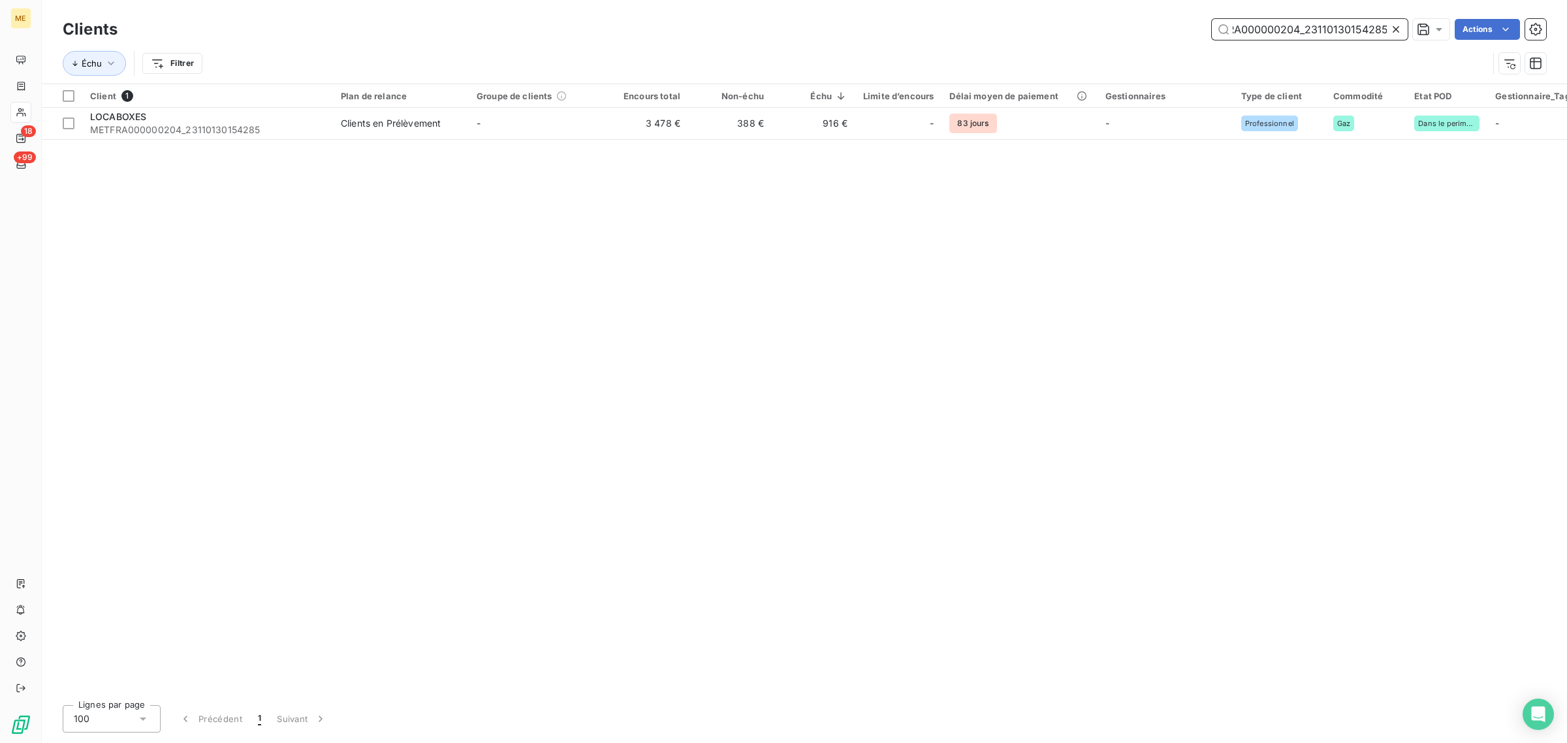
type input "METFRA000000204_23110130154285"
click at [599, 102] on th "Groupe de clients" at bounding box center [537, 96] width 136 height 24
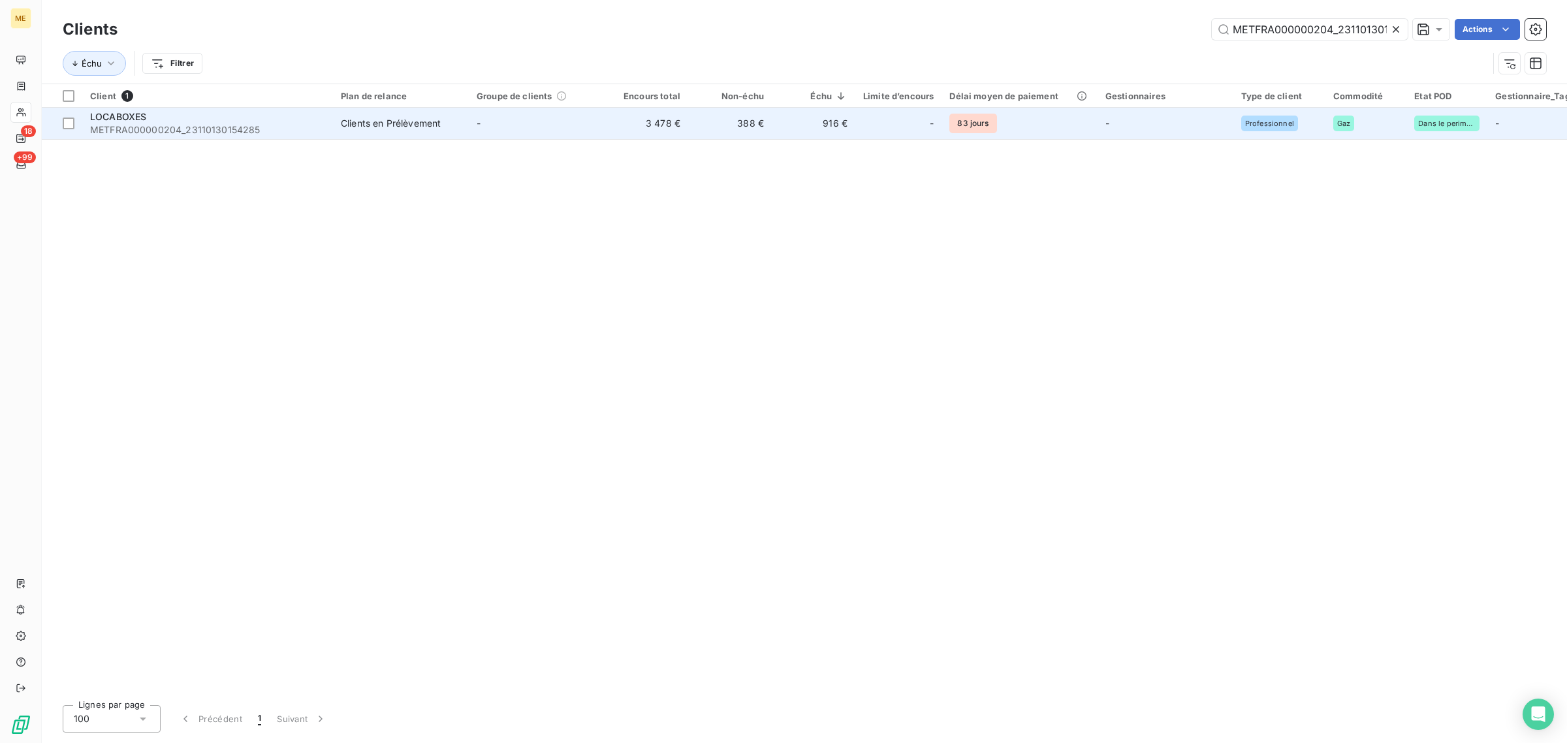
click at [608, 134] on td "3 478 €" at bounding box center [647, 123] width 84 height 31
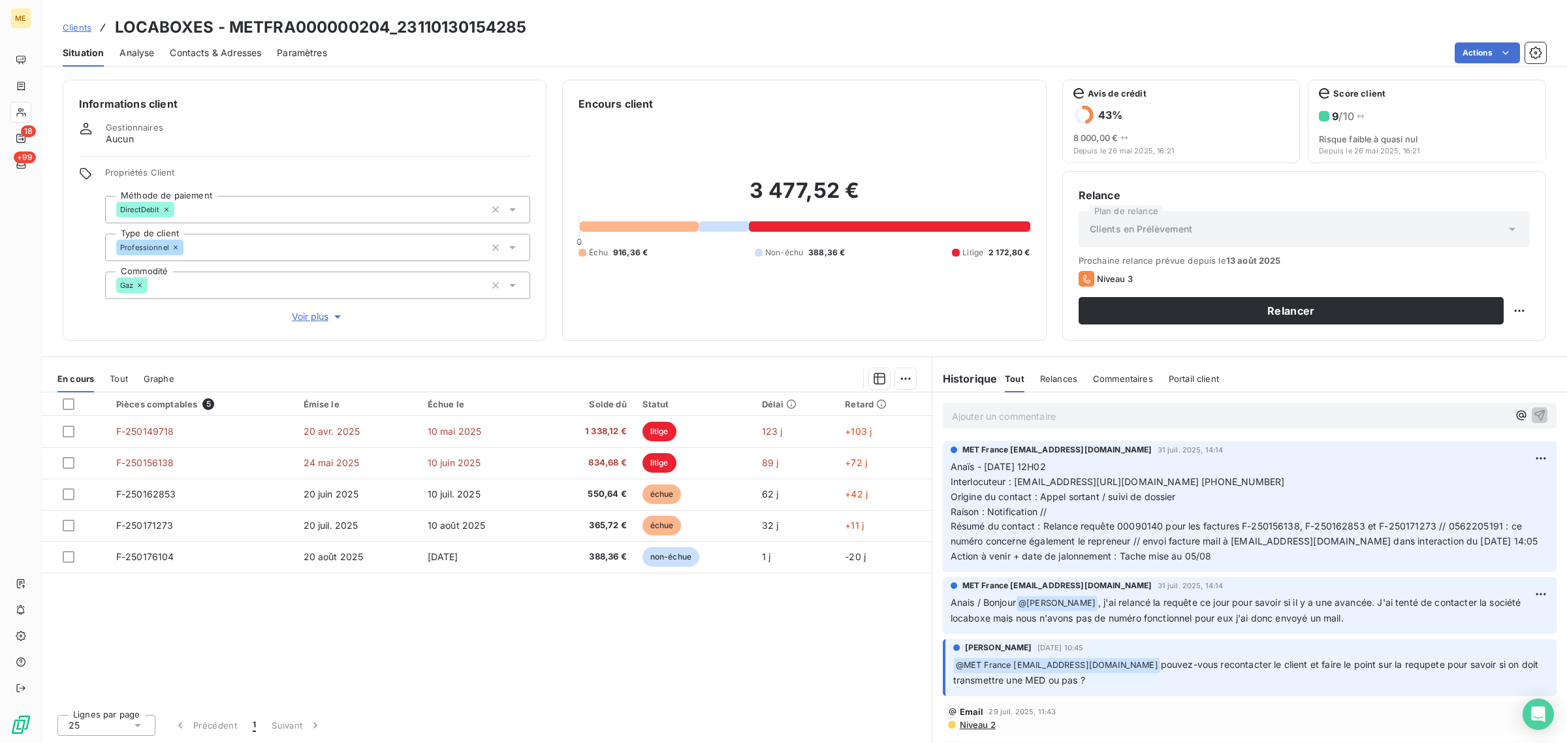
click at [315, 320] on span "Voir plus" at bounding box center [318, 316] width 52 height 13
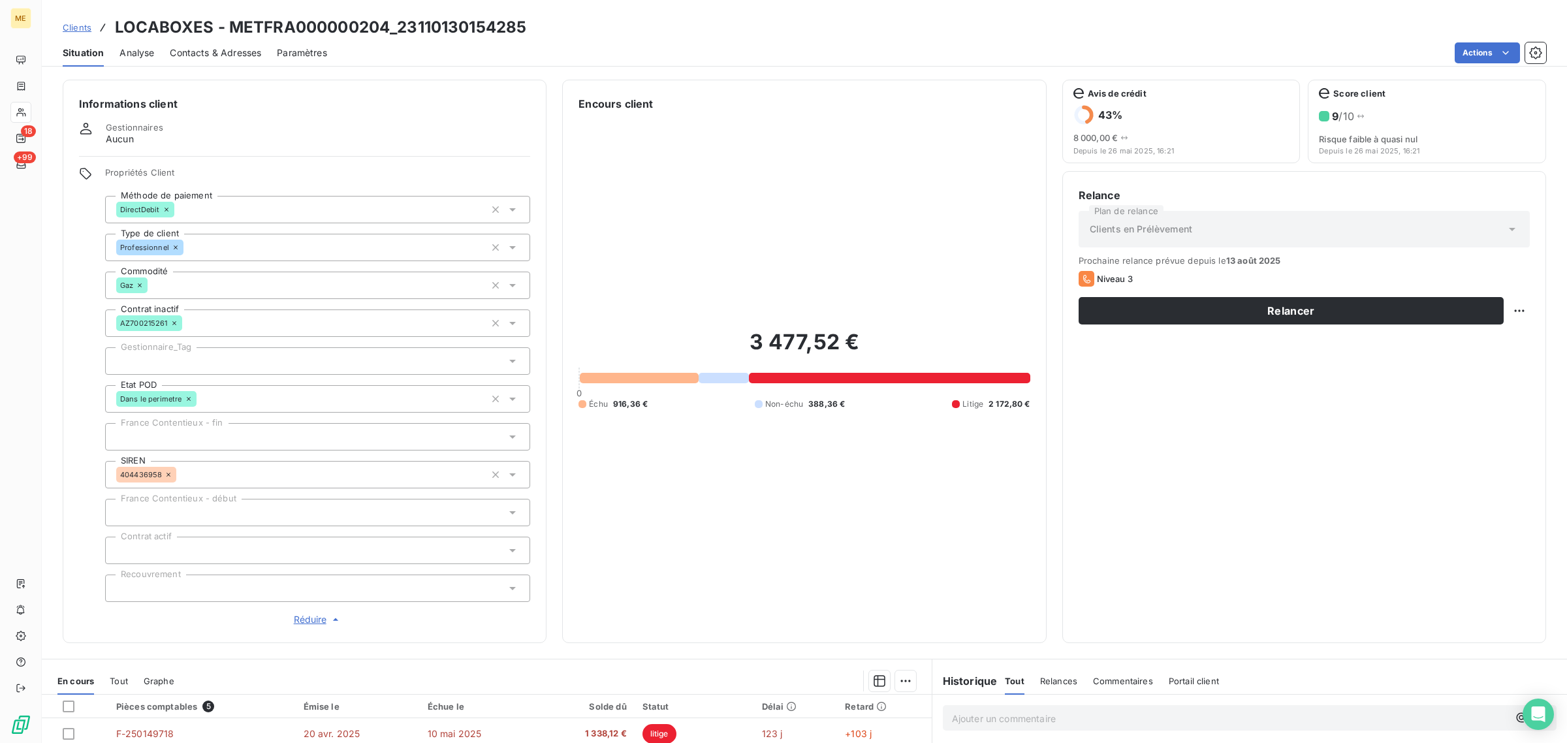
click at [185, 356] on div at bounding box center [317, 360] width 425 height 27
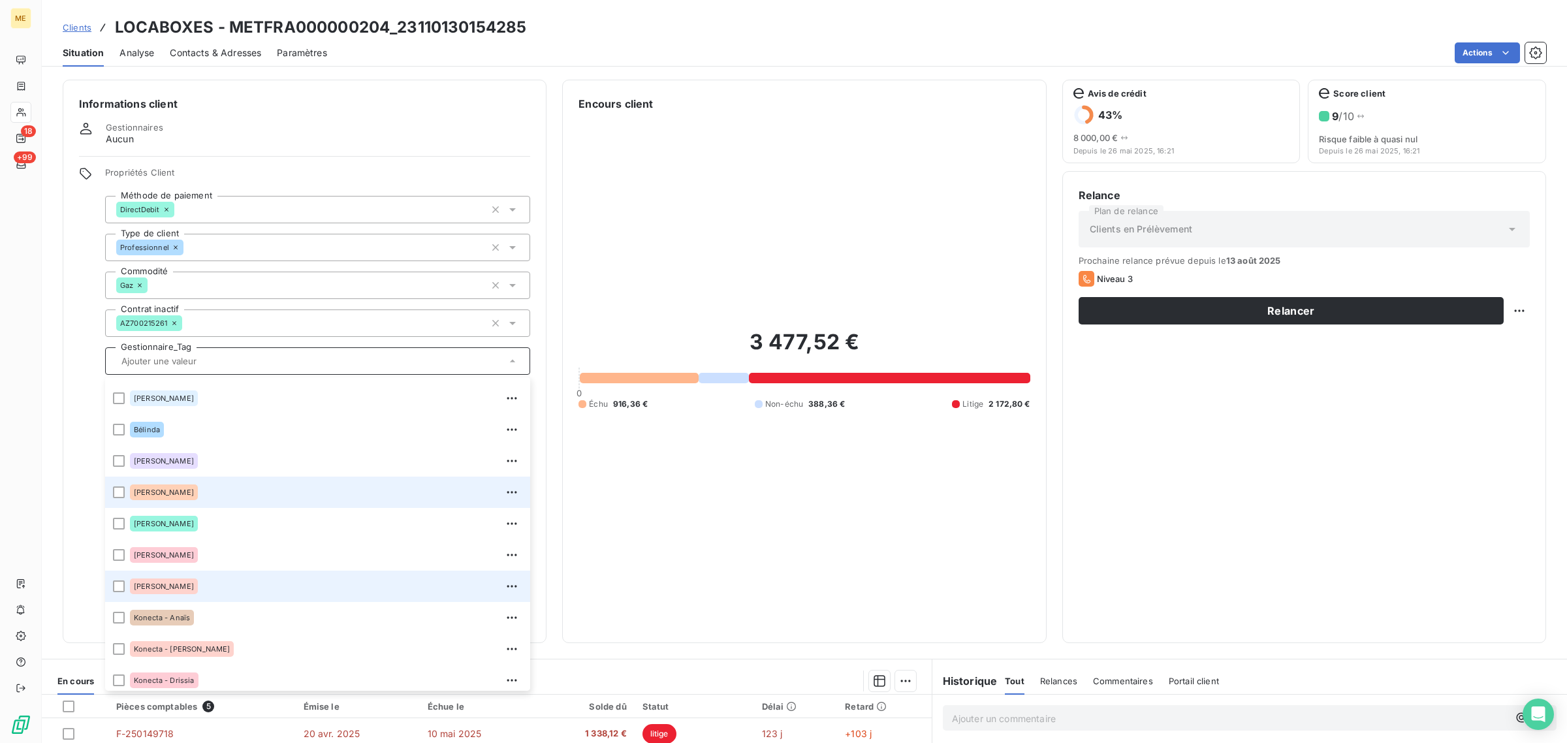
scroll to position [82, 0]
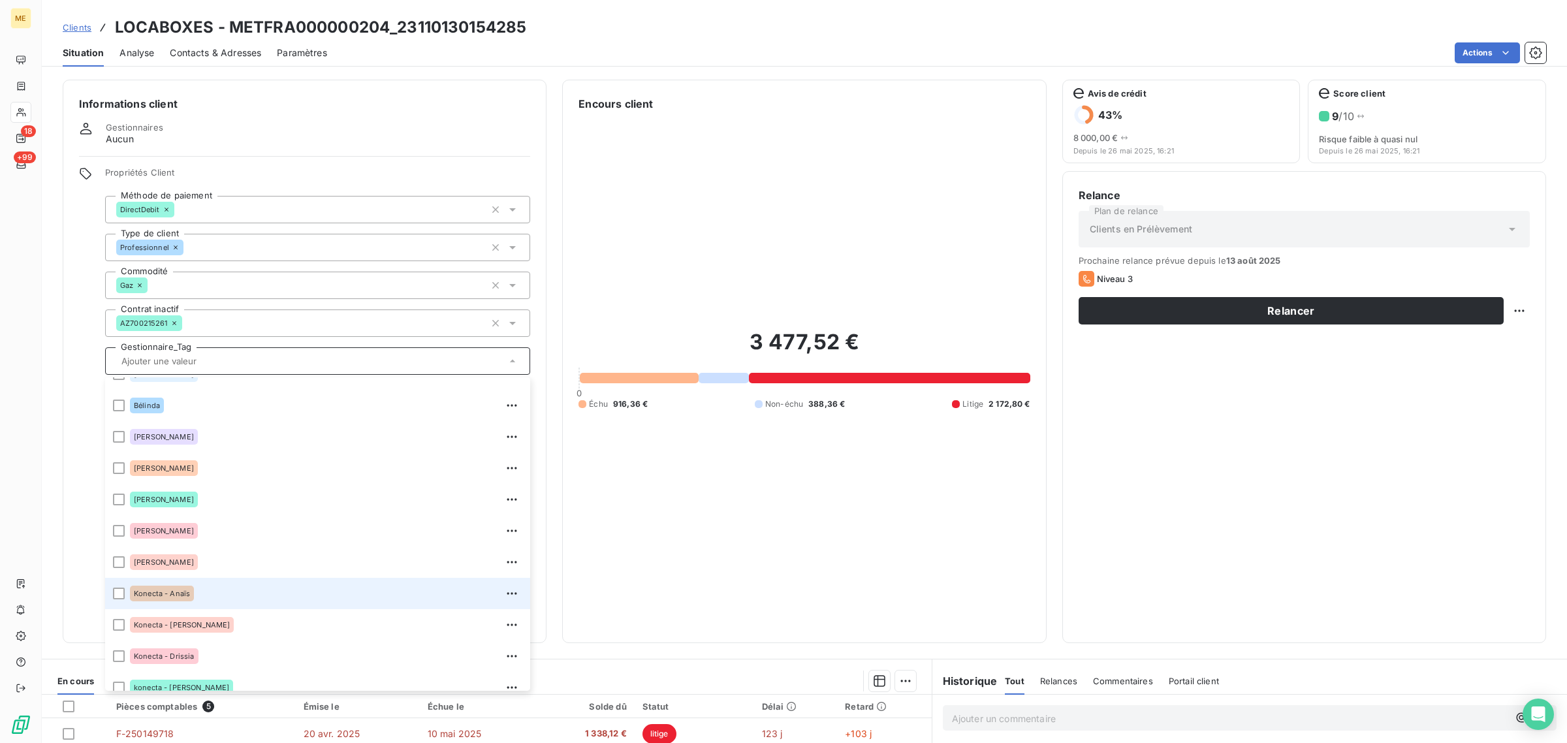
click at [168, 586] on div "Konecta - Anaïs" at bounding box center [162, 594] width 64 height 16
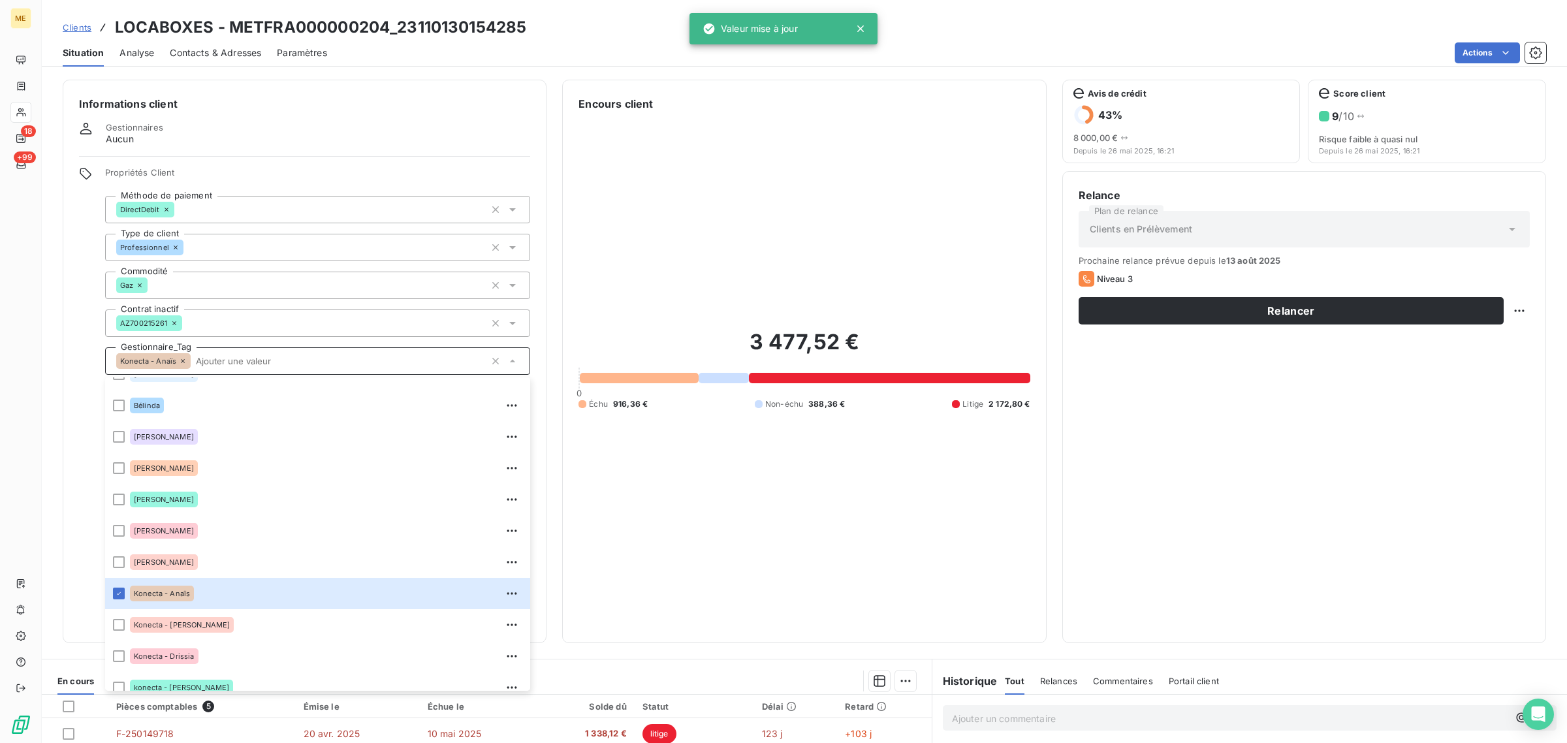
click at [735, 561] on div "3 477,52 € 0 Échu 916,36 € Non-échu 388,36 € Litige 2 172,80 €" at bounding box center [803, 369] width 451 height 515
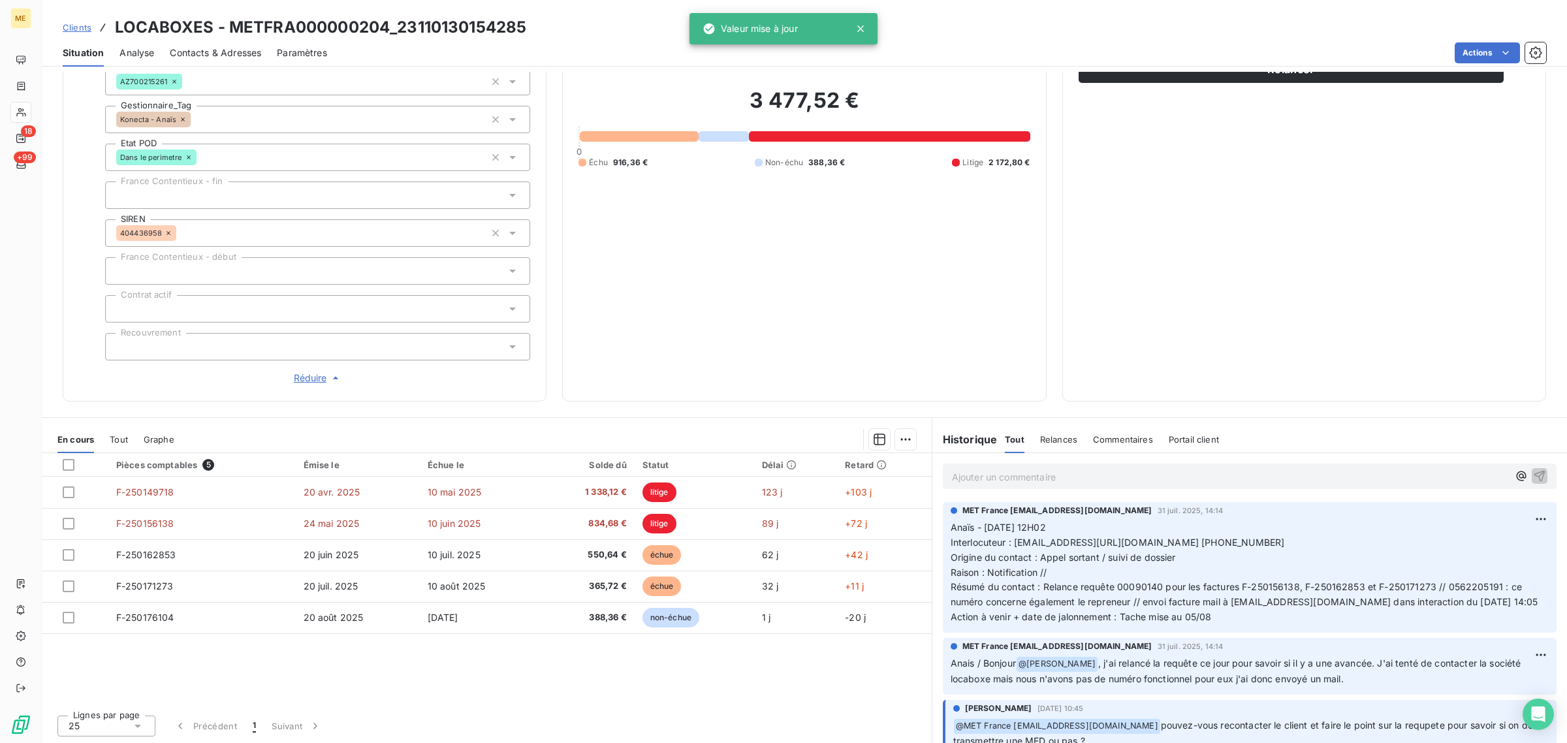
scroll to position [0, 0]
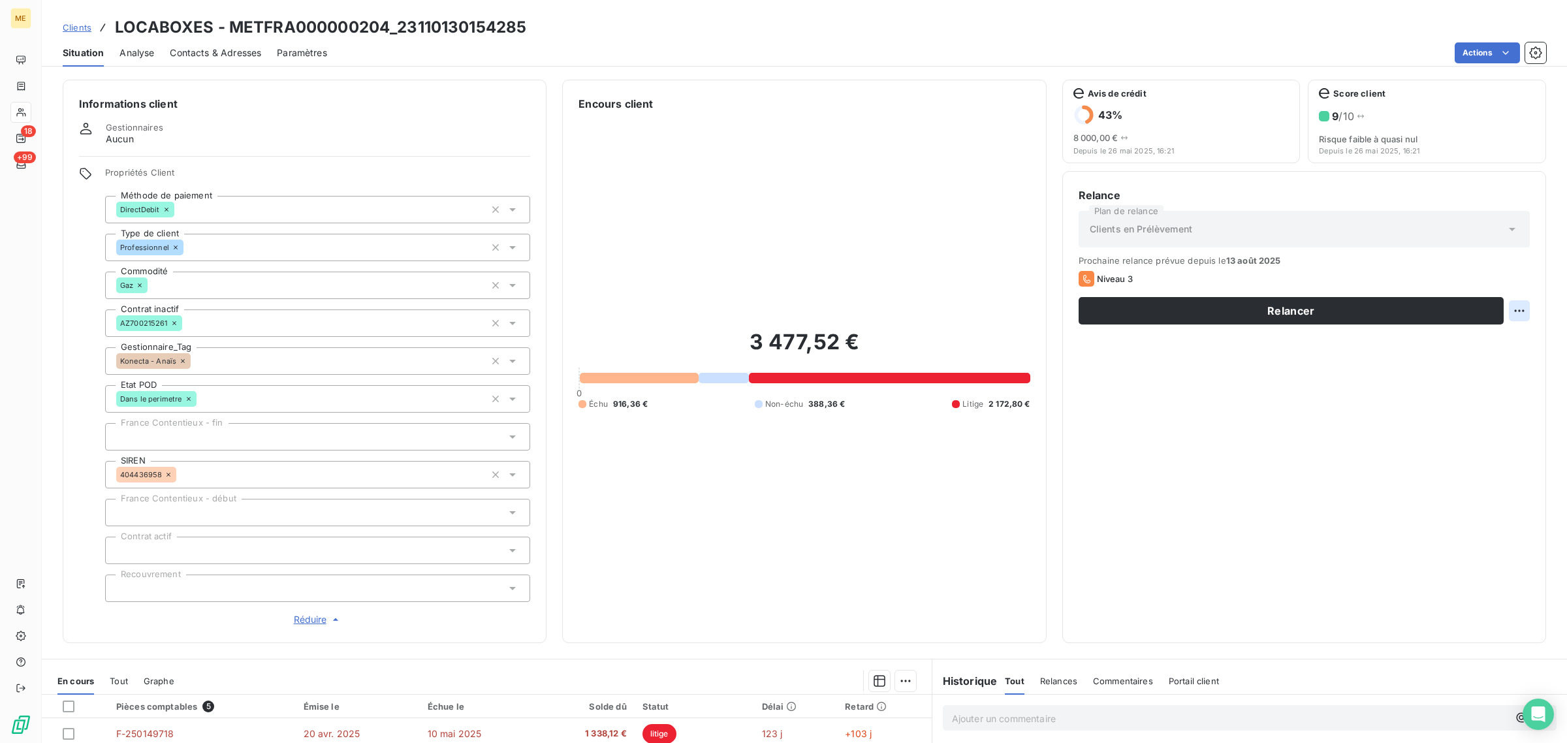
click at [1498, 308] on html "ME 18 +99 Clients LOCABOXES - METFRA000000204_23110130154285 Situation Analyse …" at bounding box center [783, 371] width 1567 height 743
click at [1472, 344] on div "Replanifier cette action" at bounding box center [1453, 339] width 117 height 21
select select "7"
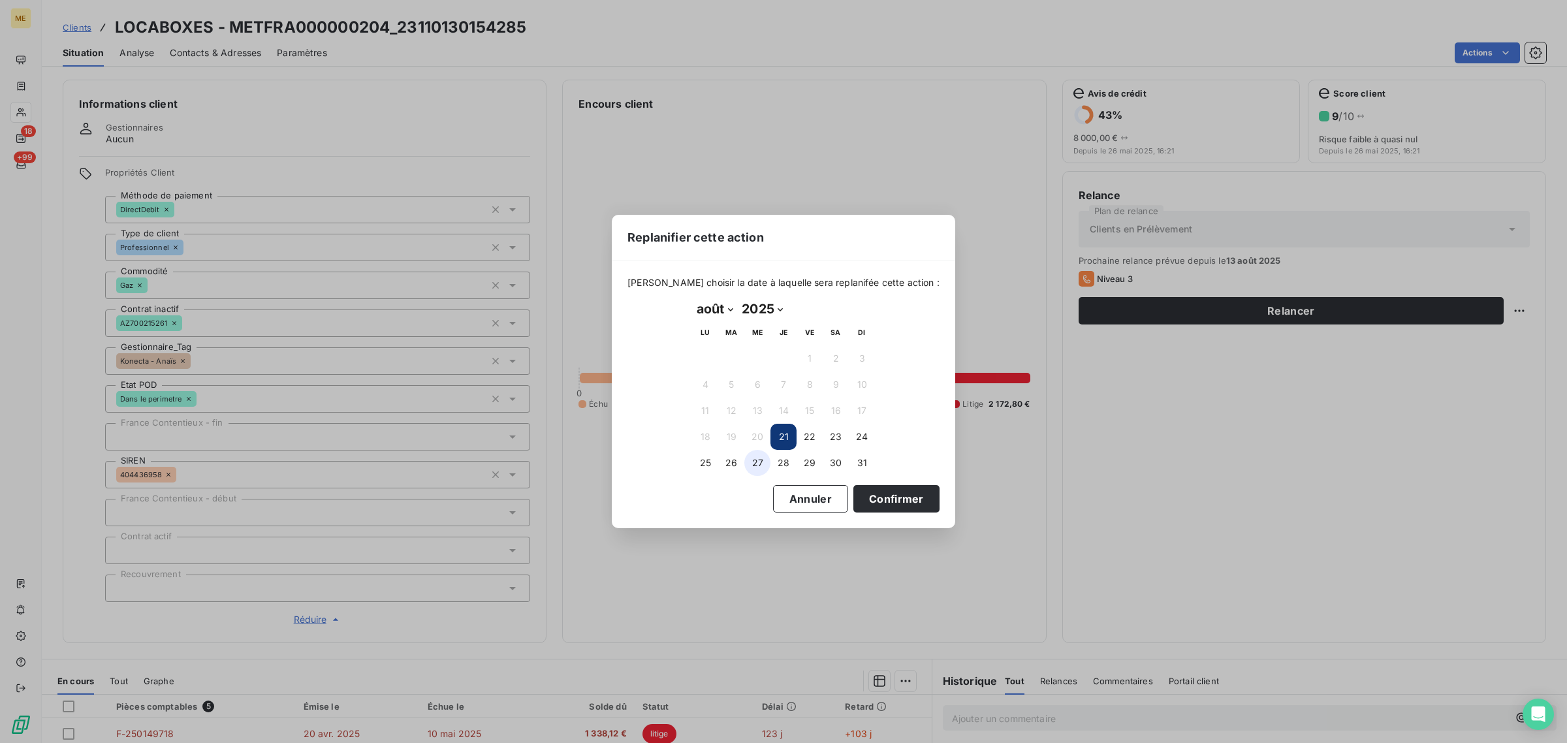
click at [765, 459] on button "27" at bounding box center [757, 463] width 26 height 26
click at [869, 507] on button "Confirmer" at bounding box center [896, 498] width 86 height 27
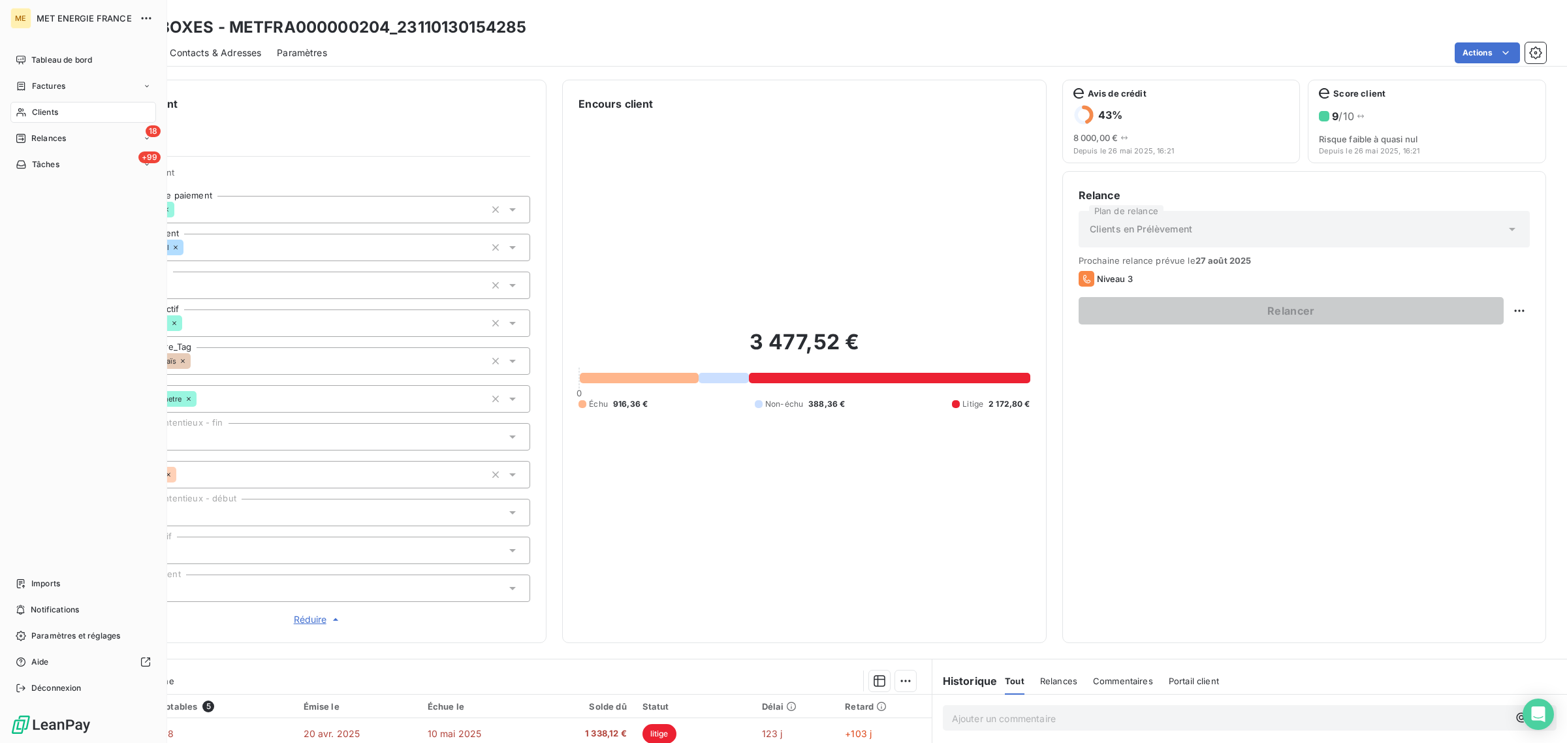
click at [27, 118] on div "Clients" at bounding box center [83, 112] width 146 height 21
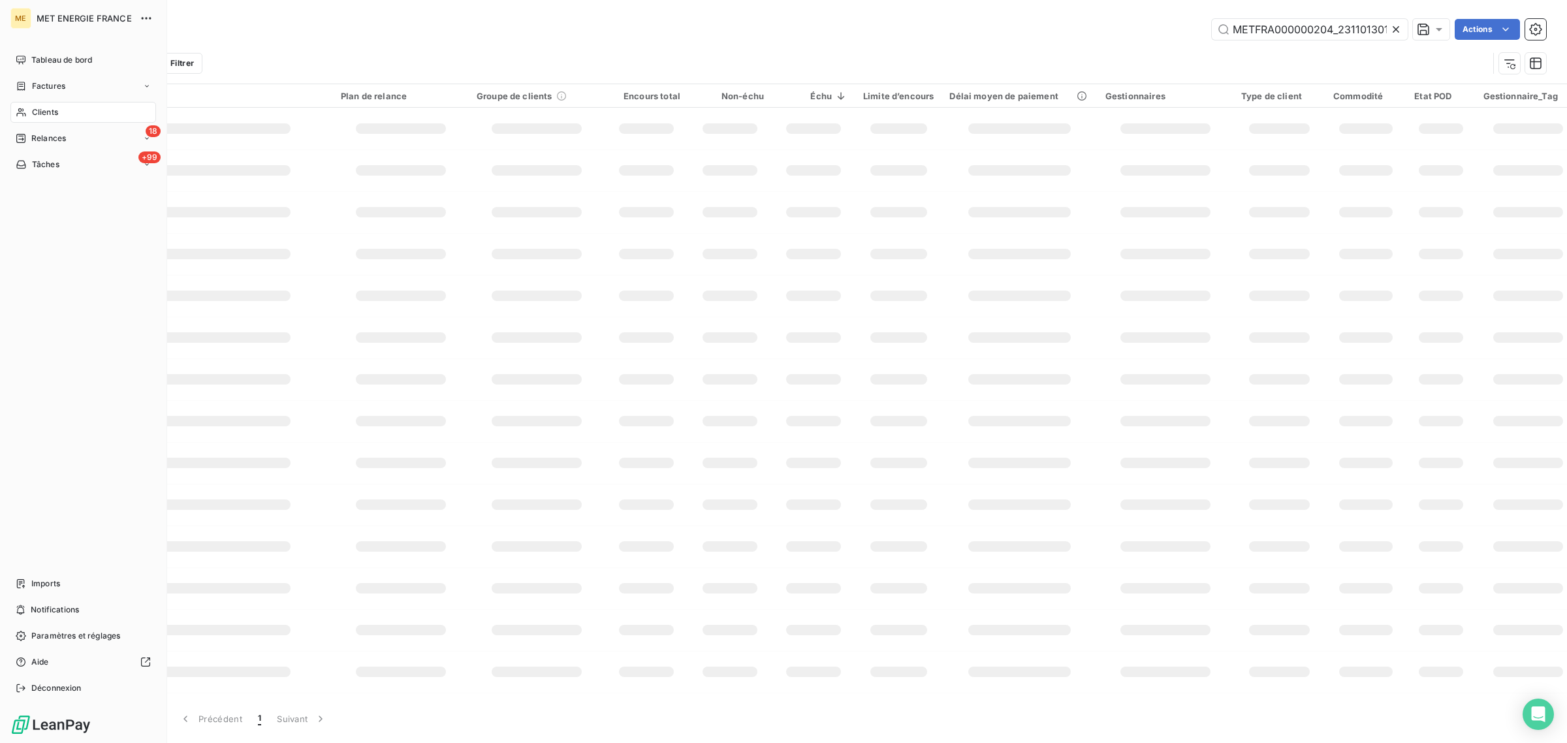
scroll to position [0, 33]
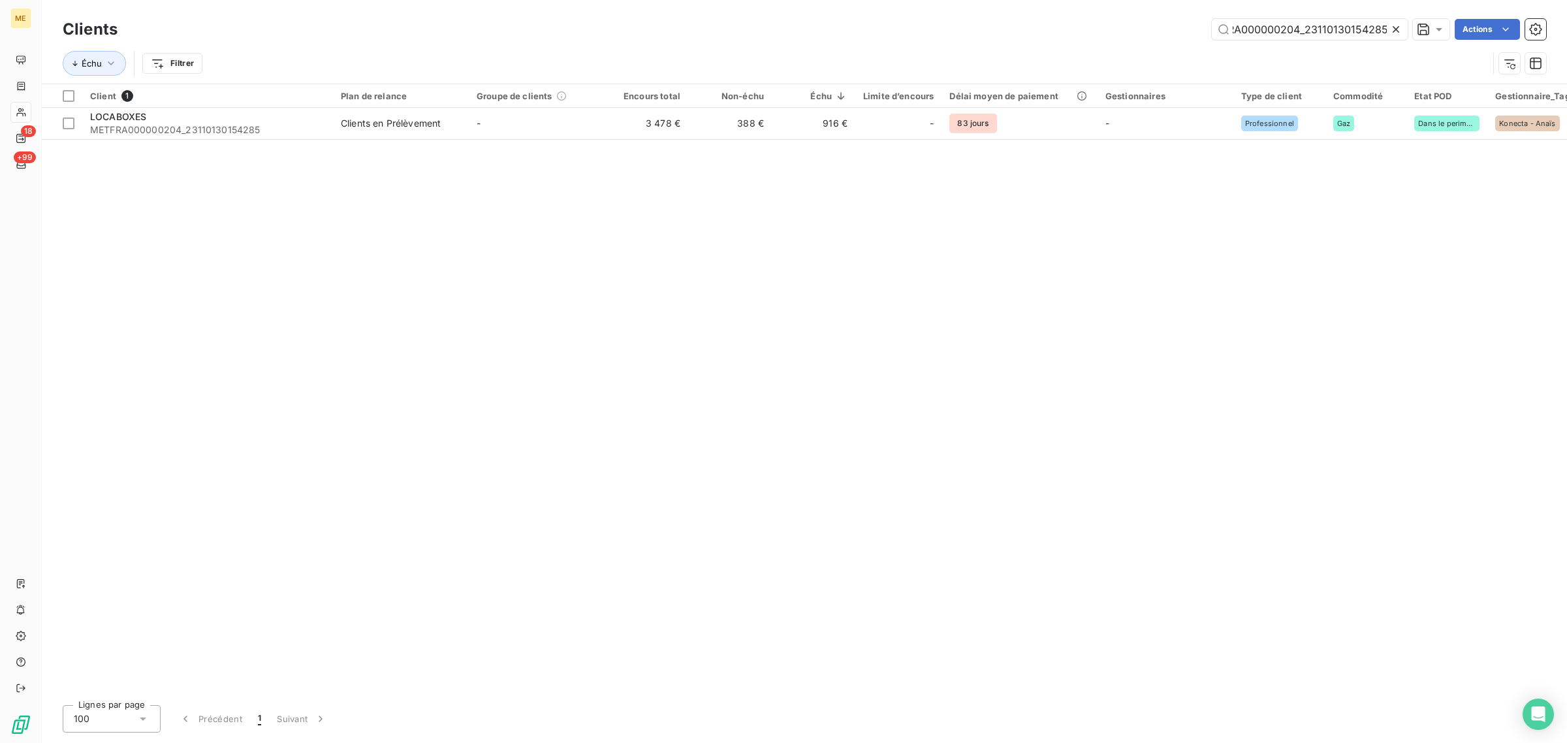
click at [1391, 26] on icon at bounding box center [1395, 29] width 13 height 13
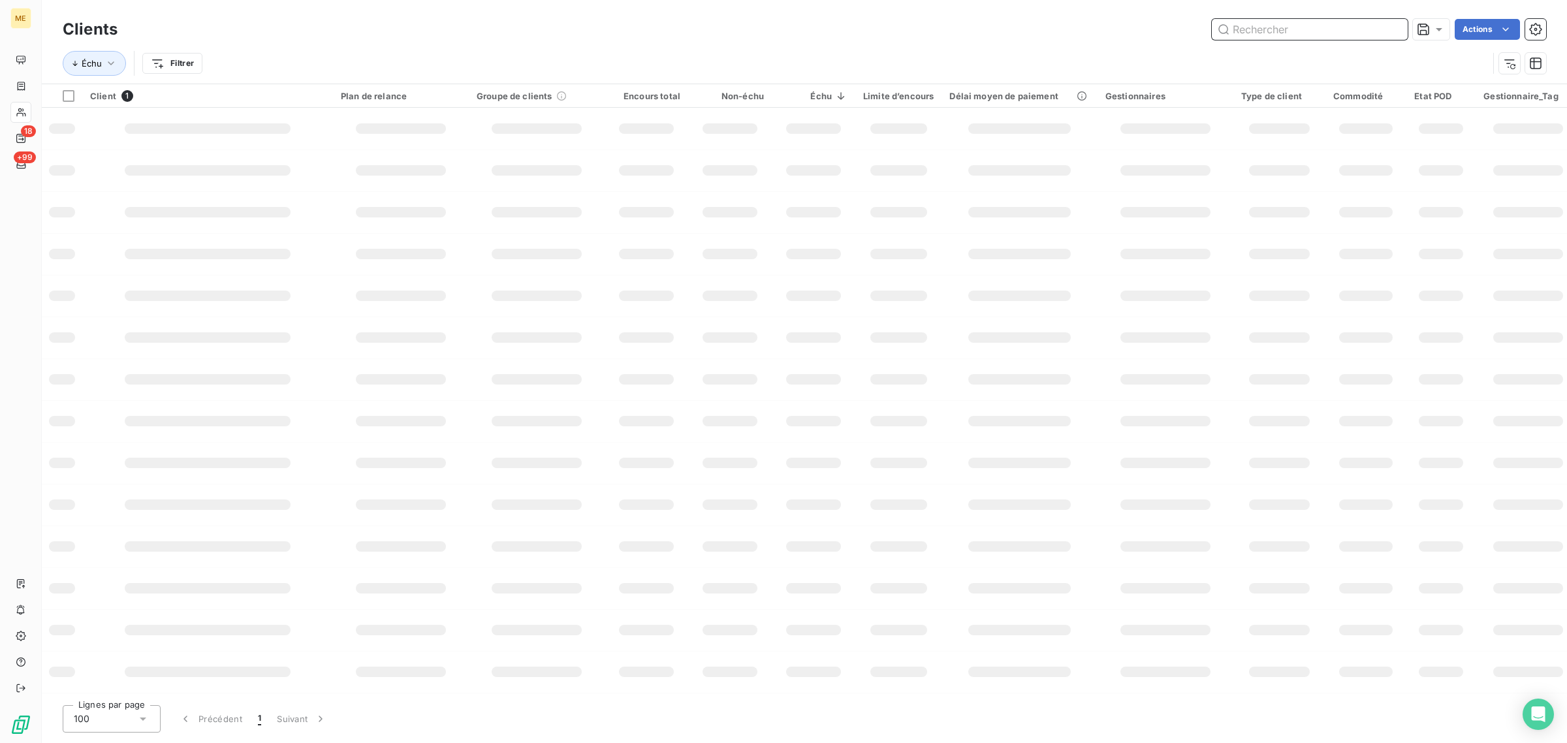
click at [1320, 31] on input "text" at bounding box center [1310, 29] width 196 height 21
paste input "JENTEL"
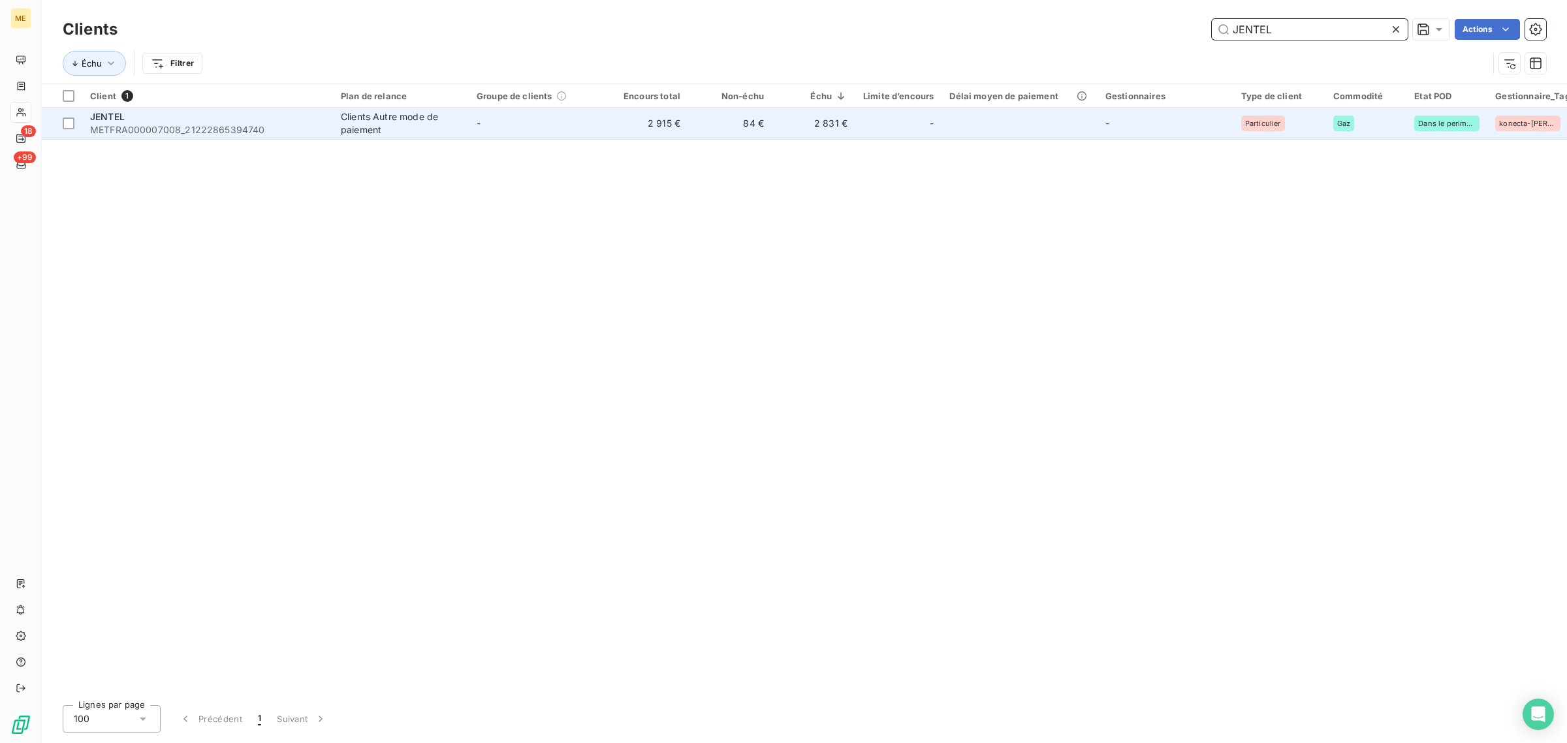
type input "JENTEL"
click at [614, 137] on td "2 915 €" at bounding box center [647, 123] width 84 height 31
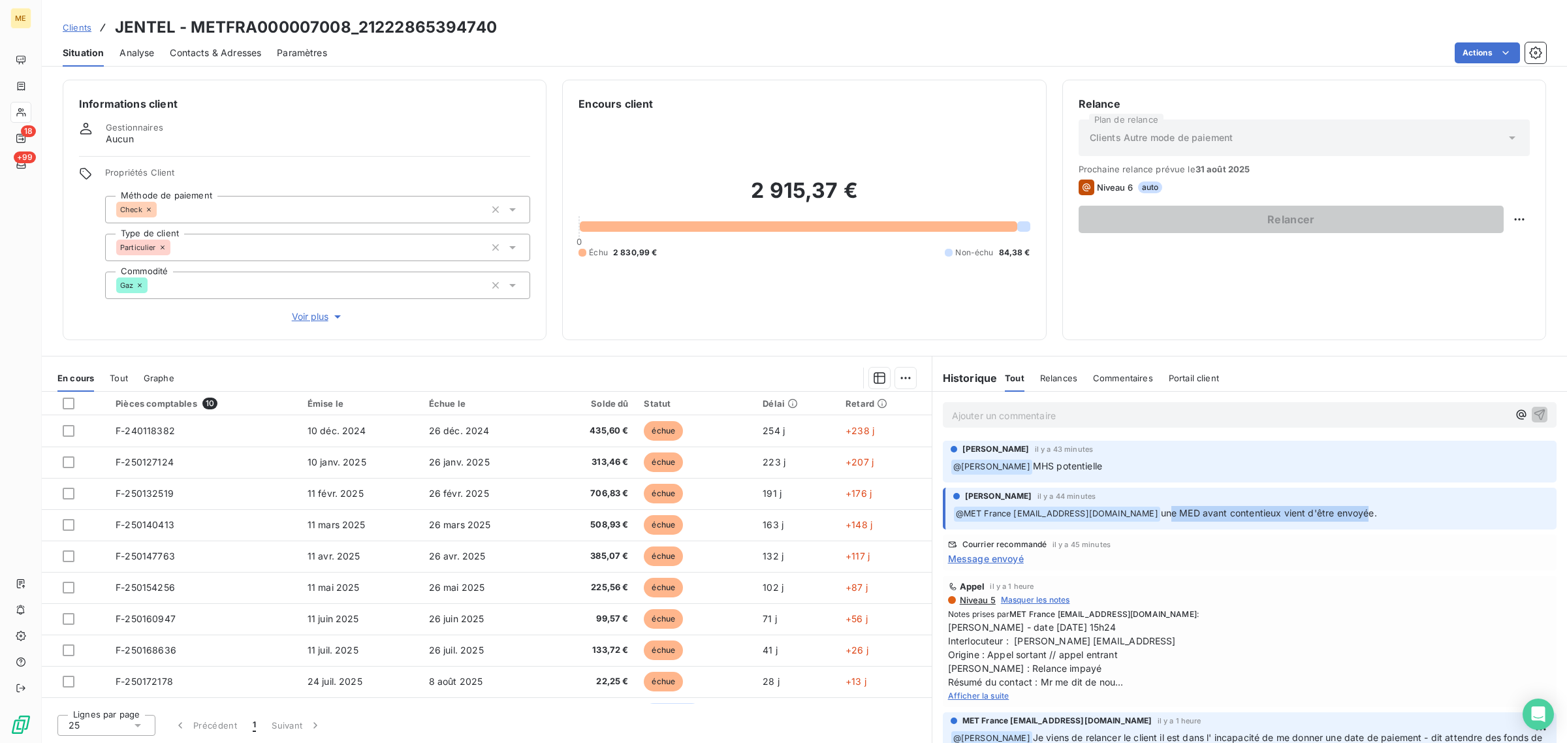
drag, startPoint x: 1169, startPoint y: 513, endPoint x: 1410, endPoint y: 513, distance: 240.9
click at [1408, 513] on p "﻿ @ MET France met-france@recouvrement.met.com une MED avant contentieux vient …" at bounding box center [1250, 514] width 595 height 16
click at [1415, 501] on div "Amélie Matray il y a 44 minutes ﻿ @ MET France met-france@recouvrement.met.com …" at bounding box center [1250, 505] width 595 height 31
